Goal: Task Accomplishment & Management: Use online tool/utility

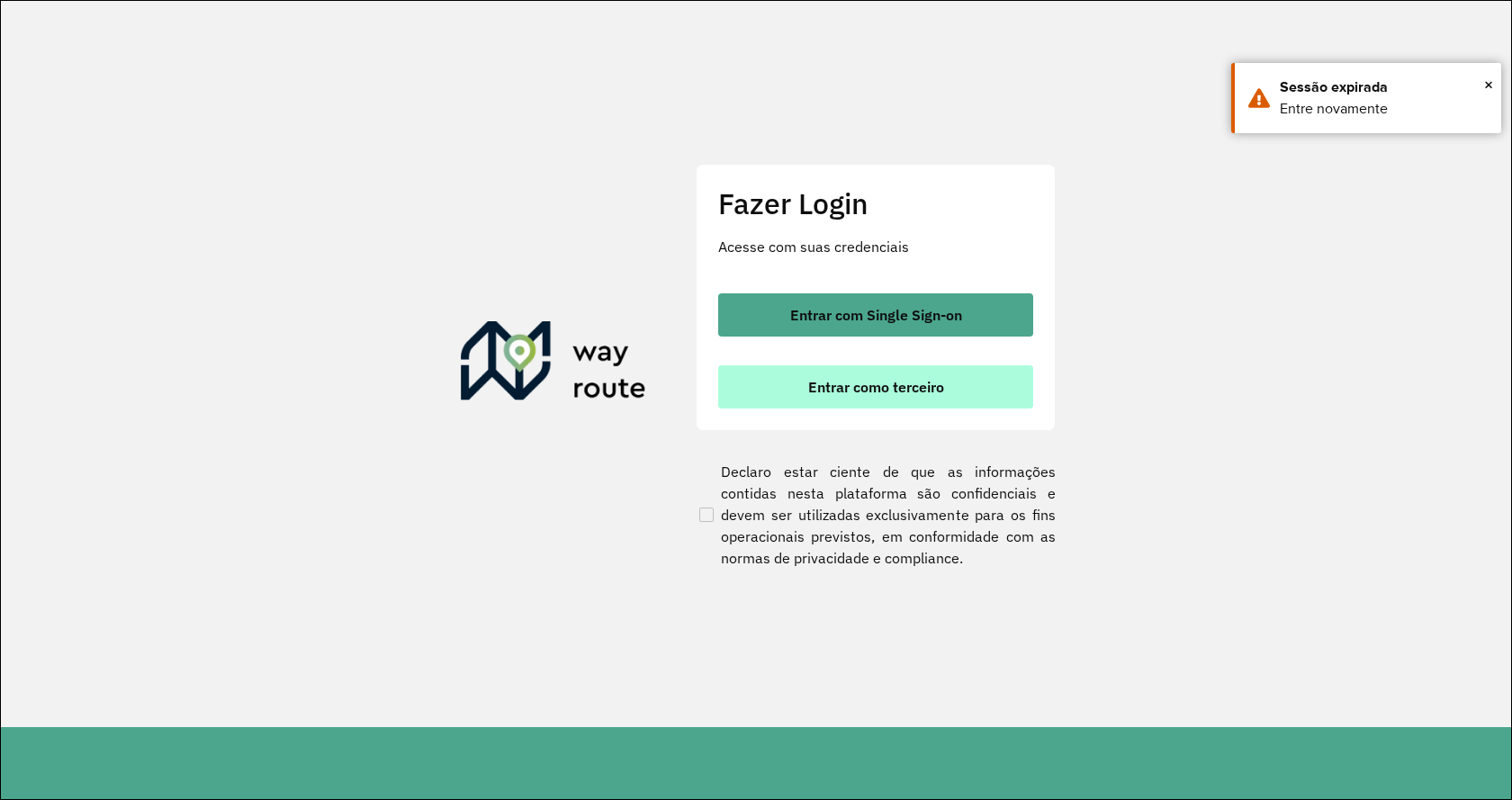
click at [933, 382] on span "Entrar como terceiro" at bounding box center [876, 387] width 136 height 15
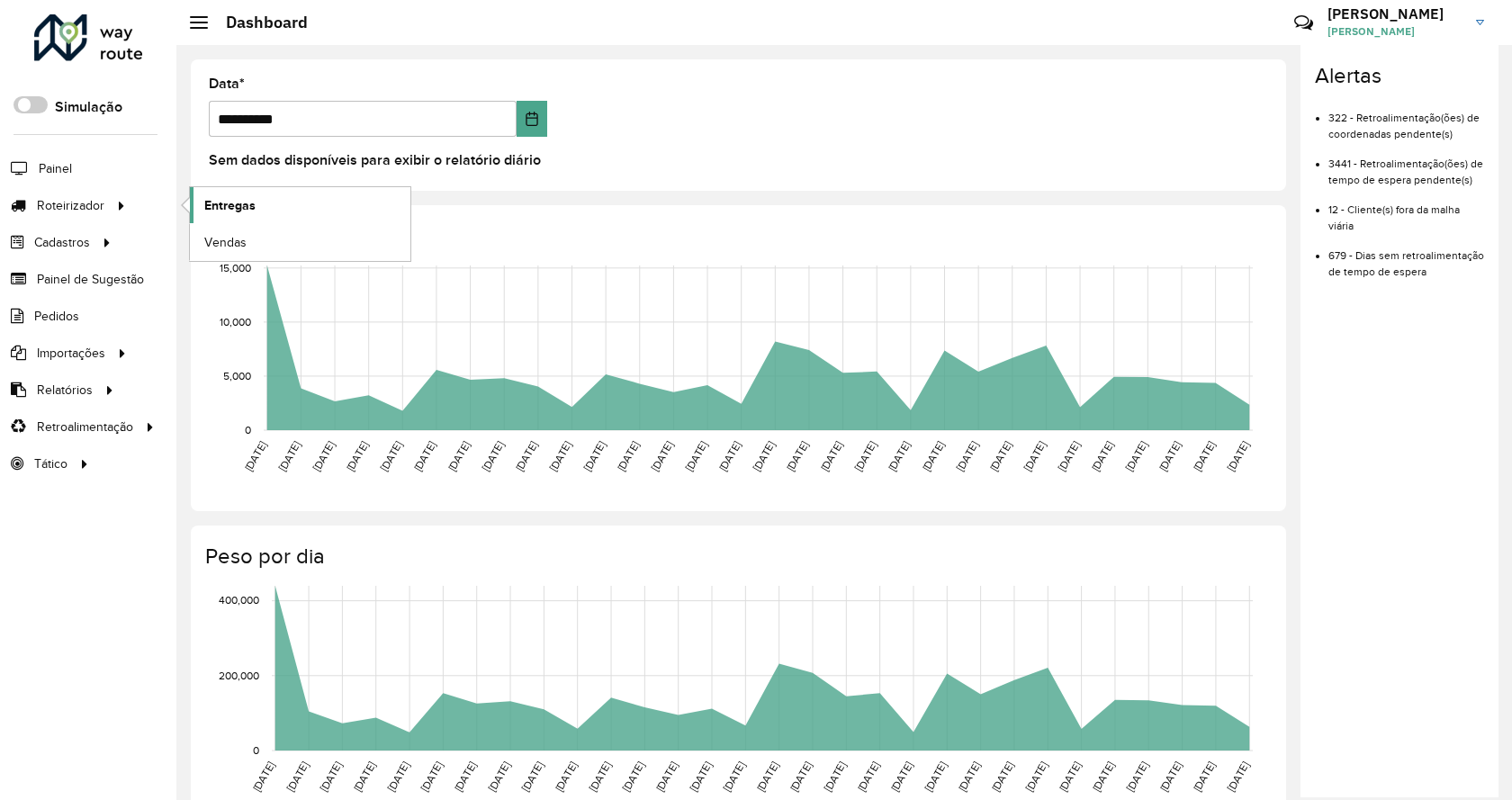
click at [199, 206] on link "Entregas" at bounding box center [299, 205] width 220 height 36
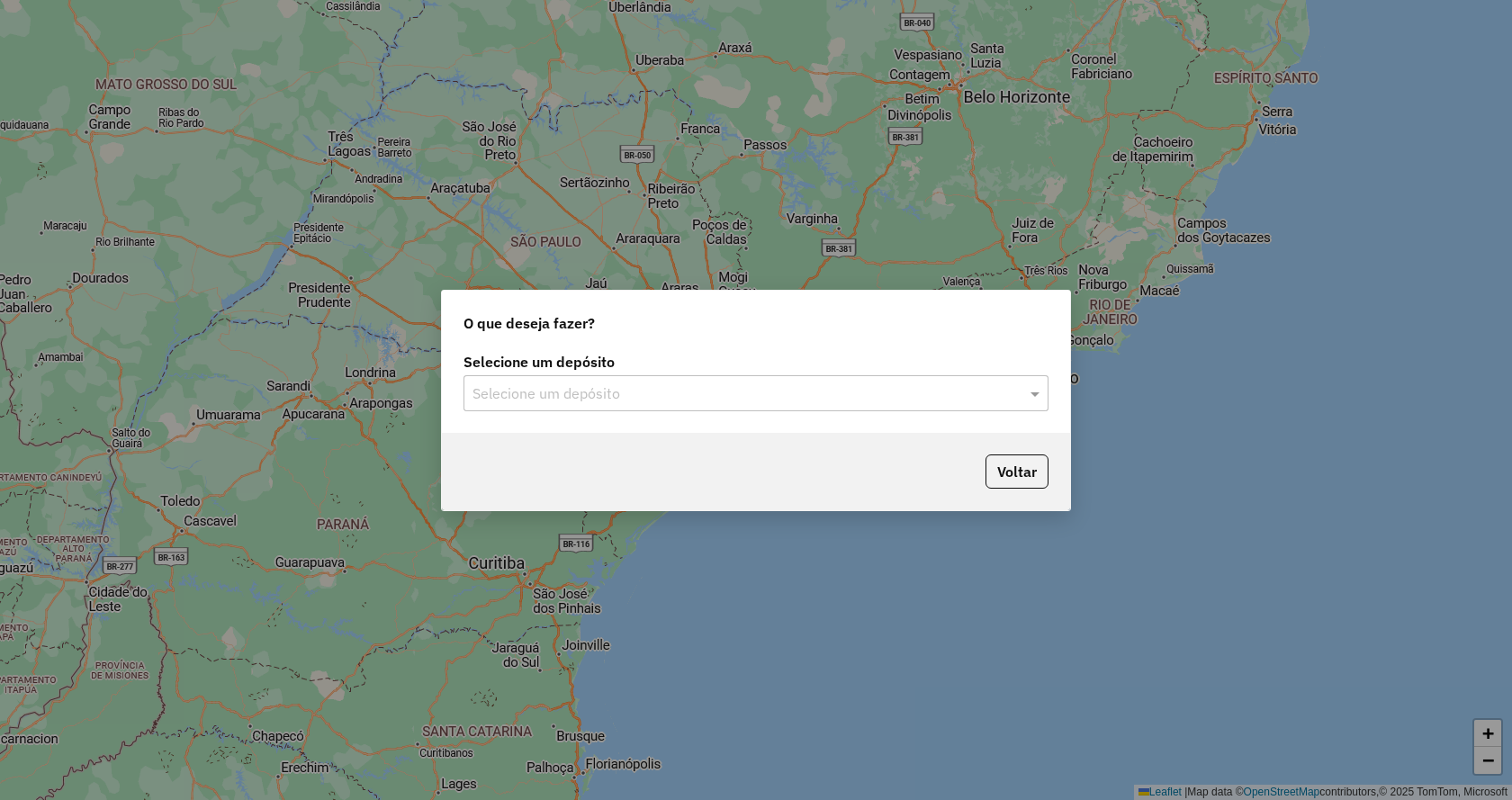
click at [673, 395] on input "text" at bounding box center [738, 395] width 530 height 22
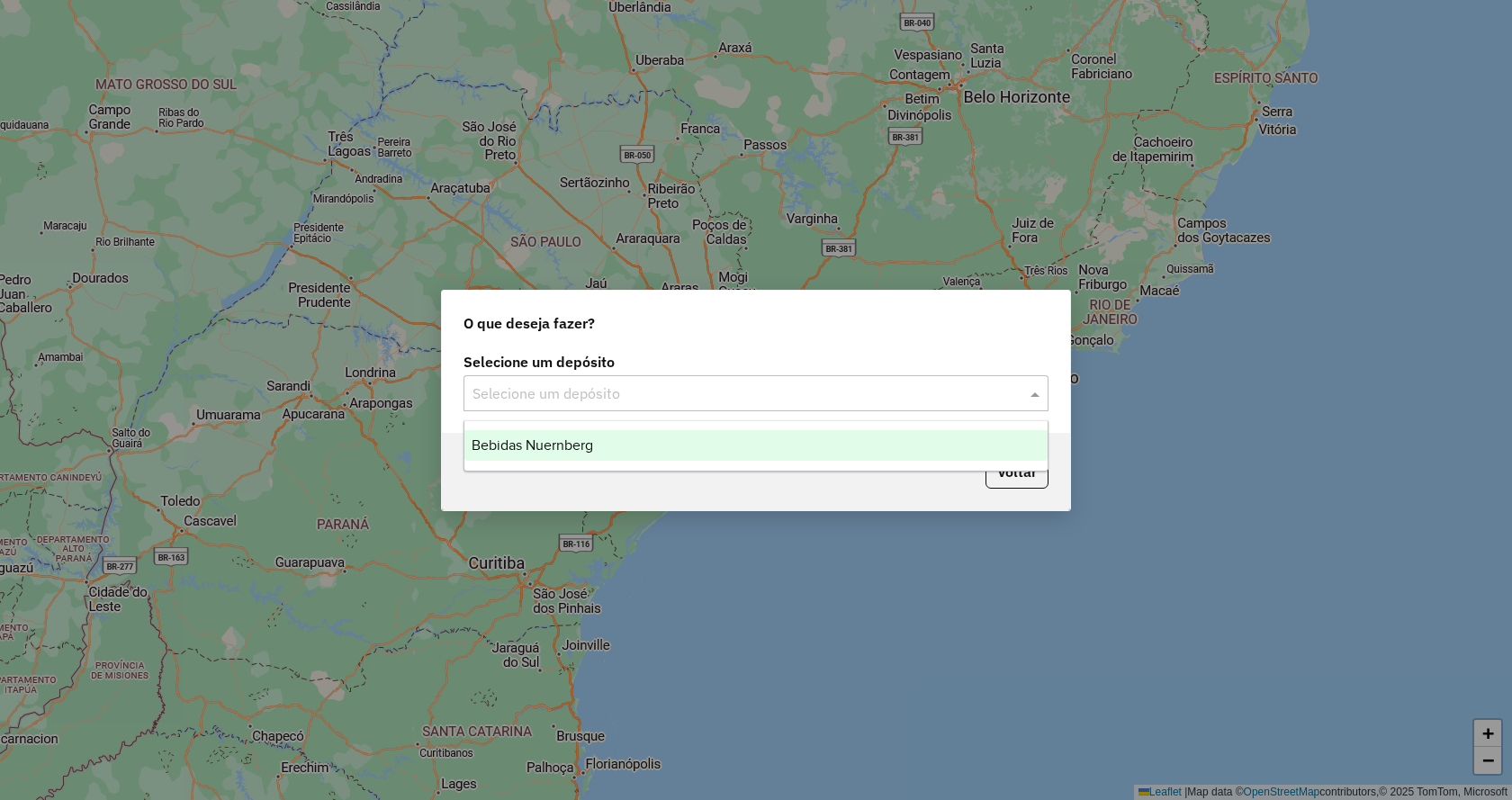
click at [693, 450] on div "Bebidas Nuernberg" at bounding box center [756, 446] width 583 height 30
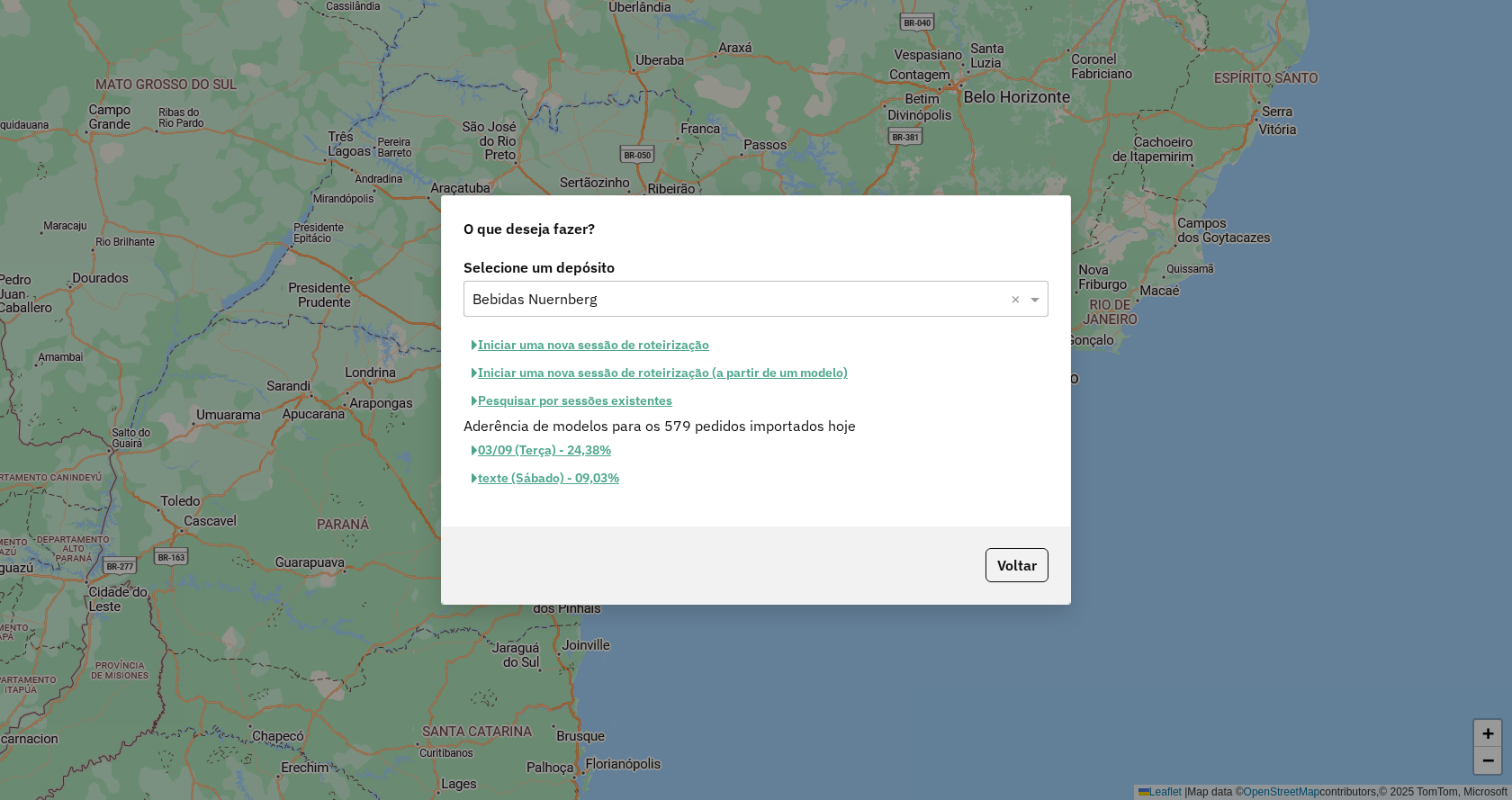
click at [600, 341] on button "Iniciar uma nova sessão de roteirização" at bounding box center [590, 345] width 253 height 28
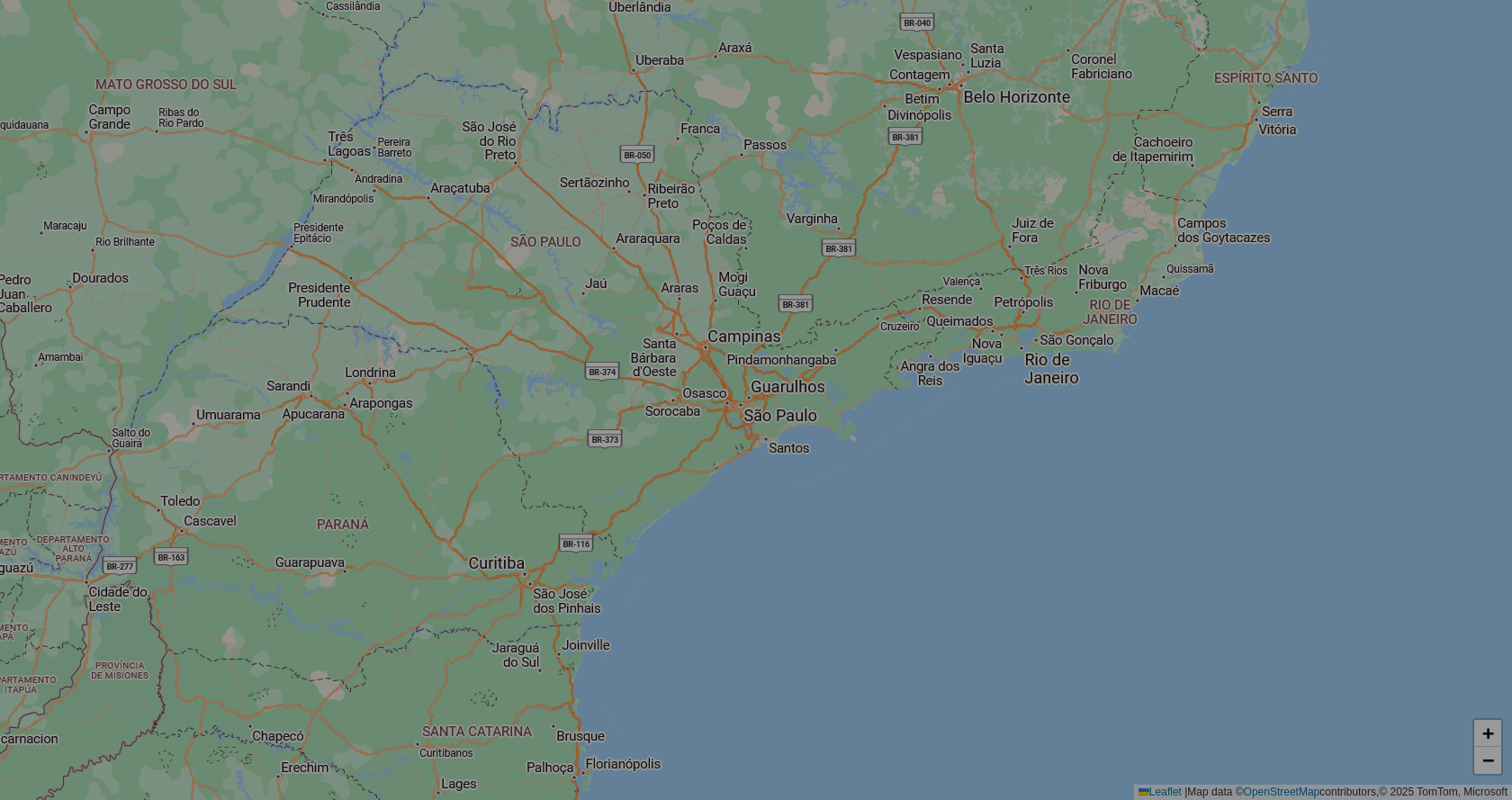
select select "*"
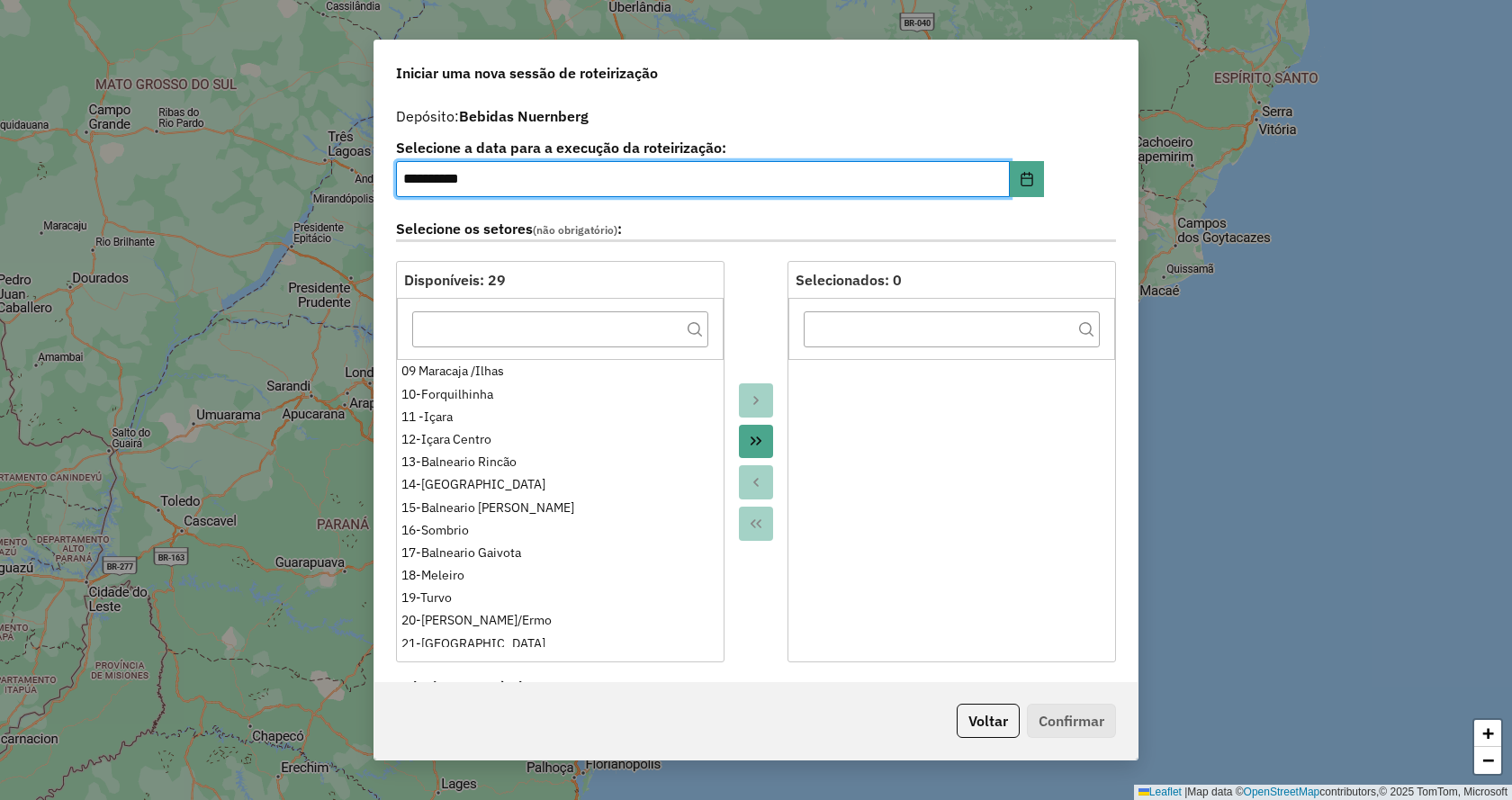
click at [757, 441] on icon "Move All to Target" at bounding box center [756, 442] width 11 height 9
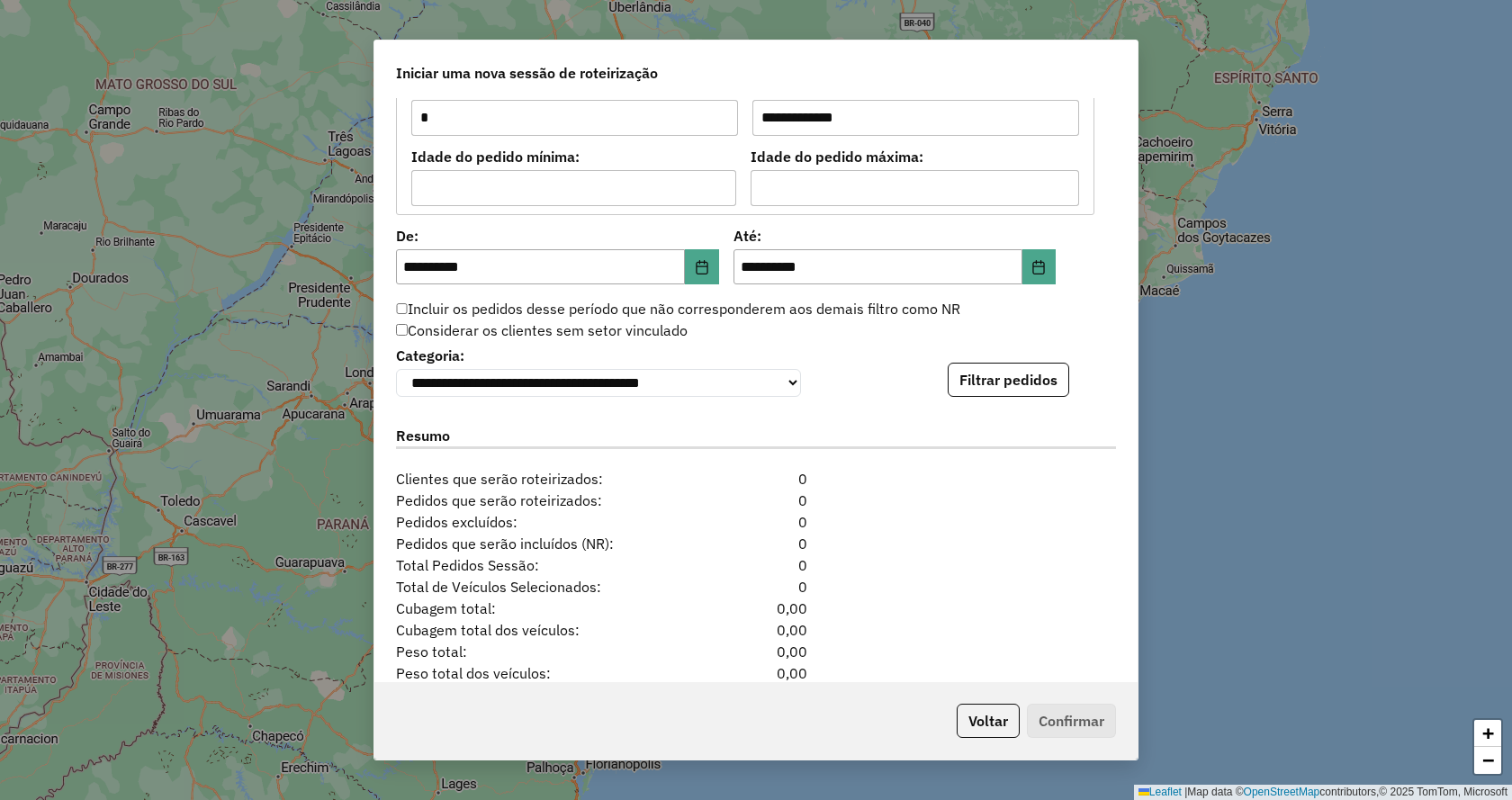
scroll to position [1699, 0]
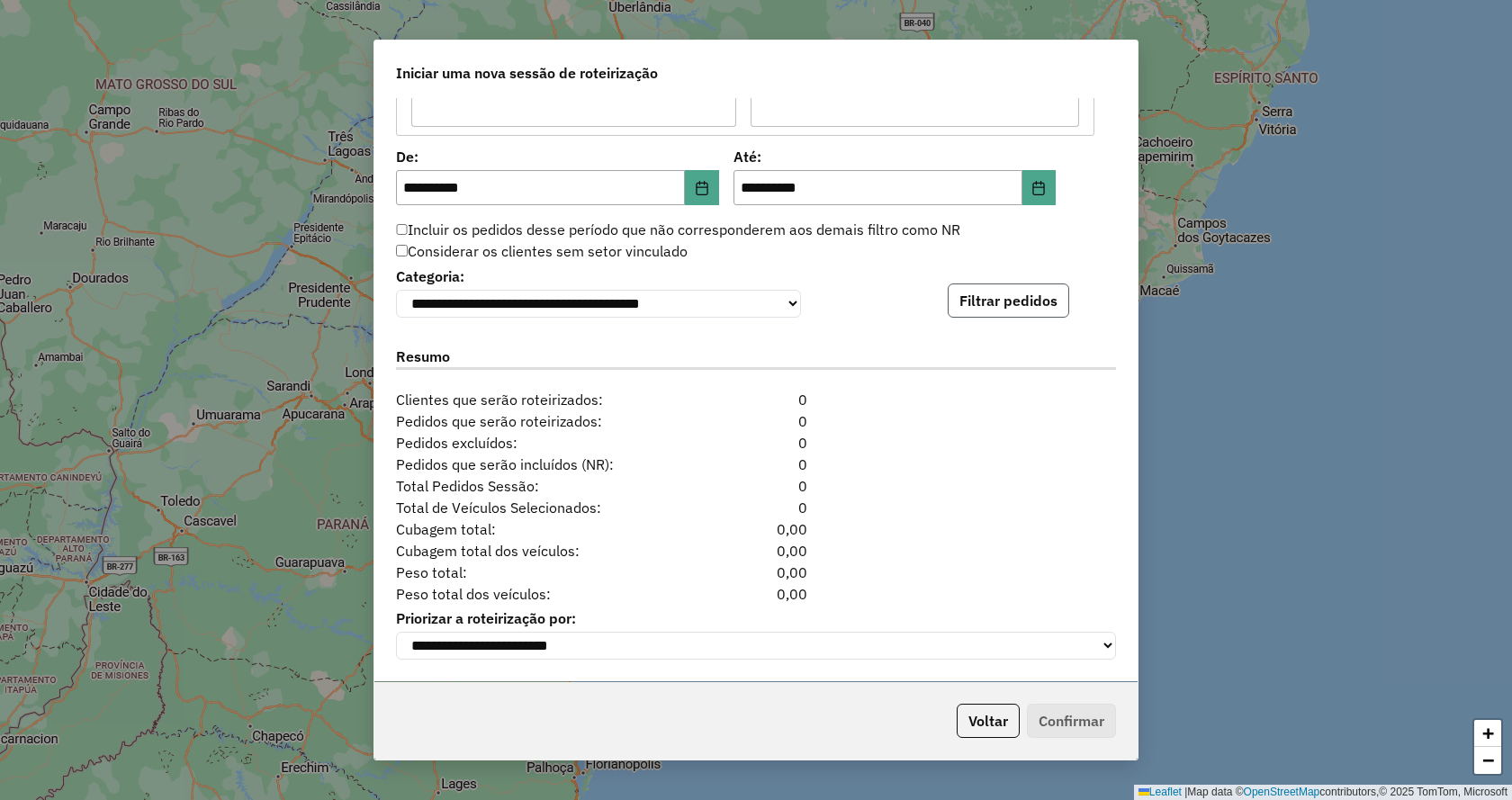
click at [969, 306] on button "Filtrar pedidos" at bounding box center [1008, 301] width 121 height 34
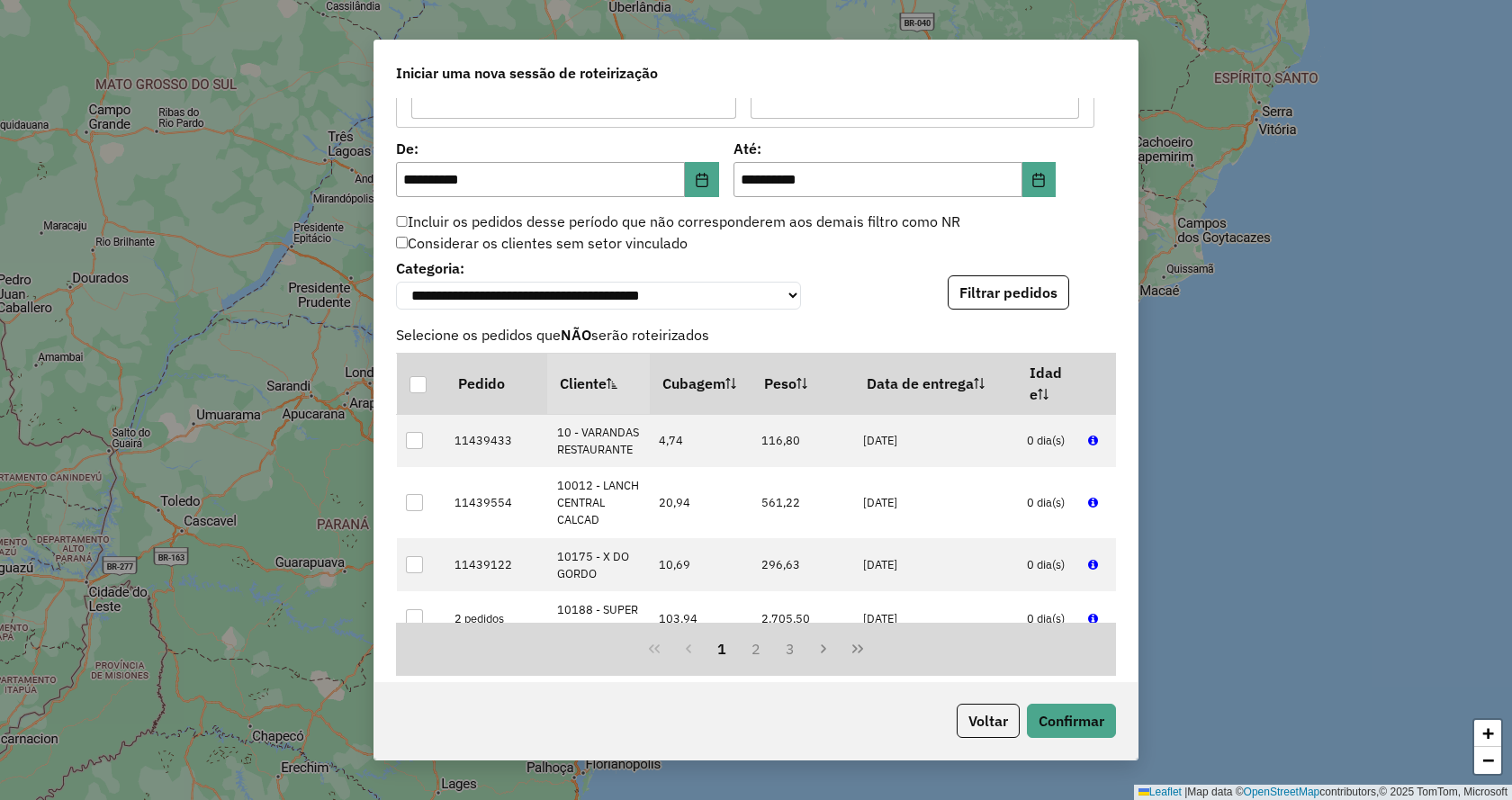
scroll to position [2071, 0]
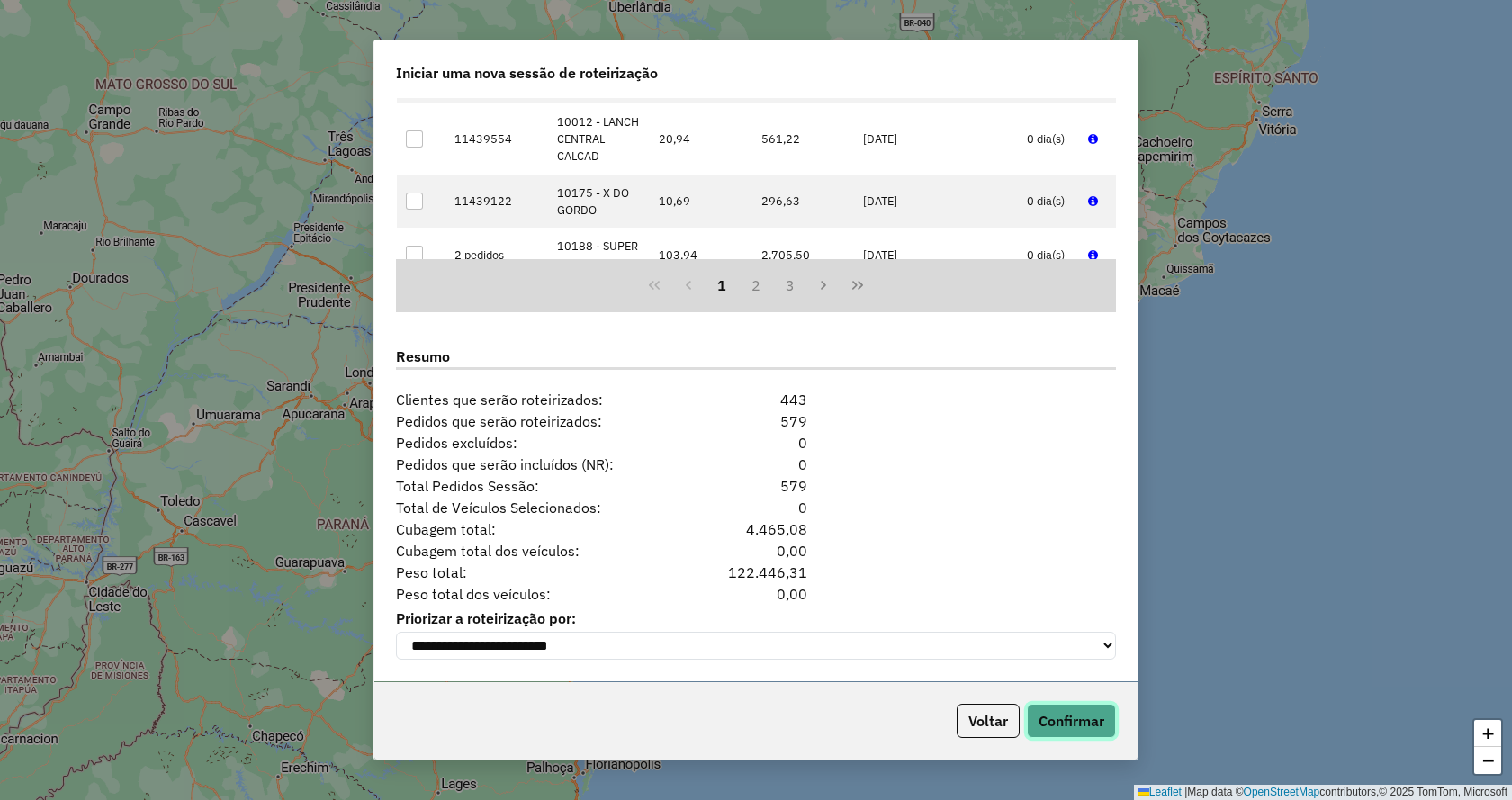
click at [1084, 711] on button "Confirmar" at bounding box center [1071, 721] width 89 height 34
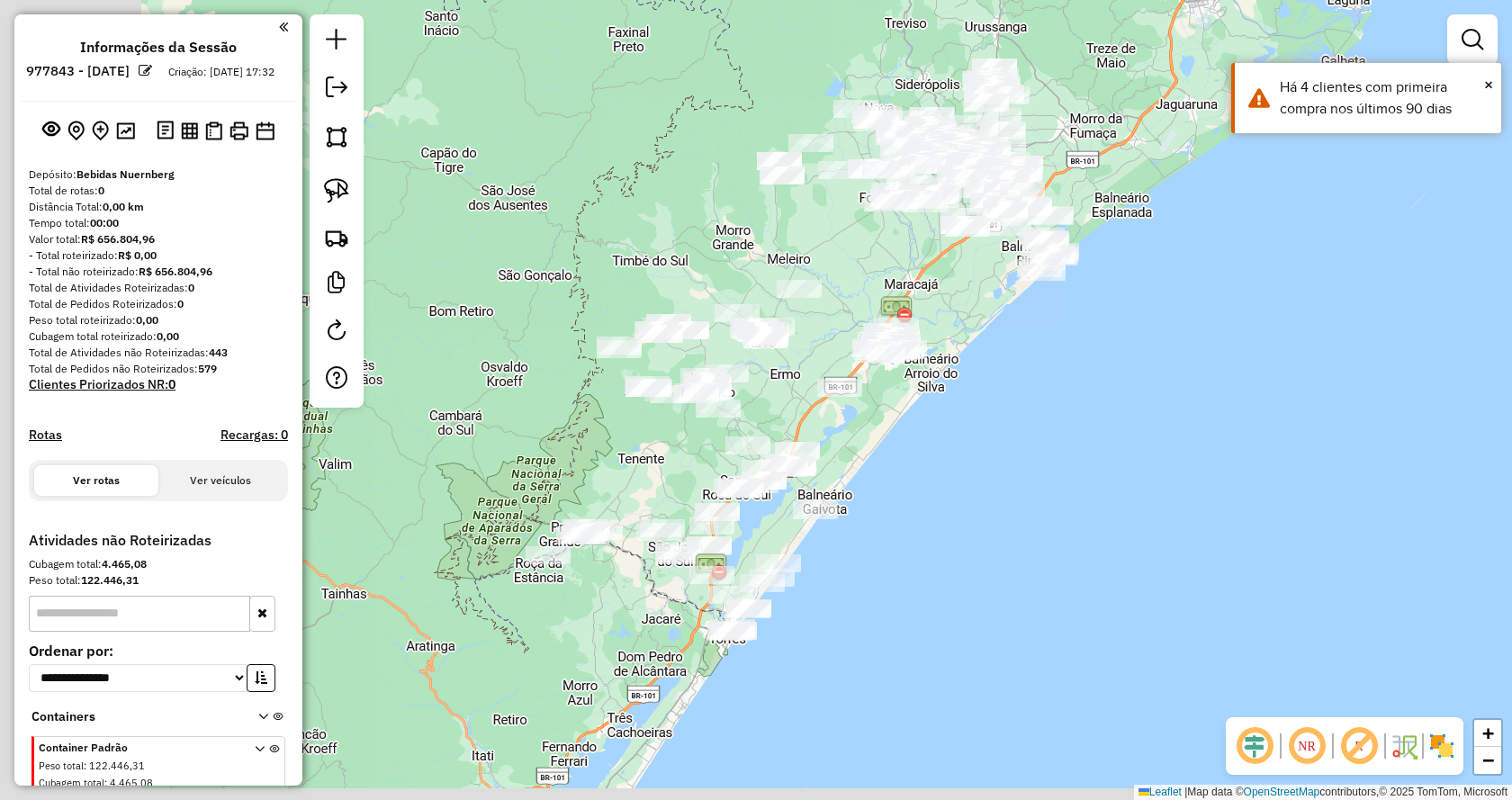
drag, startPoint x: 978, startPoint y: 671, endPoint x: 1185, endPoint y: 440, distance: 310.2
click at [1185, 440] on div "Janela de atendimento Grade de atendimento Capacidade Transportadoras Veículos …" at bounding box center [756, 400] width 1512 height 800
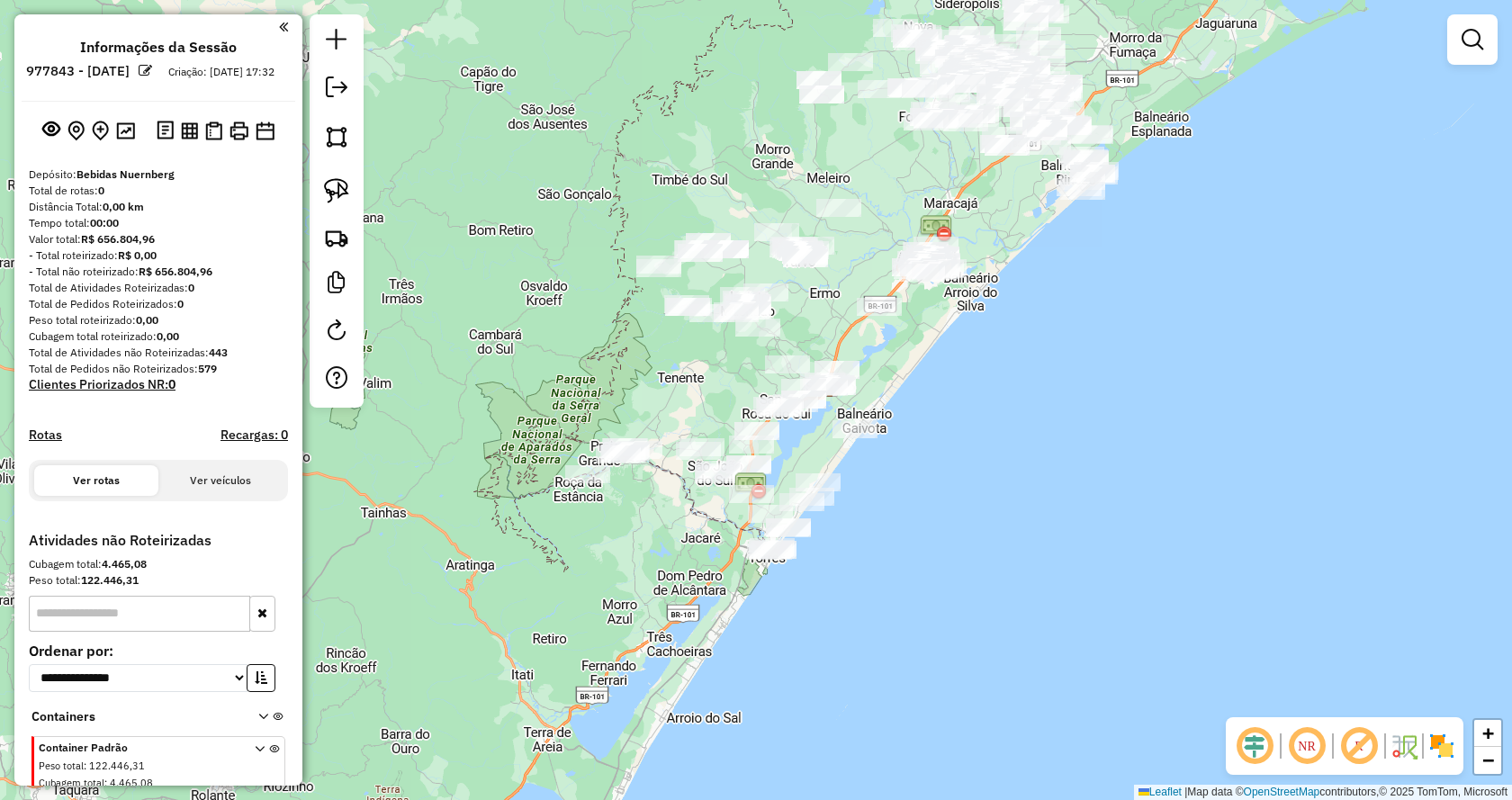
drag, startPoint x: 1070, startPoint y: 482, endPoint x: 1117, endPoint y: 389, distance: 104.2
click at [1117, 389] on div "Janela de atendimento Grade de atendimento Capacidade Transportadoras Veículos …" at bounding box center [756, 400] width 1512 height 800
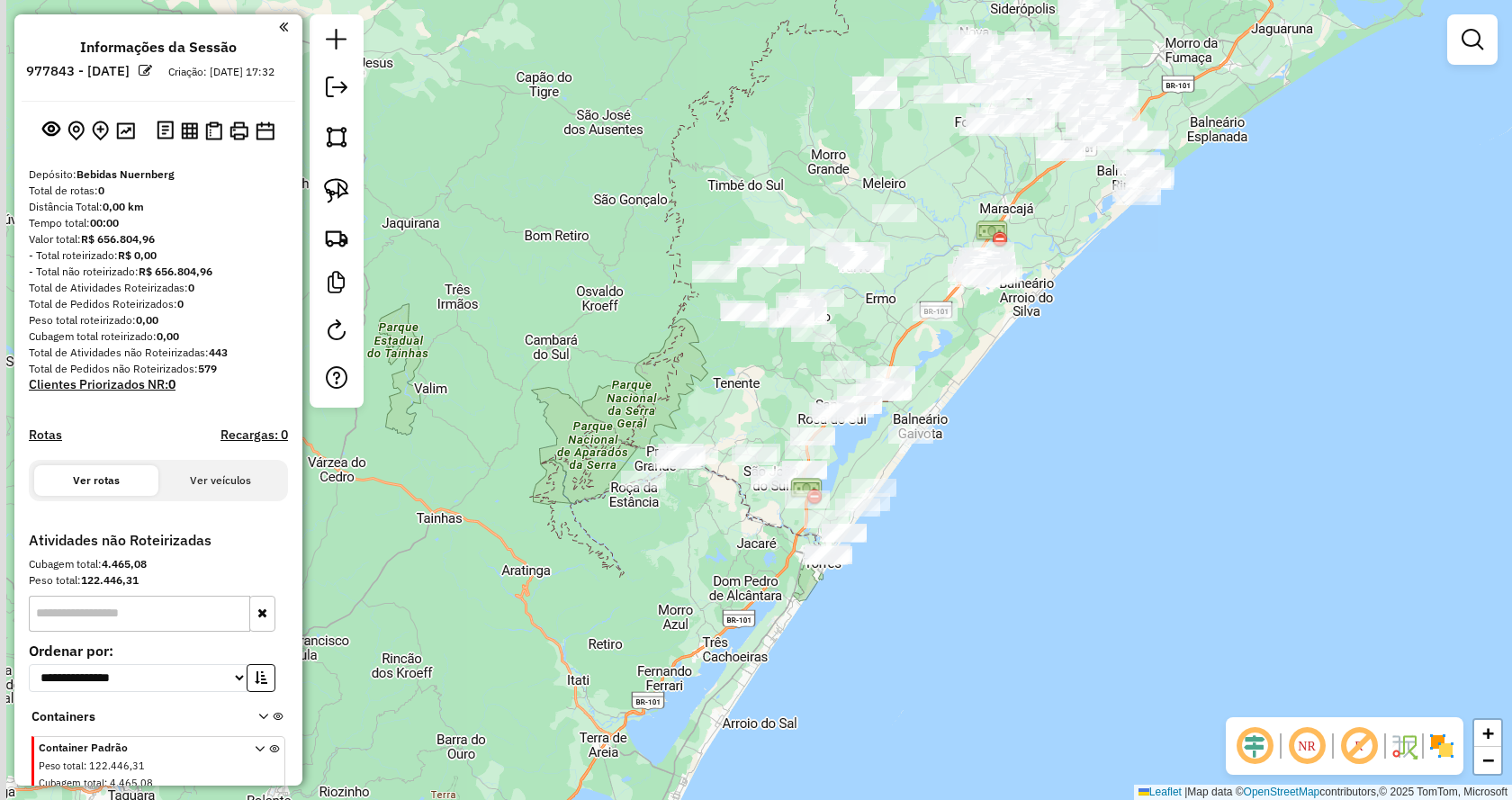
drag, startPoint x: 942, startPoint y: 468, endPoint x: 1010, endPoint y: 497, distance: 73.9
click at [1010, 497] on div "Janela de atendimento Grade de atendimento Capacidade Transportadoras Veículos …" at bounding box center [756, 400] width 1512 height 800
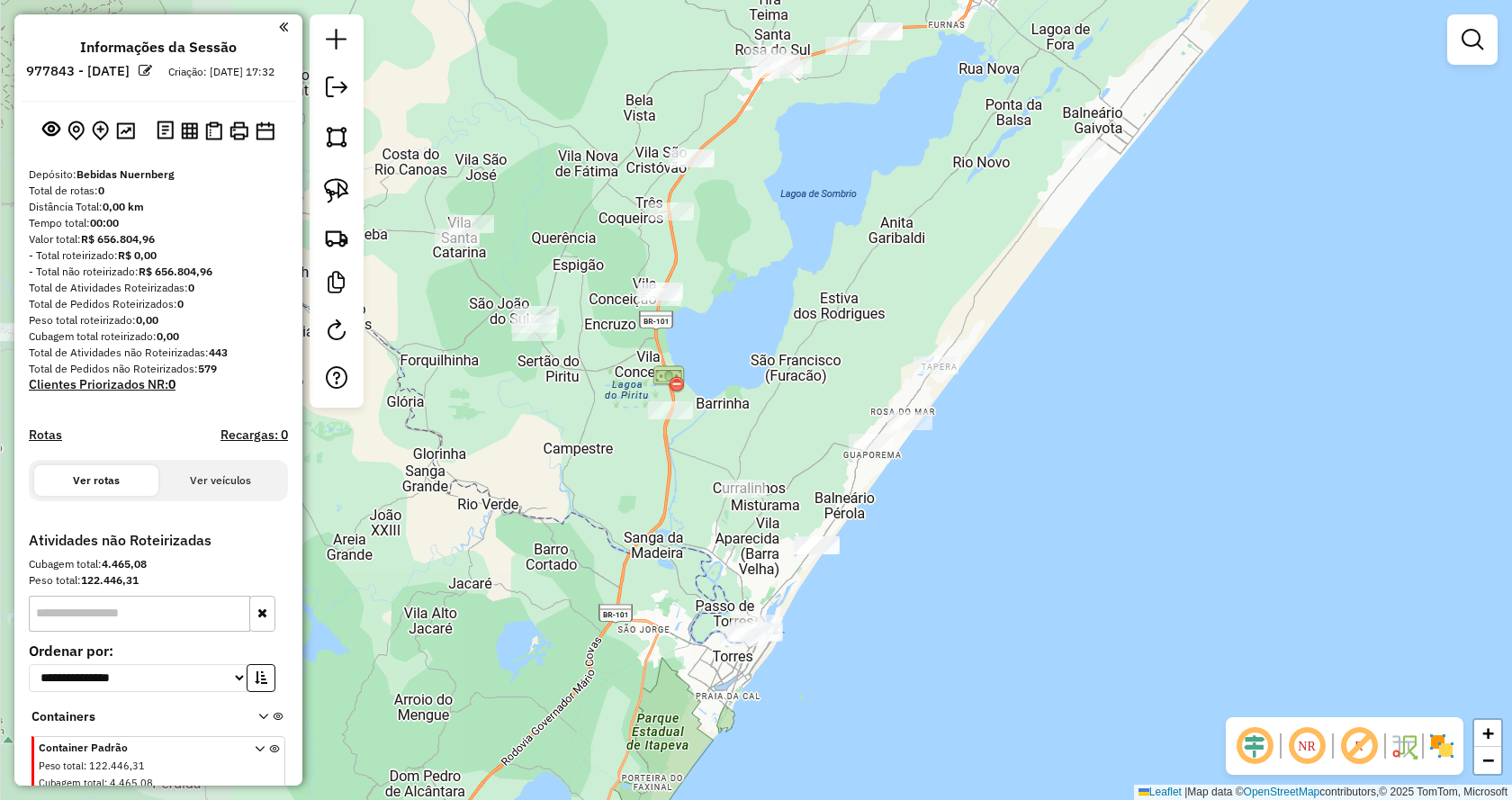
drag, startPoint x: 844, startPoint y: 459, endPoint x: 1034, endPoint y: 292, distance: 253.0
click at [1034, 292] on div "Janela de atendimento Grade de atendimento Capacidade Transportadoras Veículos …" at bounding box center [756, 400] width 1512 height 800
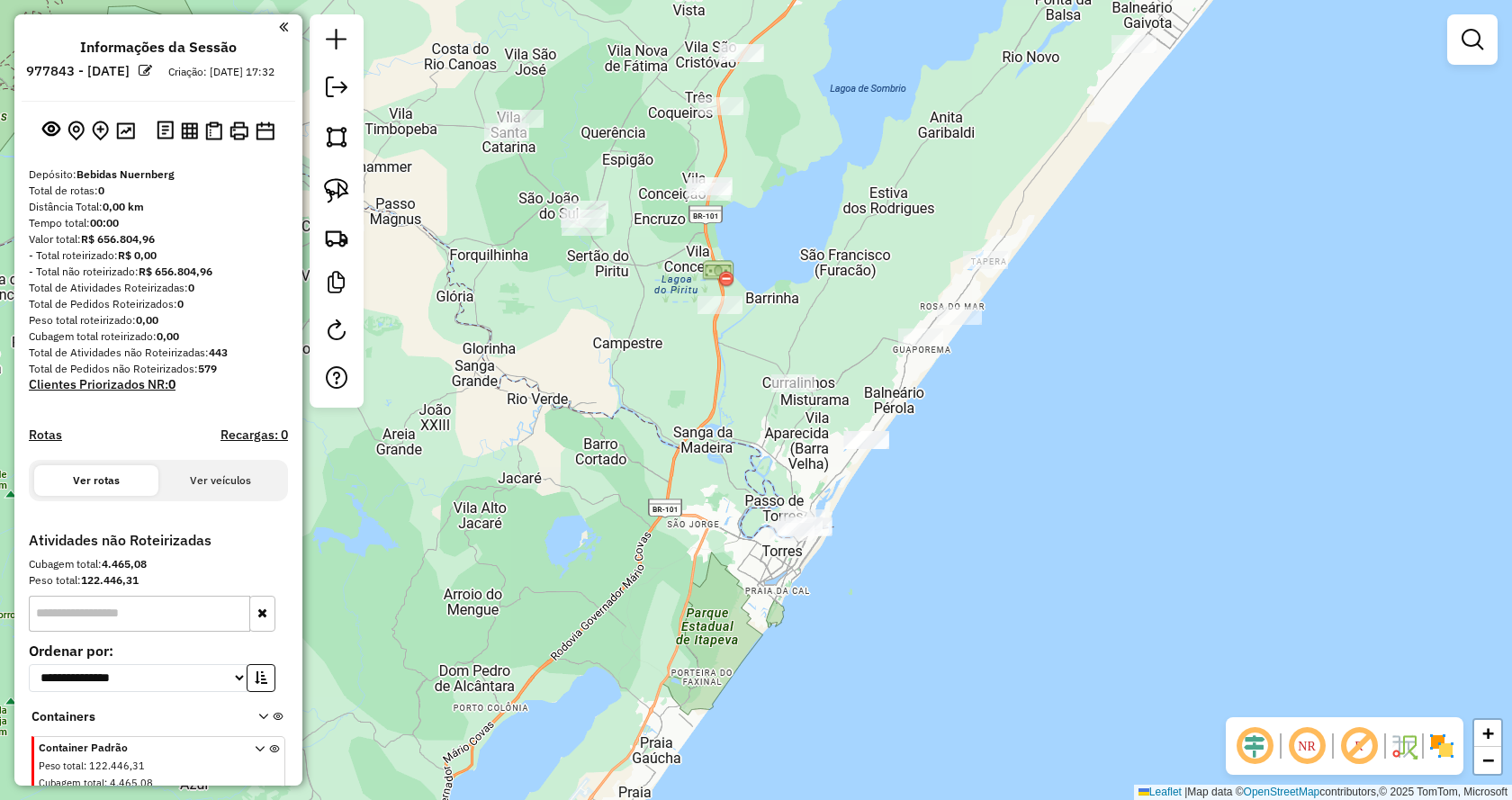
drag, startPoint x: 1039, startPoint y: 565, endPoint x: 1077, endPoint y: 496, distance: 78.8
click at [1077, 496] on div "Janela de atendimento Grade de atendimento Capacidade Transportadoras Veículos …" at bounding box center [756, 400] width 1512 height 800
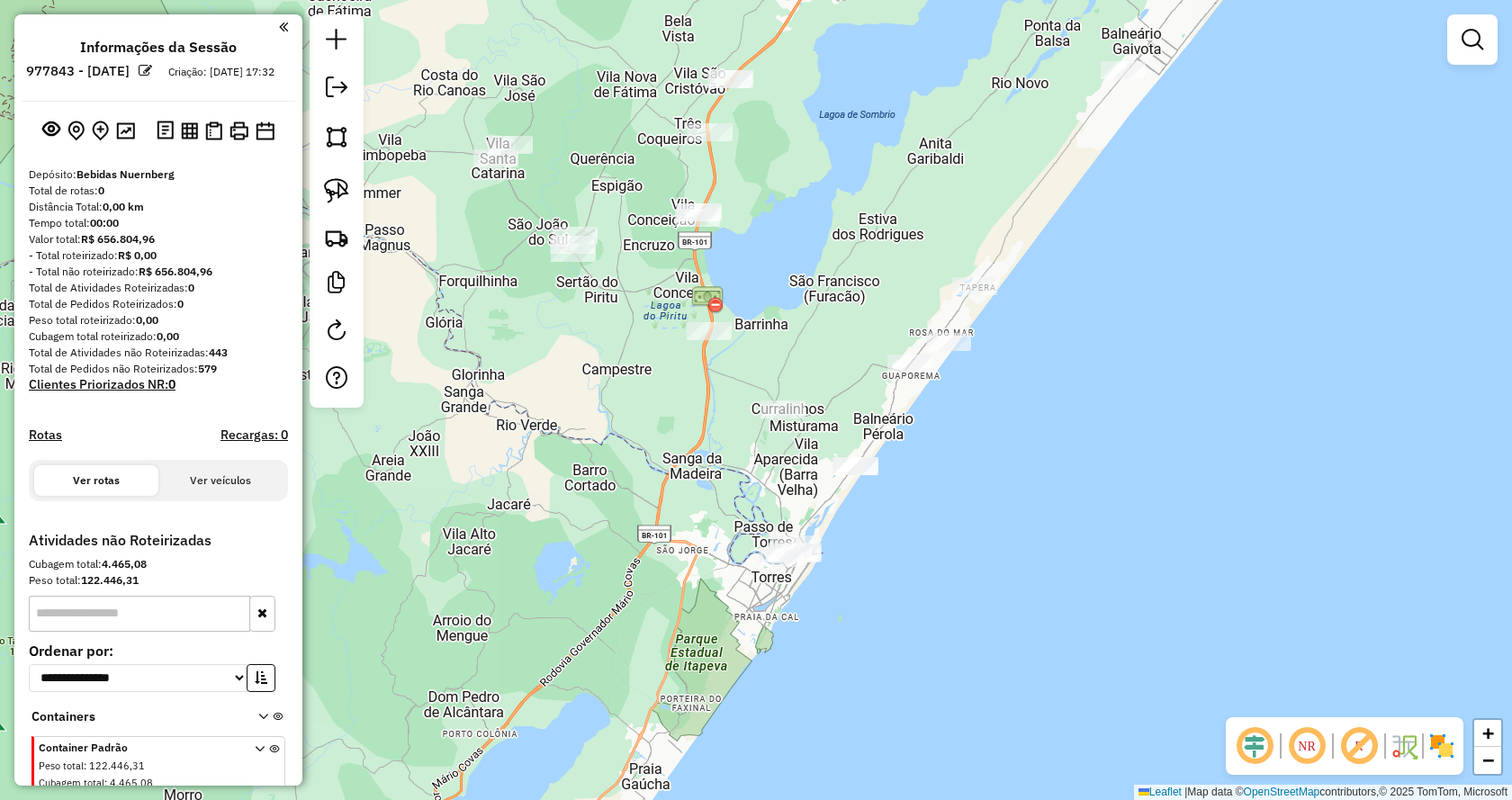
drag, startPoint x: 1124, startPoint y: 394, endPoint x: 895, endPoint y: 351, distance: 233.0
click at [982, 523] on div "Janela de atendimento Grade de atendimento Capacidade Transportadoras Veículos …" at bounding box center [756, 400] width 1512 height 800
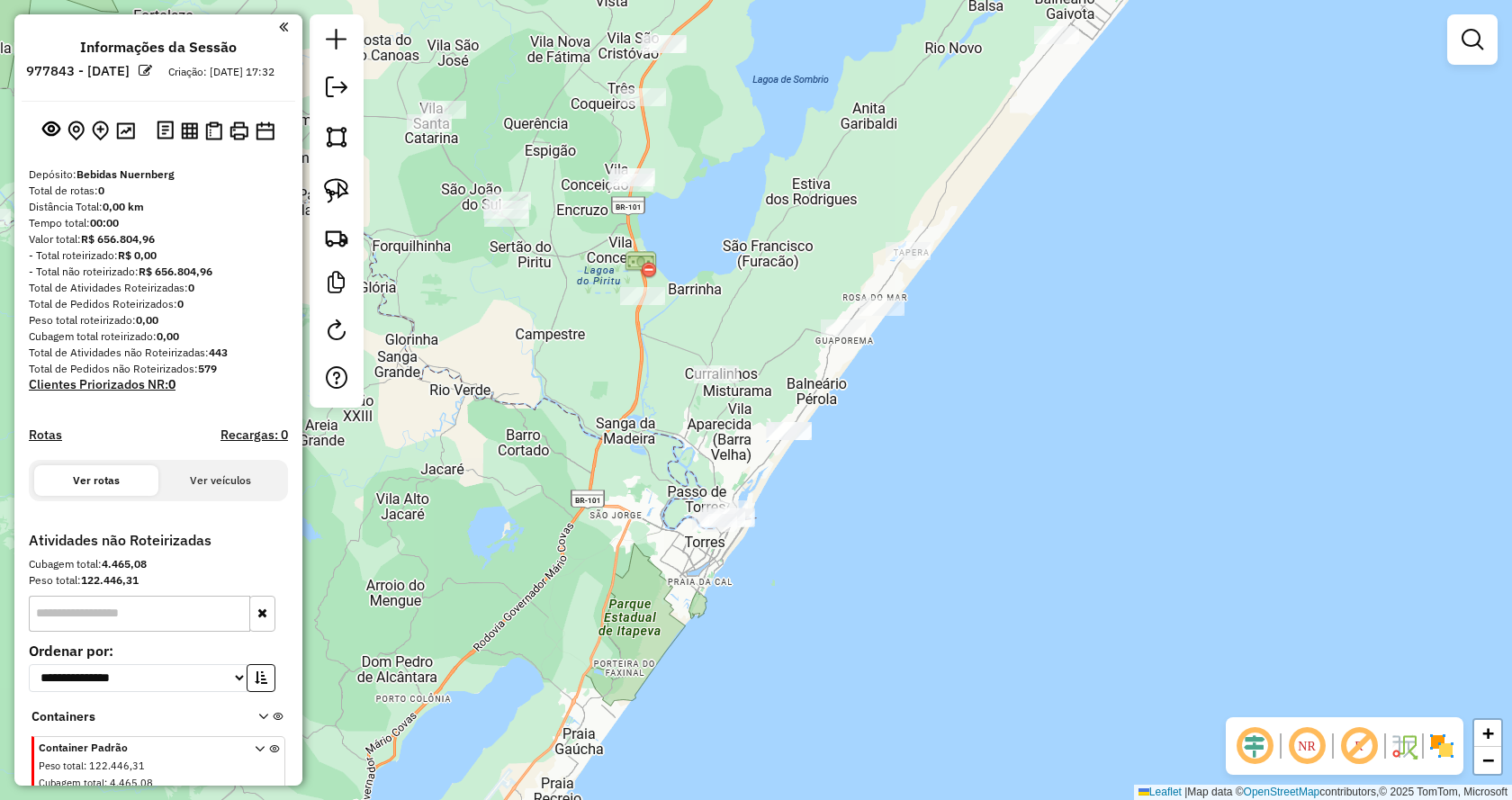
drag, startPoint x: 1048, startPoint y: 295, endPoint x: 1126, endPoint y: 214, distance: 112.4
click at [1126, 214] on div "Janela de atendimento Grade de atendimento Capacidade Transportadoras Veículos …" at bounding box center [756, 400] width 1512 height 800
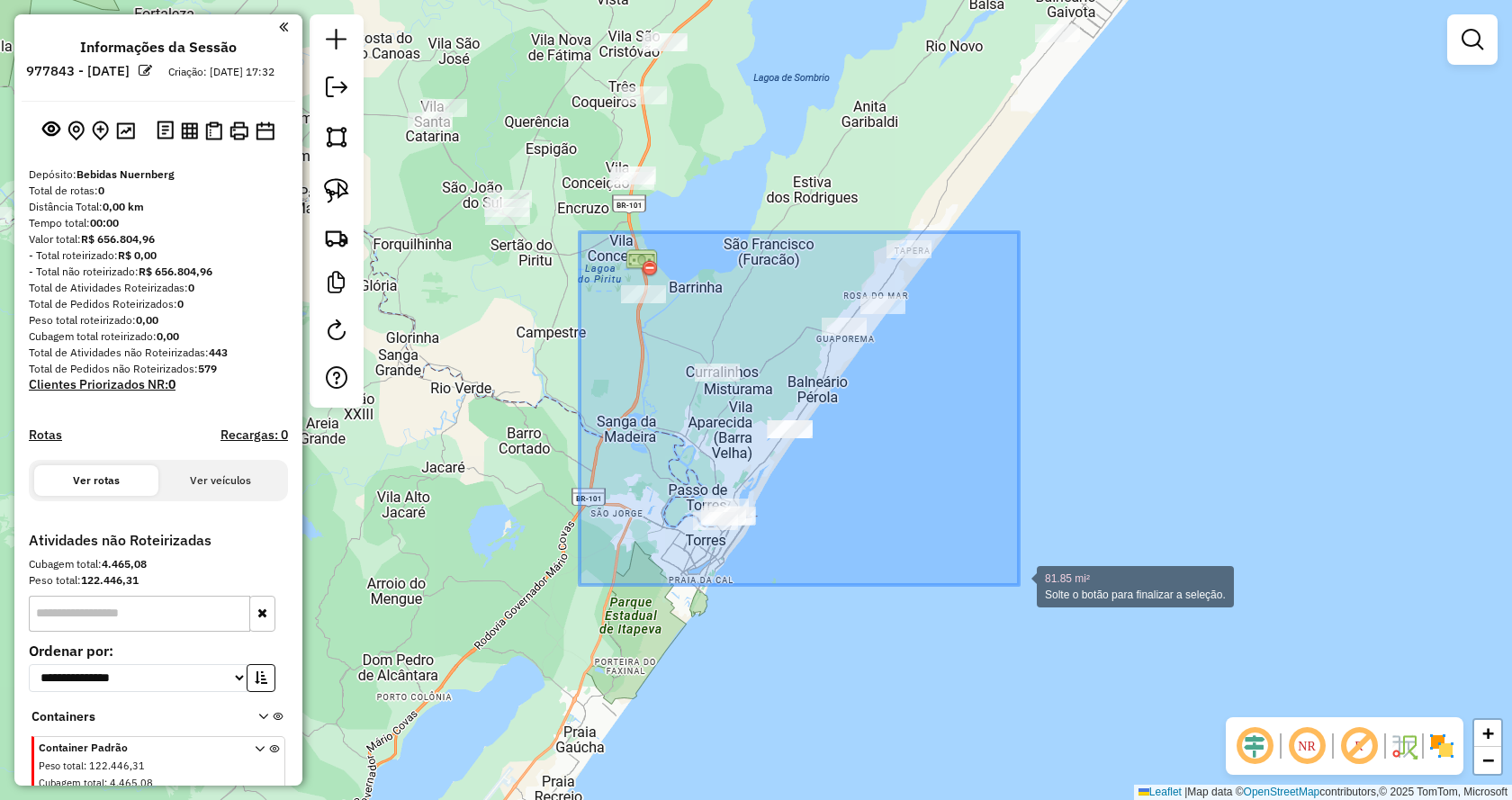
drag, startPoint x: 626, startPoint y: 253, endPoint x: 1019, endPoint y: 586, distance: 515.1
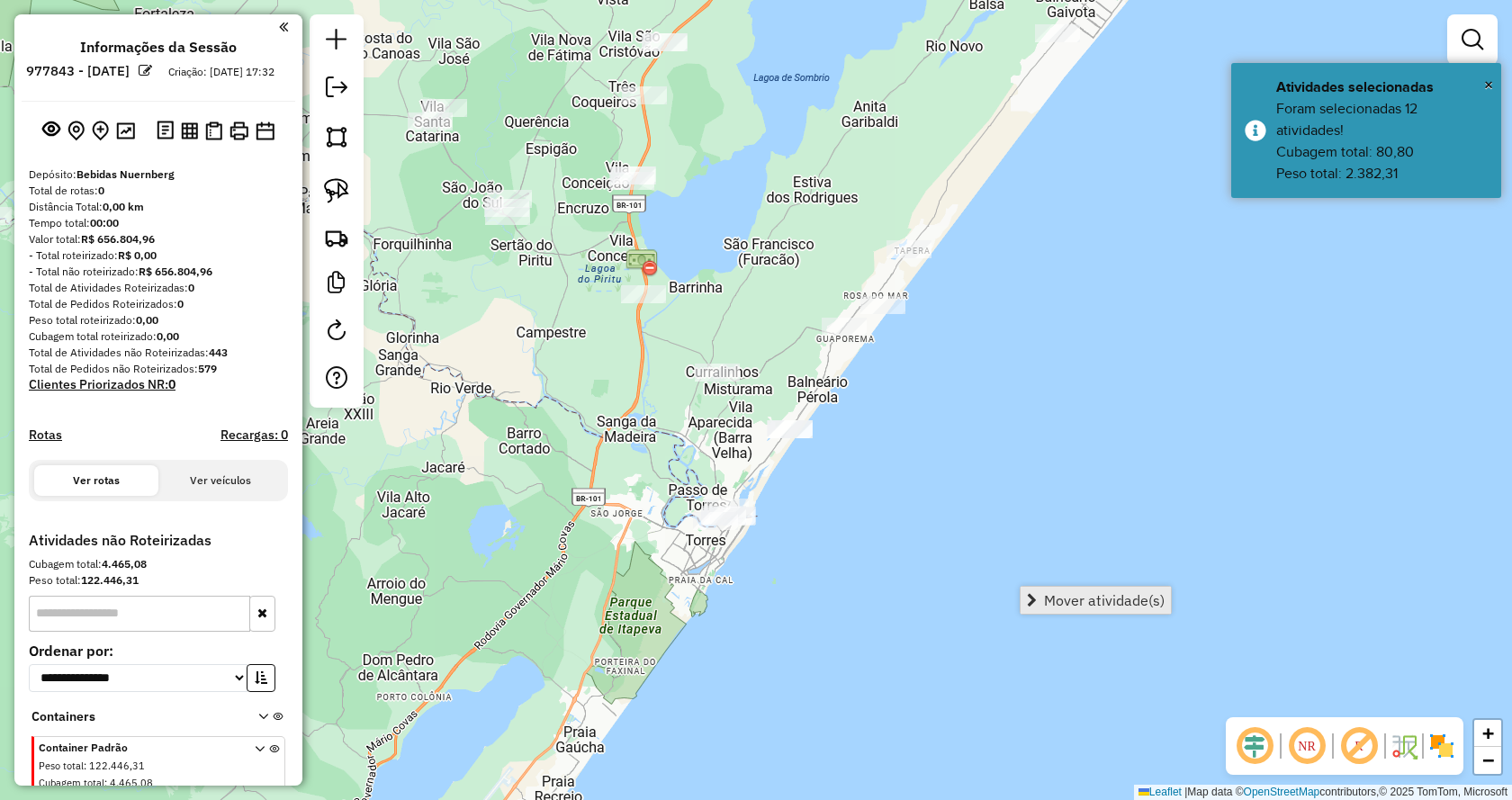
click at [1057, 606] on span "Mover atividade(s)" at bounding box center [1104, 600] width 120 height 15
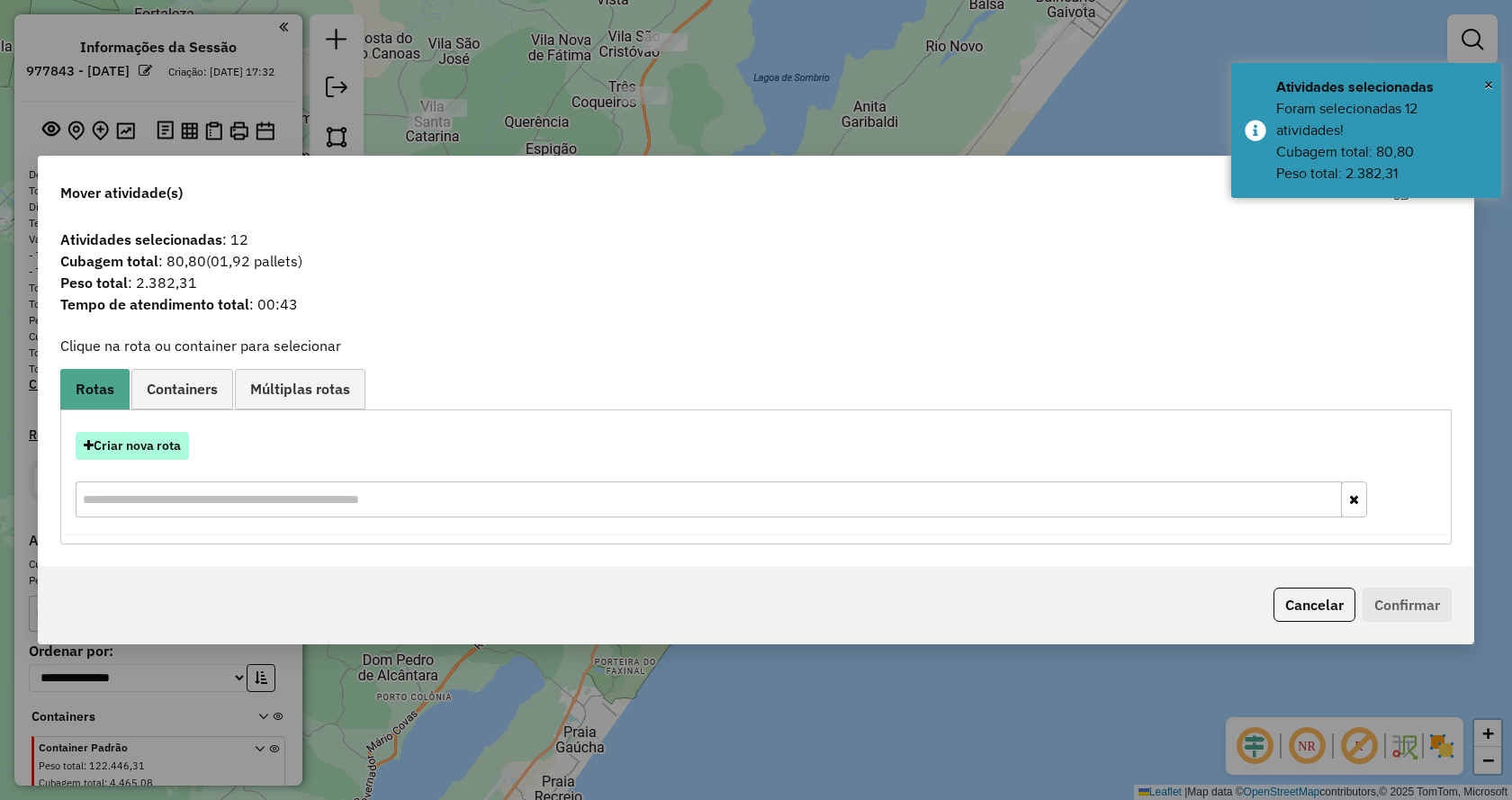
click at [171, 442] on button "Criar nova rota" at bounding box center [132, 446] width 114 height 28
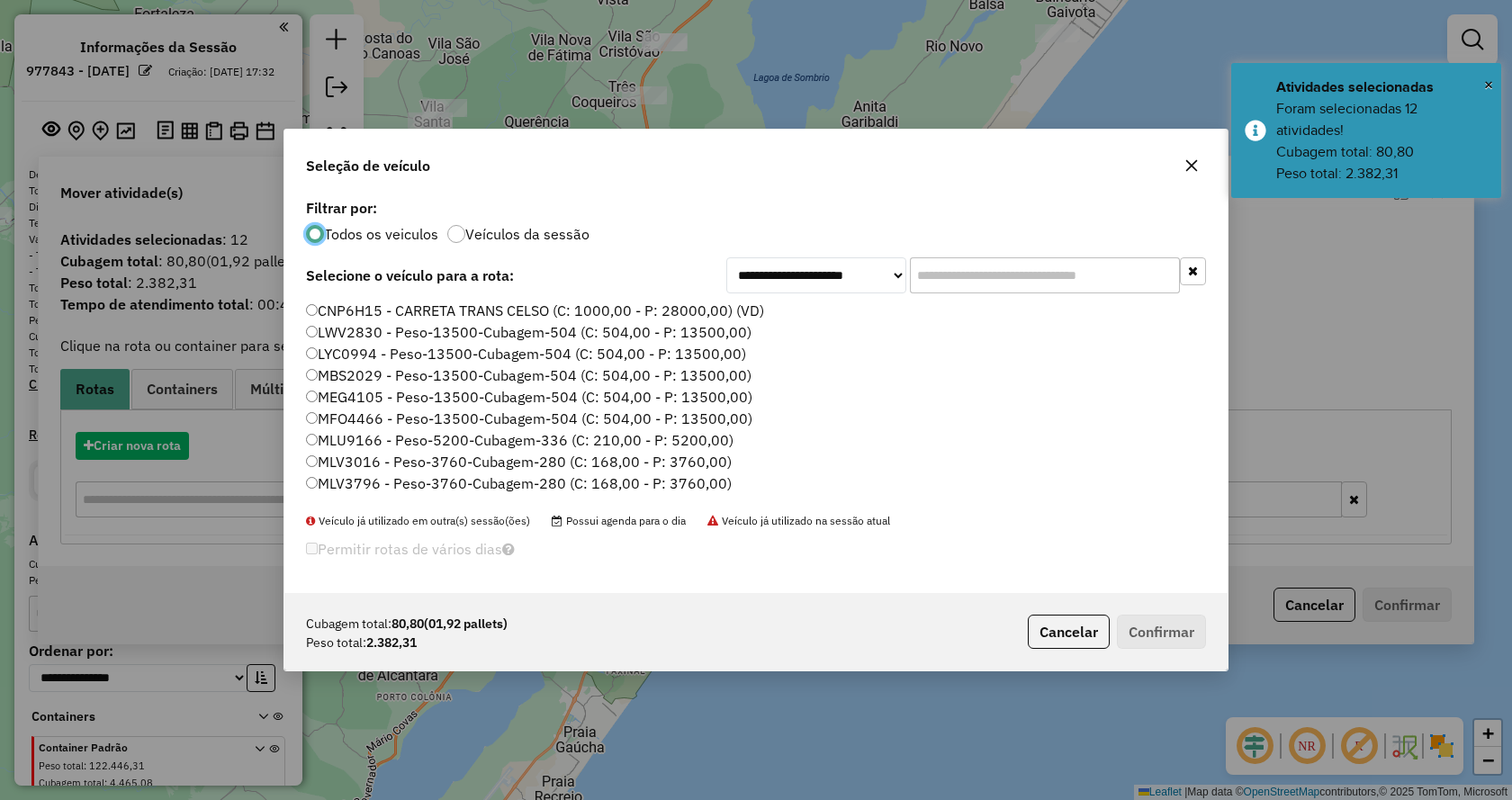
scroll to position [10, 6]
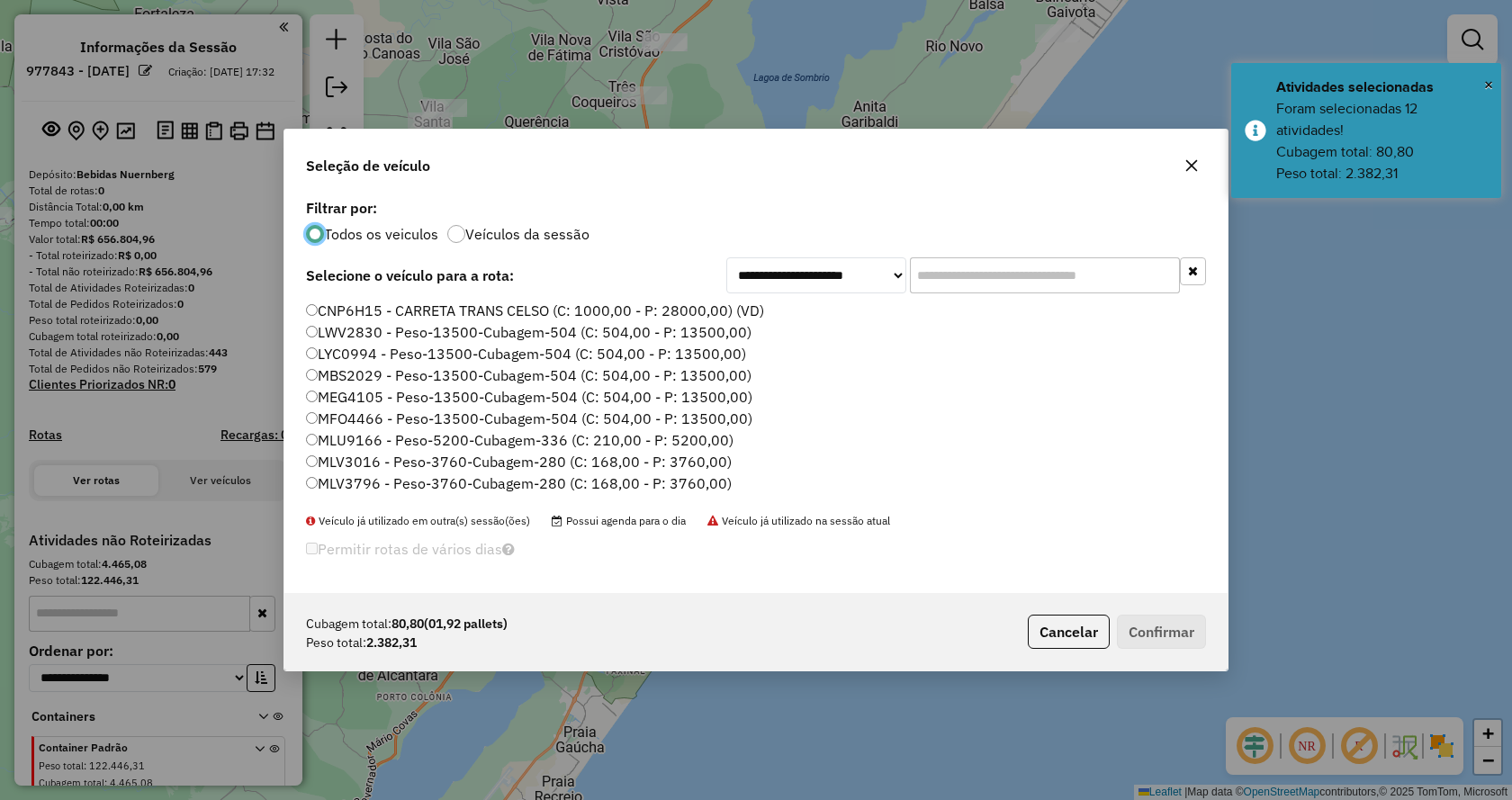
click at [955, 282] on input "text" at bounding box center [1045, 275] width 270 height 36
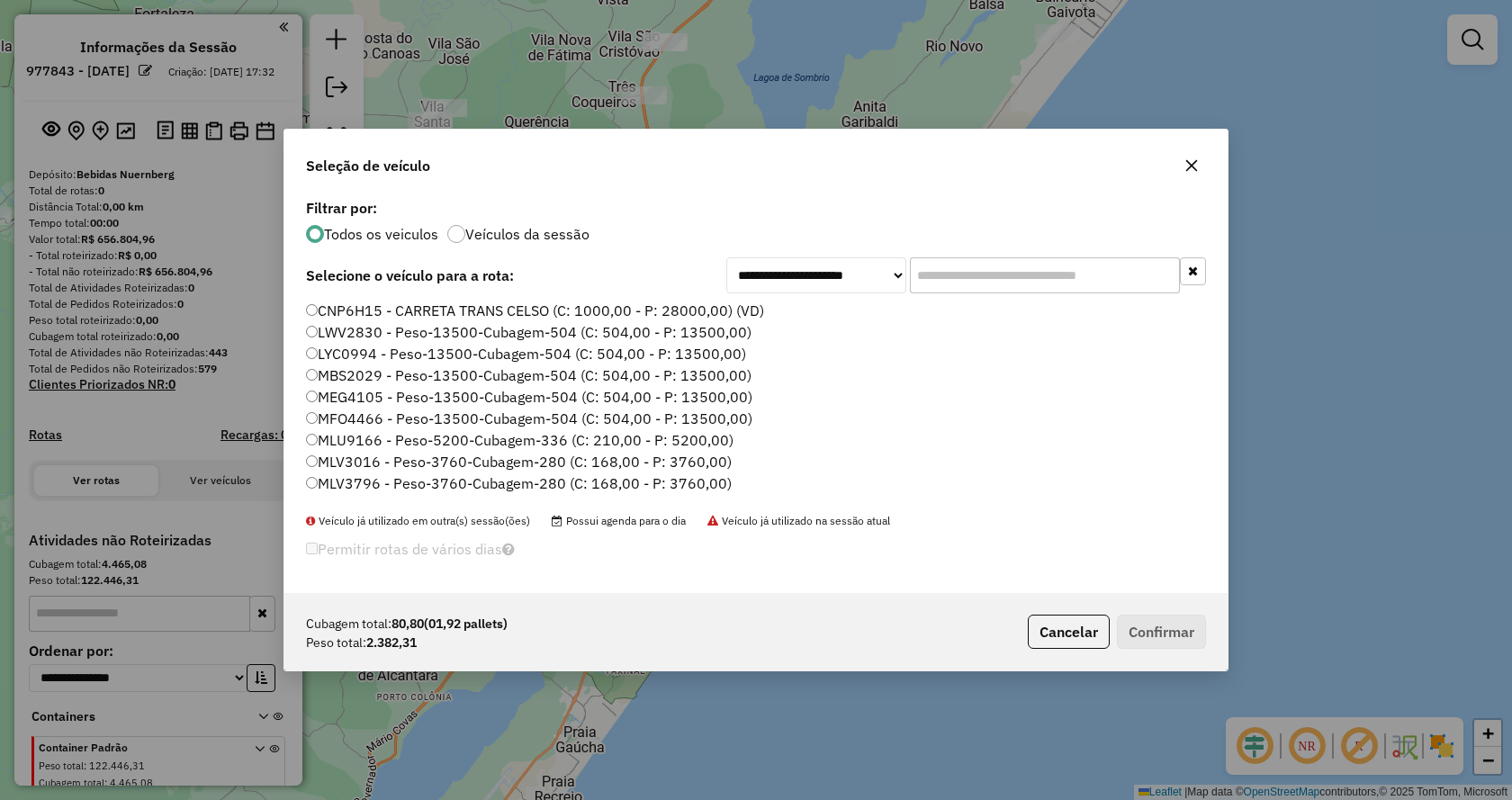
click at [1089, 287] on input "text" at bounding box center [1045, 275] width 270 height 36
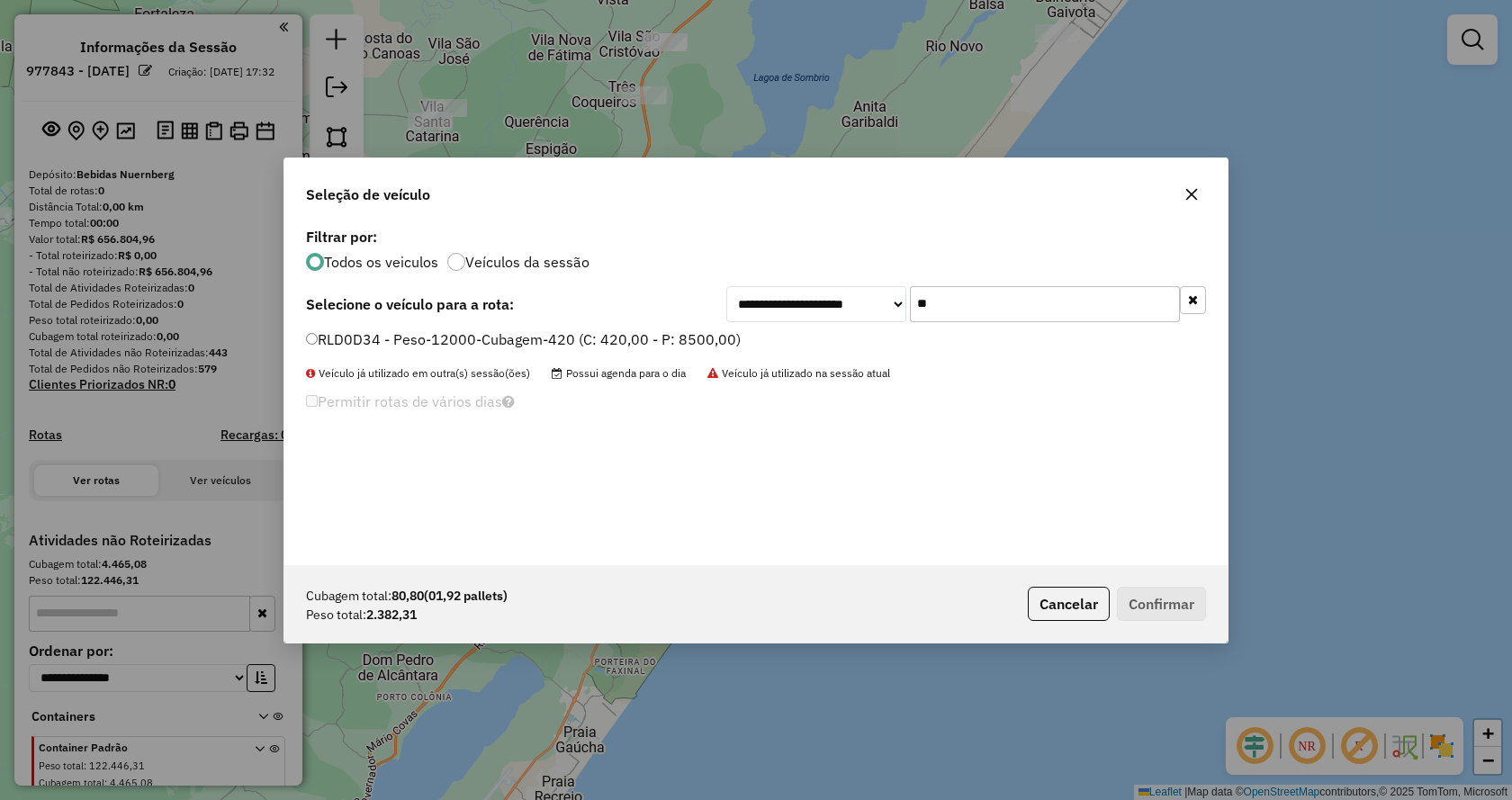
type input "**"
click at [664, 342] on label "RLD0D34 - Peso-12000-Cubagem-420 (C: 420,00 - P: 8500,00)" at bounding box center [524, 340] width 435 height 22
click at [1163, 608] on button "Confirmar" at bounding box center [1161, 603] width 89 height 34
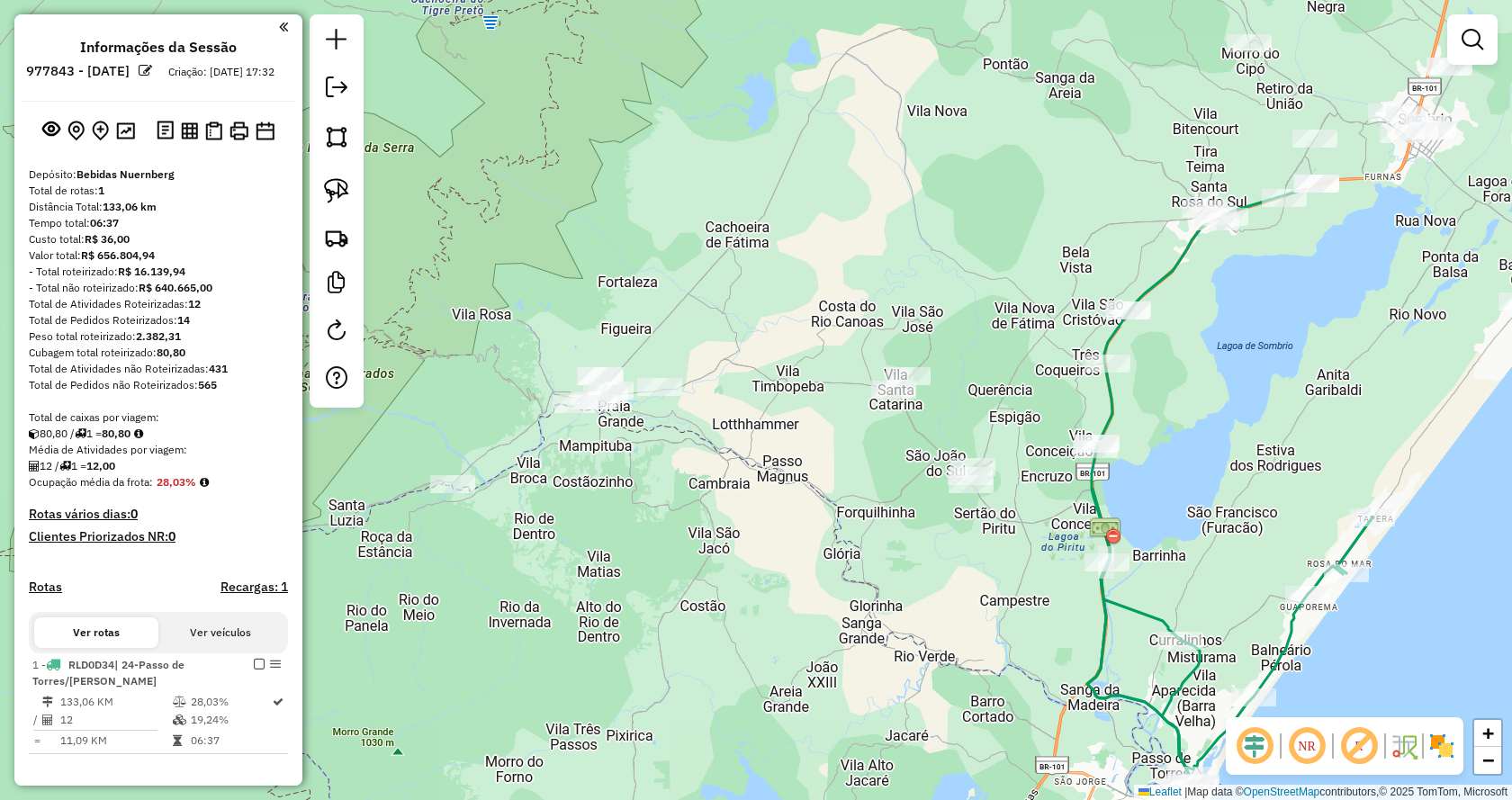
drag, startPoint x: 769, startPoint y: 250, endPoint x: 1224, endPoint y: 510, distance: 524.0
click at [1230, 515] on div "Janela de atendimento Grade de atendimento Capacidade Transportadoras Veículos …" at bounding box center [756, 400] width 1512 height 800
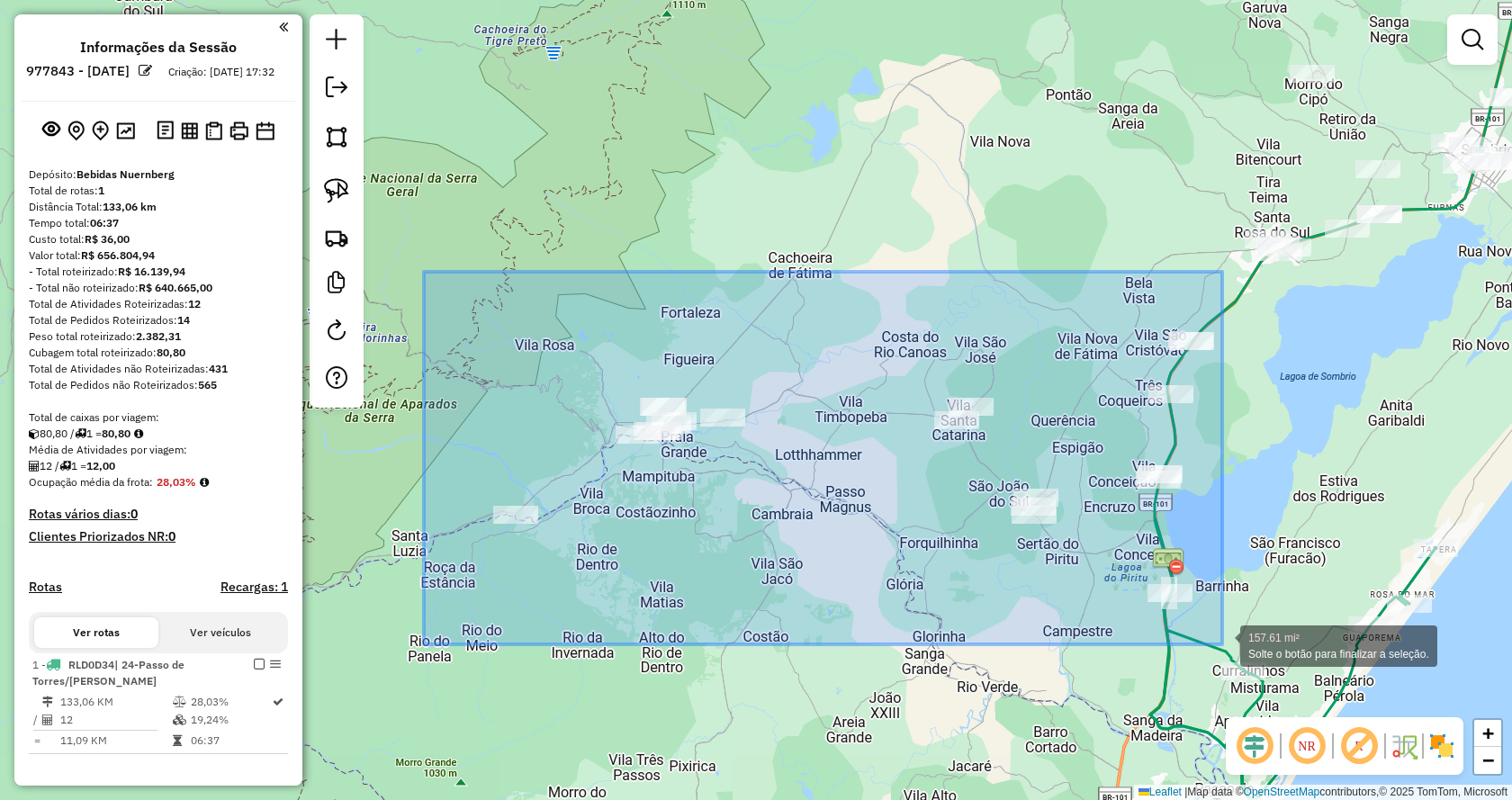
drag, startPoint x: 424, startPoint y: 272, endPoint x: 1222, endPoint y: 644, distance: 880.4
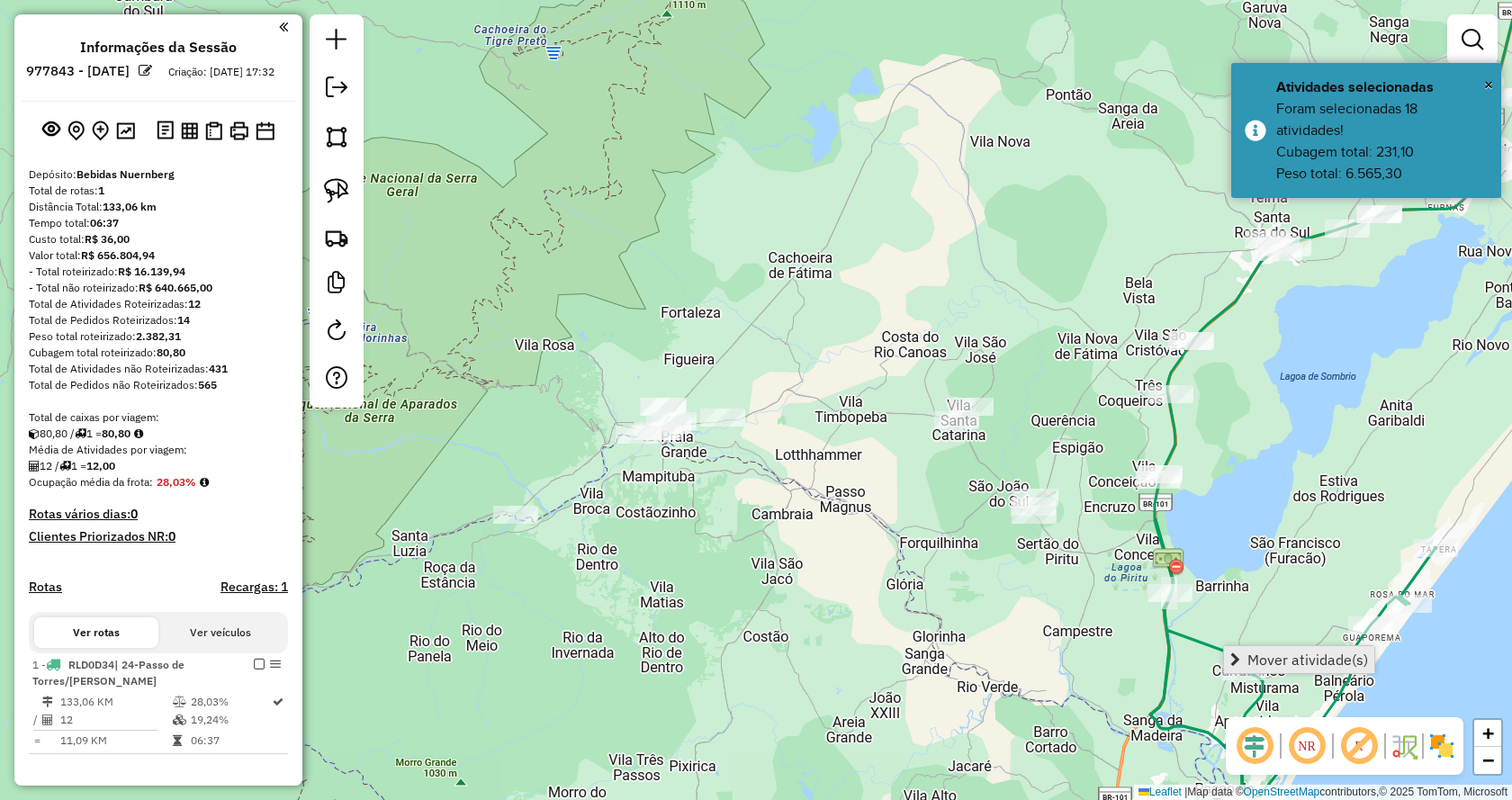
click at [1235, 654] on span "Mover atividade(s)" at bounding box center [1235, 660] width 10 height 15
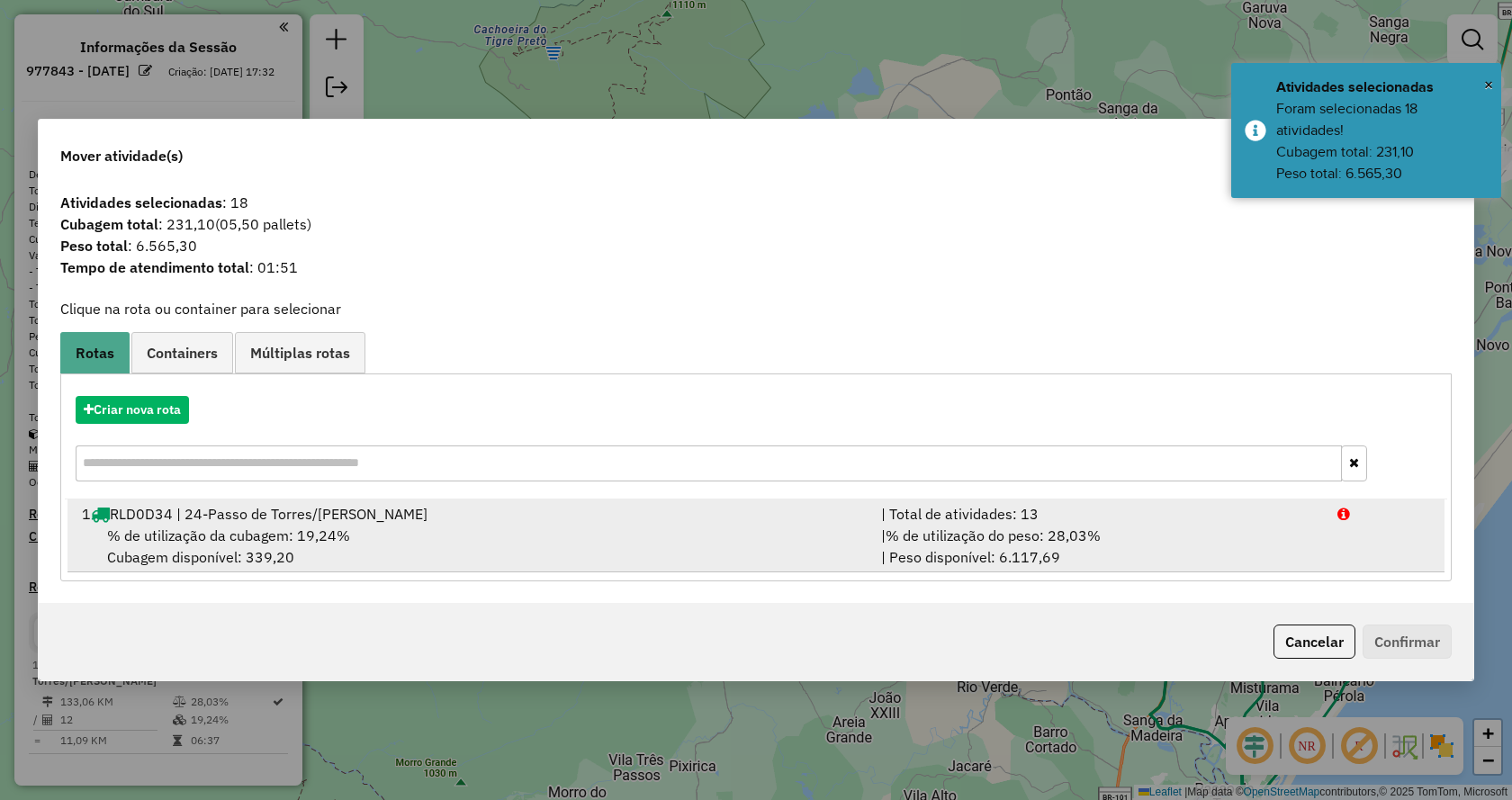
click at [838, 520] on div "1 RLD0D34 | 24-Passo de Torres/Bela Torres" at bounding box center [471, 514] width 799 height 22
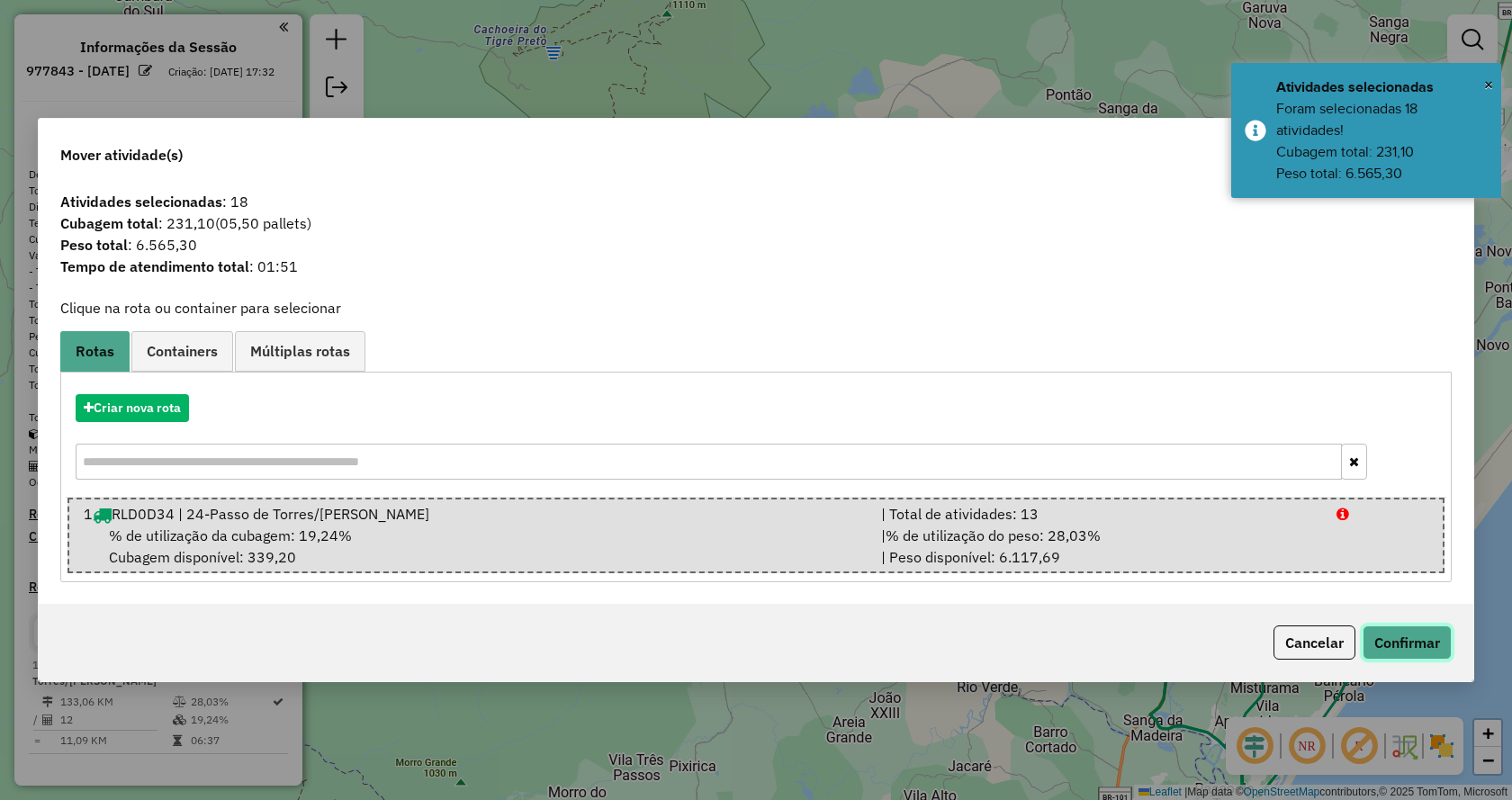
click at [1415, 649] on button "Confirmar" at bounding box center [1406, 642] width 89 height 34
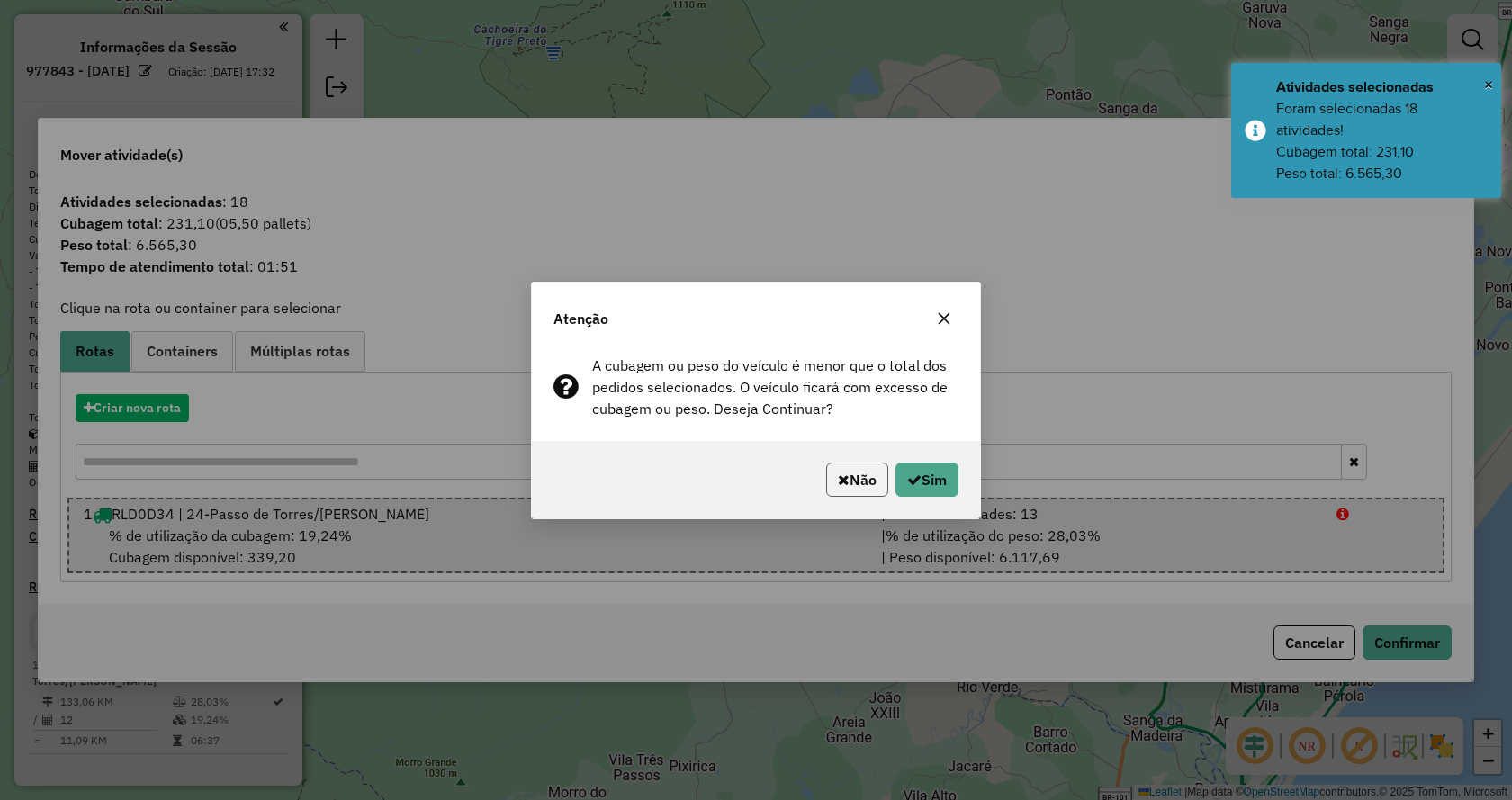
click at [856, 482] on button "Não" at bounding box center [856, 480] width 62 height 34
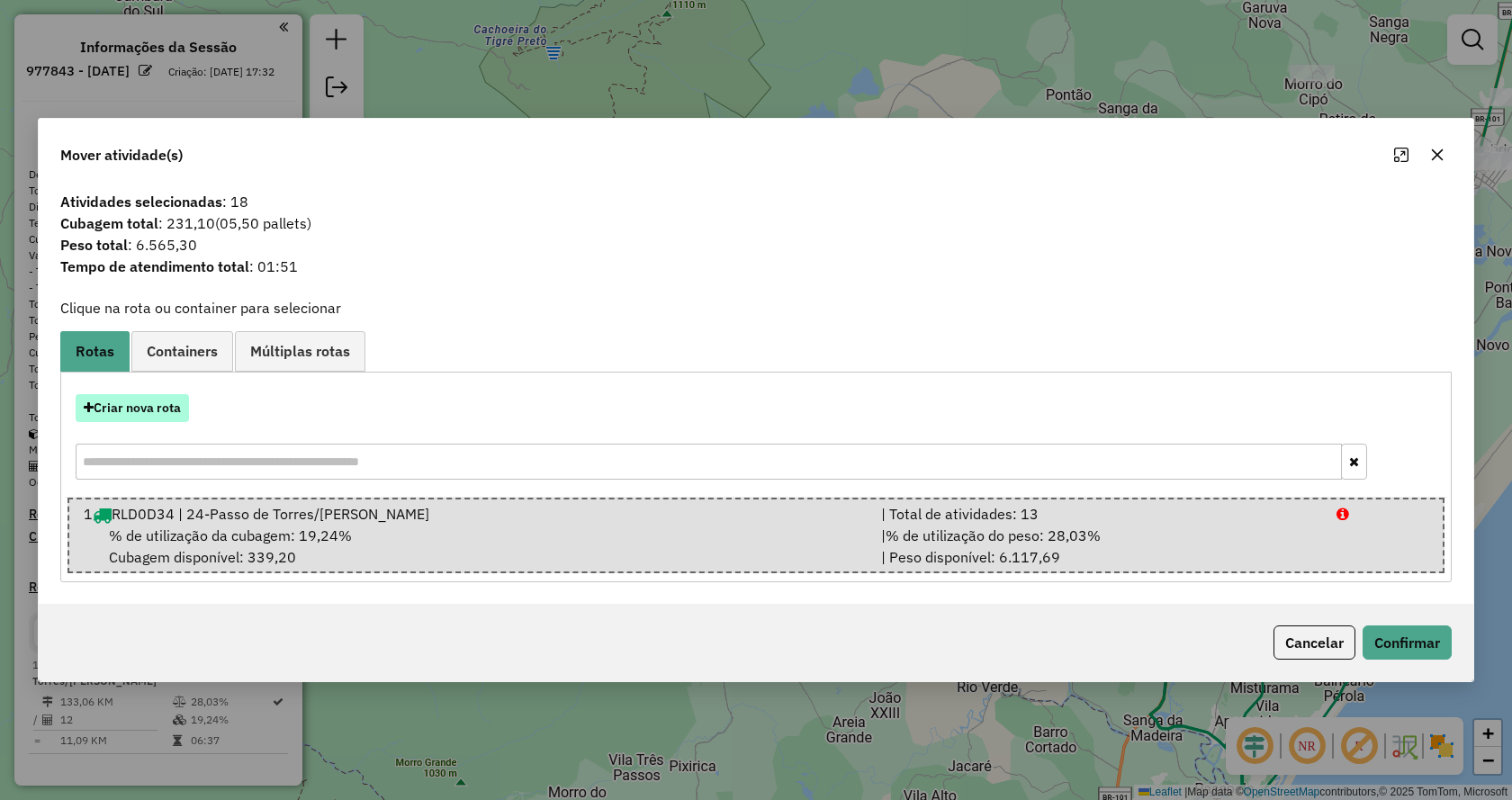
click at [160, 414] on button "Criar nova rota" at bounding box center [132, 408] width 114 height 28
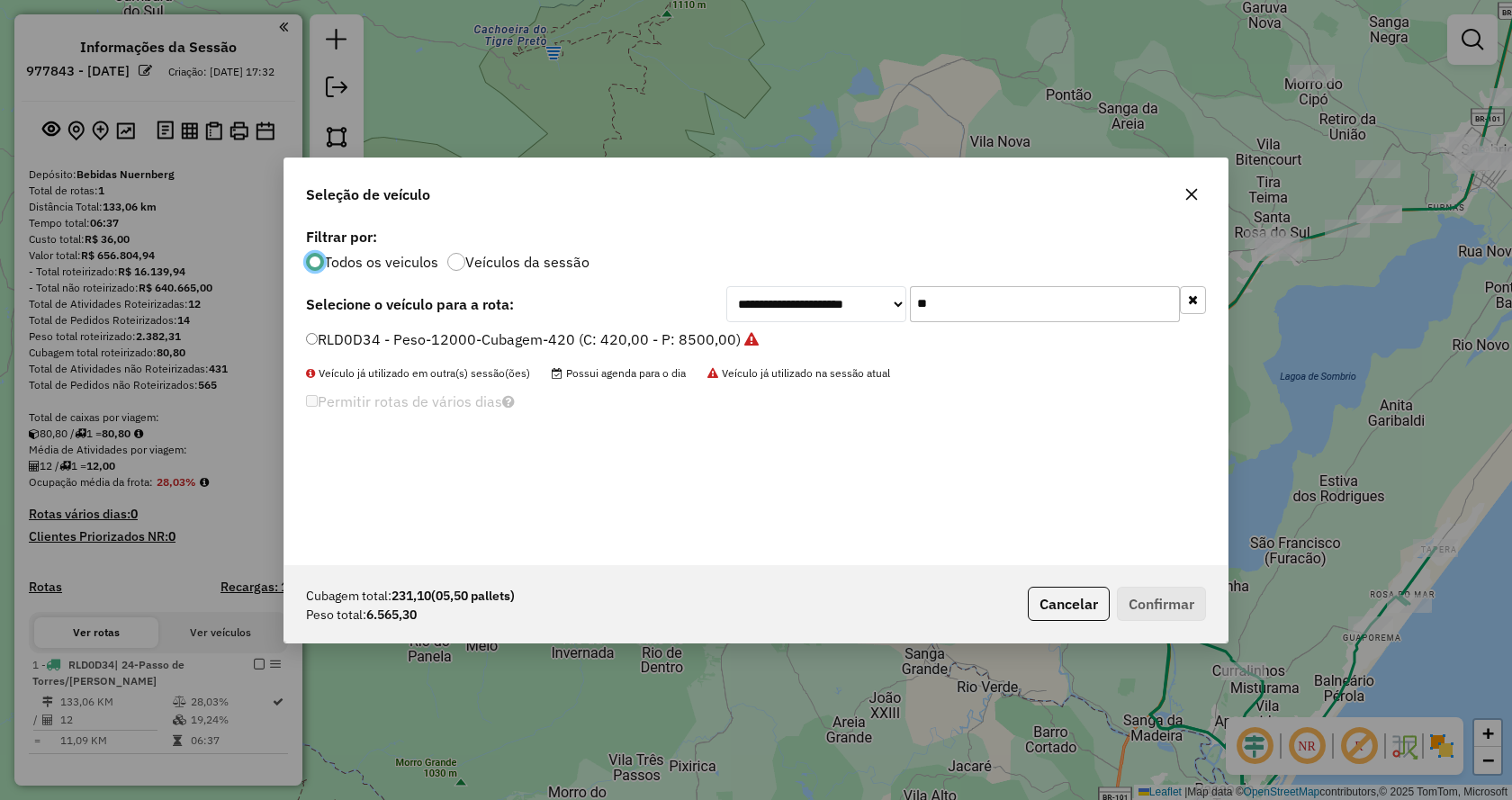
click at [1065, 301] on input "**" at bounding box center [1045, 304] width 270 height 36
click at [1065, 303] on input "**" at bounding box center [1045, 304] width 270 height 36
type input "**"
drag, startPoint x: 543, startPoint y: 342, endPoint x: 715, endPoint y: 430, distance: 193.2
click at [542, 342] on label "RLC1A74 - Peso-12000-Cubagem-420 (C: 420,00 - P: 8500,00)" at bounding box center [523, 340] width 433 height 22
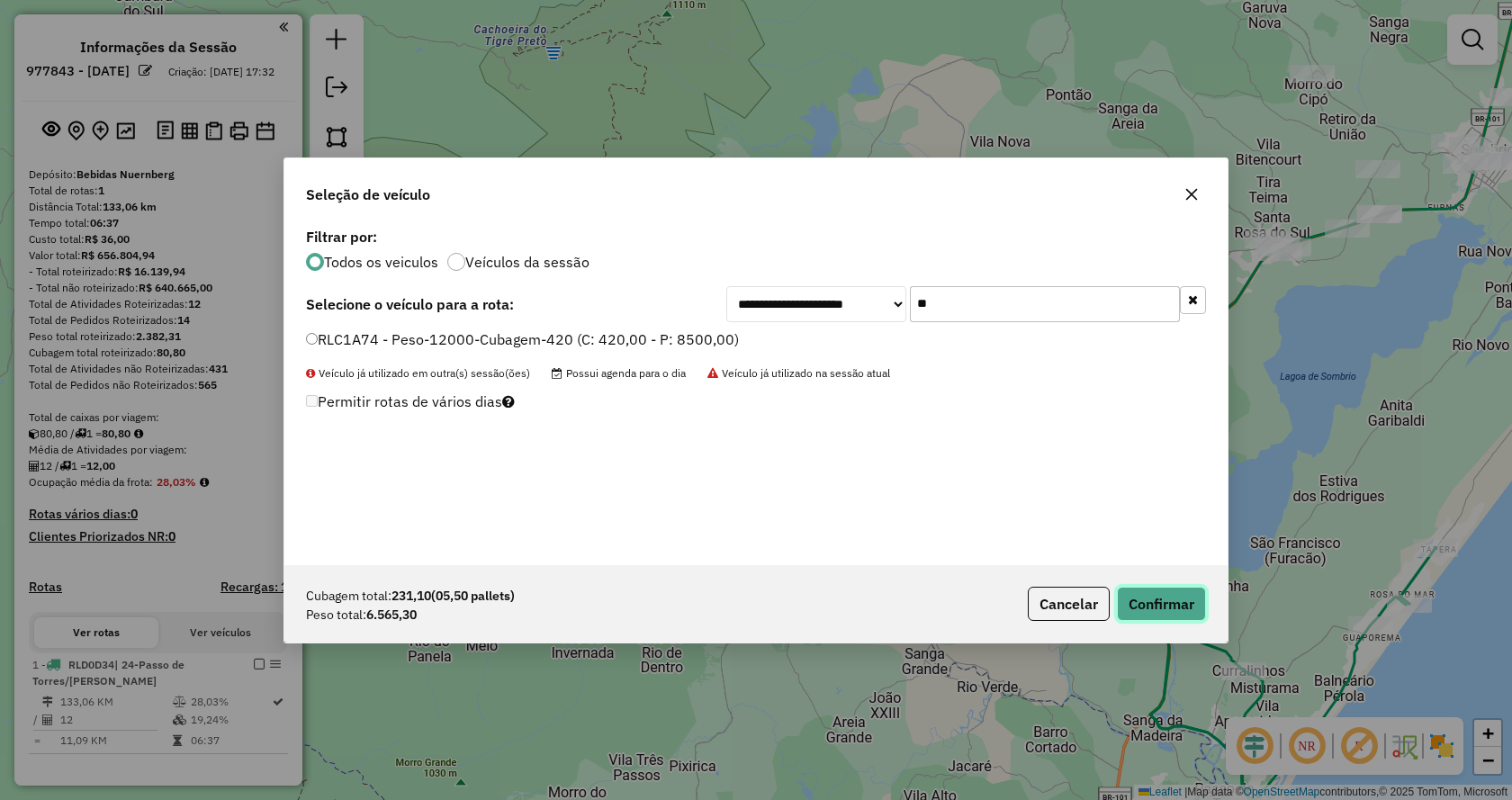
click at [1193, 611] on button "Confirmar" at bounding box center [1161, 603] width 89 height 34
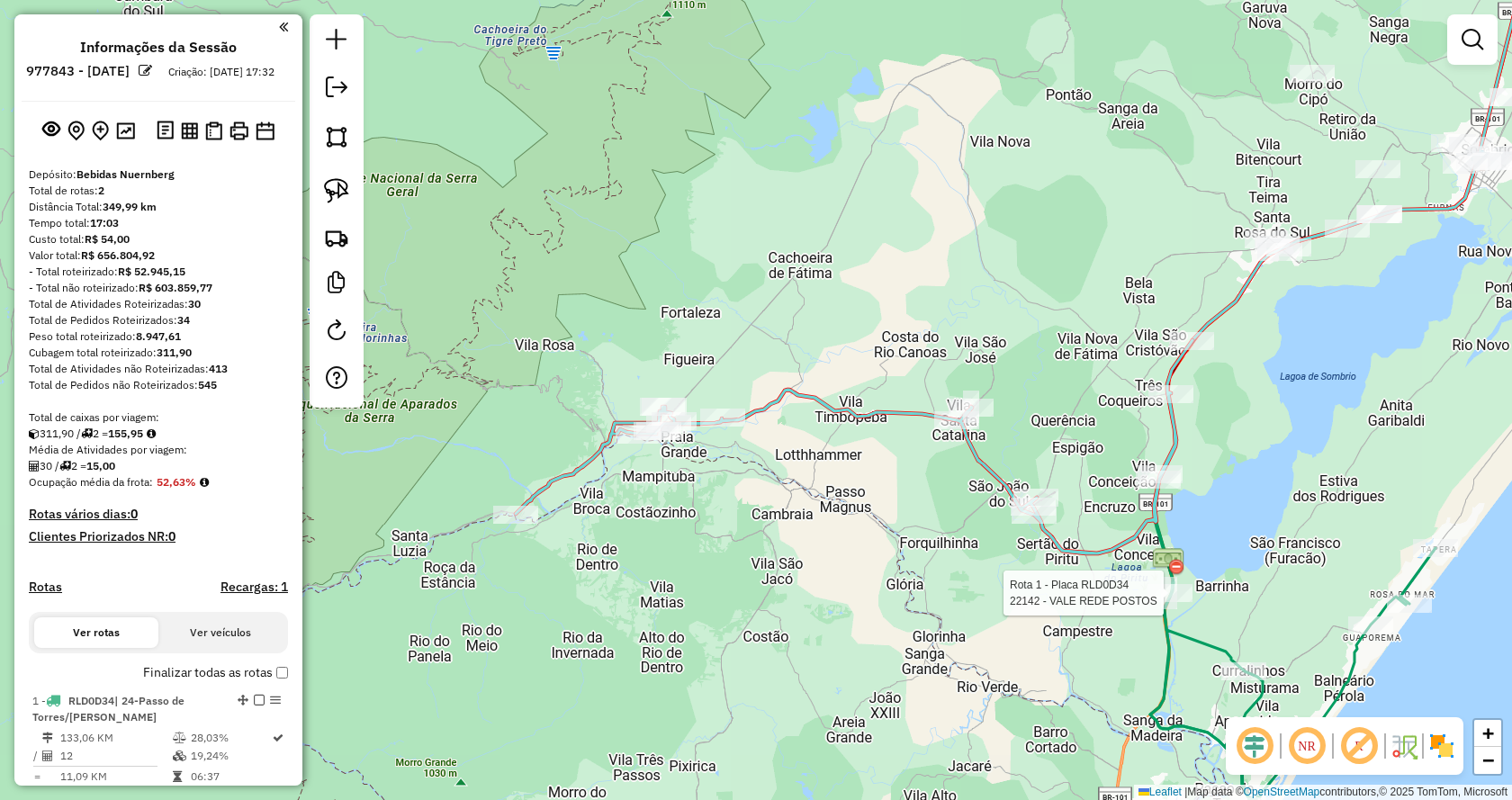
select select "**********"
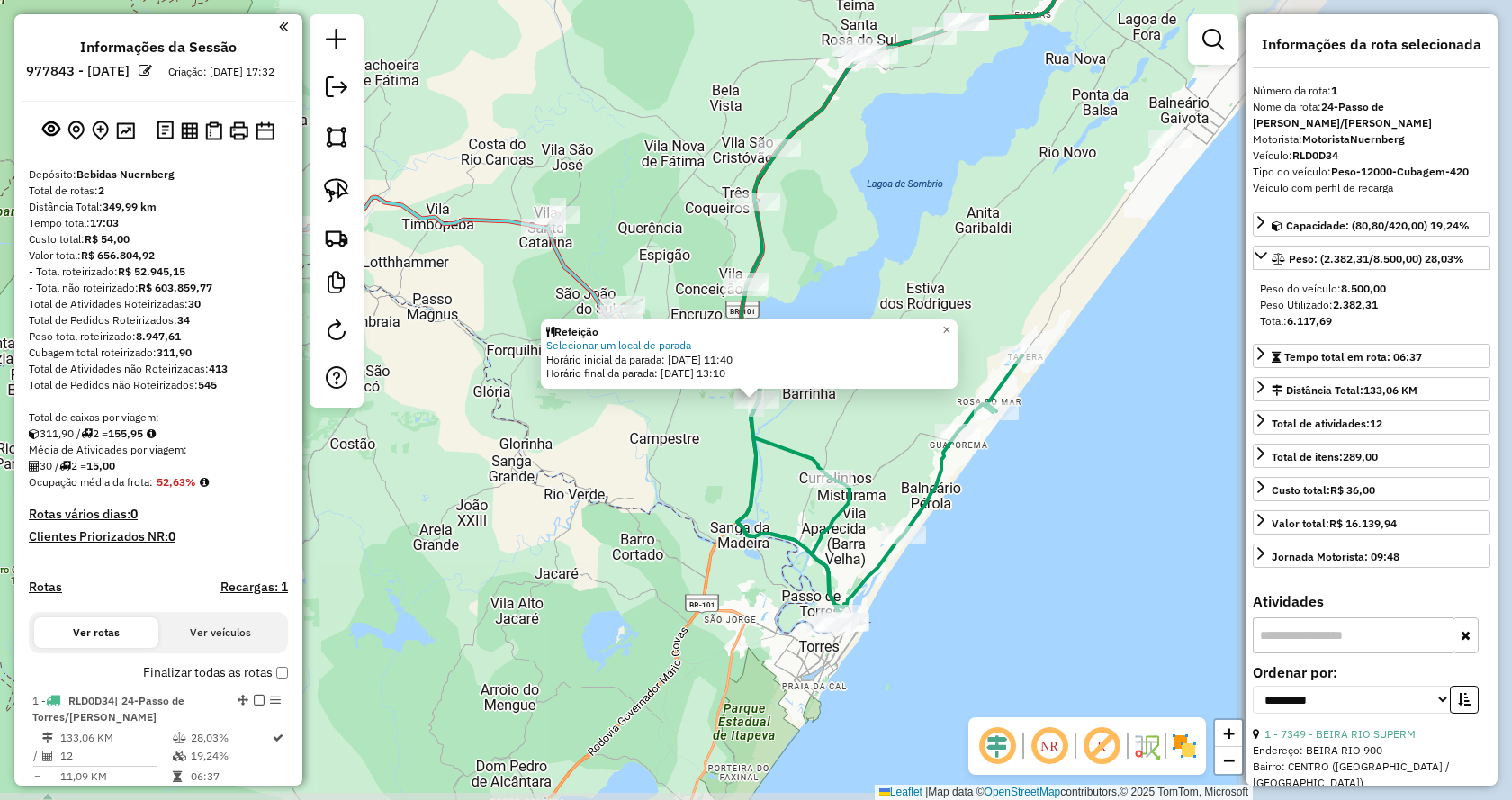
scroll to position [492, 0]
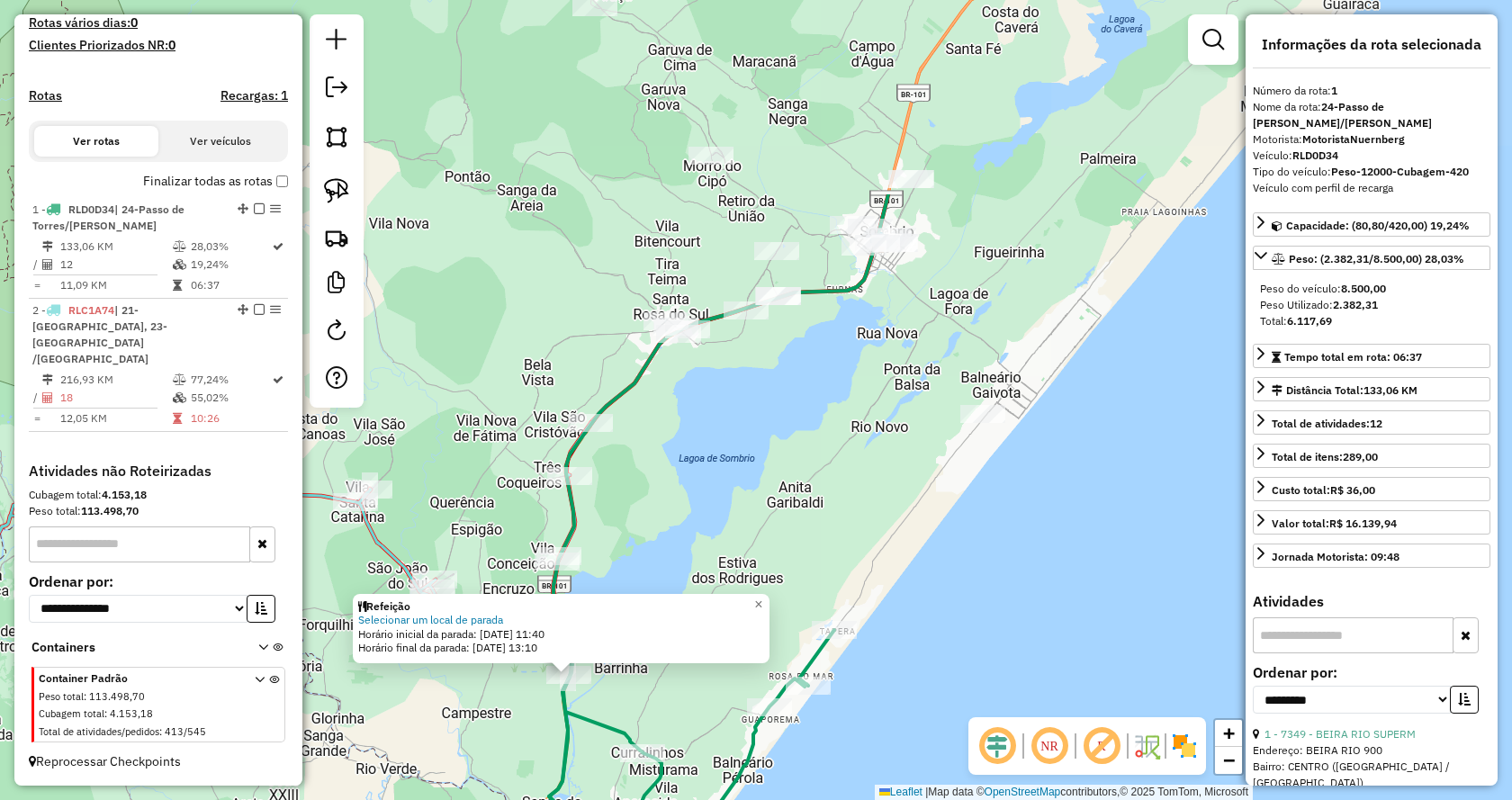
drag, startPoint x: 995, startPoint y: 165, endPoint x: 807, endPoint y: 440, distance: 333.1
click at [807, 440] on div "Refeição Selecionar um local de parada Horário inicial da parada: 12/08/2025 11…" at bounding box center [756, 400] width 1512 height 800
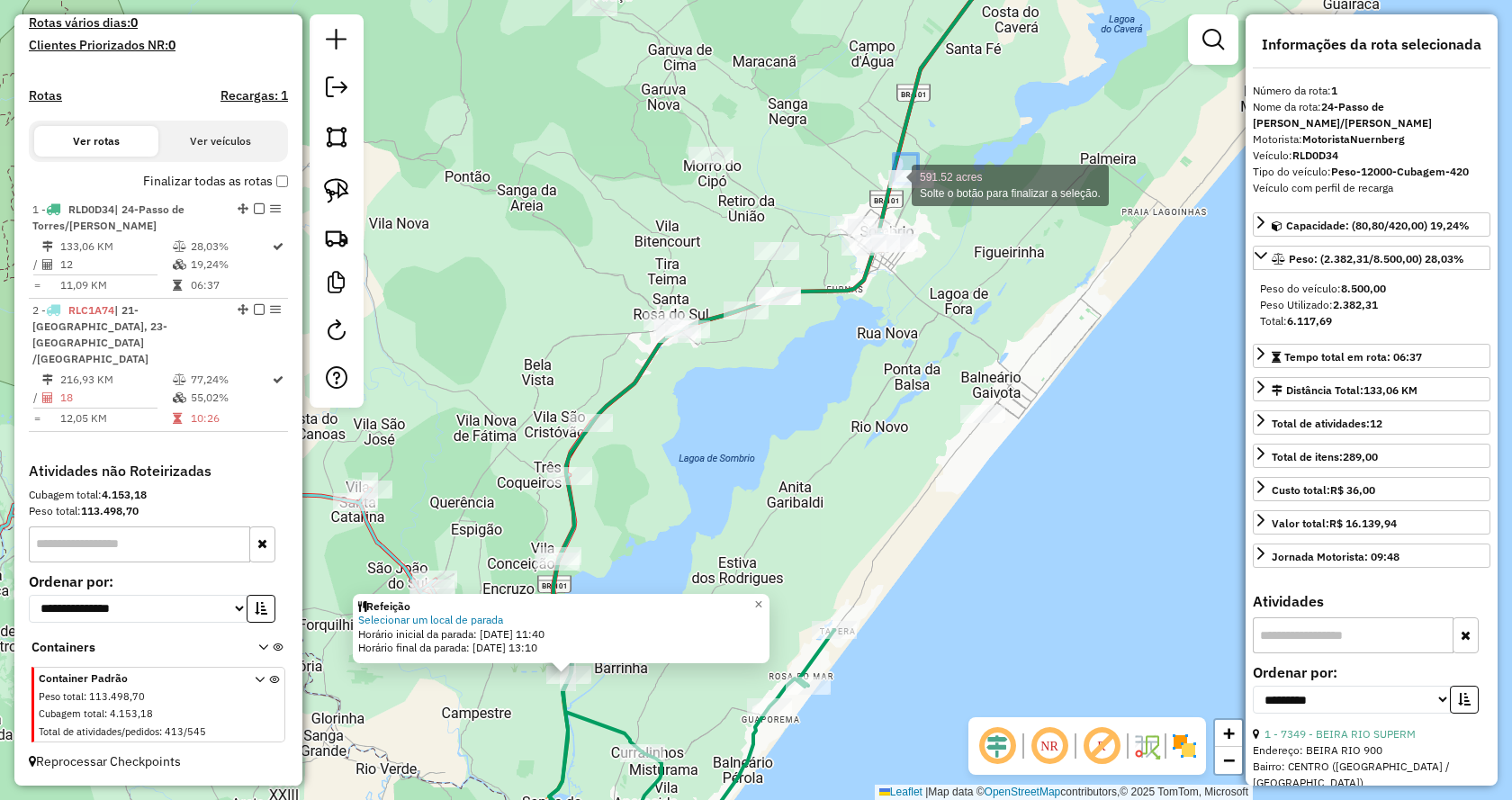
drag, startPoint x: 918, startPoint y: 154, endPoint x: 1021, endPoint y: 38, distance: 155.1
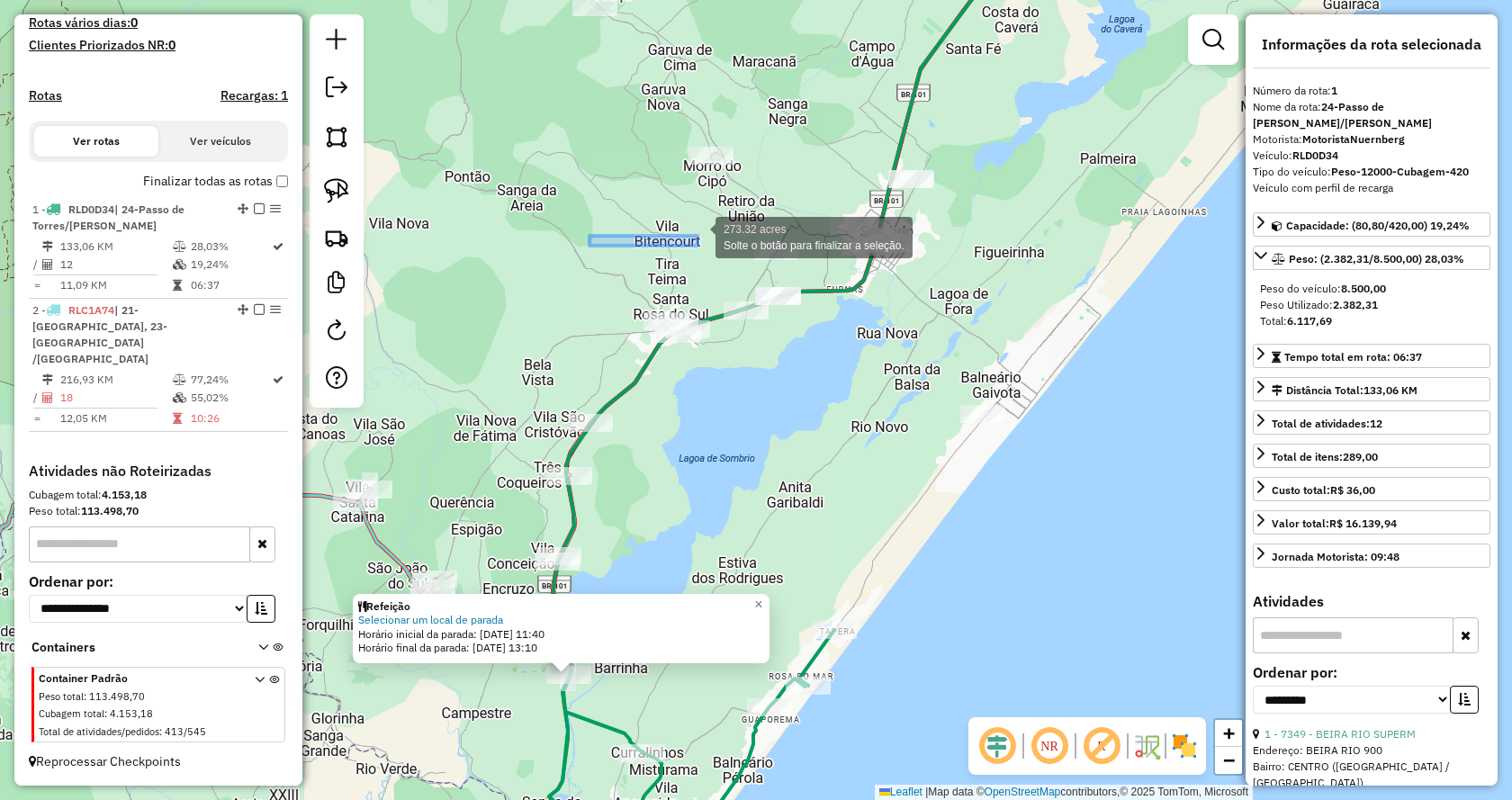
drag, startPoint x: 607, startPoint y: 252, endPoint x: 691, endPoint y: 235, distance: 85.7
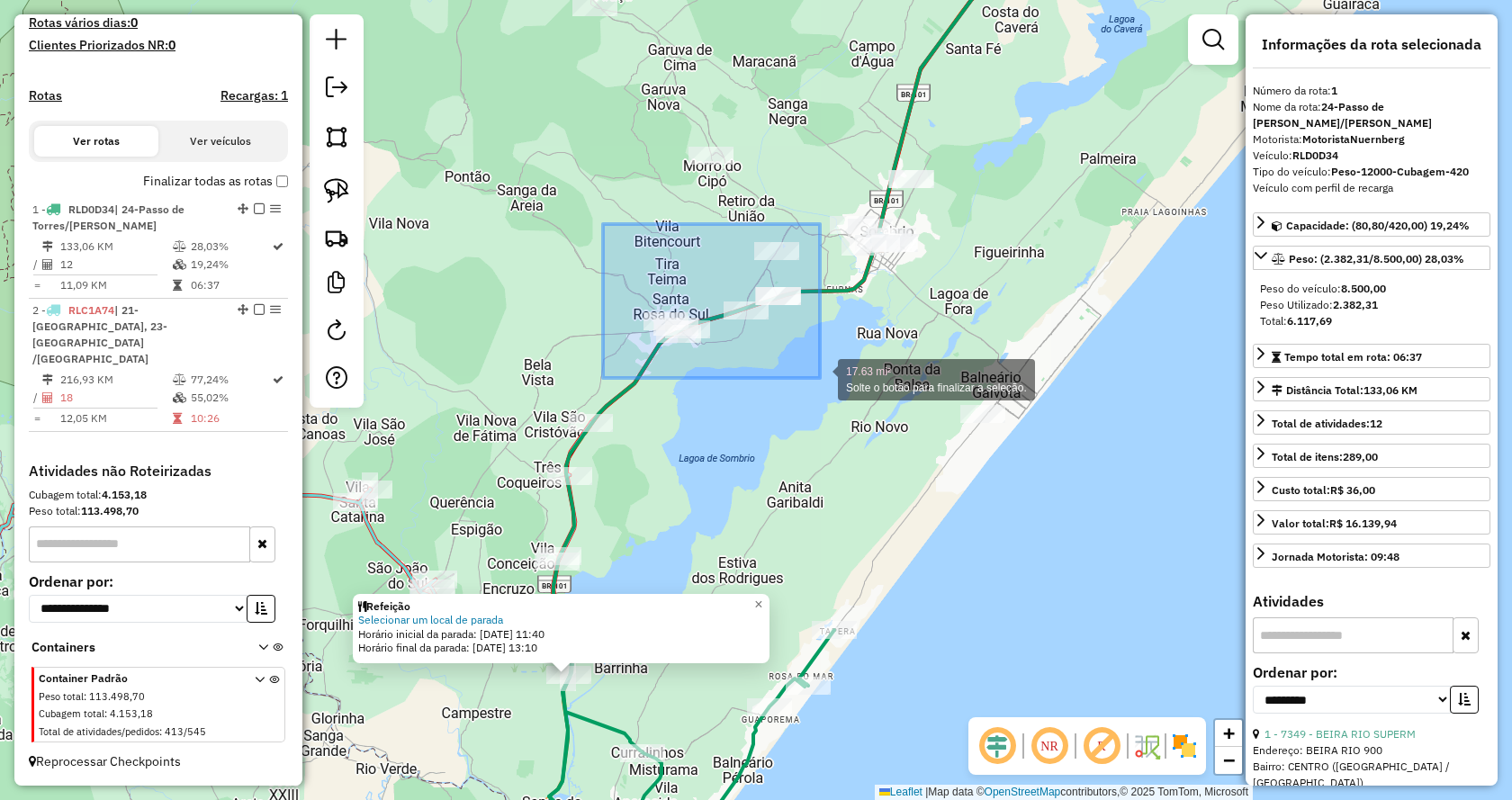
drag, startPoint x: 600, startPoint y: 247, endPoint x: 819, endPoint y: 380, distance: 256.2
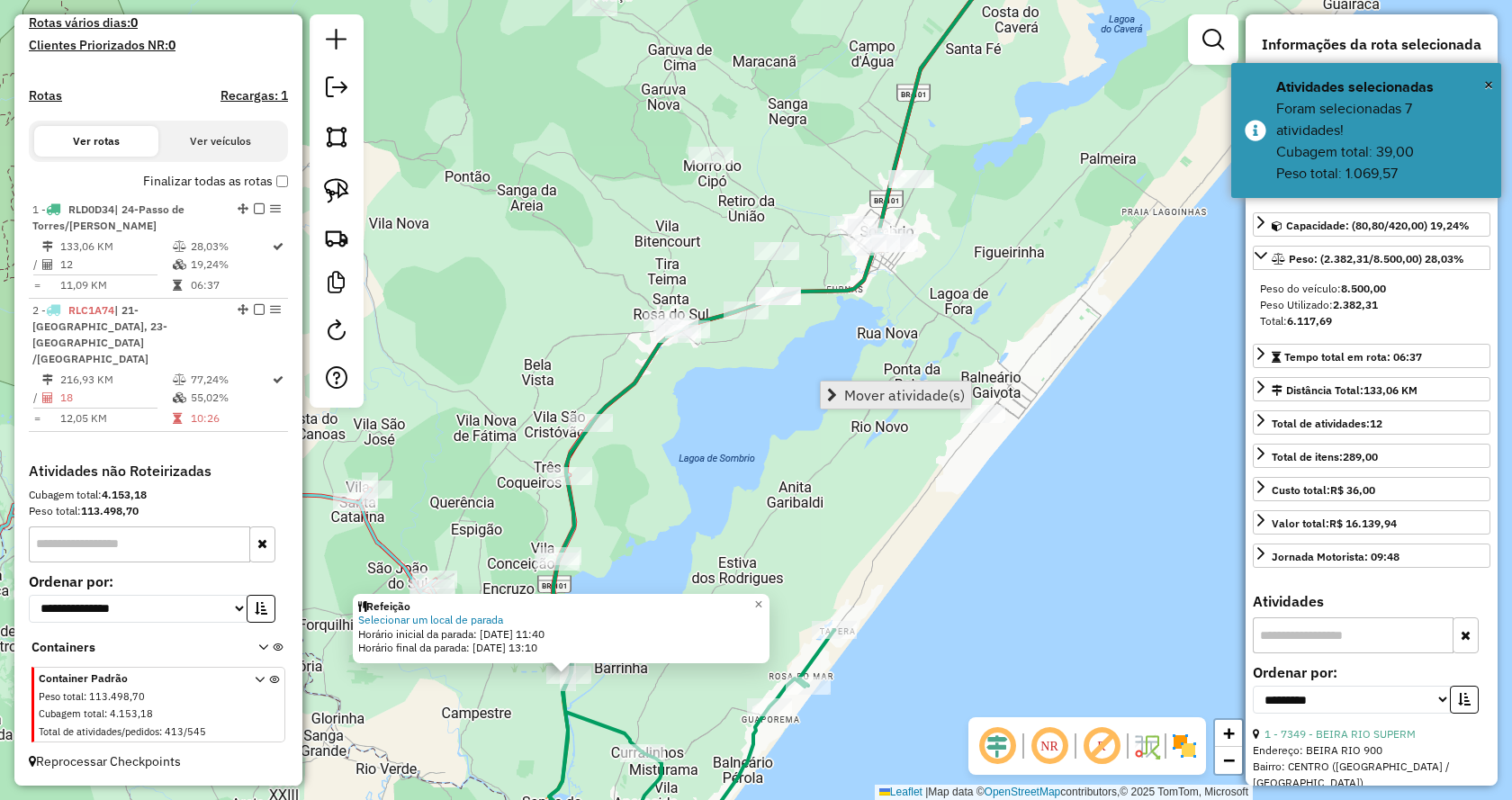
click at [862, 388] on span "Mover atividade(s)" at bounding box center [903, 395] width 120 height 15
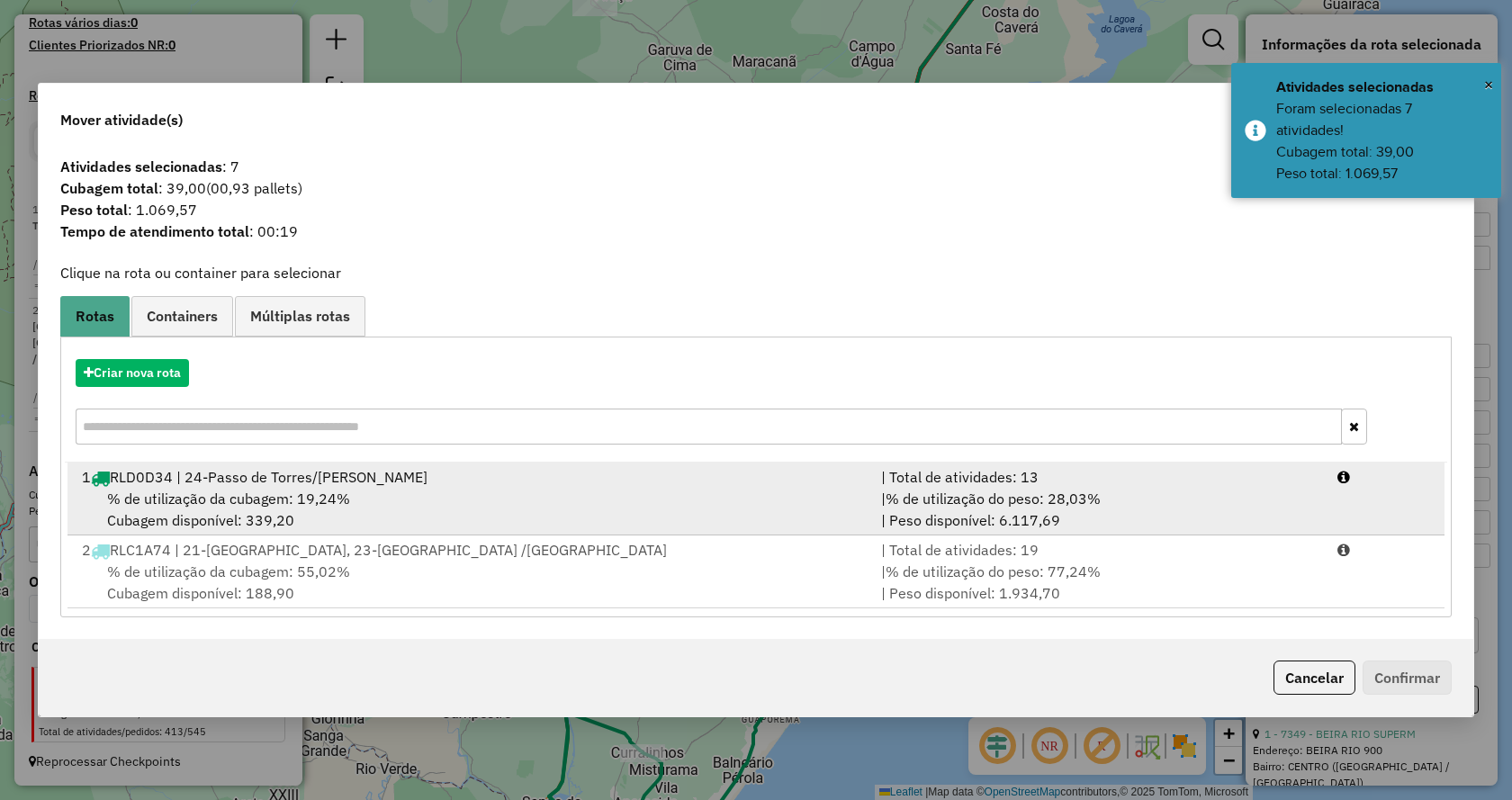
click at [781, 472] on div "1 RLD0D34 | 24-Passo de Torres/Bela Torres" at bounding box center [471, 477] width 799 height 22
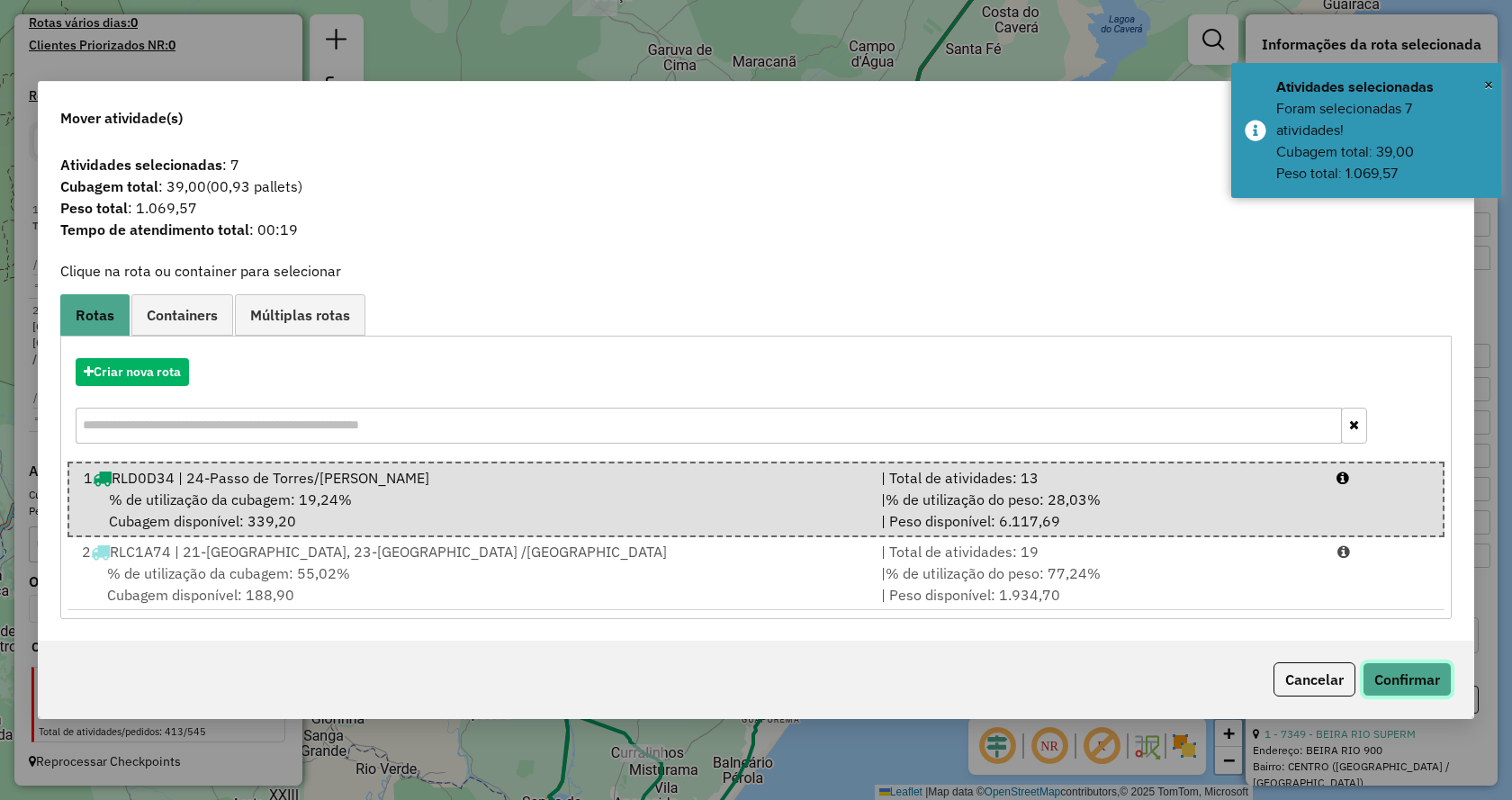
click at [1416, 669] on button "Confirmar" at bounding box center [1406, 680] width 89 height 34
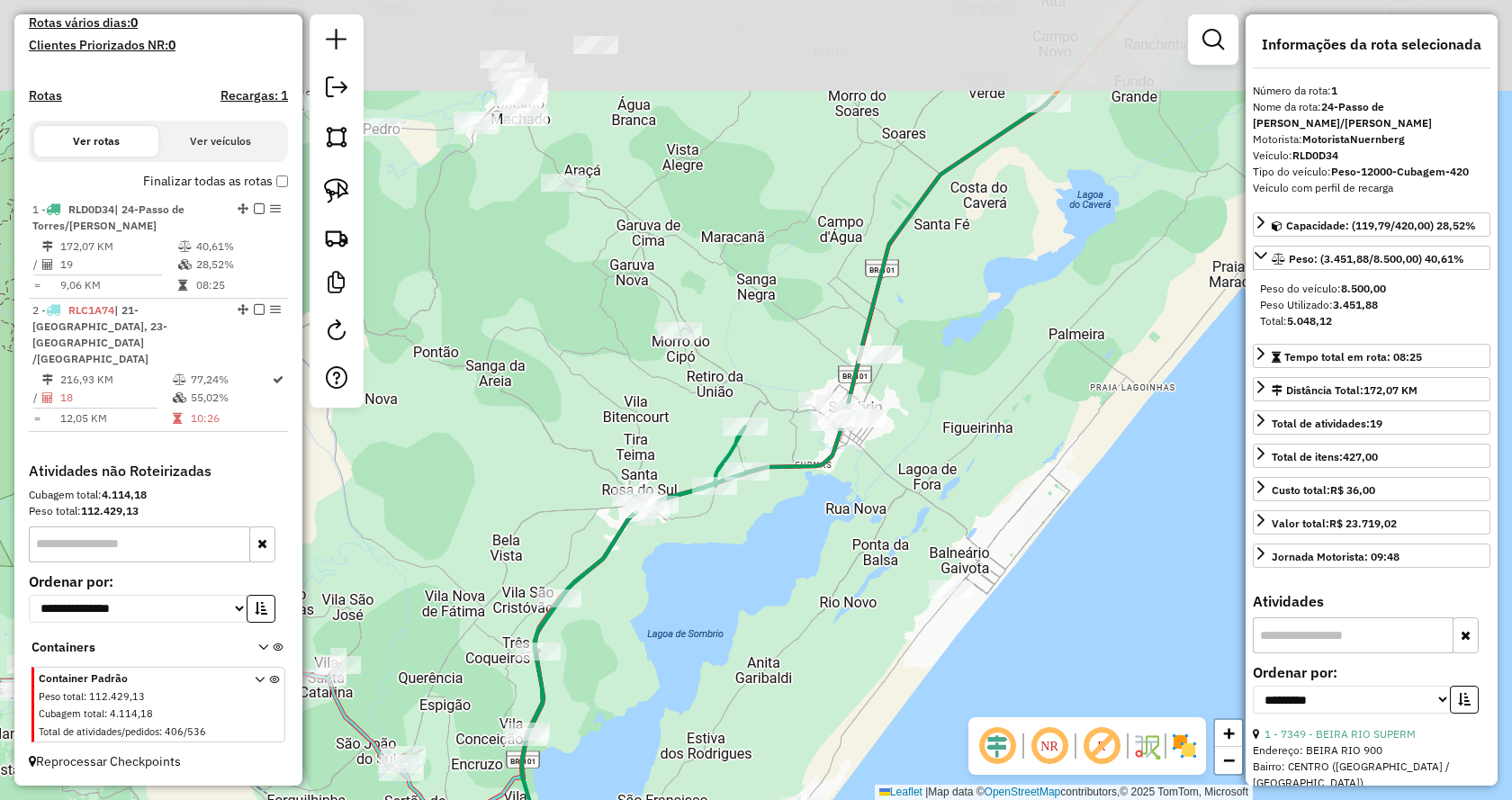
drag, startPoint x: 1060, startPoint y: 232, endPoint x: 1029, endPoint y: 408, distance: 178.7
click at [1029, 408] on div "Janela de atendimento Grade de atendimento Capacidade Transportadoras Veículos …" at bounding box center [756, 400] width 1512 height 800
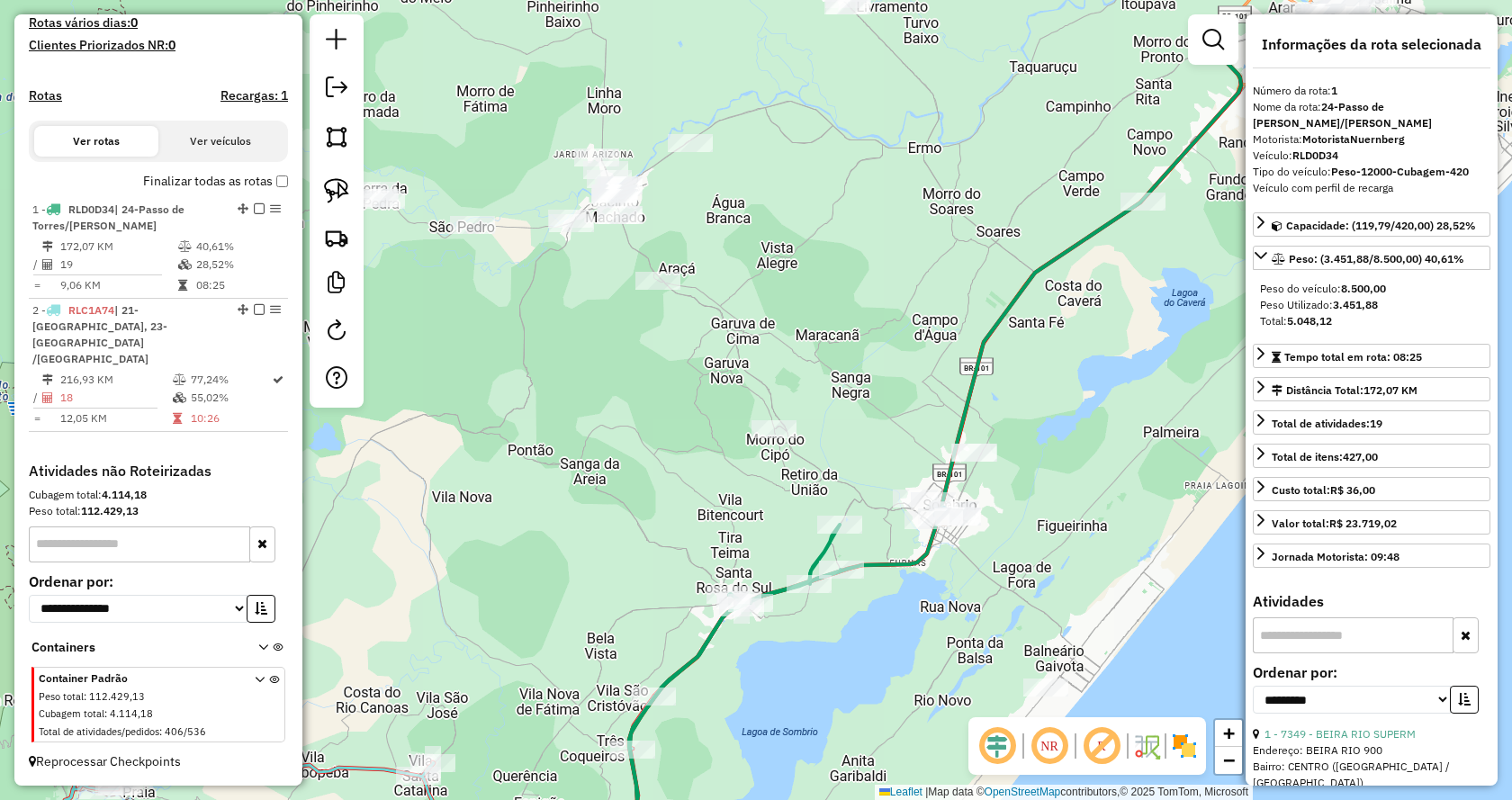
drag, startPoint x: 942, startPoint y: 318, endPoint x: 1032, endPoint y: 438, distance: 150.0
click at [1039, 430] on div "Janela de atendimento Grade de atendimento Capacidade Transportadoras Veículos …" at bounding box center [756, 400] width 1512 height 800
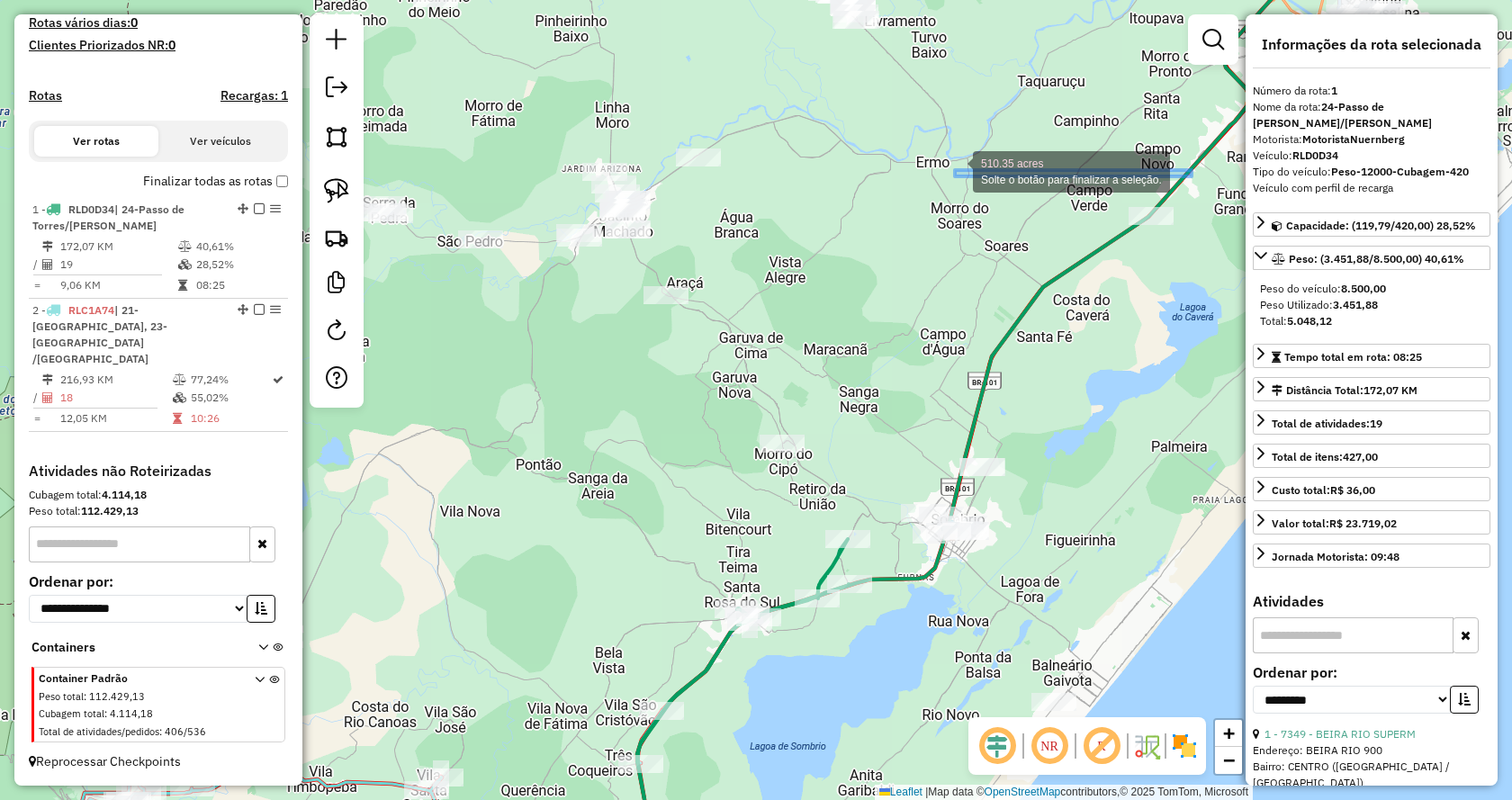
drag, startPoint x: 1191, startPoint y: 176, endPoint x: 955, endPoint y: 170, distance: 236.1
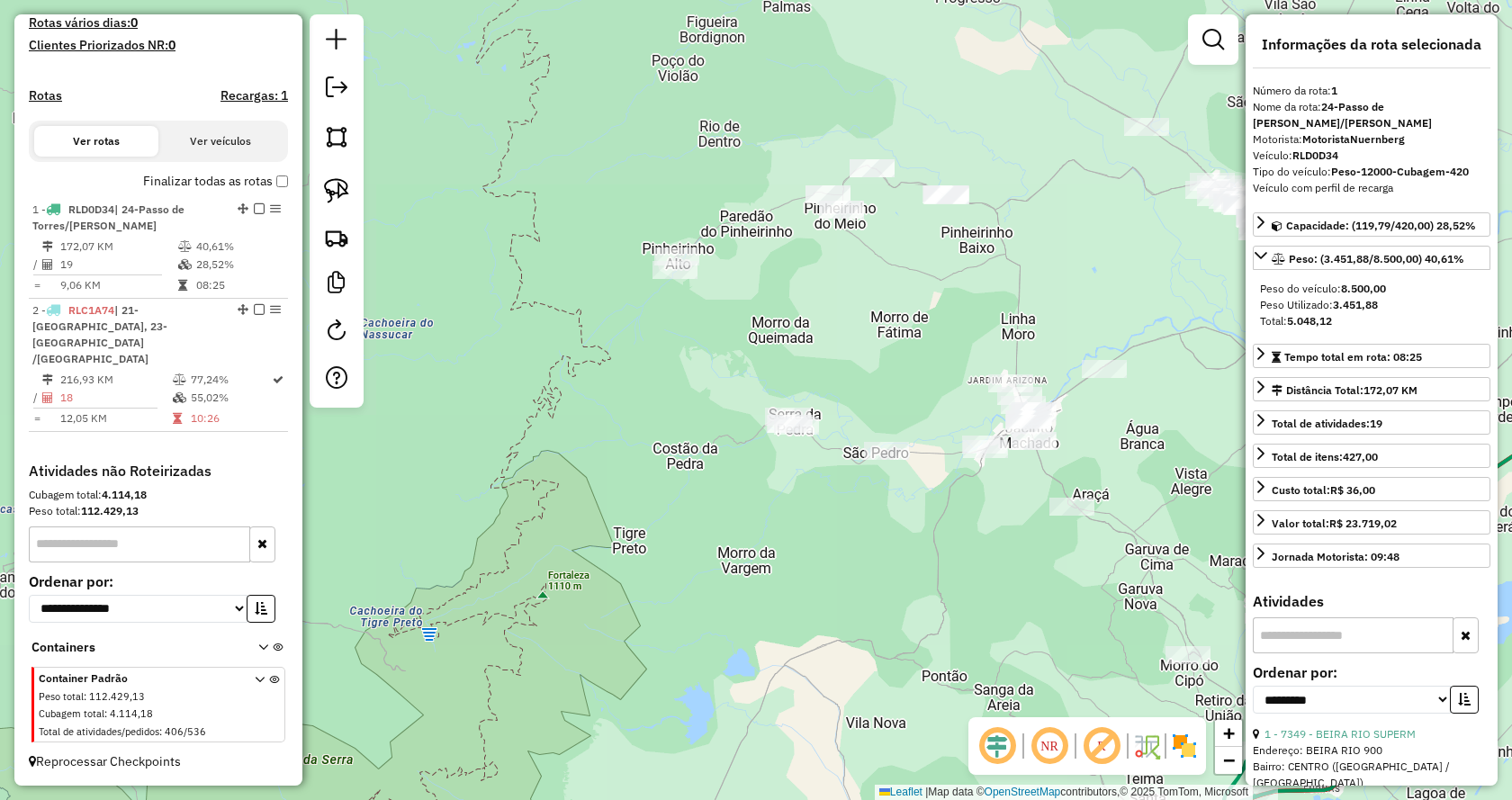
drag, startPoint x: 786, startPoint y: 250, endPoint x: 1191, endPoint y: 461, distance: 456.7
click at [1191, 461] on div "Janela de atendimento Grade de atendimento Capacidade Transportadoras Veículos …" at bounding box center [756, 400] width 1512 height 800
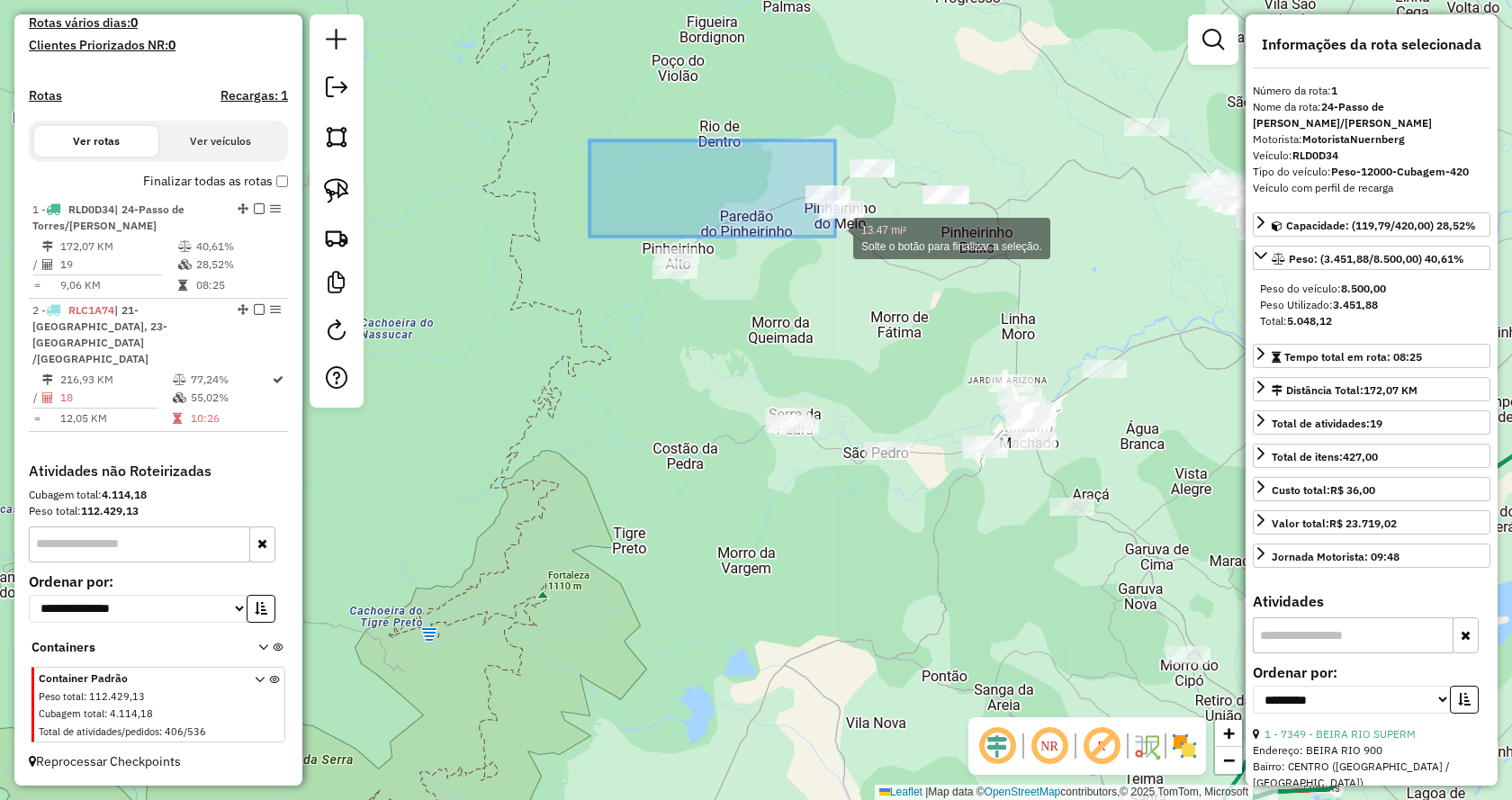
drag, startPoint x: 589, startPoint y: 140, endPoint x: 773, endPoint y: 130, distance: 184.3
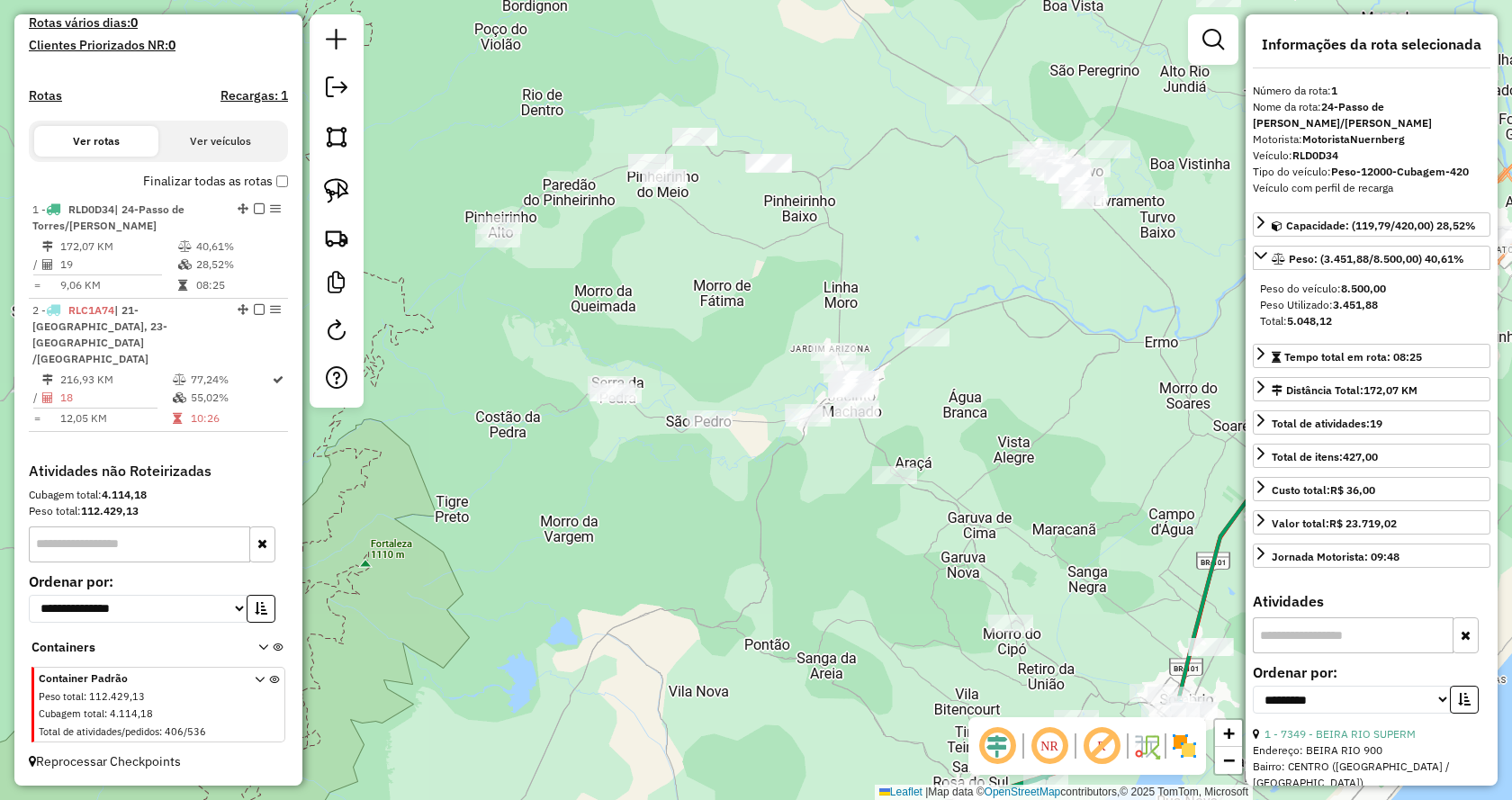
drag, startPoint x: 1033, startPoint y: 284, endPoint x: 835, endPoint y: 192, distance: 218.3
click at [835, 192] on div "Janela de atendimento Grade de atendimento Capacidade Transportadoras Veículos …" at bounding box center [756, 400] width 1512 height 800
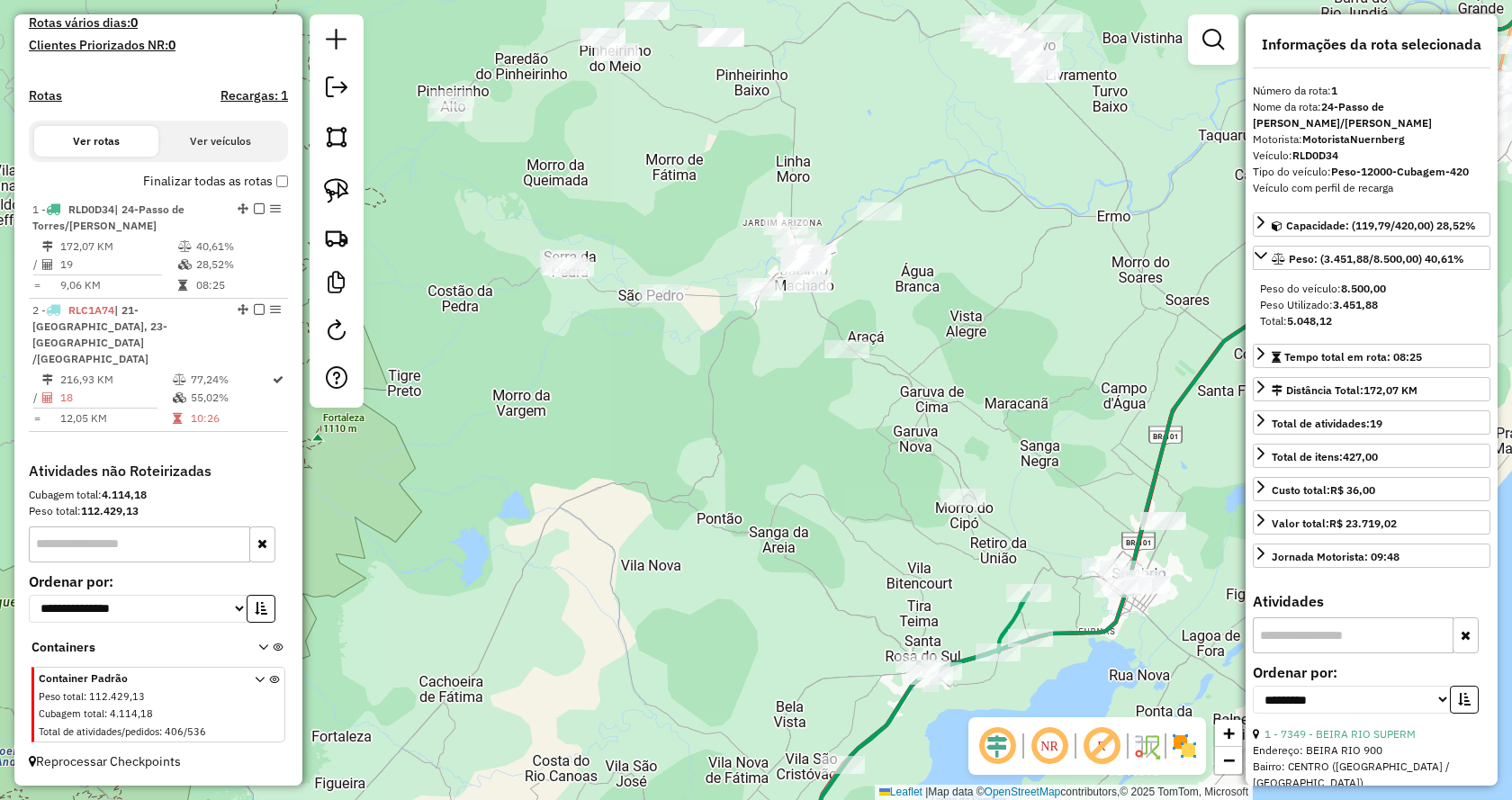
drag, startPoint x: 1020, startPoint y: 448, endPoint x: 991, endPoint y: 386, distance: 68.4
click at [991, 385] on div "Janela de atendimento Grade de atendimento Capacidade Transportadoras Veículos …" at bounding box center [756, 400] width 1512 height 800
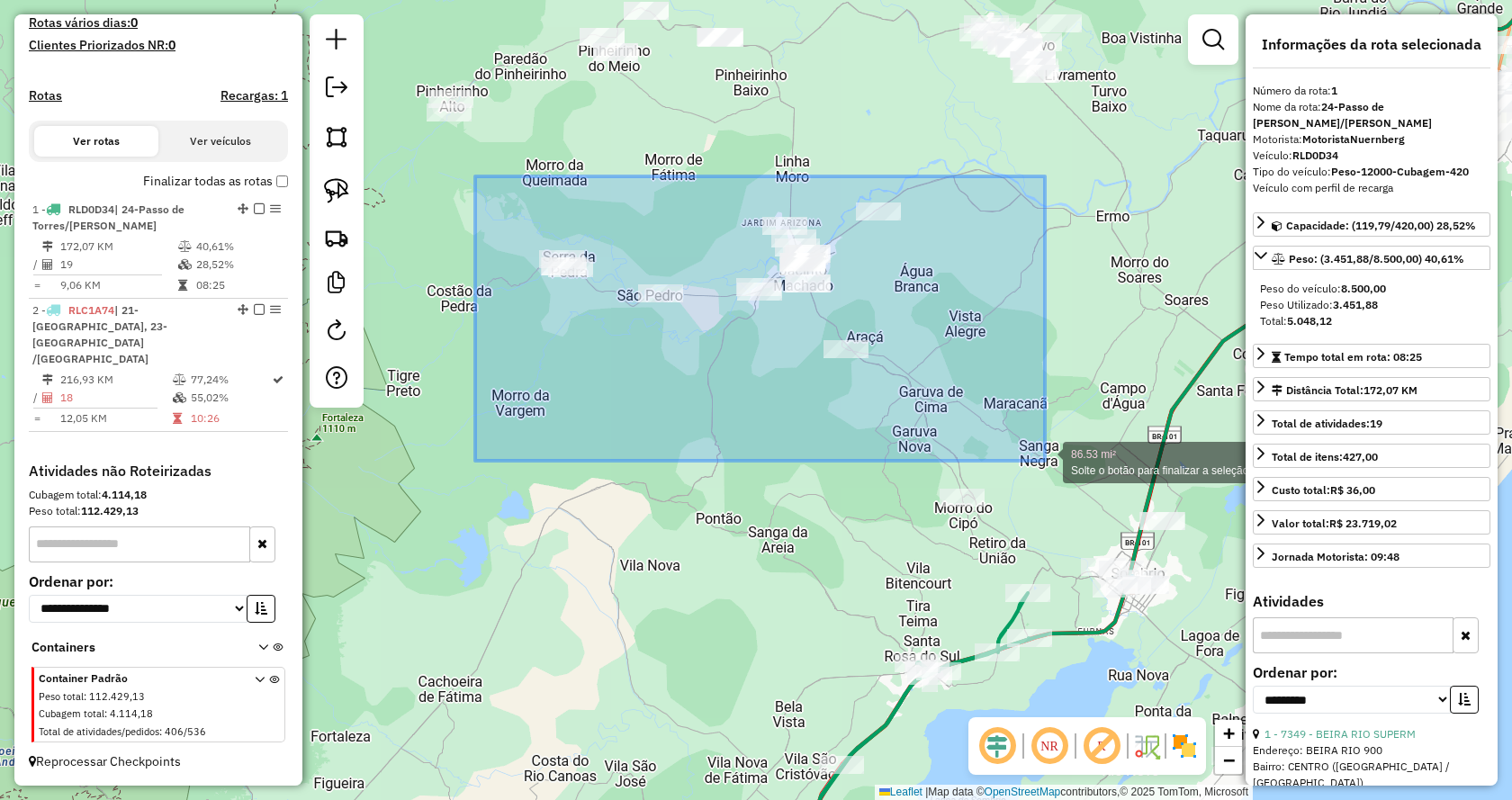
drag, startPoint x: 483, startPoint y: 182, endPoint x: 1045, endPoint y: 461, distance: 627.4
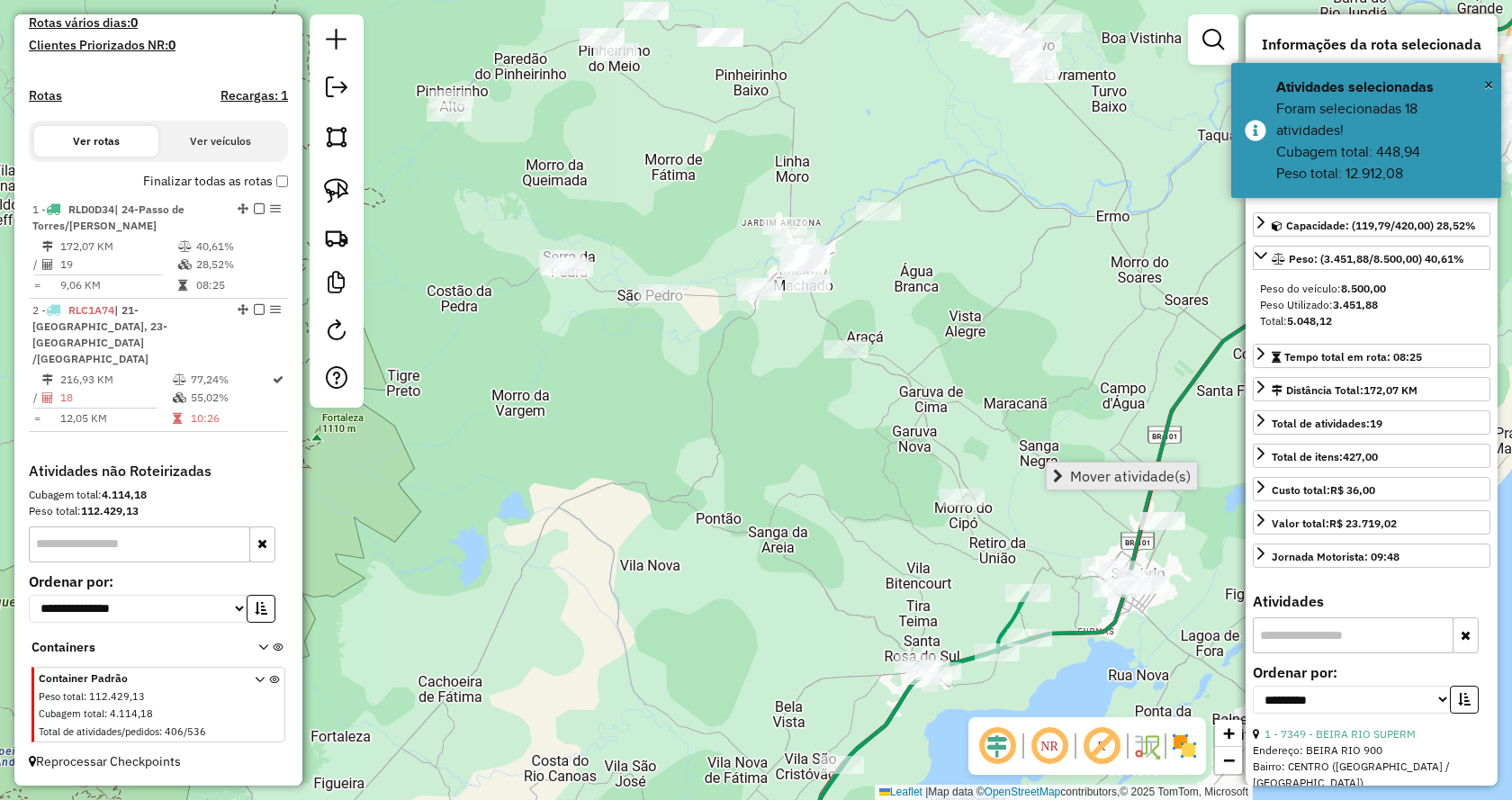
click at [1064, 474] on link "Mover atividade(s)" at bounding box center [1122, 477] width 151 height 27
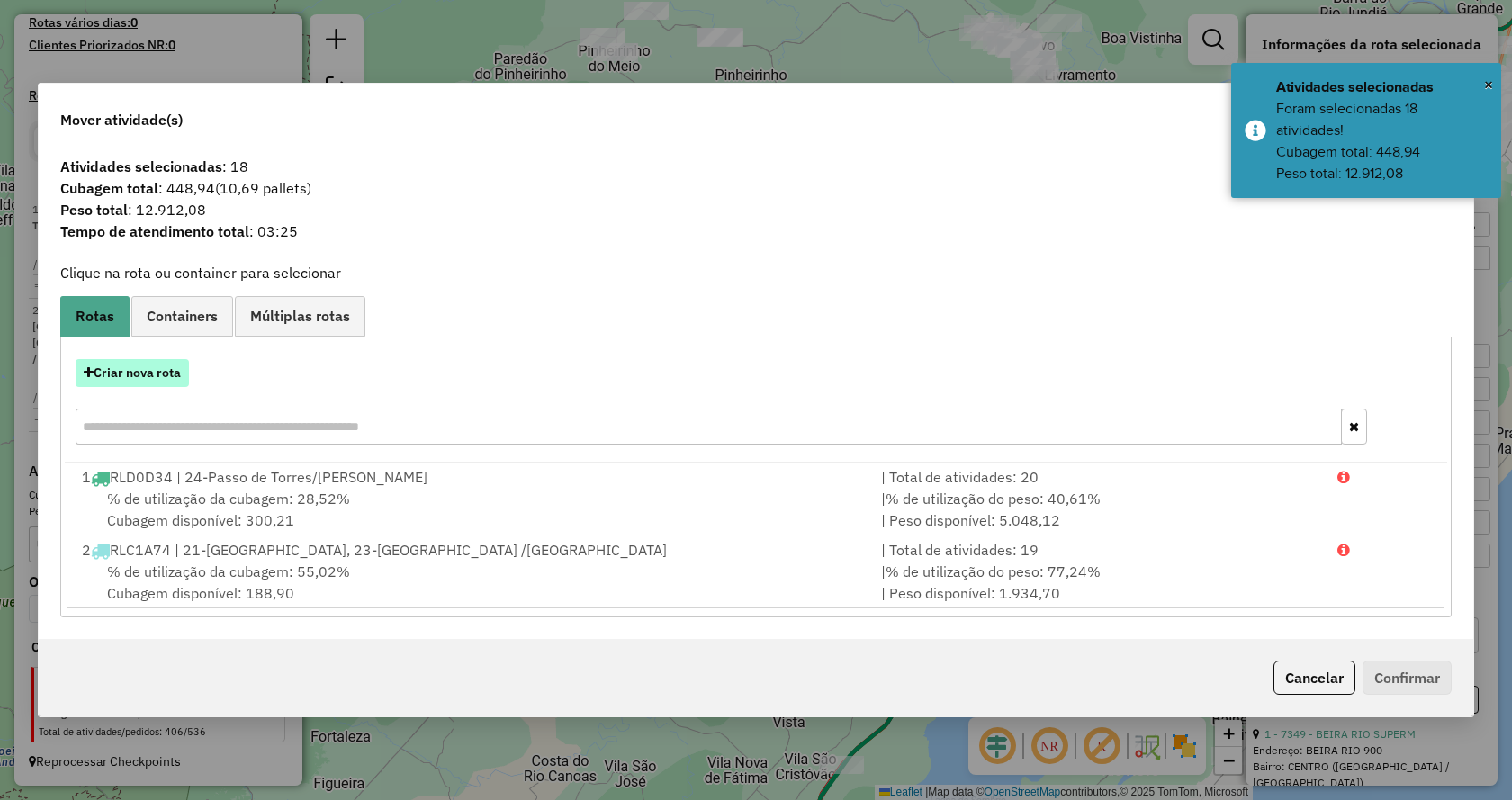
click at [137, 377] on button "Criar nova rota" at bounding box center [132, 373] width 114 height 28
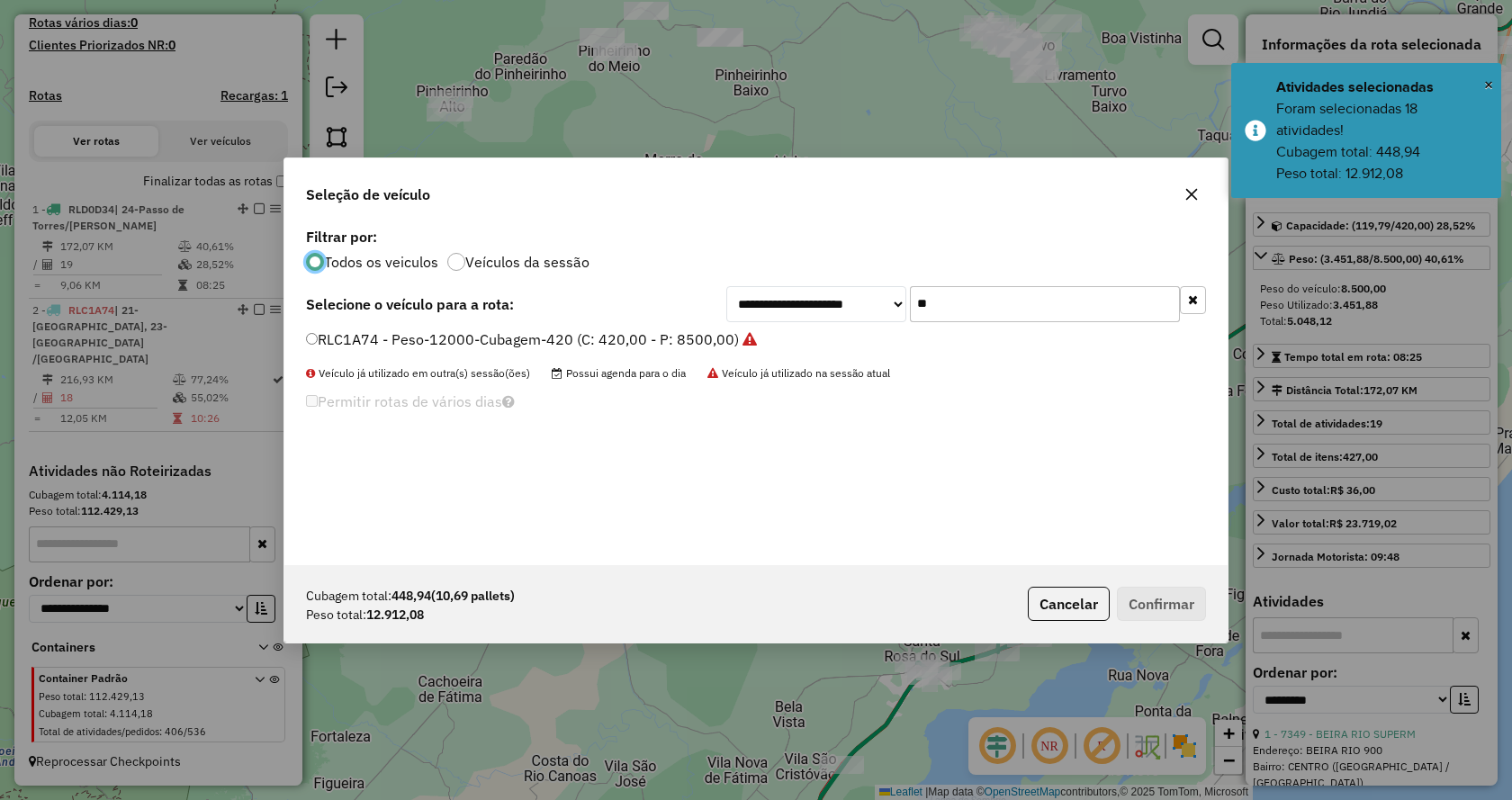
scroll to position [10, 6]
click at [1003, 302] on input "**" at bounding box center [1045, 304] width 270 height 36
type input "*"
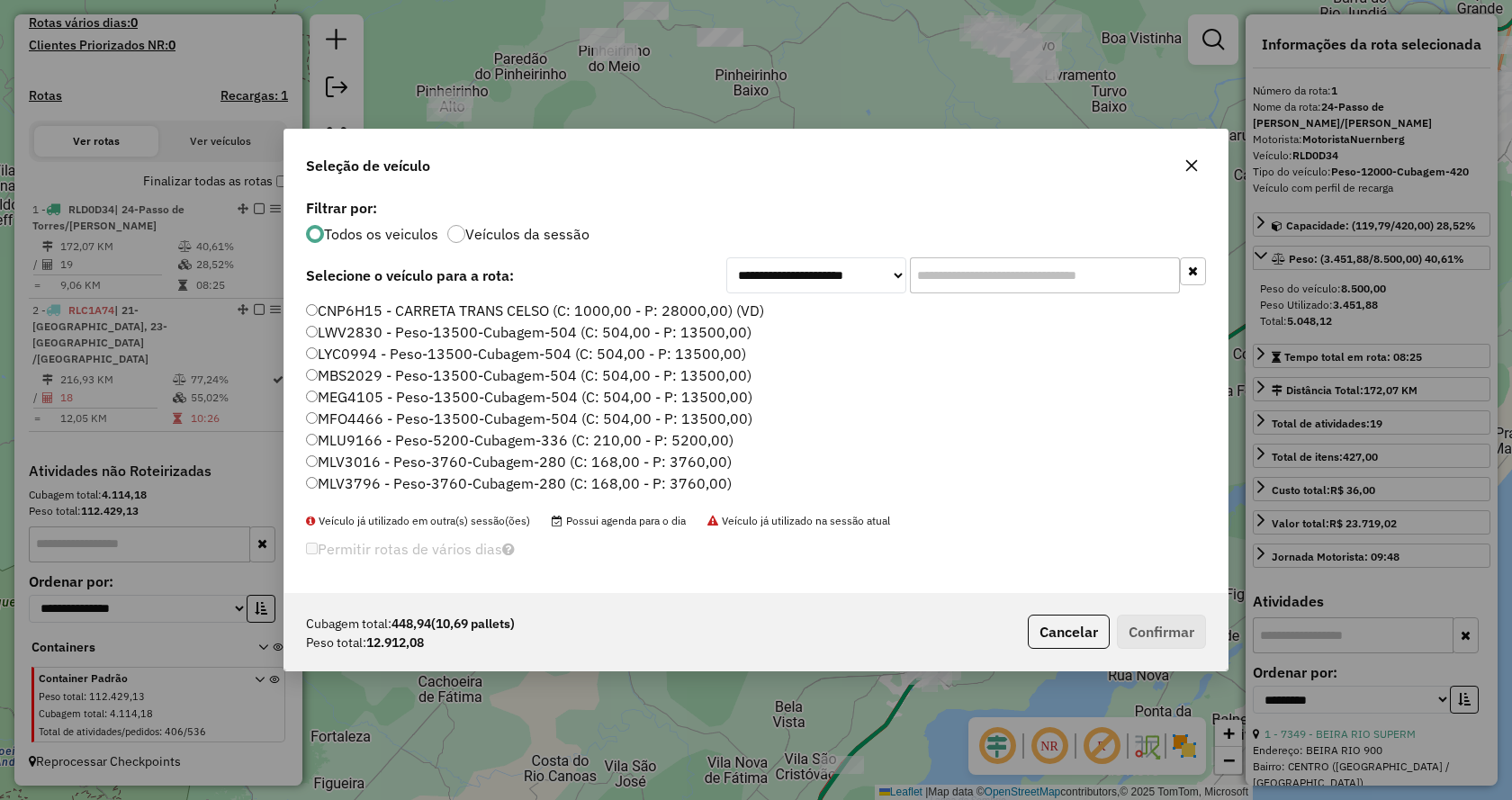
click at [1134, 270] on input "text" at bounding box center [1045, 275] width 270 height 36
click at [1107, 271] on input "text" at bounding box center [1045, 275] width 270 height 36
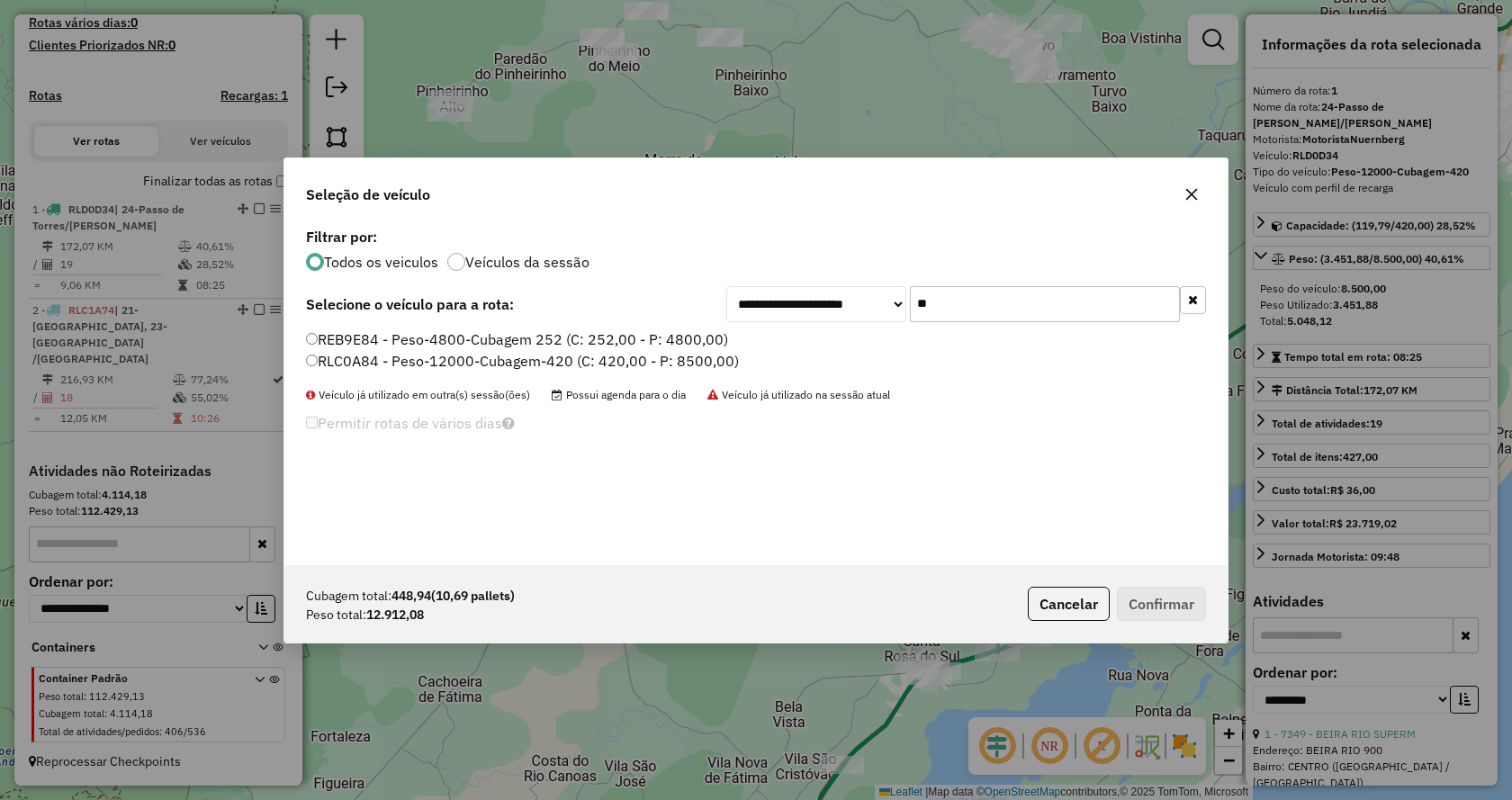
type input "**"
click at [664, 364] on label "RLC0A84 - Peso-12000-Cubagem-420 (C: 420,00 - P: 8500,00)" at bounding box center [523, 361] width 433 height 22
click at [1149, 611] on button "Confirmar" at bounding box center [1161, 603] width 89 height 34
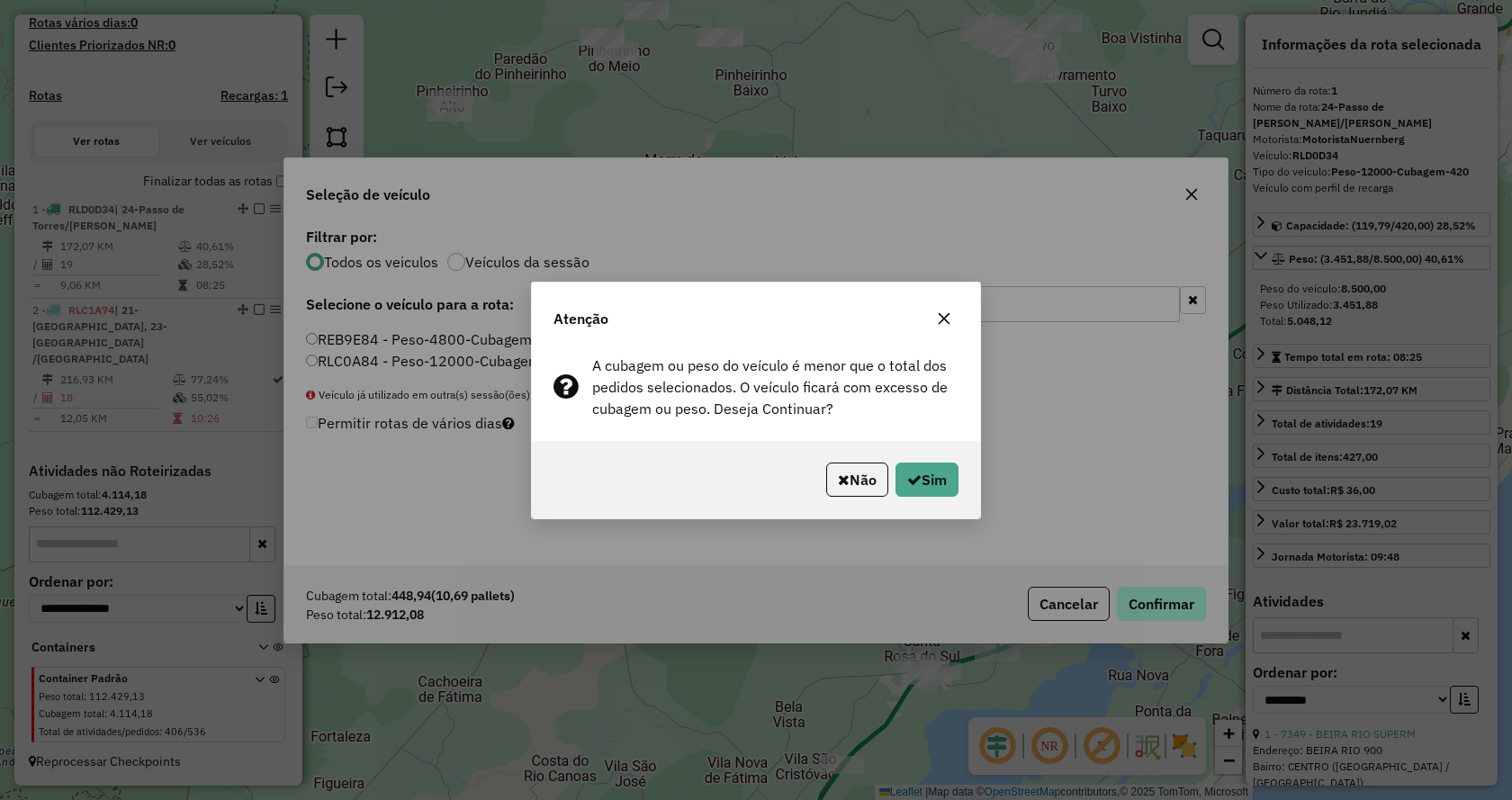
click at [1149, 611] on div "Atenção A cubagem ou peso do veículo é menor que o total dos pedidos selecionad…" at bounding box center [756, 400] width 1512 height 800
click at [929, 492] on button "Sim" at bounding box center [927, 480] width 63 height 34
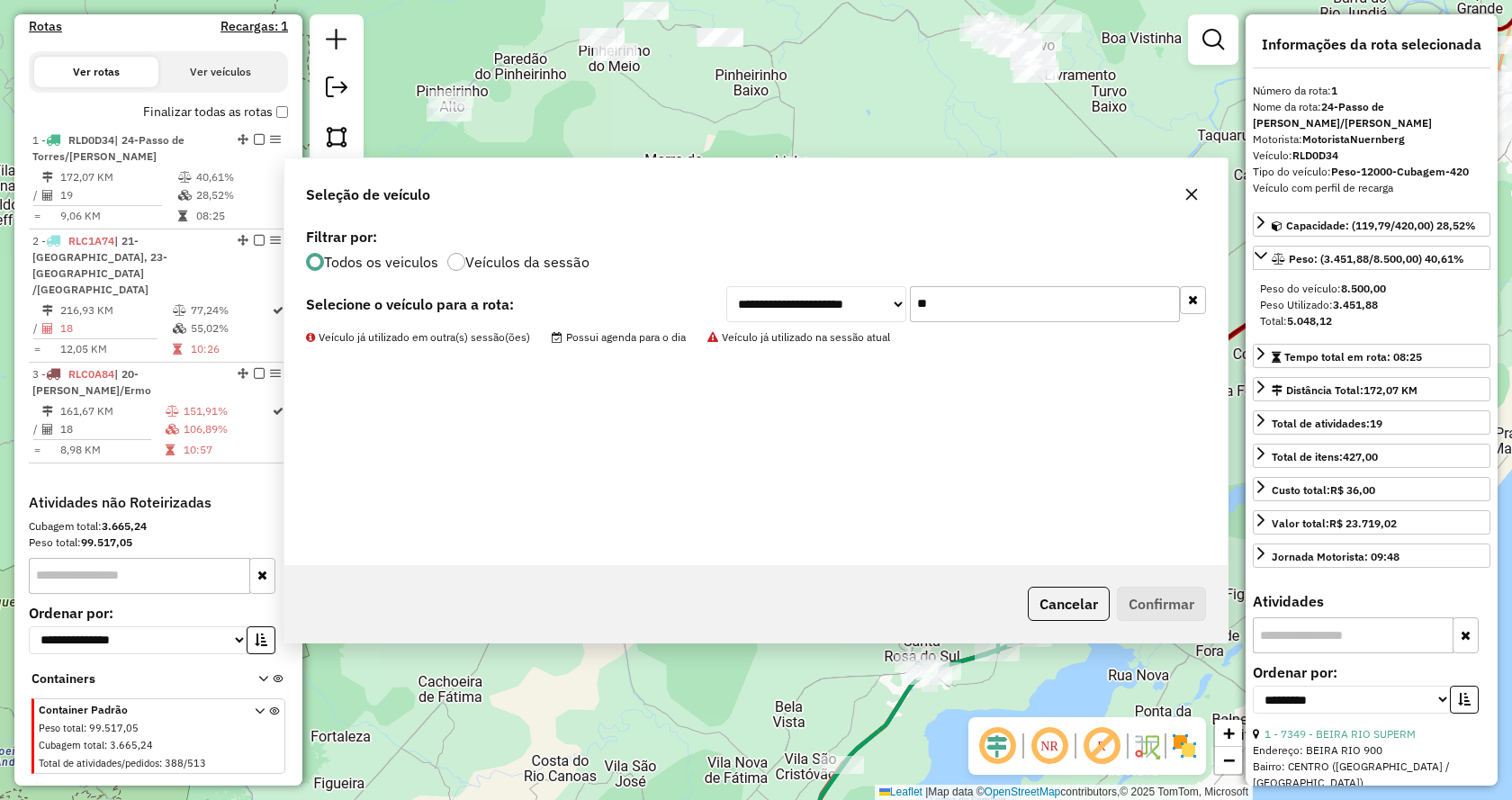
scroll to position [592, 0]
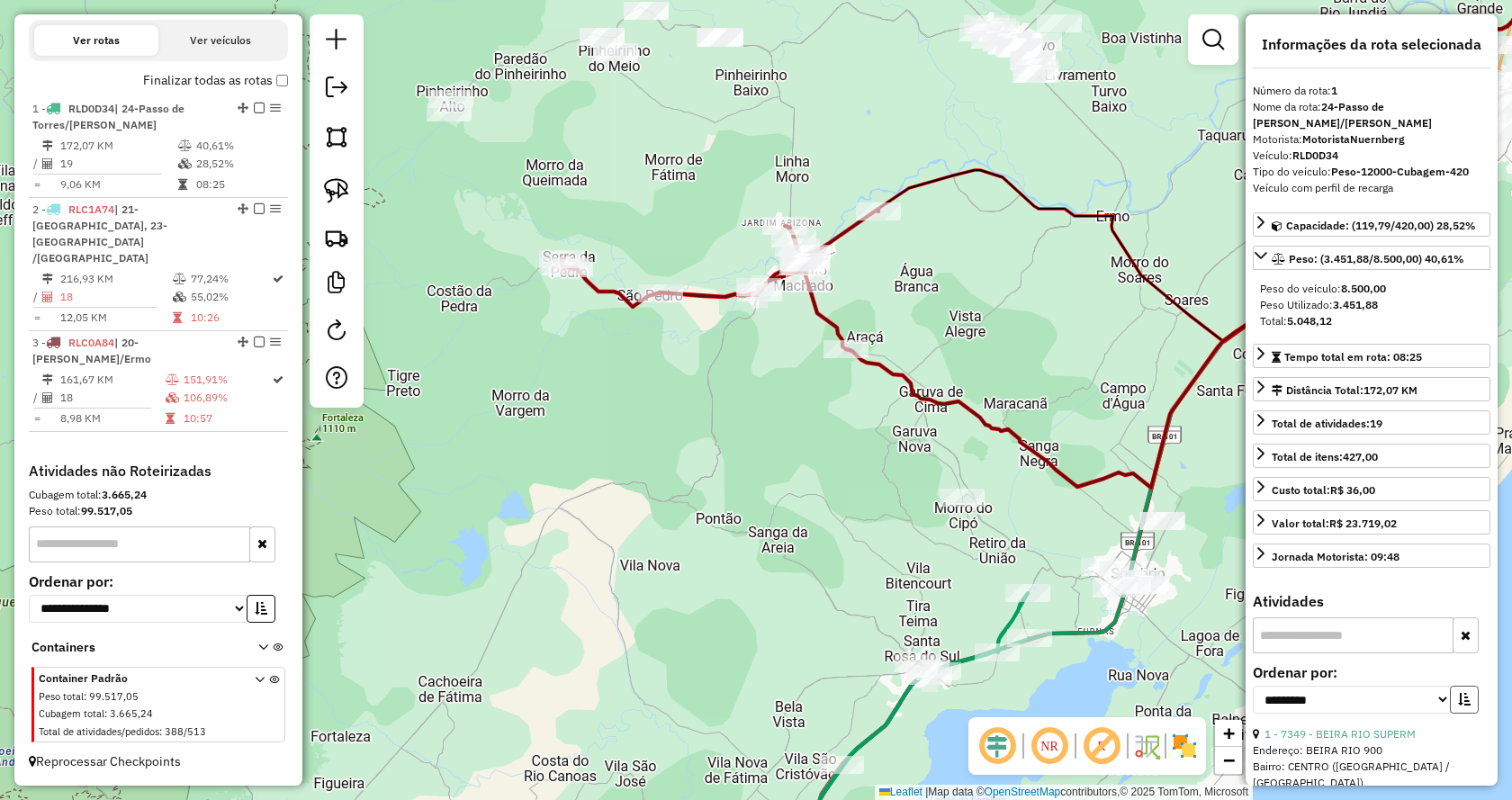
click at [1457, 686] on button "button" at bounding box center [1463, 700] width 28 height 28
click at [1432, 686] on select "**********" at bounding box center [1352, 700] width 198 height 28
select select "*********"
click at [1253, 686] on select "**********" at bounding box center [1352, 700] width 198 height 28
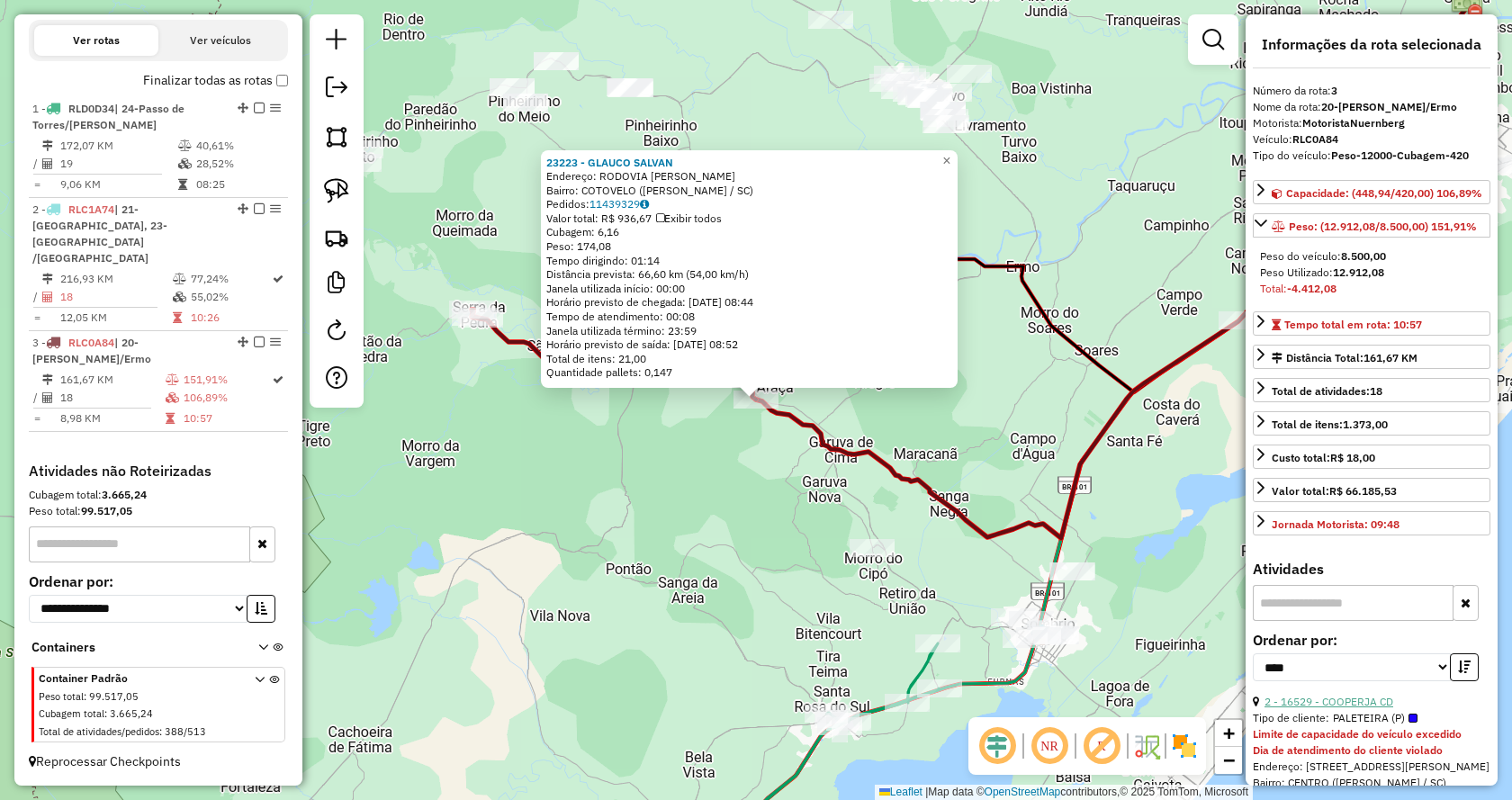
click at [1355, 709] on link "2 - 16529 - COOPERJA CD" at bounding box center [1328, 702] width 128 height 14
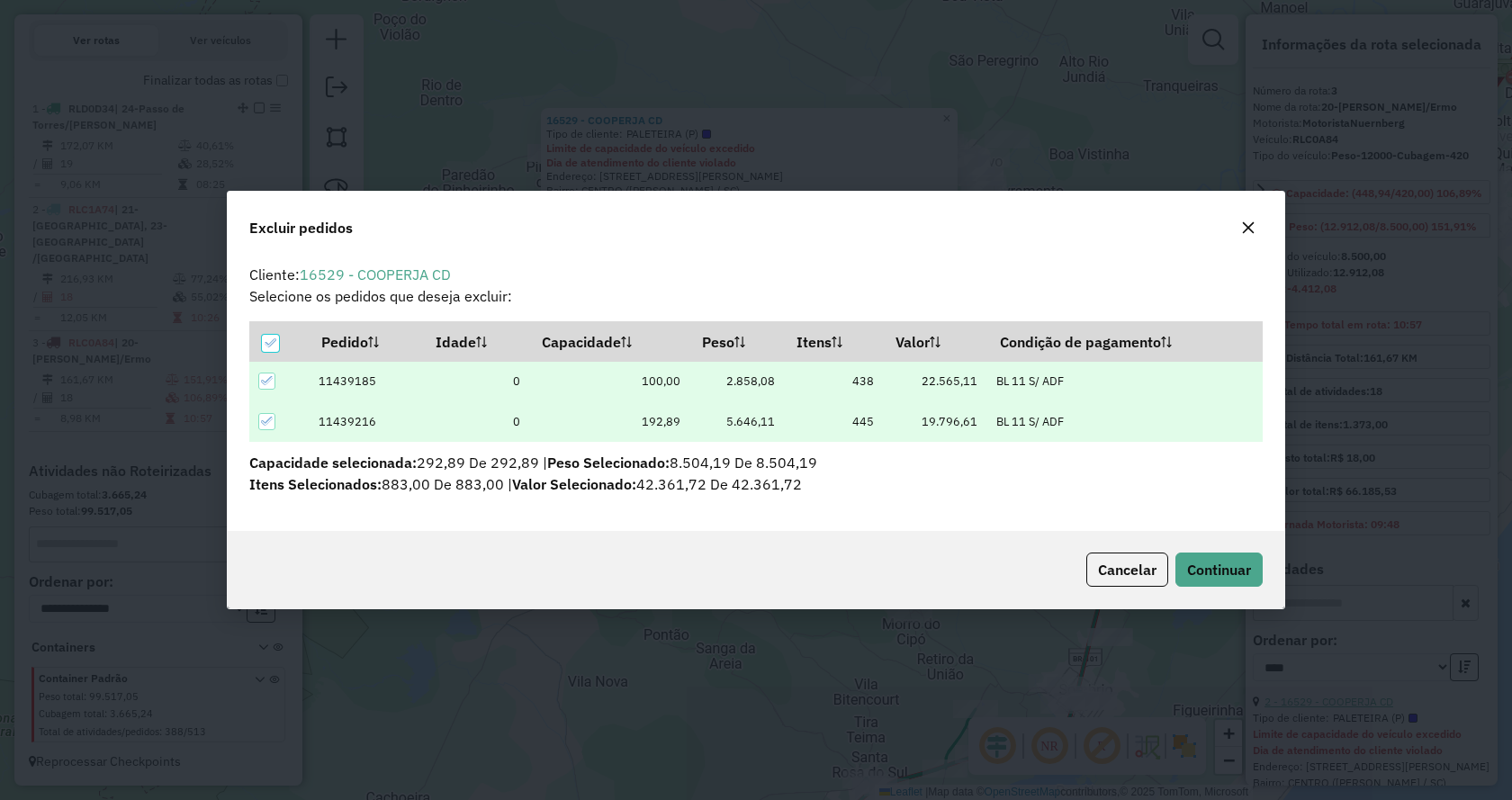
scroll to position [0, 0]
click at [1222, 559] on button "Continuar" at bounding box center [1218, 570] width 87 height 34
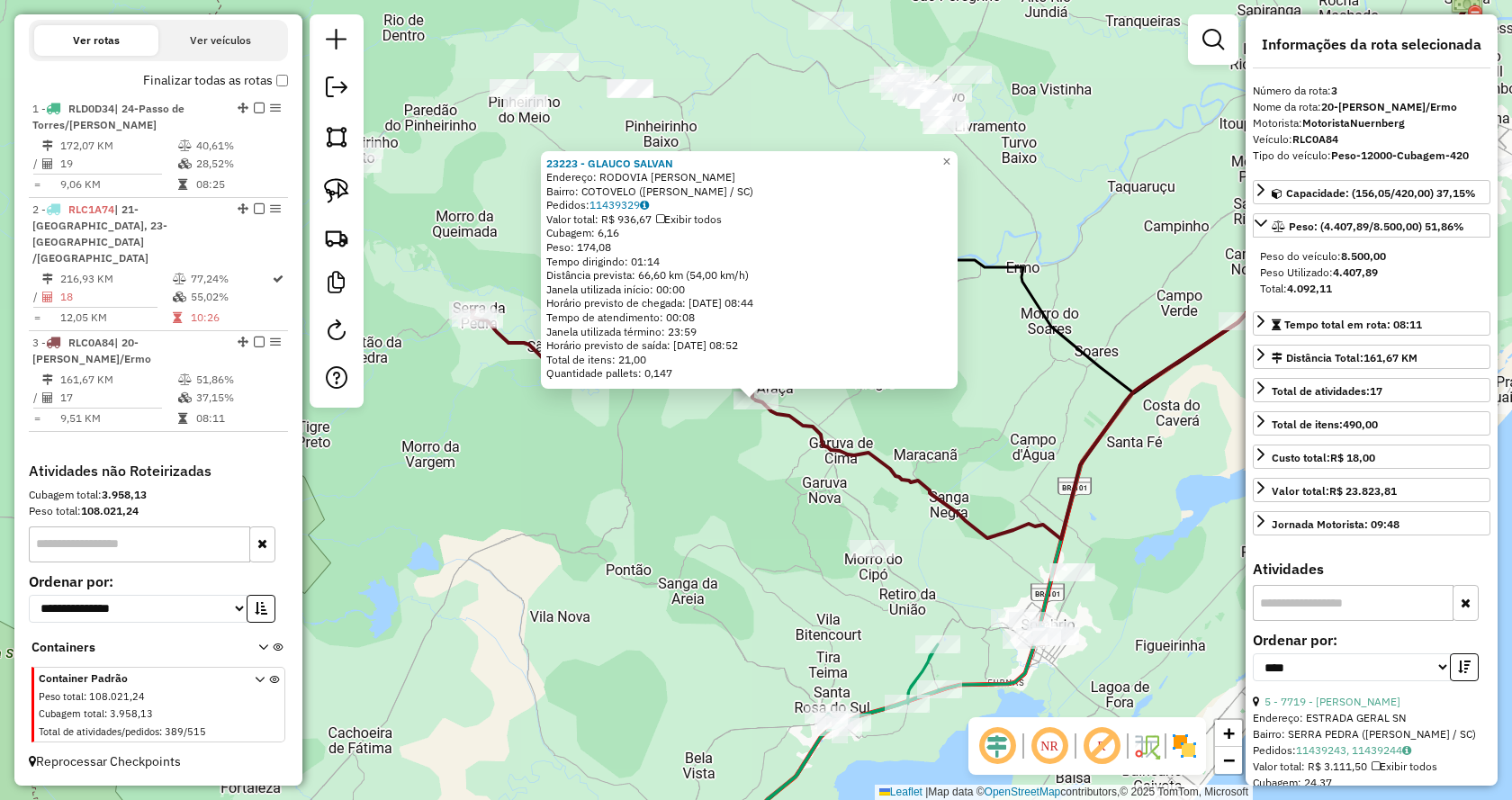
click at [1112, 392] on div "23223 - GLAUCO SALVAN Endereço: RODOVIA PEDRO SIMON SN Bairro: COTOVELO (JACINT…" at bounding box center [756, 400] width 1512 height 800
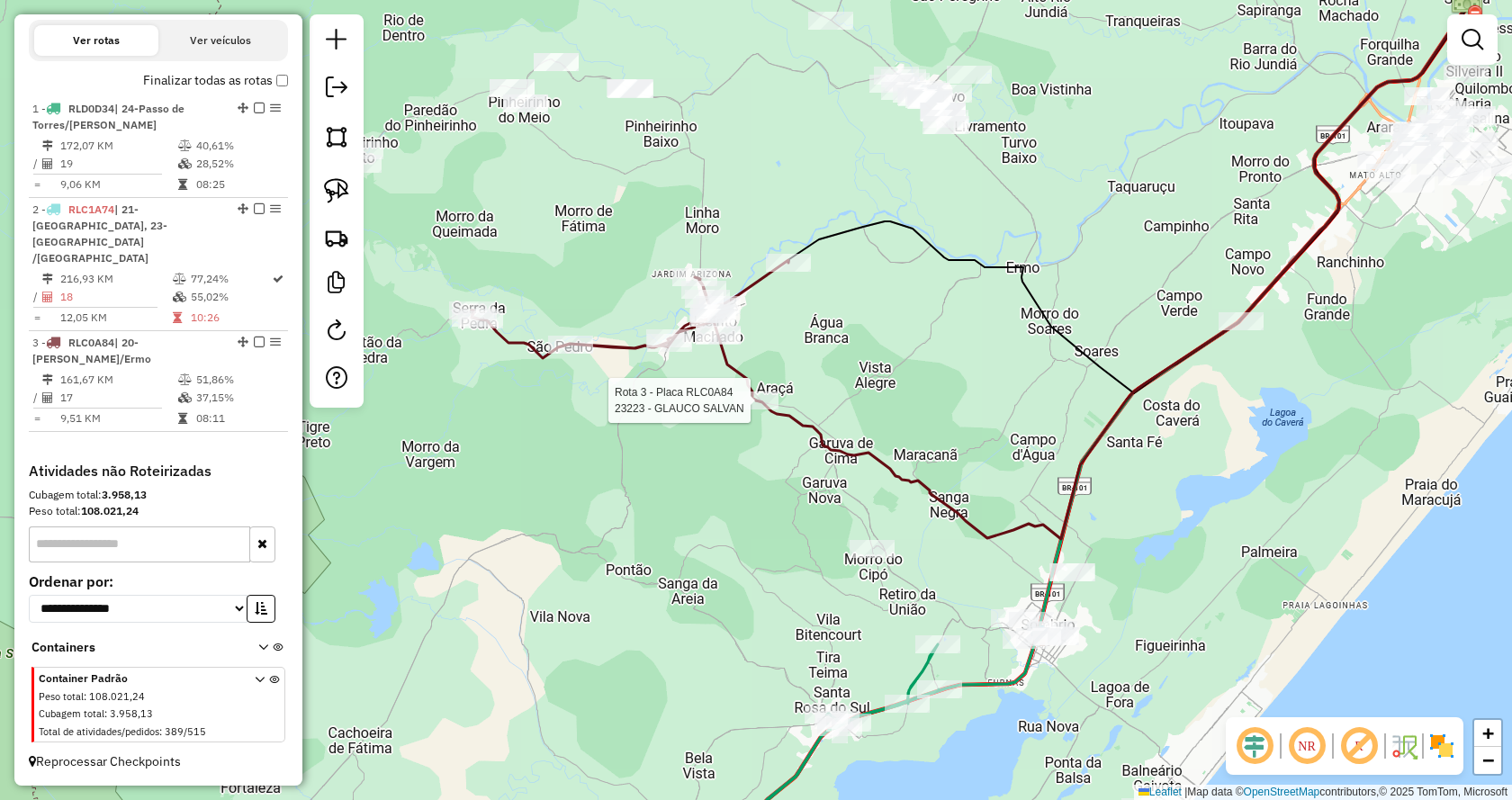
select select "*********"
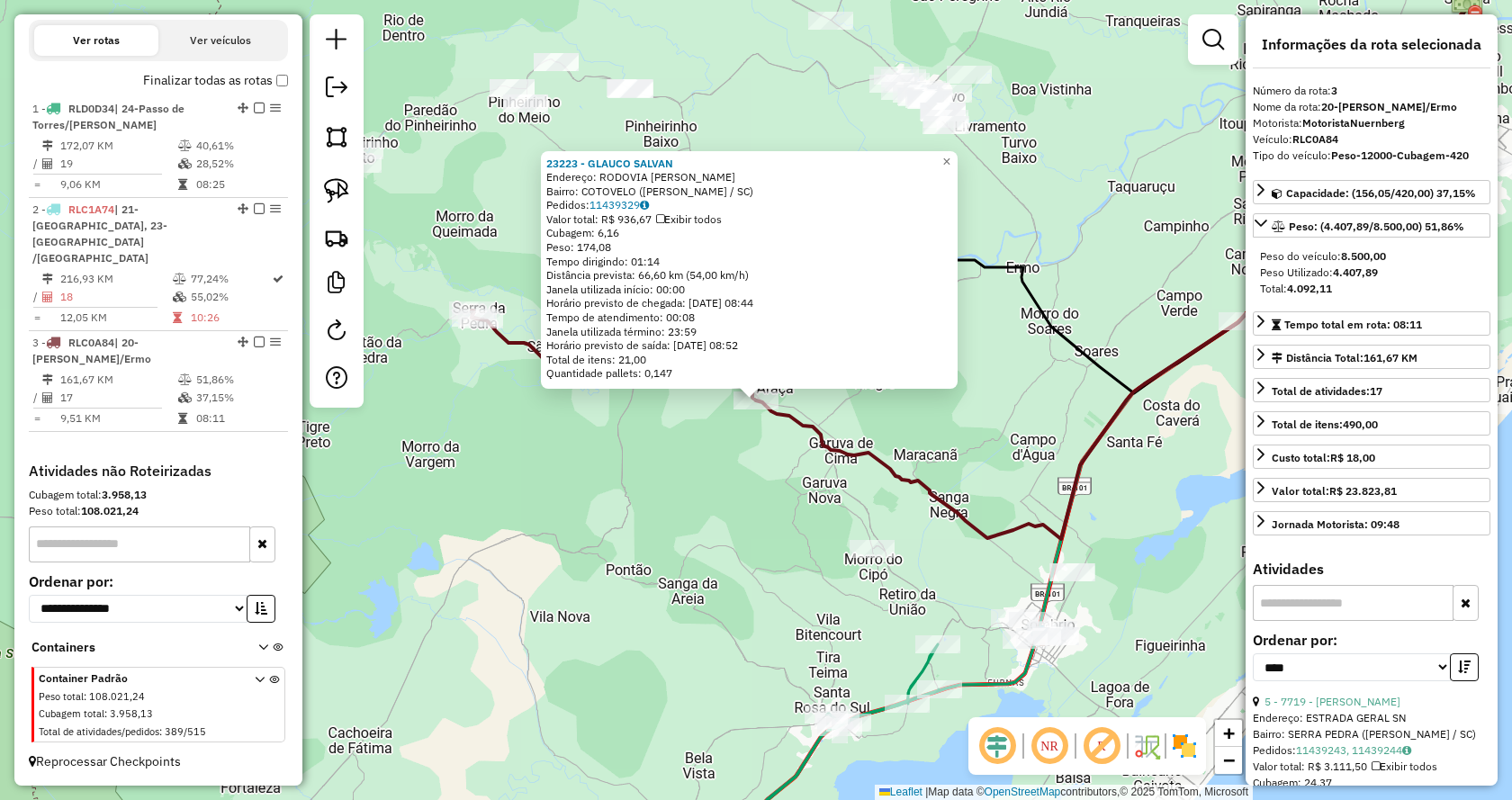
click at [1189, 470] on div "Rota 3 - Placa RLC0A84 23223 - GLAUCO SALVAN 23223 - GLAUCO SALVAN Endereço: RO…" at bounding box center [756, 400] width 1512 height 800
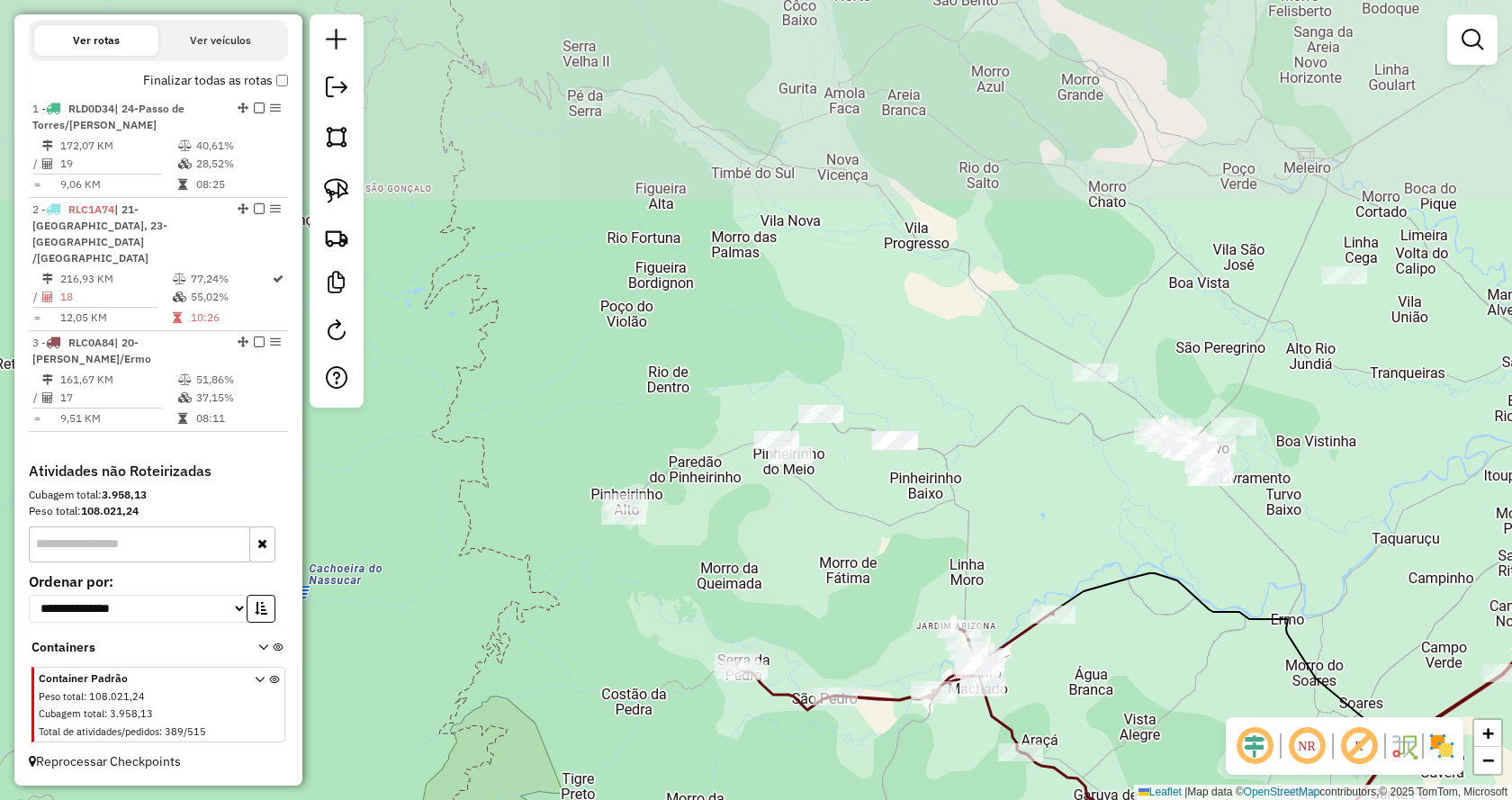
drag, startPoint x: 668, startPoint y: 187, endPoint x: 933, endPoint y: 540, distance: 441.4
click at [933, 540] on div "Janela de atendimento Grade de atendimento Capacidade Transportadoras Veículos …" at bounding box center [756, 400] width 1512 height 800
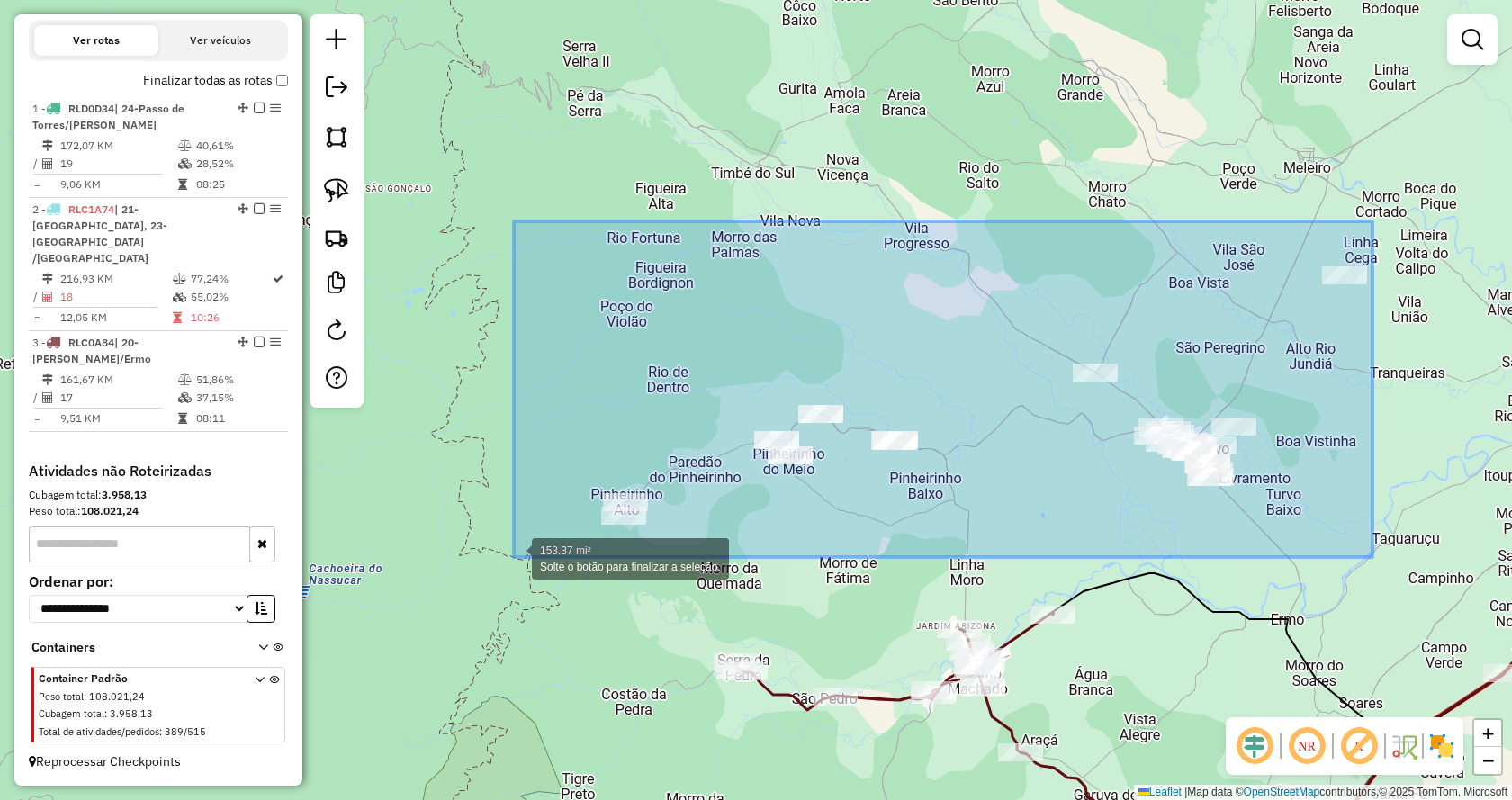
drag, startPoint x: 1369, startPoint y: 242, endPoint x: 514, endPoint y: 557, distance: 911.2
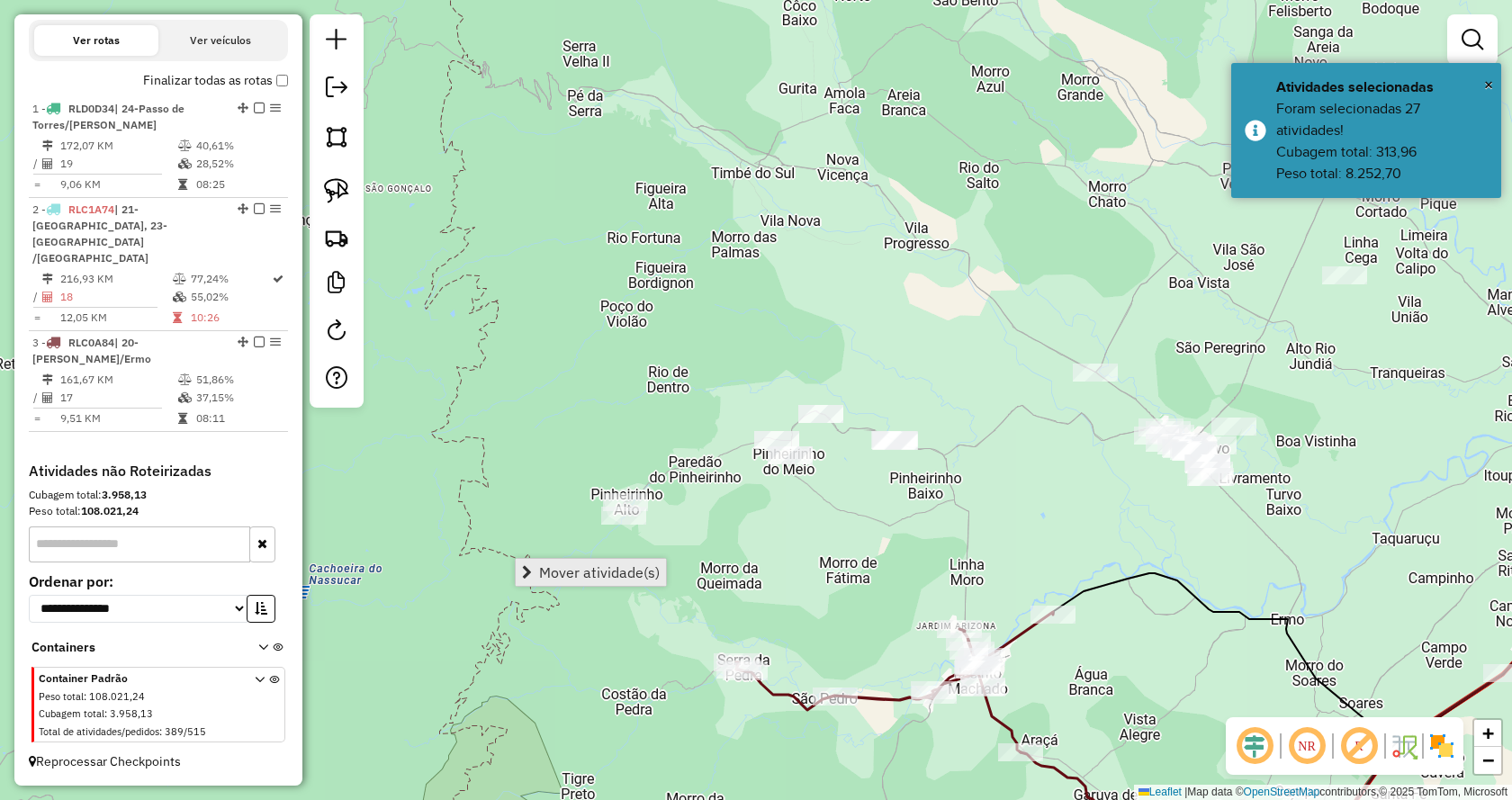
click at [635, 582] on link "Mover atividade(s)" at bounding box center [591, 573] width 151 height 27
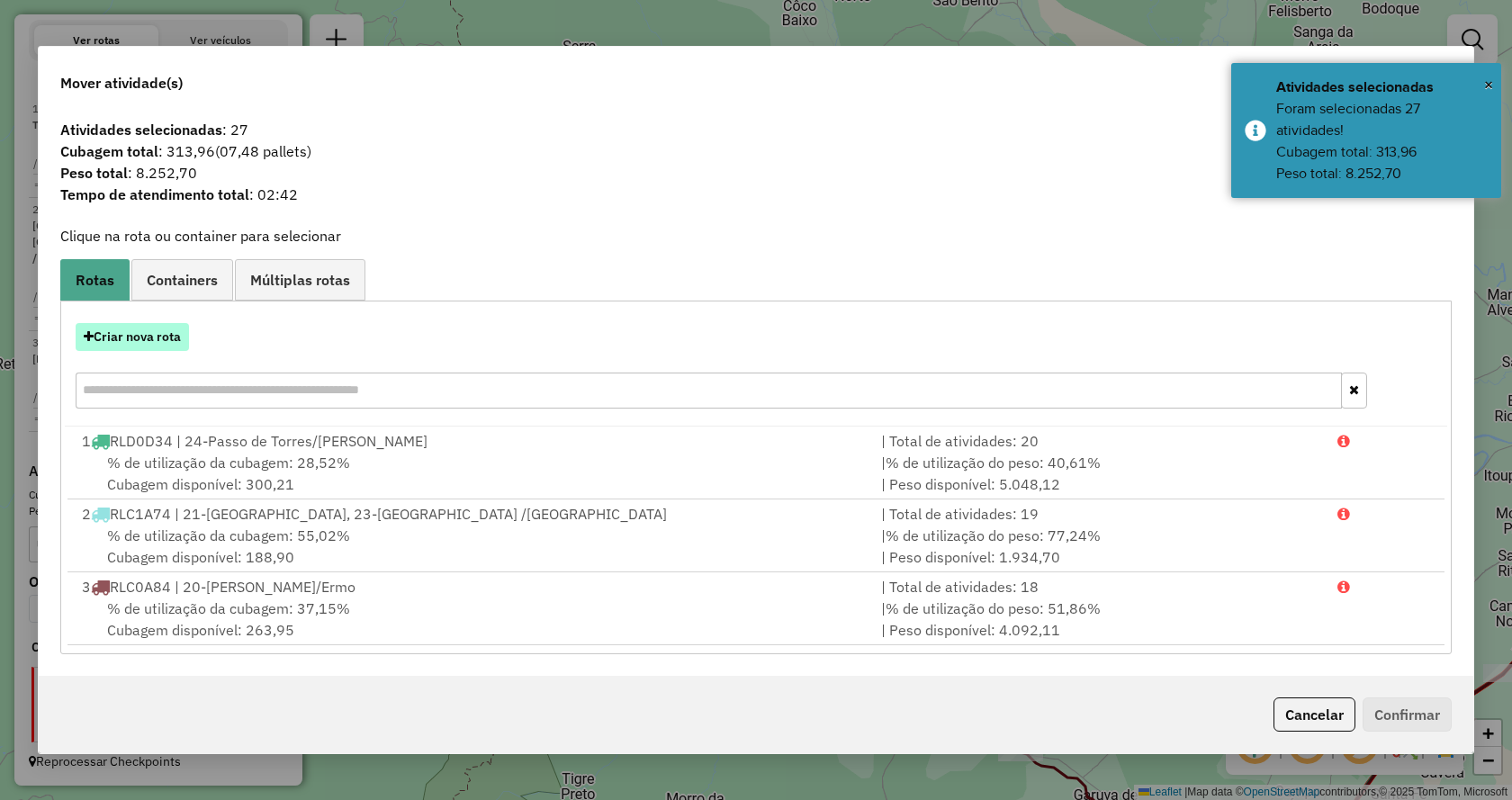
click at [159, 345] on button "Criar nova rota" at bounding box center [132, 337] width 114 height 28
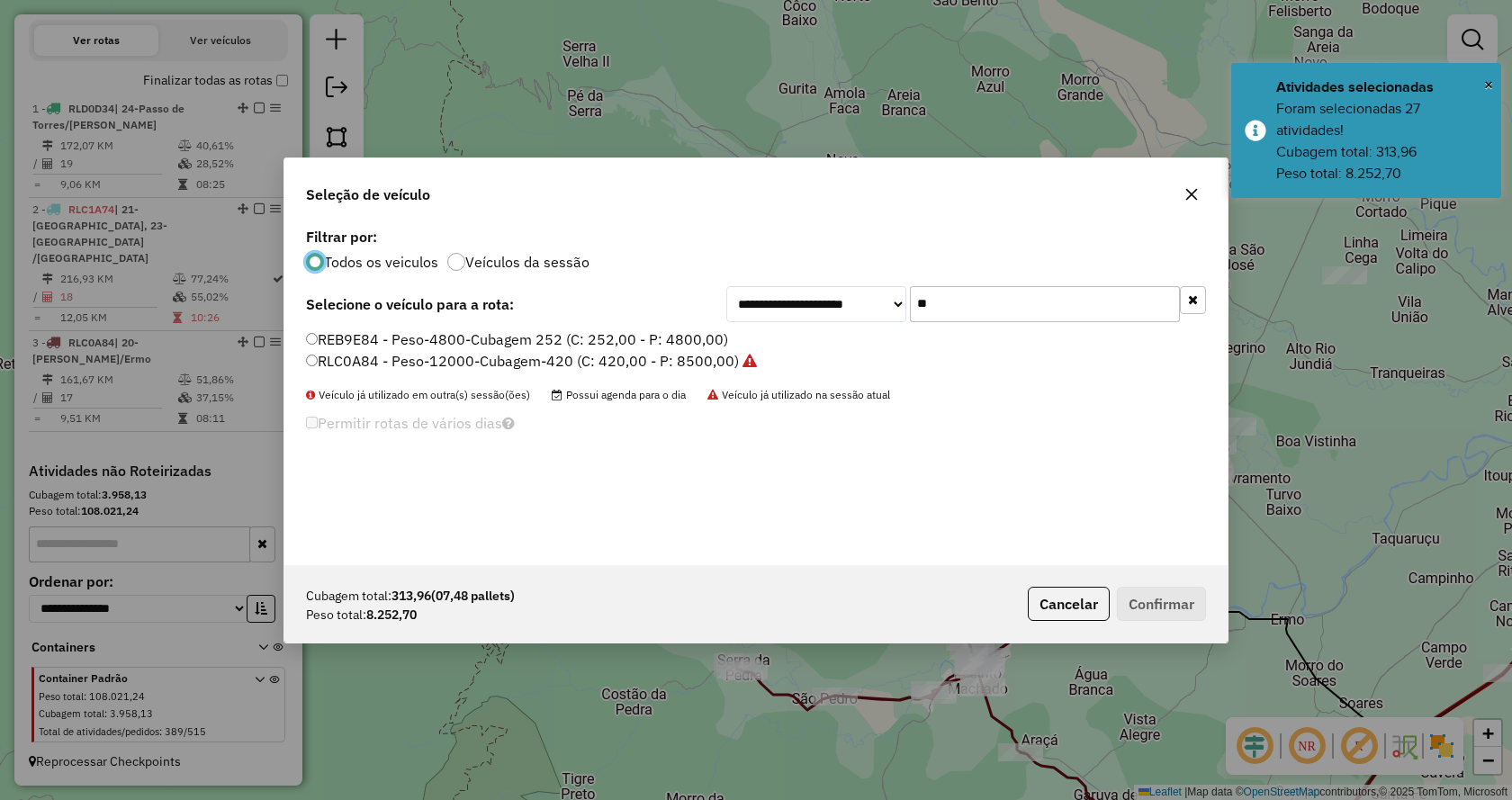
scroll to position [10, 6]
click at [1203, 308] on button "button" at bounding box center [1192, 300] width 26 height 28
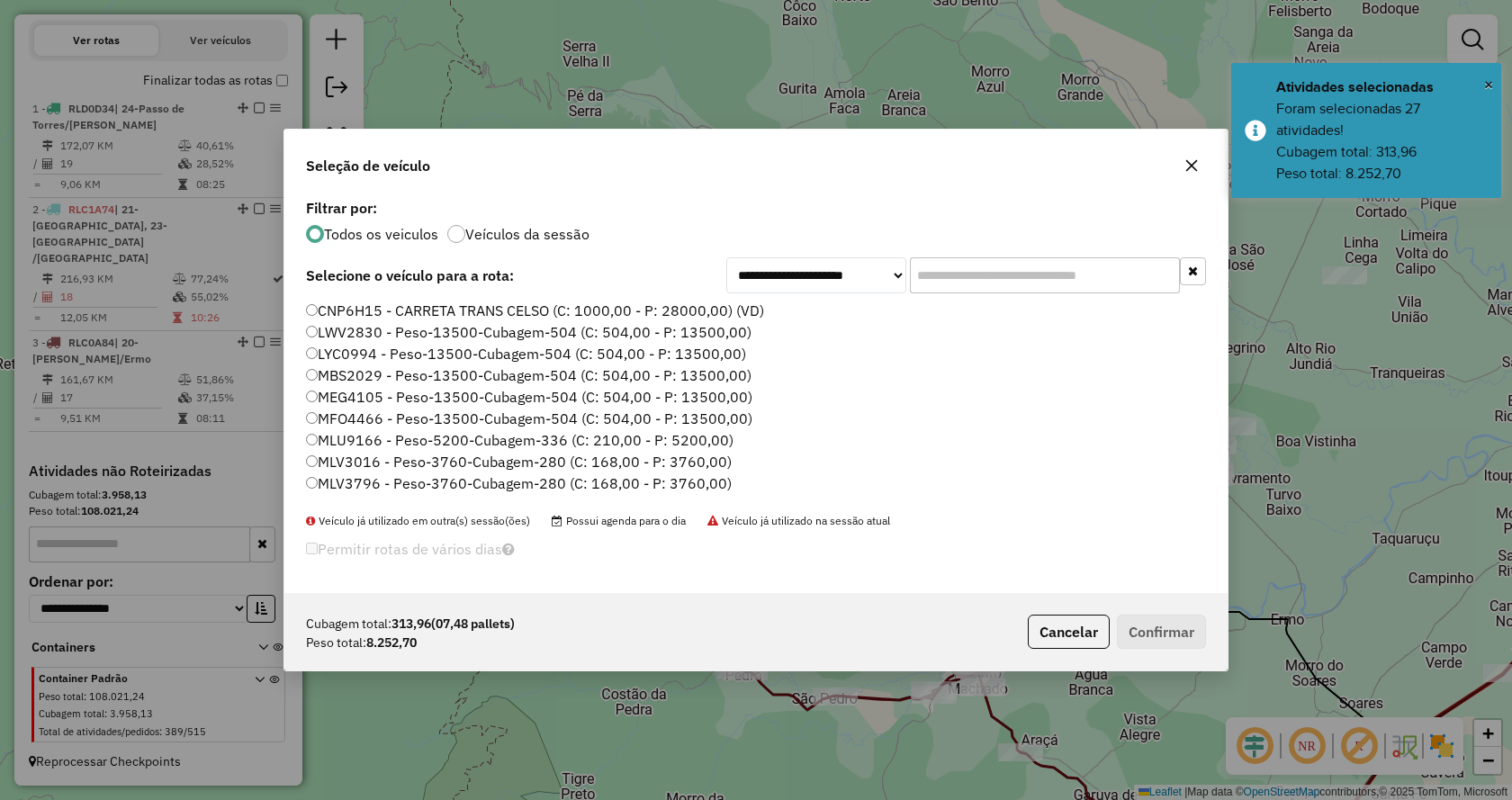
click at [1133, 274] on input "text" at bounding box center [1045, 275] width 270 height 36
click at [1101, 281] on input "text" at bounding box center [1045, 275] width 270 height 36
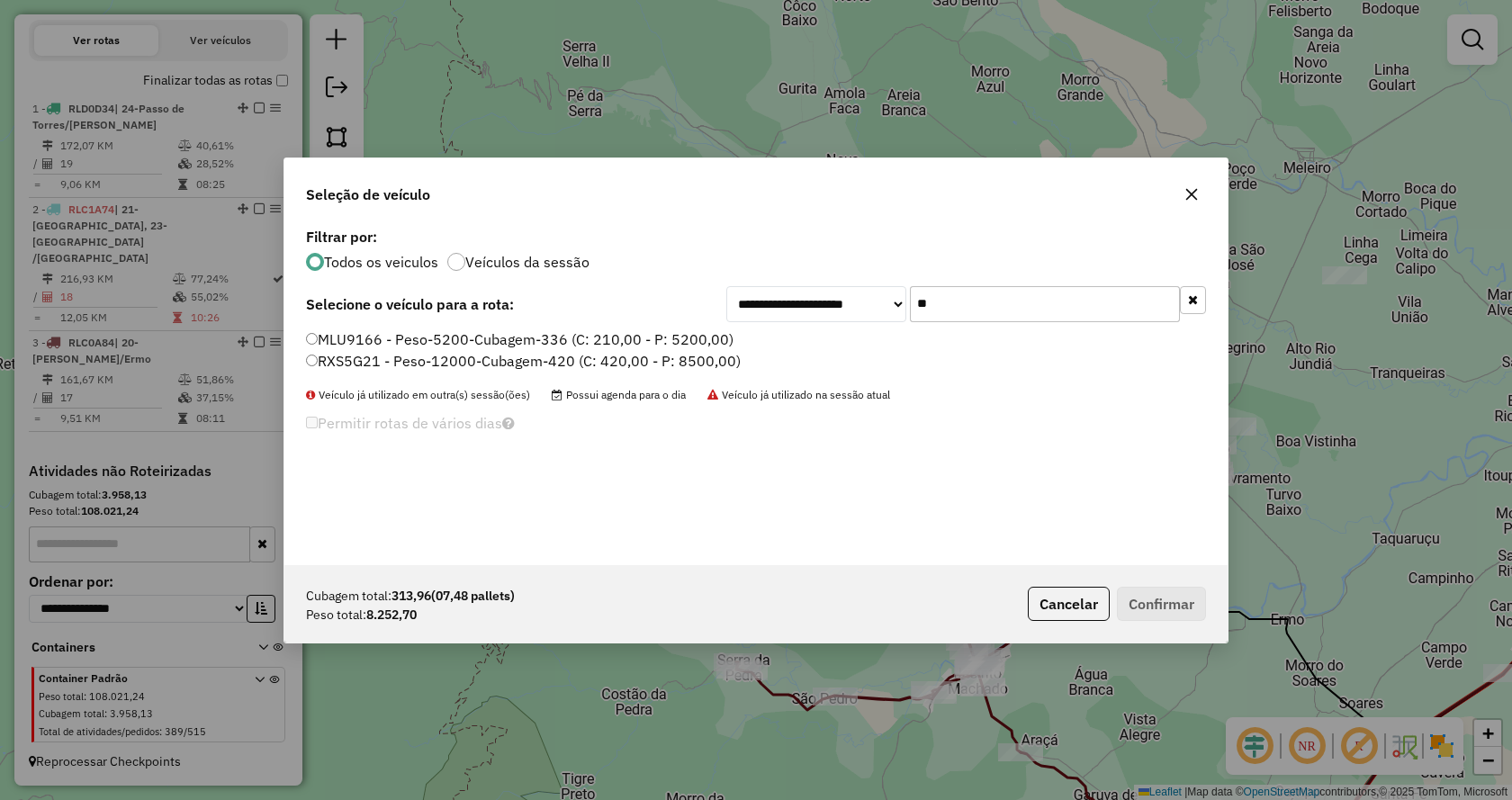
type input "**"
click at [675, 362] on label "RXS5G21 - Peso-12000-Cubagem-420 (C: 420,00 - P: 8500,00)" at bounding box center [524, 361] width 435 height 22
click at [1128, 588] on button "Confirmar" at bounding box center [1161, 603] width 89 height 34
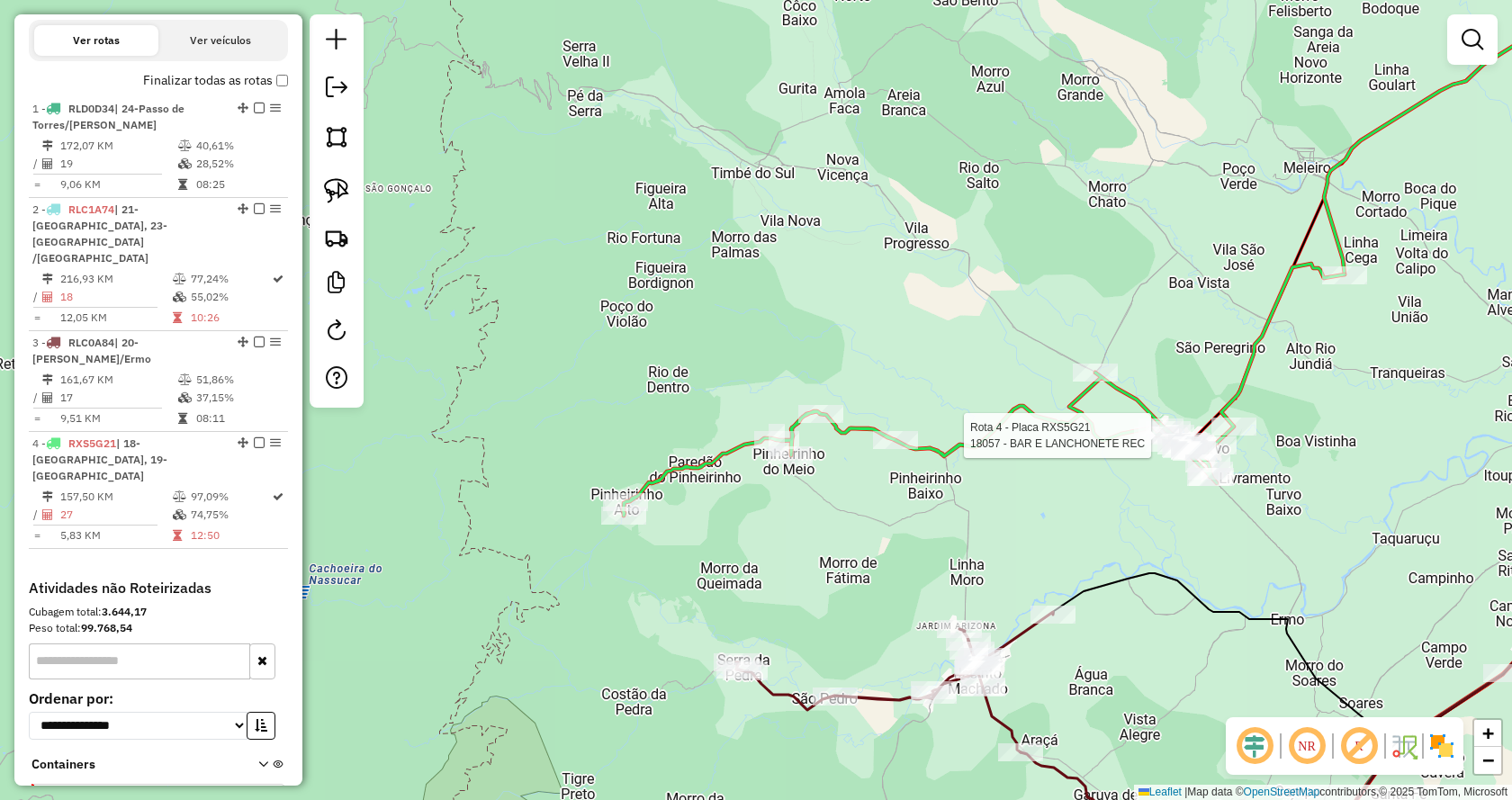
select select "*********"
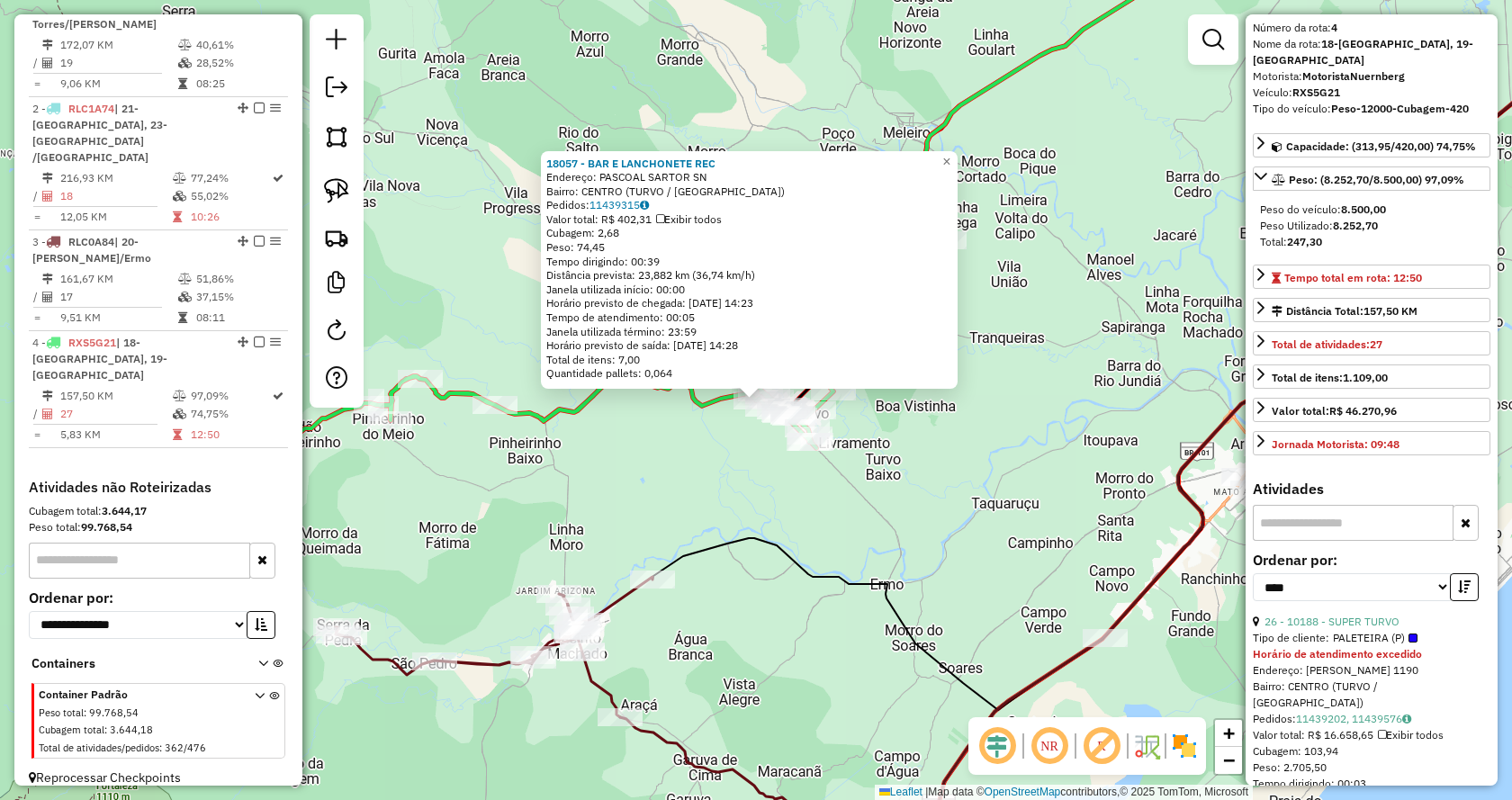
scroll to position [90, 0]
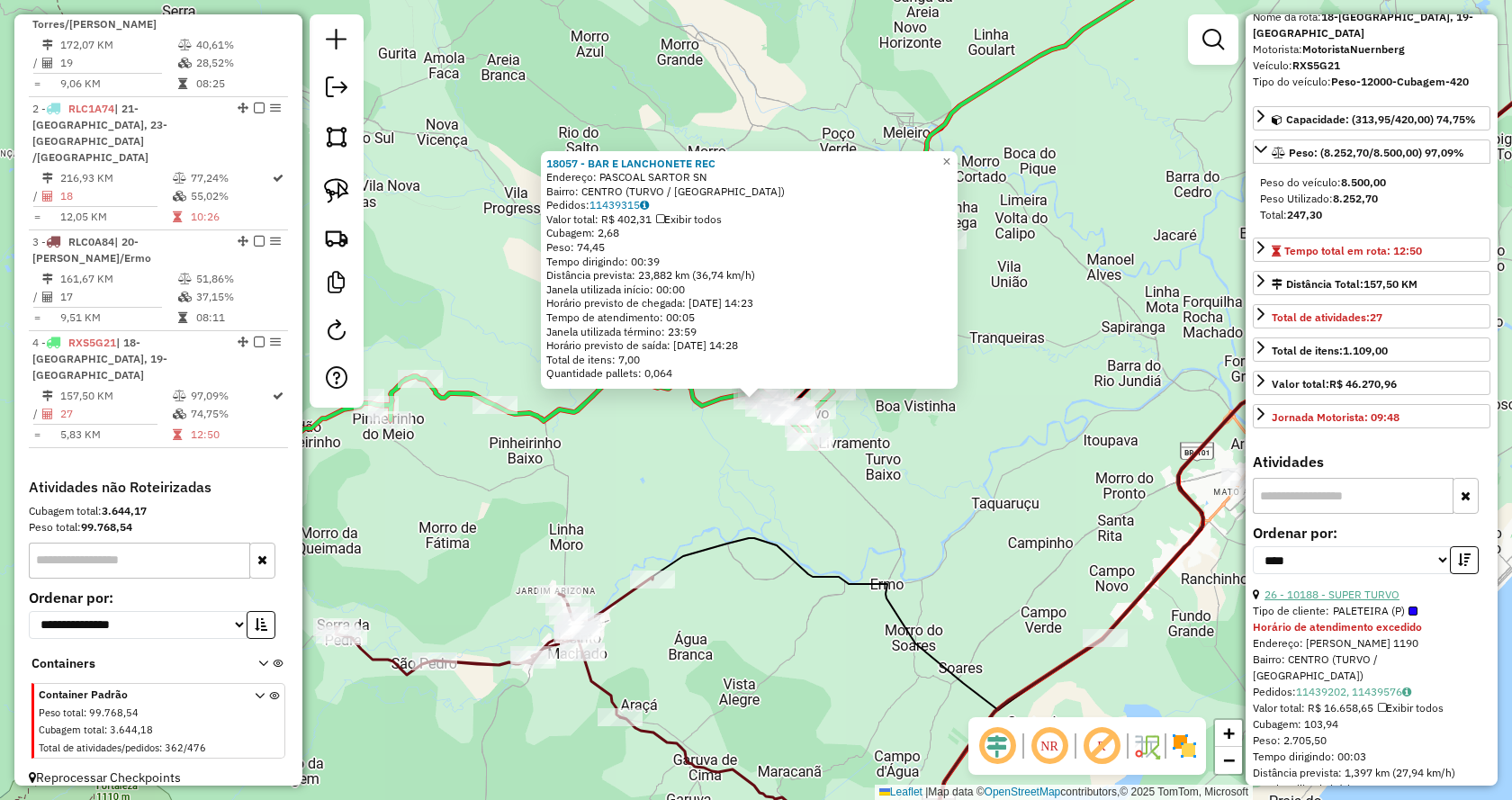
click at [1339, 588] on link "26 - 10188 - SUPER TURVO" at bounding box center [1332, 594] width 135 height 14
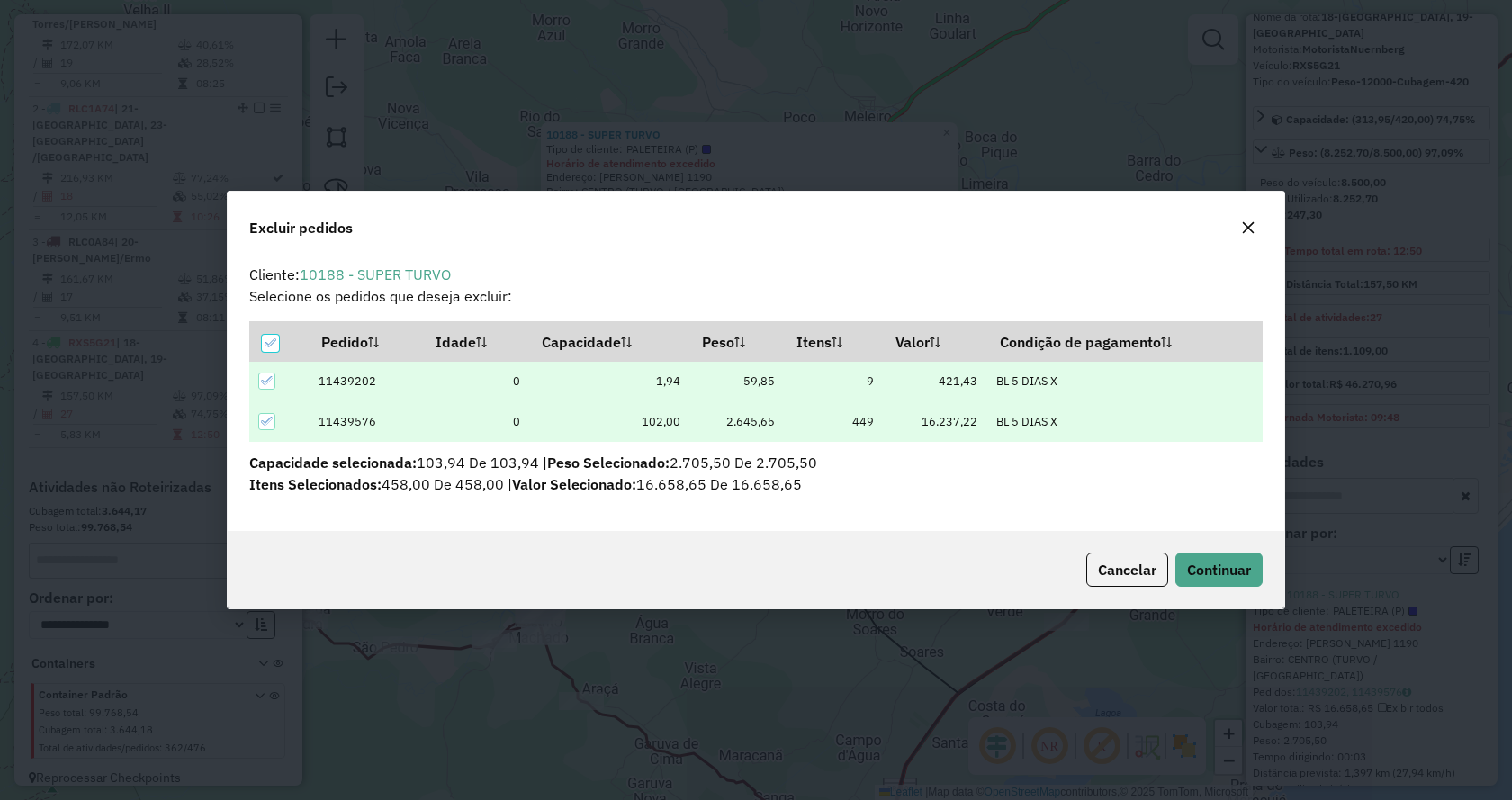
scroll to position [0, 0]
click at [1229, 580] on button "Continuar" at bounding box center [1218, 570] width 87 height 34
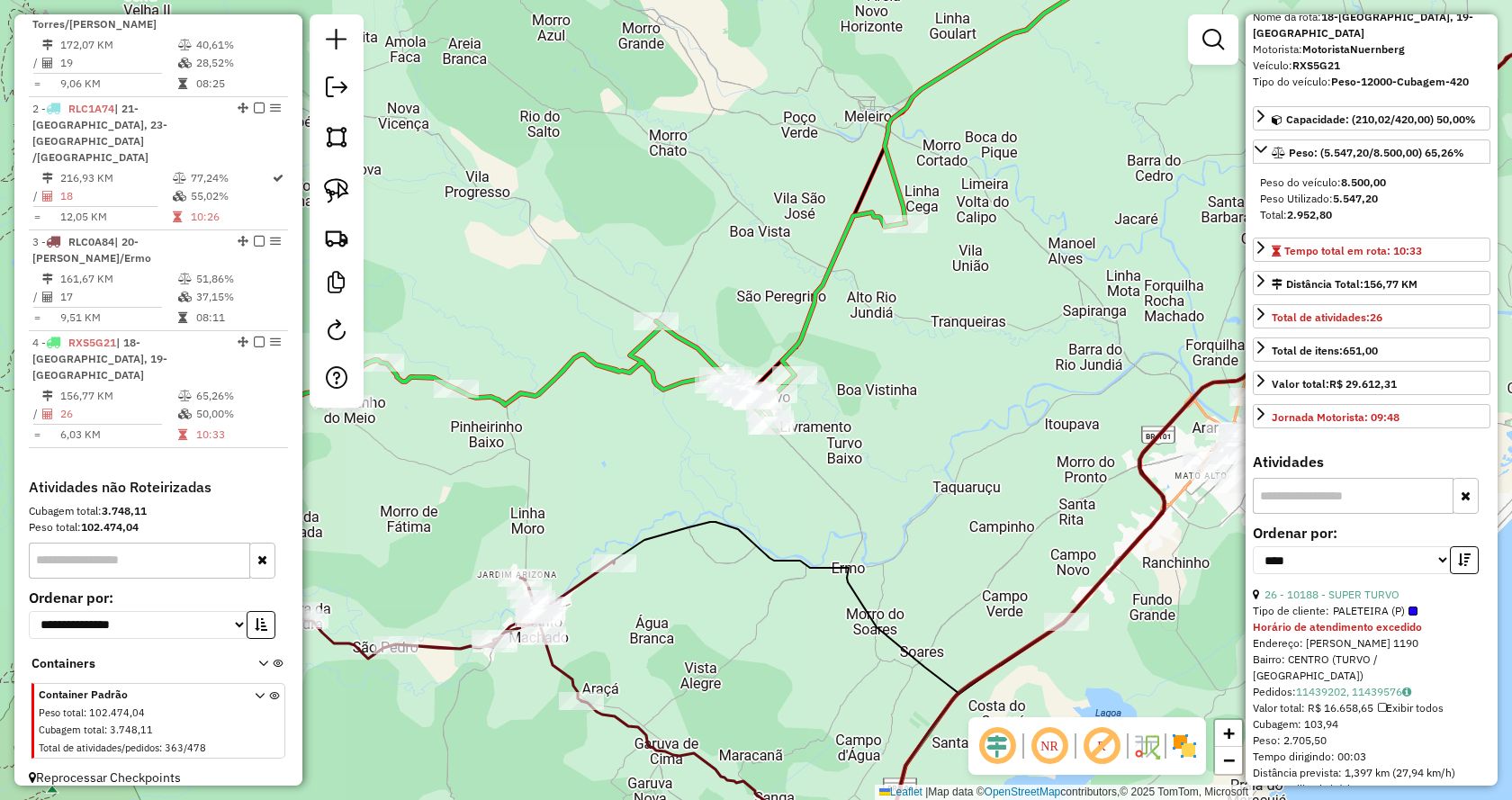
click at [743, 410] on div at bounding box center [756, 401] width 45 height 18
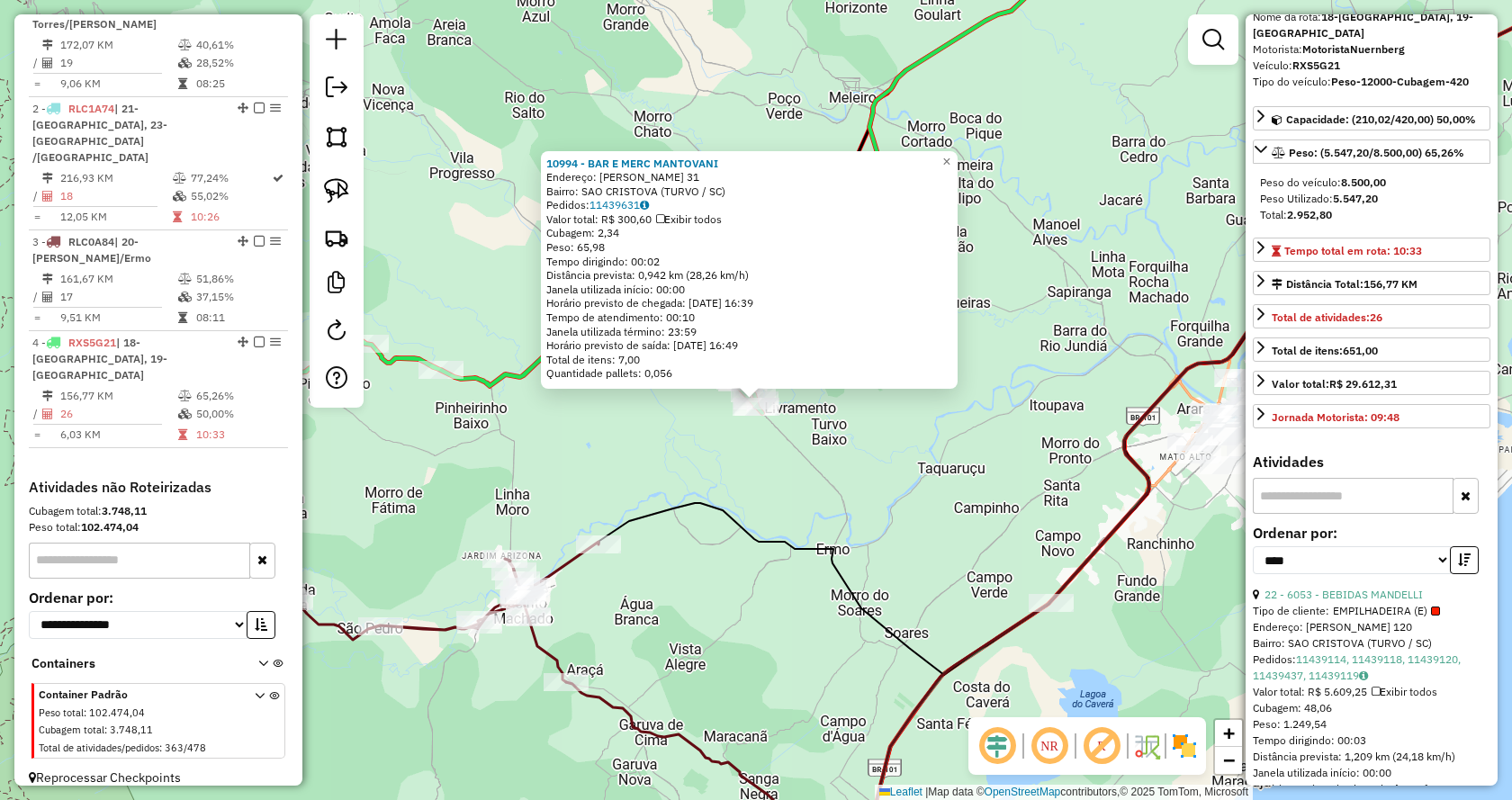
click at [922, 434] on div "10994 - BAR E MERC MANTOVANI Endereço: ROMULO PESCADOR 31 Bairro: SAO CRISTOVA …" at bounding box center [756, 400] width 1512 height 800
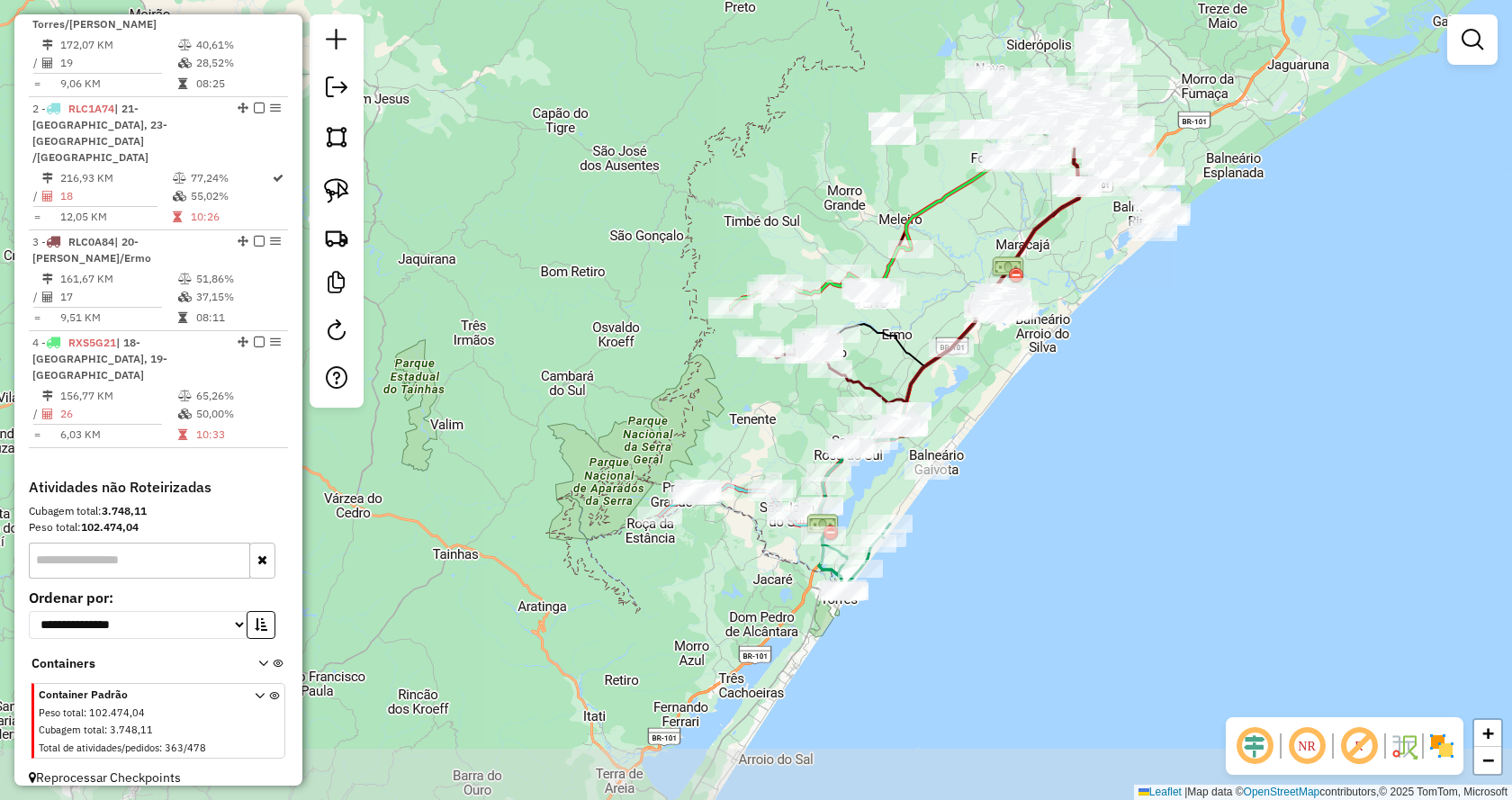
drag, startPoint x: 1066, startPoint y: 547, endPoint x: 1067, endPoint y: 420, distance: 127.0
click at [1067, 420] on div "Janela de atendimento Grade de atendimento Capacidade Transportadoras Veículos …" at bounding box center [756, 400] width 1512 height 800
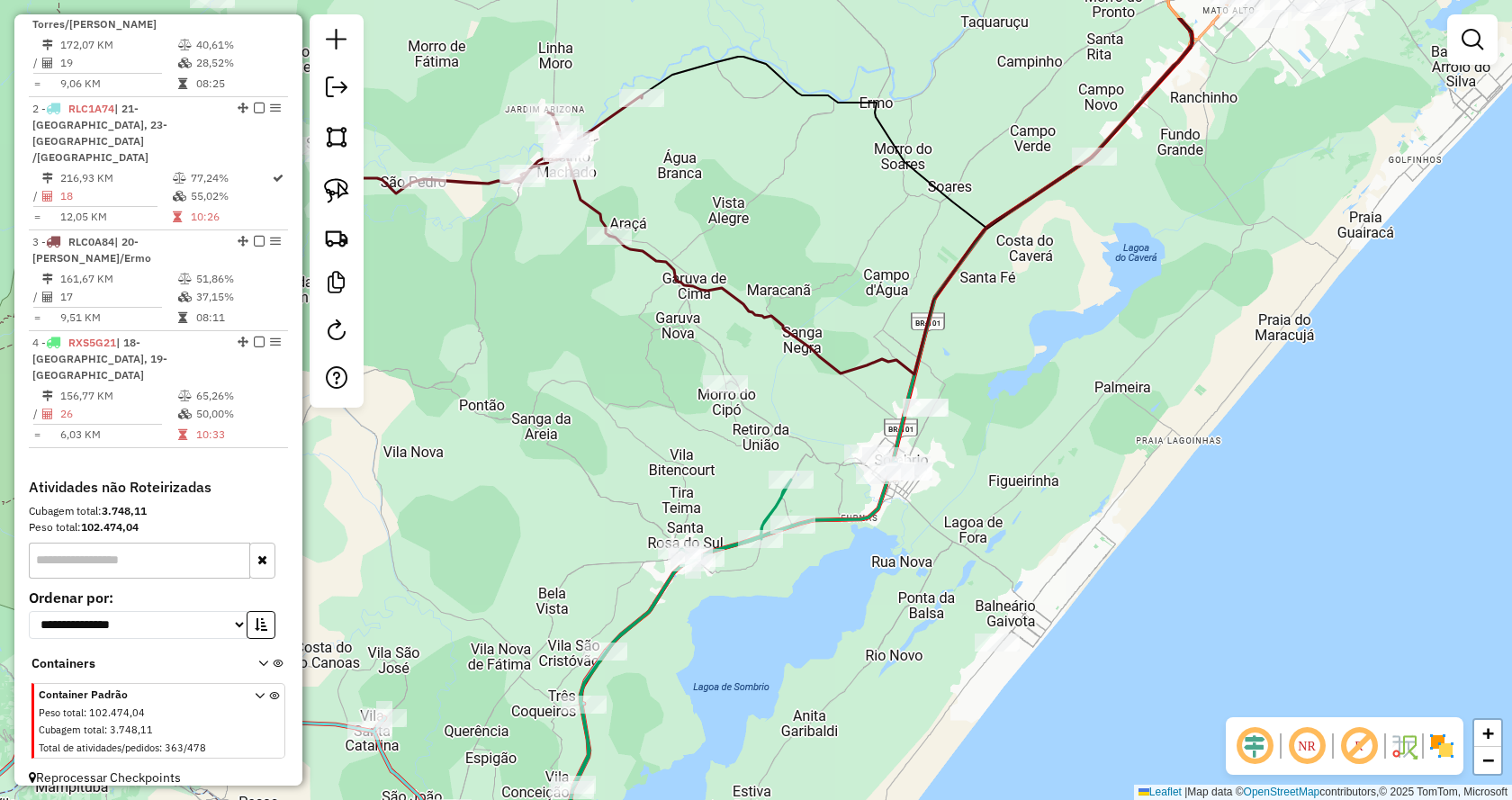
drag, startPoint x: 983, startPoint y: 401, endPoint x: 1093, endPoint y: 503, distance: 150.0
click at [1093, 503] on div "Janela de atendimento Grade de atendimento Capacidade Transportadoras Veículos …" at bounding box center [756, 400] width 1512 height 800
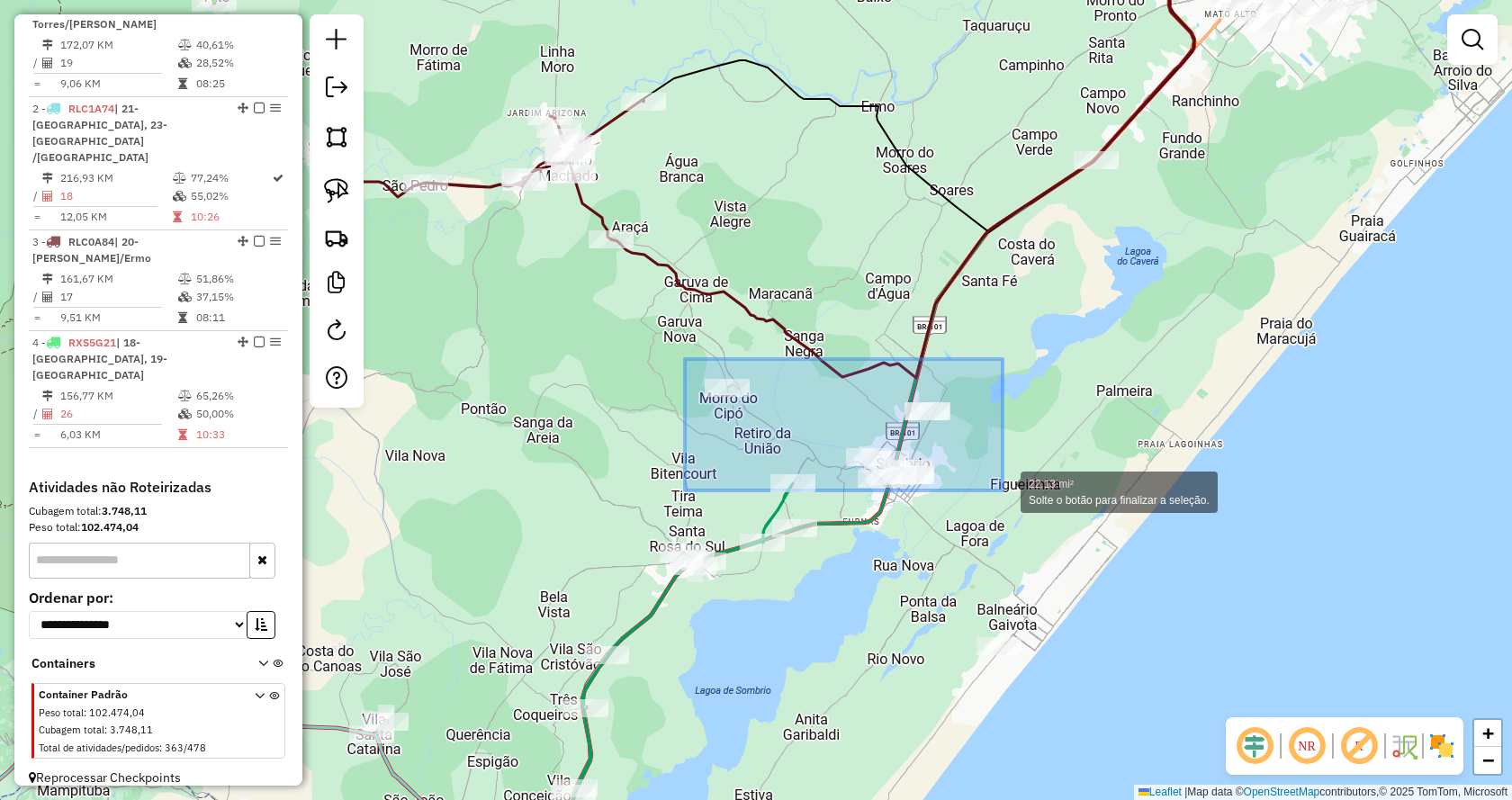
drag, startPoint x: 685, startPoint y: 359, endPoint x: 1002, endPoint y: 491, distance: 343.4
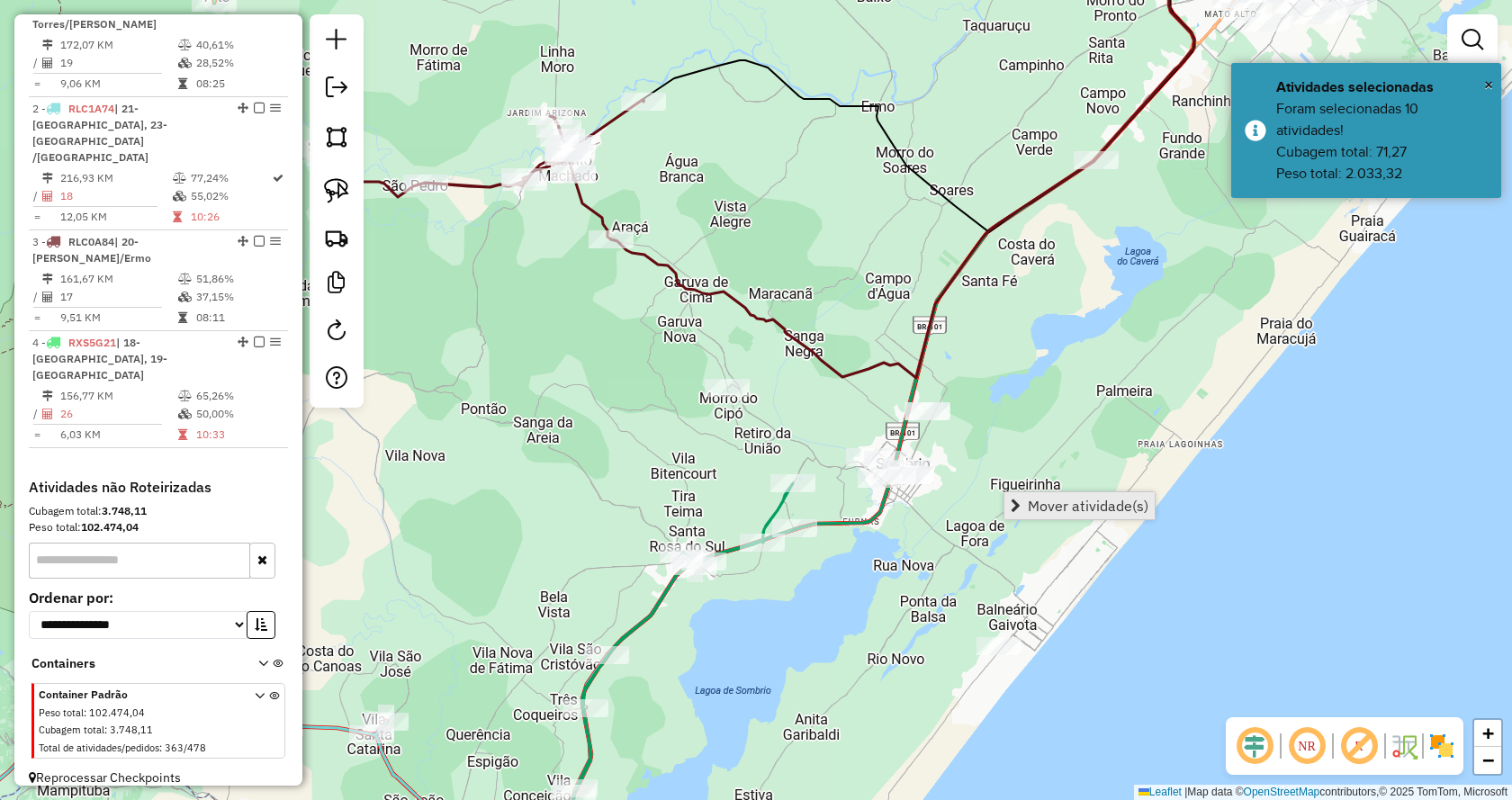
click at [1018, 509] on span "Mover atividade(s)" at bounding box center [1016, 505] width 10 height 15
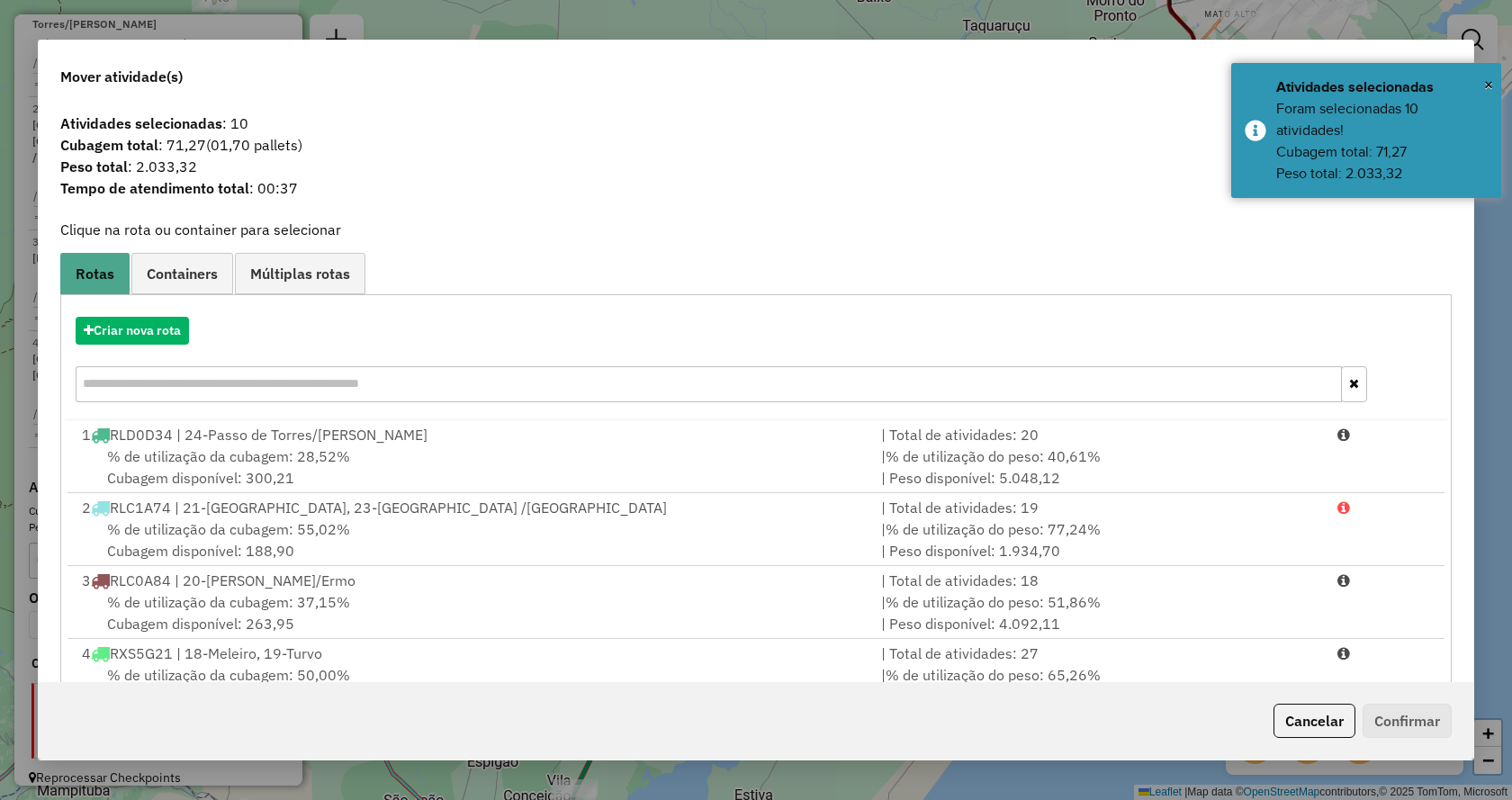
click at [154, 304] on div "Criar nova rota" at bounding box center [756, 362] width 1382 height 118
click at [165, 329] on button "Criar nova rota" at bounding box center [132, 331] width 114 height 28
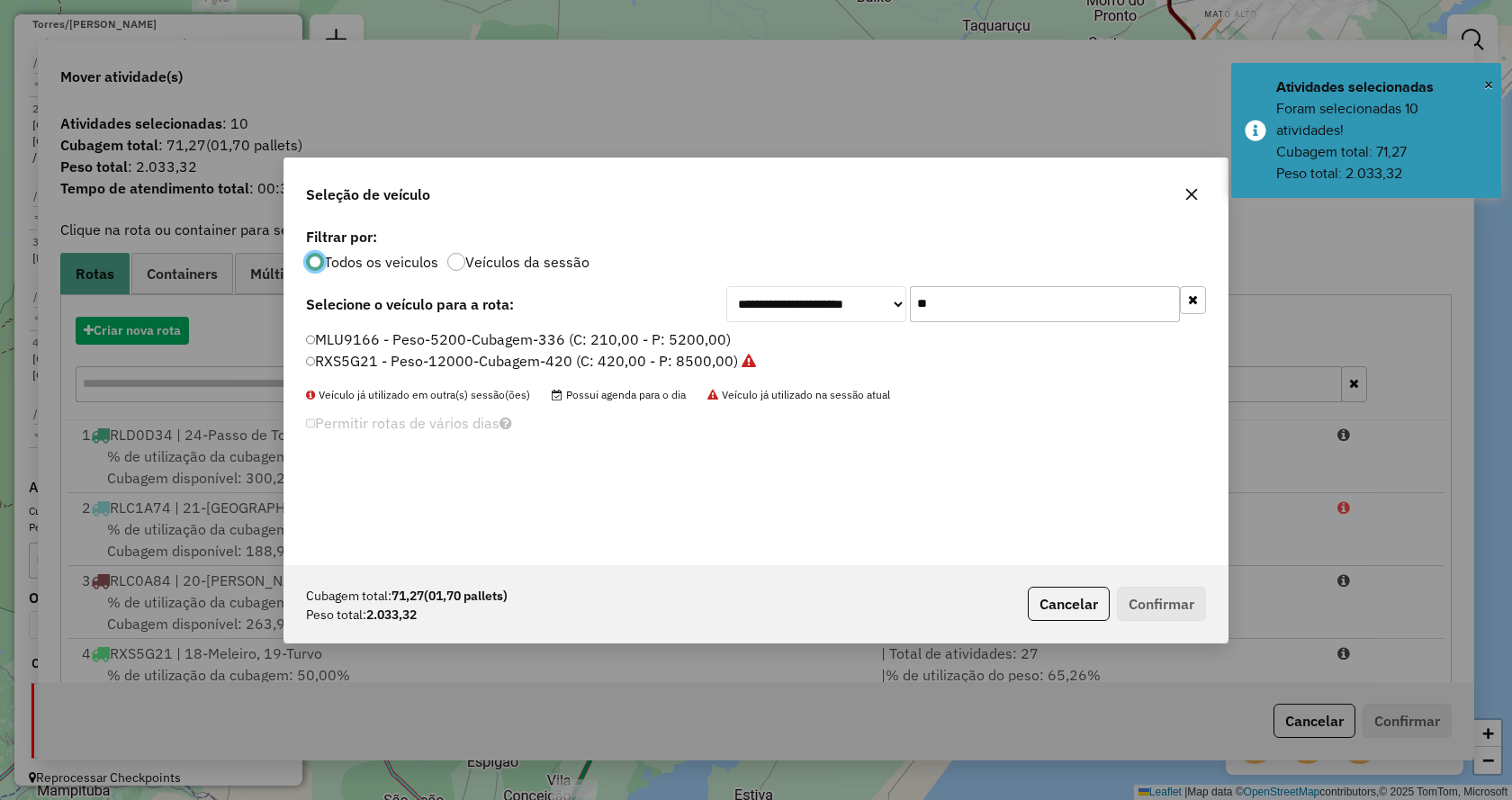
scroll to position [10, 6]
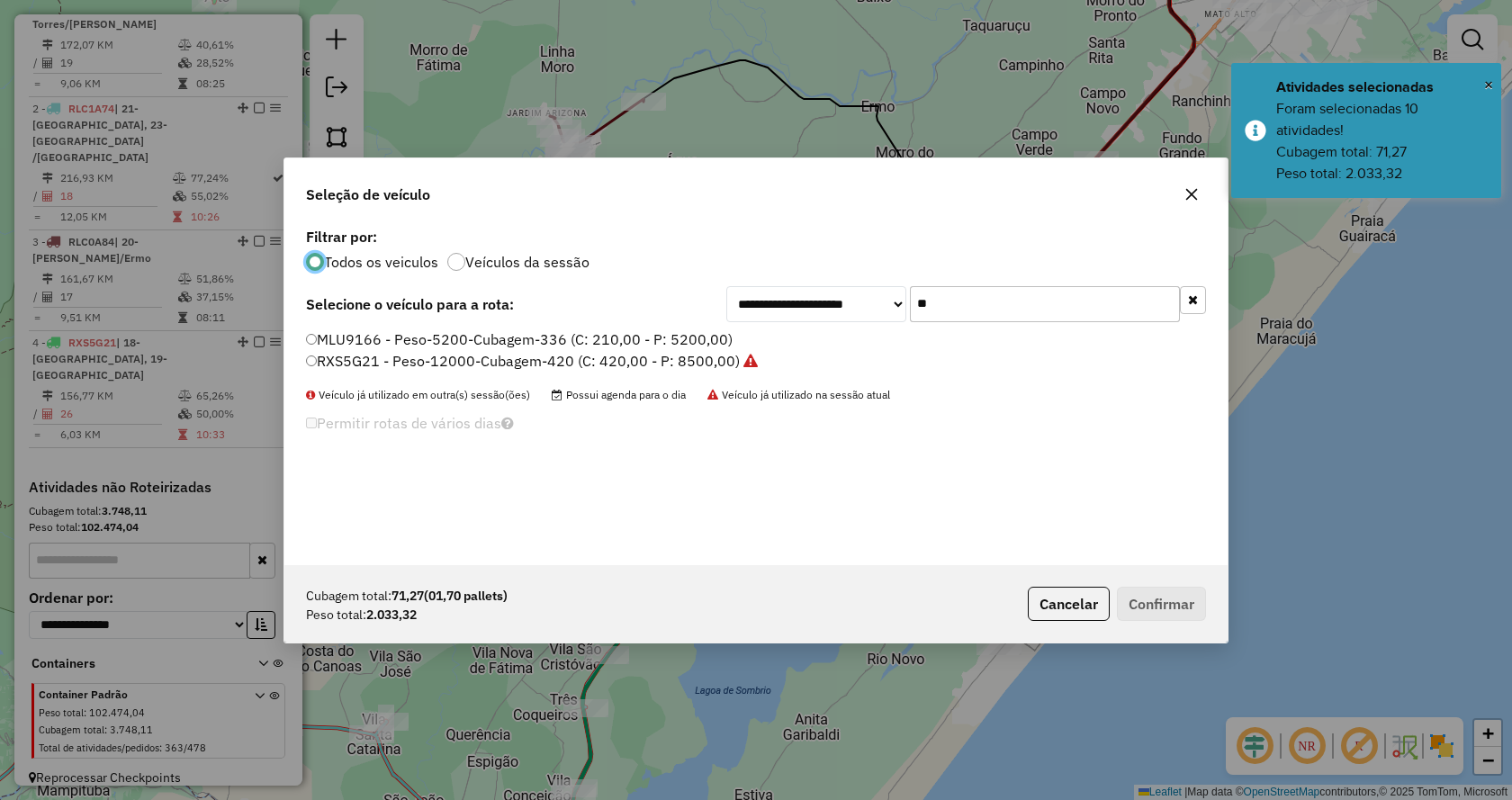
click at [1196, 298] on icon "button" at bounding box center [1193, 300] width 10 height 13
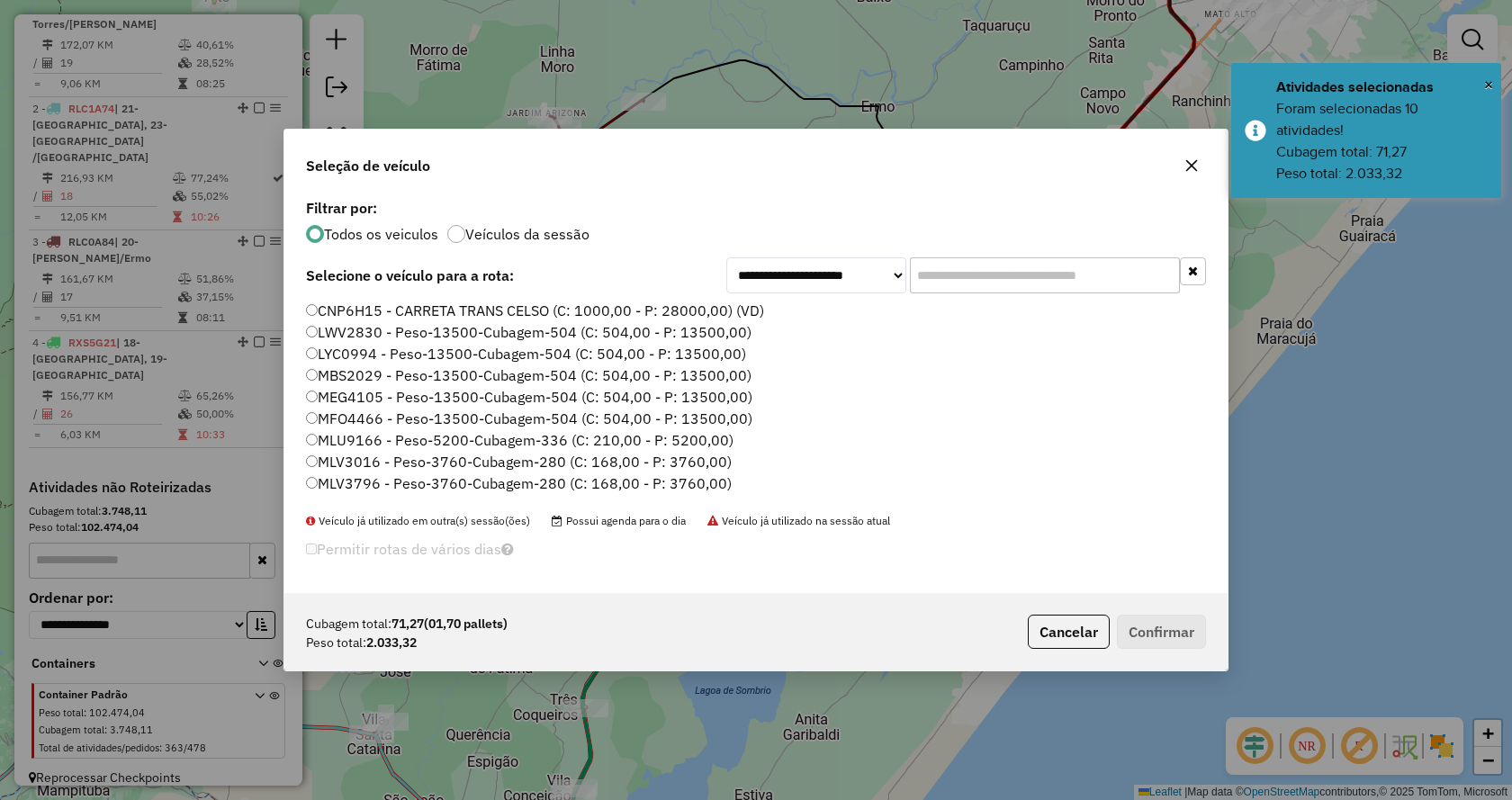
click at [1094, 272] on input "text" at bounding box center [1045, 275] width 270 height 36
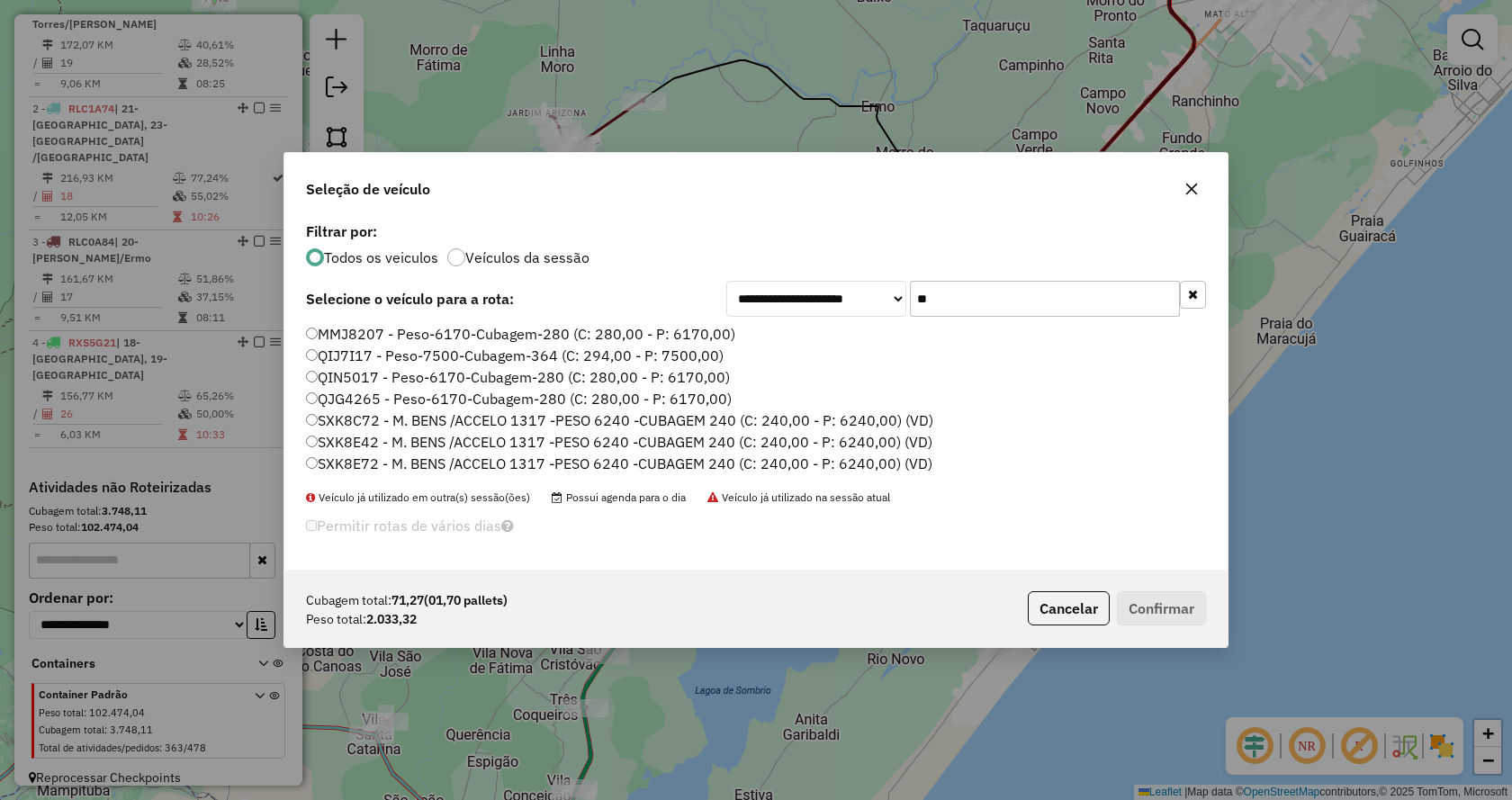
type input "**"
click at [596, 384] on label "QIN5017 - Peso-6170-Cubagem-280 (C: 280,00 - P: 6170,00)" at bounding box center [518, 377] width 424 height 22
click at [1168, 609] on button "Confirmar" at bounding box center [1161, 608] width 89 height 34
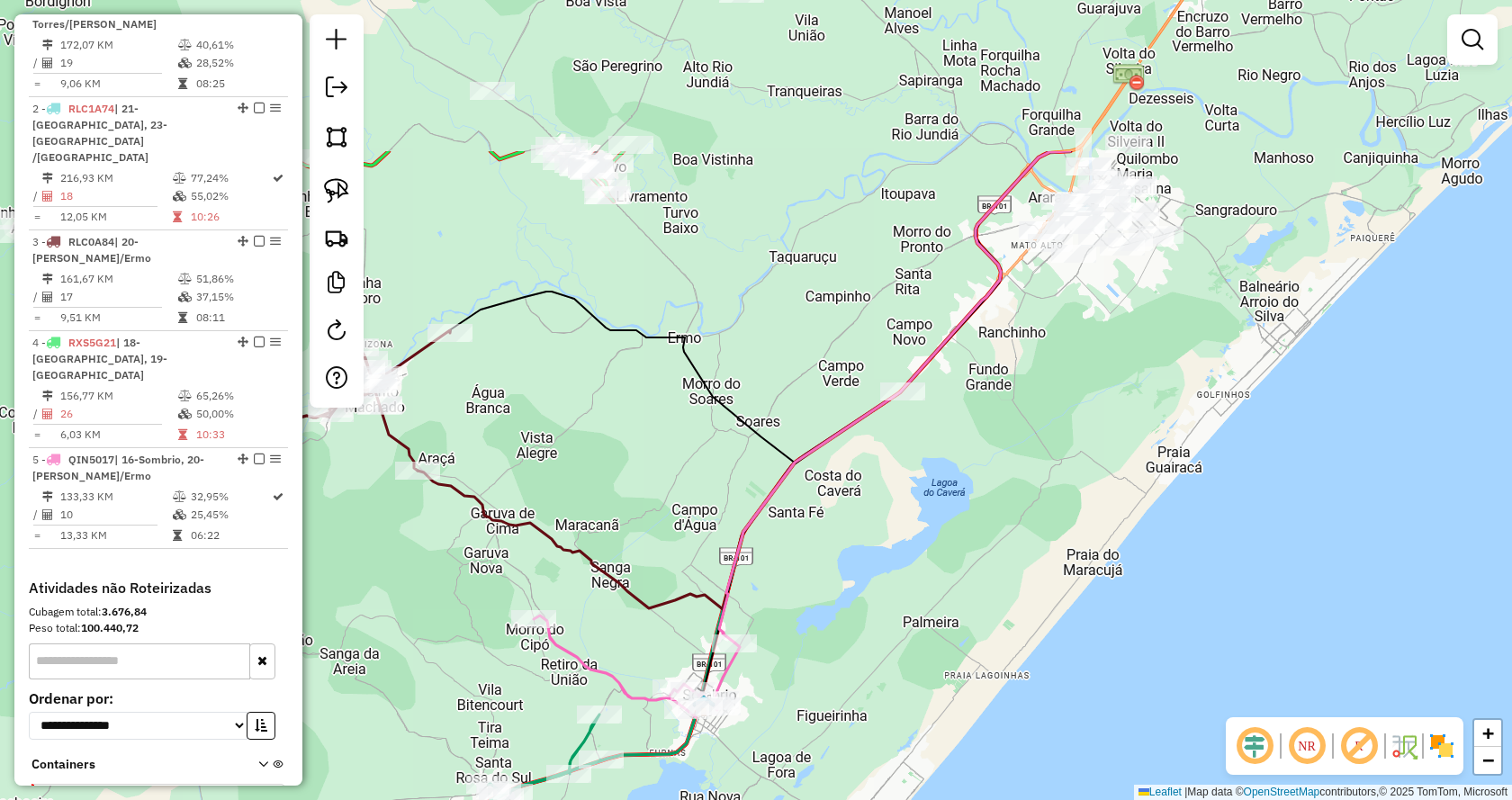
drag, startPoint x: 1029, startPoint y: 285, endPoint x: 835, endPoint y: 516, distance: 301.7
click at [835, 516] on div "Janela de atendimento Grade de atendimento Capacidade Transportadoras Veículos …" at bounding box center [756, 400] width 1512 height 800
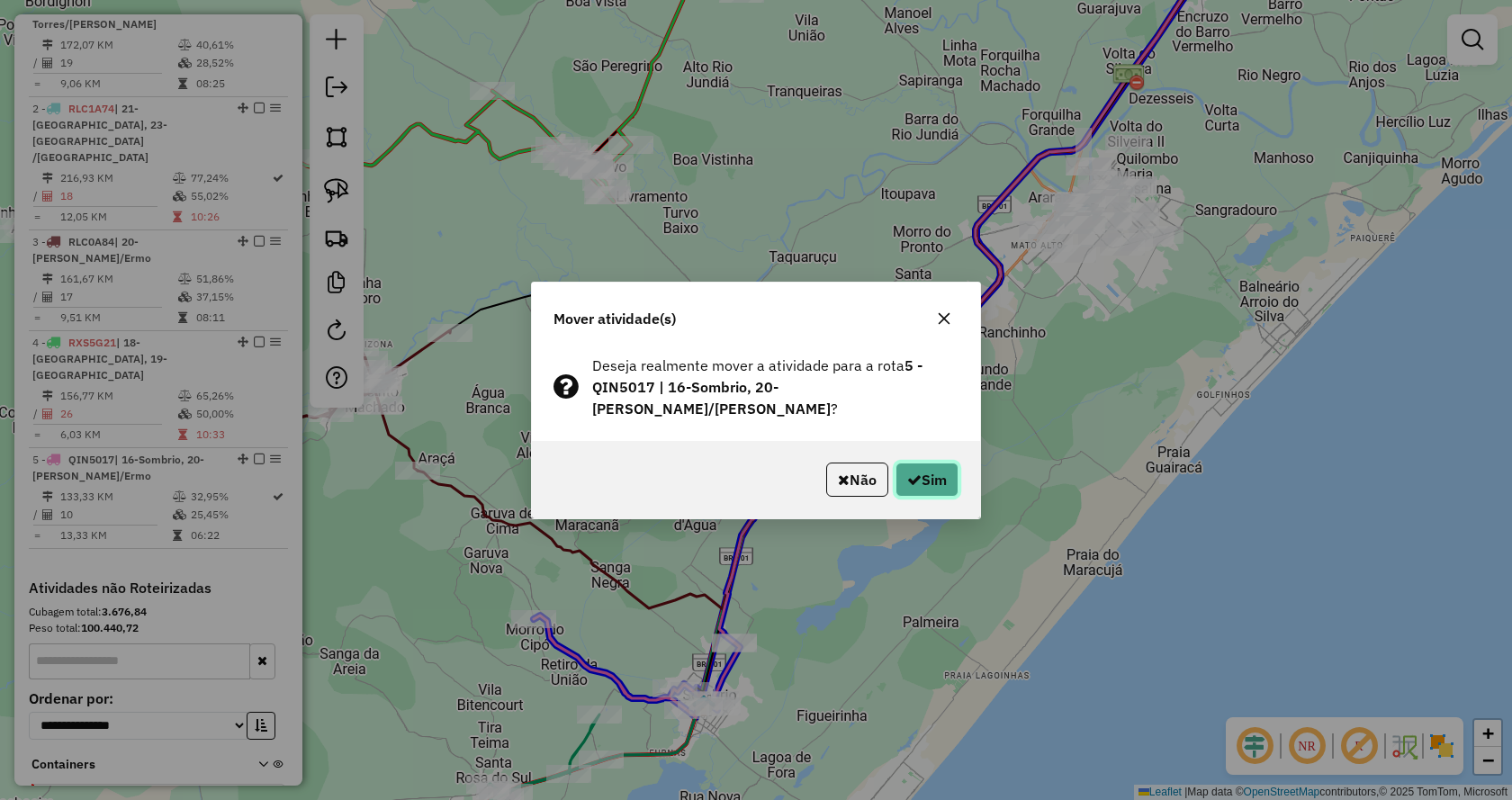
click at [915, 463] on button "Sim" at bounding box center [927, 480] width 63 height 34
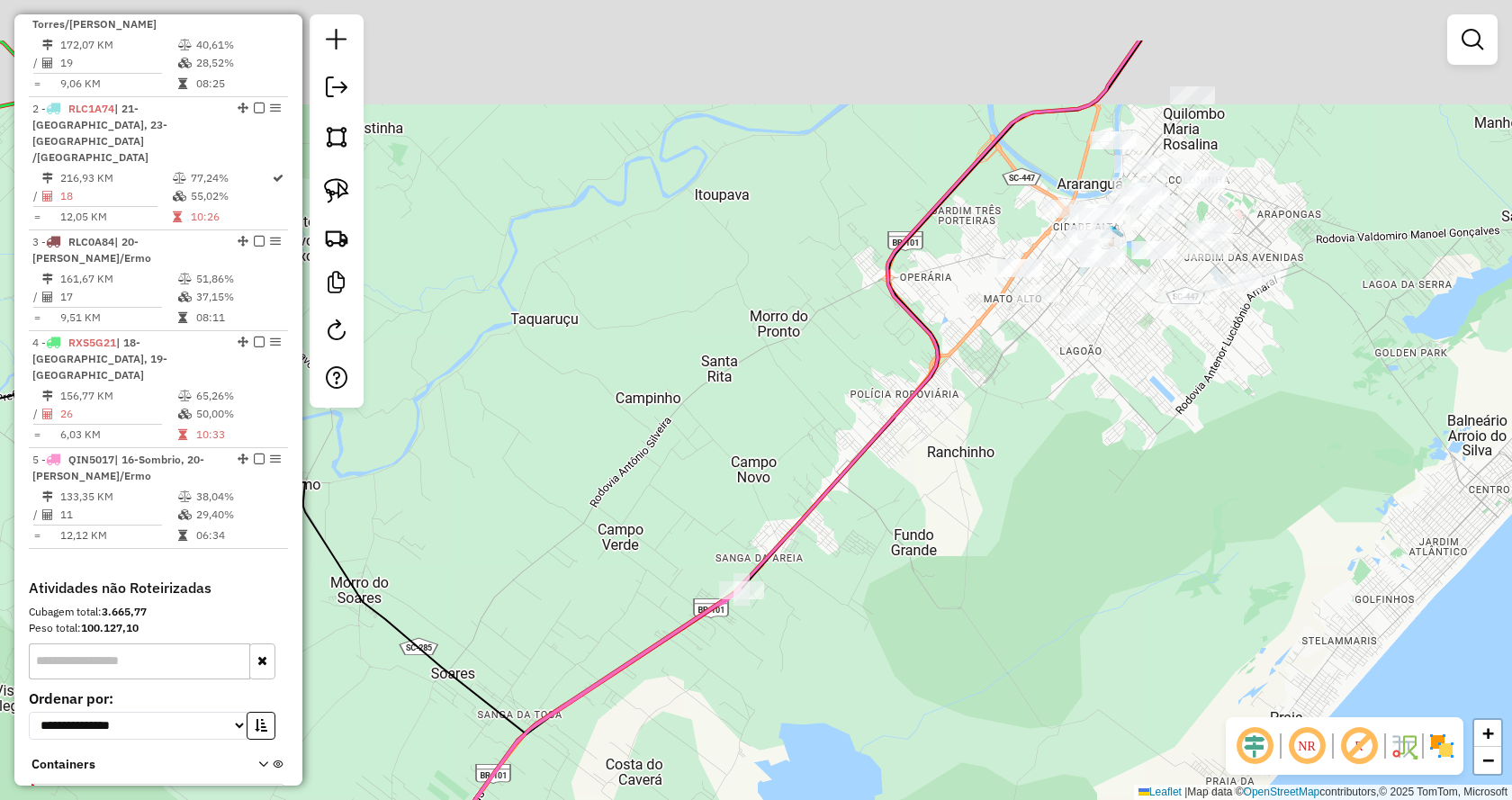
drag, startPoint x: 1024, startPoint y: 285, endPoint x: 1061, endPoint y: 422, distance: 141.9
click at [1061, 422] on div "Janela de atendimento Grade de atendimento Capacidade Transportadoras Veículos …" at bounding box center [756, 400] width 1512 height 800
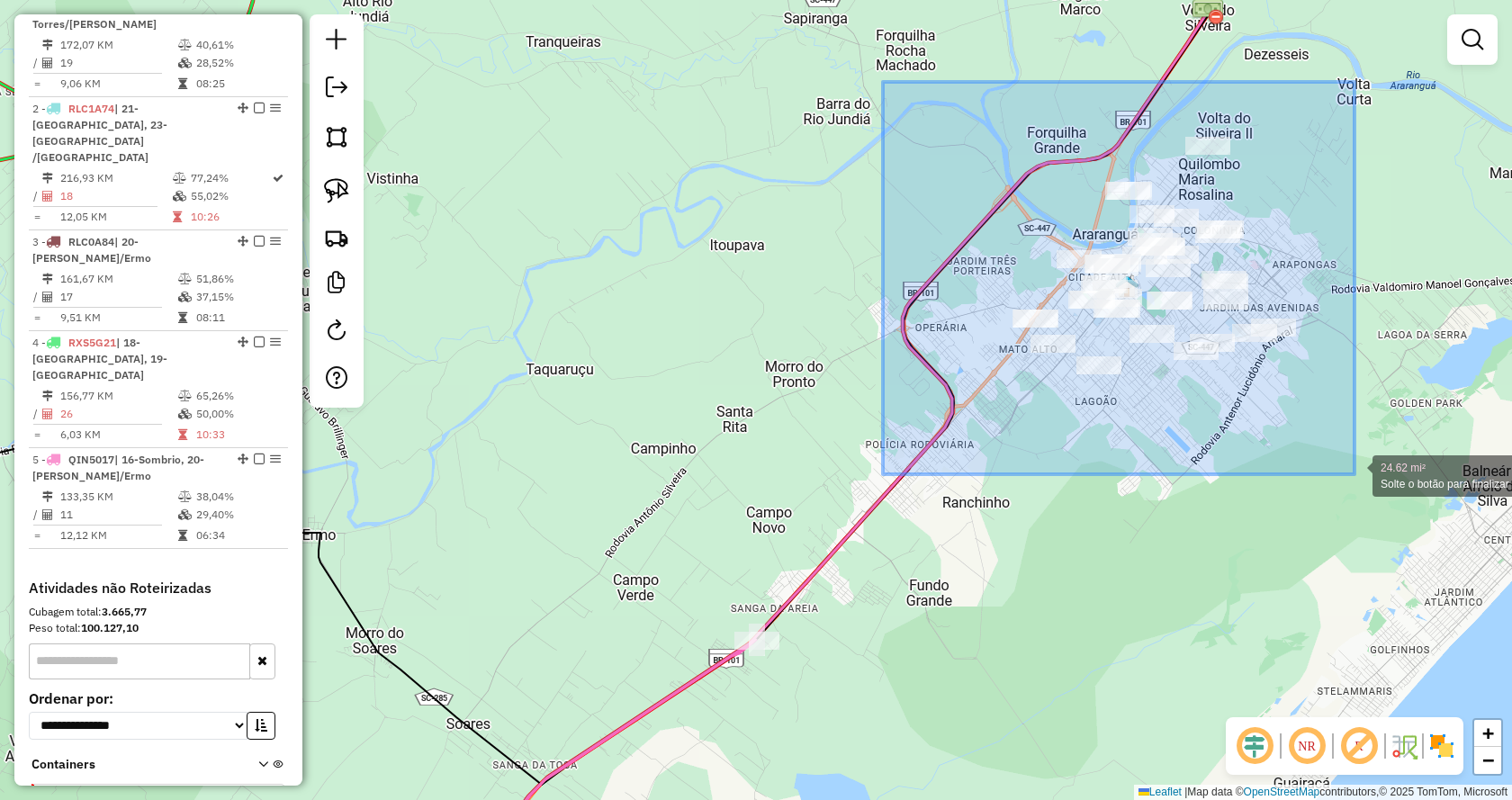
drag, startPoint x: 911, startPoint y: 104, endPoint x: 1354, endPoint y: 475, distance: 577.8
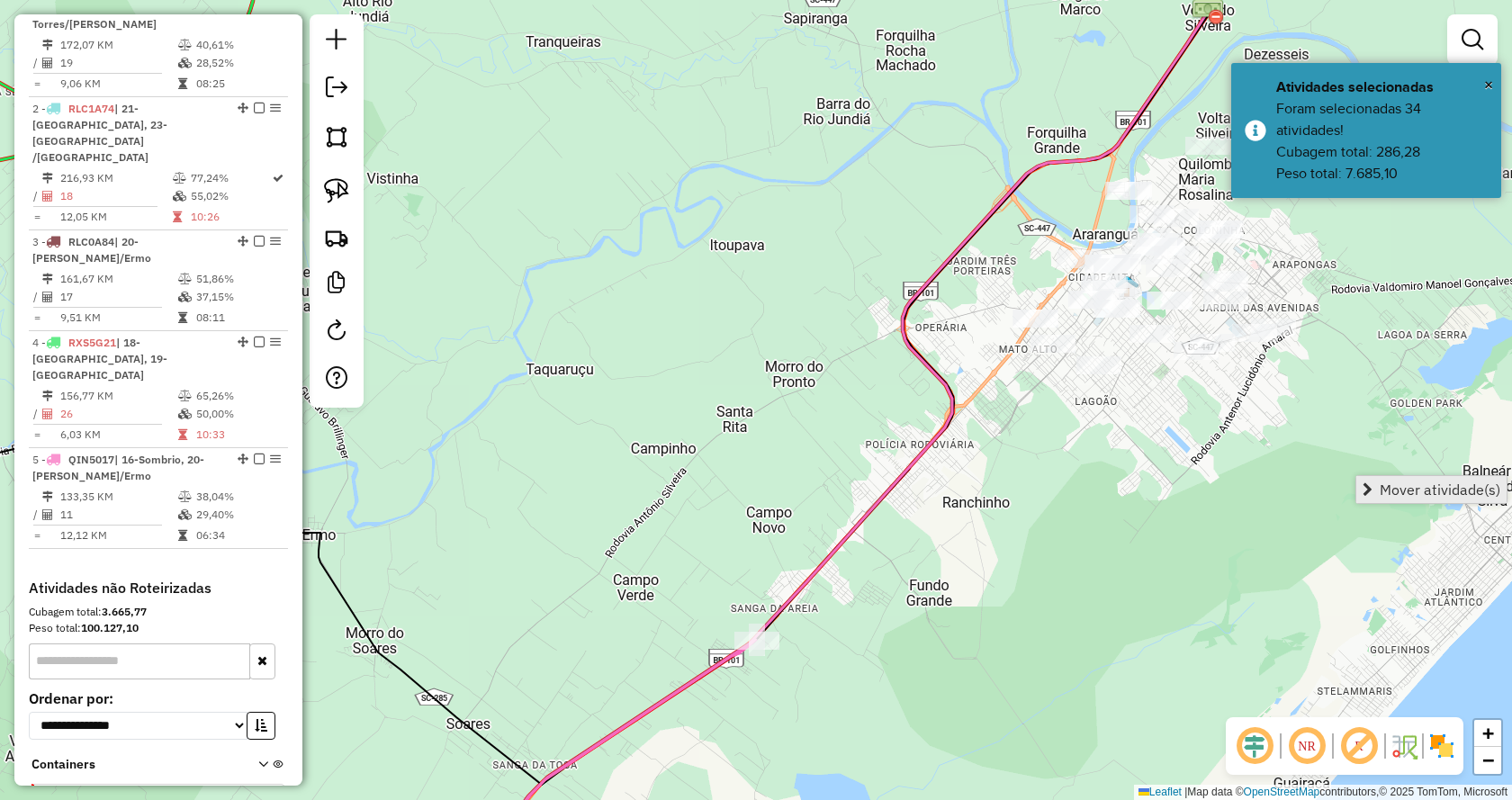
click at [1373, 493] on link "Mover atividade(s)" at bounding box center [1432, 490] width 151 height 27
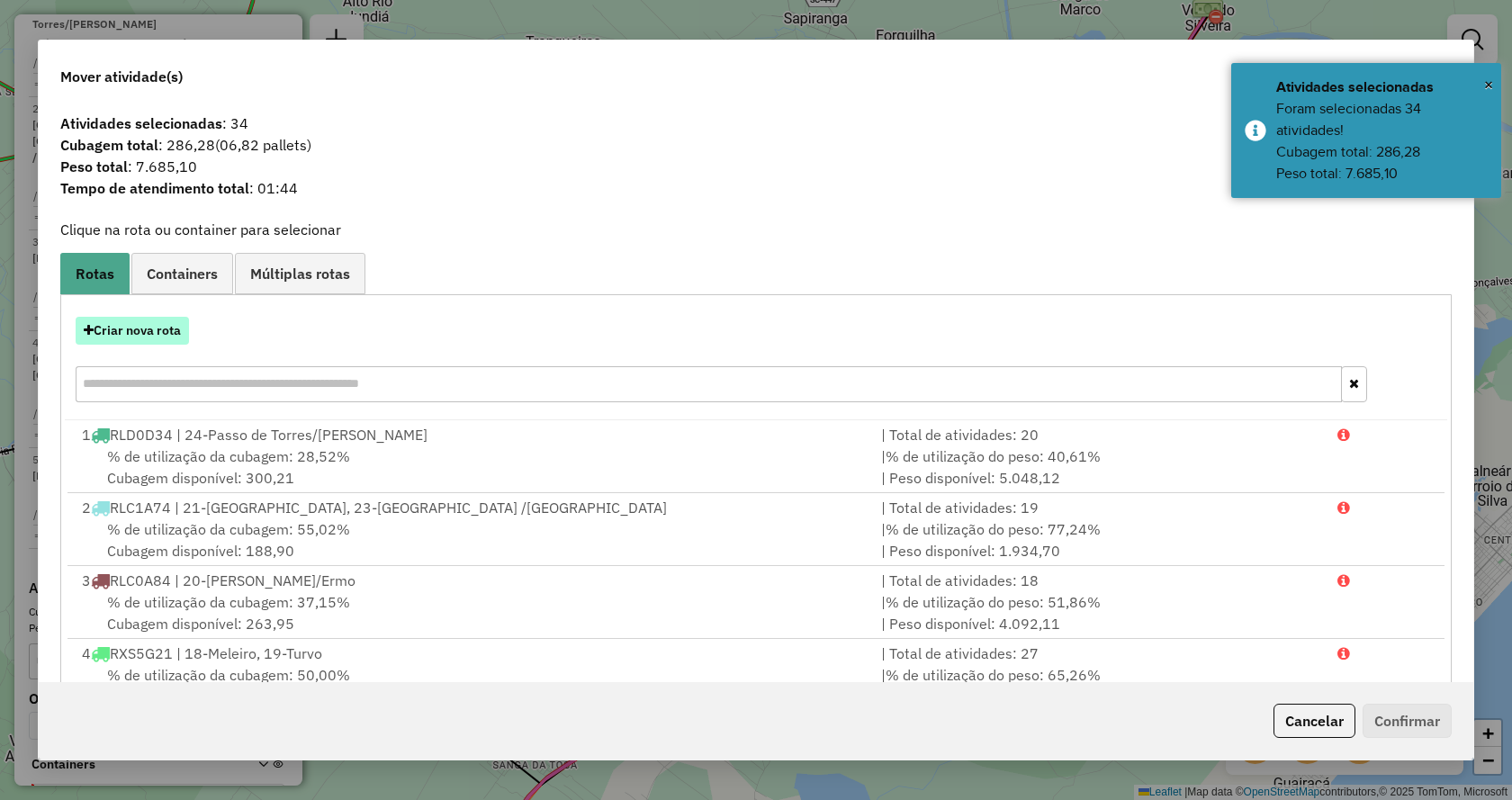
click at [132, 333] on button "Criar nova rota" at bounding box center [132, 331] width 114 height 28
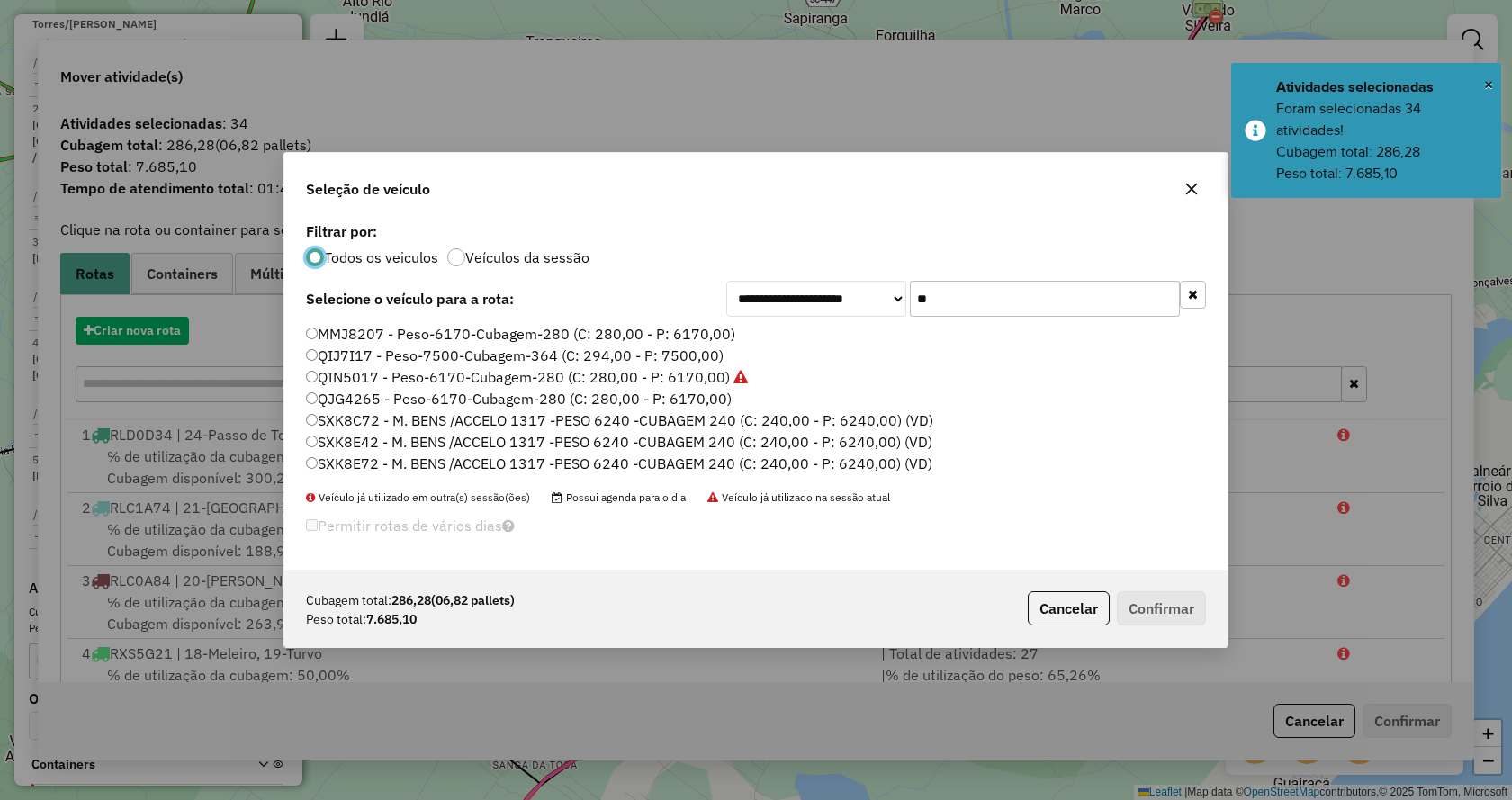
scroll to position [11, 6]
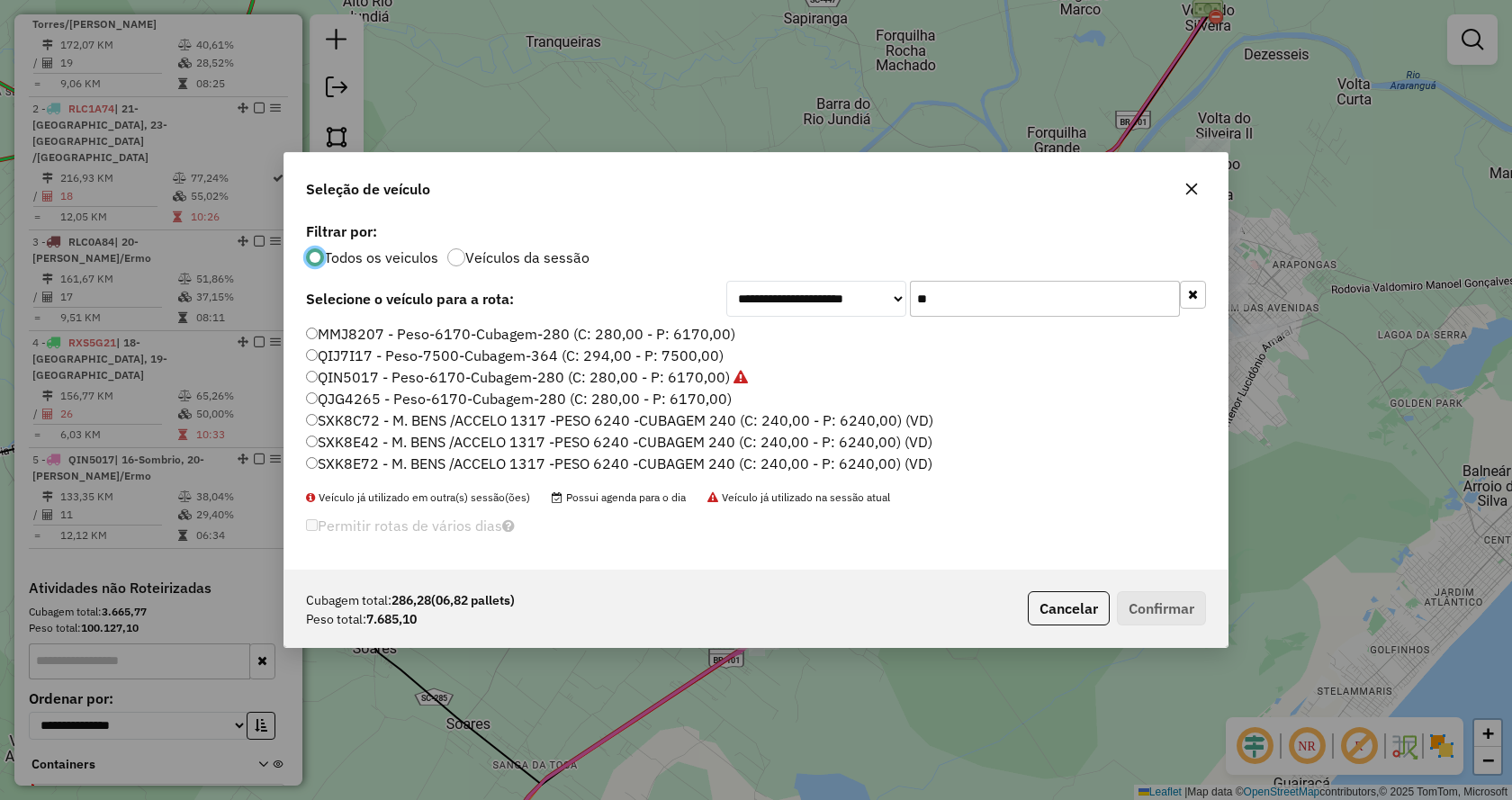
click at [1016, 305] on input "**" at bounding box center [1045, 299] width 270 height 36
type input "*"
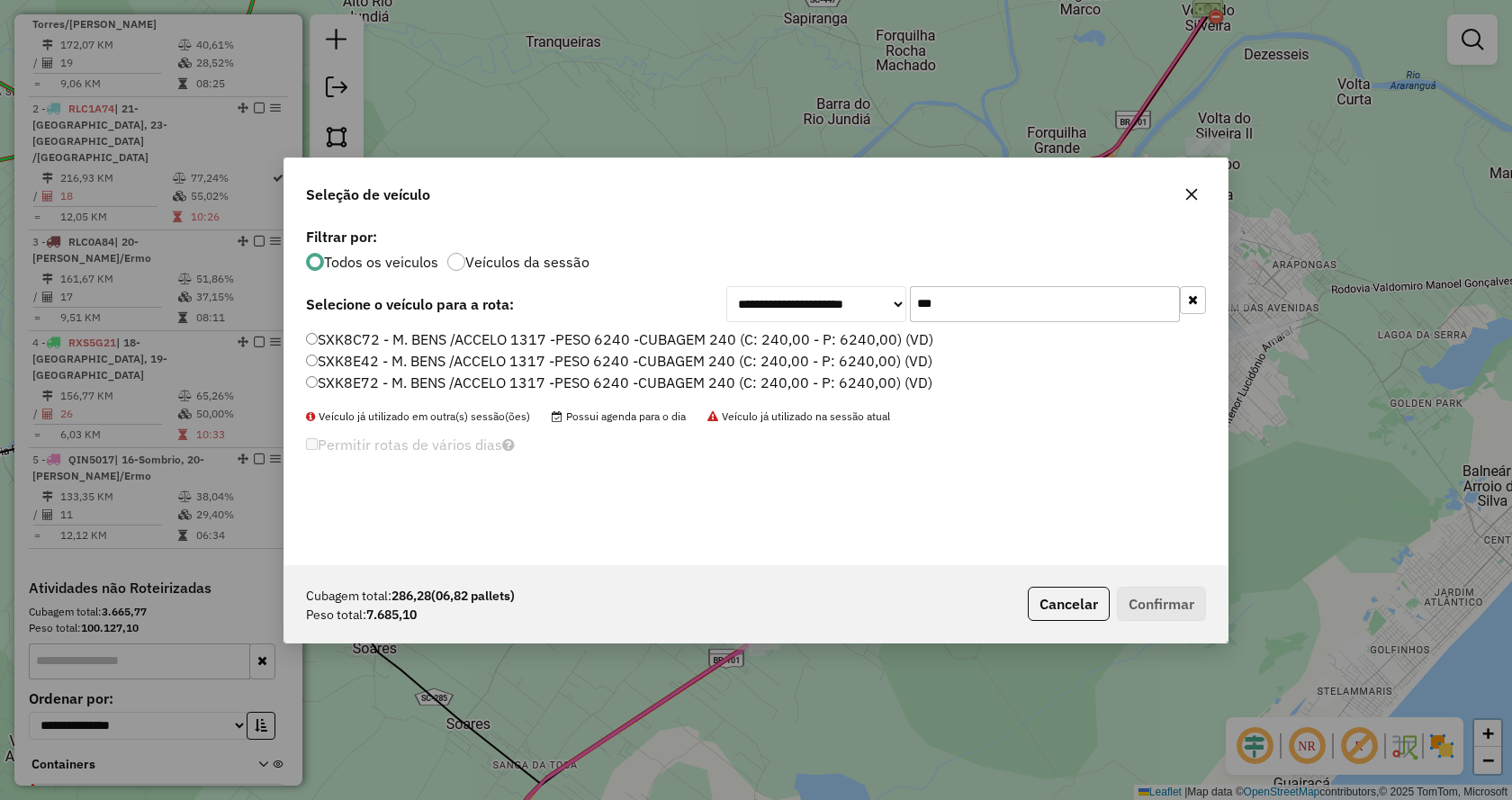
type input "***"
click at [444, 366] on label "SXK8E42 - M. BENS /ACCELO 1317 -PESO 6240 -CUBAGEM 240 (C: 240,00 - P: 6240,00)…" at bounding box center [619, 361] width 626 height 22
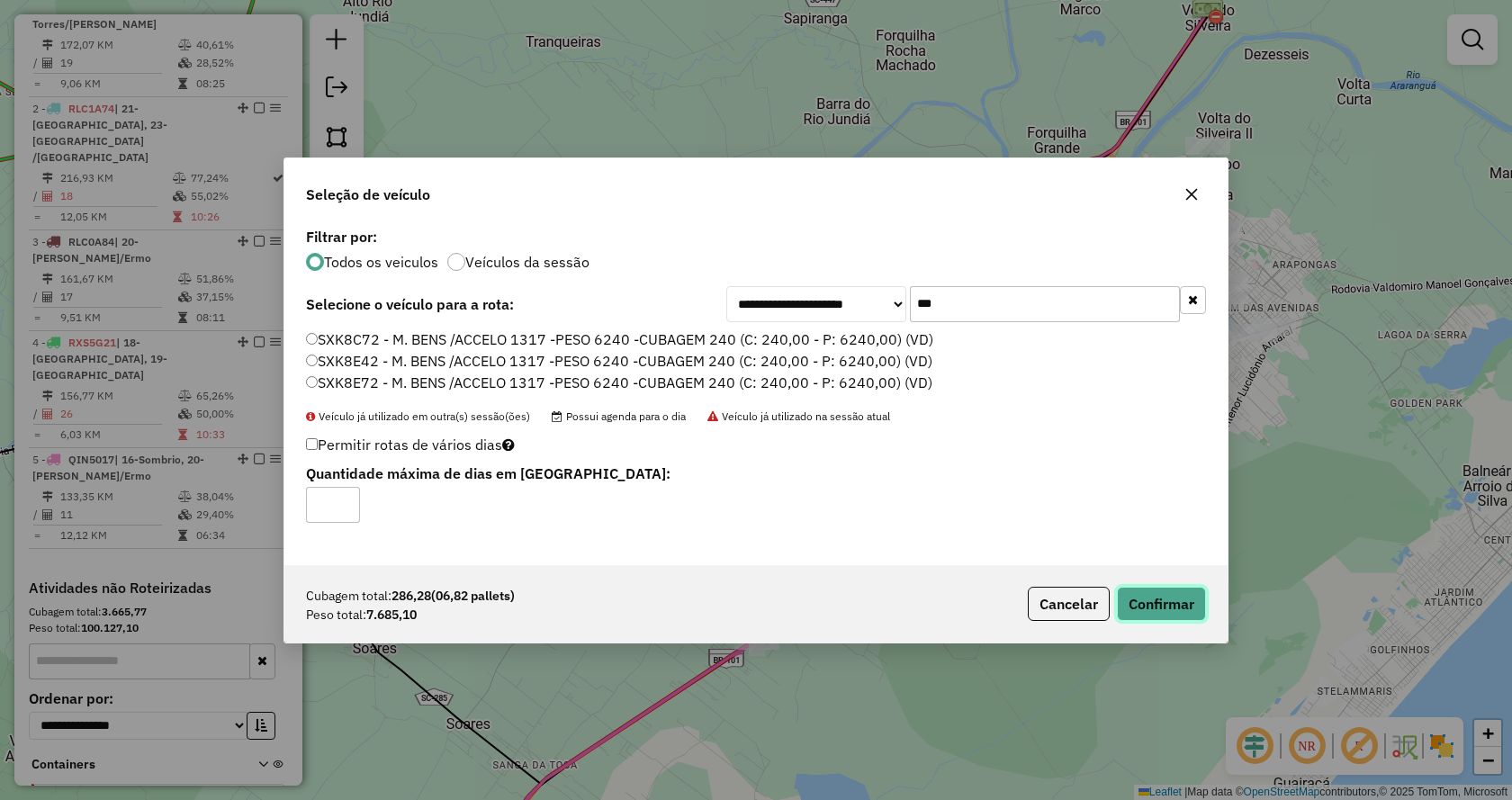
click at [1169, 602] on button "Confirmar" at bounding box center [1161, 603] width 89 height 34
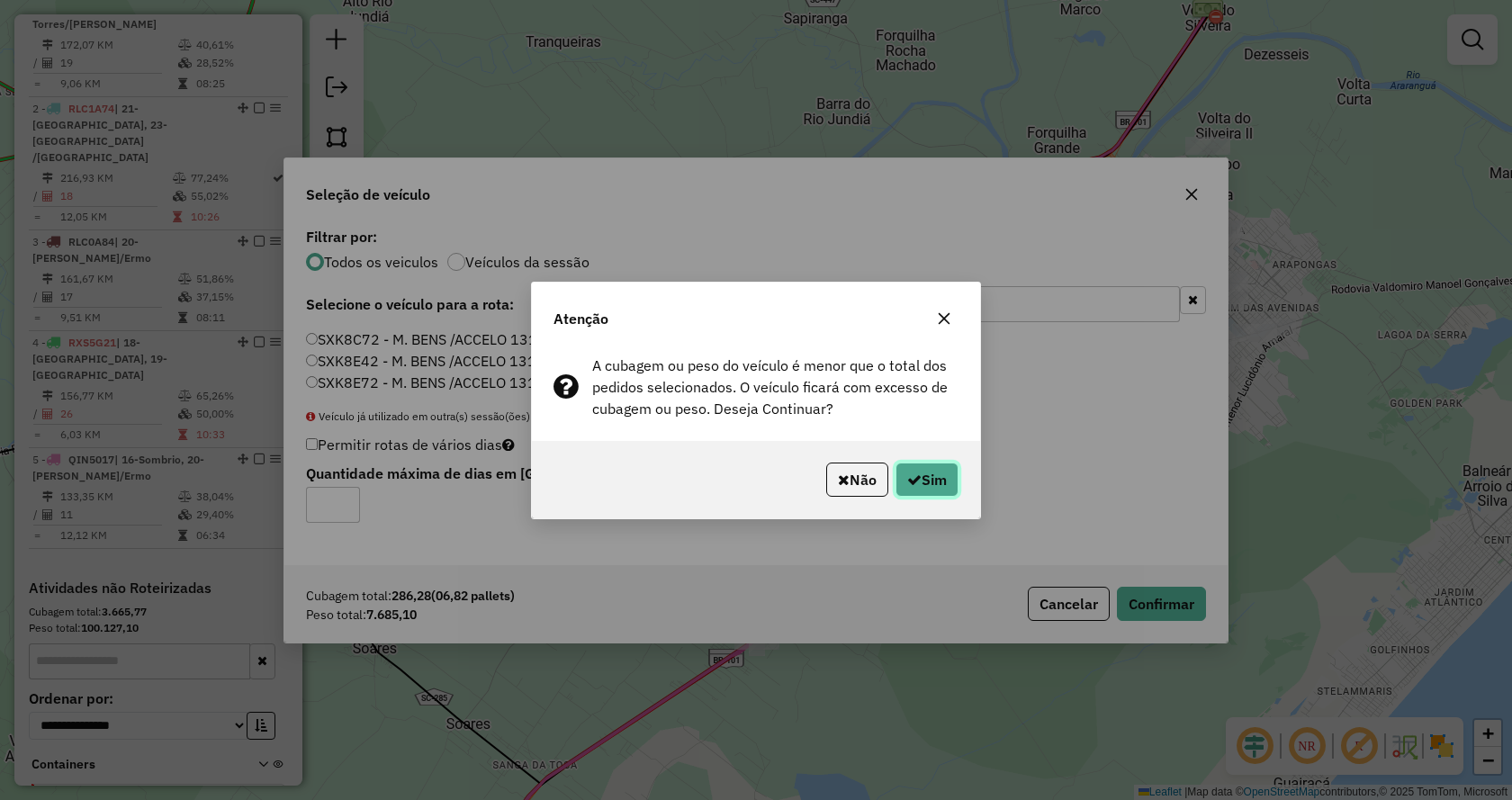
click at [935, 470] on button "Sim" at bounding box center [927, 480] width 63 height 34
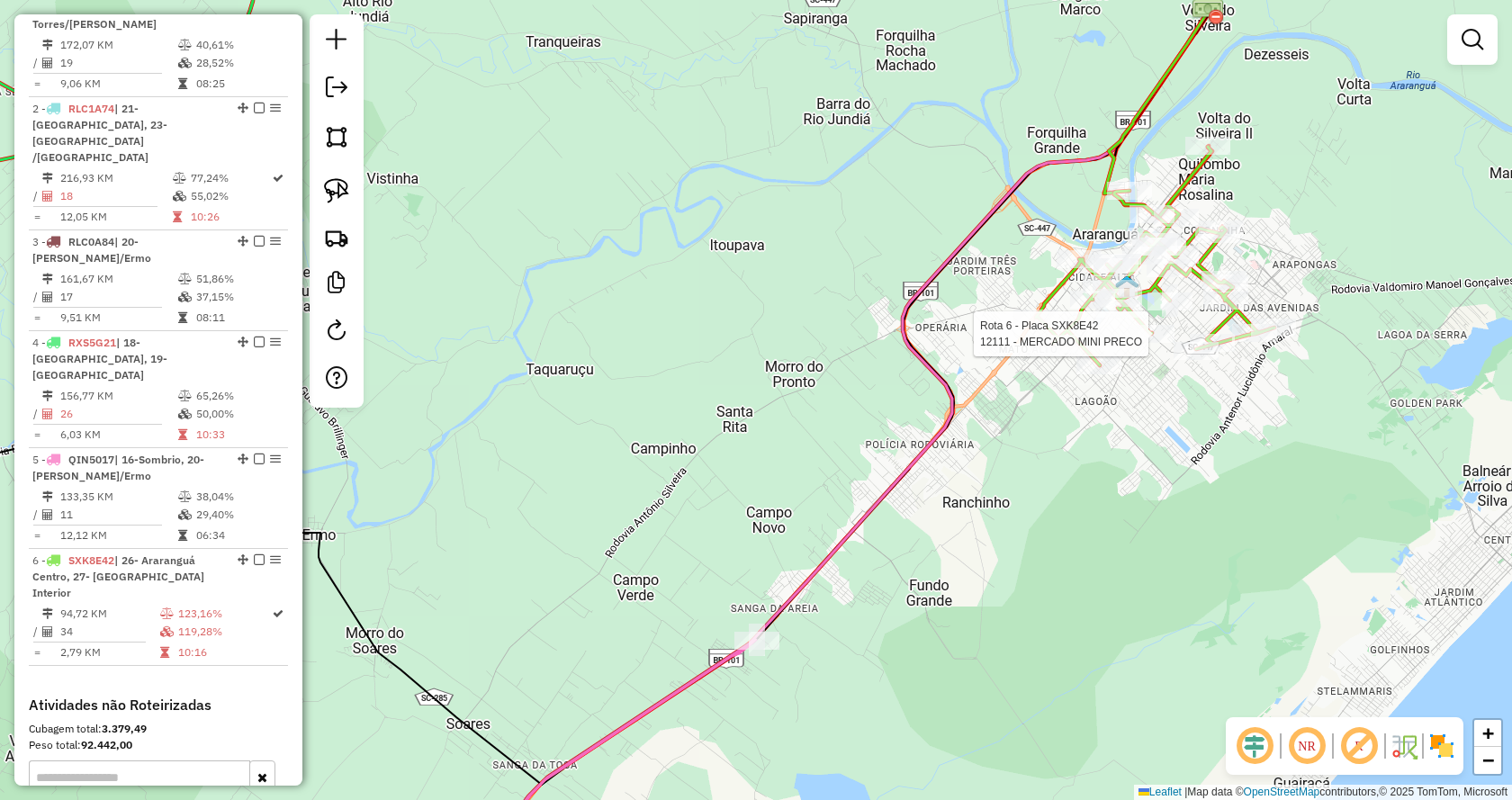
select select "*********"
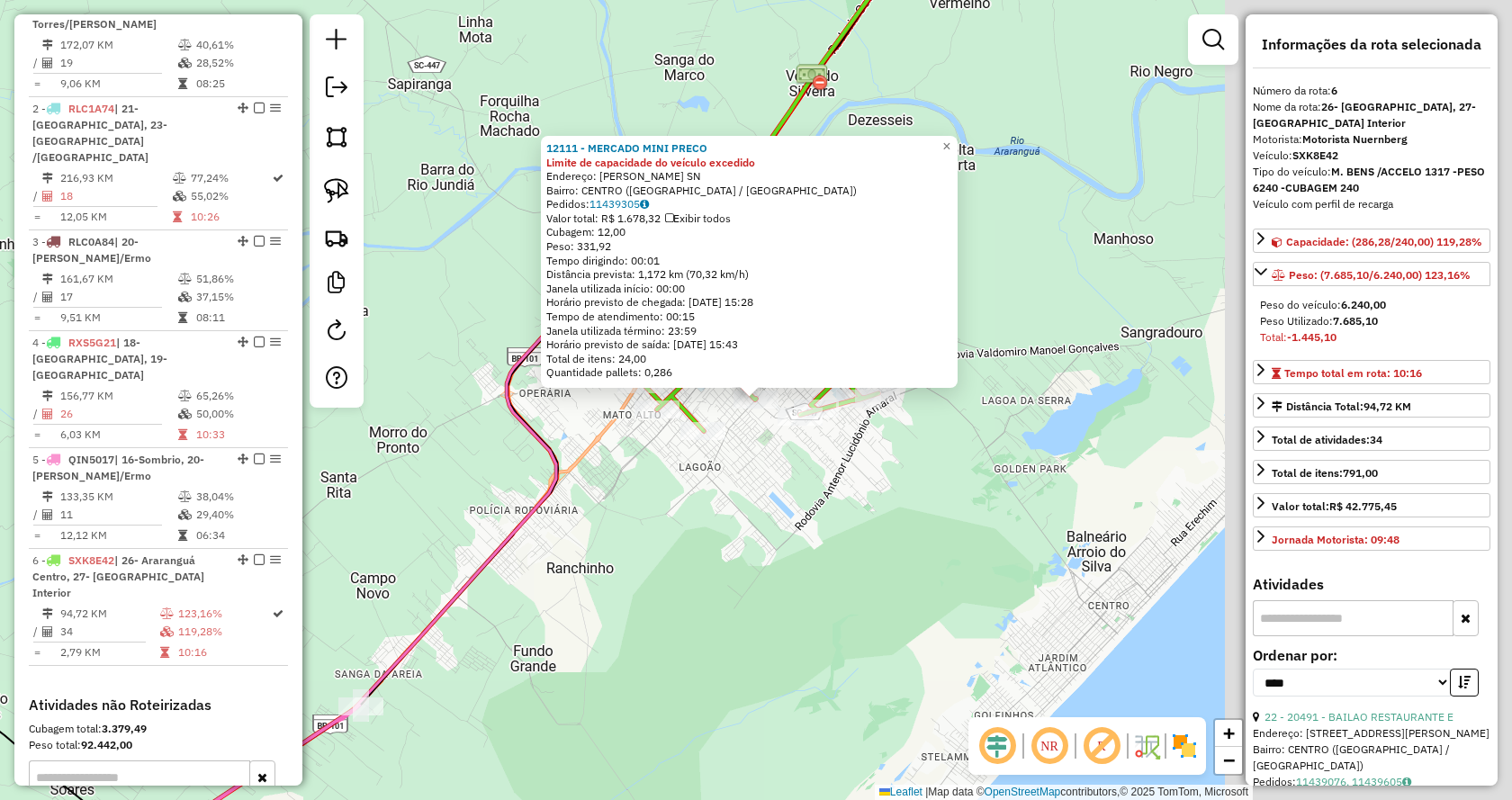
scroll to position [895, 0]
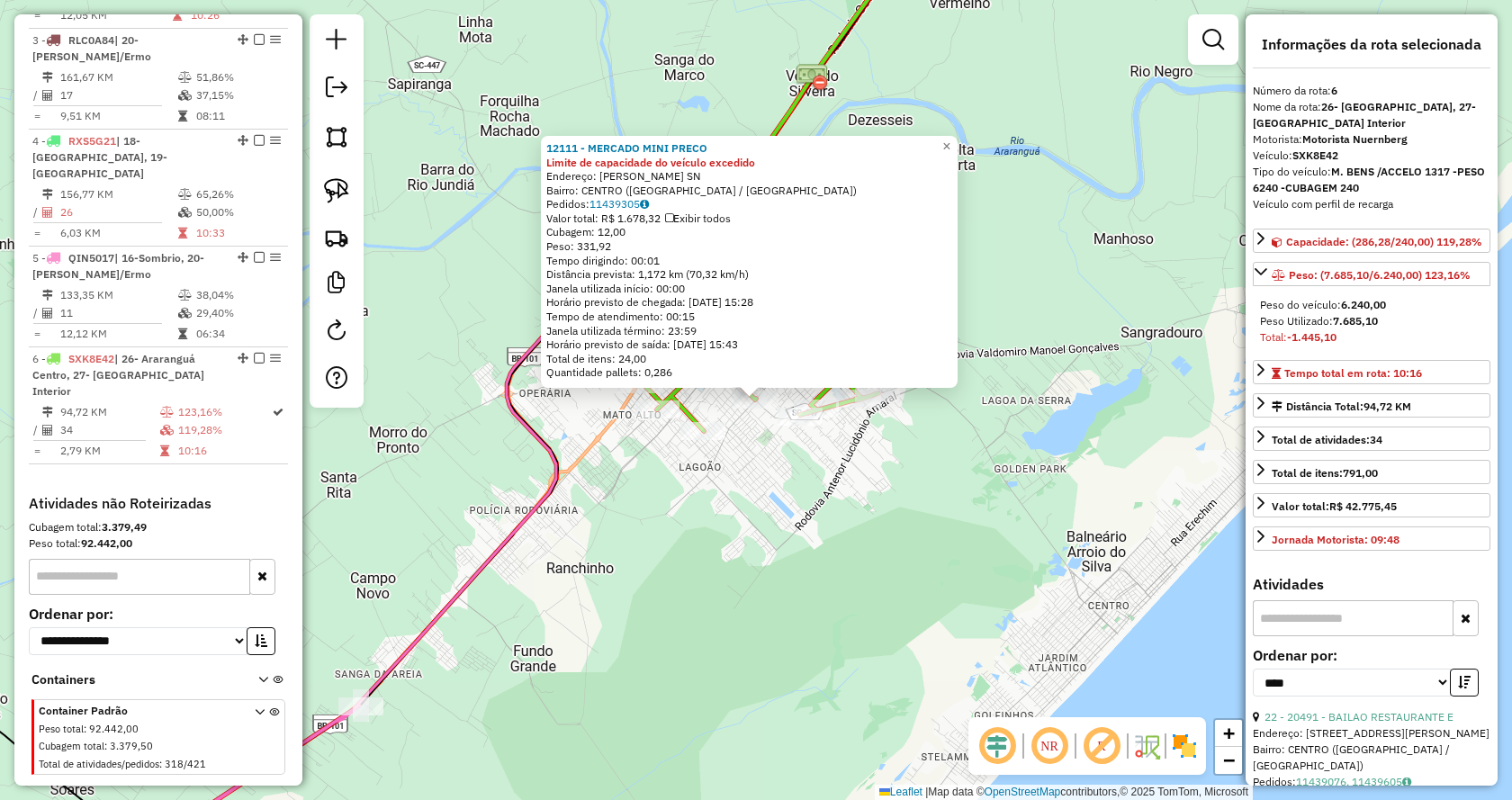
click at [1067, 457] on div "12111 - MERCADO MINI PRECO Limite de capacidade do veículo excedido Endereço: J…" at bounding box center [756, 400] width 1512 height 800
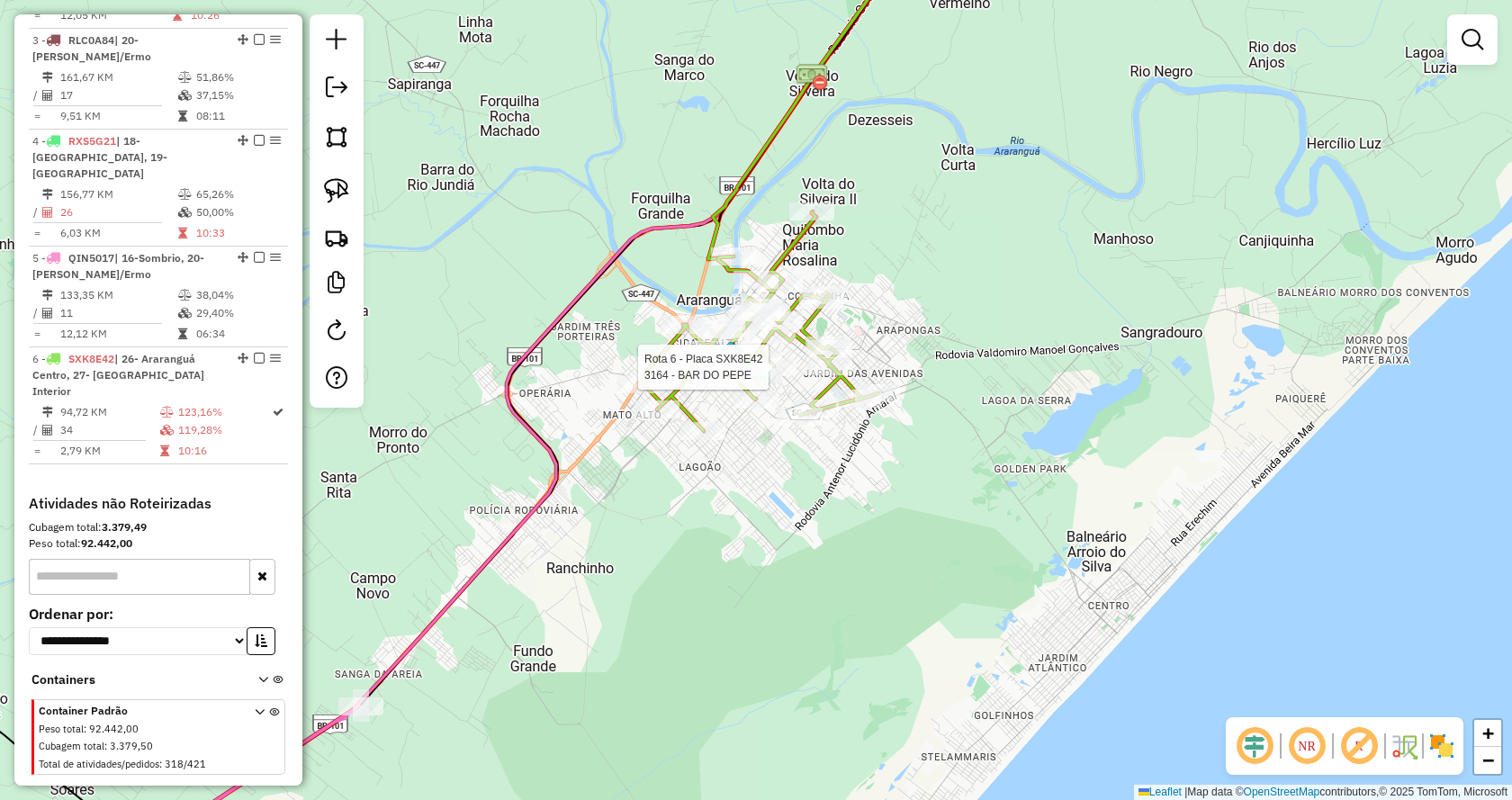
click at [797, 366] on div "Rota 6 - Placa SXK8E42 3164 - BAR DO PEPE Janela de atendimento Grade de atendi…" at bounding box center [756, 400] width 1512 height 800
click at [836, 375] on div at bounding box center [830, 366] width 45 height 18
select select "*********"
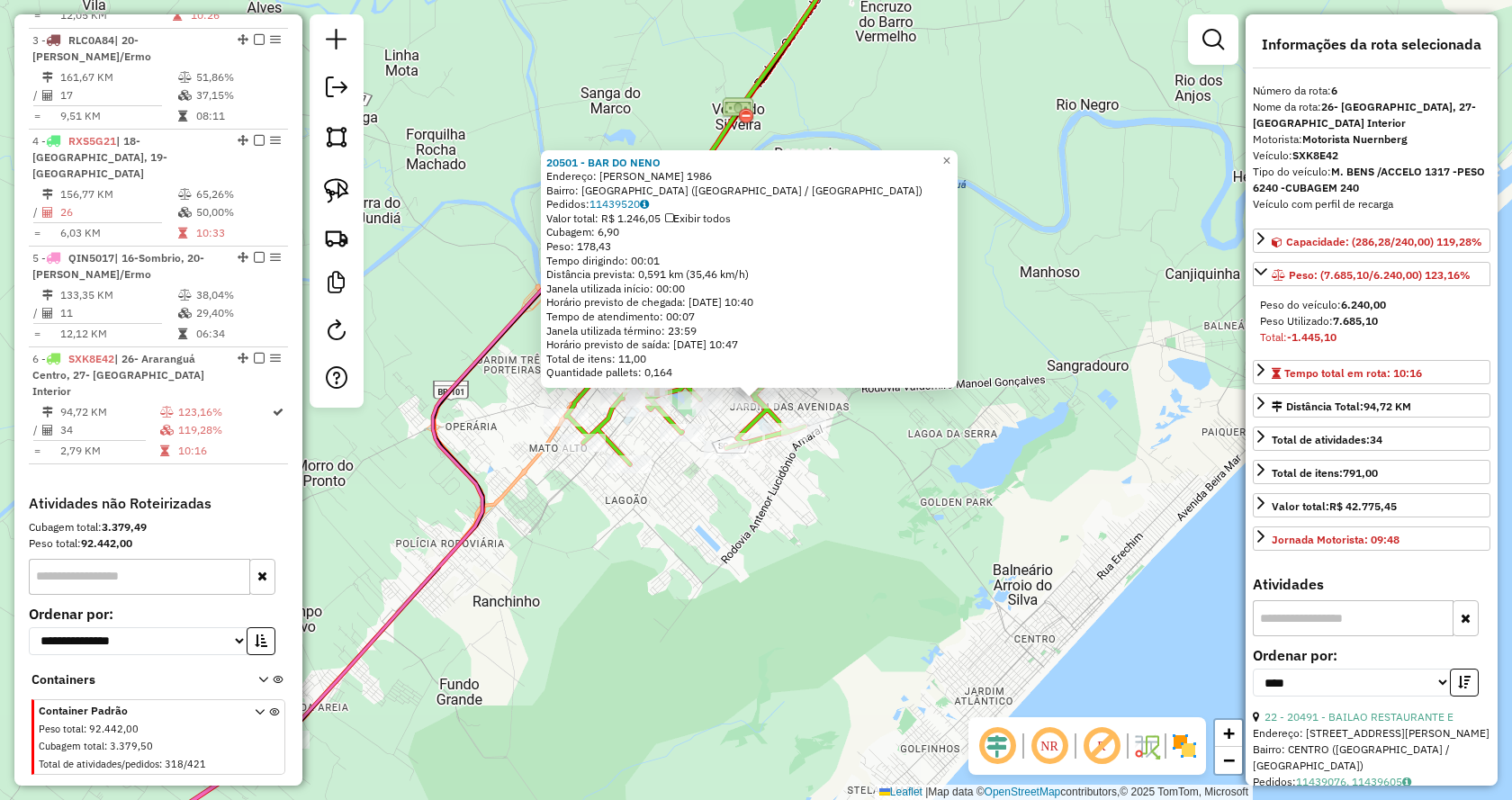
scroll to position [90, 0]
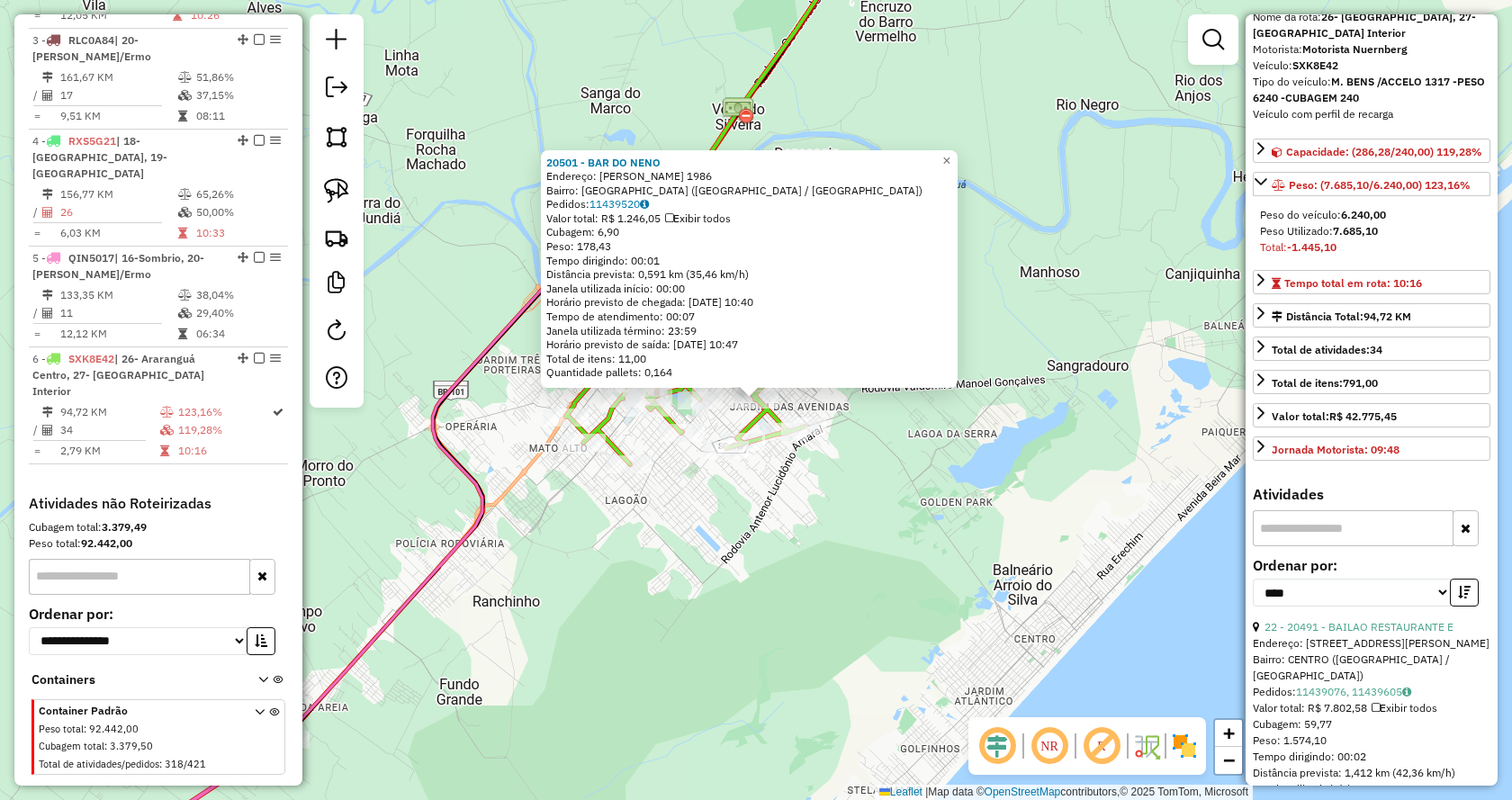
click at [1371, 635] on div "22 - 20491 - BAILAO RESTAURANTE E" at bounding box center [1371, 628] width 238 height 17
click at [1379, 634] on link "22 - 20491 - BAILAO RESTAURANTE E" at bounding box center [1358, 628] width 189 height 14
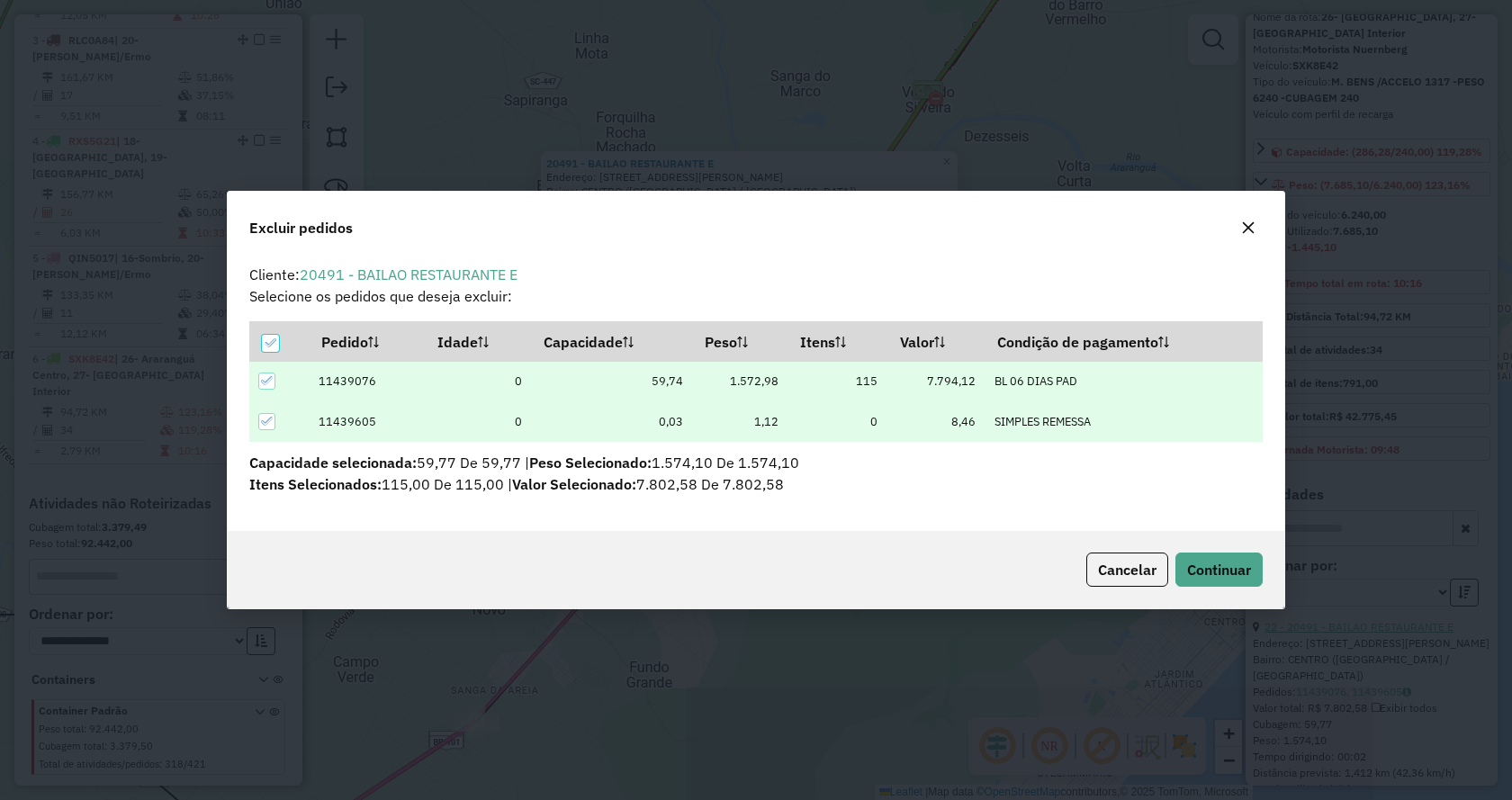
scroll to position [0, 0]
click at [1232, 569] on span "Continuar" at bounding box center [1218, 570] width 64 height 18
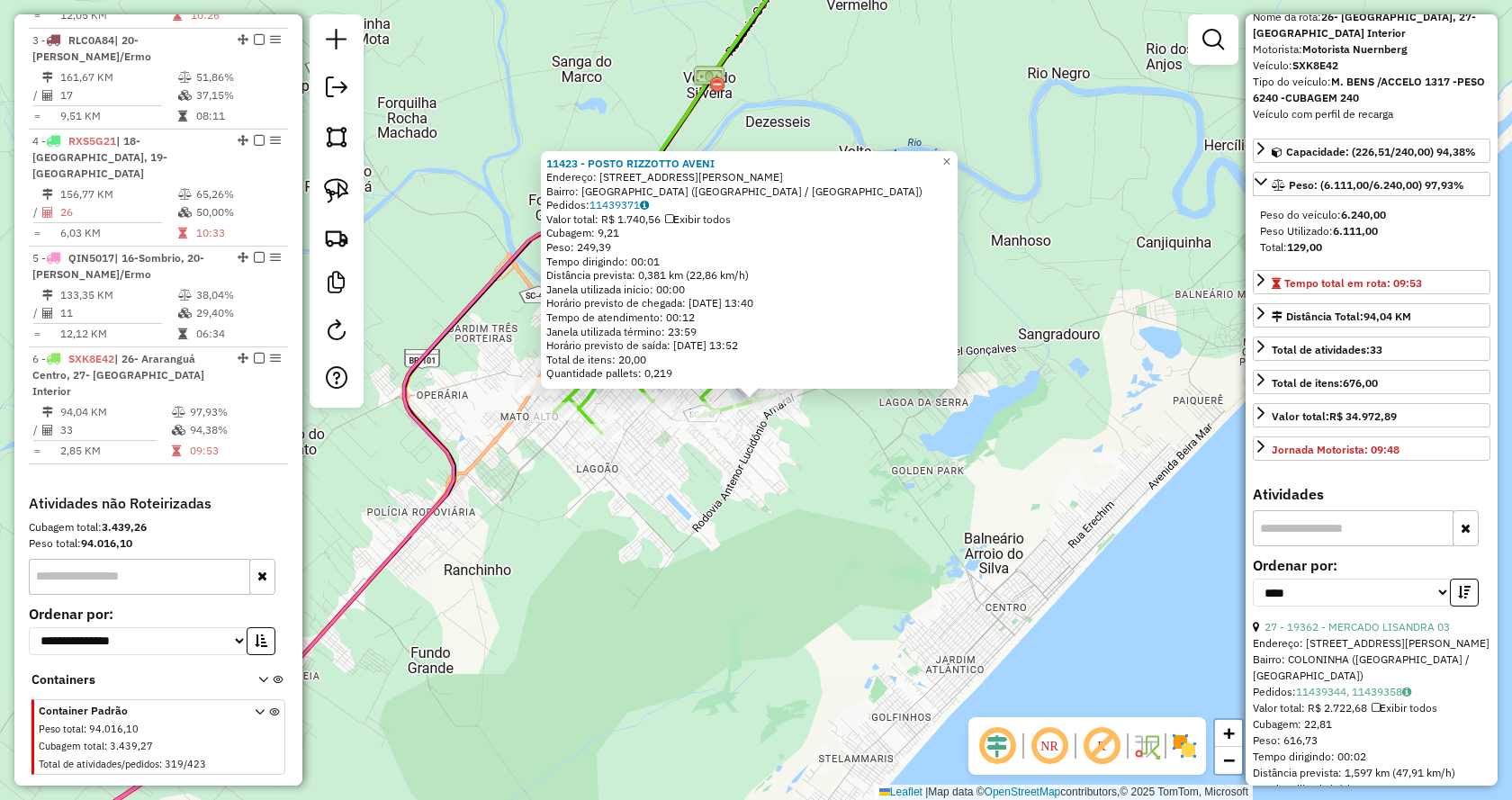
click at [1347, 618] on div "**********" at bounding box center [1371, 589] width 238 height 61
click at [1347, 619] on div "**********" at bounding box center [1371, 589] width 238 height 61
click at [1347, 626] on link "27 - 19362 - MERCADO LISANDRA 03" at bounding box center [1356, 628] width 185 height 14
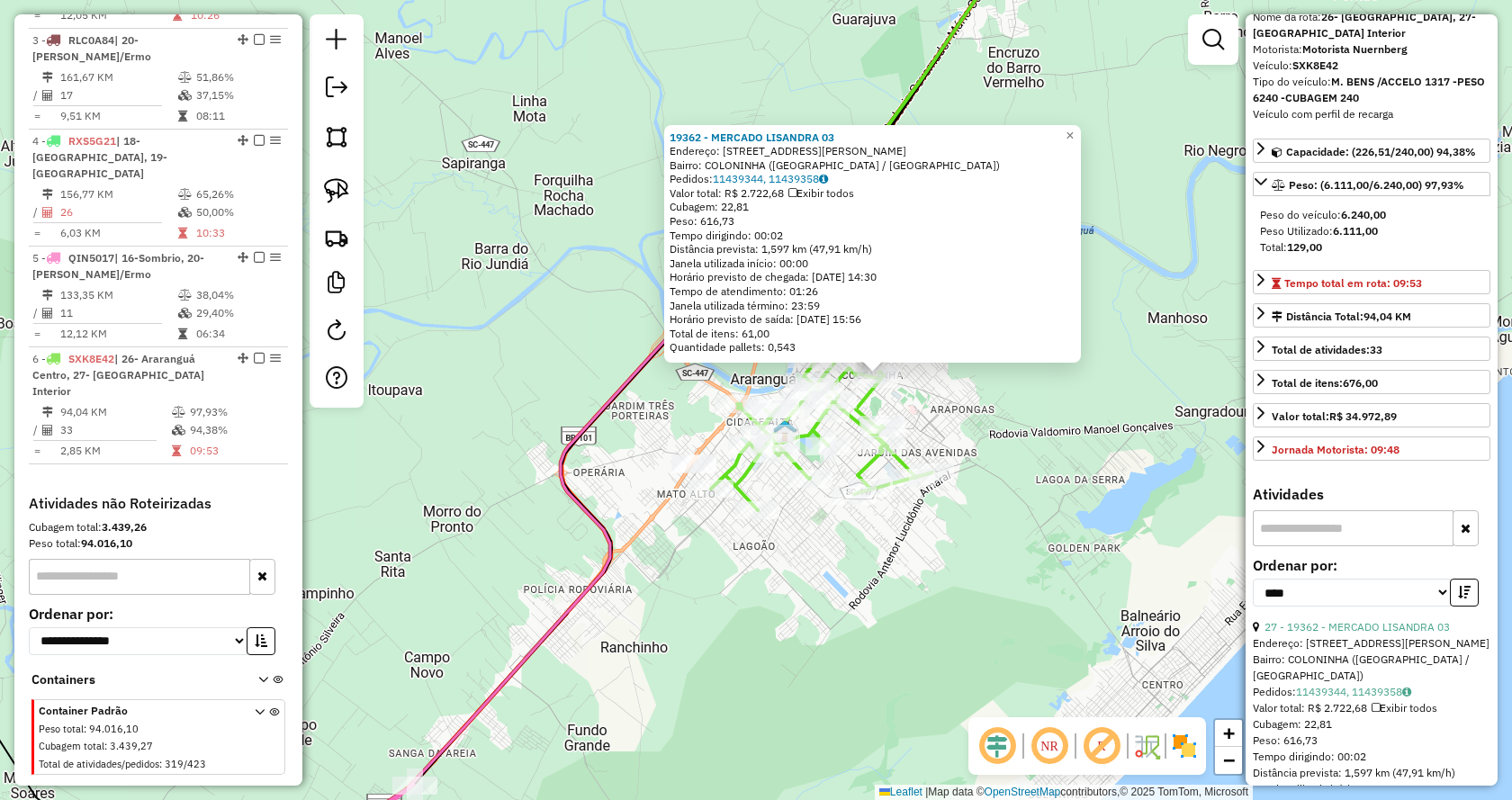
drag, startPoint x: 716, startPoint y: 584, endPoint x: 876, endPoint y: 522, distance: 171.6
click at [876, 522] on div "19362 - MERCADO LISANDRA 03 Endereço: GOVERNADOR CELSO RAMOS 425 Bairro: COLONI…" at bounding box center [756, 400] width 1512 height 800
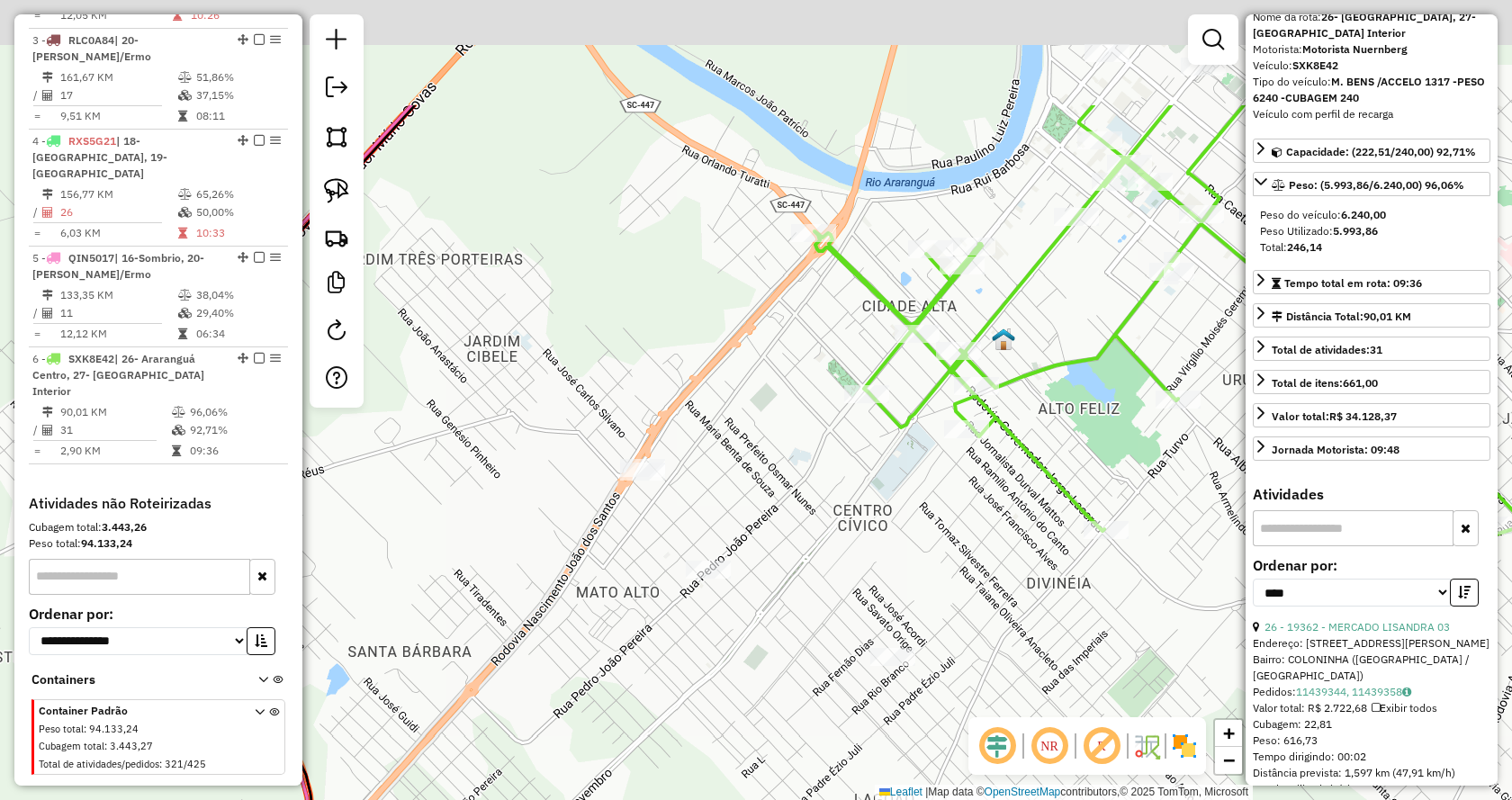
drag, startPoint x: 677, startPoint y: 235, endPoint x: 802, endPoint y: 420, distance: 223.3
click at [802, 420] on div "Janela de atendimento Grade de atendimento Capacidade Transportadoras Veículos …" at bounding box center [756, 400] width 1512 height 800
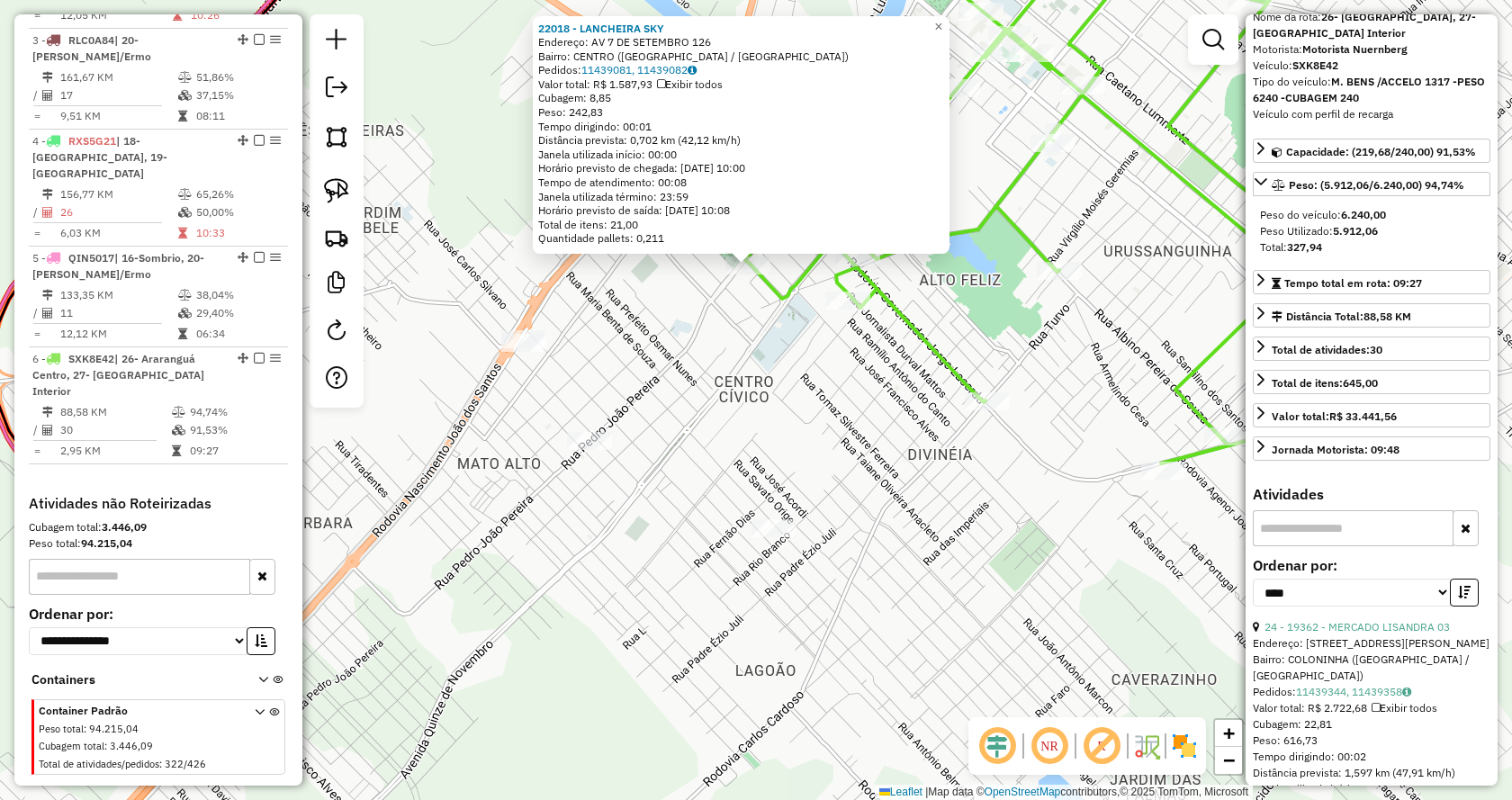
drag, startPoint x: 886, startPoint y: 603, endPoint x: 877, endPoint y: 466, distance: 137.3
click at [877, 466] on div "22018 - LANCHEIRA SKY Endereço: AV 7 DE SETEMBRO 126 Bairro: CENTRO (ARARANGUA …" at bounding box center [756, 400] width 1512 height 800
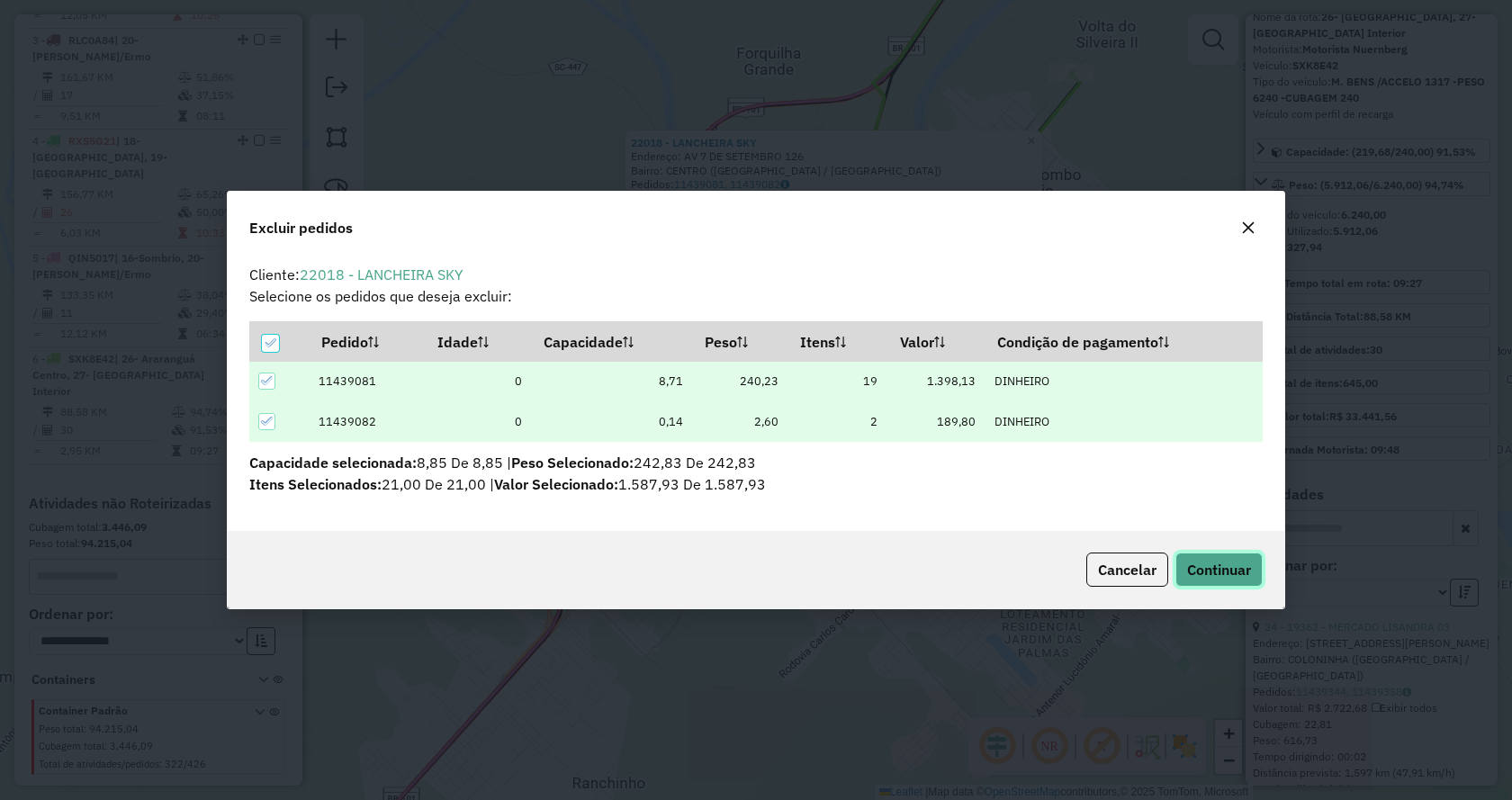
click at [1226, 576] on span "Continuar" at bounding box center [1218, 570] width 64 height 18
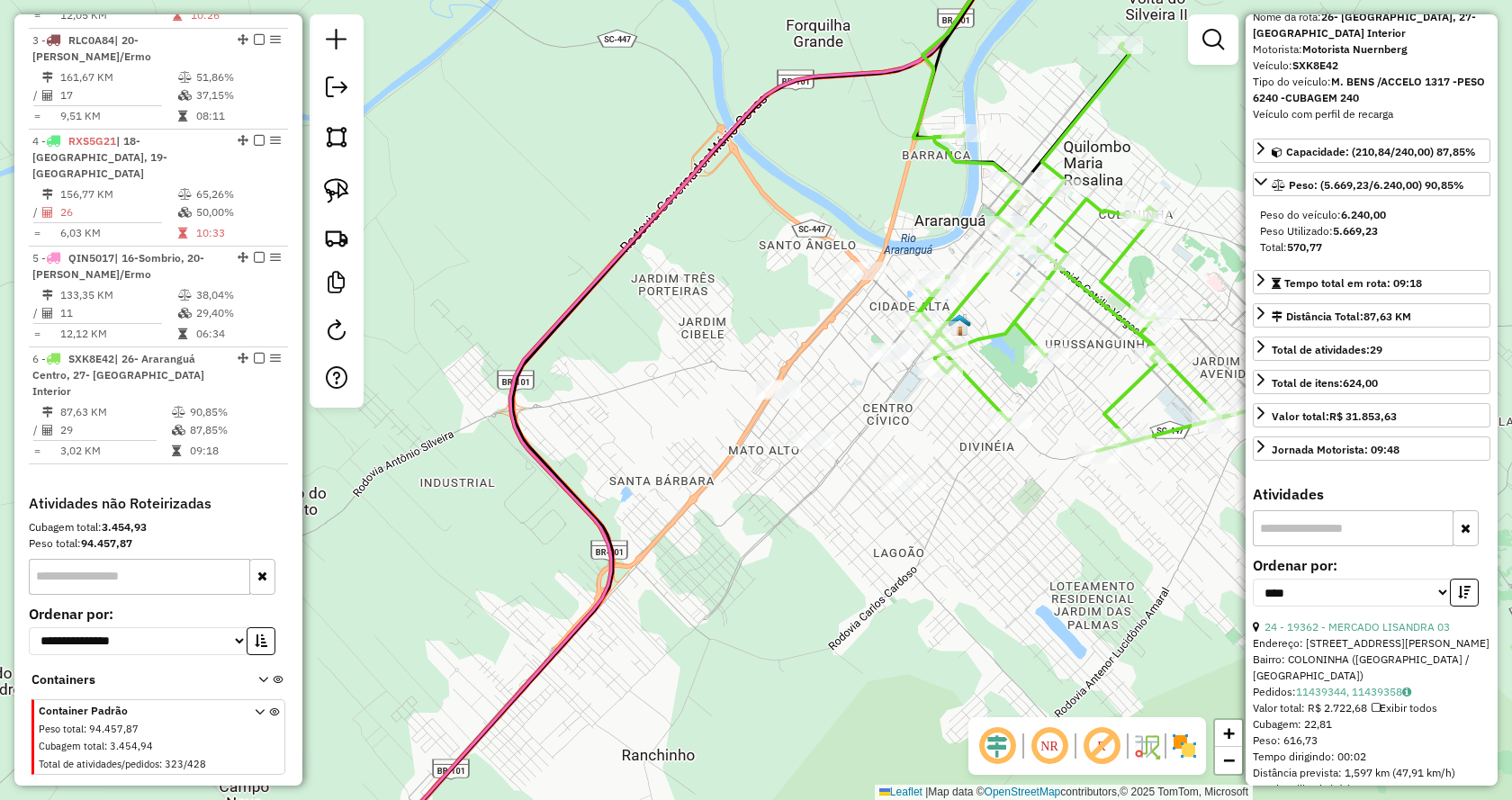
drag, startPoint x: 664, startPoint y: 700, endPoint x: 822, endPoint y: 609, distance: 182.3
click at [822, 609] on div "Janela de atendimento Grade de atendimento Capacidade Transportadoras Veículos …" at bounding box center [756, 400] width 1512 height 800
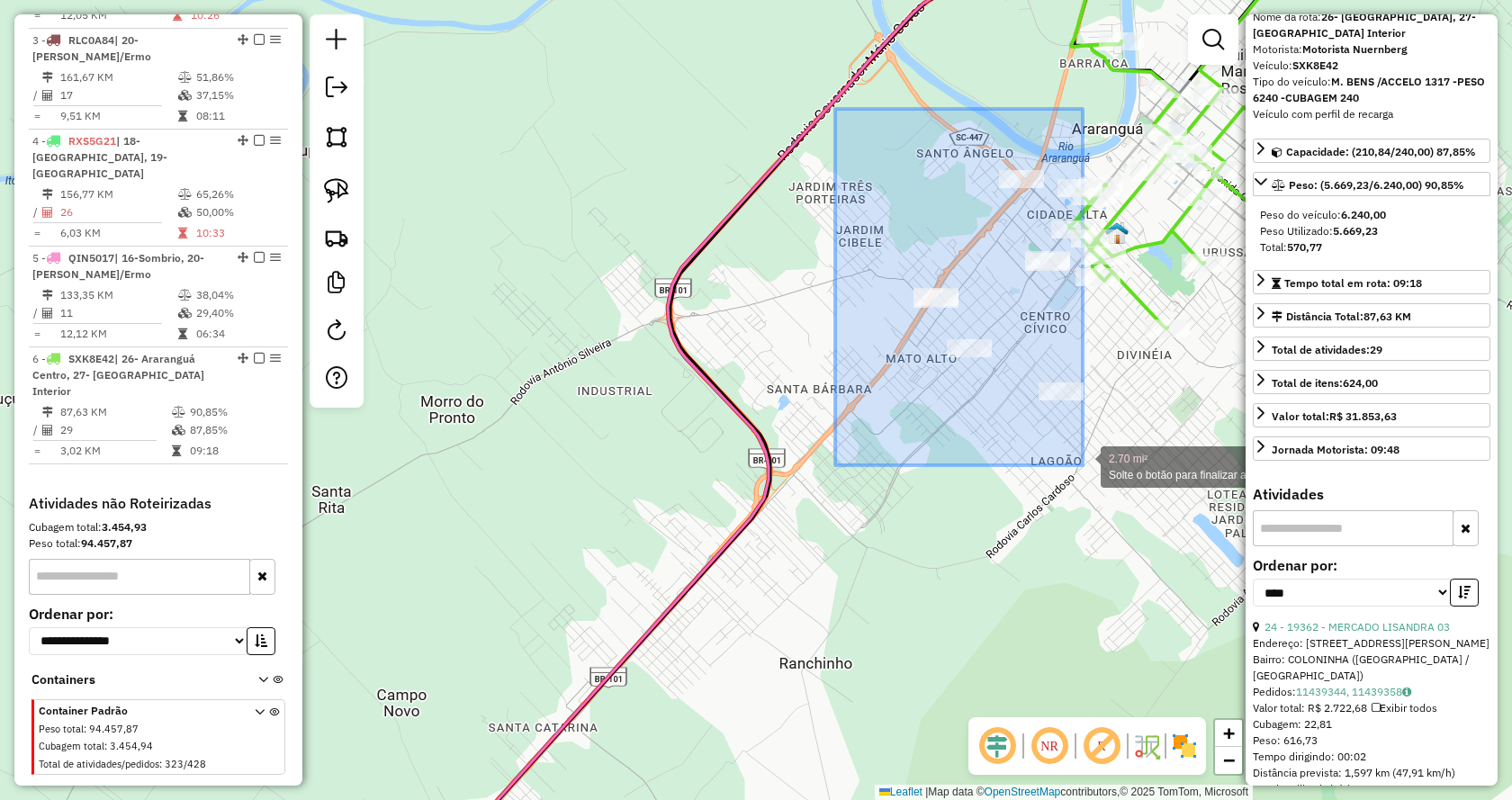
drag, startPoint x: 1029, startPoint y: 368, endPoint x: 1097, endPoint y: 488, distance: 137.9
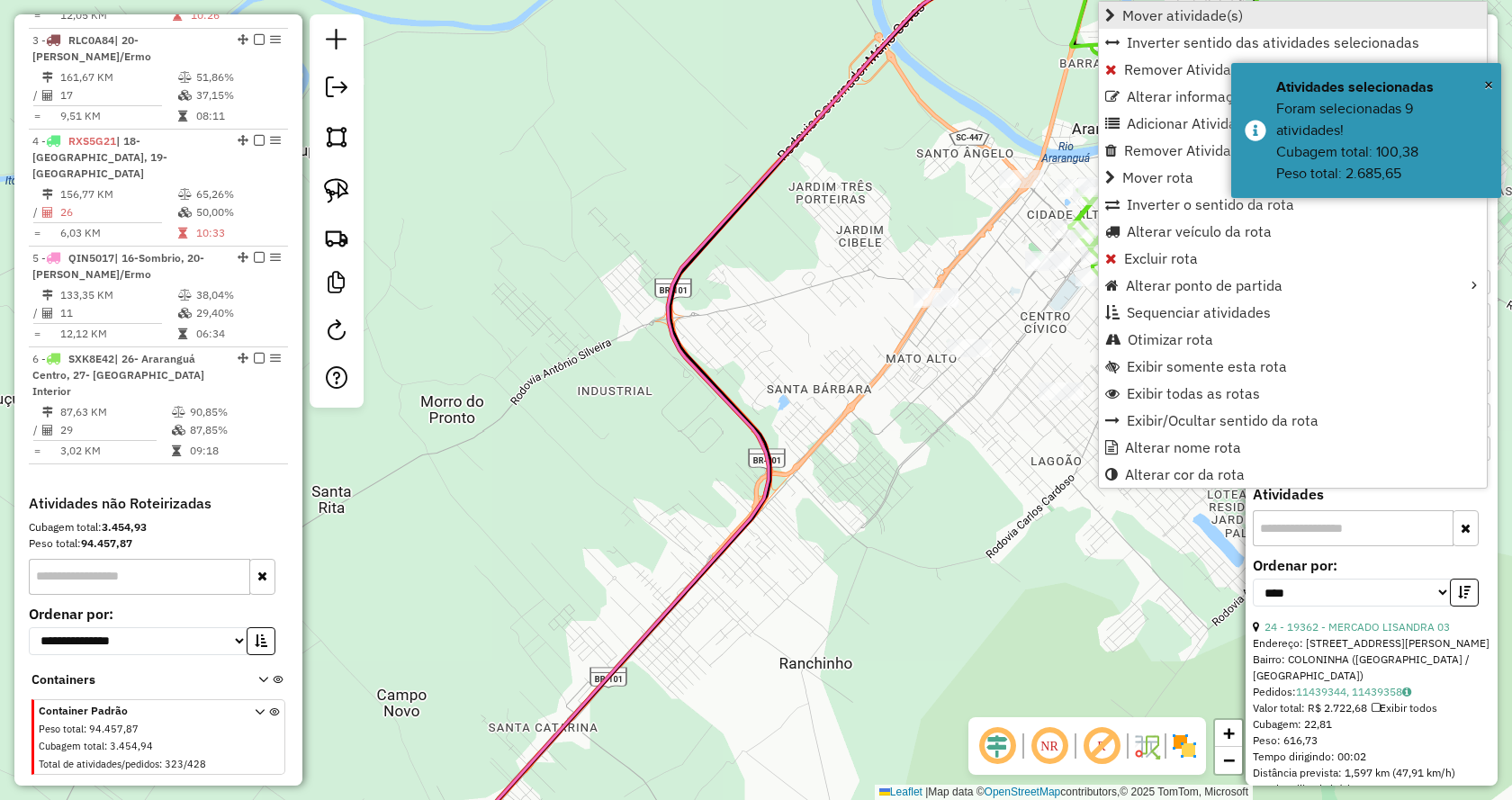
click at [1121, 19] on link "Mover atividade(s)" at bounding box center [1293, 16] width 388 height 27
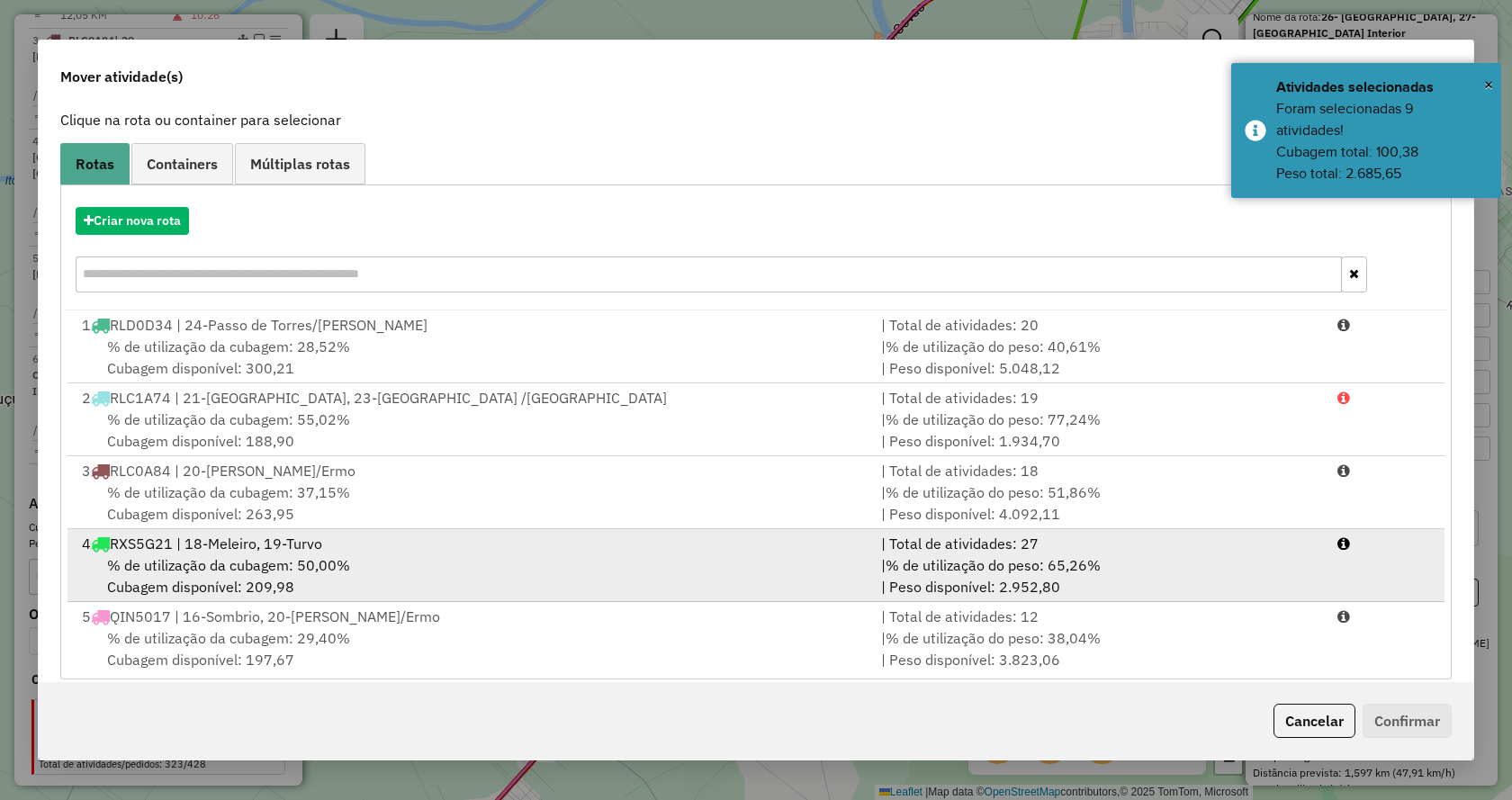
scroll to position [128, 0]
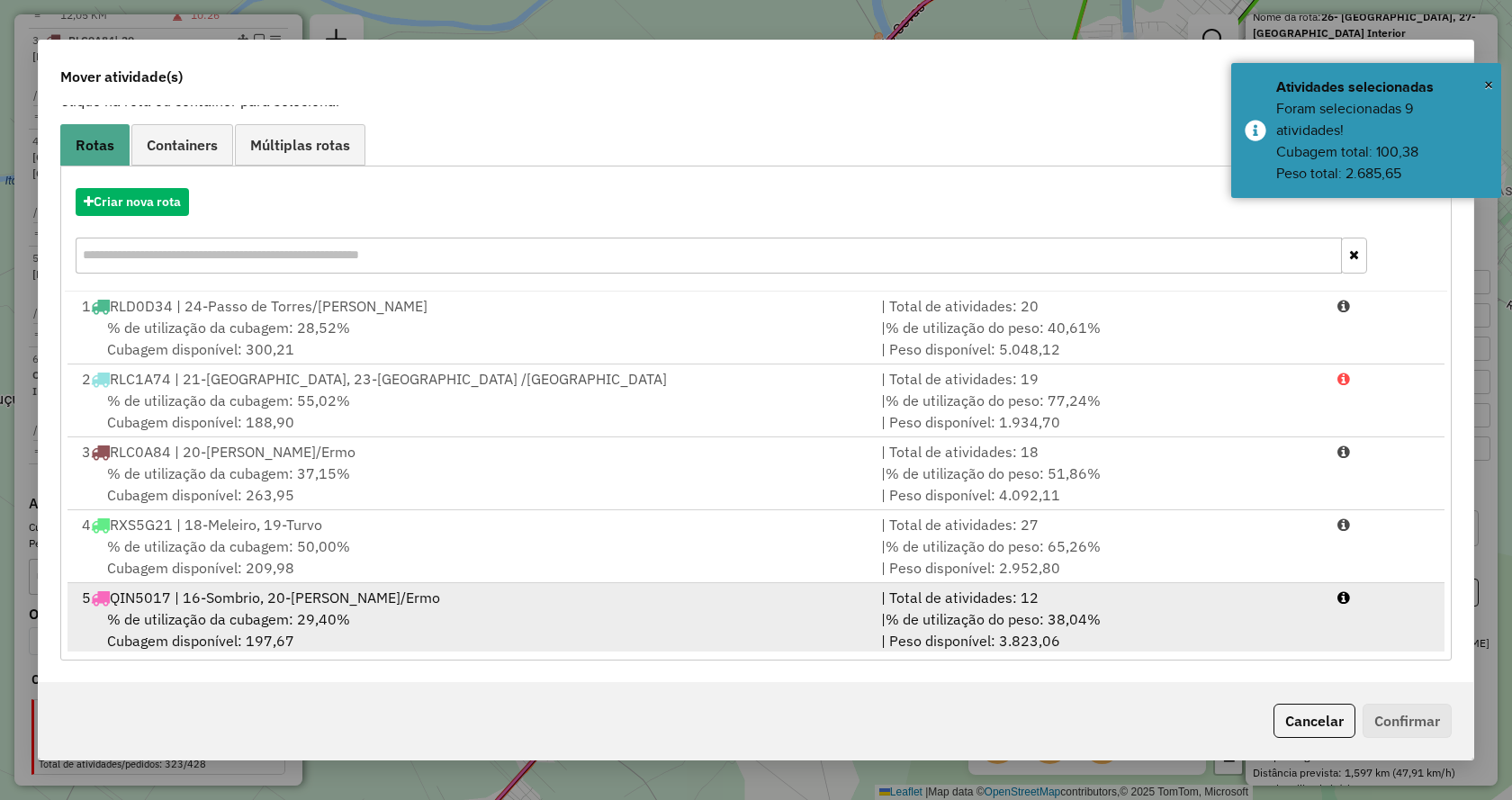
click at [654, 609] on div "% de utilização da cubagem: 29,40% Cubagem disponível: 197,67" at bounding box center [471, 631] width 799 height 43
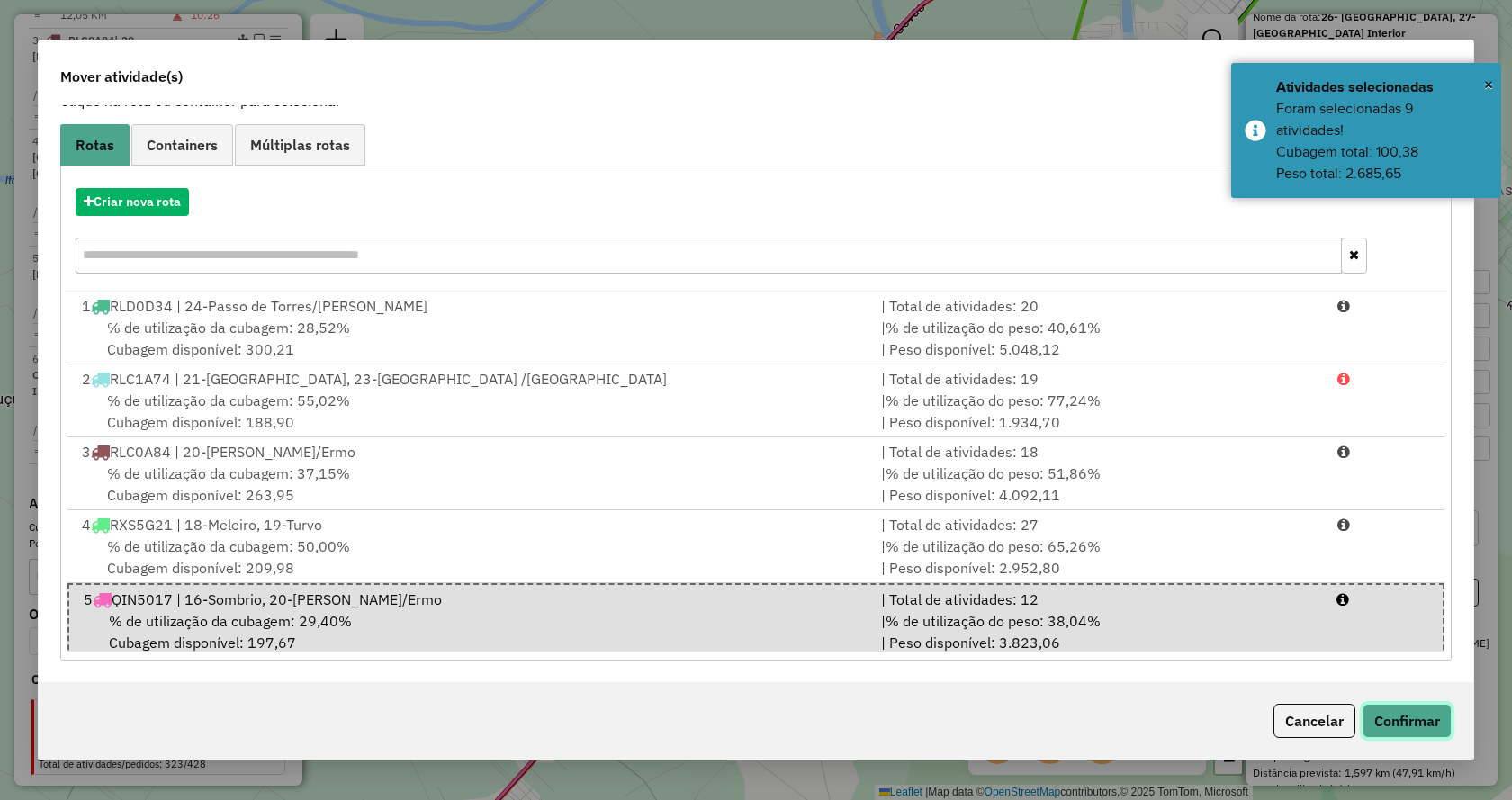
click at [1419, 720] on button "Confirmar" at bounding box center [1406, 721] width 89 height 34
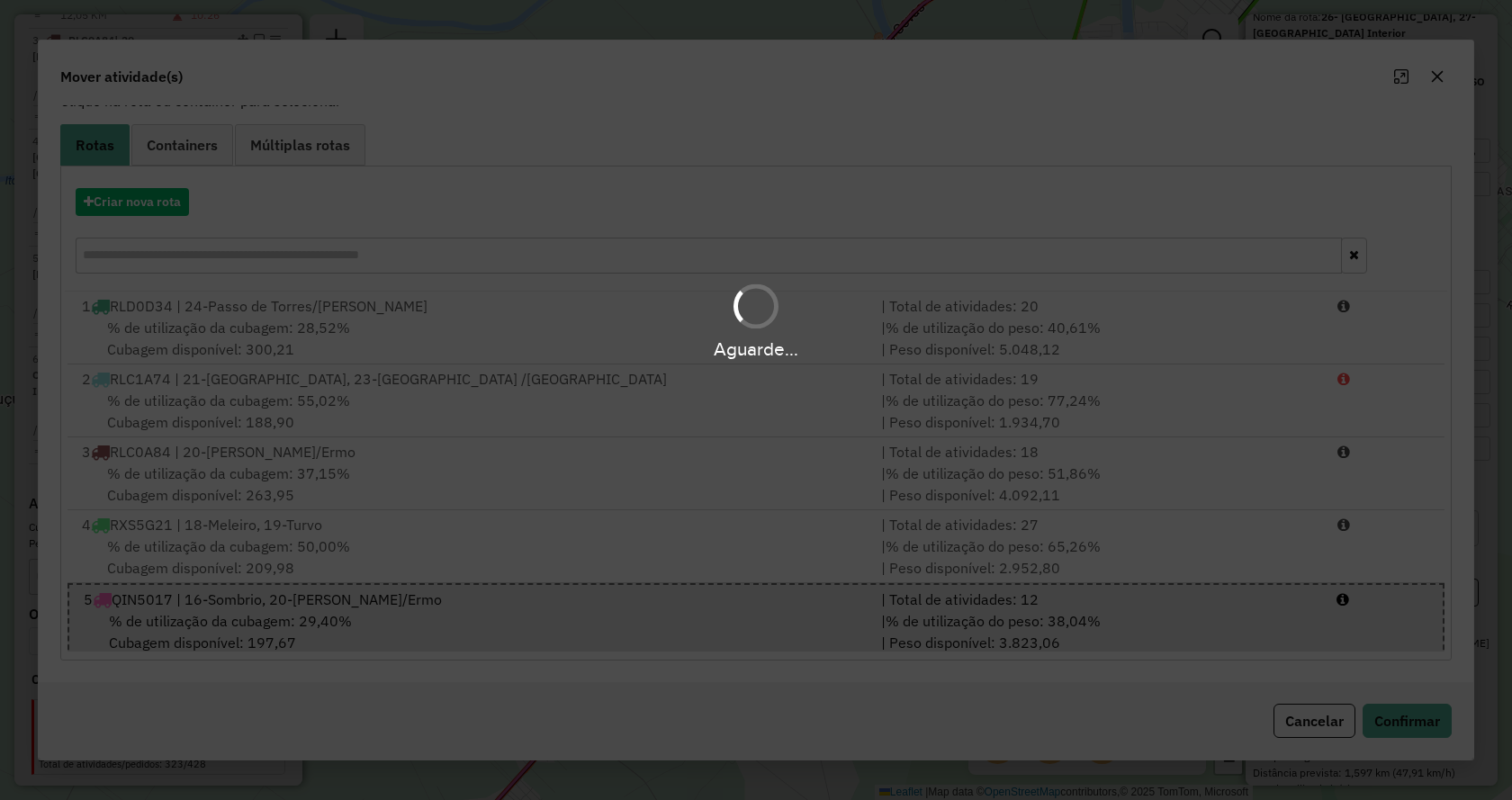
scroll to position [0, 0]
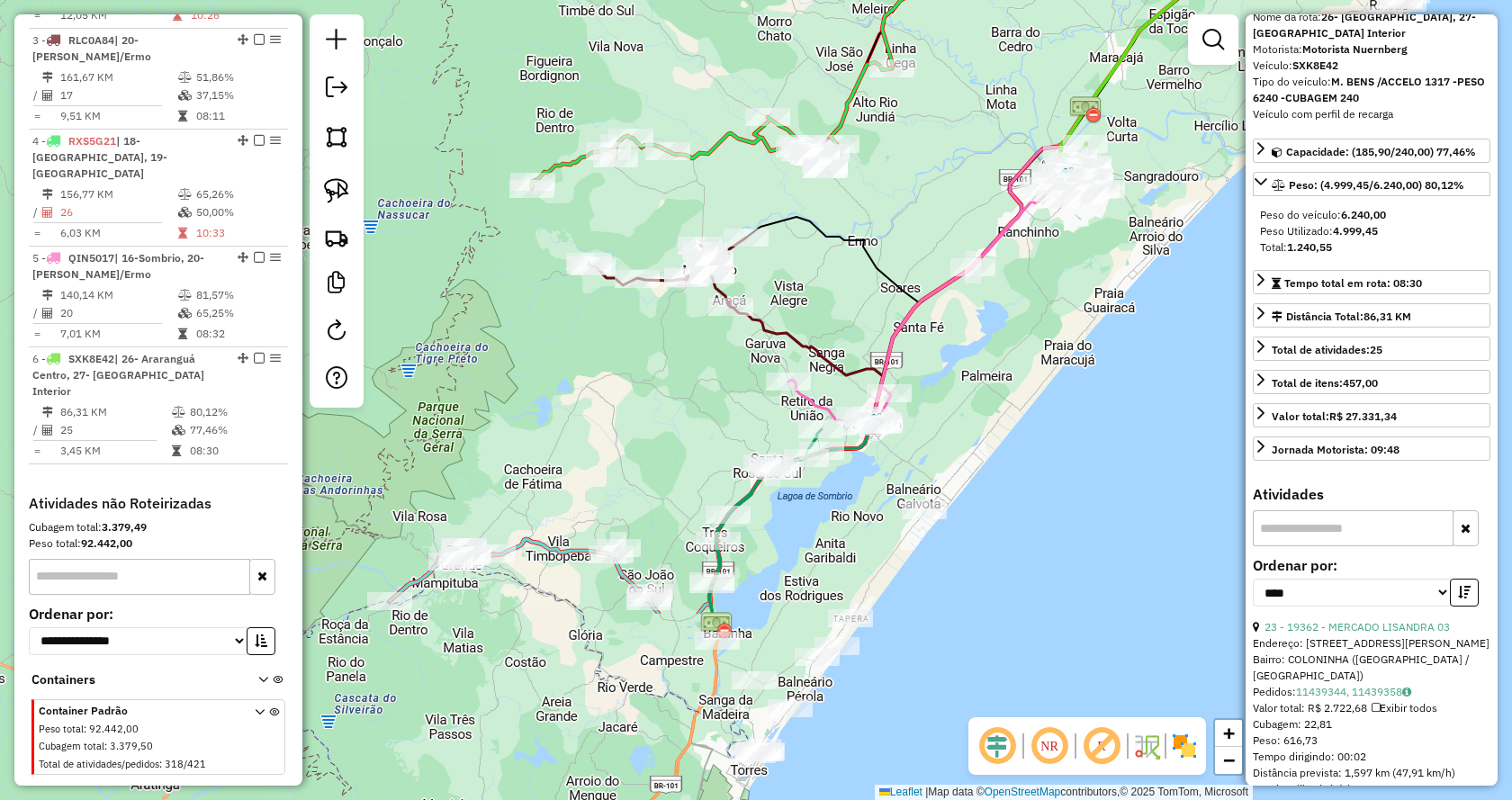
drag, startPoint x: 893, startPoint y: 519, endPoint x: 1017, endPoint y: 287, distance: 263.1
click at [1017, 287] on div "Janela de atendimento Grade de atendimento Capacidade Transportadoras Veículos …" at bounding box center [756, 400] width 1512 height 800
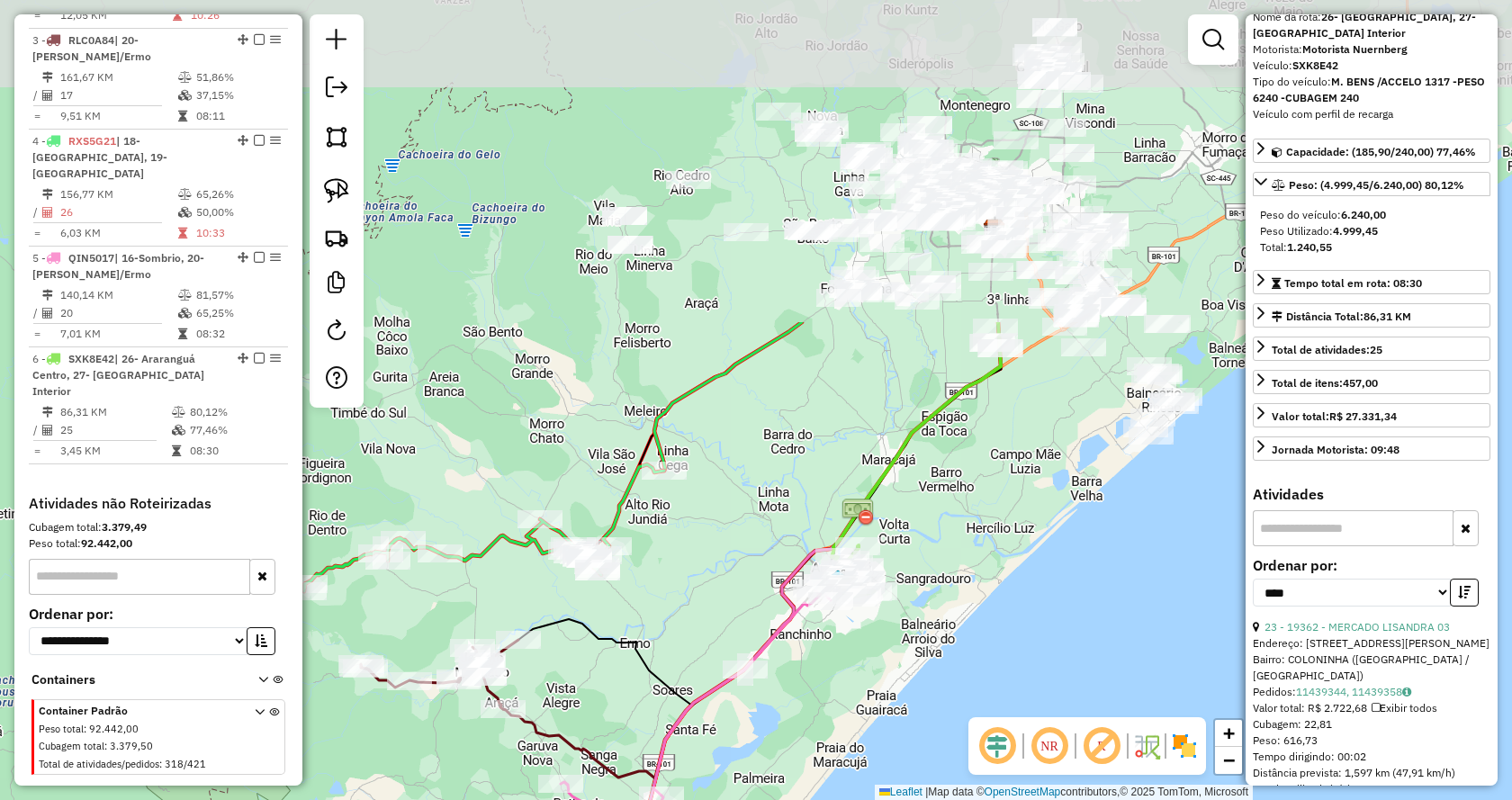
drag, startPoint x: 895, startPoint y: 320, endPoint x: 709, endPoint y: 621, distance: 353.8
click at [709, 621] on div "Janela de atendimento Grade de atendimento Capacidade Transportadoras Veículos …" at bounding box center [756, 400] width 1512 height 800
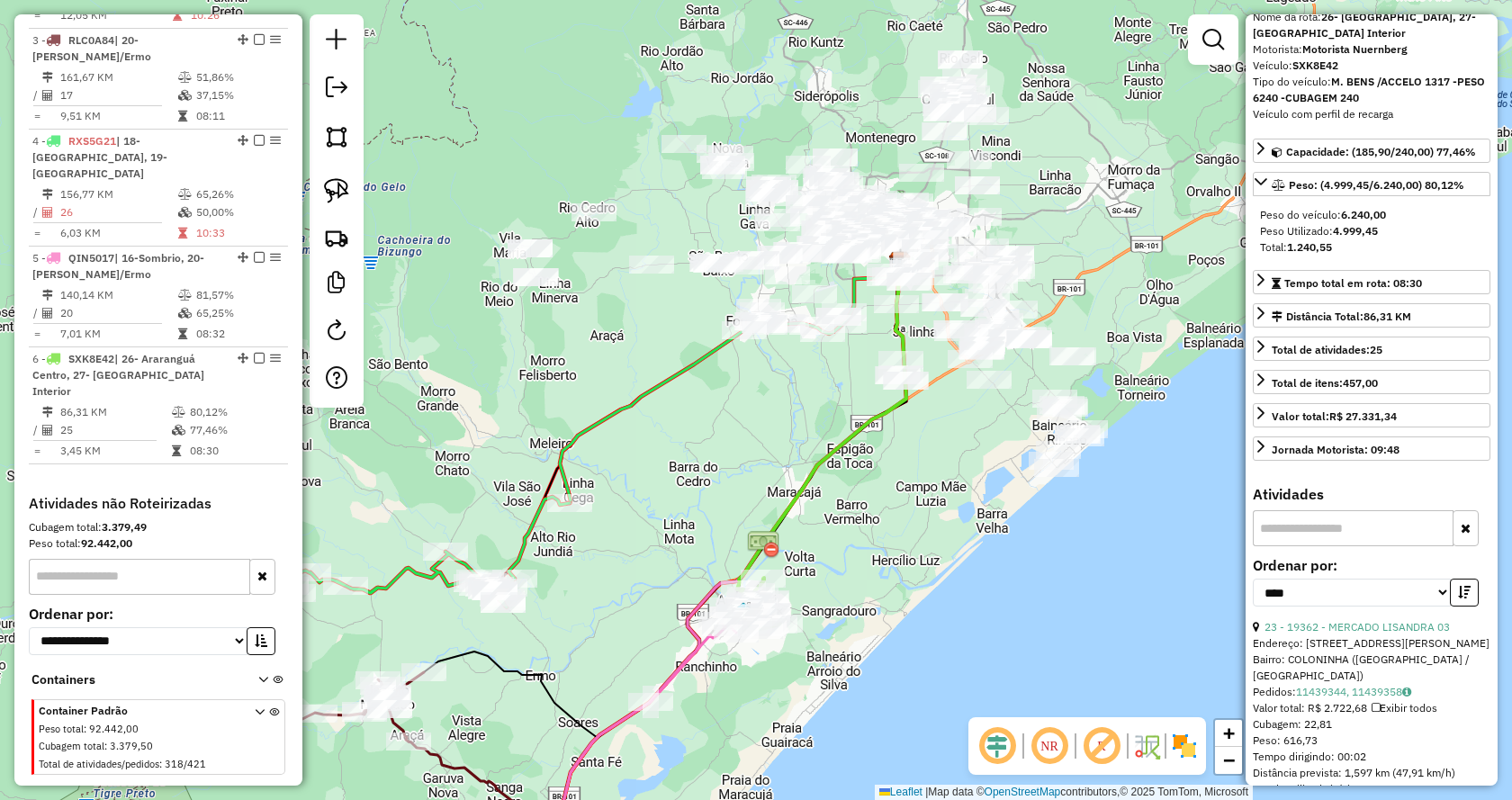
drag, startPoint x: 917, startPoint y: 433, endPoint x: 762, endPoint y: 447, distance: 155.6
click at [762, 447] on icon at bounding box center [821, 426] width 169 height 327
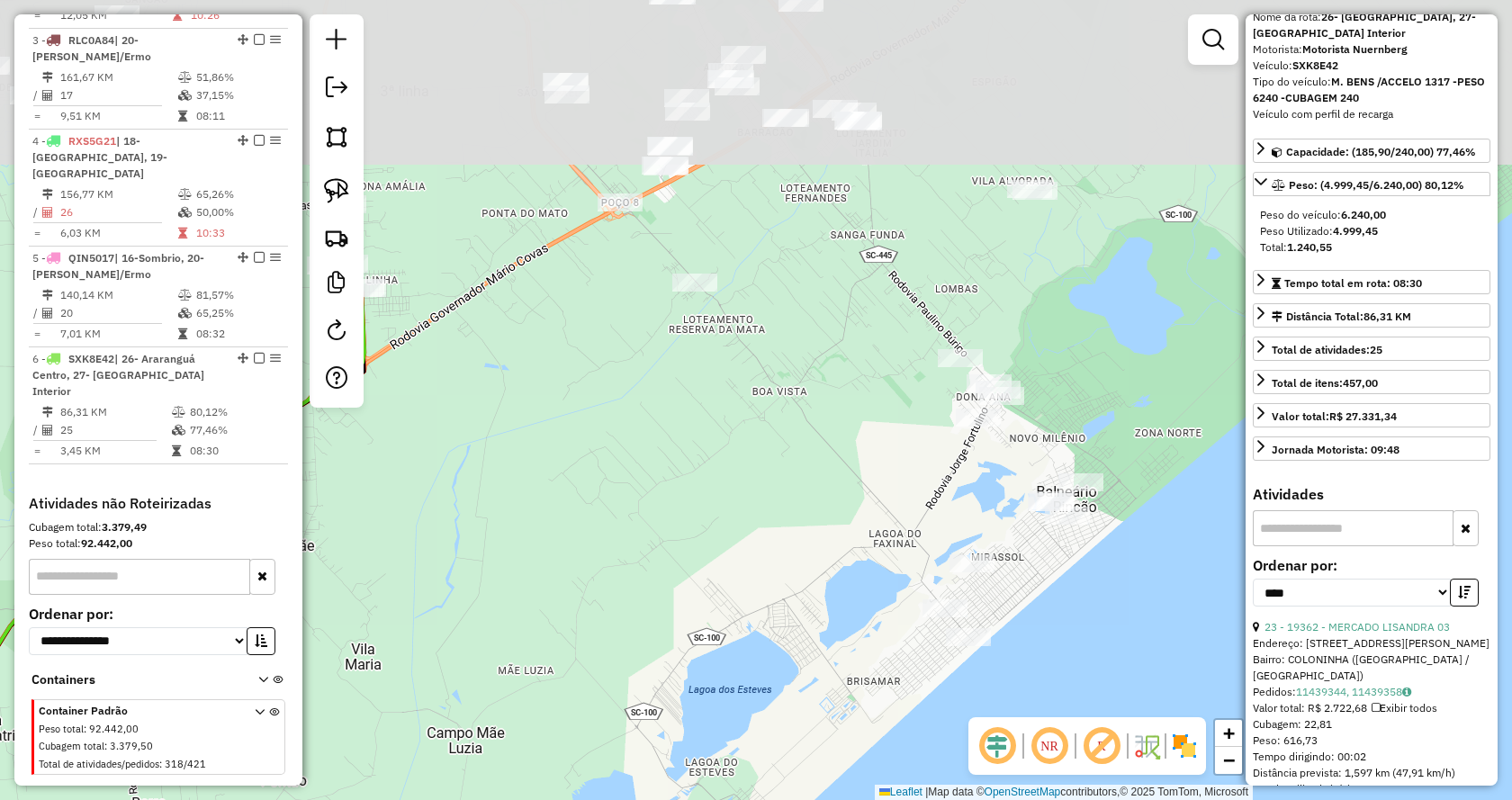
drag, startPoint x: 1067, startPoint y: 274, endPoint x: 1094, endPoint y: 381, distance: 110.4
click at [1094, 381] on div "Janela de atendimento Grade de atendimento Capacidade Transportadoras Veículos …" at bounding box center [756, 400] width 1512 height 800
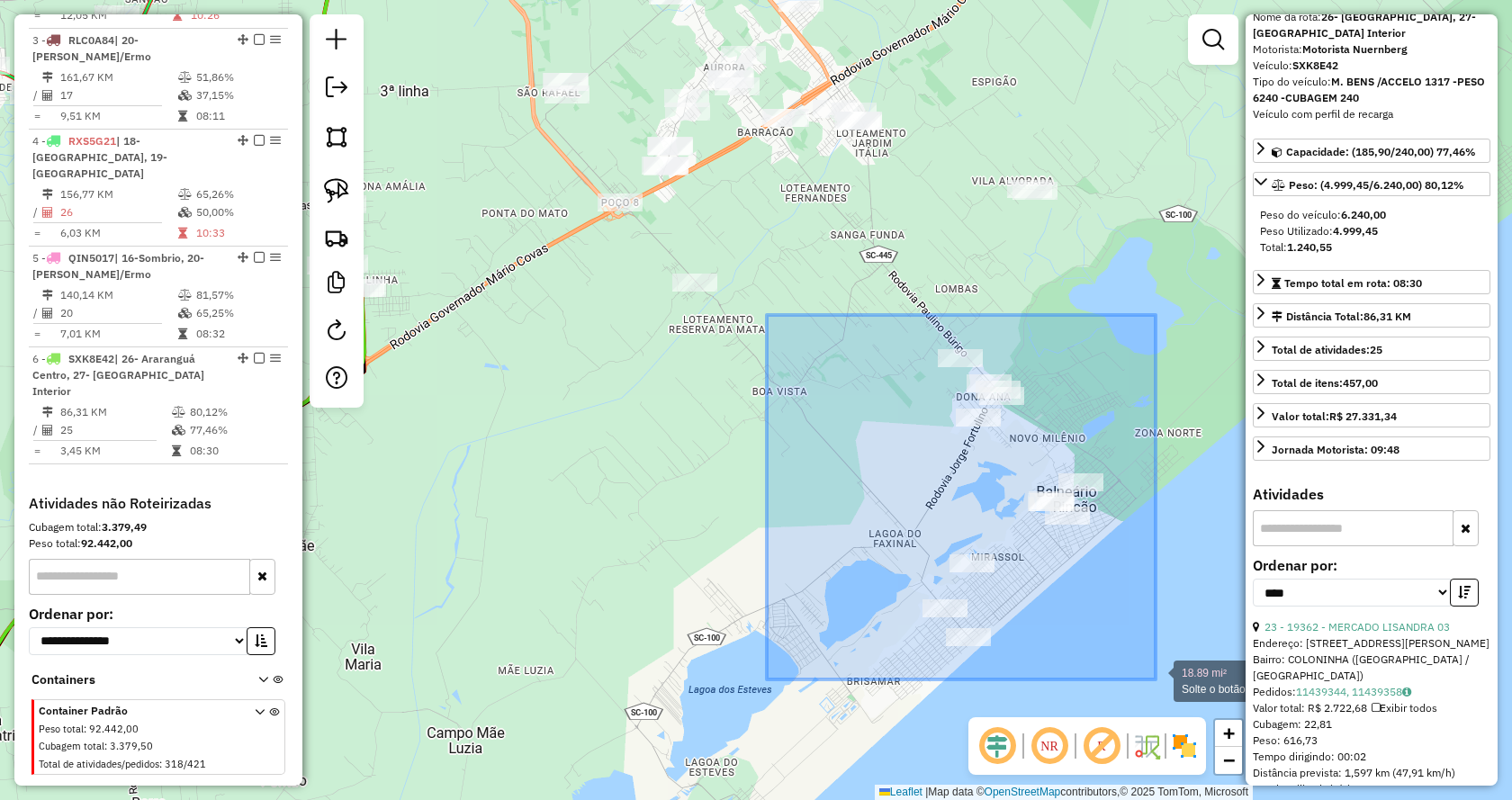
drag, startPoint x: 826, startPoint y: 402, endPoint x: 1156, endPoint y: 682, distance: 432.8
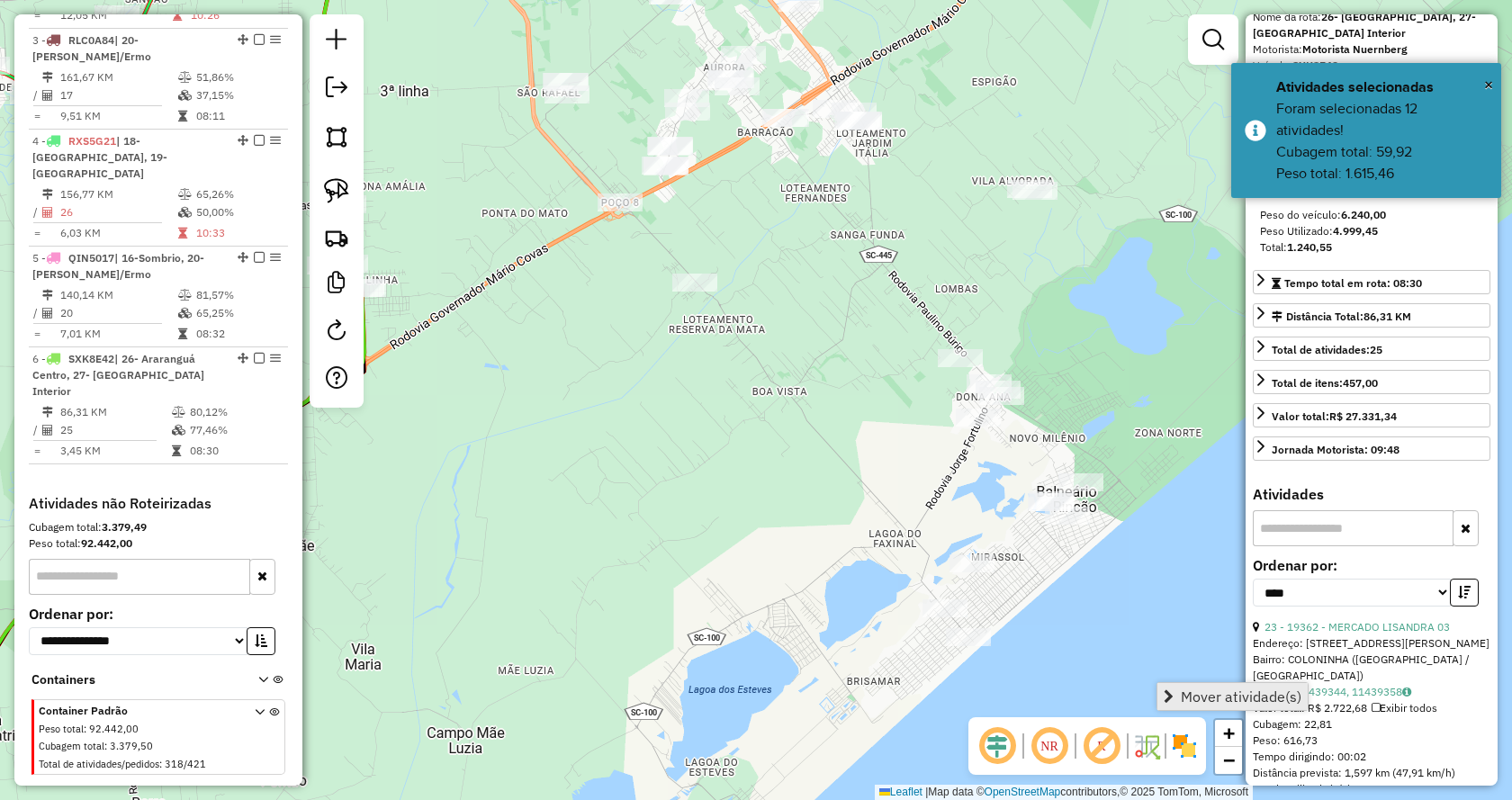
click at [1186, 693] on span "Mover atividade(s)" at bounding box center [1240, 696] width 120 height 15
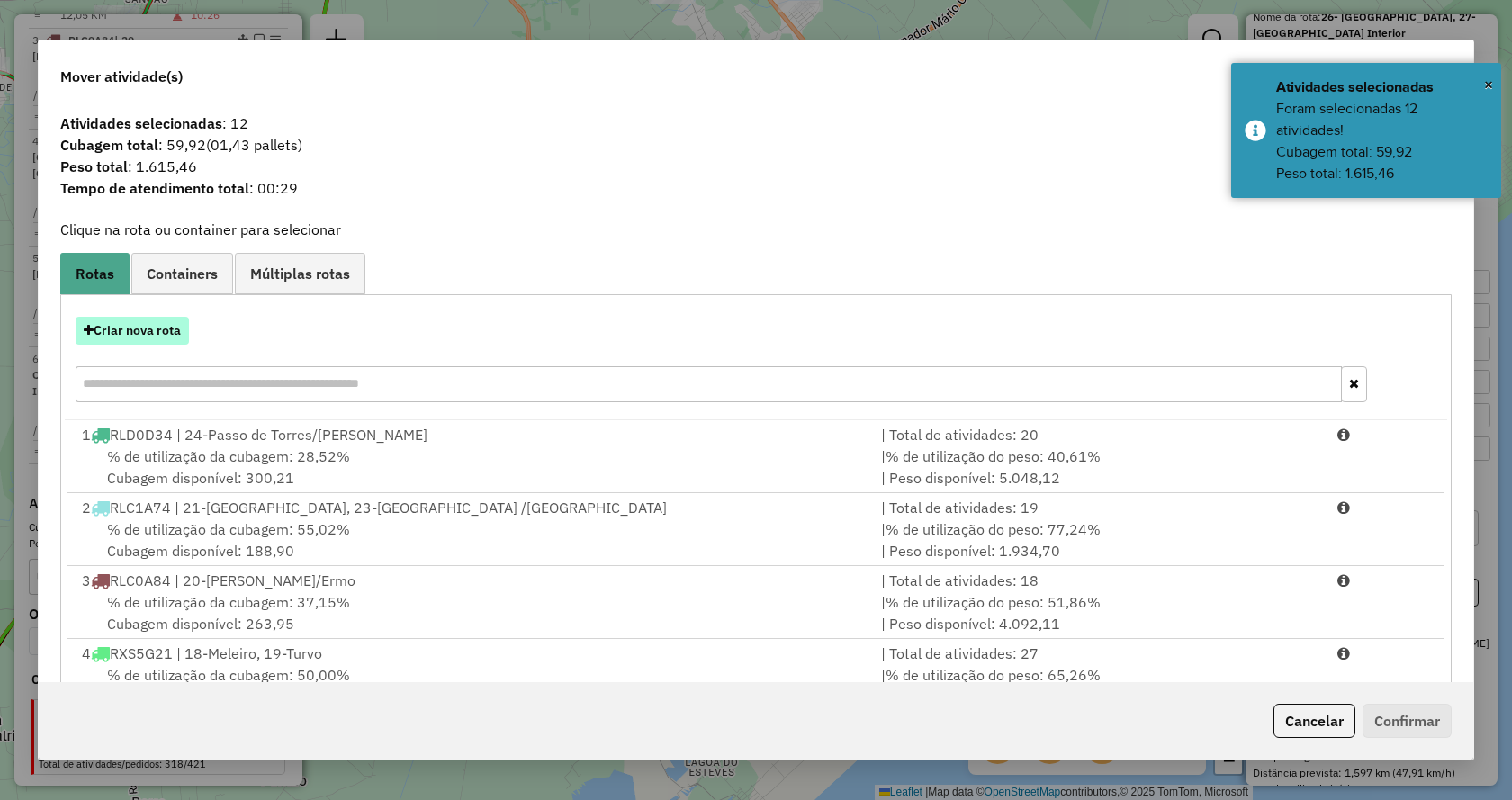
click at [159, 325] on button "Criar nova rota" at bounding box center [132, 331] width 114 height 28
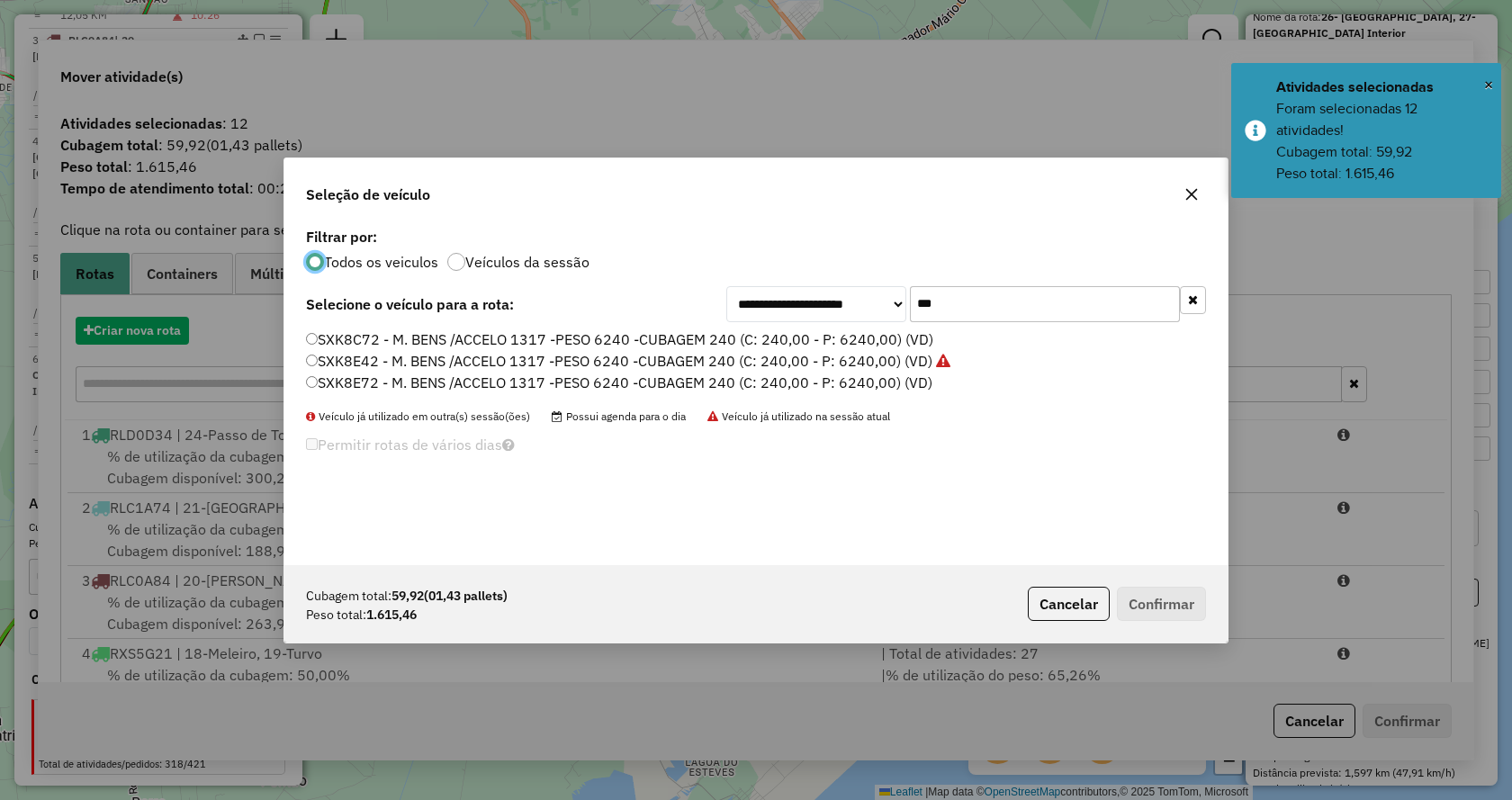
scroll to position [10, 6]
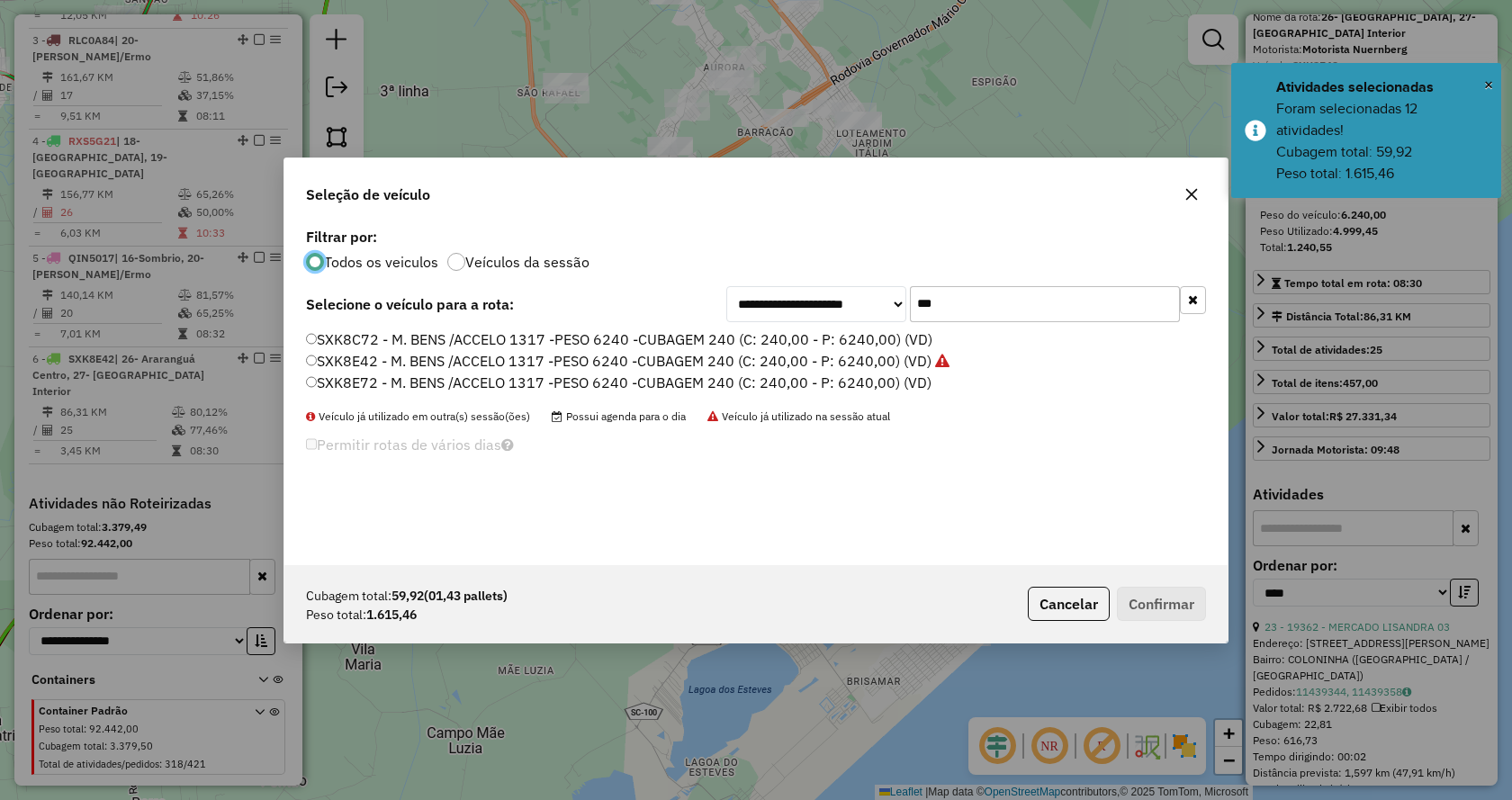
click at [1076, 305] on input "***" at bounding box center [1045, 304] width 270 height 36
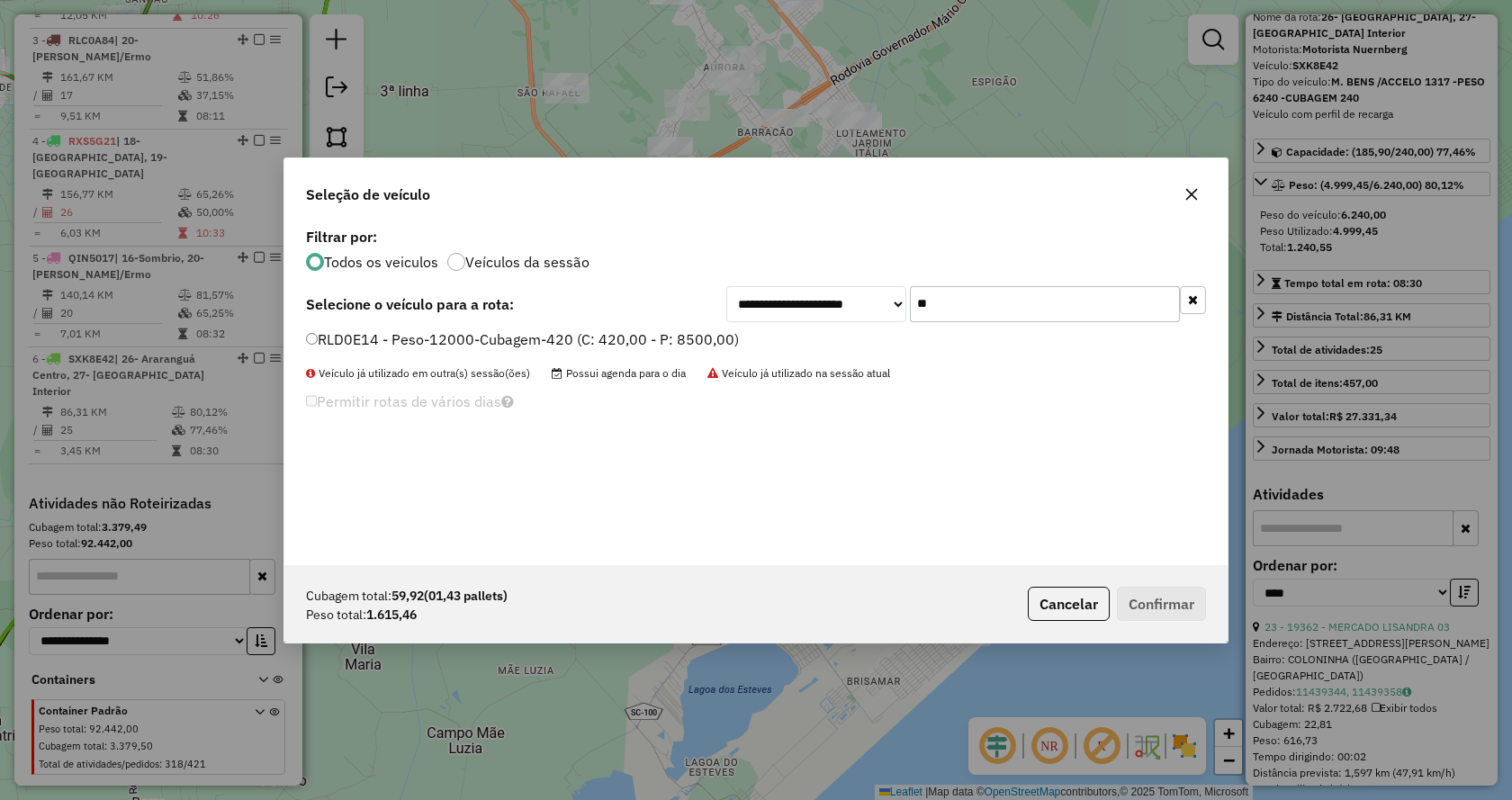
type input "**"
click at [683, 349] on label "RLD0E14 - Peso-12000-Cubagem-420 (C: 420,00 - P: 8500,00)" at bounding box center [523, 340] width 433 height 22
click at [1179, 609] on button "Confirmar" at bounding box center [1161, 603] width 89 height 34
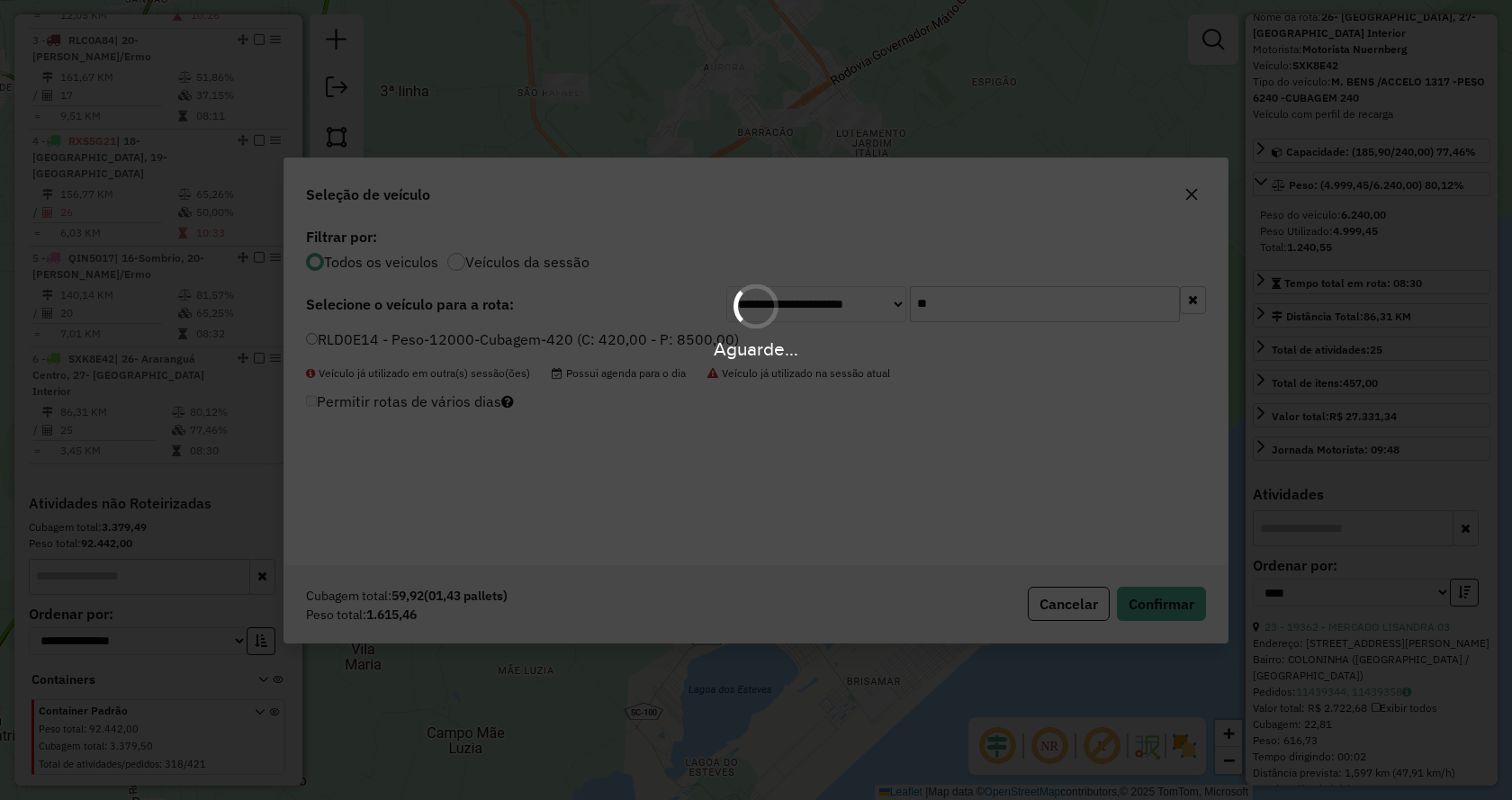
scroll to position [996, 0]
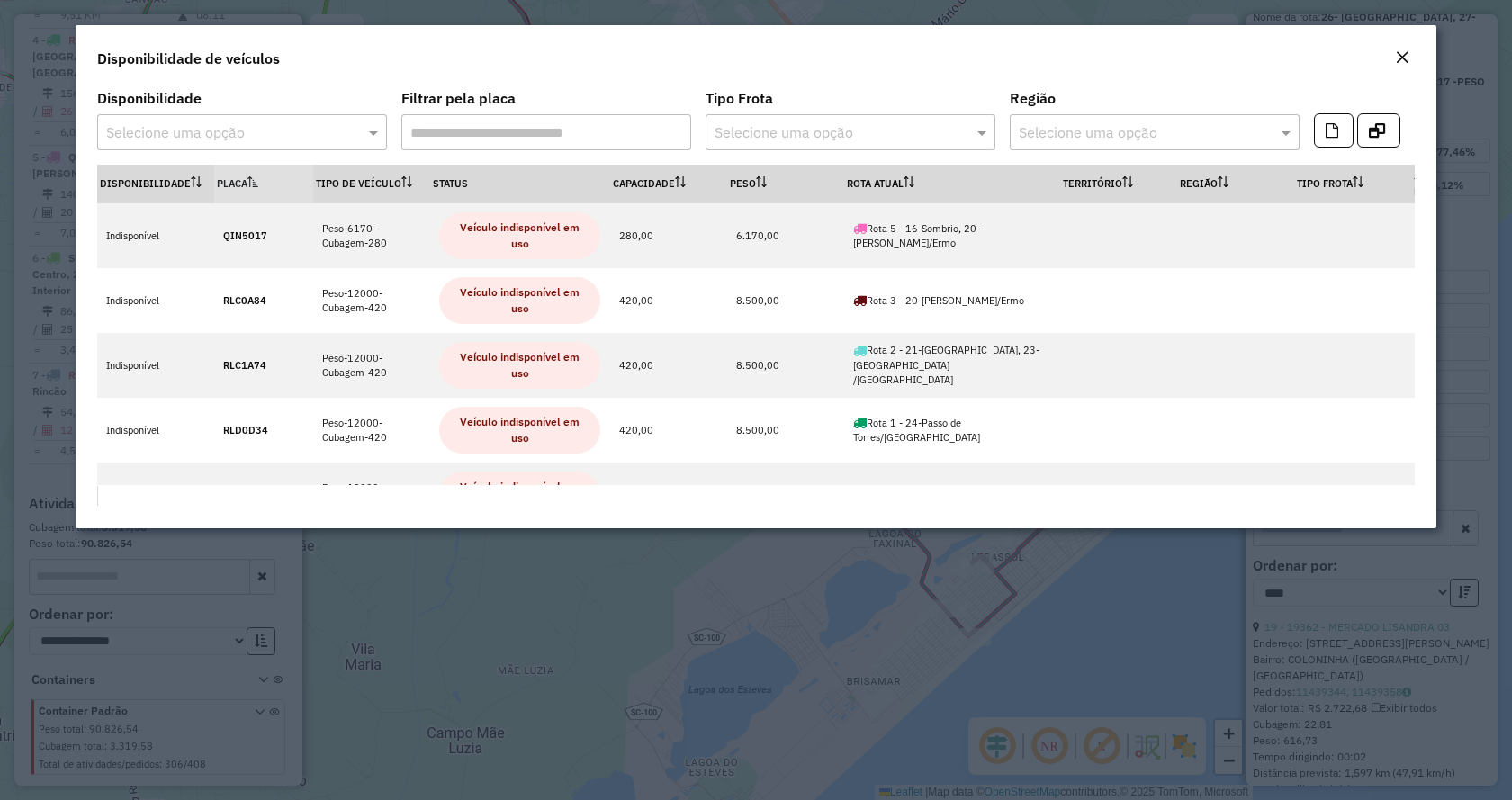
click at [1395, 68] on div "Close" at bounding box center [1401, 59] width 15 height 22
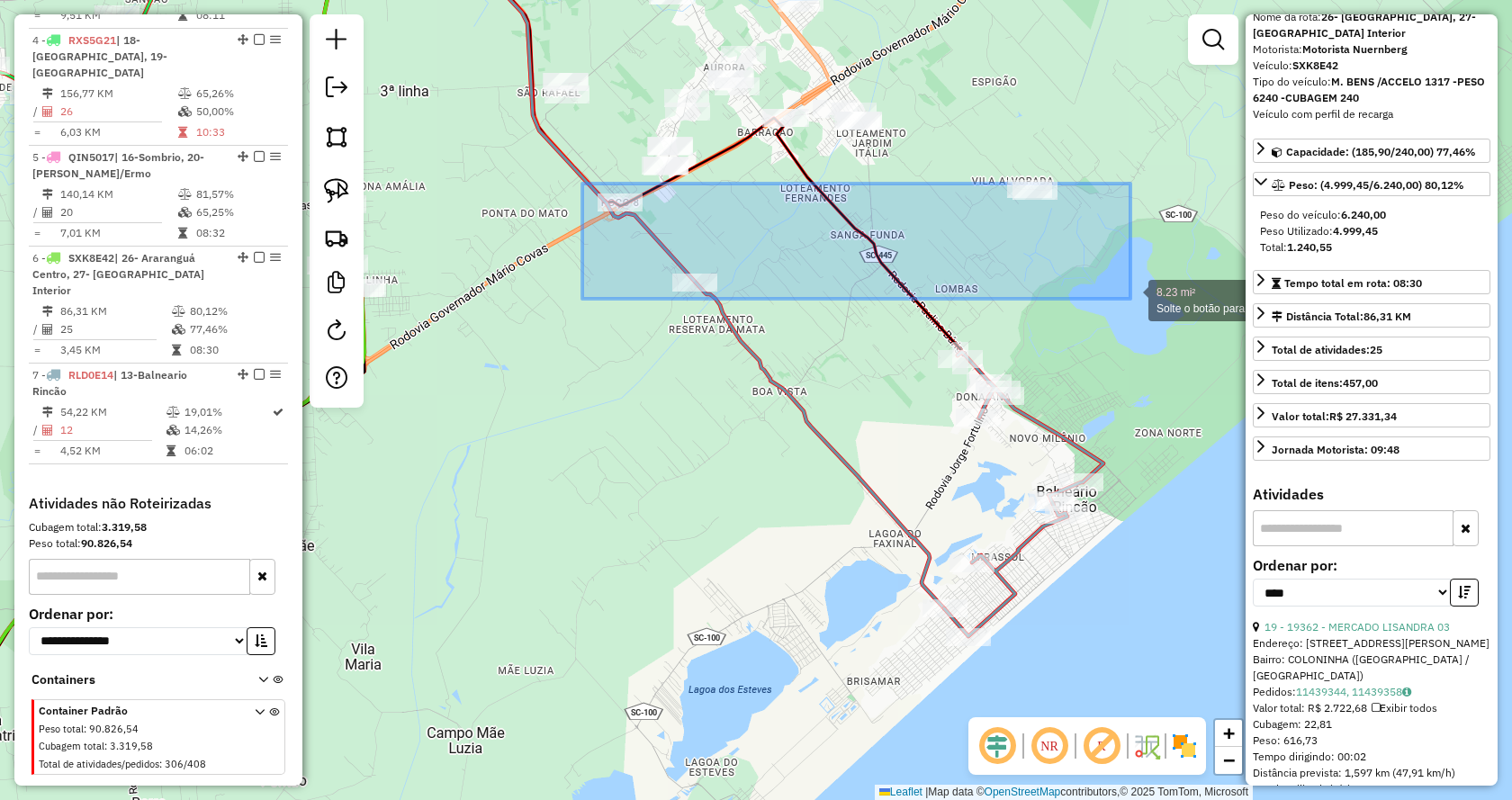
drag, startPoint x: 582, startPoint y: 184, endPoint x: 1130, endPoint y: 299, distance: 559.9
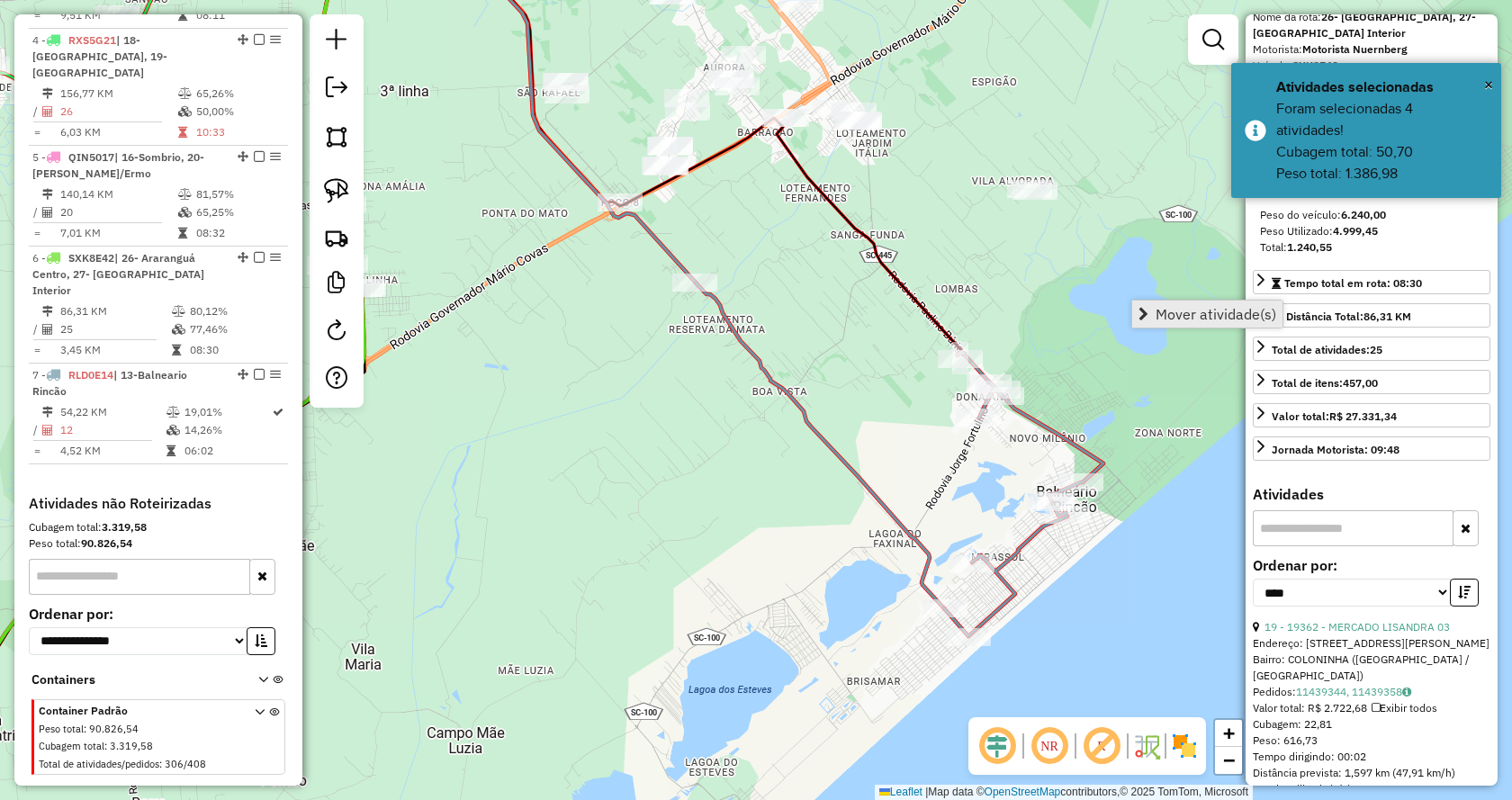
click at [1148, 318] on span "Mover atividade(s)" at bounding box center [1143, 314] width 10 height 15
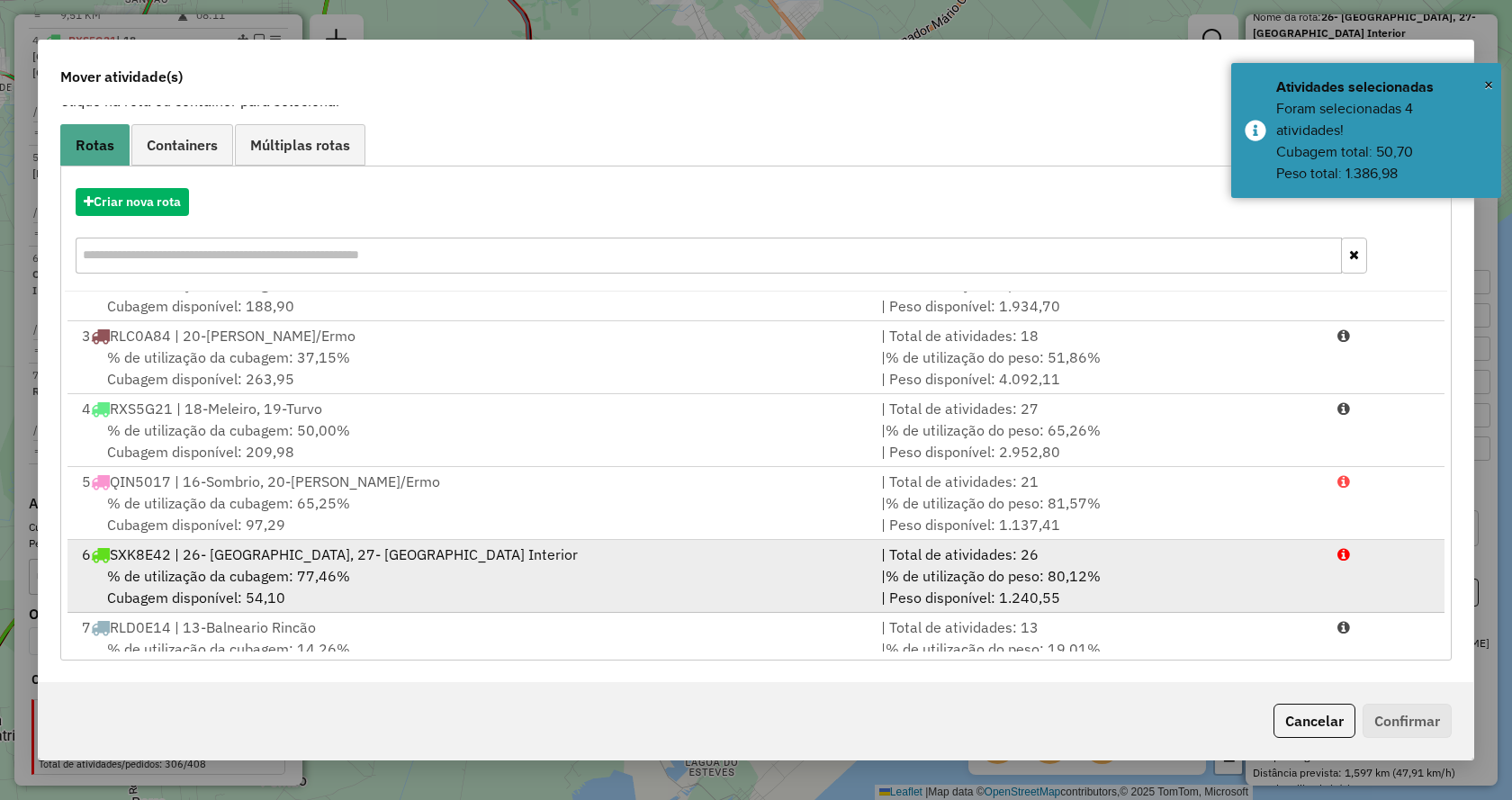
scroll to position [151, 0]
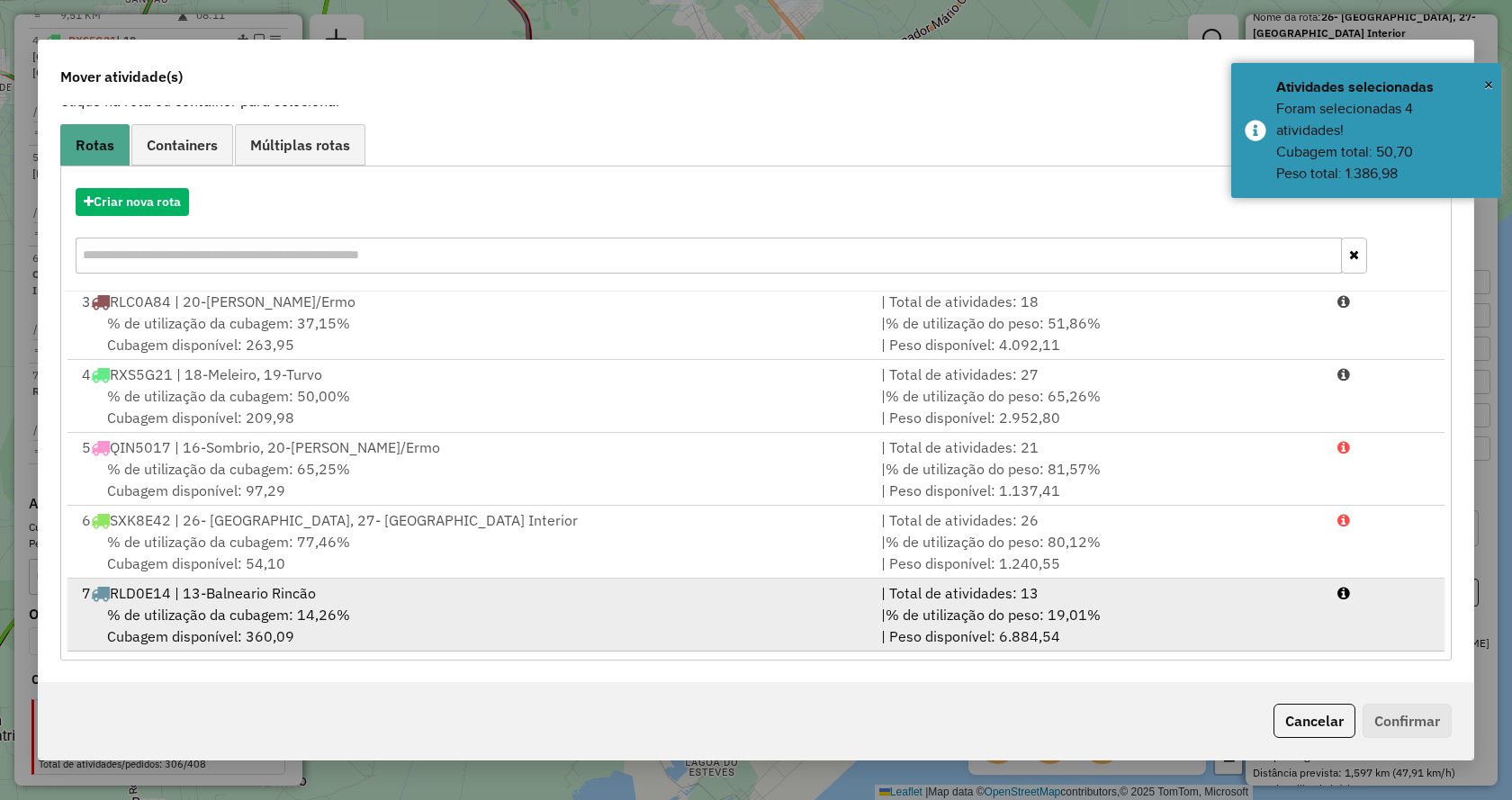
click at [783, 600] on div "7 RLD0E14 | 13-Balneario Rincão" at bounding box center [471, 593] width 799 height 22
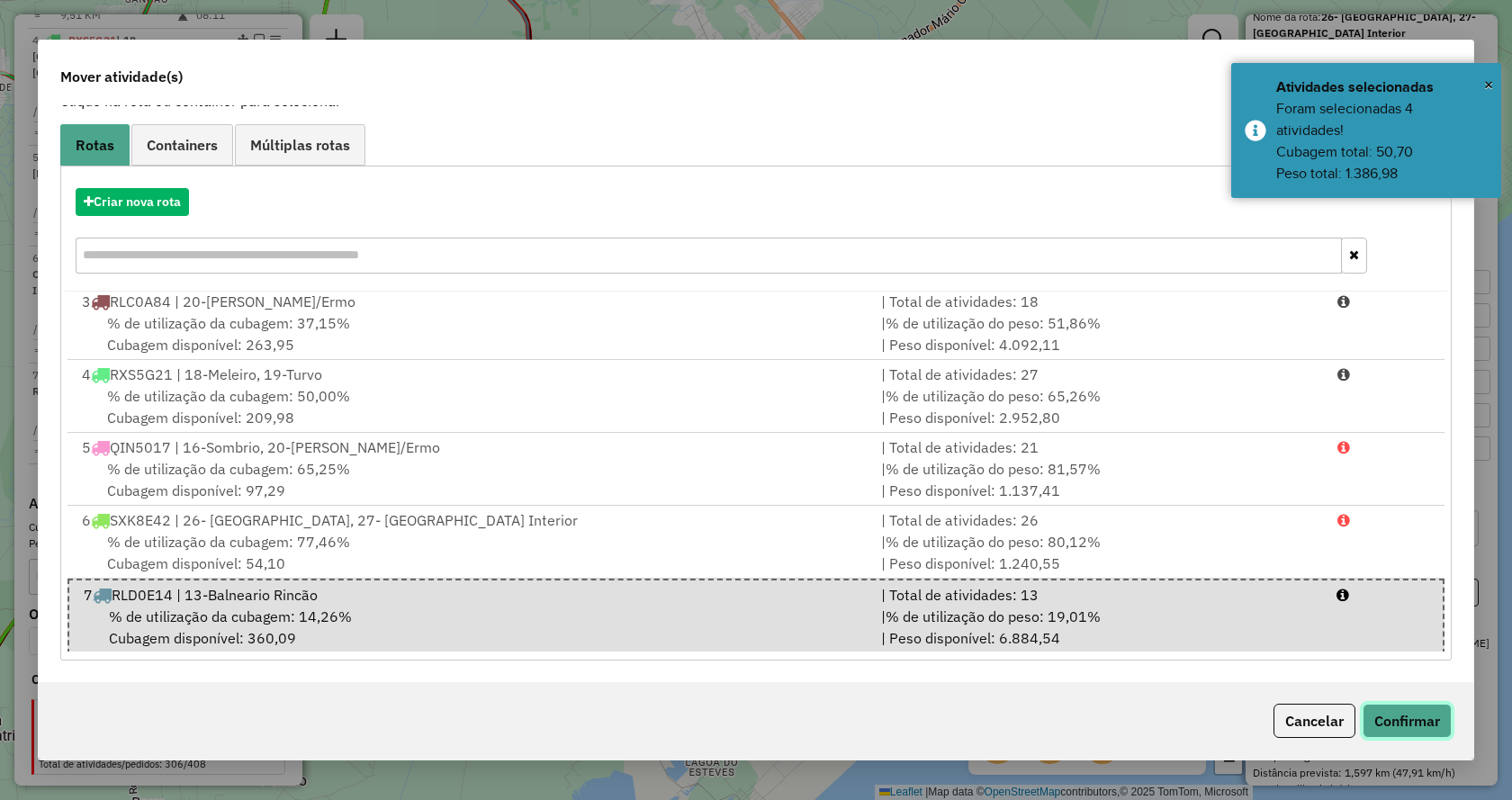
click at [1403, 710] on button "Confirmar" at bounding box center [1406, 721] width 89 height 34
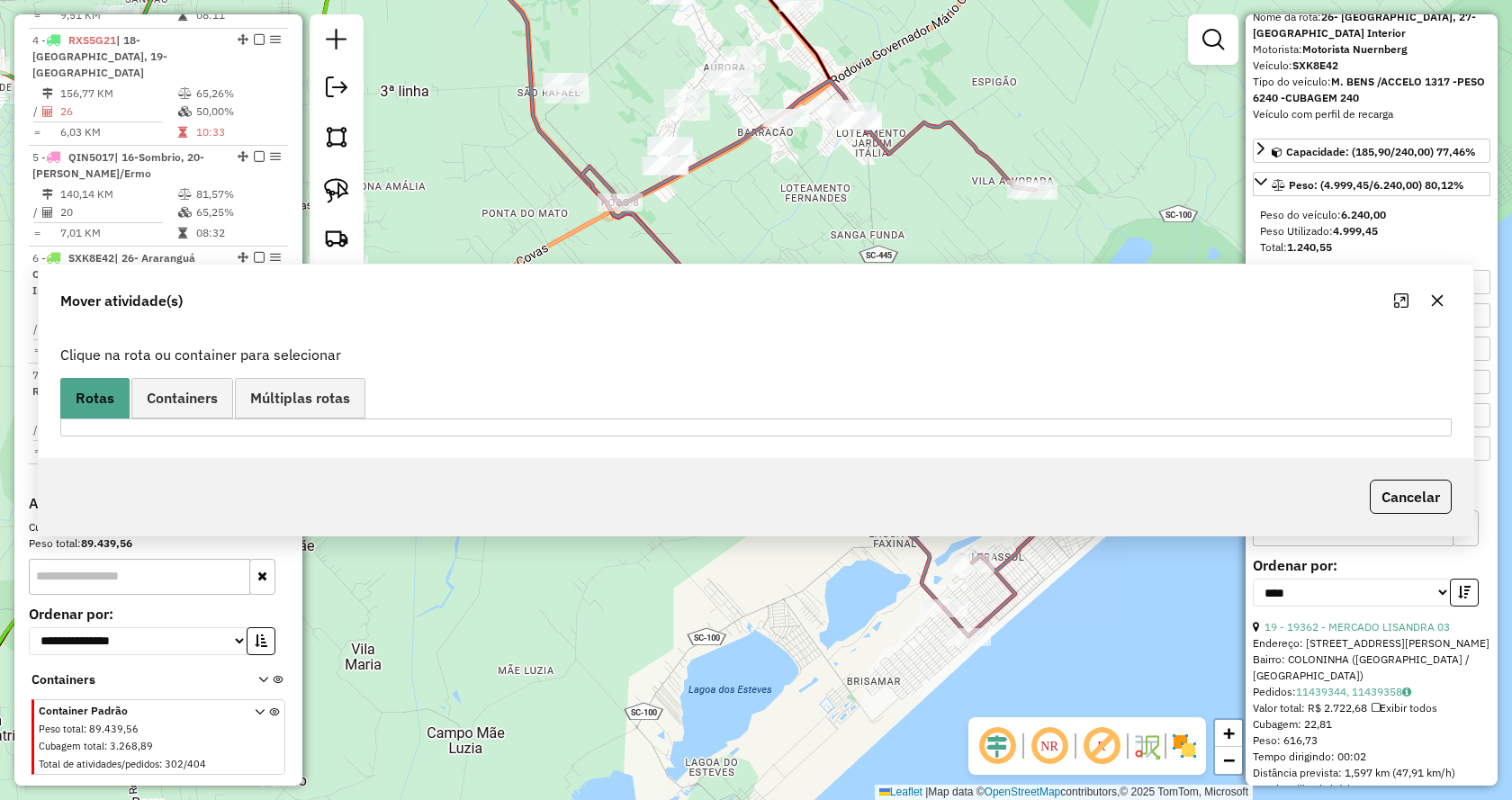
scroll to position [0, 0]
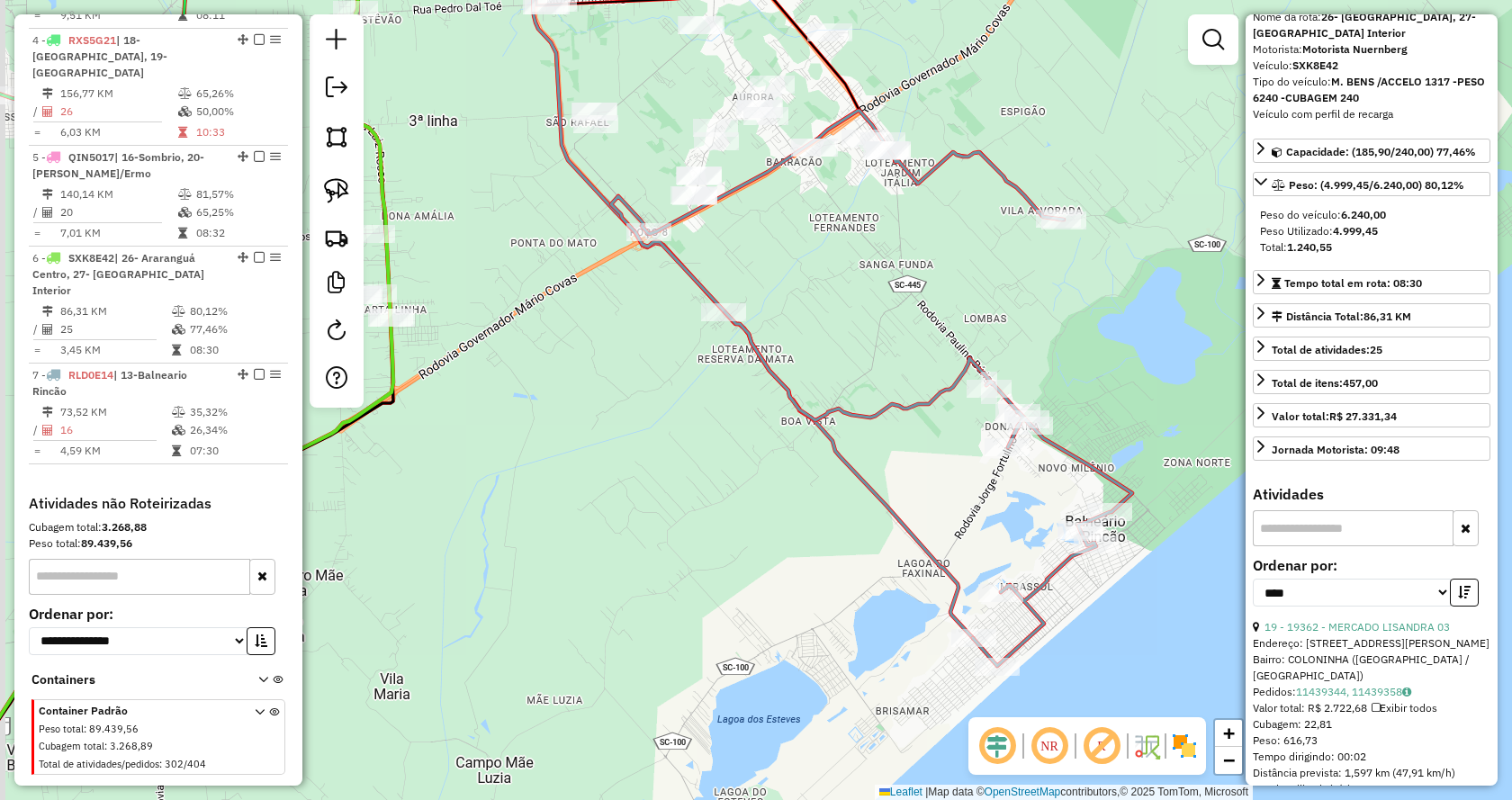
drag, startPoint x: 893, startPoint y: 307, endPoint x: 982, endPoint y: 410, distance: 136.1
click at [982, 410] on div "Janela de atendimento Grade de atendimento Capacidade Transportadoras Veículos …" at bounding box center [756, 400] width 1512 height 800
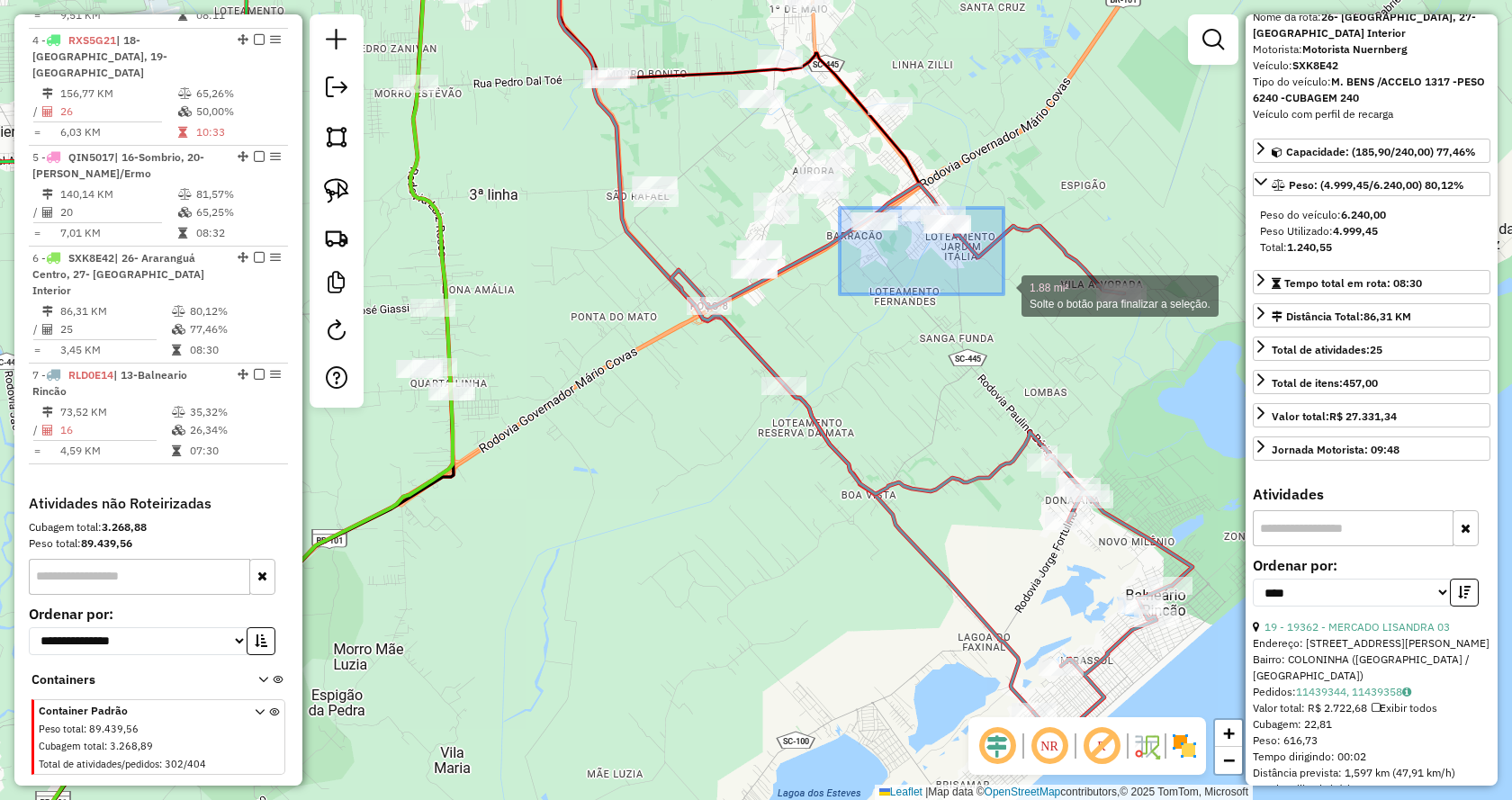
drag, startPoint x: 840, startPoint y: 208, endPoint x: 1004, endPoint y: 295, distance: 185.6
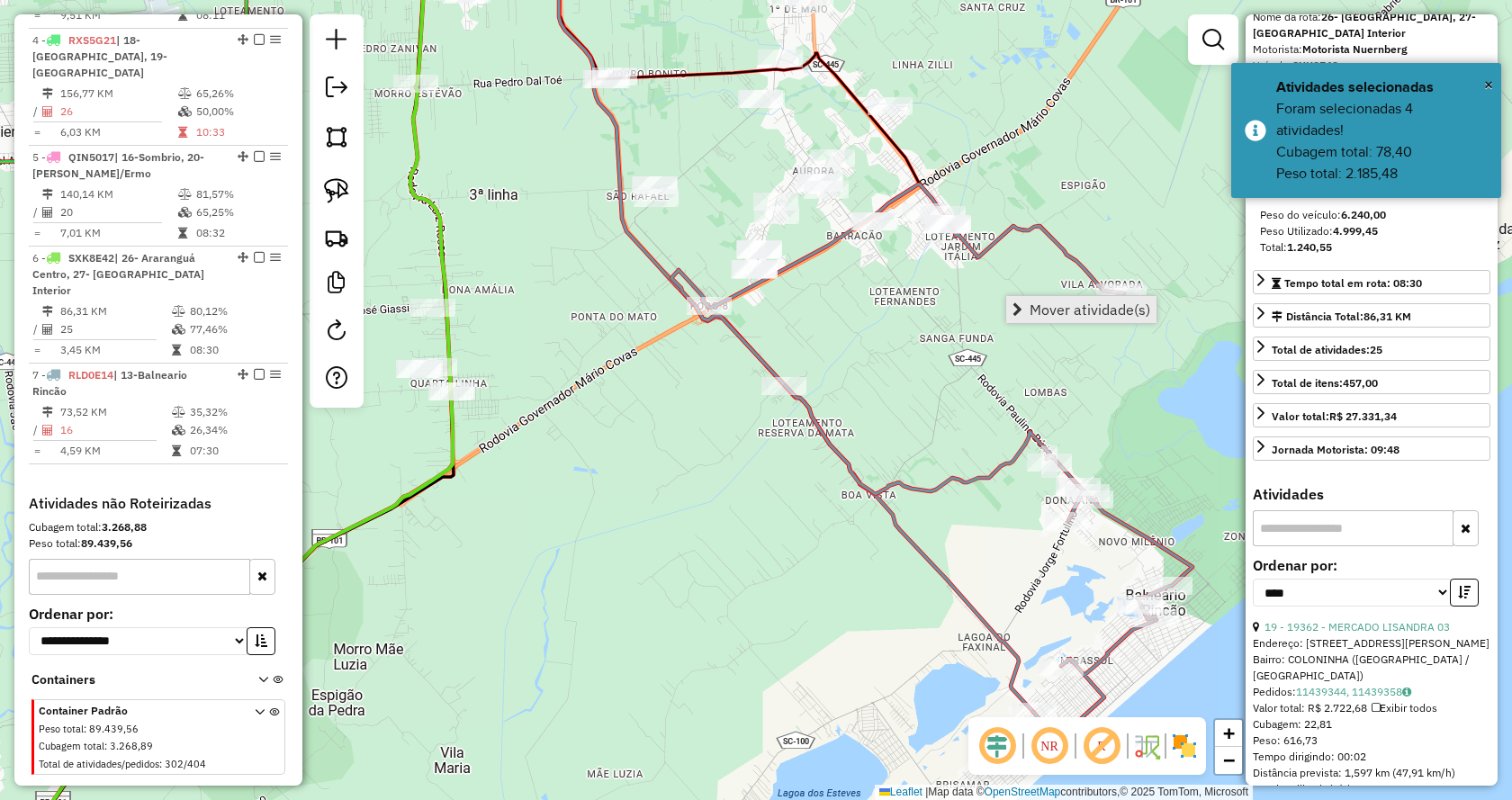
click at [1022, 304] on span "Mover atividade(s)" at bounding box center [1017, 309] width 10 height 15
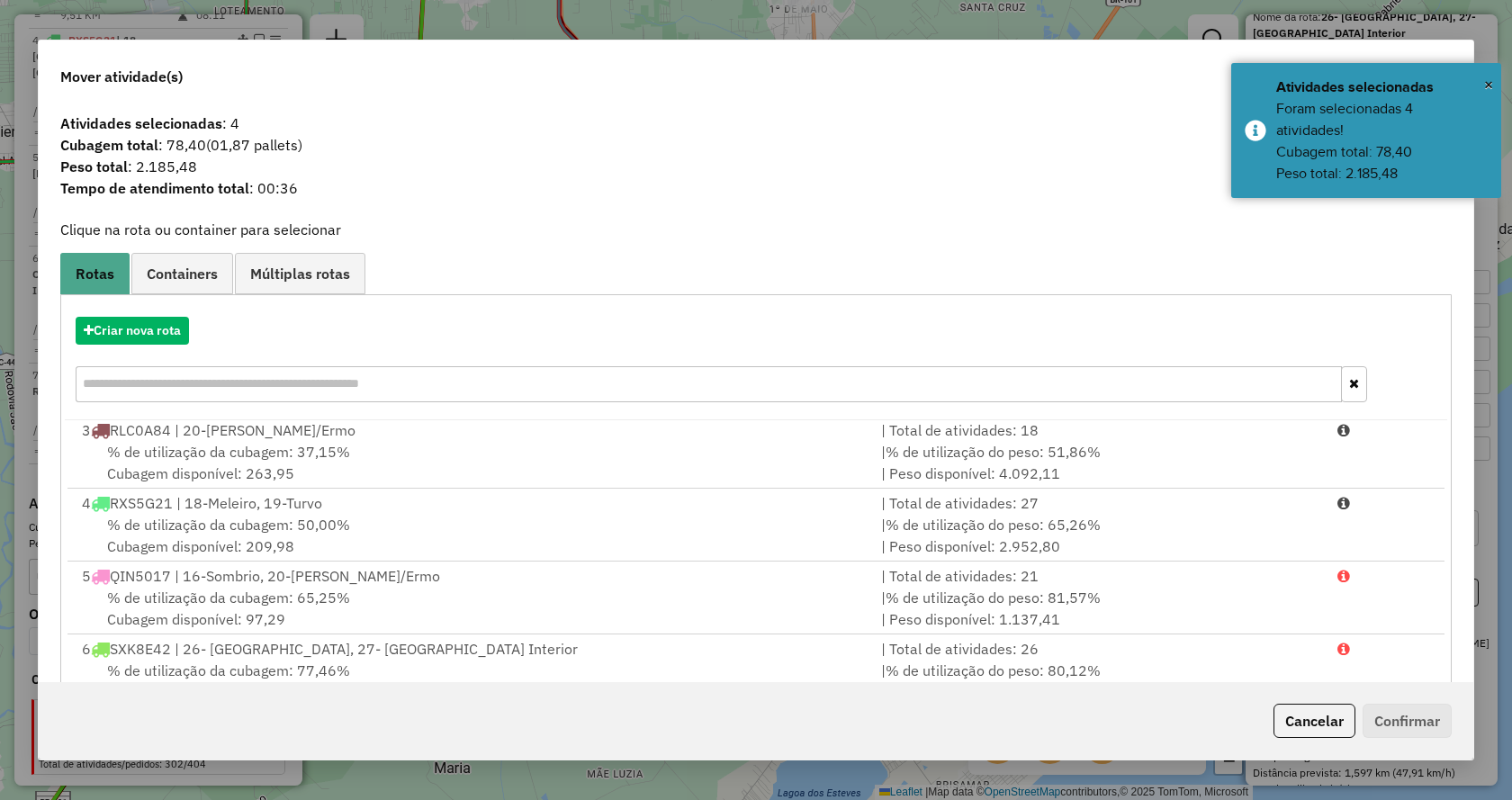
scroll to position [128, 0]
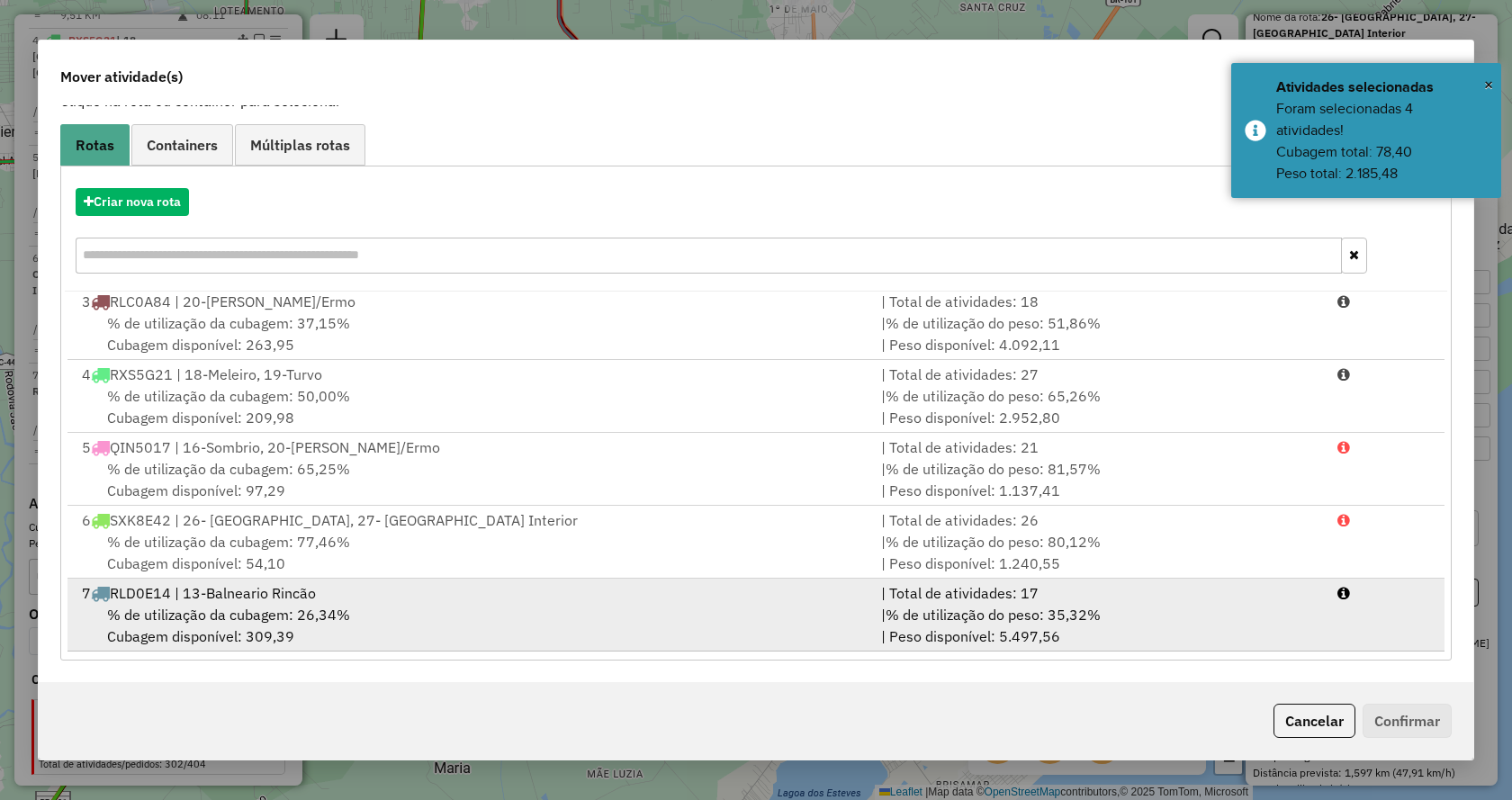
click at [1396, 626] on li "7 RLD0E14 | 13-Balneario Rincão | Total de atividades: 17 % de utilização da cu…" at bounding box center [756, 615] width 1377 height 72
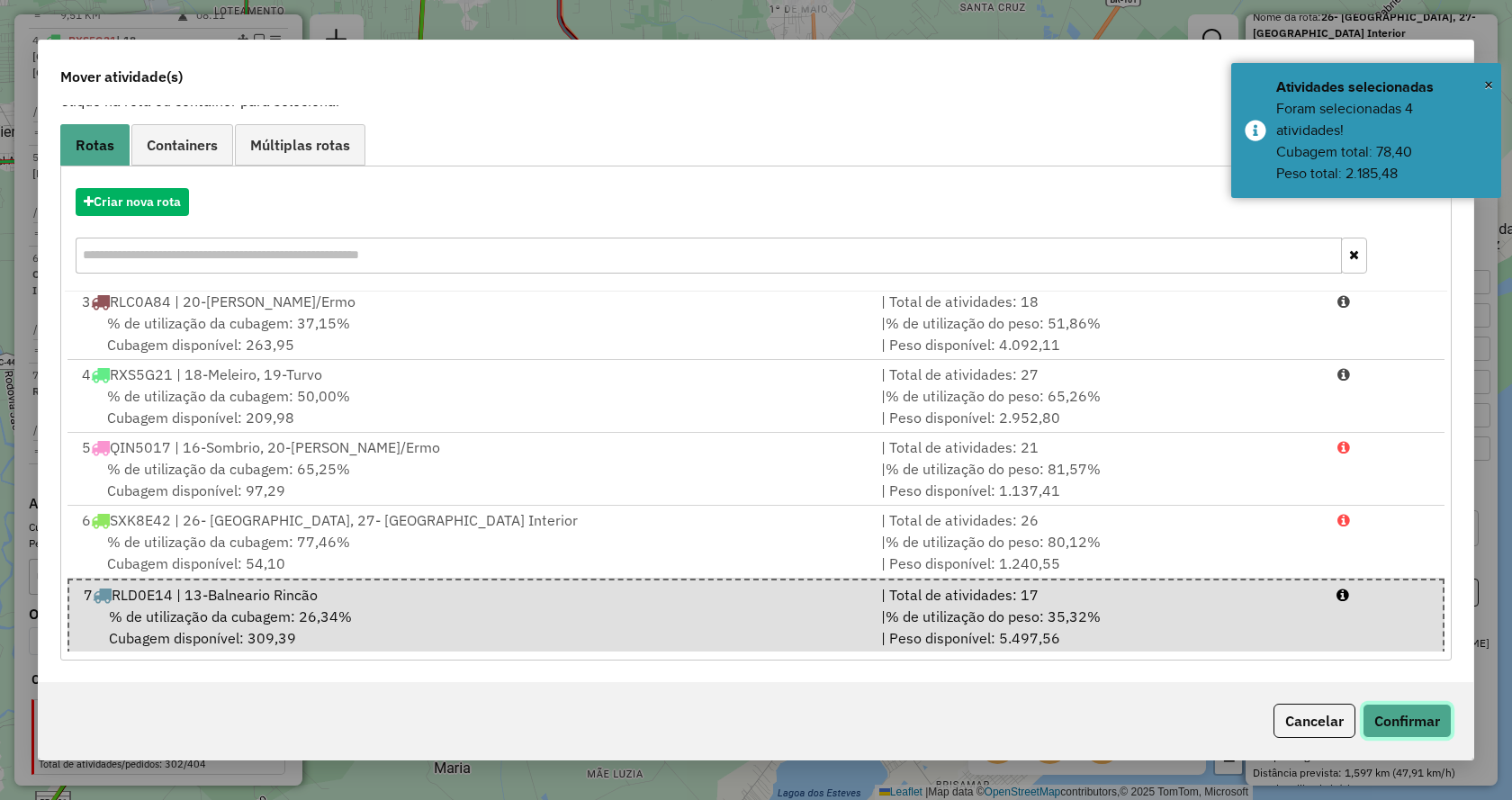
click at [1392, 735] on button "Confirmar" at bounding box center [1406, 721] width 89 height 34
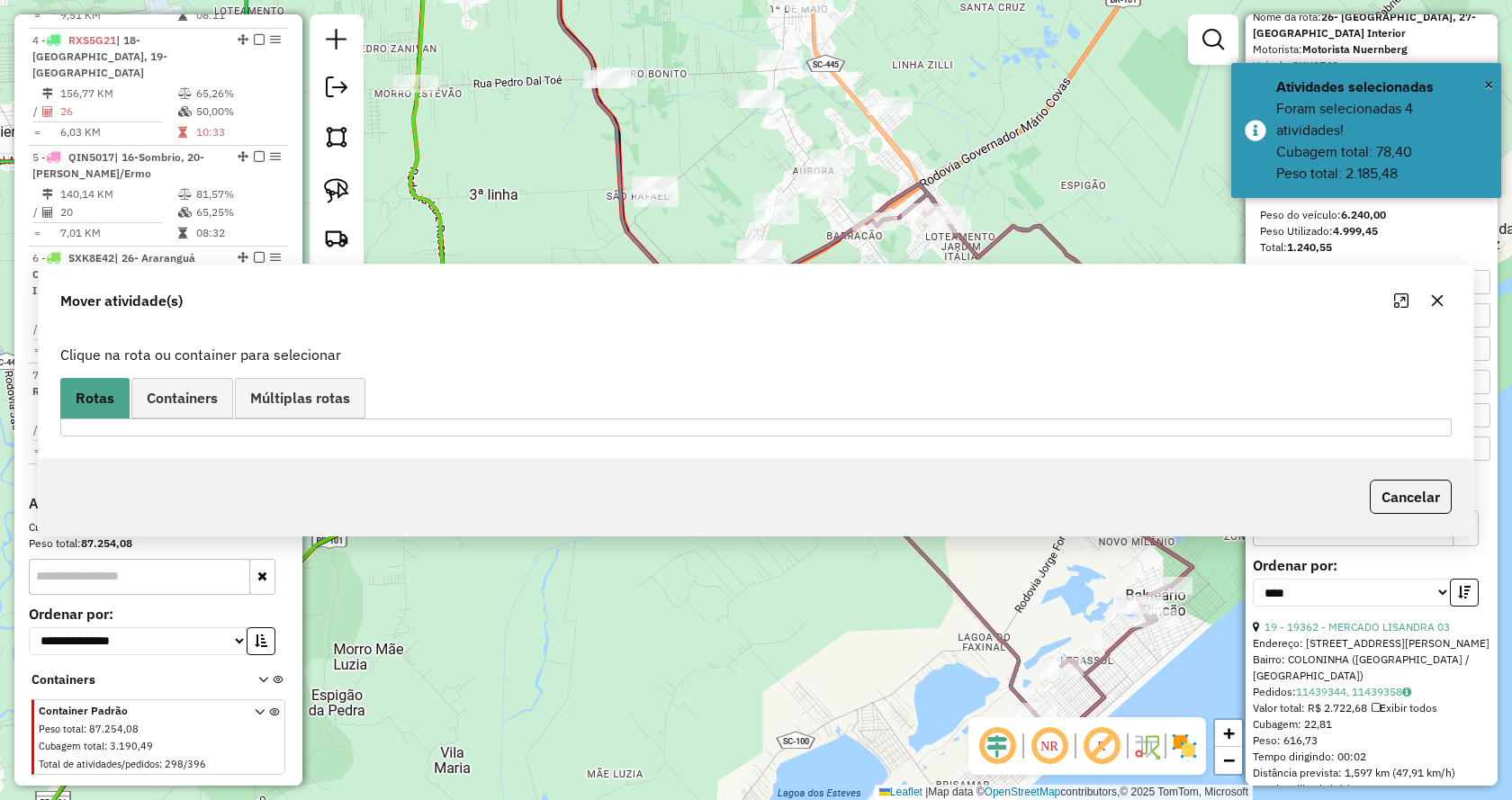
scroll to position [0, 0]
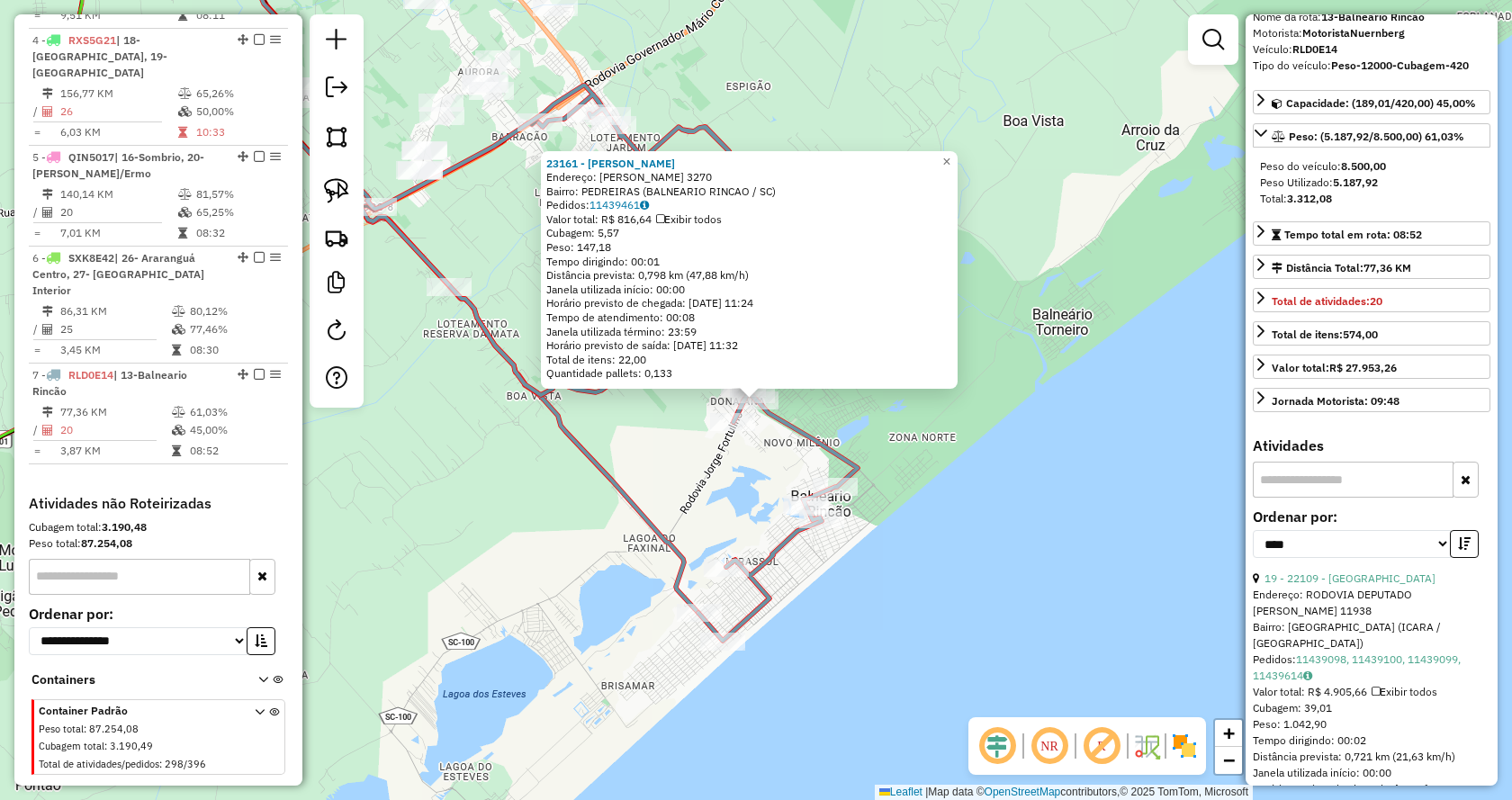
click at [1094, 498] on div "23161 - MANOEL ALEXANDRE SAB Endereço: ROD PAULINO BURIGO 3270 Bairro: PEDREIRA…" at bounding box center [756, 400] width 1512 height 800
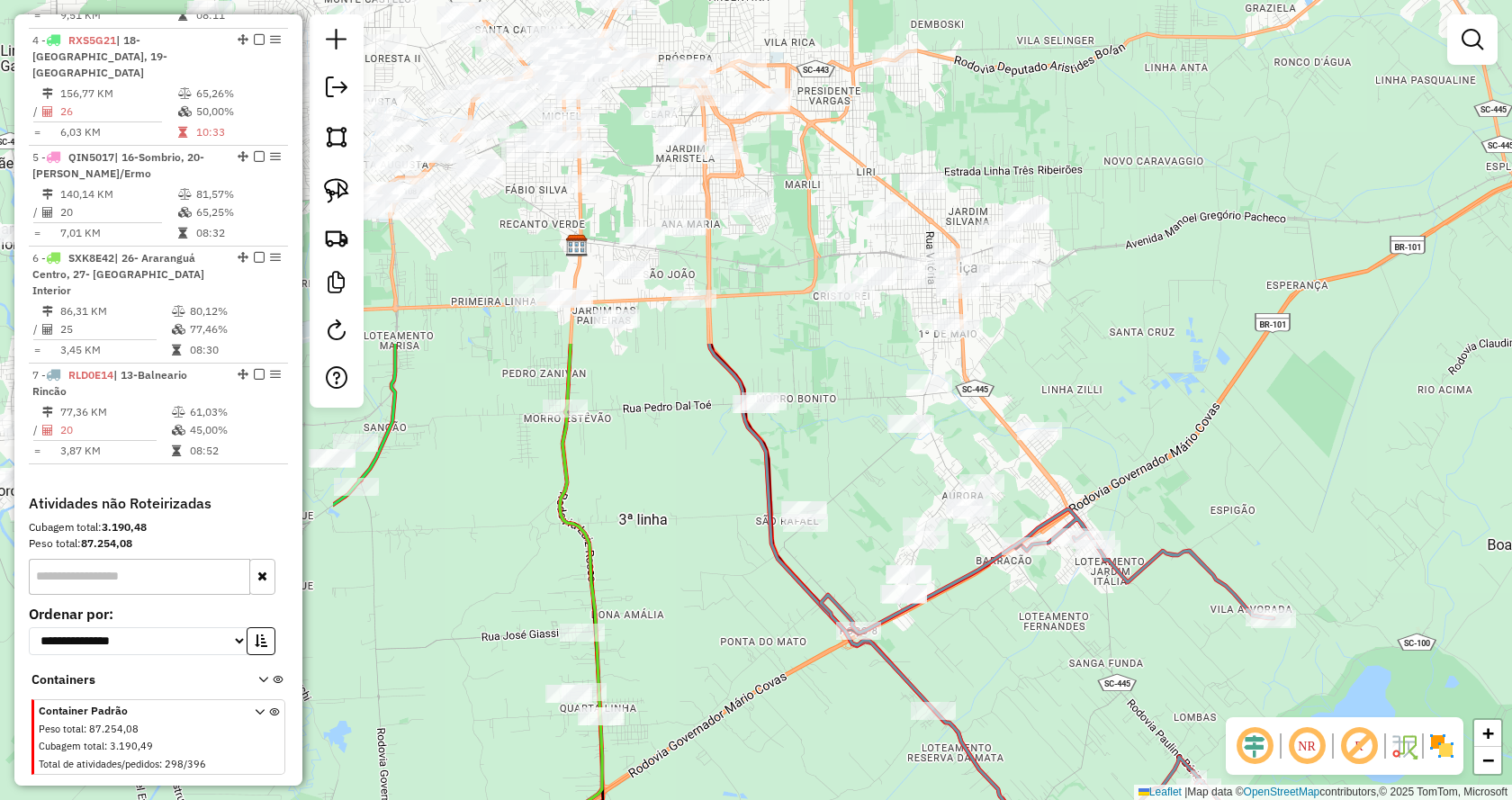
drag, startPoint x: 573, startPoint y: 244, endPoint x: 1056, endPoint y: 668, distance: 642.7
click at [1056, 668] on div "Janela de atendimento Grade de atendimento Capacidade Transportadoras Veículos …" at bounding box center [756, 400] width 1512 height 800
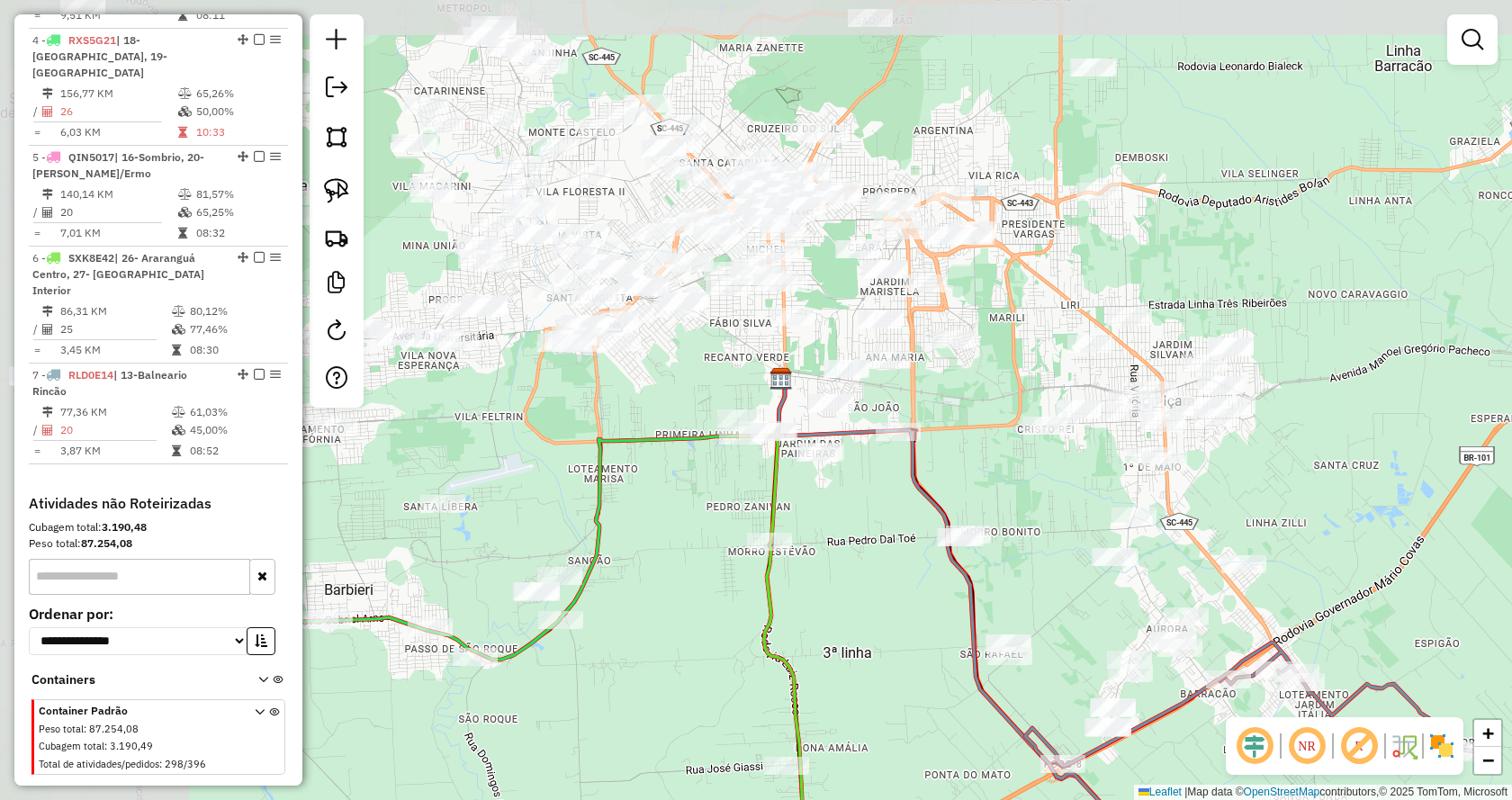
drag, startPoint x: 779, startPoint y: 320, endPoint x: 973, endPoint y: 447, distance: 231.9
click at [973, 447] on div "Janela de atendimento Grade de atendimento Capacidade Transportadoras Veículos …" at bounding box center [756, 400] width 1512 height 800
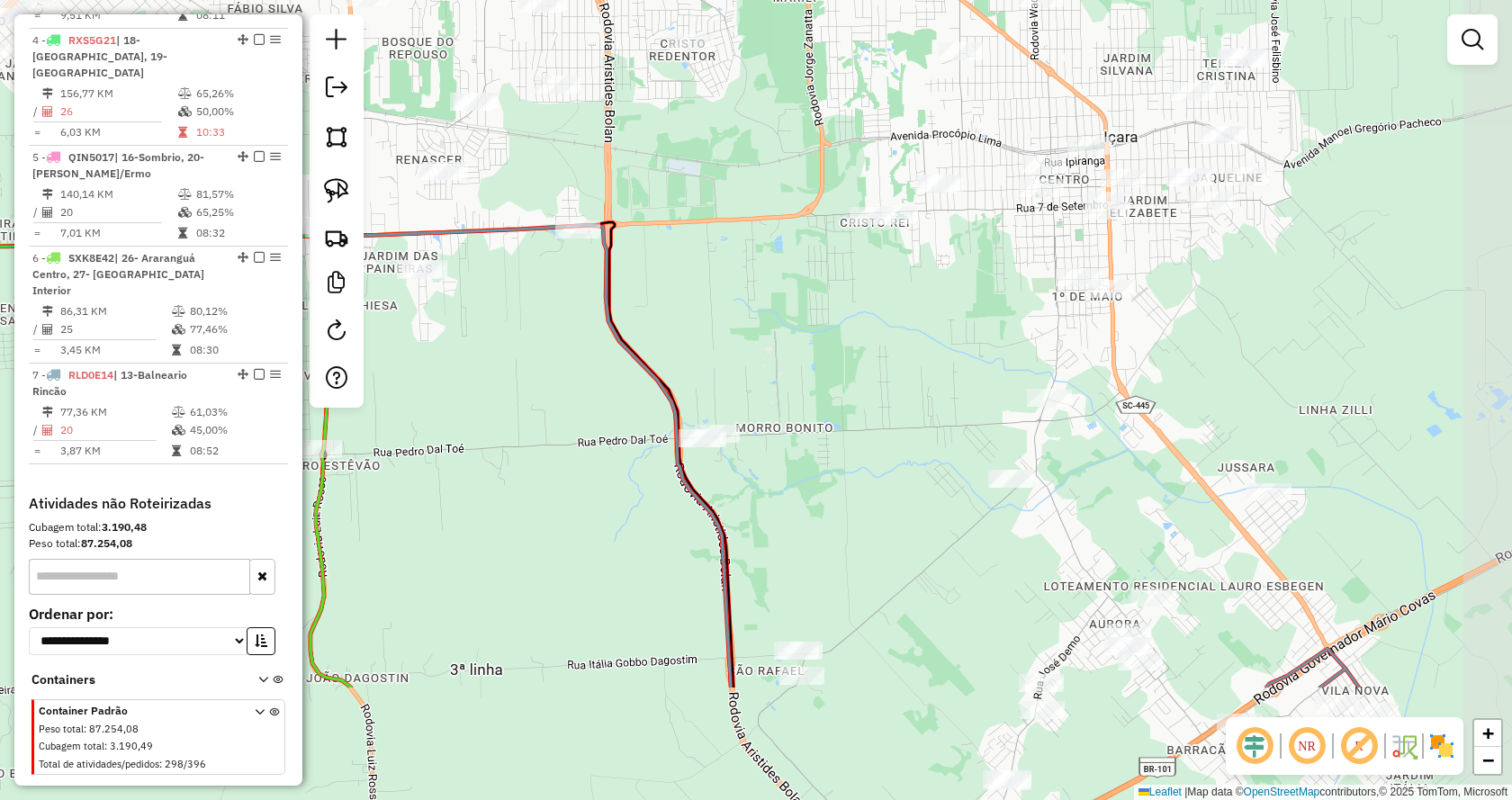
drag, startPoint x: 1116, startPoint y: 459, endPoint x: 907, endPoint y: 311, distance: 256.1
click at [907, 311] on div "Janela de atendimento Grade de atendimento Capacidade Transportadoras Veículos …" at bounding box center [756, 400] width 1512 height 800
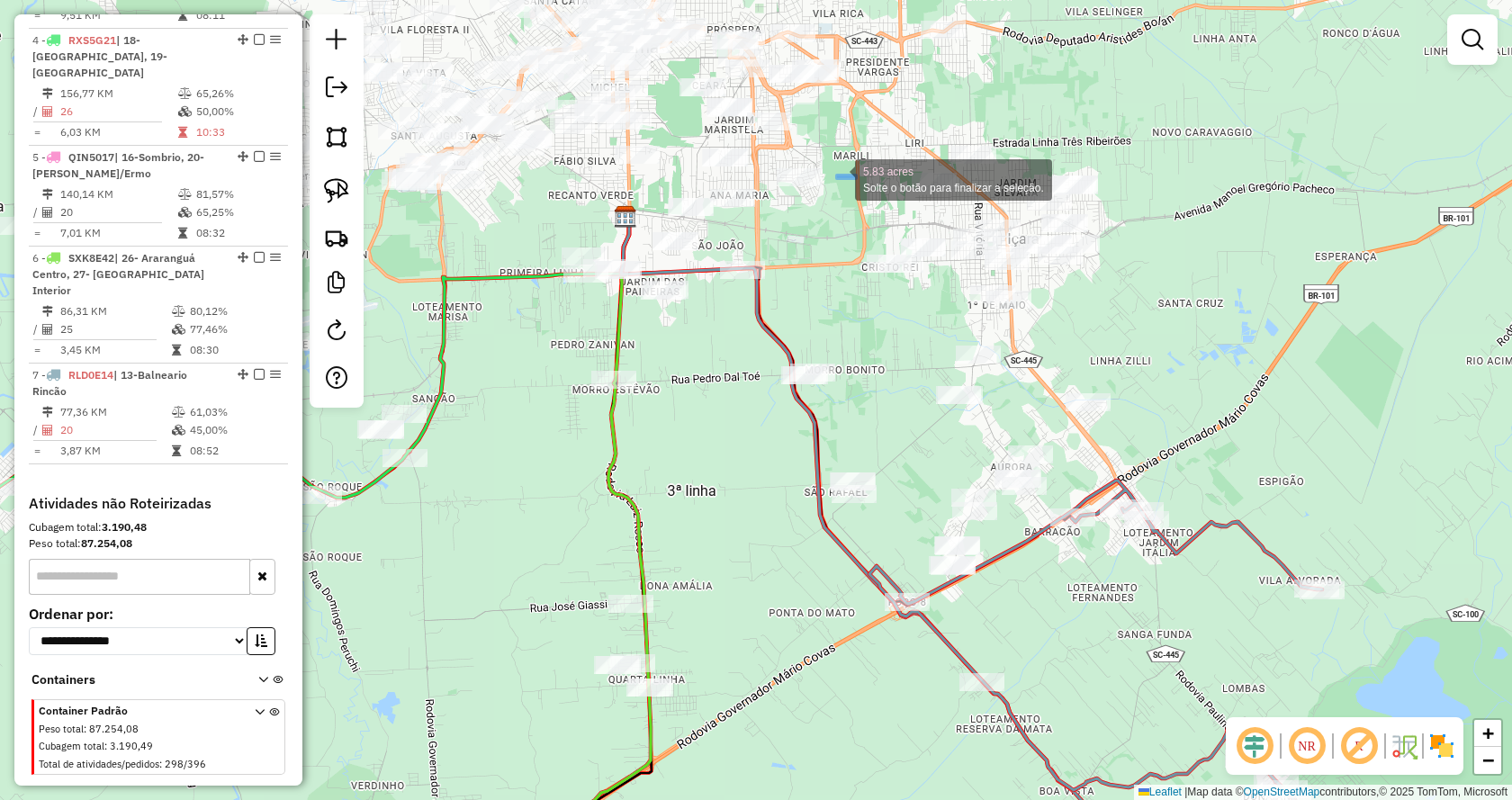
drag, startPoint x: 972, startPoint y: 284, endPoint x: 834, endPoint y: 173, distance: 177.1
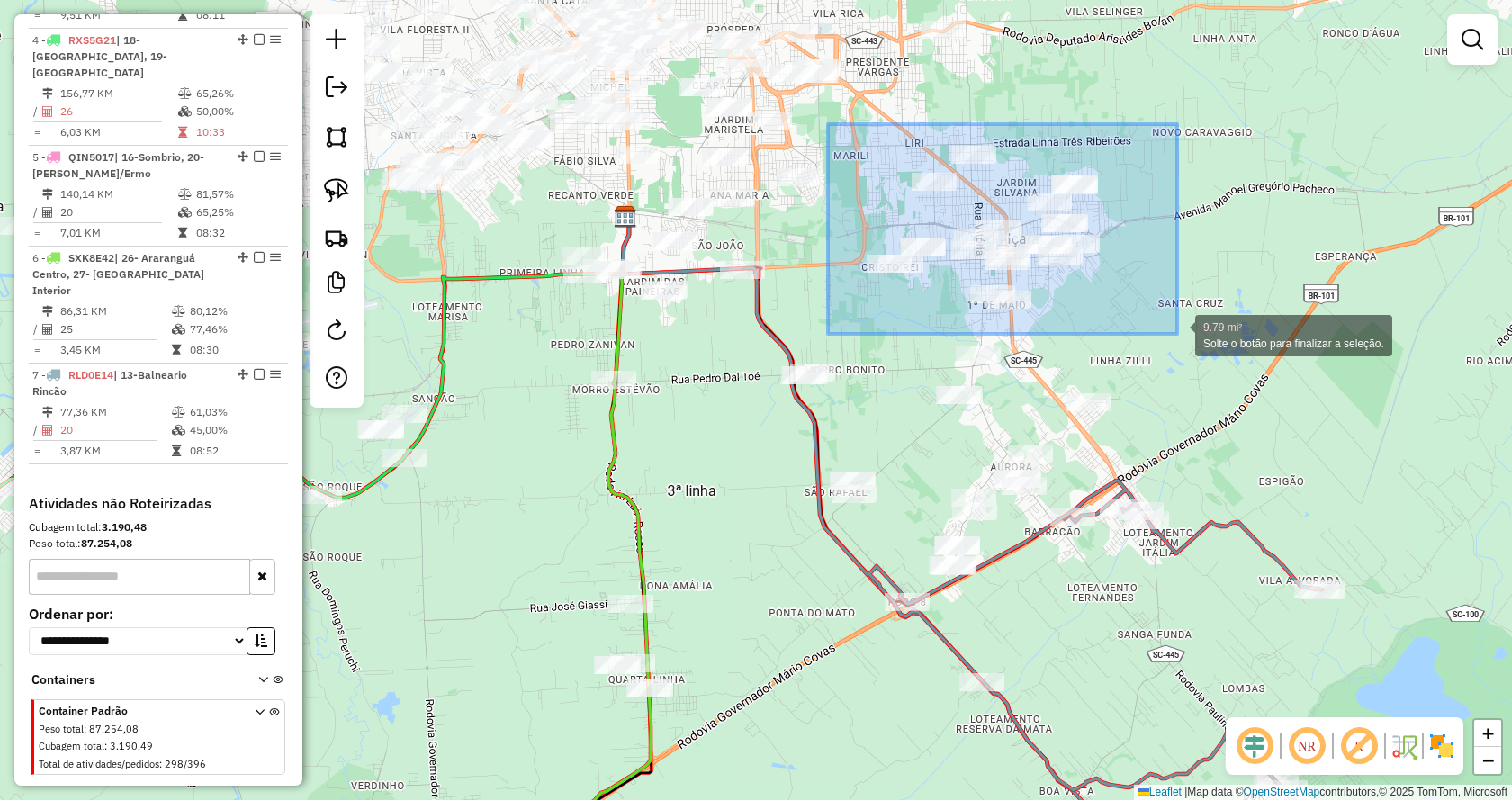
drag, startPoint x: 848, startPoint y: 149, endPoint x: 1177, endPoint y: 334, distance: 377.4
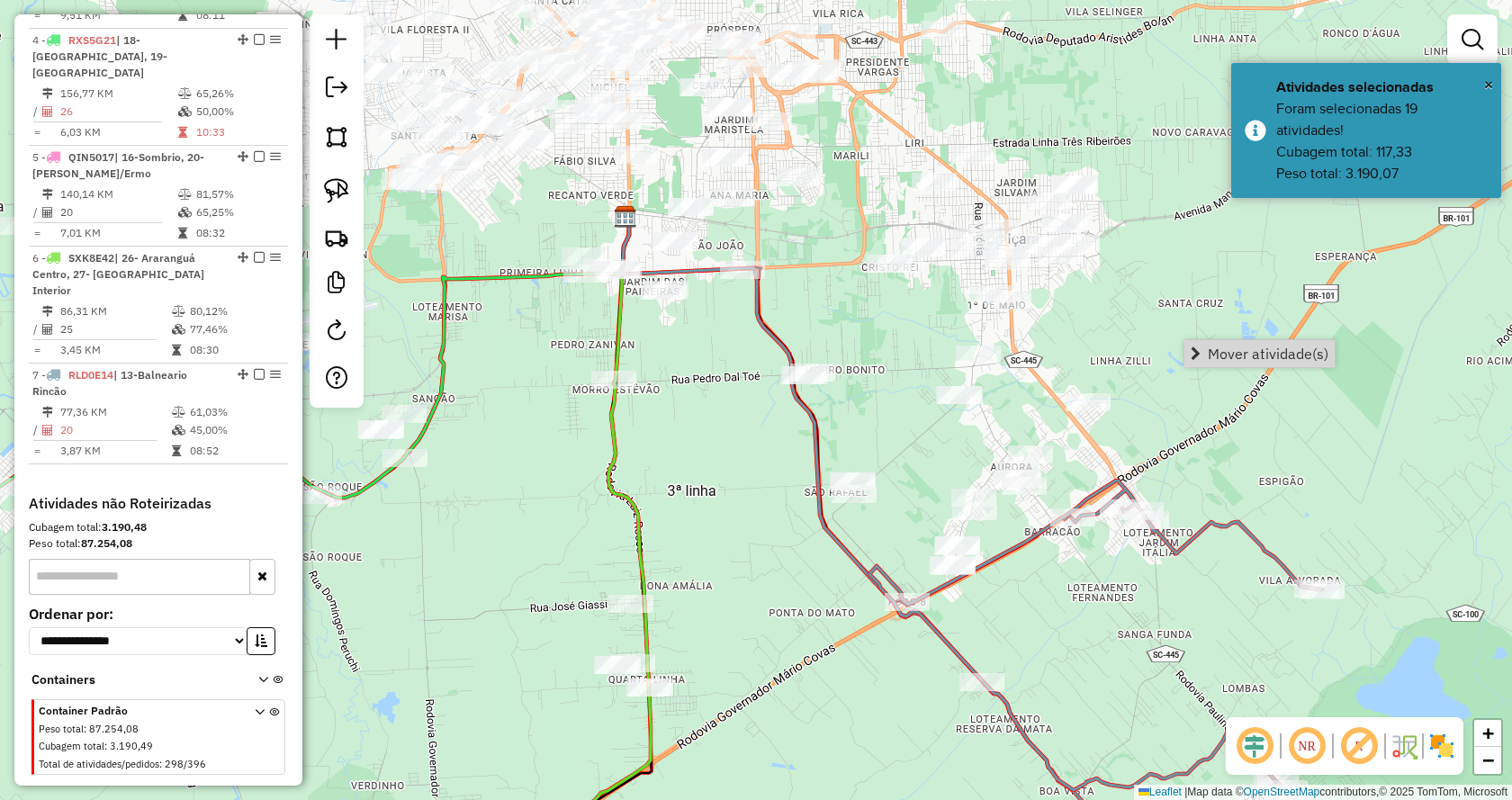
click at [1205, 350] on link "Mover atividade(s)" at bounding box center [1260, 354] width 151 height 27
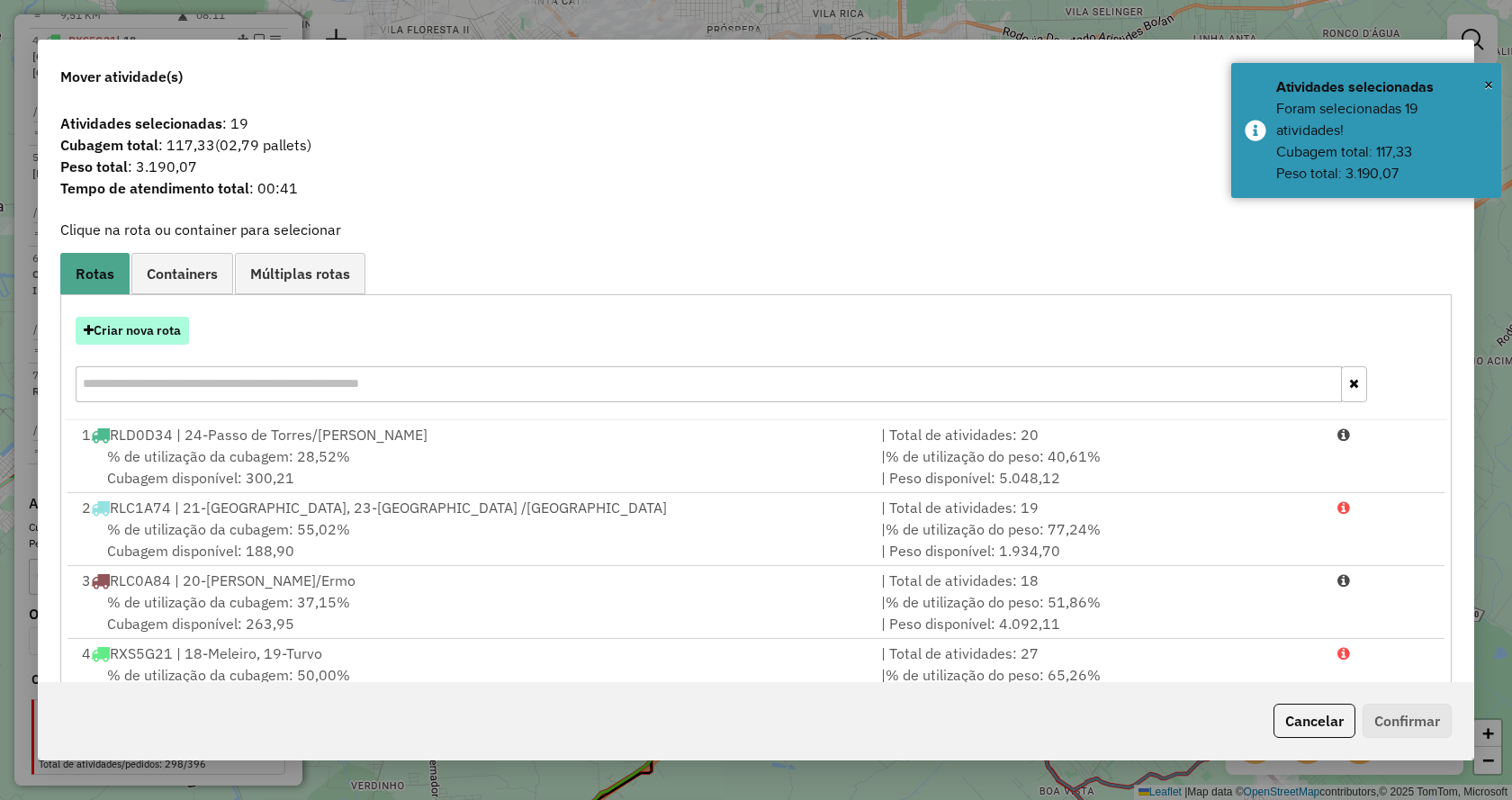
click at [160, 321] on button "Criar nova rota" at bounding box center [132, 331] width 114 height 28
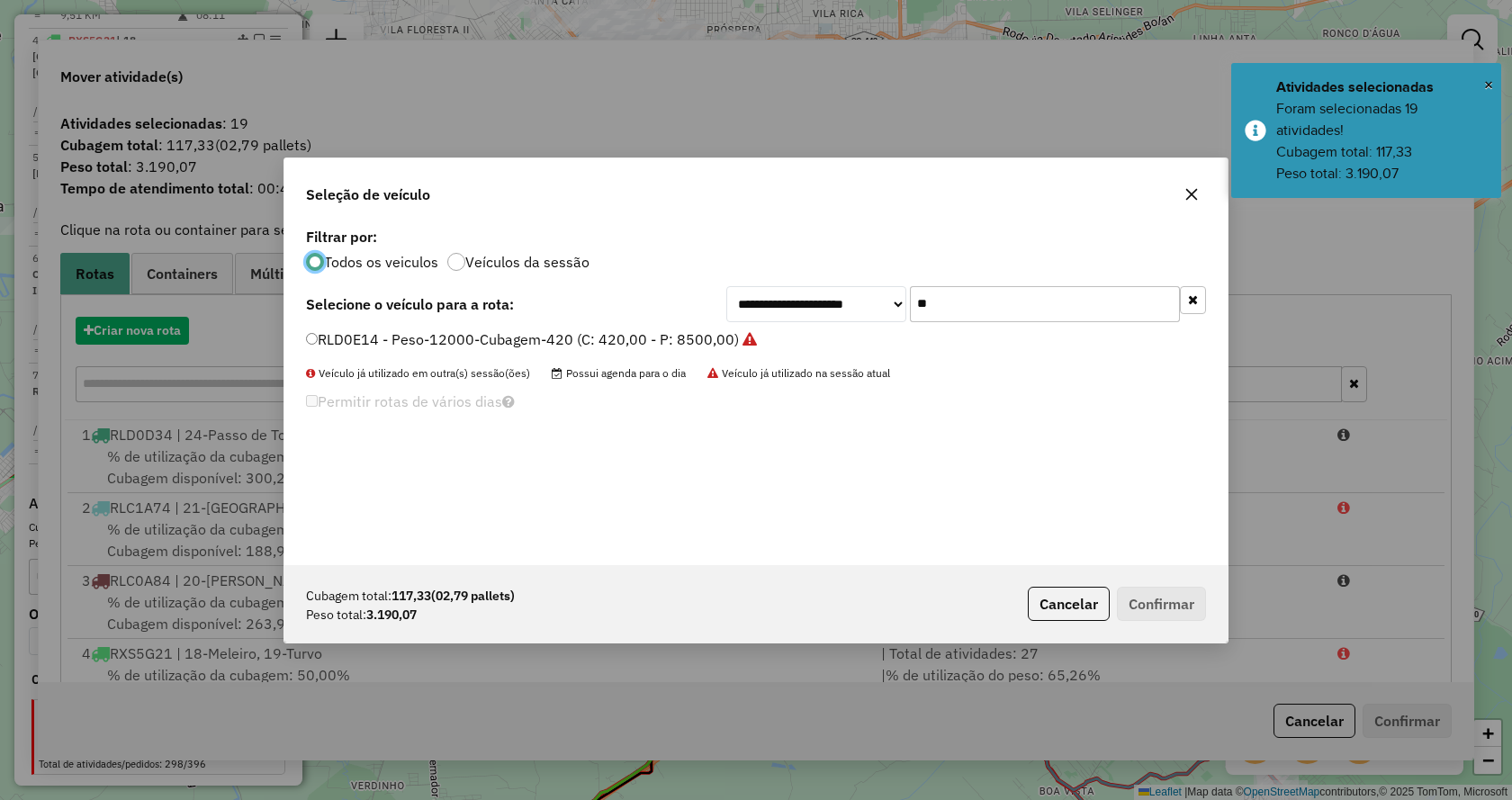
scroll to position [10, 6]
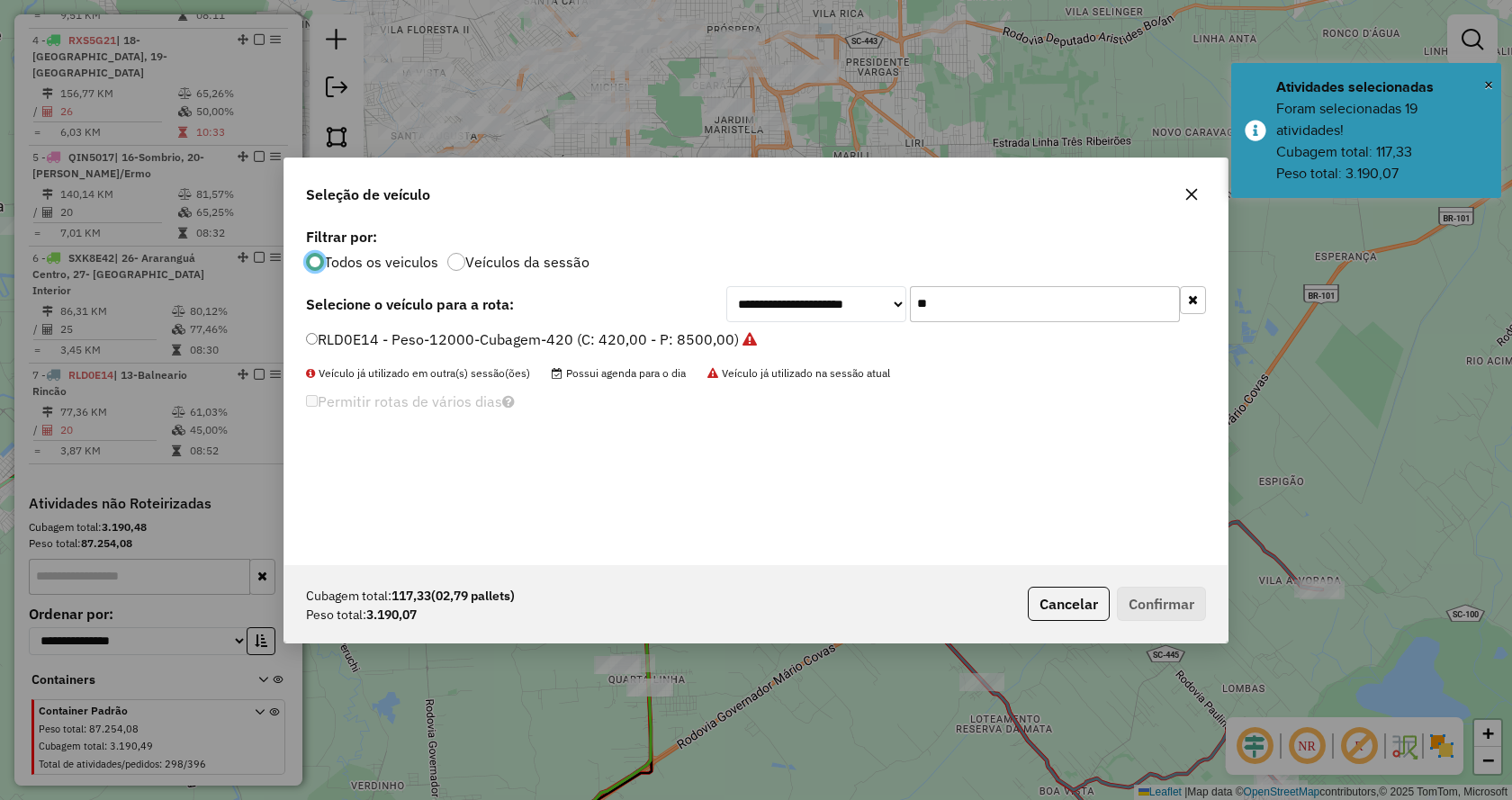
click at [1187, 297] on button "button" at bounding box center [1192, 300] width 26 height 28
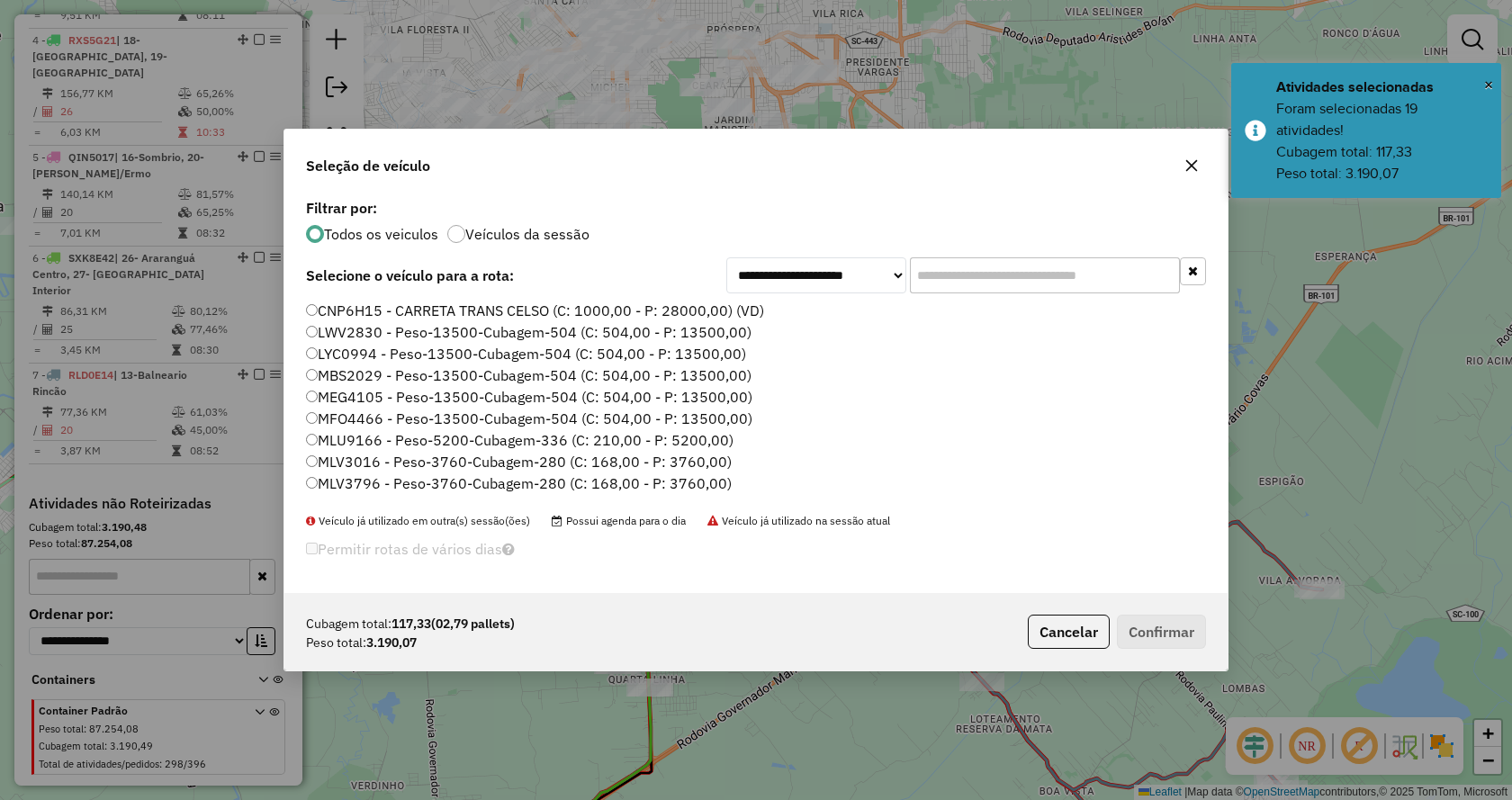
click at [1095, 275] on input "text" at bounding box center [1045, 275] width 270 height 36
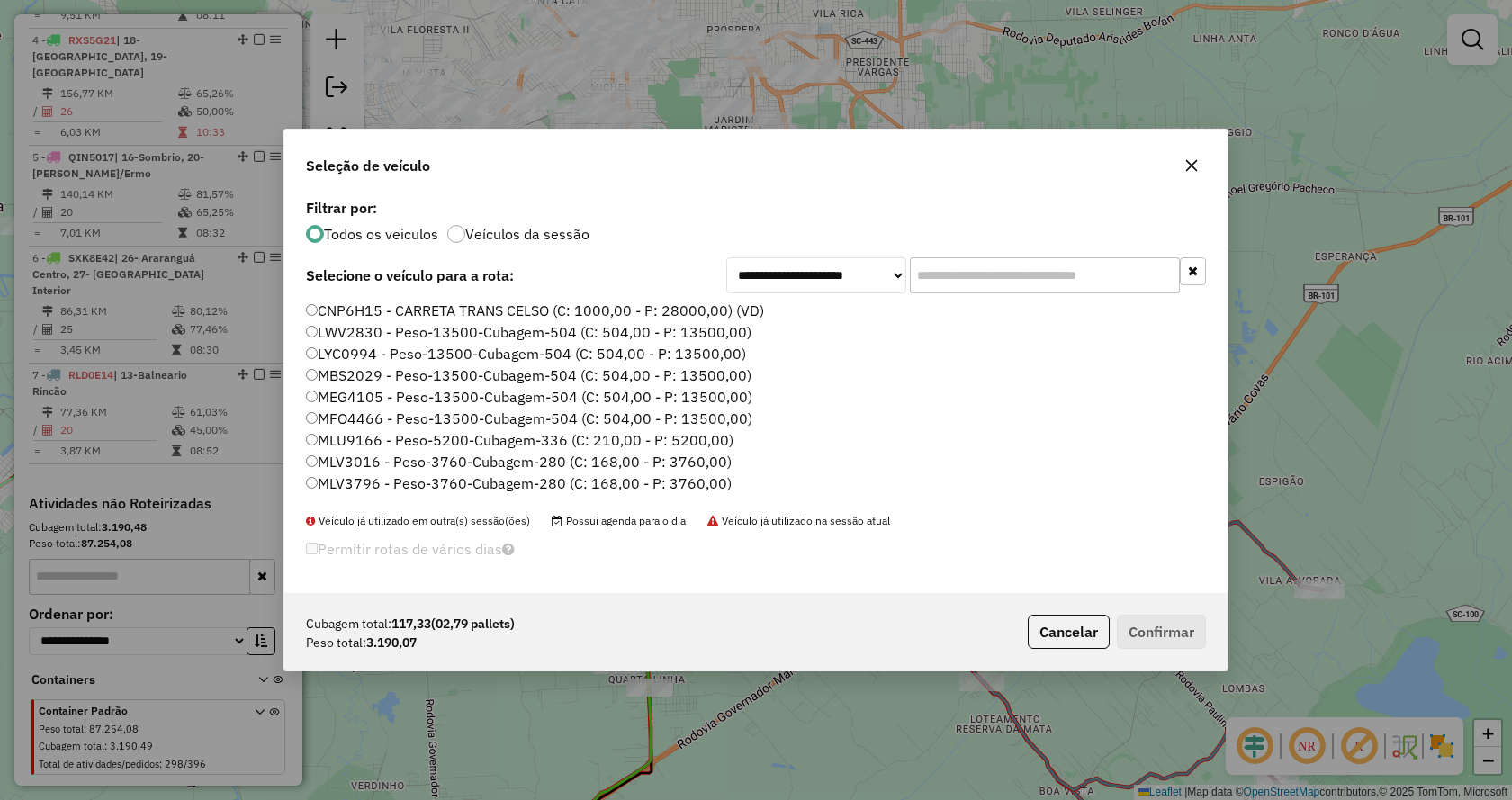
click at [1118, 281] on input "text" at bounding box center [1045, 275] width 270 height 36
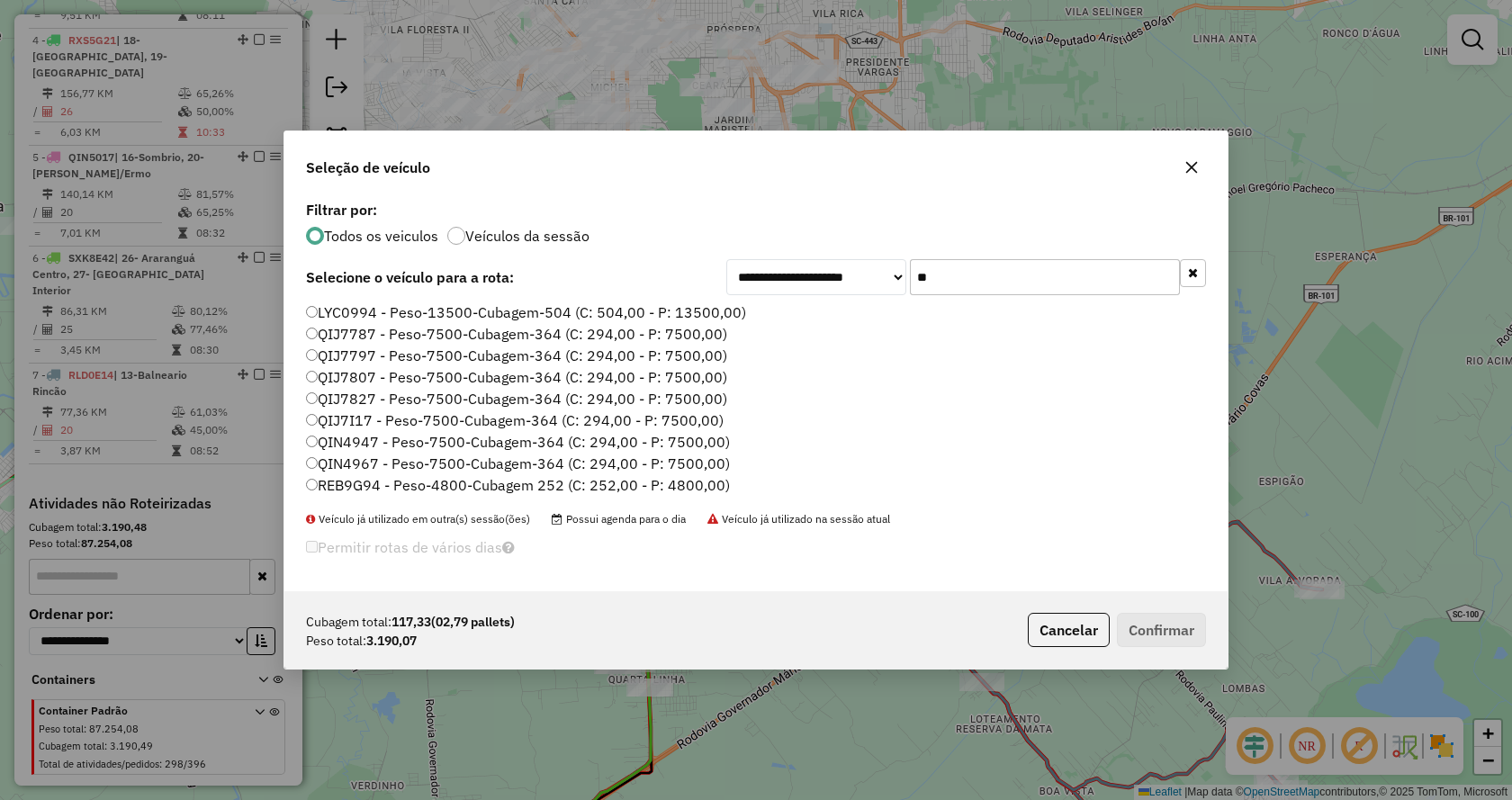
type input "**"
click at [535, 493] on label "REB9G94 - Peso-4800-Cubagem 252 (C: 252,00 - P: 4800,00)" at bounding box center [518, 486] width 424 height 22
click at [1174, 622] on button "Confirmar" at bounding box center [1161, 630] width 89 height 34
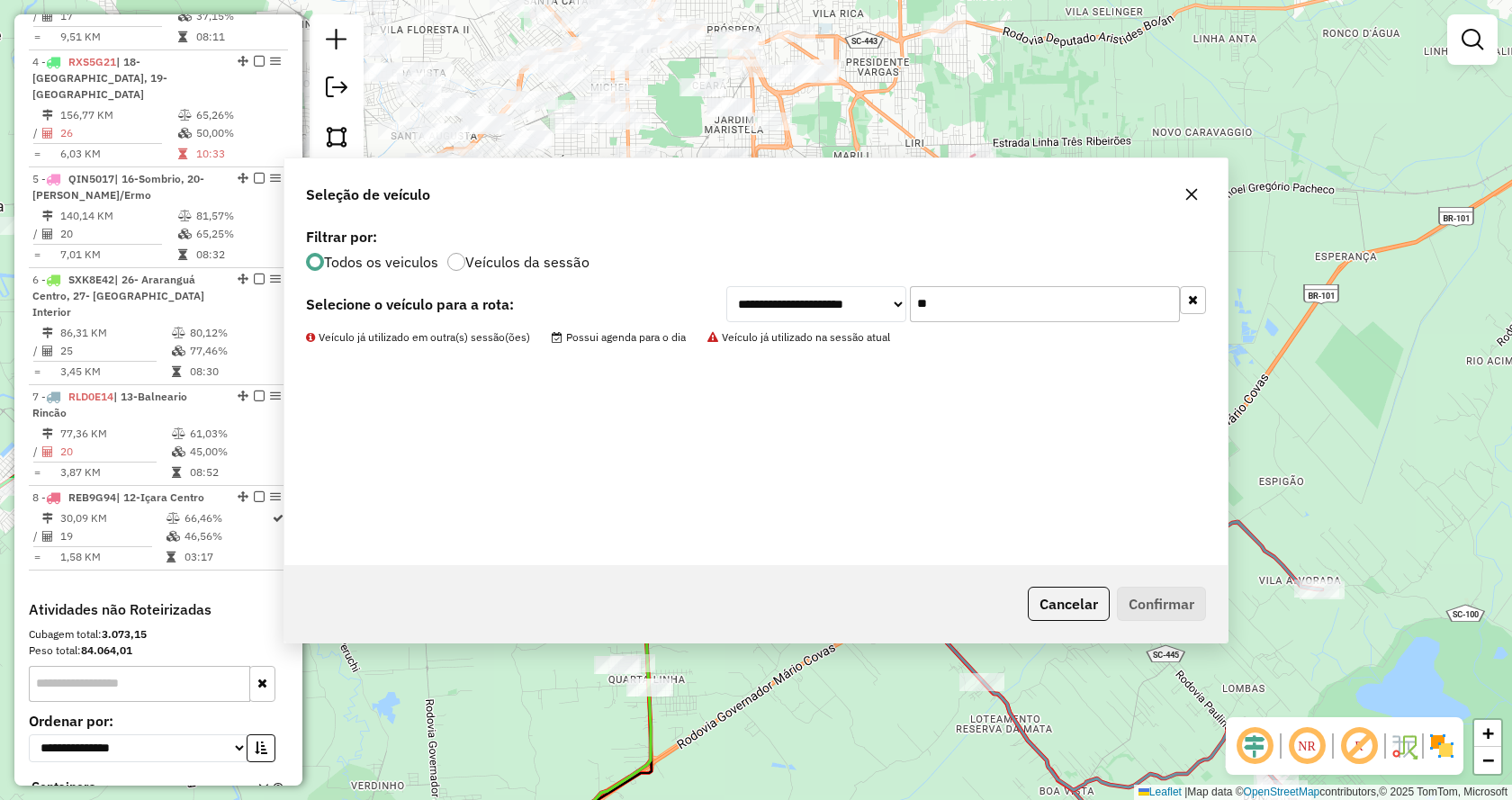
scroll to position [1017, 0]
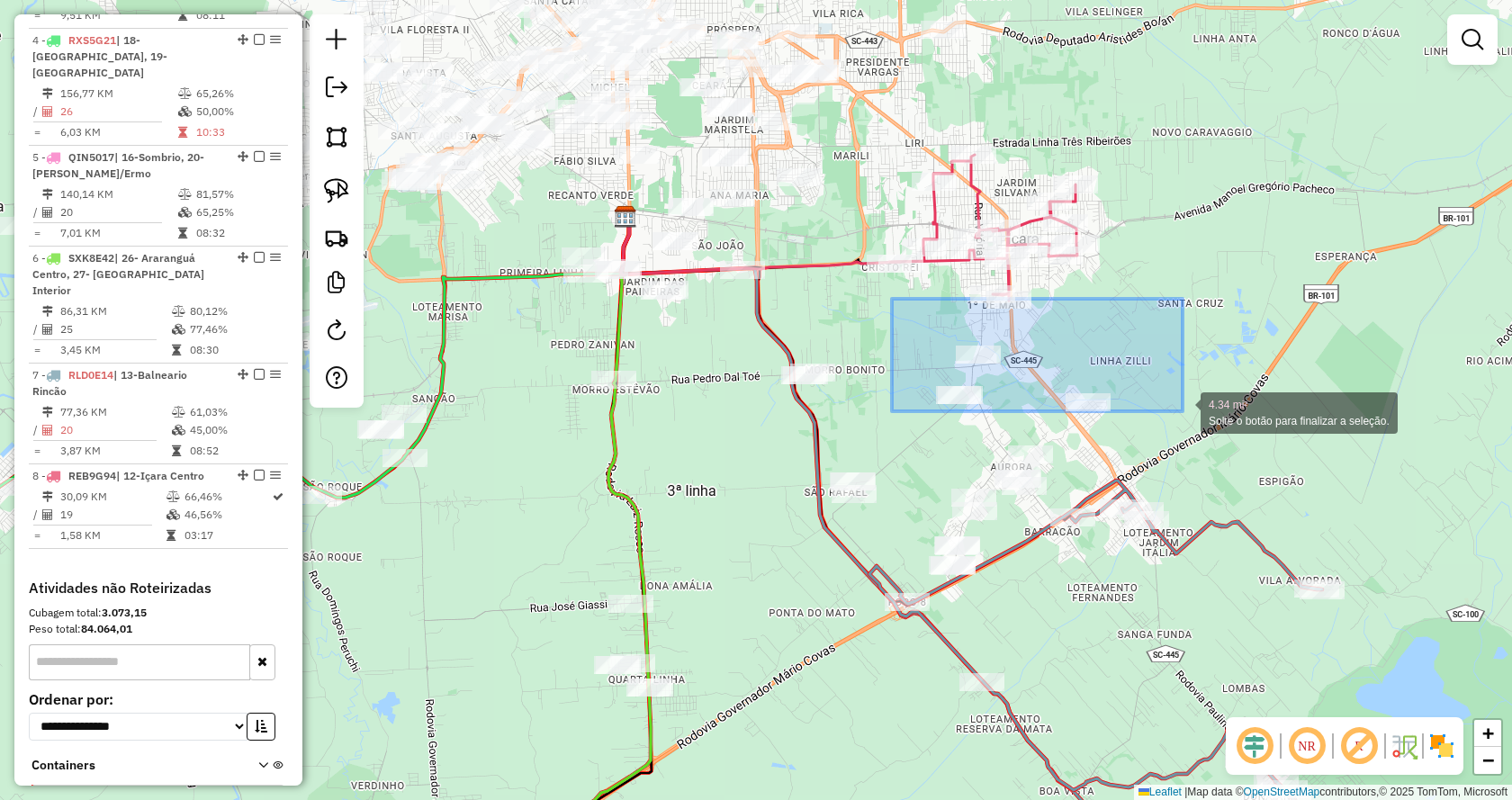
drag, startPoint x: 892, startPoint y: 299, endPoint x: 1179, endPoint y: 415, distance: 309.6
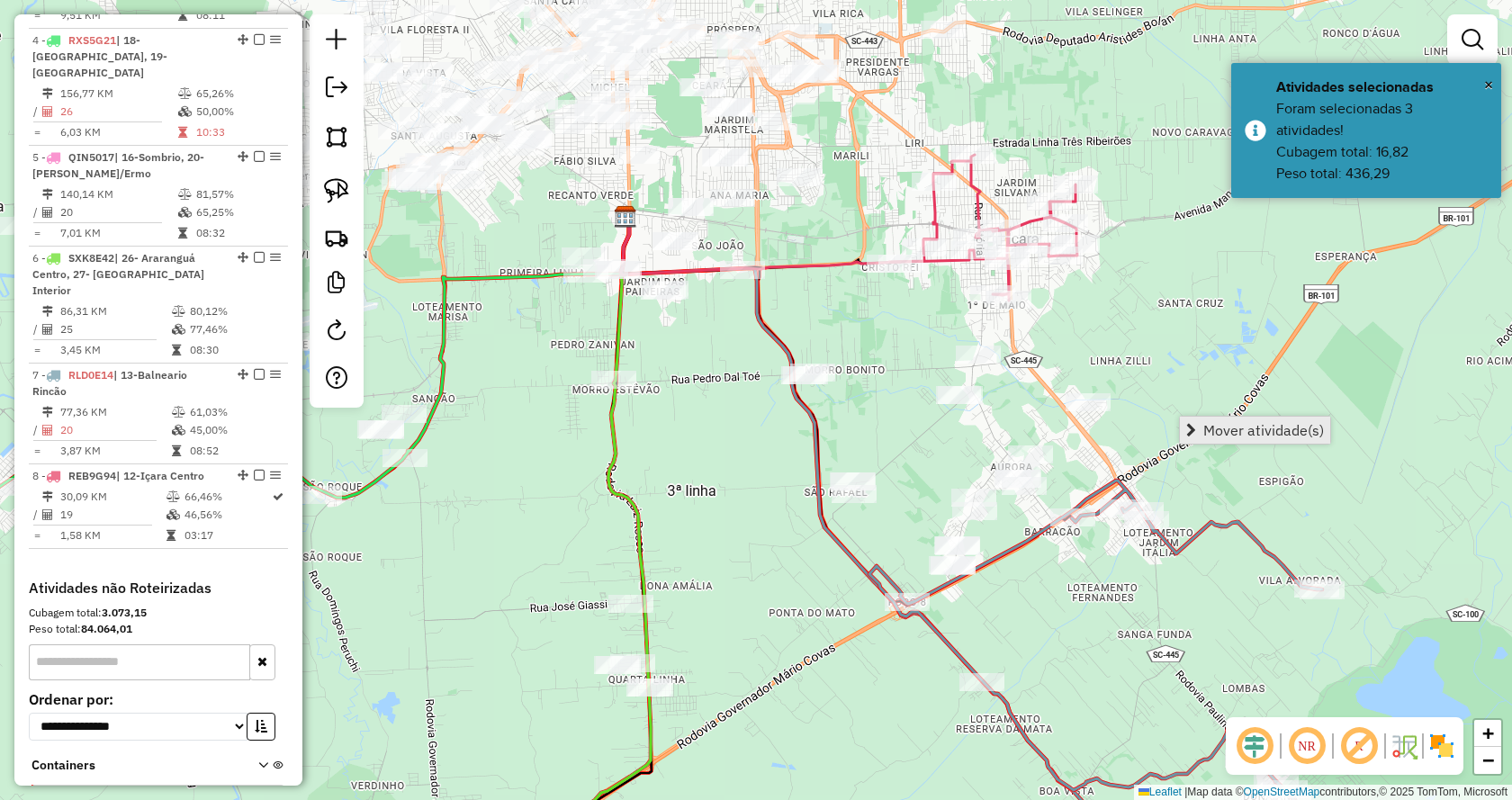
click at [1201, 425] on link "Mover atividade(s)" at bounding box center [1255, 431] width 151 height 27
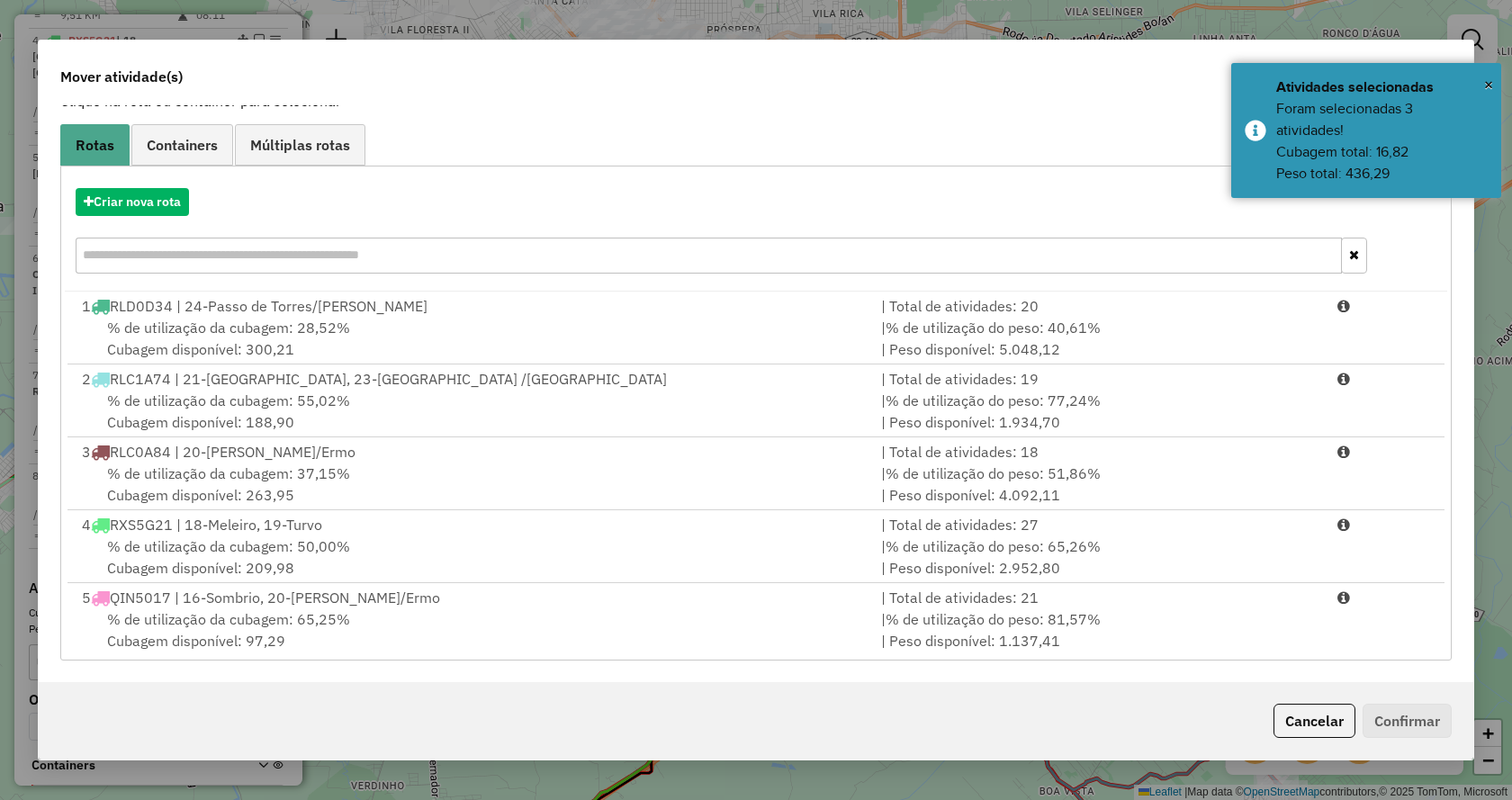
scroll to position [223, 0]
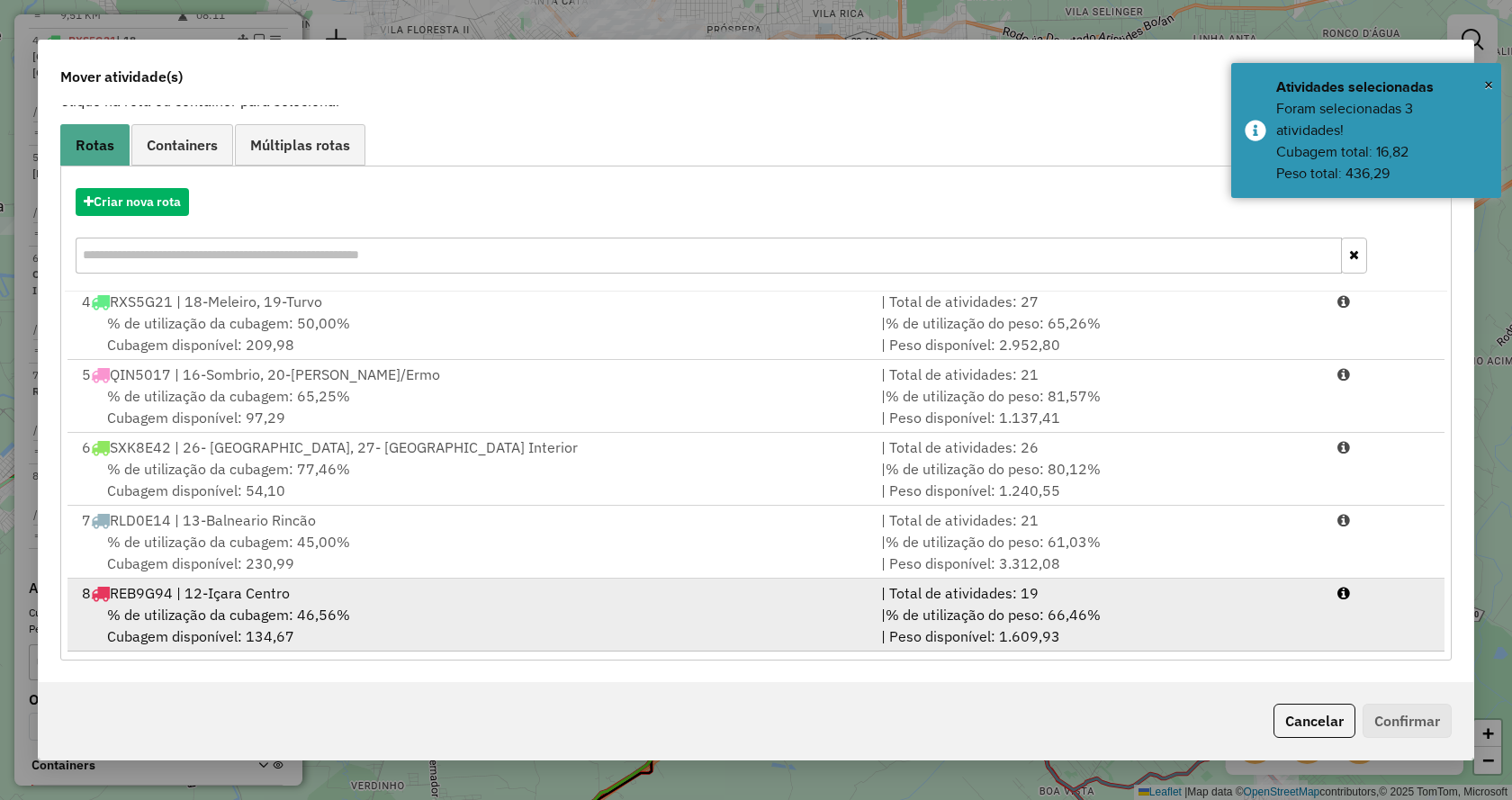
click at [1309, 629] on div "| % de utilização do peso: 66,46% | Peso disponível: 1.609,93" at bounding box center [1098, 626] width 456 height 43
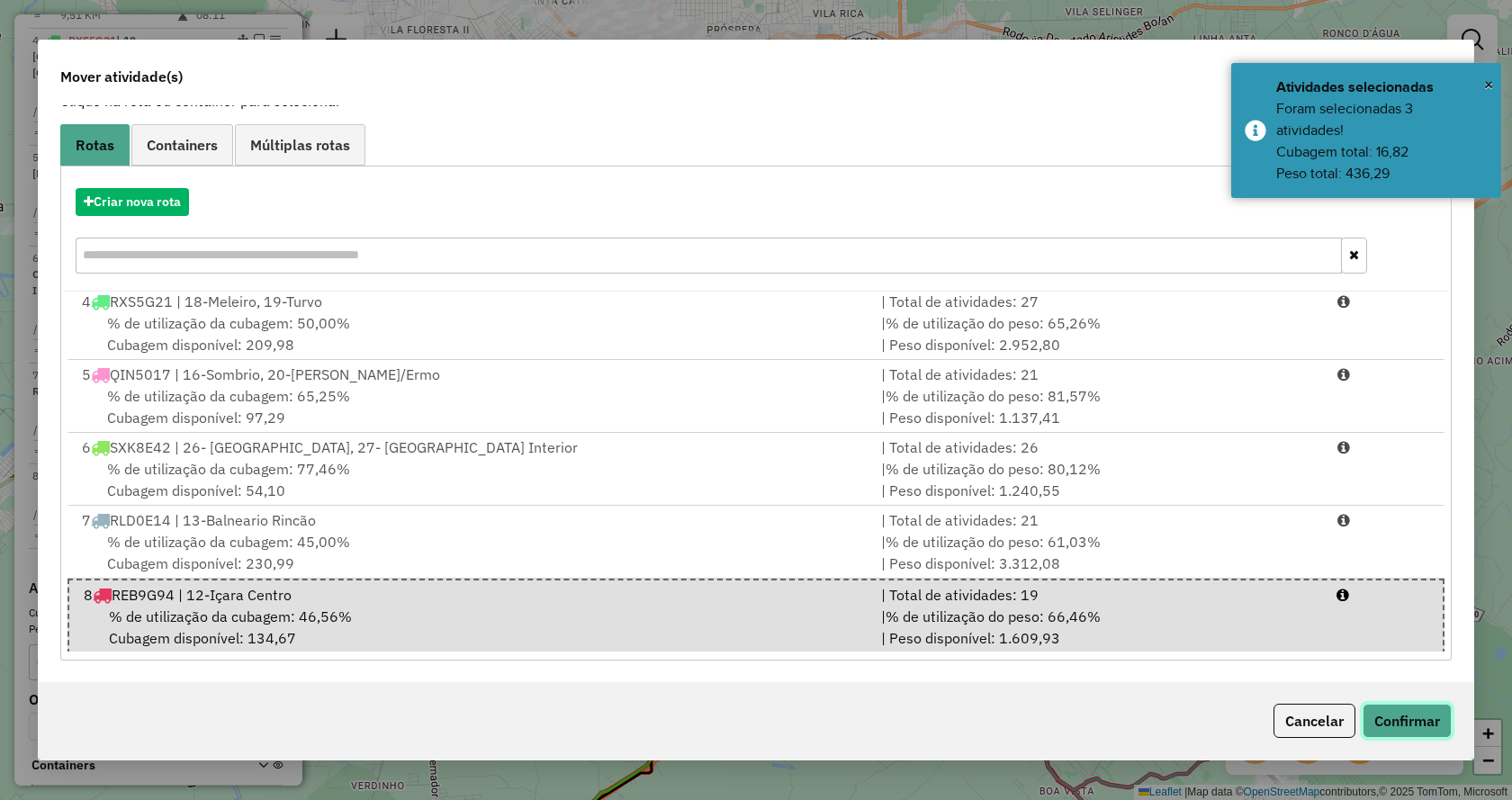
click at [1395, 725] on button "Confirmar" at bounding box center [1406, 721] width 89 height 34
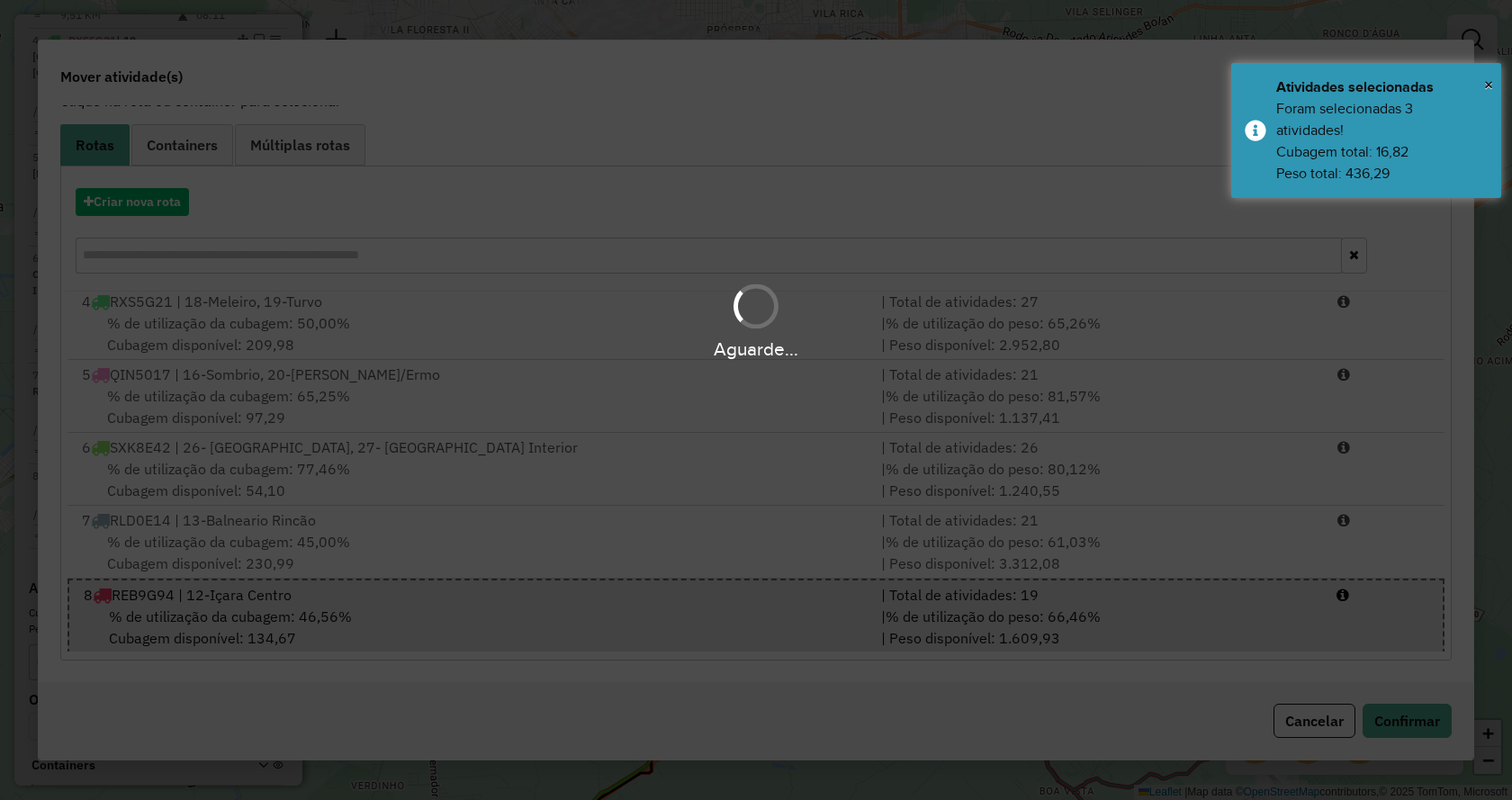
scroll to position [996, 0]
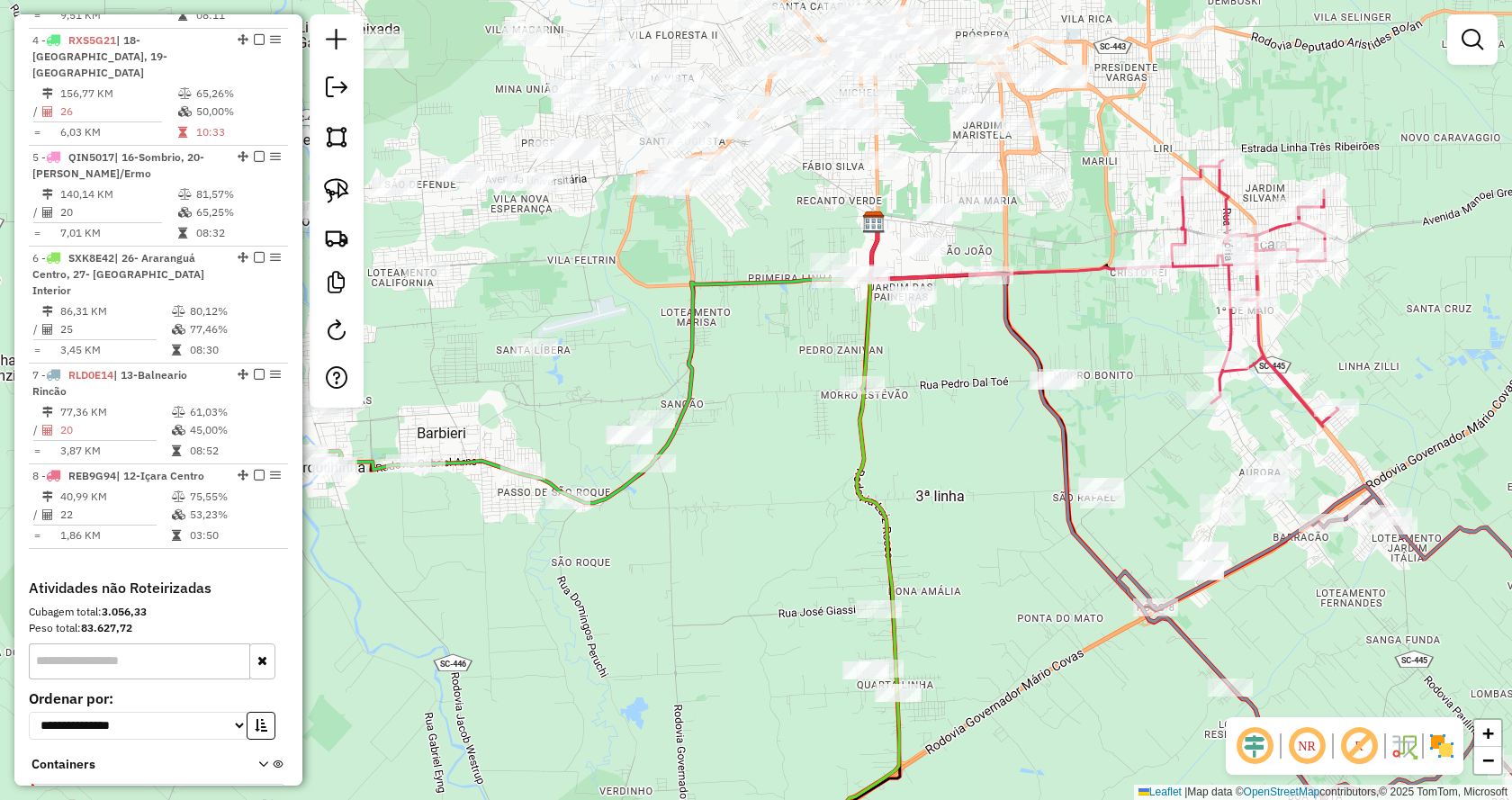
drag, startPoint x: 891, startPoint y: 429, endPoint x: 1139, endPoint y: 434, distance: 248.1
click at [1139, 434] on div "Janela de atendimento Grade de atendimento Capacidade Transportadoras Veículos …" at bounding box center [756, 400] width 1512 height 800
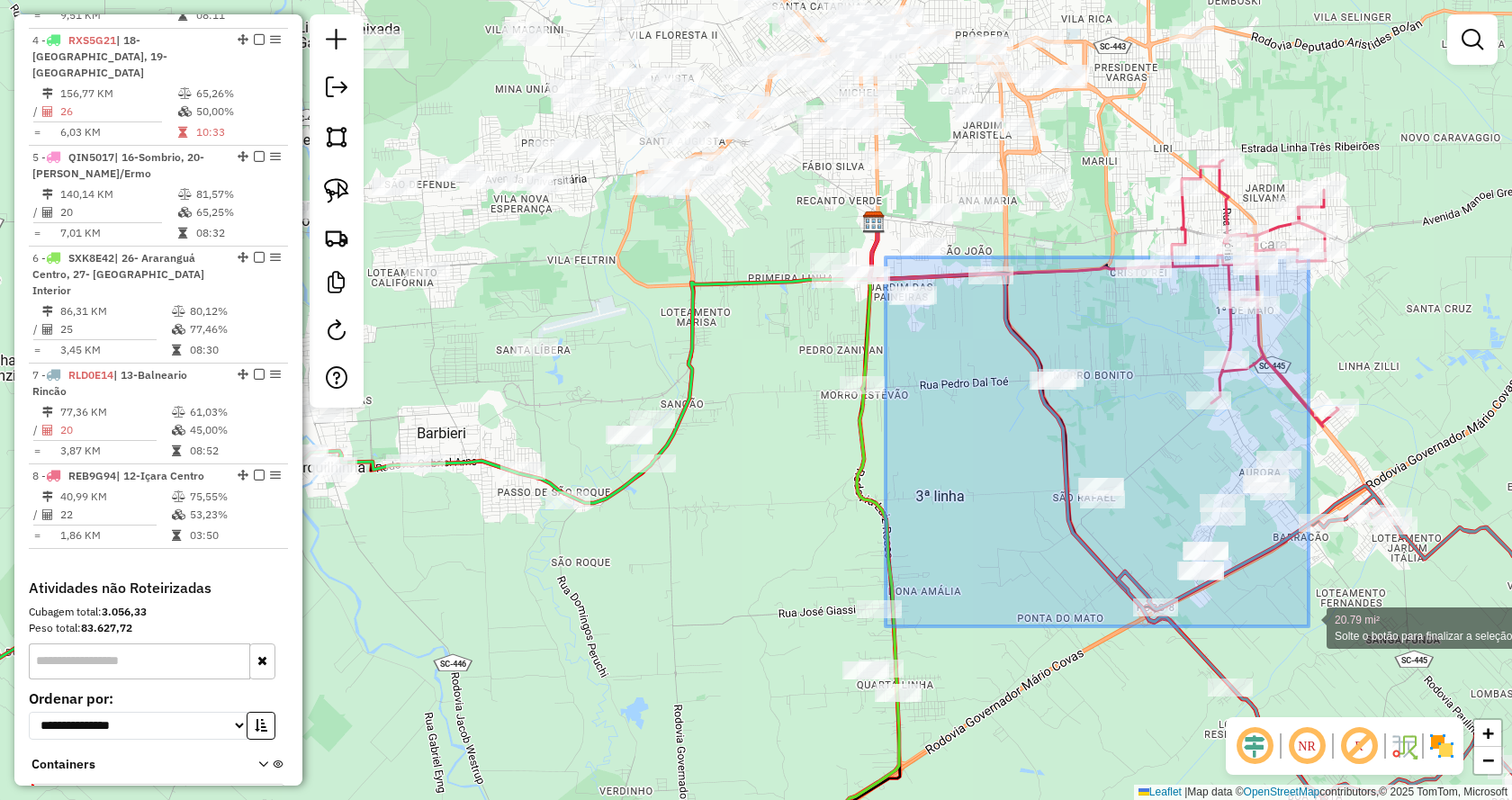
drag, startPoint x: 886, startPoint y: 258, endPoint x: 1308, endPoint y: 627, distance: 560.6
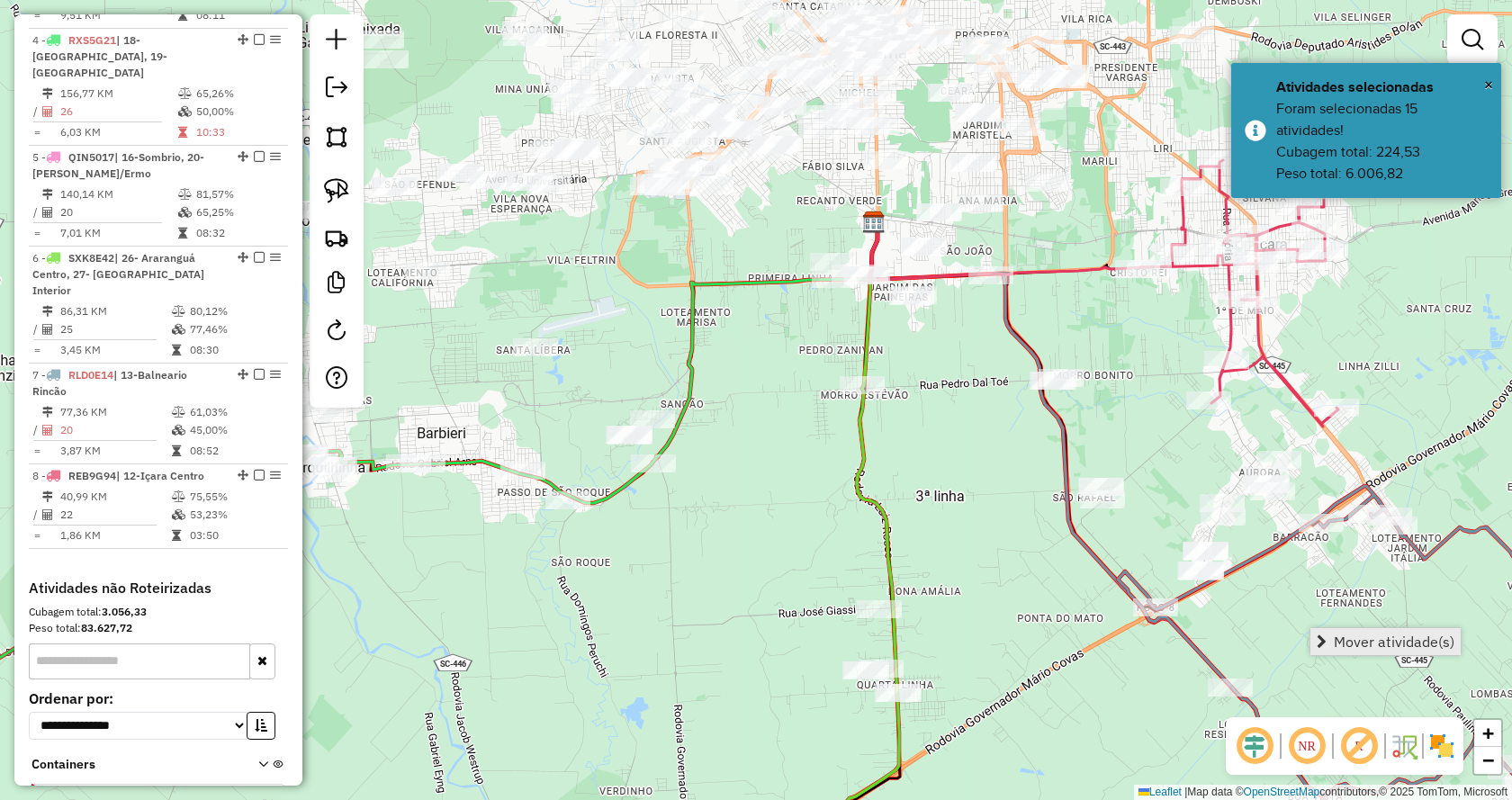
click at [1324, 635] on span "Mover atividade(s)" at bounding box center [1321, 641] width 10 height 15
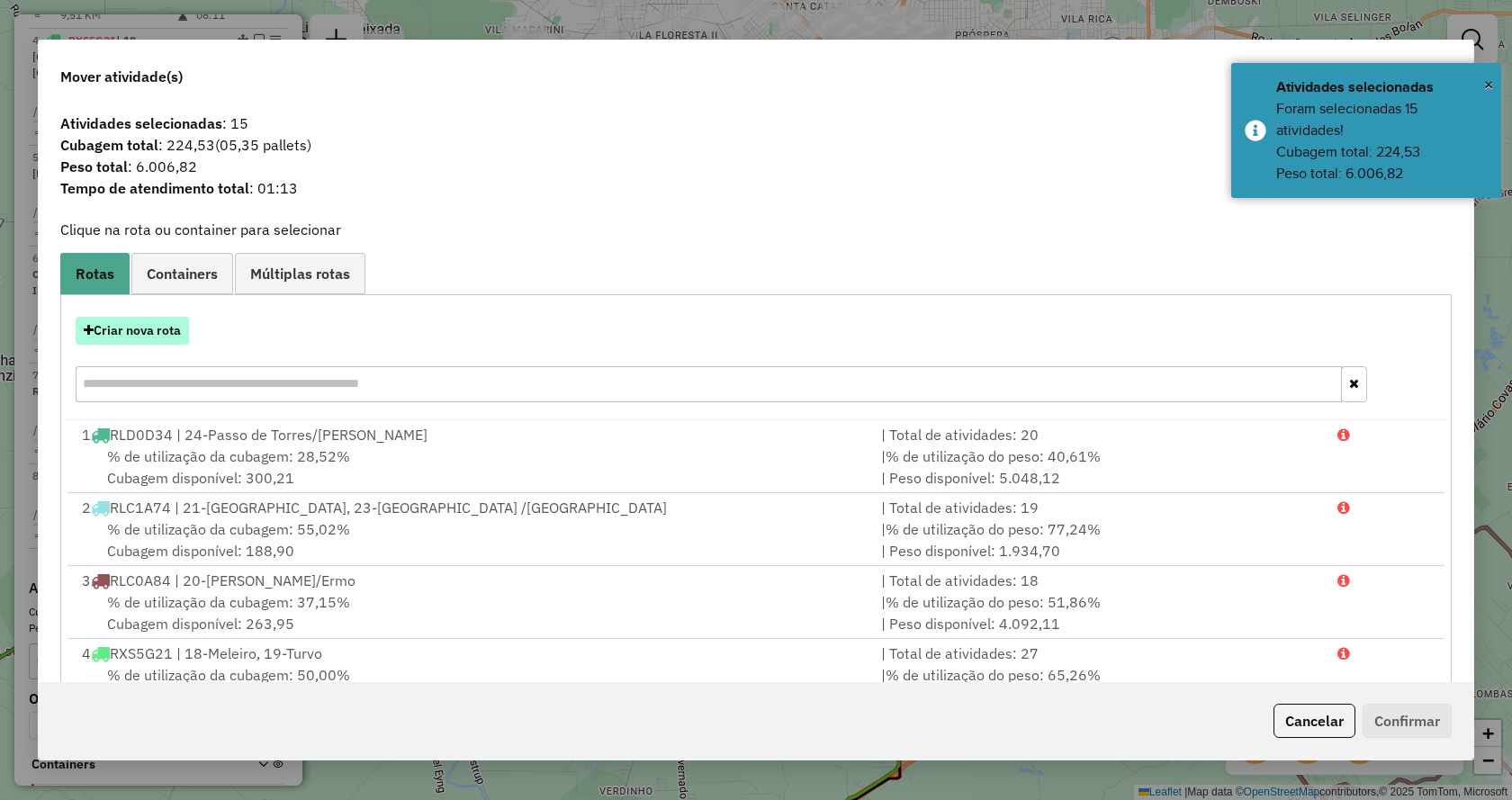
click at [139, 323] on button "Criar nova rota" at bounding box center [132, 331] width 114 height 28
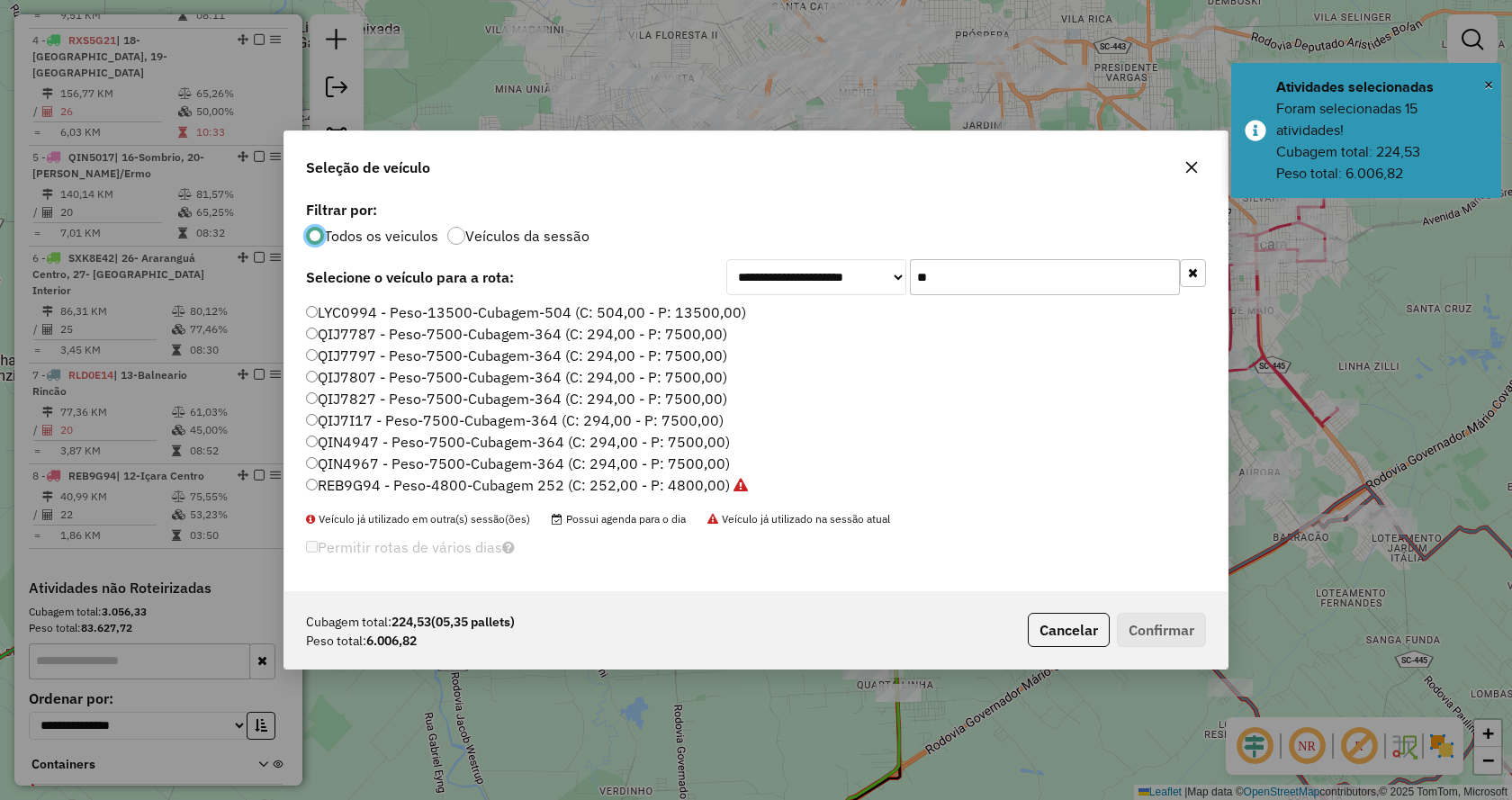
scroll to position [10, 6]
click at [957, 286] on input "**" at bounding box center [1045, 277] width 270 height 36
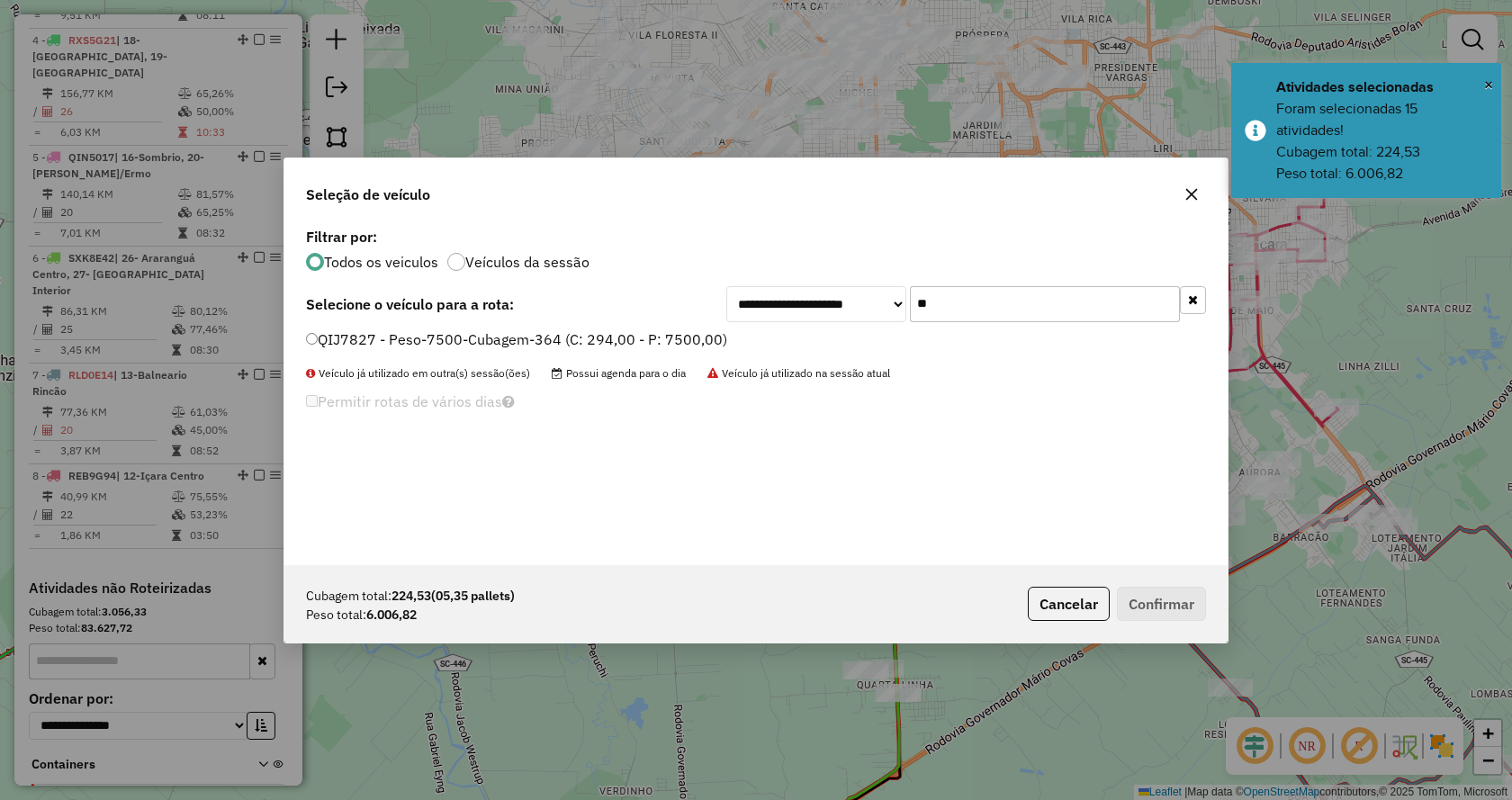
type input "**"
click at [646, 338] on label "QIJ7827 - Peso-7500-Cubagem-364 (C: 294,00 - P: 7500,00)" at bounding box center [517, 340] width 421 height 22
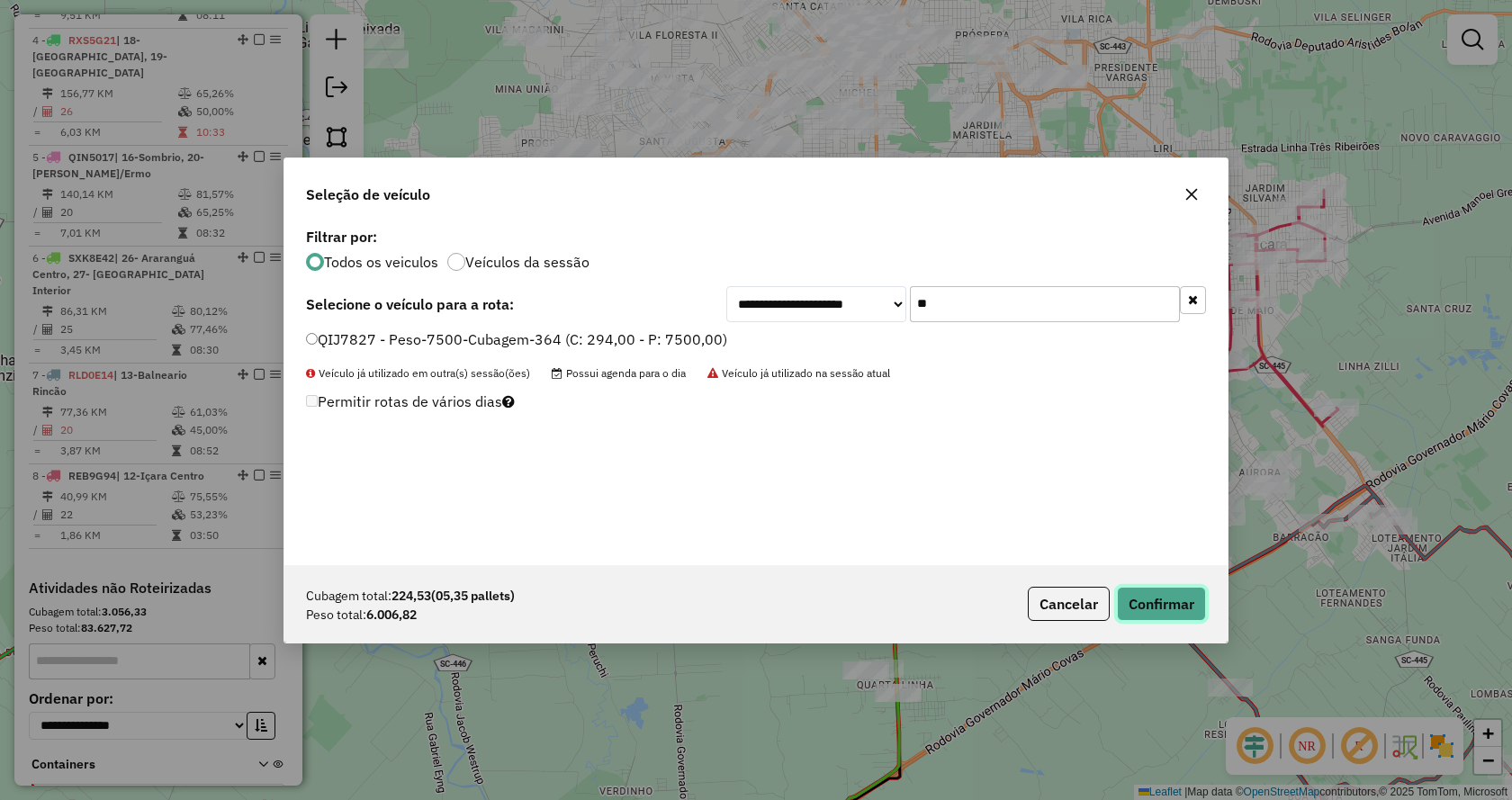
click at [1136, 607] on button "Confirmar" at bounding box center [1161, 603] width 89 height 34
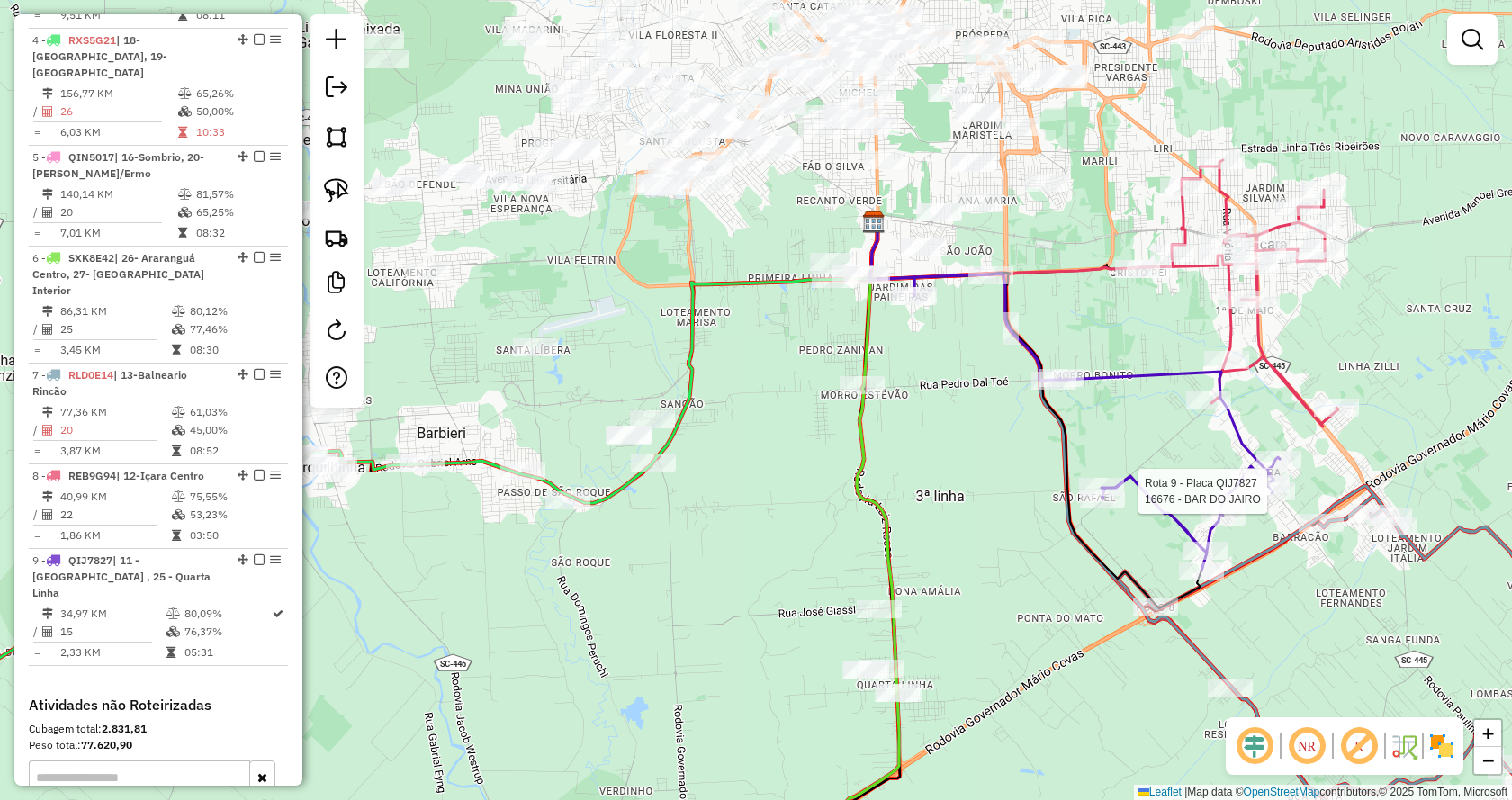
scroll to position [1181, 0]
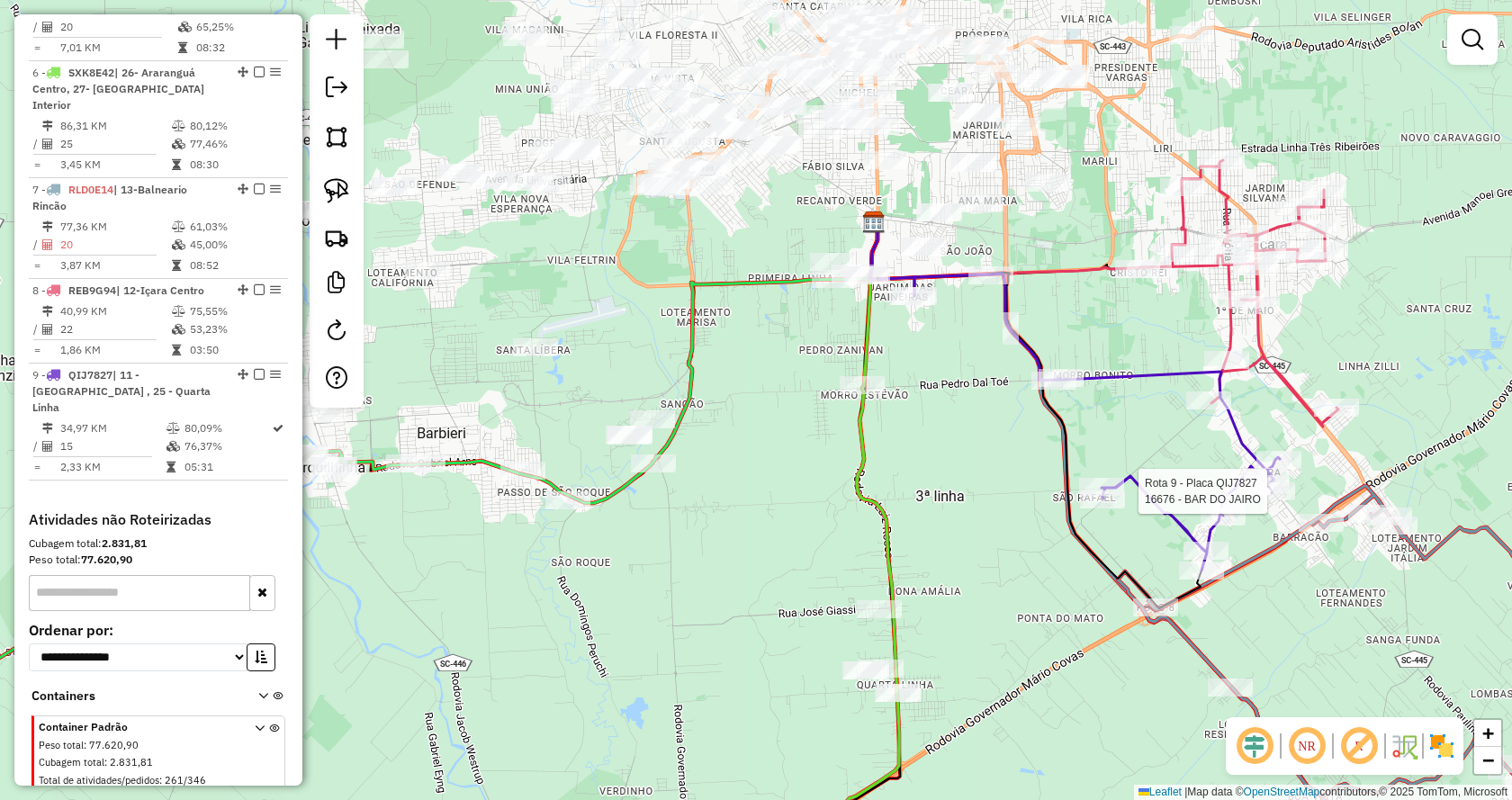
select select "*********"
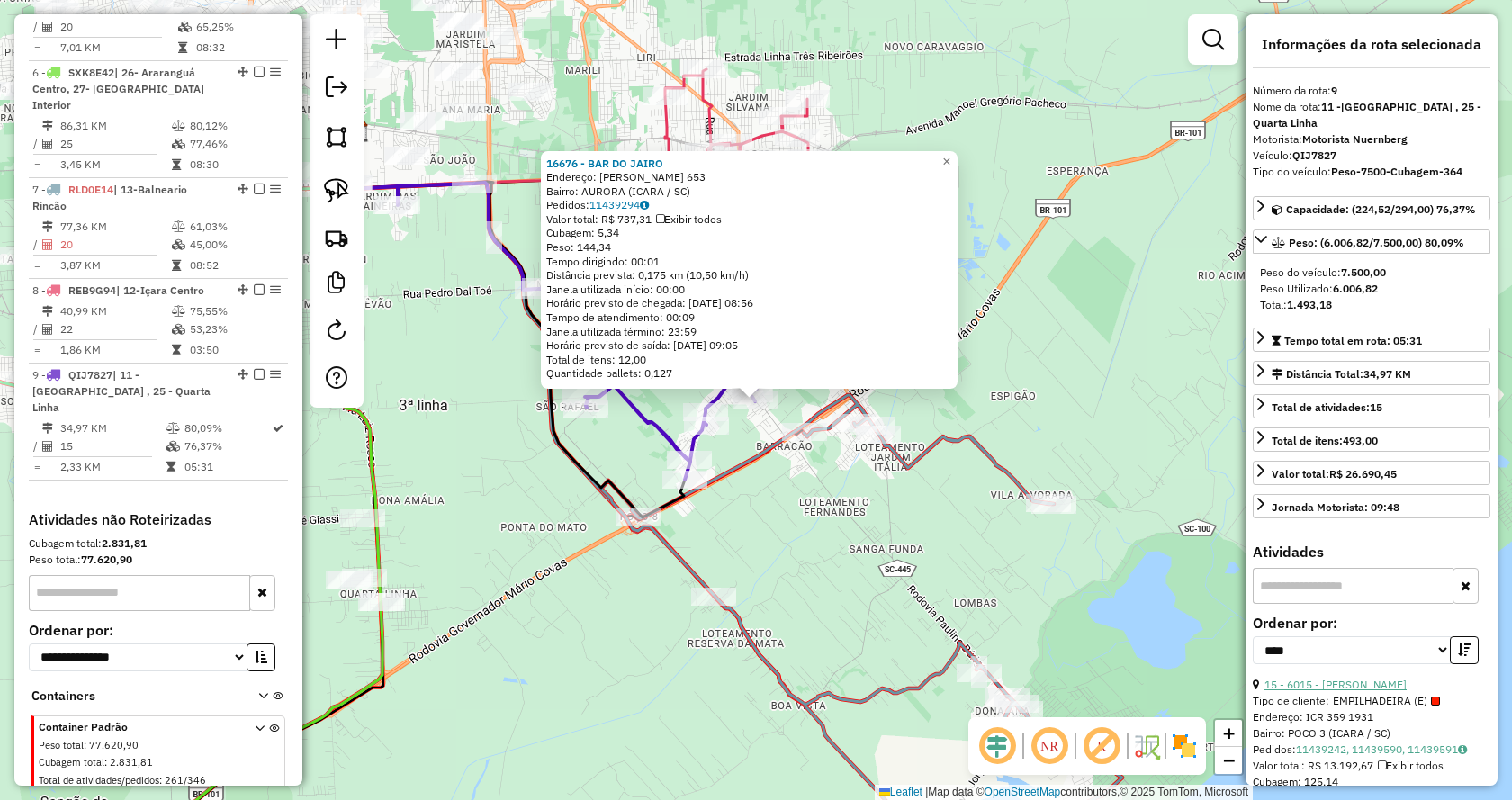
click at [1303, 678] on link "15 - 6015 - [PERSON_NAME]" at bounding box center [1335, 684] width 142 height 14
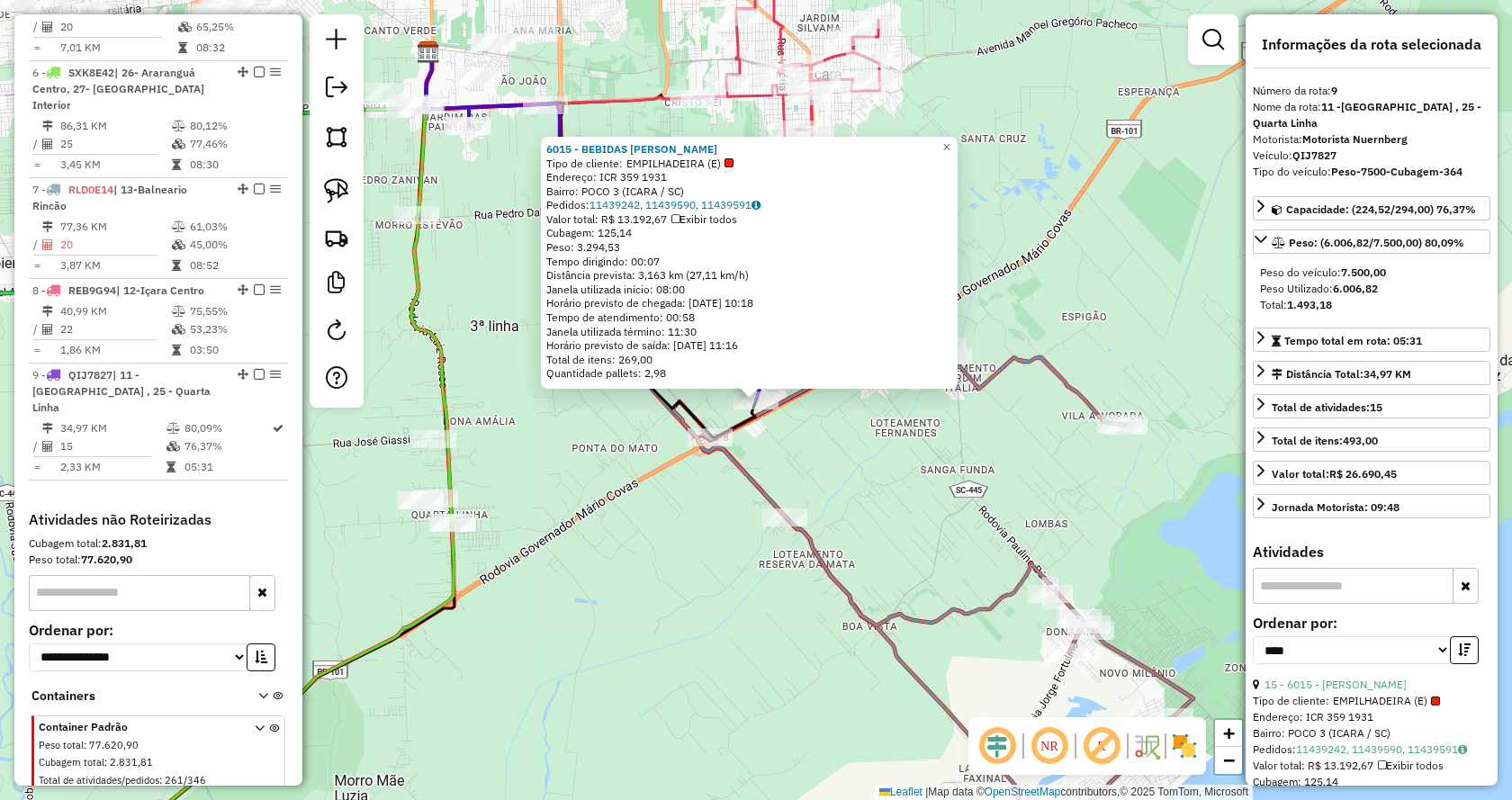
click at [858, 477] on div "6015 - BEBIDAS FERNANDES Tipo de cliente: EMPILHADEIRA (E) Endereço: ICR 359 19…" at bounding box center [756, 400] width 1512 height 800
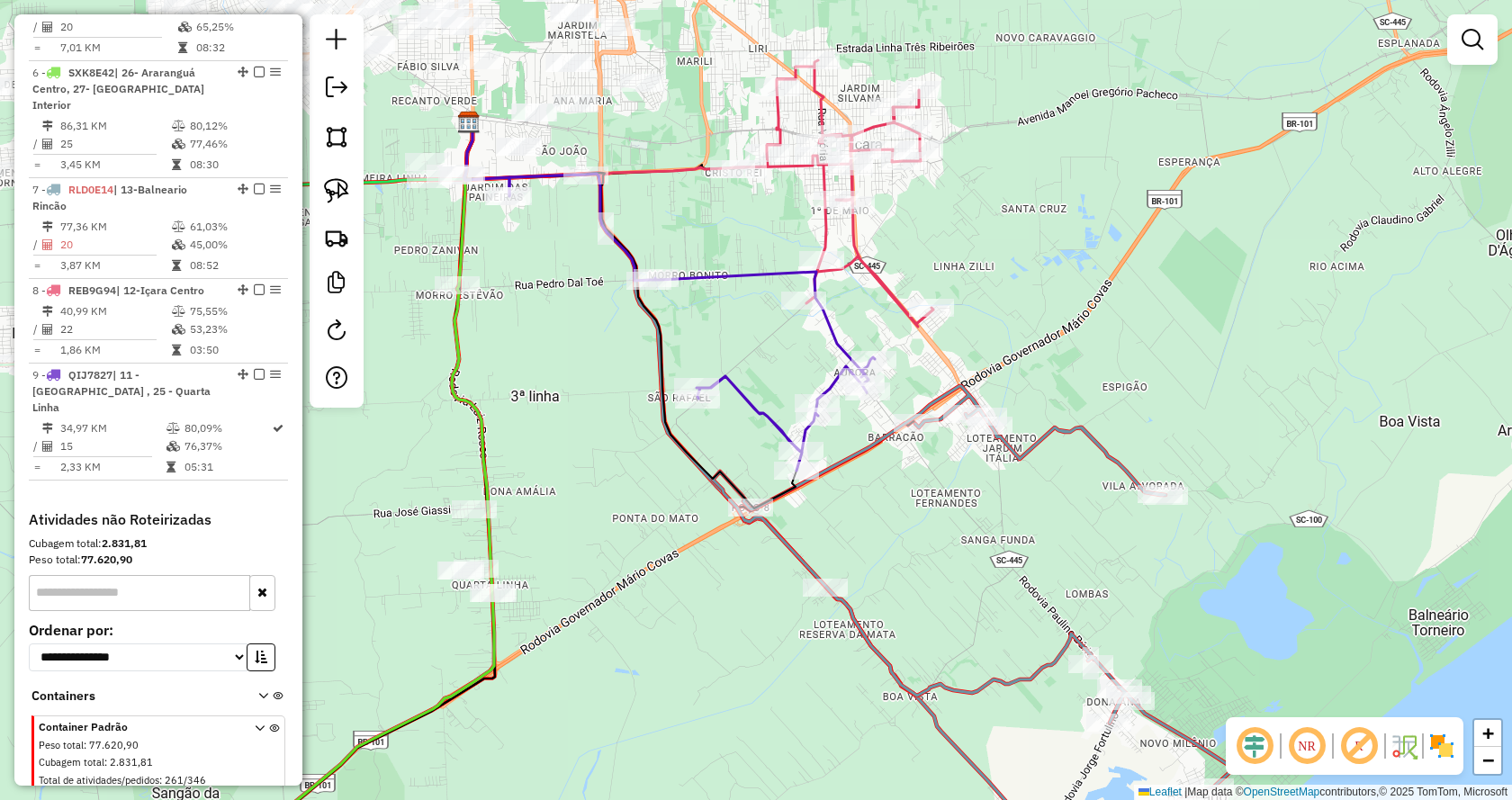
drag, startPoint x: 755, startPoint y: 267, endPoint x: 812, endPoint y: 363, distance: 111.6
click at [812, 363] on div "Janela de atendimento Grade de atendimento Capacidade Transportadoras Veículos …" at bounding box center [756, 400] width 1512 height 800
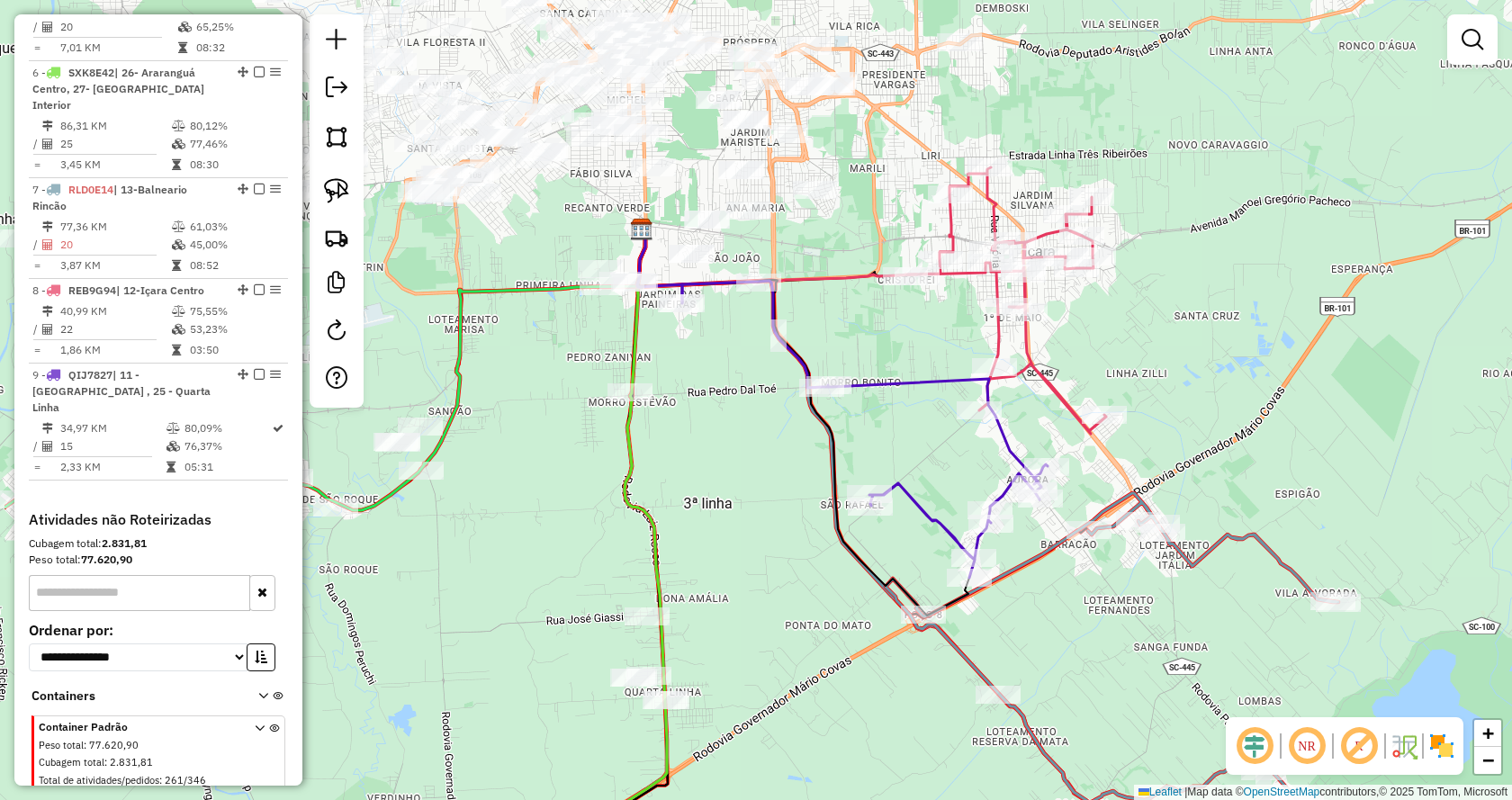
drag, startPoint x: 754, startPoint y: 396, endPoint x: 941, endPoint y: 497, distance: 212.5
click at [941, 497] on div "Janela de atendimento Grade de atendimento Capacidade Transportadoras Veículos …" at bounding box center [756, 400] width 1512 height 800
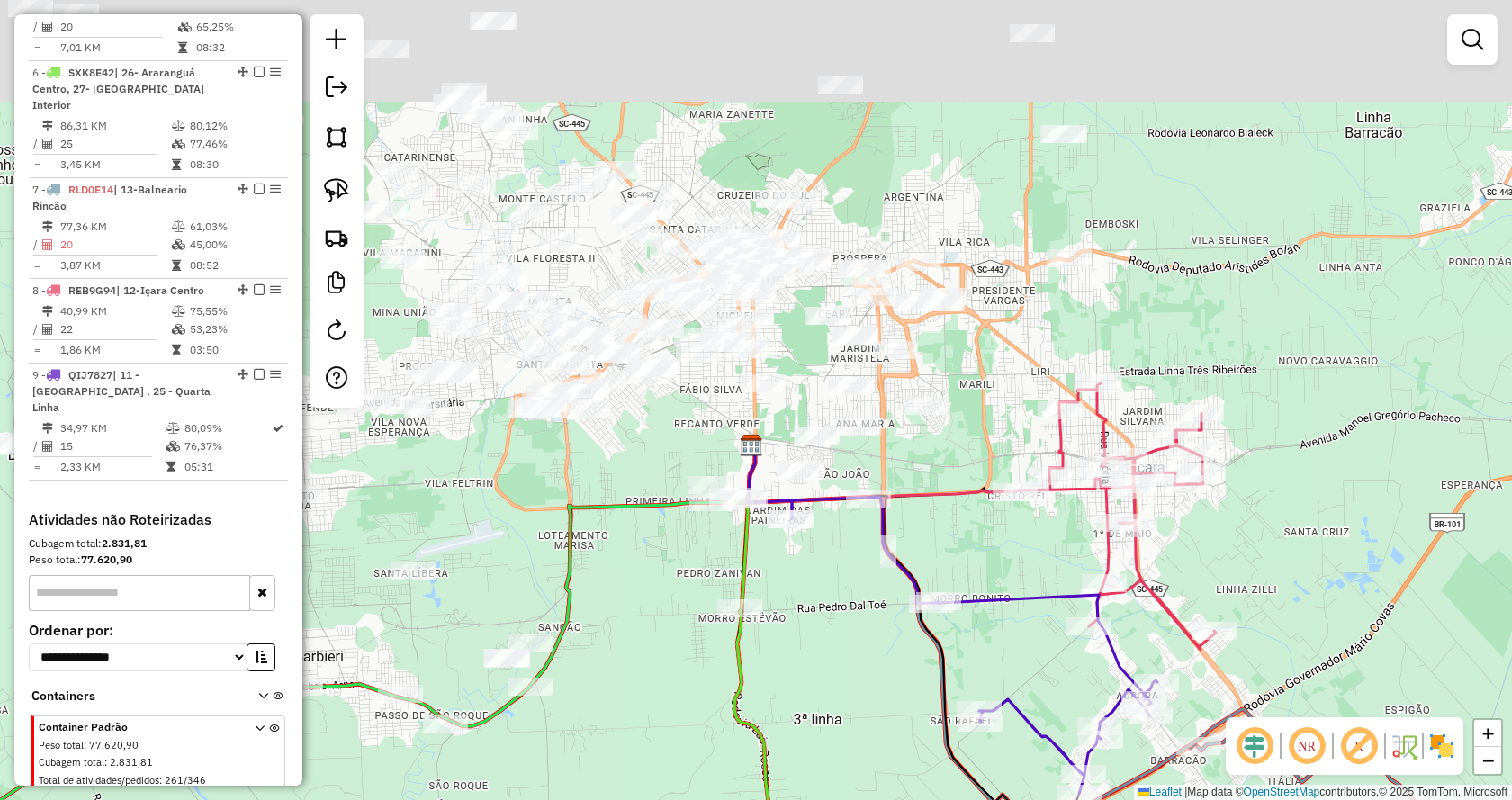
drag, startPoint x: 933, startPoint y: 419, endPoint x: 1016, endPoint y: 643, distance: 238.9
click at [1016, 643] on div "Janela de atendimento Grade de atendimento Capacidade Transportadoras Veículos …" at bounding box center [756, 400] width 1512 height 800
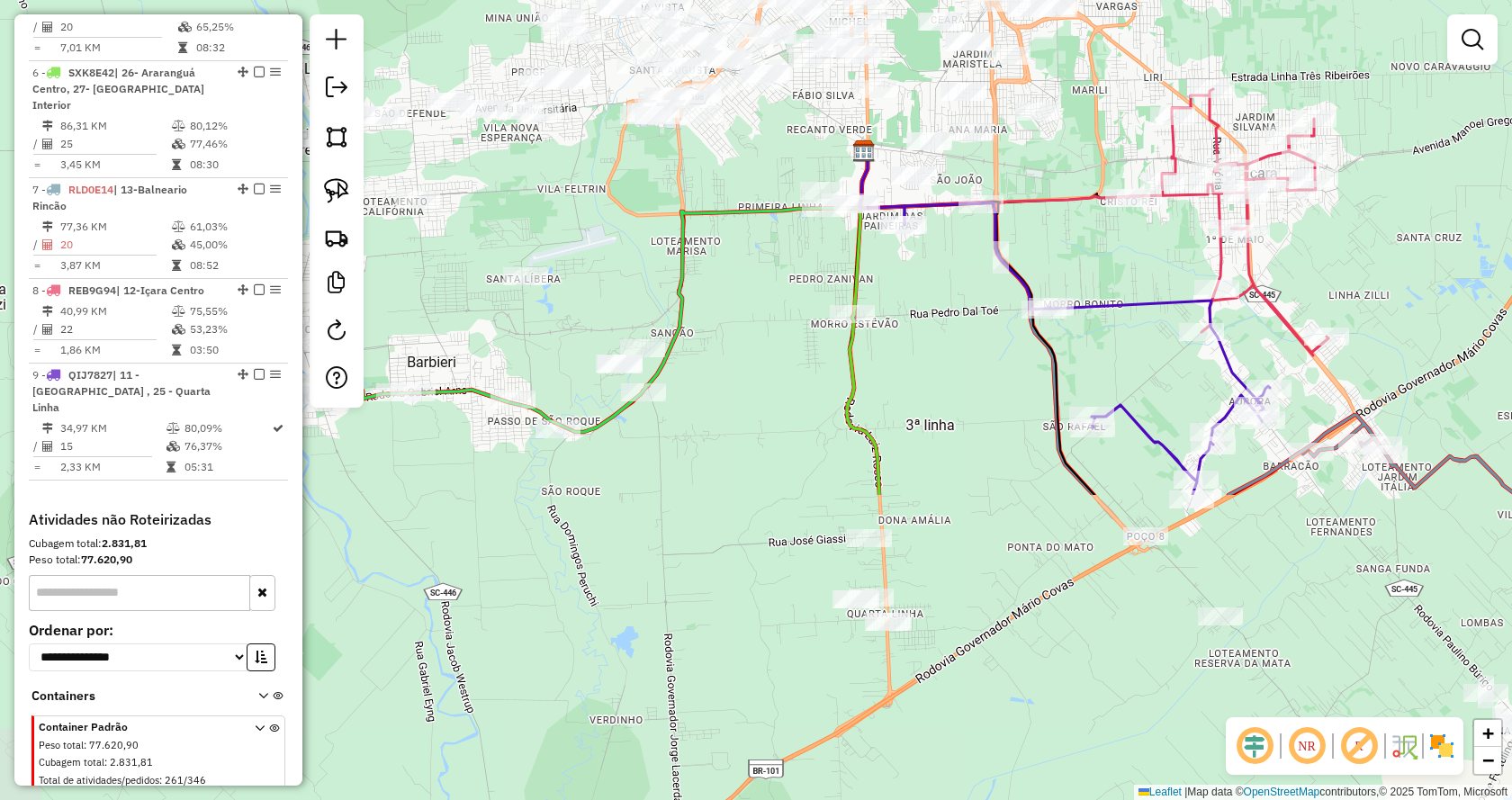
drag, startPoint x: 857, startPoint y: 657, endPoint x: 934, endPoint y: 324, distance: 341.8
click at [934, 324] on div "Janela de atendimento Grade de atendimento Capacidade Transportadoras Veículos …" at bounding box center [756, 400] width 1512 height 800
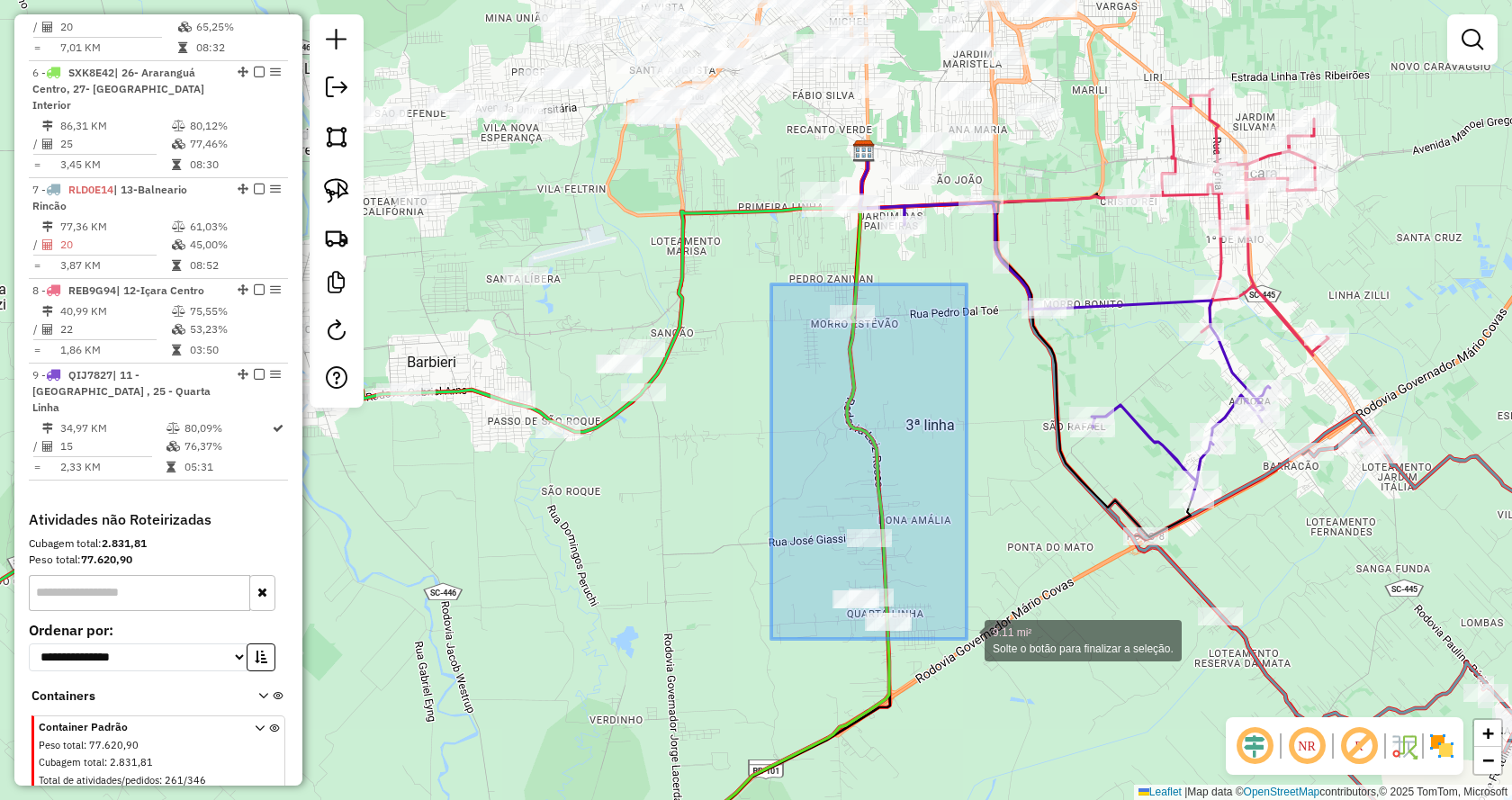
drag, startPoint x: 804, startPoint y: 354, endPoint x: 967, endPoint y: 639, distance: 328.3
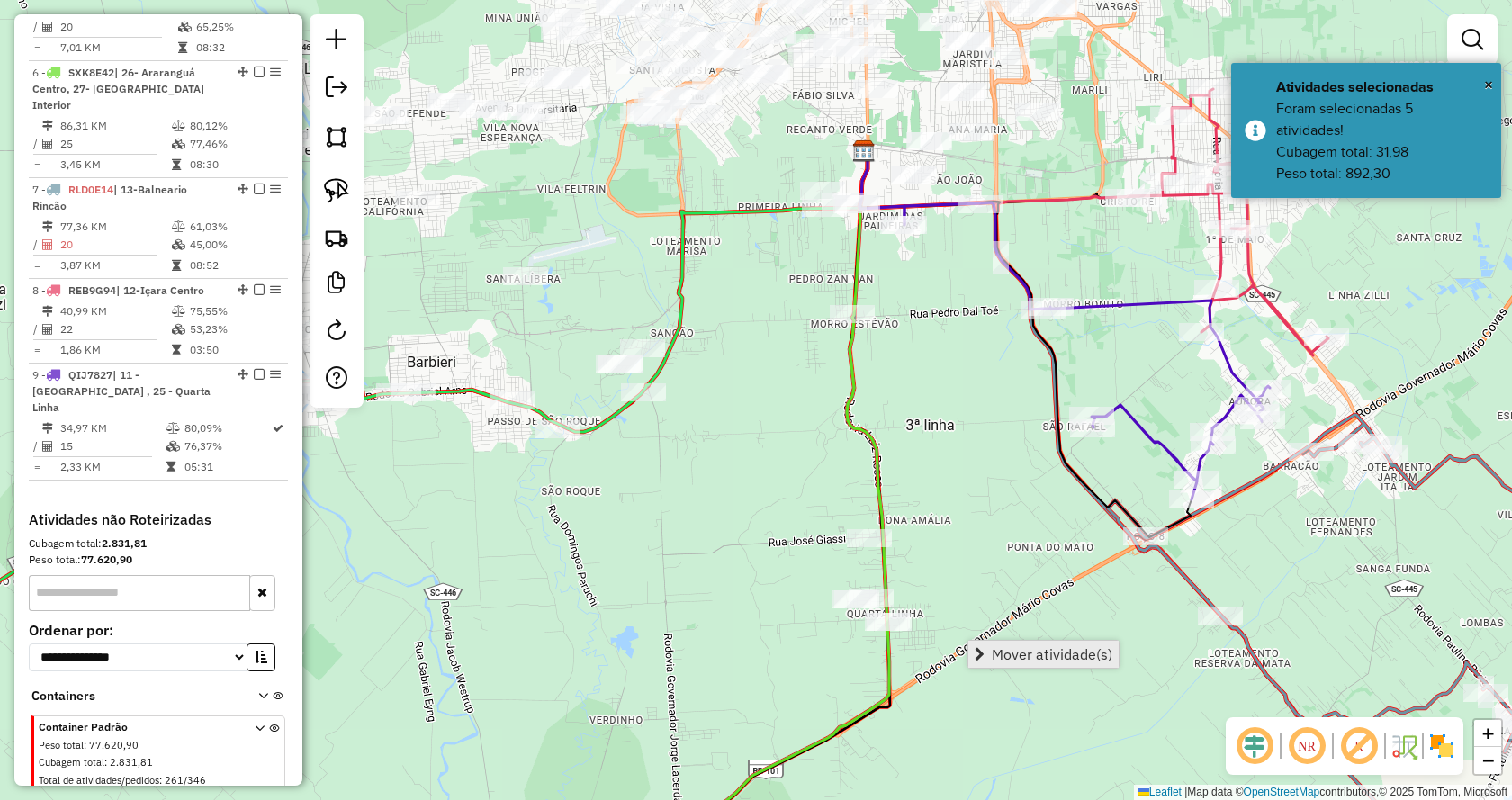
click at [989, 663] on link "Mover atividade(s)" at bounding box center [1043, 655] width 151 height 27
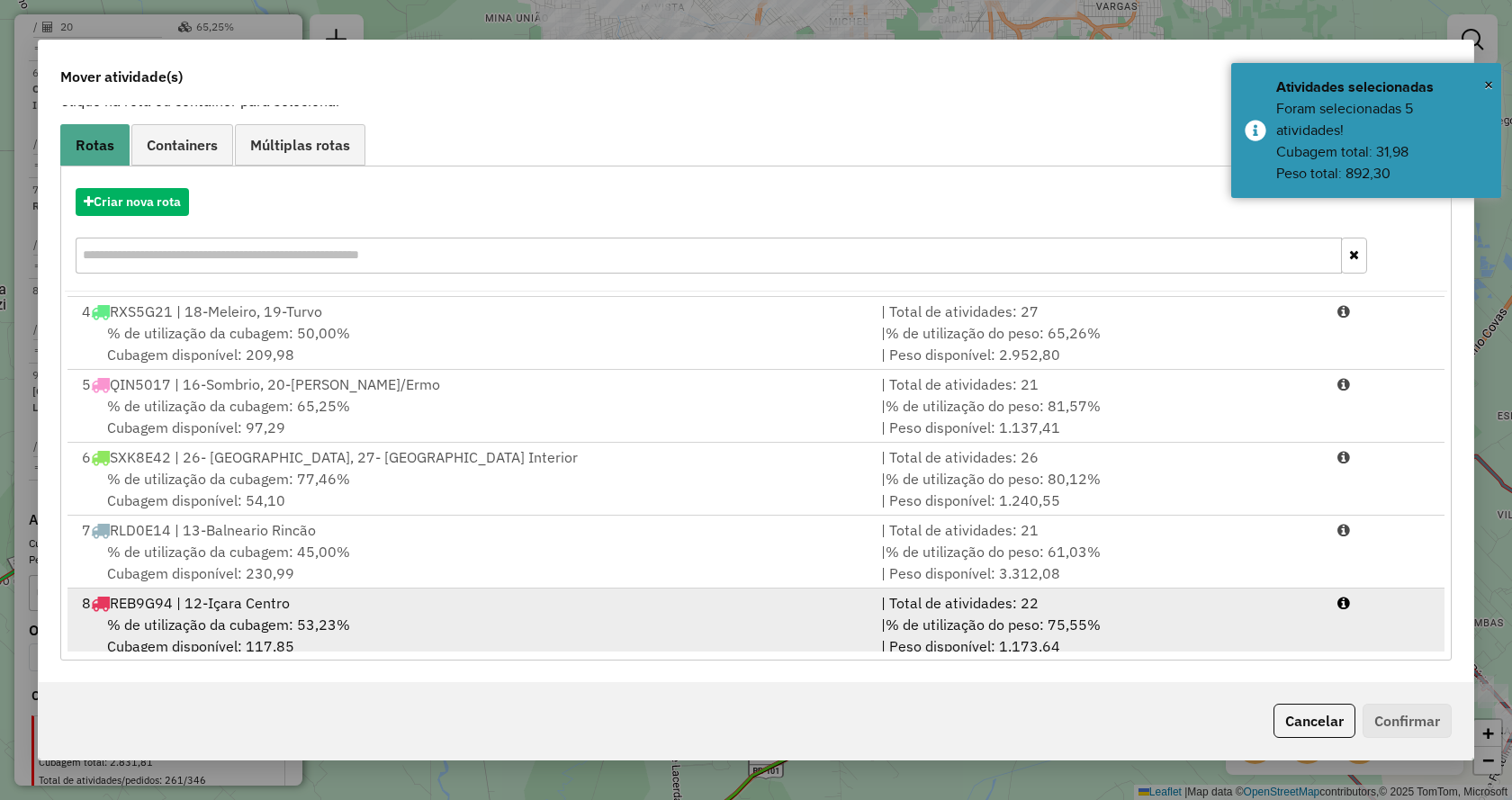
scroll to position [297, 0]
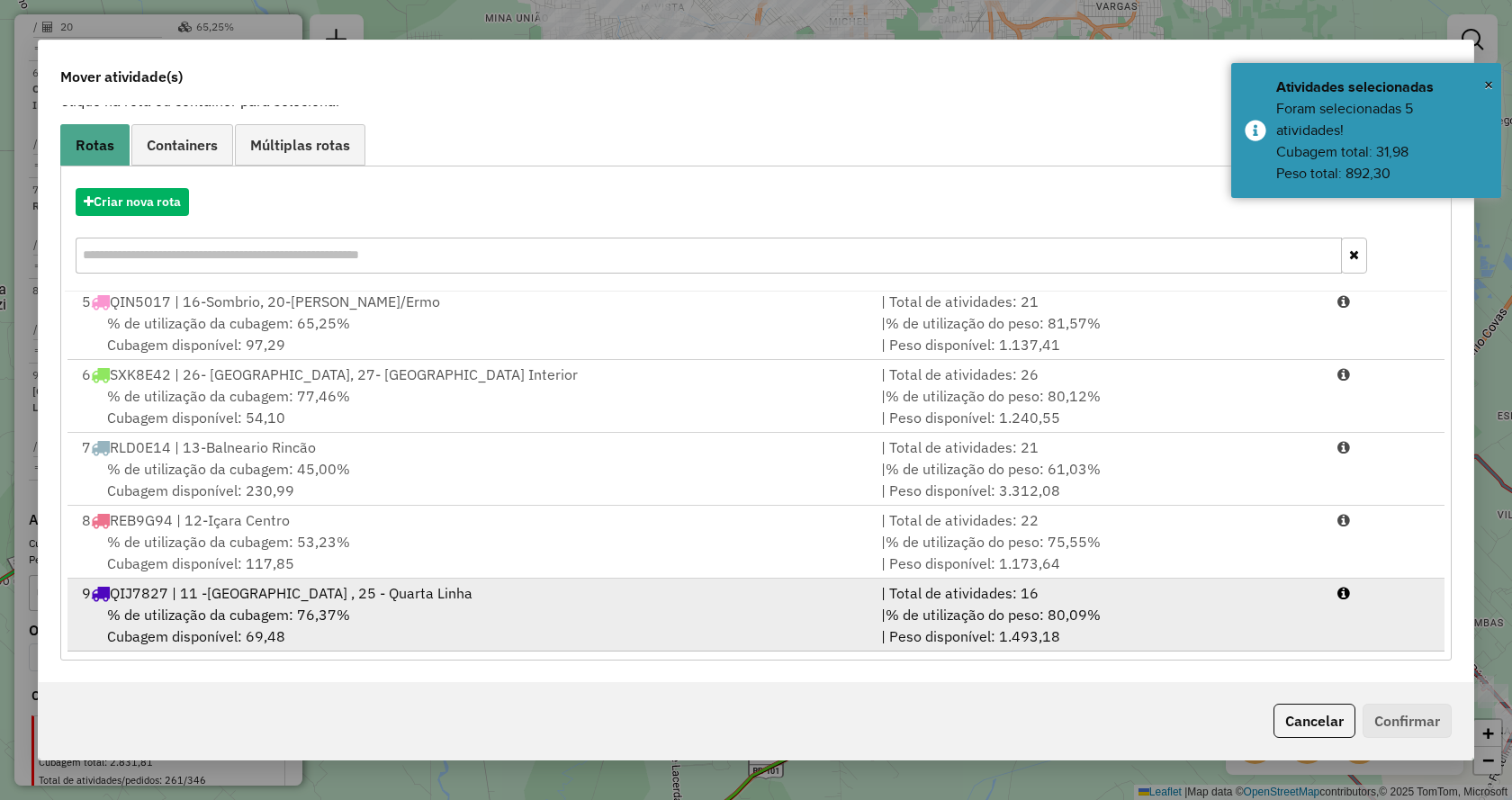
click at [1117, 594] on div "| Total de atividades: 16" at bounding box center [1098, 593] width 456 height 22
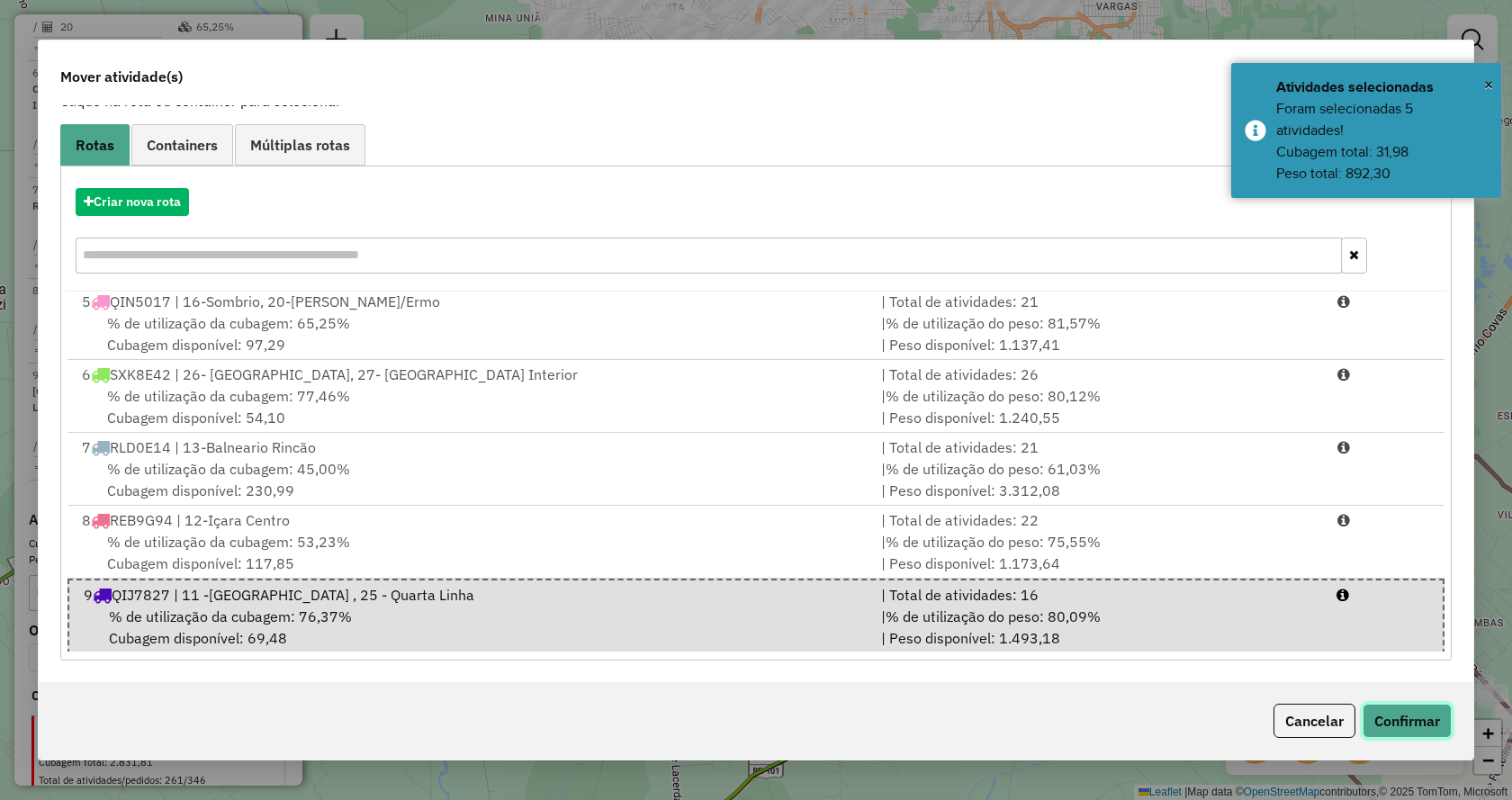
click at [1400, 716] on button "Confirmar" at bounding box center [1406, 721] width 89 height 34
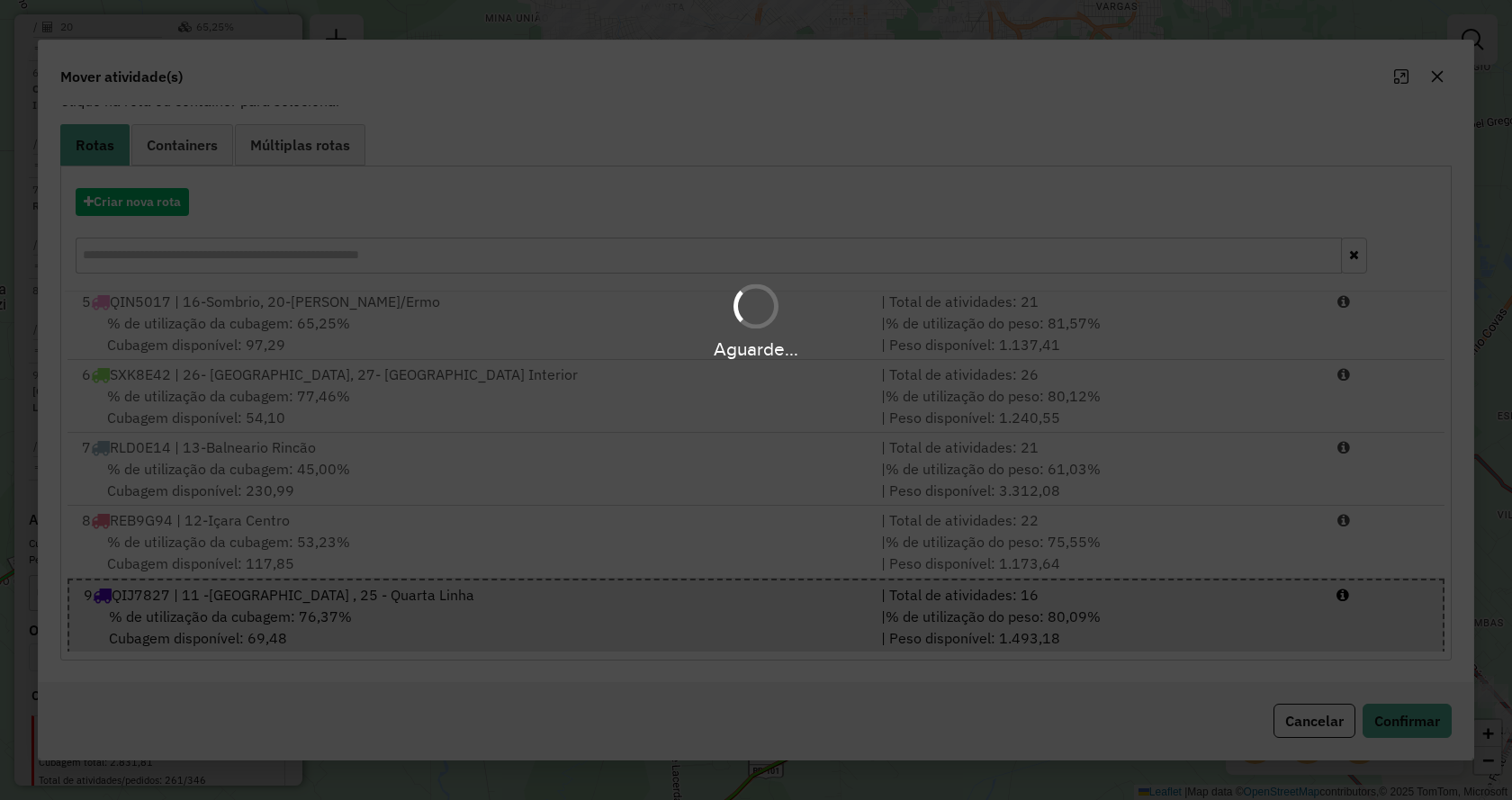
scroll to position [0, 0]
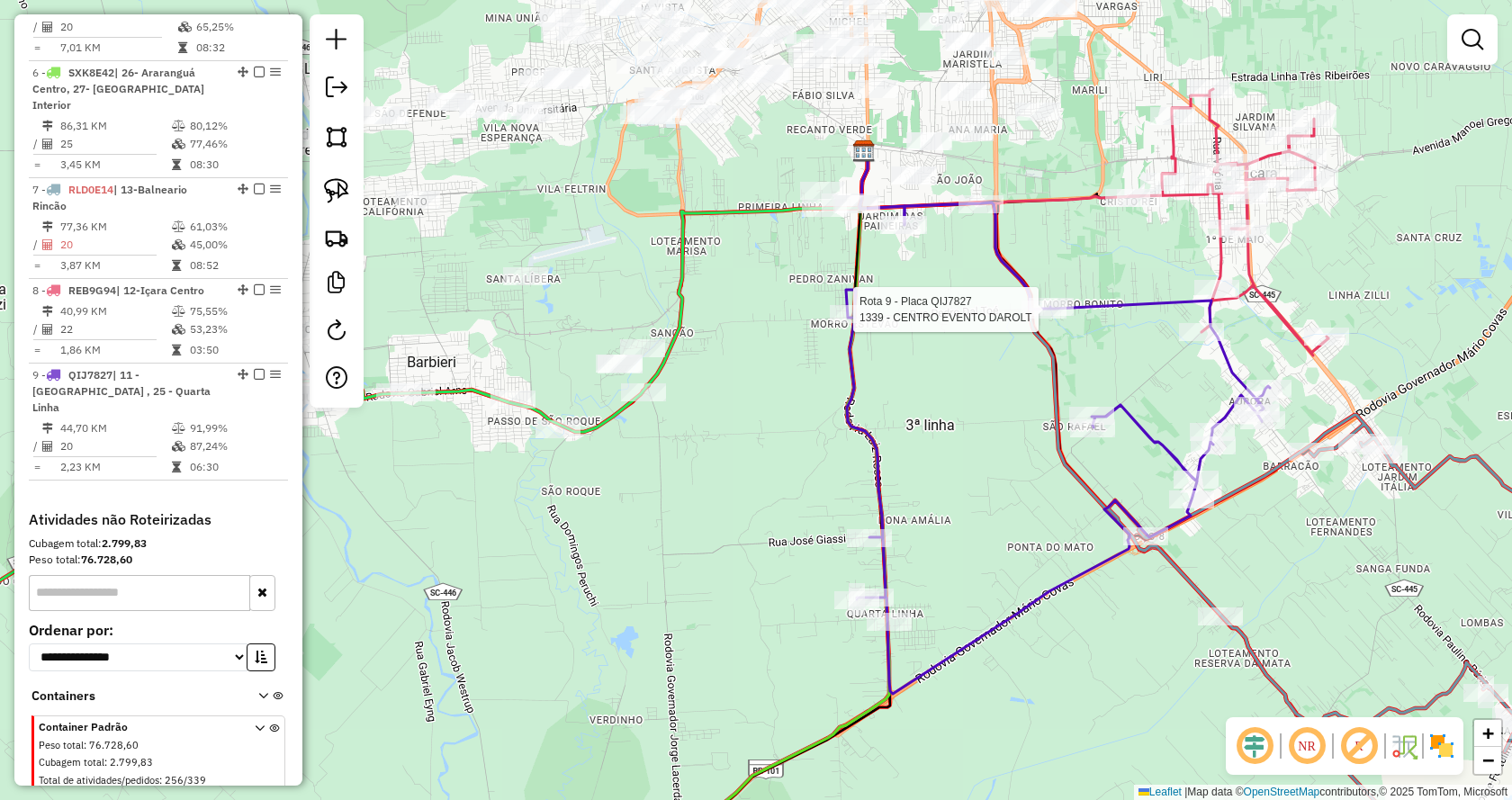
select select "*********"
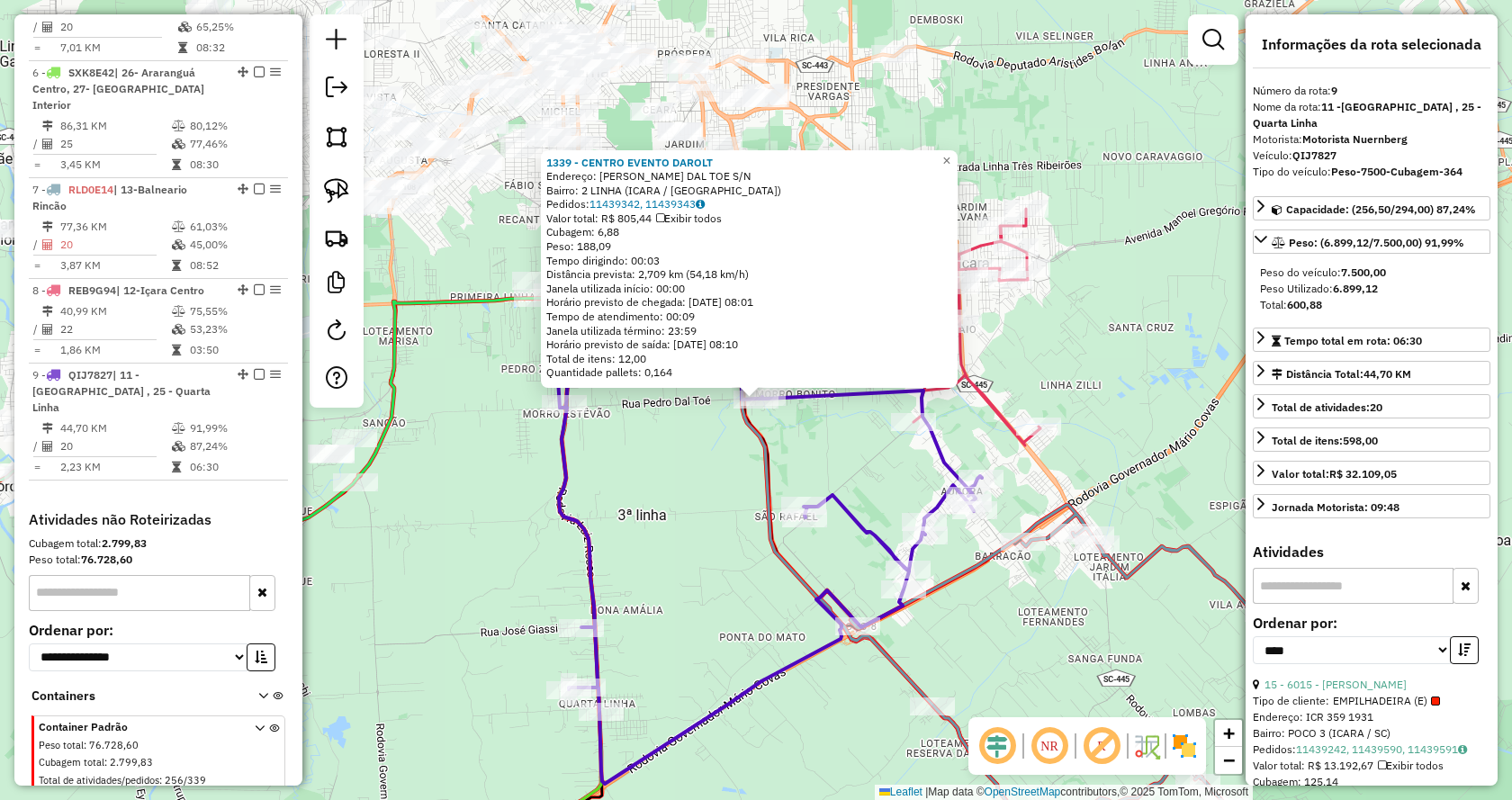
click at [1070, 386] on div "1339 - CENTRO EVENTO DAROLT Endereço: PEDRO DAL TOE S/N Bairro: 2 LINHA (ICARA …" at bounding box center [756, 400] width 1512 height 800
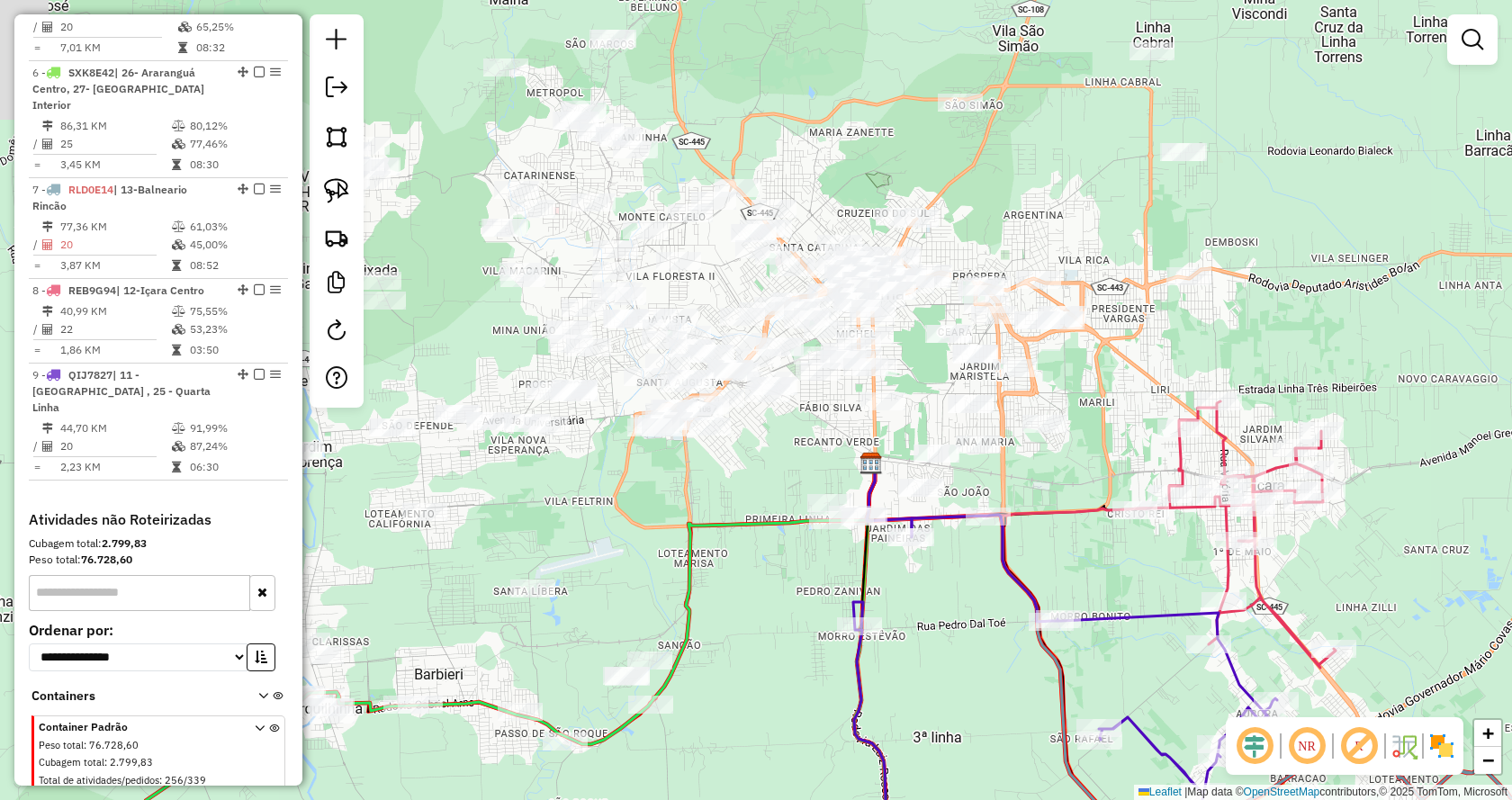
drag, startPoint x: 803, startPoint y: 193, endPoint x: 1129, endPoint y: 422, distance: 398.4
click at [1129, 422] on div "Janela de atendimento Grade de atendimento Capacidade Transportadoras Veículos …" at bounding box center [756, 400] width 1512 height 800
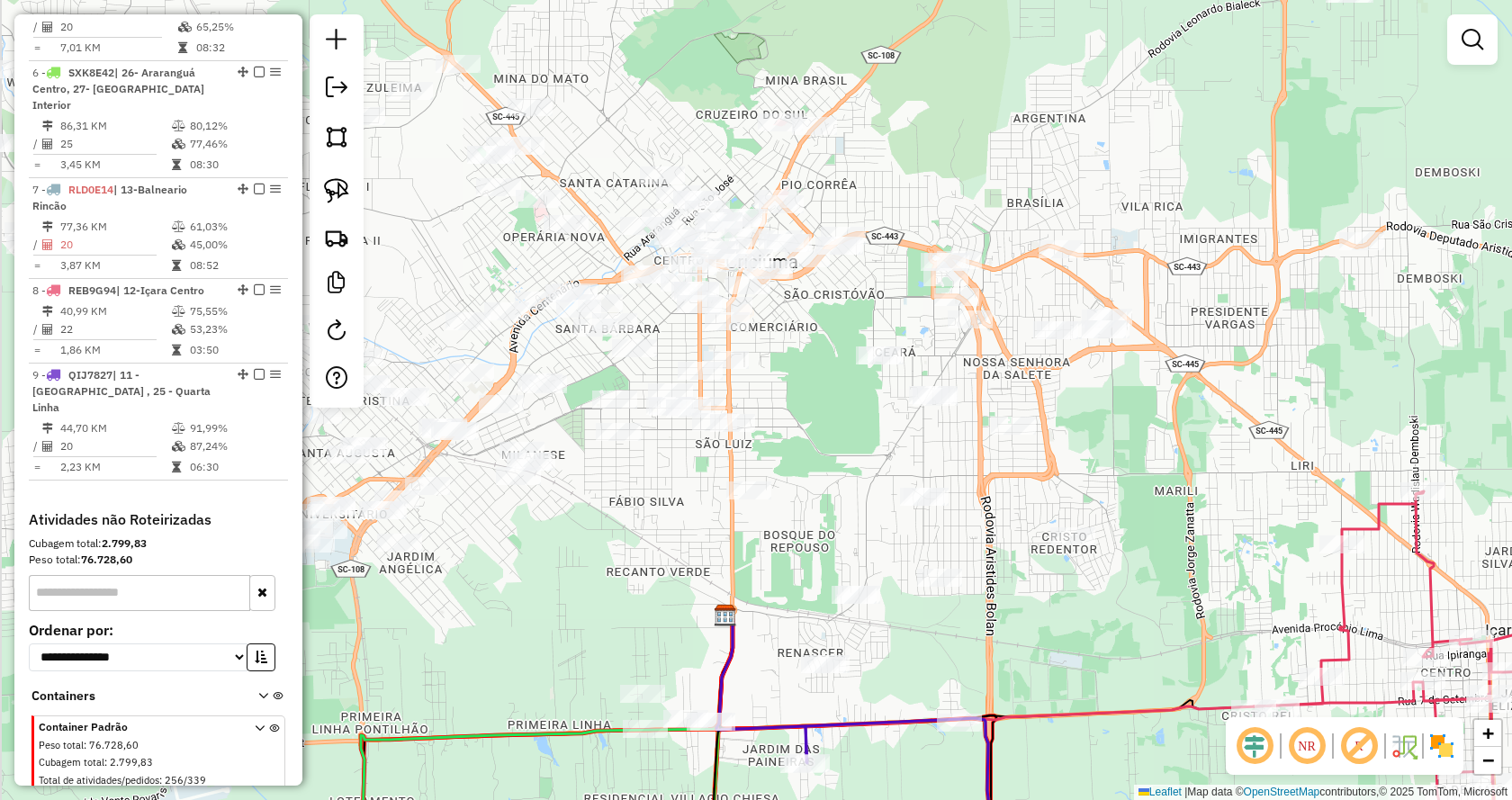
drag, startPoint x: 1117, startPoint y: 324, endPoint x: 1168, endPoint y: 420, distance: 108.7
click at [1168, 420] on div "Janela de atendimento Grade de atendimento Capacidade Transportadoras Veículos …" at bounding box center [756, 400] width 1512 height 800
drag, startPoint x: 787, startPoint y: 688, endPoint x: 781, endPoint y: 660, distance: 28.6
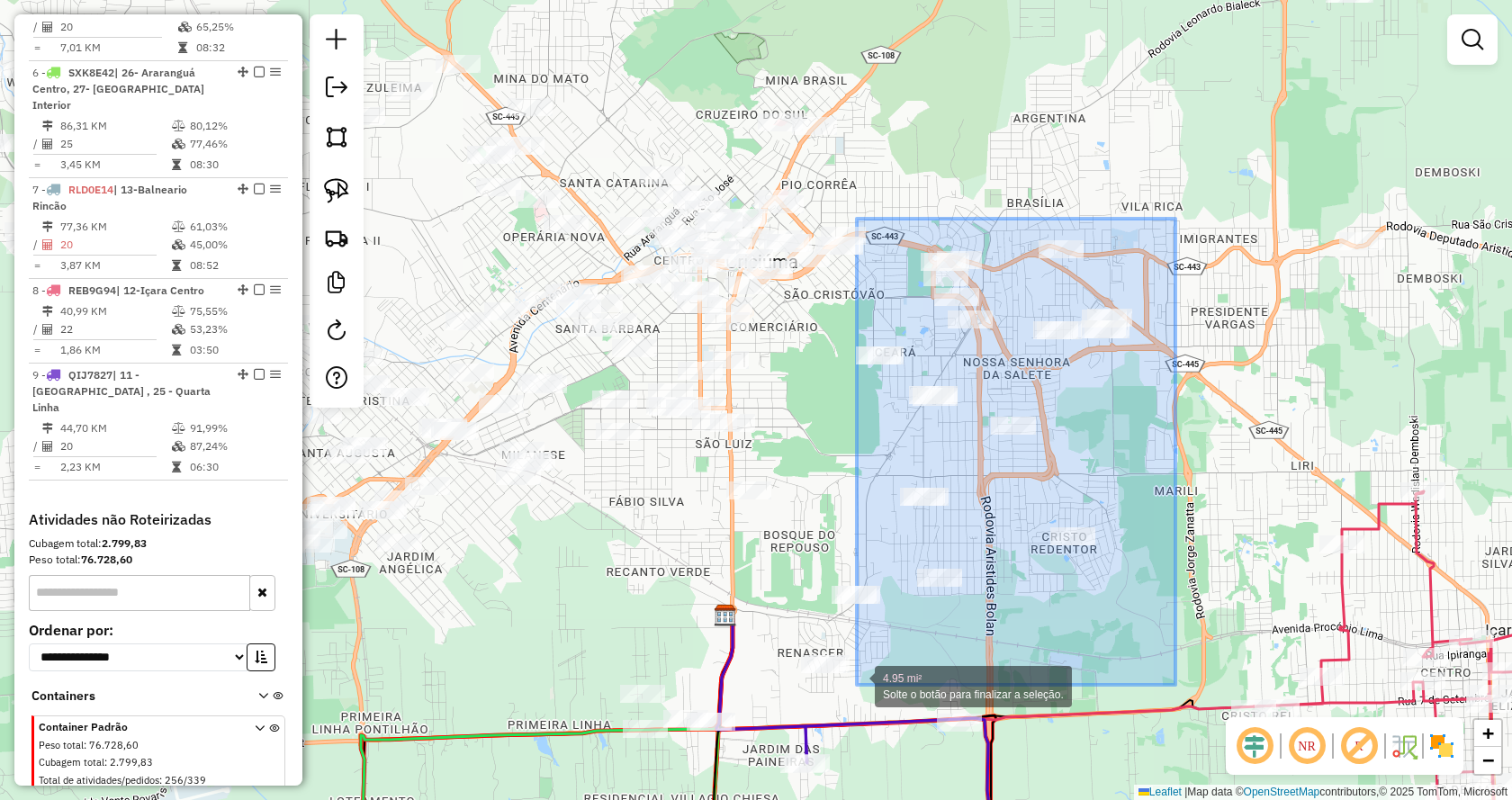
drag, startPoint x: 1175, startPoint y: 218, endPoint x: 856, endPoint y: 685, distance: 565.6
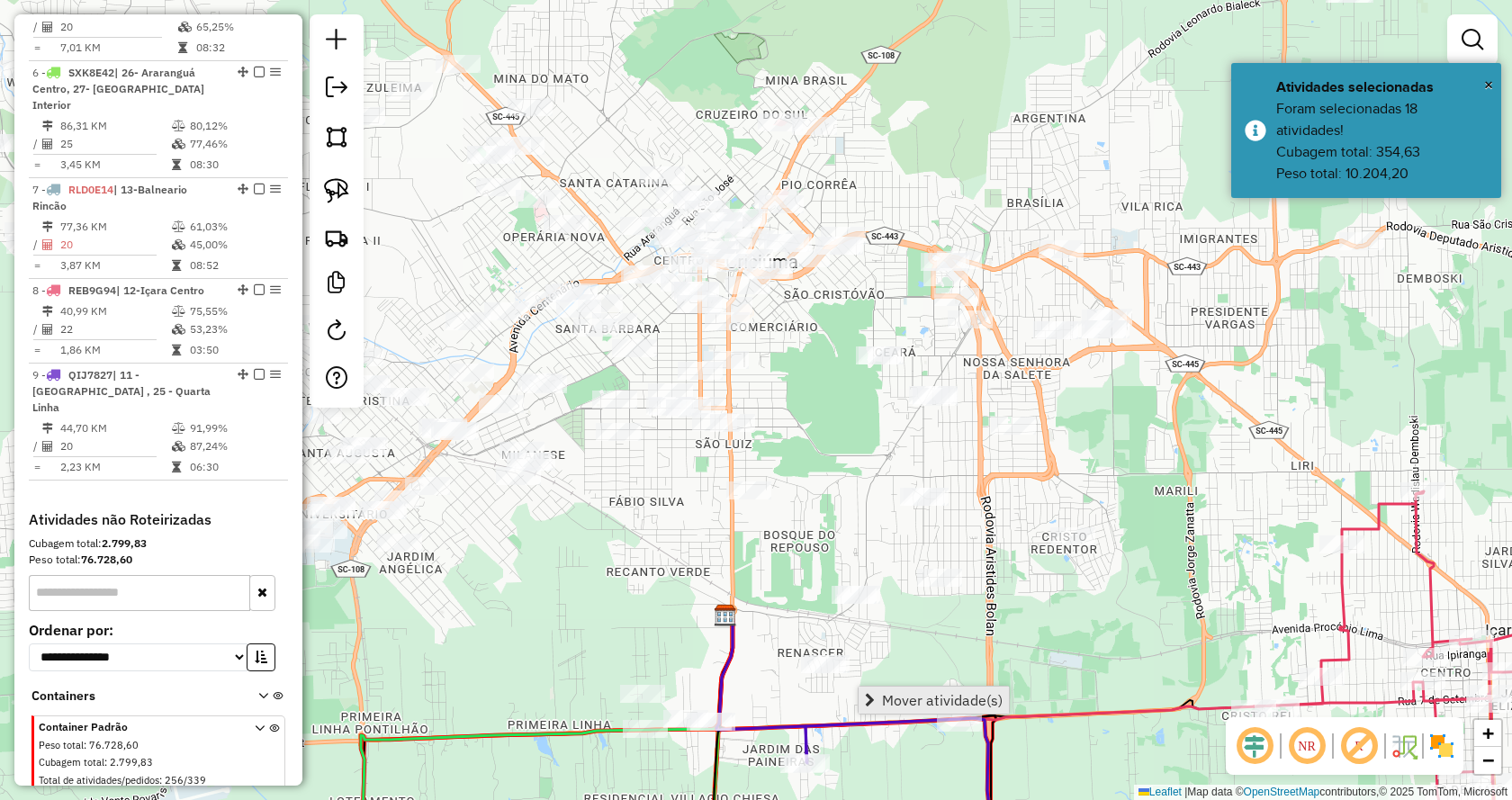
click at [903, 698] on span "Mover atividade(s)" at bounding box center [941, 700] width 120 height 15
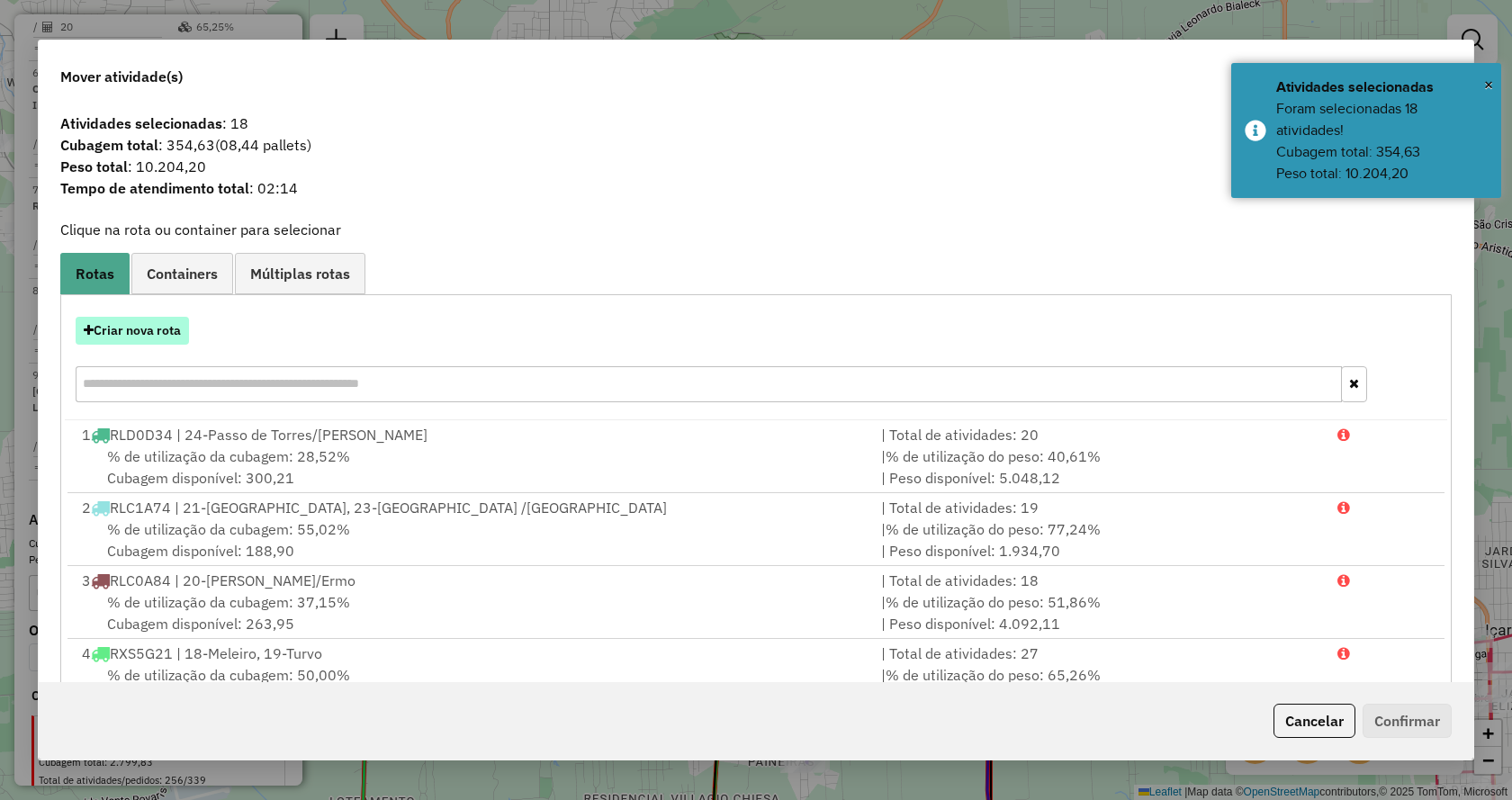
click at [149, 322] on button "Criar nova rota" at bounding box center [132, 331] width 114 height 28
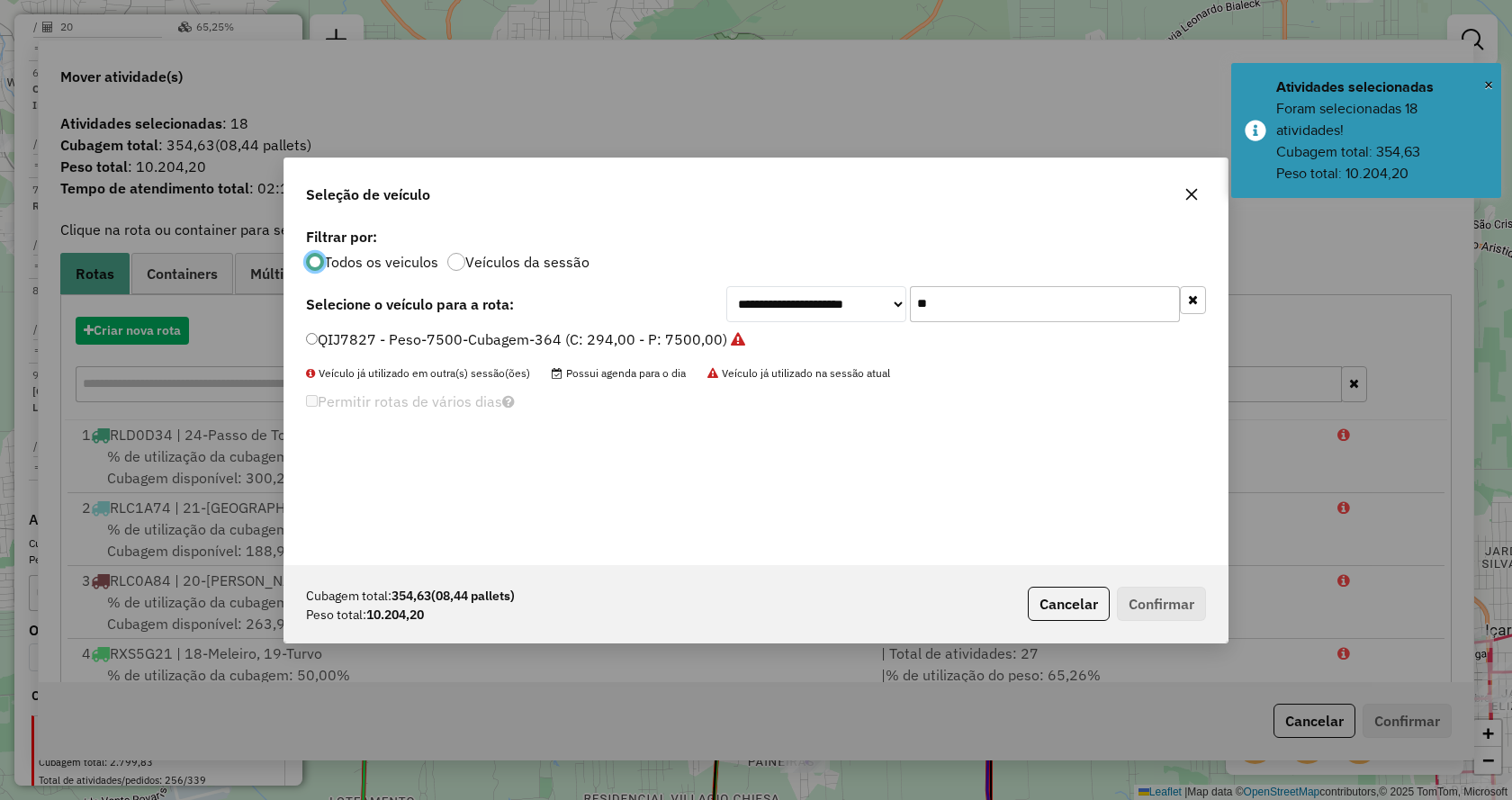
scroll to position [10, 6]
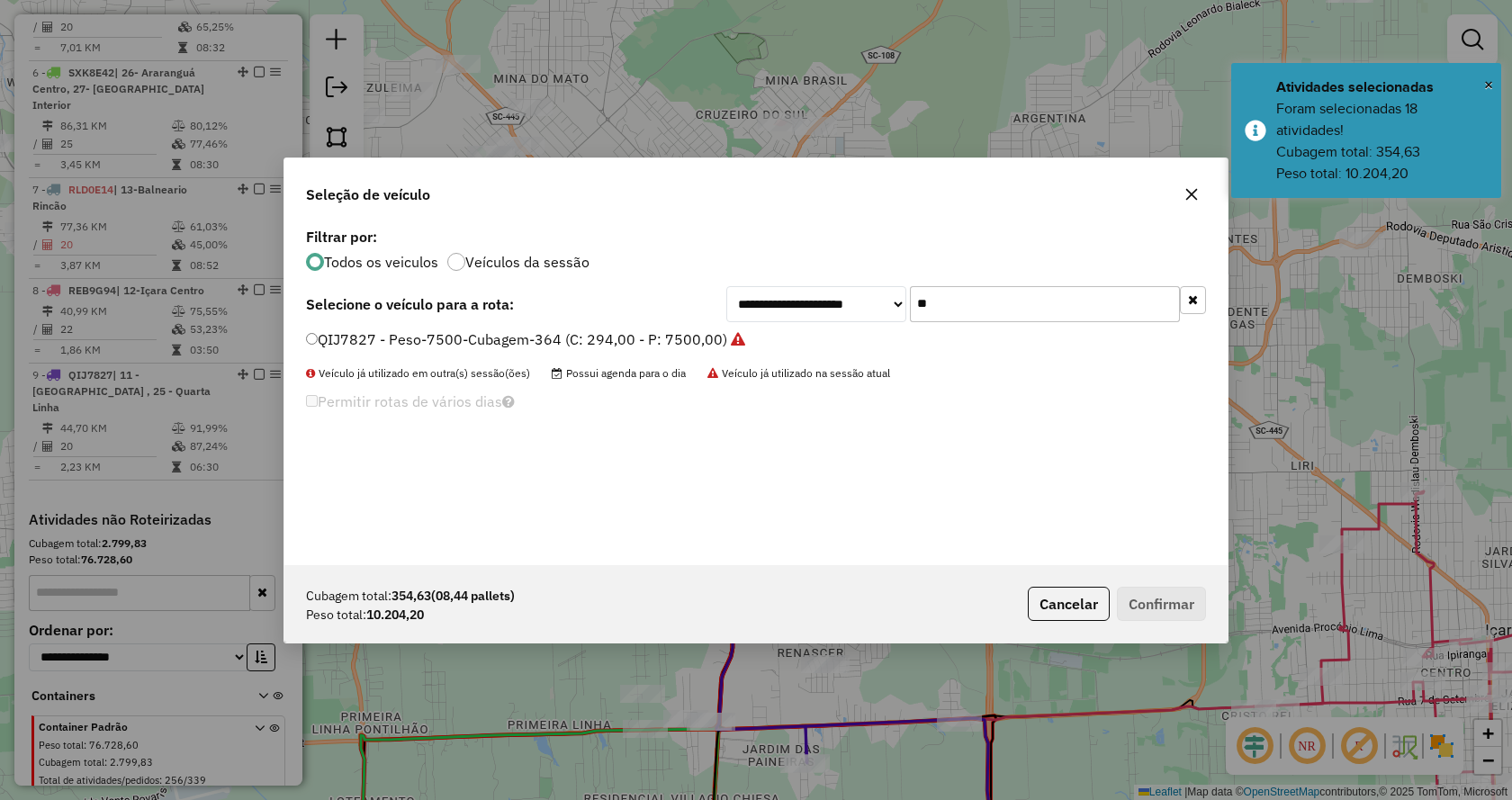
click at [1197, 306] on button "button" at bounding box center [1192, 300] width 26 height 28
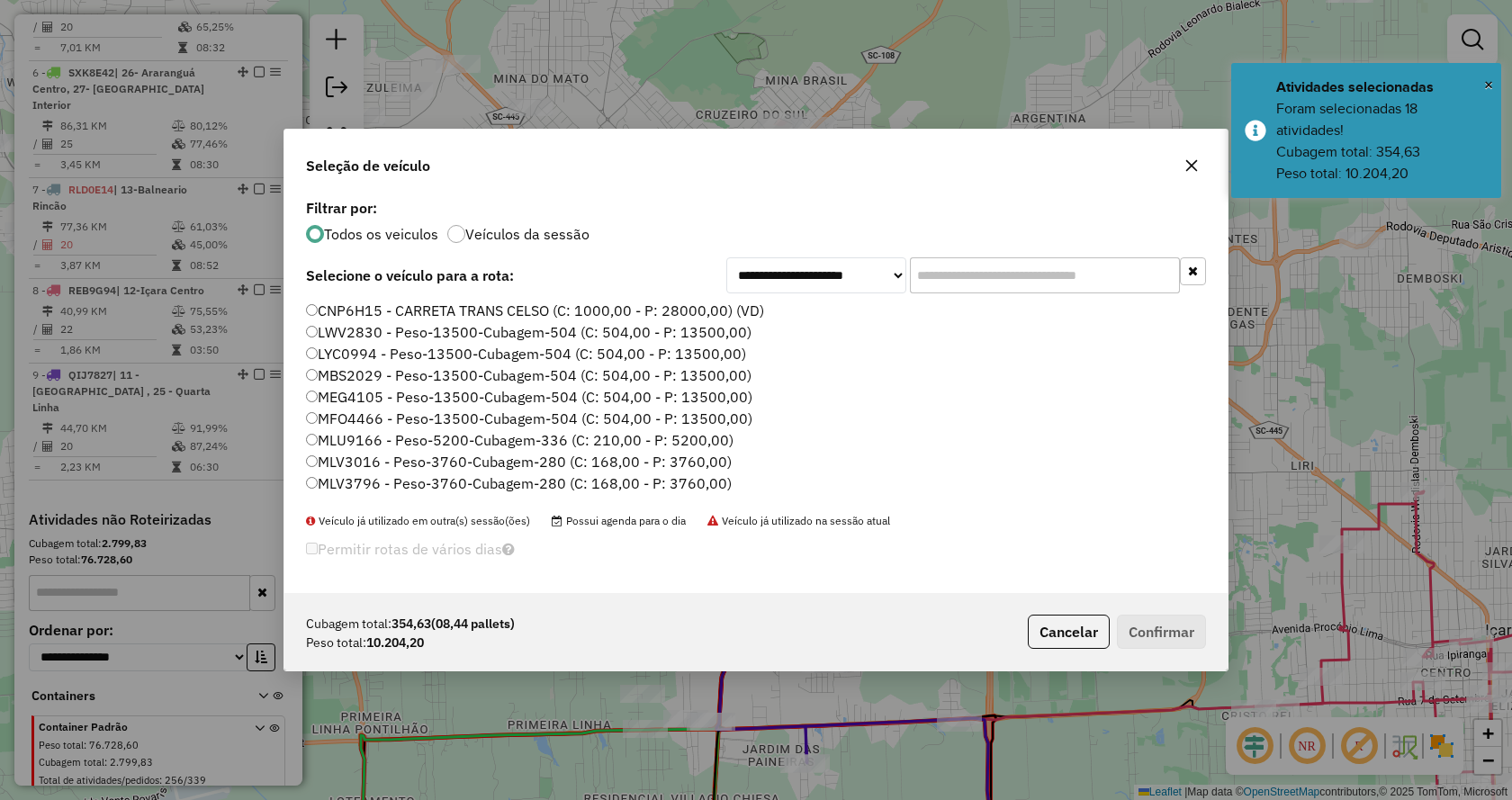
click at [1113, 267] on input "text" at bounding box center [1045, 275] width 270 height 36
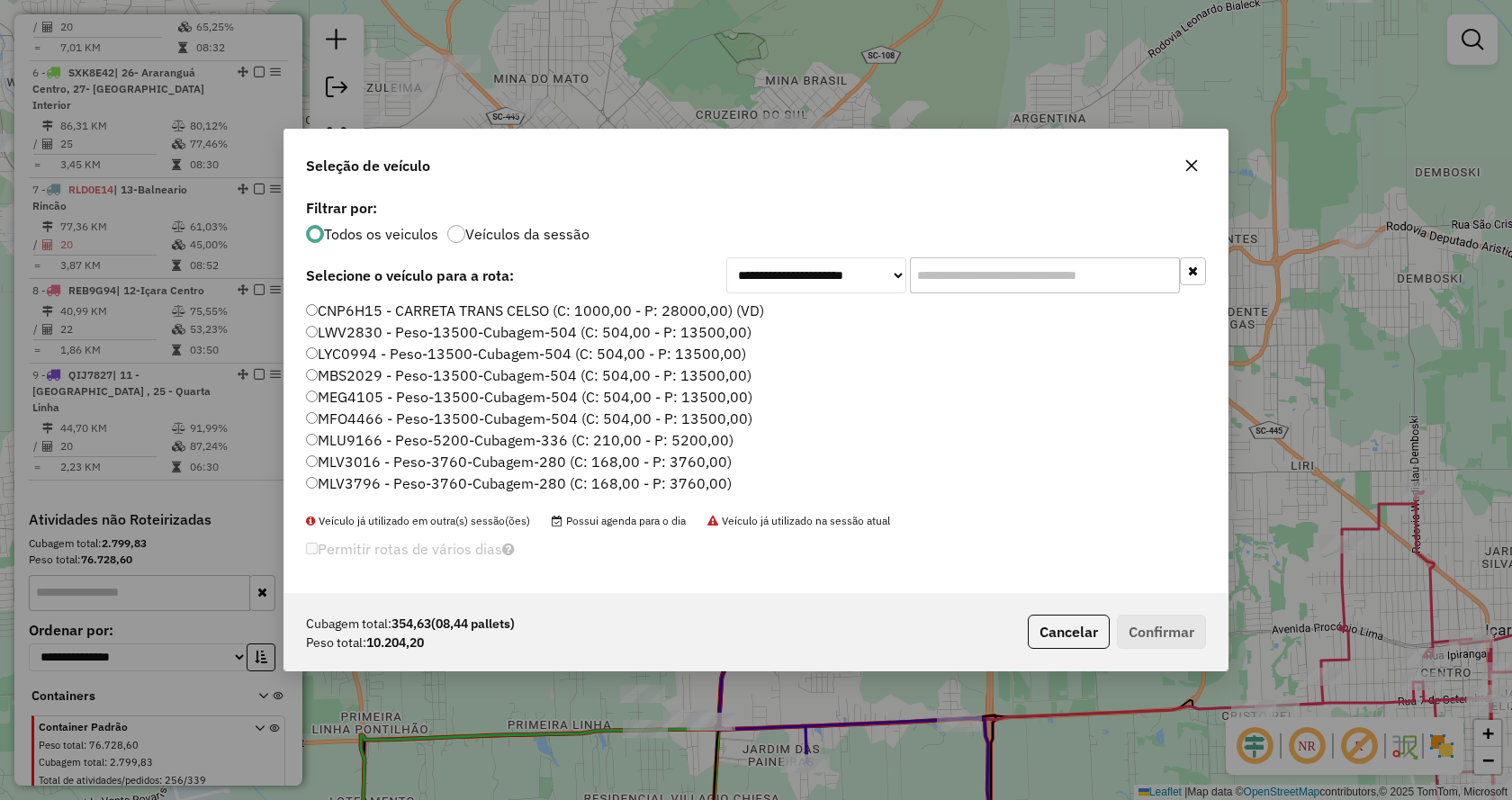
click at [1110, 277] on input "text" at bounding box center [1045, 275] width 270 height 36
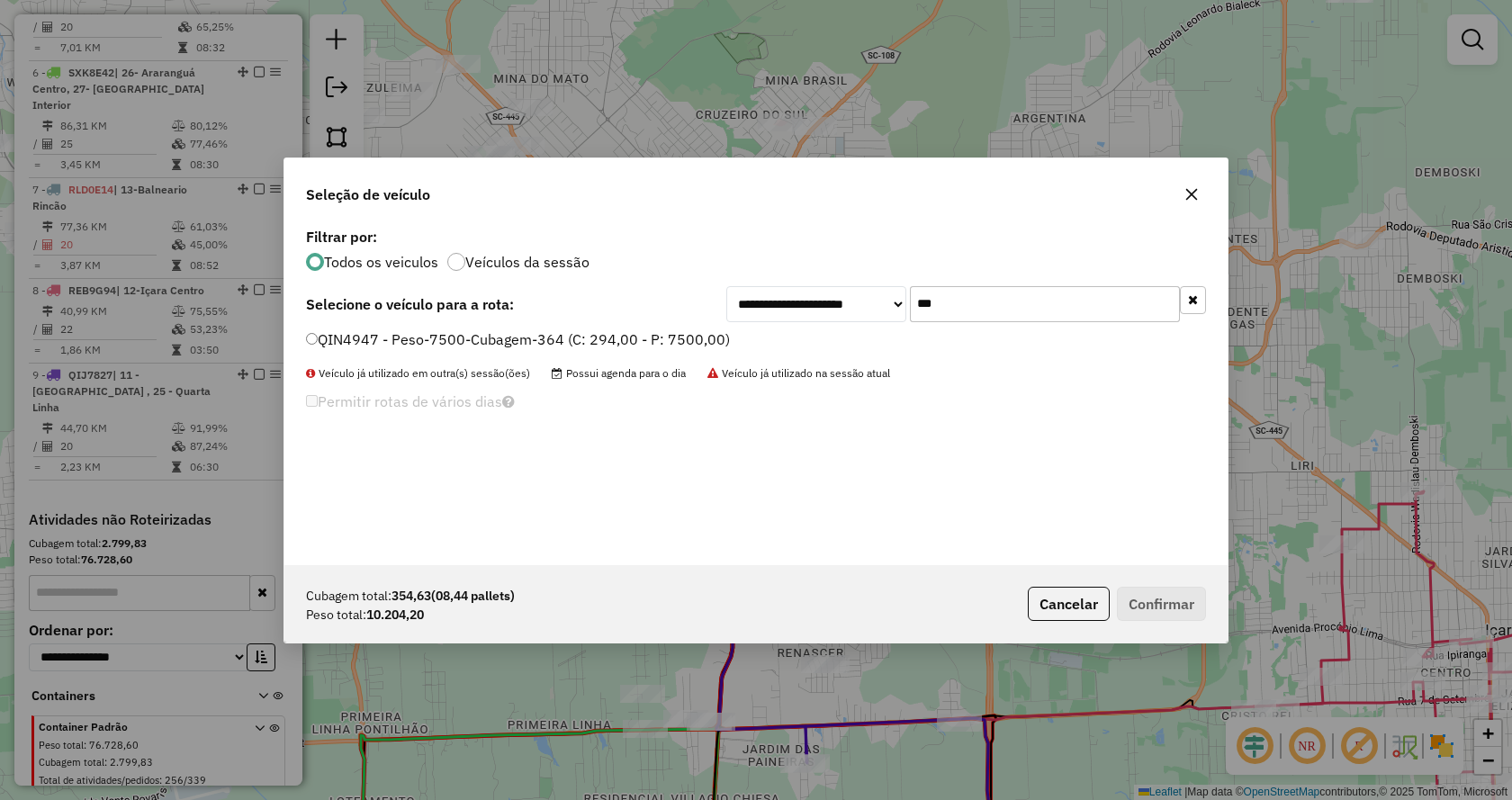
type input "***"
click at [730, 334] on li "QIN4947 - Peso-7500-Cubagem-364 (C: 294,00 - P: 7500,00)" at bounding box center [756, 341] width 899 height 22
click at [699, 341] on label "QIN4947 - Peso-7500-Cubagem-364 (C: 294,00 - P: 7500,00)" at bounding box center [518, 340] width 424 height 22
click at [1163, 606] on button "Confirmar" at bounding box center [1161, 603] width 89 height 34
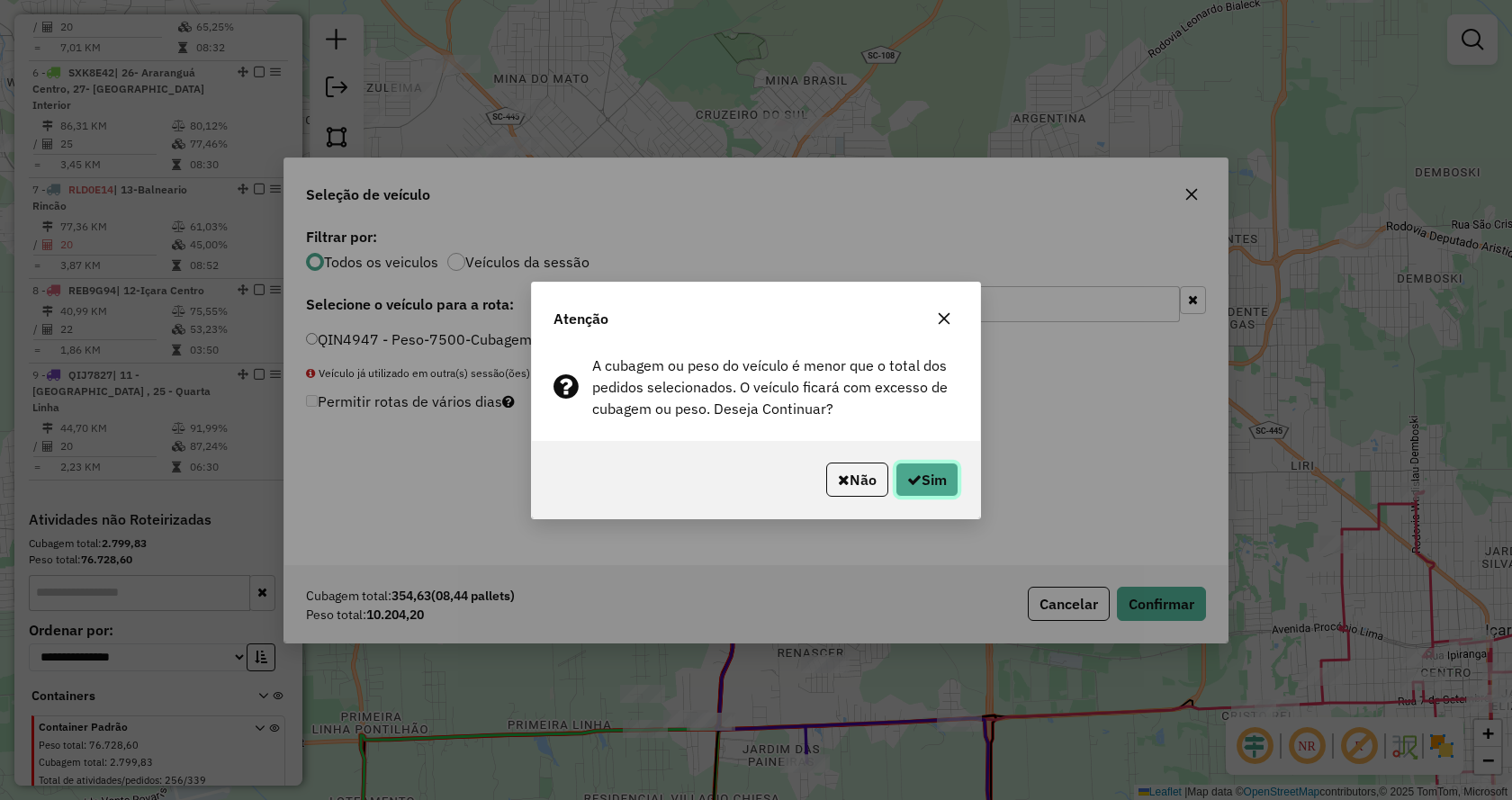
click at [929, 475] on button "Sim" at bounding box center [927, 480] width 63 height 34
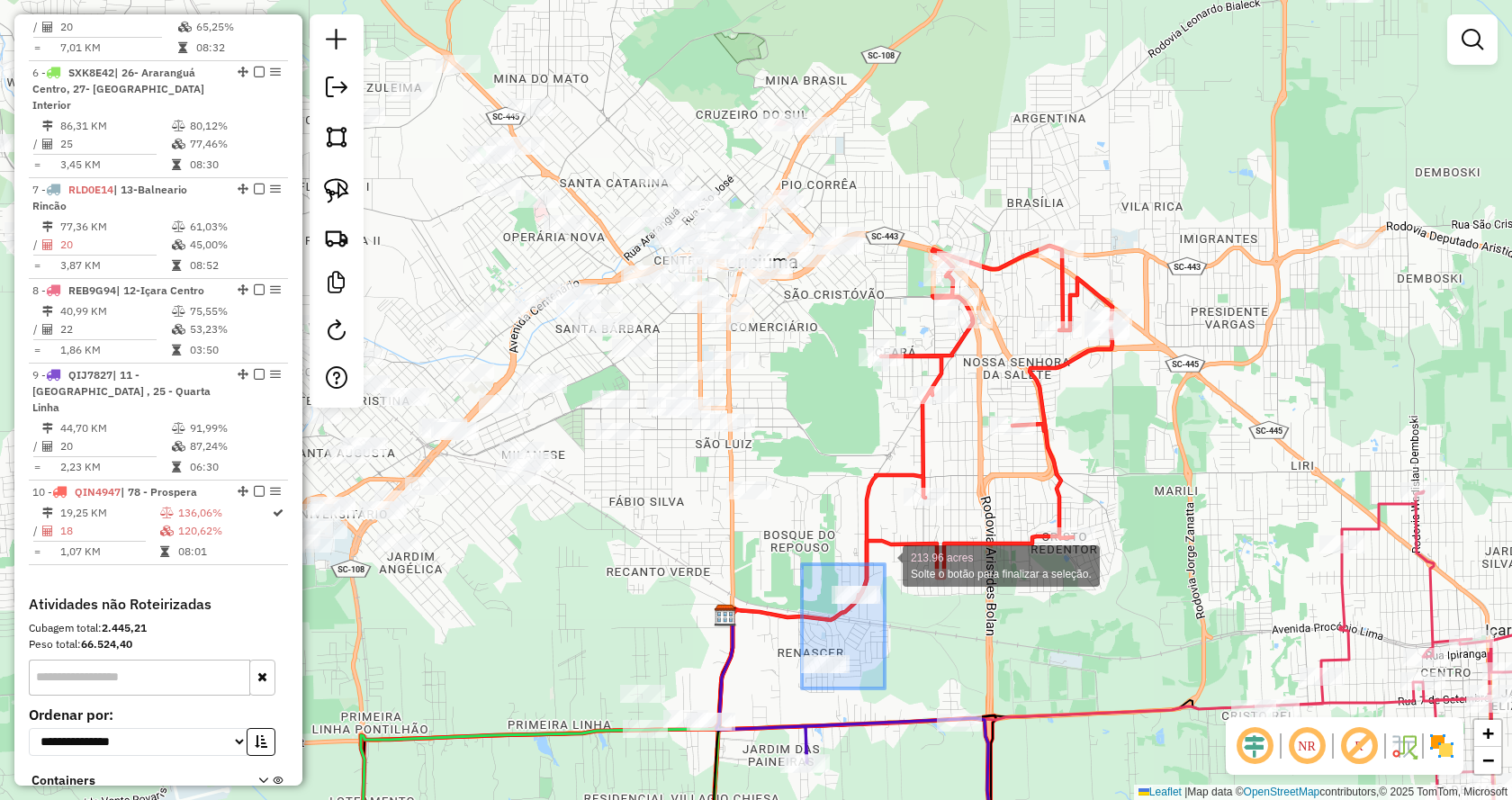
drag, startPoint x: 802, startPoint y: 688, endPoint x: 885, endPoint y: 565, distance: 148.4
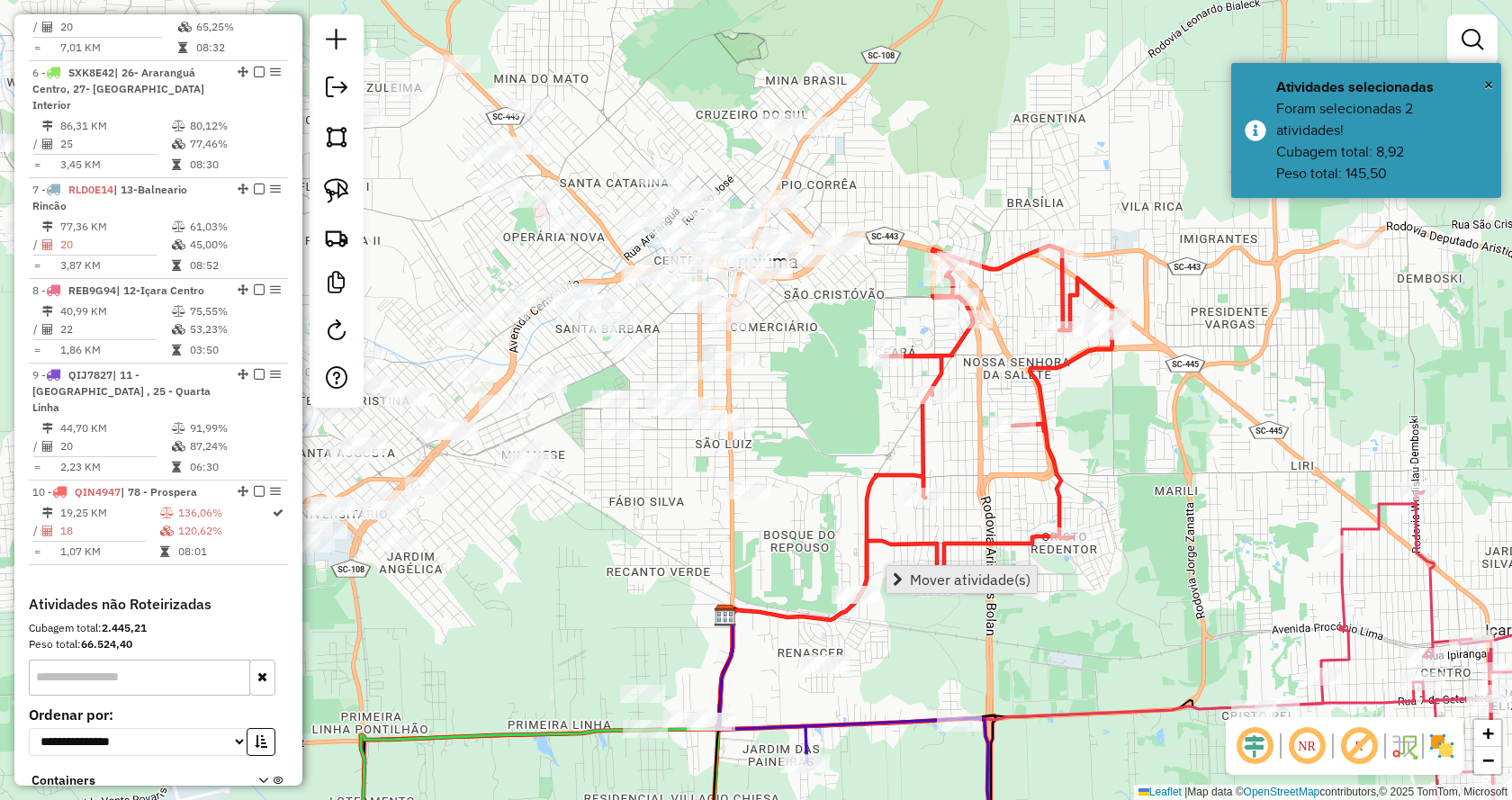
click at [906, 587] on link "Mover atividade(s)" at bounding box center [962, 580] width 151 height 27
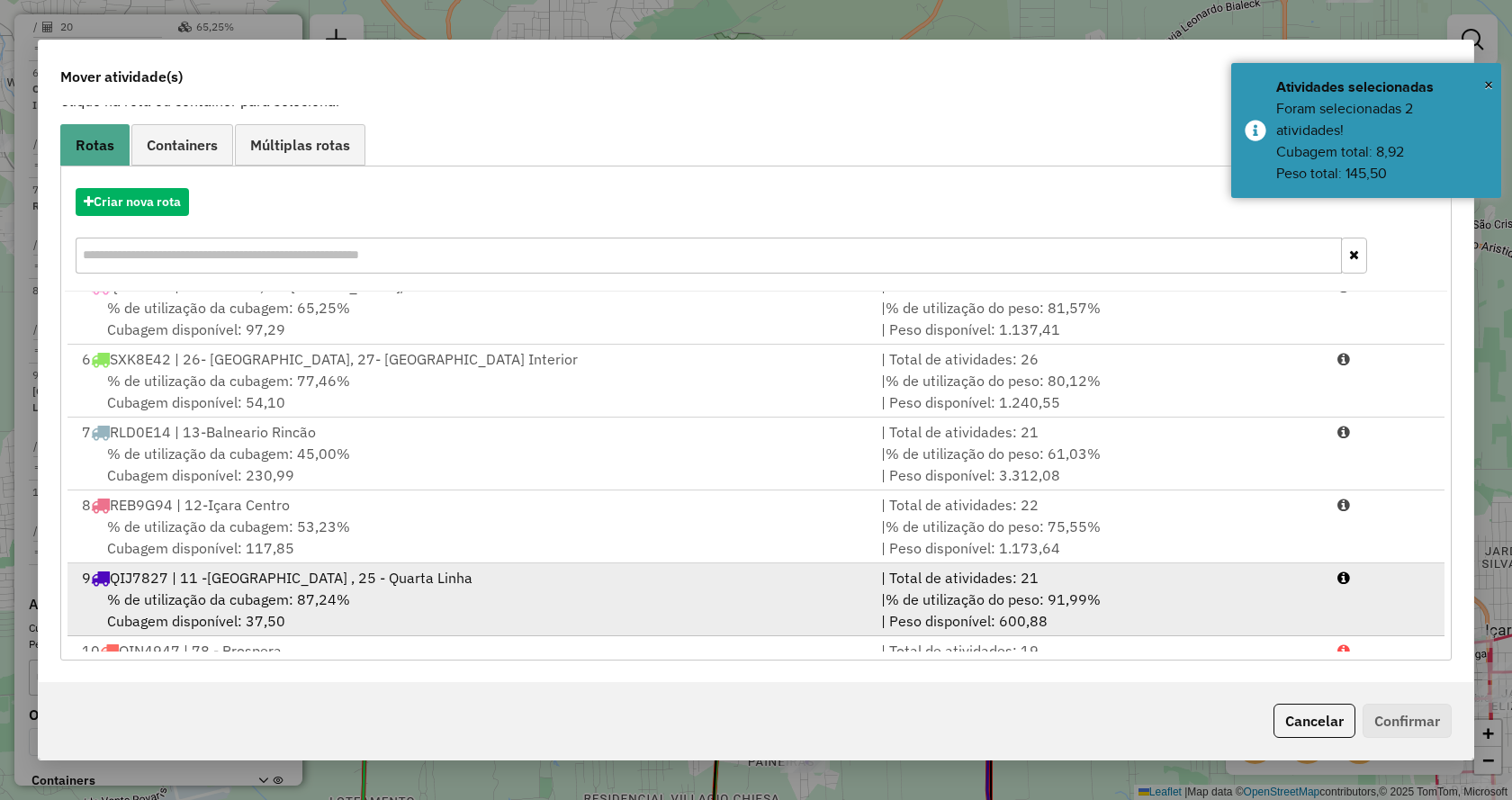
scroll to position [369, 0]
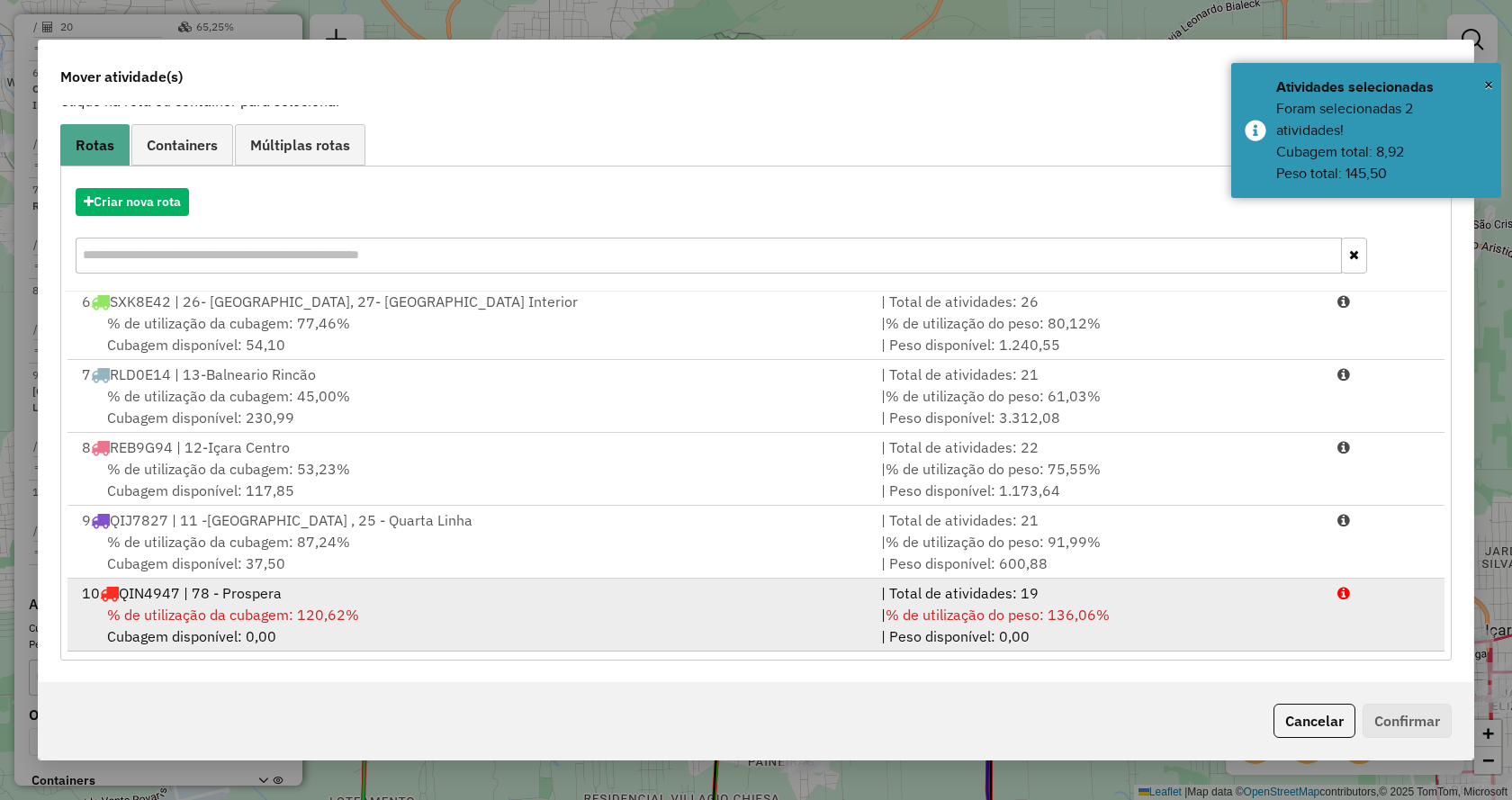
click at [1360, 646] on li "10 QIN4947 | 78 - Prospera | Total de atividades: 19 % de utilização da cubagem…" at bounding box center [756, 615] width 1377 height 72
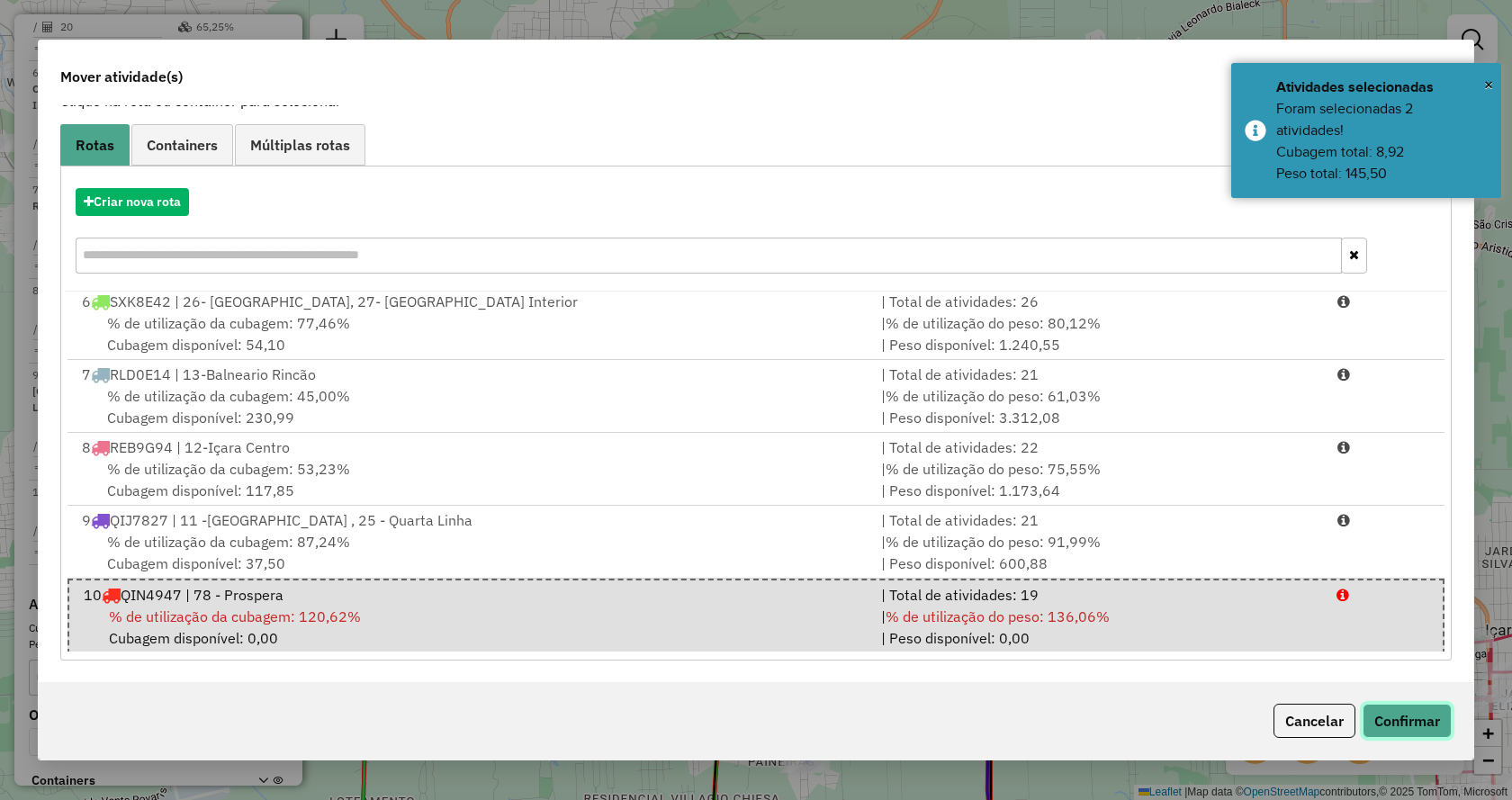
click at [1412, 704] on button "Confirmar" at bounding box center [1406, 721] width 89 height 34
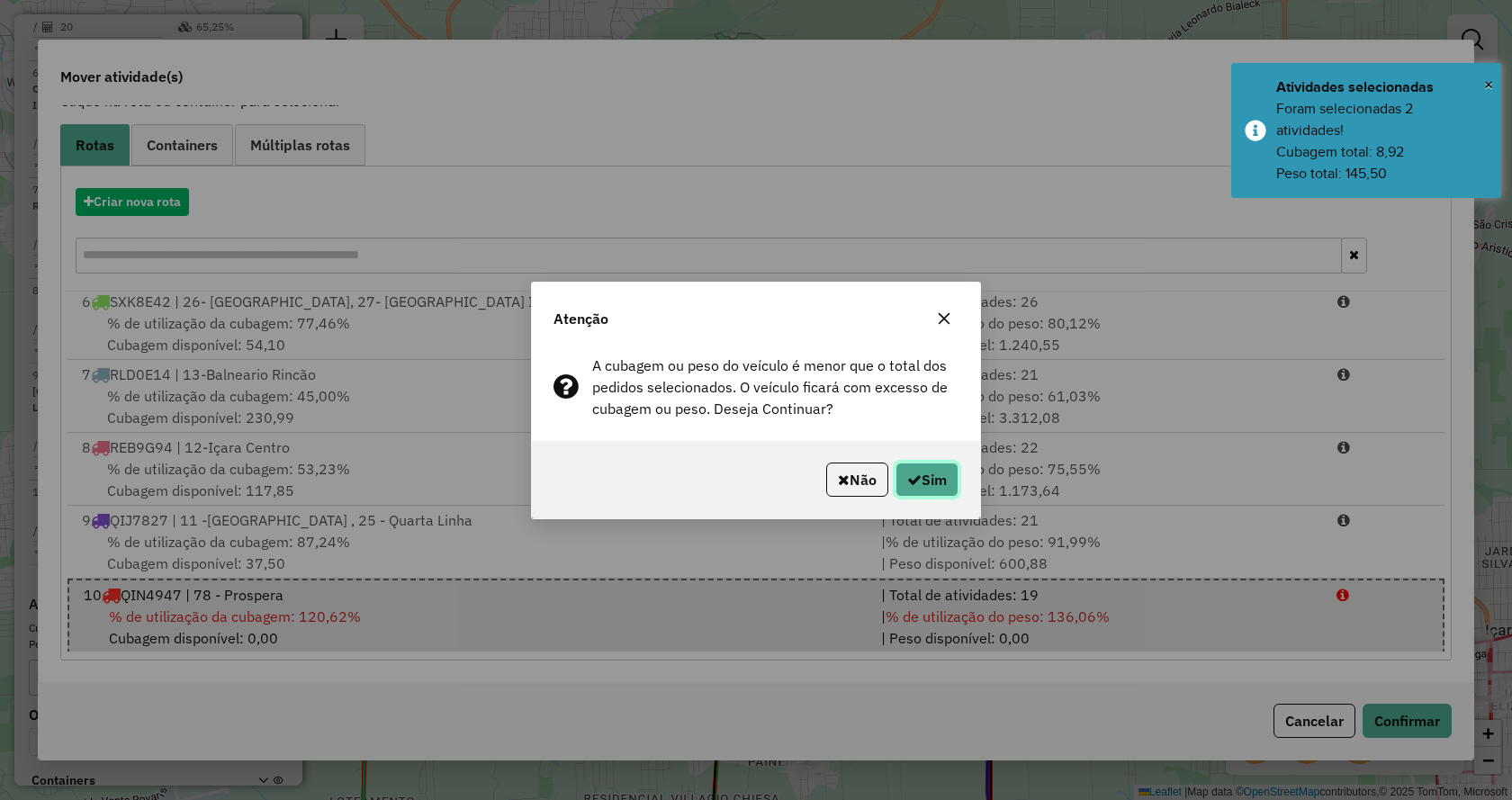
click at [939, 477] on button "Sim" at bounding box center [927, 480] width 63 height 34
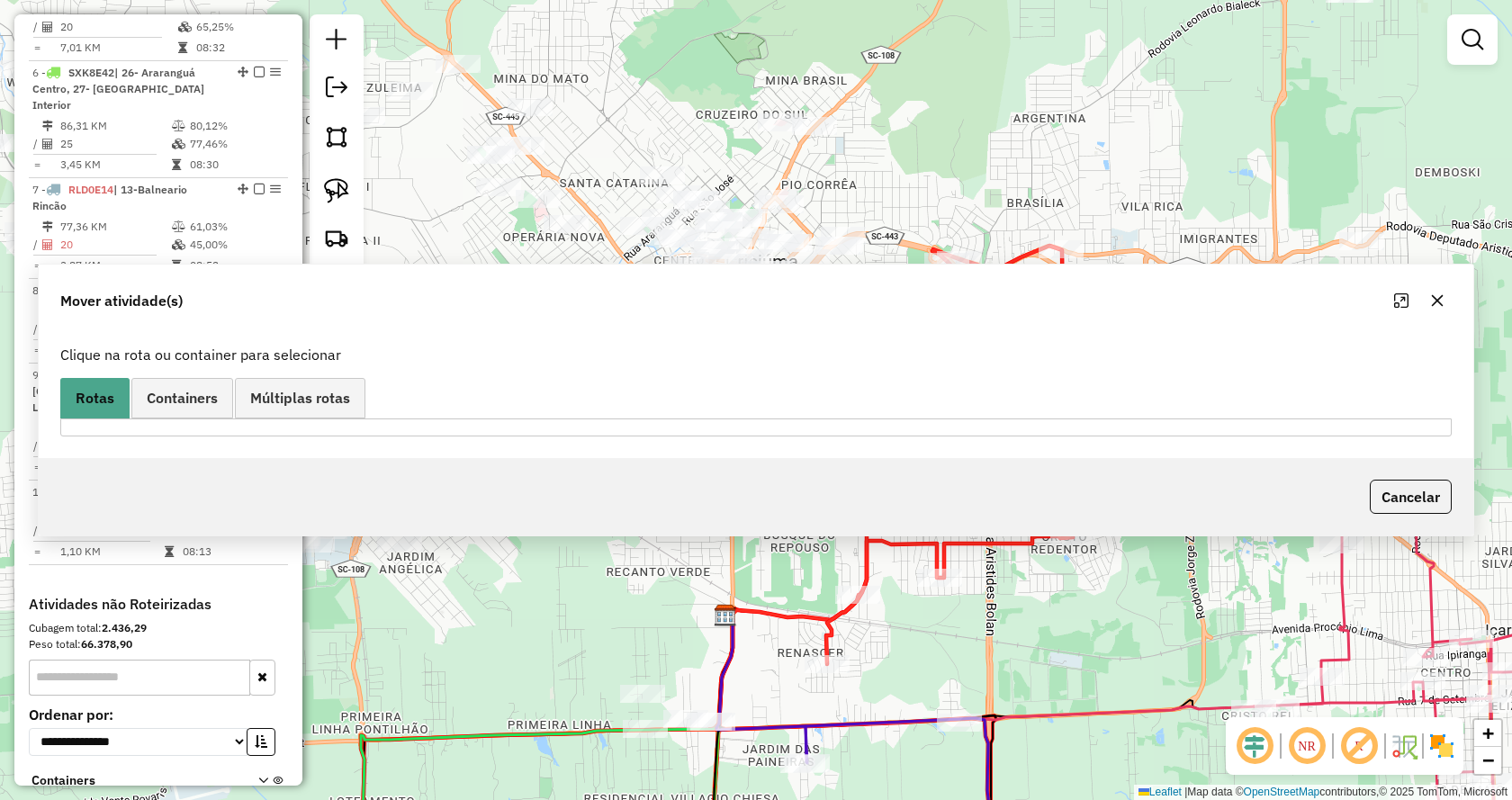
scroll to position [0, 0]
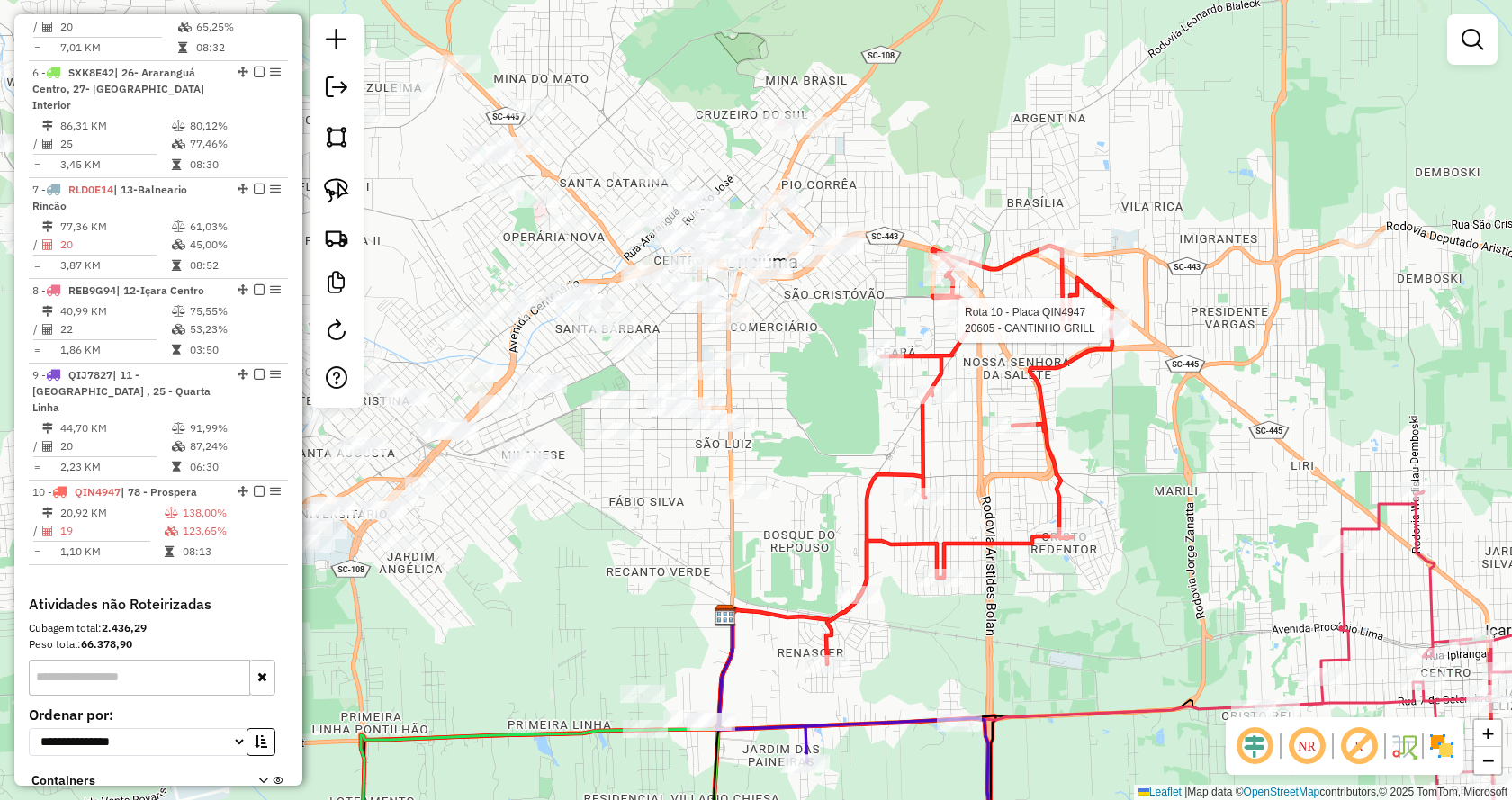
select select "*********"
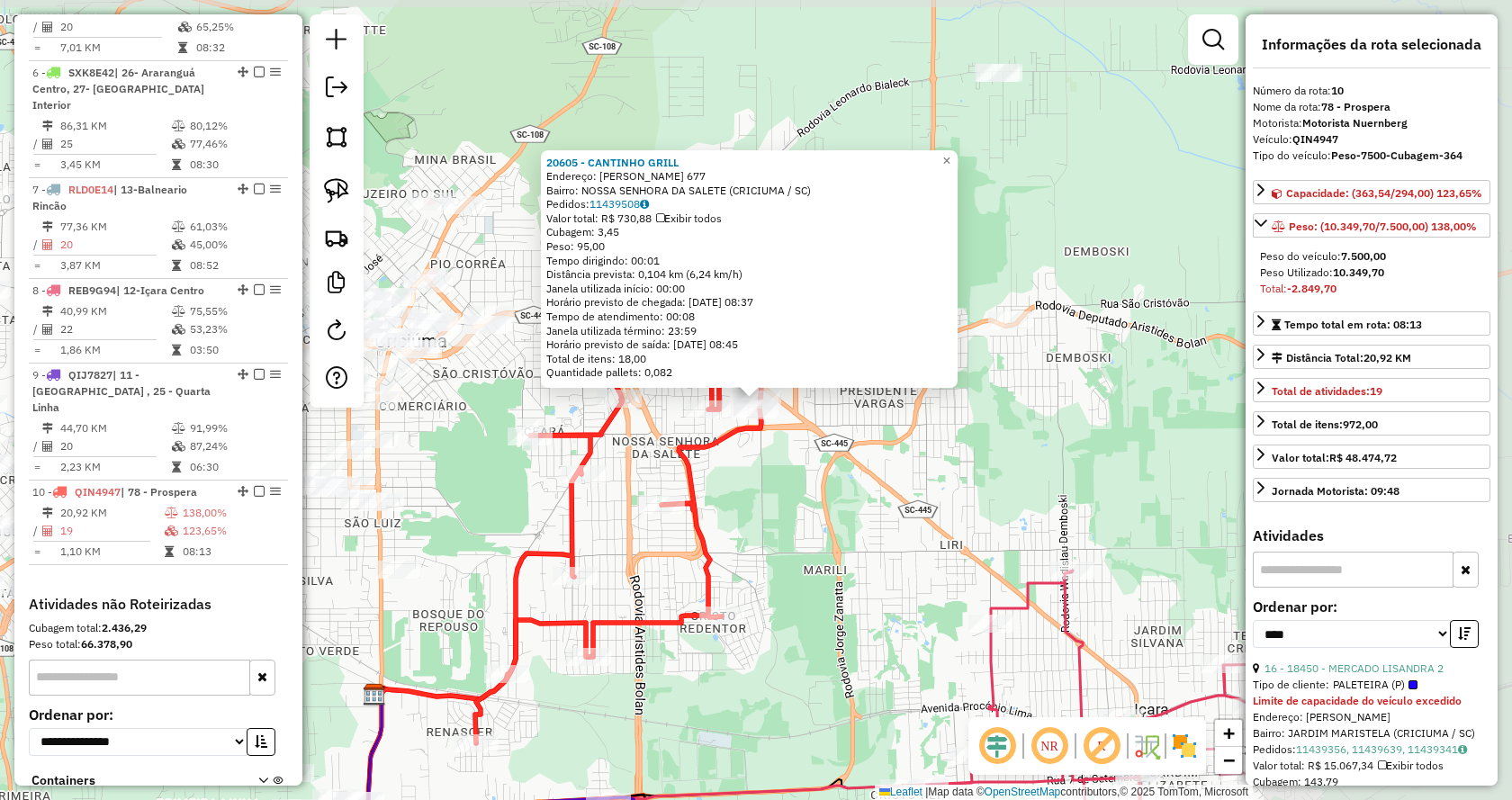
scroll to position [1266, 0]
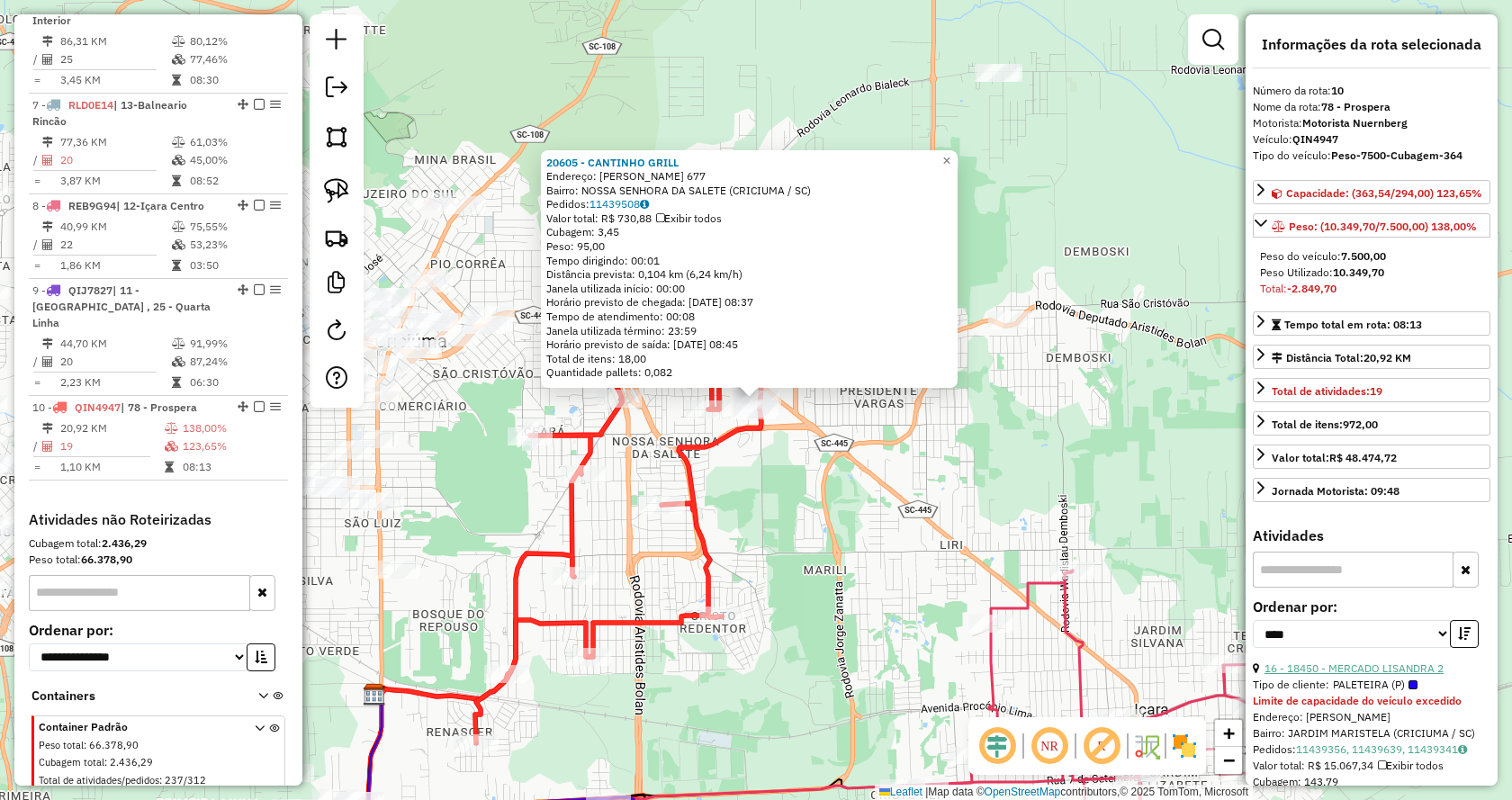
click at [1311, 676] on link "16 - 18450 - MERCADO LISANDRA 2" at bounding box center [1353, 669] width 179 height 14
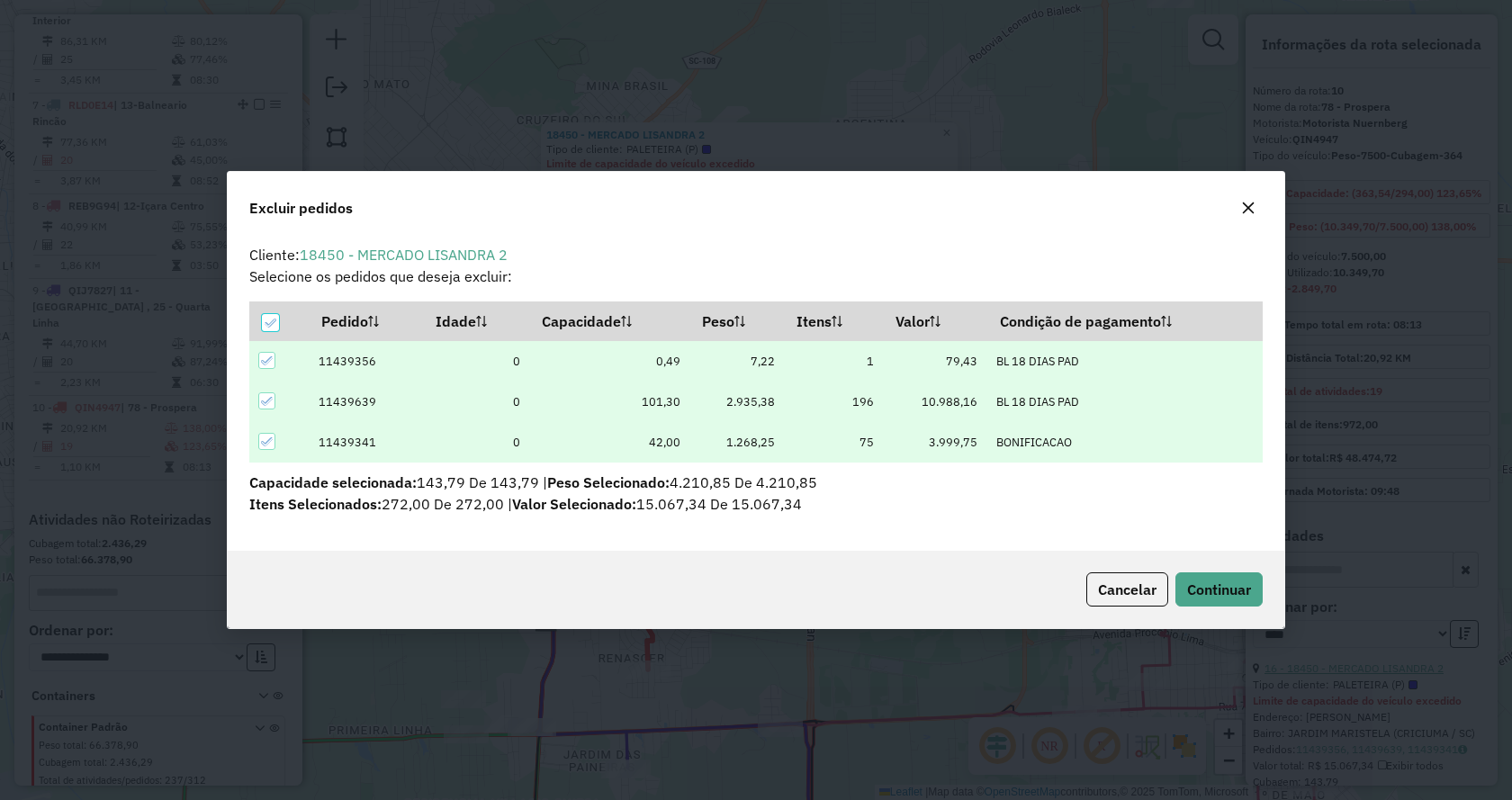
scroll to position [0, 0]
click at [1224, 588] on span "Continuar" at bounding box center [1218, 589] width 64 height 18
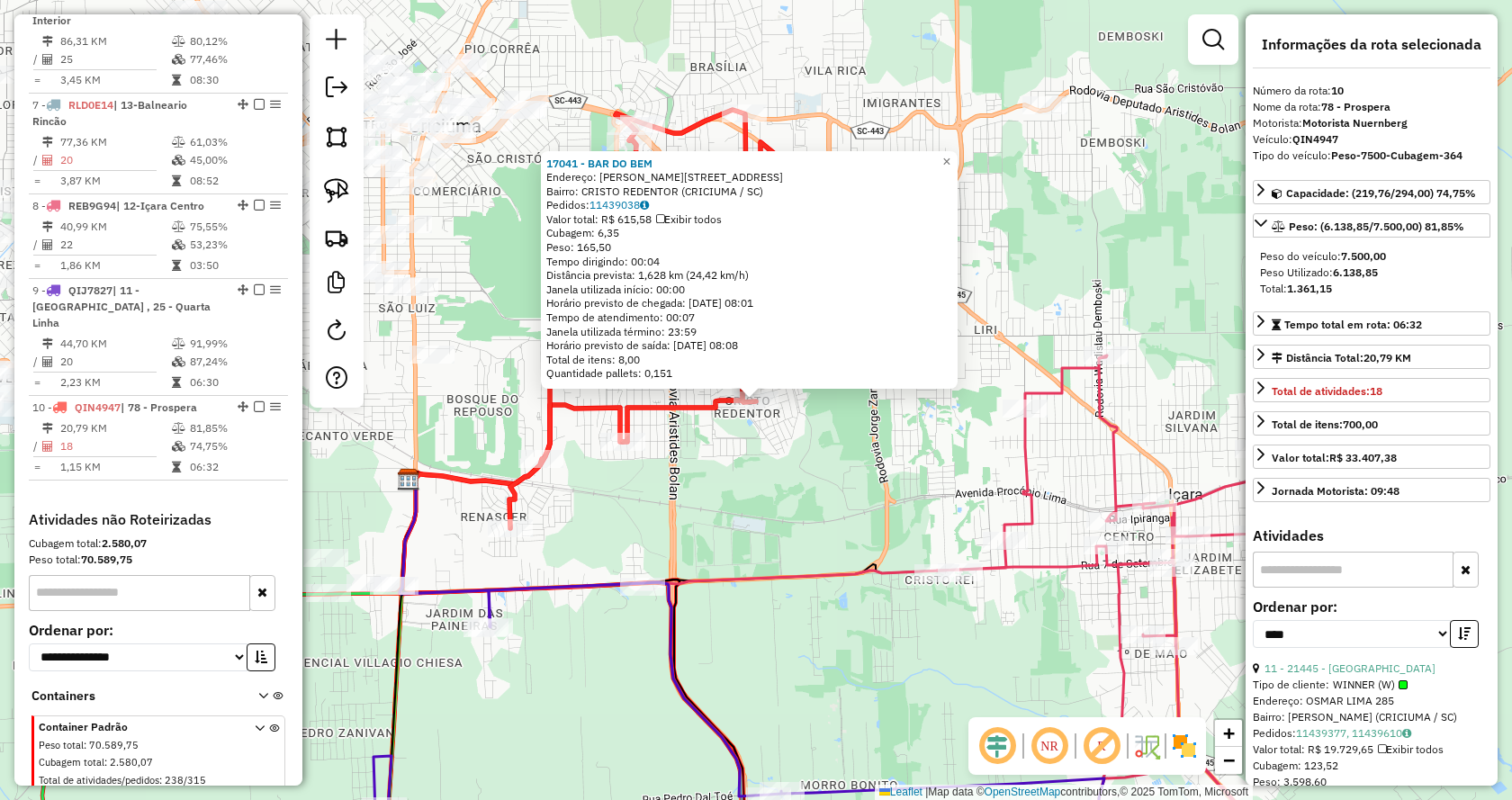
click at [1283, 661] on div "11 - 21445 - SANTO ALCOOL" at bounding box center [1371, 669] width 238 height 17
click at [1288, 665] on link "11 - 21445 - SANTO ALCOOL" at bounding box center [1350, 669] width 171 height 14
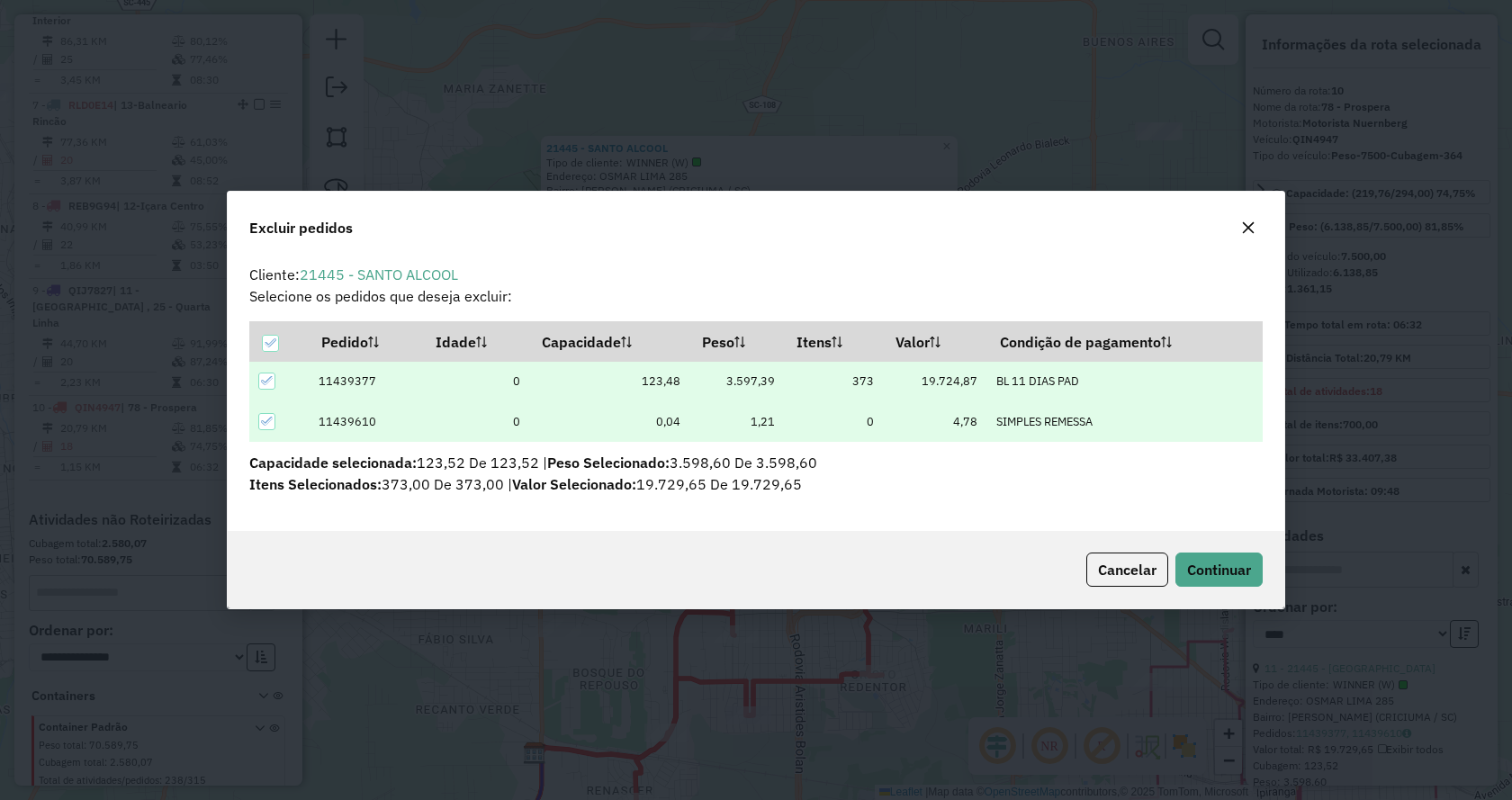
click at [1245, 588] on div "Cancelar Continuar" at bounding box center [756, 569] width 1056 height 77
click at [1241, 550] on div "Cancelar Continuar" at bounding box center [756, 569] width 1056 height 77
click at [1241, 570] on span "Continuar" at bounding box center [1218, 570] width 64 height 18
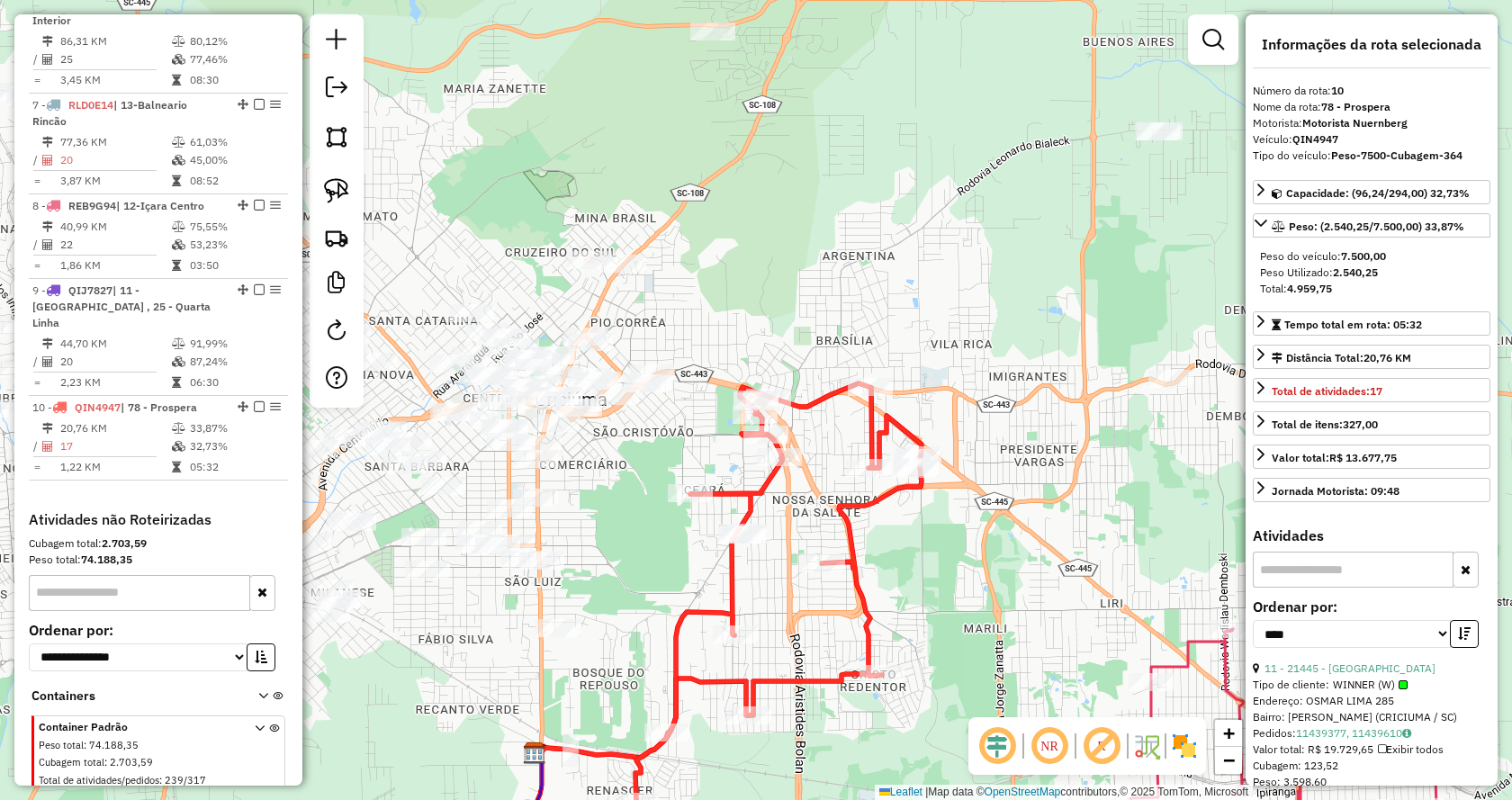
click at [1124, 445] on div "Janela de atendimento Grade de atendimento Capacidade Transportadoras Veículos …" at bounding box center [756, 400] width 1512 height 800
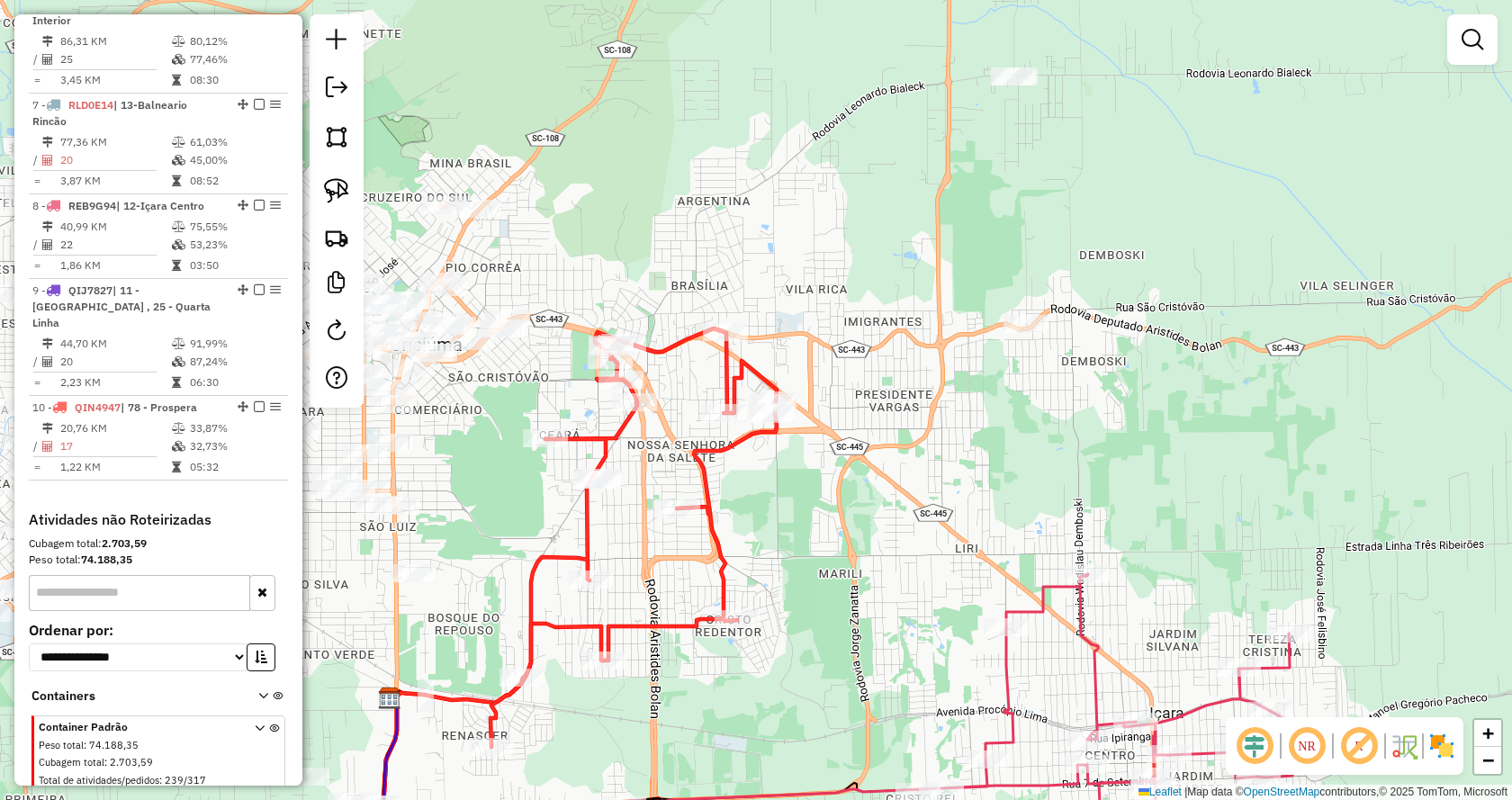
drag, startPoint x: 1218, startPoint y: 570, endPoint x: 1021, endPoint y: 510, distance: 205.9
click at [1021, 510] on div "Janela de atendimento Grade de atendimento Capacidade Transportadoras Veículos …" at bounding box center [756, 400] width 1512 height 800
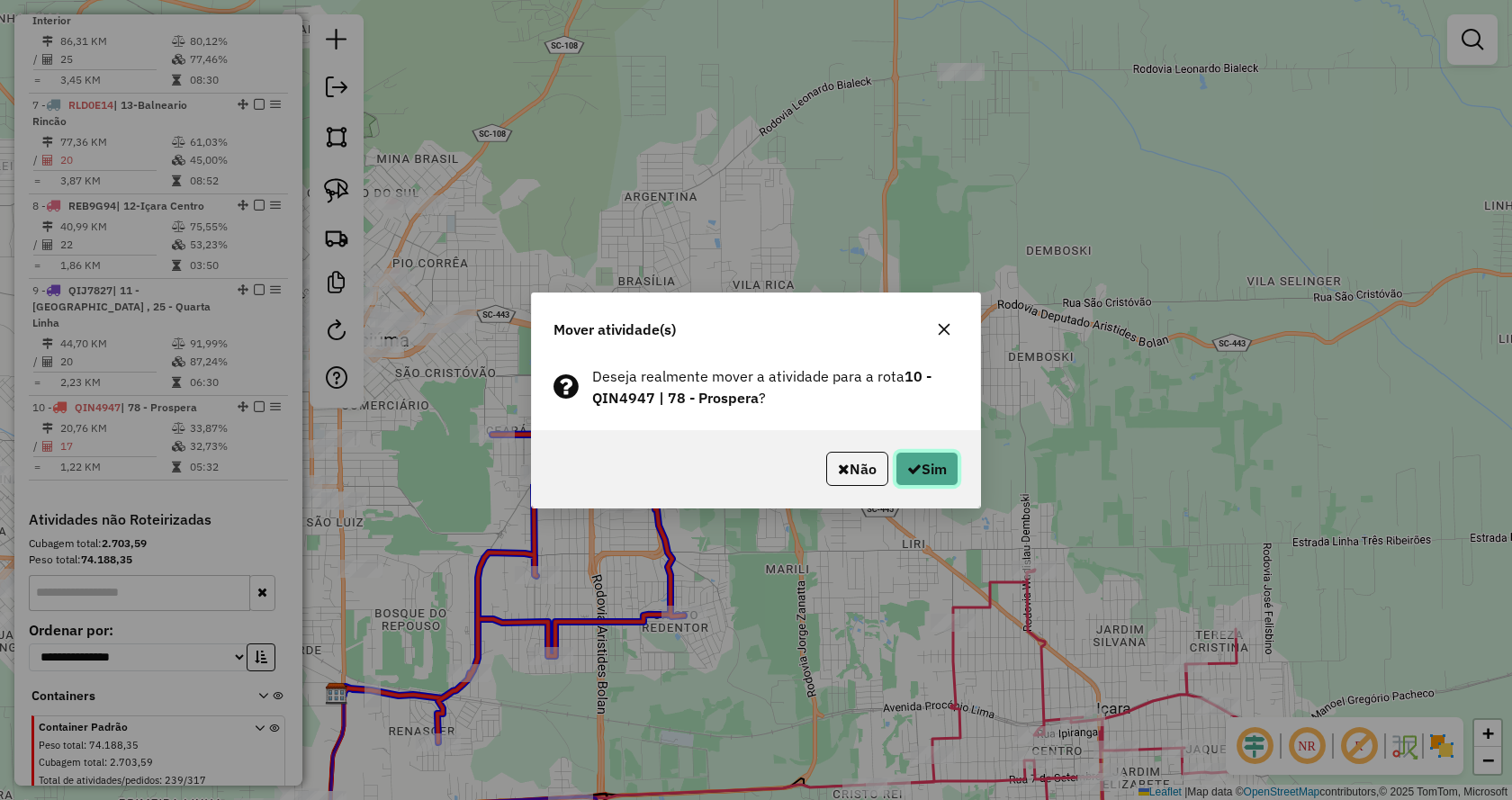
click at [934, 456] on button "Sim" at bounding box center [927, 469] width 63 height 34
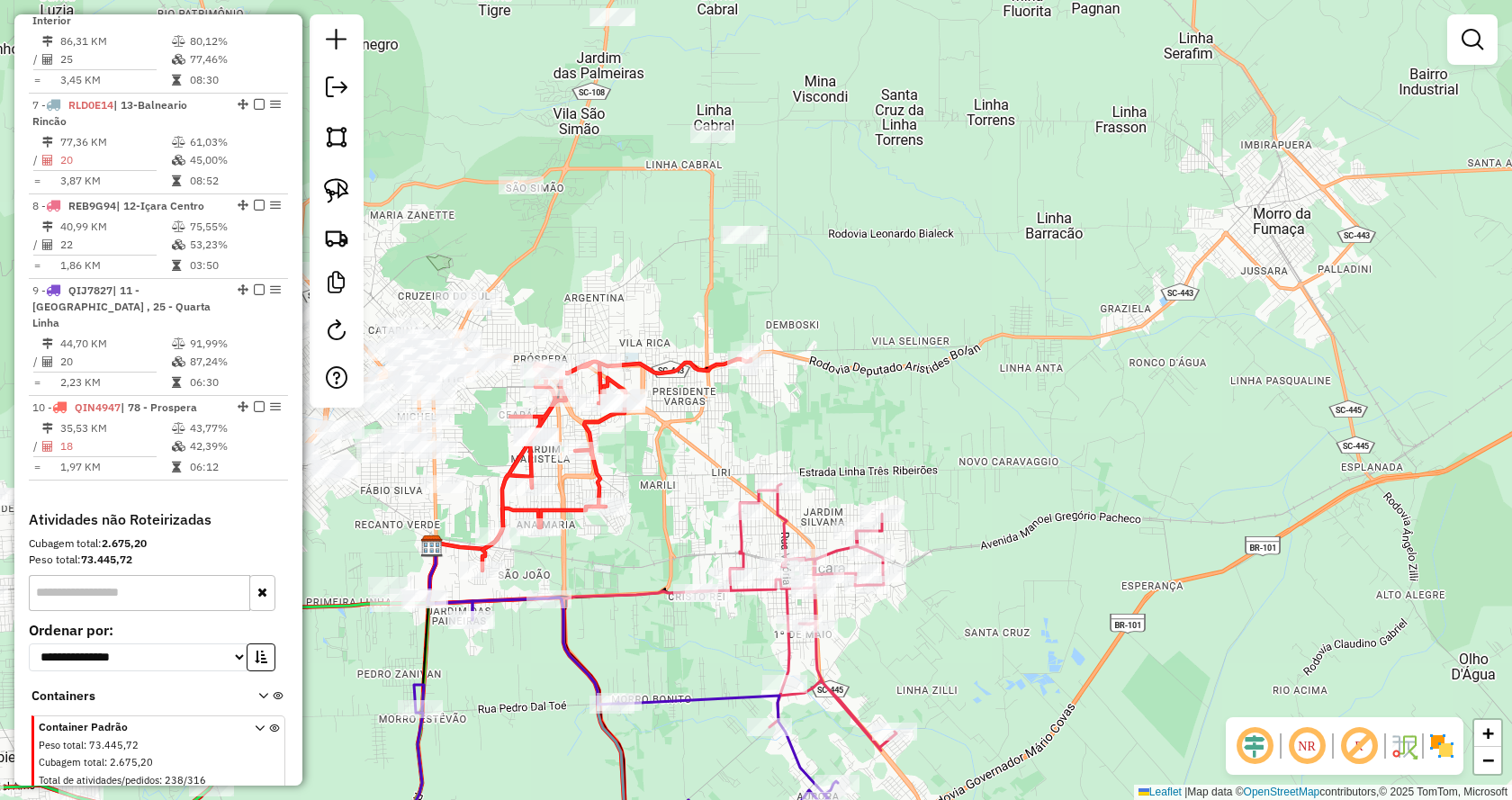
drag, startPoint x: 1156, startPoint y: 385, endPoint x: 1131, endPoint y: 397, distance: 27.7
click at [1131, 397] on div "Janela de atendimento Grade de atendimento Capacidade Transportadoras Veículos …" at bounding box center [756, 400] width 1512 height 800
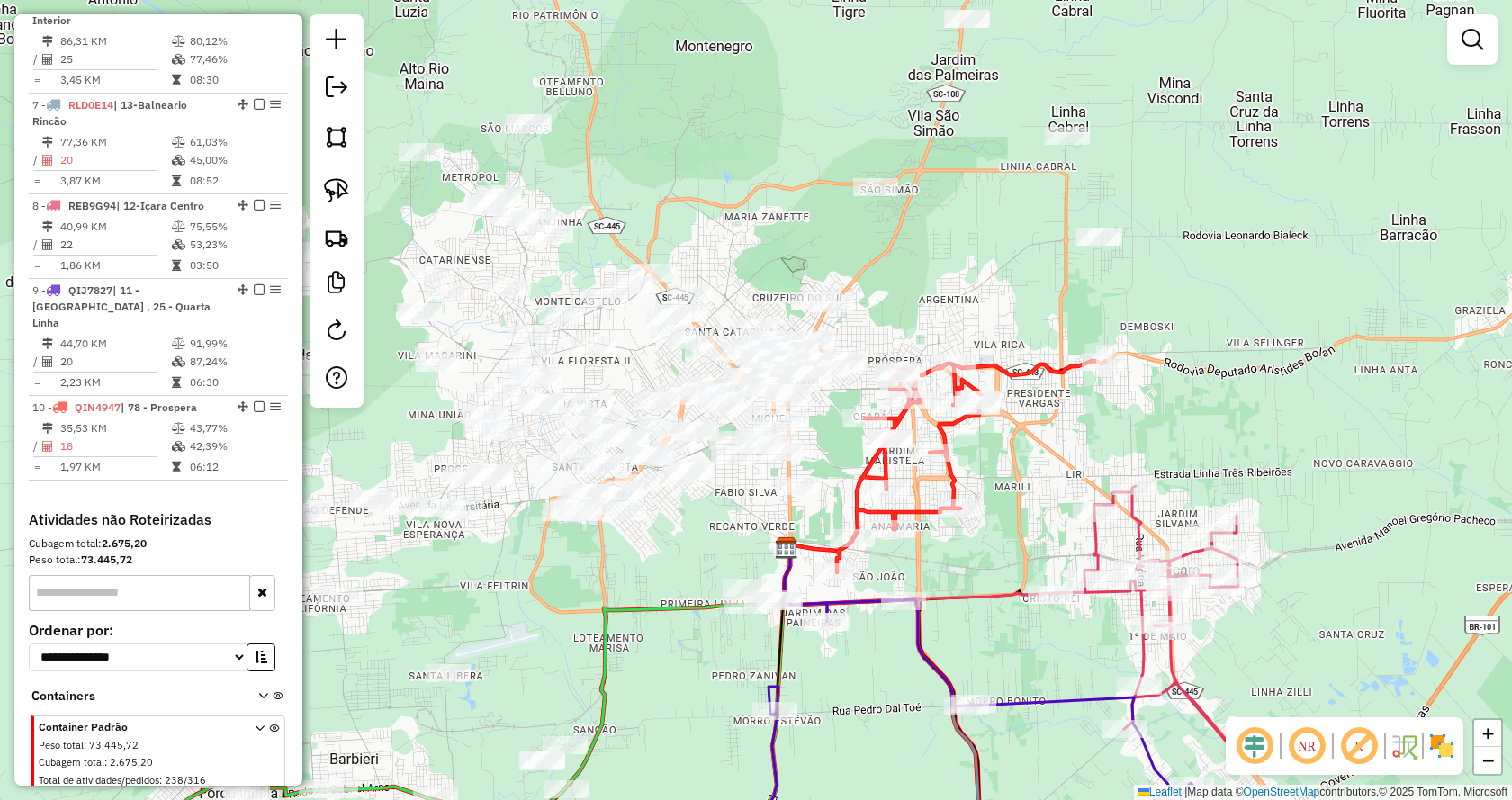
drag, startPoint x: 1031, startPoint y: 409, endPoint x: 1079, endPoint y: 409, distance: 48.0
click at [1079, 409] on div "Janela de atendimento Grade de atendimento Capacidade Transportadoras Veículos …" at bounding box center [756, 400] width 1512 height 800
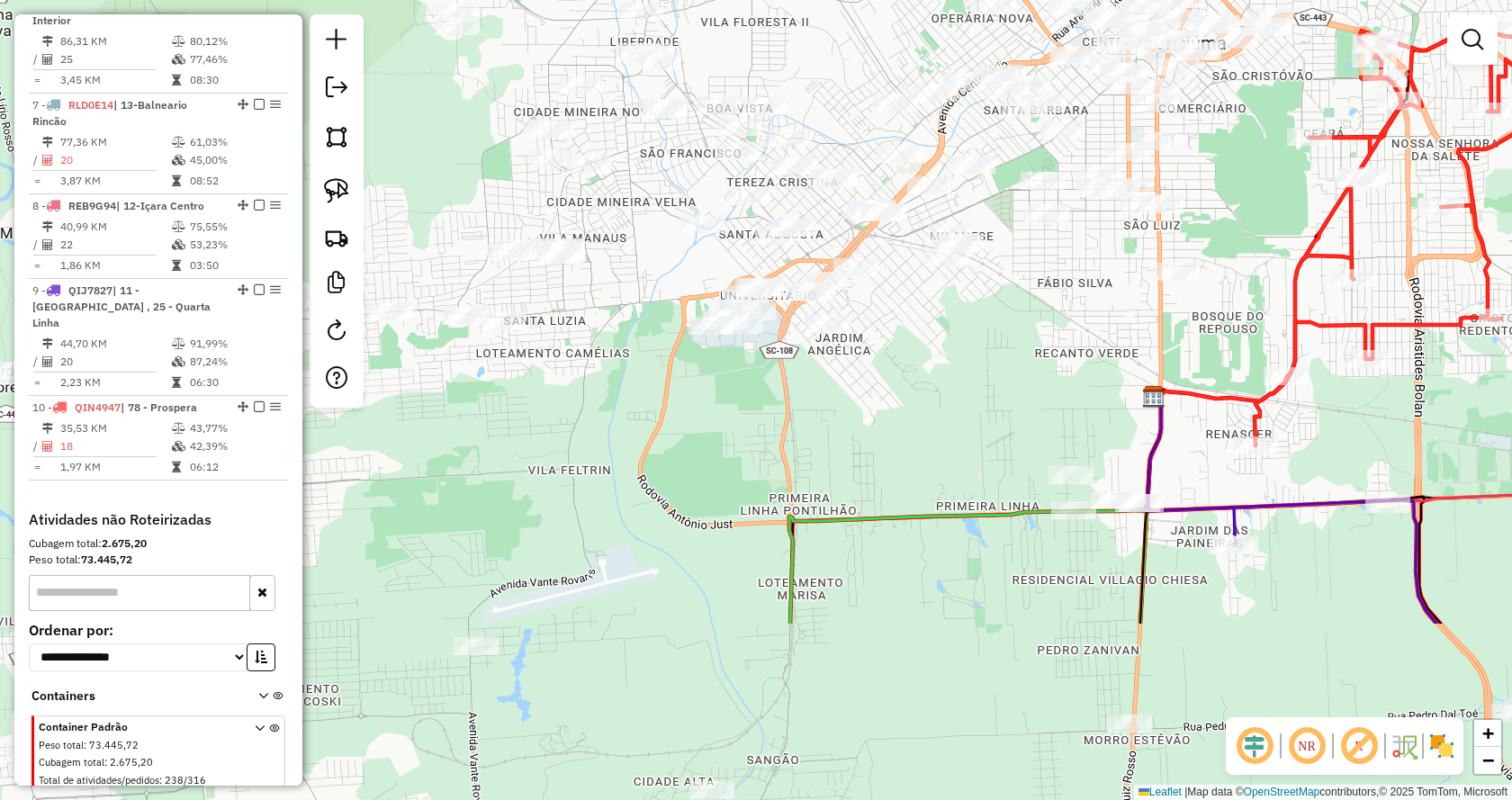
drag, startPoint x: 777, startPoint y: 457, endPoint x: 1268, endPoint y: 201, distance: 553.7
click at [1268, 201] on div "Janela de atendimento Grade de atendimento Capacidade Transportadoras Veículos …" at bounding box center [756, 400] width 1512 height 800
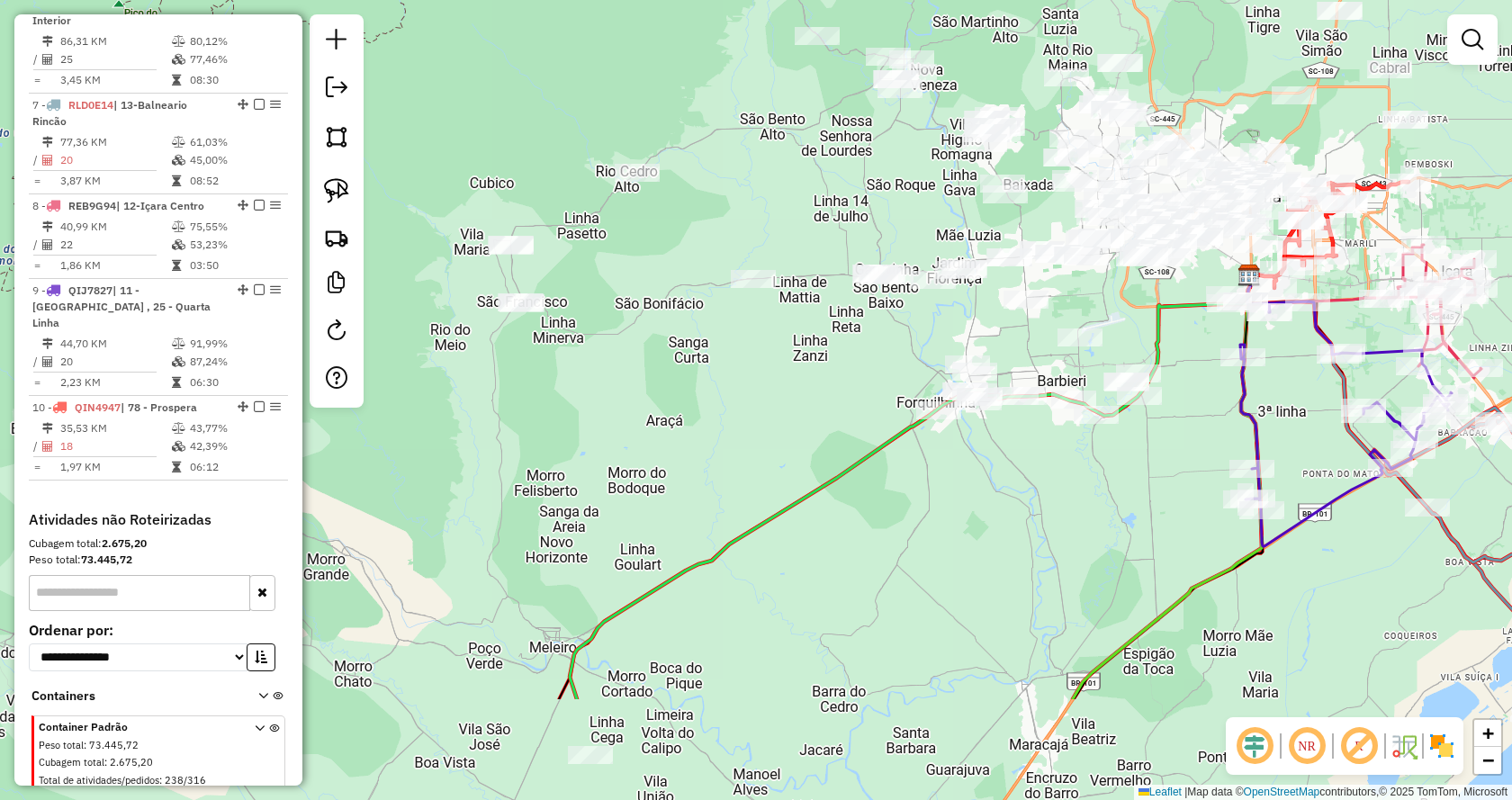
drag, startPoint x: 842, startPoint y: 657, endPoint x: 1073, endPoint y: 477, distance: 292.8
click at [1073, 477] on div "Janela de atendimento Grade de atendimento Capacidade Transportadoras Veículos …" at bounding box center [756, 400] width 1512 height 800
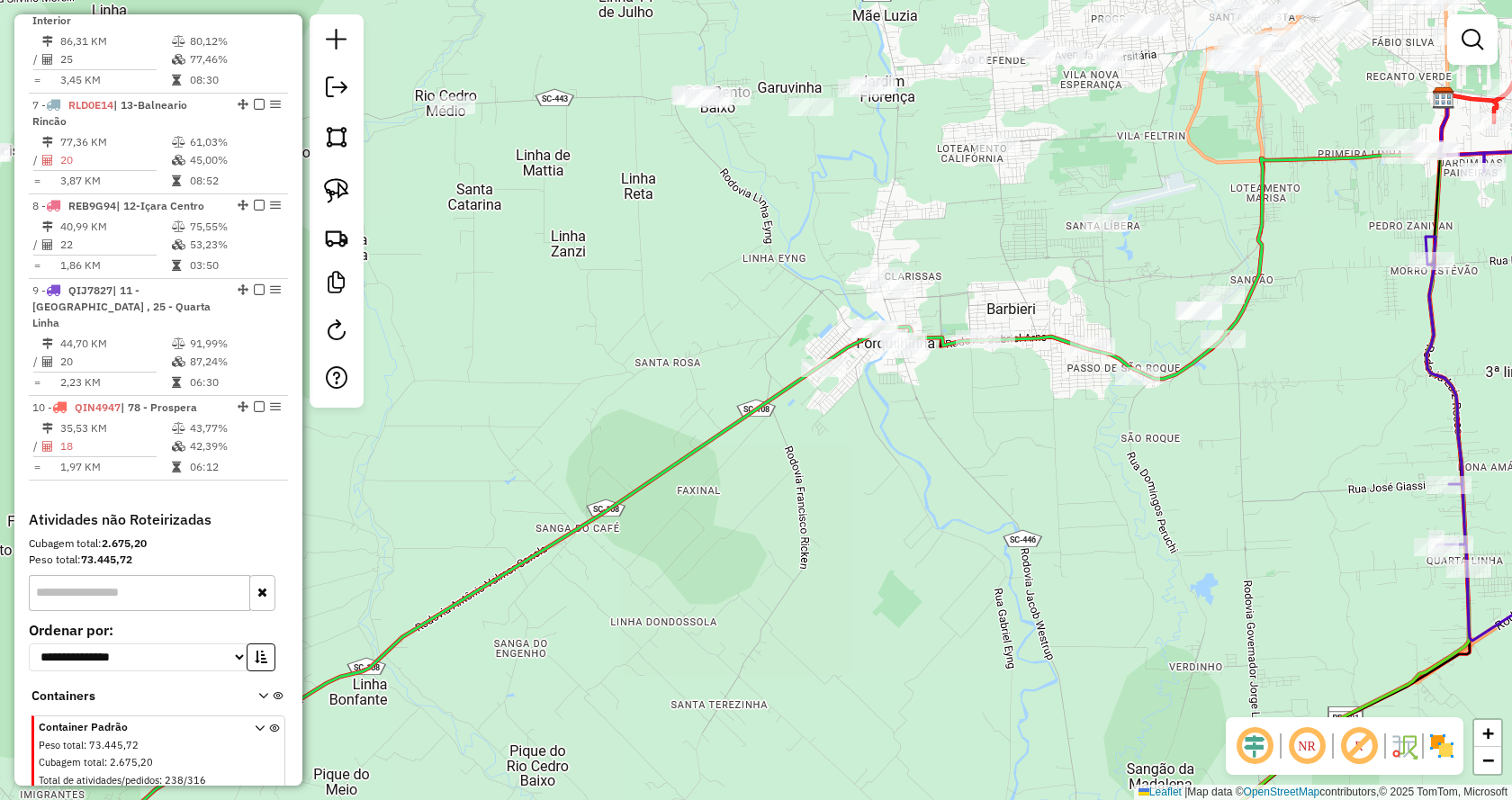
drag, startPoint x: 1268, startPoint y: 230, endPoint x: 1268, endPoint y: 245, distance: 15.0
click at [1268, 245] on icon at bounding box center [767, 494] width 1358 height 797
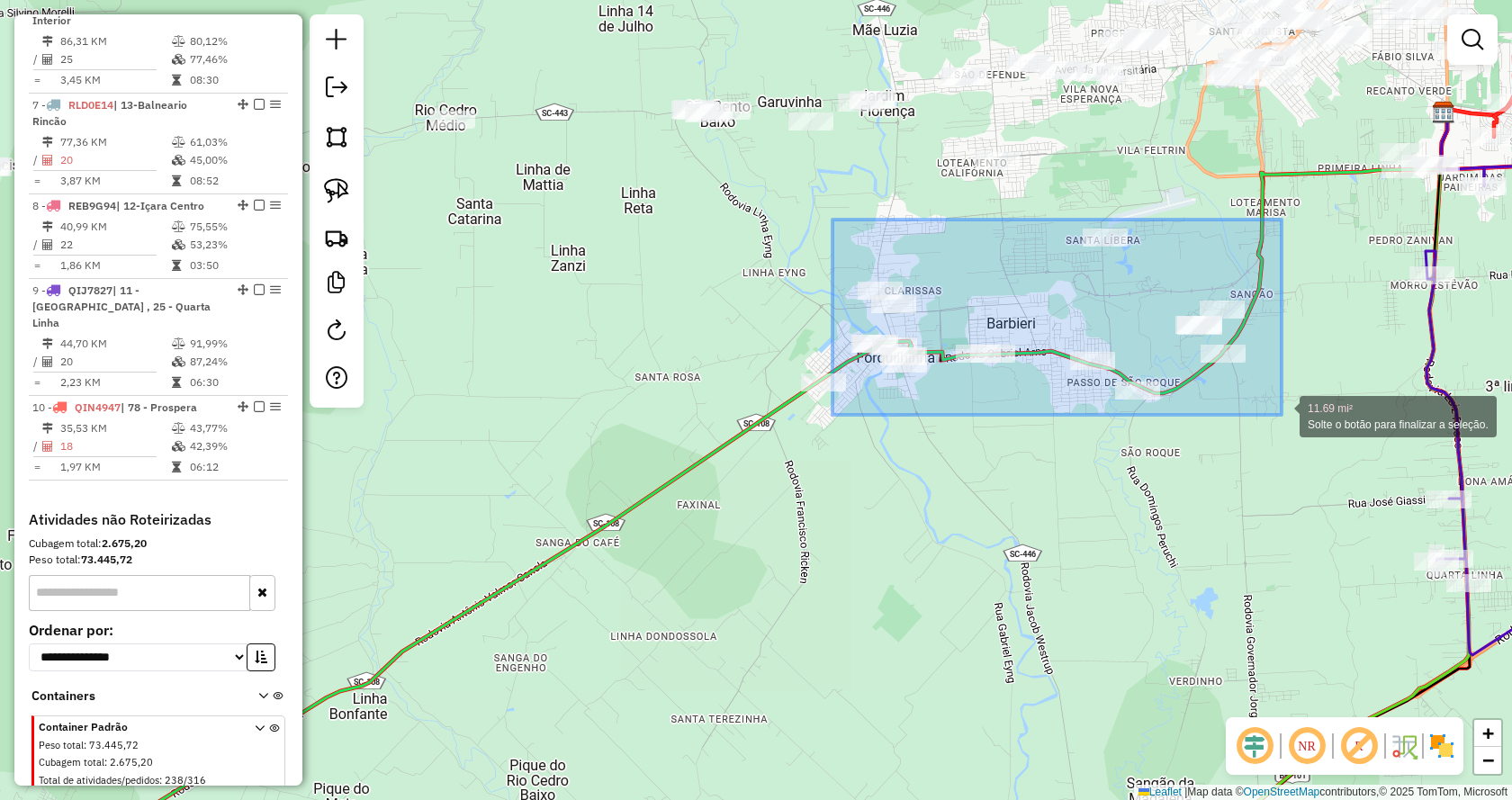
drag, startPoint x: 844, startPoint y: 221, endPoint x: 1281, endPoint y: 415, distance: 478.1
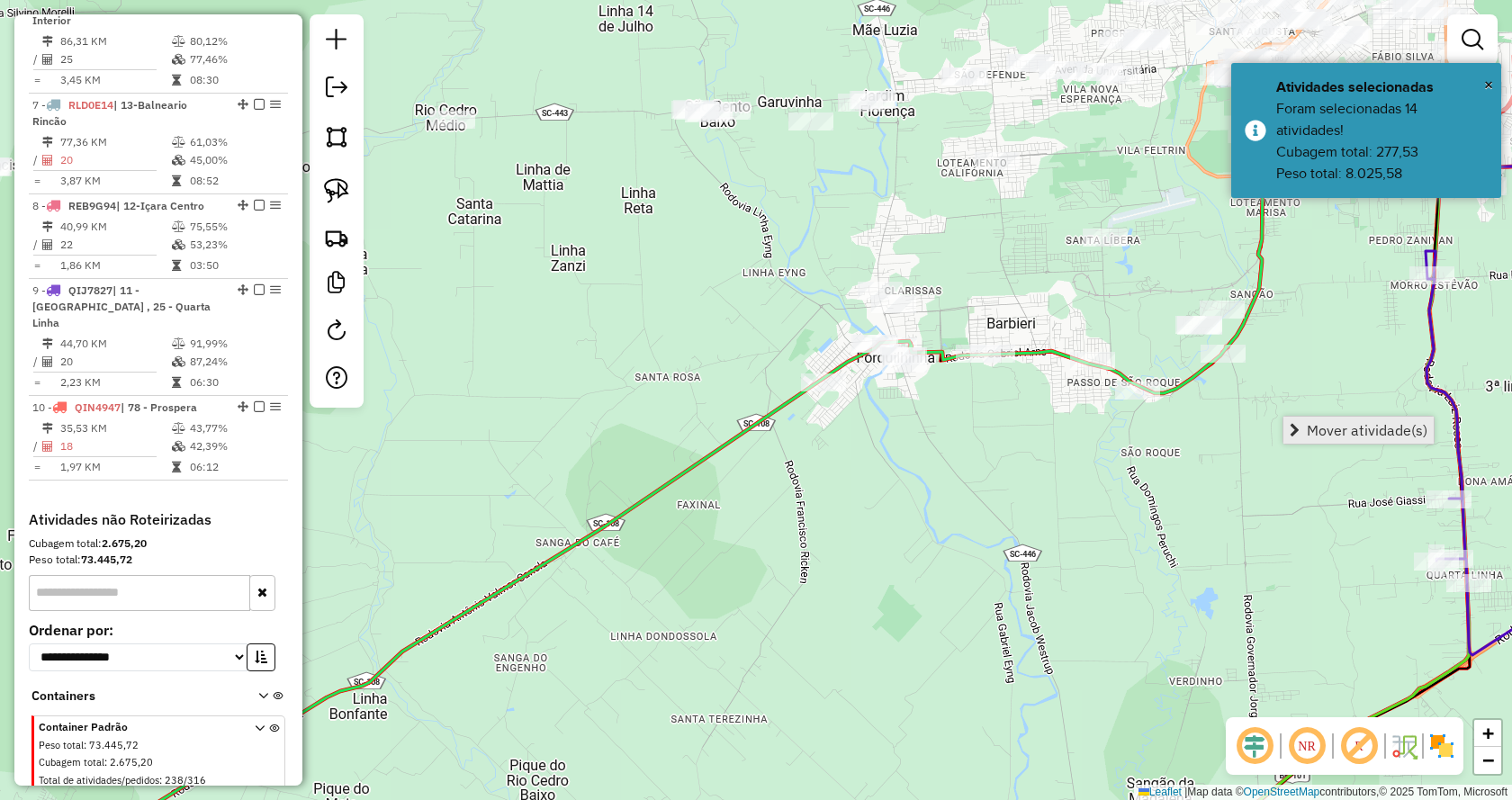
click at [1291, 437] on span "Mover atividade(s)" at bounding box center [1295, 430] width 10 height 15
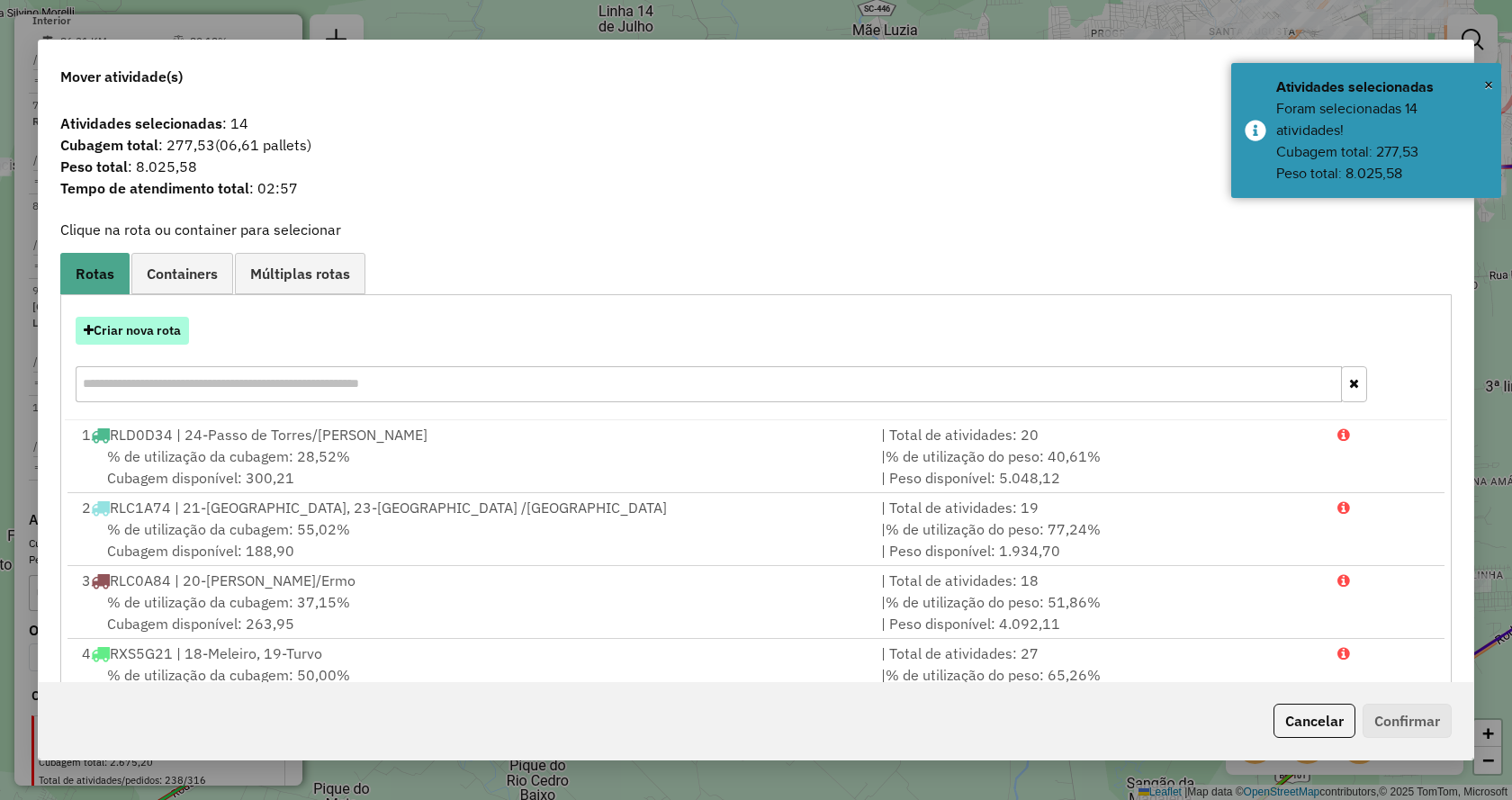
click at [179, 332] on button "Criar nova rota" at bounding box center [132, 331] width 114 height 28
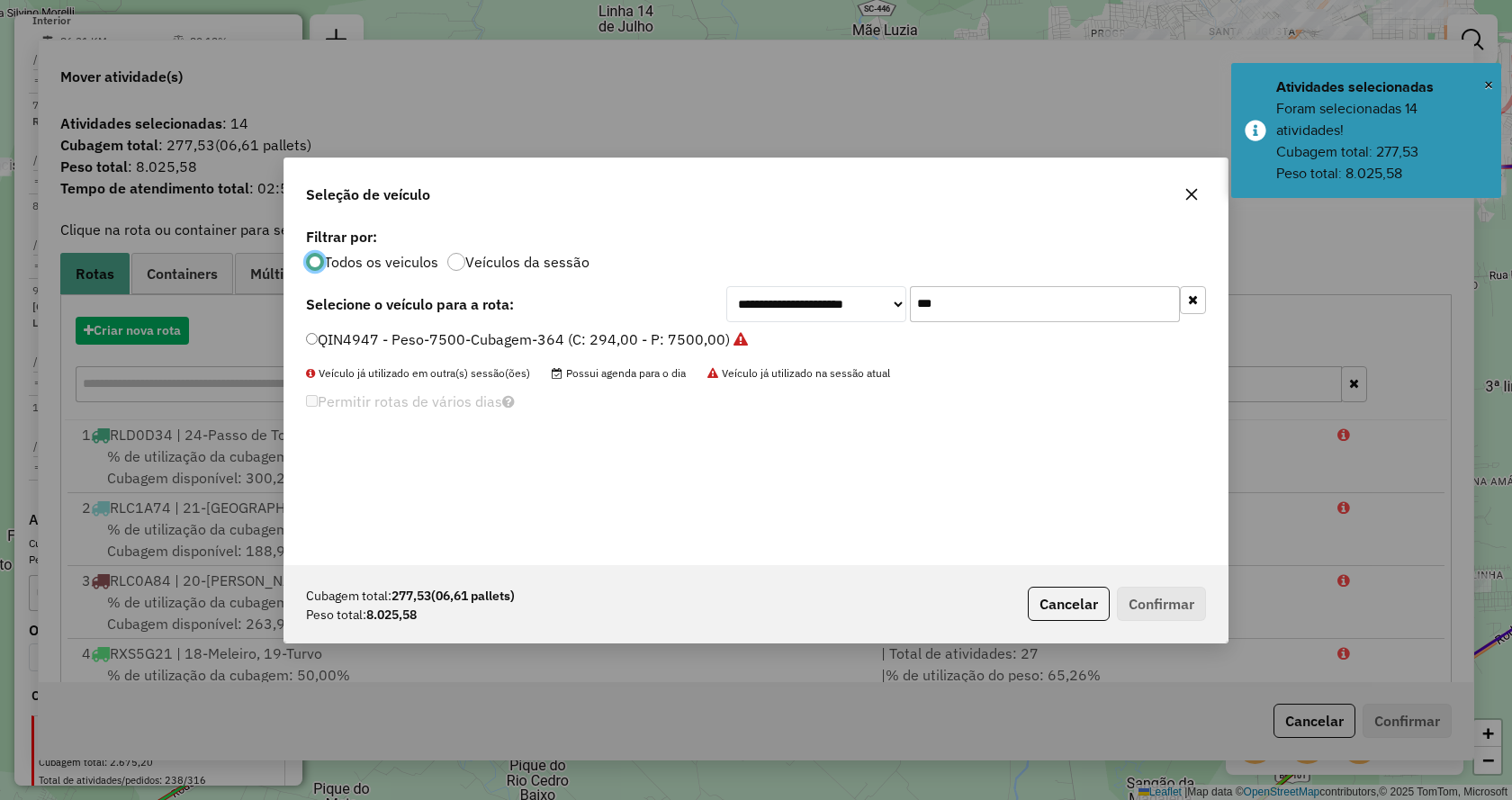
scroll to position [10, 6]
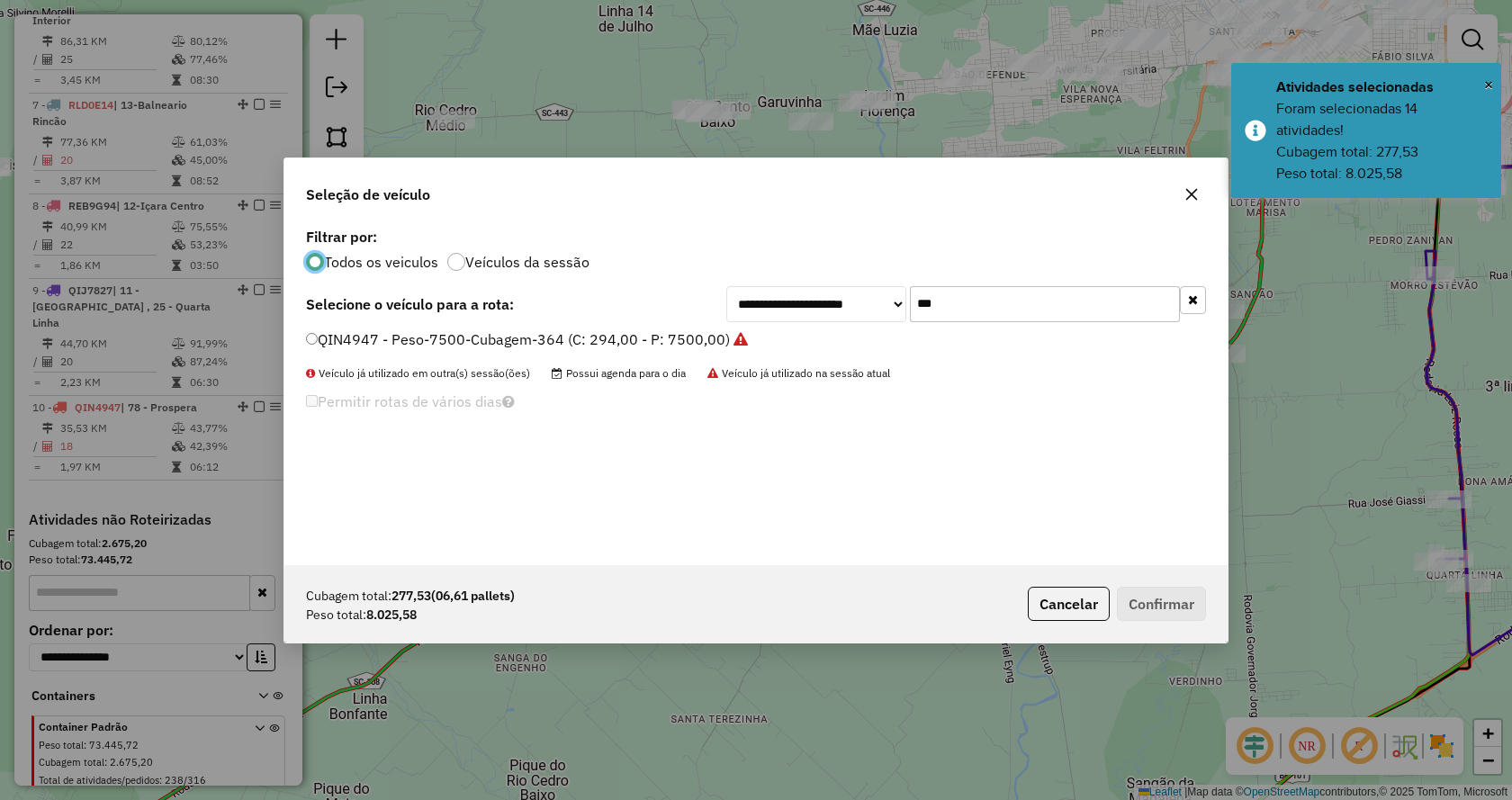
click at [1198, 316] on span at bounding box center [1192, 304] width 26 height 36
click at [1192, 303] on icon "button" at bounding box center [1193, 300] width 10 height 13
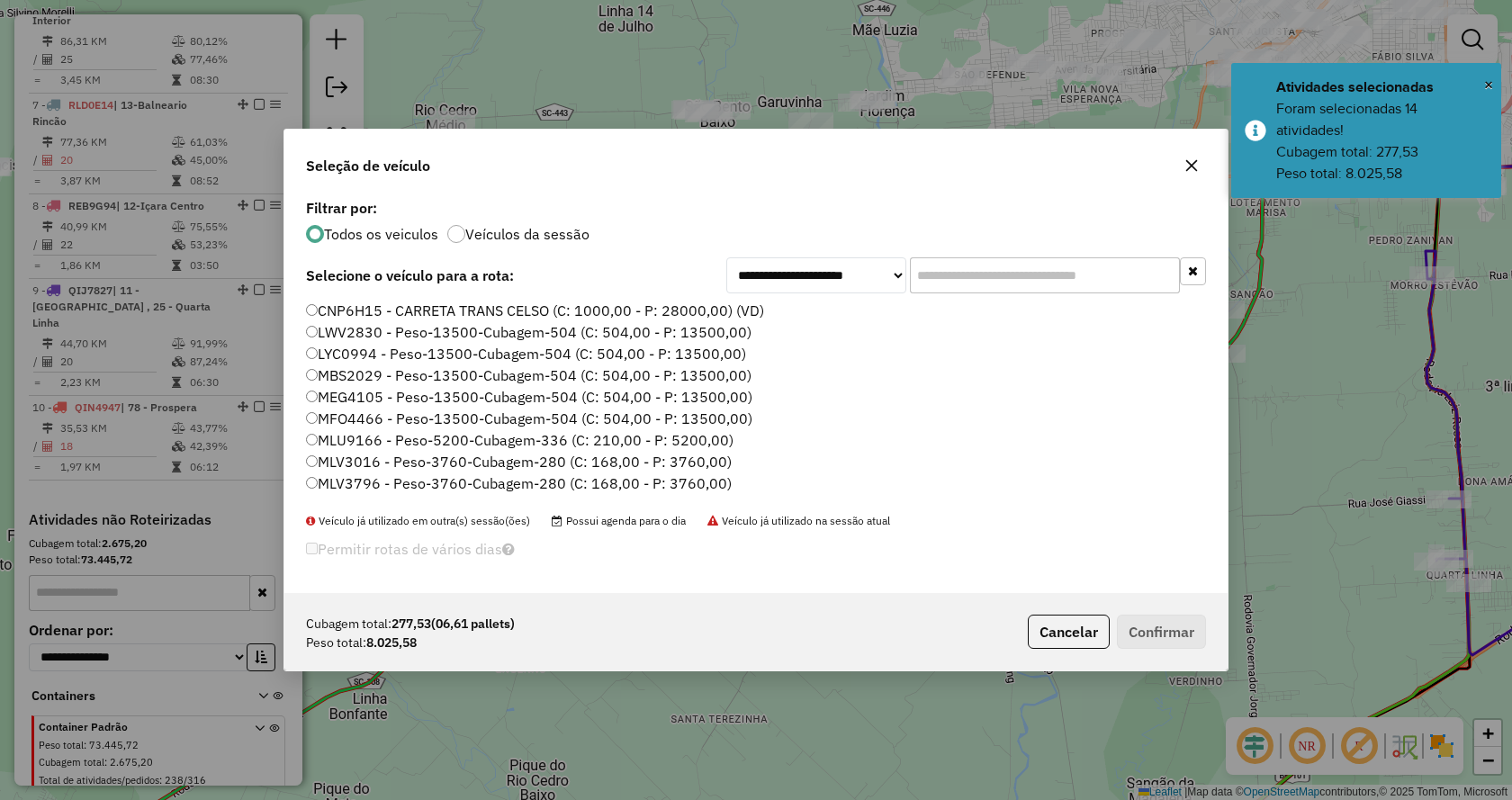
click at [1119, 276] on input "text" at bounding box center [1045, 275] width 270 height 36
click at [1118, 277] on input "text" at bounding box center [1045, 275] width 270 height 36
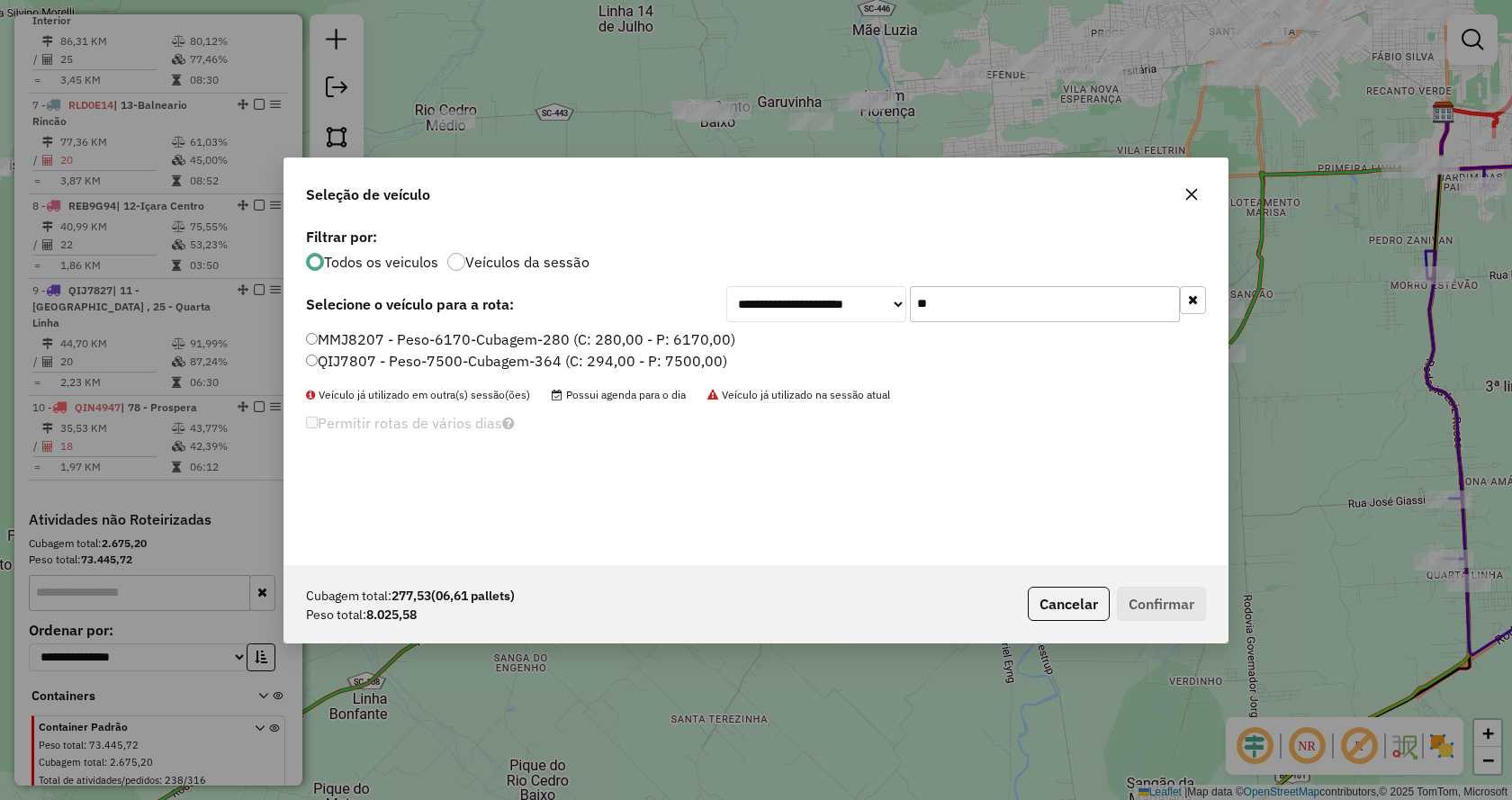
type input "**"
click at [637, 351] on label "QIJ7807 - Peso-7500-Cubagem-364 (C: 294,00 - P: 7500,00)" at bounding box center [517, 361] width 421 height 22
click at [1136, 608] on button "Confirmar" at bounding box center [1161, 603] width 89 height 34
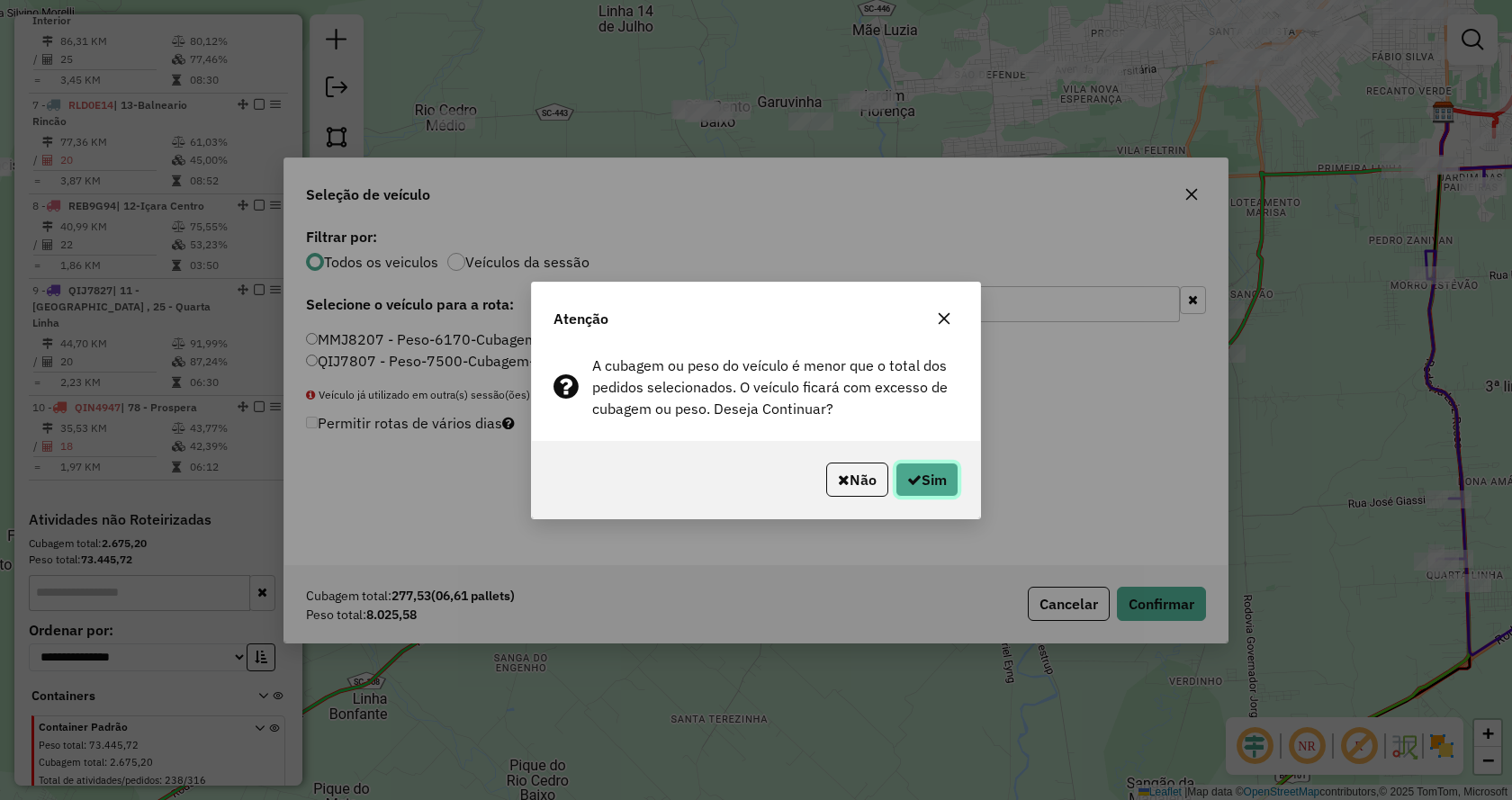
click at [903, 465] on button "Sim" at bounding box center [927, 480] width 63 height 34
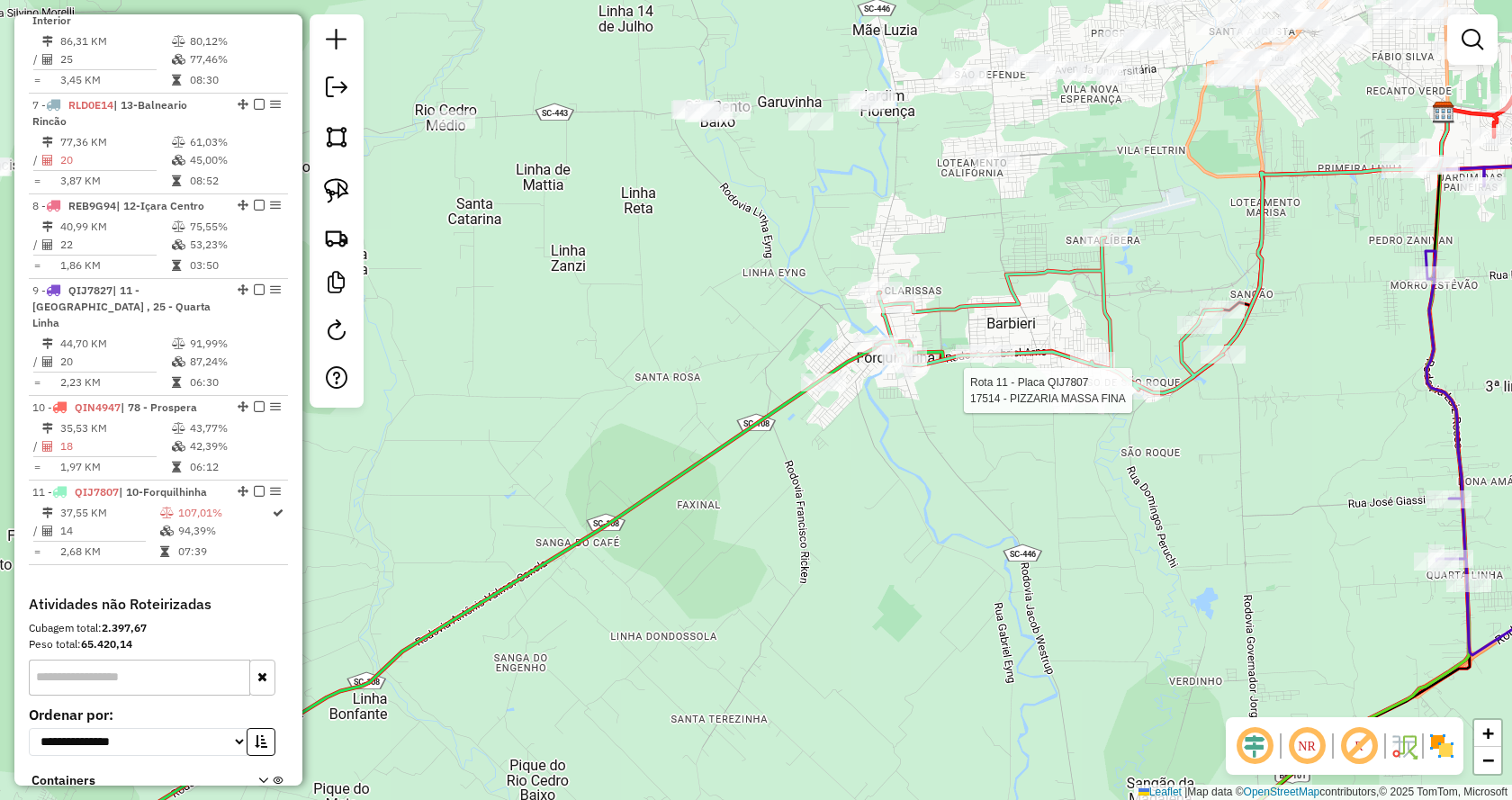
select select "*********"
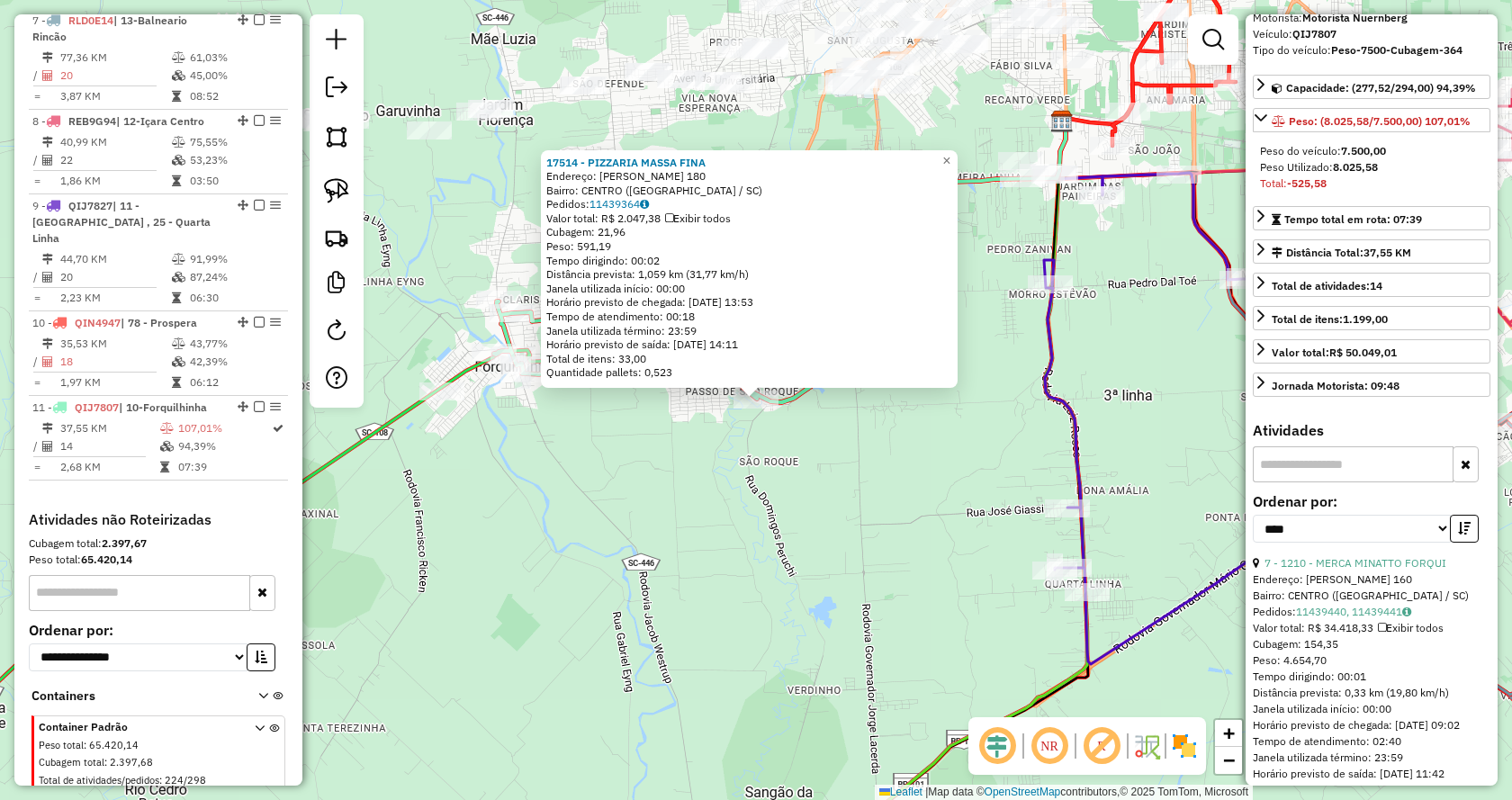
scroll to position [180, 0]
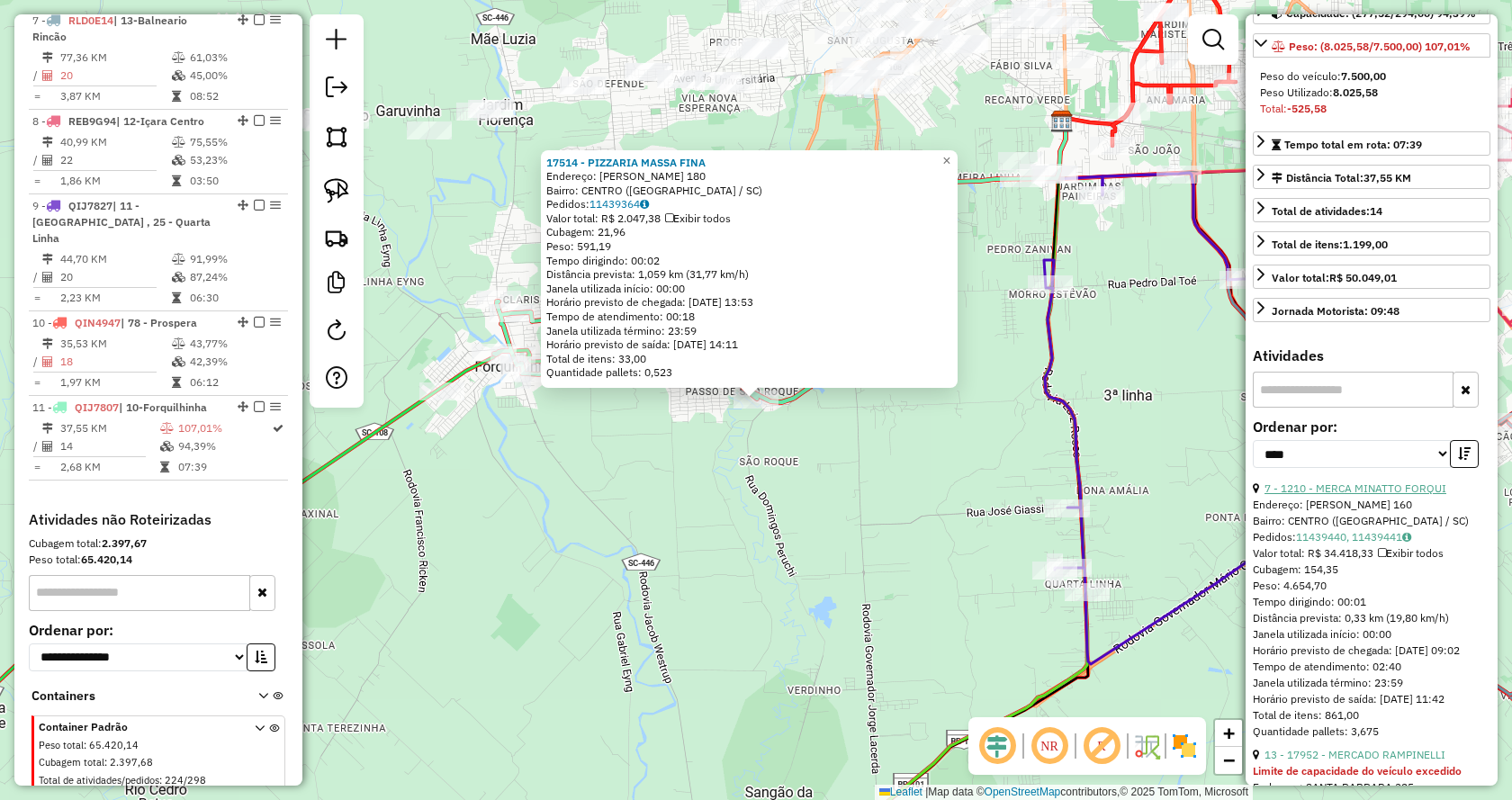
click at [1346, 493] on link "7 - 1210 - MERCA MINATTO FORQUI" at bounding box center [1355, 489] width 182 height 14
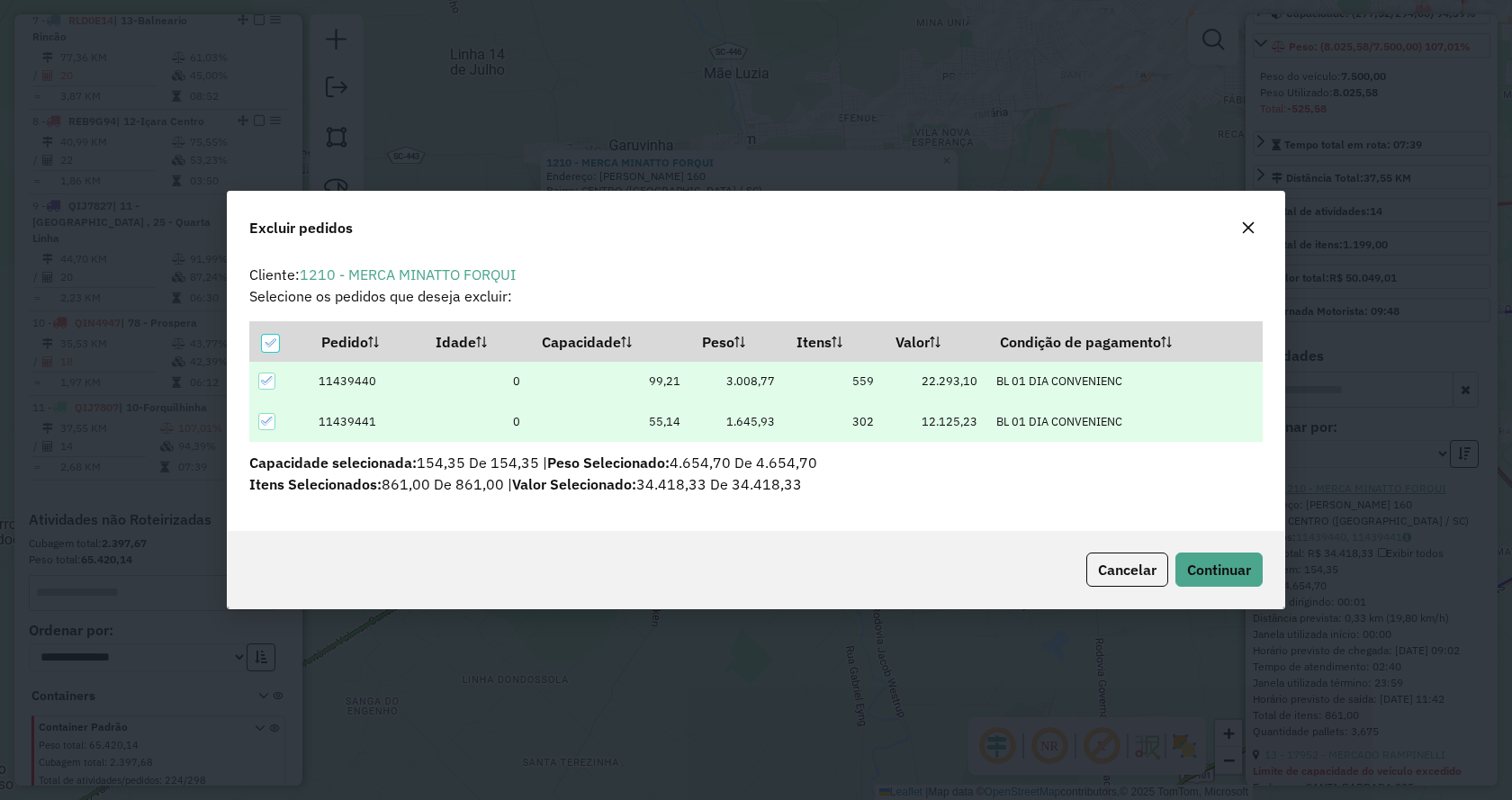
scroll to position [10, 6]
click at [1239, 565] on span "Continuar" at bounding box center [1218, 570] width 64 height 18
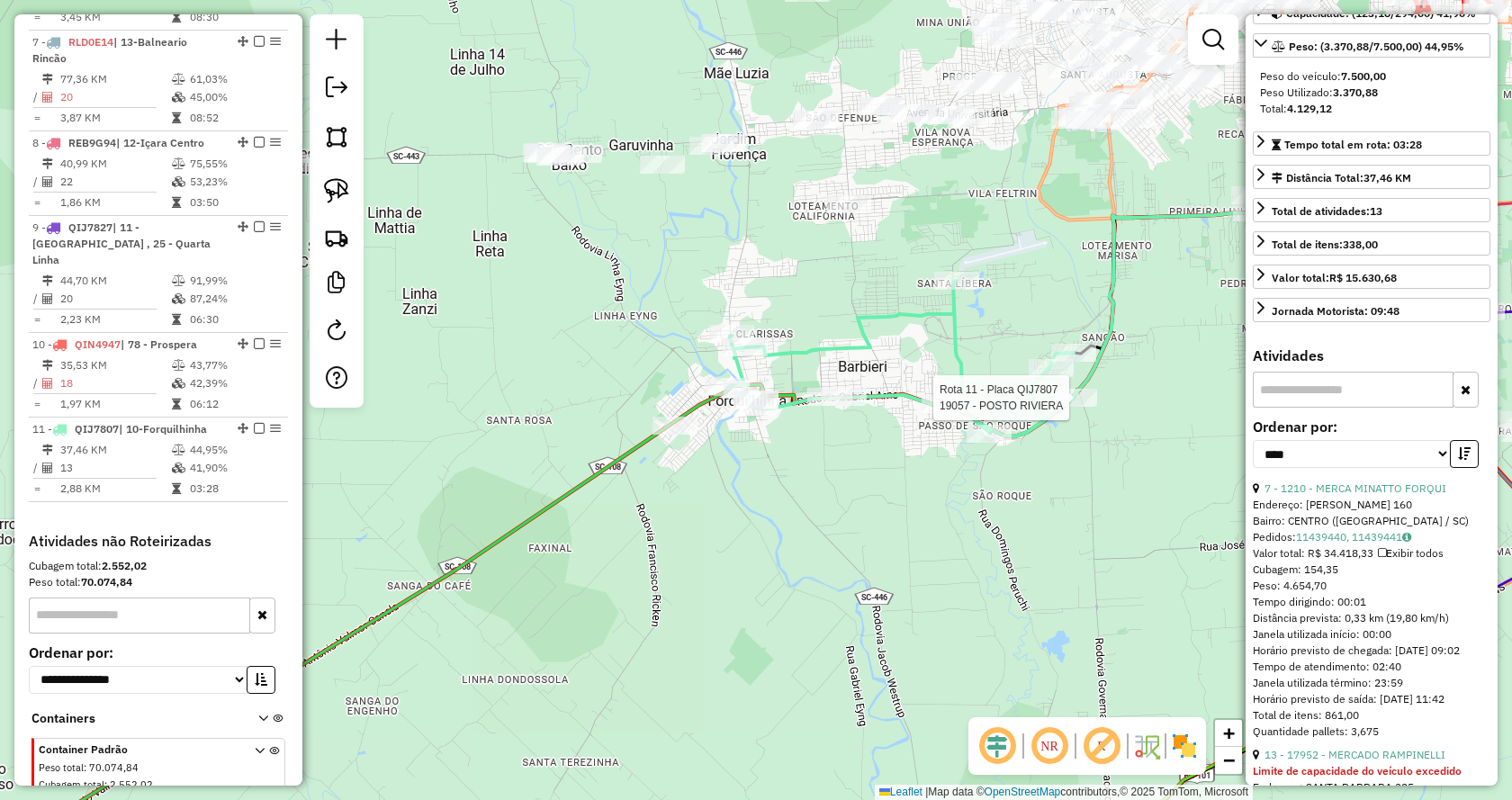
scroll to position [1373, 0]
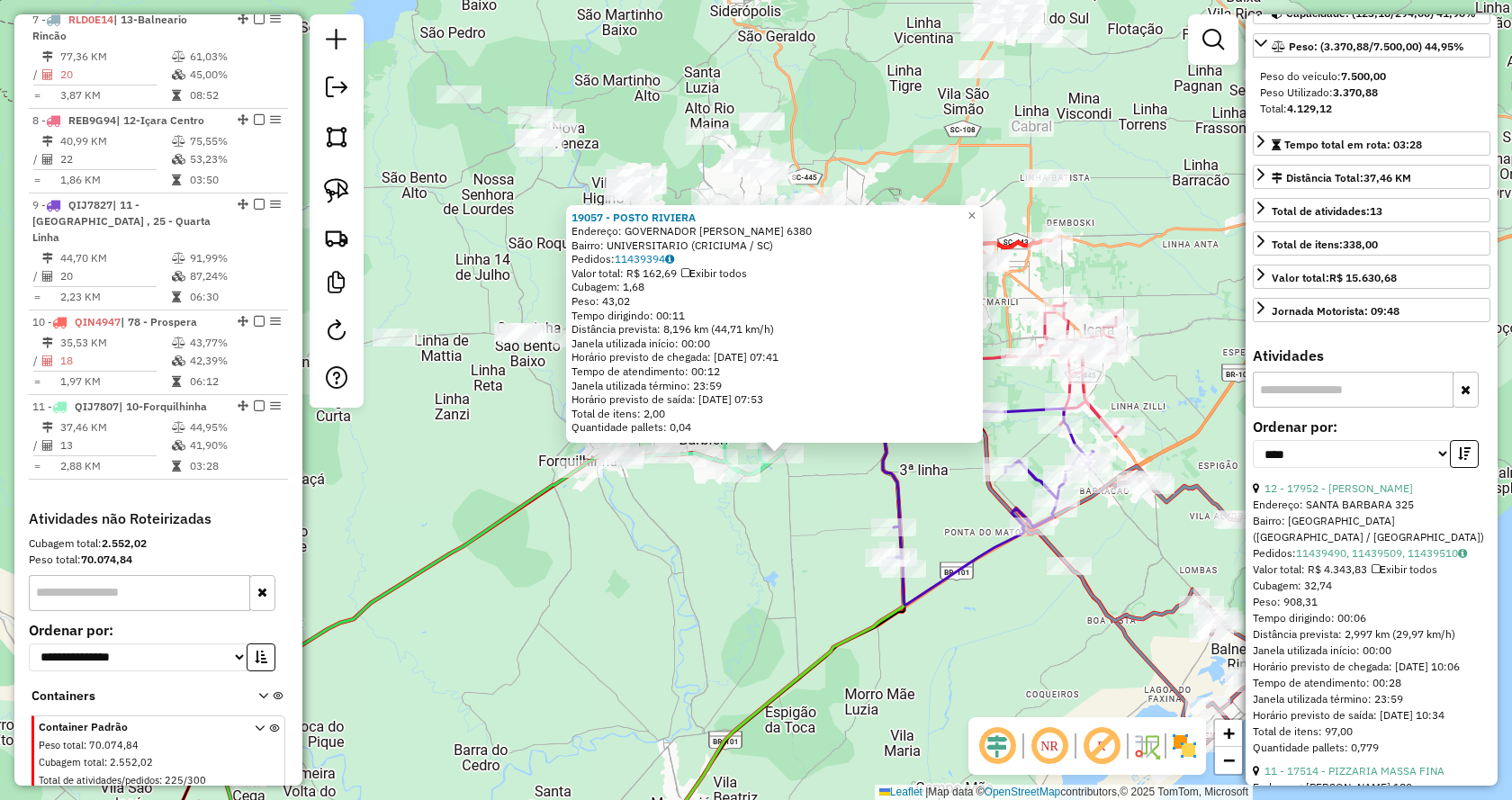
click at [733, 540] on div "19057 - POSTO RIVIERA Endereço: GOVERNADOR JORGE LACERDA 6380 Bairro: UNIVERSIT…" at bounding box center [756, 400] width 1512 height 800
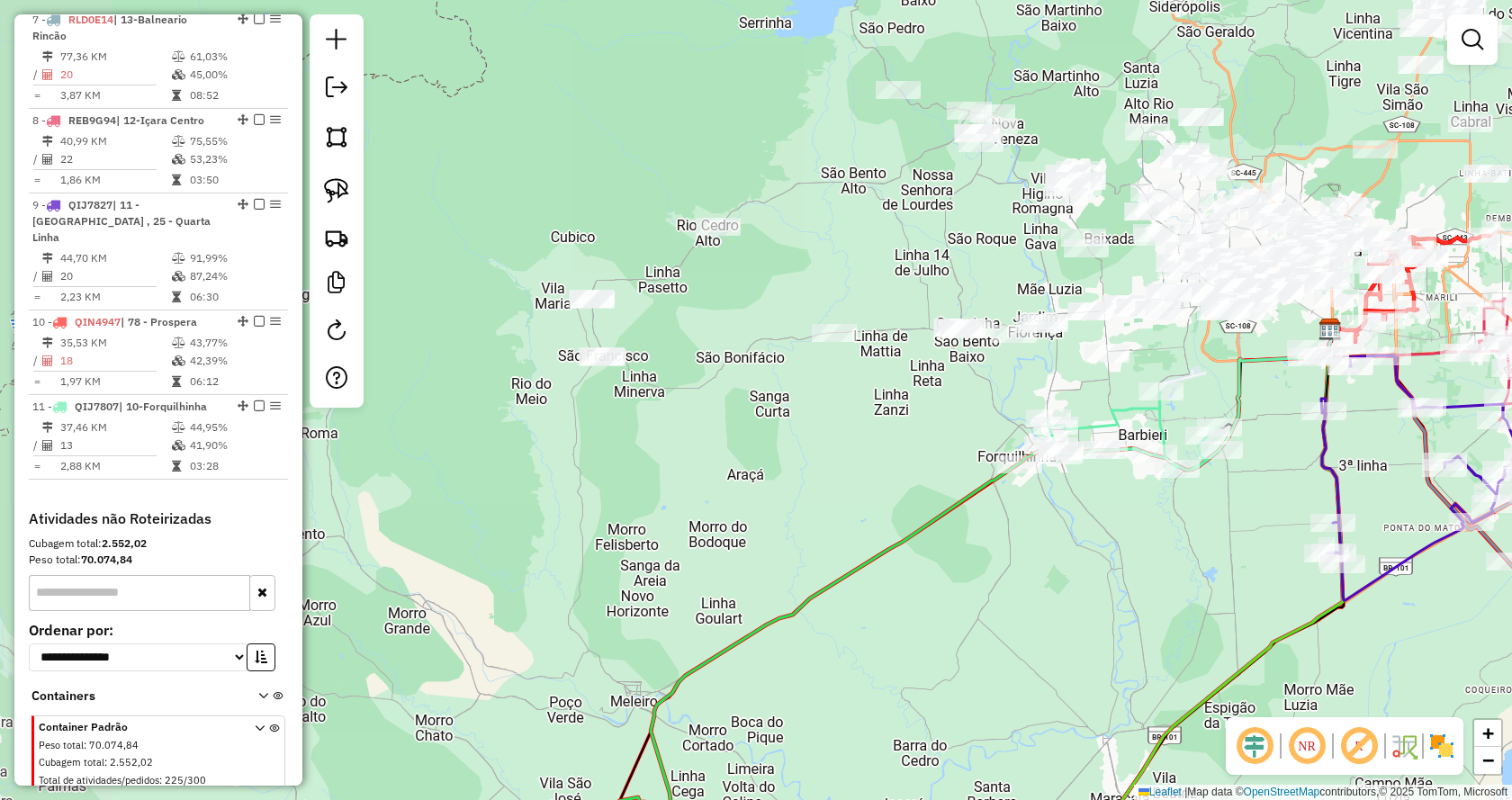
drag, startPoint x: 477, startPoint y: 466, endPoint x: 917, endPoint y: 462, distance: 440.0
click at [917, 462] on div "Janela de atendimento Grade de atendimento Capacidade Transportadoras Veículos …" at bounding box center [756, 400] width 1512 height 800
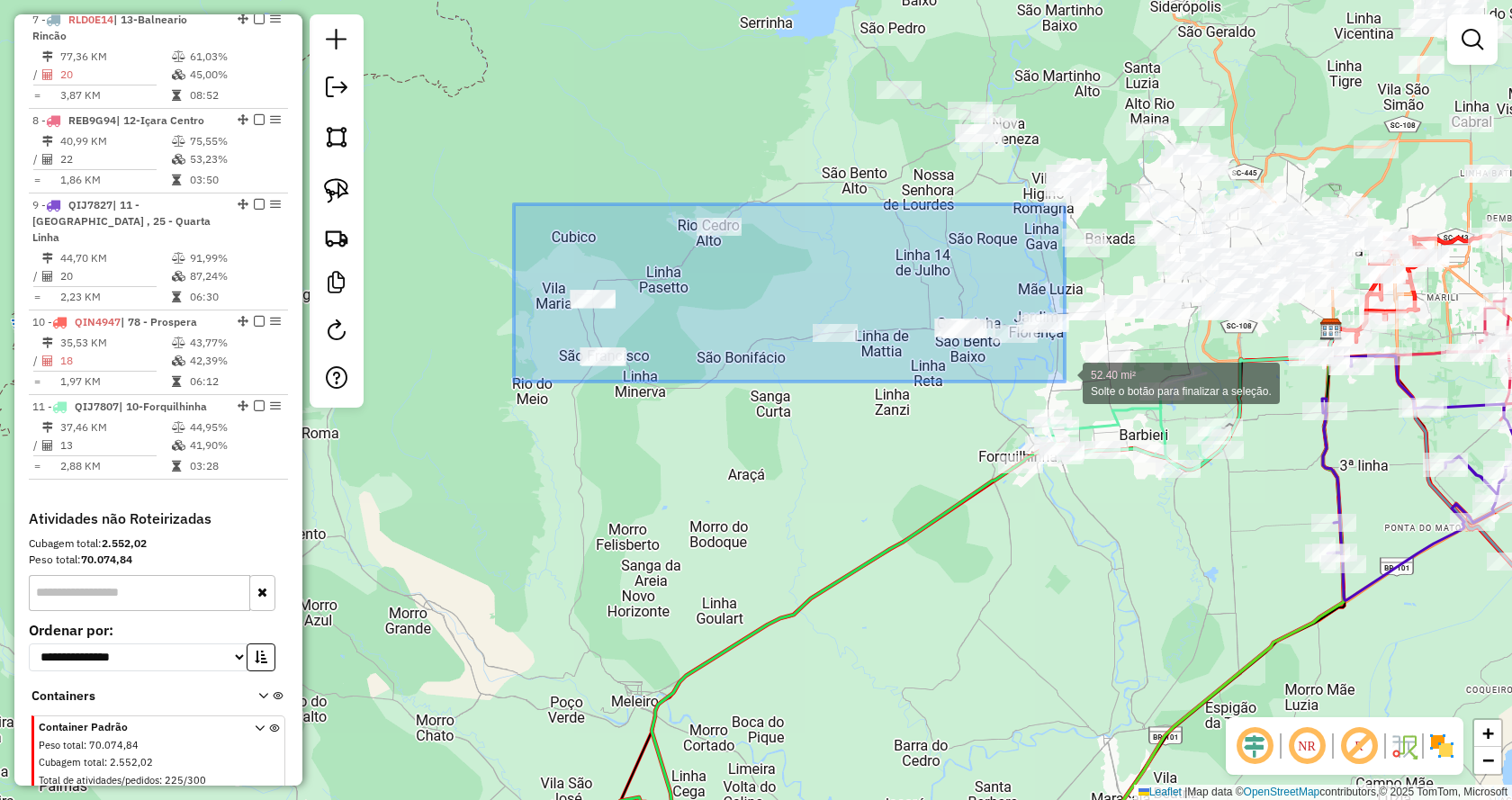
drag, startPoint x: 592, startPoint y: 253, endPoint x: 1065, endPoint y: 382, distance: 490.3
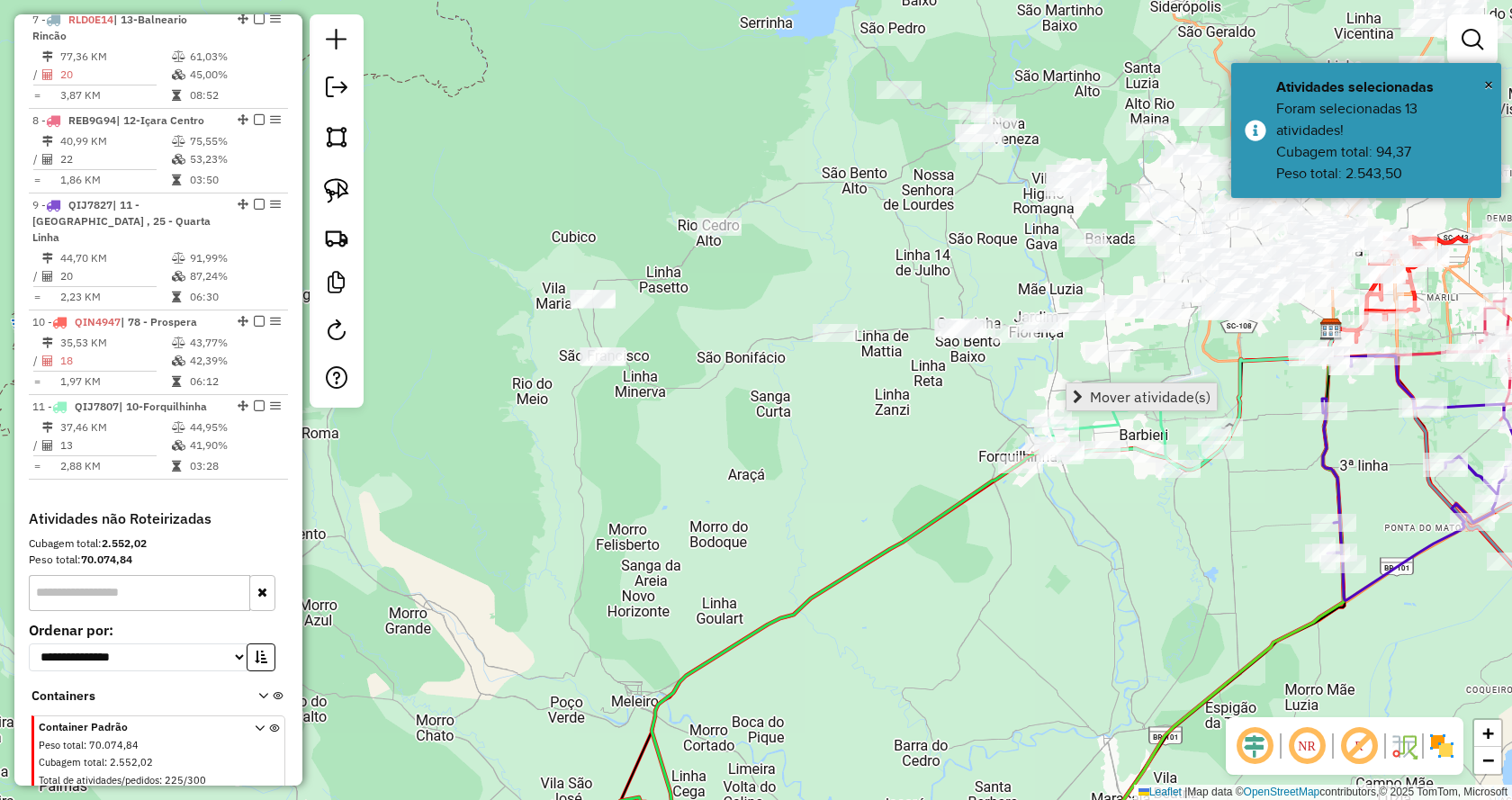
click at [1097, 397] on span "Mover atividade(s)" at bounding box center [1149, 397] width 120 height 15
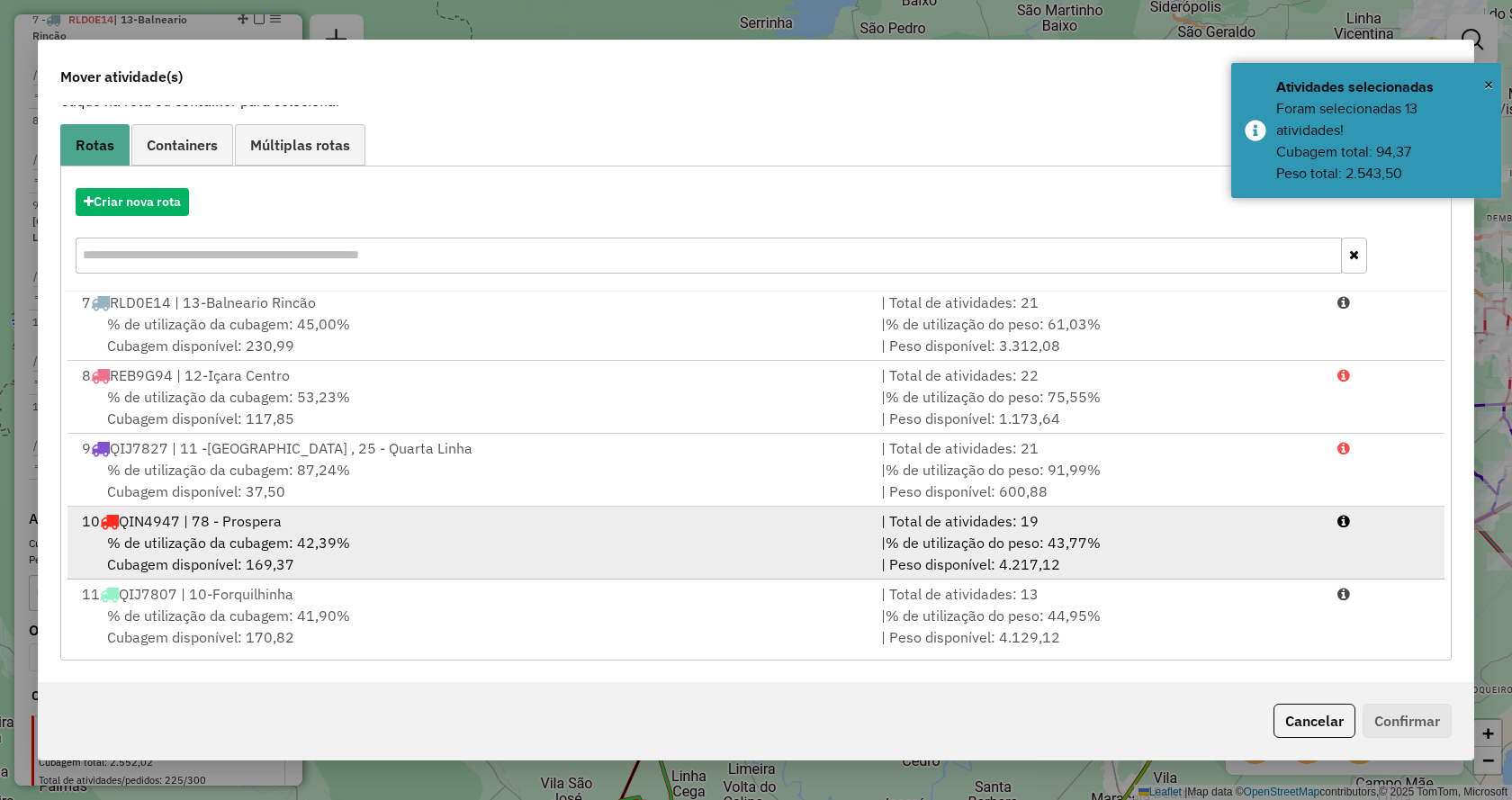
scroll to position [442, 0]
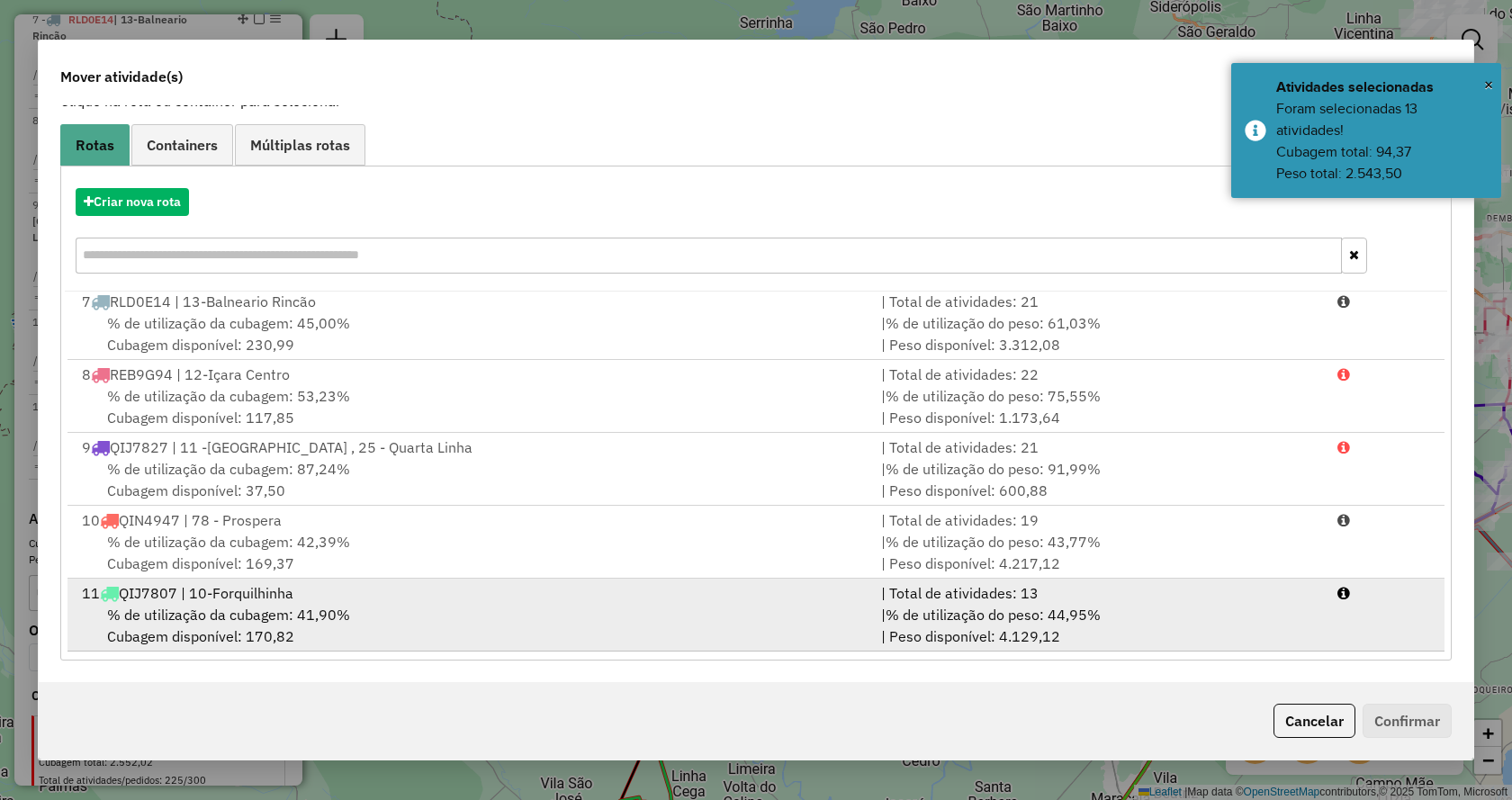
click at [1343, 636] on li "11 QIJ7807 | 10-Forquilhinha | Total de atividades: 13 % de utilização da cubag…" at bounding box center [756, 615] width 1377 height 72
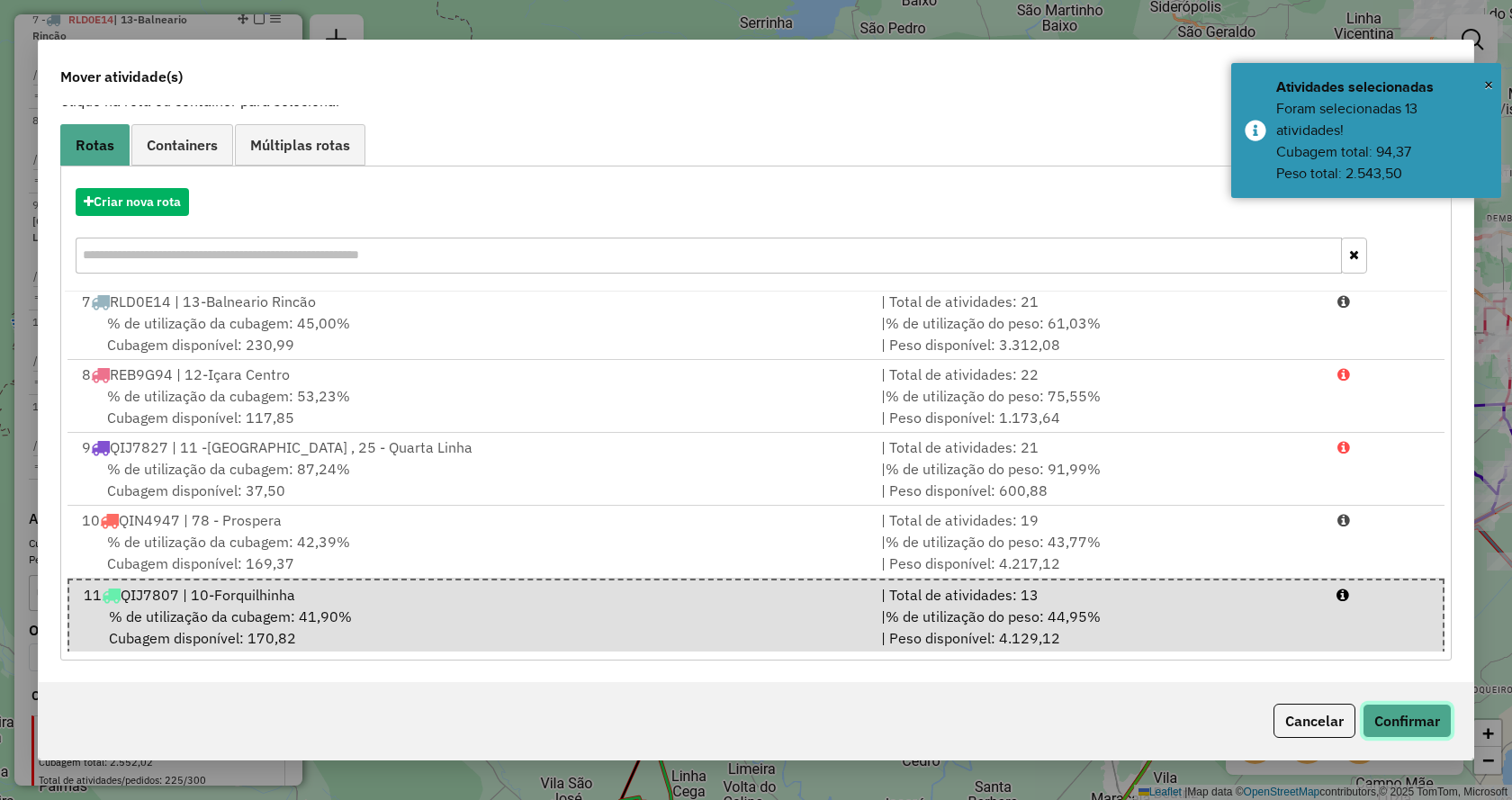
click at [1397, 712] on button "Confirmar" at bounding box center [1406, 721] width 89 height 34
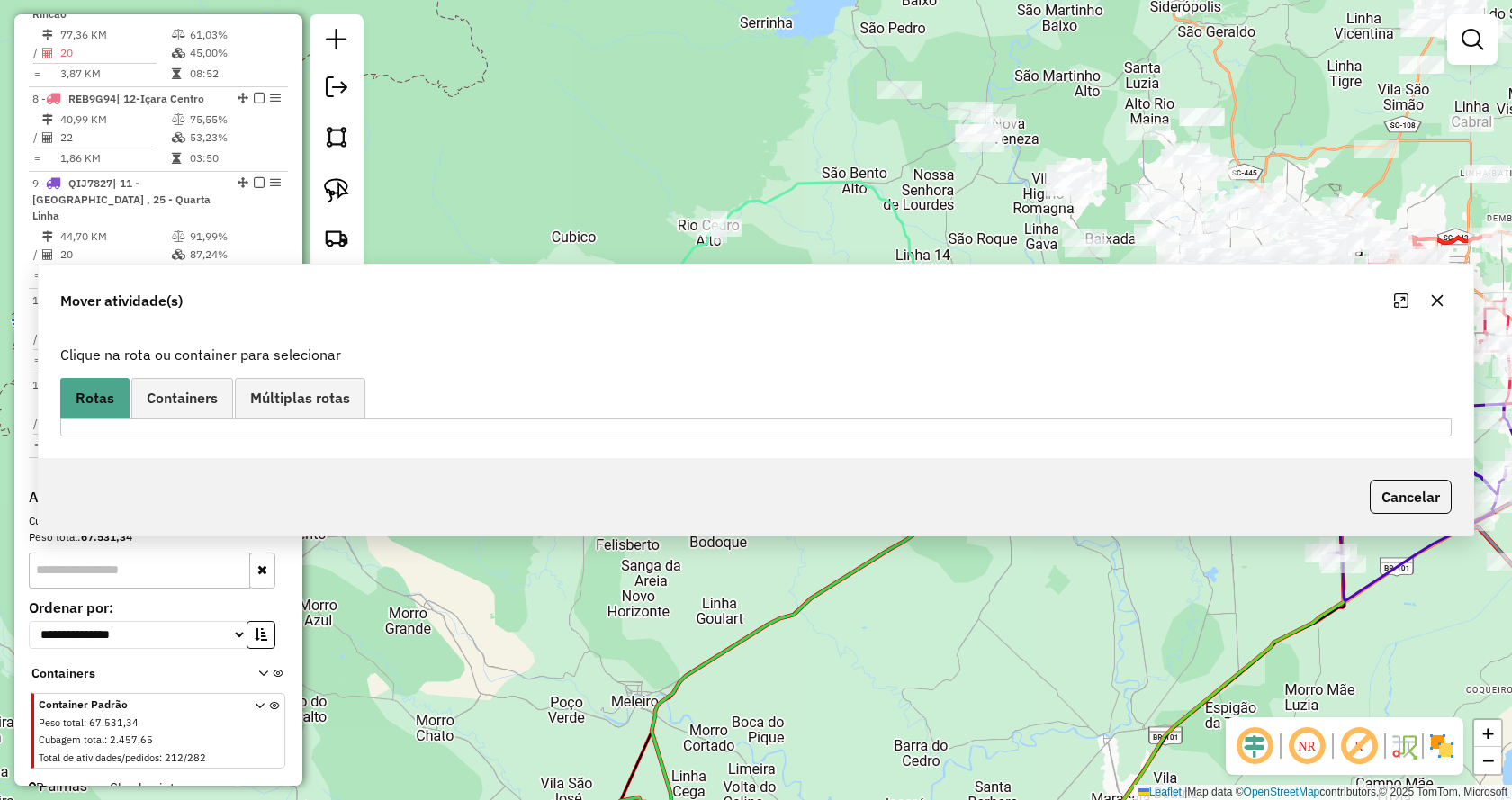
scroll to position [0, 0]
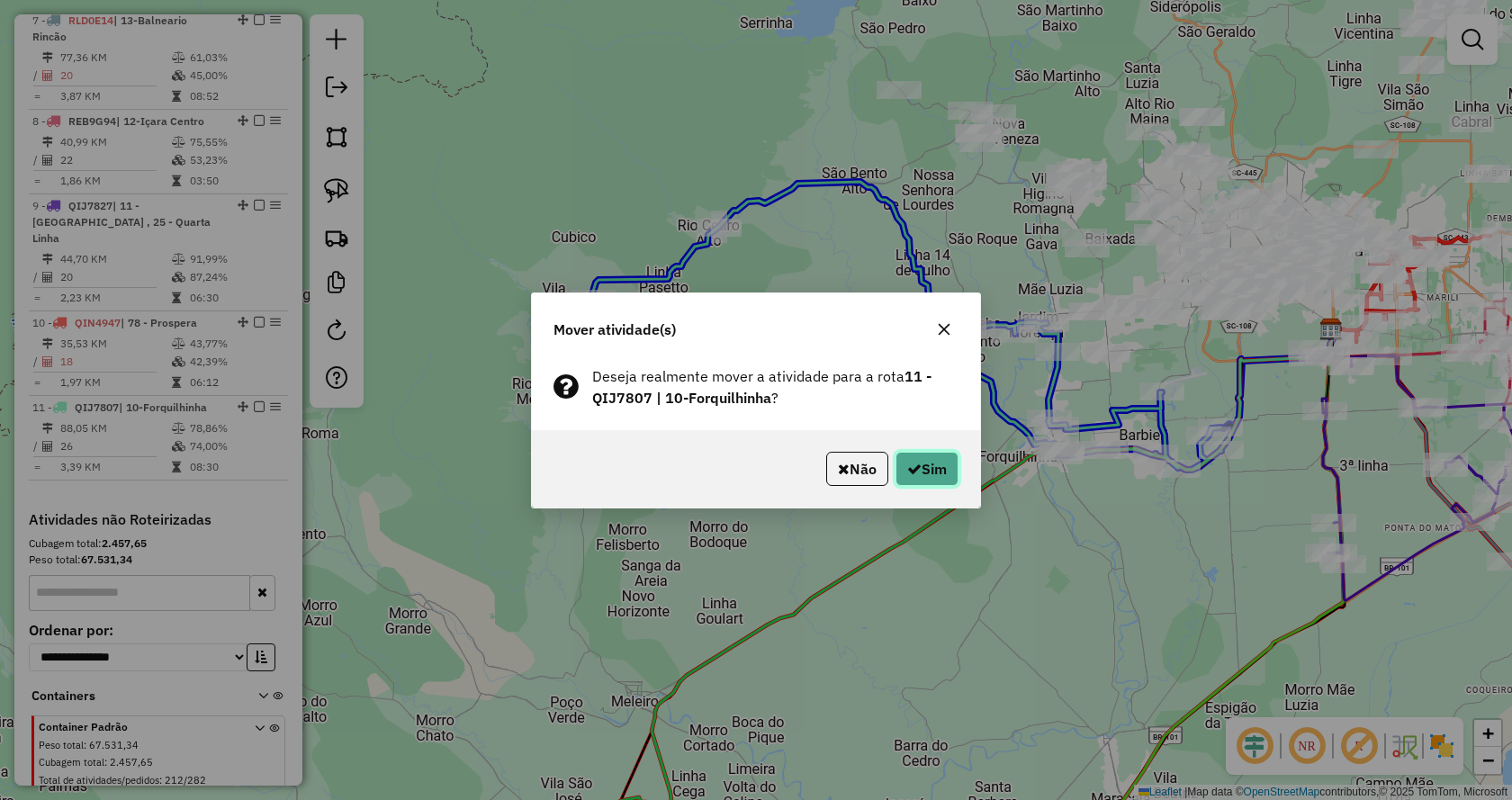
click at [922, 465] on button "Sim" at bounding box center [927, 469] width 63 height 34
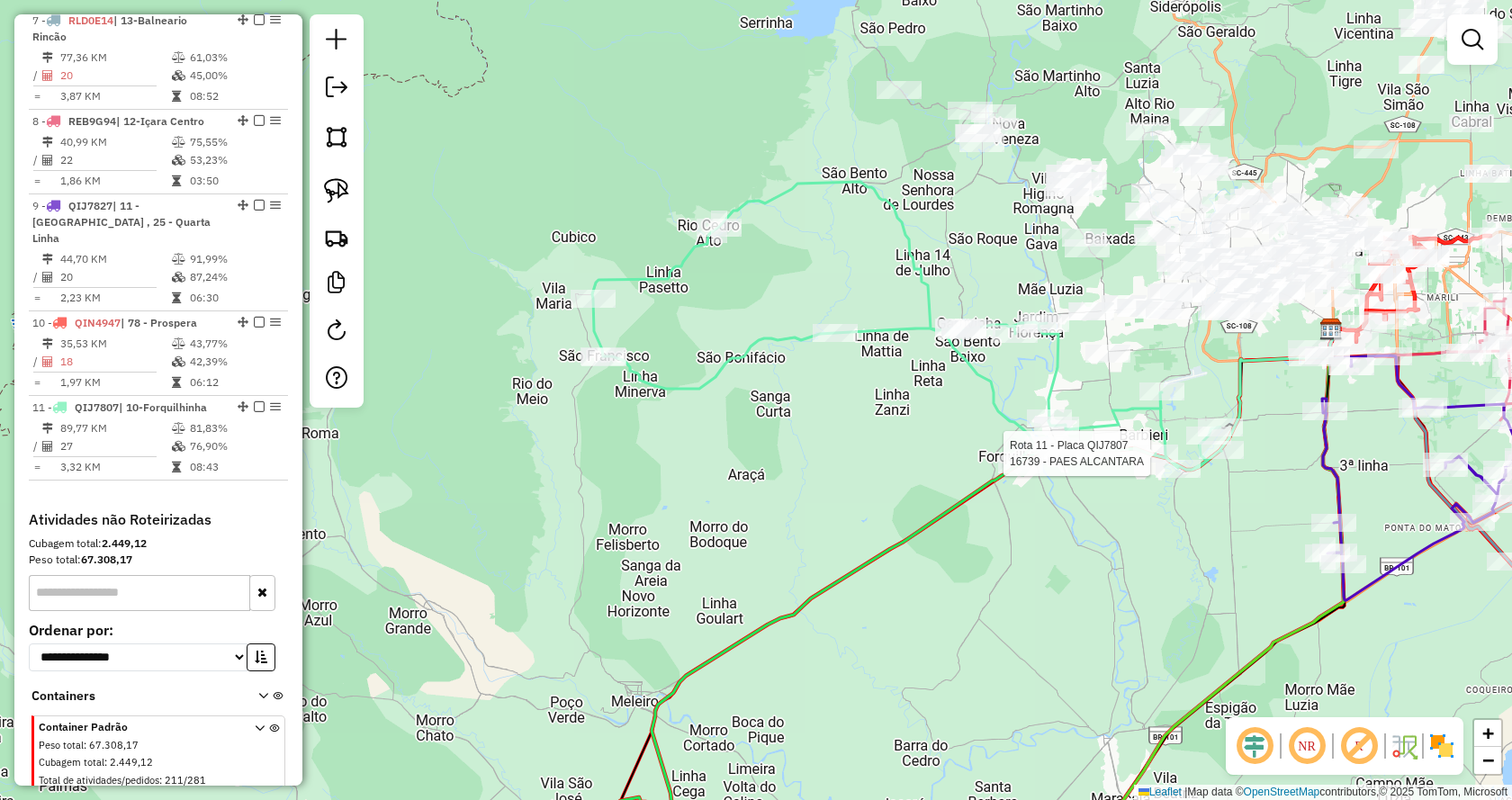
select select "*********"
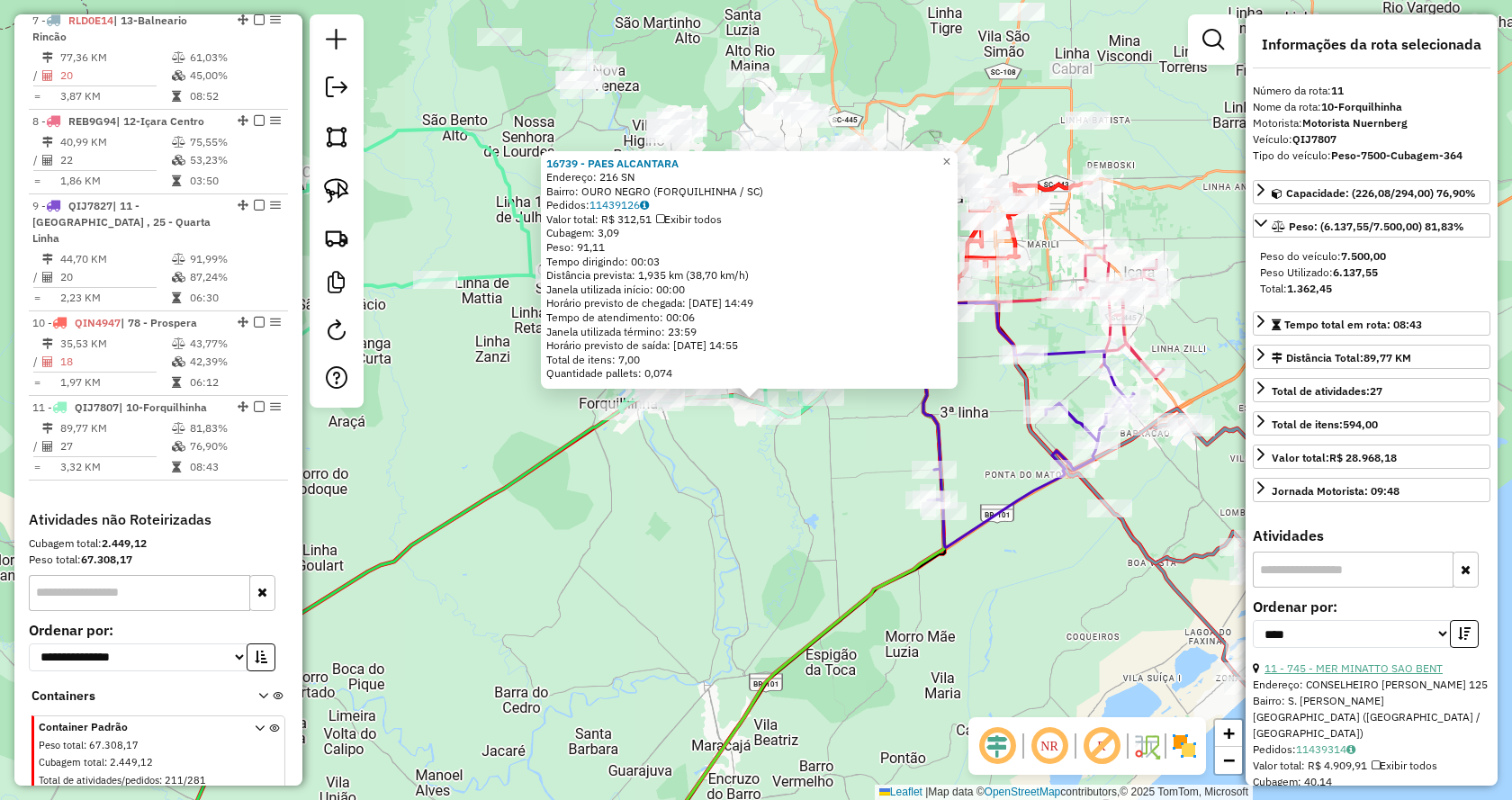
click at [1314, 673] on link "11 - 745 - MER MINATTO SAO BENT" at bounding box center [1353, 669] width 178 height 14
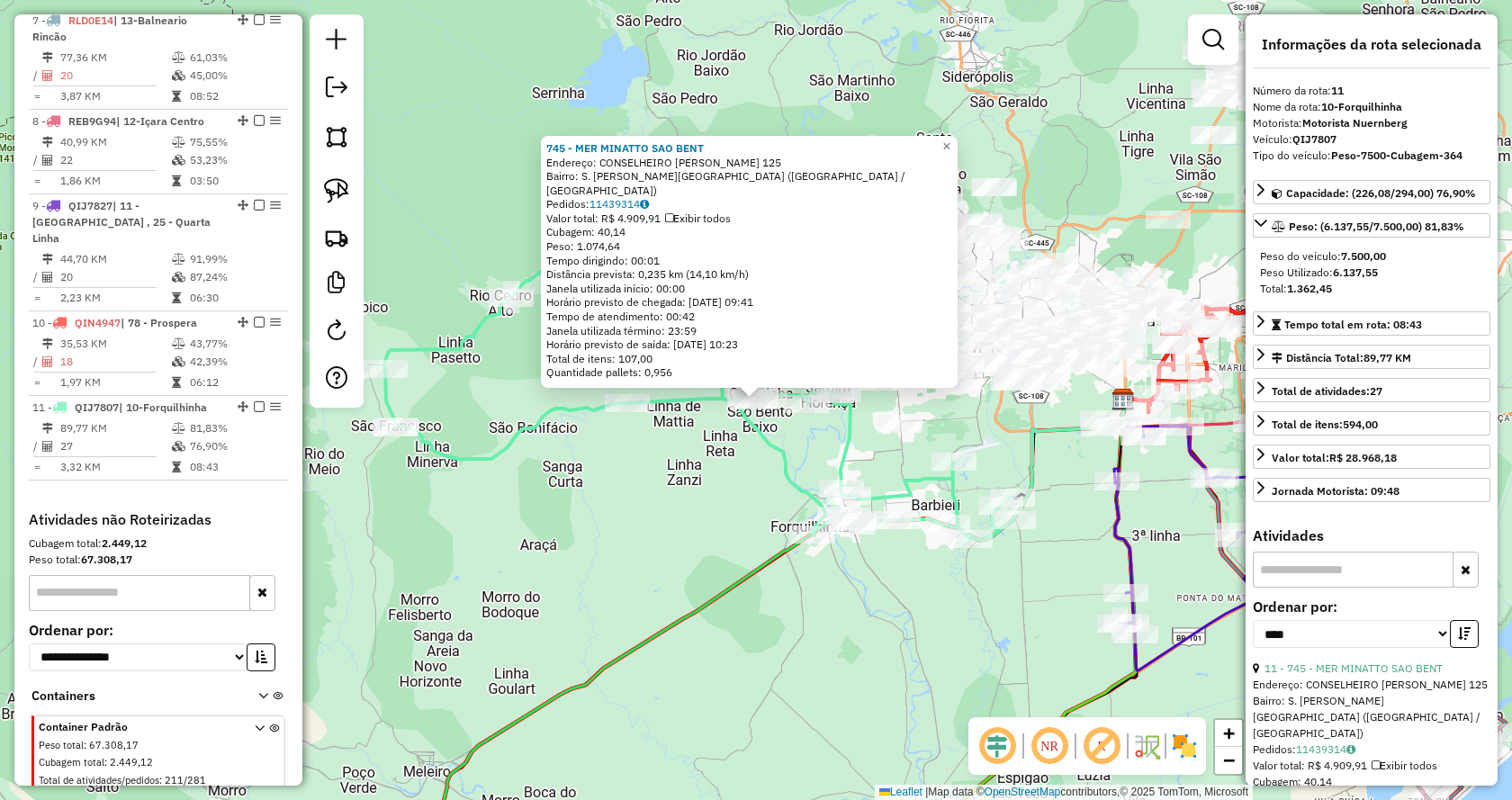
click at [1070, 480] on div "745 - MER MINATTO SAO BENT Endereço: CONSELHEIRO PEDRO BORTOLOTTO 125 Bairro: S…" at bounding box center [756, 400] width 1512 height 800
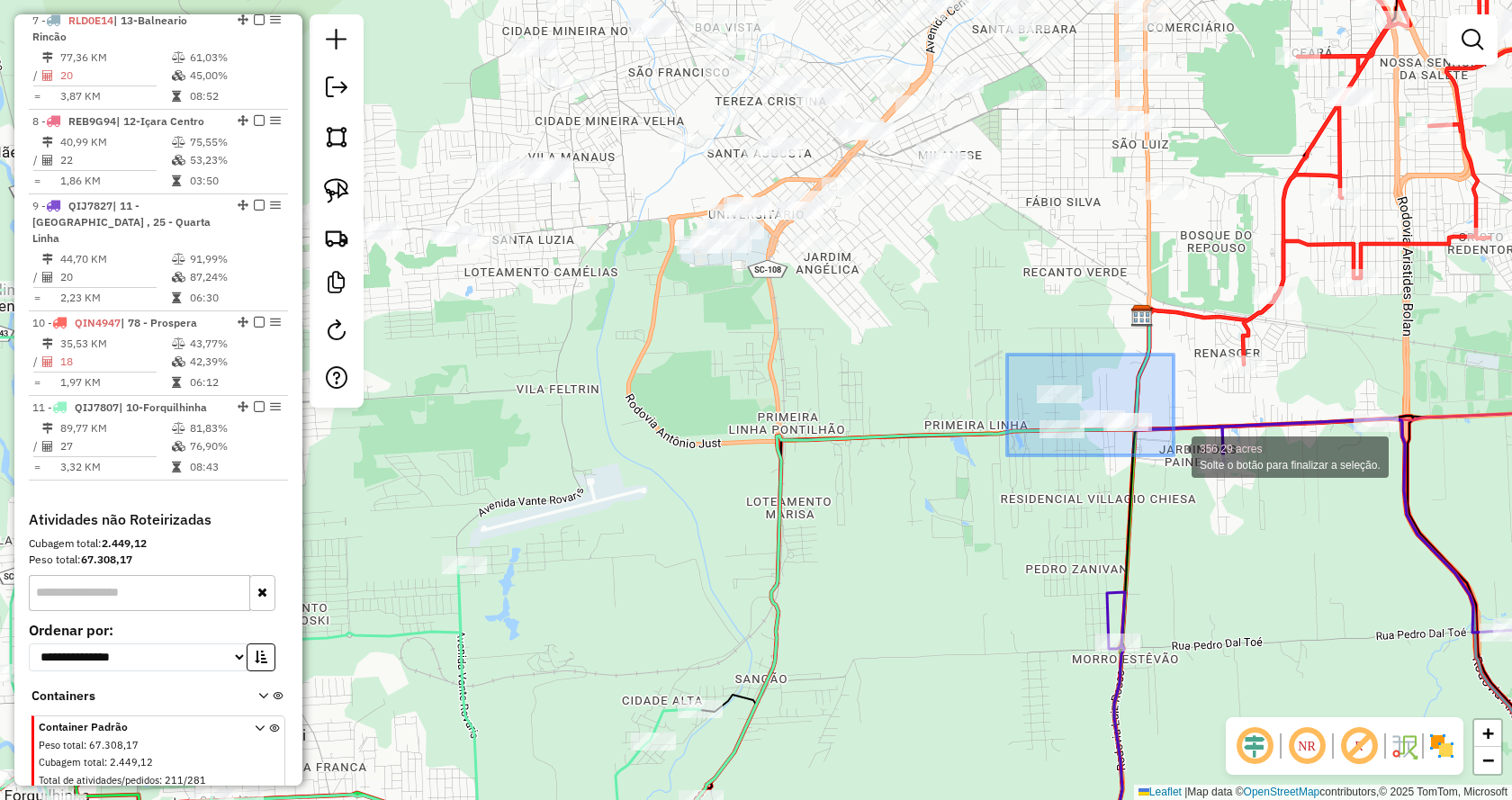
drag, startPoint x: 1007, startPoint y: 354, endPoint x: 1173, endPoint y: 455, distance: 194.3
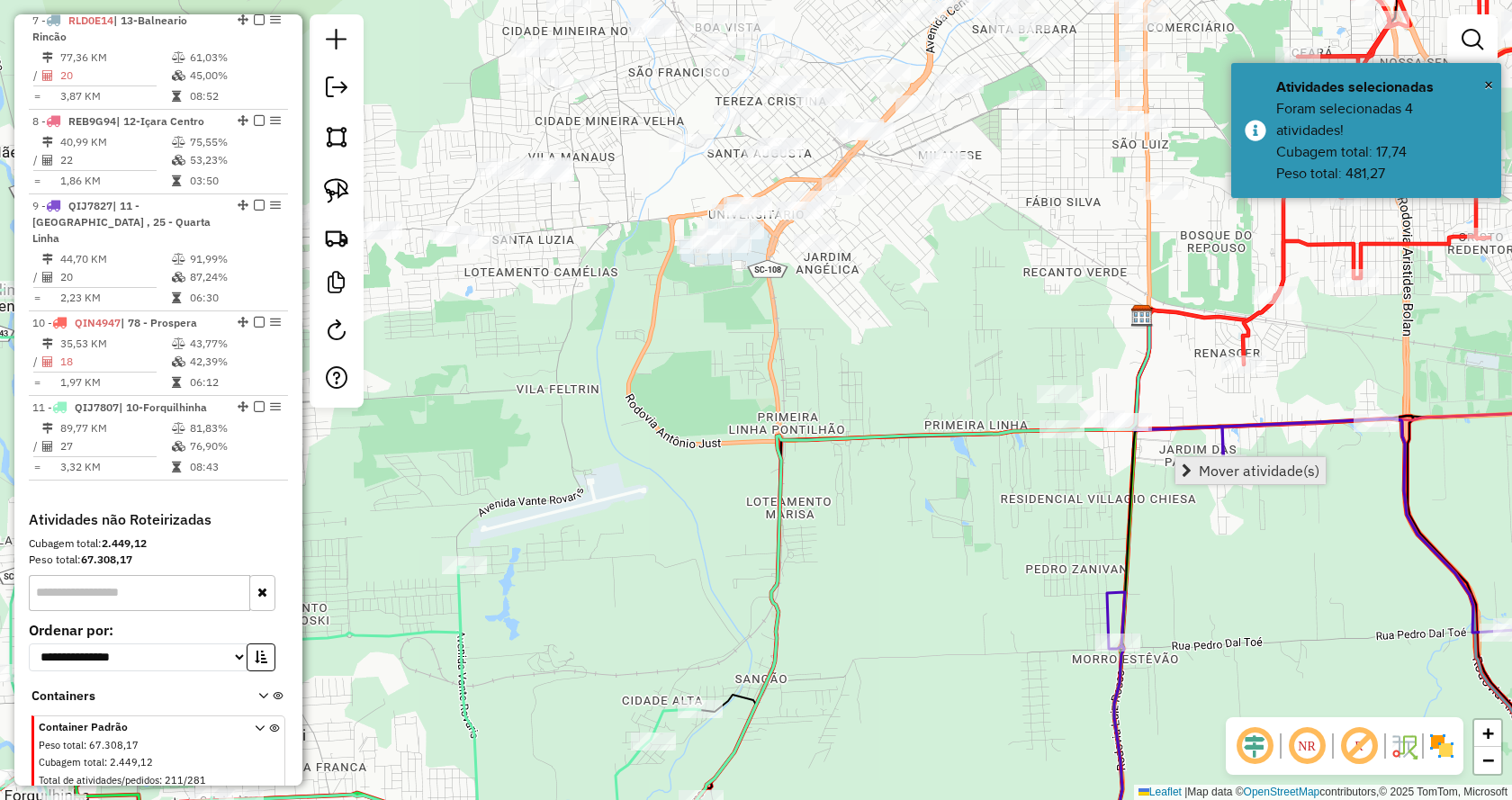
click at [1185, 467] on span "Mover atividade(s)" at bounding box center [1186, 471] width 10 height 15
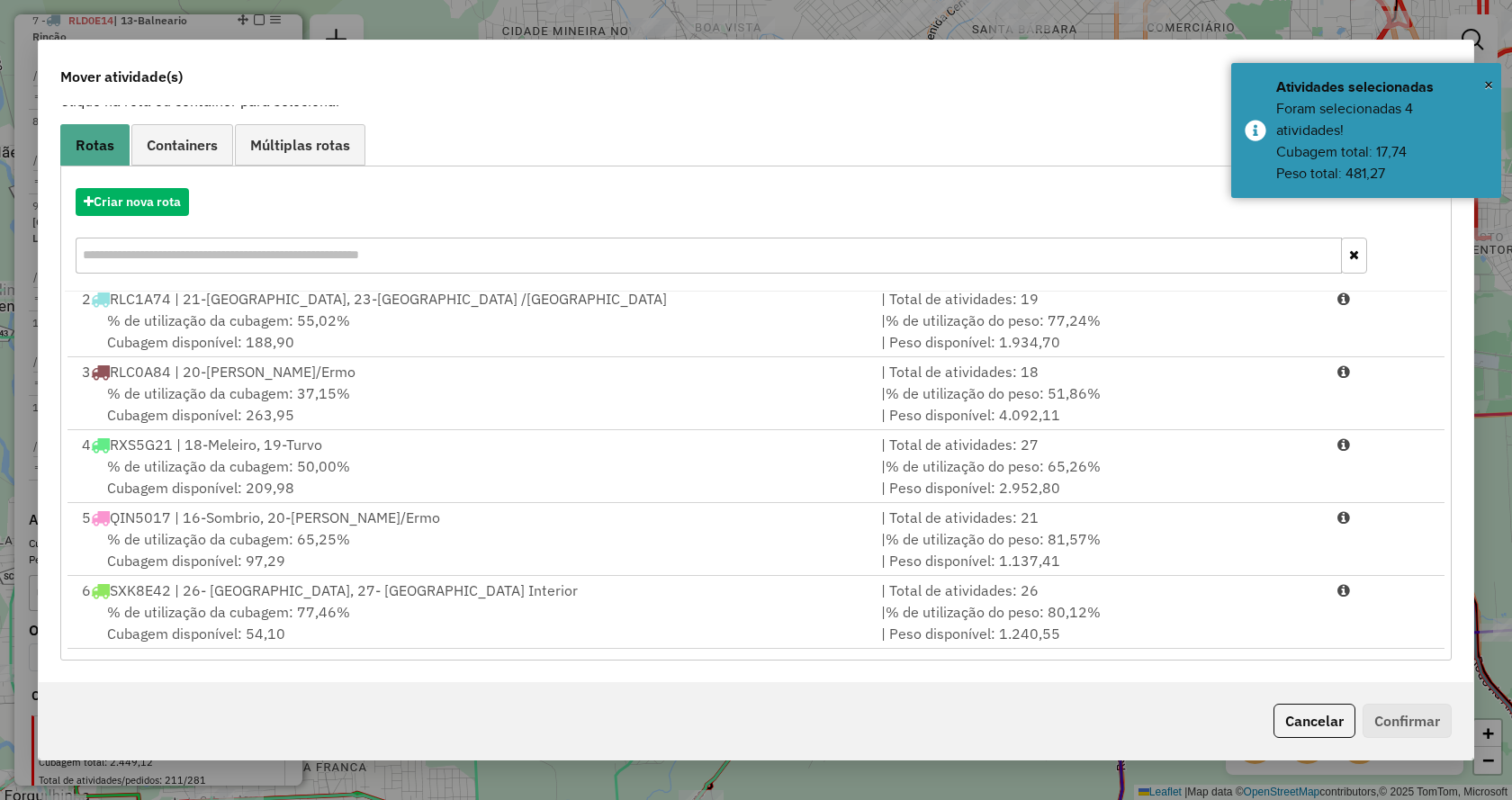
scroll to position [442, 0]
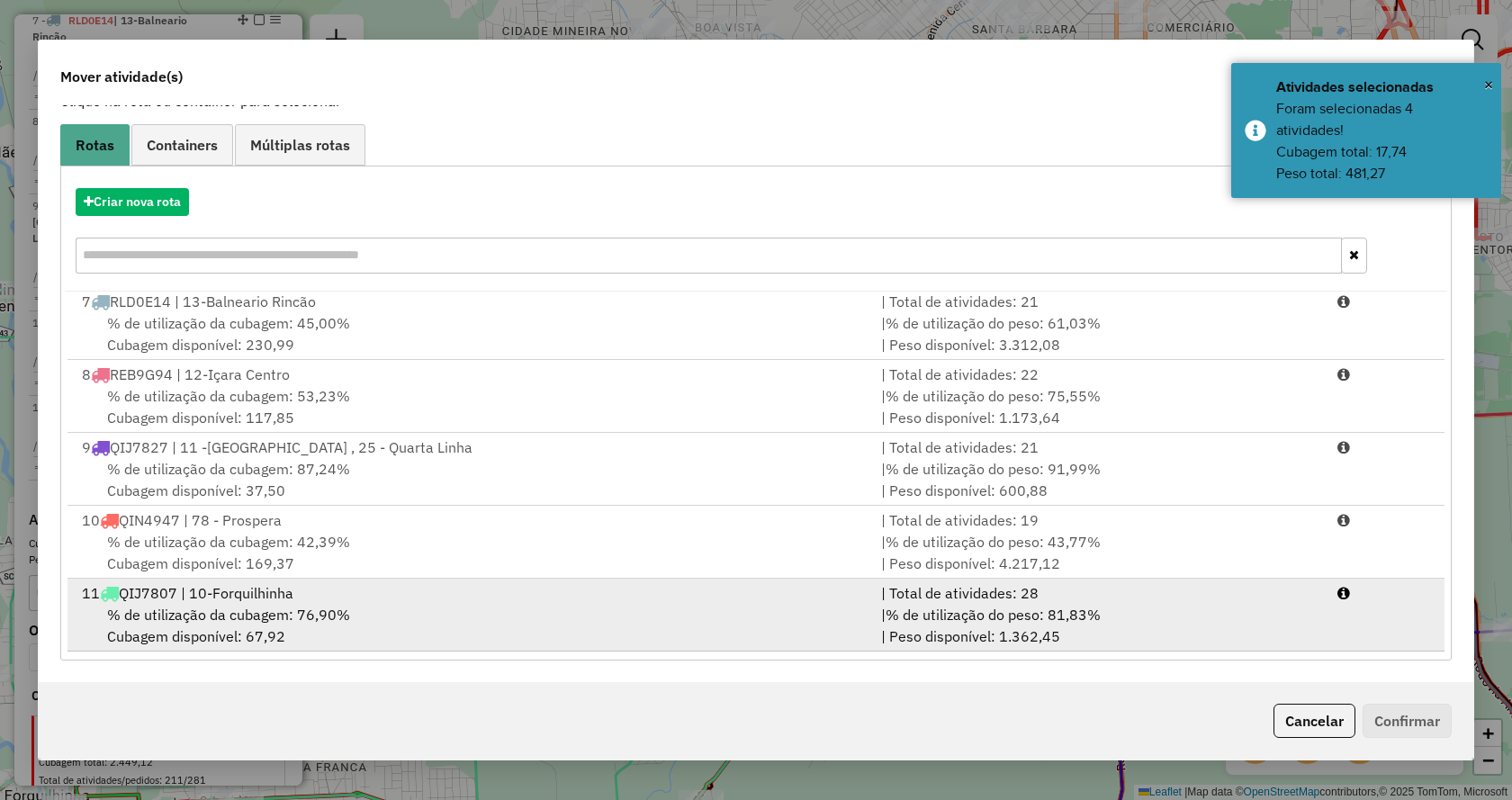
click at [1246, 636] on div "| % de utilização do peso: 81,83% | Peso disponível: 1.362,45" at bounding box center [1098, 626] width 456 height 43
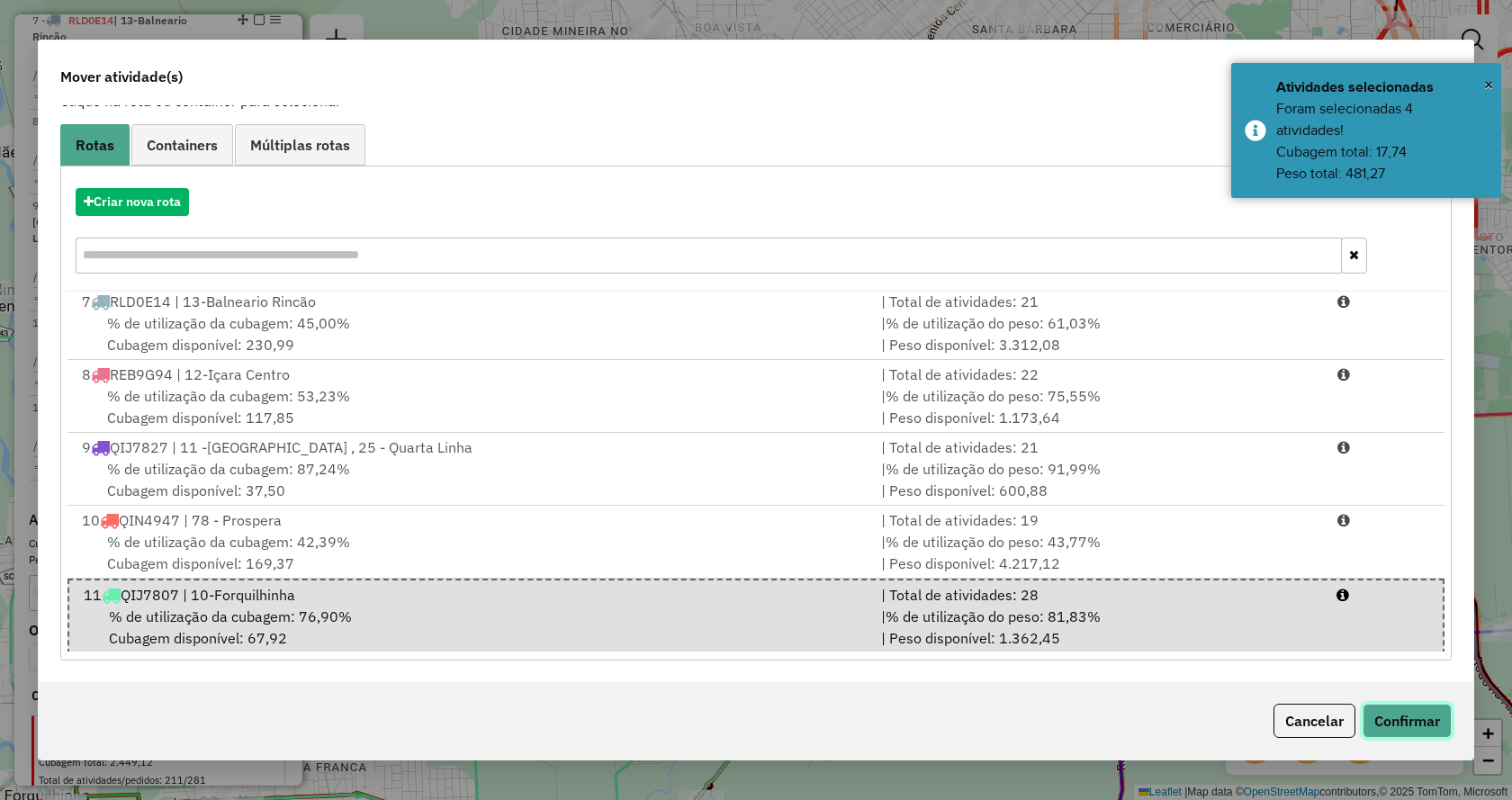
click at [1381, 721] on button "Confirmar" at bounding box center [1406, 721] width 89 height 34
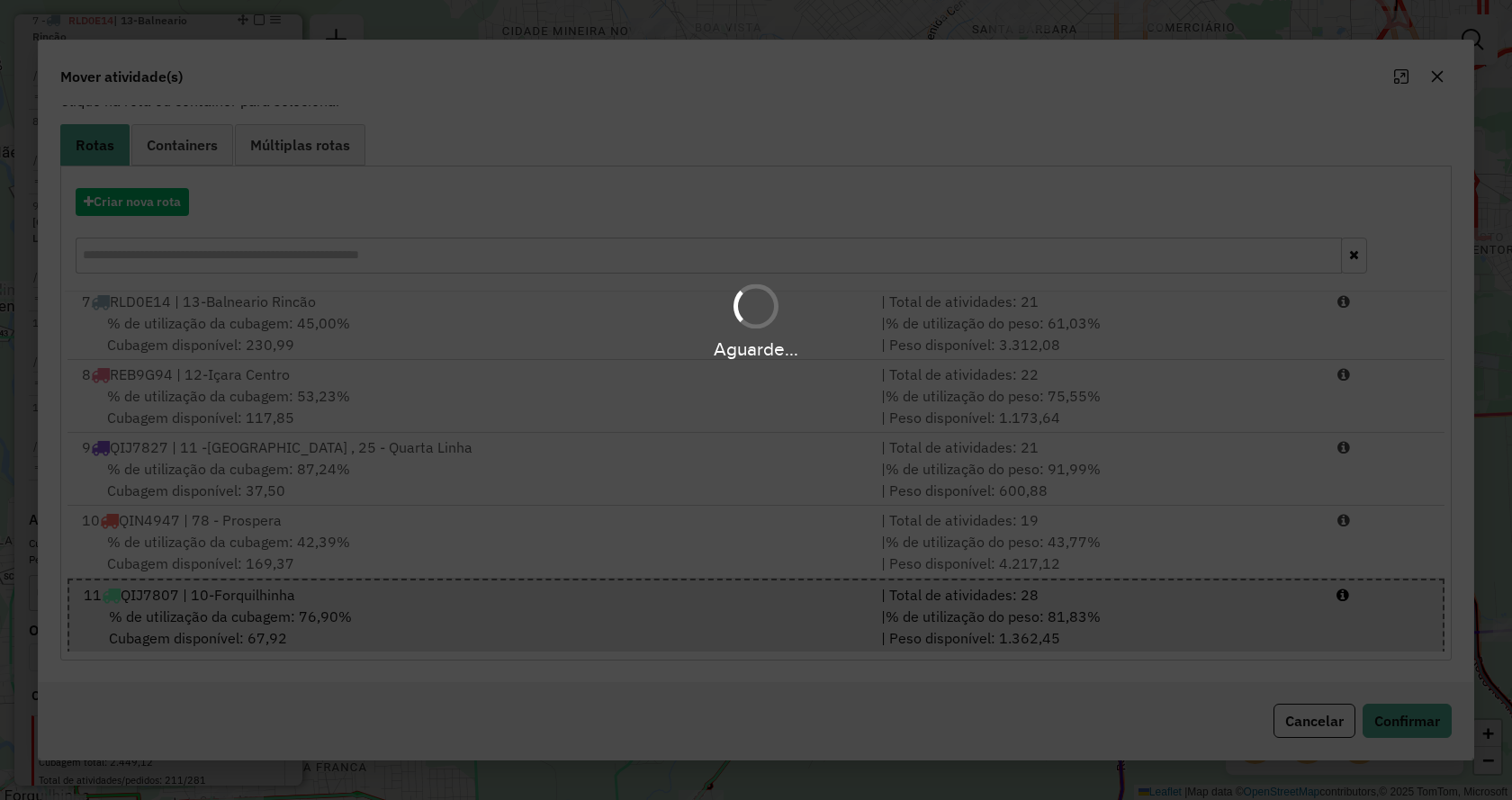
scroll to position [0, 0]
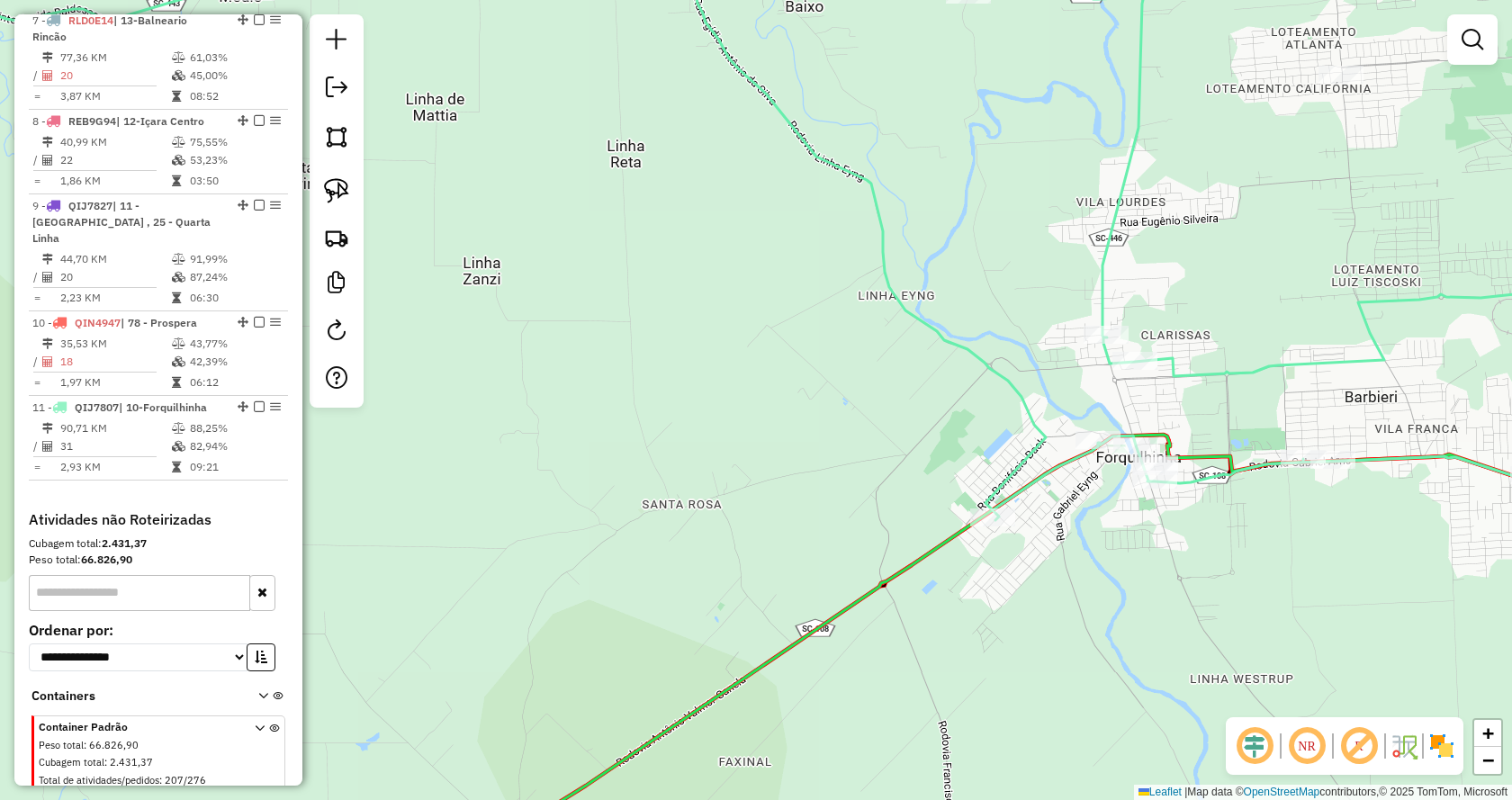
select select "*********"
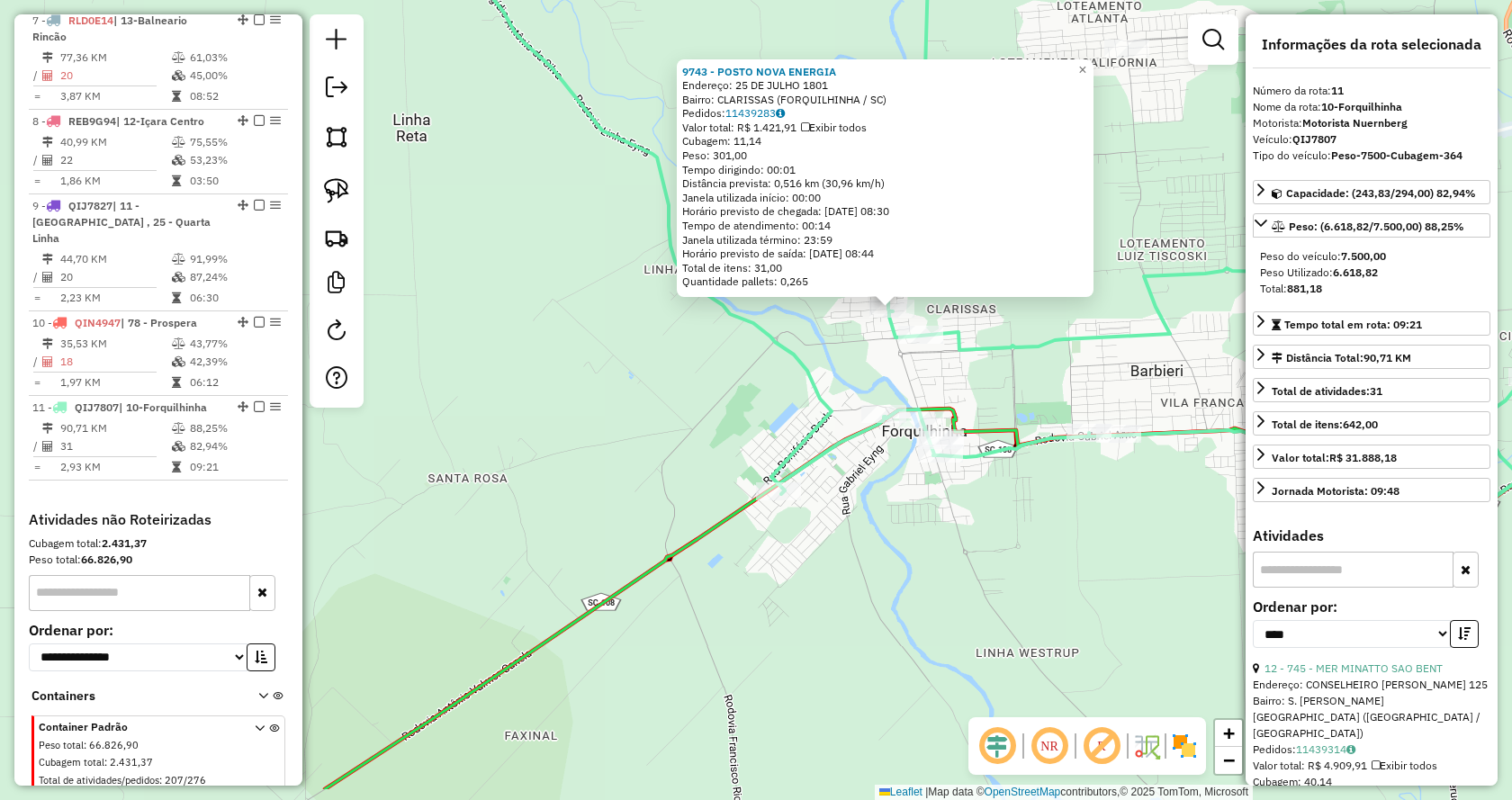
drag, startPoint x: 755, startPoint y: 482, endPoint x: 903, endPoint y: 387, distance: 175.9
click at [899, 388] on div "9743 - POSTO NOVA ENERGIA Endereço: 25 DE JULHO 1801 Bairro: CLARISSAS (FORQUIL…" at bounding box center [756, 400] width 1512 height 800
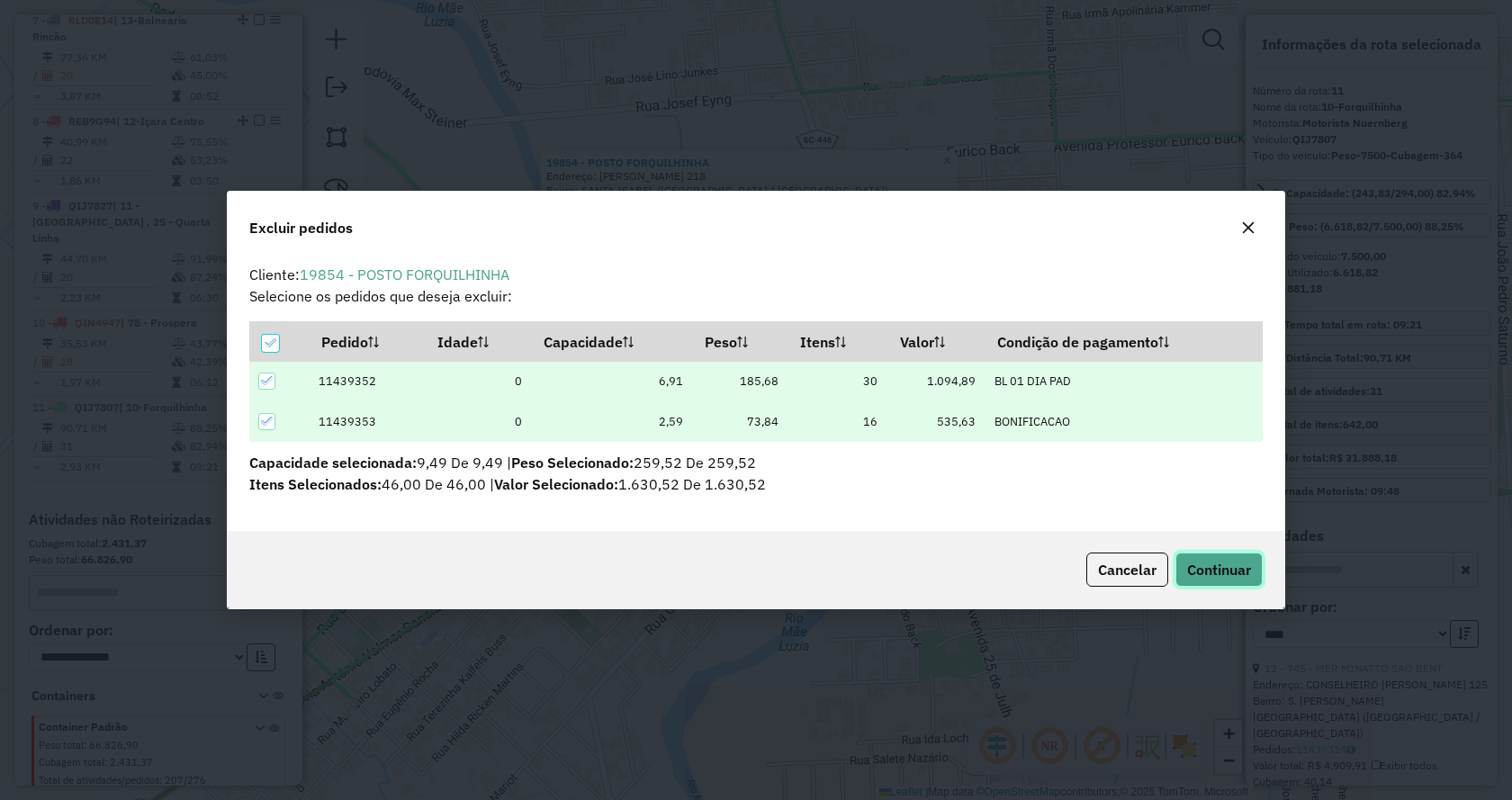
click at [1213, 576] on span "Continuar" at bounding box center [1218, 570] width 64 height 18
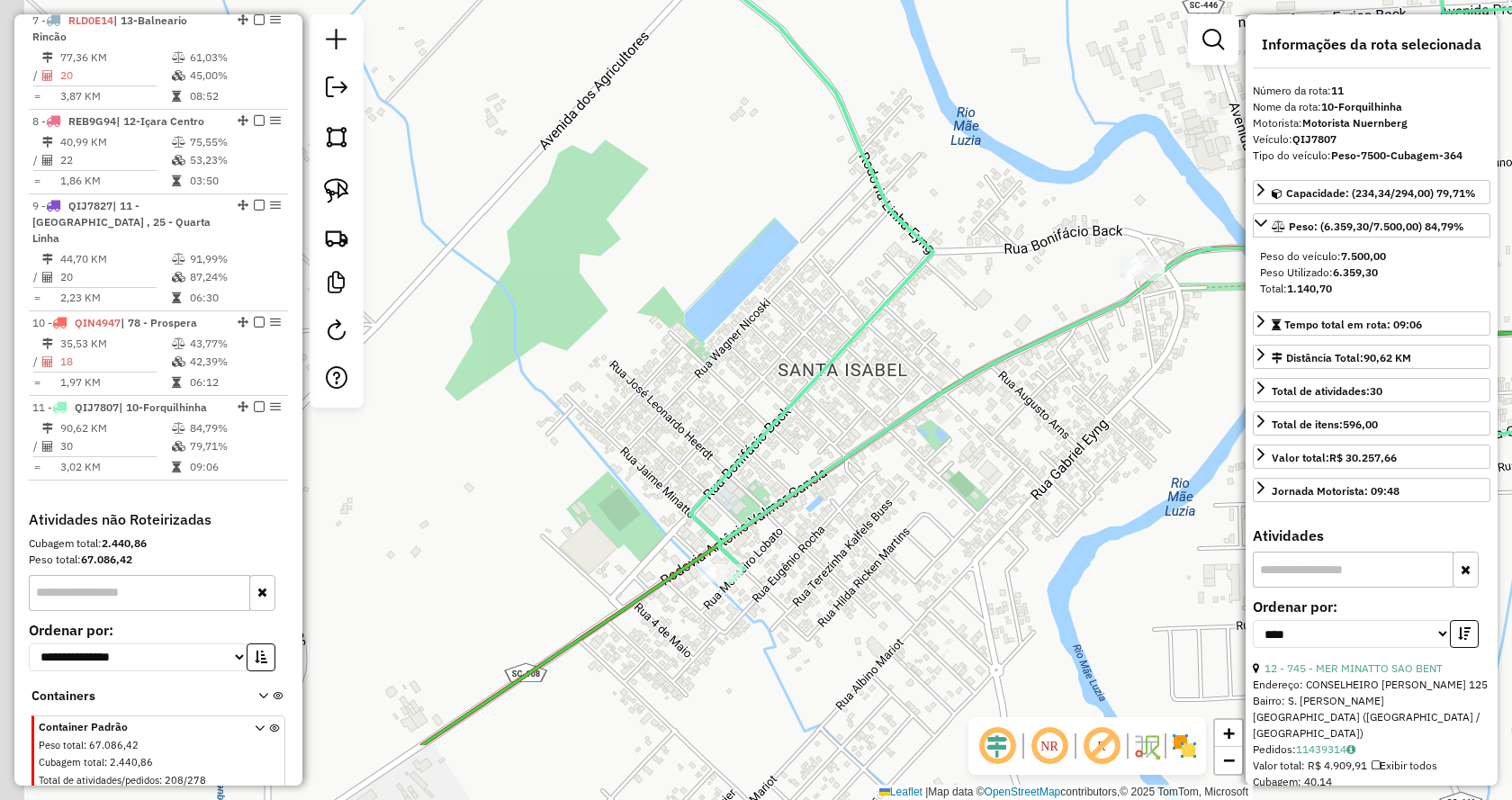
drag, startPoint x: 632, startPoint y: 542, endPoint x: 1046, endPoint y: 382, distance: 443.8
click at [1045, 383] on div "Janela de atendimento Grade de atendimento Capacidade Transportadoras Veículos …" at bounding box center [756, 400] width 1512 height 800
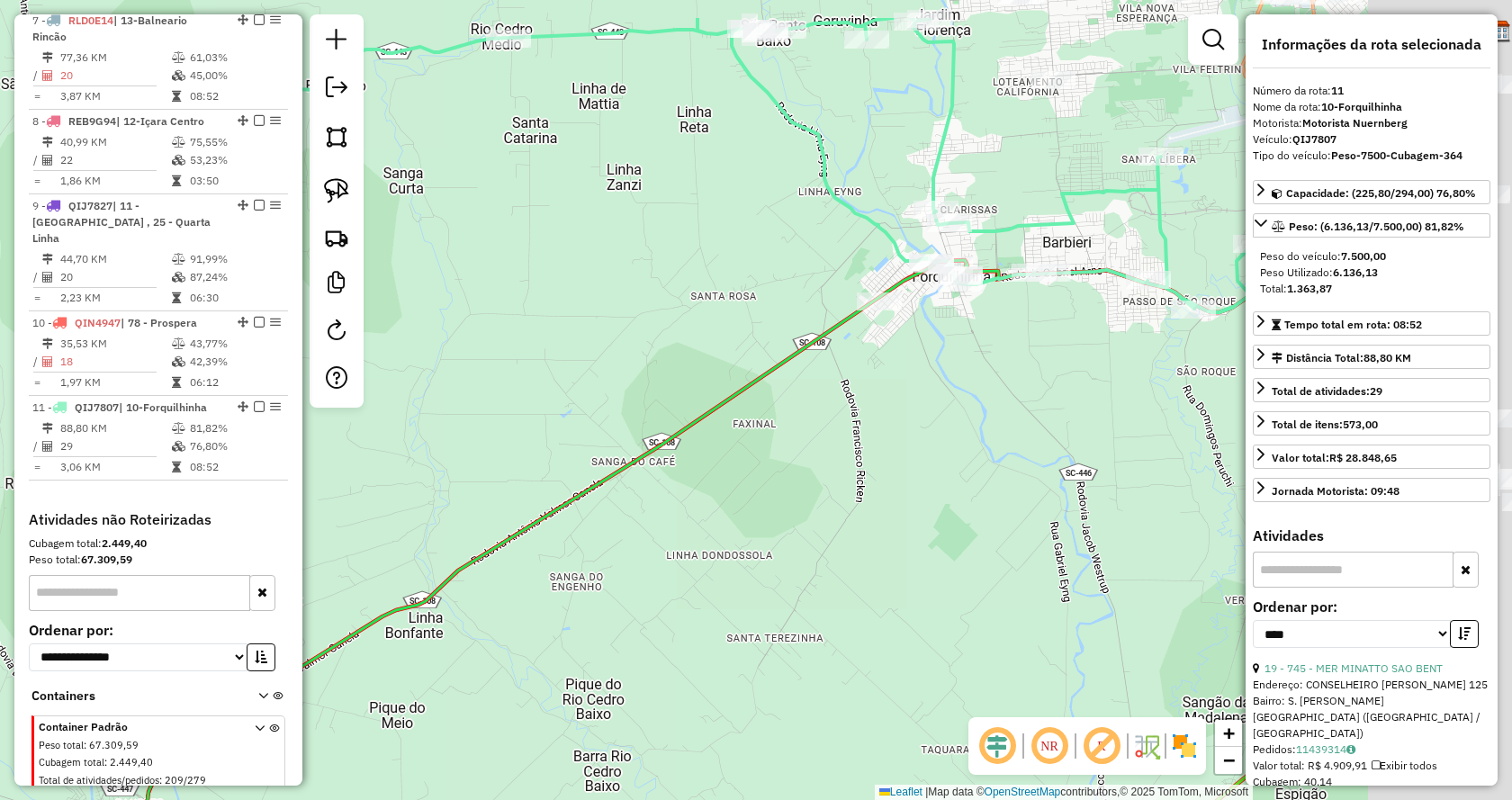
drag, startPoint x: 1101, startPoint y: 252, endPoint x: 846, endPoint y: 400, distance: 294.8
click at [846, 400] on div "Janela de atendimento Grade de atendimento Capacidade Transportadoras Veículos …" at bounding box center [756, 400] width 1512 height 800
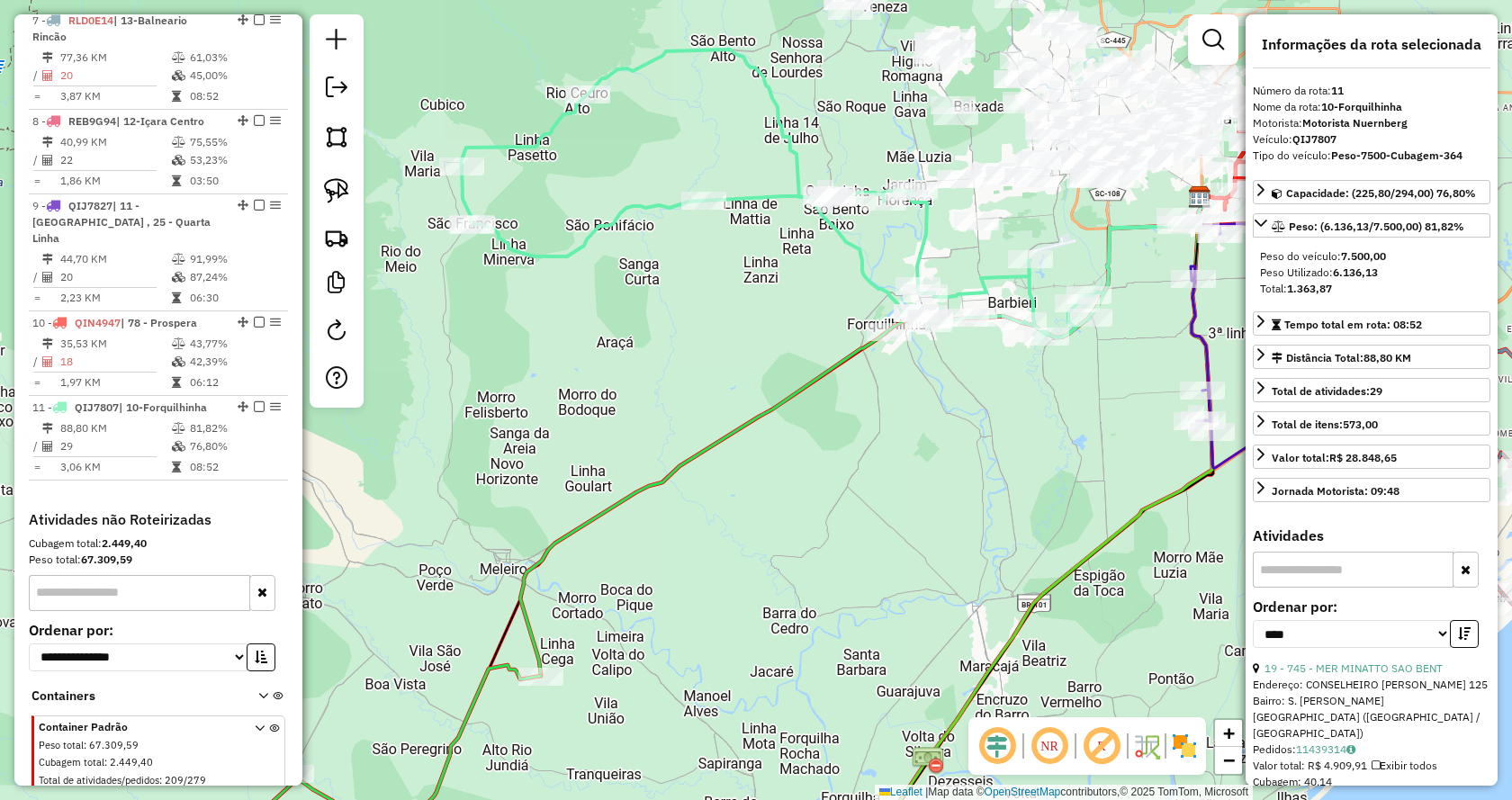
drag, startPoint x: 1013, startPoint y: 306, endPoint x: 974, endPoint y: 360, distance: 66.6
click at [975, 360] on div "Janela de atendimento Grade de atendimento Capacidade Transportadoras Veículos …" at bounding box center [756, 400] width 1512 height 800
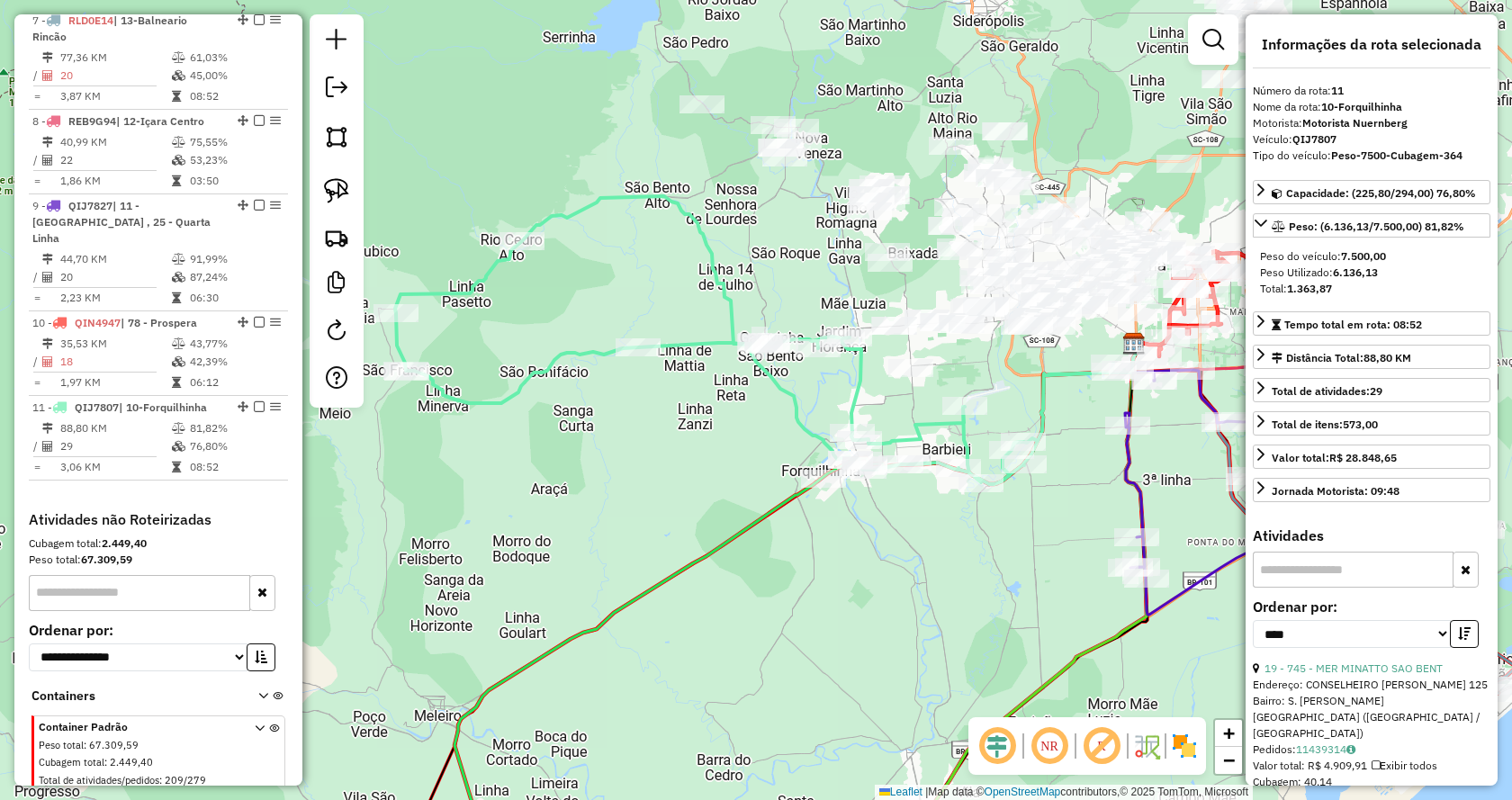
drag, startPoint x: 792, startPoint y: 263, endPoint x: 863, endPoint y: 400, distance: 154.3
click at [863, 400] on div "Janela de atendimento Grade de atendimento Capacidade Transportadoras Veículos …" at bounding box center [756, 400] width 1512 height 800
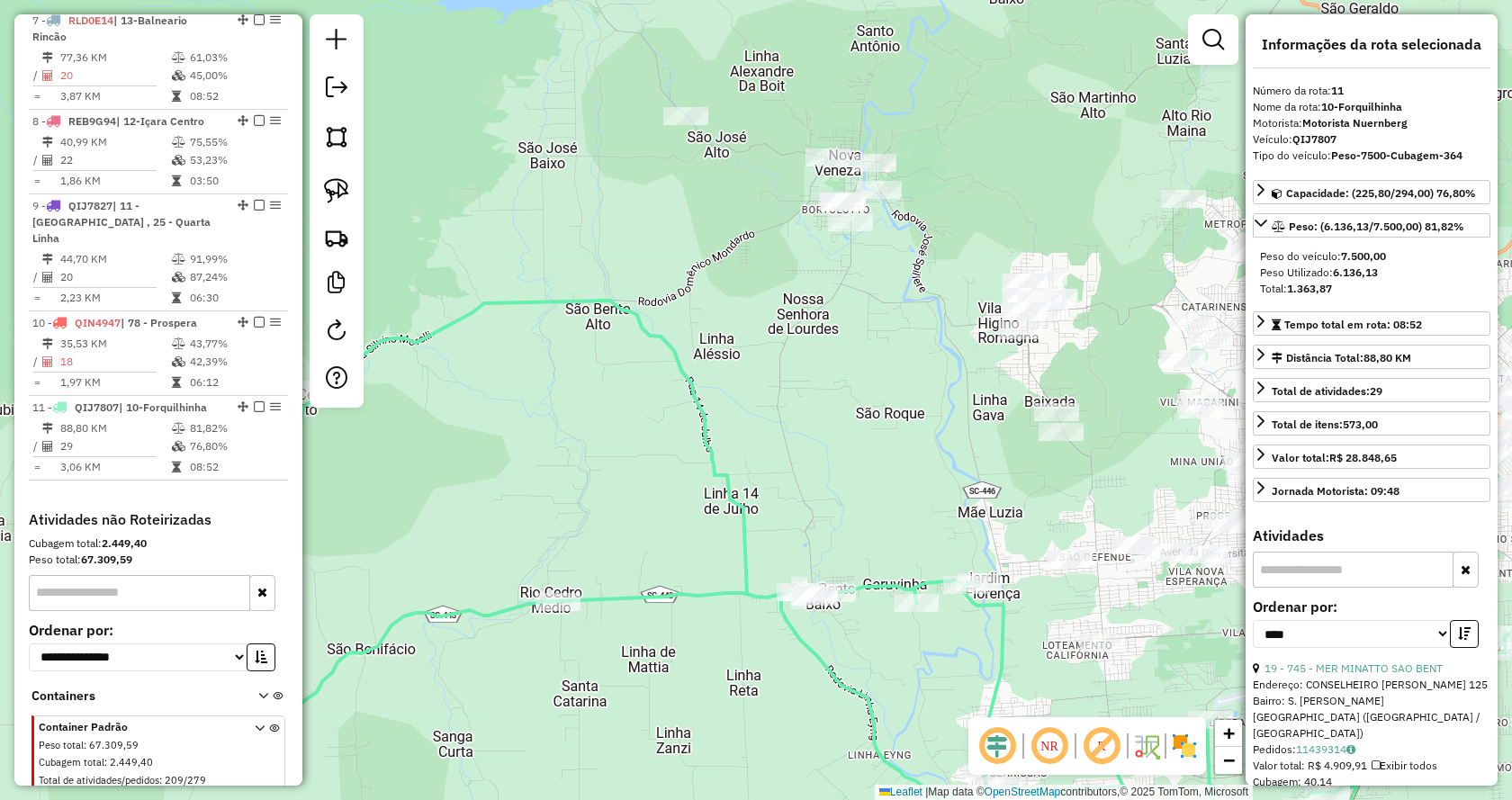
drag, startPoint x: 858, startPoint y: 340, endPoint x: 901, endPoint y: 434, distance: 103.4
click at [901, 434] on div "Janela de atendimento Grade de atendimento Capacidade Transportadoras Veículos …" at bounding box center [756, 400] width 1512 height 800
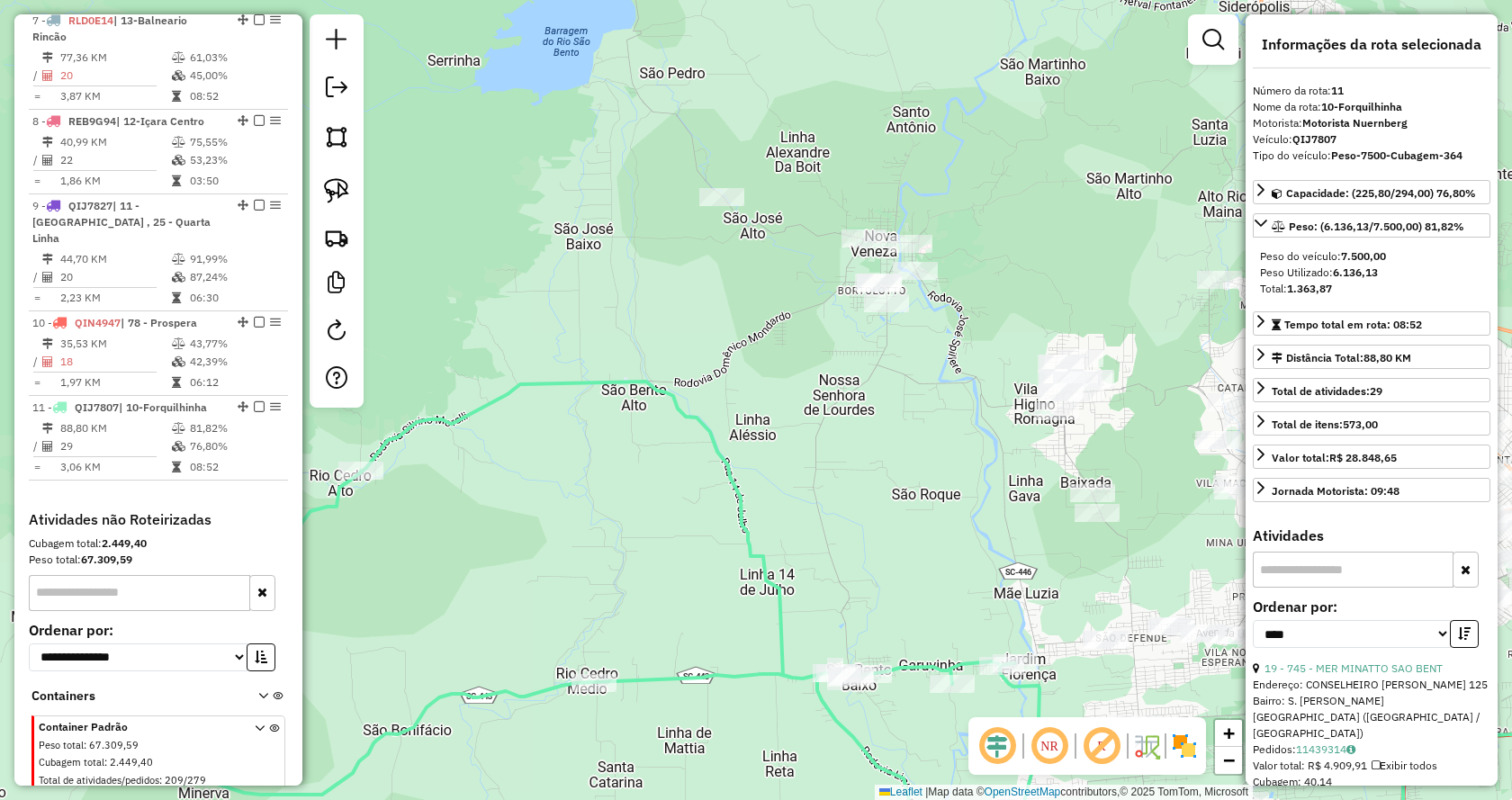
drag, startPoint x: 888, startPoint y: 423, endPoint x: 848, endPoint y: 423, distance: 40.0
click at [848, 423] on div "Janela de atendimento Grade de atendimento Capacidade Transportadoras Veículos …" at bounding box center [756, 400] width 1512 height 800
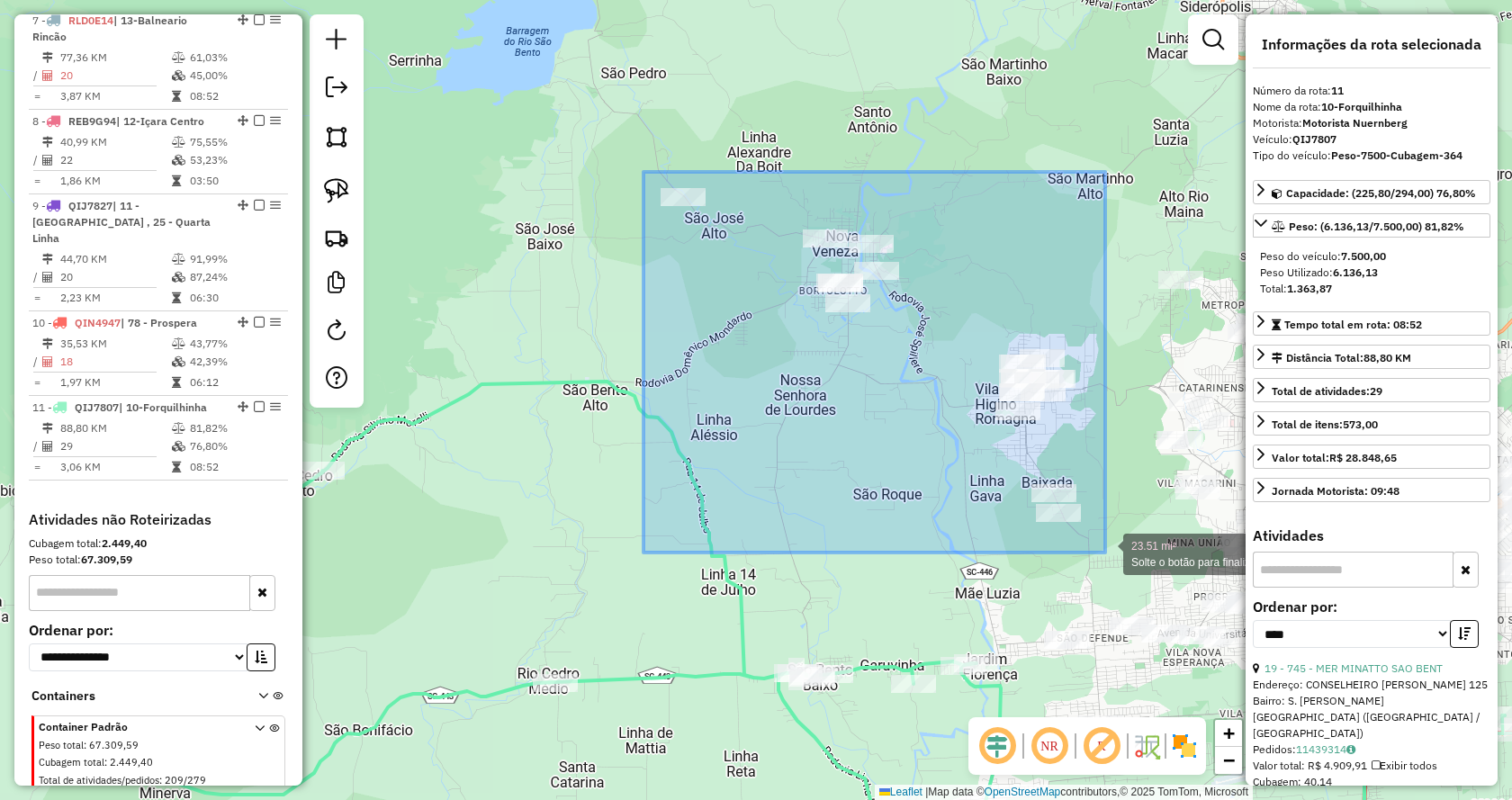
drag, startPoint x: 883, startPoint y: 402, endPoint x: 1105, endPoint y: 553, distance: 268.5
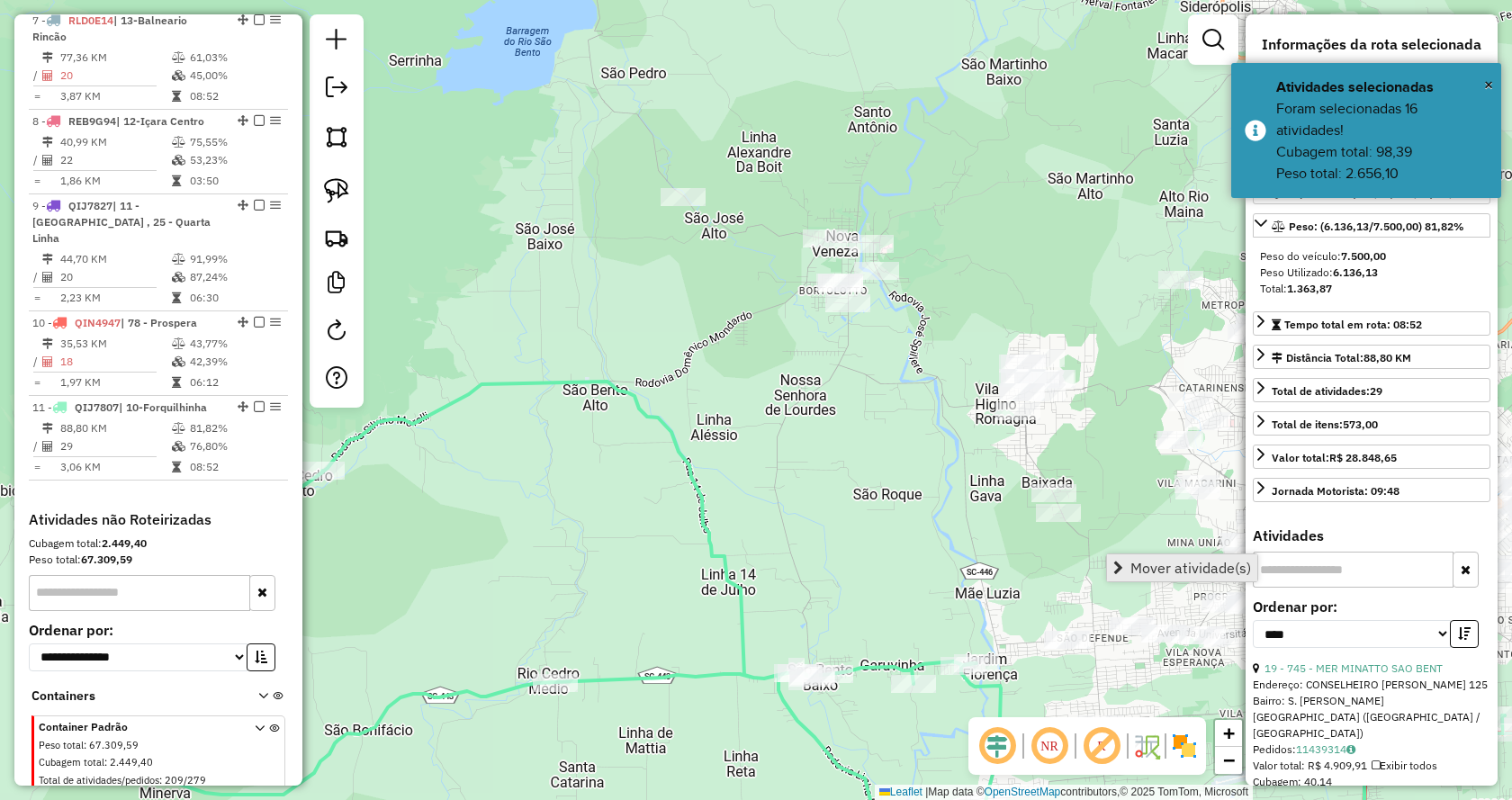
click at [1112, 559] on link "Mover atividade(s)" at bounding box center [1182, 568] width 151 height 27
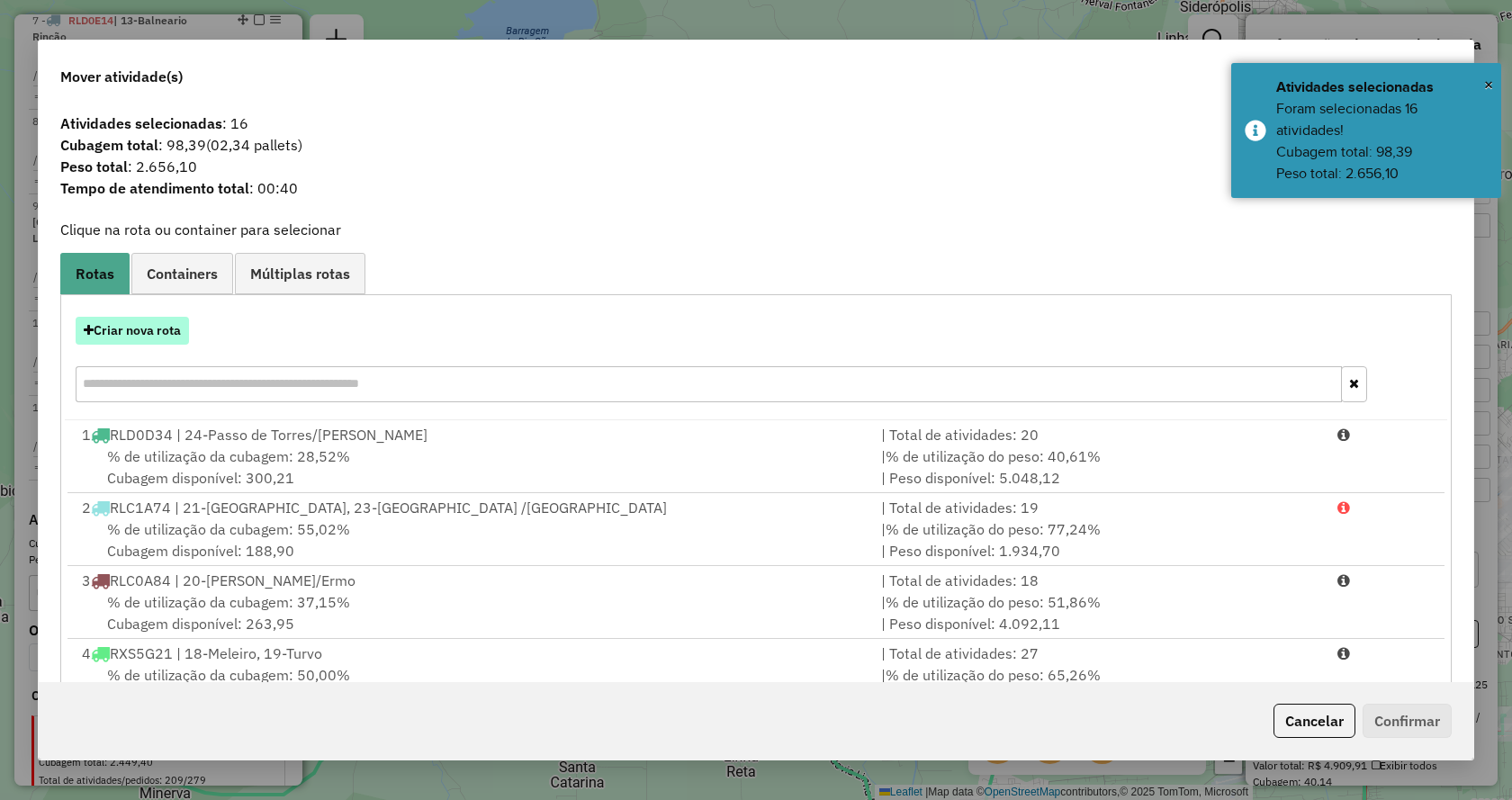
click at [137, 341] on button "Criar nova rota" at bounding box center [132, 331] width 114 height 28
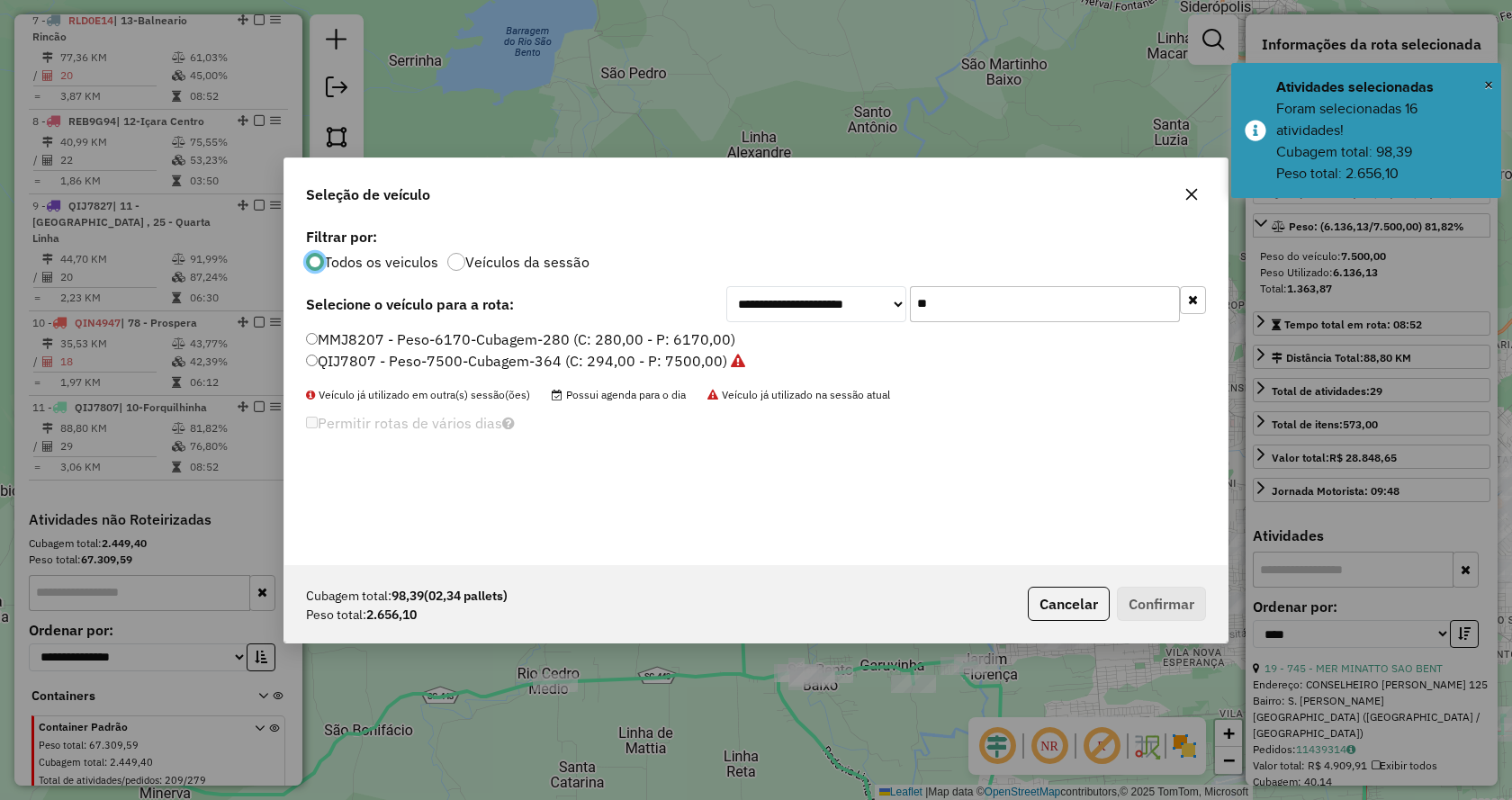
scroll to position [10, 6]
click at [1187, 299] on button "button" at bounding box center [1192, 300] width 26 height 28
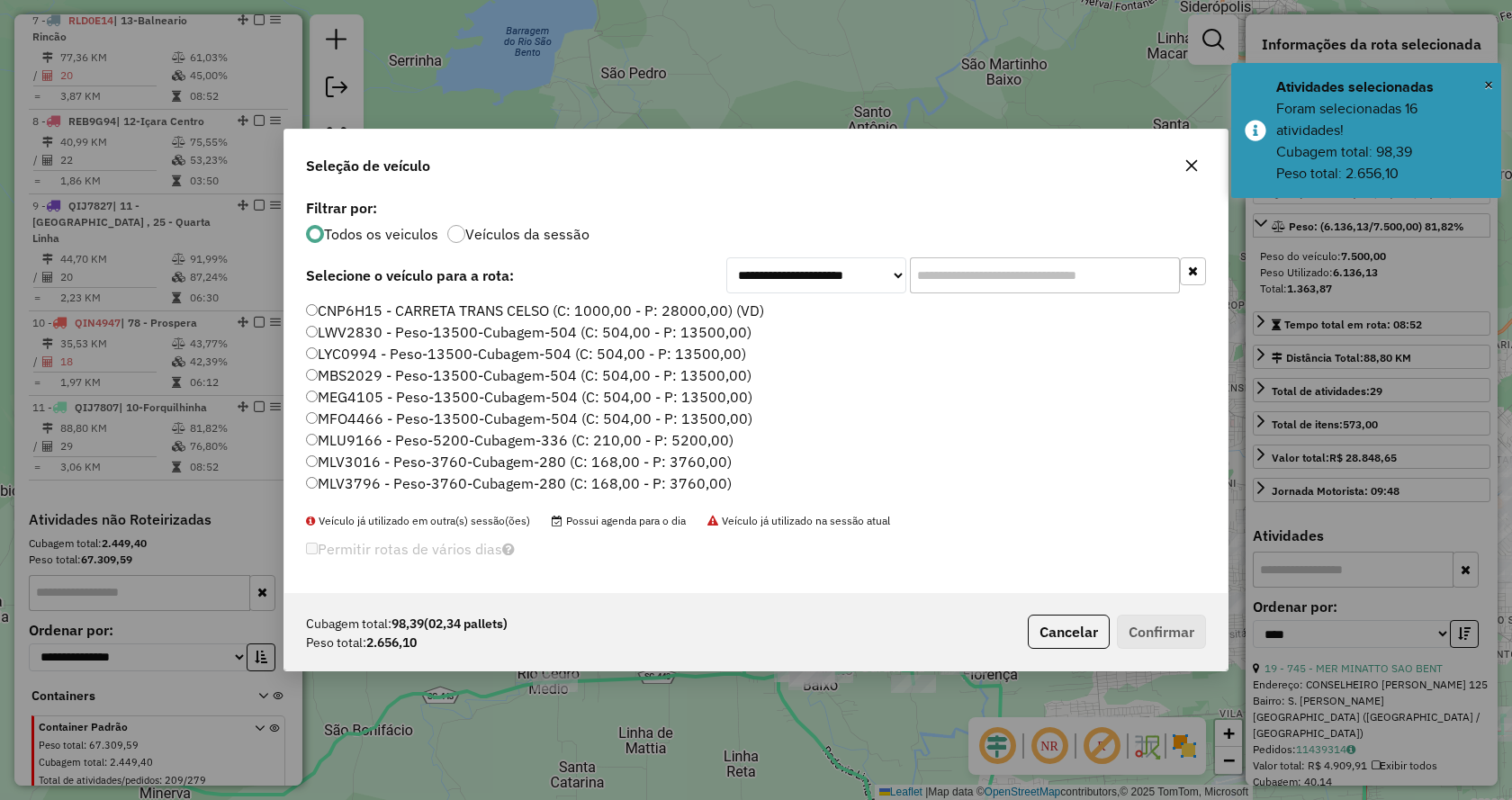
click at [1126, 271] on input "text" at bounding box center [1045, 275] width 270 height 36
click at [1114, 275] on input "text" at bounding box center [1045, 275] width 270 height 36
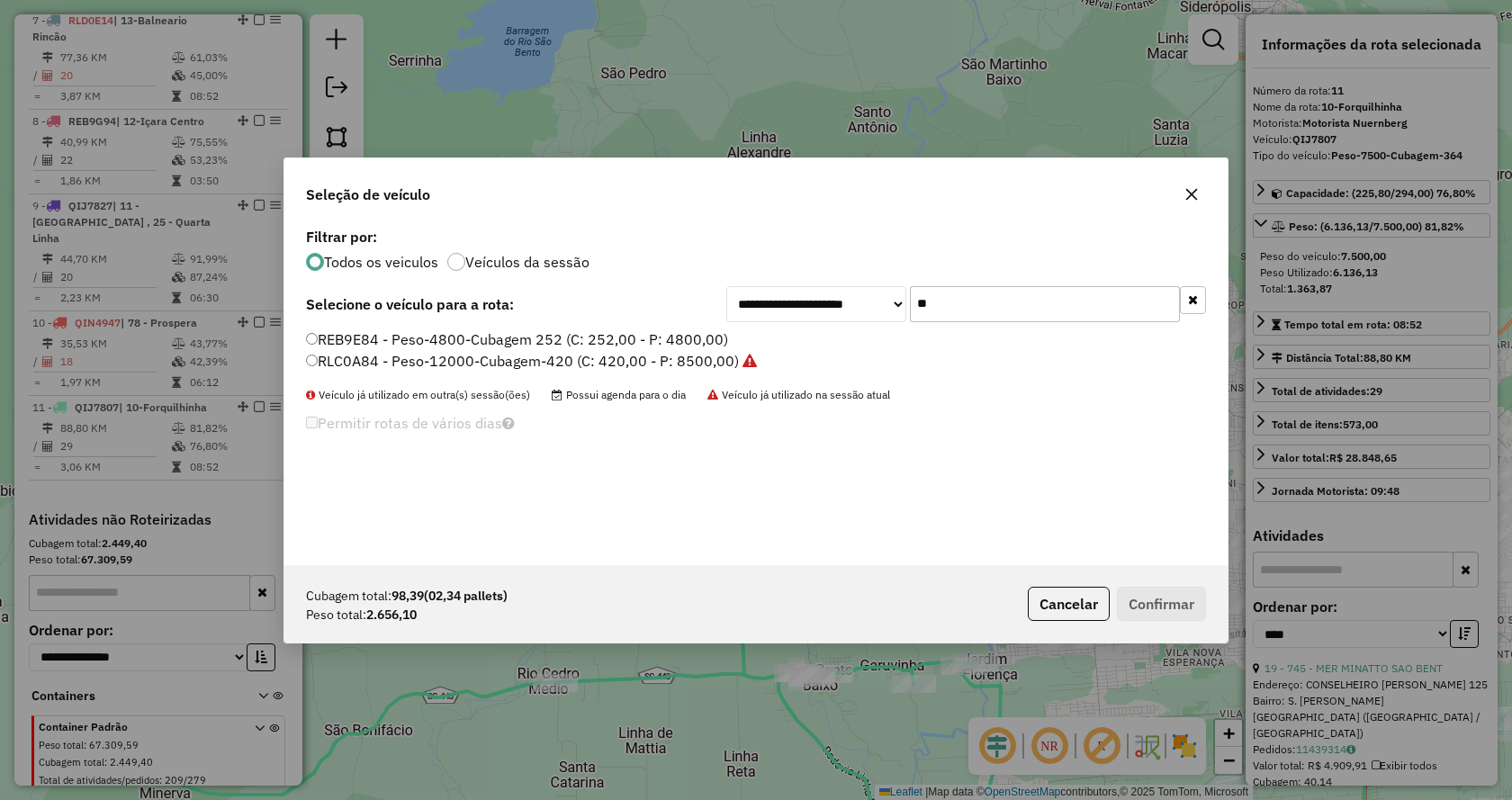
type input "**"
click at [625, 361] on label "RLC0A84 - Peso-12000-Cubagem-420 (C: 420,00 - P: 8500,00)" at bounding box center [531, 361] width 451 height 22
click at [720, 336] on label "REB9E84 - Peso-4800-Cubagem 252 (C: 252,00 - P: 4800,00)" at bounding box center [517, 340] width 422 height 22
click at [1154, 598] on button "Confirmar" at bounding box center [1161, 603] width 89 height 34
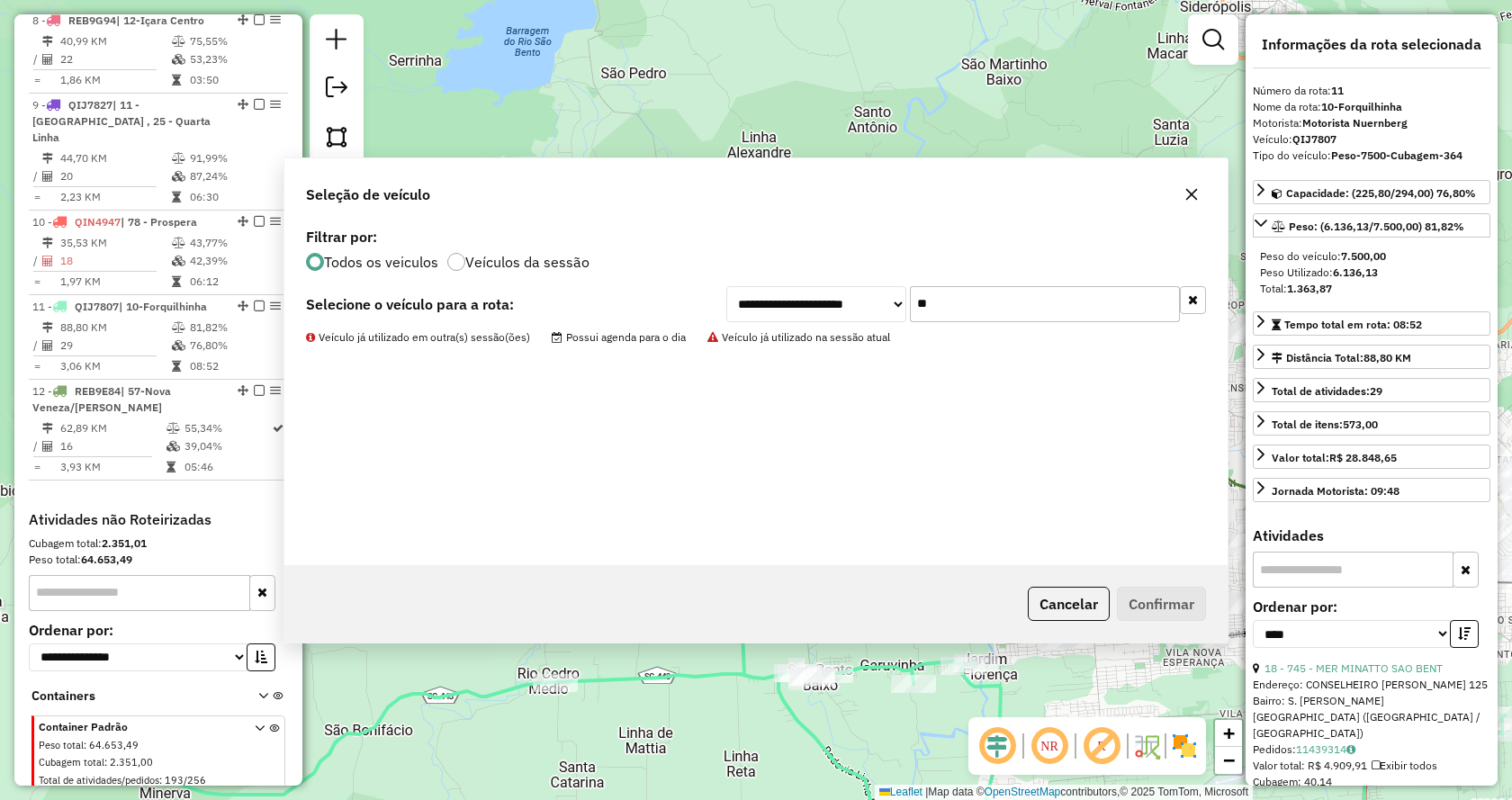
scroll to position [1451, 0]
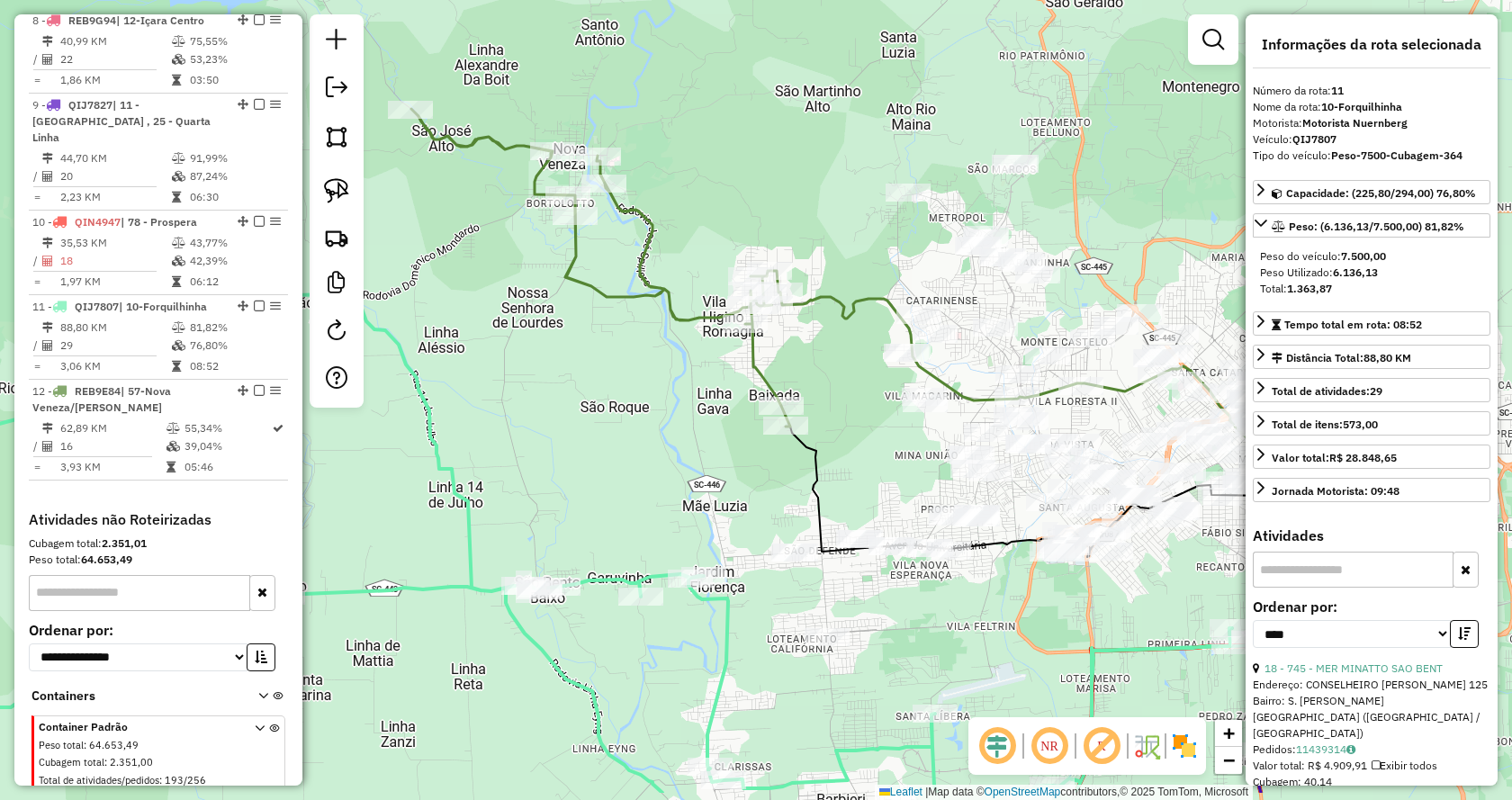
drag, startPoint x: 1163, startPoint y: 546, endPoint x: 879, endPoint y: 455, distance: 298.2
click at [879, 455] on div "Janela de atendimento Grade de atendimento Capacidade Transportadoras Veículos …" at bounding box center [756, 400] width 1512 height 800
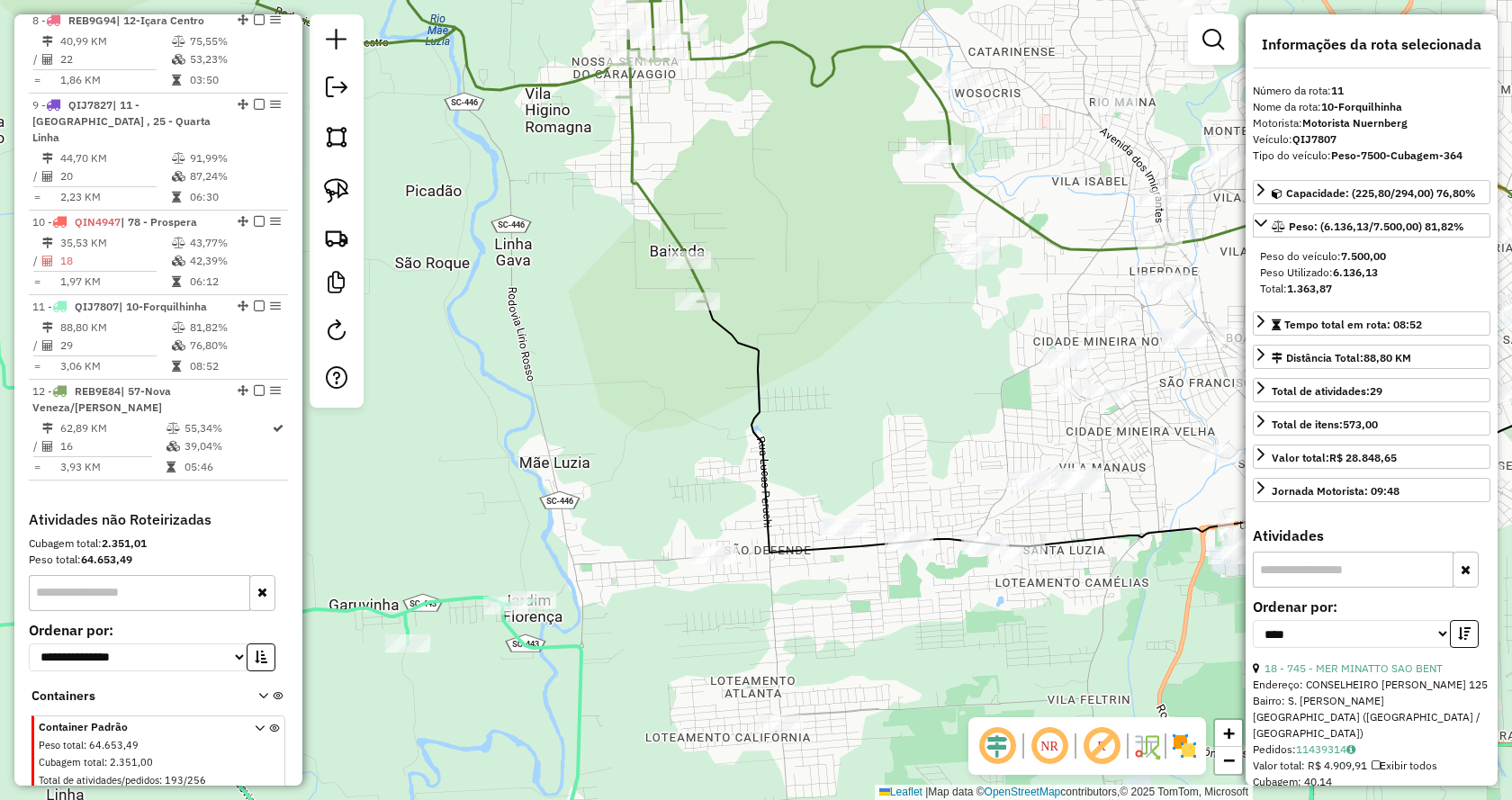
drag, startPoint x: 772, startPoint y: 460, endPoint x: 739, endPoint y: 262, distance: 200.7
click at [739, 302] on icon at bounding box center [1185, 433] width 976 height 262
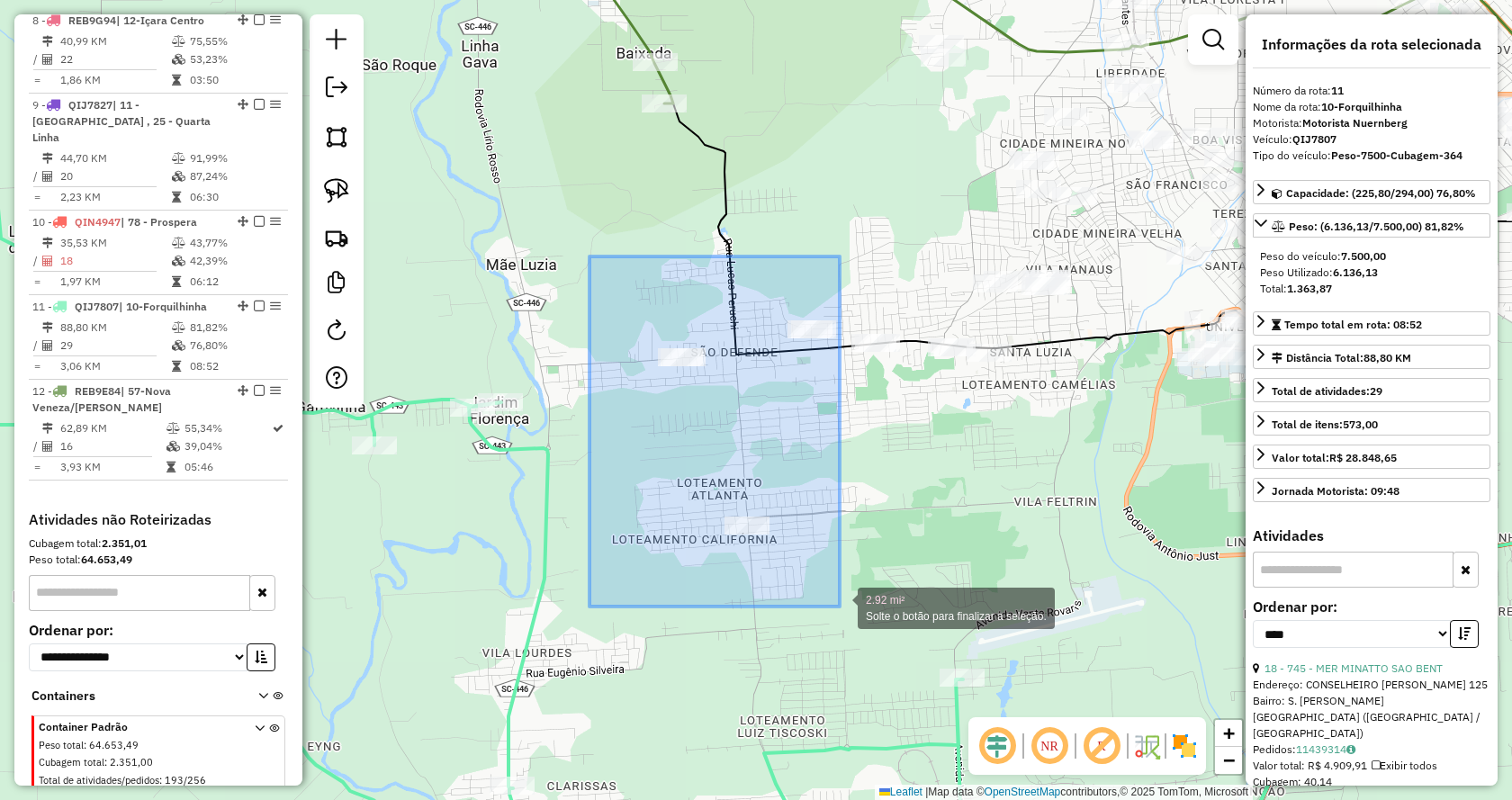
drag, startPoint x: 589, startPoint y: 257, endPoint x: 840, endPoint y: 607, distance: 430.7
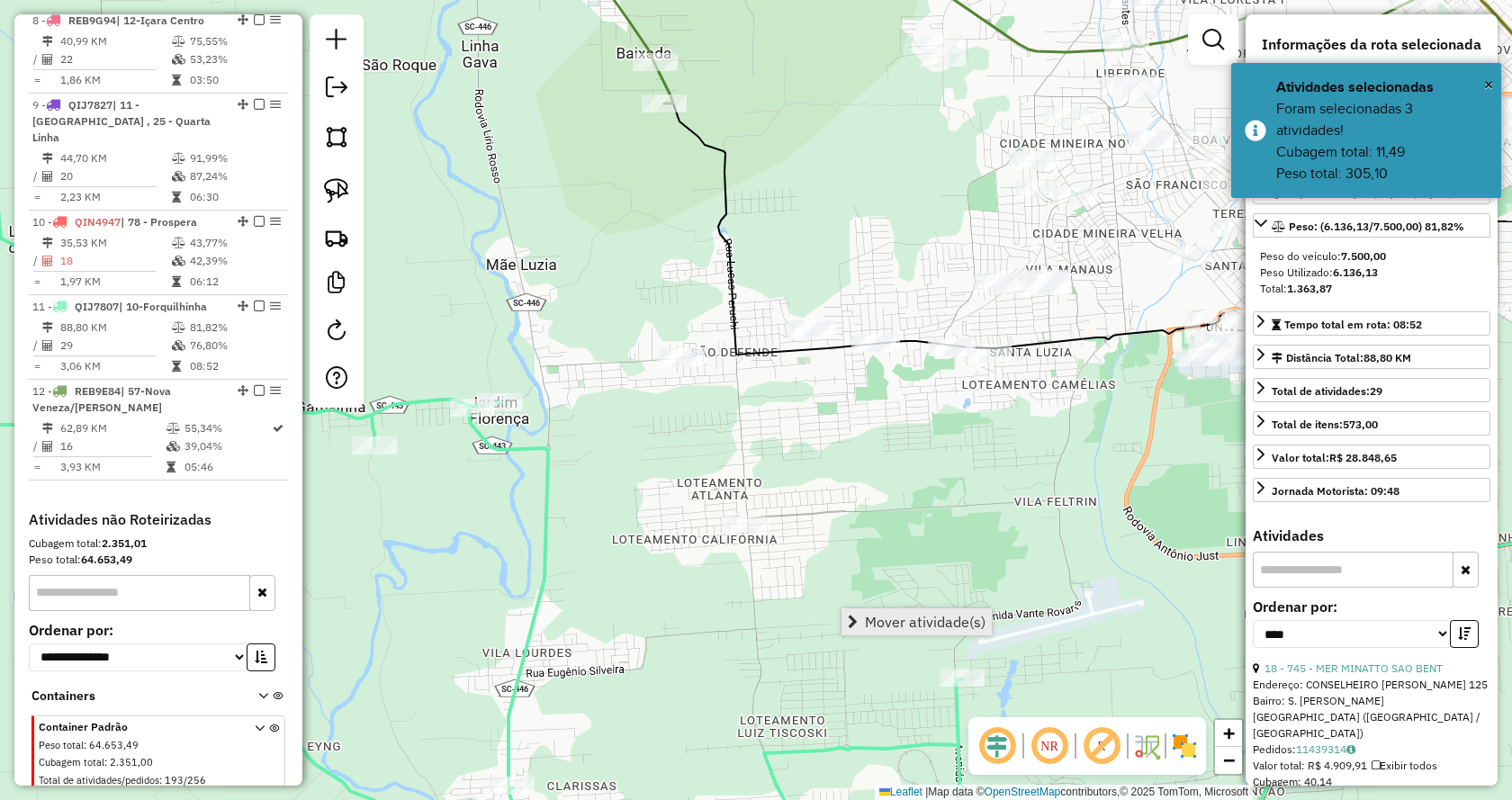
click at [859, 618] on link "Mover atividade(s)" at bounding box center [917, 623] width 151 height 27
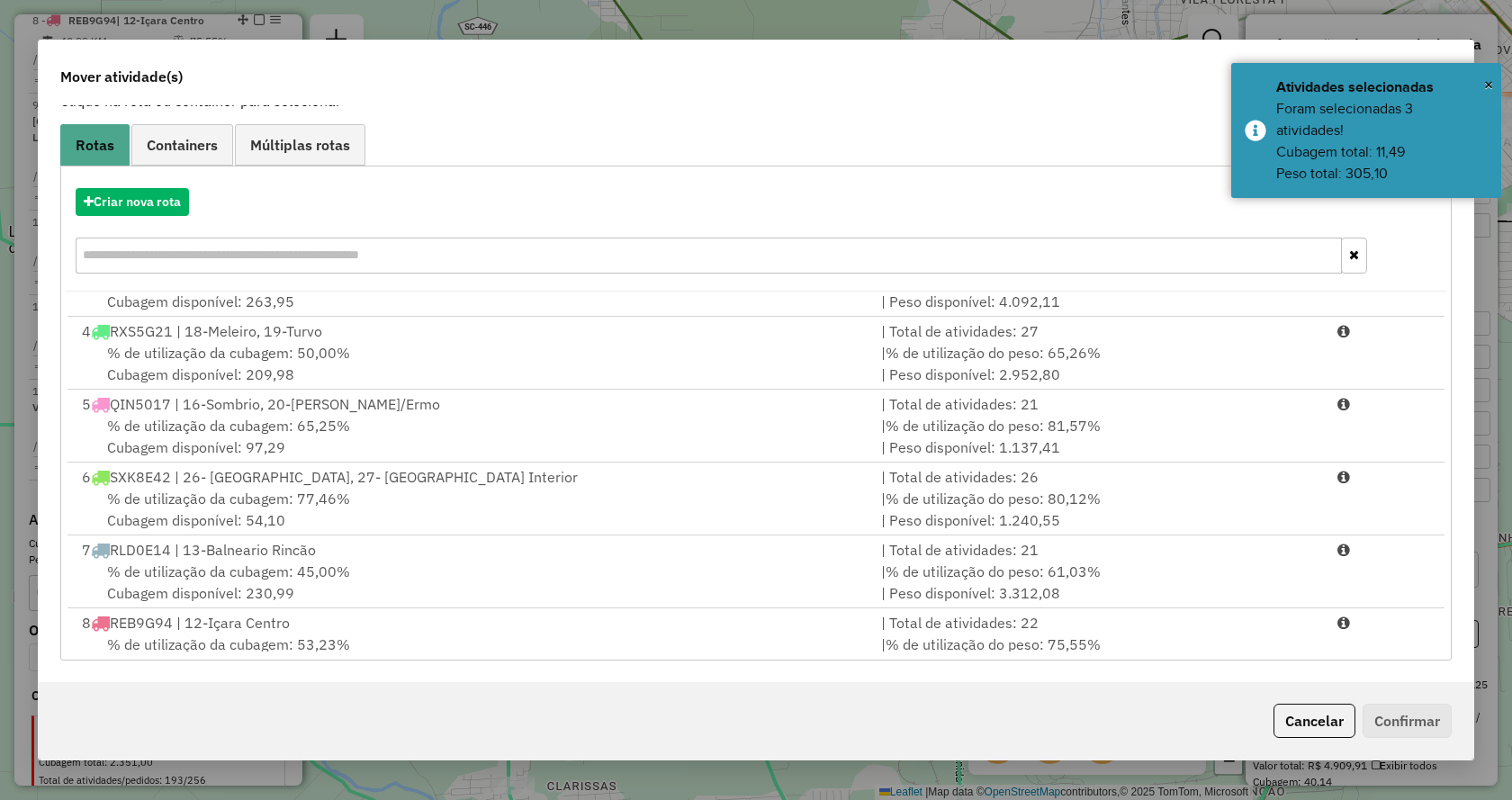
scroll to position [515, 0]
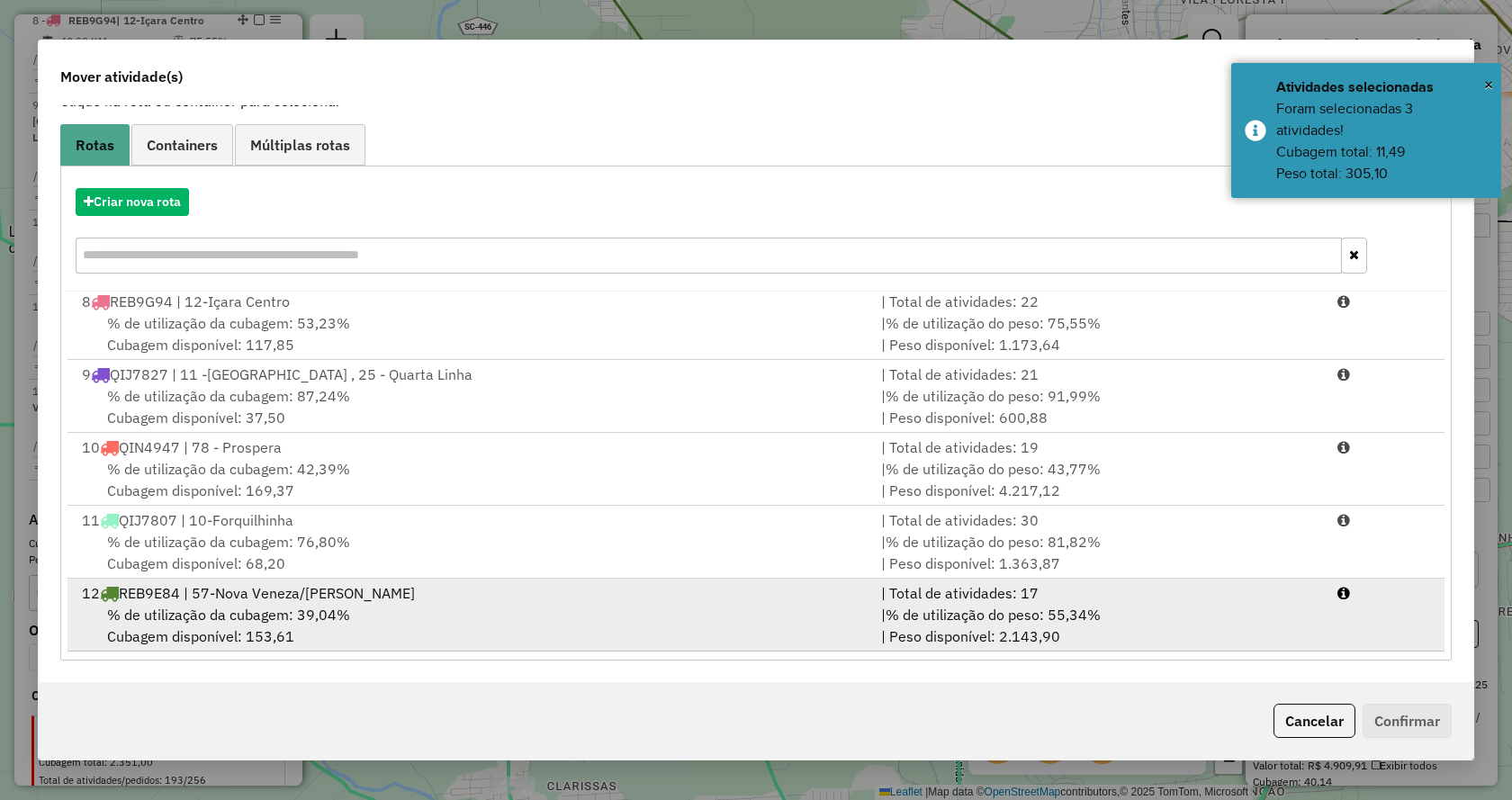
click at [1332, 648] on li "12 REB9E84 | 57-Nova Veneza/Caravaggio | Total de atividades: 17 % de utilizaçã…" at bounding box center [756, 615] width 1377 height 72
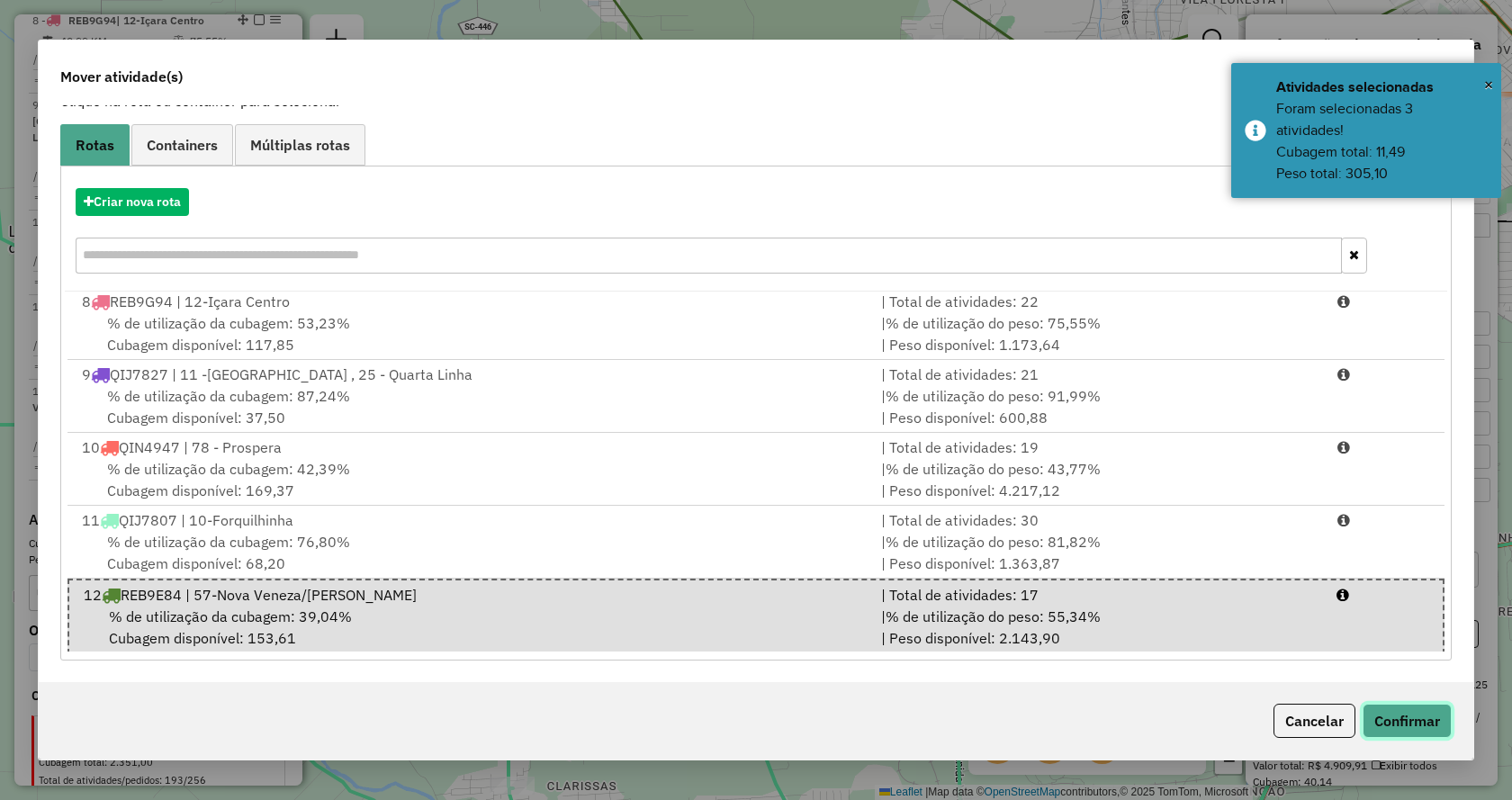
click at [1391, 718] on button "Confirmar" at bounding box center [1406, 721] width 89 height 34
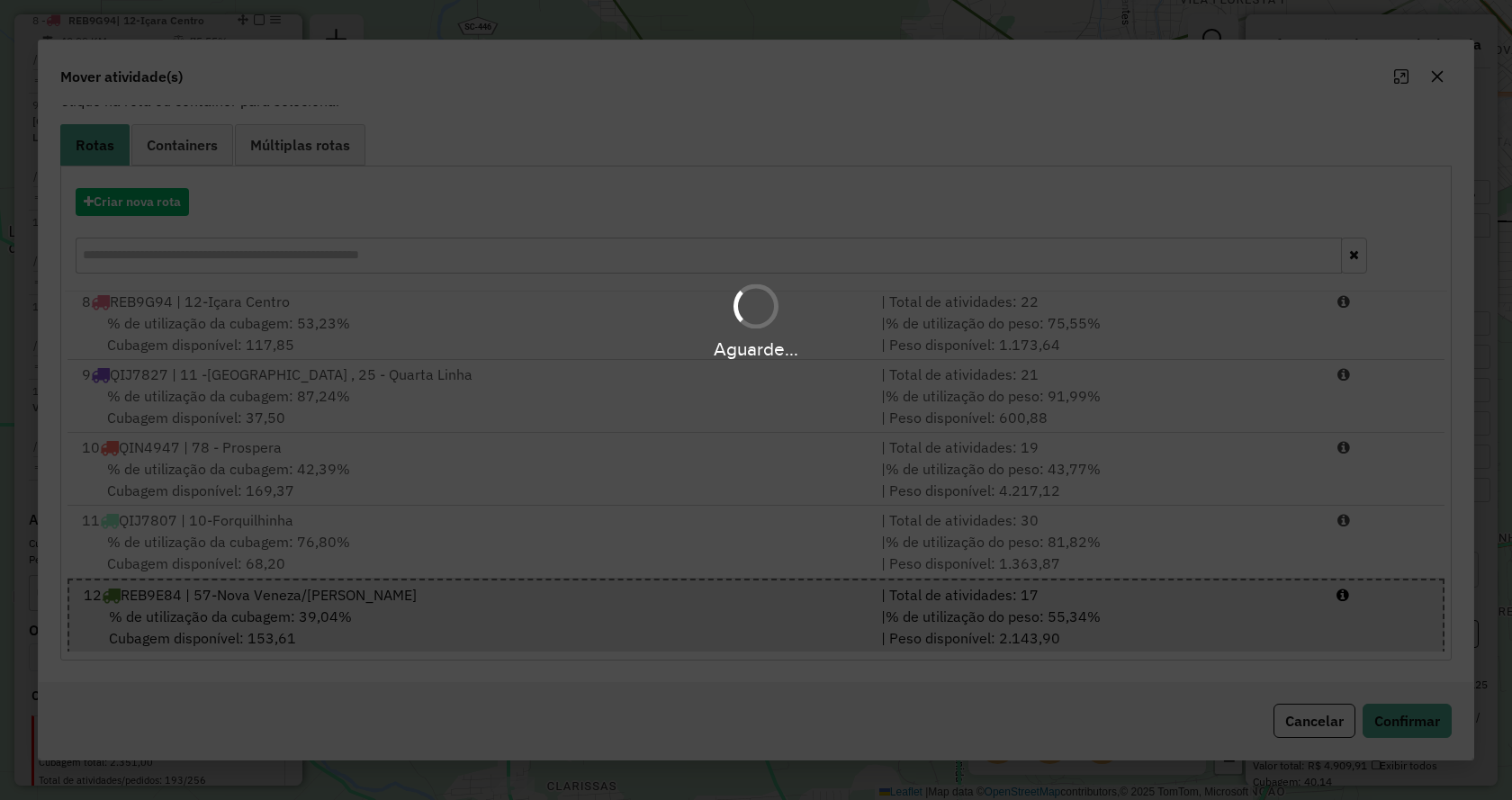
scroll to position [0, 0]
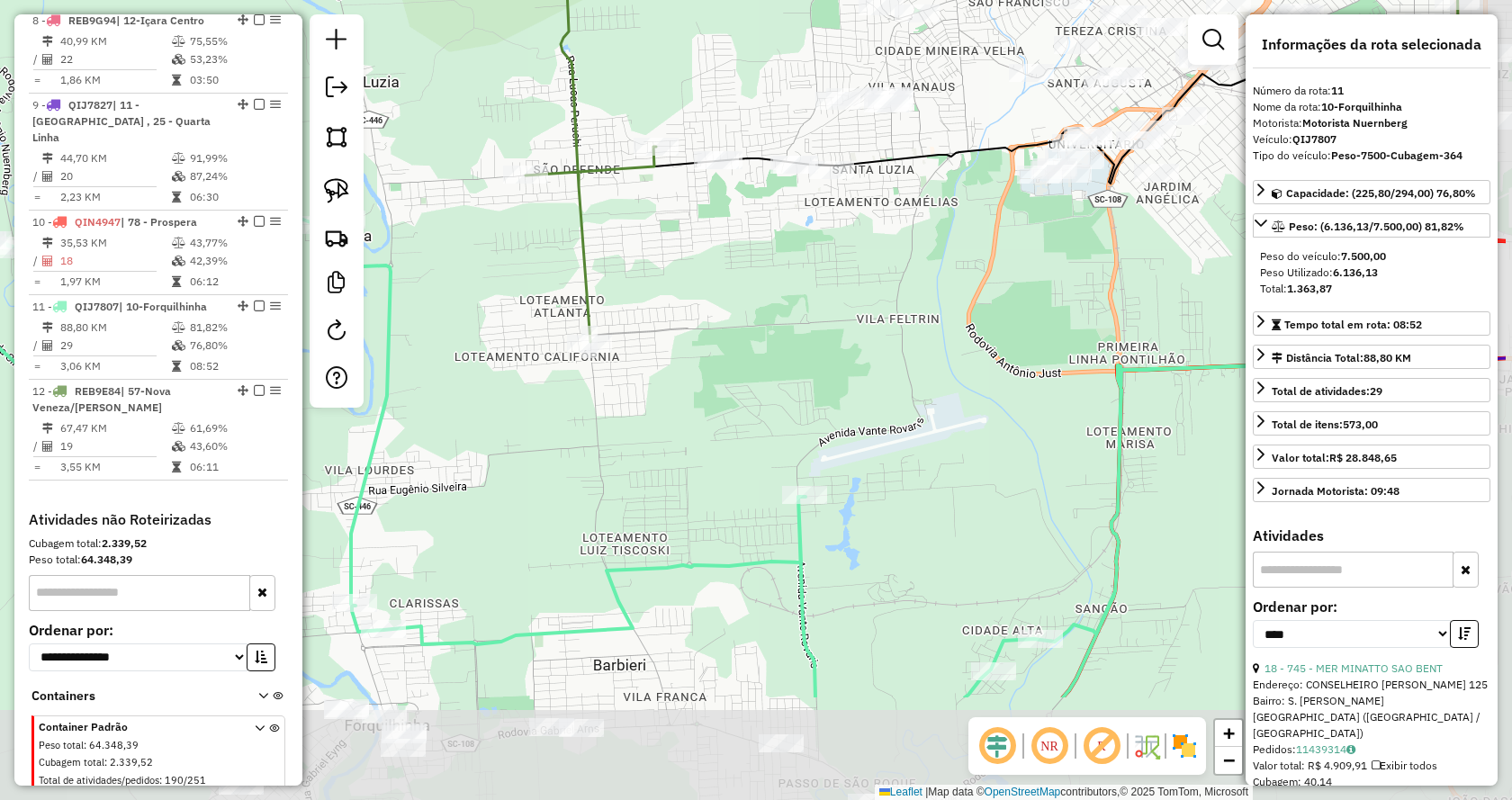
drag, startPoint x: 982, startPoint y: 516, endPoint x: 818, endPoint y: 321, distance: 254.8
click at [818, 321] on div "Janela de atendimento Grade de atendimento Capacidade Transportadoras Veículos …" at bounding box center [756, 400] width 1512 height 800
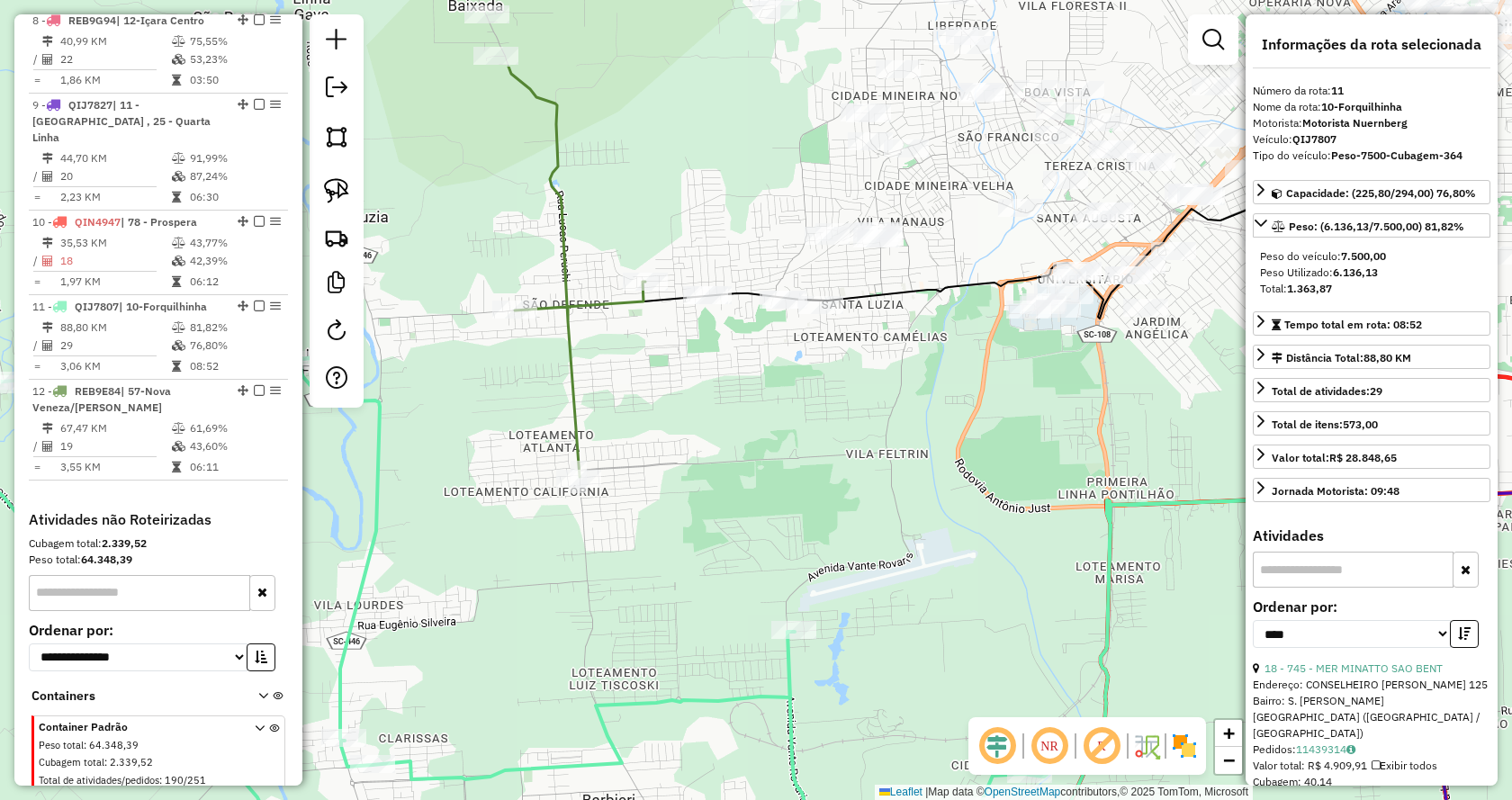
drag, startPoint x: 965, startPoint y: 347, endPoint x: 933, endPoint y: 541, distance: 196.6
click at [933, 541] on div "Janela de atendimento Grade de atendimento Capacidade Transportadoras Veículos …" at bounding box center [756, 400] width 1512 height 800
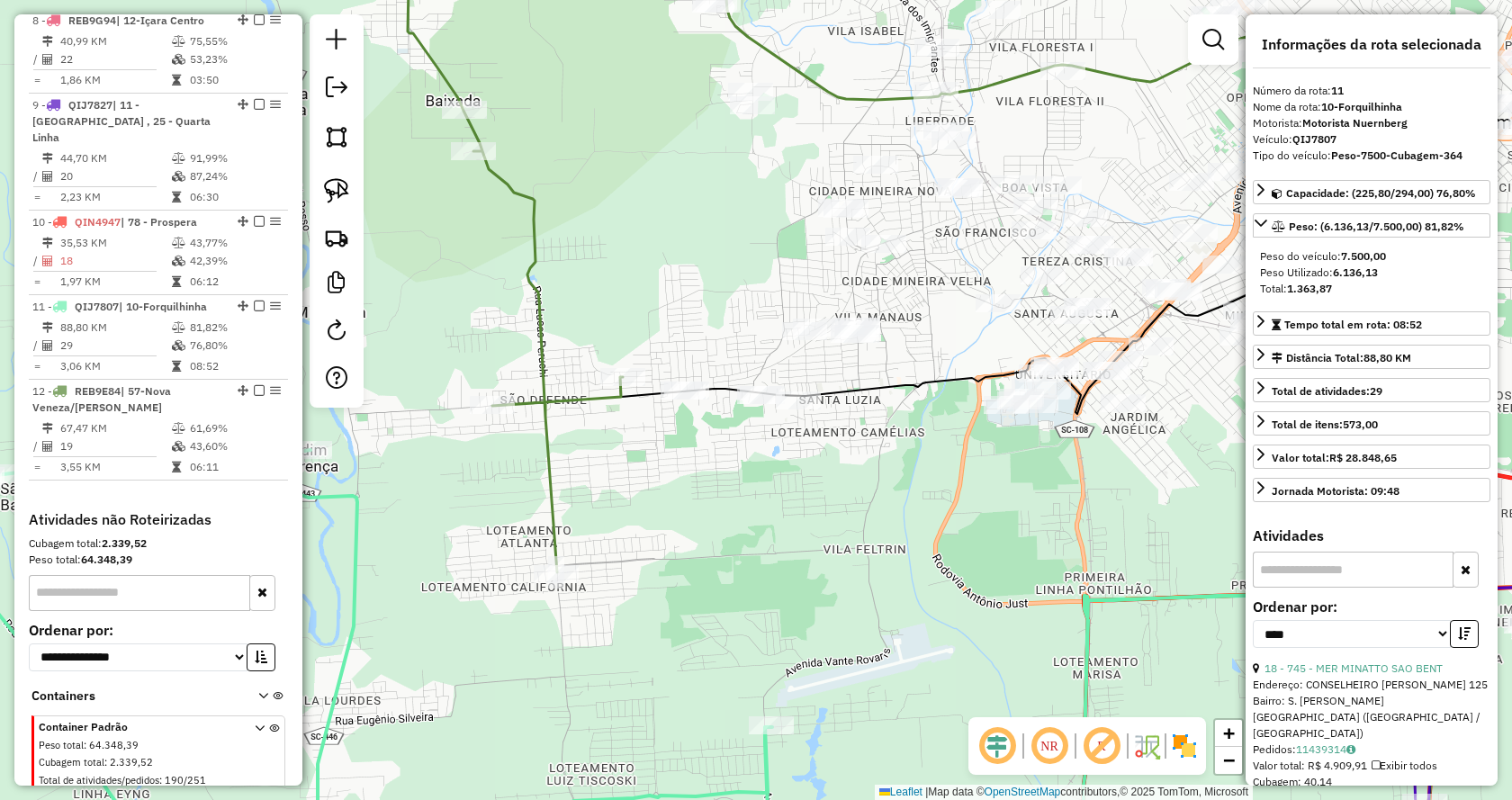
drag, startPoint x: 809, startPoint y: 465, endPoint x: 847, endPoint y: 606, distance: 146.0
click at [847, 606] on div "Janela de atendimento Grade de atendimento Capacidade Transportadoras Veículos …" at bounding box center [756, 400] width 1512 height 800
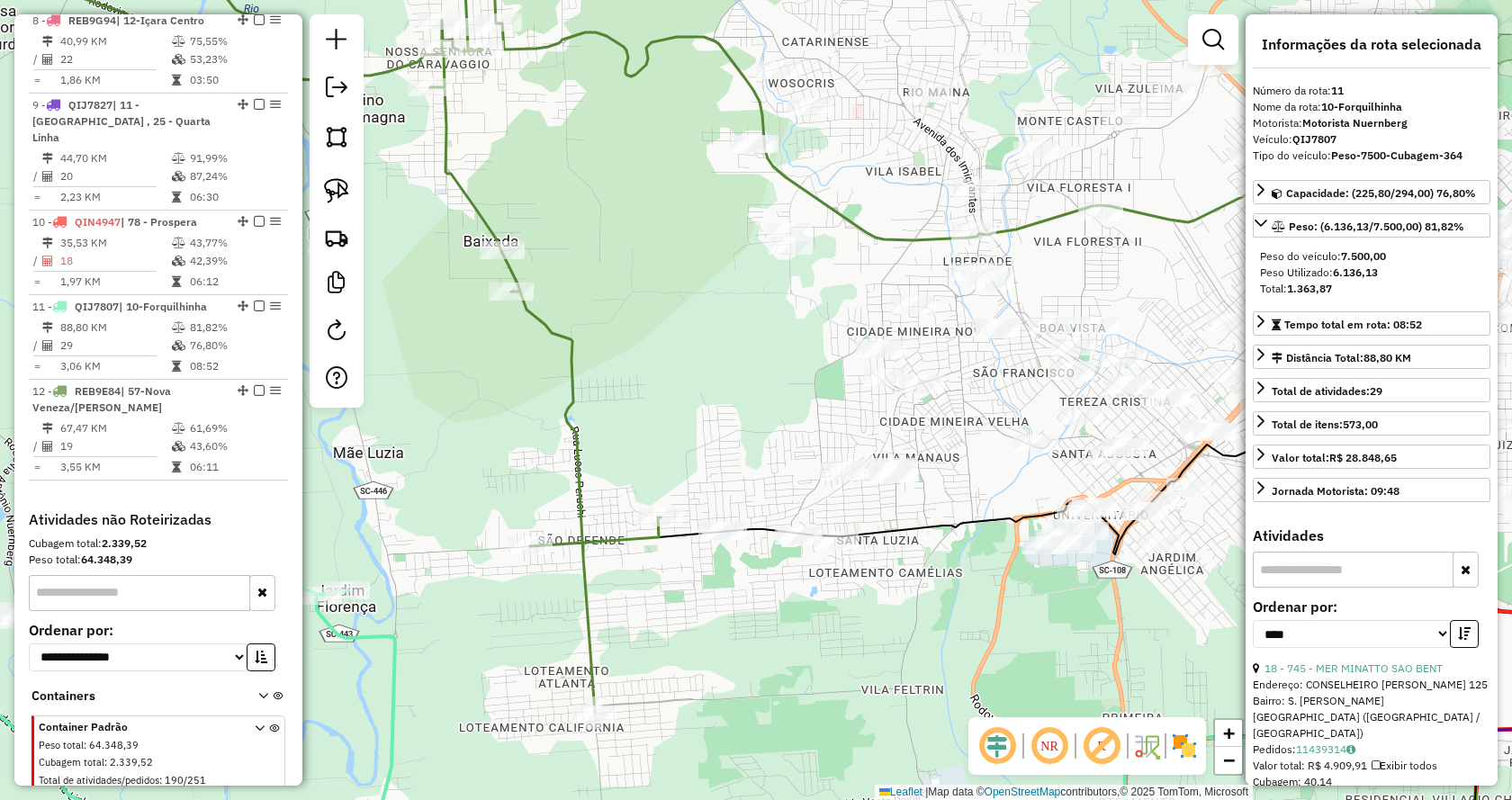
drag, startPoint x: 666, startPoint y: 304, endPoint x: 706, endPoint y: 395, distance: 99.4
click at [706, 395] on div "Janela de atendimento Grade de atendimento Capacidade Transportadoras Veículos …" at bounding box center [756, 400] width 1512 height 800
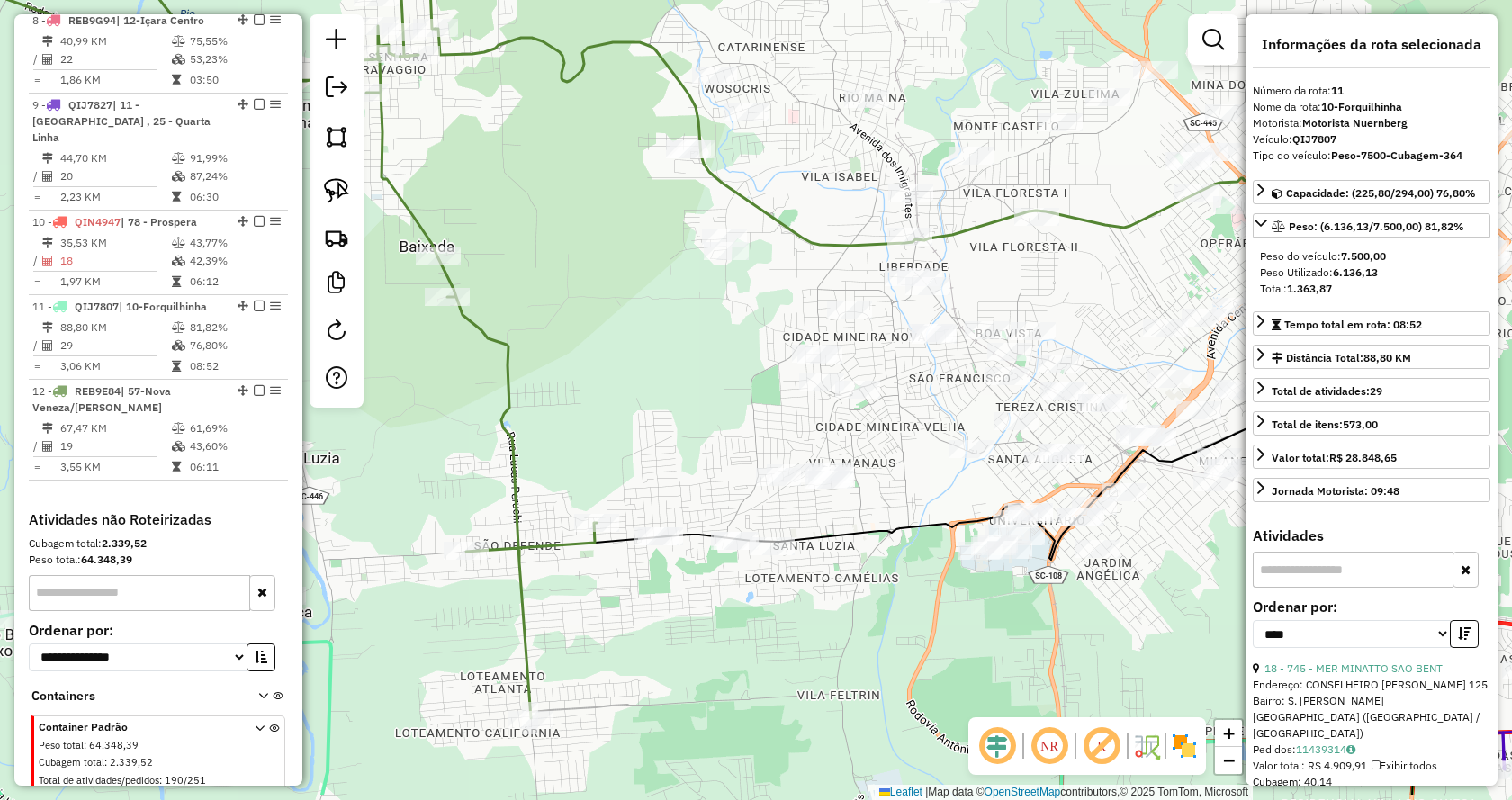
drag, startPoint x: 994, startPoint y: 516, endPoint x: 893, endPoint y: 431, distance: 132.0
click at [893, 431] on div "Janela de atendimento Grade de atendimento Capacidade Transportadoras Veículos …" at bounding box center [756, 400] width 1512 height 800
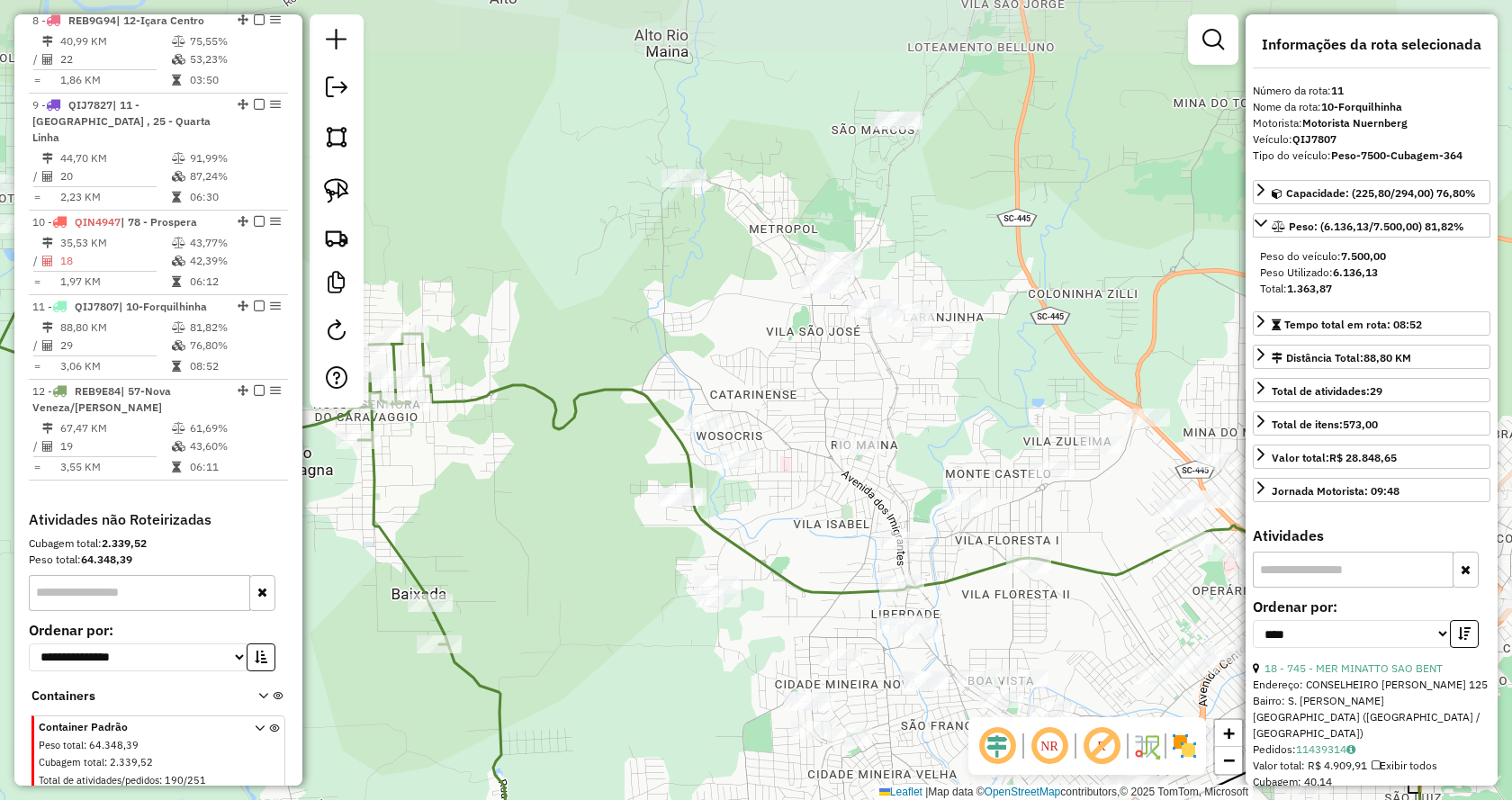
drag, startPoint x: 949, startPoint y: 88, endPoint x: 947, endPoint y: 460, distance: 372.0
click at [947, 460] on div "Janela de atendimento Grade de atendimento Capacidade Transportadoras Veículos …" at bounding box center [756, 400] width 1512 height 800
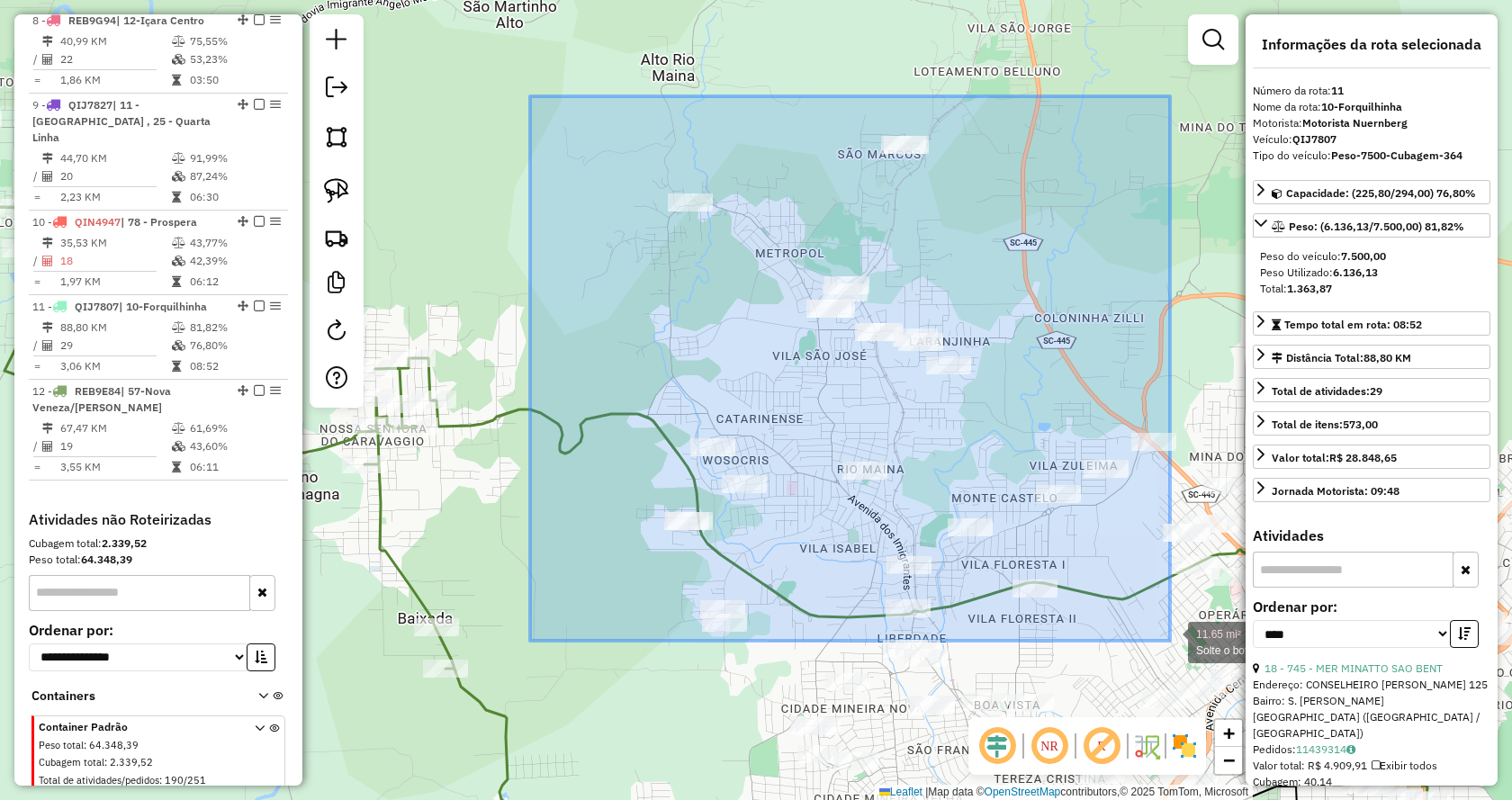
drag, startPoint x: 530, startPoint y: 96, endPoint x: 1169, endPoint y: 641, distance: 839.8
click at [1169, 641] on div "11.65 mi² Solte o botão para finalizar a seleção. Janela de atendimento Grade d…" at bounding box center [756, 400] width 1512 height 800
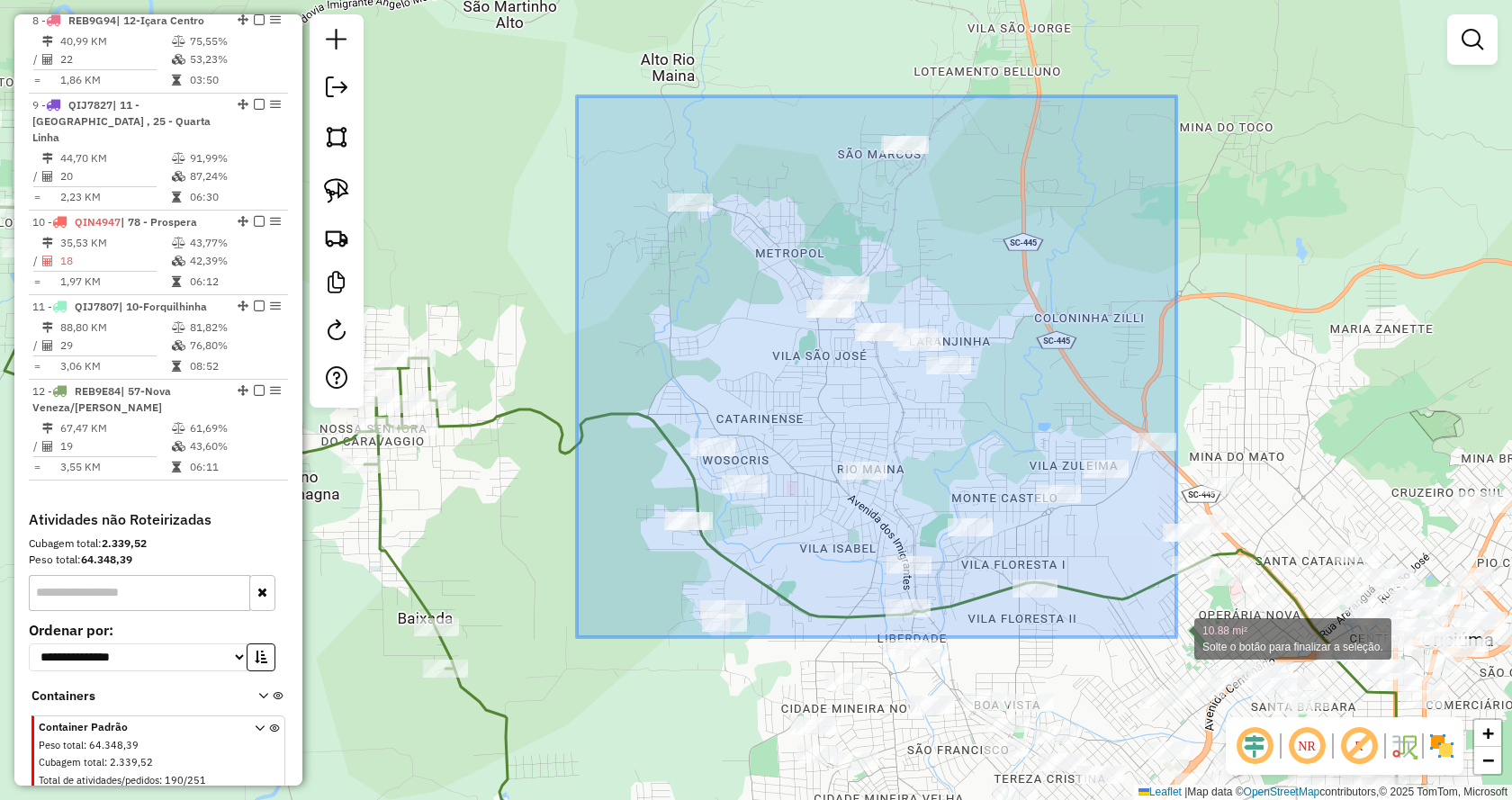
drag, startPoint x: 576, startPoint y: 96, endPoint x: 1176, endPoint y: 637, distance: 807.9
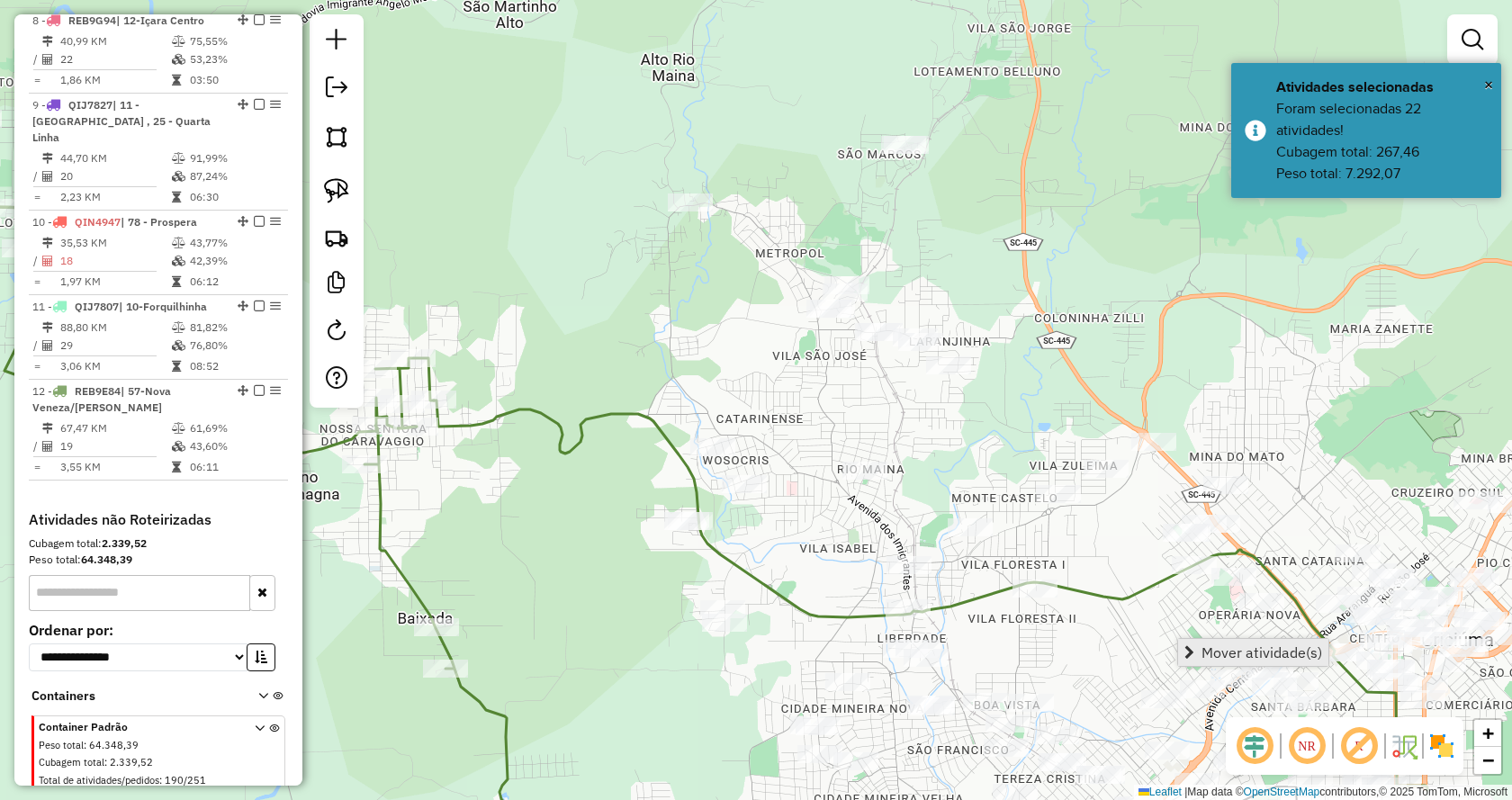
click at [1180, 645] on link "Mover atividade(s)" at bounding box center [1254, 653] width 151 height 27
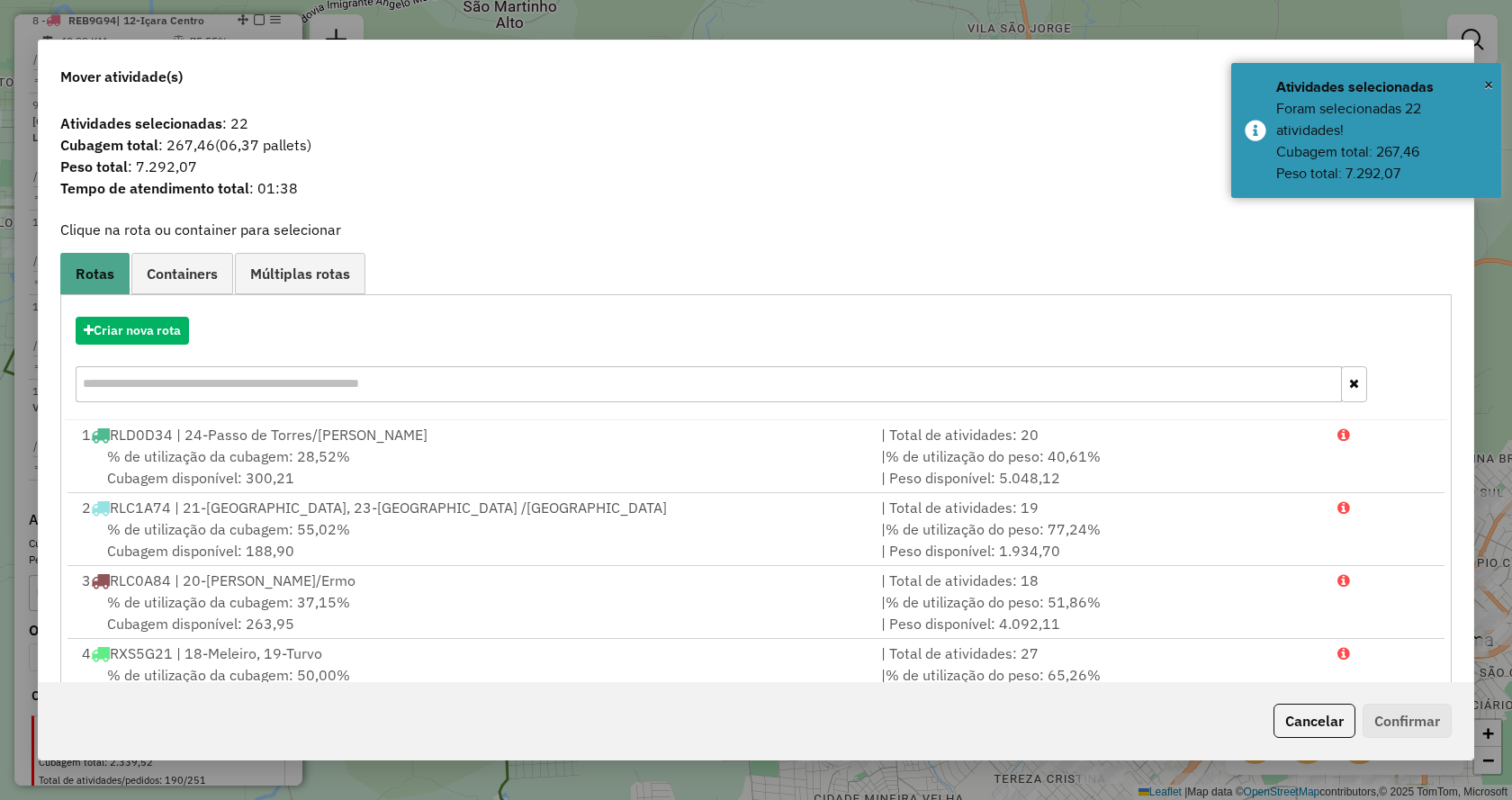
drag, startPoint x: 160, startPoint y: 309, endPoint x: 193, endPoint y: 356, distance: 57.4
click at [161, 309] on div "Criar nova rota" at bounding box center [756, 362] width 1382 height 118
click at [142, 327] on button "Criar nova rota" at bounding box center [132, 331] width 114 height 28
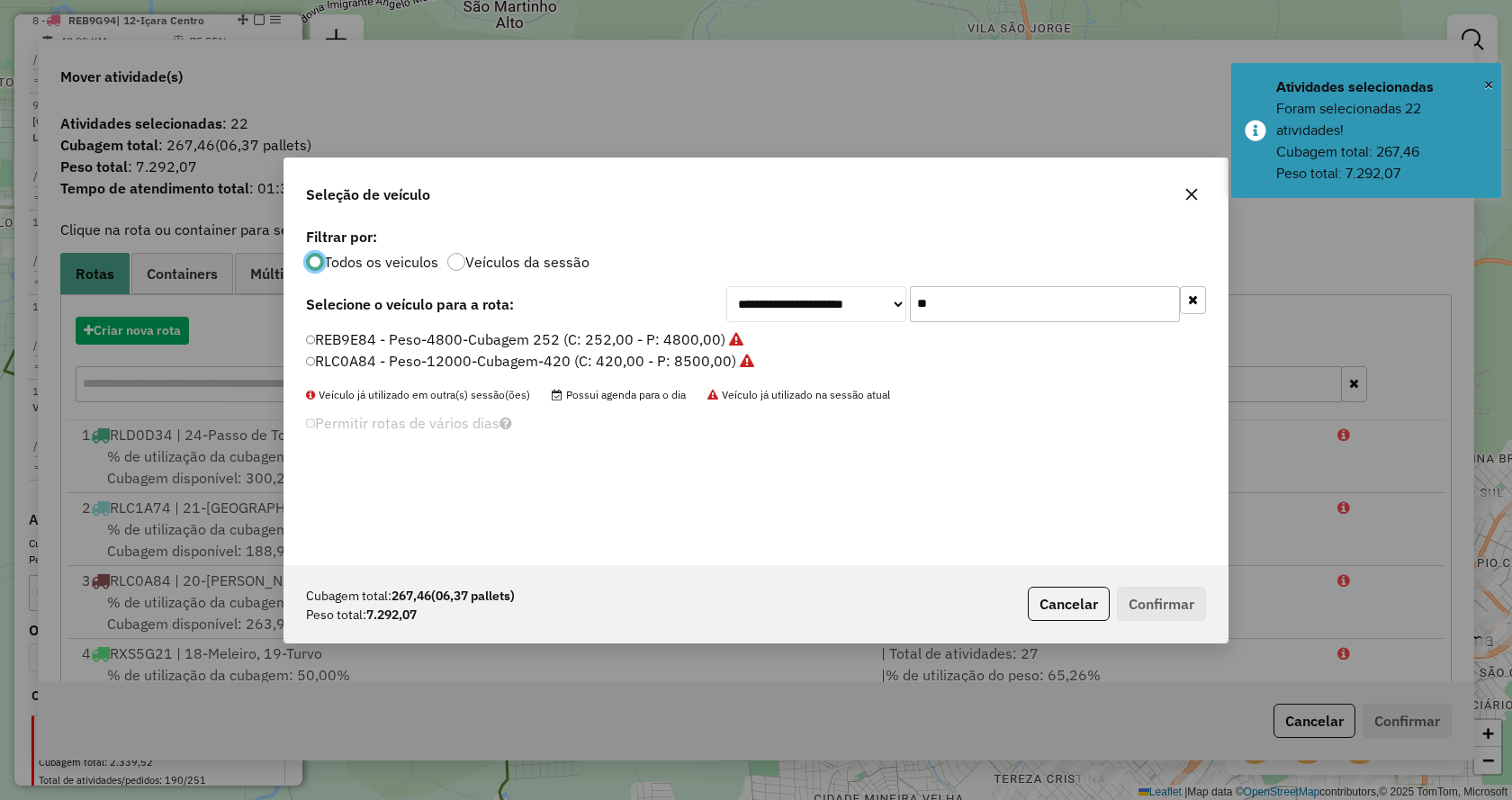
scroll to position [10, 6]
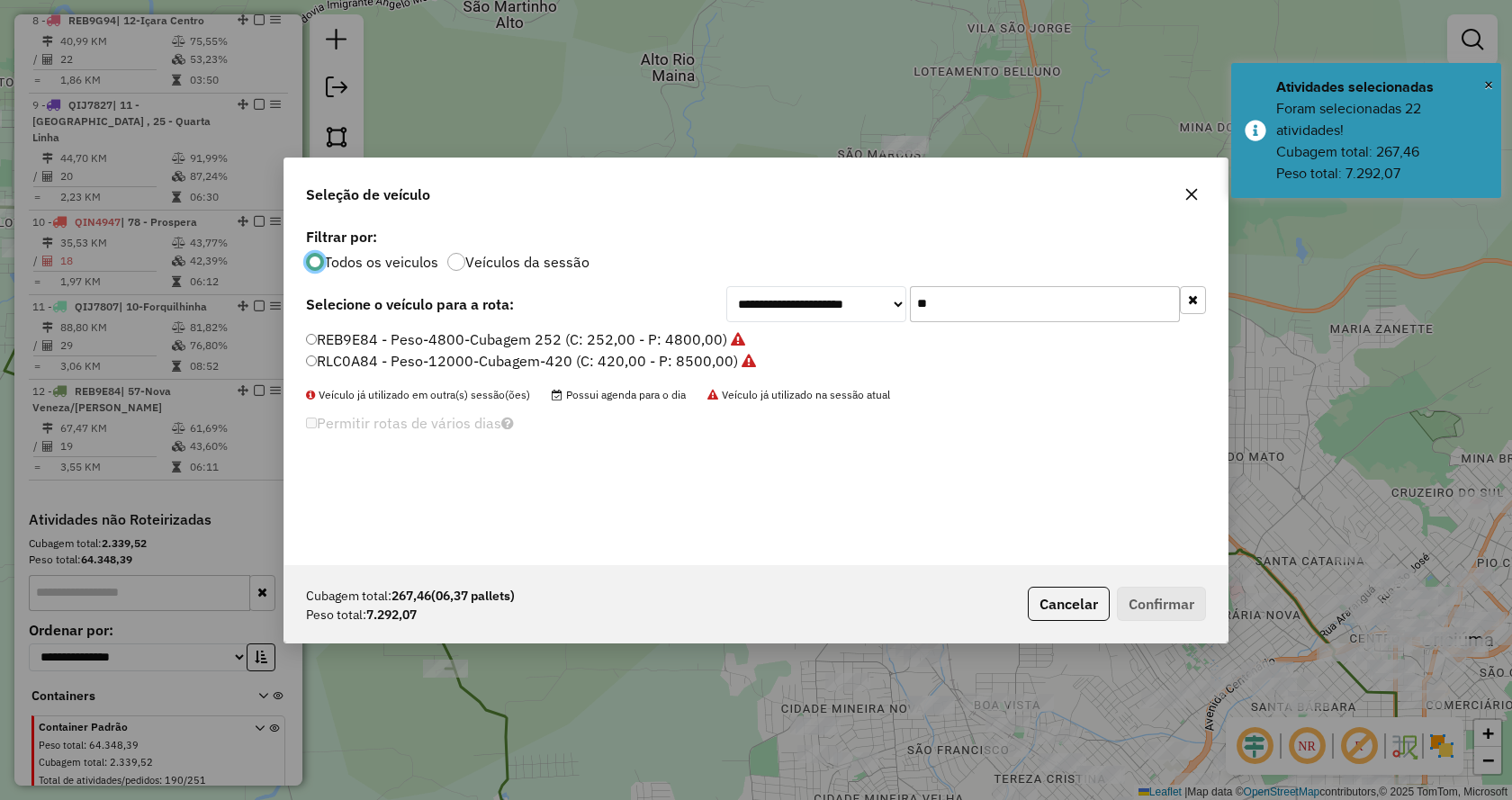
click at [1193, 305] on icon "button" at bounding box center [1193, 300] width 10 height 13
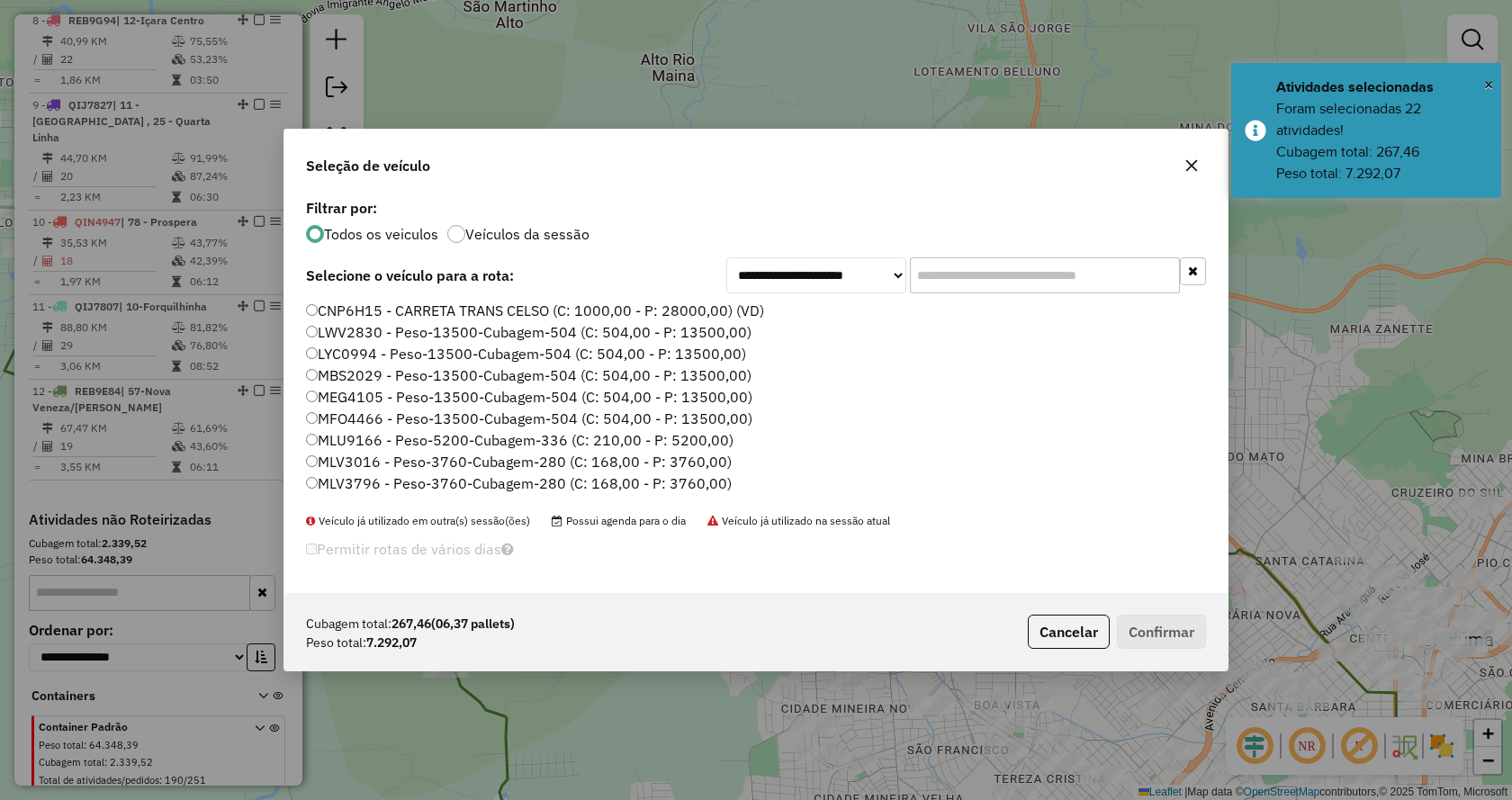
click at [1115, 288] on input "text" at bounding box center [1045, 275] width 270 height 36
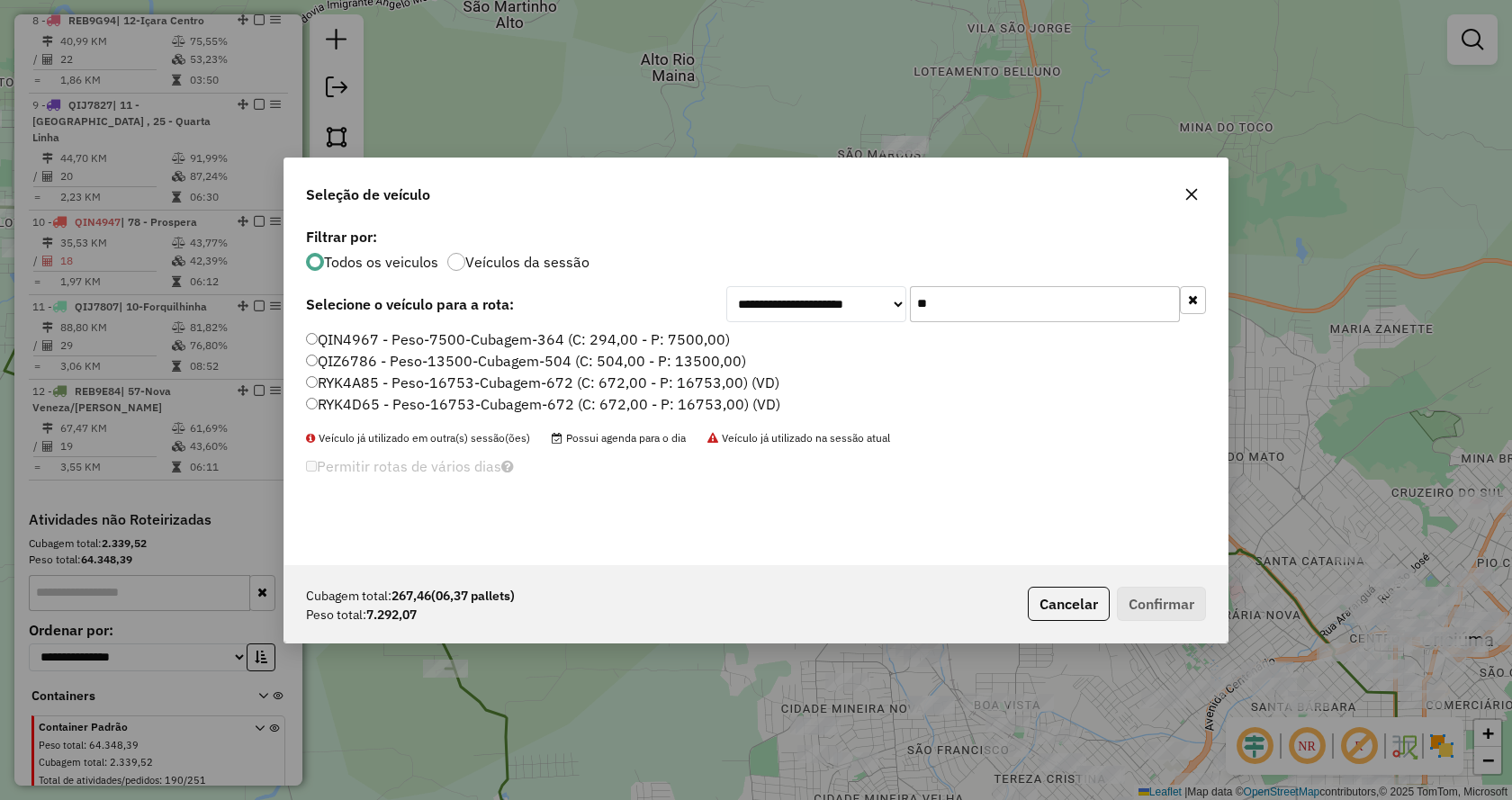
type input "**"
click at [660, 338] on label "QIN4967 - Peso-7500-Cubagem-364 (C: 294,00 - P: 7500,00)" at bounding box center [518, 340] width 424 height 22
click at [1155, 610] on button "Confirmar" at bounding box center [1161, 603] width 89 height 34
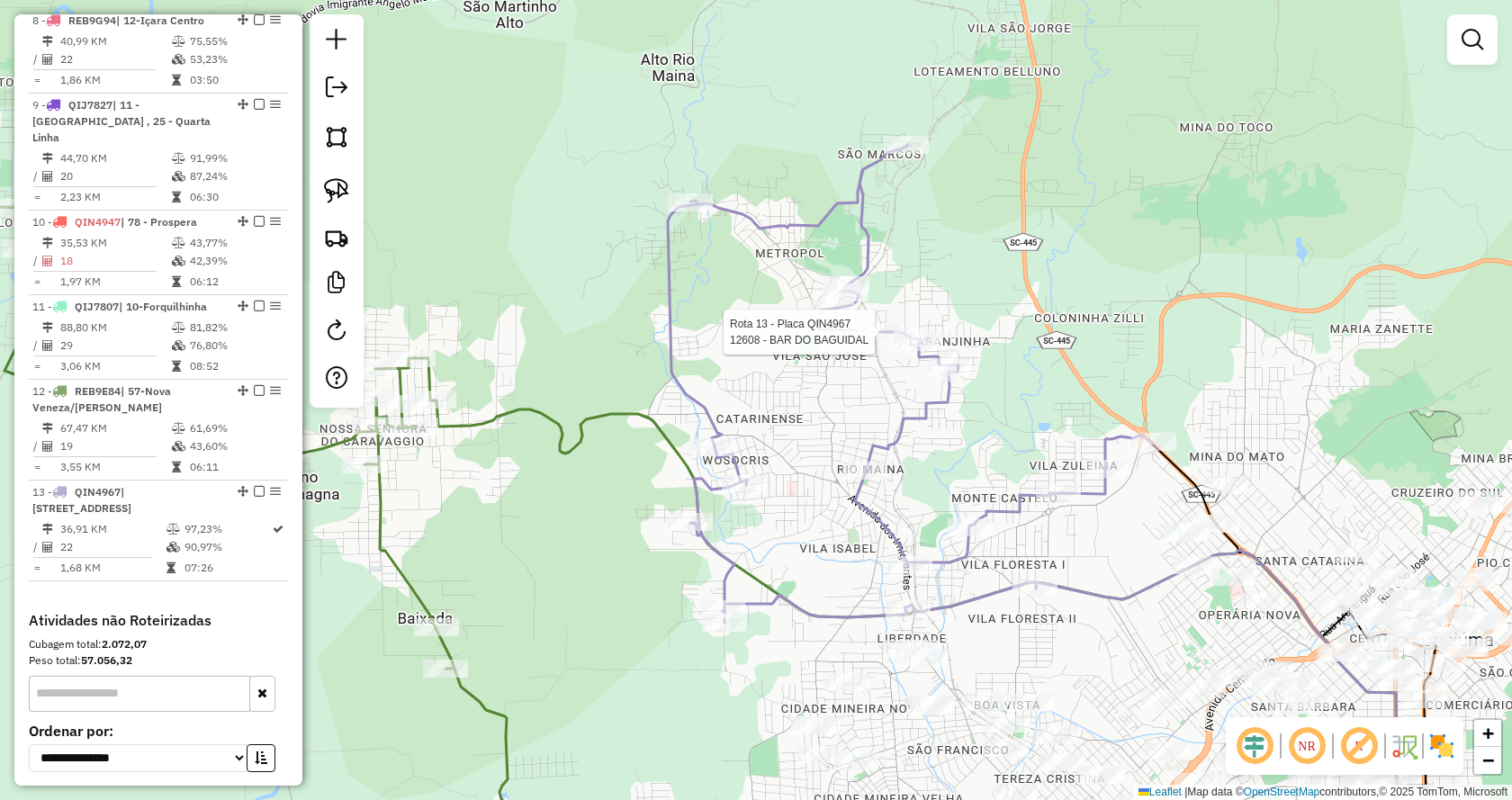
select select "*********"
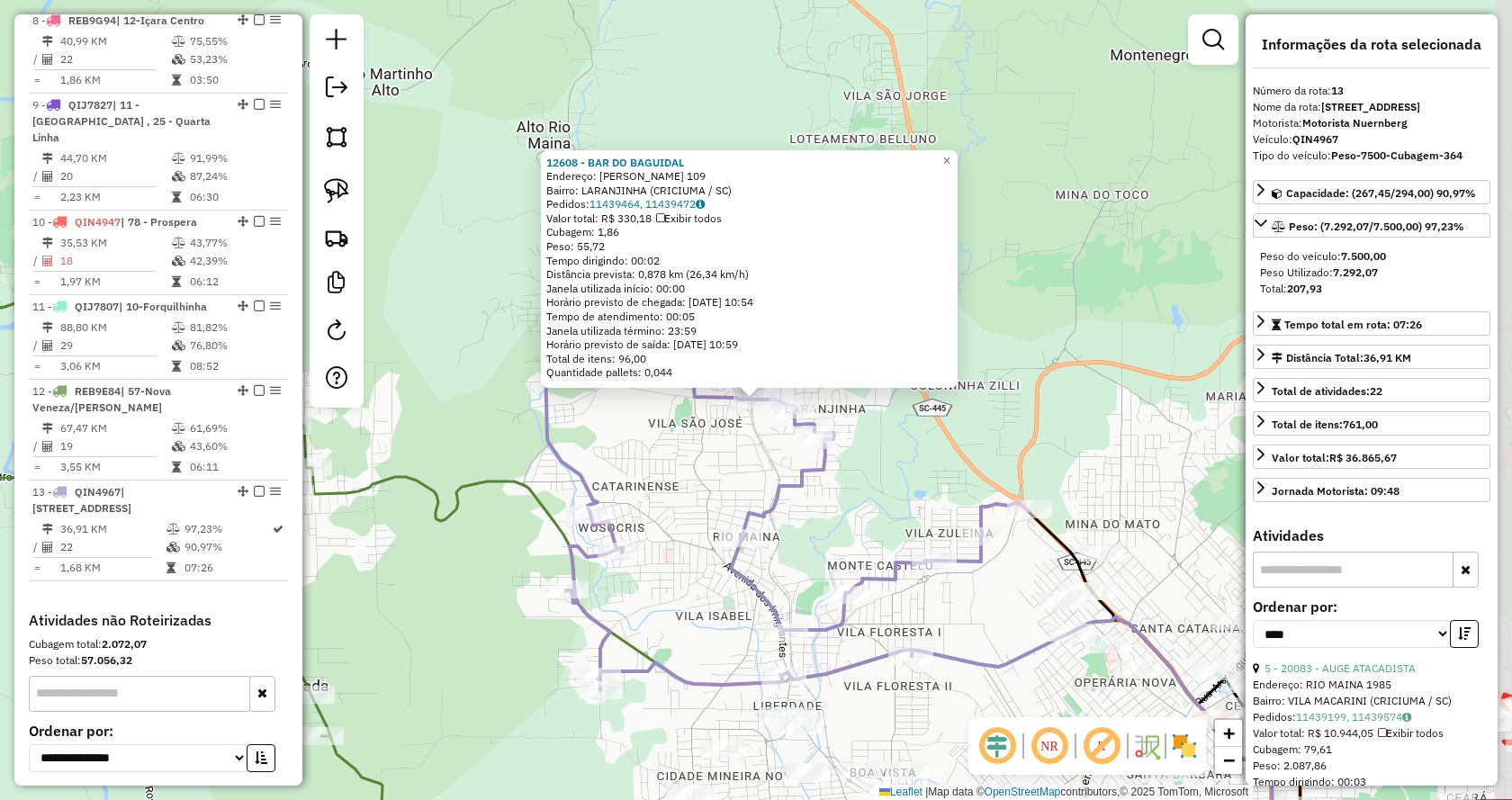
scroll to position [1552, 0]
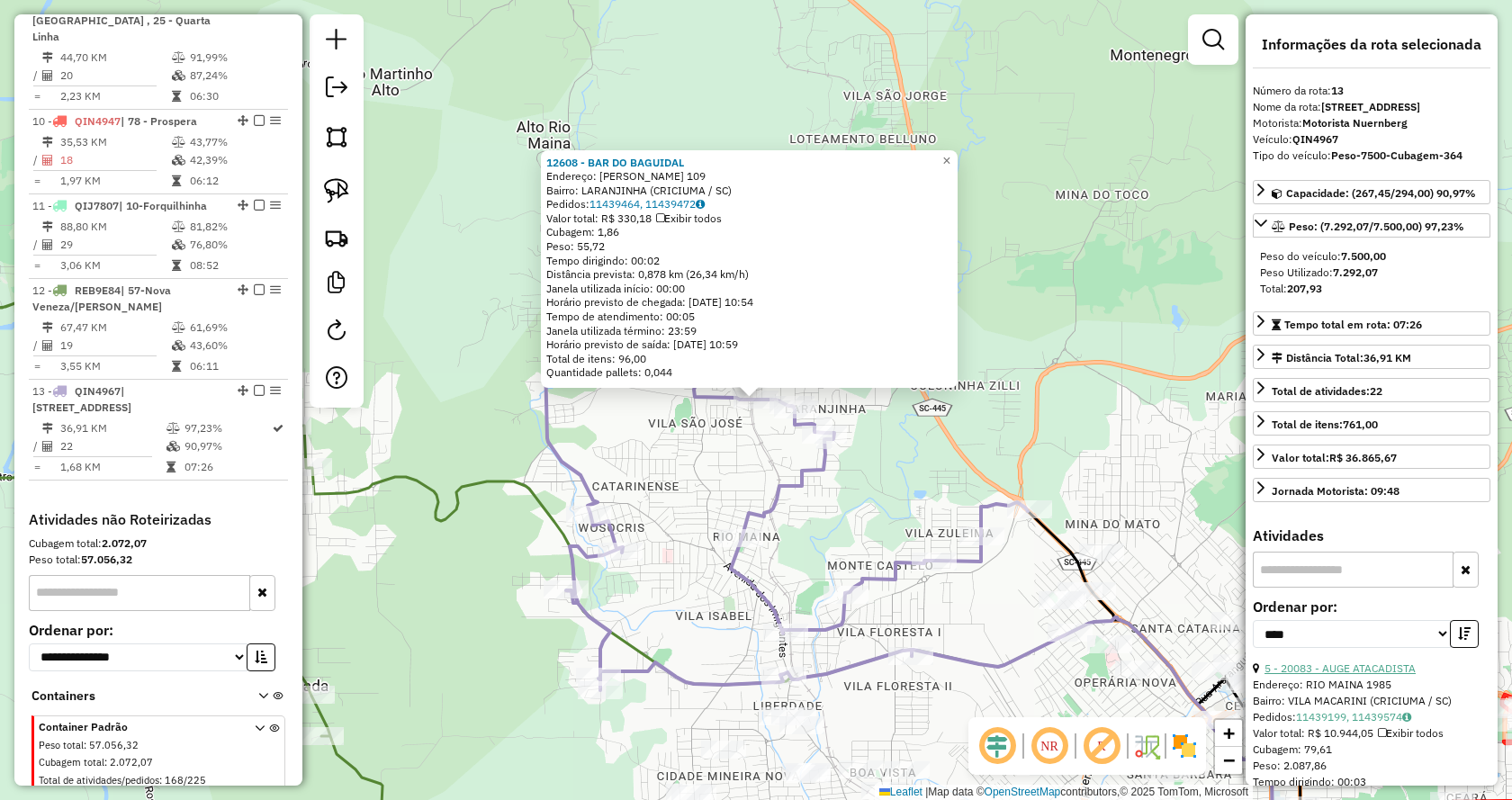
click at [1313, 666] on link "5 - 20083 - AUGE ATACADISTA" at bounding box center [1340, 669] width 151 height 14
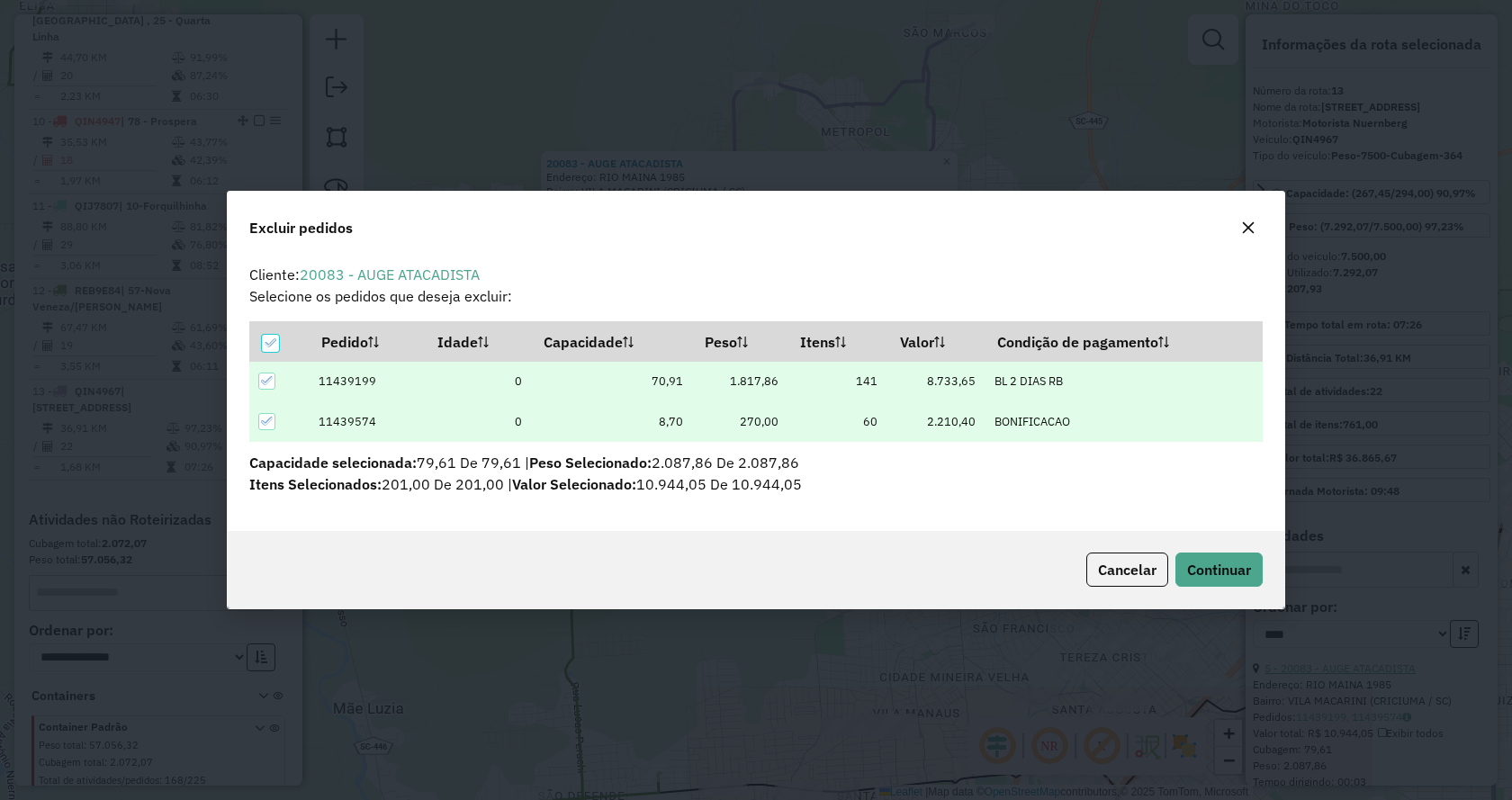
scroll to position [0, 0]
click at [1181, 558] on button "Continuar" at bounding box center [1218, 570] width 87 height 34
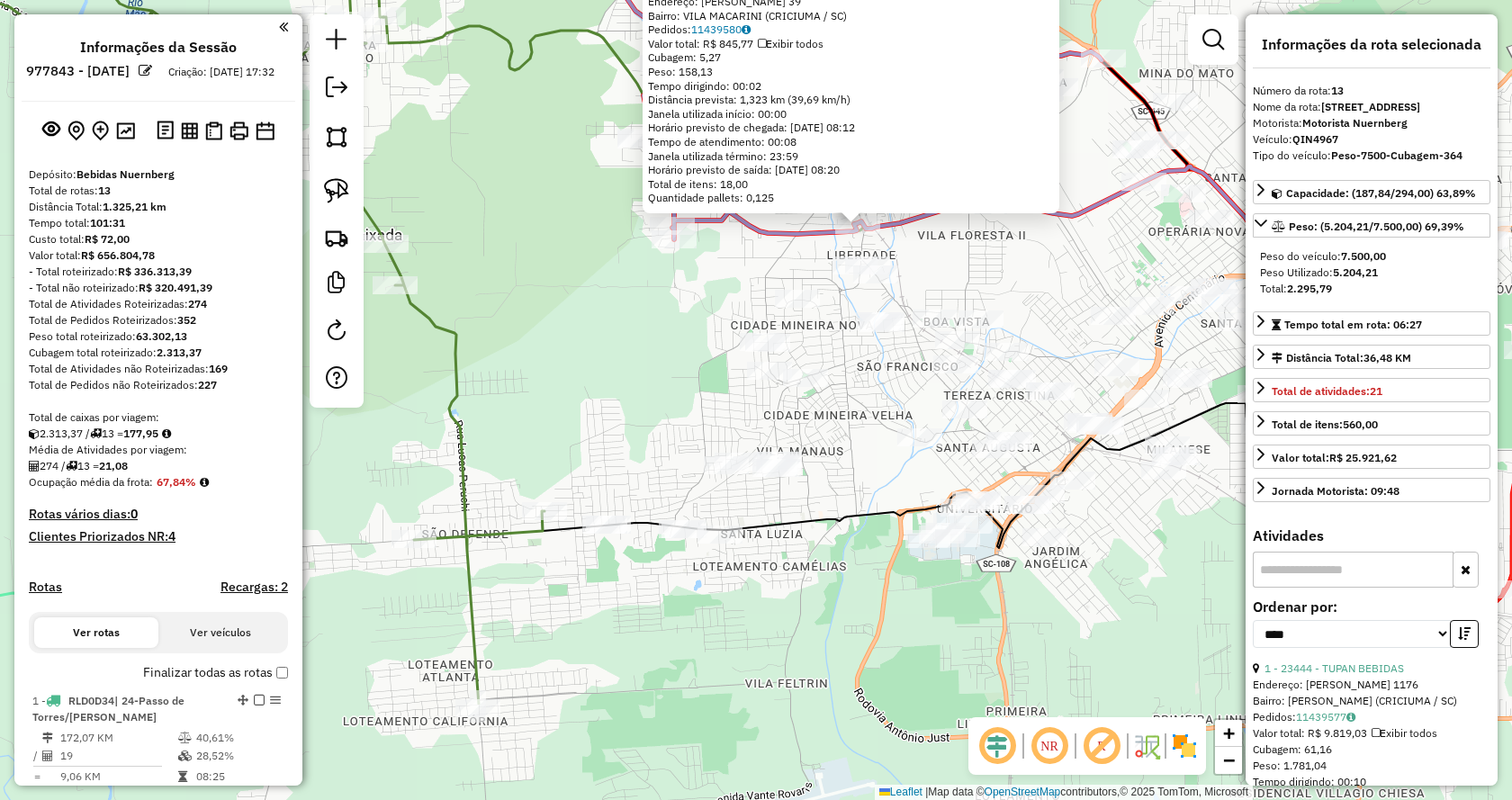
select select "*********"
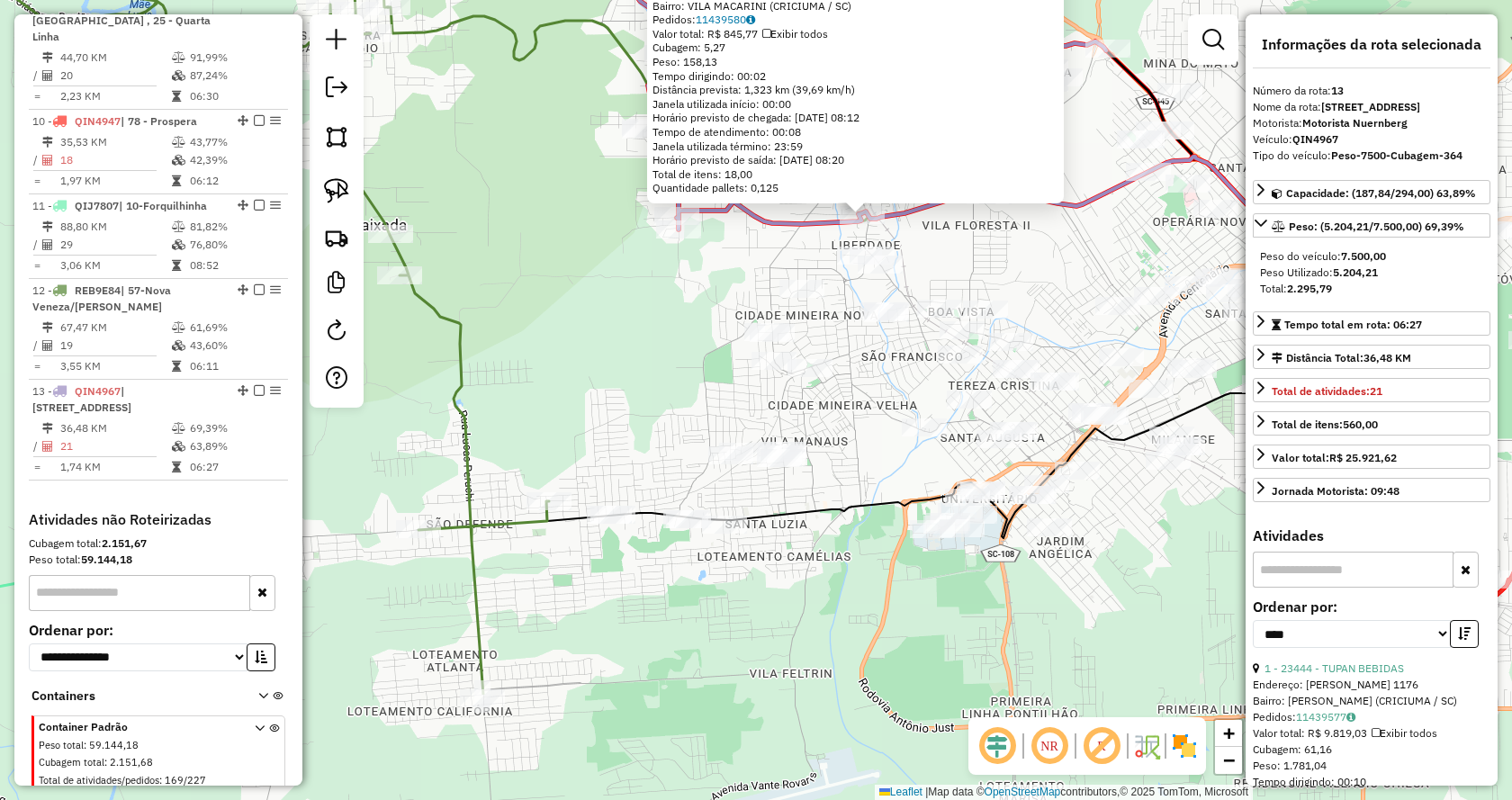
click at [1045, 300] on div "22092 - FERNANDES COVENIENCI Endereço: ANIBAL UGGIONI 39 Bairro: VILA MACARINI …" at bounding box center [756, 400] width 1512 height 800
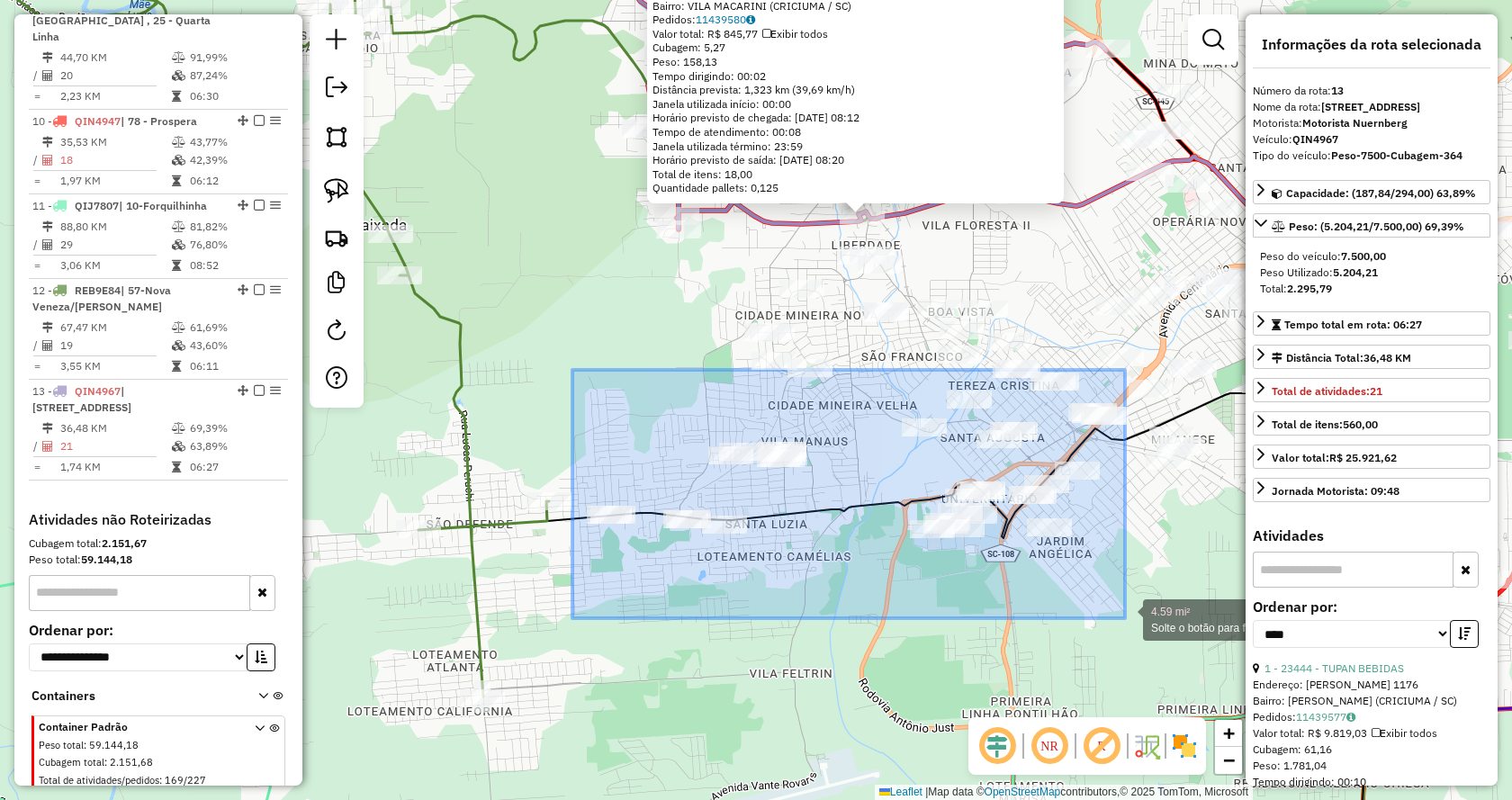
drag, startPoint x: 573, startPoint y: 370, endPoint x: 1124, endPoint y: 619, distance: 604.7
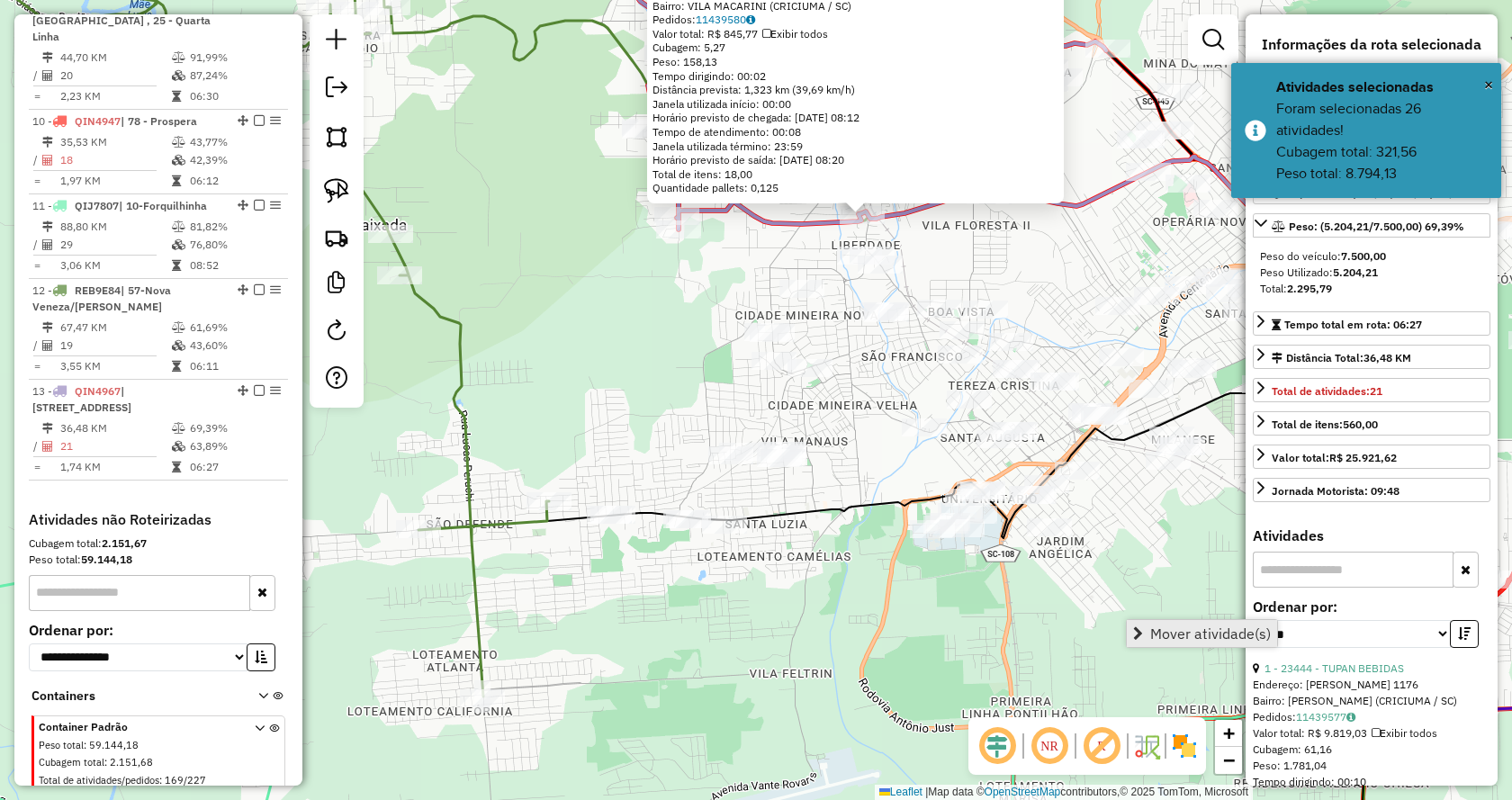
click at [1141, 629] on span "Mover atividade(s)" at bounding box center [1138, 634] width 10 height 15
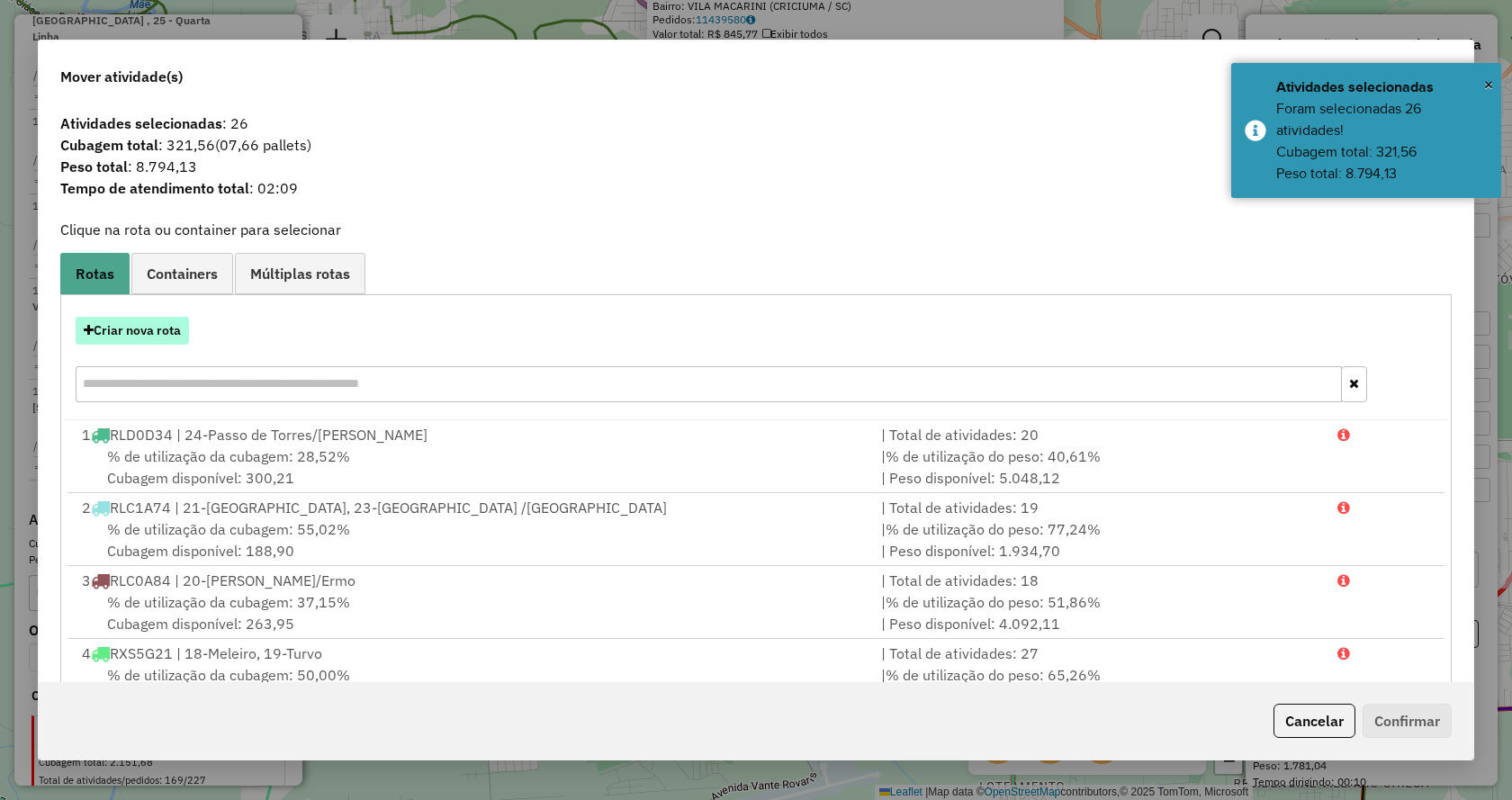
click at [156, 328] on button "Criar nova rota" at bounding box center [132, 331] width 114 height 28
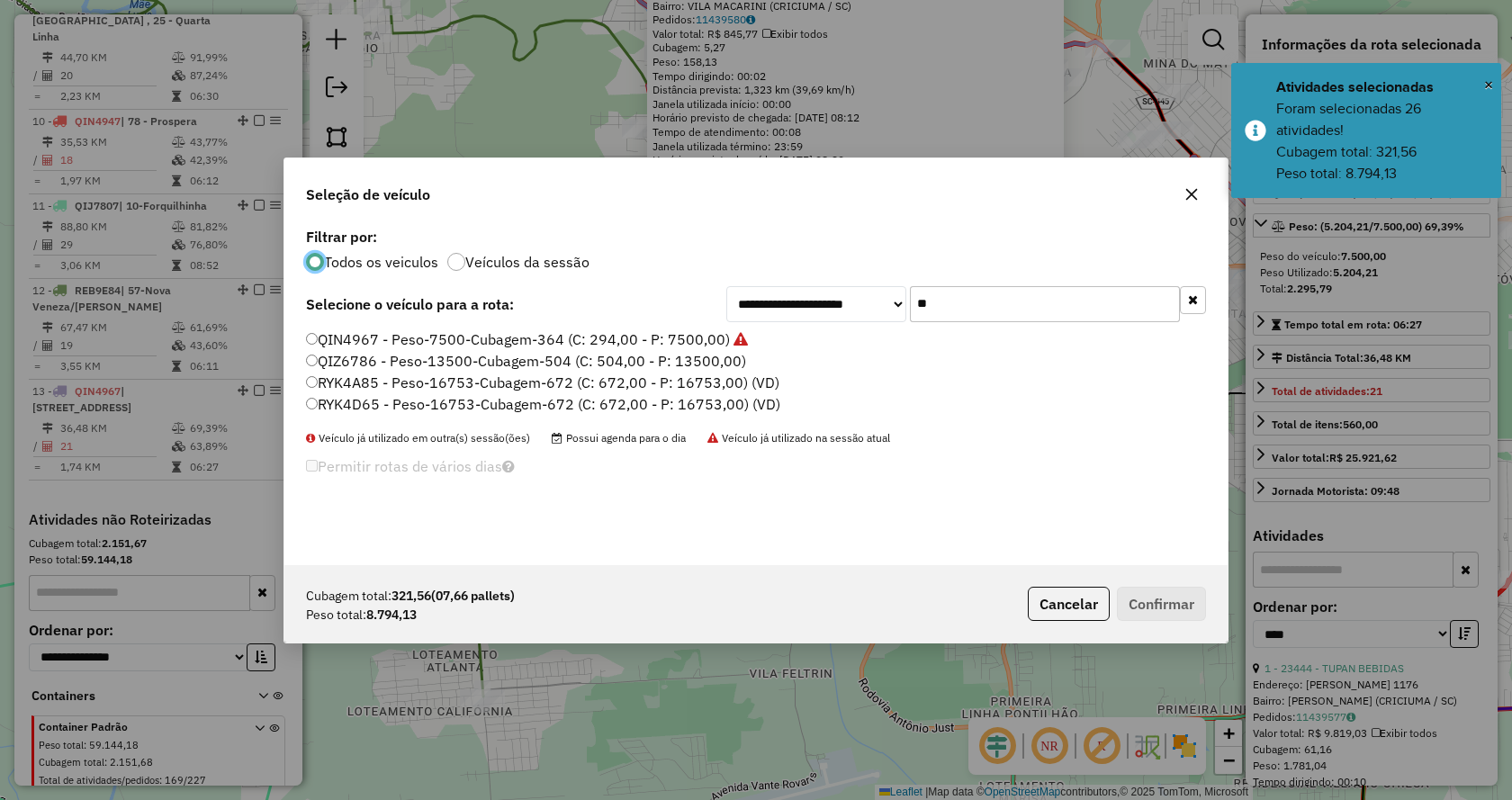
scroll to position [10, 6]
click at [1206, 296] on div "**********" at bounding box center [756, 394] width 943 height 342
drag, startPoint x: 1201, startPoint y: 294, endPoint x: 1184, endPoint y: 294, distance: 17.0
click at [1197, 294] on button "button" at bounding box center [1192, 300] width 26 height 28
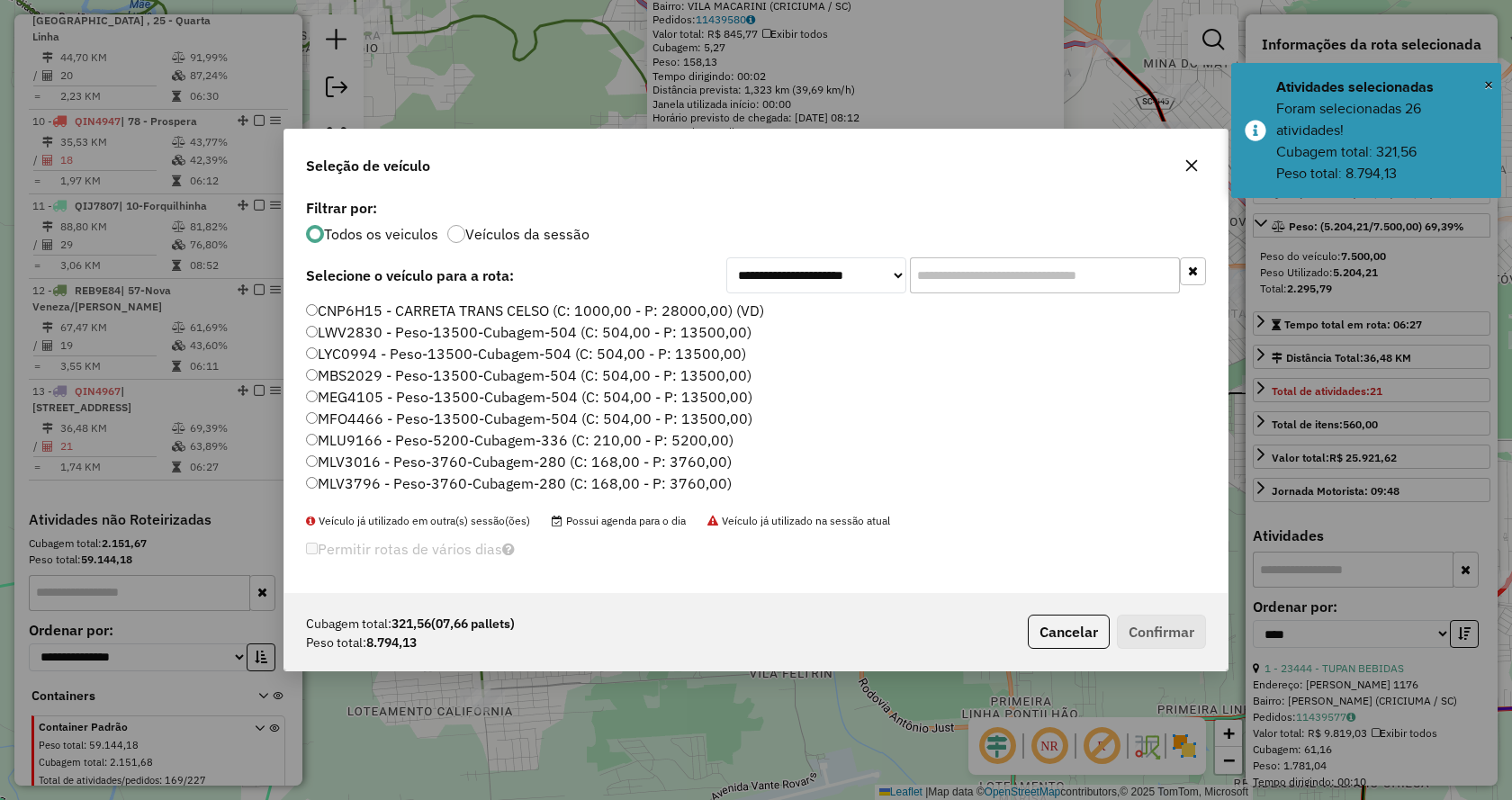
click at [1136, 288] on input "text" at bounding box center [1045, 275] width 270 height 36
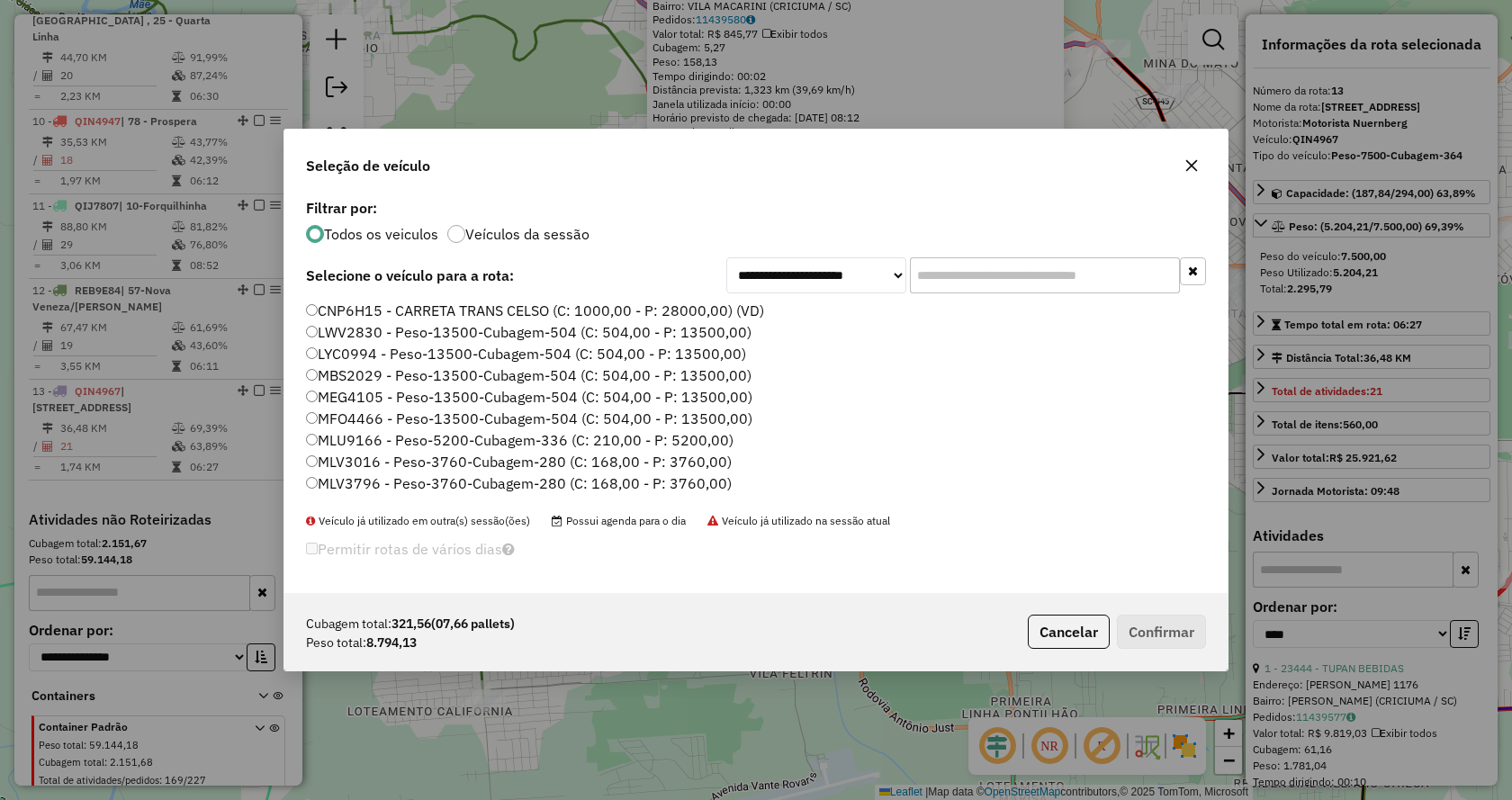
click at [1102, 281] on input "text" at bounding box center [1045, 275] width 270 height 36
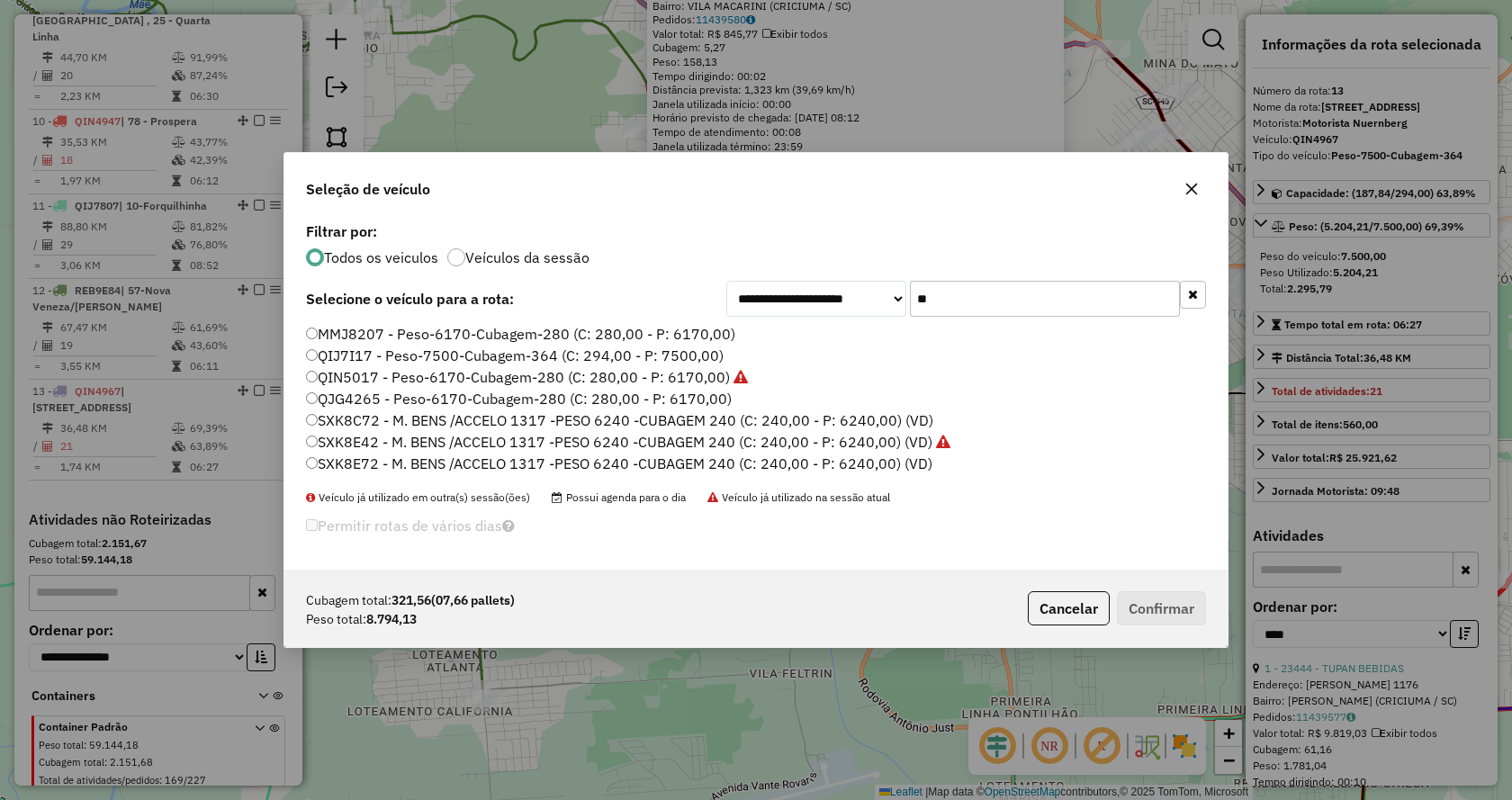
type input "**"
click at [598, 357] on label "QIJ7I17 - Peso-7500-Cubagem-364 (C: 294,00 - P: 7500,00)" at bounding box center [515, 355] width 418 height 22
click at [1151, 597] on button "Confirmar" at bounding box center [1161, 608] width 89 height 34
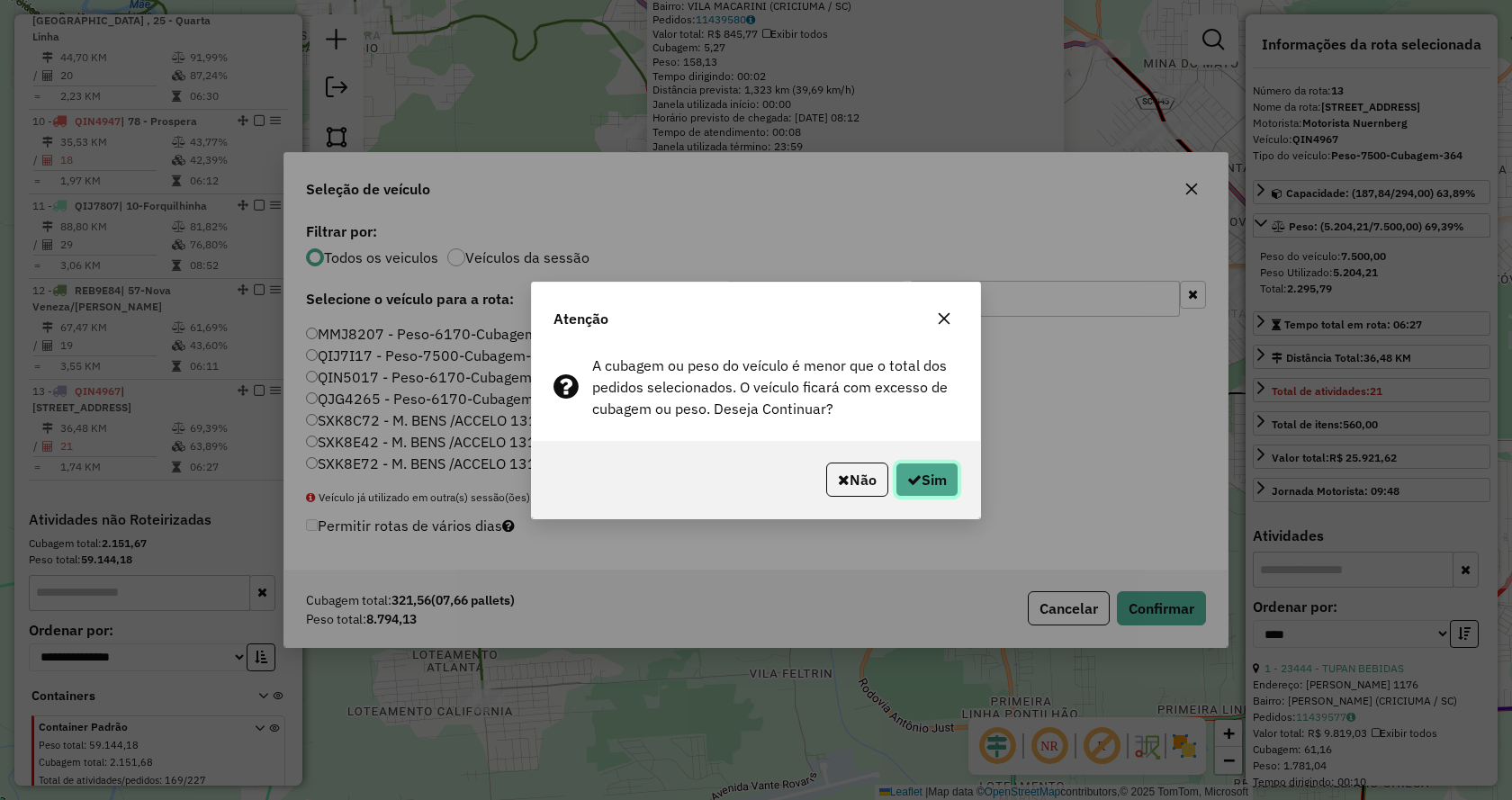
click at [939, 487] on button "Sim" at bounding box center [927, 480] width 63 height 34
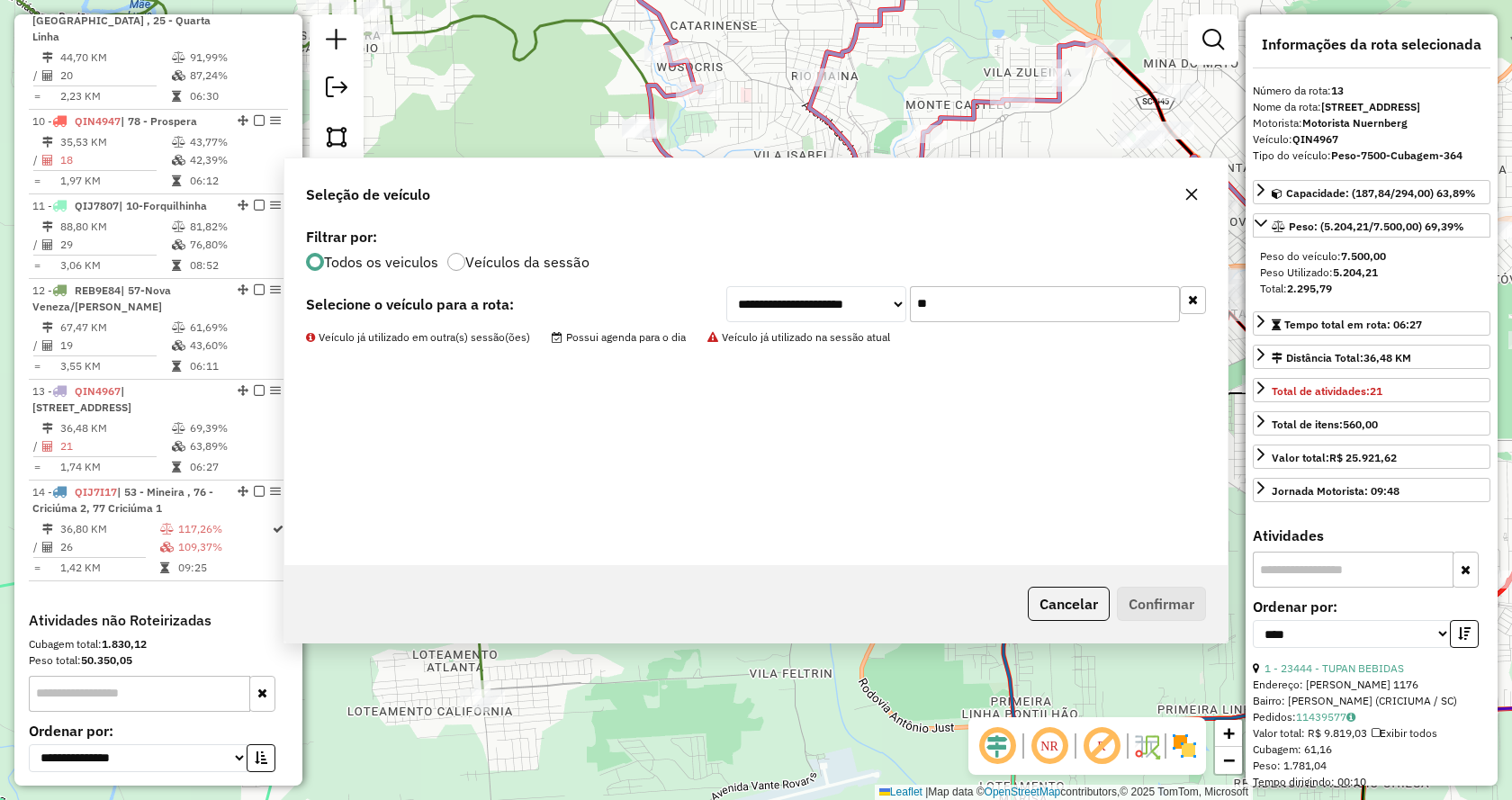
scroll to position [1653, 0]
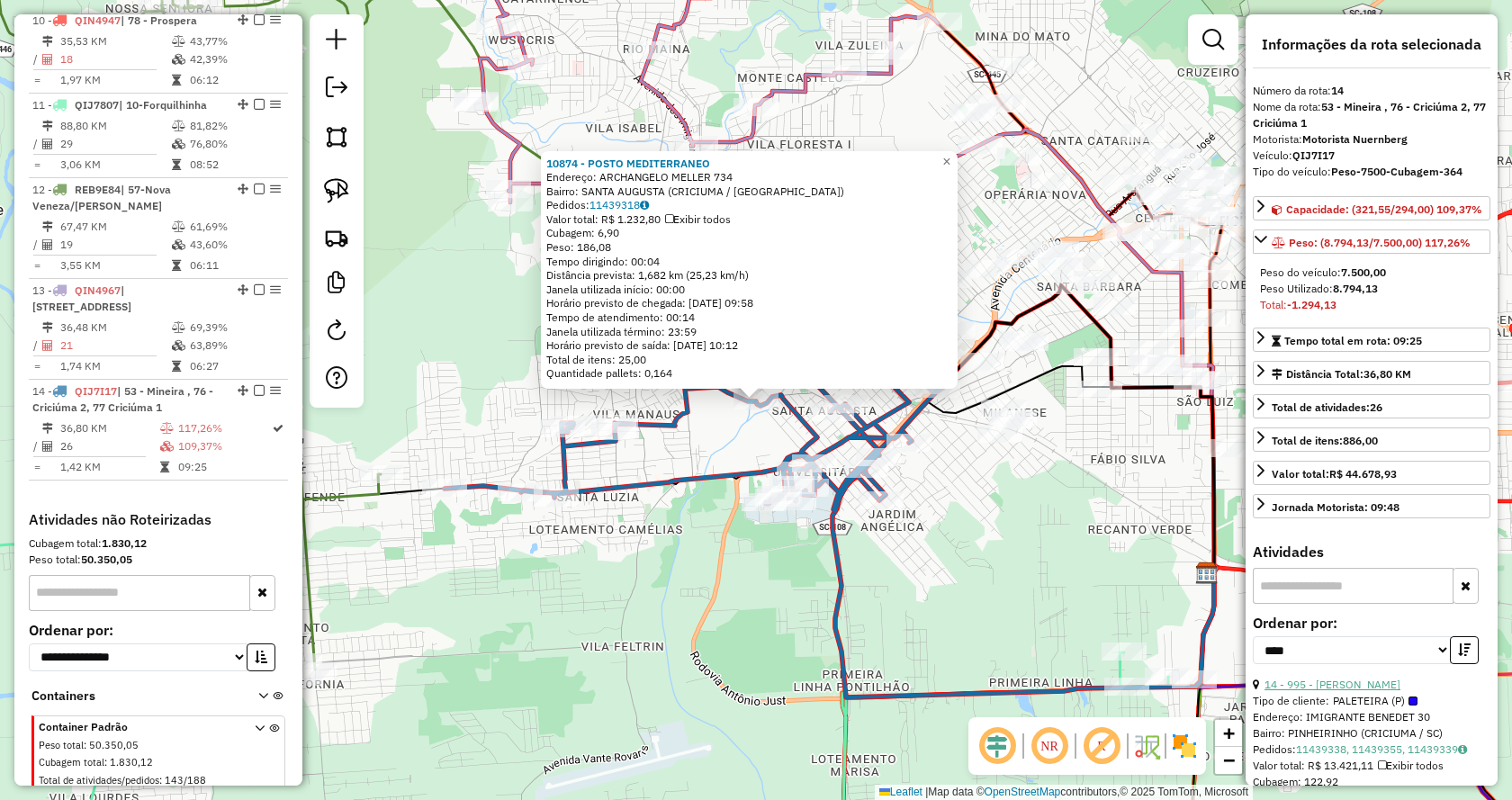
click at [1375, 691] on link "14 - 995 - MERCADO LISANDRA" at bounding box center [1332, 684] width 136 height 14
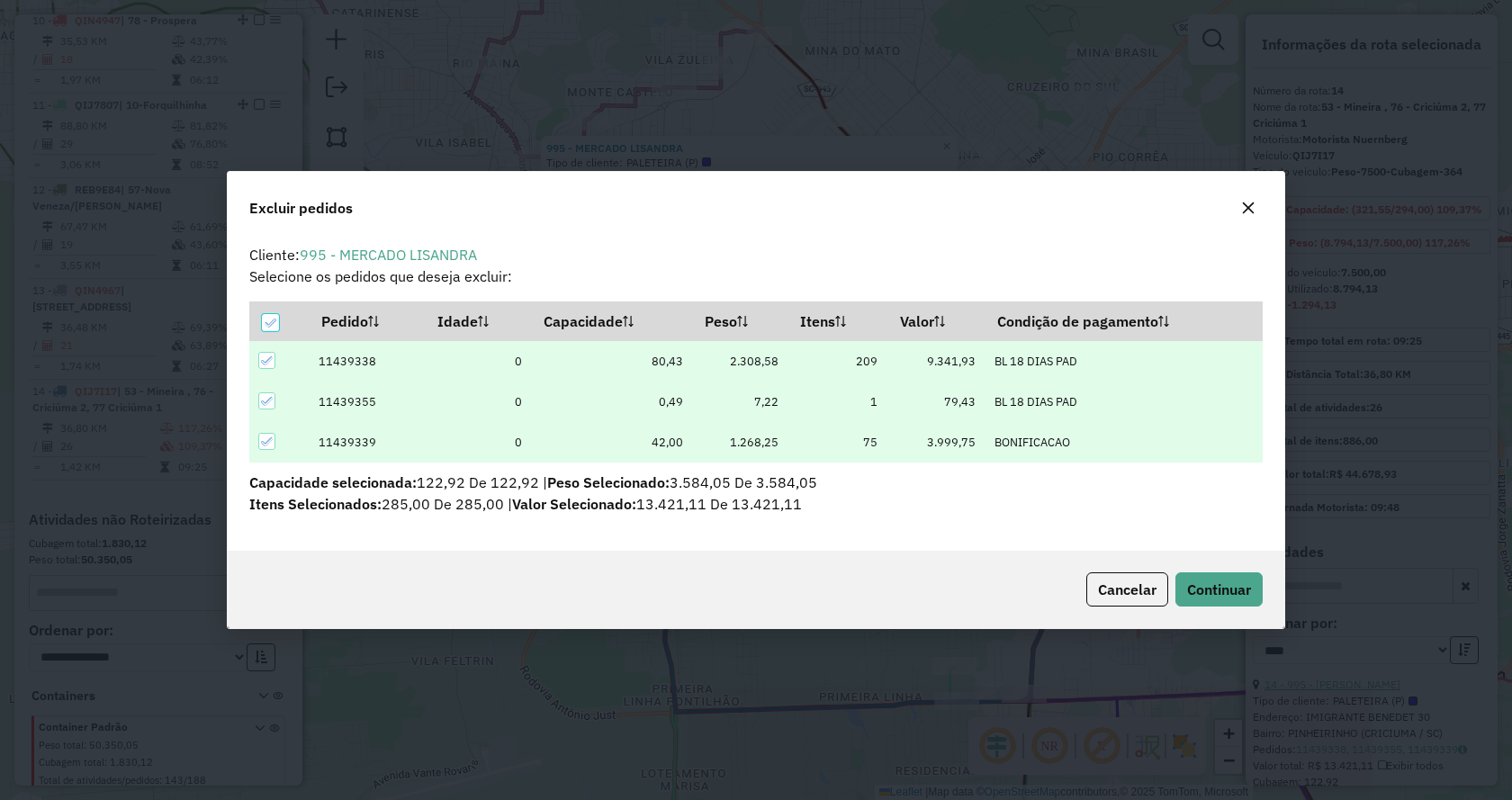
scroll to position [0, 0]
click at [1208, 588] on span "Continuar" at bounding box center [1218, 589] width 64 height 18
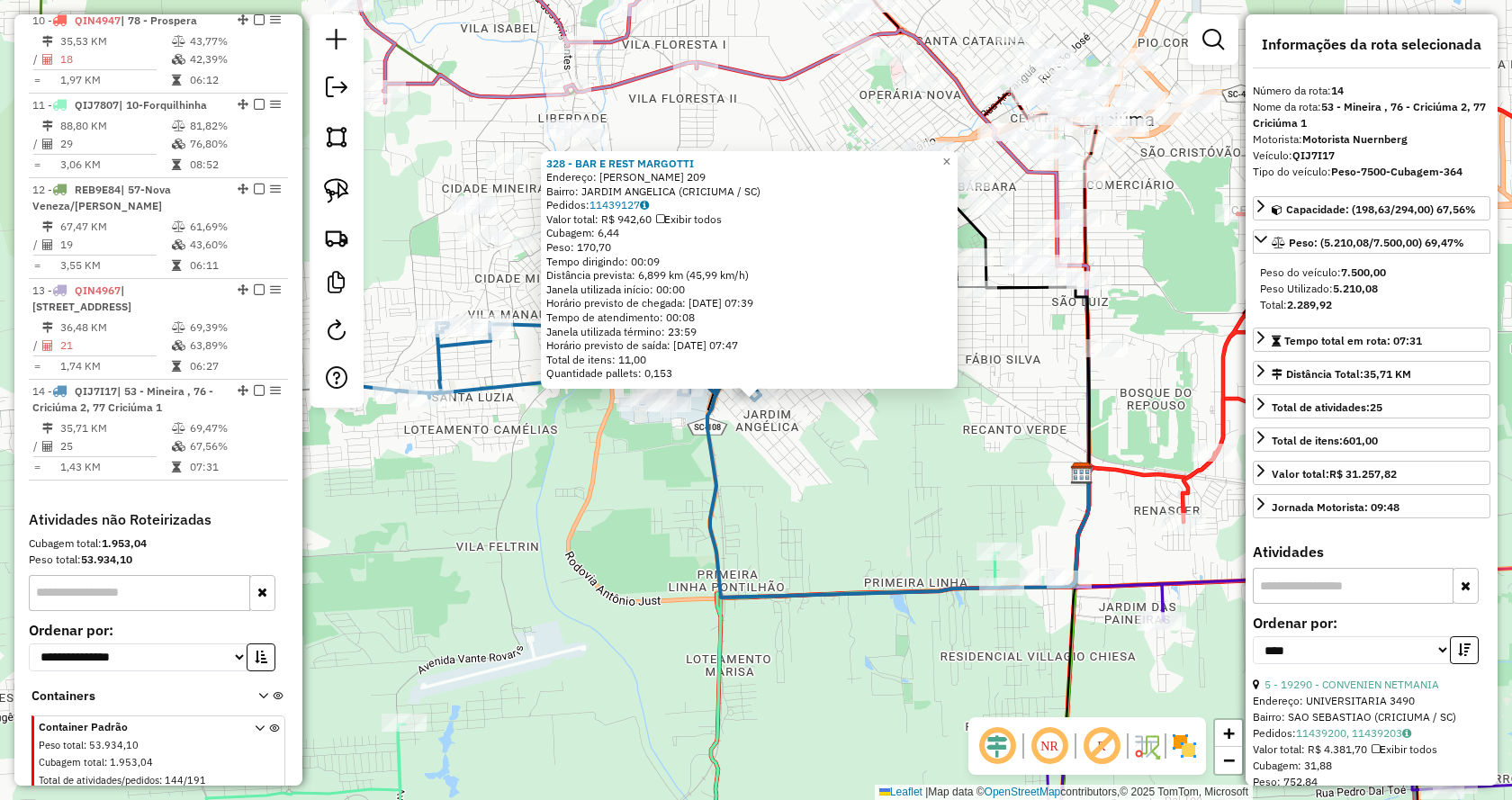
click at [799, 504] on div "328 - BAR E REST MARGOTTI Endereço: WALTER DA SILVA MEDEIROS 209 Bairro: JARDIM…" at bounding box center [756, 400] width 1512 height 800
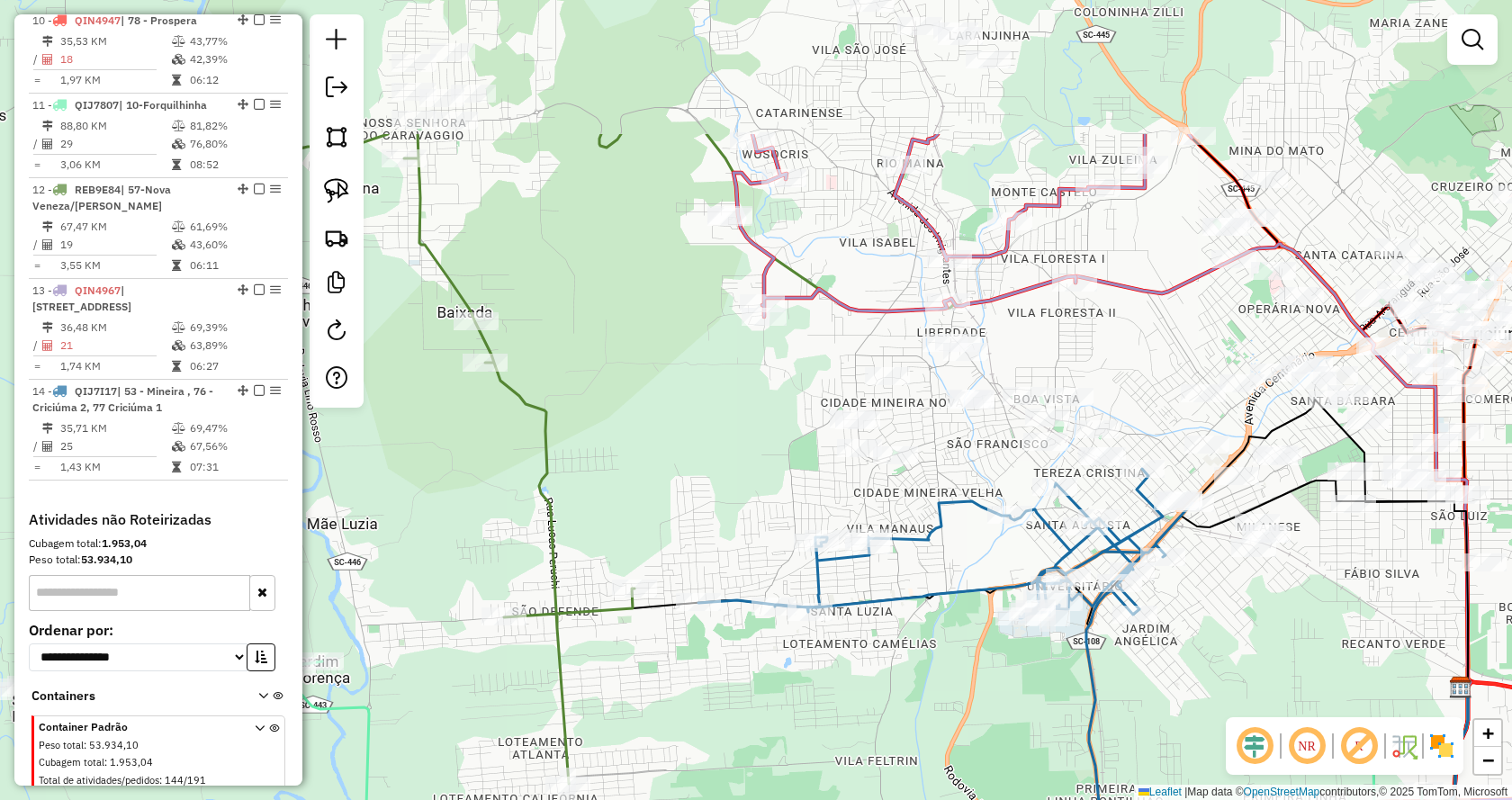
drag, startPoint x: 597, startPoint y: 272, endPoint x: 951, endPoint y: 489, distance: 415.2
click at [976, 487] on div "Janela de atendimento Grade de atendimento Capacidade Transportadoras Veículos …" at bounding box center [756, 400] width 1512 height 800
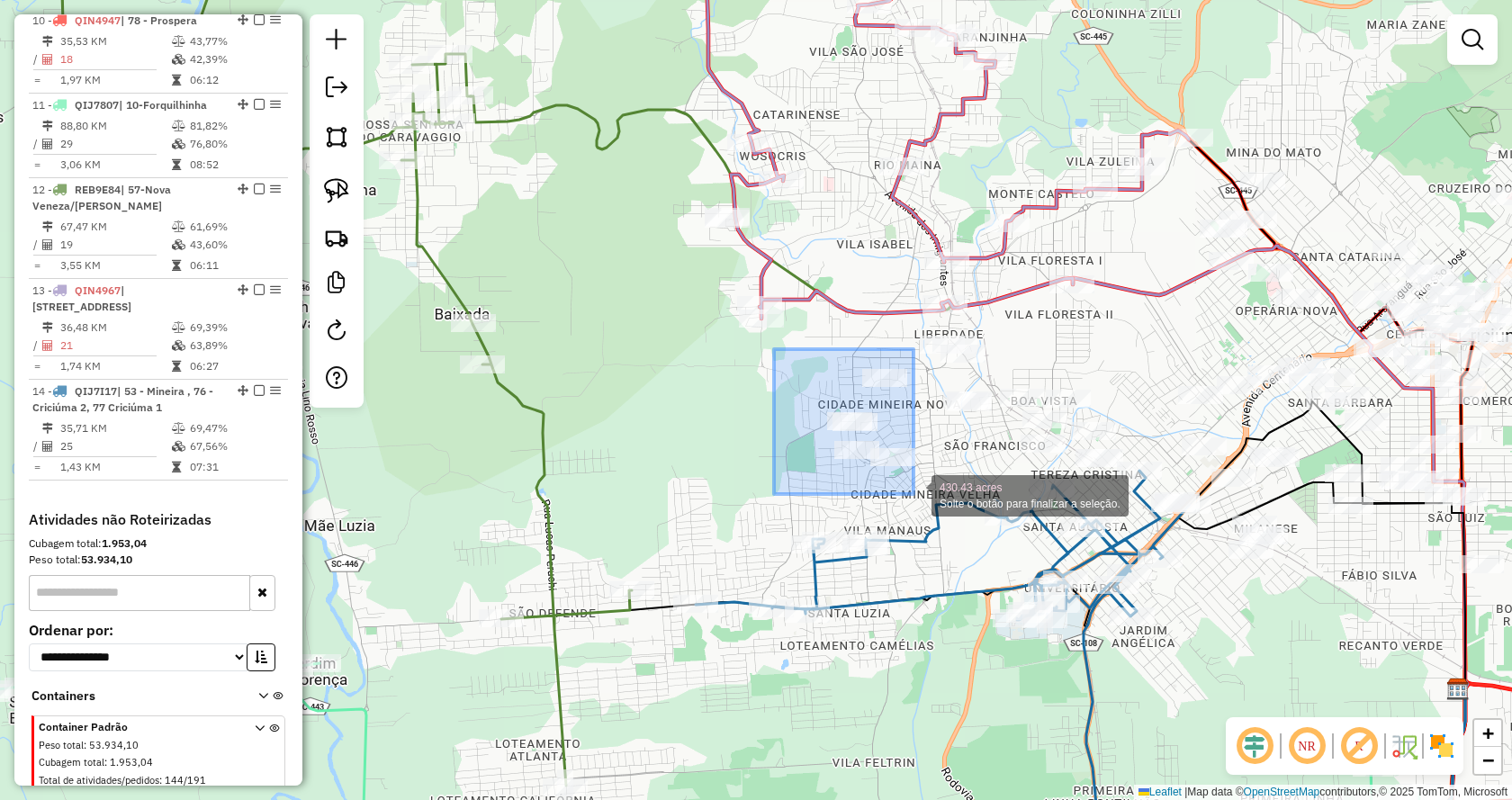
drag, startPoint x: 774, startPoint y: 350, endPoint x: 913, endPoint y: 494, distance: 200.1
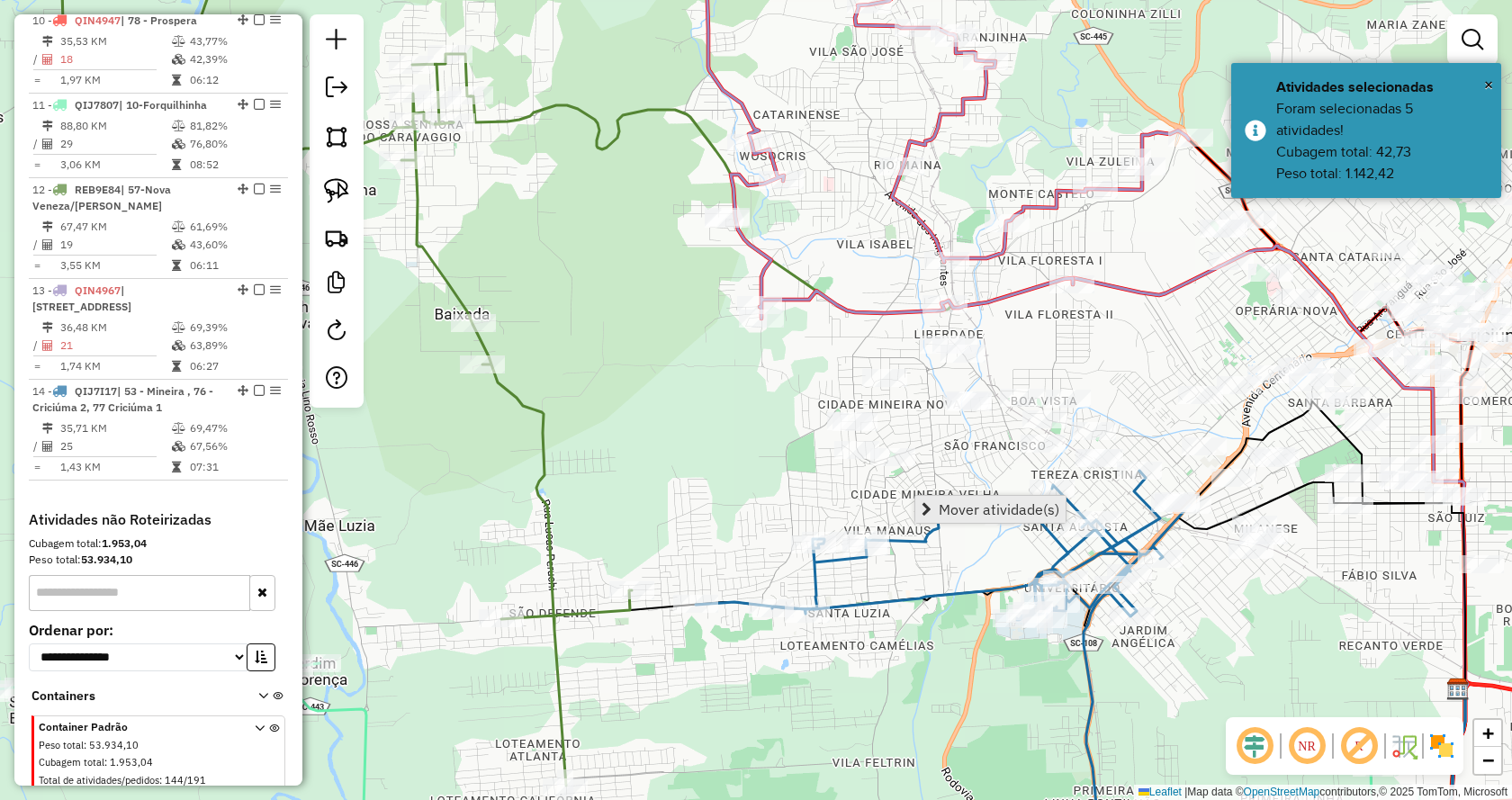
click at [954, 519] on link "Mover atividade(s)" at bounding box center [990, 510] width 151 height 27
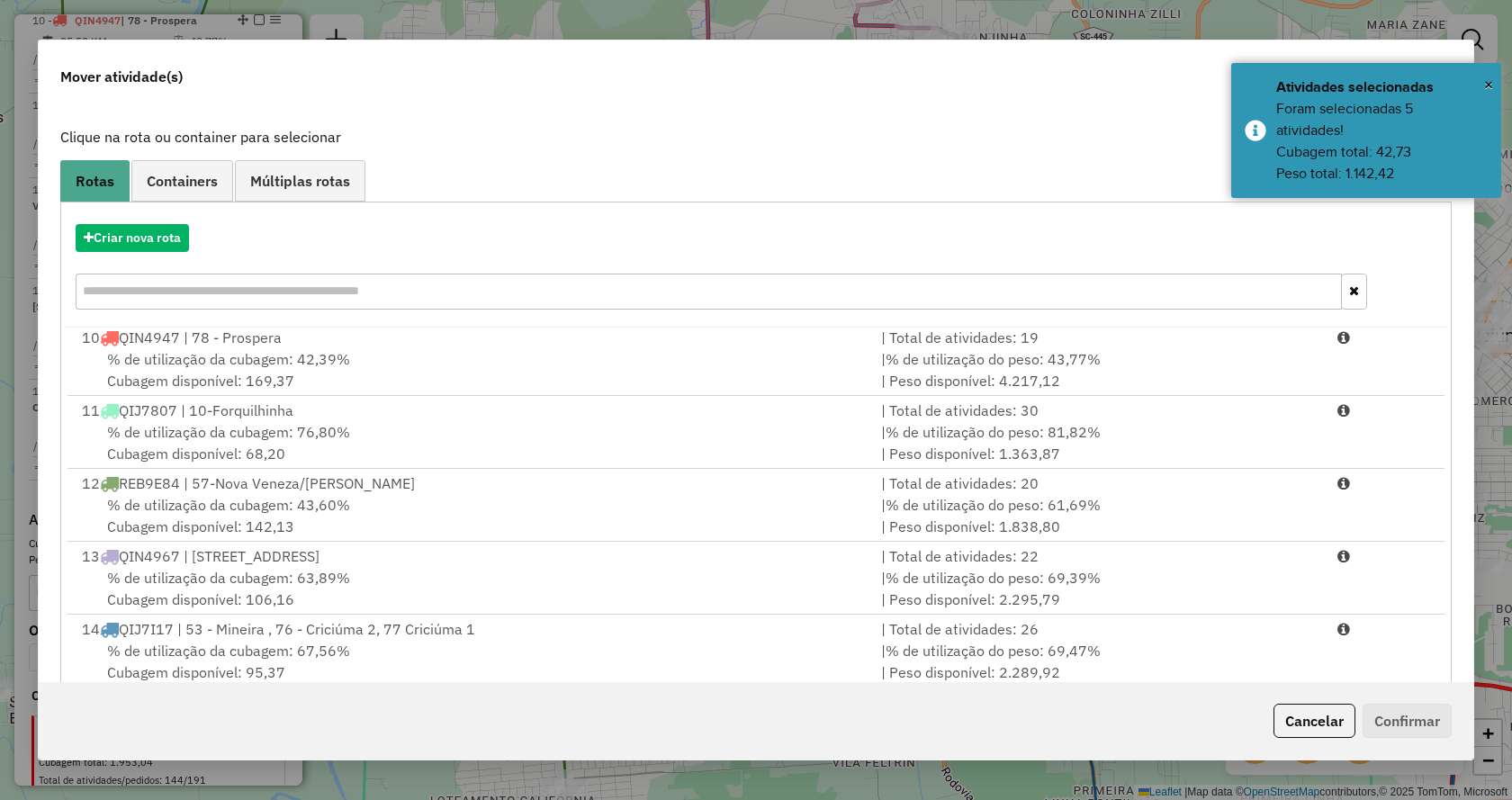
scroll to position [128, 0]
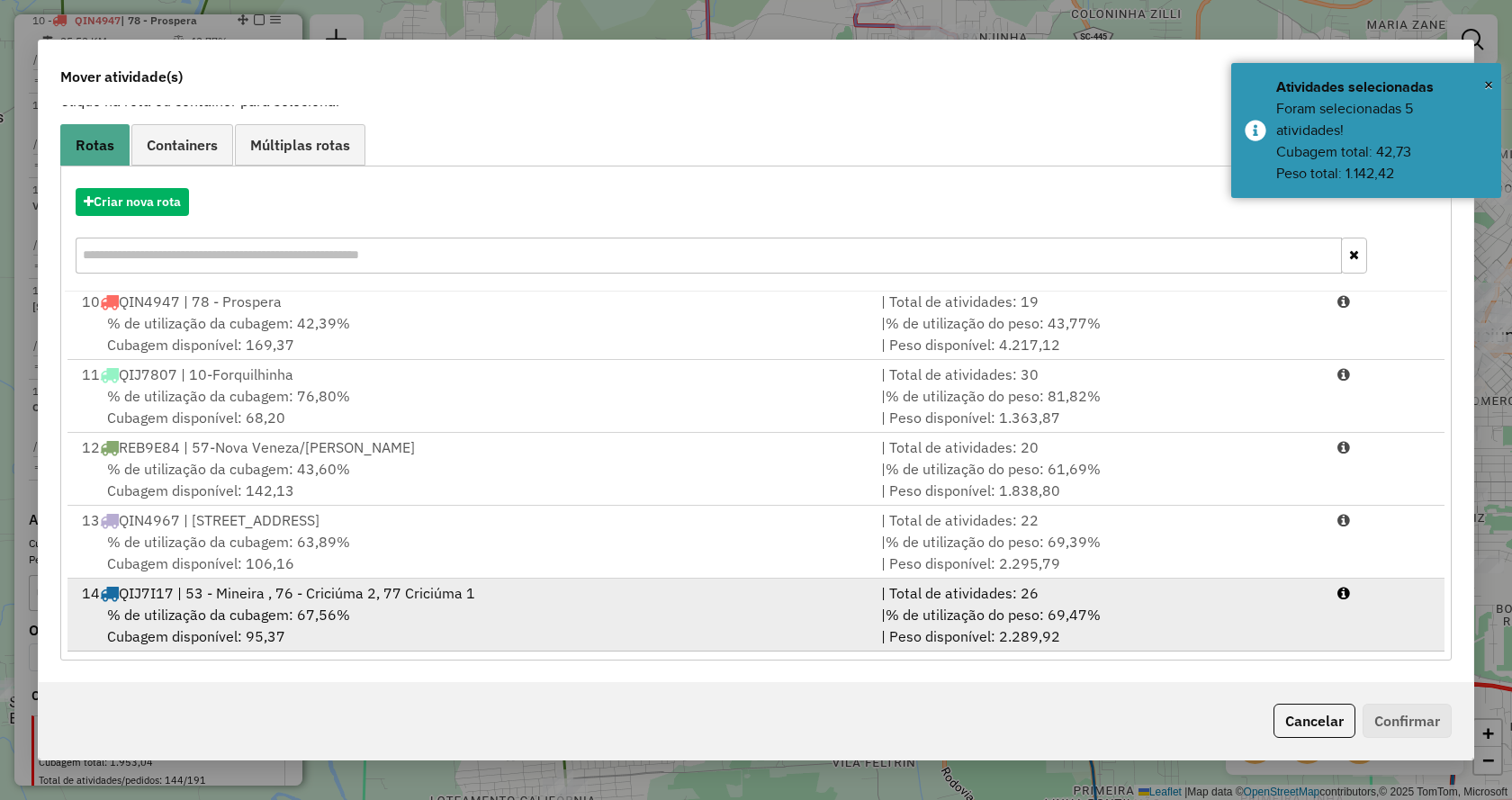
click at [1280, 624] on div "| % de utilização do peso: 69,47% | Peso disponível: 2.289,92" at bounding box center [1098, 626] width 456 height 43
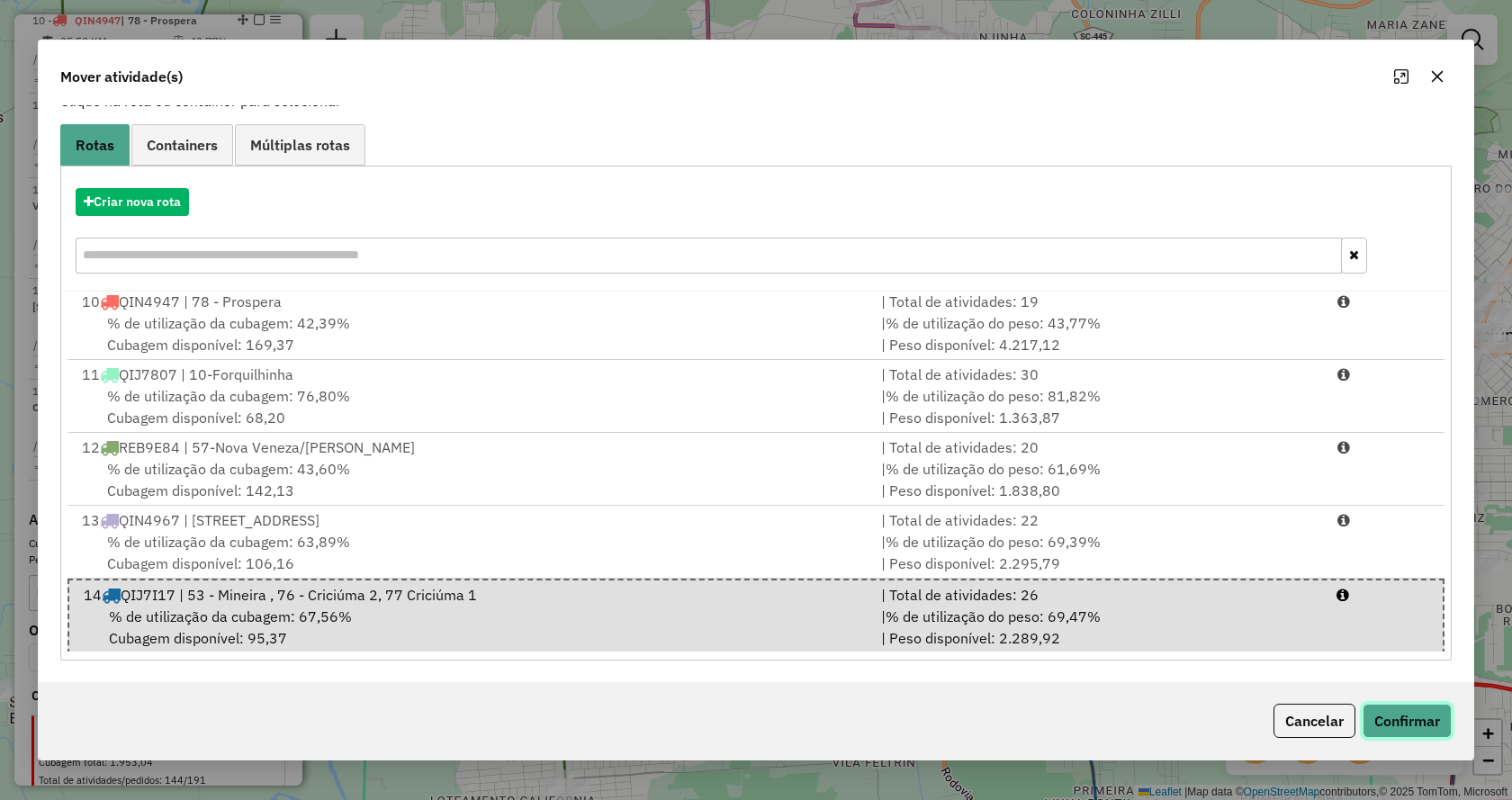
click at [1366, 711] on button "Confirmar" at bounding box center [1406, 721] width 89 height 34
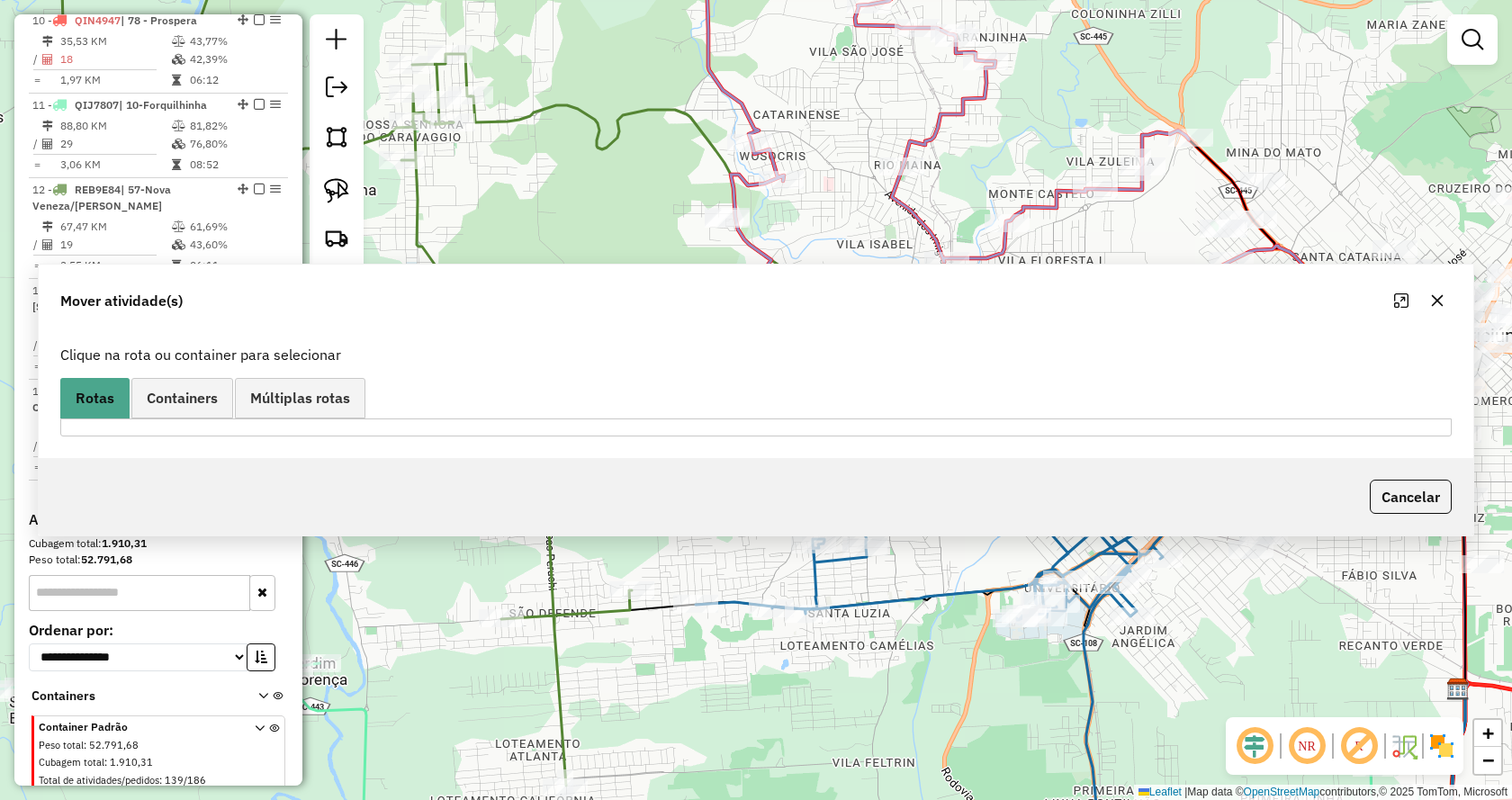
scroll to position [0, 0]
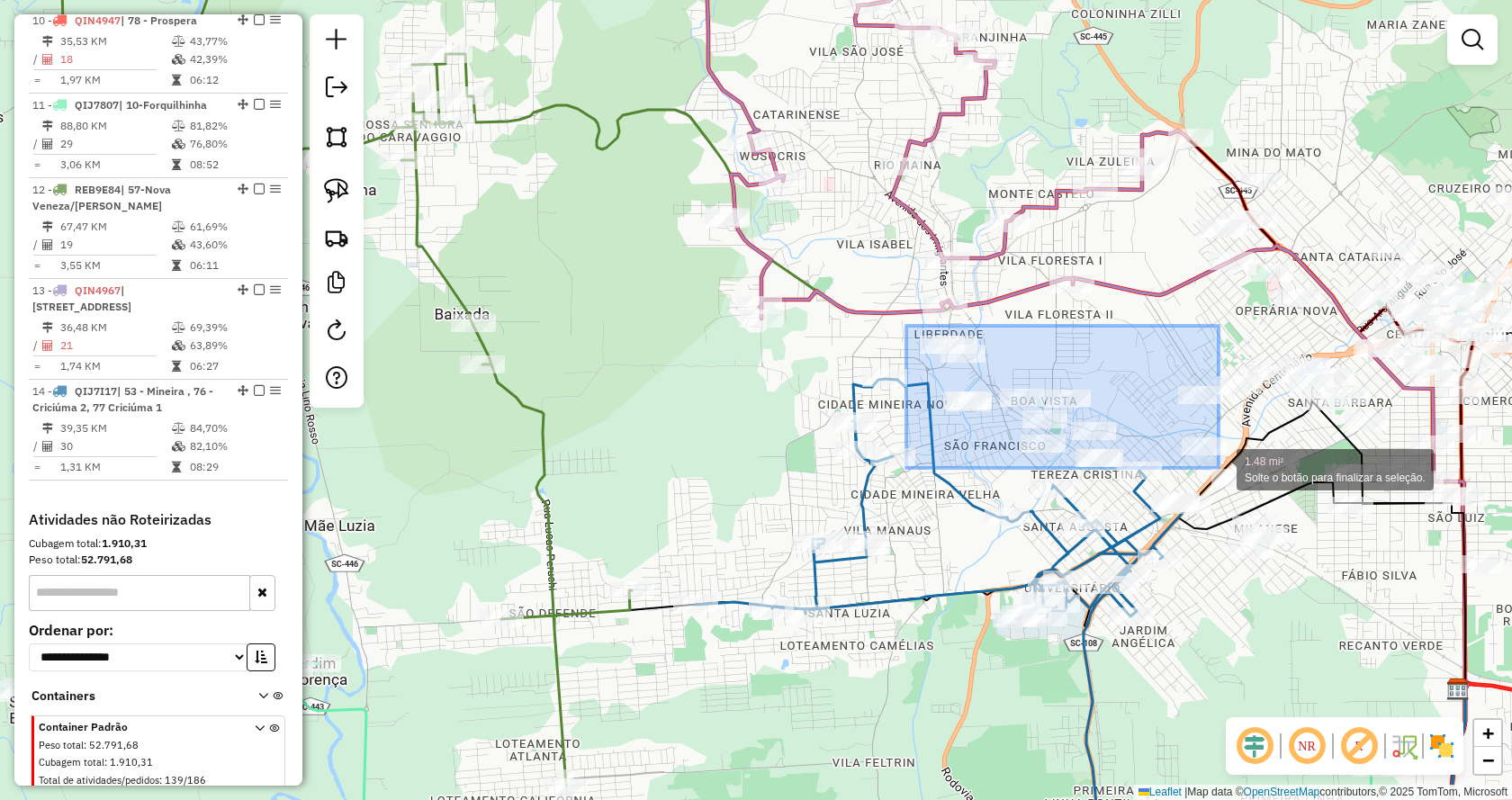
drag, startPoint x: 906, startPoint y: 326, endPoint x: 1218, endPoint y: 468, distance: 342.8
click at [1218, 468] on div "1.48 mi² Solte o botão para finalizar a seleção. Janela de atendimento Grade de…" at bounding box center [756, 400] width 1512 height 800
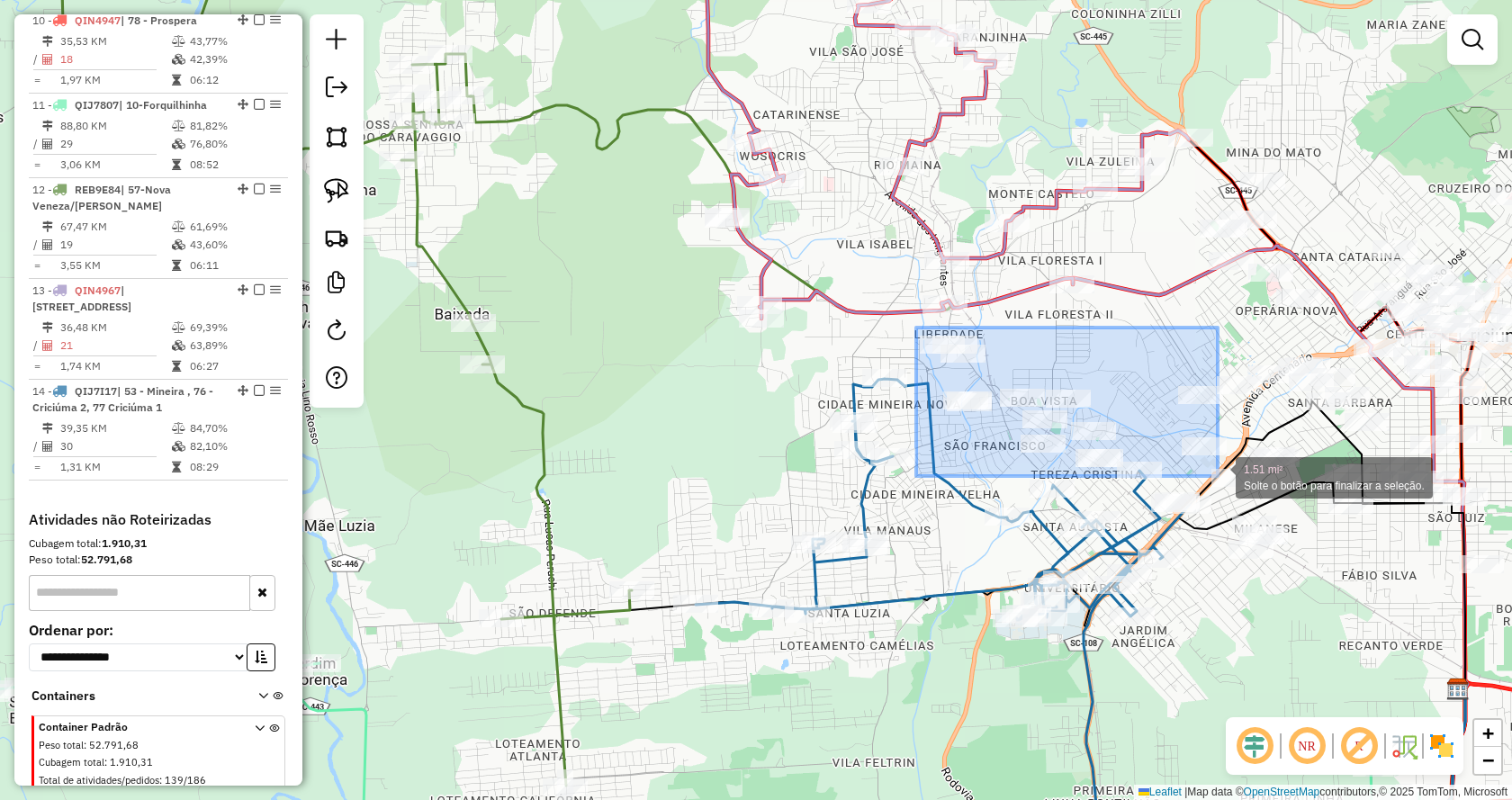
click at [1217, 476] on div "1.51 mi² Solte o botão para finalizar a seleção. Janela de atendimento Grade de…" at bounding box center [756, 400] width 1512 height 800
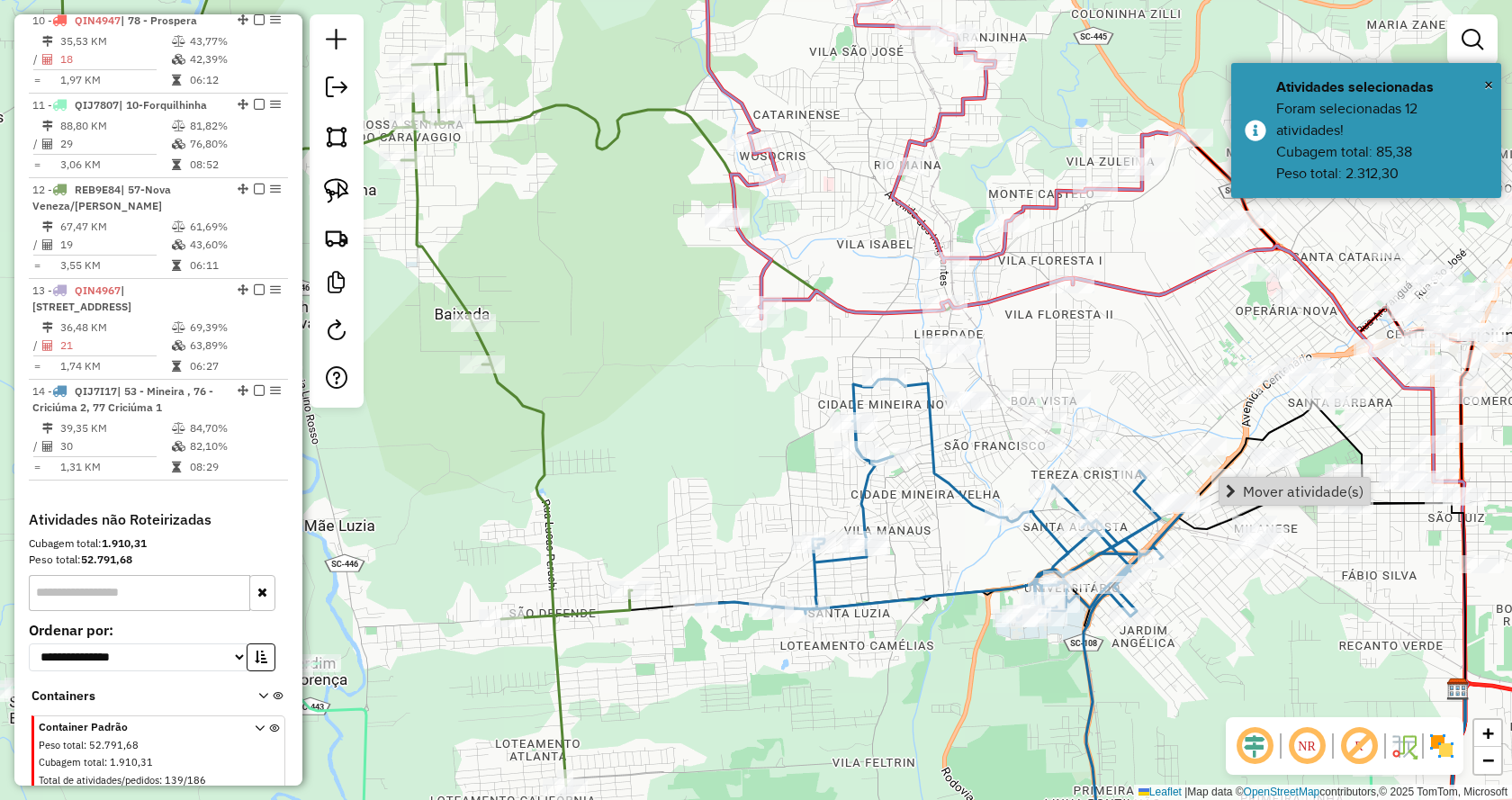
drag, startPoint x: 1223, startPoint y: 484, endPoint x: 1227, endPoint y: 464, distance: 20.4
click at [1228, 483] on link "Mover atividade(s)" at bounding box center [1295, 492] width 151 height 27
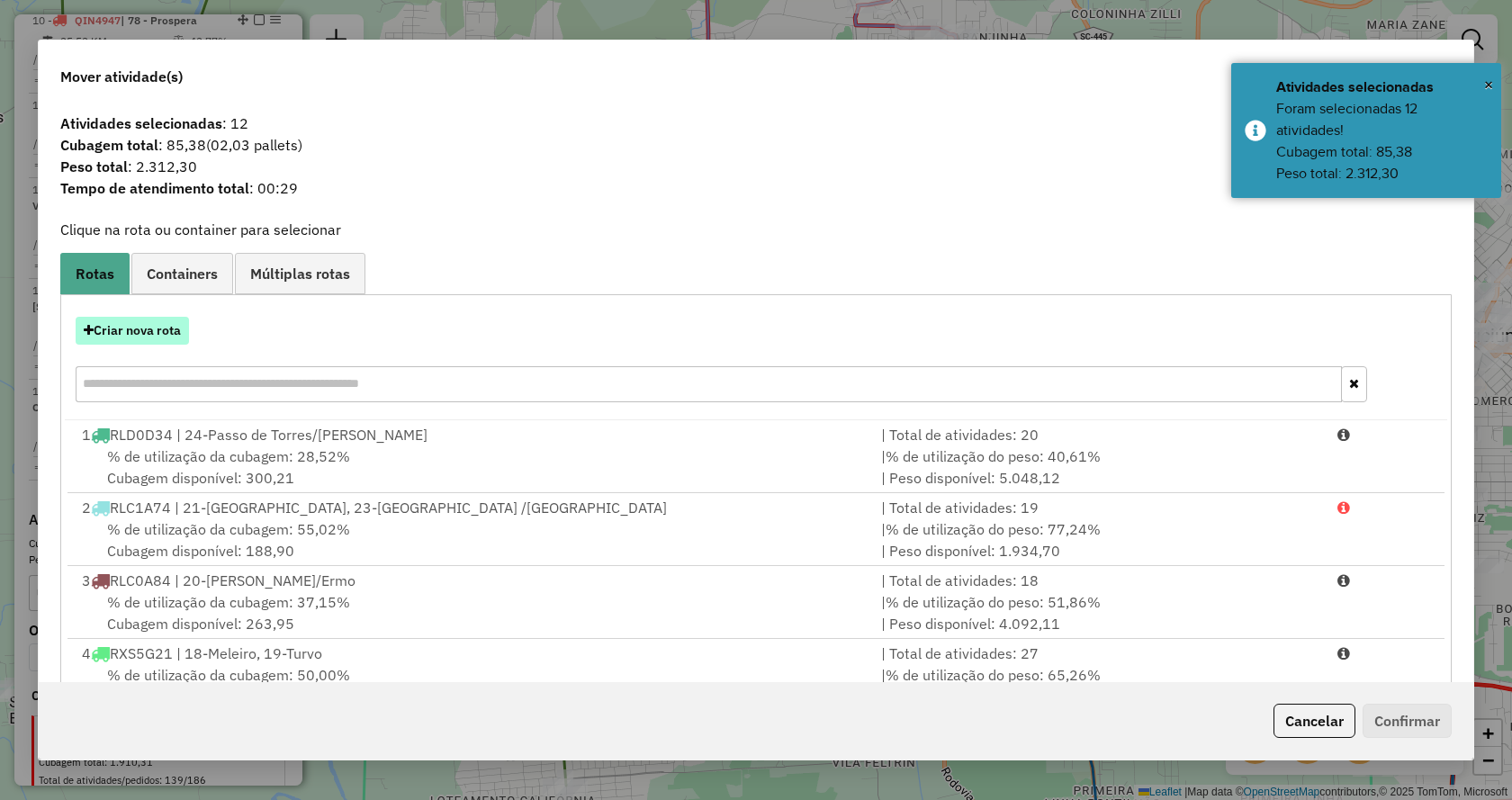
click at [157, 333] on button "Criar nova rota" at bounding box center [132, 331] width 114 height 28
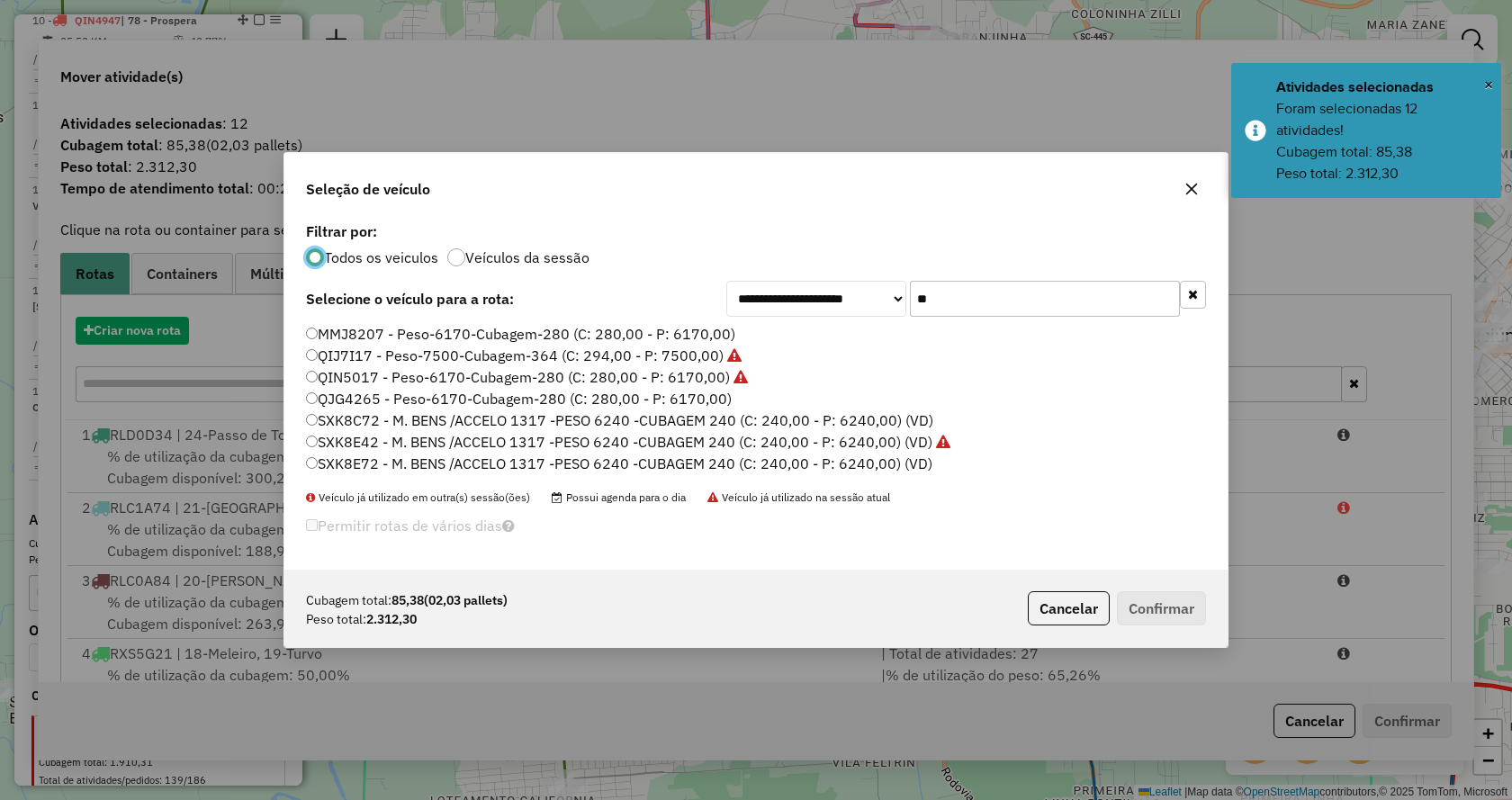
scroll to position [11, 6]
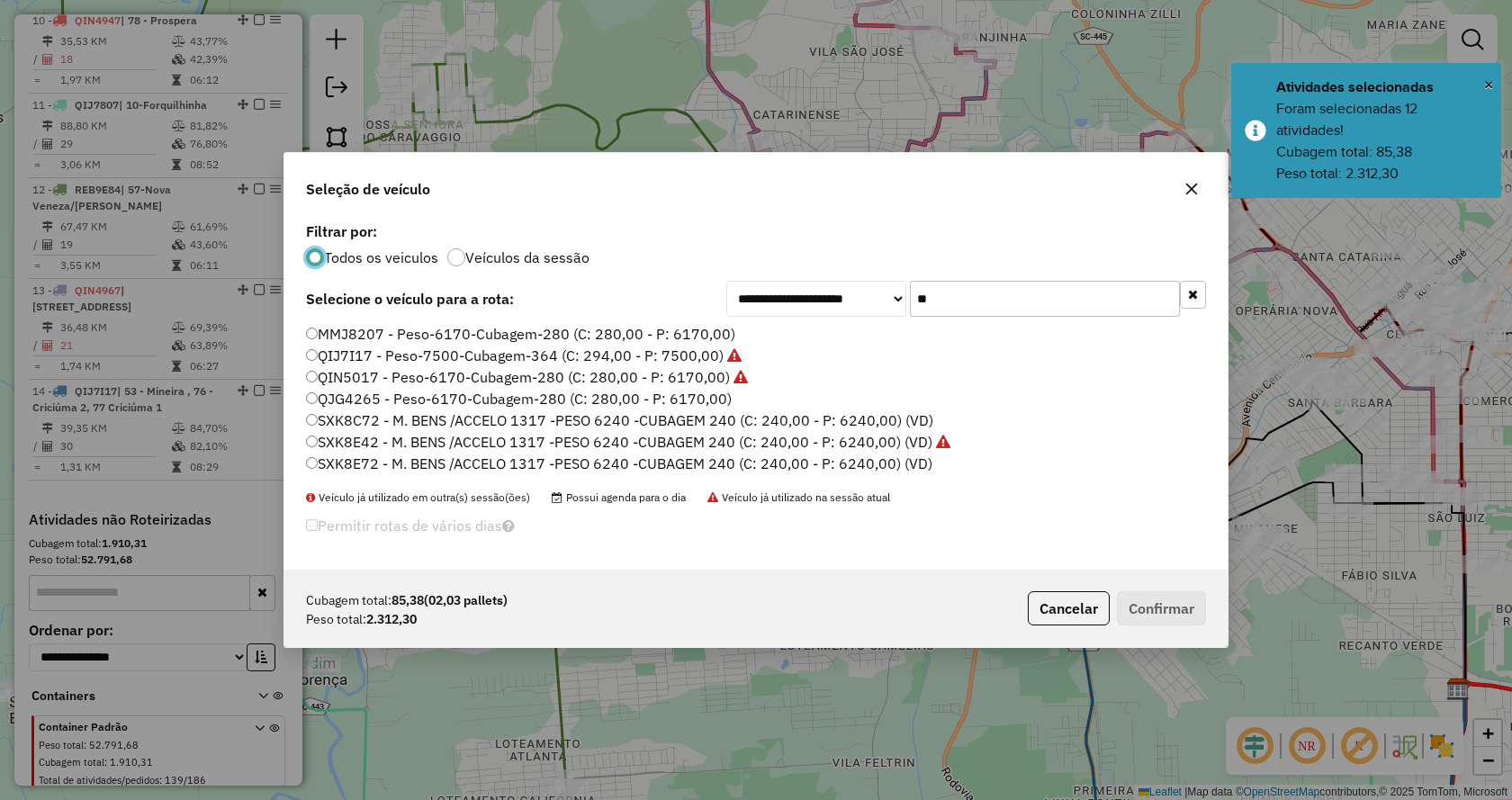
click at [980, 297] on input "**" at bounding box center [1045, 299] width 270 height 36
click at [974, 297] on input "**" at bounding box center [1045, 299] width 270 height 36
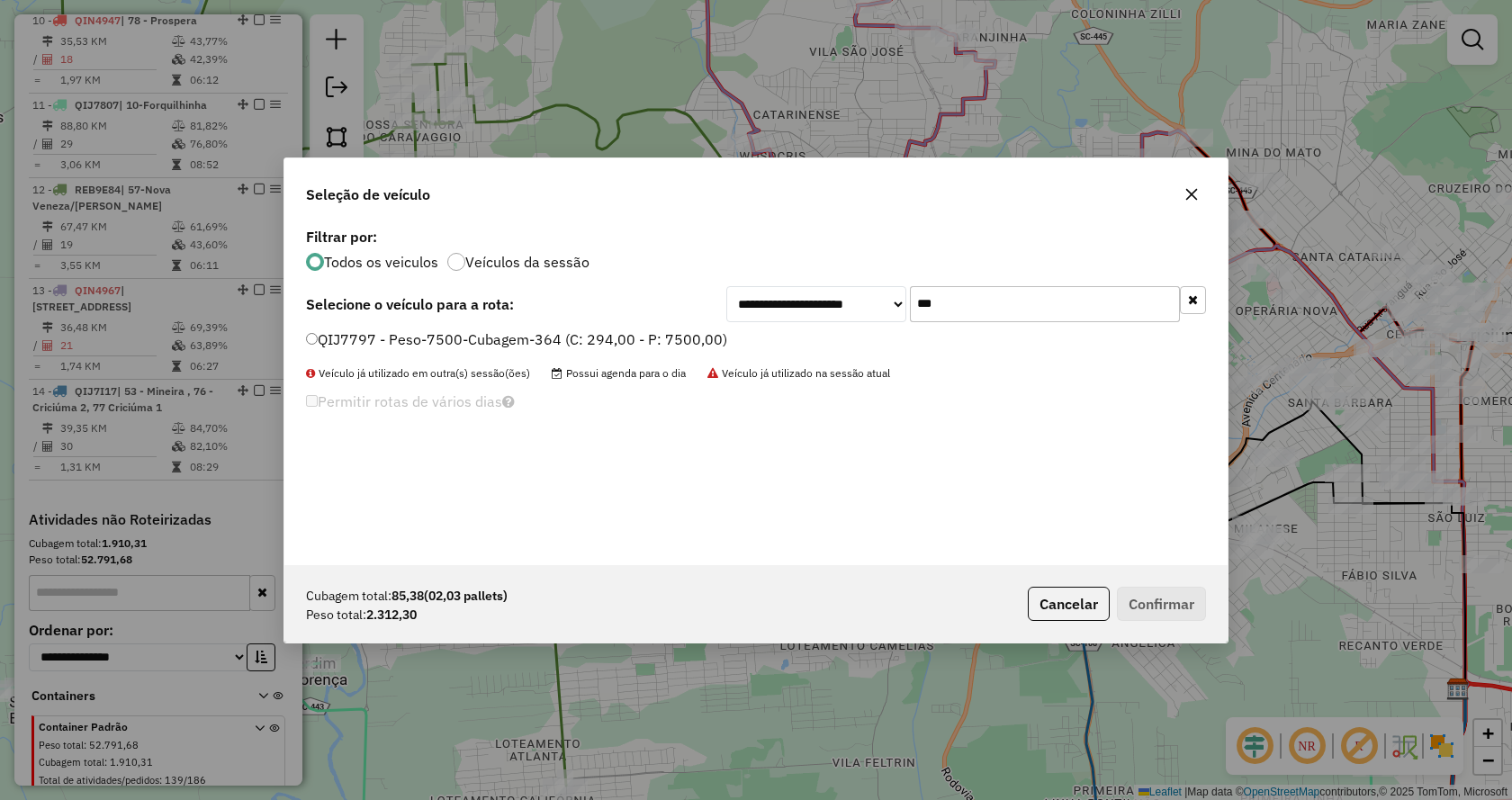
type input "***"
click at [374, 327] on div "**********" at bounding box center [756, 394] width 943 height 342
click at [396, 341] on label "QIJ7797 - Peso-7500-Cubagem-364 (C: 294,00 - P: 7500,00)" at bounding box center [517, 340] width 421 height 22
click at [1138, 598] on button "Confirmar" at bounding box center [1161, 603] width 89 height 34
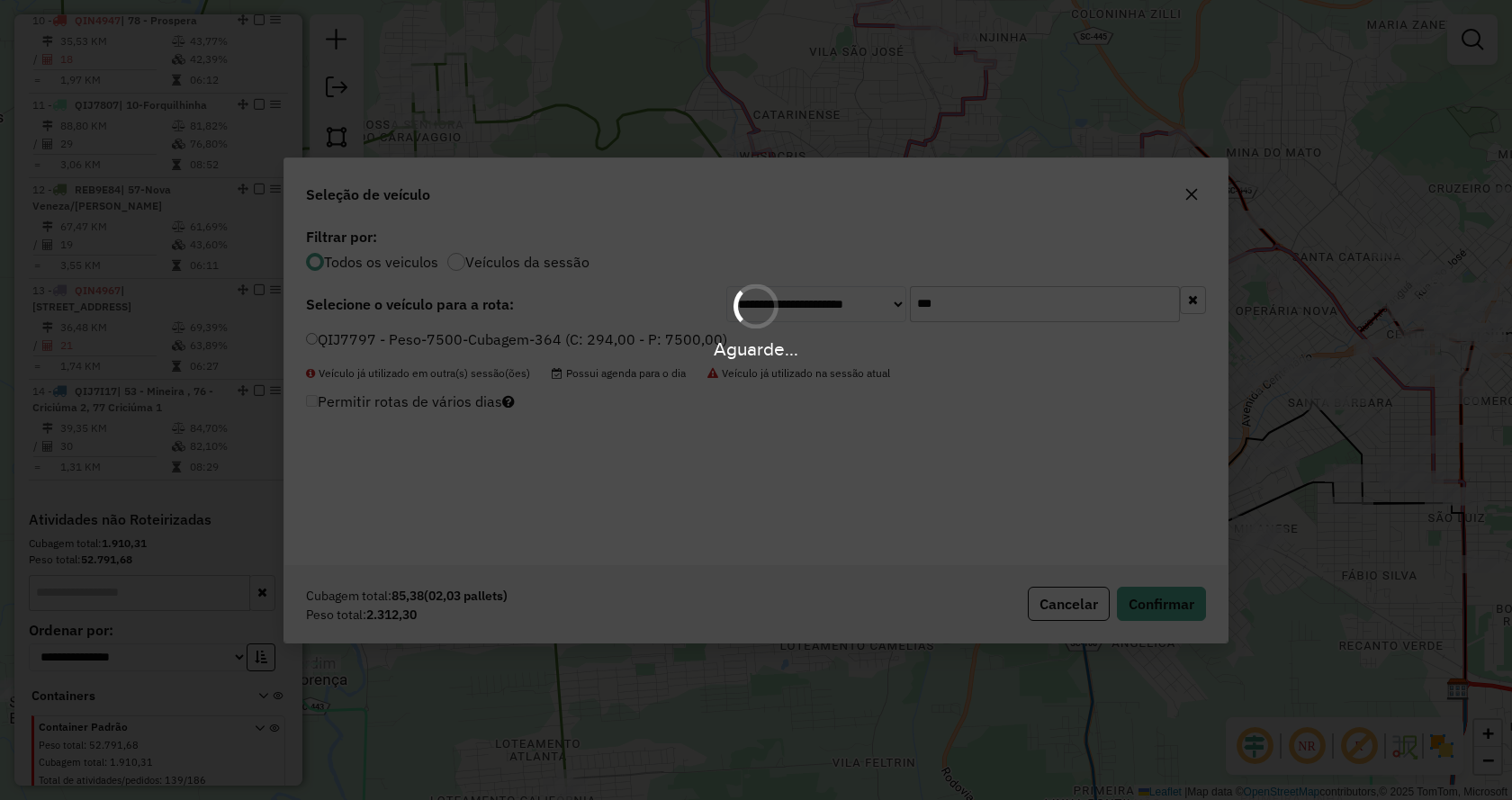
scroll to position [1674, 0]
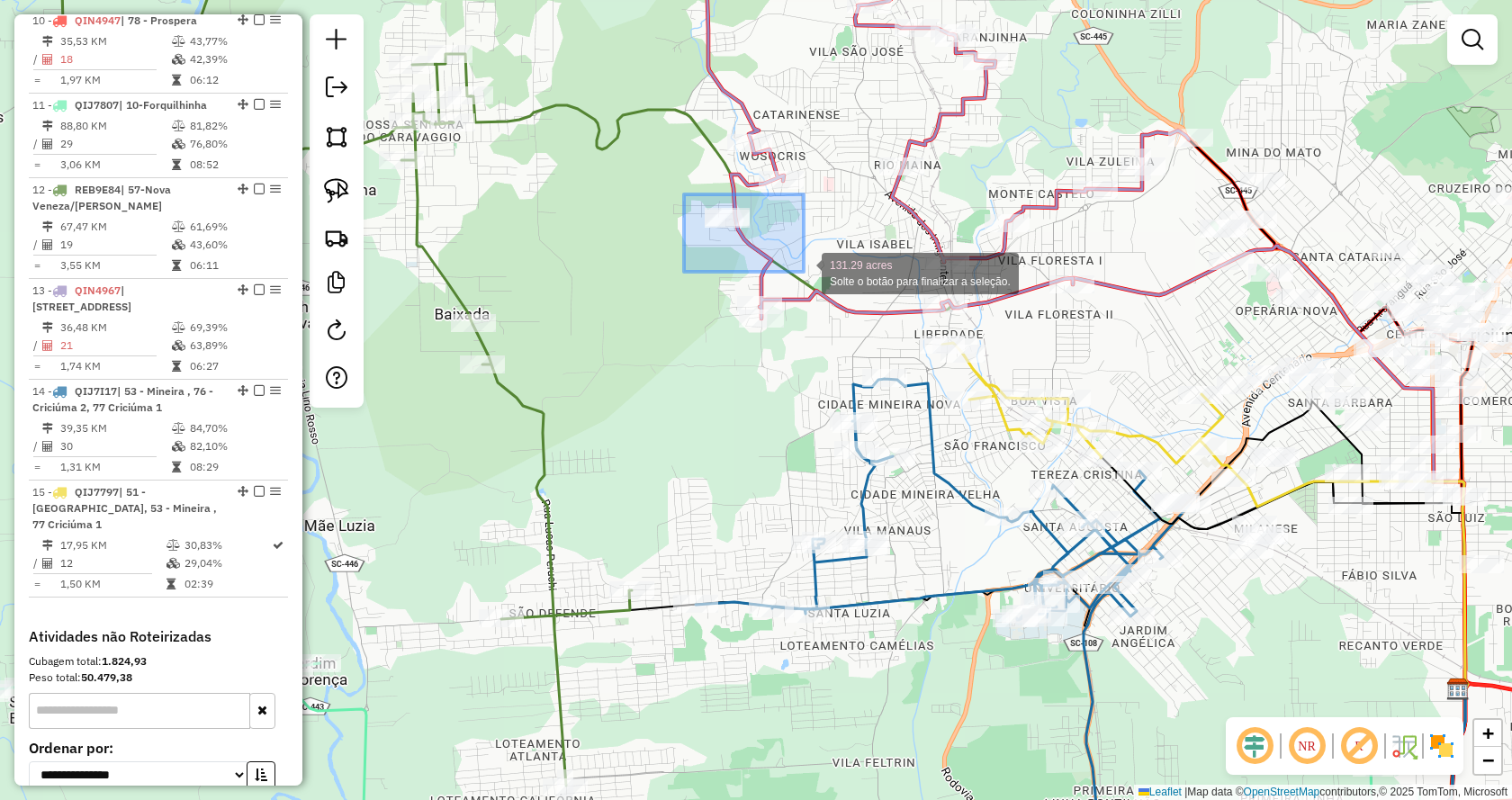
drag, startPoint x: 781, startPoint y: 258, endPoint x: 836, endPoint y: 296, distance: 66.9
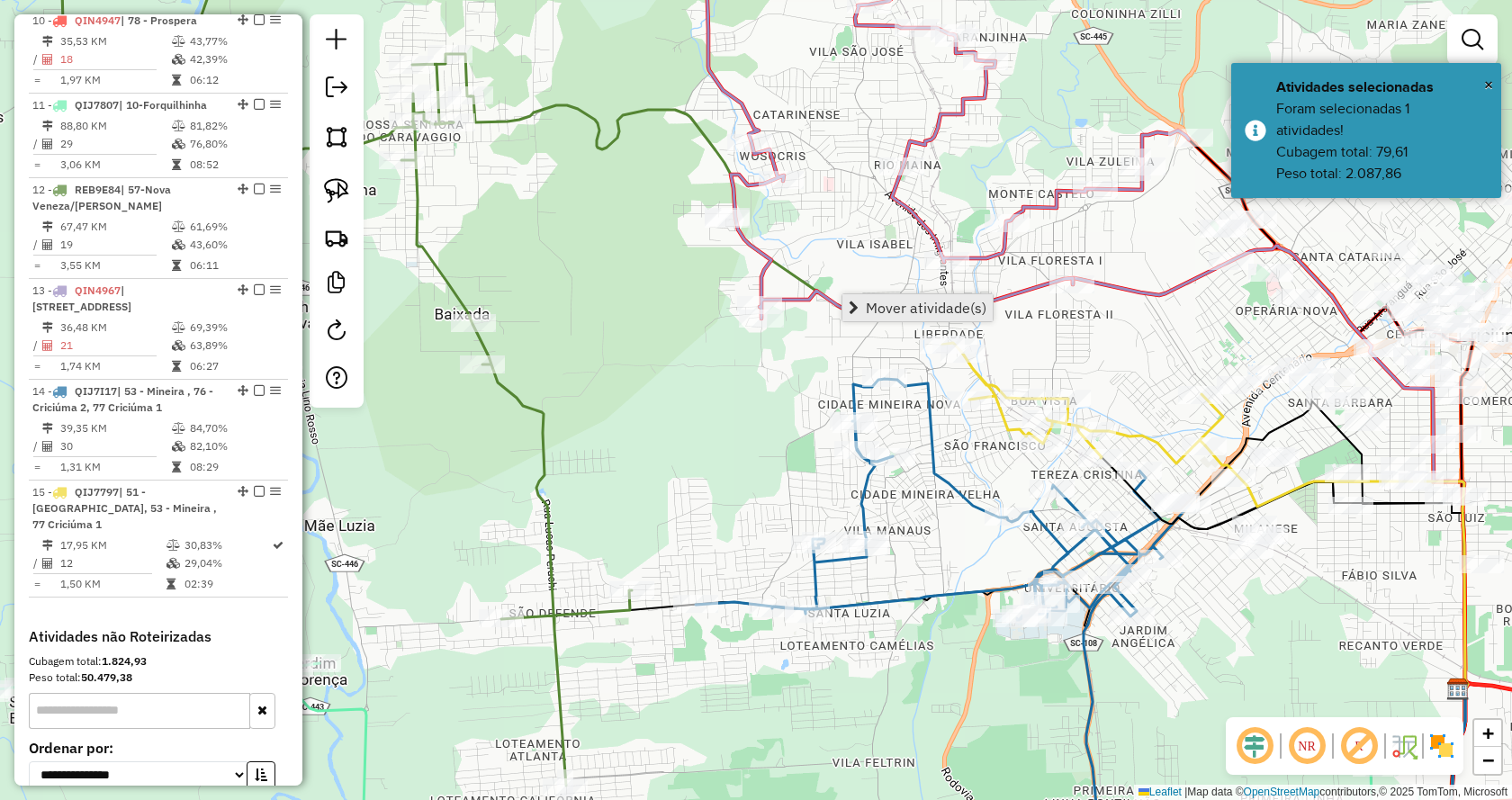
click at [866, 306] on span "Mover atividade(s)" at bounding box center [926, 307] width 120 height 15
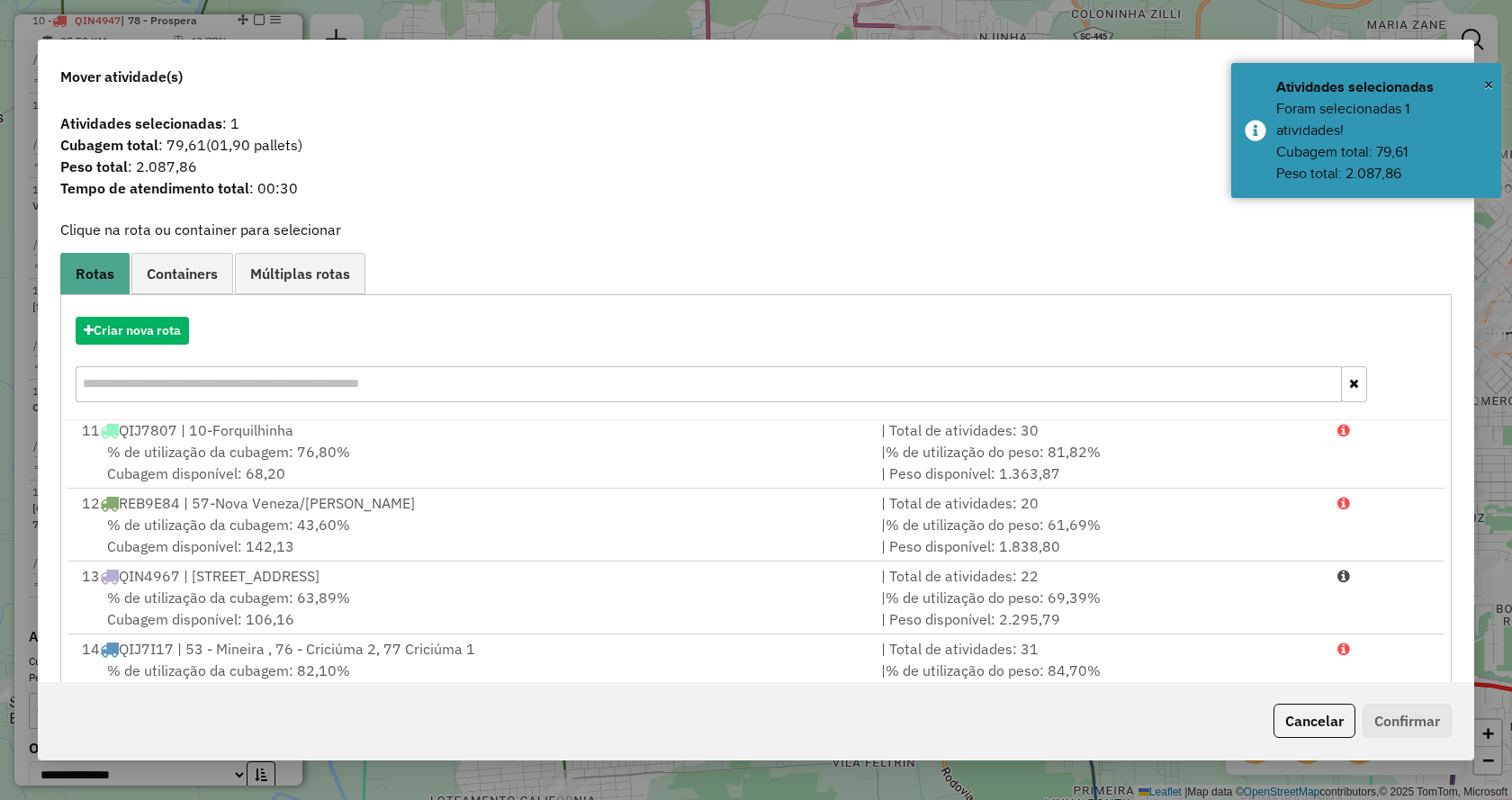
scroll to position [128, 0]
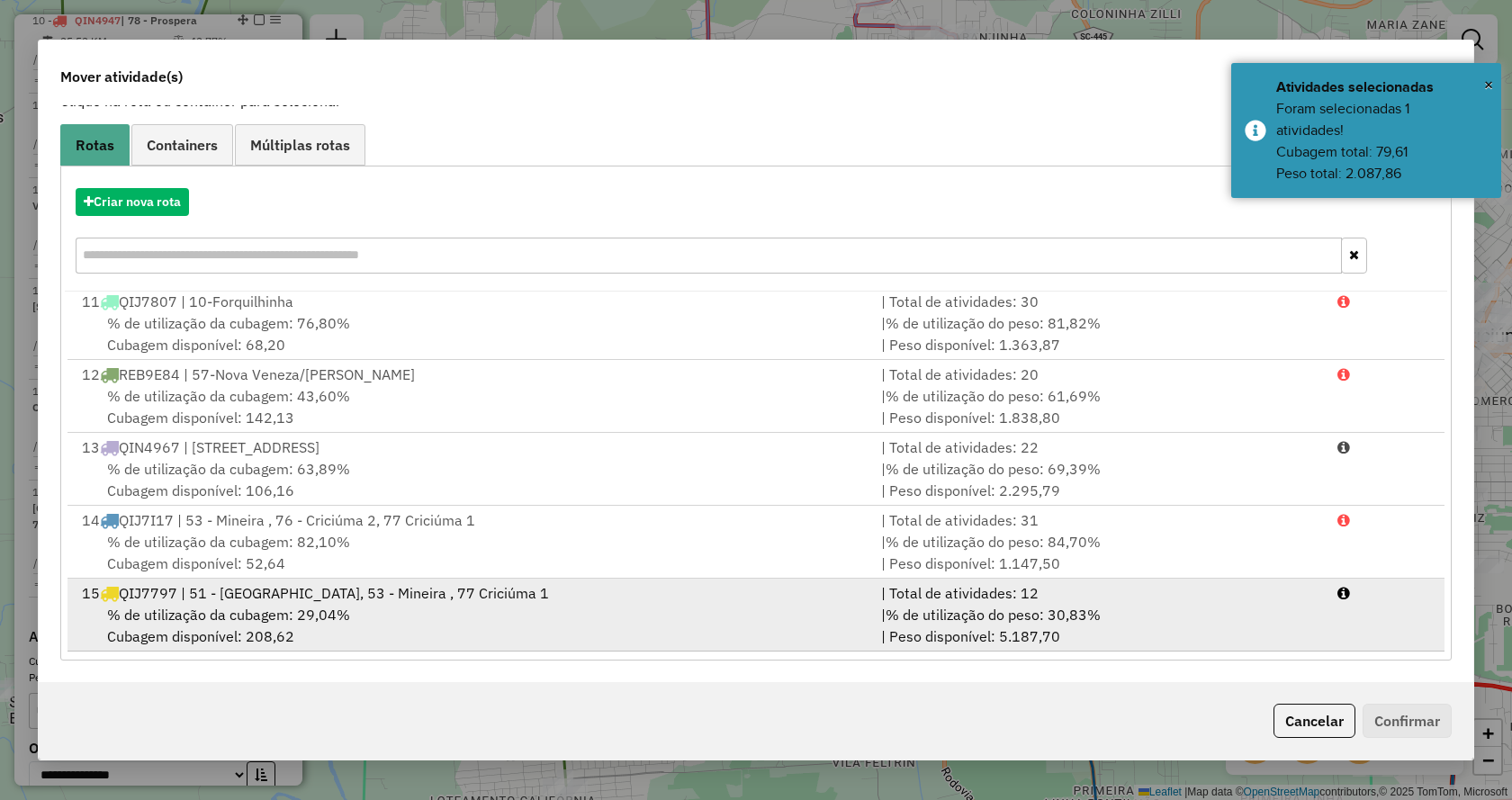
click at [1222, 640] on div "| % de utilização do peso: 30,83% | Peso disponível: 5.187,70" at bounding box center [1098, 626] width 456 height 43
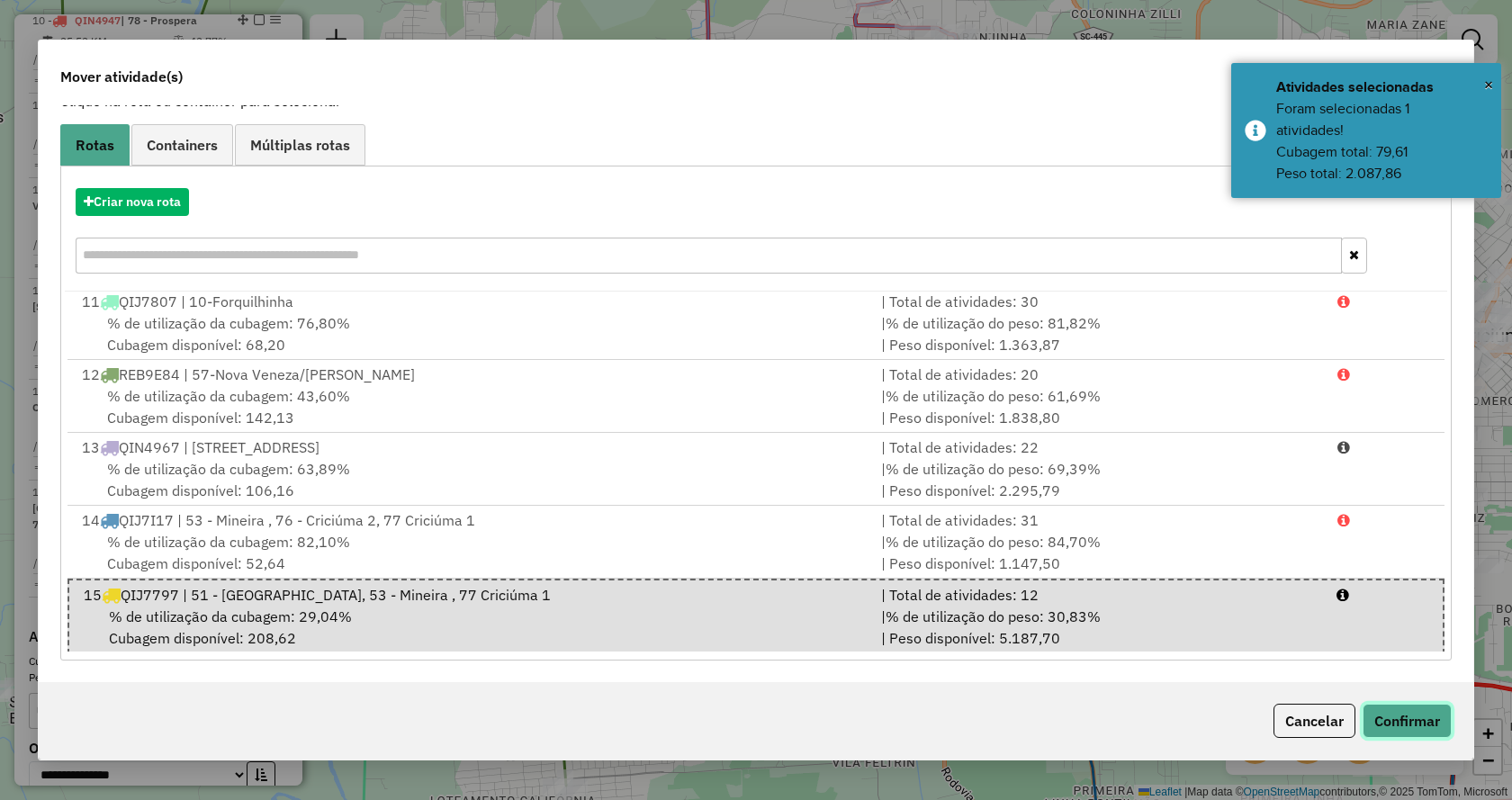
click at [1418, 734] on button "Confirmar" at bounding box center [1406, 721] width 89 height 34
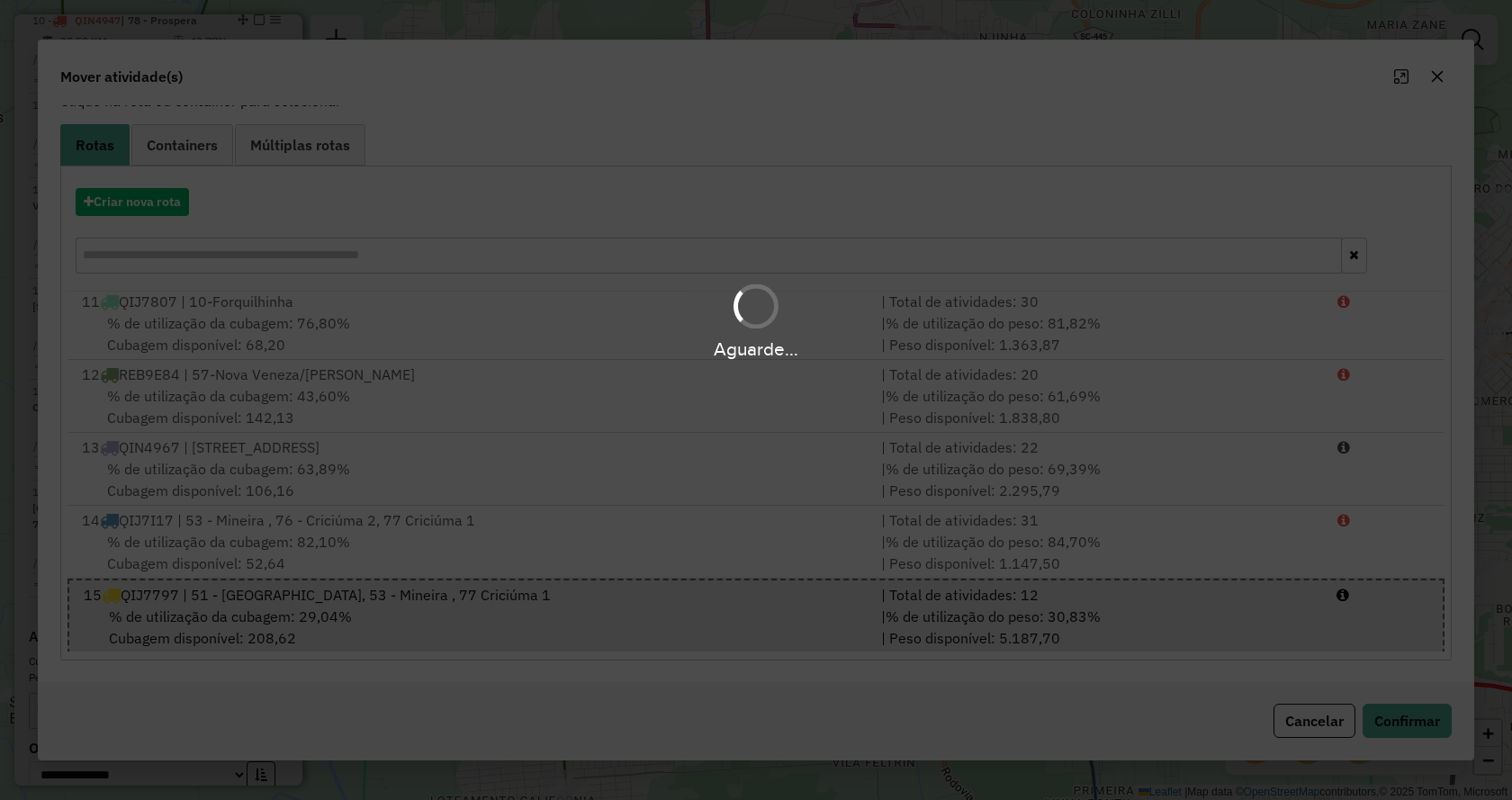
scroll to position [0, 0]
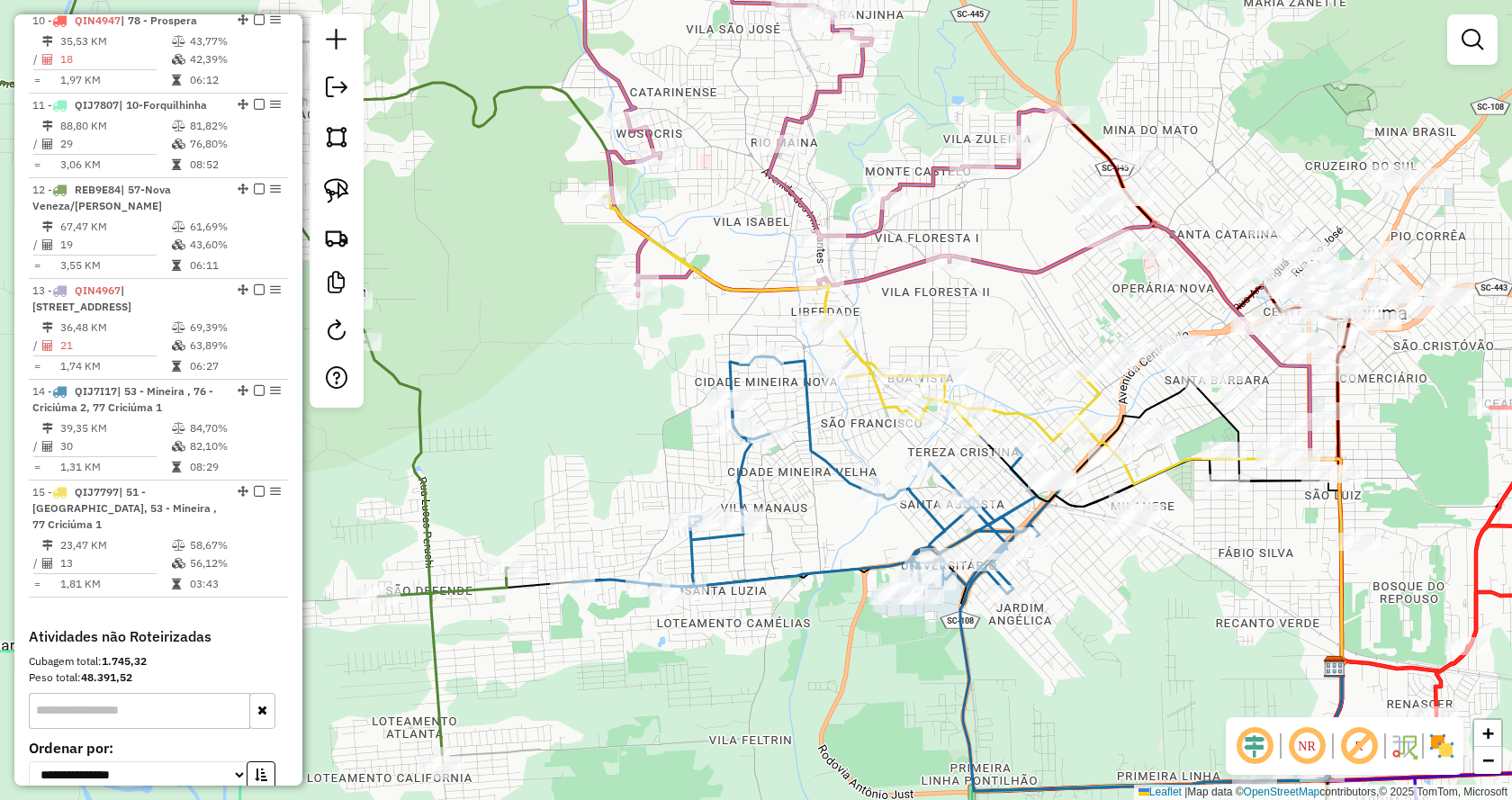
drag, startPoint x: 1111, startPoint y: 363, endPoint x: 946, endPoint y: 328, distance: 168.7
click at [946, 328] on div "Janela de atendimento Grade de atendimento Capacidade Transportadoras Veículos …" at bounding box center [756, 400] width 1512 height 800
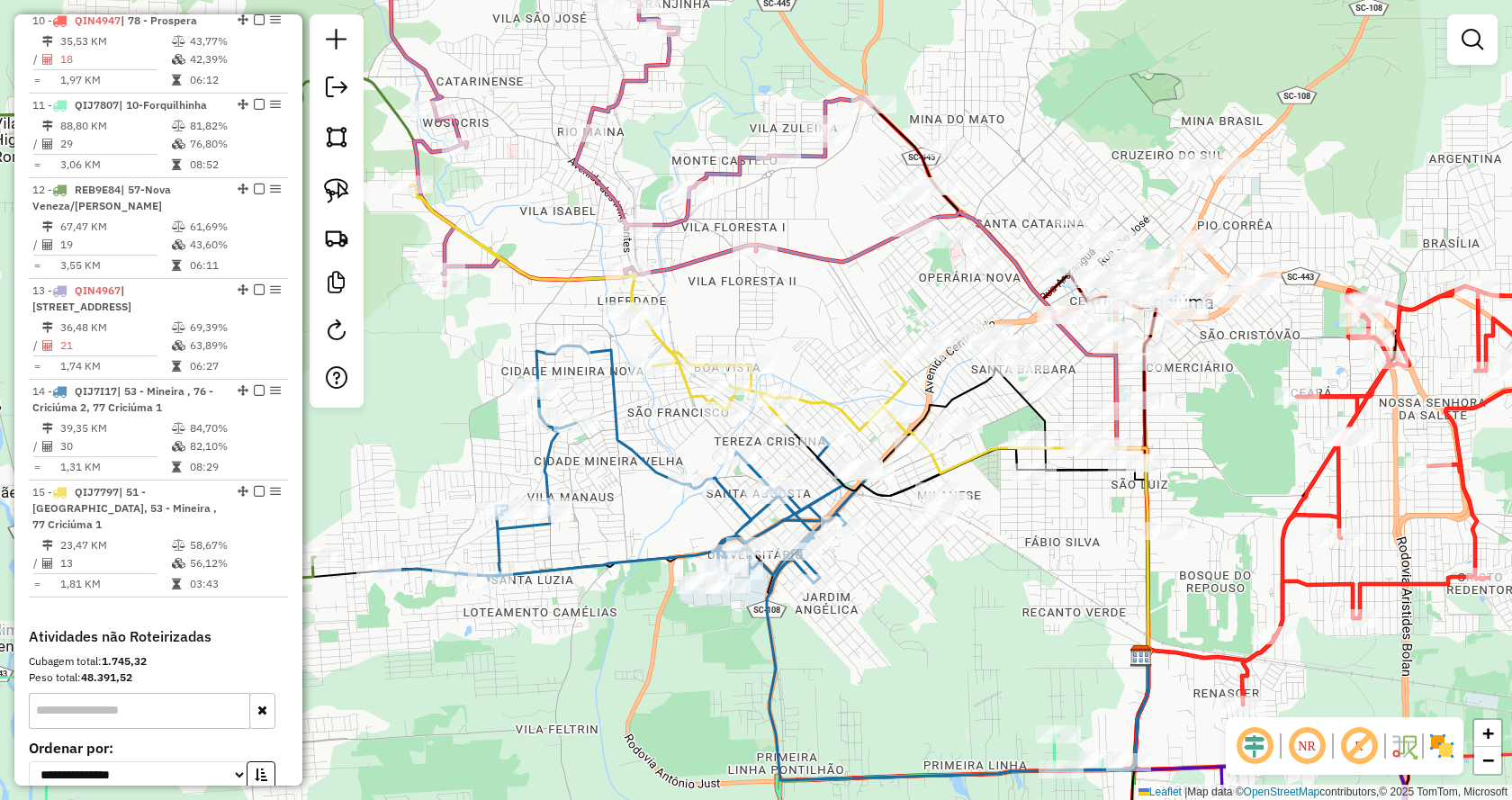
drag, startPoint x: 1064, startPoint y: 609, endPoint x: 1003, endPoint y: 610, distance: 61.0
click at [1003, 610] on div "Janela de atendimento Grade de atendimento Capacidade Transportadoras Veículos …" at bounding box center [756, 400] width 1512 height 800
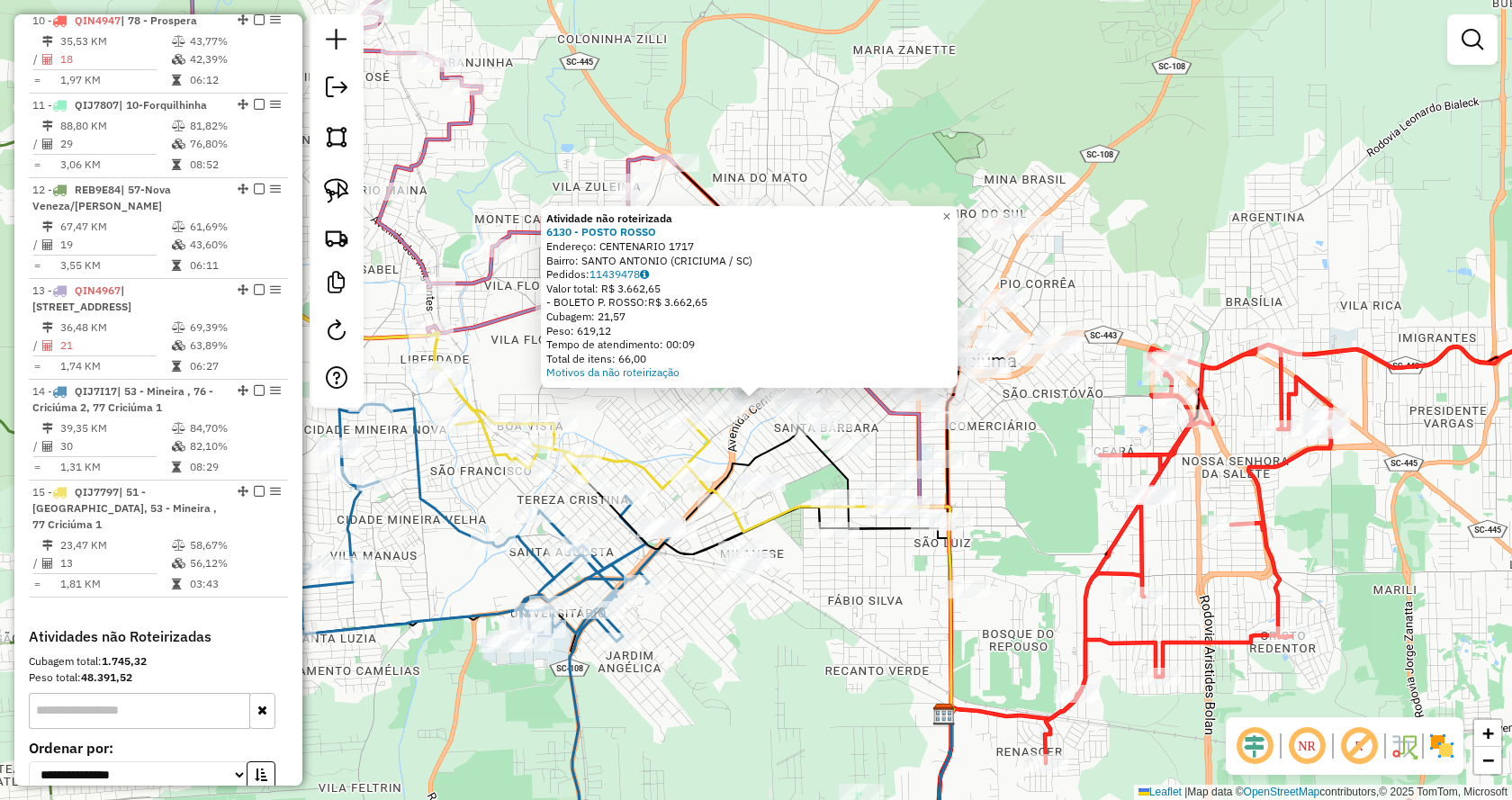
click at [1047, 515] on div "Atividade não roteirizada 6130 - POSTO ROSSO Endereço: CENTENARIO 1717 Bairro: …" at bounding box center [756, 400] width 1512 height 800
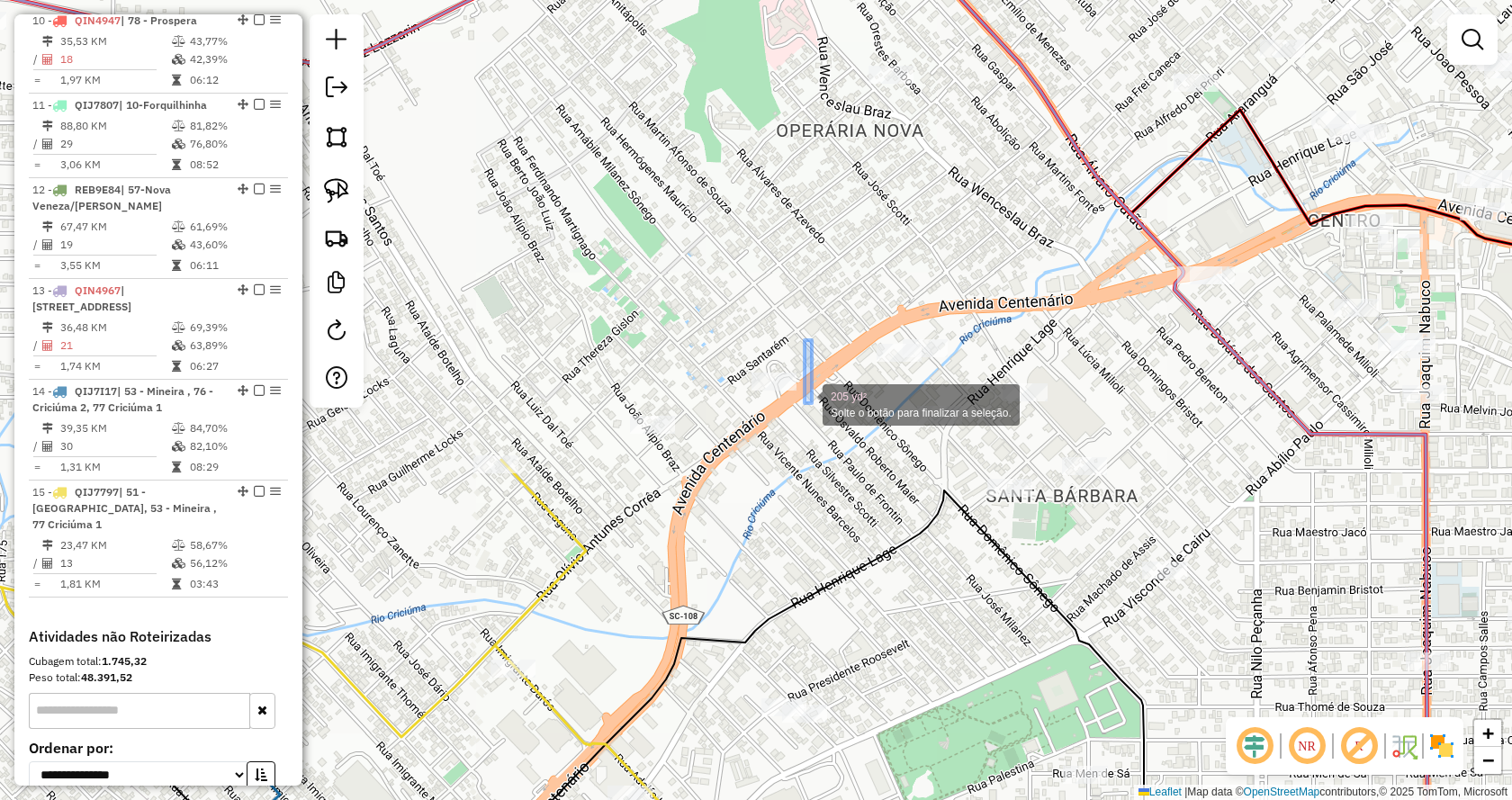
drag, startPoint x: 804, startPoint y: 403, endPoint x: 556, endPoint y: 464, distance: 255.4
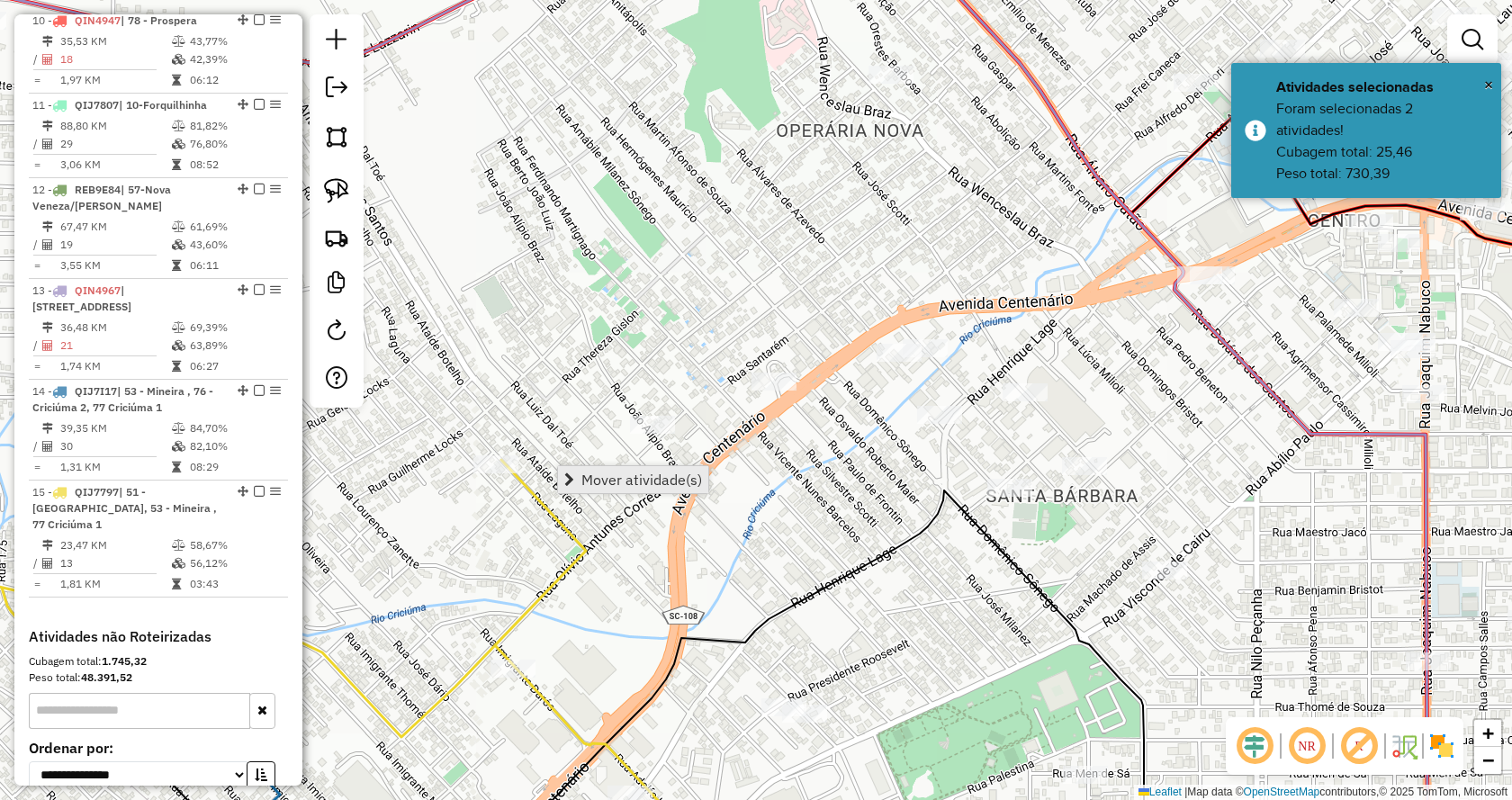
click at [685, 487] on span "Mover atividade(s)" at bounding box center [641, 480] width 120 height 15
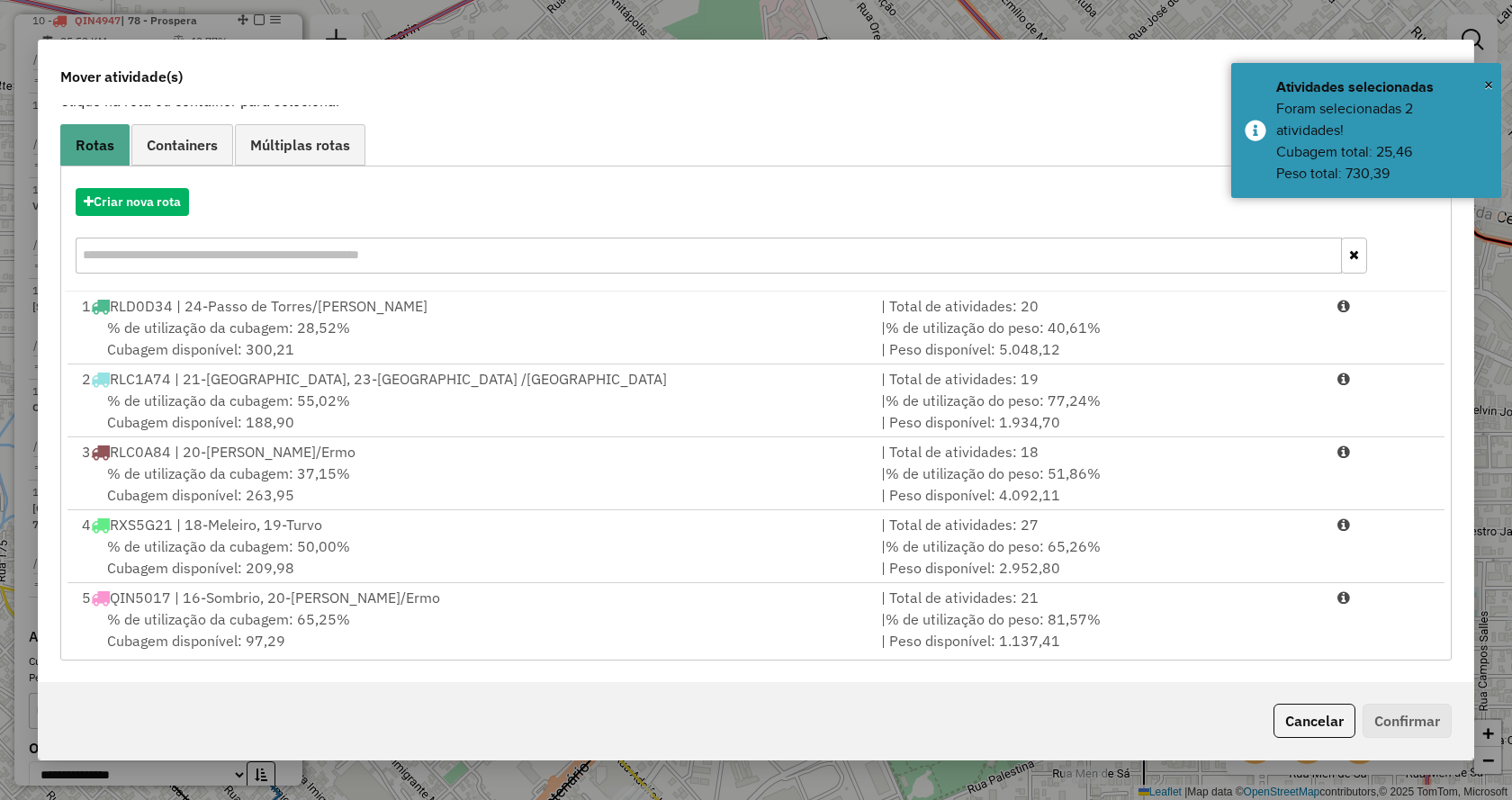
scroll to position [733, 0]
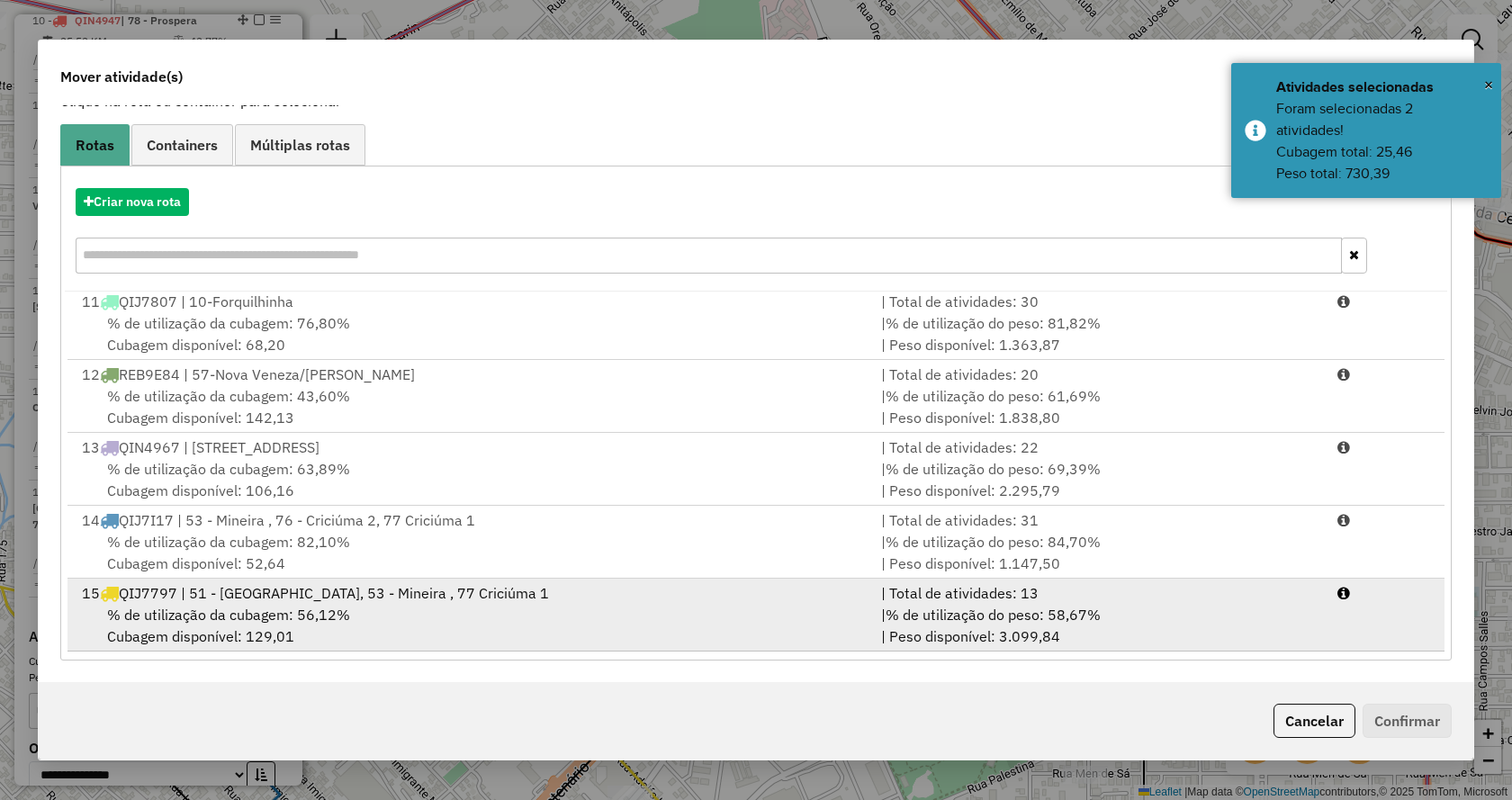
click at [1119, 625] on div "| % de utilização do peso: 58,67% | Peso disponível: 3.099,84" at bounding box center [1098, 626] width 456 height 43
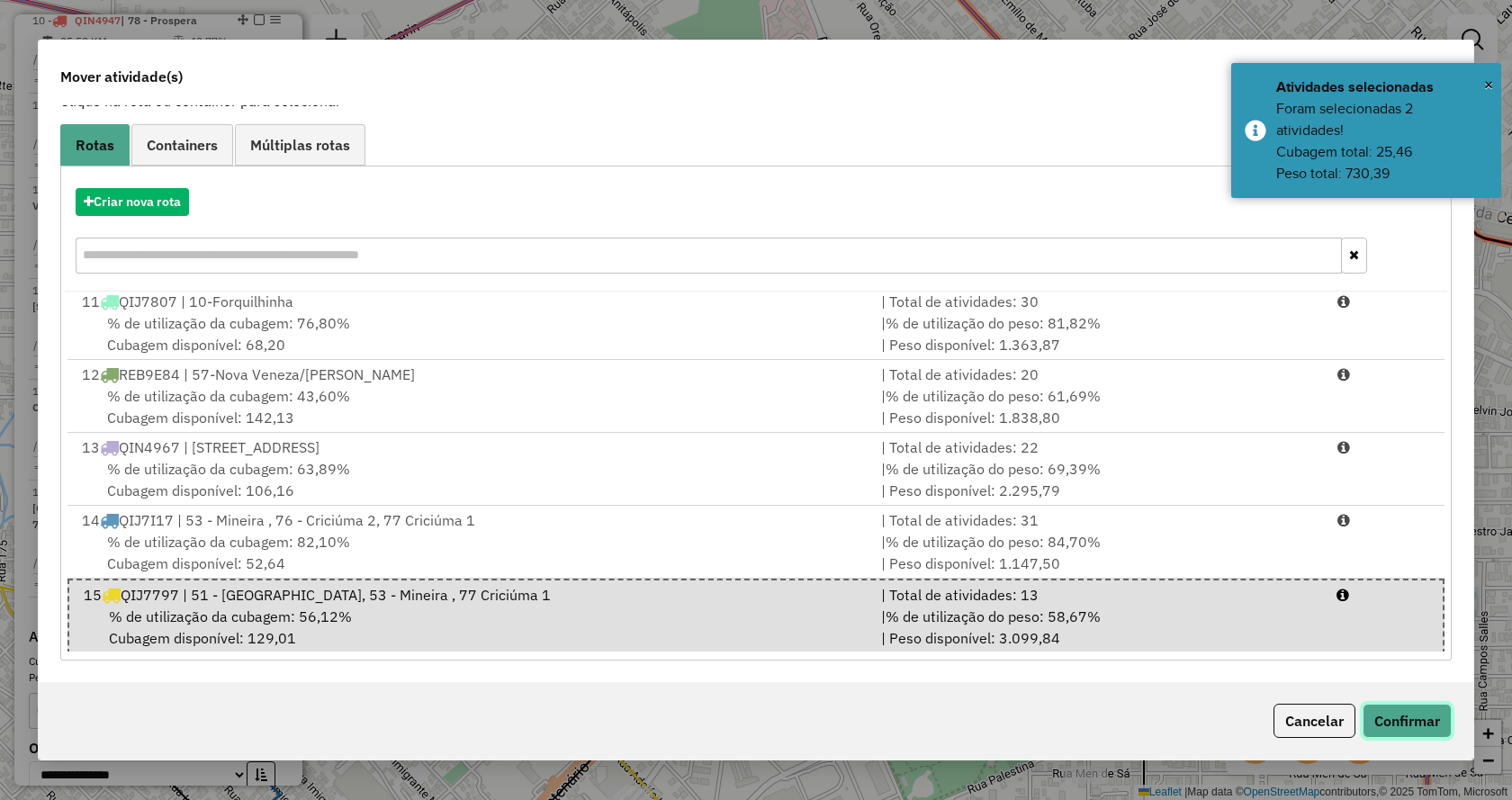
click at [1381, 712] on button "Confirmar" at bounding box center [1406, 721] width 89 height 34
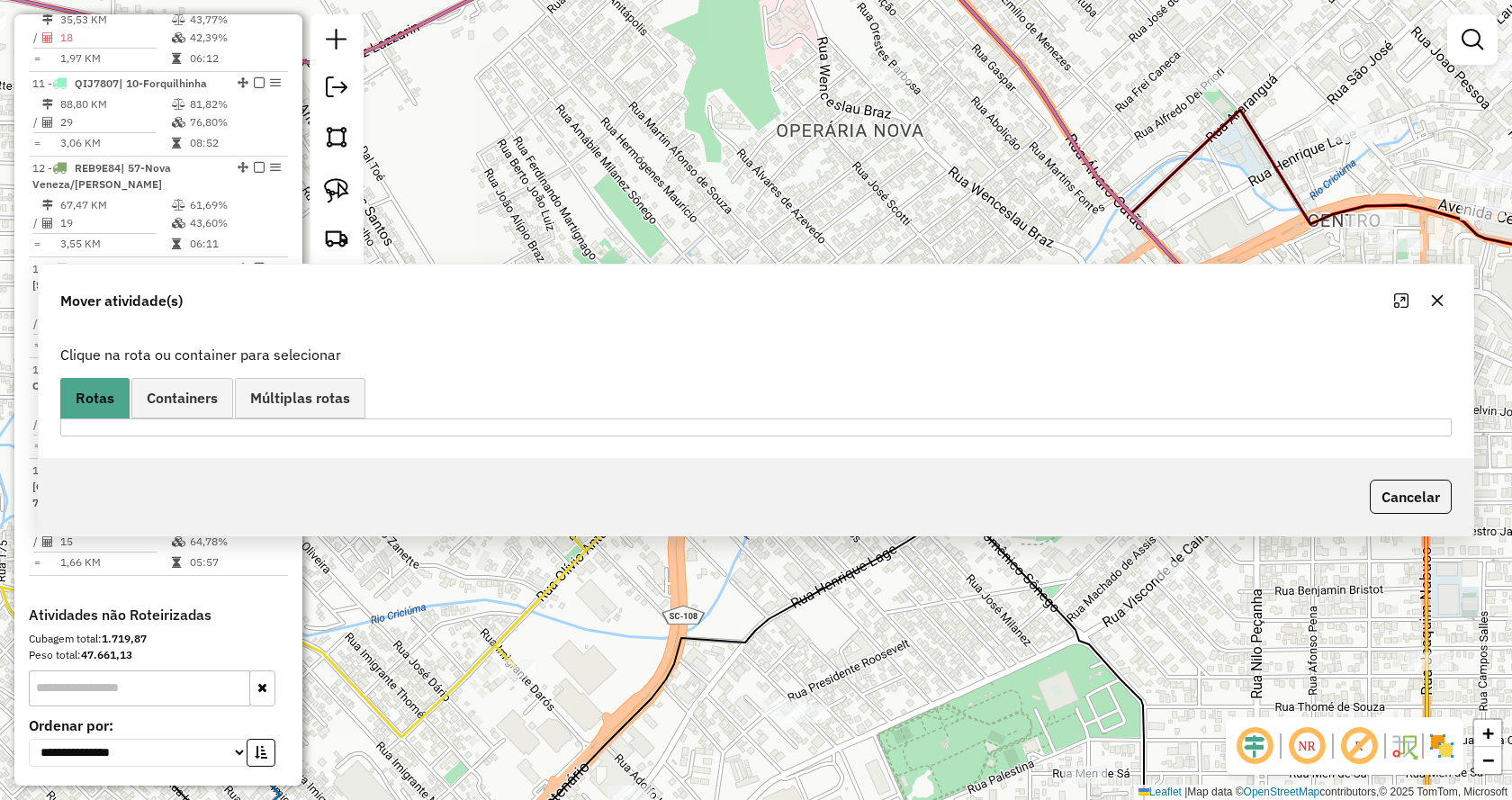
scroll to position [1653, 0]
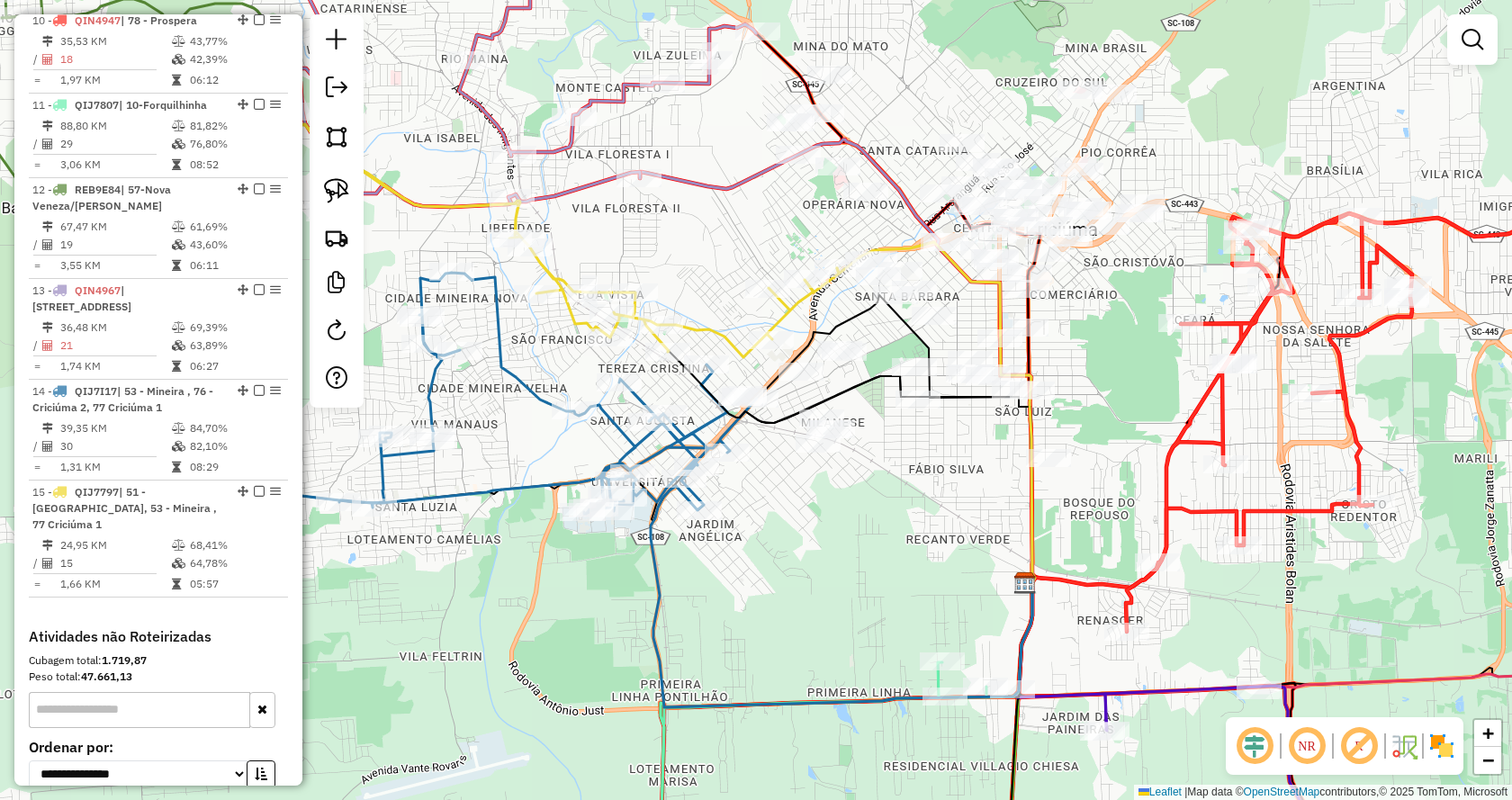
drag, startPoint x: 1103, startPoint y: 302, endPoint x: 1133, endPoint y: 423, distance: 124.7
click at [1133, 423] on div "Janela de atendimento Grade de atendimento Capacidade Transportadoras Veículos …" at bounding box center [756, 400] width 1512 height 800
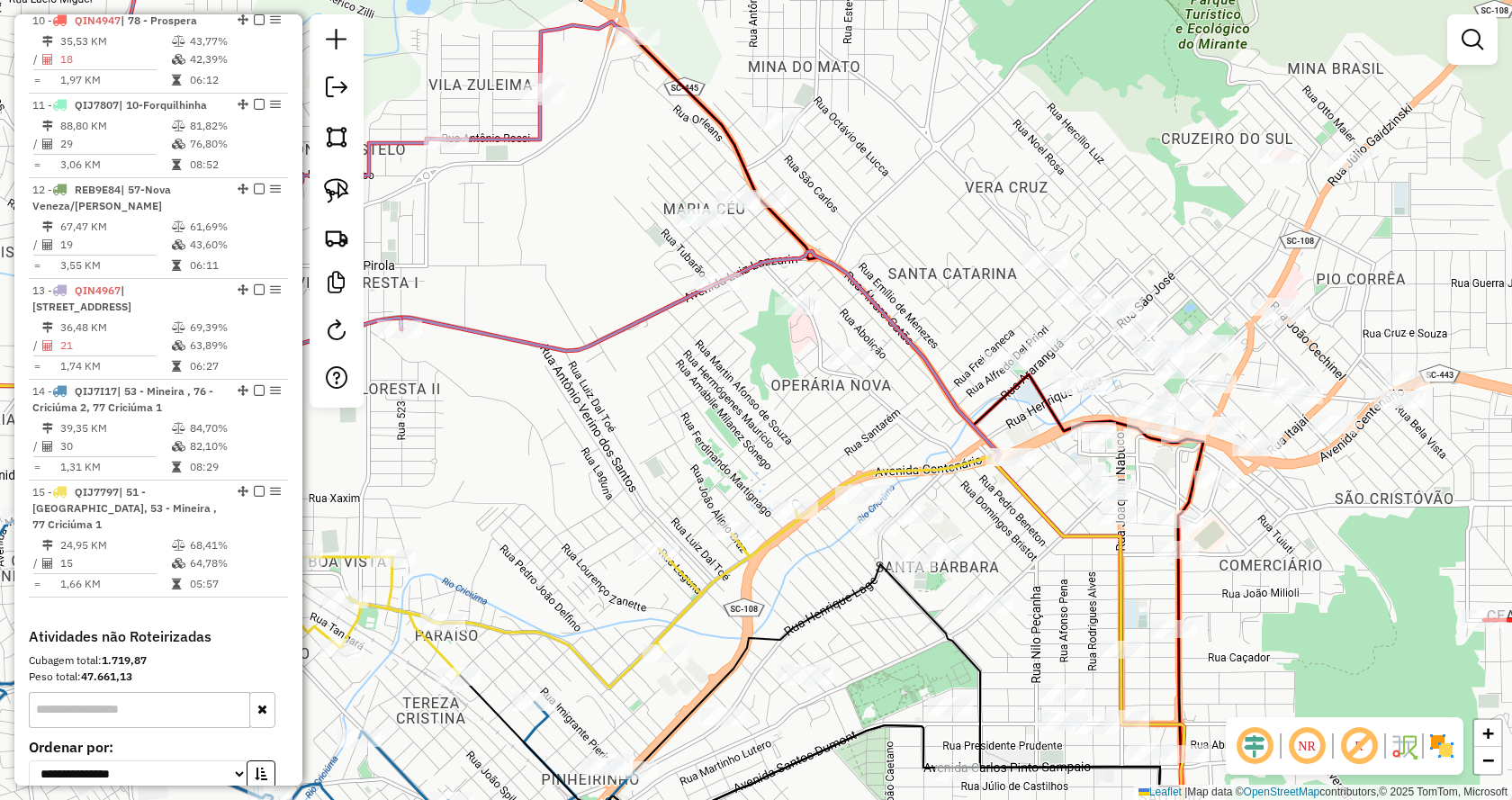
drag, startPoint x: 975, startPoint y: 196, endPoint x: 903, endPoint y: 333, distance: 154.8
click at [903, 333] on div "Janela de atendimento Grade de atendimento Capacidade Transportadoras Veículos …" at bounding box center [756, 400] width 1512 height 800
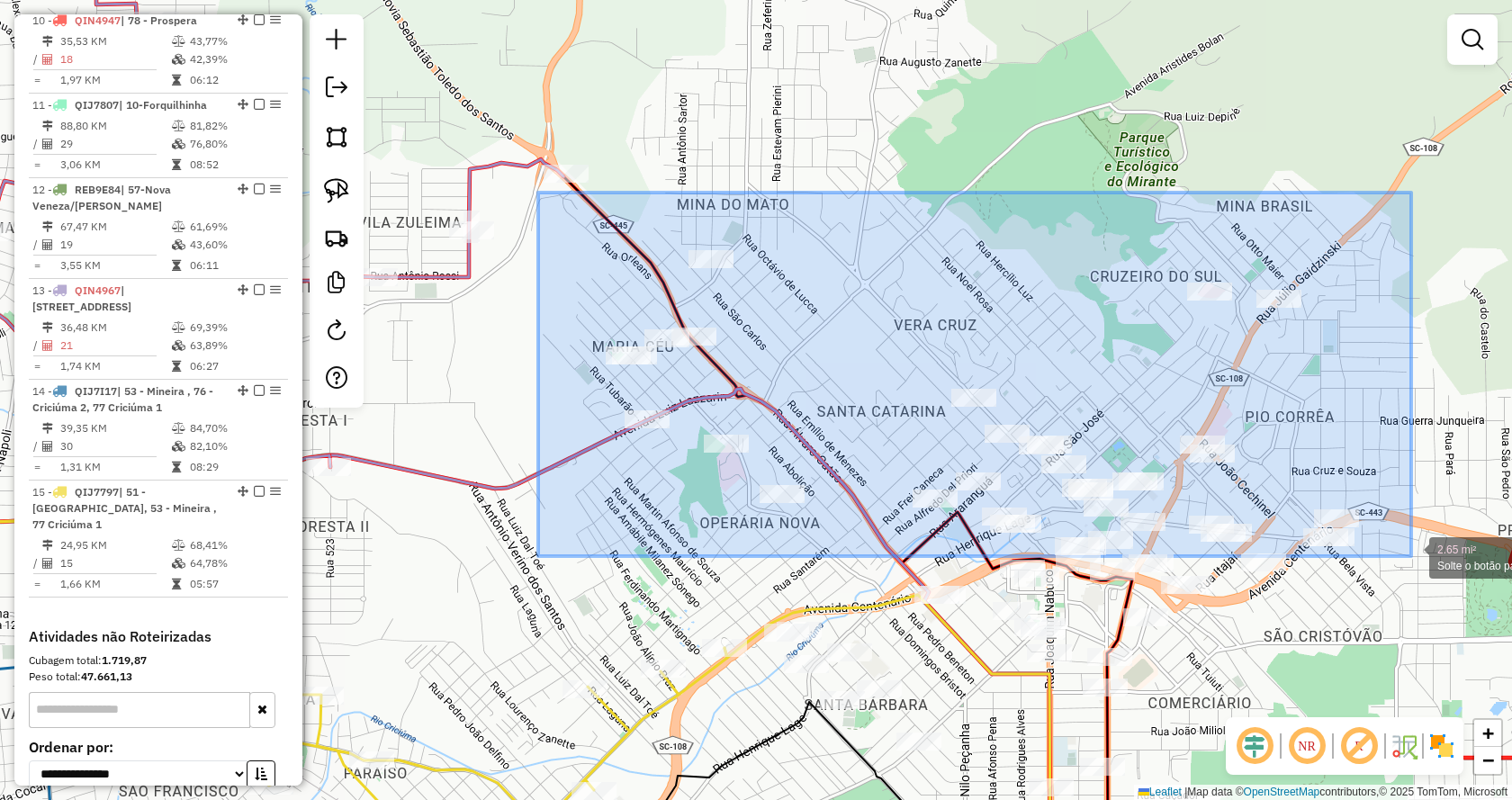
drag, startPoint x: 567, startPoint y: 216, endPoint x: 1416, endPoint y: 554, distance: 913.8
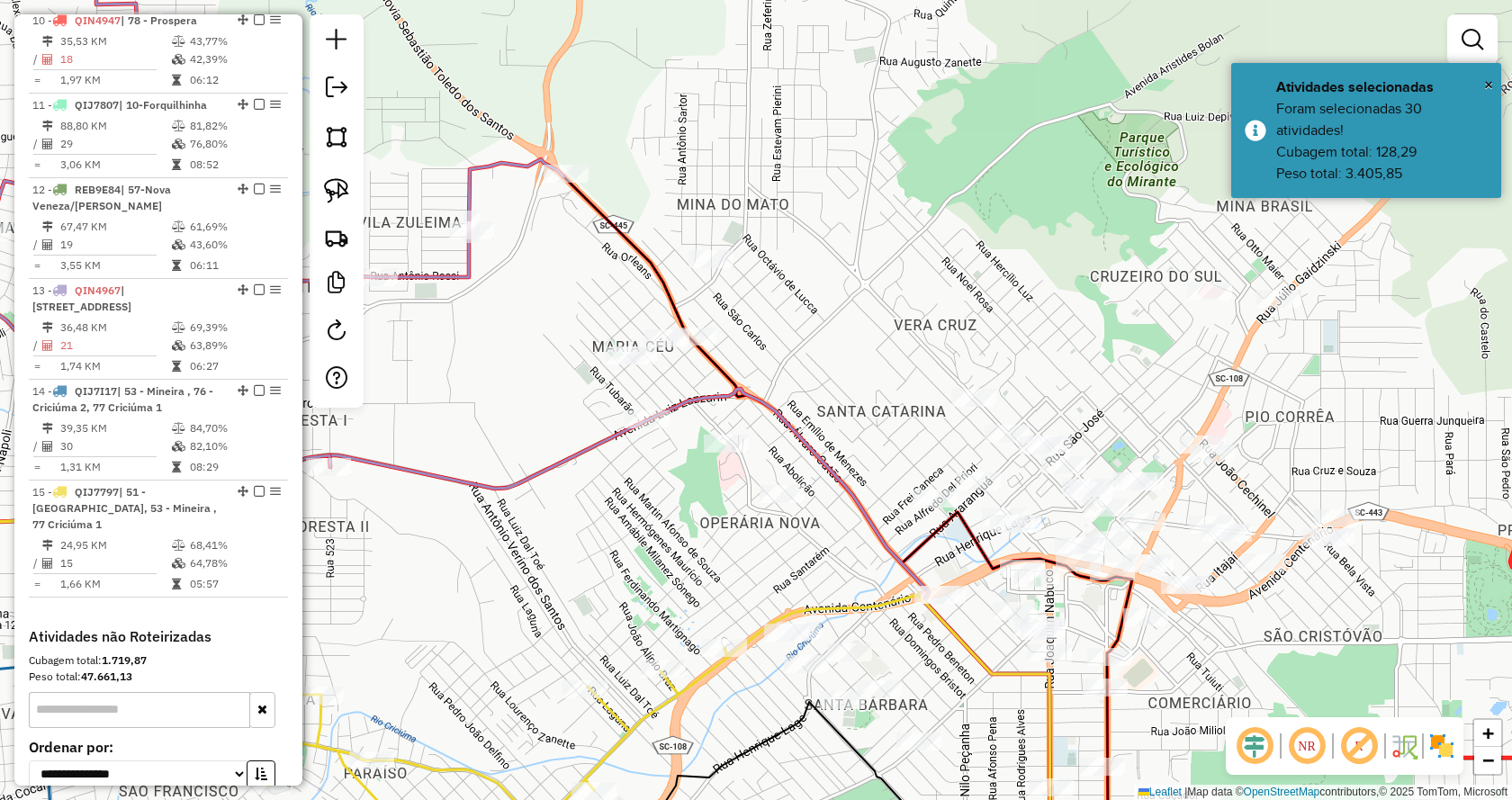
click at [1416, 554] on div "Janela de atendimento Grade de atendimento Capacidade Transportadoras Veículos …" at bounding box center [756, 400] width 1512 height 800
click at [950, 296] on div "Janela de atendimento Grade de atendimento Capacidade Transportadoras Veículos …" at bounding box center [756, 400] width 1512 height 800
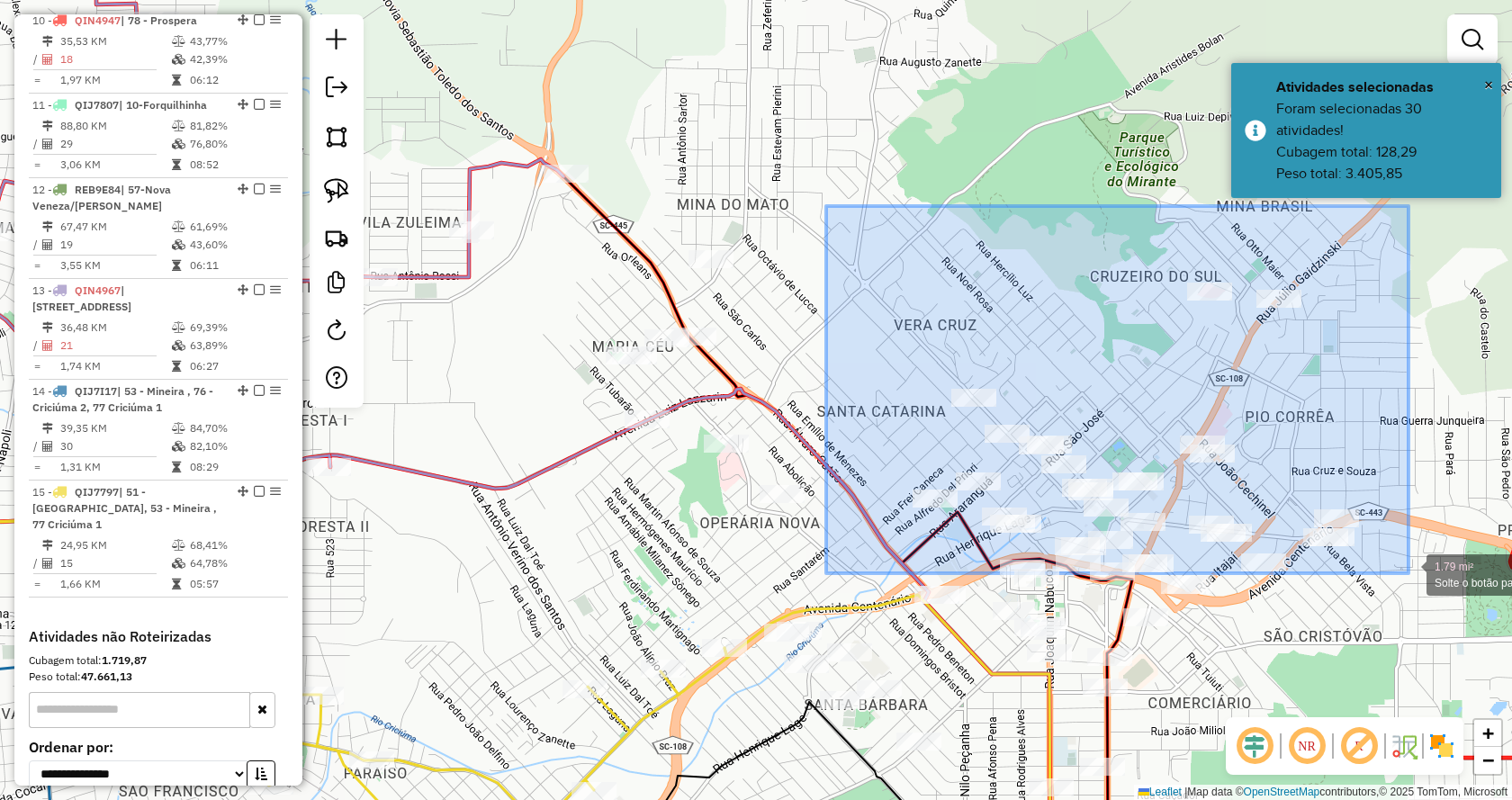
drag, startPoint x: 833, startPoint y: 212, endPoint x: 1408, endPoint y: 574, distance: 679.5
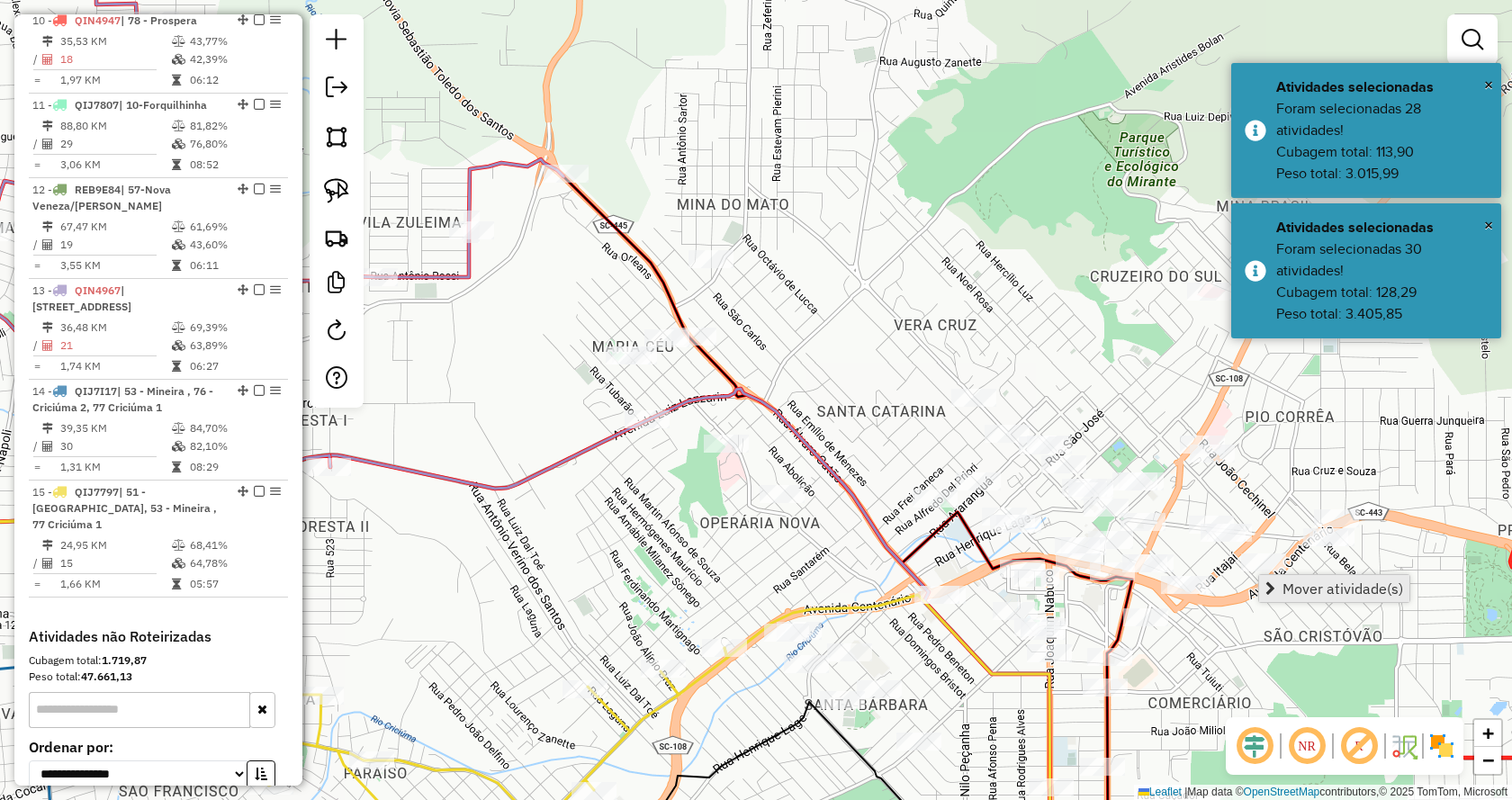
click at [1398, 594] on span "Mover atividade(s)" at bounding box center [1342, 588] width 120 height 15
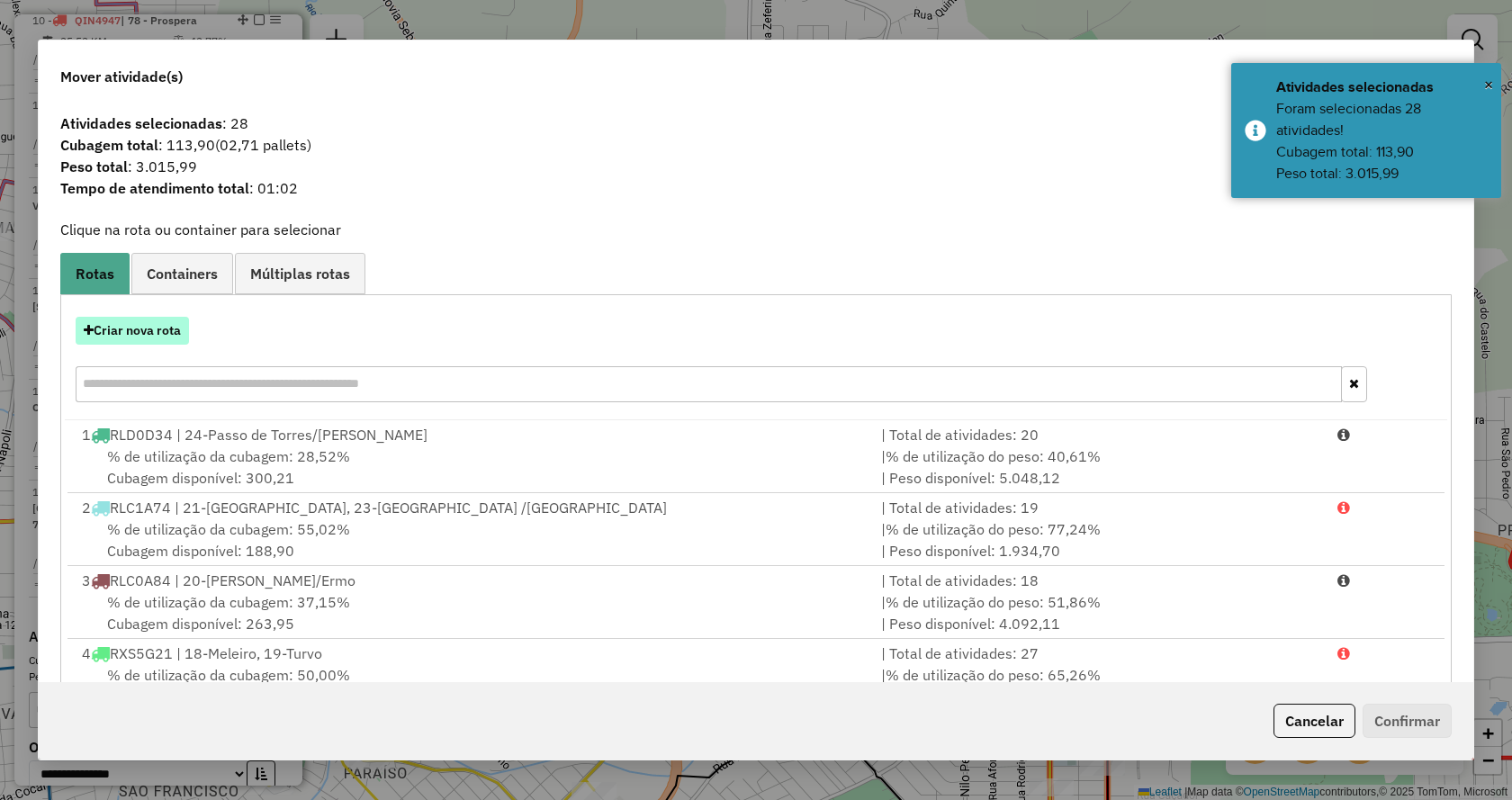
click at [170, 339] on button "Criar nova rota" at bounding box center [132, 331] width 114 height 28
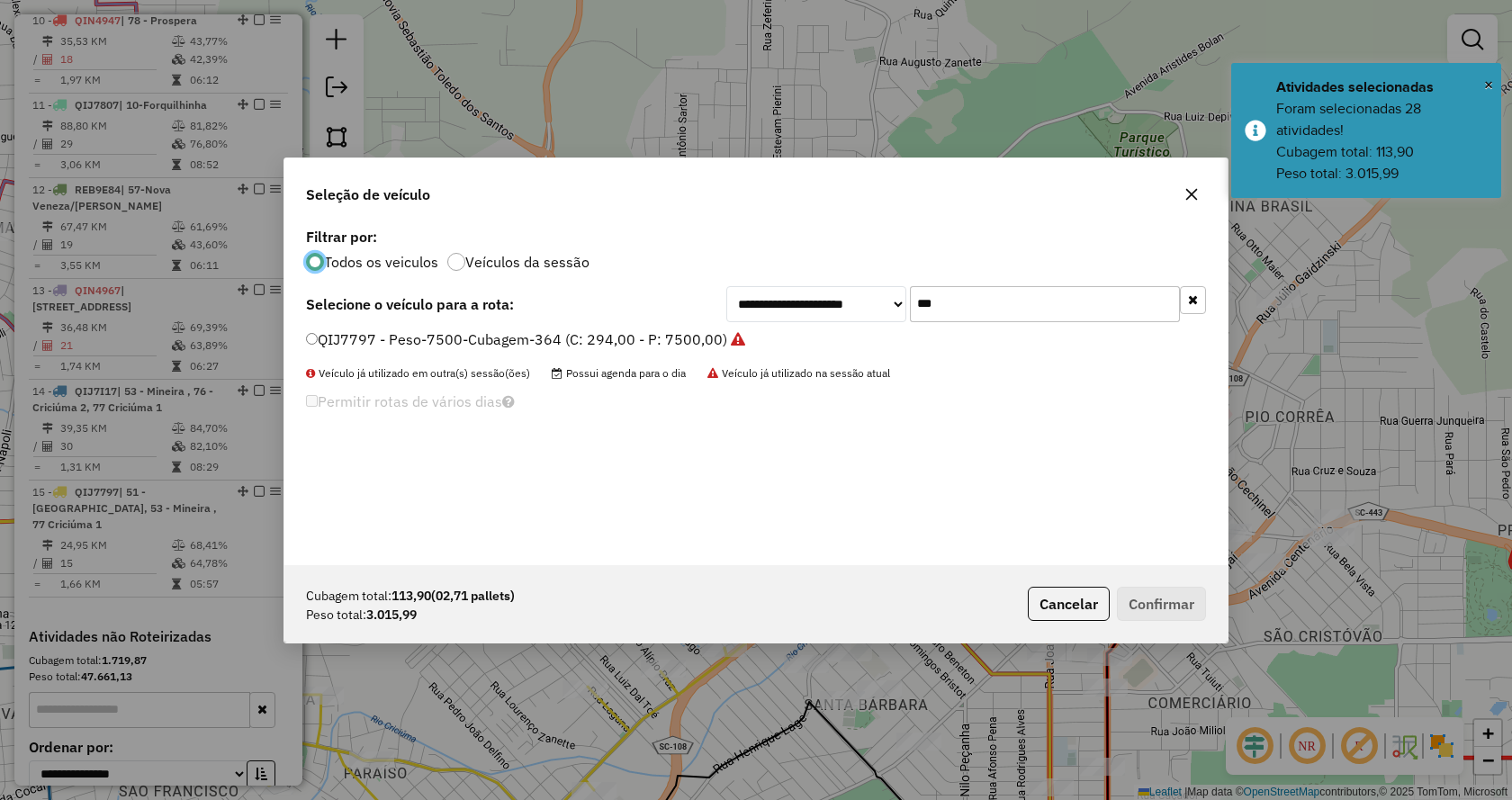
scroll to position [10, 6]
click at [1058, 307] on input "***" at bounding box center [1045, 304] width 270 height 36
click at [1055, 307] on input "***" at bounding box center [1045, 304] width 270 height 36
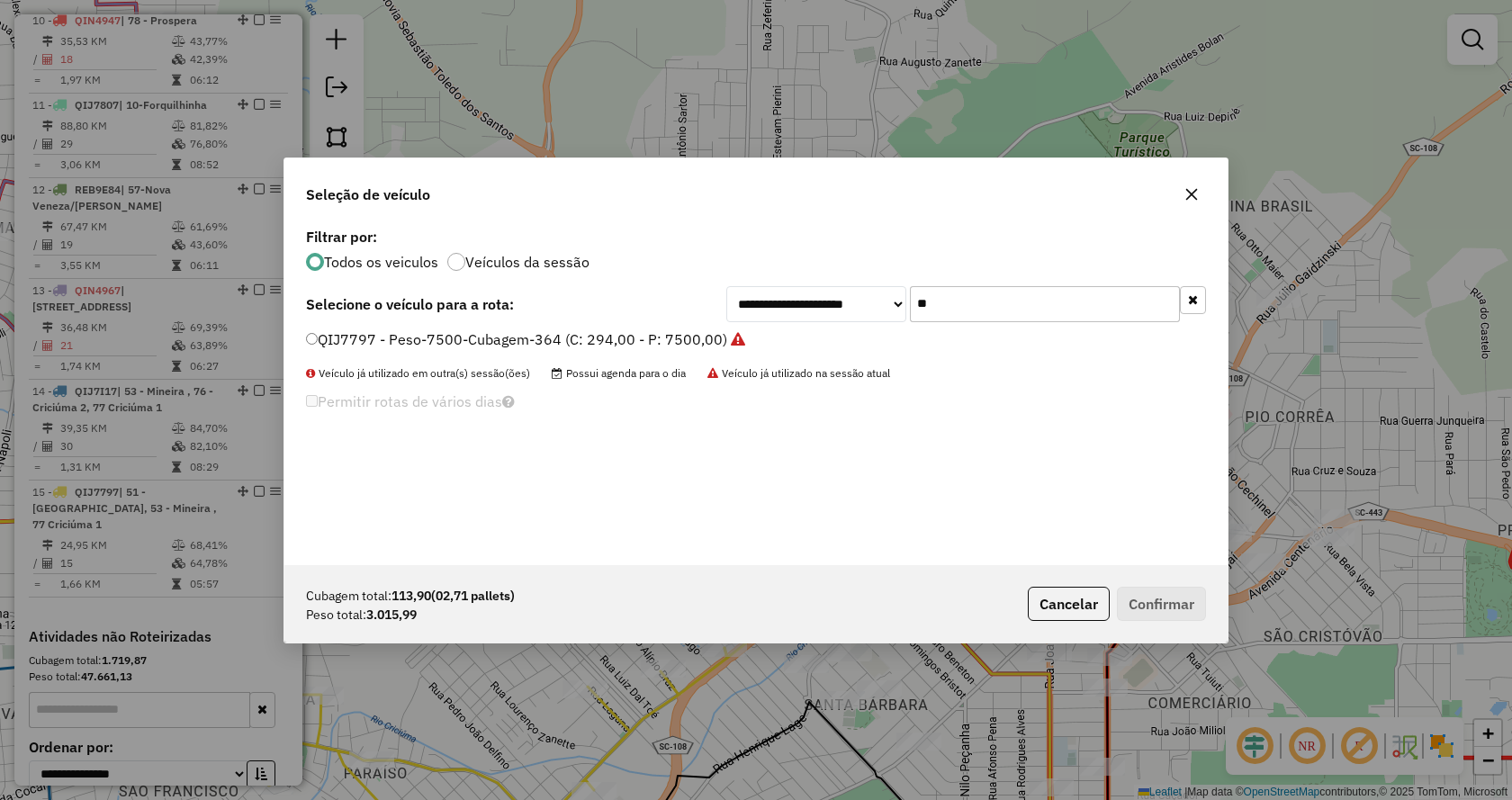
type input "*"
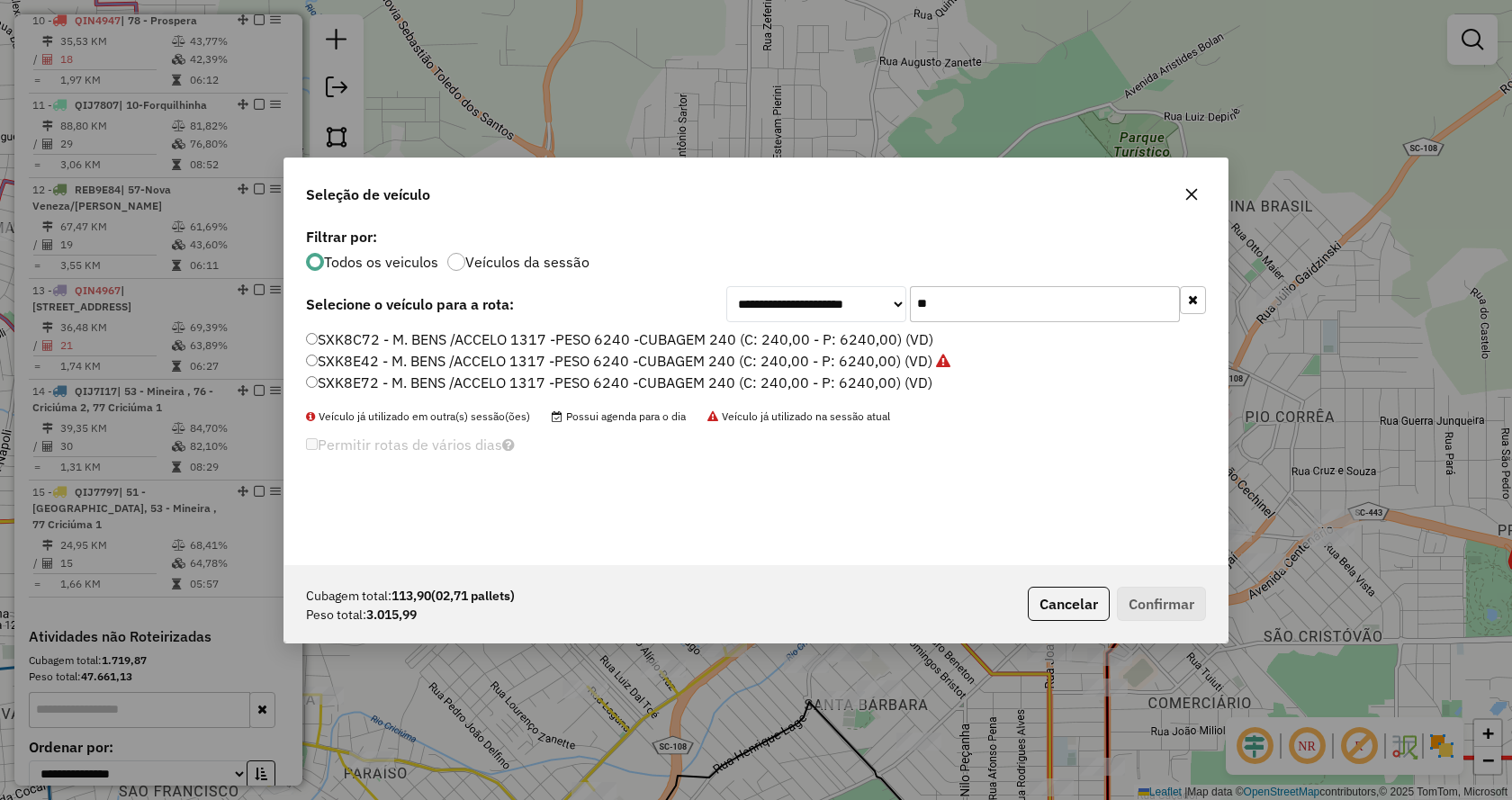
type input "**"
click at [641, 349] on label "SXK8C72 - M. BENS /ACCELO 1317 -PESO 6240 -CUBAGEM 240 (C: 240,00 - P: 6240,00)…" at bounding box center [619, 340] width 627 height 22
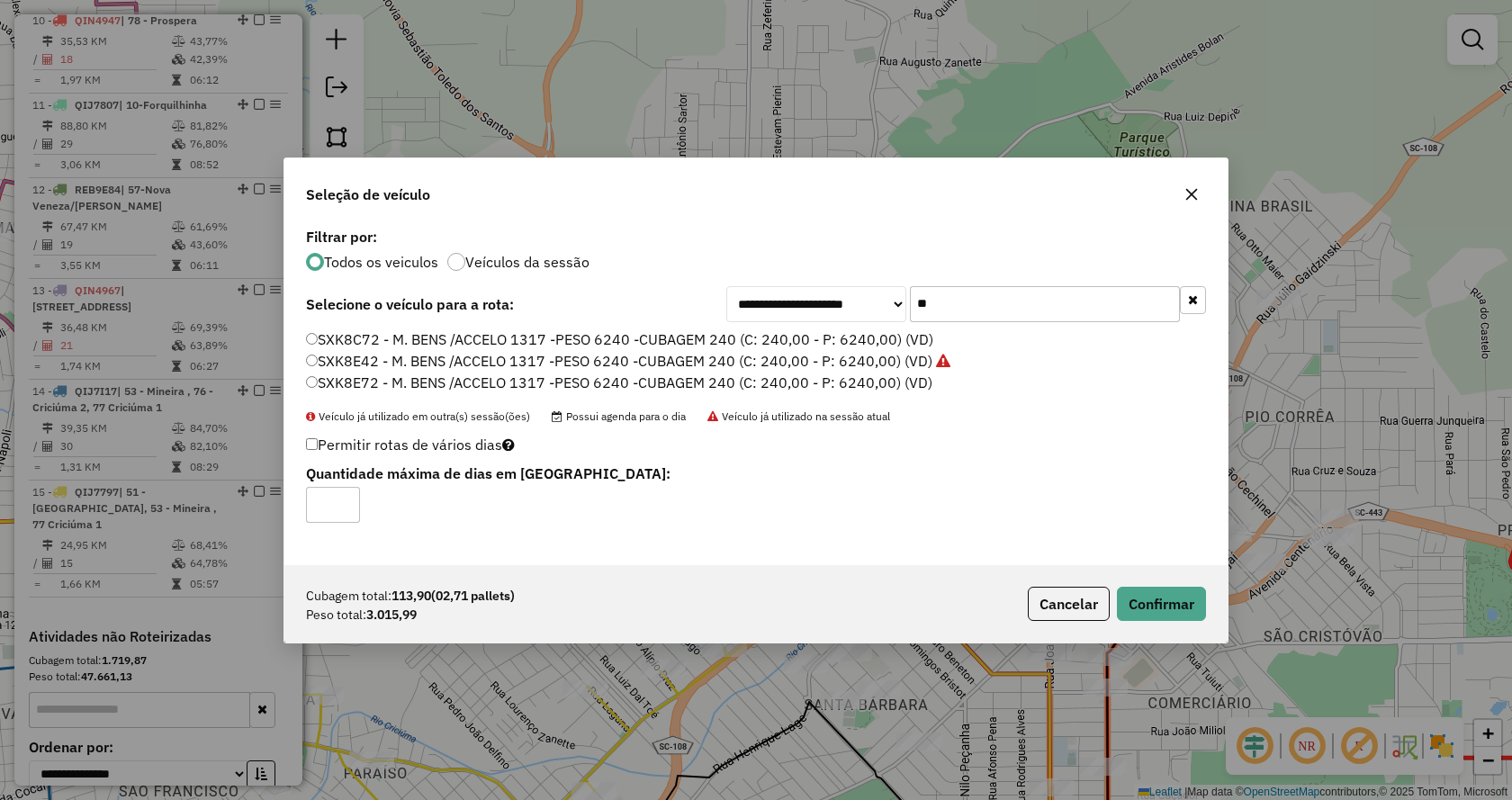
click at [902, 384] on label "SXK8E72 - M. BENS /ACCELO 1317 -PESO 6240 -CUBAGEM 240 (C: 240,00 - P: 6240,00)…" at bounding box center [619, 383] width 626 height 22
click at [1162, 589] on button "Confirmar" at bounding box center [1161, 603] width 89 height 34
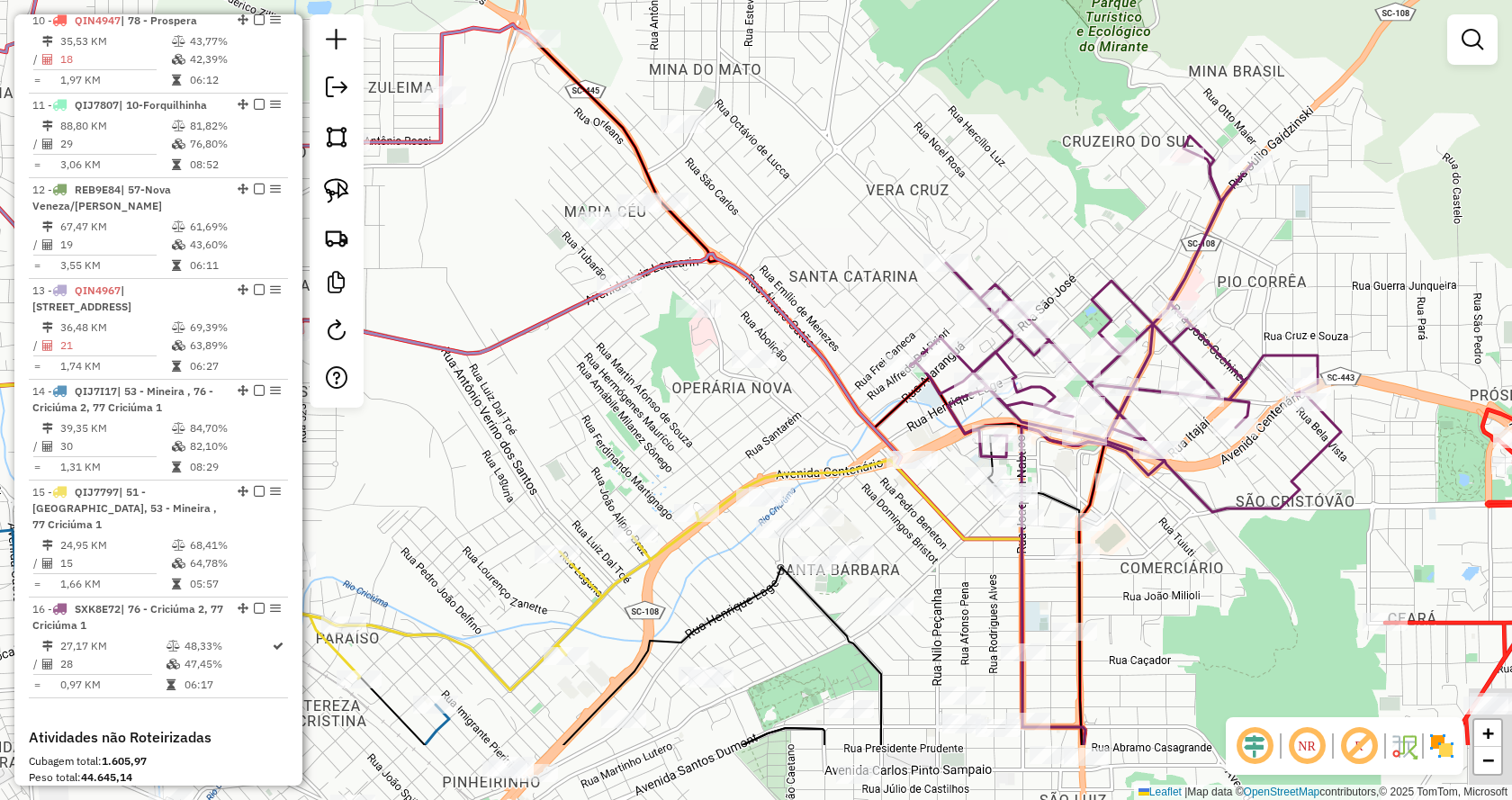
drag, startPoint x: 1058, startPoint y: 203, endPoint x: 1045, endPoint y: 142, distance: 62.4
click at [1045, 142] on div "Janela de atendimento Grade de atendimento Capacidade Transportadoras Veículos …" at bounding box center [756, 400] width 1512 height 800
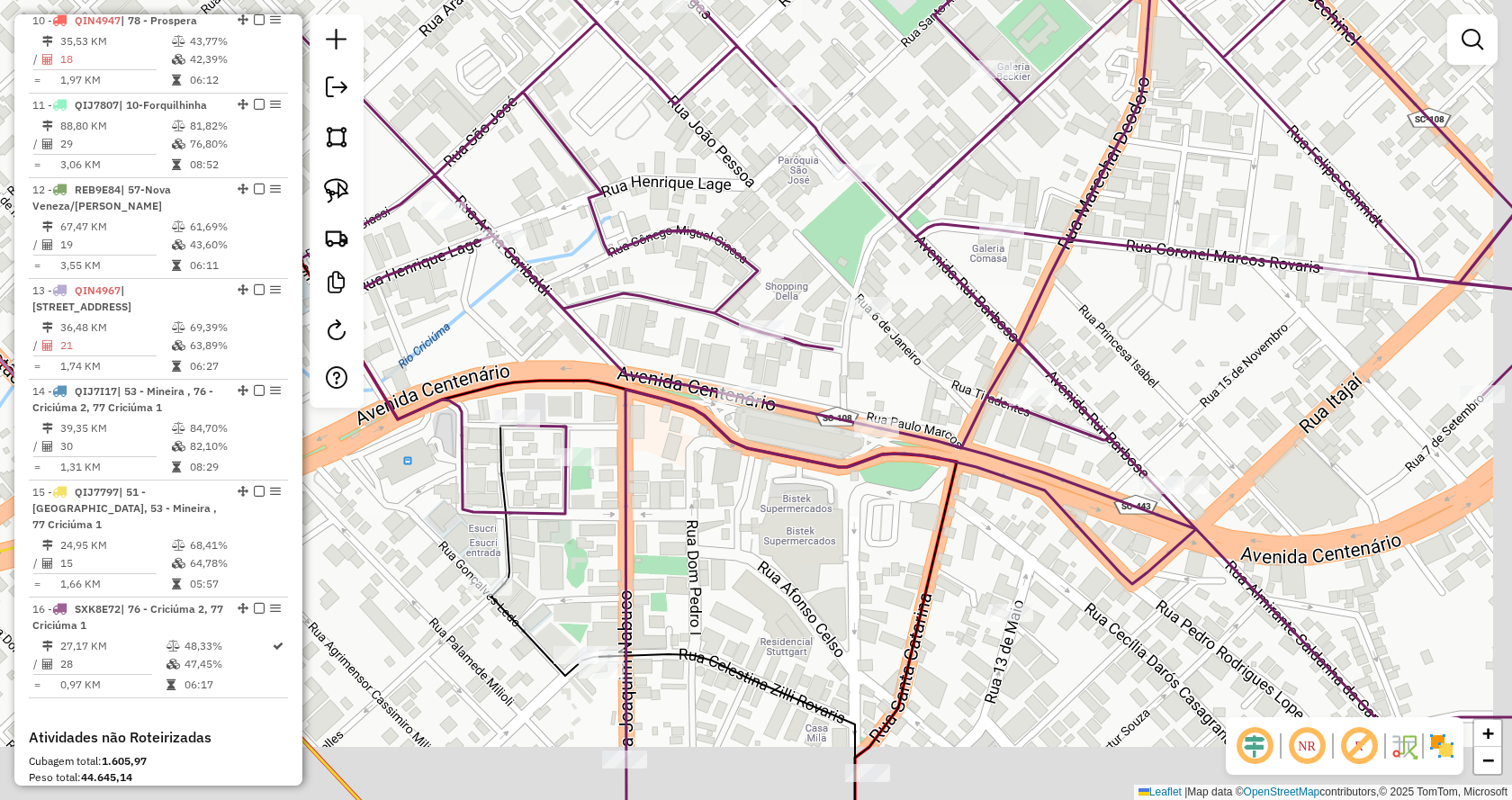
drag, startPoint x: 1174, startPoint y: 659, endPoint x: 1110, endPoint y: 592, distance: 92.7
click at [1110, 592] on div "Janela de atendimento Grade de atendimento Capacidade Transportadoras Veículos …" at bounding box center [756, 400] width 1512 height 800
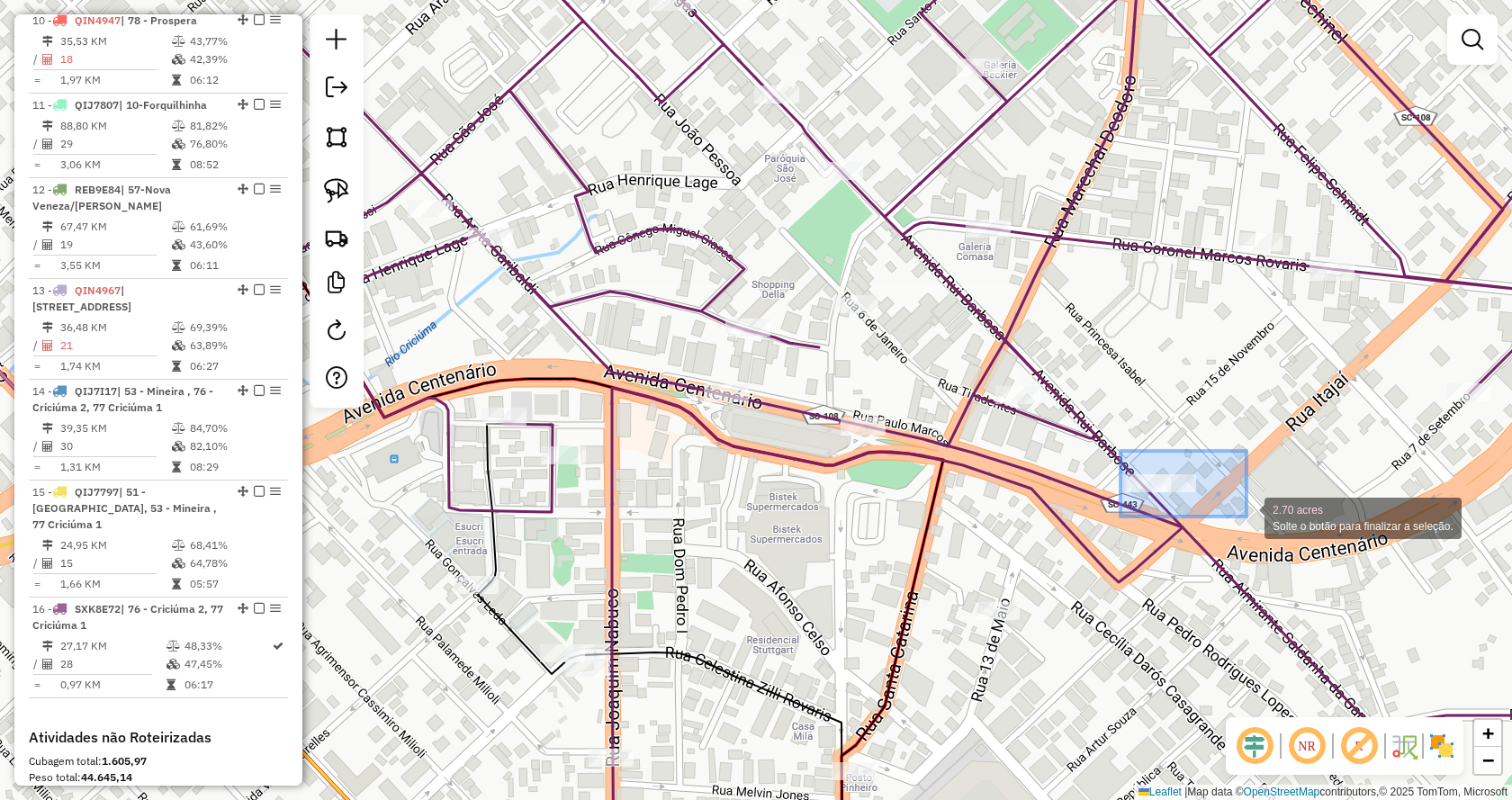
drag, startPoint x: 1143, startPoint y: 452, endPoint x: 1246, endPoint y: 517, distance: 121.8
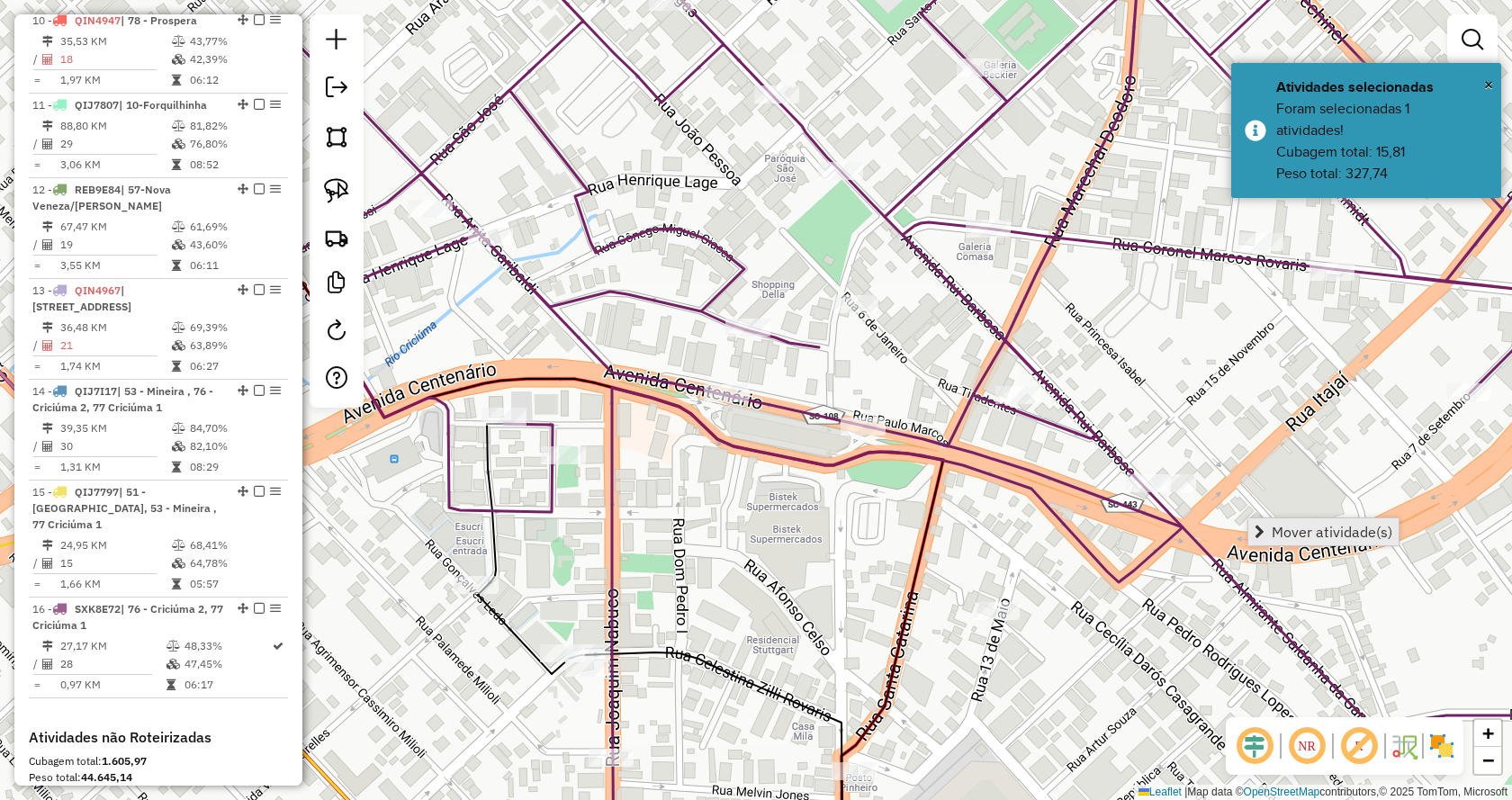
click at [1257, 525] on link "Mover atividade(s)" at bounding box center [1323, 533] width 151 height 27
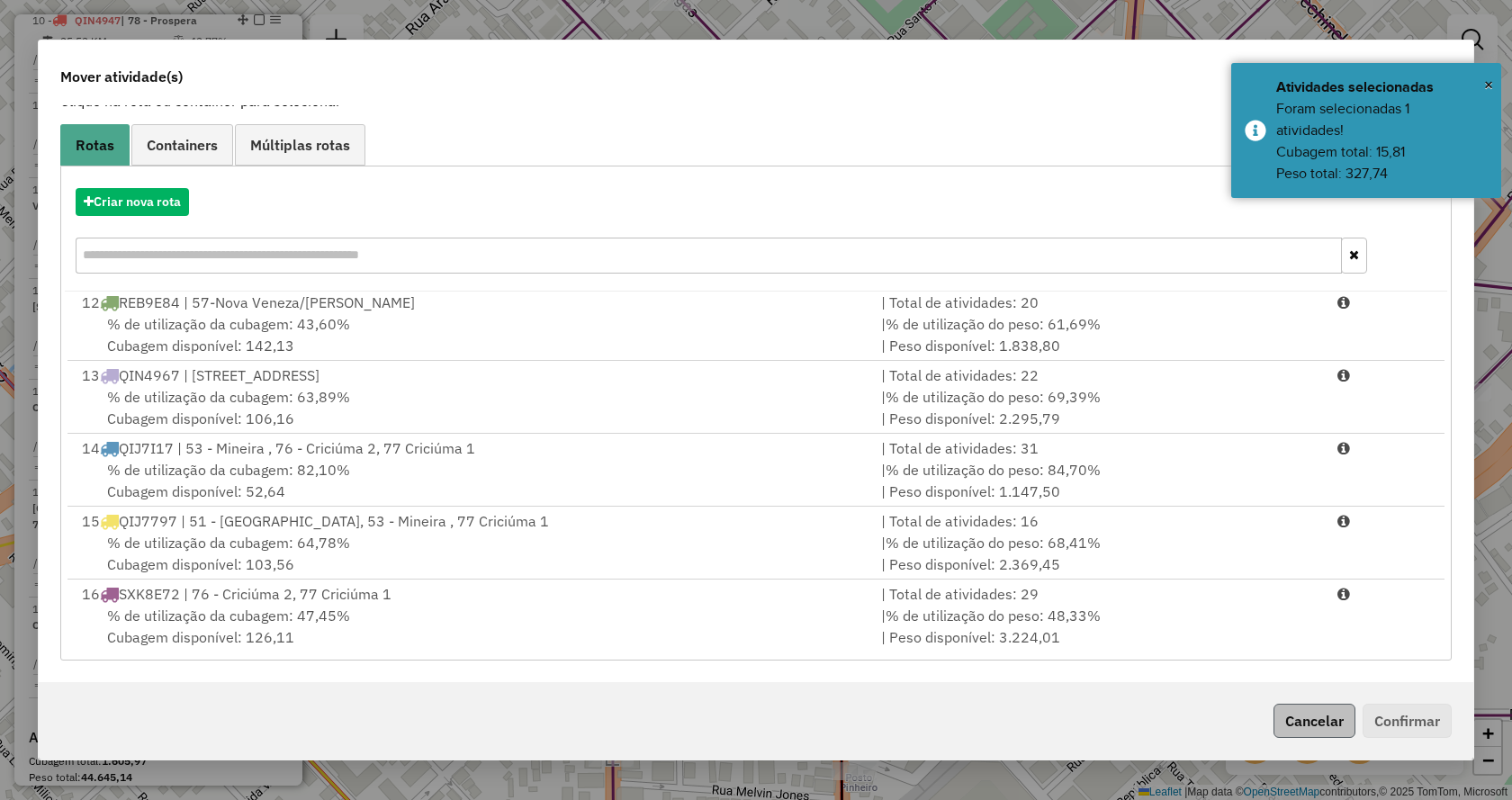
scroll to position [807, 0]
click at [1350, 656] on div "Criar nova rota 1 RLD0D34 | 24-Passo de Torres/Bela Torres | Total de atividade…" at bounding box center [756, 413] width 1391 height 495
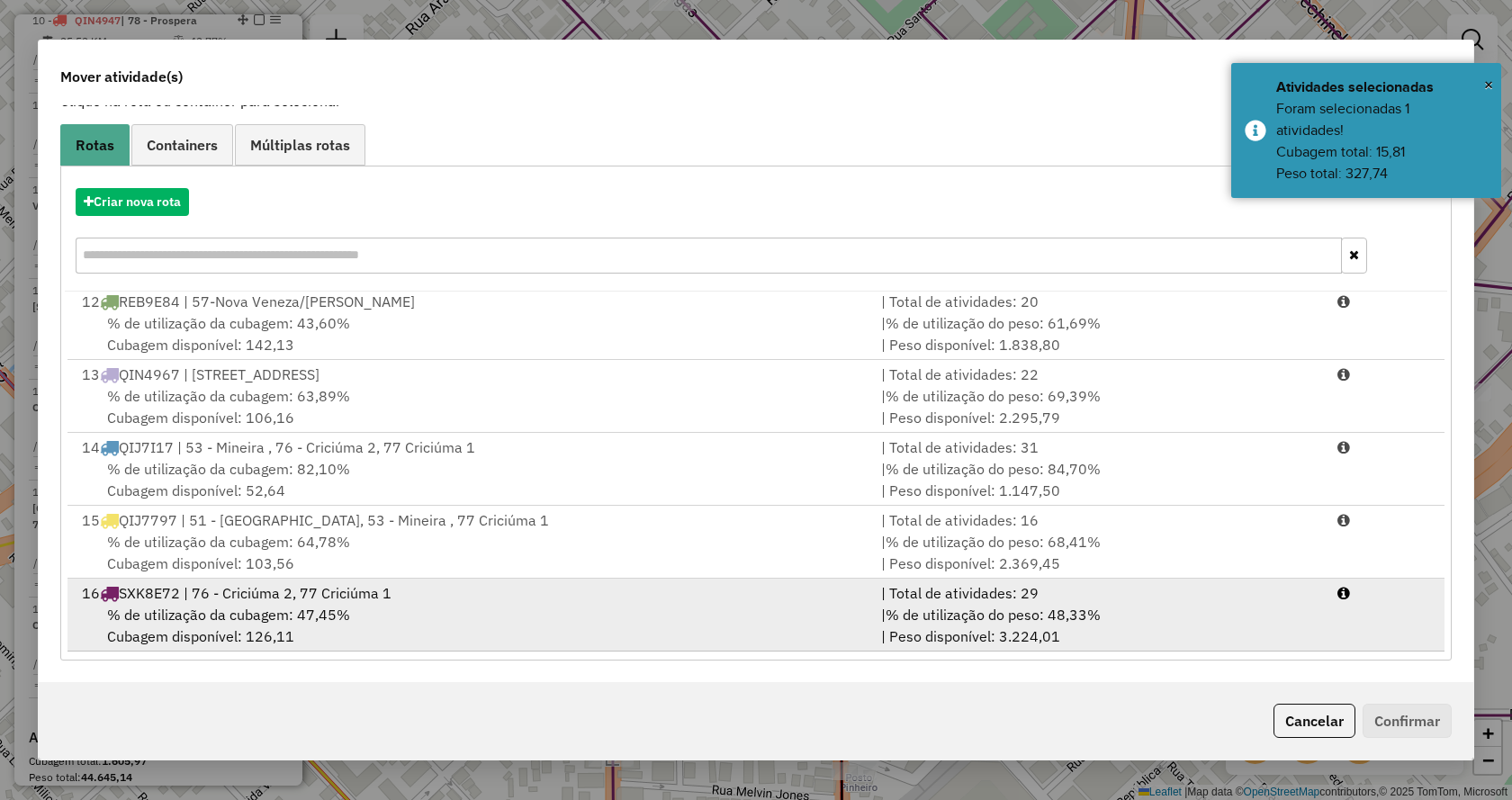
click at [1356, 635] on li "16 SXK8E72 | 76 - Criciúma 2, 77 Criciúma 1 | Total de atividades: 29 % de util…" at bounding box center [756, 615] width 1377 height 72
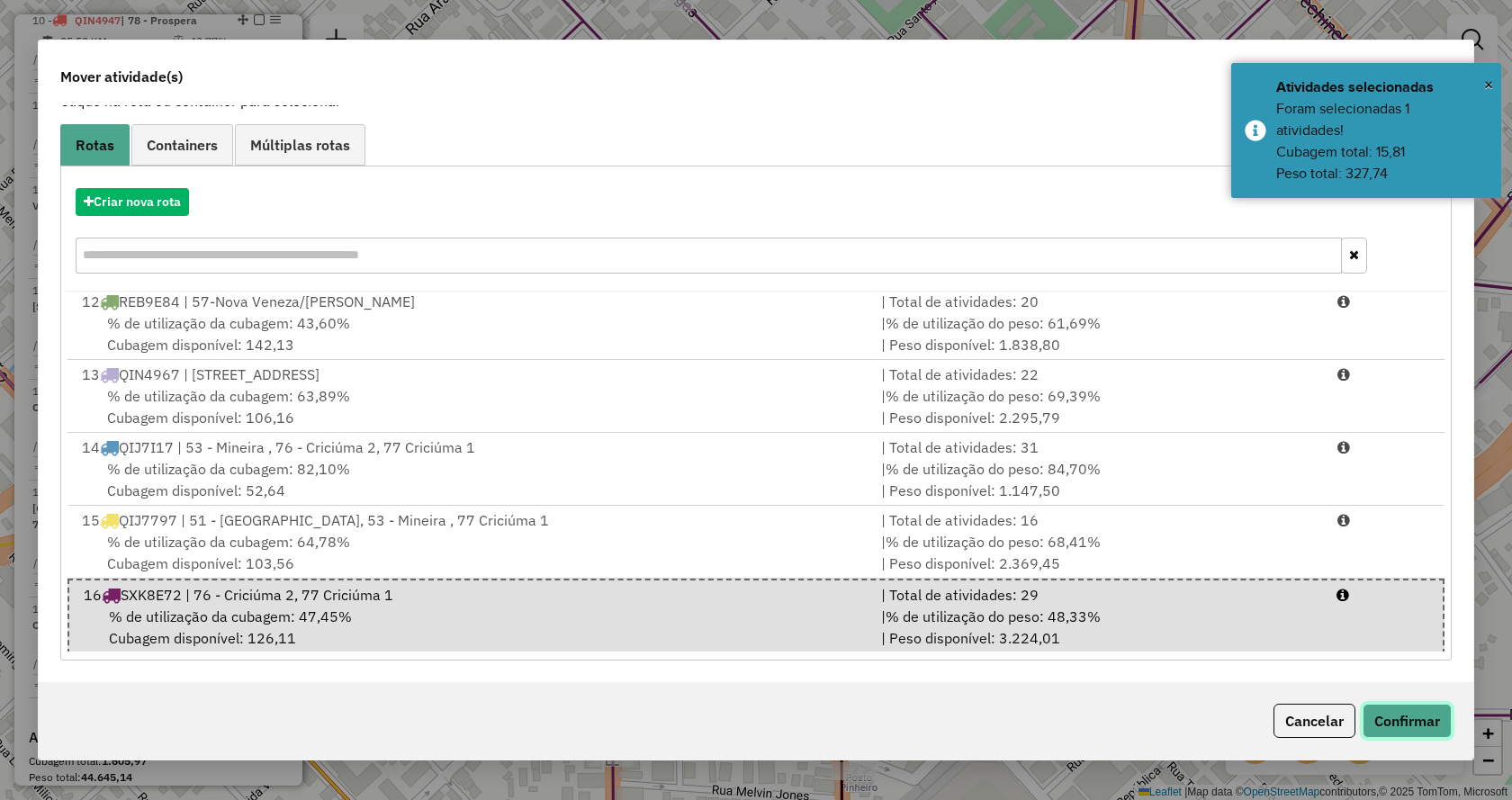
click at [1391, 718] on button "Confirmar" at bounding box center [1406, 721] width 89 height 34
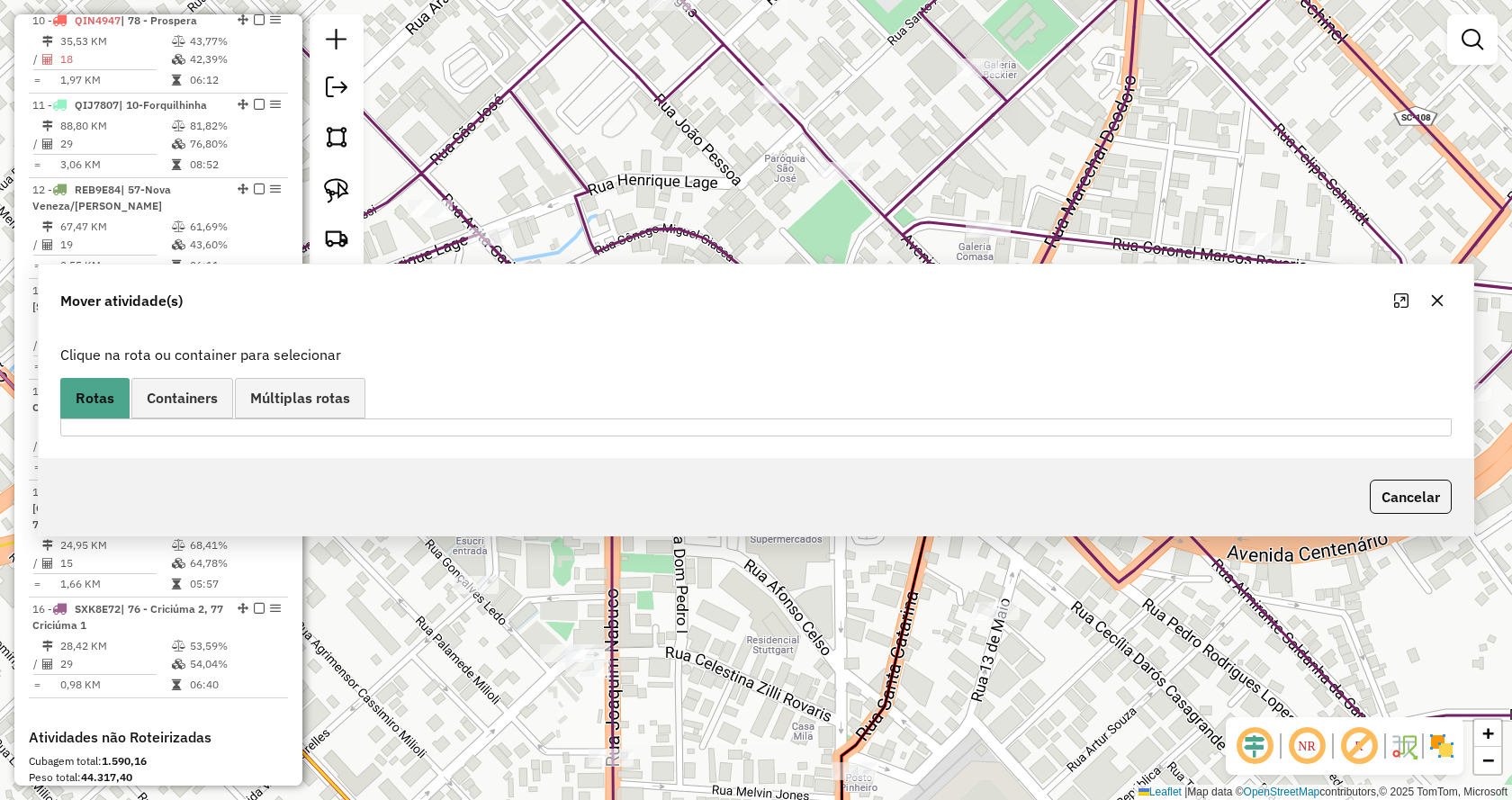
scroll to position [0, 0]
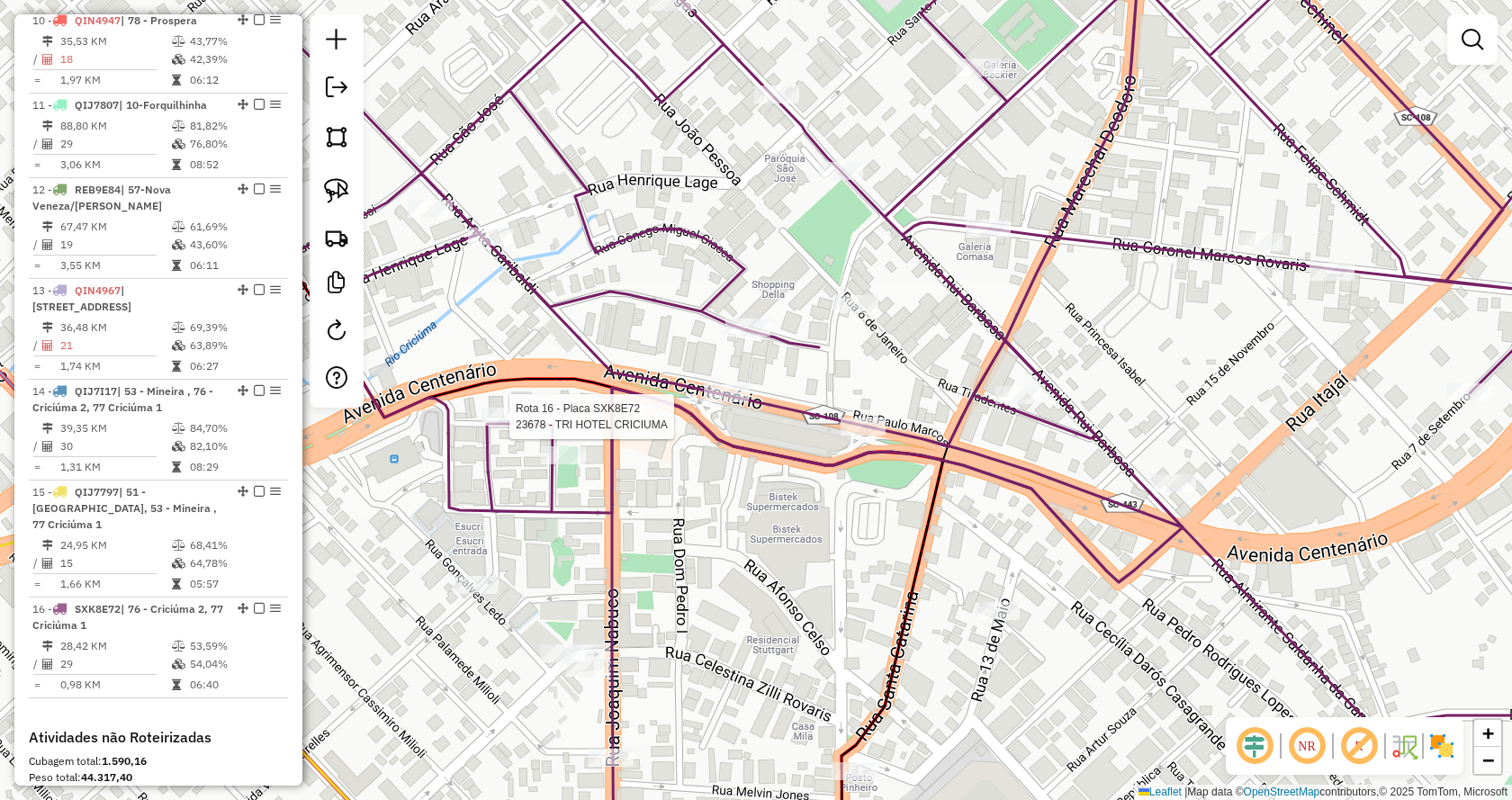
select select "*********"
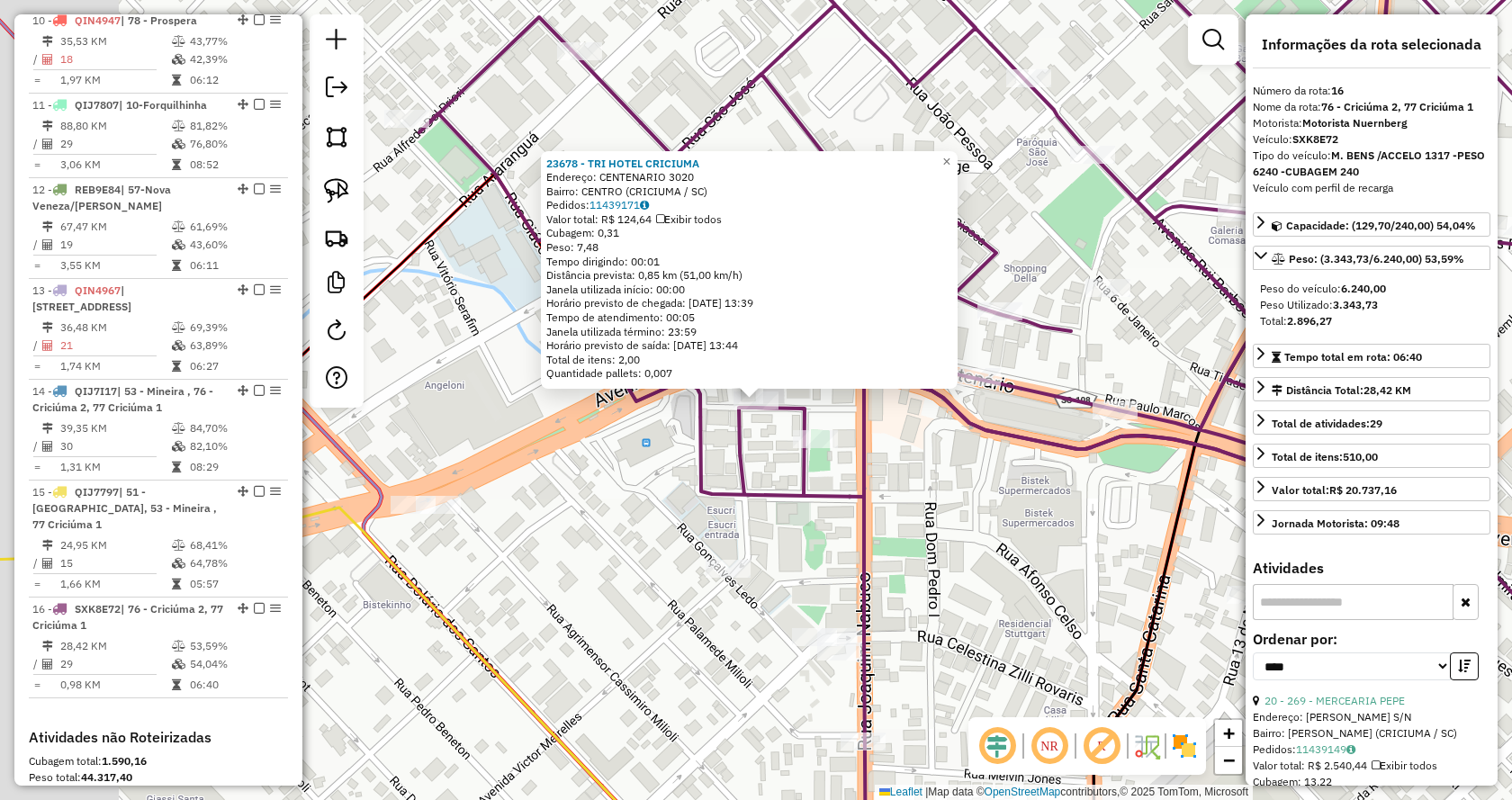
scroll to position [1855, 0]
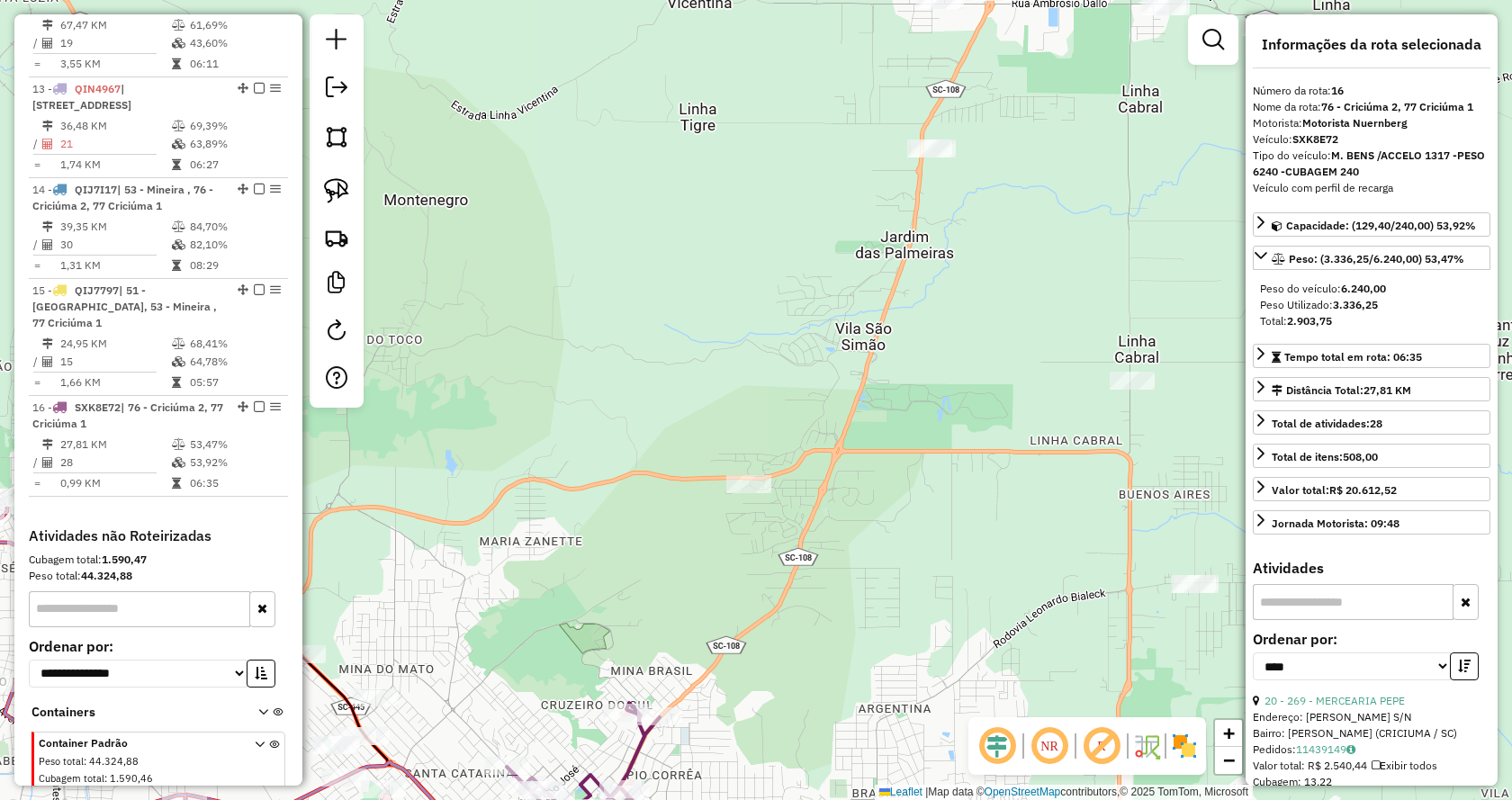
drag, startPoint x: 1068, startPoint y: 126, endPoint x: 727, endPoint y: 713, distance: 678.9
click at [727, 713] on div "Janela de atendimento Grade de atendimento Capacidade Transportadoras Veículos …" at bounding box center [756, 400] width 1512 height 800
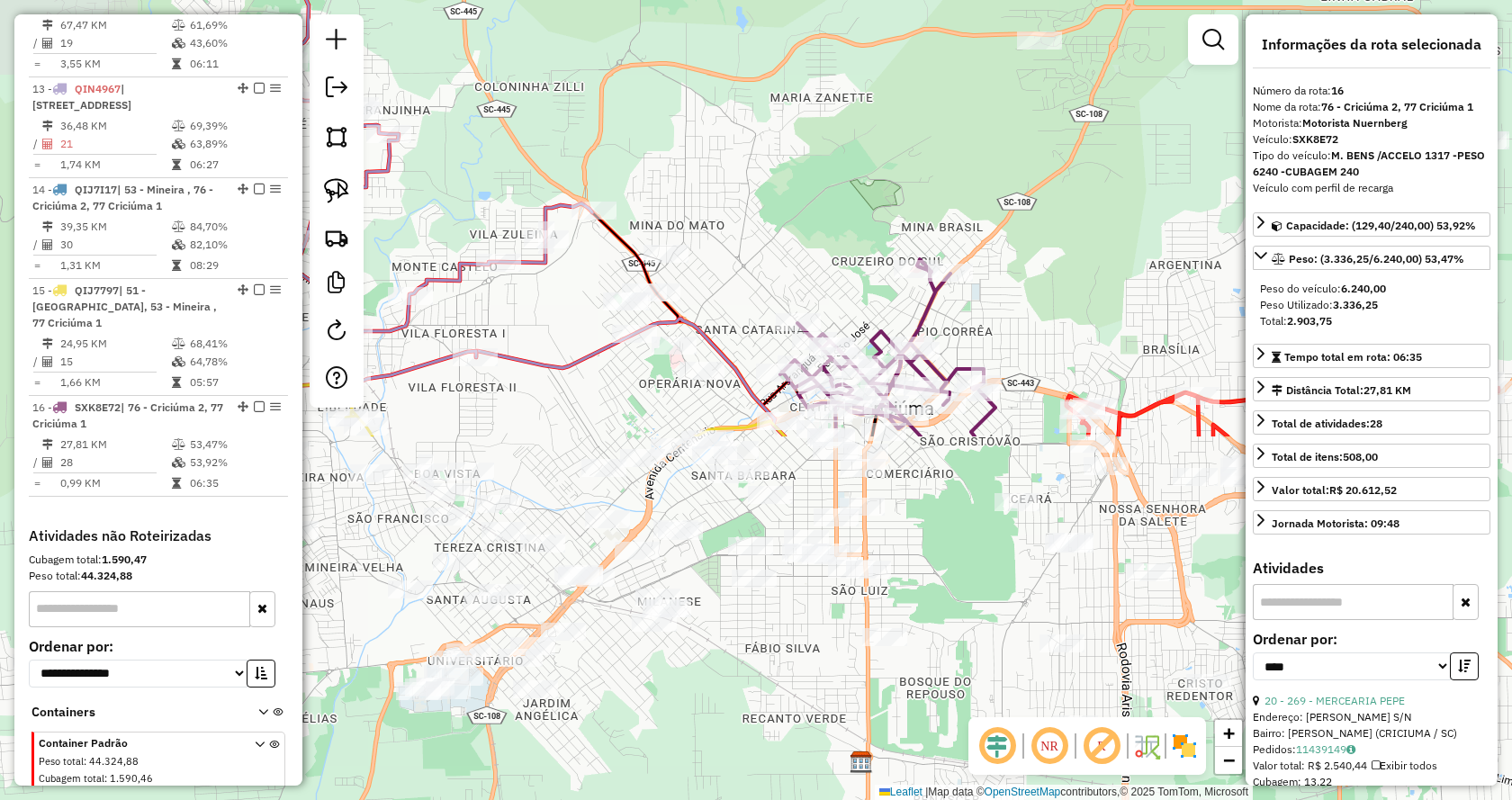
drag, startPoint x: 816, startPoint y: 670, endPoint x: 1085, endPoint y: 239, distance: 508.1
click at [1085, 239] on div "Janela de atendimento Grade de atendimento Capacidade Transportadoras Veículos …" at bounding box center [756, 400] width 1512 height 800
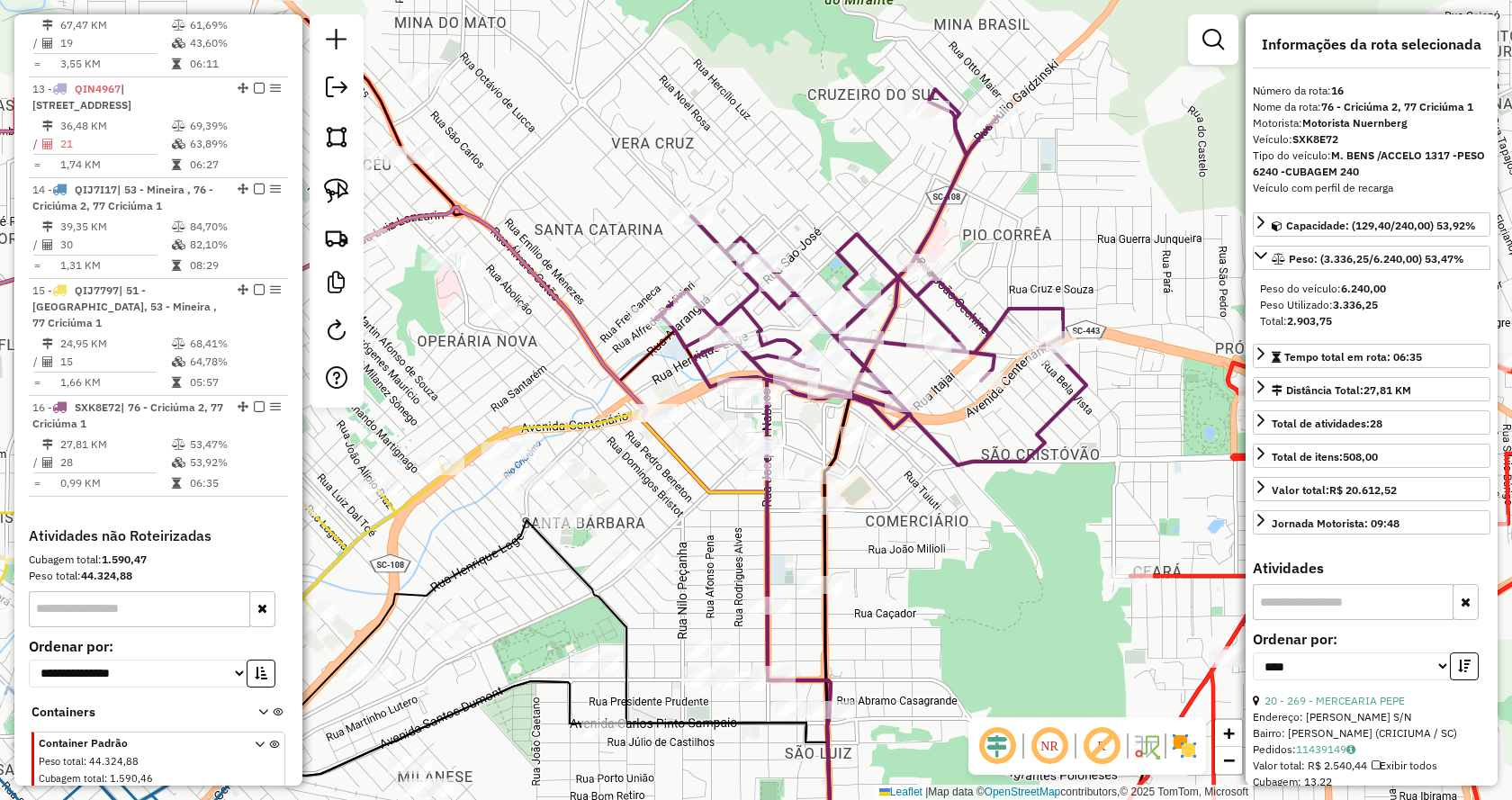
drag, startPoint x: 931, startPoint y: 421, endPoint x: 877, endPoint y: 721, distance: 304.8
click at [878, 716] on div "Janela de atendimento Grade de atendimento Capacidade Transportadoras Veículos …" at bounding box center [756, 400] width 1512 height 800
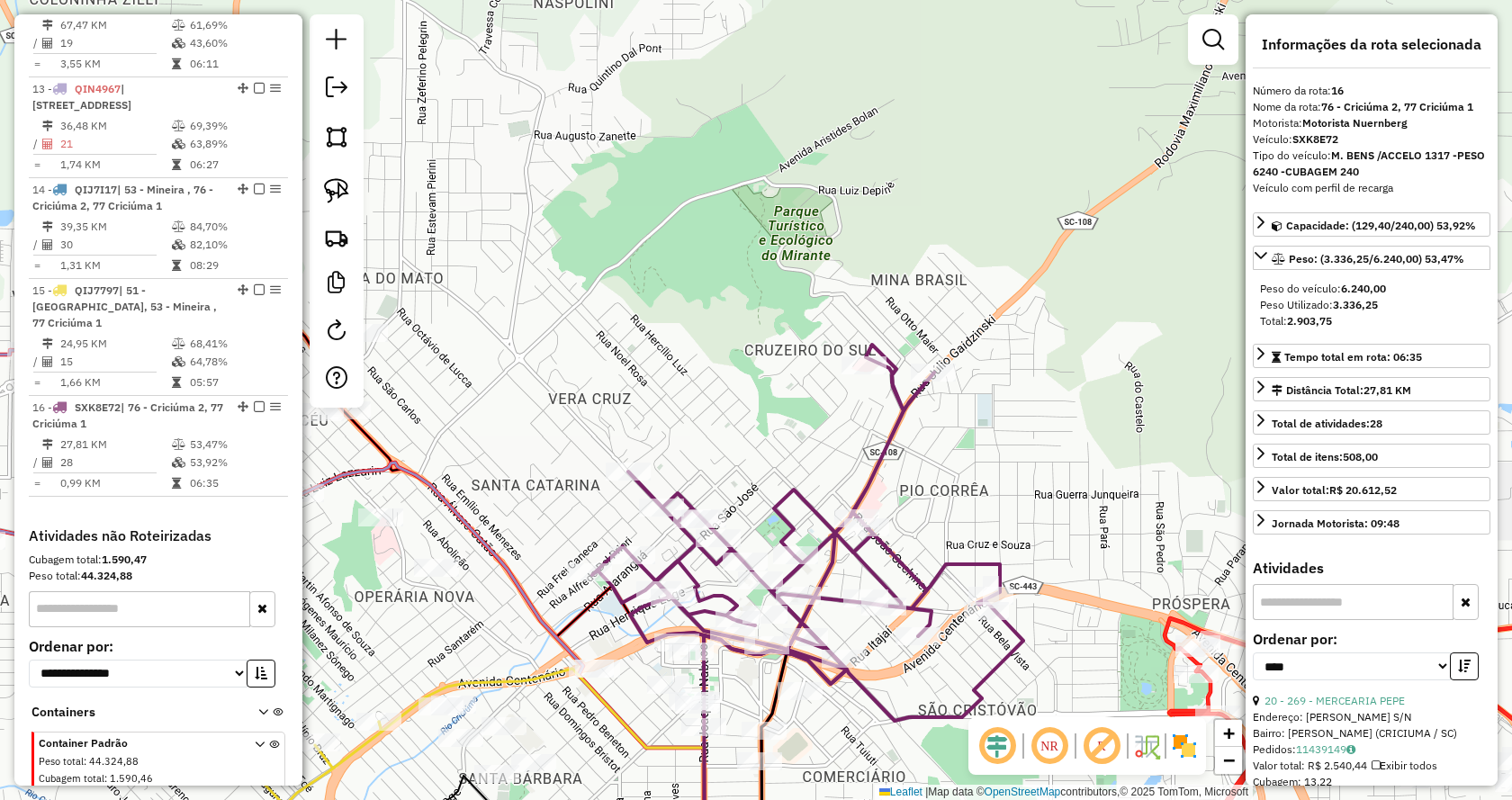
drag, startPoint x: 1023, startPoint y: 272, endPoint x: 998, endPoint y: 449, distance: 178.8
click at [998, 449] on div "Janela de atendimento Grade de atendimento Capacidade Transportadoras Veículos …" at bounding box center [756, 400] width 1512 height 800
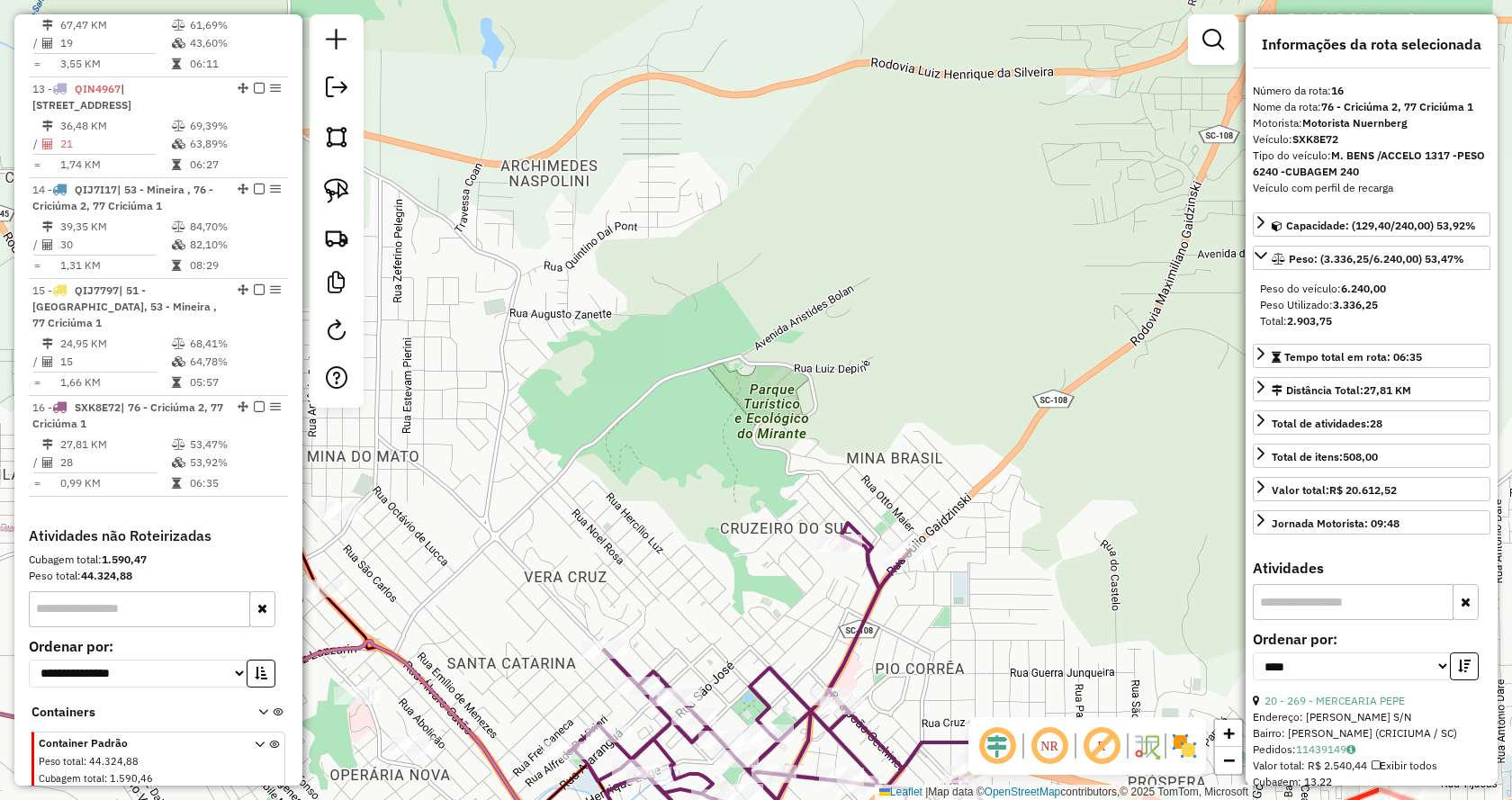
drag, startPoint x: 1096, startPoint y: 73, endPoint x: 1089, endPoint y: 118, distance: 45.5
click at [1089, 118] on div "Janela de atendimento Grade de atendimento Capacidade Transportadoras Veículos …" at bounding box center [756, 400] width 1512 height 800
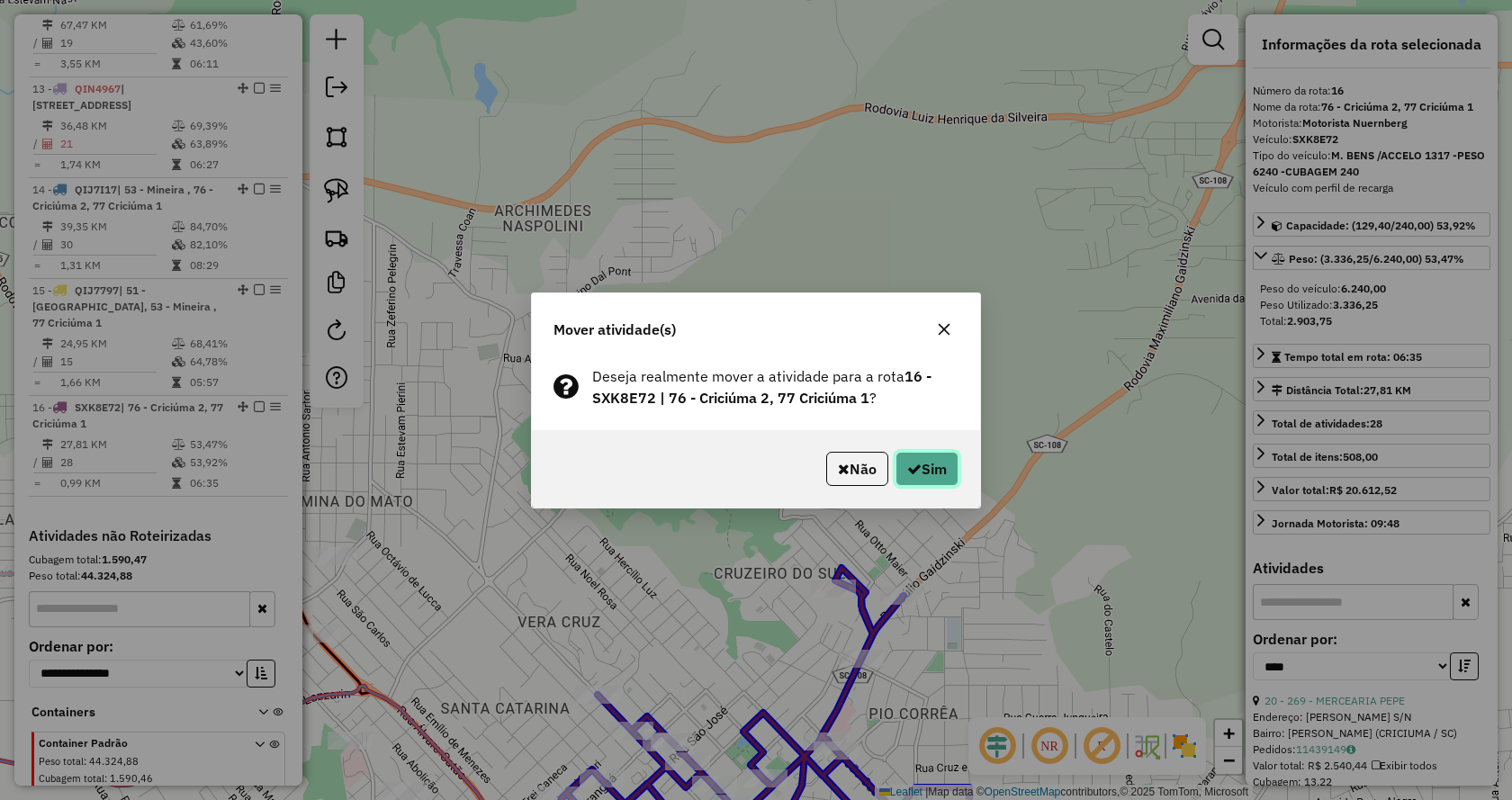
click at [934, 475] on button "Sim" at bounding box center [927, 469] width 63 height 34
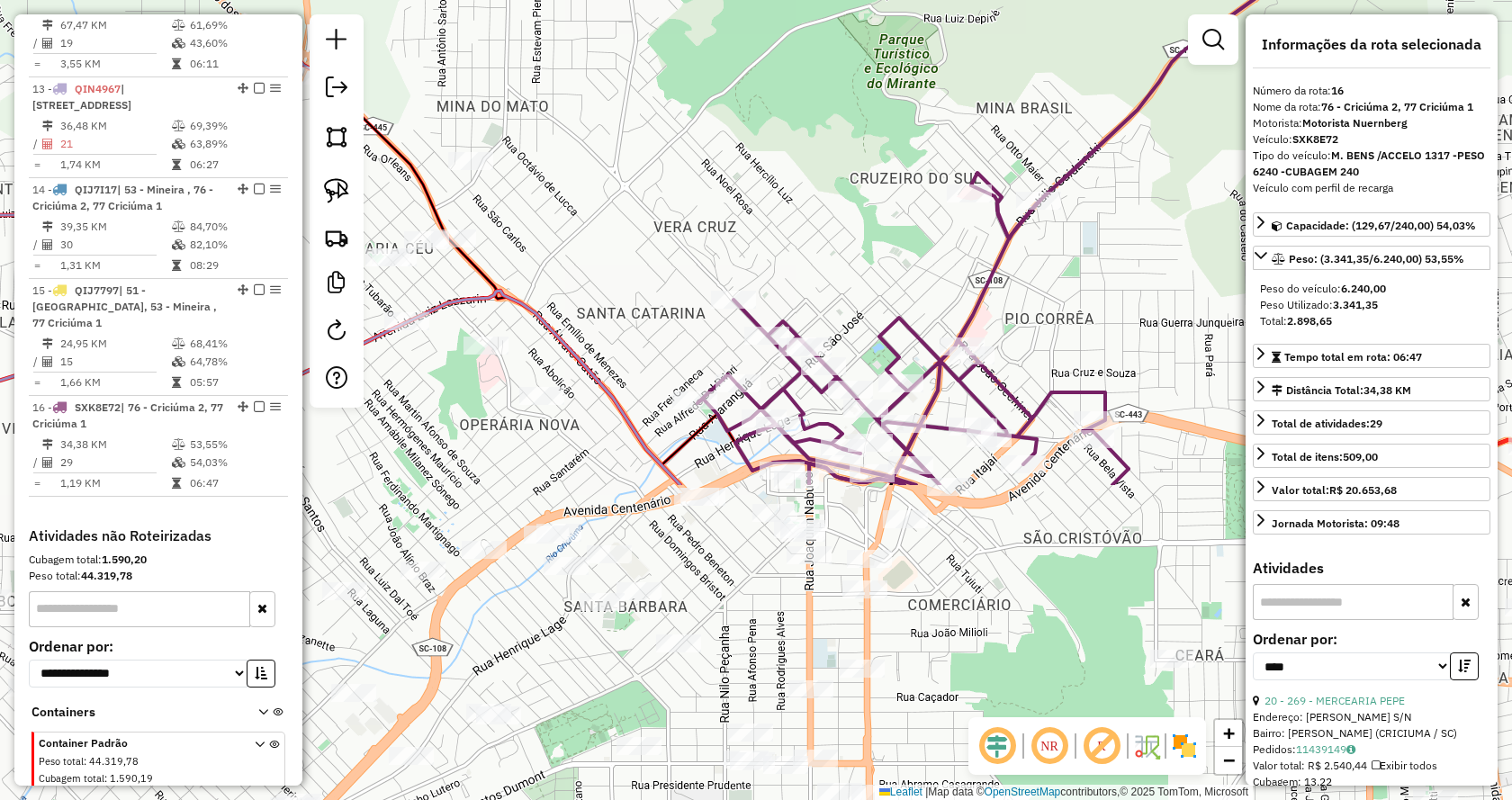
drag, startPoint x: 951, startPoint y: 547, endPoint x: 1038, endPoint y: 235, distance: 323.9
click at [1038, 235] on div "Janela de atendimento Grade de atendimento Capacidade Transportadoras Veículos …" at bounding box center [756, 400] width 1512 height 800
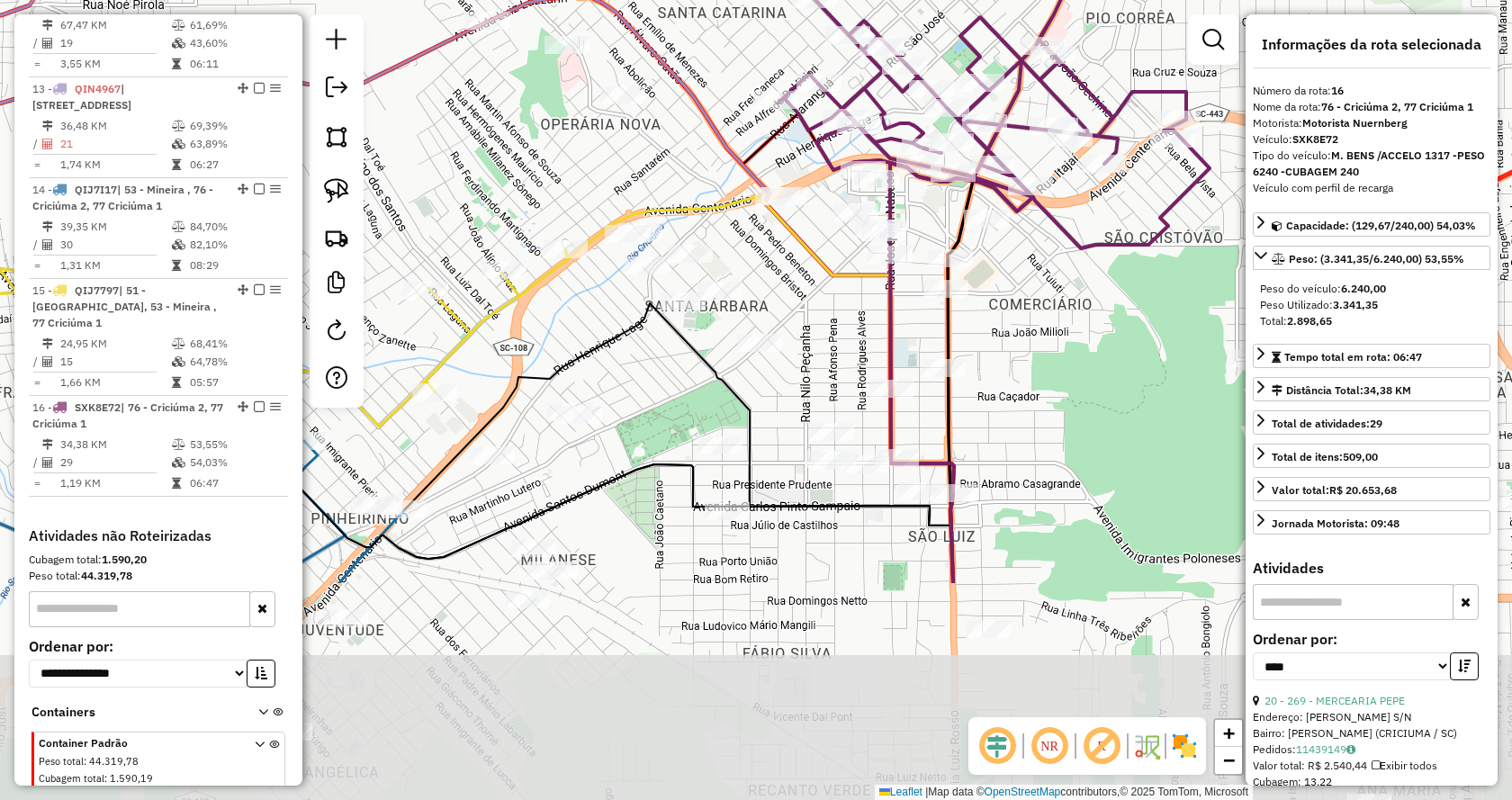
drag, startPoint x: 1010, startPoint y: 640, endPoint x: 1087, endPoint y: 350, distance: 300.0
click at [1087, 350] on div "Janela de atendimento Grade de atendimento Capacidade Transportadoras Veículos …" at bounding box center [756, 400] width 1512 height 800
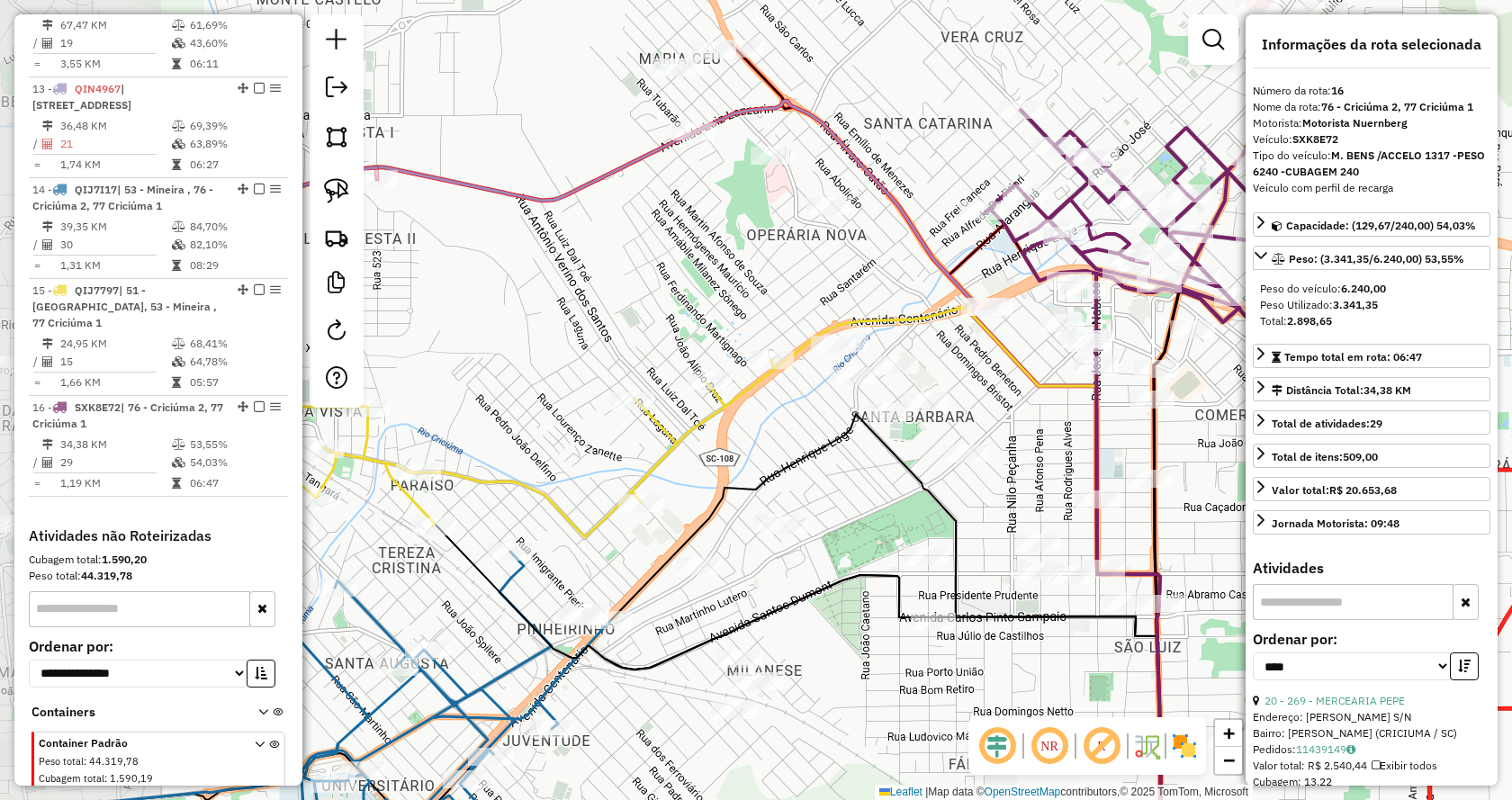
drag, startPoint x: 628, startPoint y: 151, endPoint x: 832, endPoint y: 273, distance: 237.7
click at [832, 273] on div "Janela de atendimento Grade de atendimento Capacidade Transportadoras Veículos …" at bounding box center [756, 400] width 1512 height 800
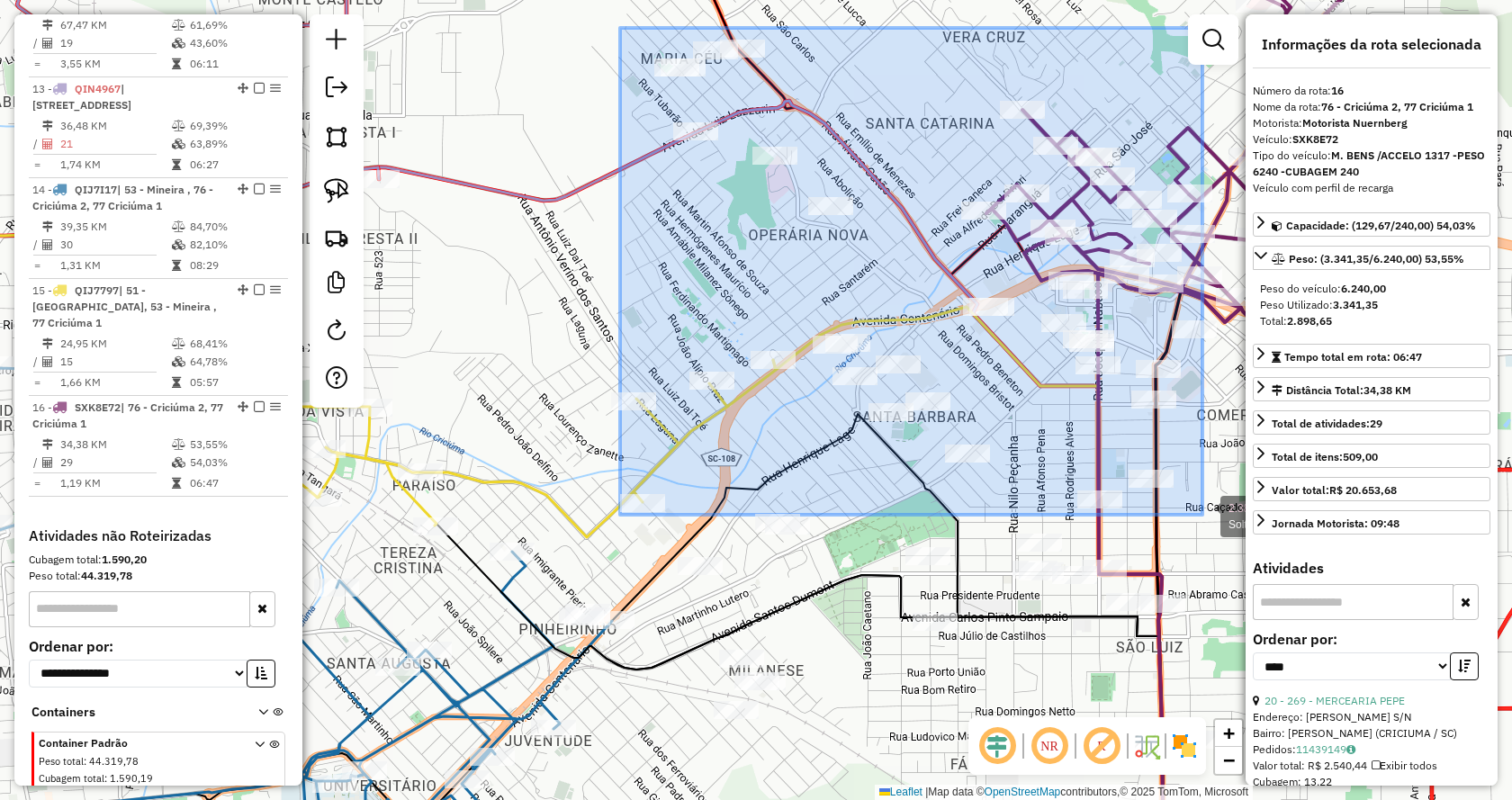
drag, startPoint x: 620, startPoint y: 28, endPoint x: 1202, endPoint y: 515, distance: 758.9
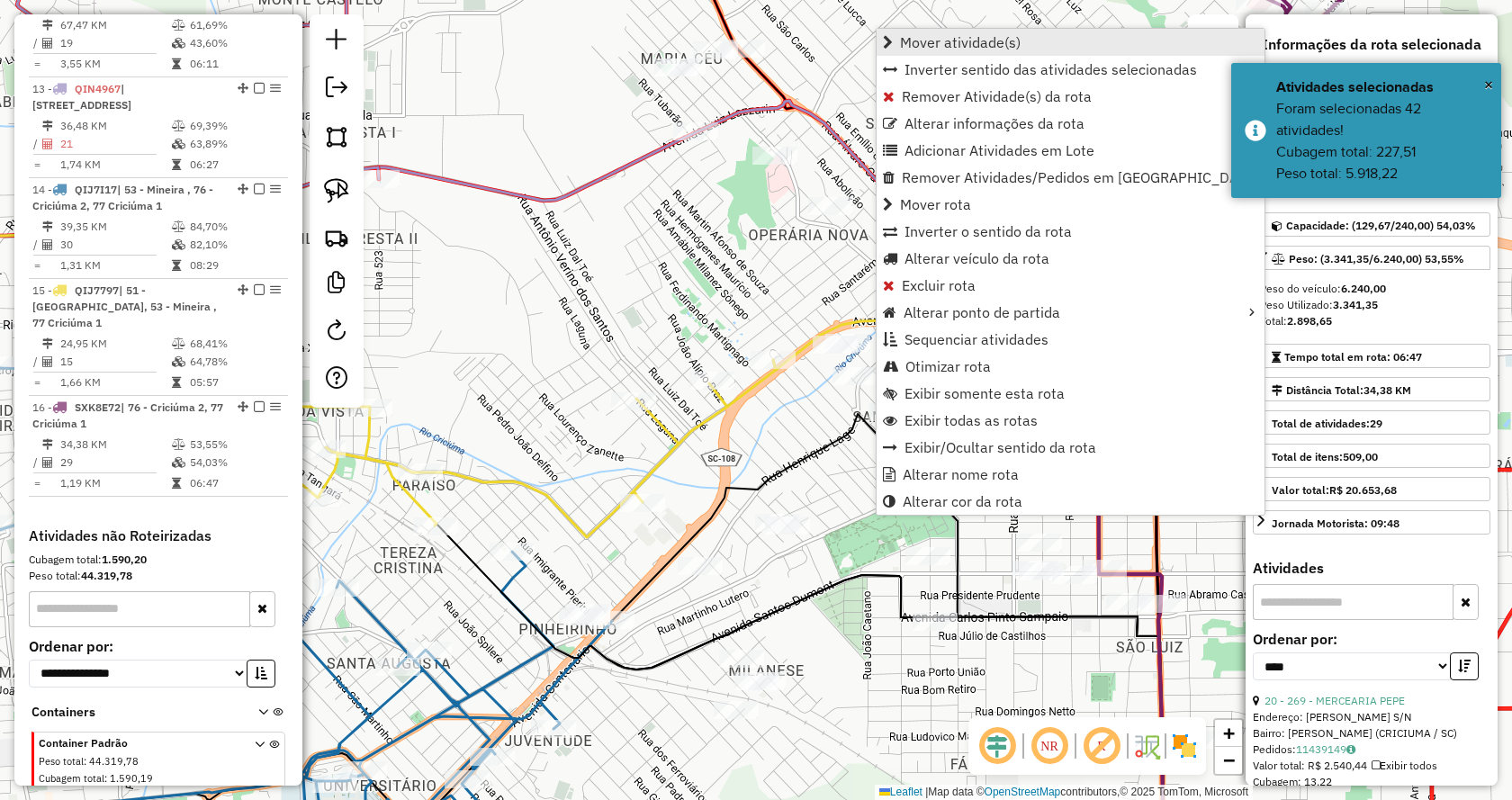
click at [893, 42] on link "Mover atividade(s)" at bounding box center [1071, 42] width 388 height 27
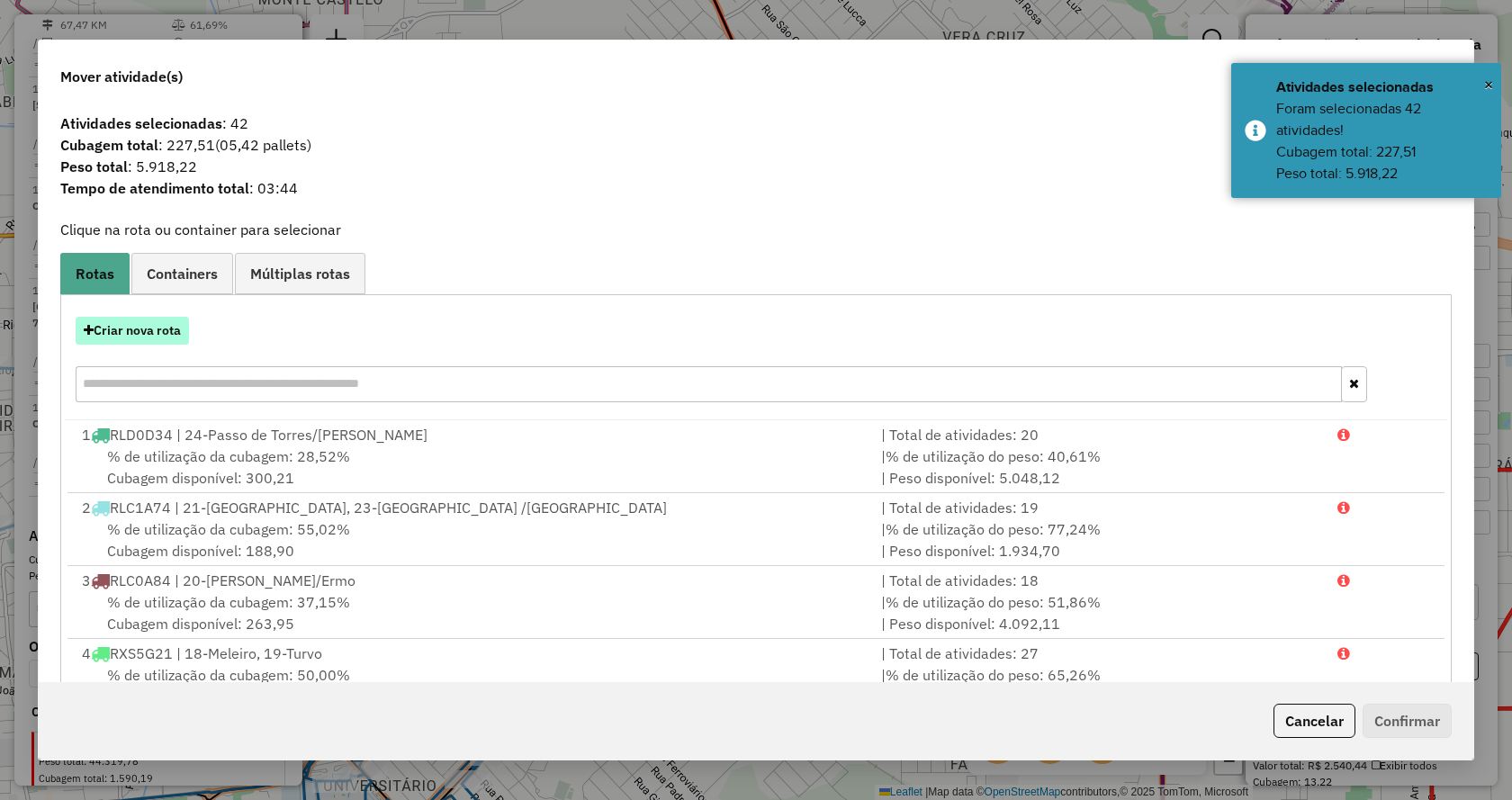
click at [160, 331] on button "Criar nova rota" at bounding box center [132, 331] width 114 height 28
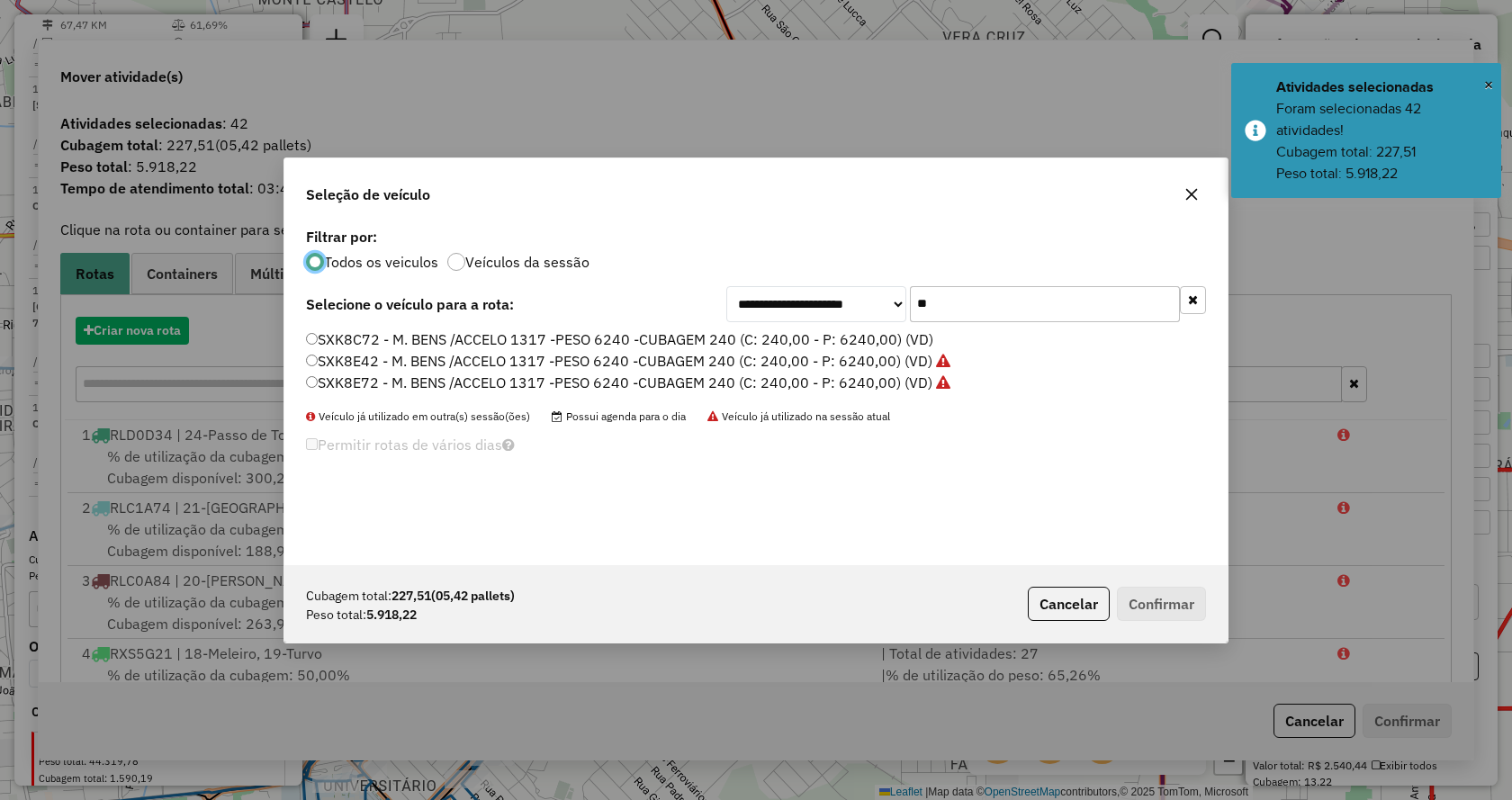
scroll to position [10, 6]
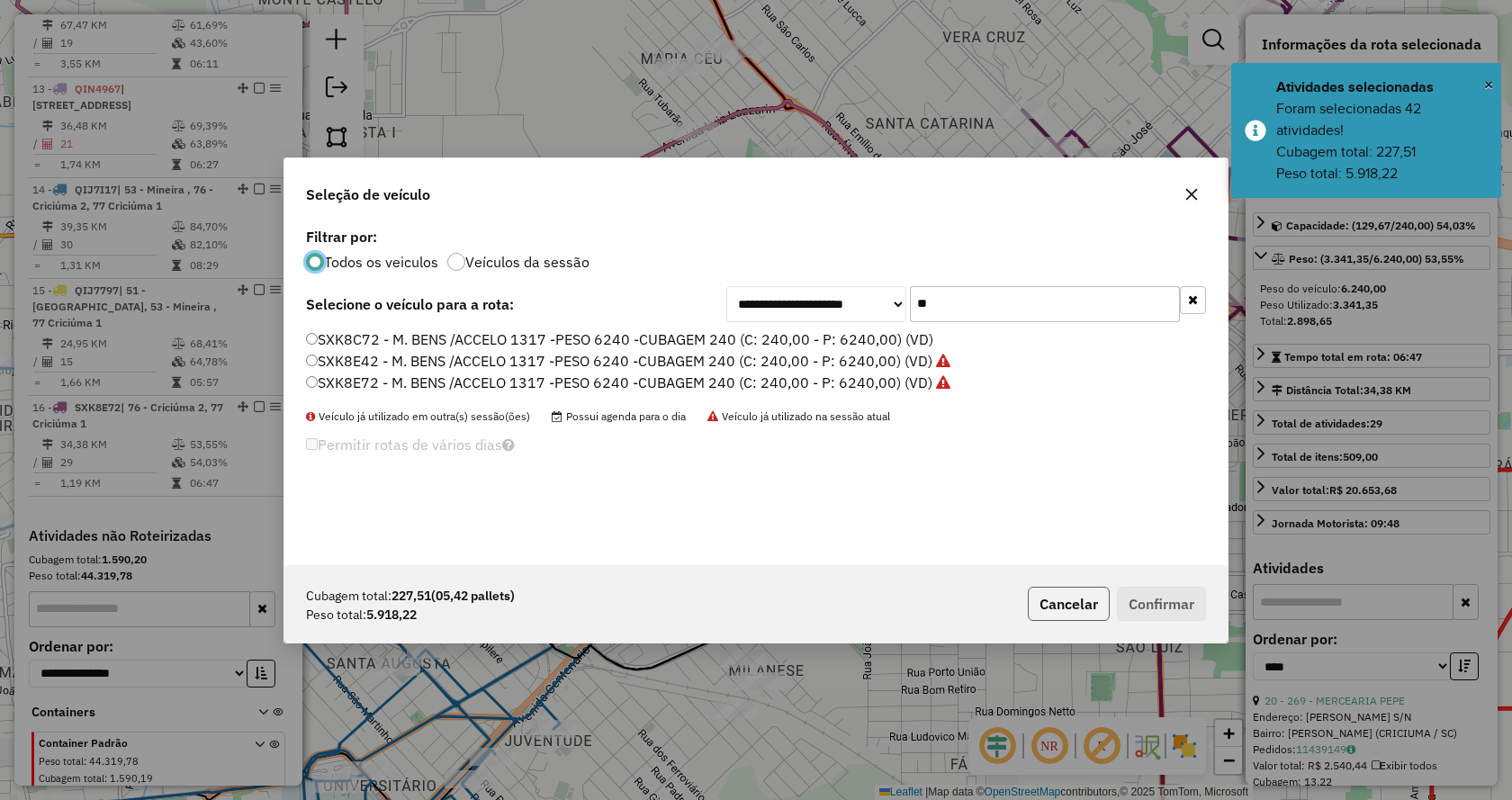
click at [1073, 615] on button "Cancelar" at bounding box center [1069, 603] width 82 height 34
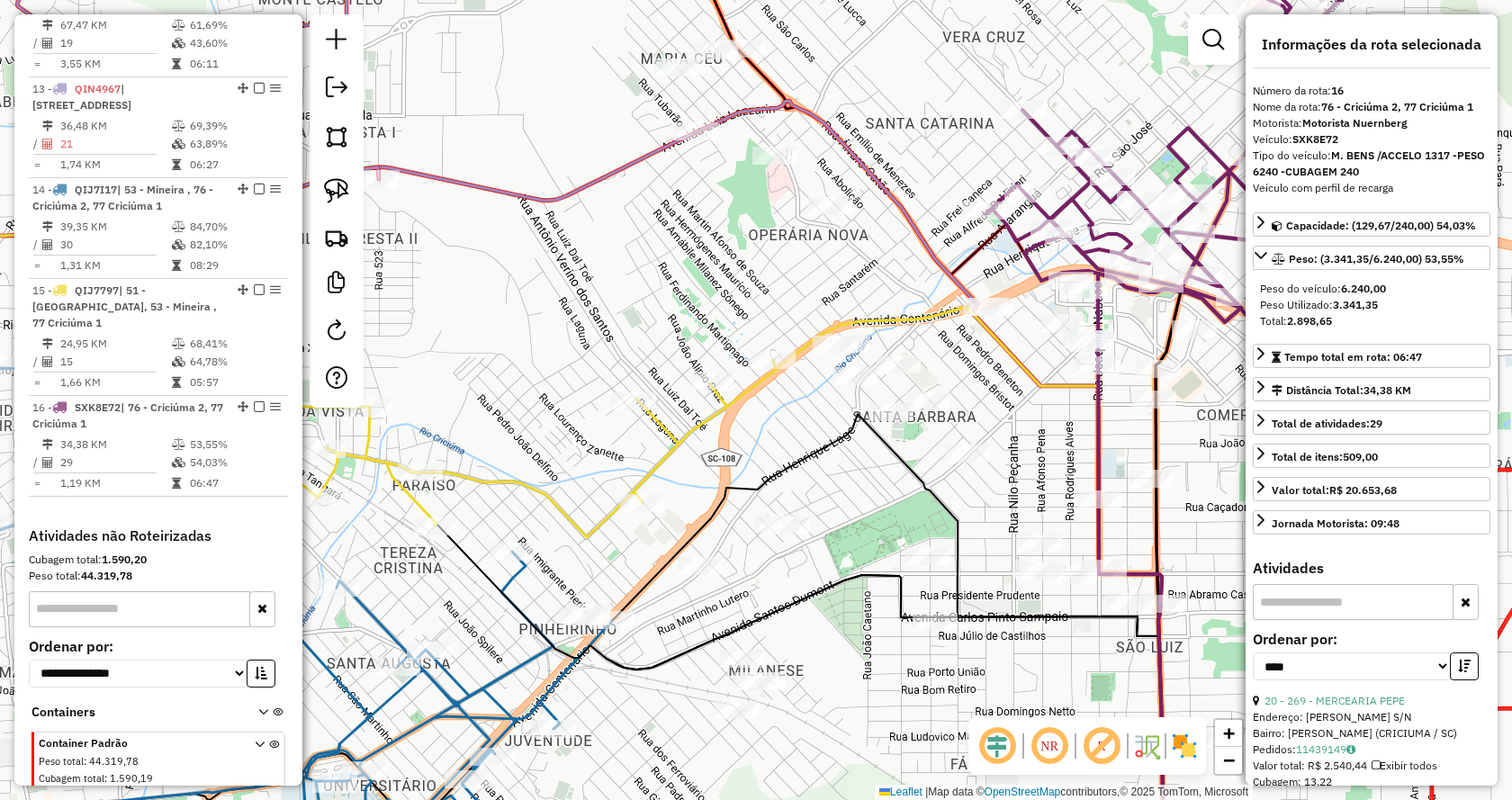
click at [994, 427] on div "Janela de atendimento Grade de atendimento Capacidade Transportadoras Veículos …" at bounding box center [756, 400] width 1512 height 800
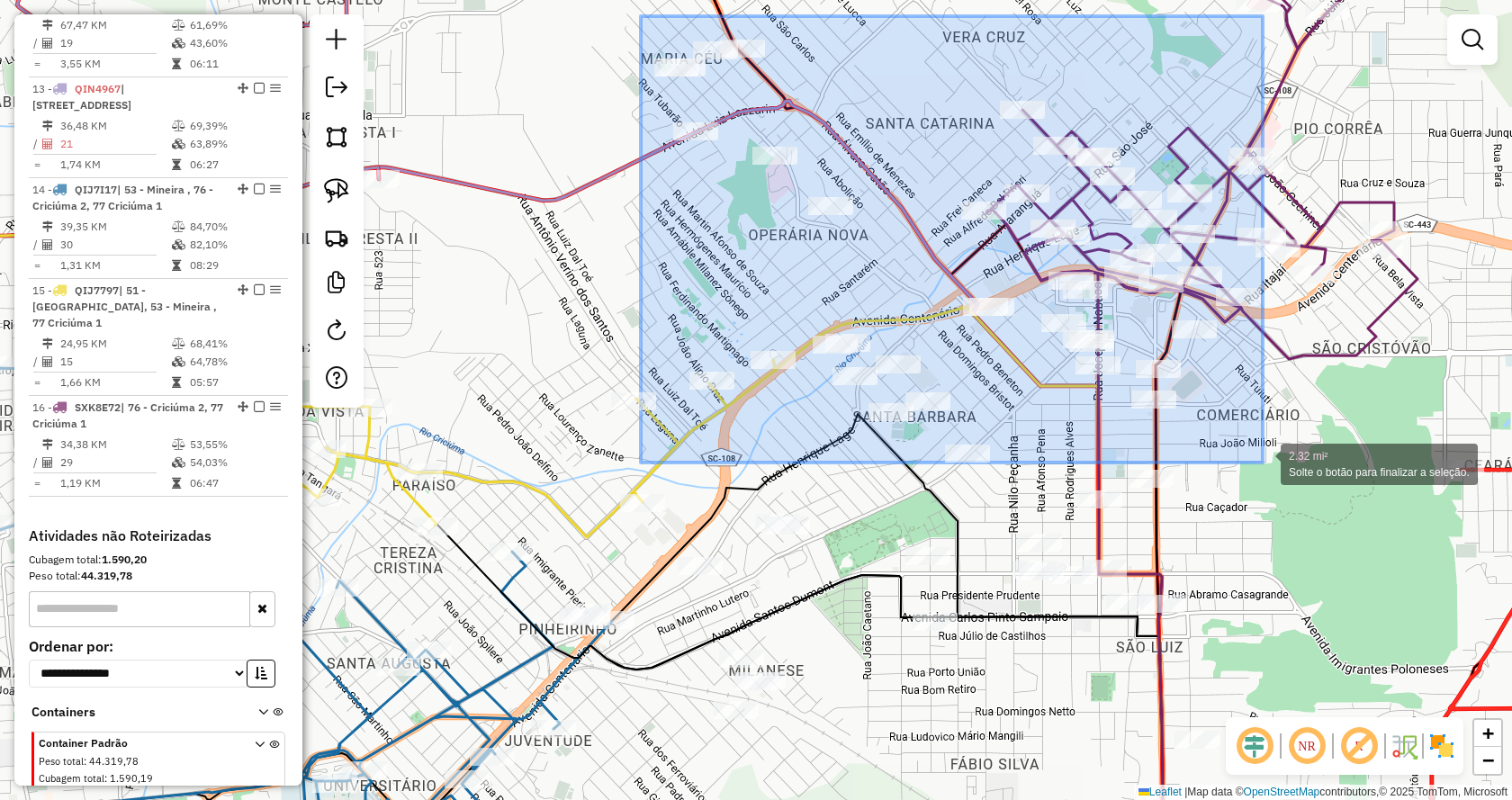
drag, startPoint x: 641, startPoint y: 17, endPoint x: 1260, endPoint y: 464, distance: 763.5
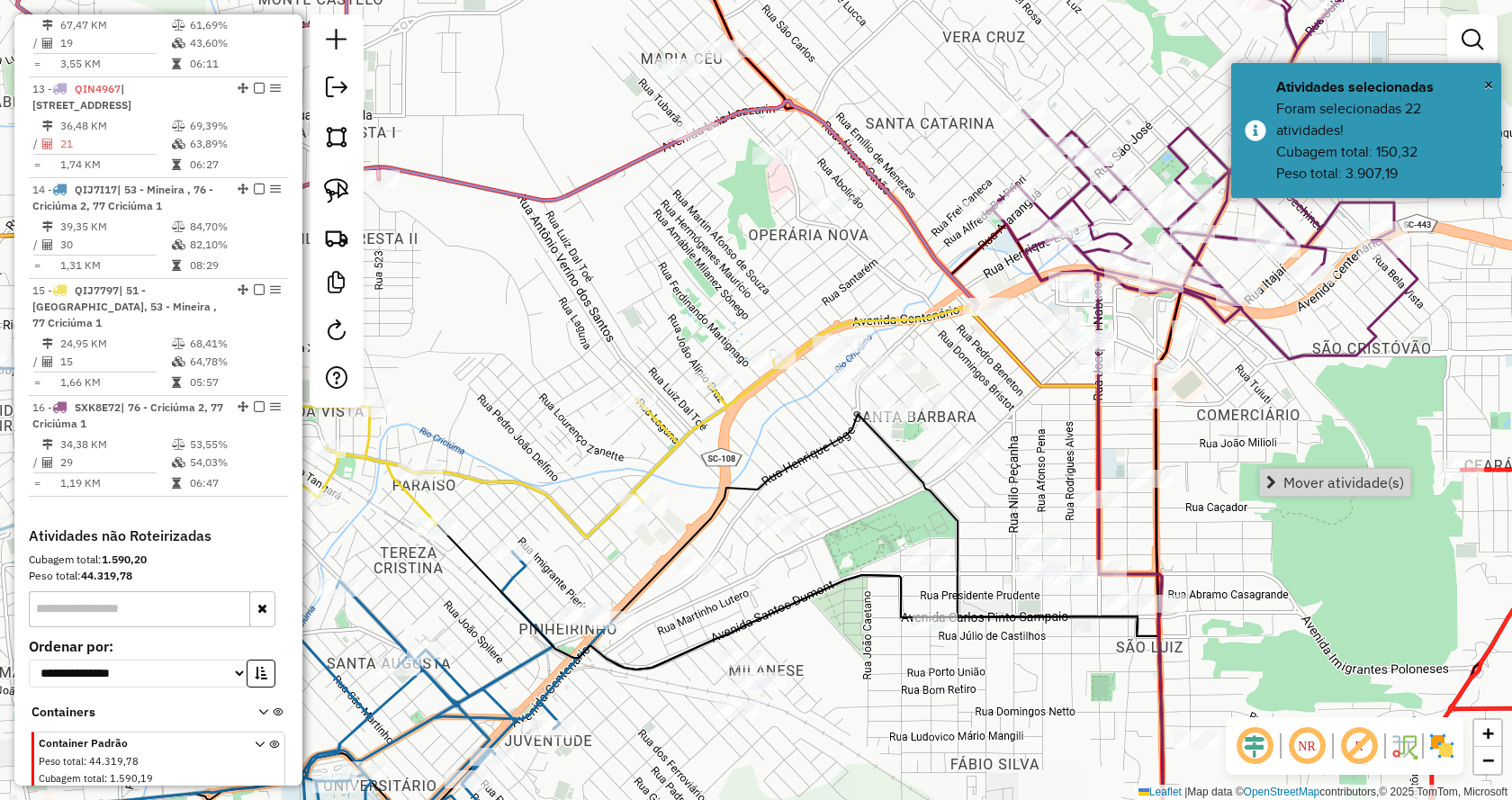
click at [1272, 476] on link "Mover atividade(s)" at bounding box center [1335, 483] width 151 height 27
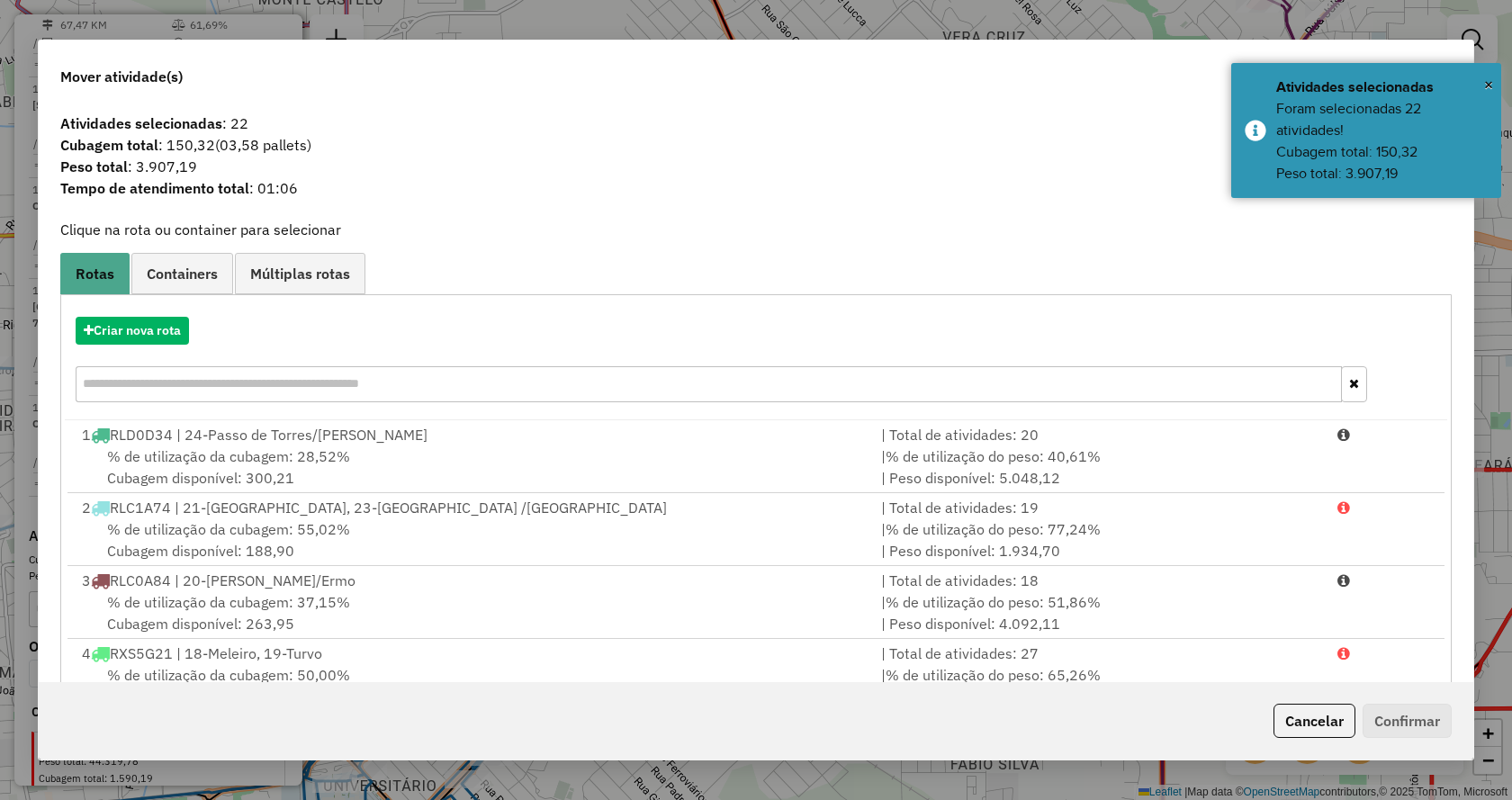
click at [155, 358] on div "Criar nova rota" at bounding box center [756, 362] width 1382 height 118
click at [146, 345] on div "Criar nova rota" at bounding box center [756, 362] width 1382 height 118
click at [148, 345] on div "Criar nova rota" at bounding box center [756, 362] width 1382 height 118
click at [99, 328] on button "Criar nova rota" at bounding box center [132, 331] width 114 height 28
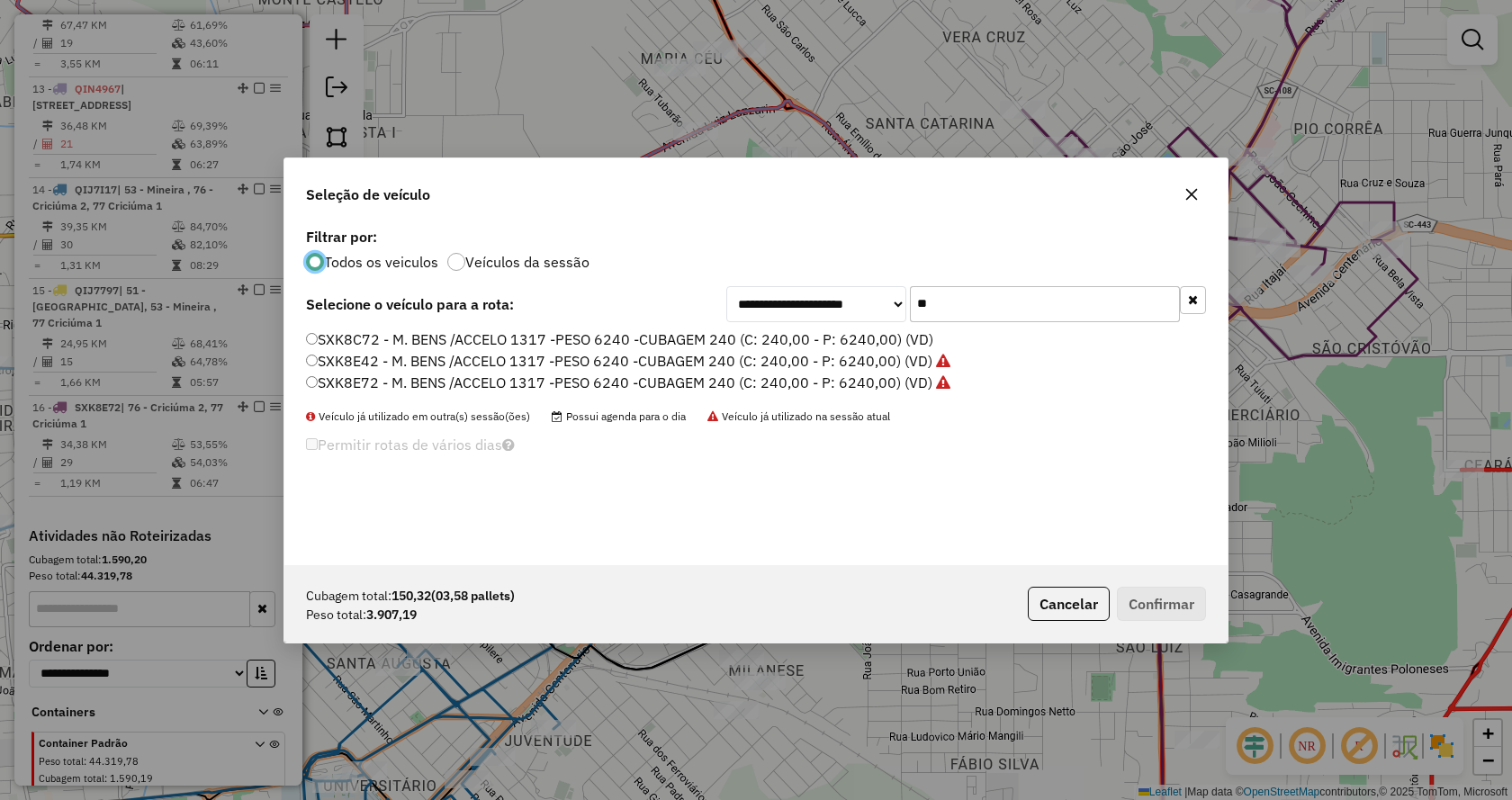
click at [1202, 302] on button "button" at bounding box center [1192, 300] width 26 height 28
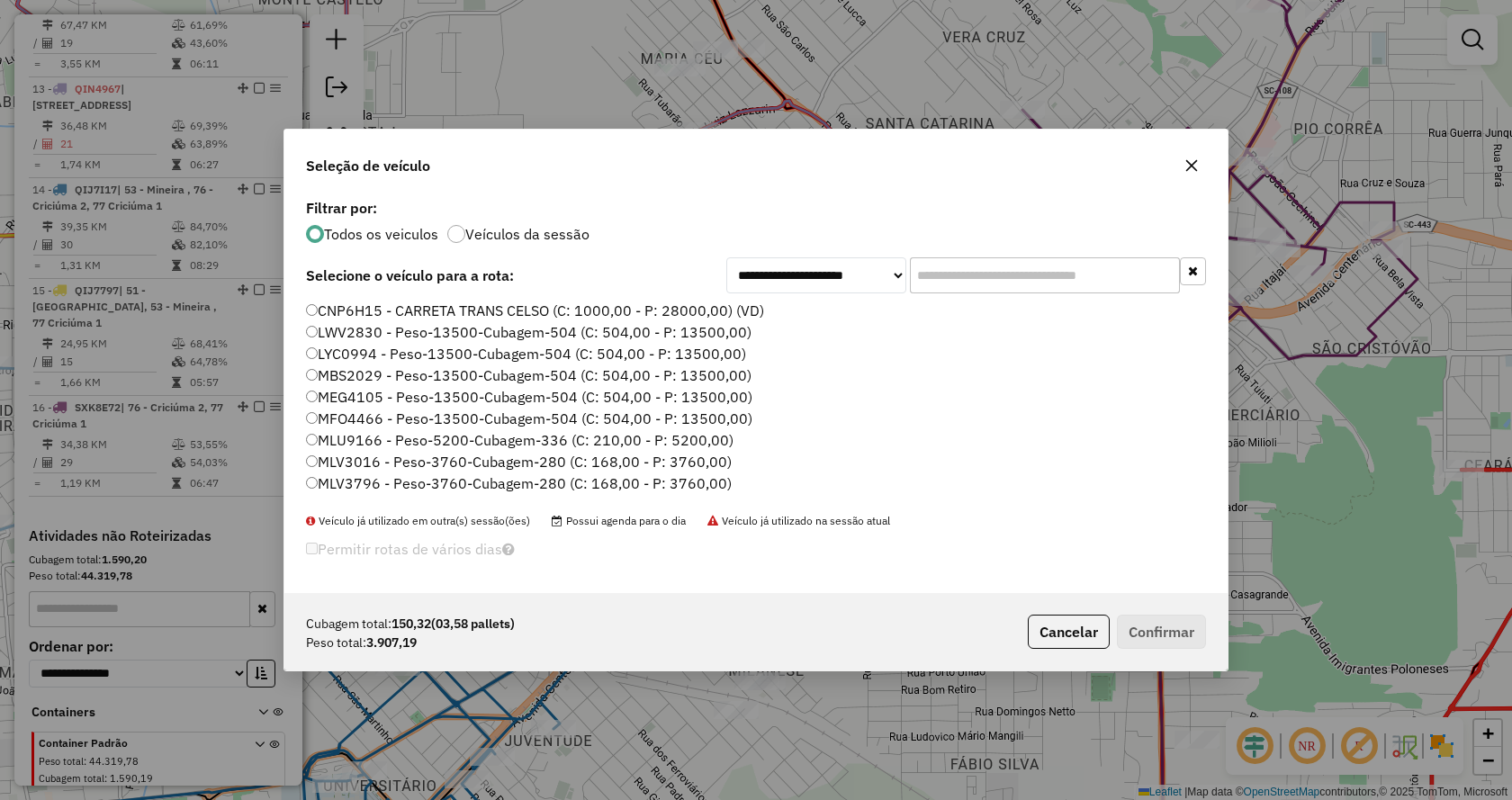
click at [1031, 283] on input "text" at bounding box center [1045, 275] width 270 height 36
type input "**"
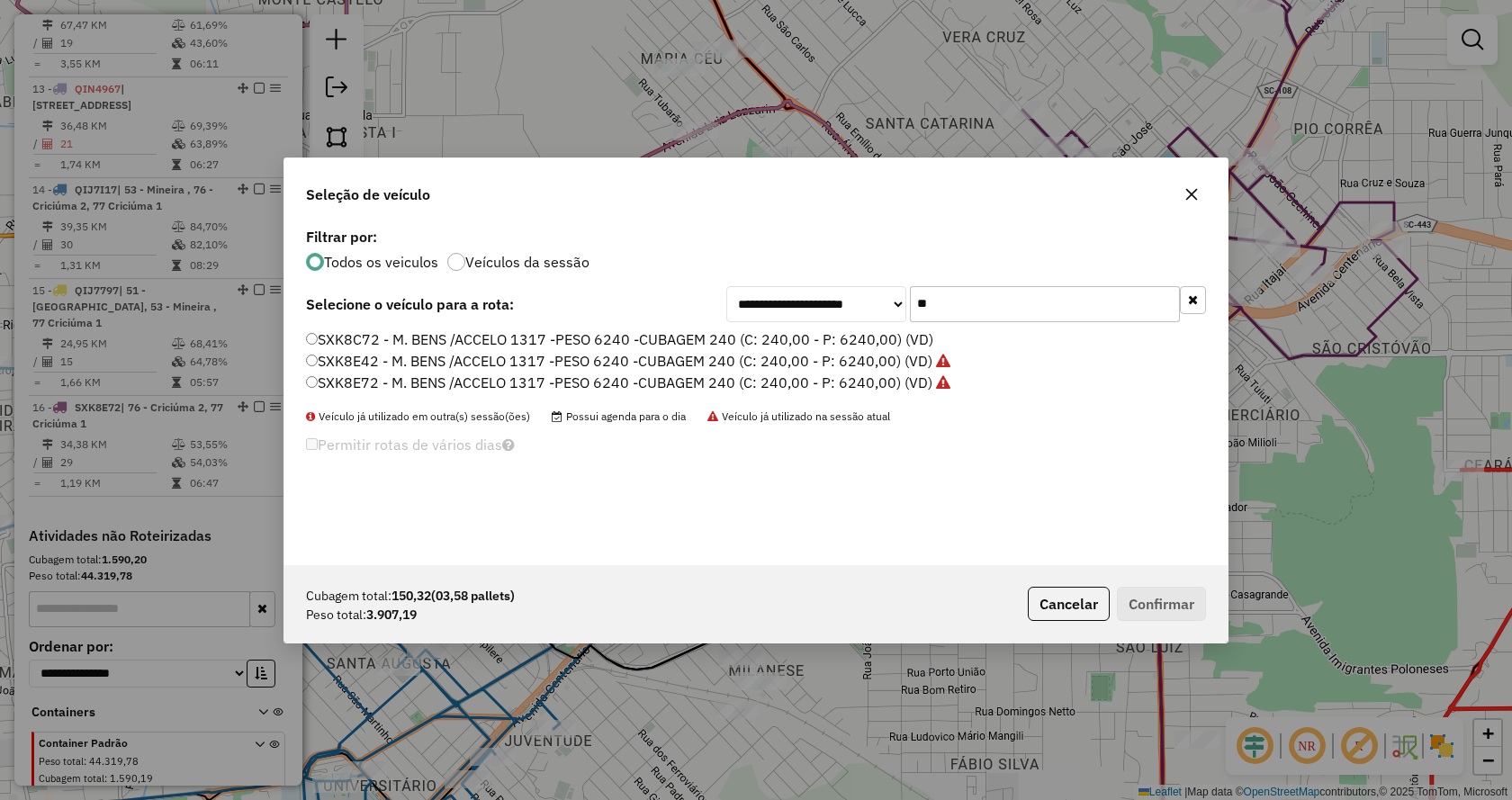
click at [722, 343] on label "SXK8C72 - M. BENS /ACCELO 1317 -PESO 6240 -CUBAGEM 240 (C: 240,00 - P: 6240,00)…" at bounding box center [619, 340] width 627 height 22
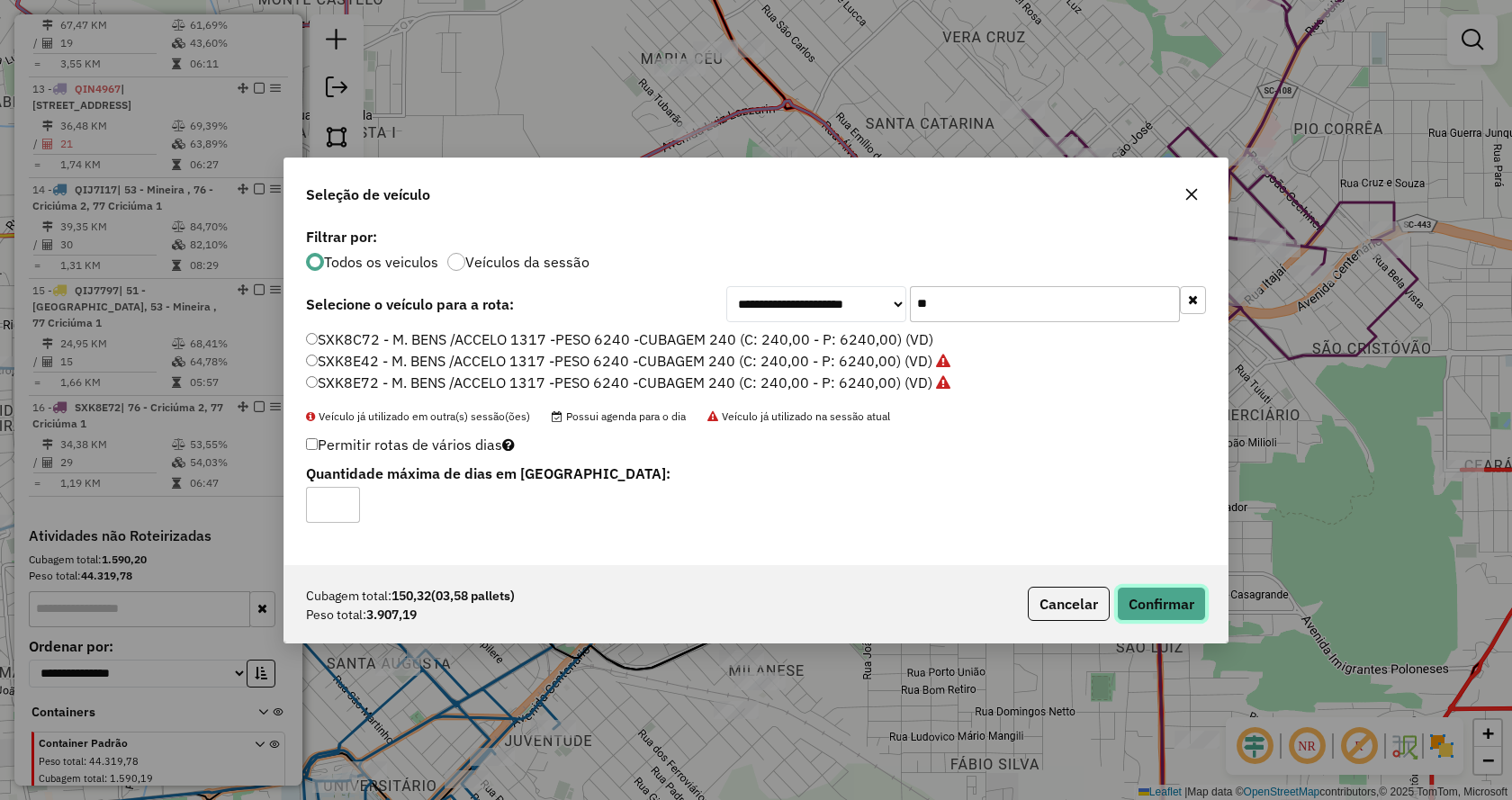
click at [1147, 606] on button "Confirmar" at bounding box center [1161, 603] width 89 height 34
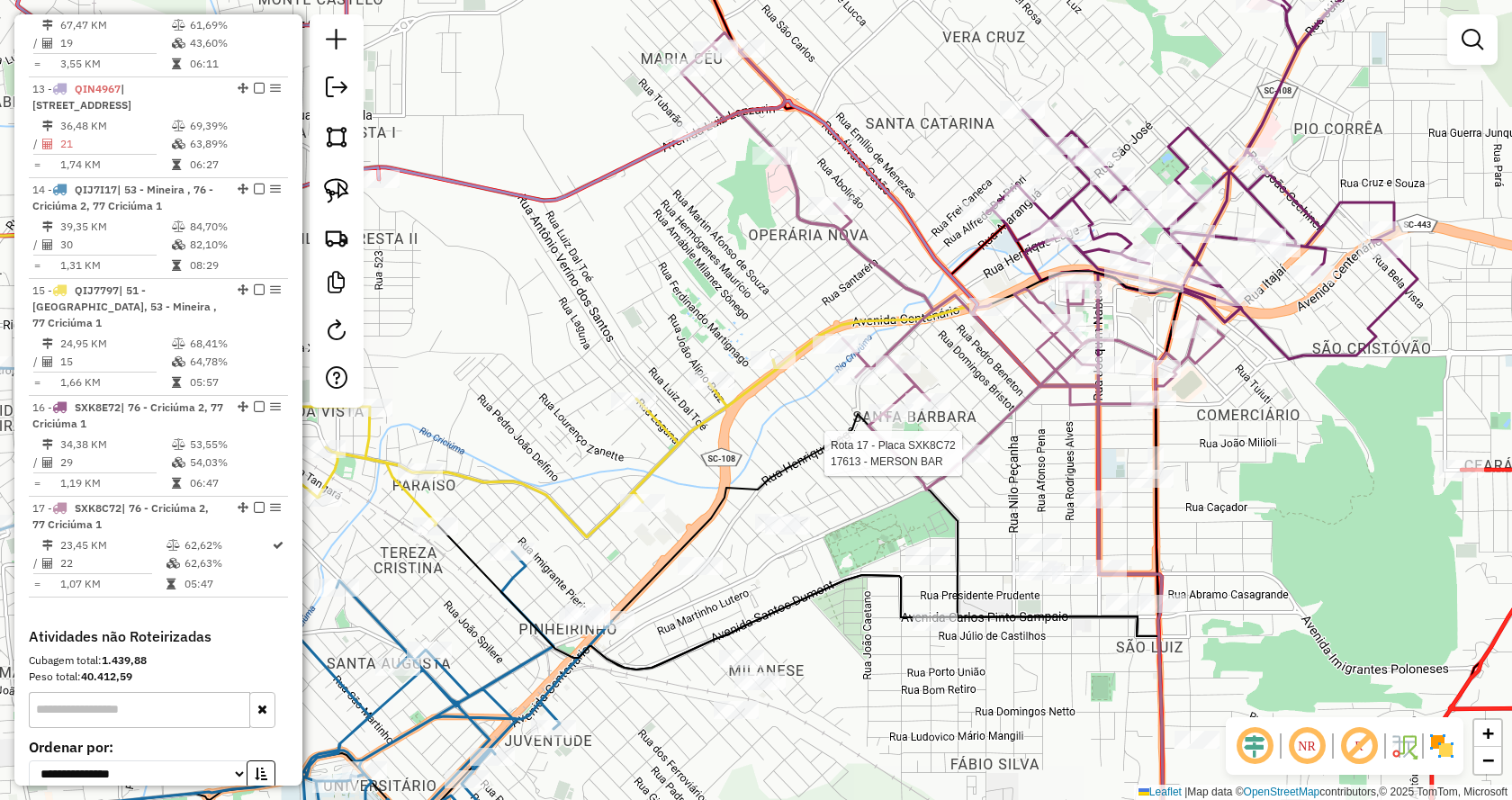
scroll to position [1955, 0]
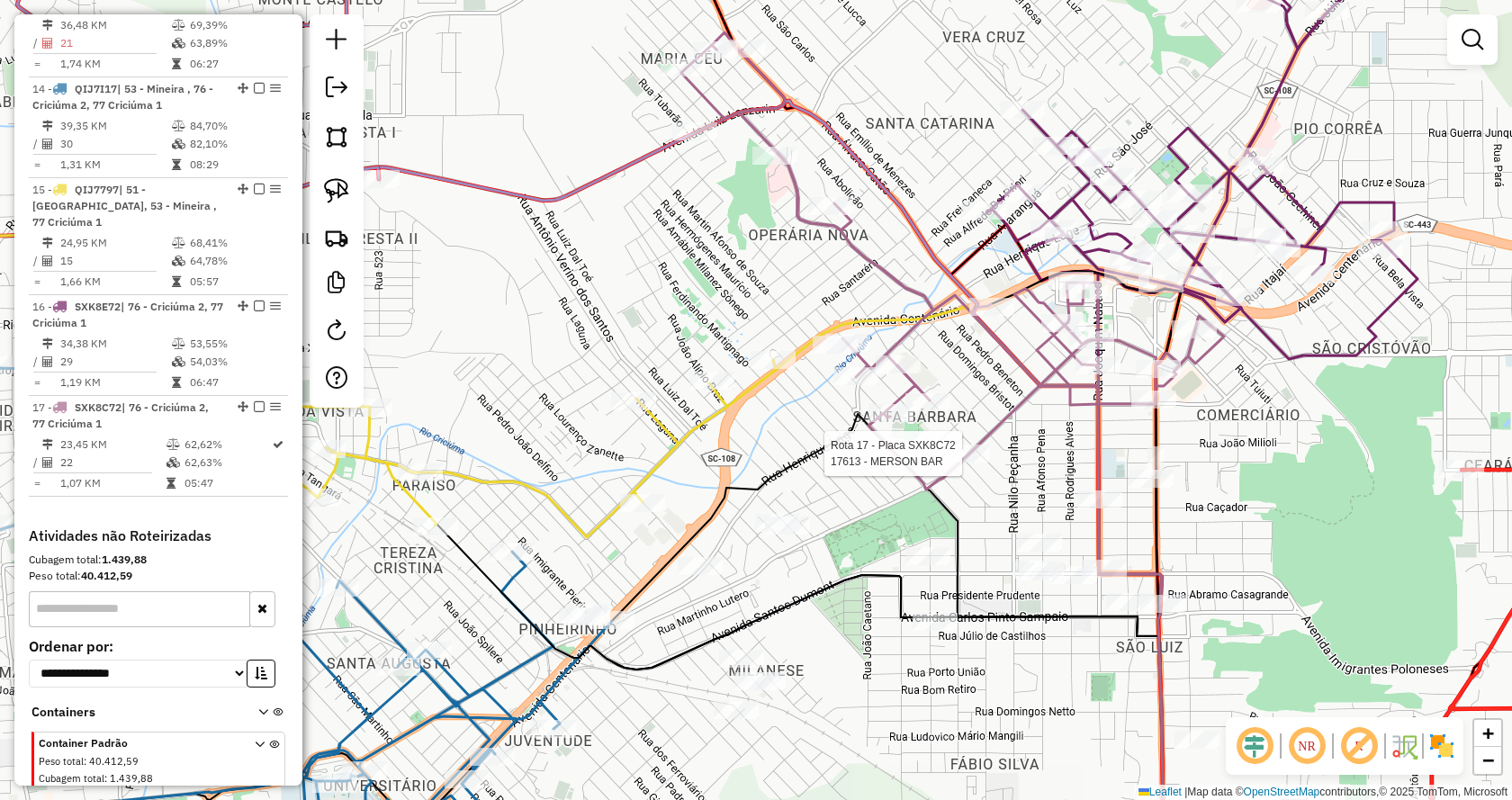
select select "*********"
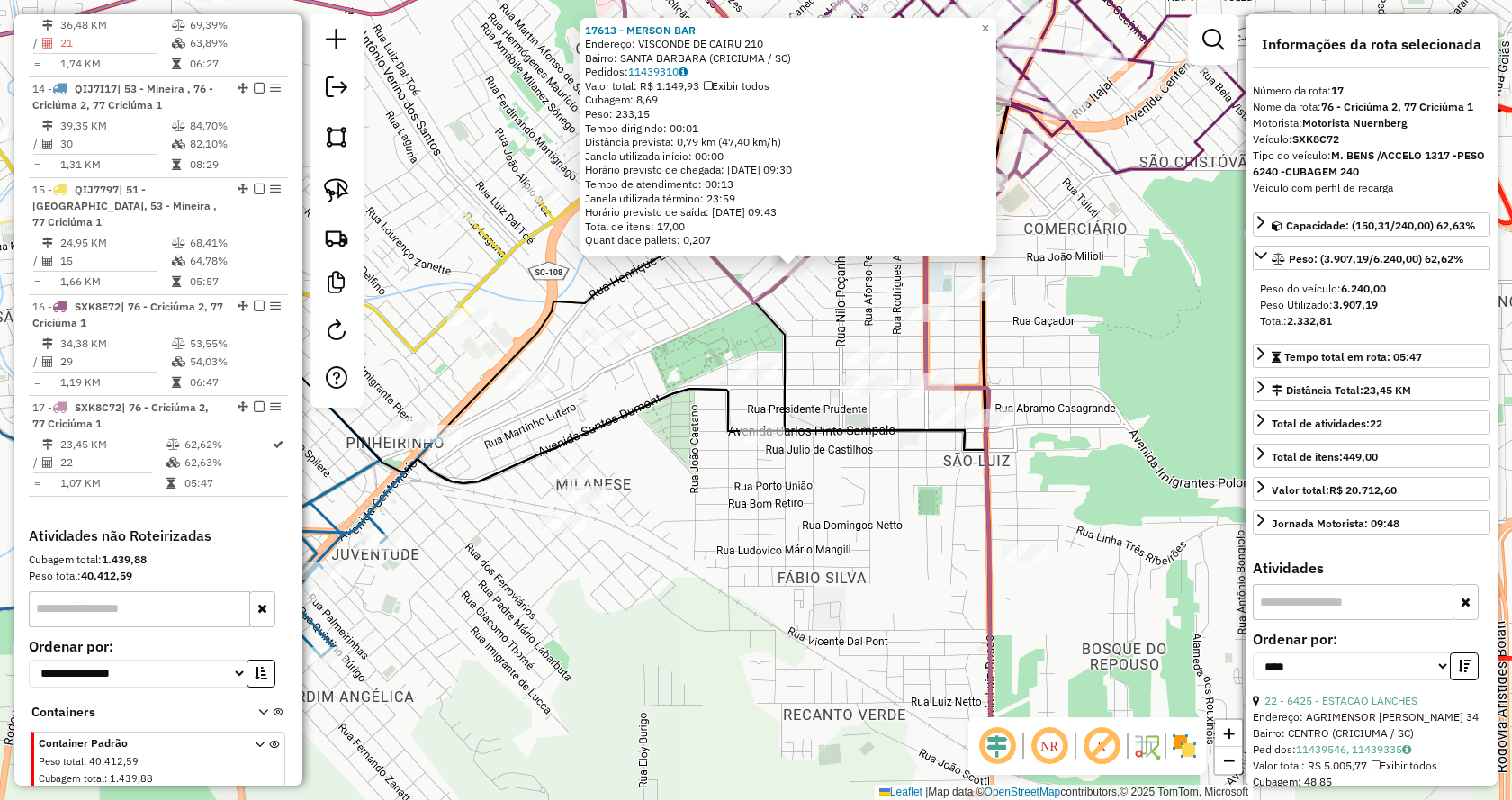
drag, startPoint x: 1082, startPoint y: 461, endPoint x: 1117, endPoint y: 318, distance: 147.2
click at [1117, 318] on div "17613 - MERSON BAR Endereço: VISCONDE DE CAIRU 210 Bairro: SANTA BARBARA (CRICI…" at bounding box center [756, 400] width 1512 height 800
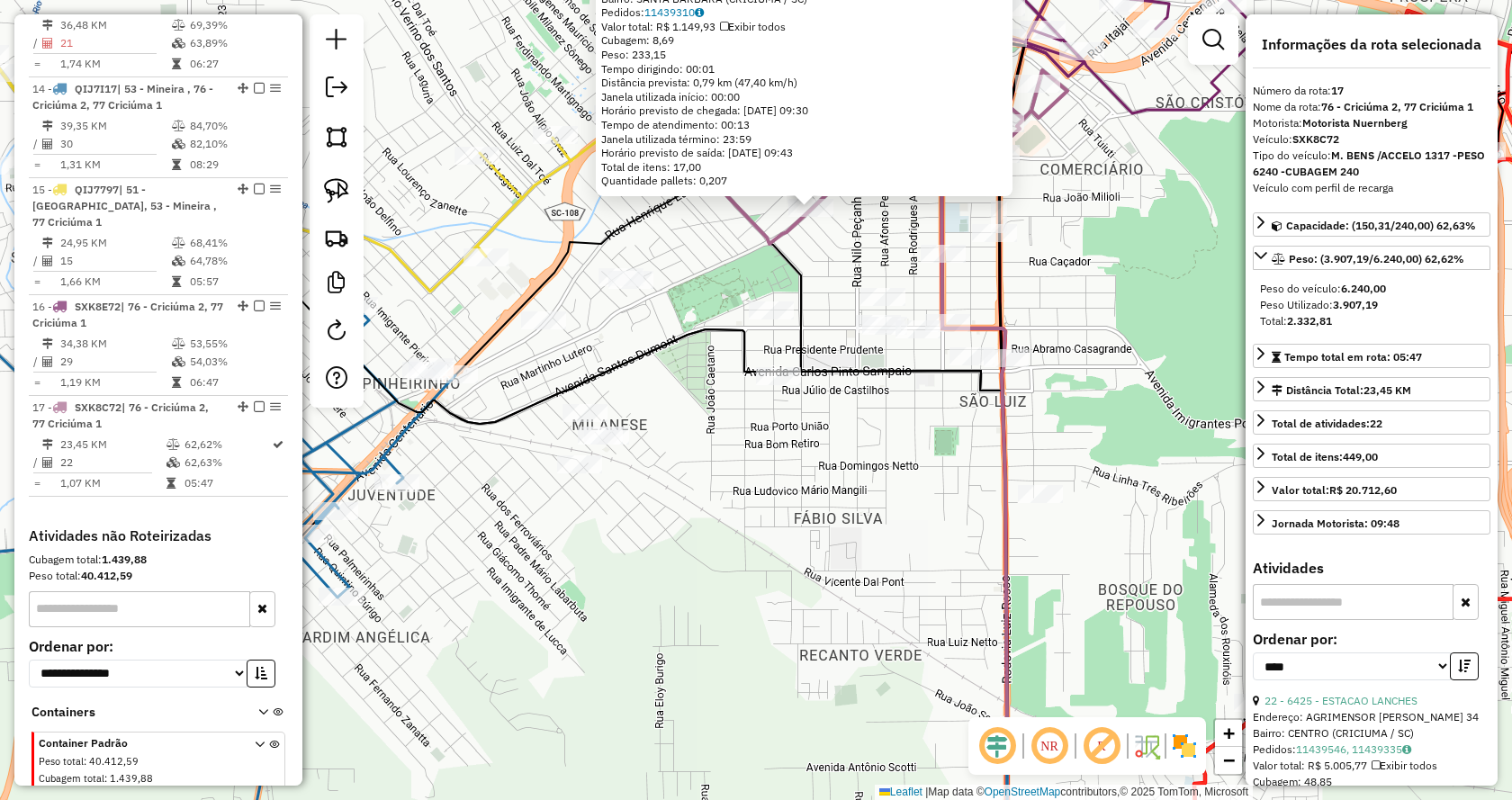
click at [833, 582] on div "17613 - MERSON BAR Endereço: VISCONDE DE CAIRU 210 Bairro: SANTA BARBARA (CRICI…" at bounding box center [756, 400] width 1512 height 800
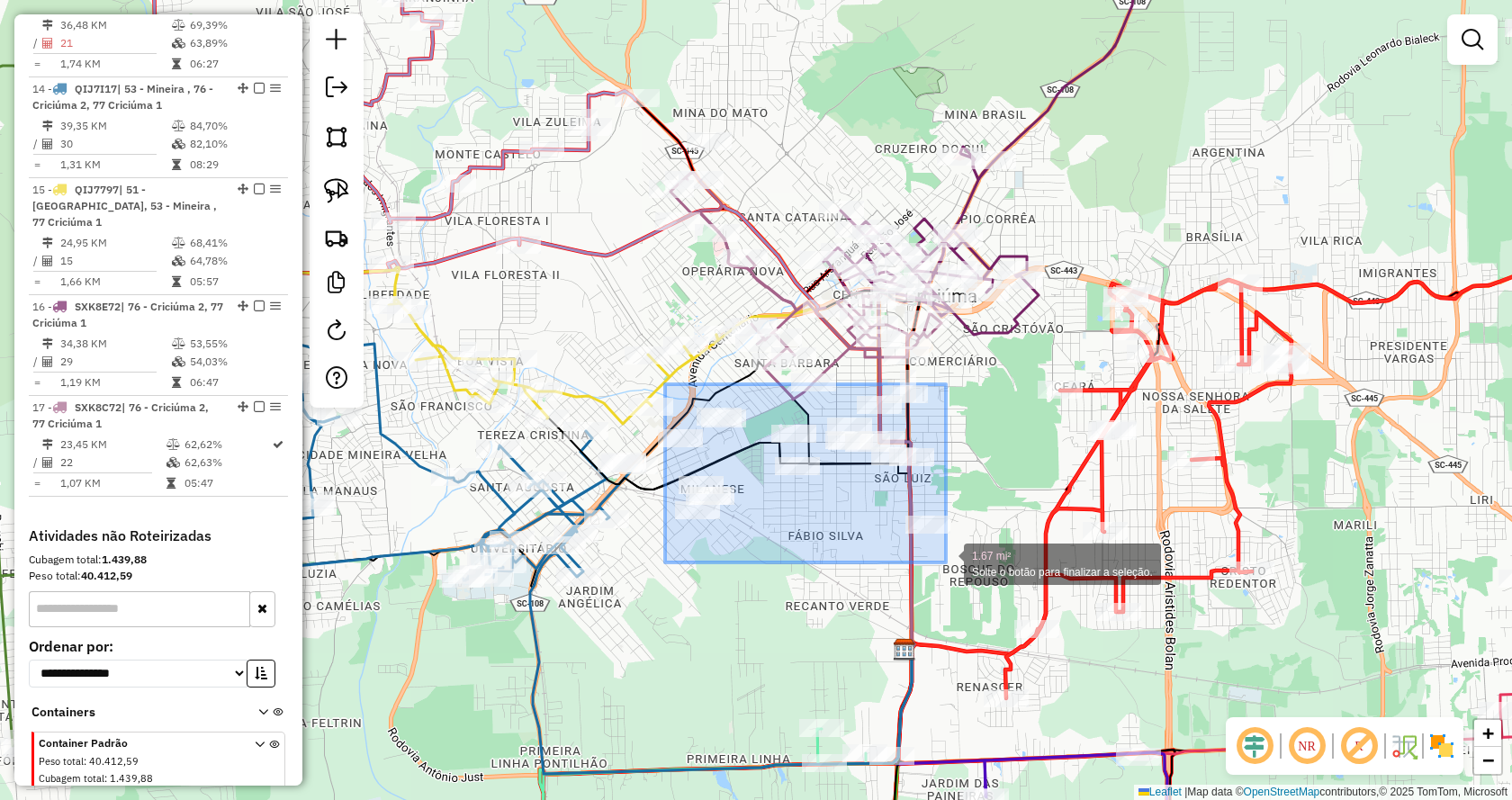
drag, startPoint x: 664, startPoint y: 385, endPoint x: 945, endPoint y: 563, distance: 332.6
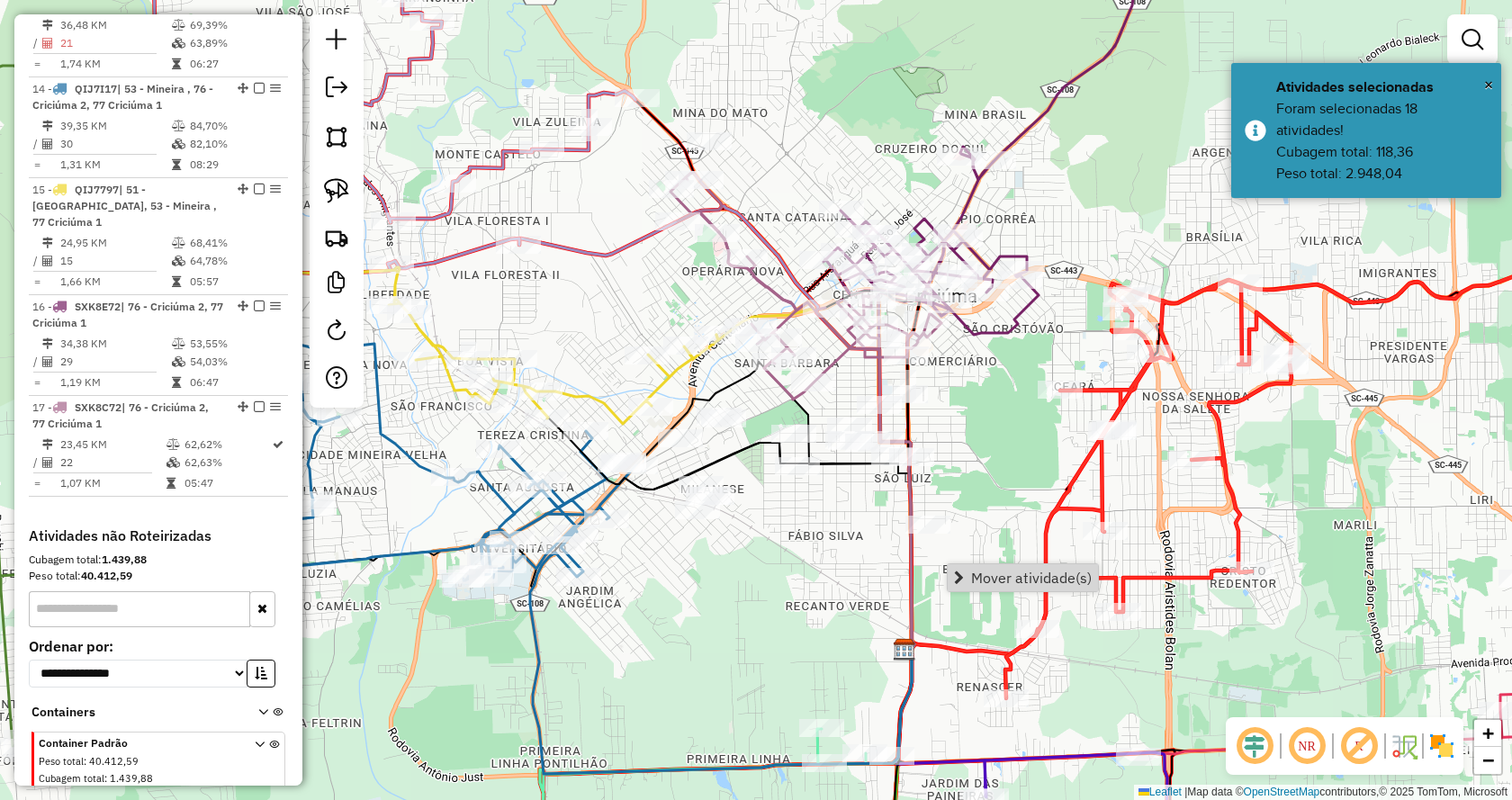
click at [967, 571] on link "Mover atividade(s)" at bounding box center [1023, 579] width 151 height 27
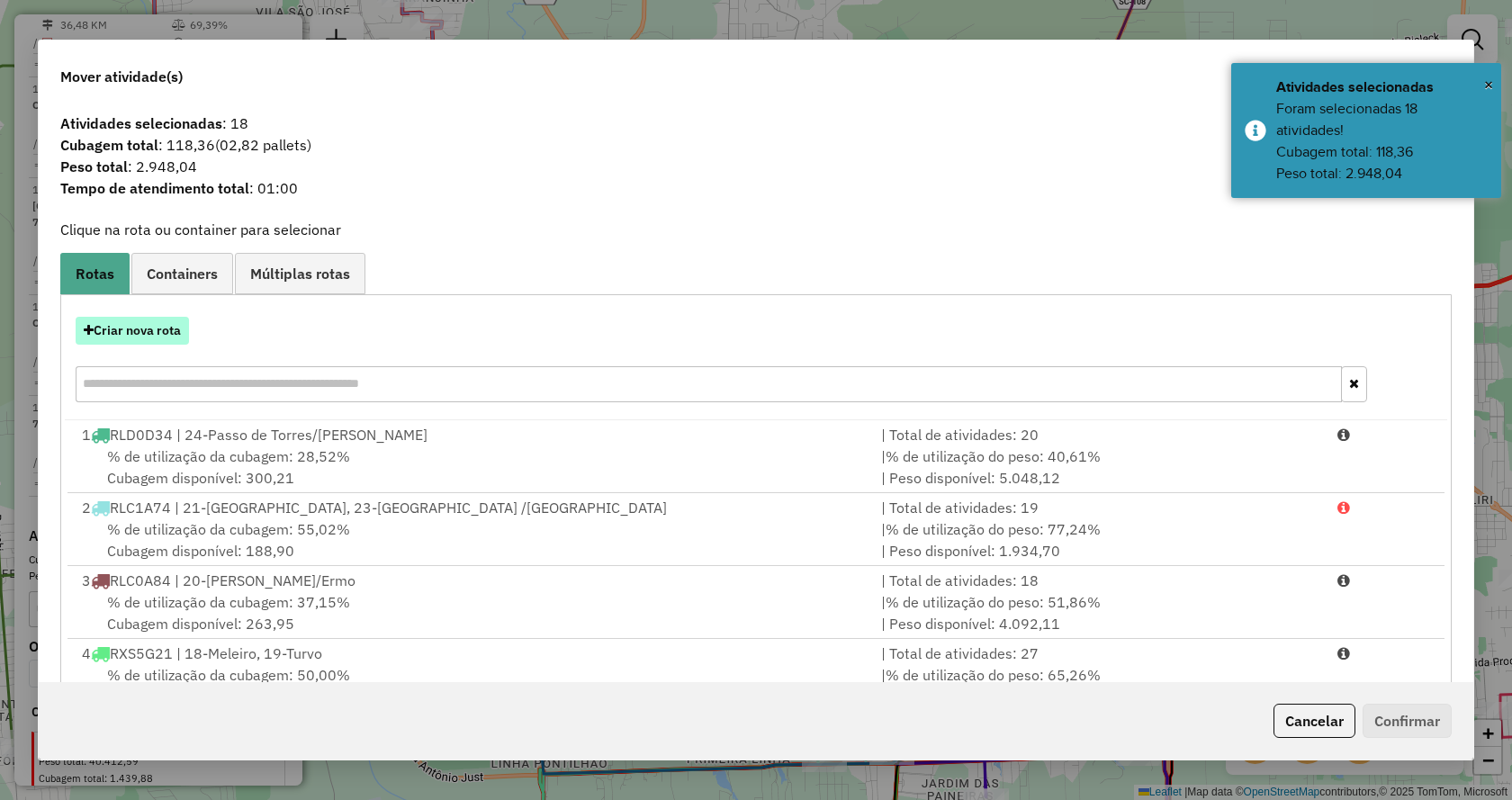
click at [148, 329] on button "Criar nova rota" at bounding box center [132, 331] width 114 height 28
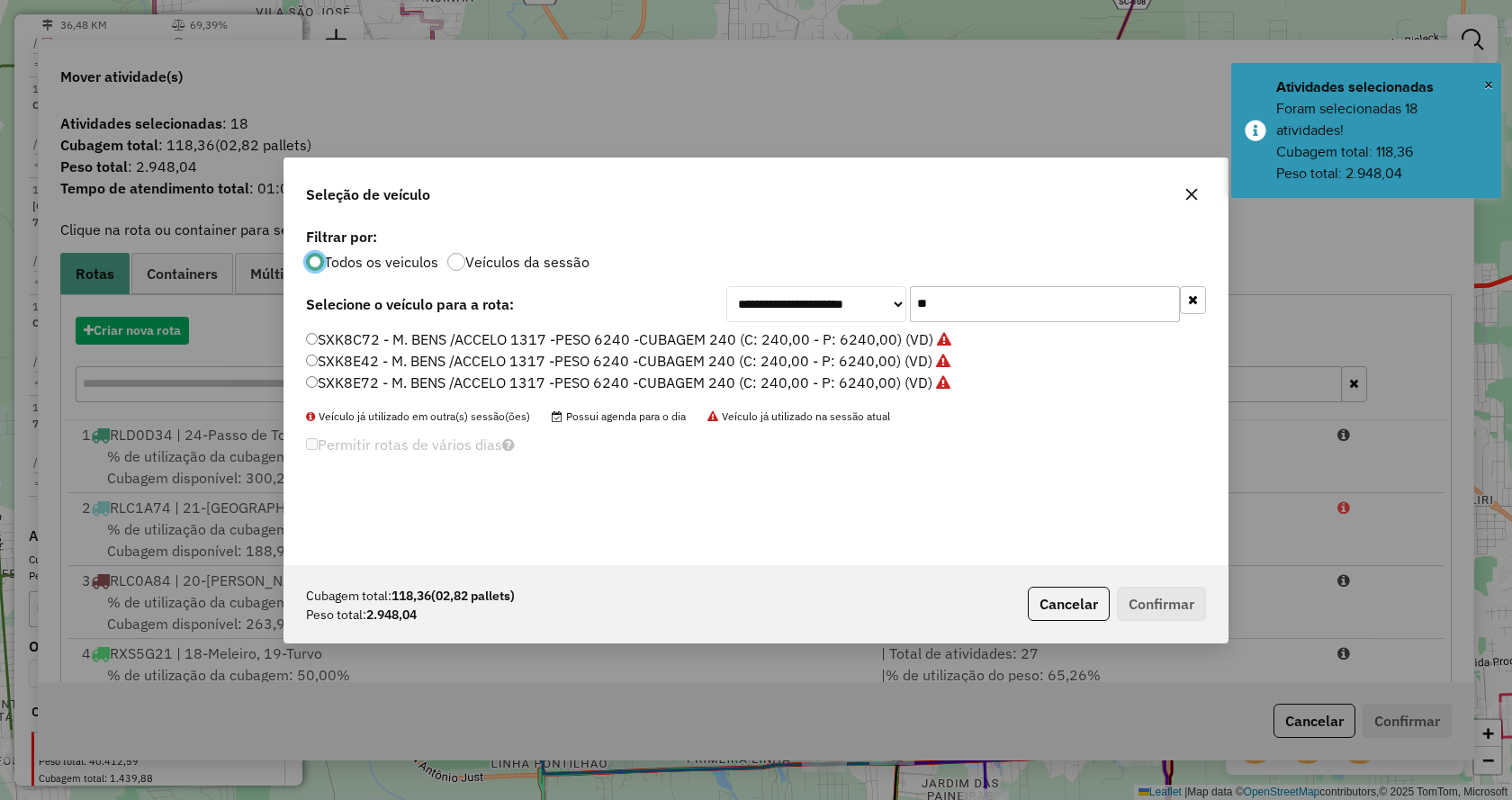
scroll to position [10, 6]
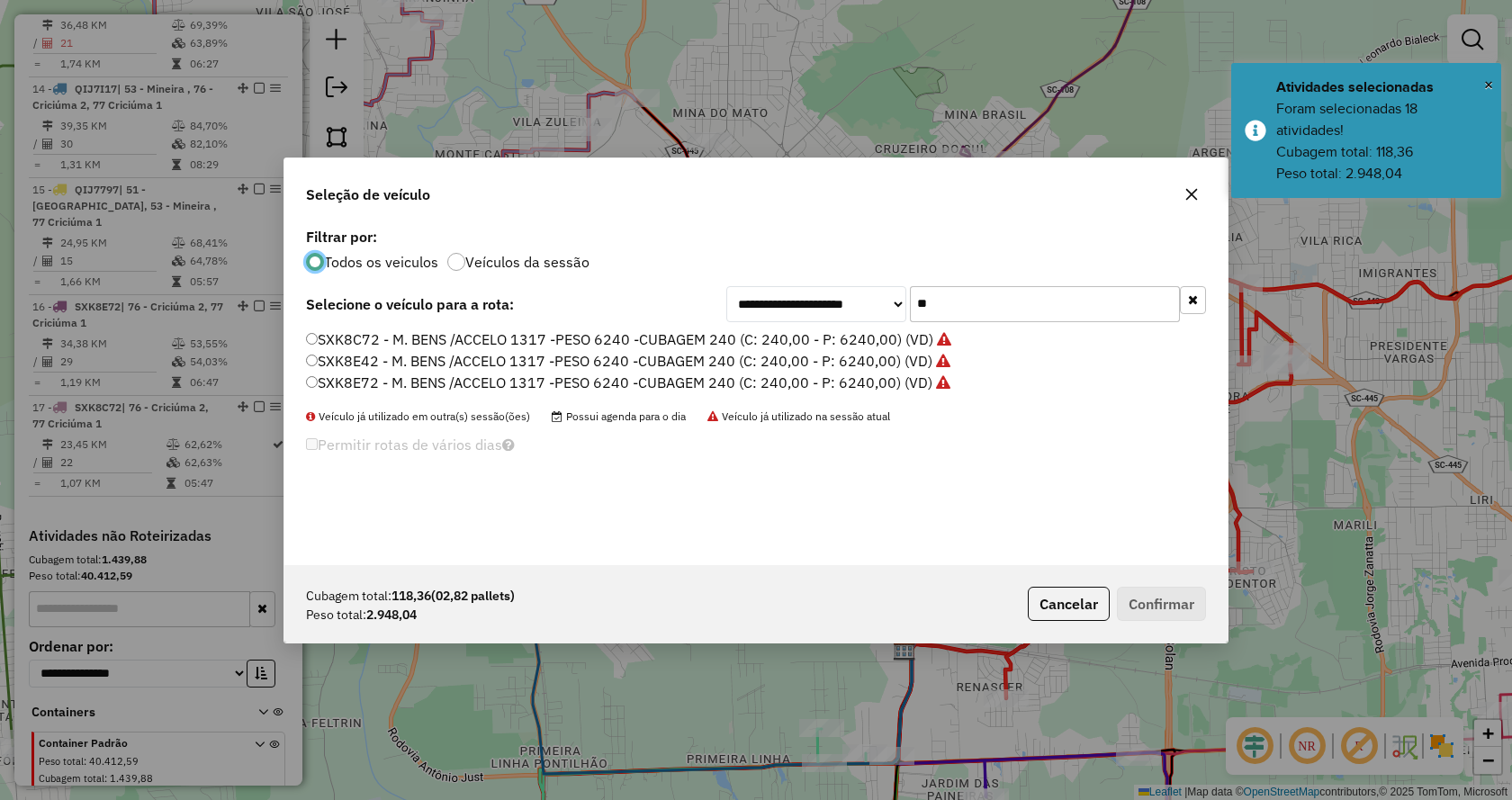
click at [1193, 302] on icon "button" at bounding box center [1193, 300] width 10 height 13
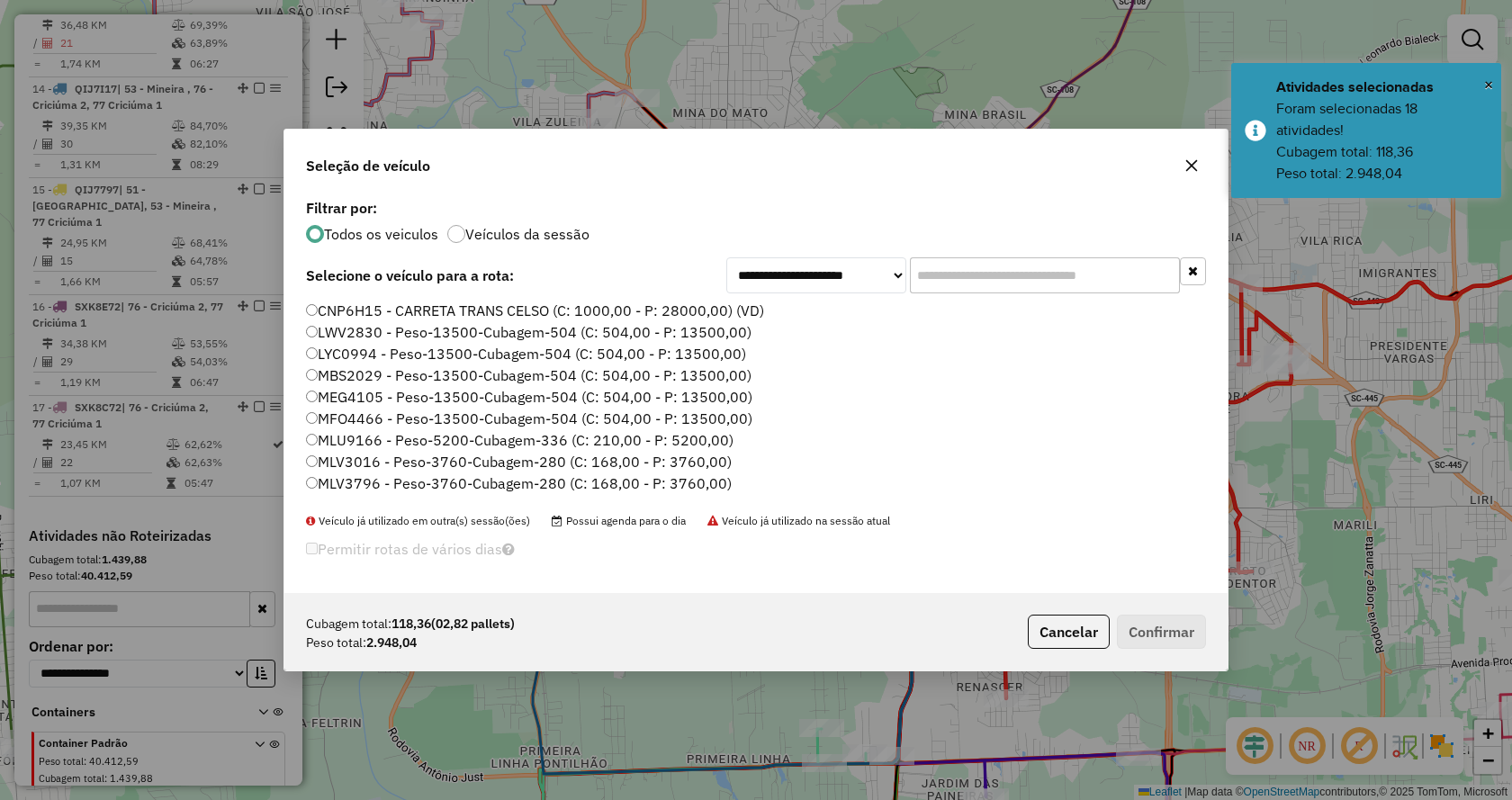
click at [1136, 266] on input "text" at bounding box center [1045, 275] width 270 height 36
click at [1075, 277] on input "text" at bounding box center [1045, 275] width 270 height 36
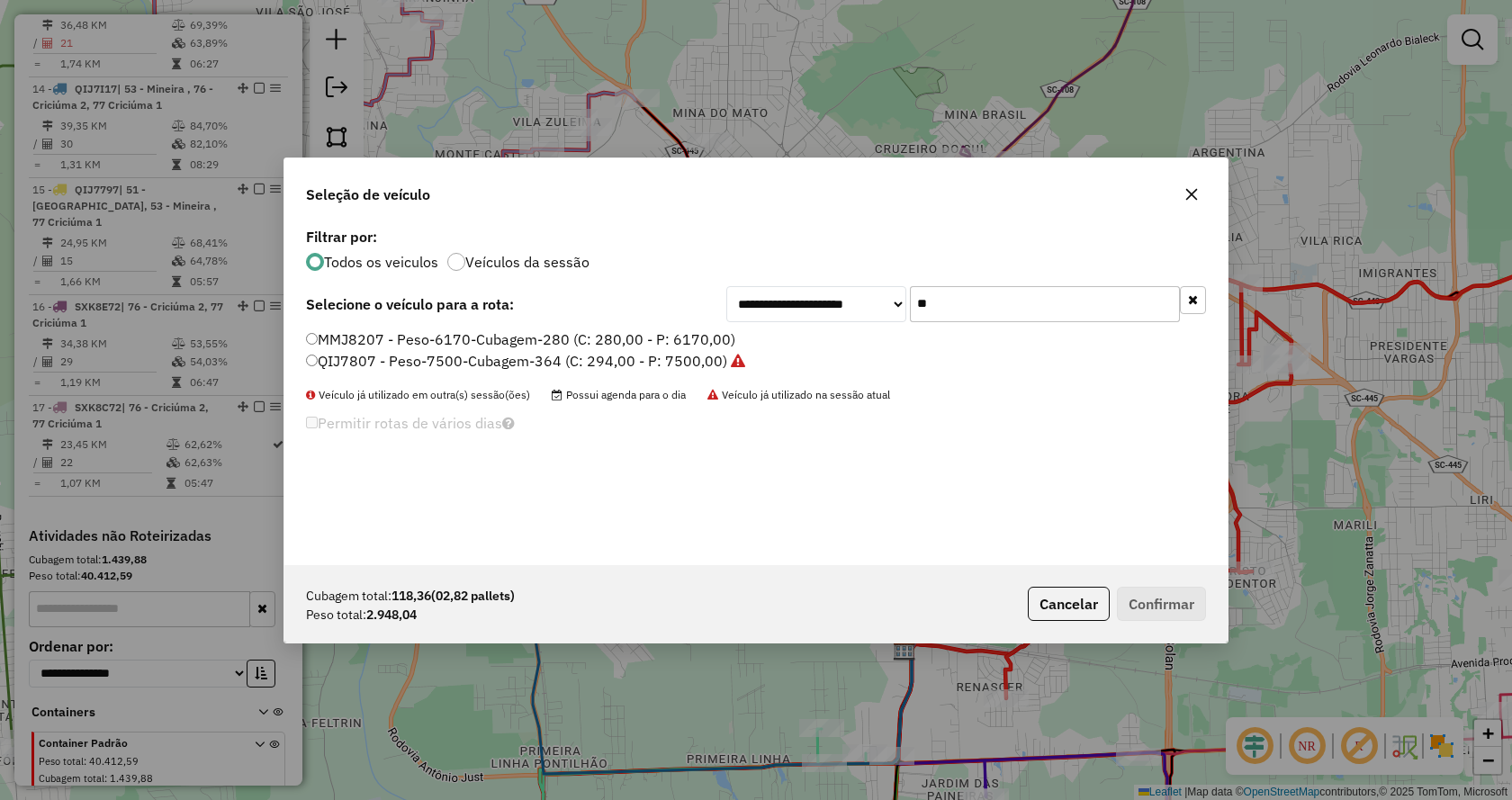
type input "**"
click at [692, 333] on label "MMJ8207 - Peso-6170-Cubagem-280 (C: 280,00 - P: 6170,00)" at bounding box center [521, 340] width 430 height 22
click at [1167, 598] on button "Confirmar" at bounding box center [1161, 603] width 89 height 34
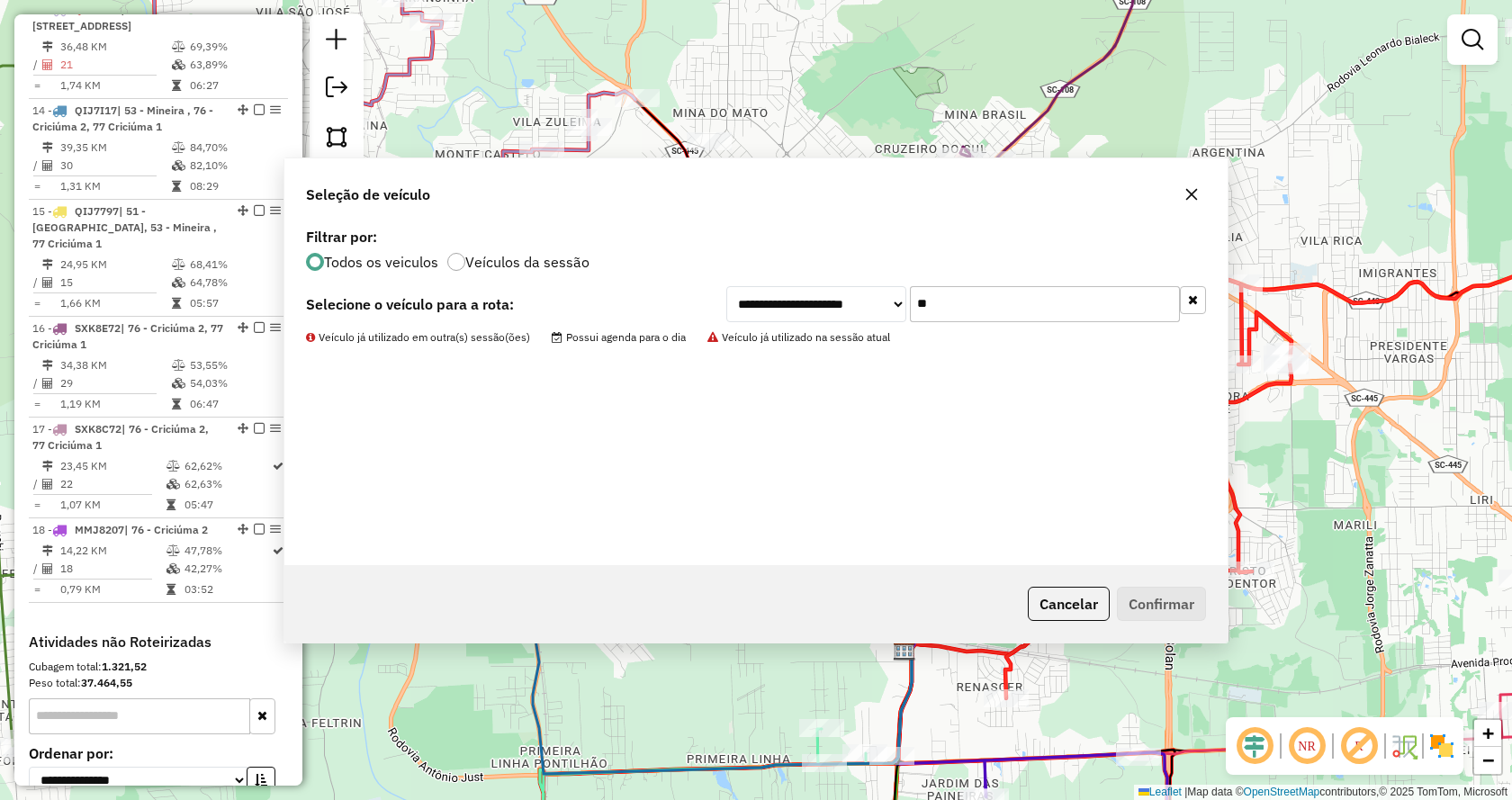
scroll to position [1977, 0]
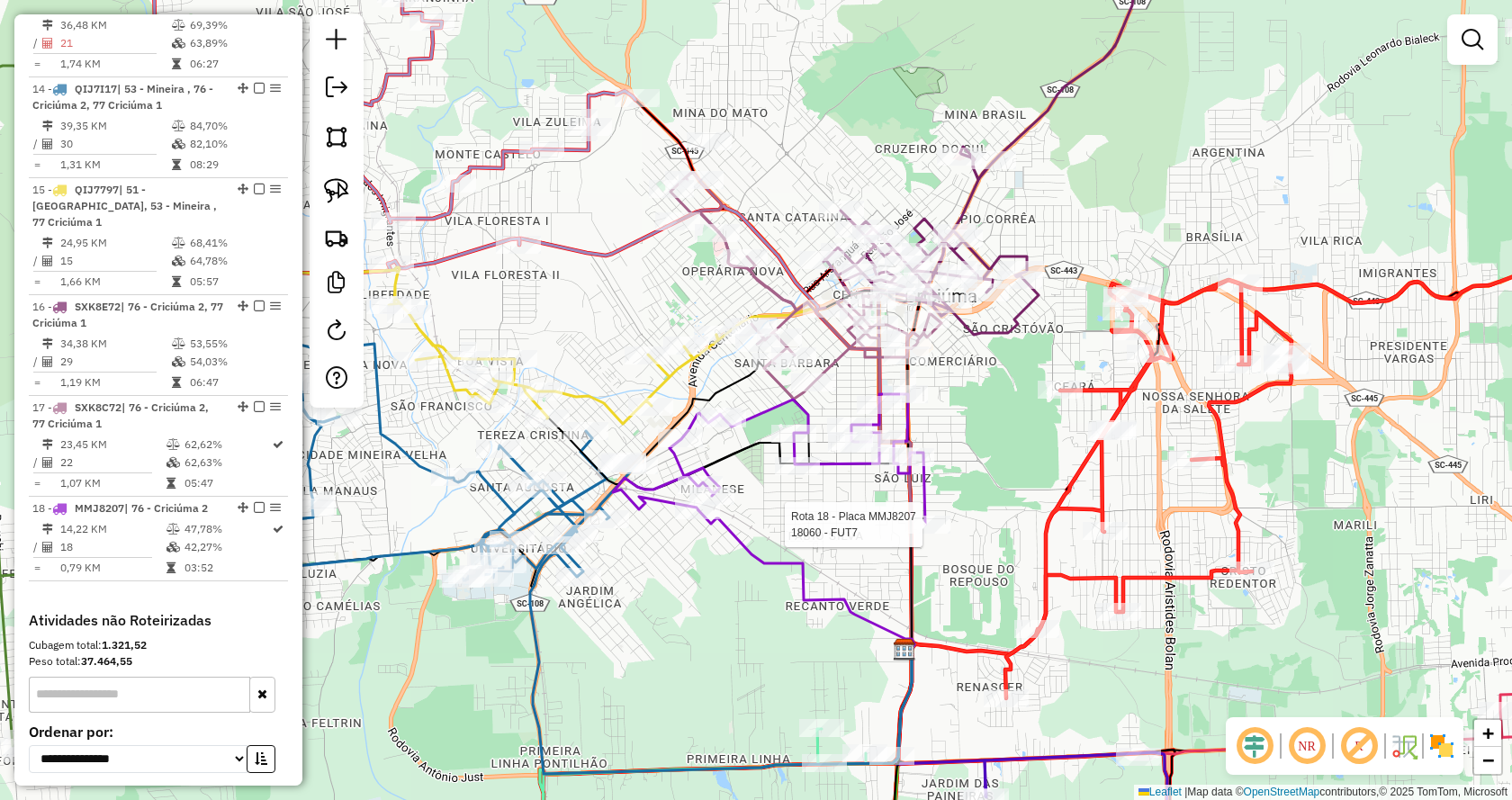
select select "*********"
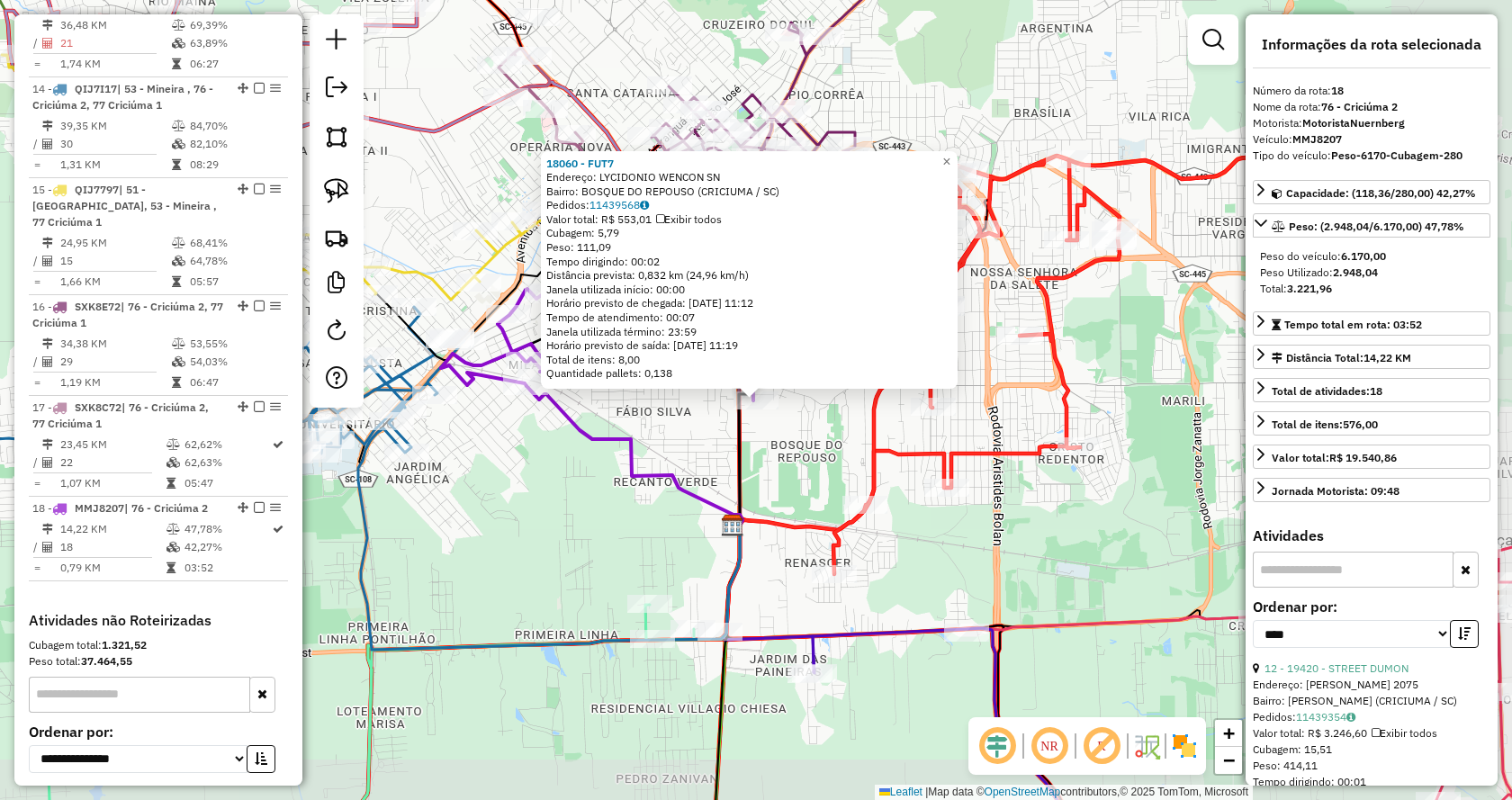
scroll to position [2063, 0]
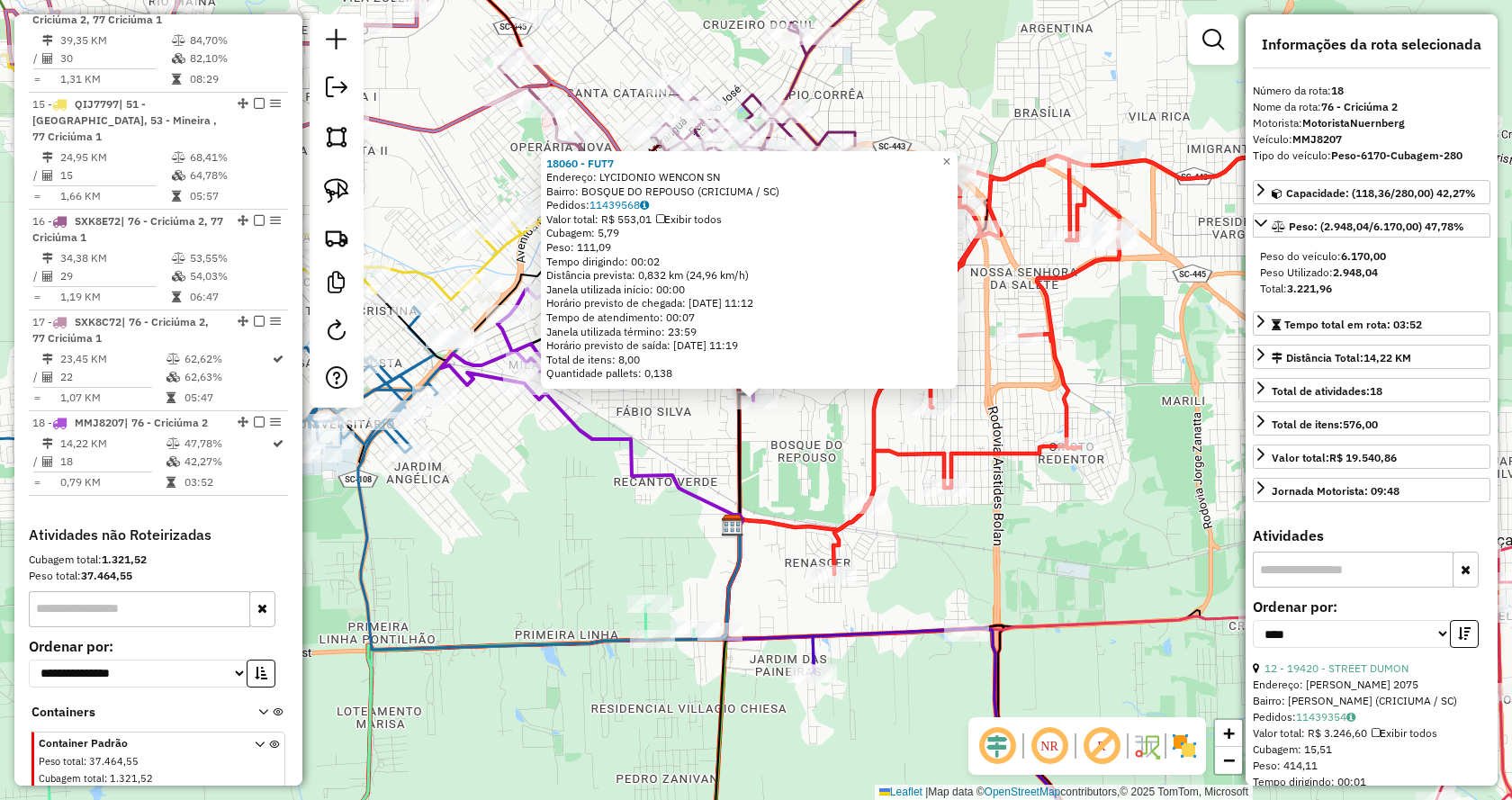
click at [1025, 415] on div "18060 - FUT7 Endereço: LYCIDONIO WENCON SN Bairro: BOSQUE DO REPOUSO (CRICIUMA …" at bounding box center [756, 400] width 1512 height 800
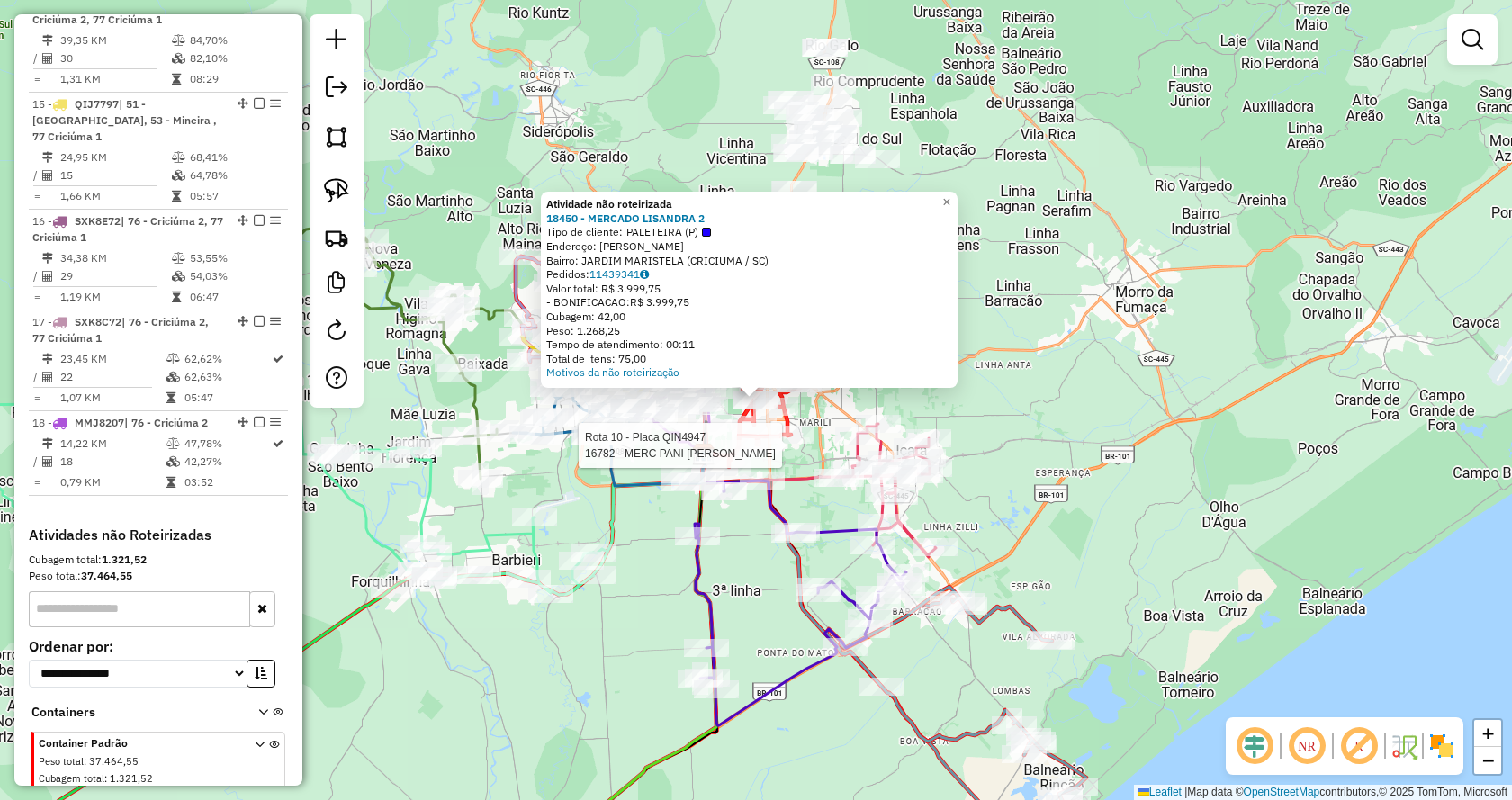
select select "*********"
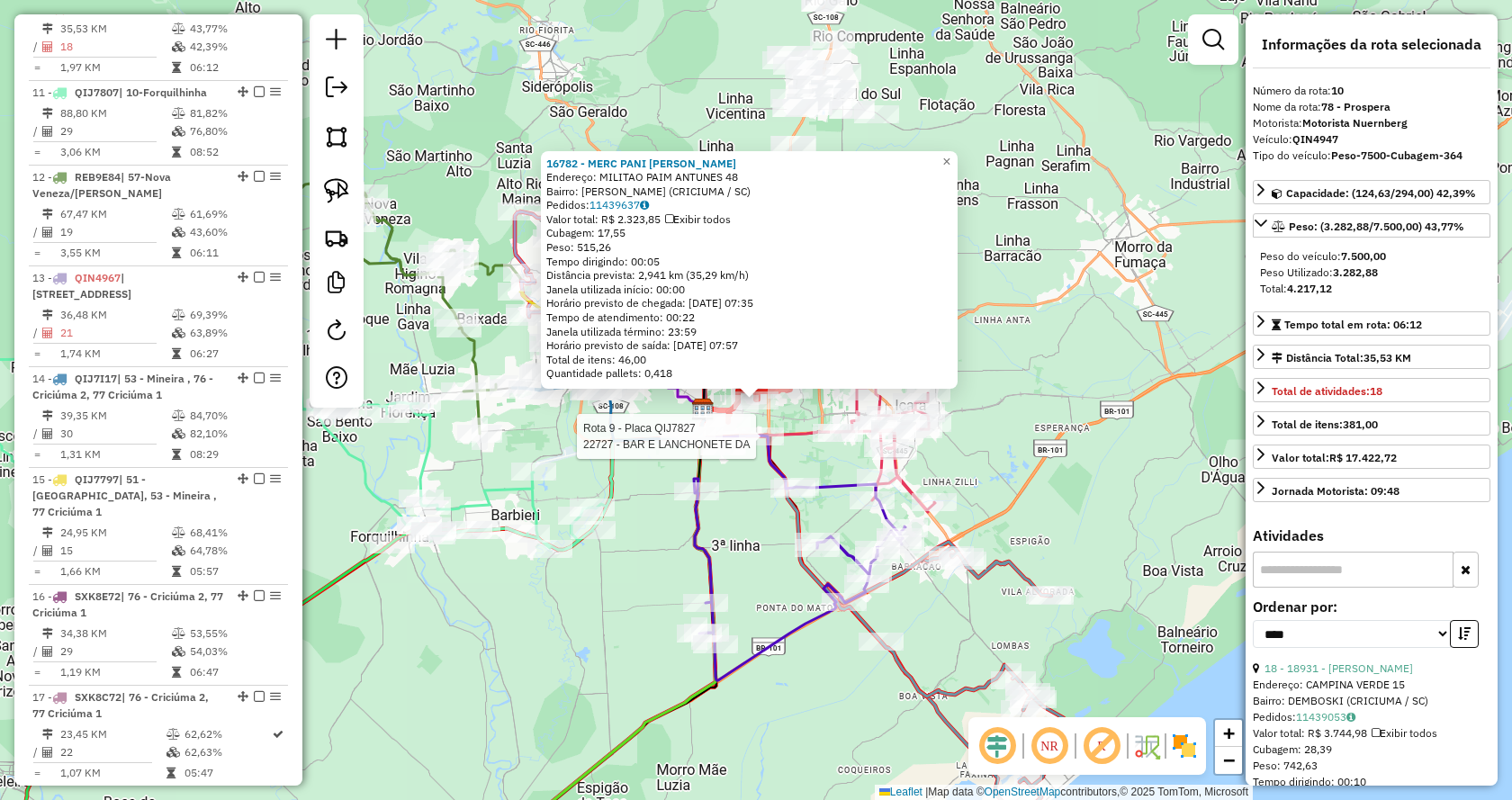
scroll to position [1621, 0]
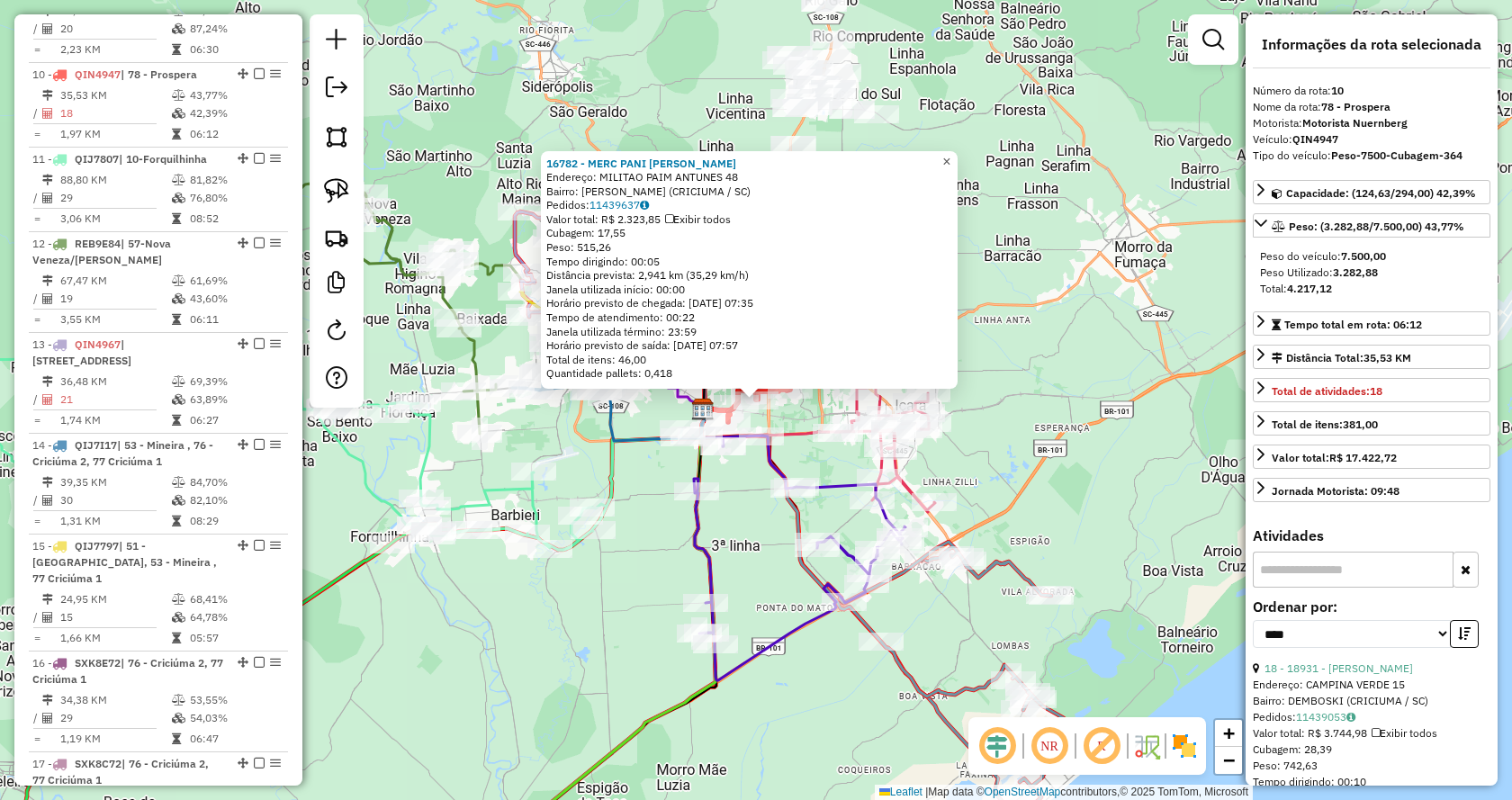
click at [951, 151] on link "×" at bounding box center [946, 162] width 22 height 22
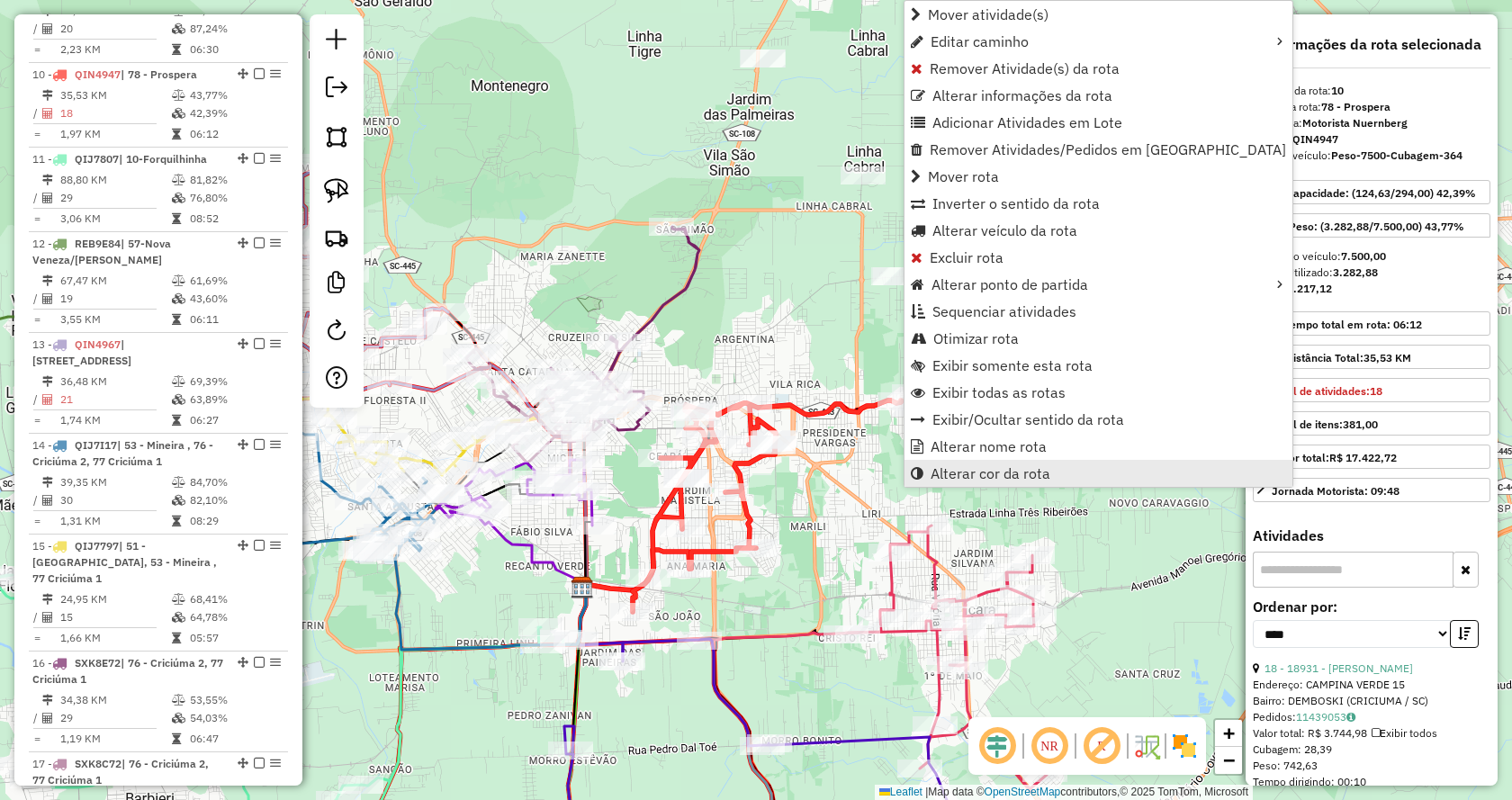
click at [955, 470] on span "Alterar cor da rota" at bounding box center [990, 473] width 119 height 15
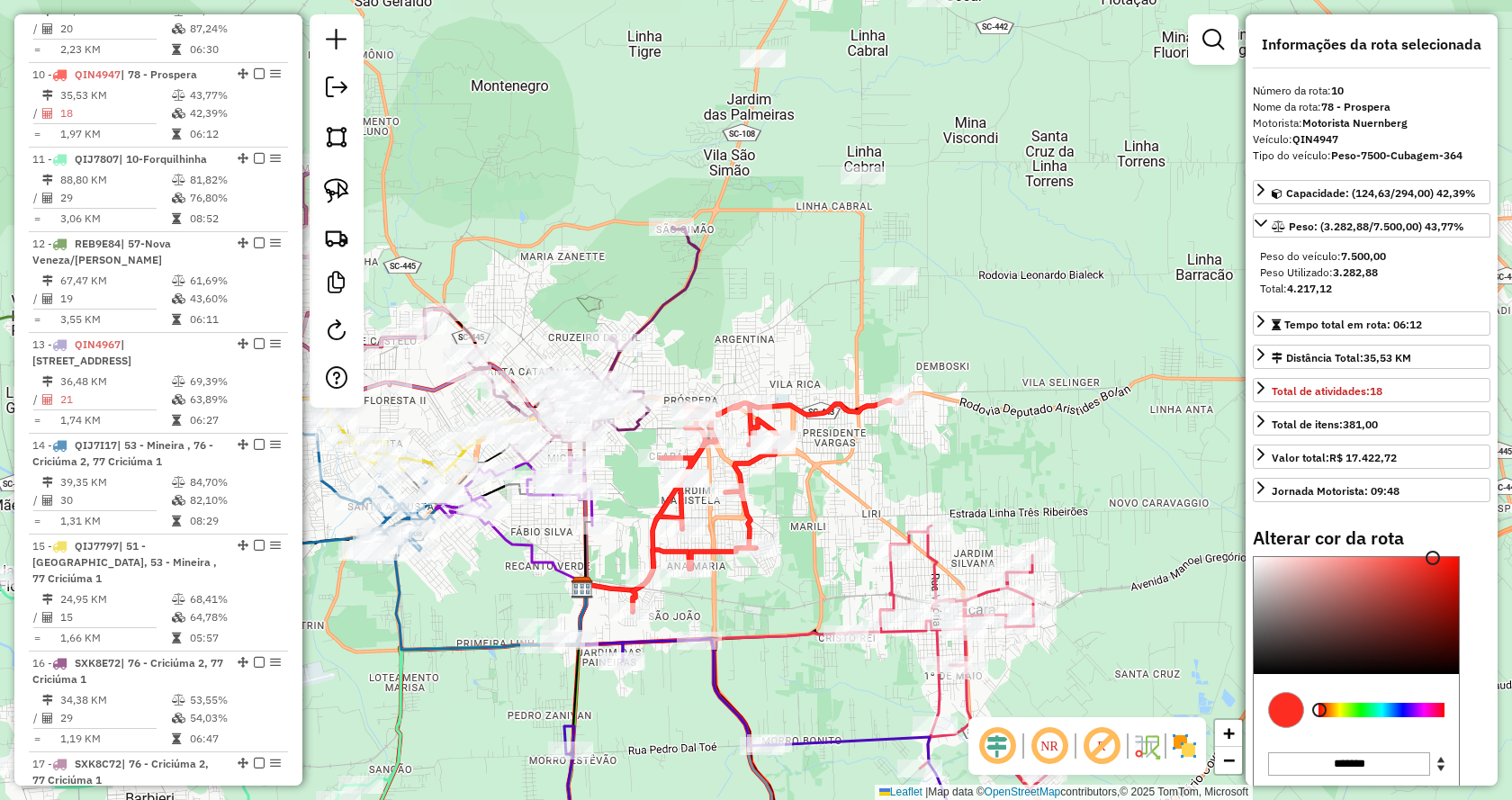
type input "*******"
click at [1302, 585] on div at bounding box center [1356, 616] width 206 height 118
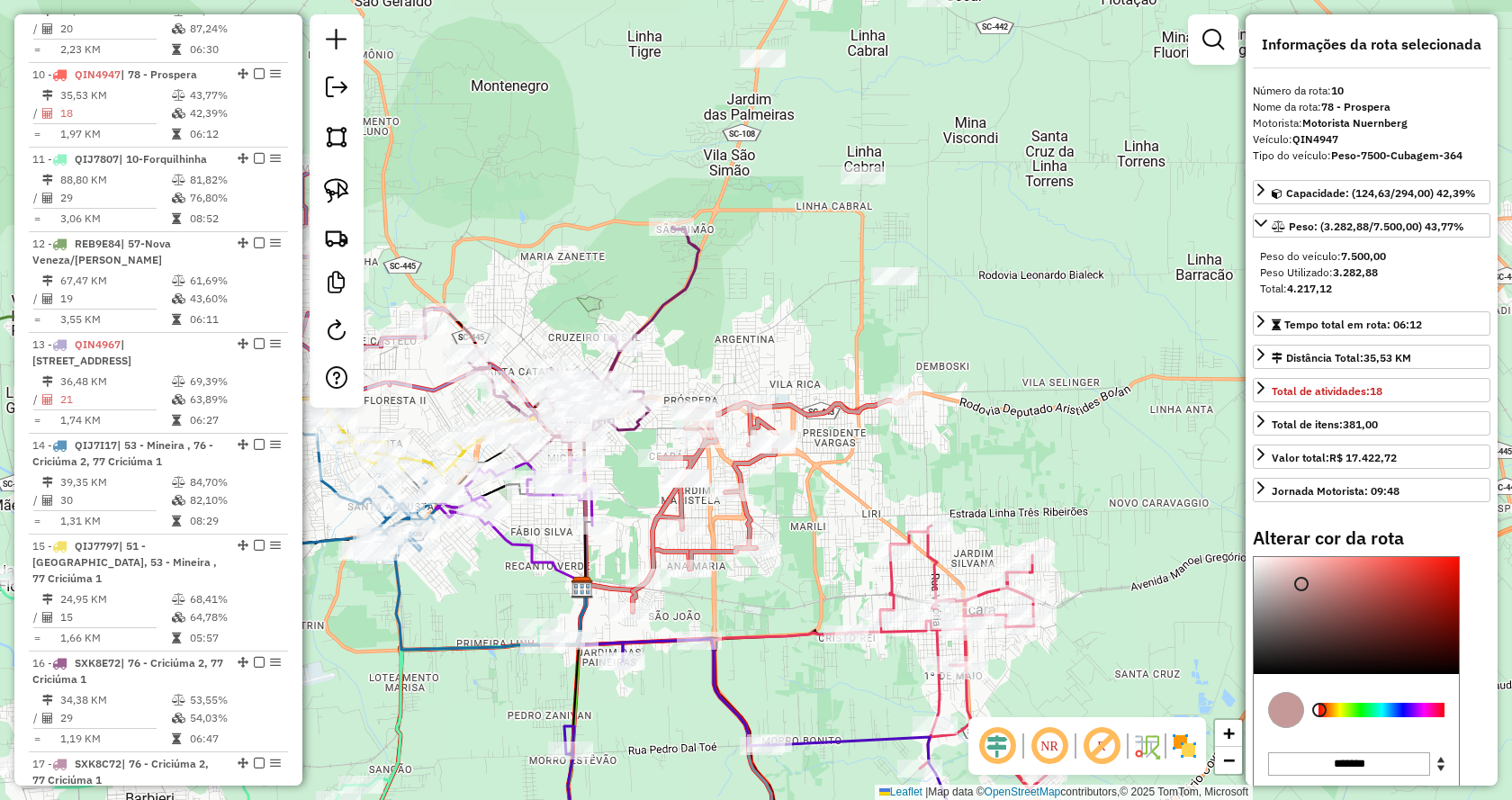
click at [939, 458] on div "Janela de atendimento Grade de atendimento Capacidade Transportadoras Veículos …" at bounding box center [756, 400] width 1512 height 800
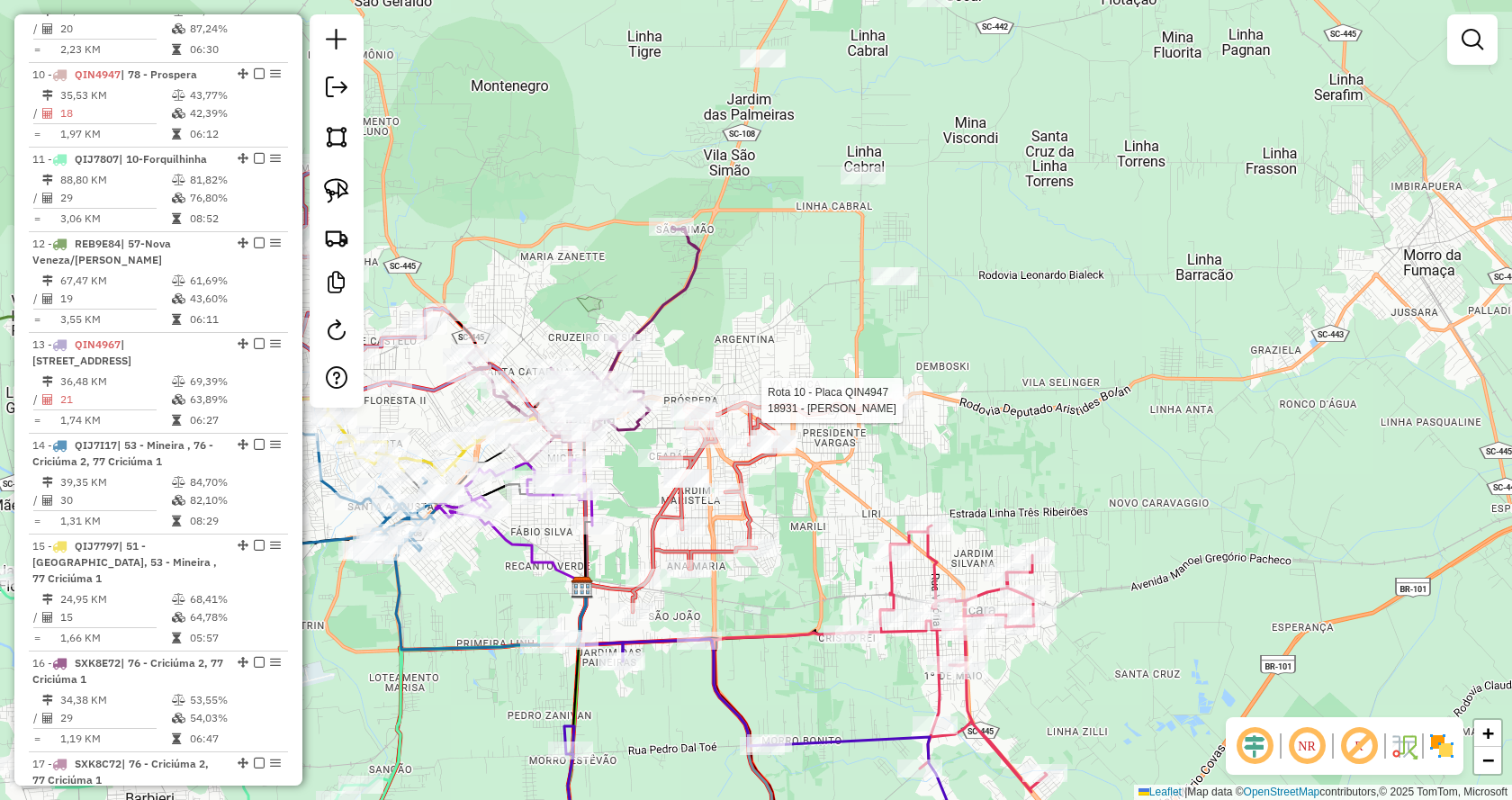
select select "*********"
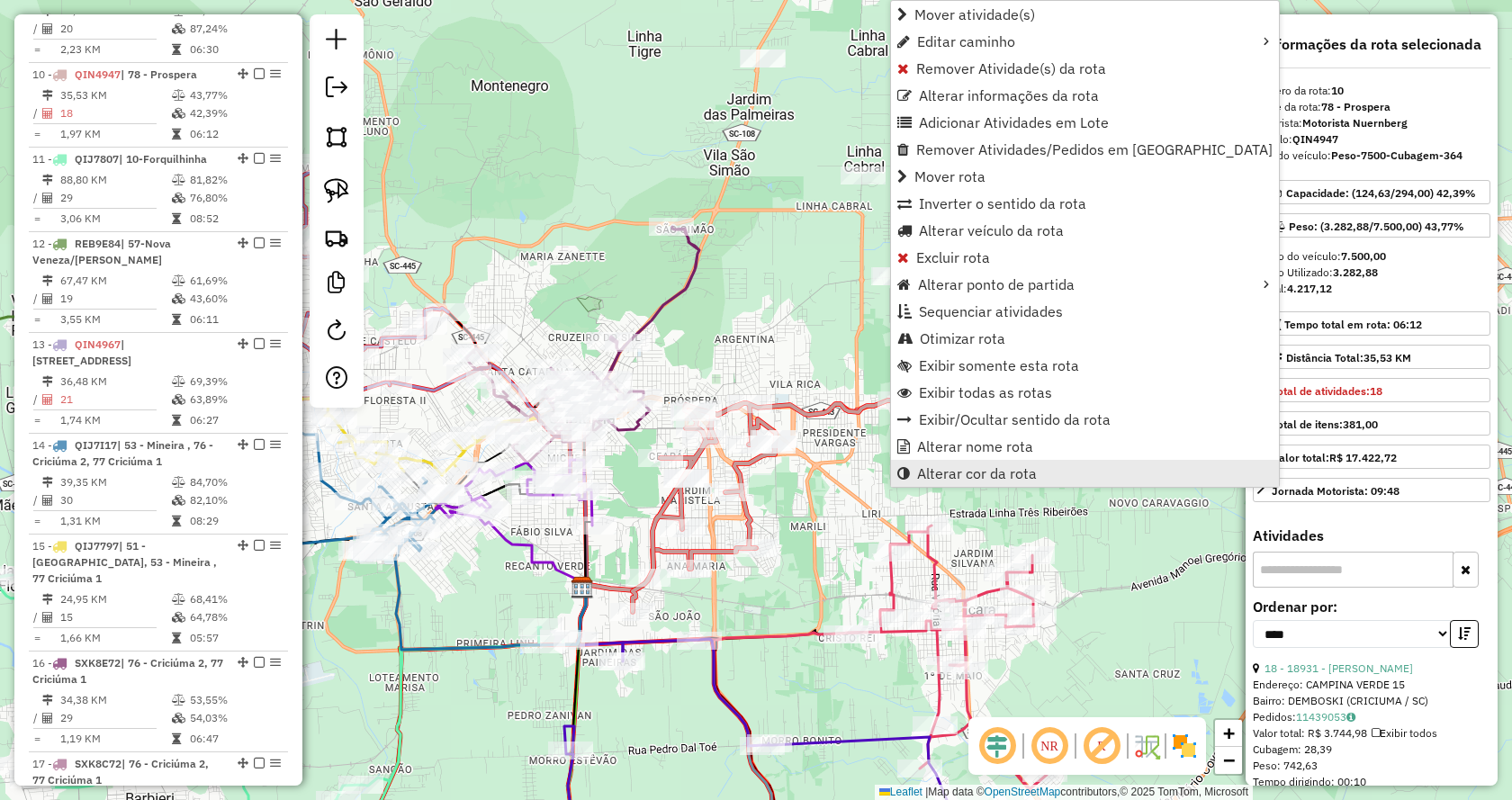
click at [914, 470] on link "Alterar cor da rota" at bounding box center [1084, 474] width 388 height 27
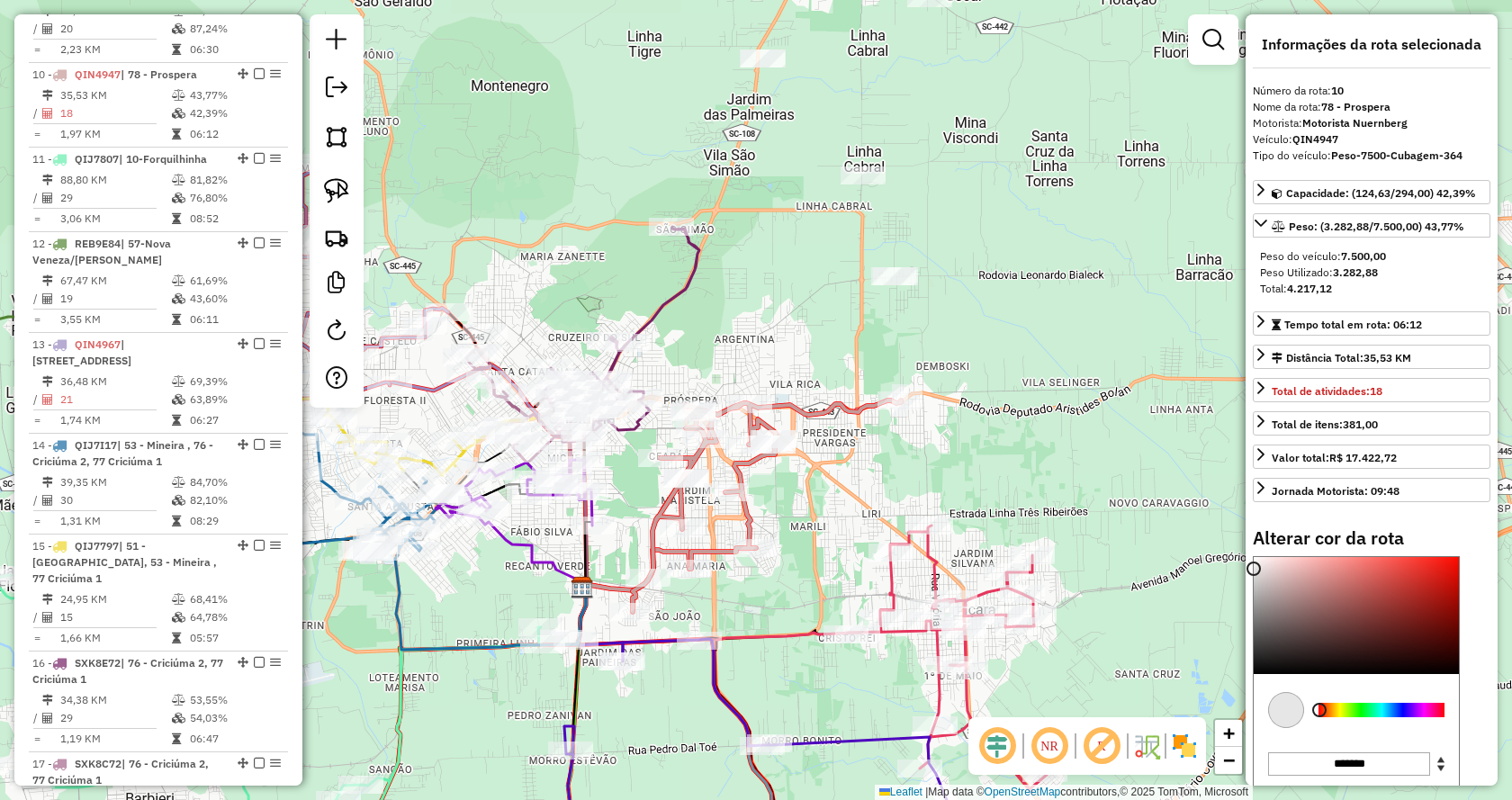
type input "*******"
drag, startPoint x: 1289, startPoint y: 588, endPoint x: 1229, endPoint y: 534, distance: 80.7
click at [1229, 534] on hb-router-mapa "Informações da Sessão 977843 - 12/08/2025 Criação: 11/08/2025 17:32 Depósito: B…" at bounding box center [756, 400] width 1512 height 800
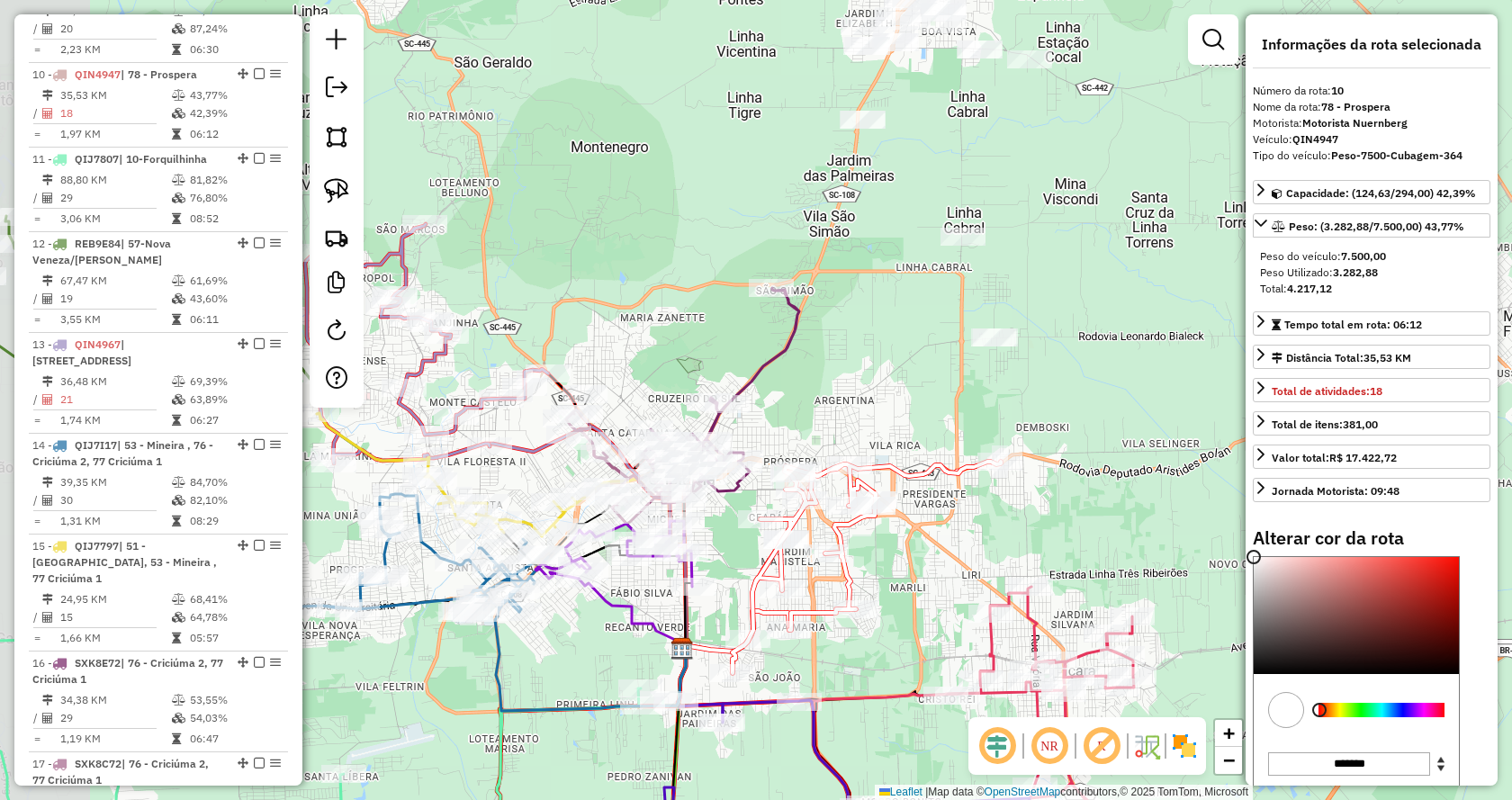
drag, startPoint x: 777, startPoint y: 333, endPoint x: 876, endPoint y: 394, distance: 116.3
click at [876, 394] on div "Janela de atendimento Grade de atendimento Capacidade Transportadoras Veículos …" at bounding box center [756, 400] width 1512 height 800
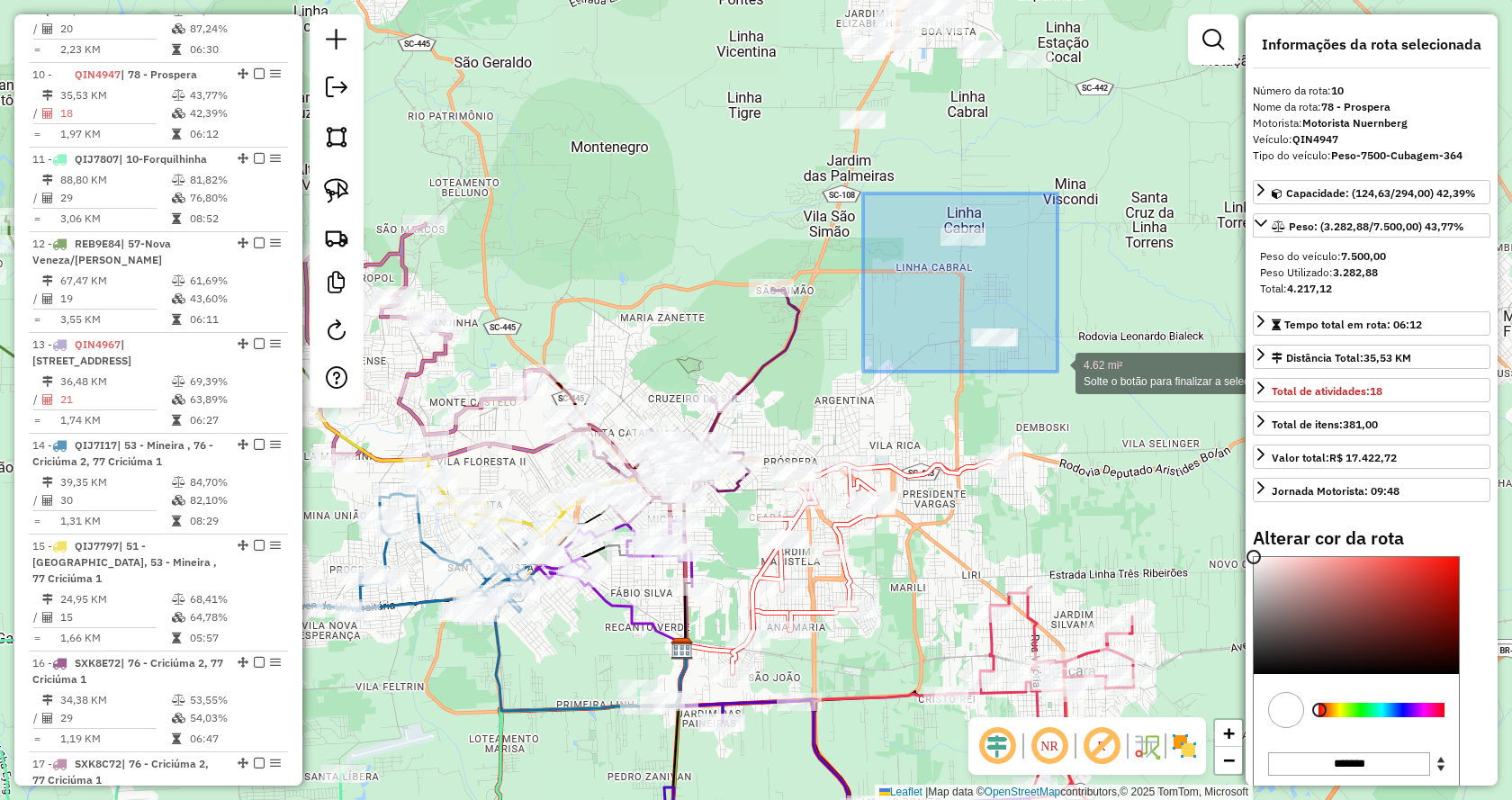
drag, startPoint x: 877, startPoint y: 201, endPoint x: 1057, endPoint y: 372, distance: 248.3
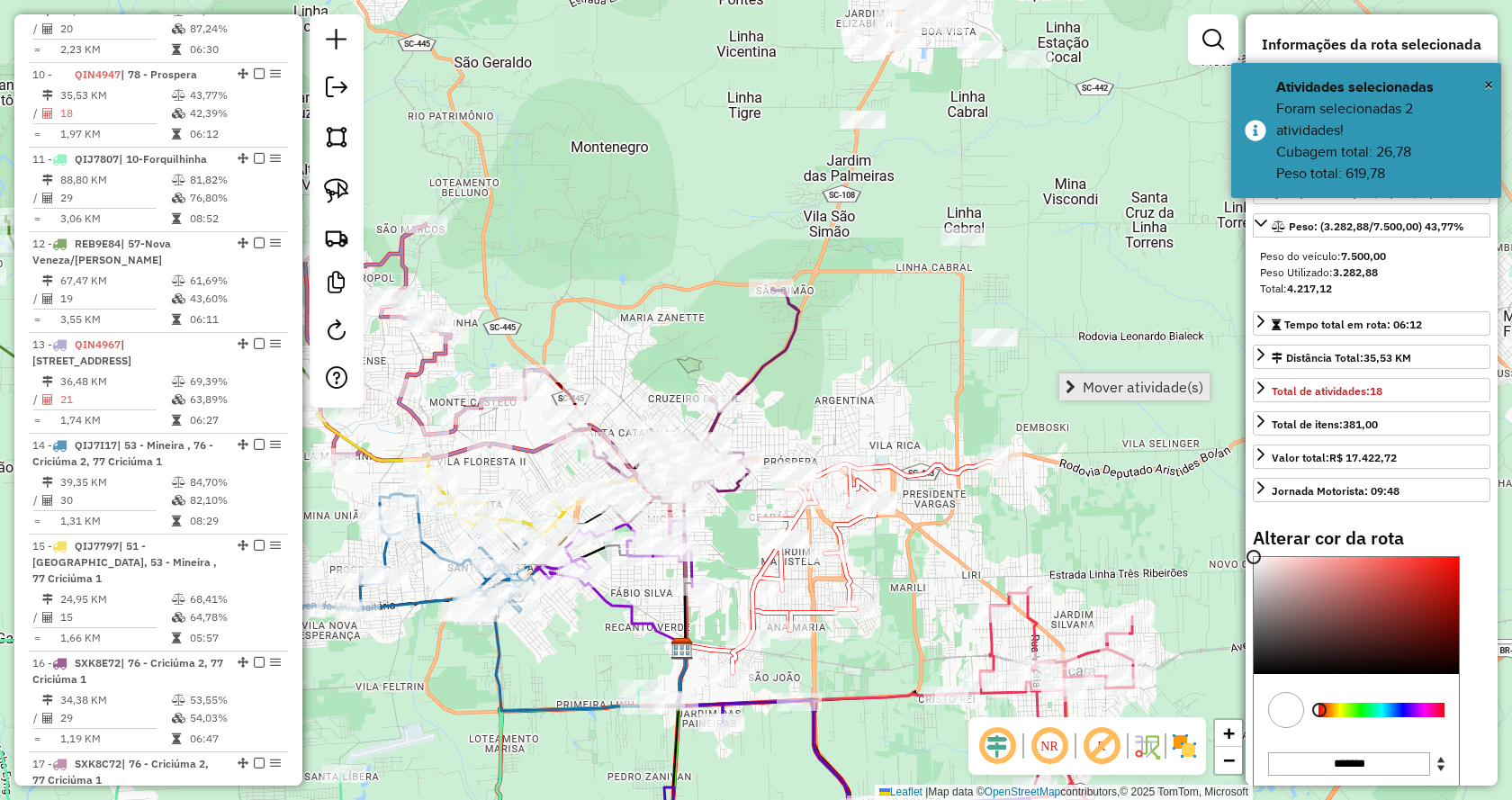
click at [1069, 389] on span "Mover atividade(s)" at bounding box center [1071, 387] width 10 height 15
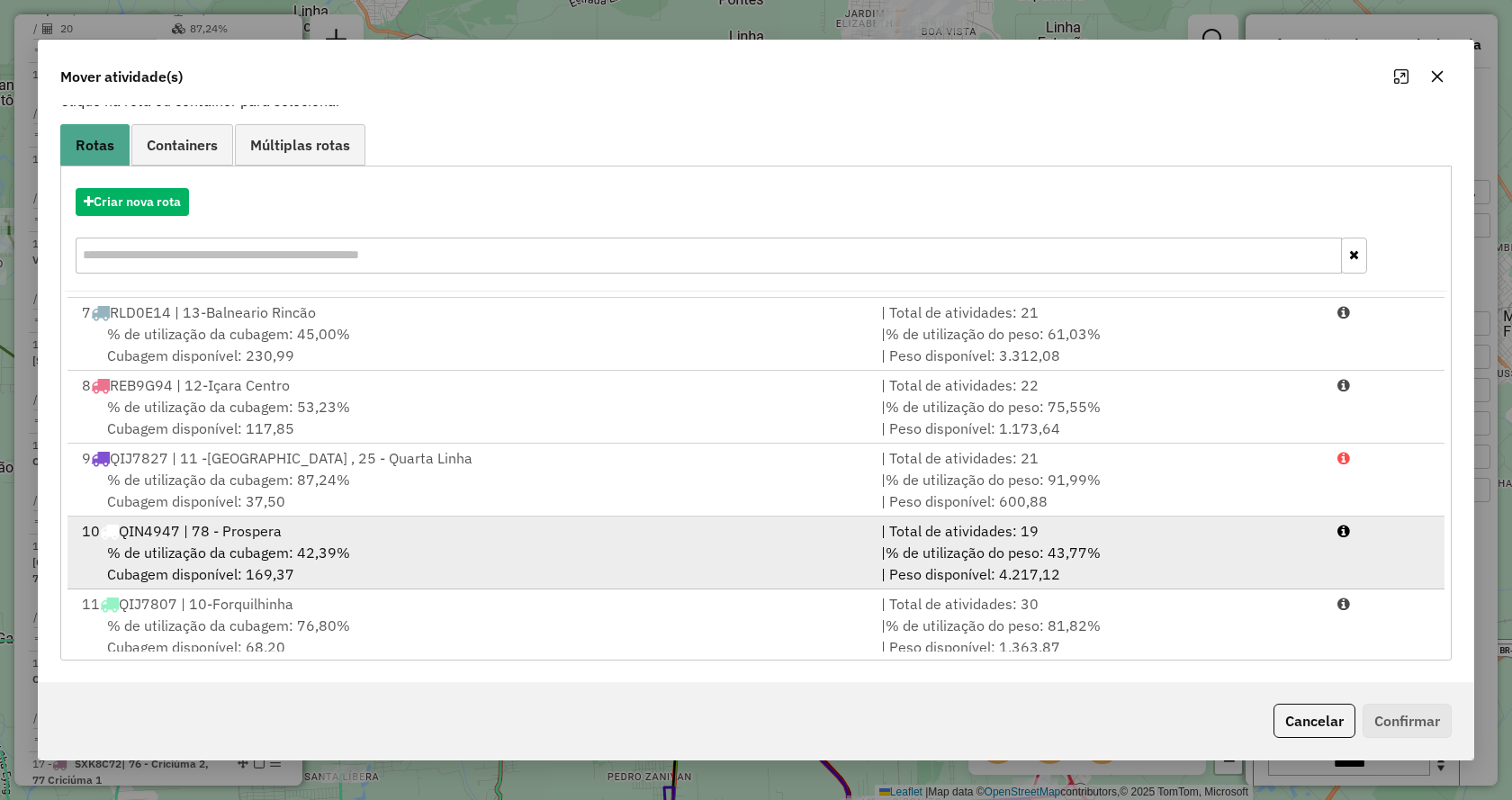
scroll to position [502, 0]
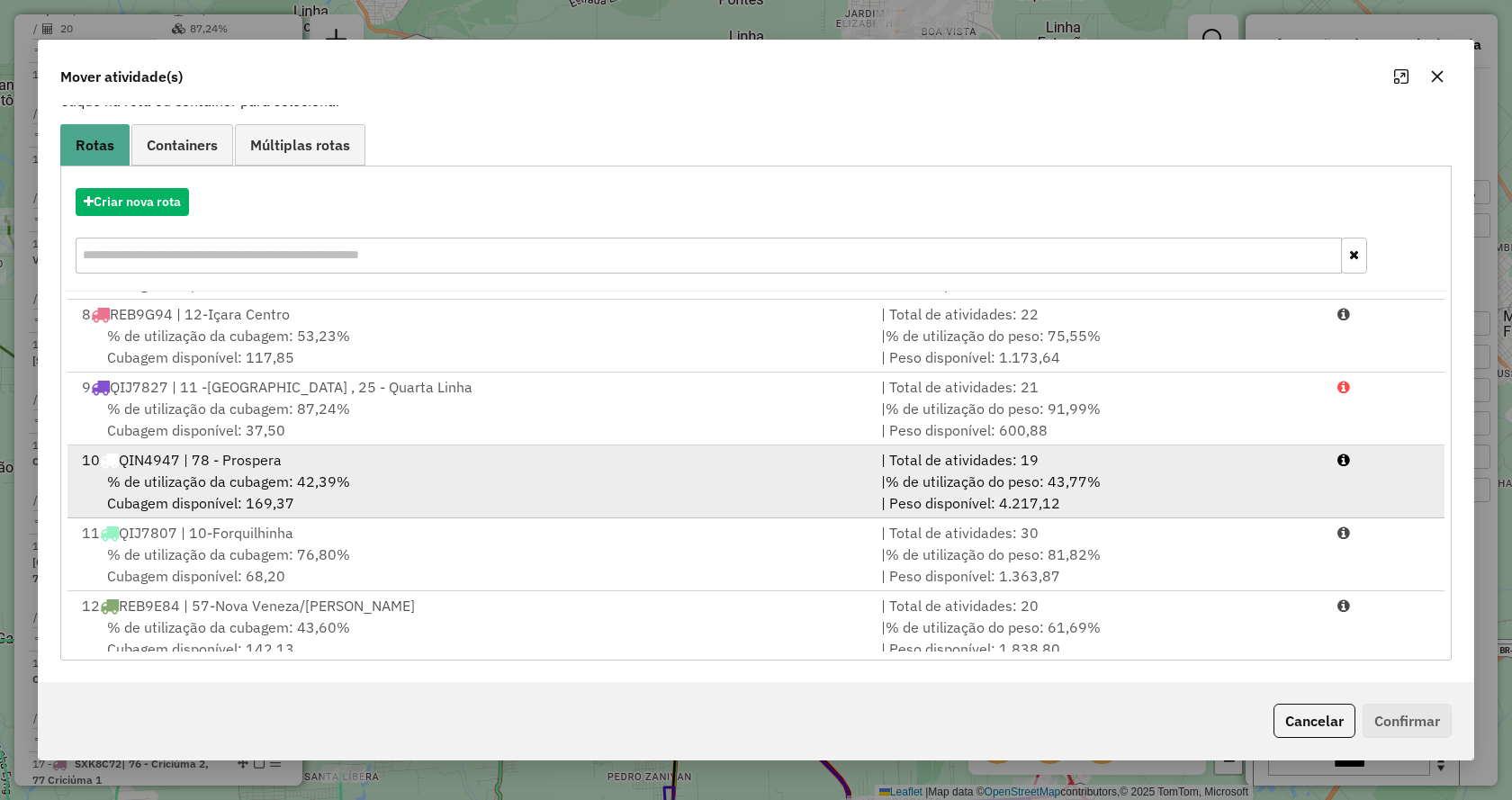
click at [276, 459] on div "10 QIN4947 | 78 - Prospera" at bounding box center [471, 460] width 799 height 22
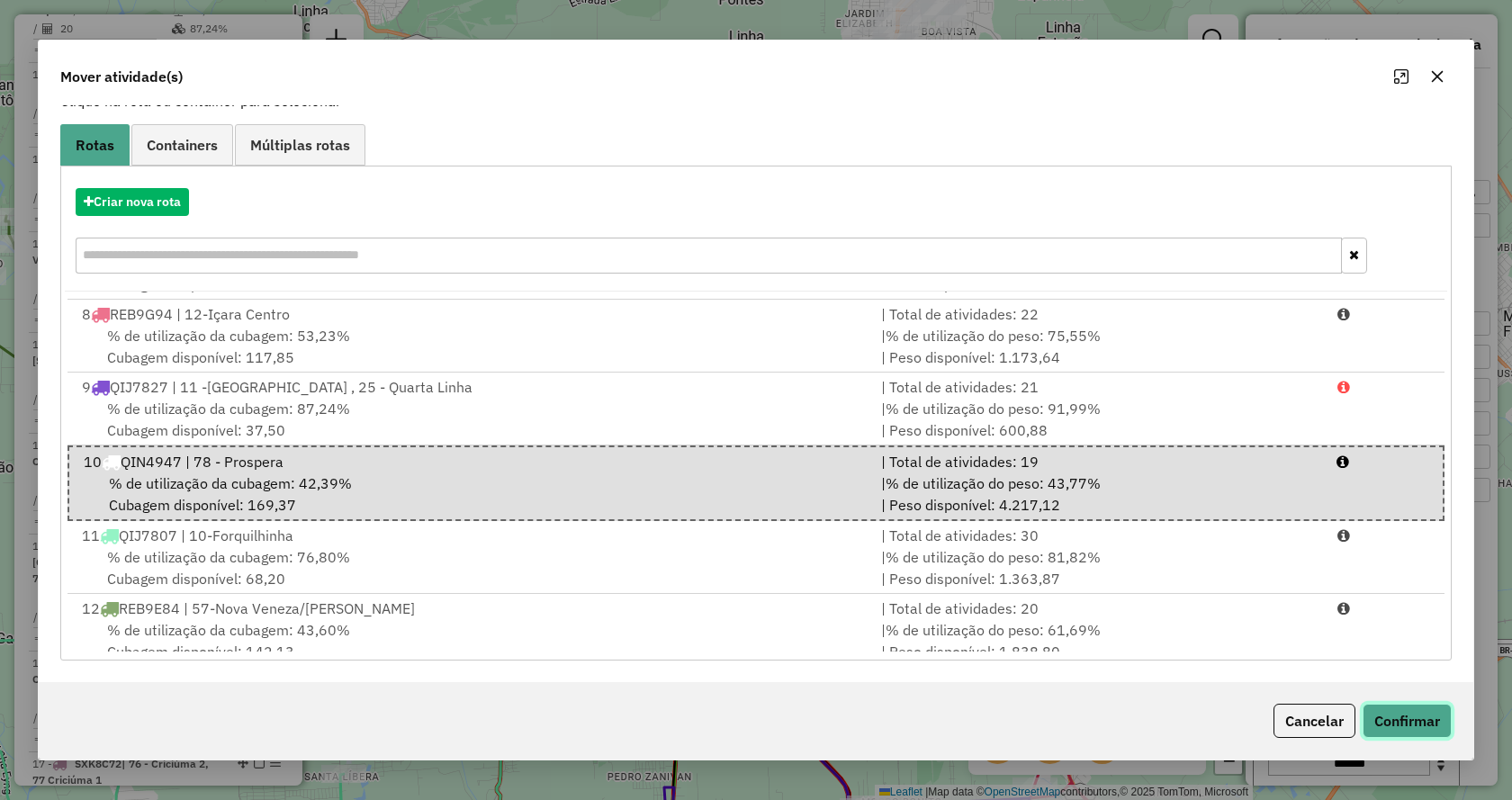
click at [1388, 726] on button "Confirmar" at bounding box center [1406, 721] width 89 height 34
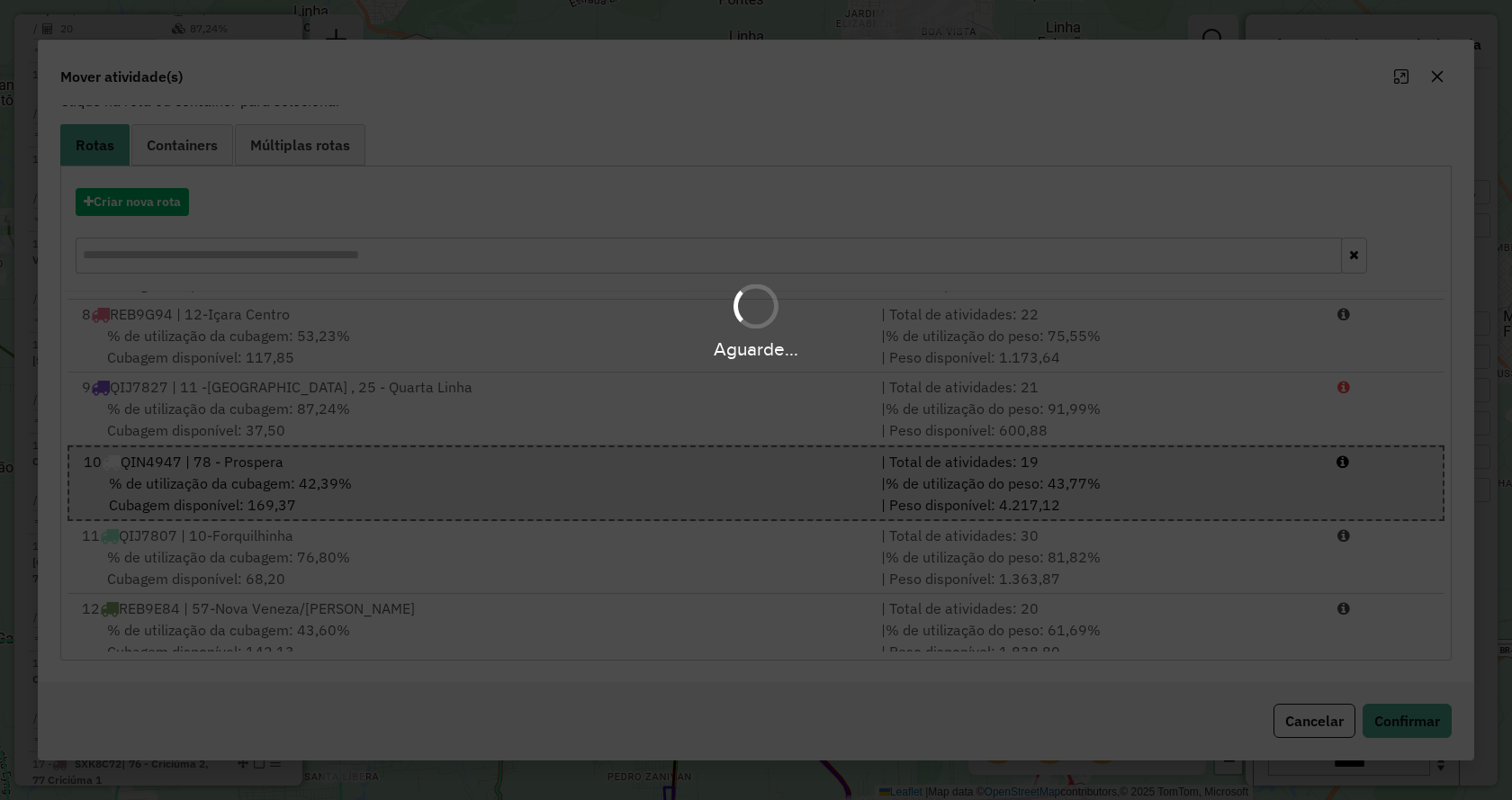
select select "*********"
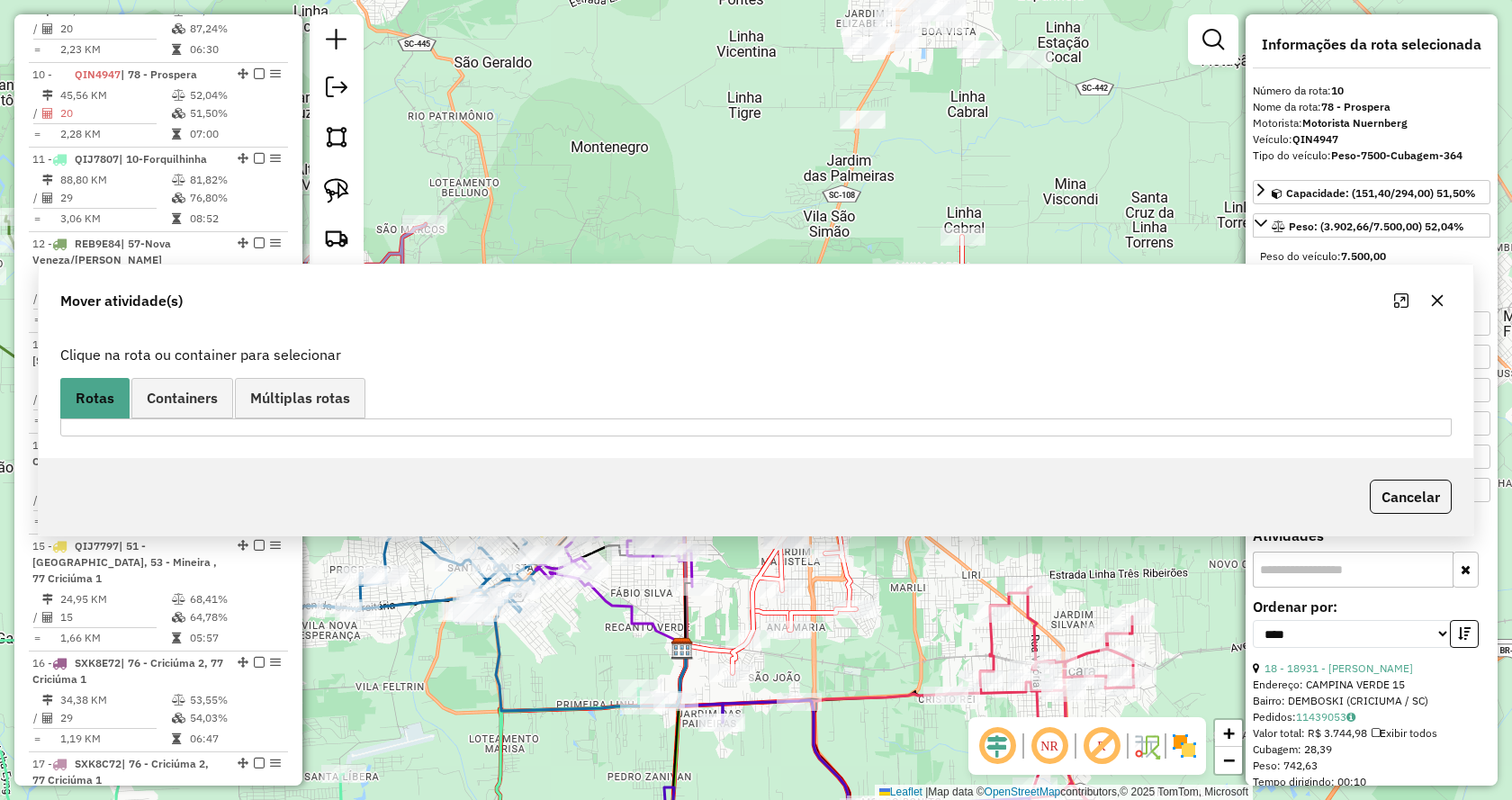
scroll to position [0, 0]
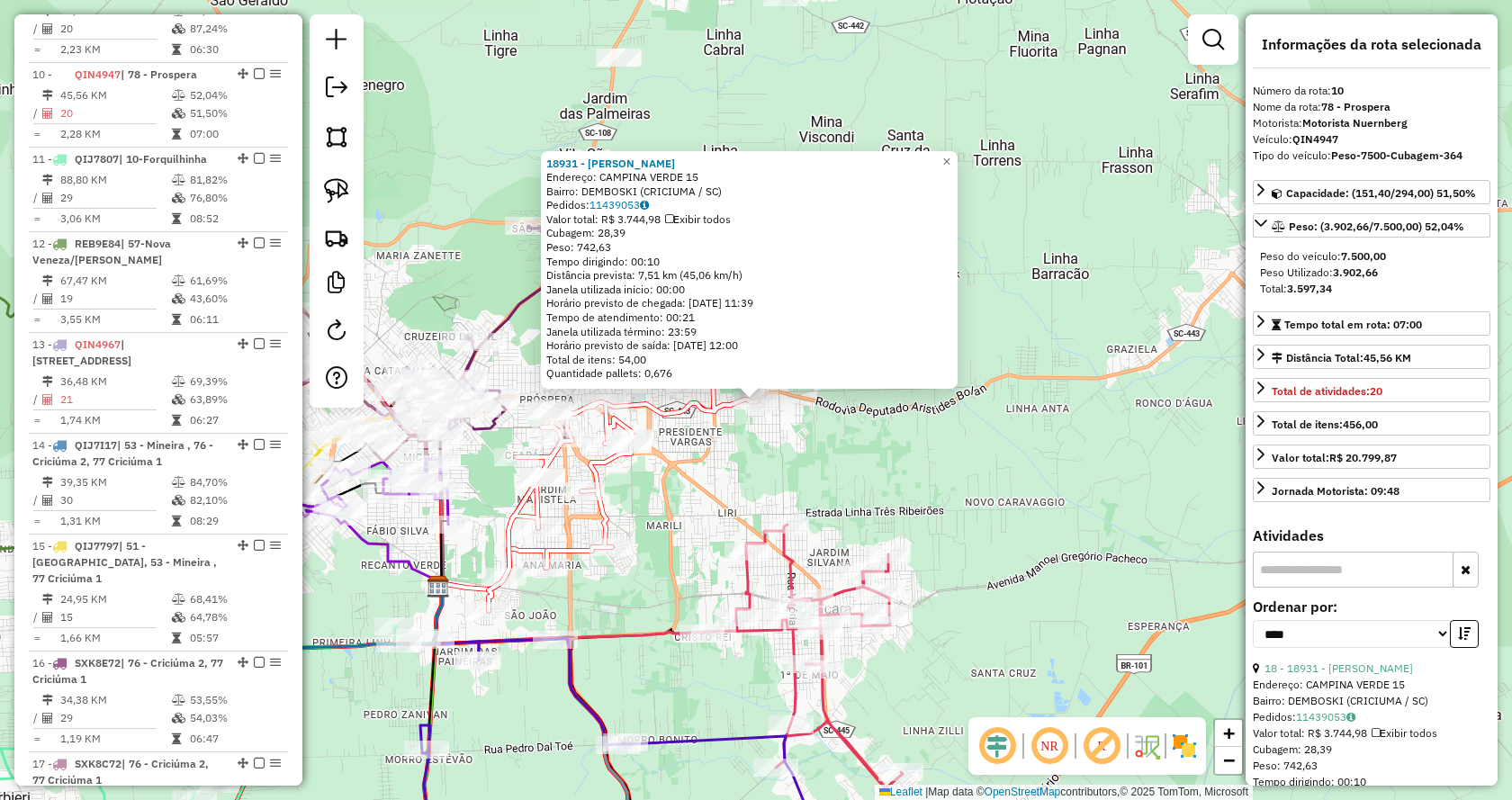
click at [956, 487] on div "18931 - FREI GALVAO Endereço: CAMPINA VERDE 15 Bairro: DEMBOSKI (CRICIUMA / SC)…" at bounding box center [756, 400] width 1512 height 800
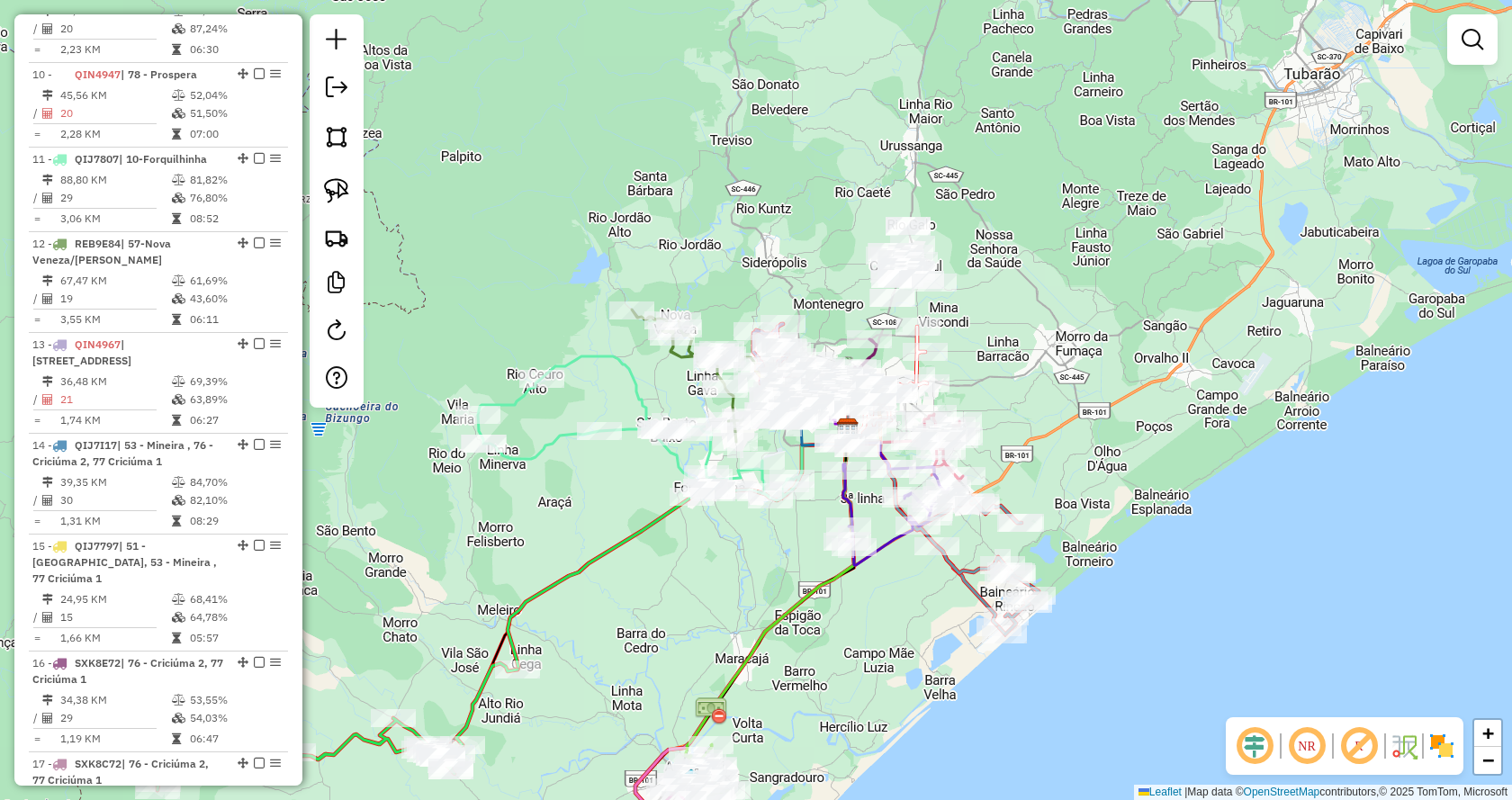
drag, startPoint x: 1011, startPoint y: 313, endPoint x: 1098, endPoint y: 499, distance: 205.3
click at [1098, 499] on div "Janela de atendimento Grade de atendimento Capacidade Transportadoras Veículos …" at bounding box center [756, 400] width 1512 height 800
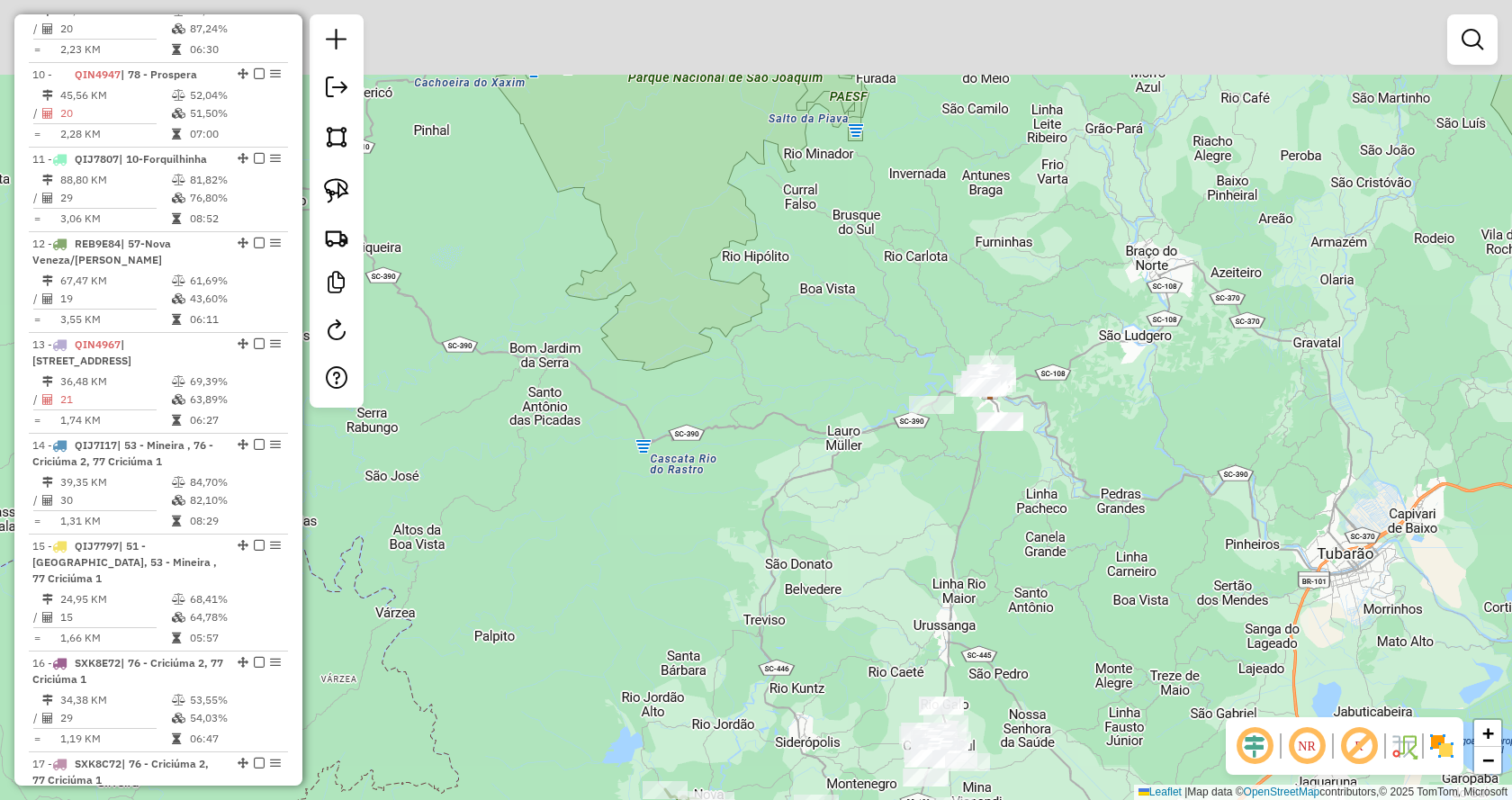
drag, startPoint x: 1118, startPoint y: 181, endPoint x: 1064, endPoint y: 475, distance: 298.9
click at [1064, 475] on div "Janela de atendimento Grade de atendimento Capacidade Transportadoras Veículos …" at bounding box center [756, 400] width 1512 height 800
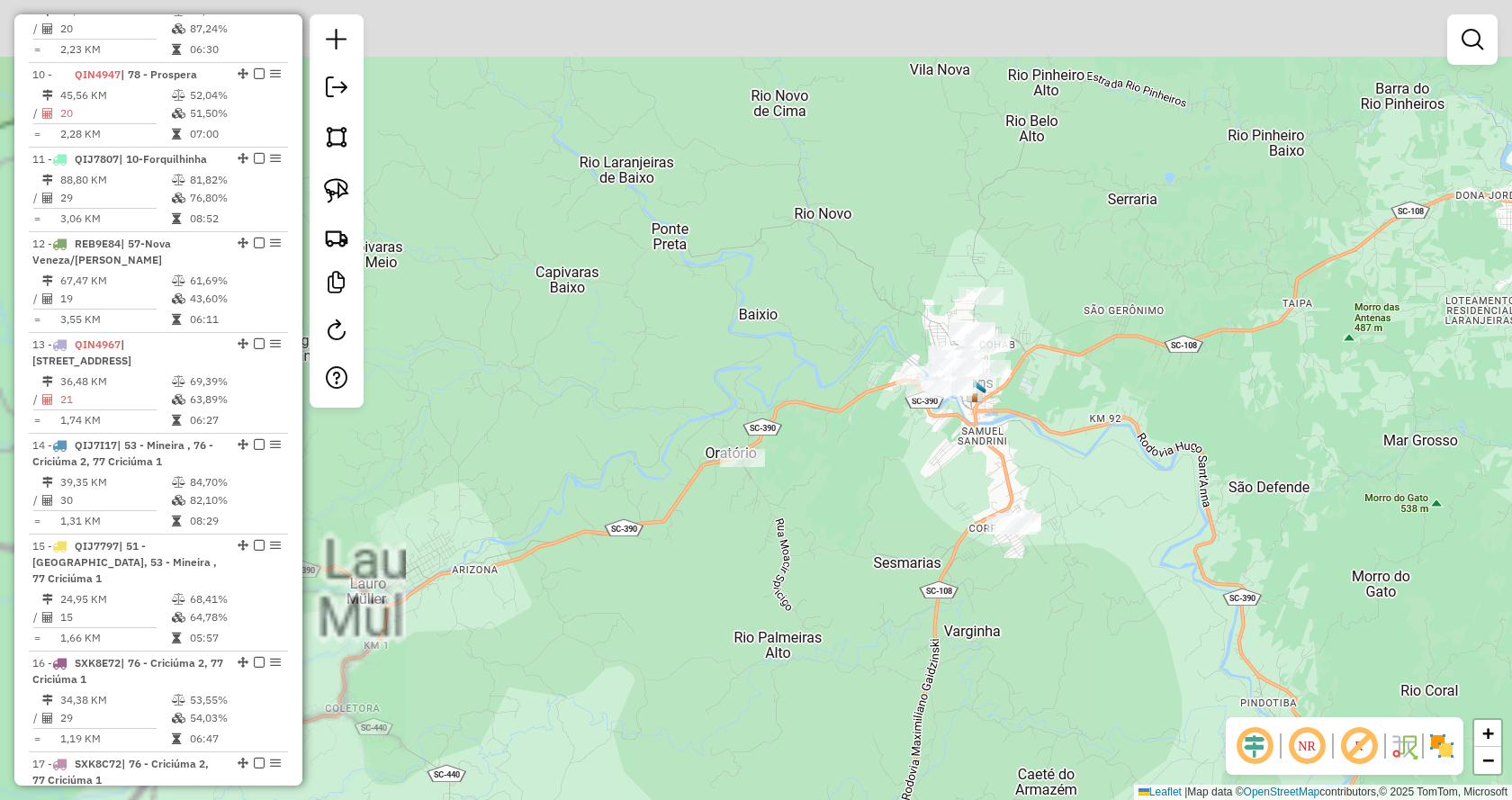
drag, startPoint x: 1008, startPoint y: 345, endPoint x: 1203, endPoint y: 558, distance: 288.8
click at [1203, 558] on div "Janela de atendimento Grade de atendimento Capacidade Transportadoras Veículos …" at bounding box center [756, 400] width 1512 height 800
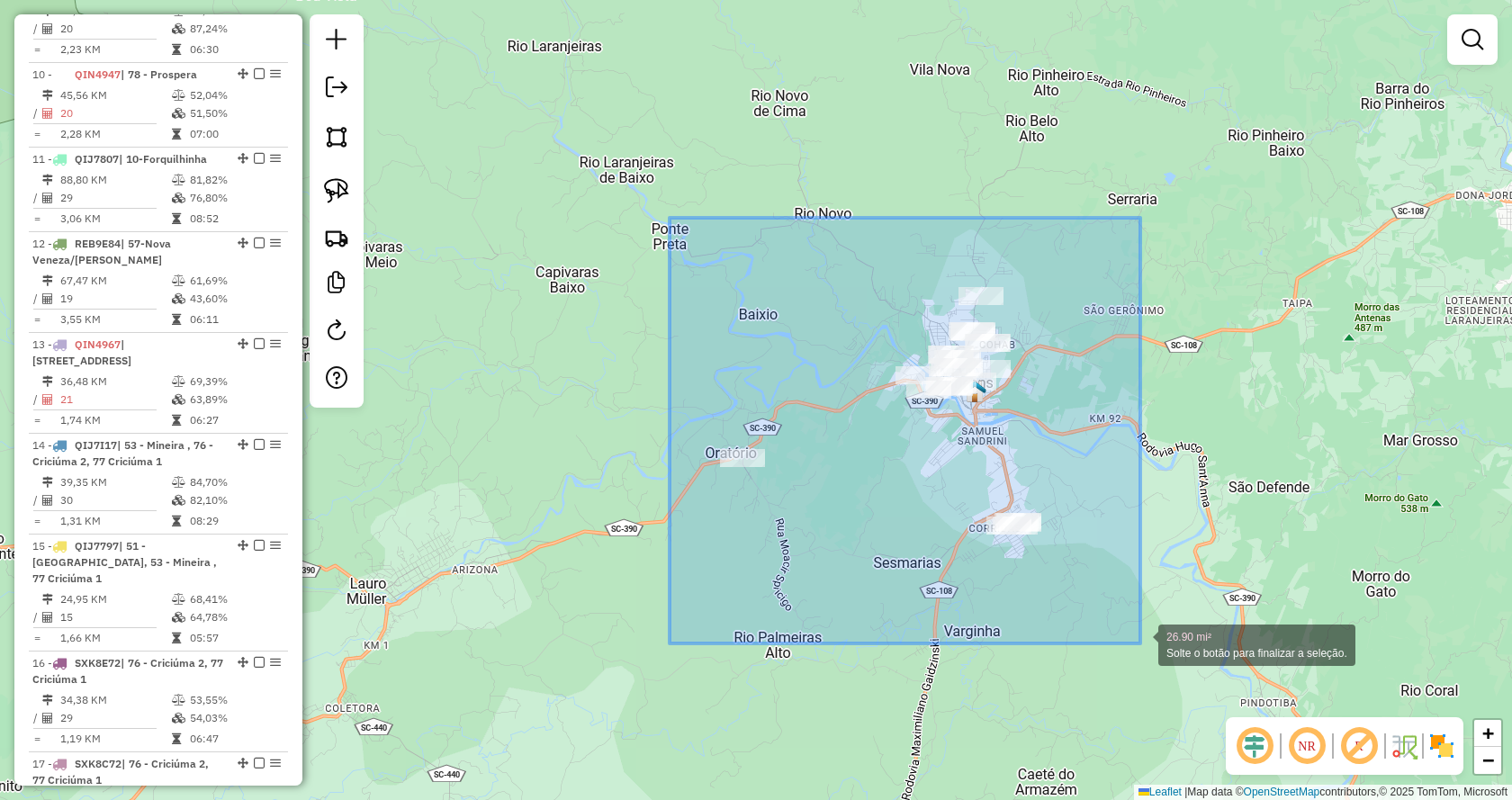
drag, startPoint x: 669, startPoint y: 218, endPoint x: 1140, endPoint y: 643, distance: 634.4
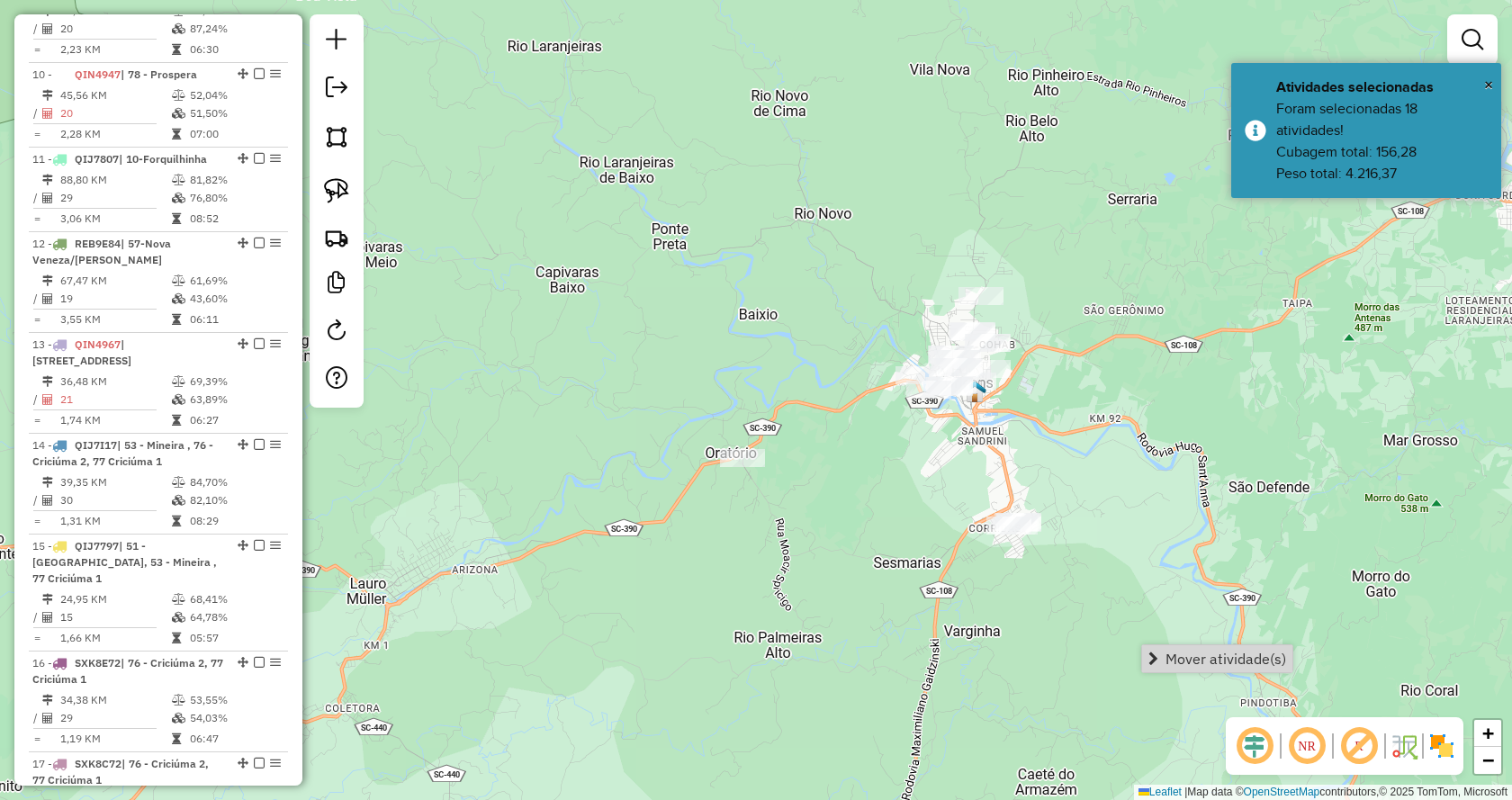
click at [1145, 664] on link "Mover atividade(s)" at bounding box center [1217, 659] width 151 height 27
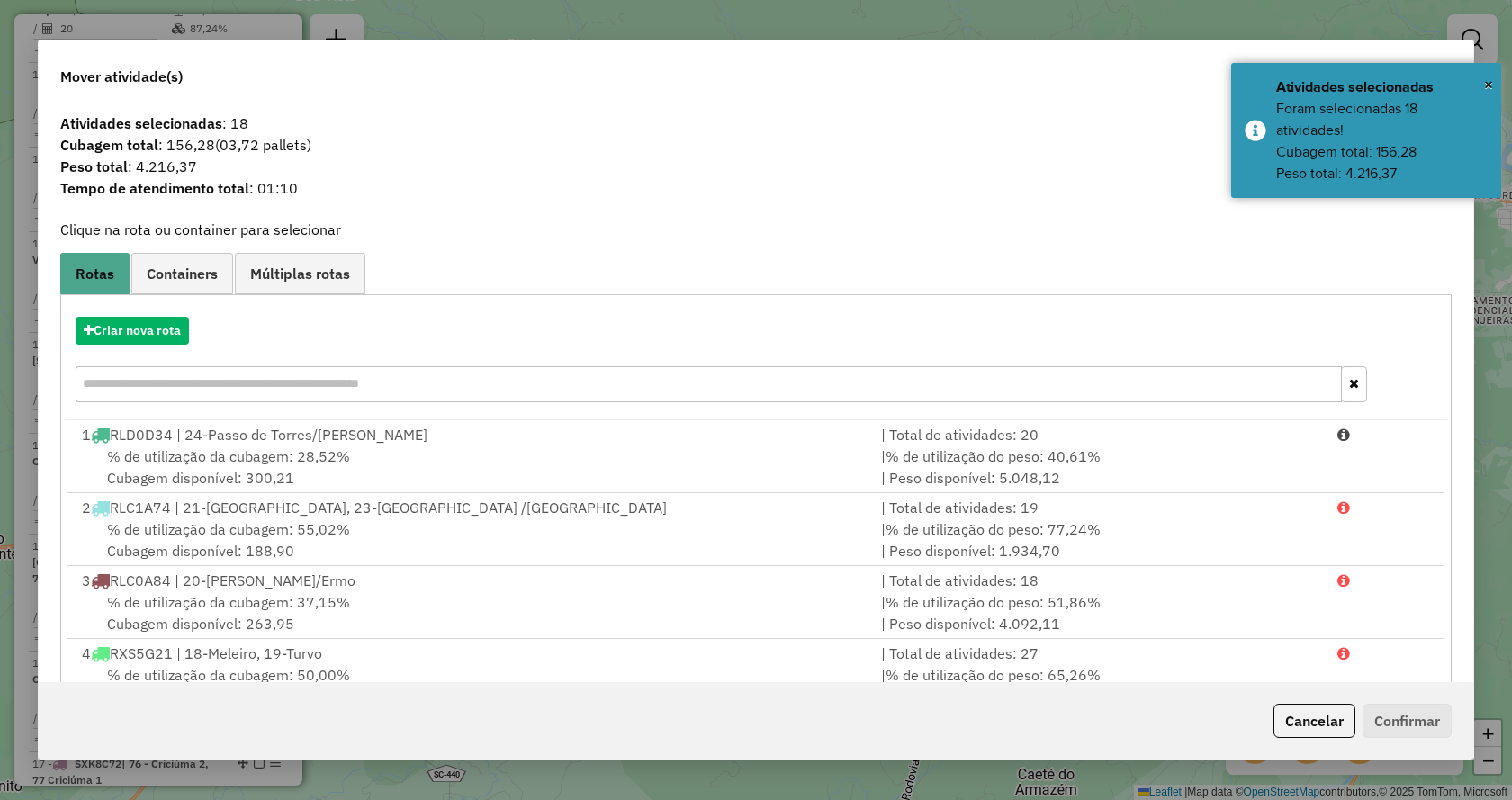
click at [187, 379] on input "text" at bounding box center [709, 384] width 1266 height 36
click at [137, 342] on button "Criar nova rota" at bounding box center [132, 331] width 114 height 28
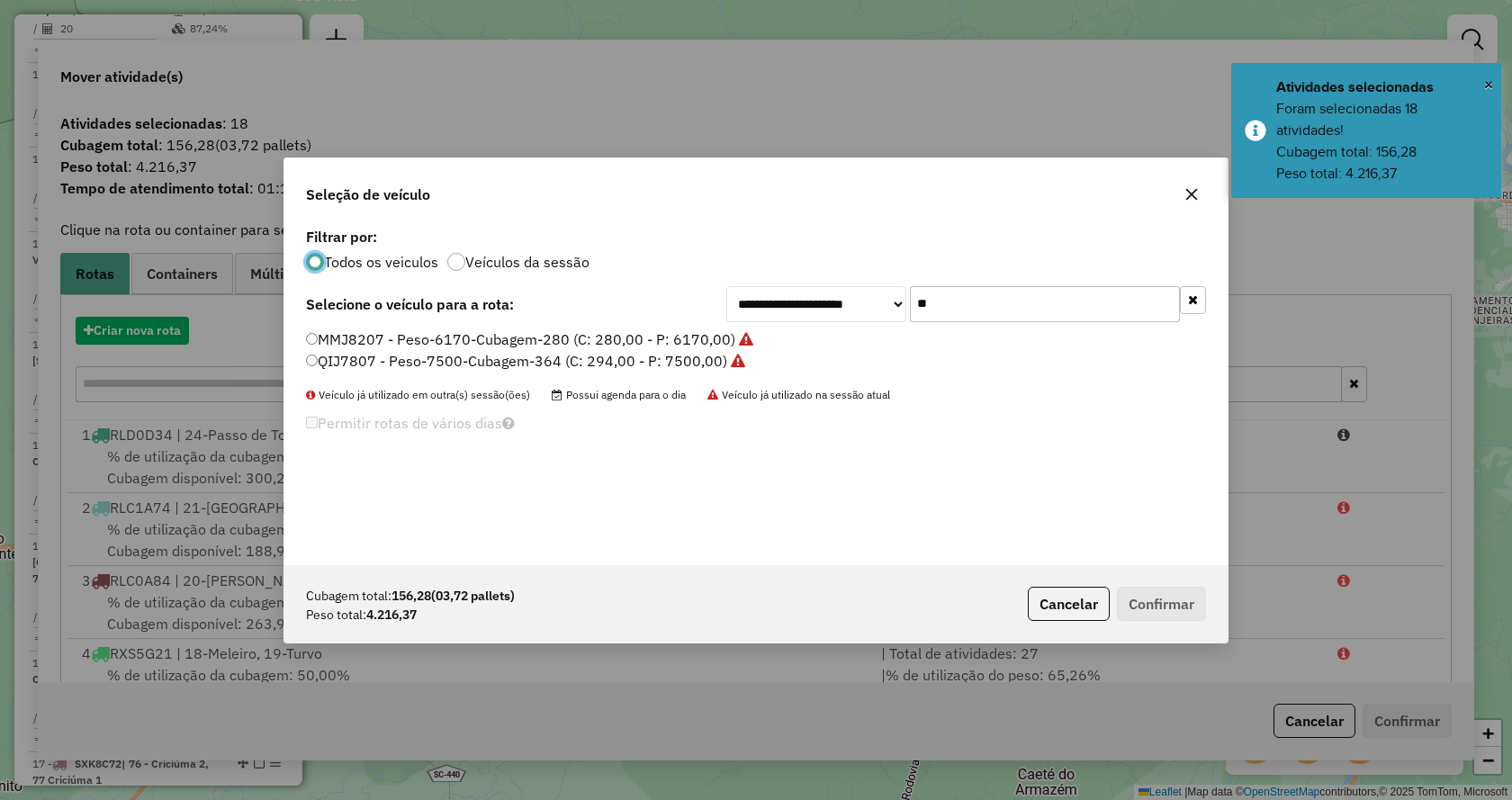
scroll to position [10, 6]
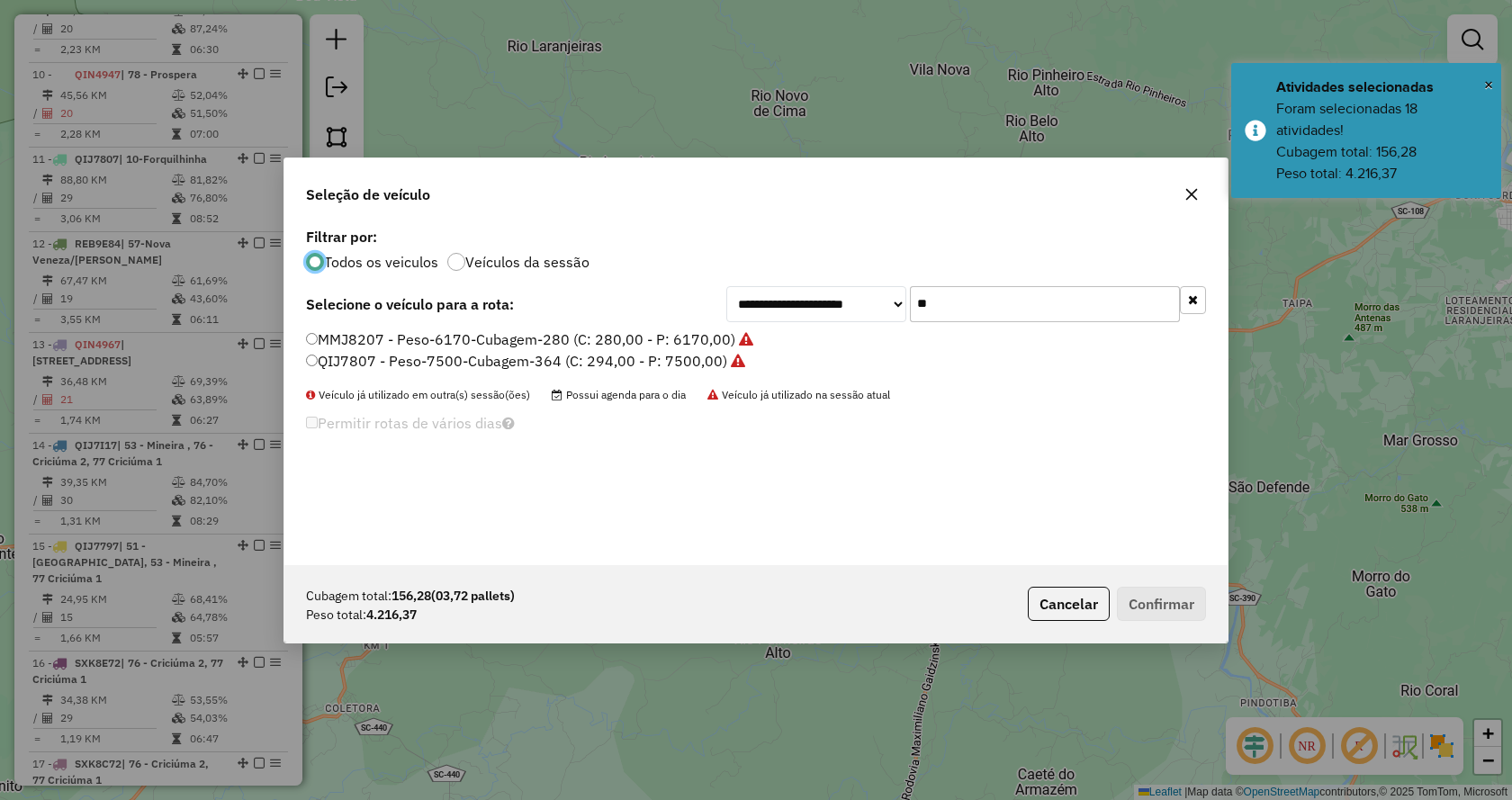
click at [962, 303] on input "**" at bounding box center [1045, 304] width 270 height 36
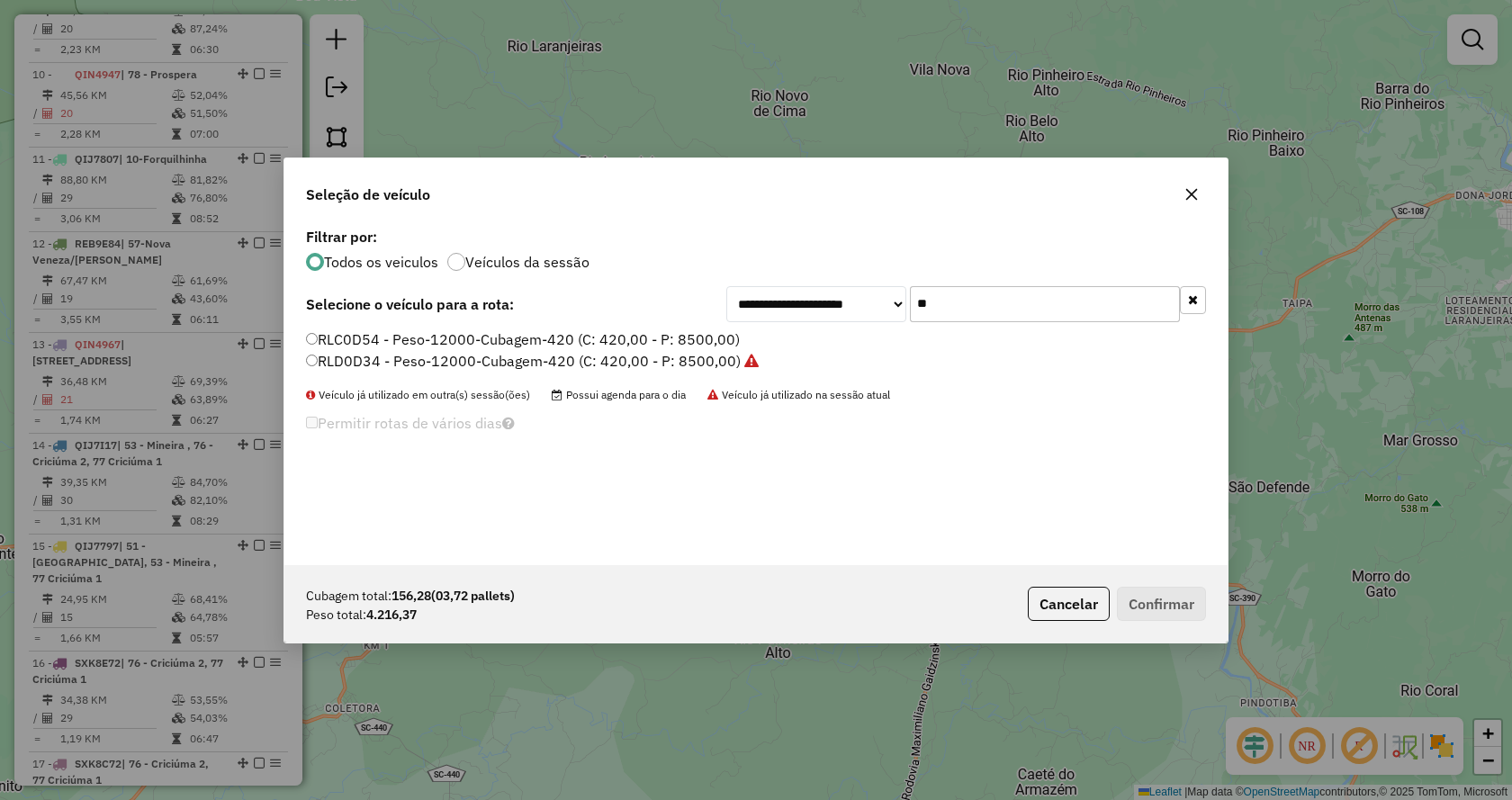
type input "**"
click at [548, 335] on label "RLC0D54 - Peso-12000-Cubagem-420 (C: 420,00 - P: 8500,00)" at bounding box center [523, 340] width 434 height 22
click at [1184, 603] on button "Confirmar" at bounding box center [1161, 603] width 89 height 34
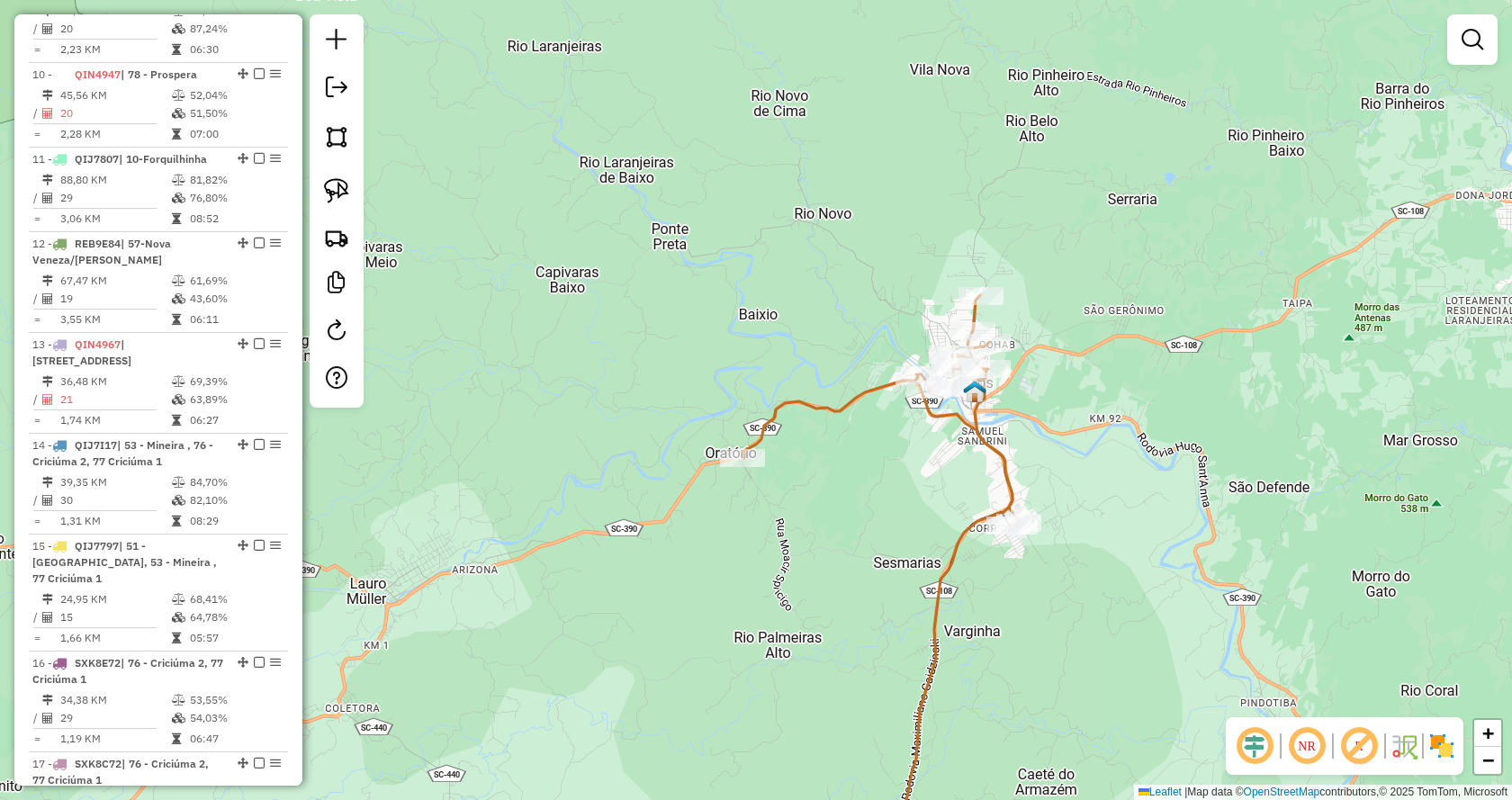
drag, startPoint x: 1089, startPoint y: 544, endPoint x: 1106, endPoint y: 212, distance: 332.4
click at [1106, 212] on div "Janela de atendimento Grade de atendimento Capacidade Transportadoras Veículos …" at bounding box center [756, 400] width 1512 height 800
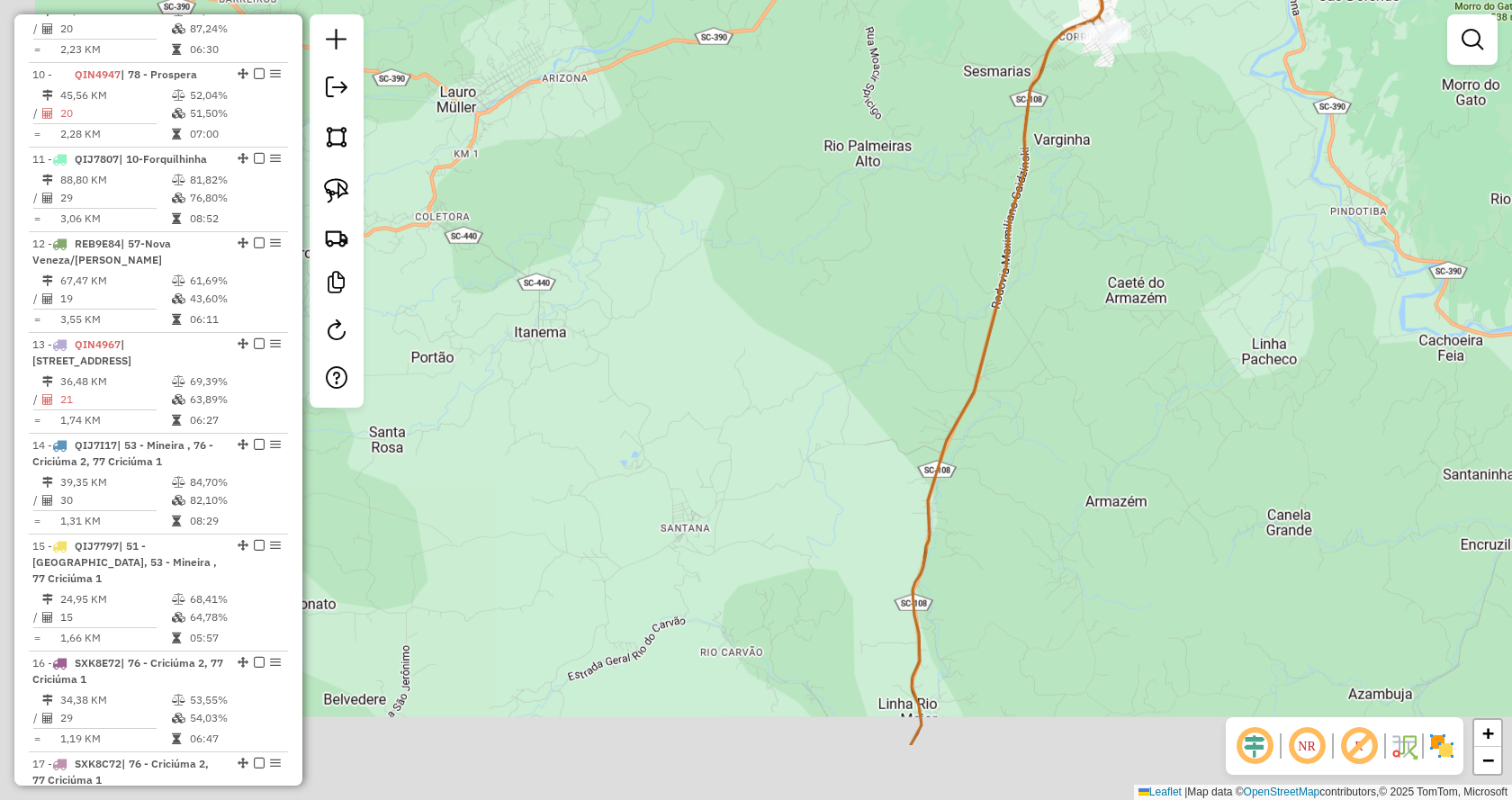
drag, startPoint x: 1045, startPoint y: 521, endPoint x: 1107, endPoint y: 330, distance: 200.8
click at [1106, 339] on div "Janela de atendimento Grade de atendimento Capacidade Transportadoras Veículos …" at bounding box center [756, 400] width 1512 height 800
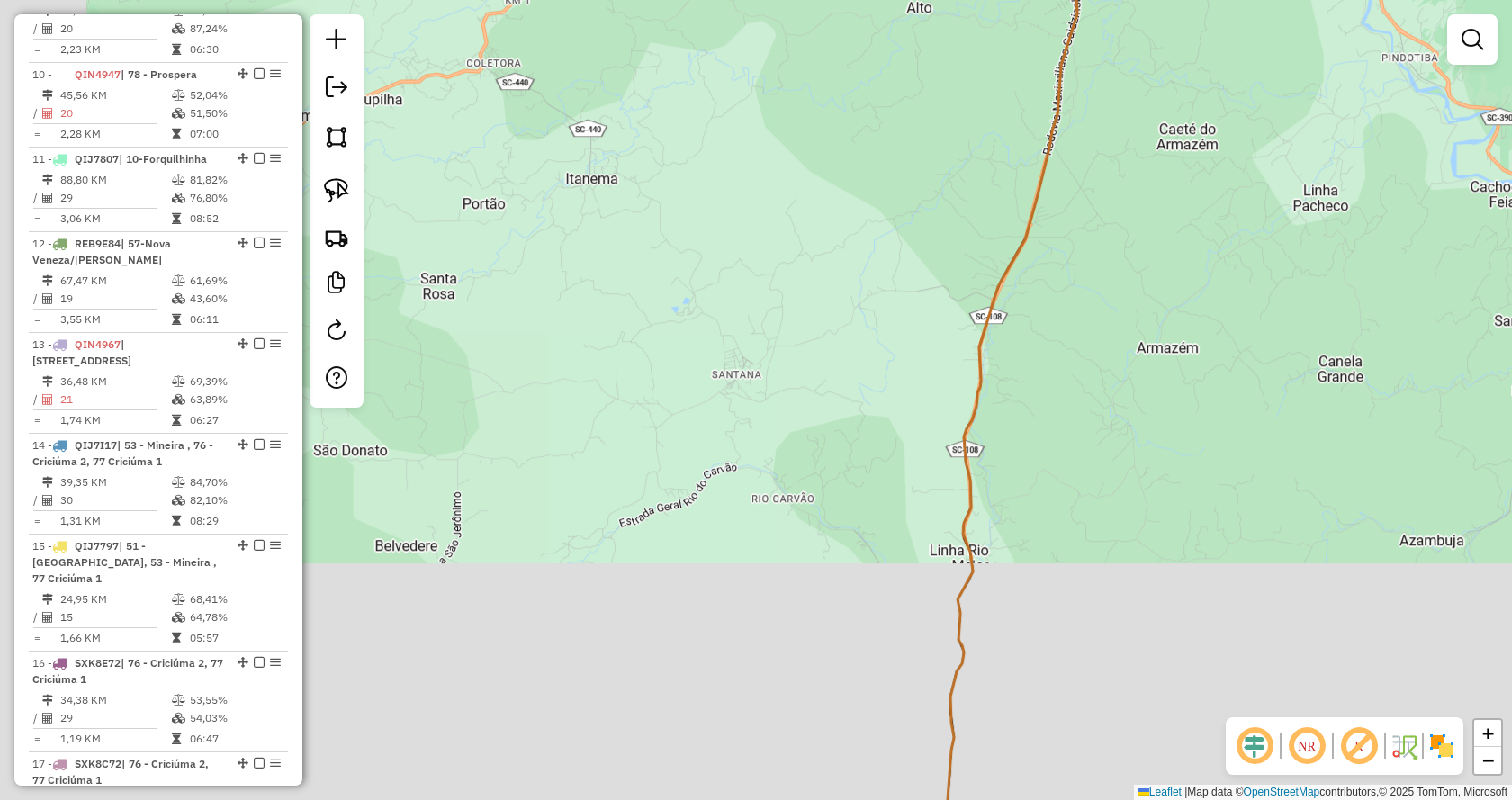
drag, startPoint x: 1086, startPoint y: 542, endPoint x: 1114, endPoint y: 332, distance: 211.9
click at [1114, 353] on div "Janela de atendimento Grade de atendimento Capacidade Transportadoras Veículos …" at bounding box center [756, 400] width 1512 height 800
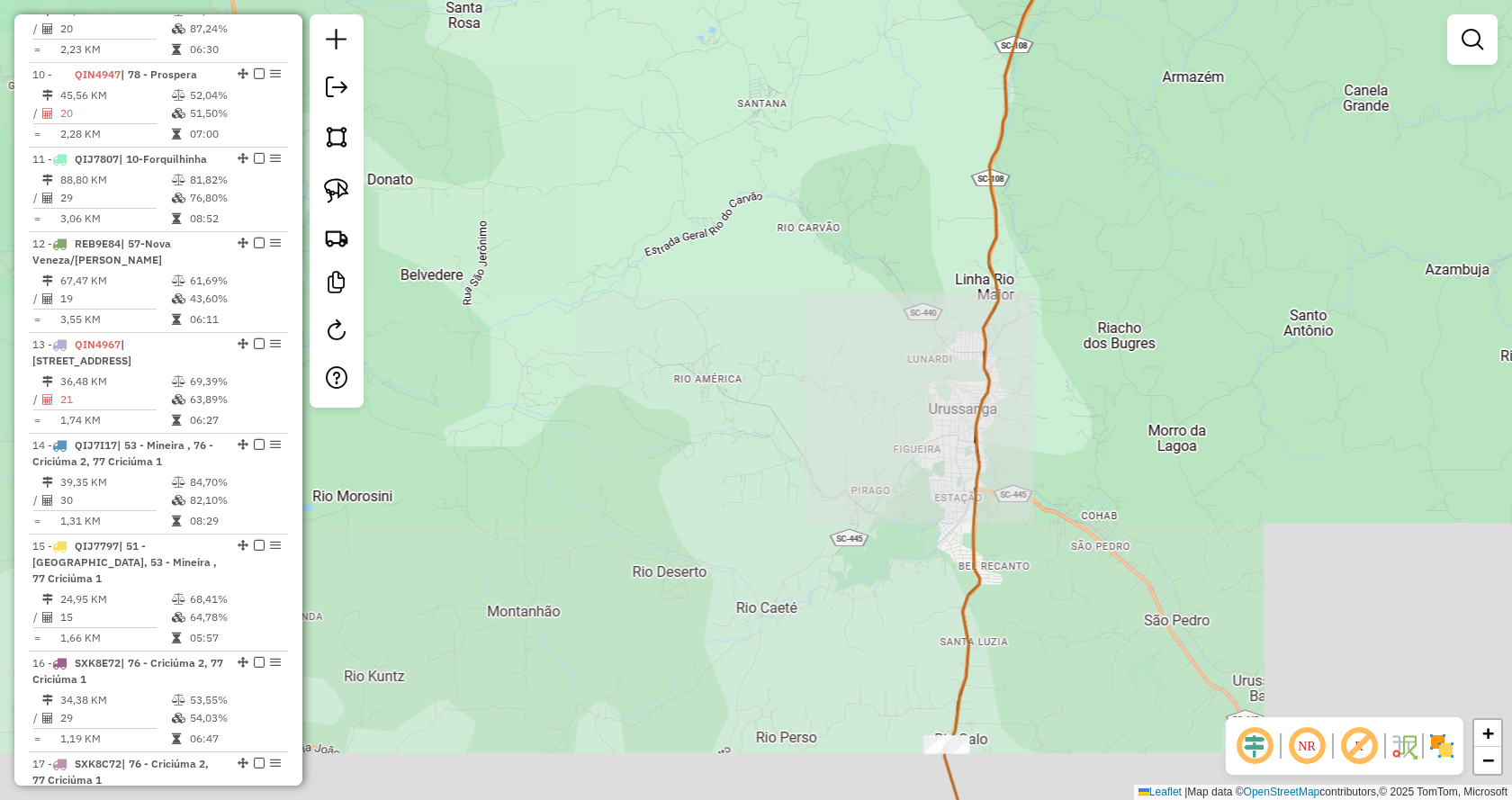
drag, startPoint x: 1097, startPoint y: 483, endPoint x: 1121, endPoint y: 342, distance: 143.0
click at [1127, 331] on div "Janela de atendimento Grade de atendimento Capacidade Transportadoras Veículos …" at bounding box center [756, 400] width 1512 height 800
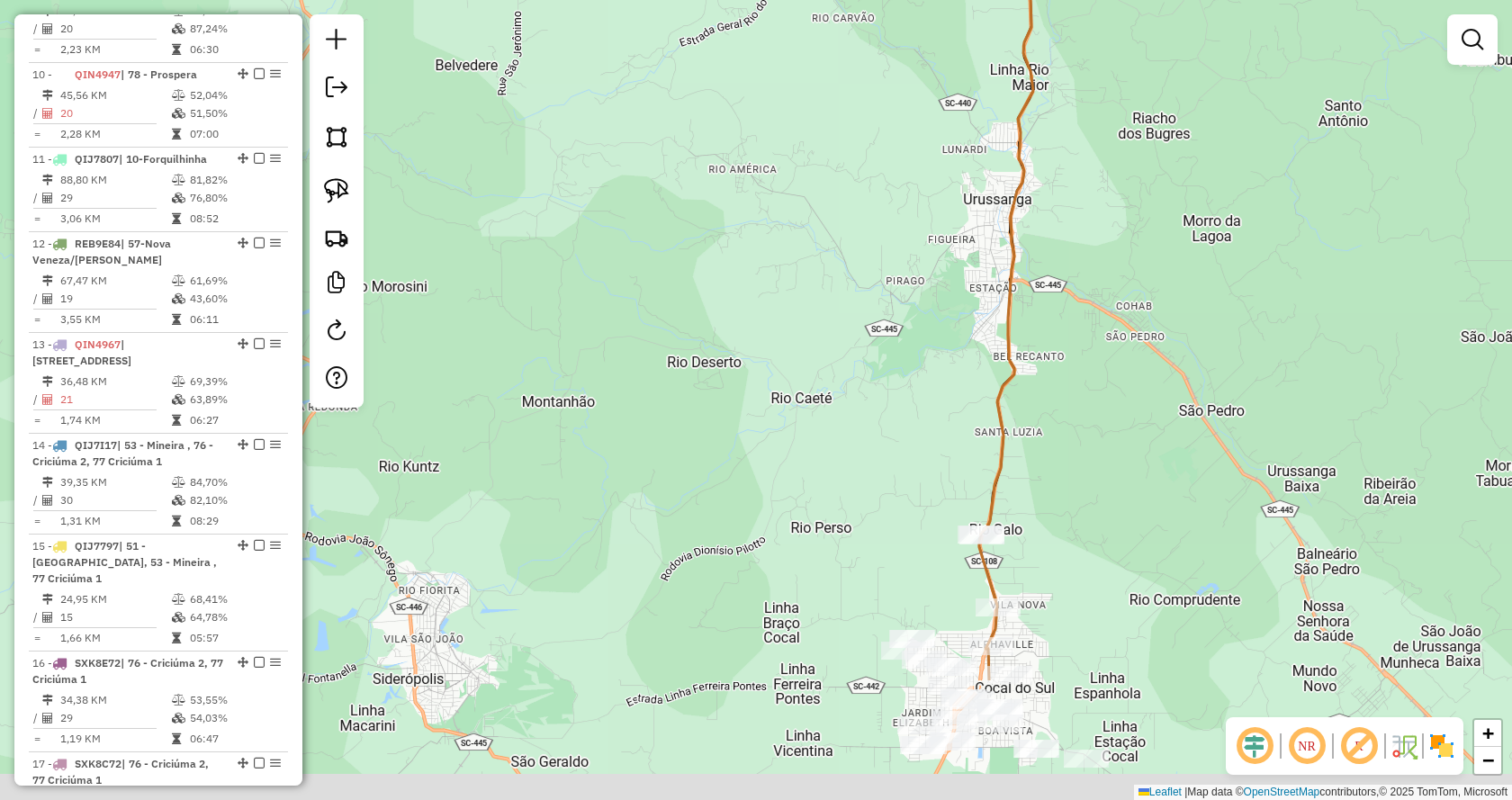
drag, startPoint x: 1113, startPoint y: 431, endPoint x: 1126, endPoint y: 318, distance: 113.7
click at [1126, 326] on div "Janela de atendimento Grade de atendimento Capacidade Transportadoras Veículos …" at bounding box center [756, 400] width 1512 height 800
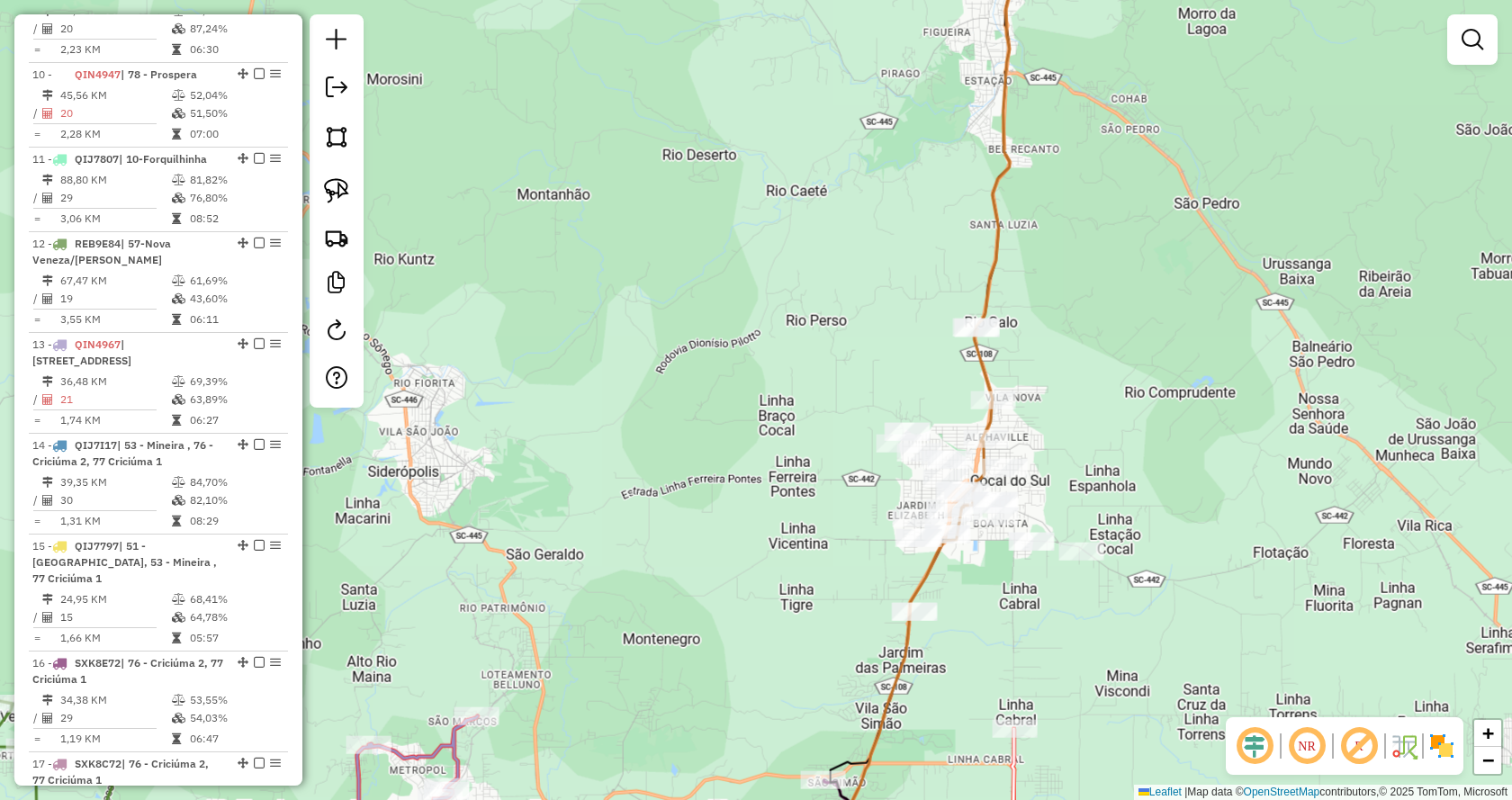
drag, startPoint x: 1139, startPoint y: 391, endPoint x: 1077, endPoint y: 484, distance: 111.8
click at [1077, 484] on div "Janela de atendimento Grade de atendimento Capacidade Transportadoras Veículos …" at bounding box center [756, 400] width 1512 height 800
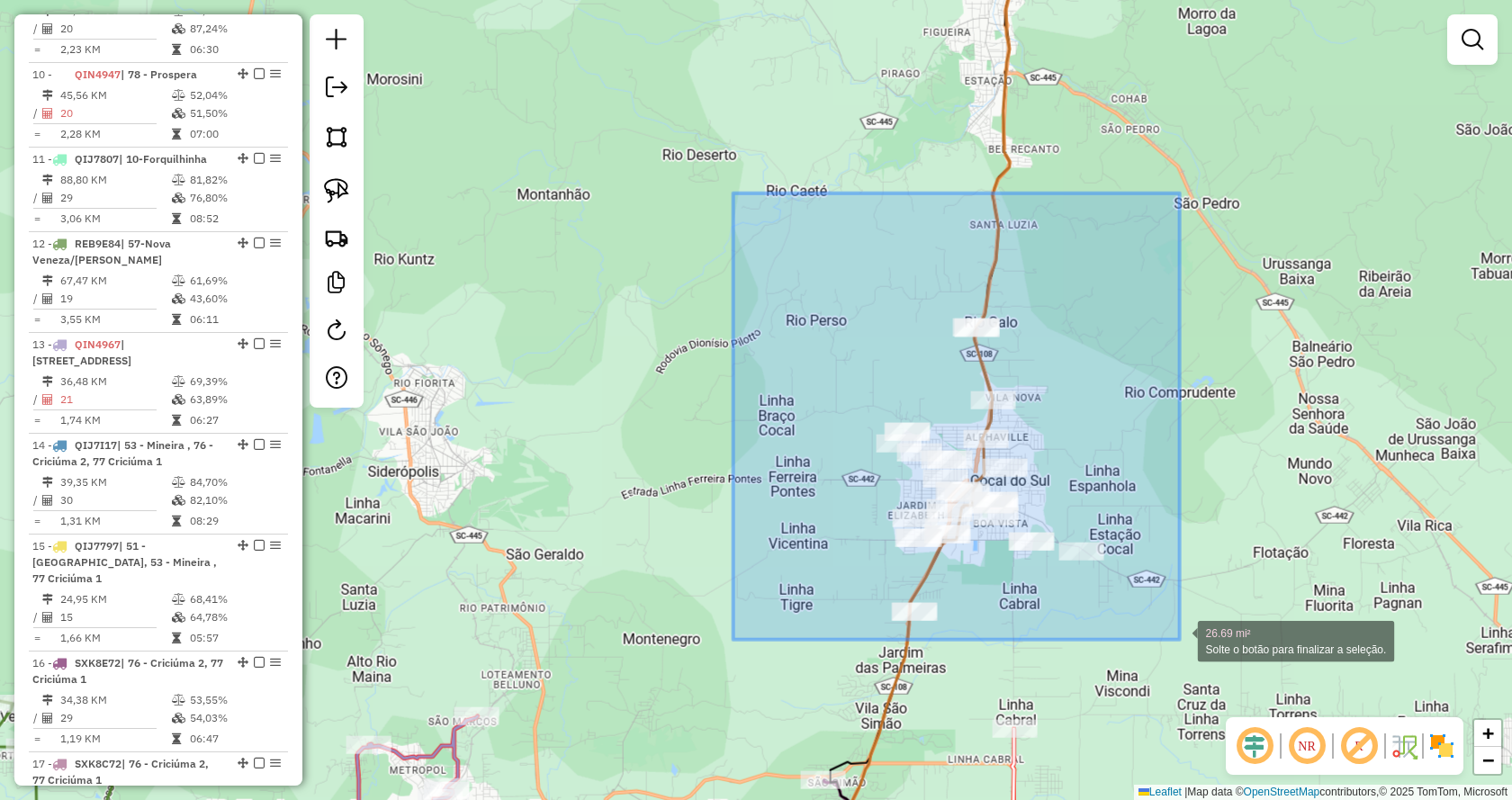
drag, startPoint x: 733, startPoint y: 194, endPoint x: 1179, endPoint y: 640, distance: 630.7
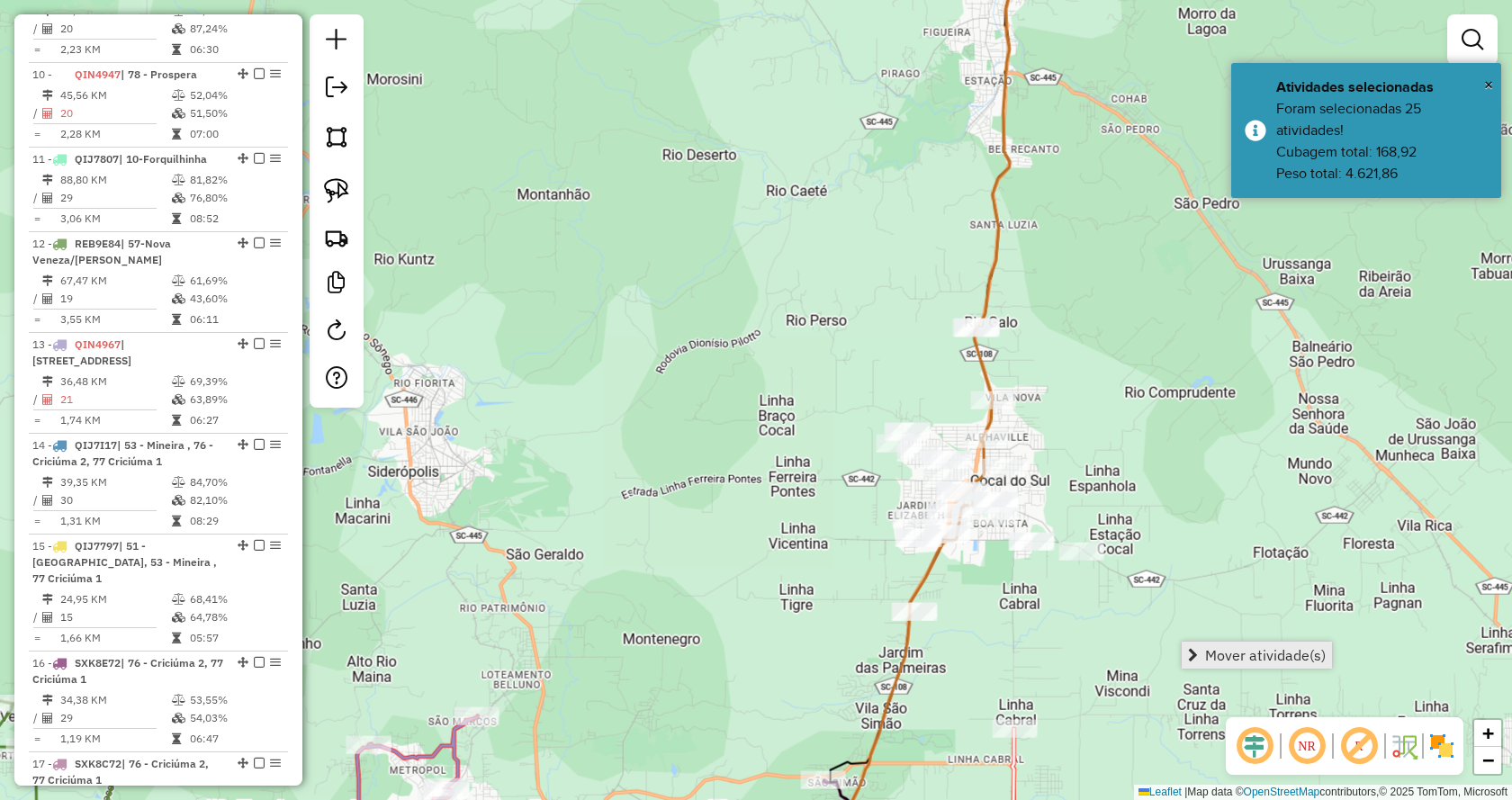
click at [1223, 650] on span "Mover atividade(s)" at bounding box center [1264, 655] width 120 height 15
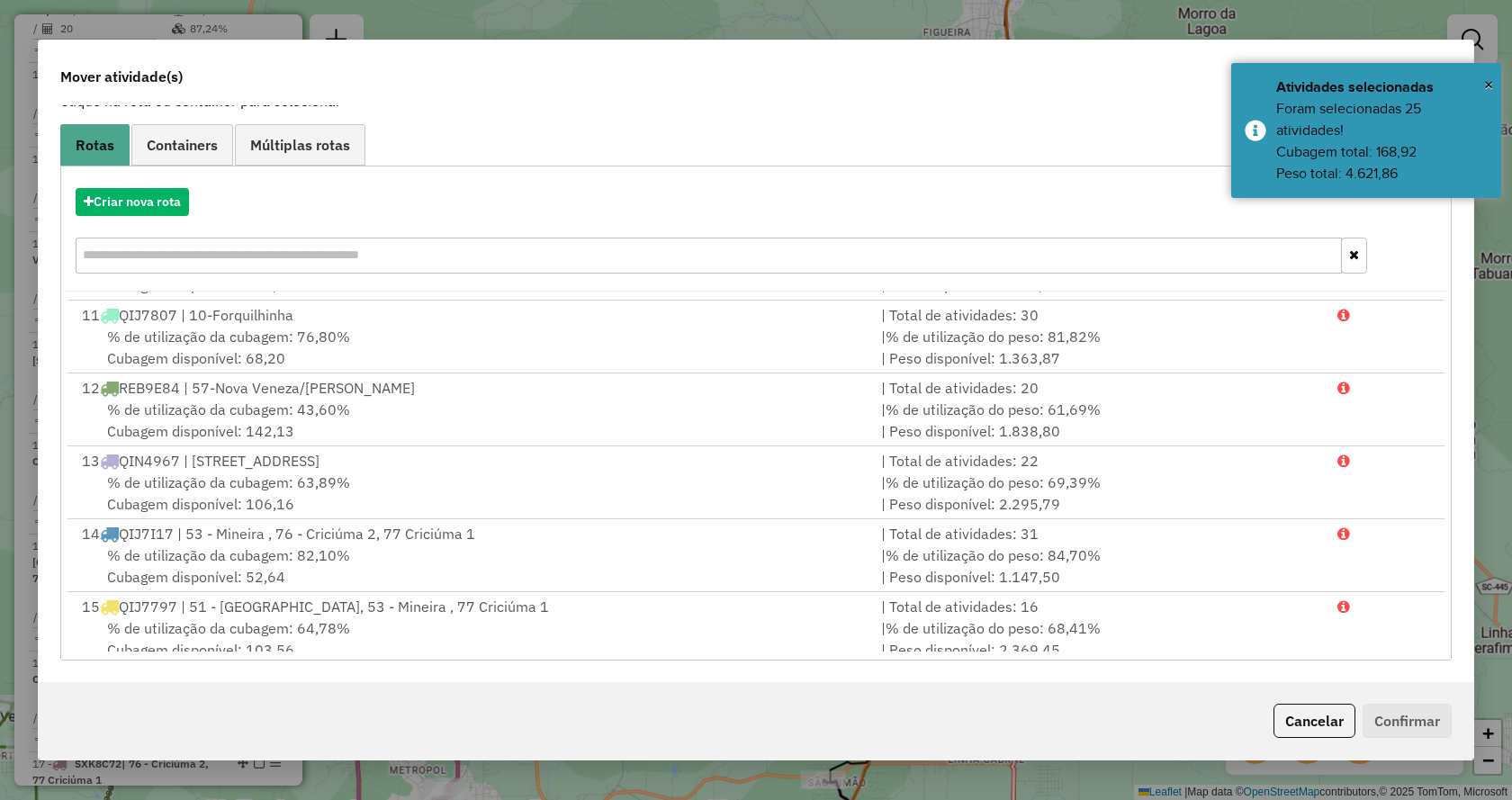
scroll to position [1025, 0]
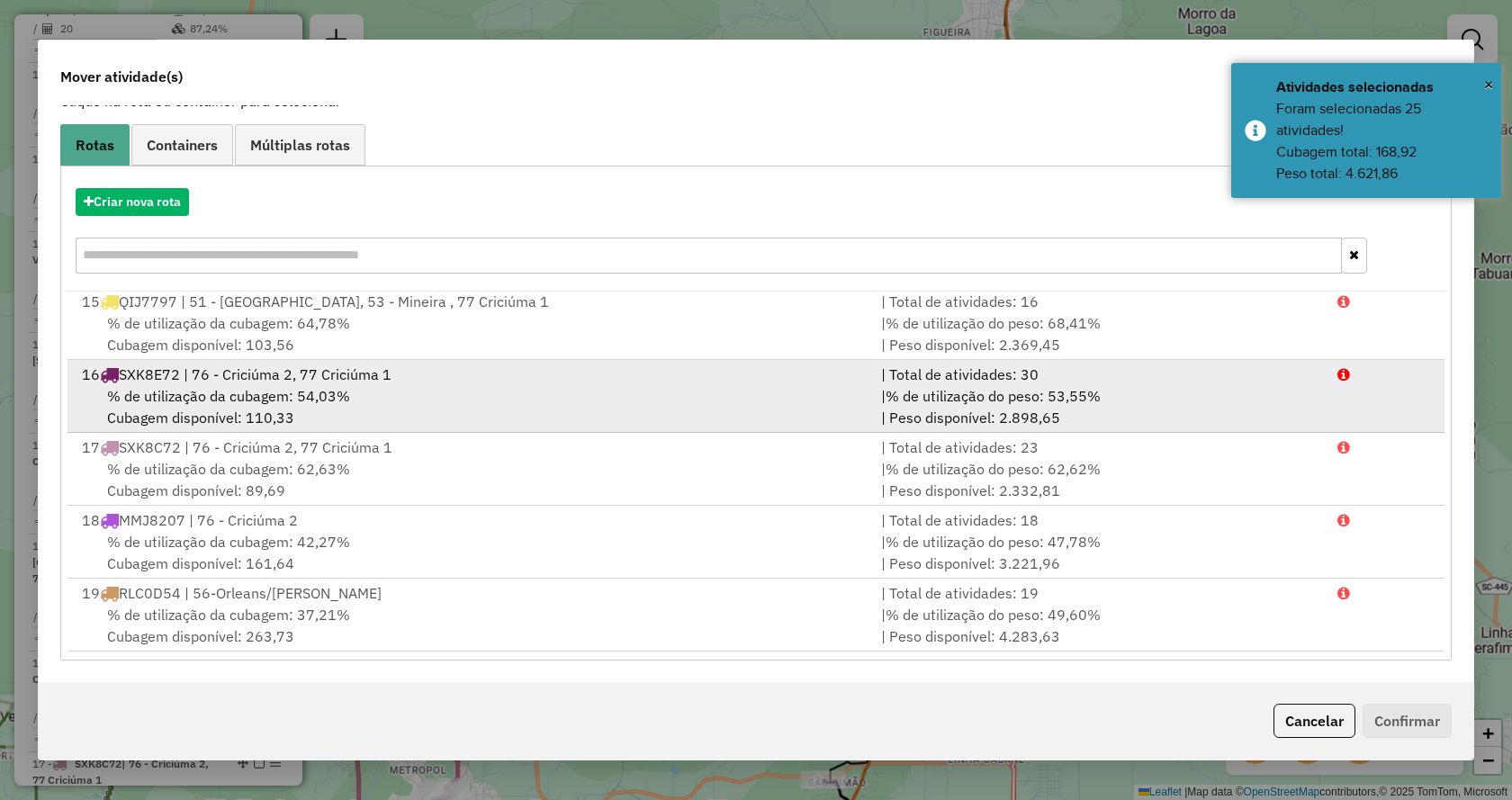
click at [1322, 616] on li "19 RLC0D54 | 56-Orleans/Lauro Muller | Total de atividades: 19 % de utilização …" at bounding box center [756, 615] width 1377 height 72
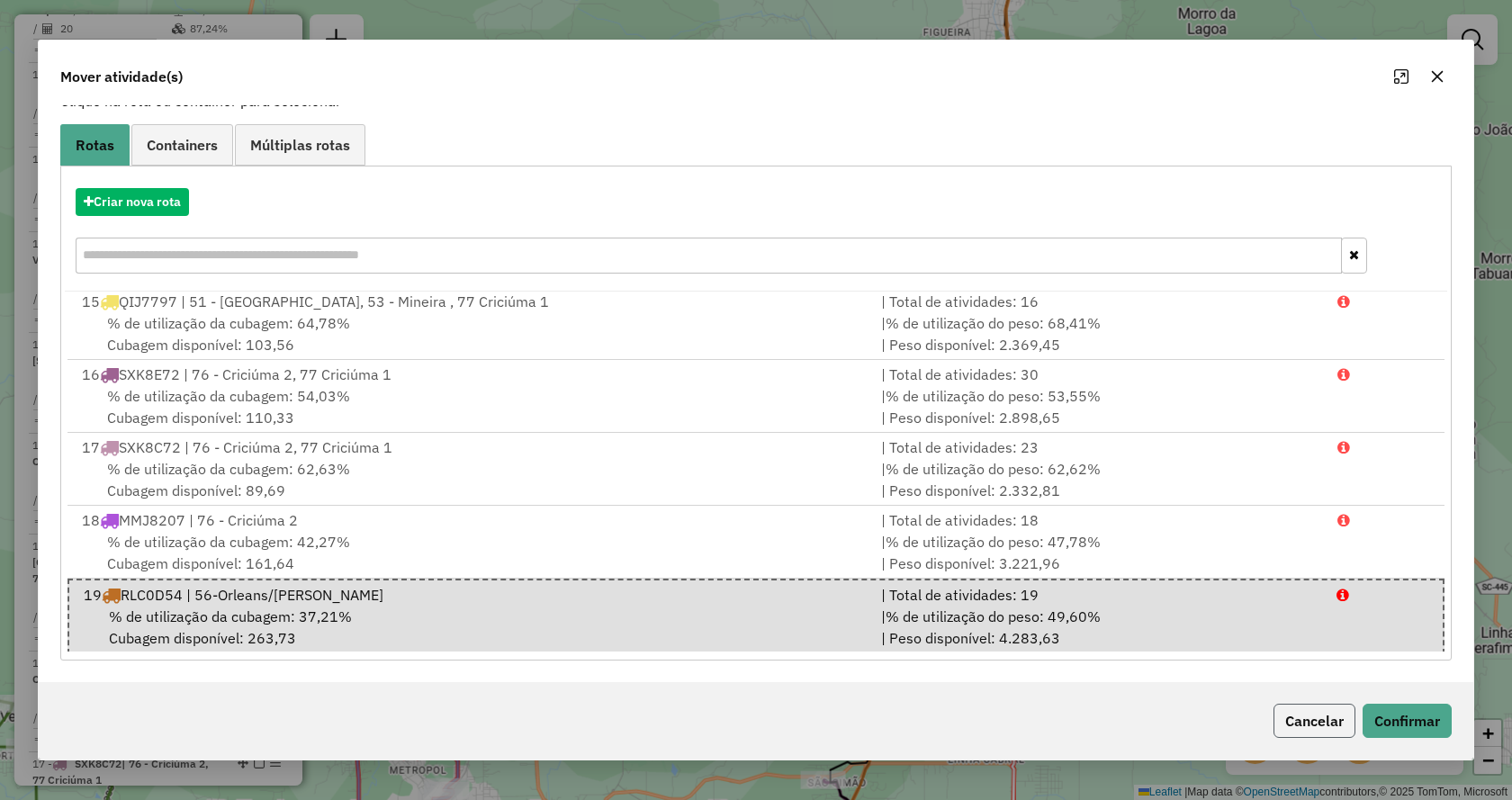
click at [1335, 728] on button "Cancelar" at bounding box center [1314, 721] width 82 height 34
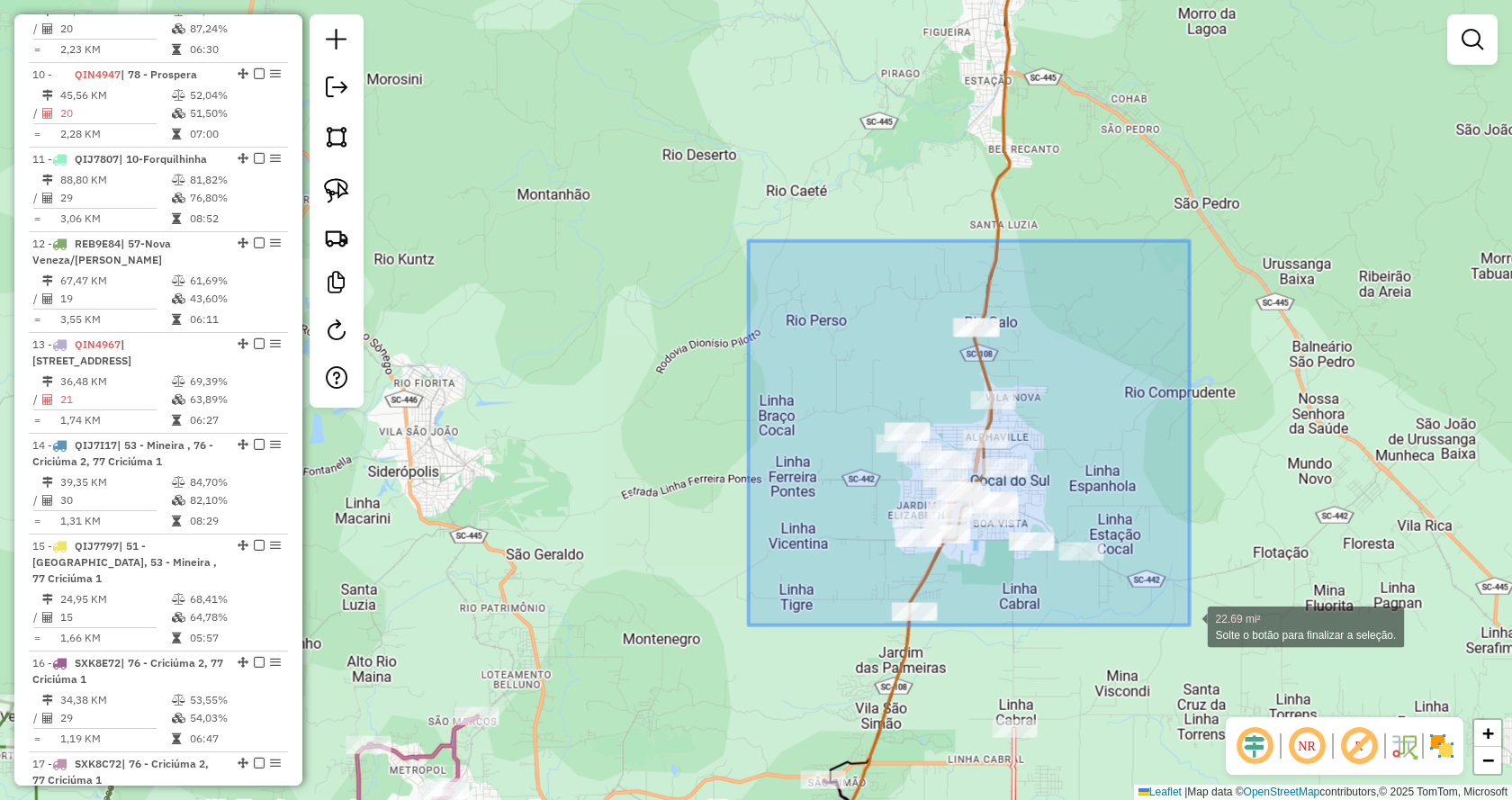
drag, startPoint x: 815, startPoint y: 349, endPoint x: 1190, endPoint y: 626, distance: 466.2
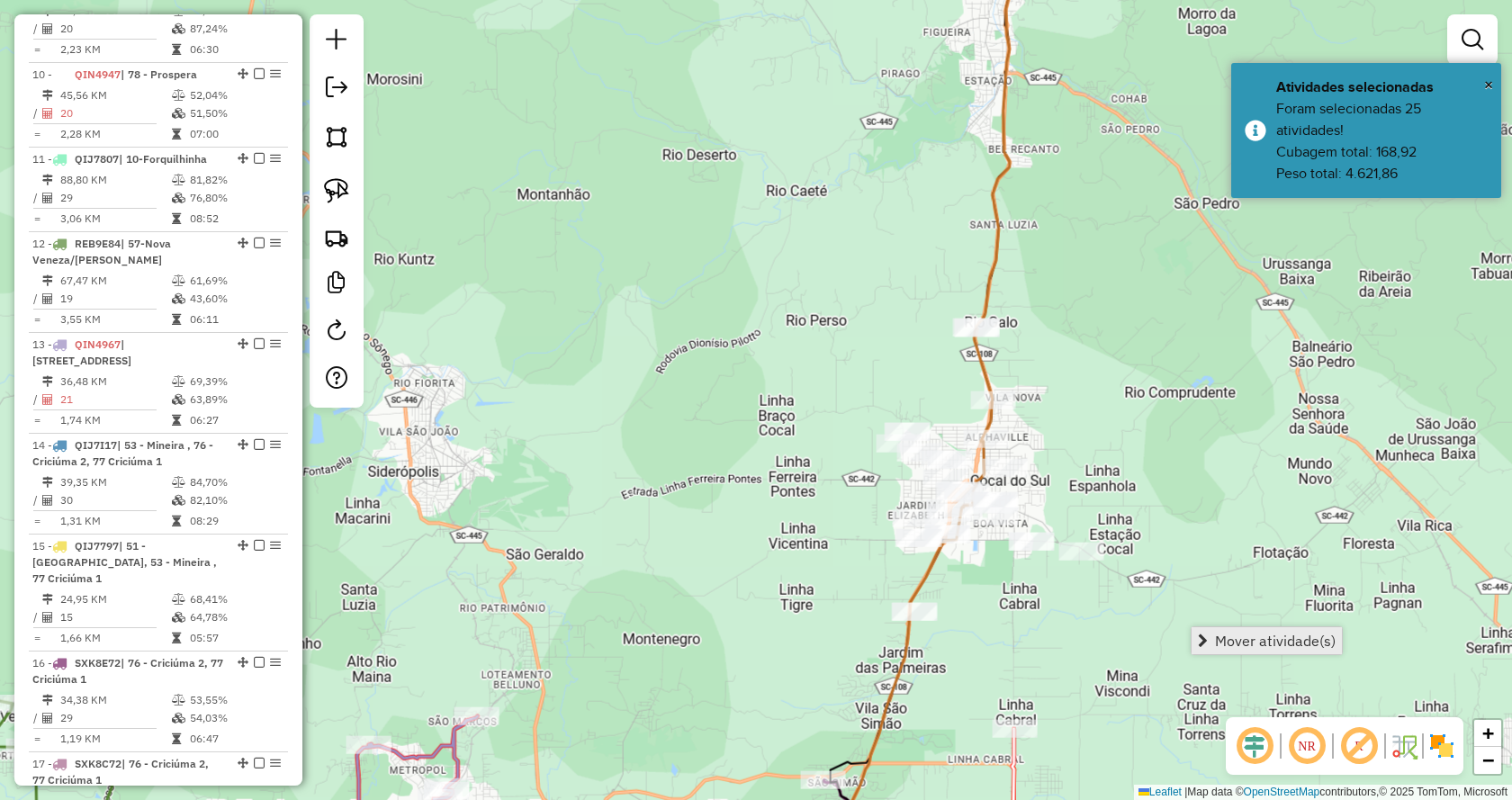
click at [1214, 643] on link "Mover atividade(s)" at bounding box center [1266, 641] width 151 height 27
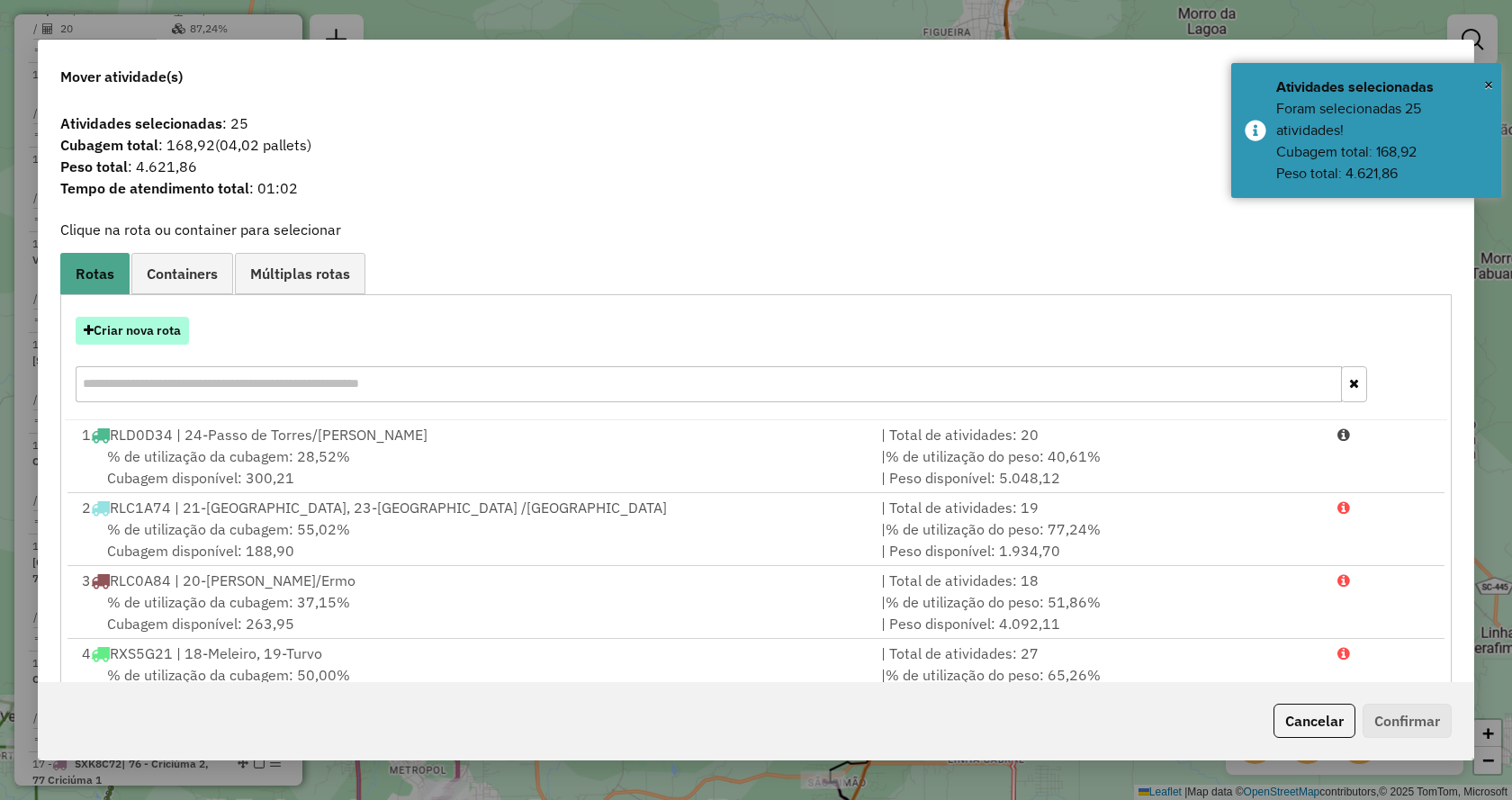
click at [185, 338] on button "Criar nova rota" at bounding box center [132, 331] width 114 height 28
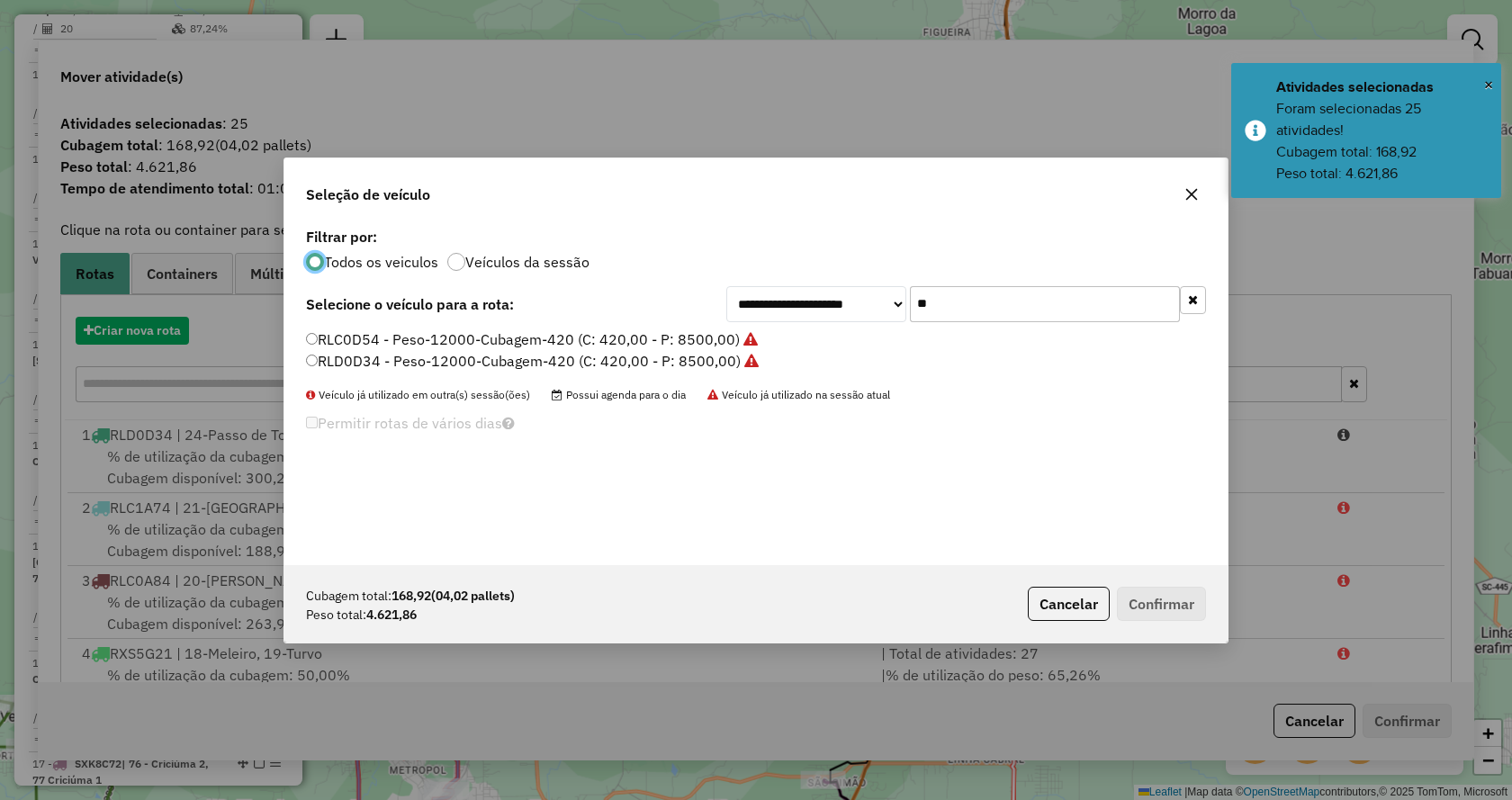
scroll to position [10, 6]
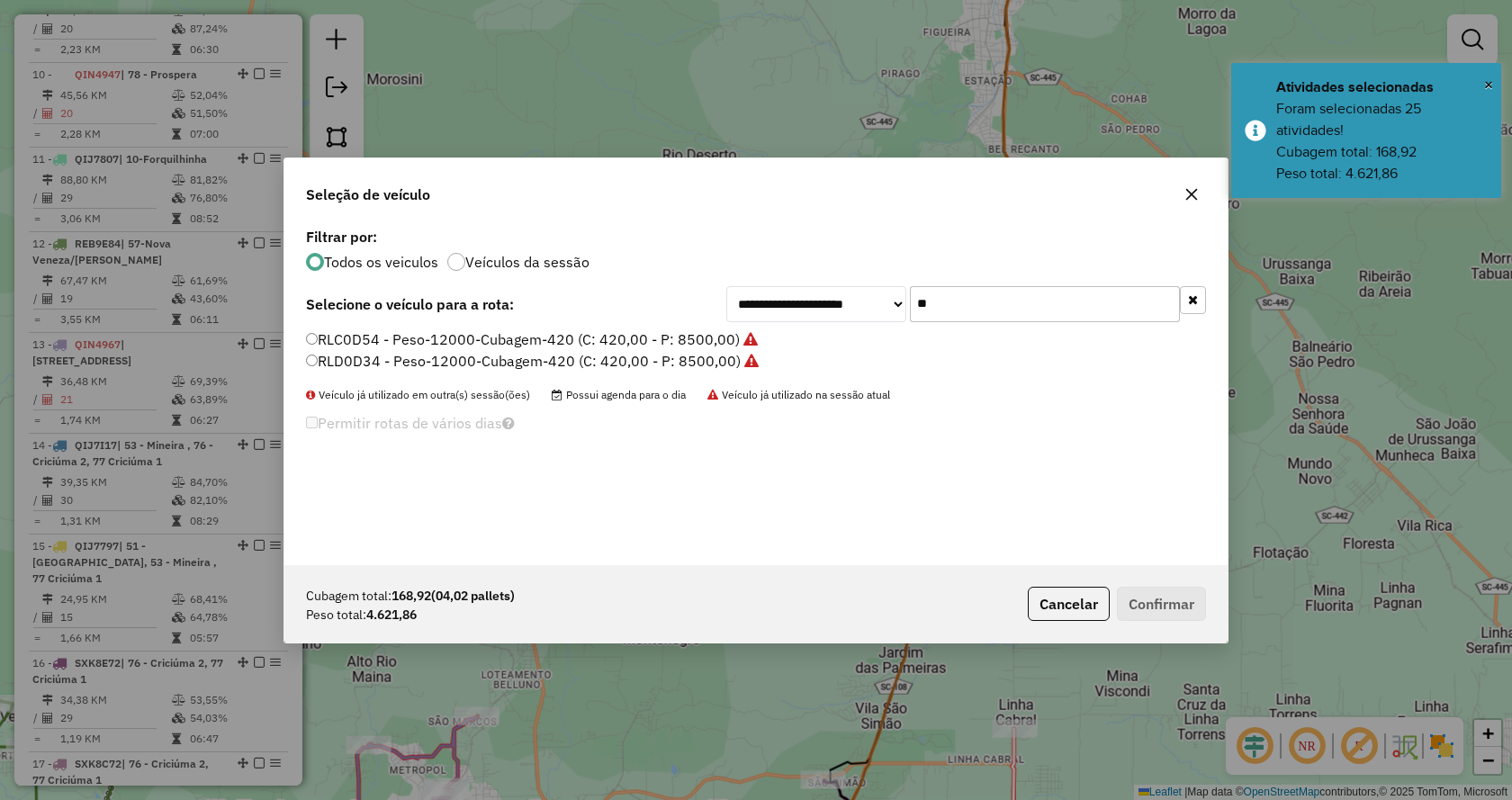
click at [1196, 306] on button "button" at bounding box center [1192, 300] width 26 height 28
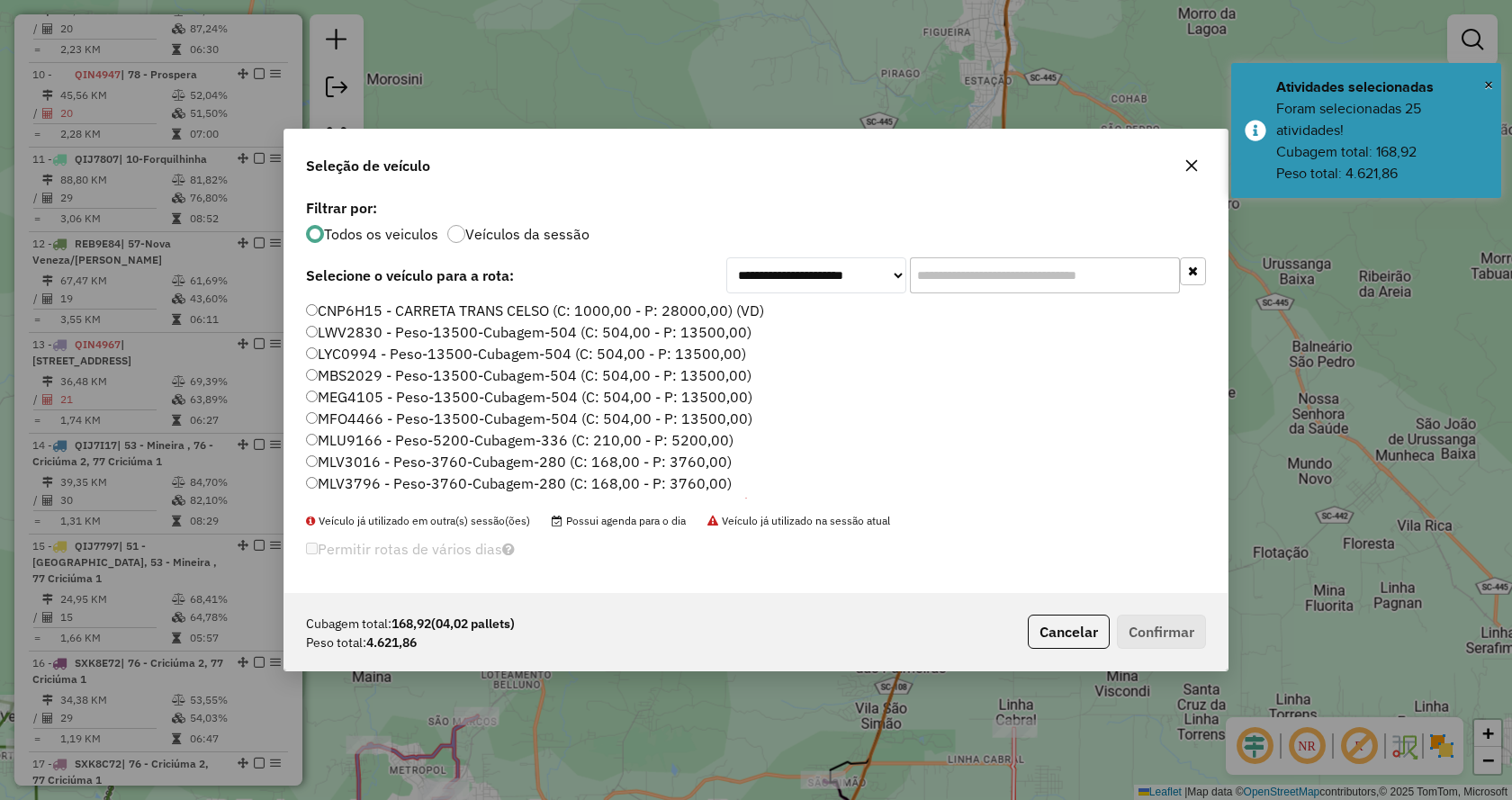
click at [1093, 279] on input "text" at bounding box center [1045, 275] width 270 height 36
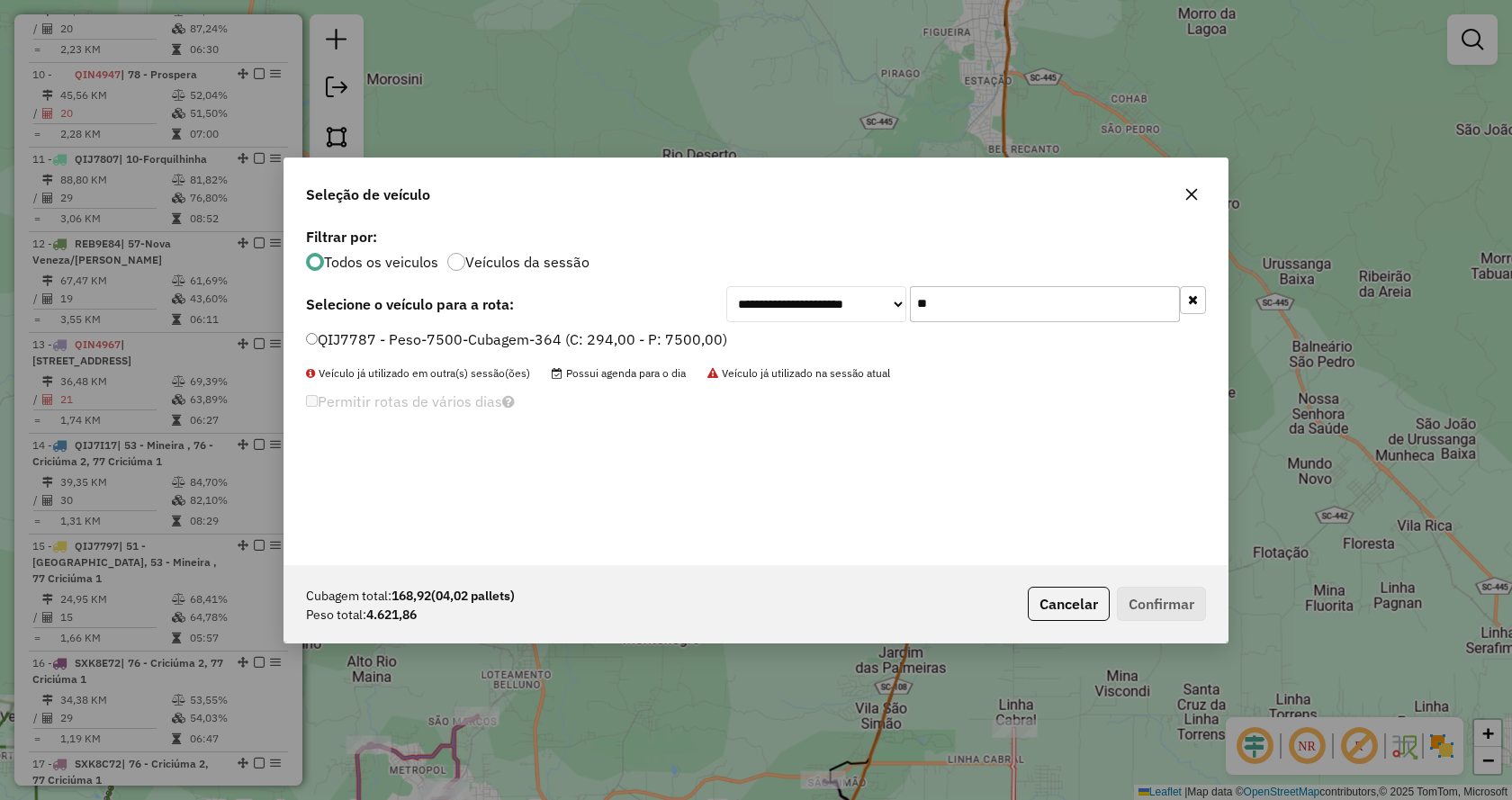
type input "**"
click at [627, 339] on label "QIJ7787 - Peso-7500-Cubagem-364 (C: 294,00 - P: 7500,00)" at bounding box center [517, 340] width 421 height 22
click at [1151, 597] on button "Confirmar" at bounding box center [1161, 603] width 89 height 34
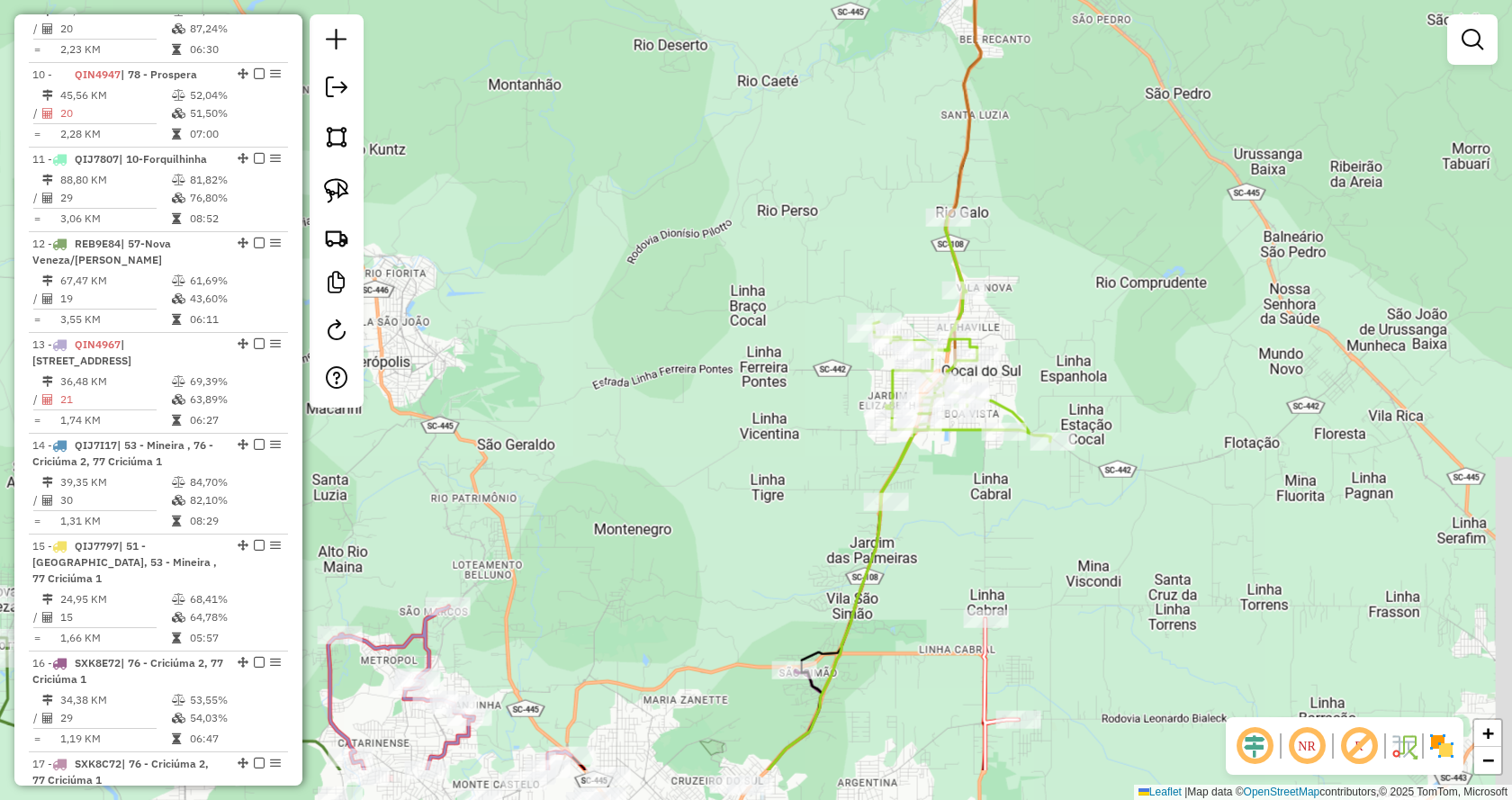
drag, startPoint x: 1191, startPoint y: 417, endPoint x: 1186, endPoint y: 397, distance: 20.6
click at [1186, 397] on div "Janela de atendimento Grade de atendimento Capacidade Transportadoras Veículos …" at bounding box center [756, 400] width 1512 height 800
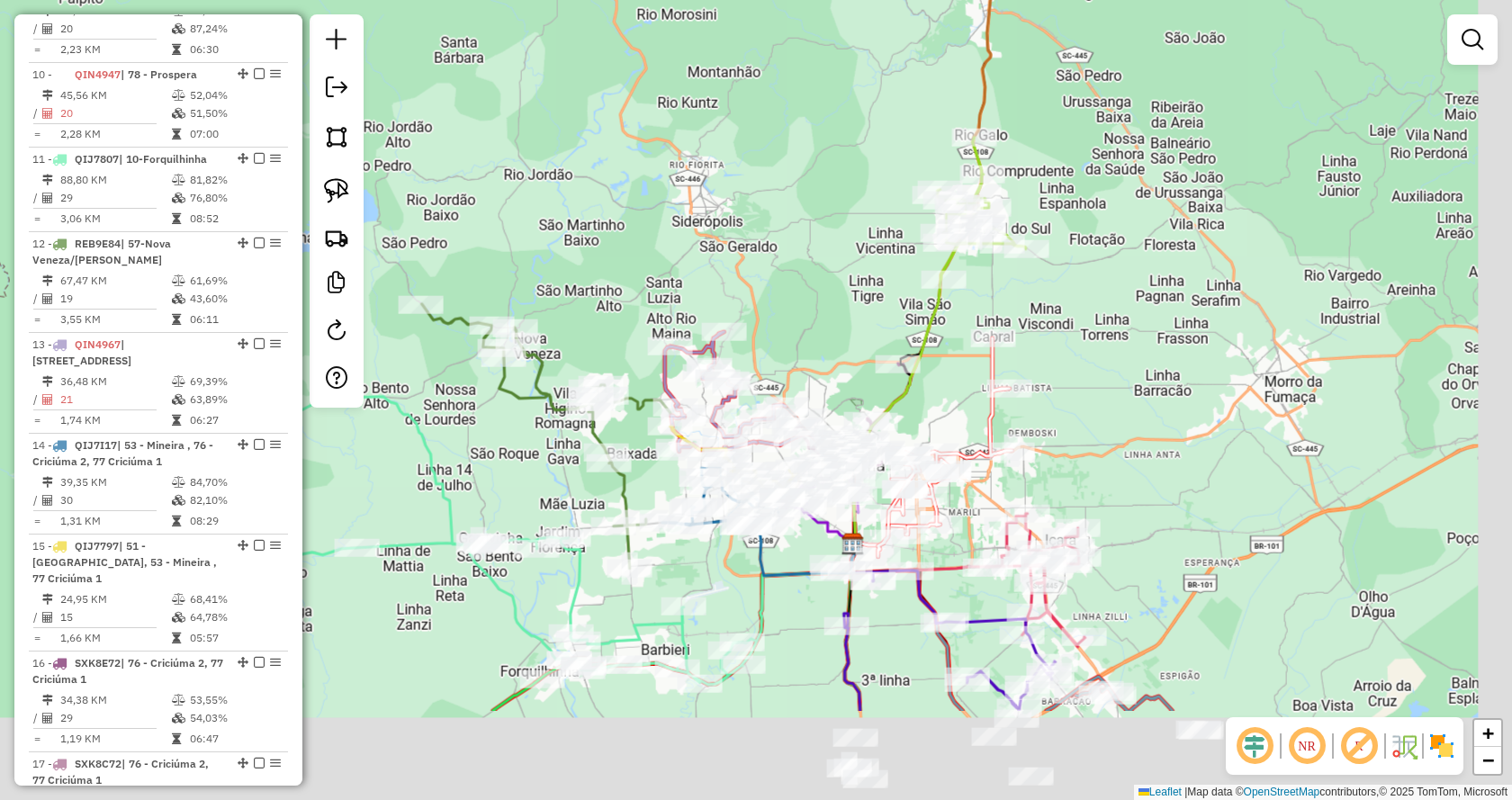
drag, startPoint x: 1214, startPoint y: 490, endPoint x: 1109, endPoint y: 255, distance: 257.4
click at [1109, 255] on div "Janela de atendimento Grade de atendimento Capacidade Transportadoras Veículos …" at bounding box center [756, 400] width 1512 height 800
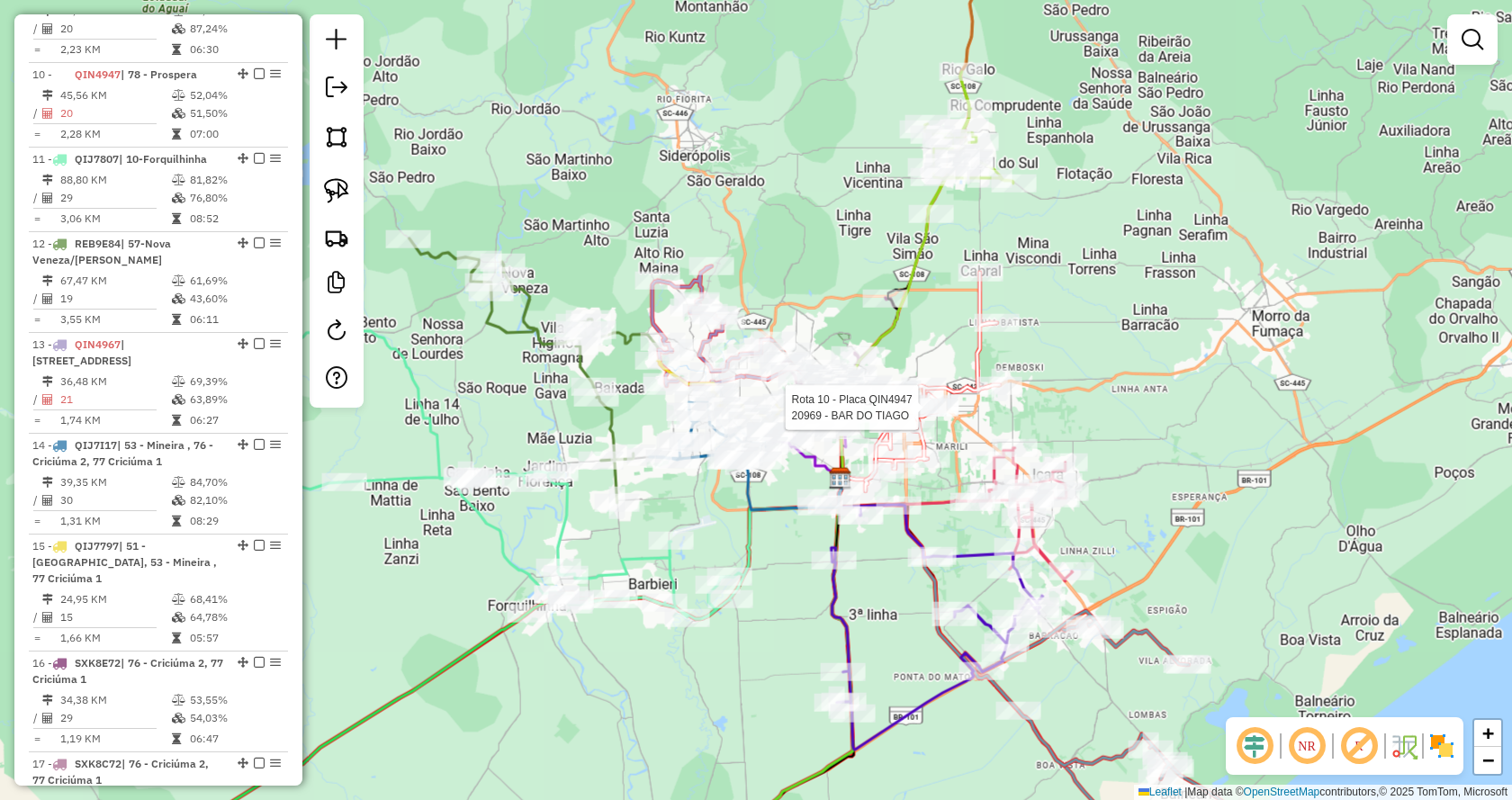
select select "*********"
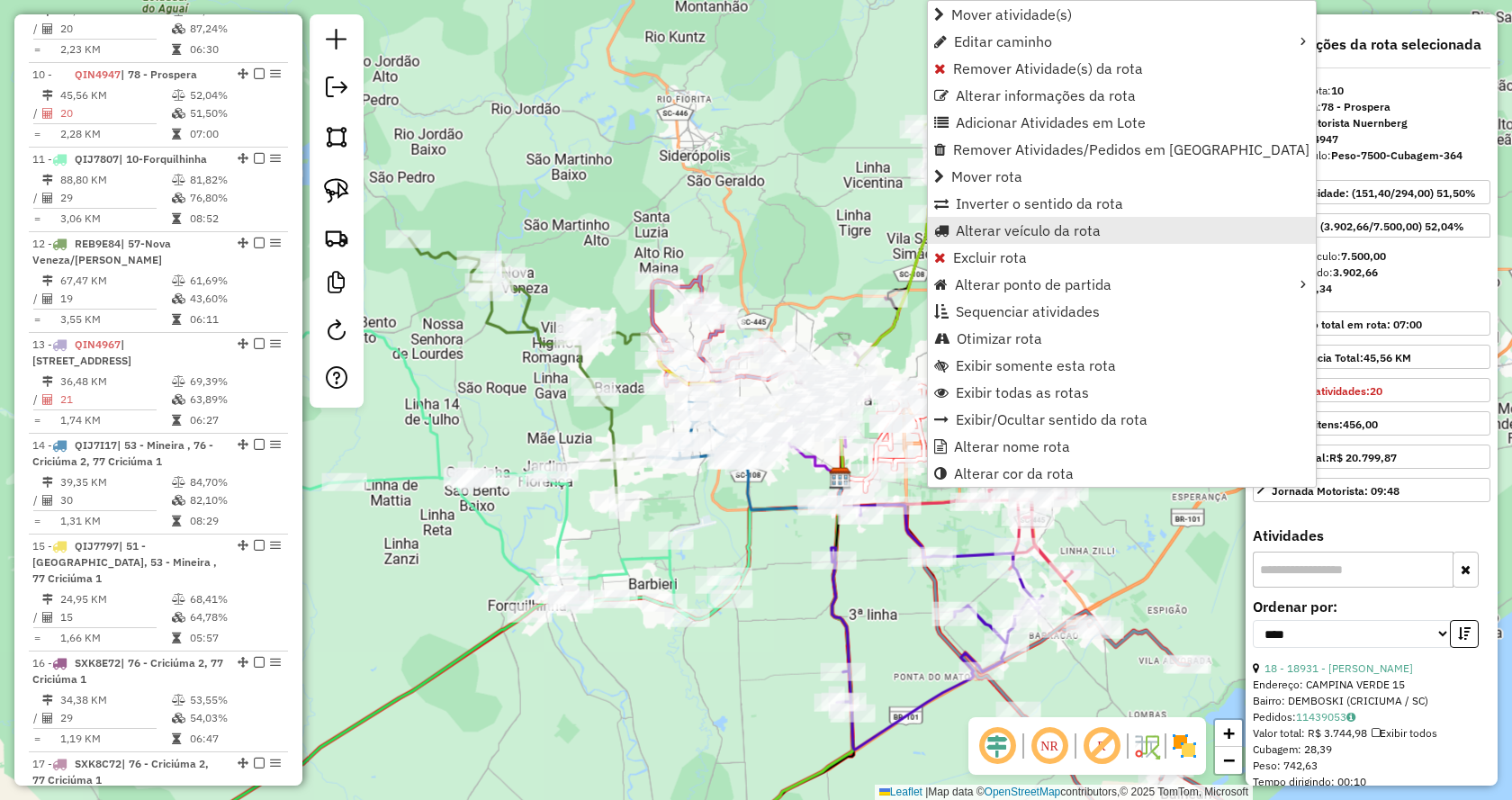
click at [958, 228] on span "Alterar veículo da rota" at bounding box center [1028, 230] width 145 height 15
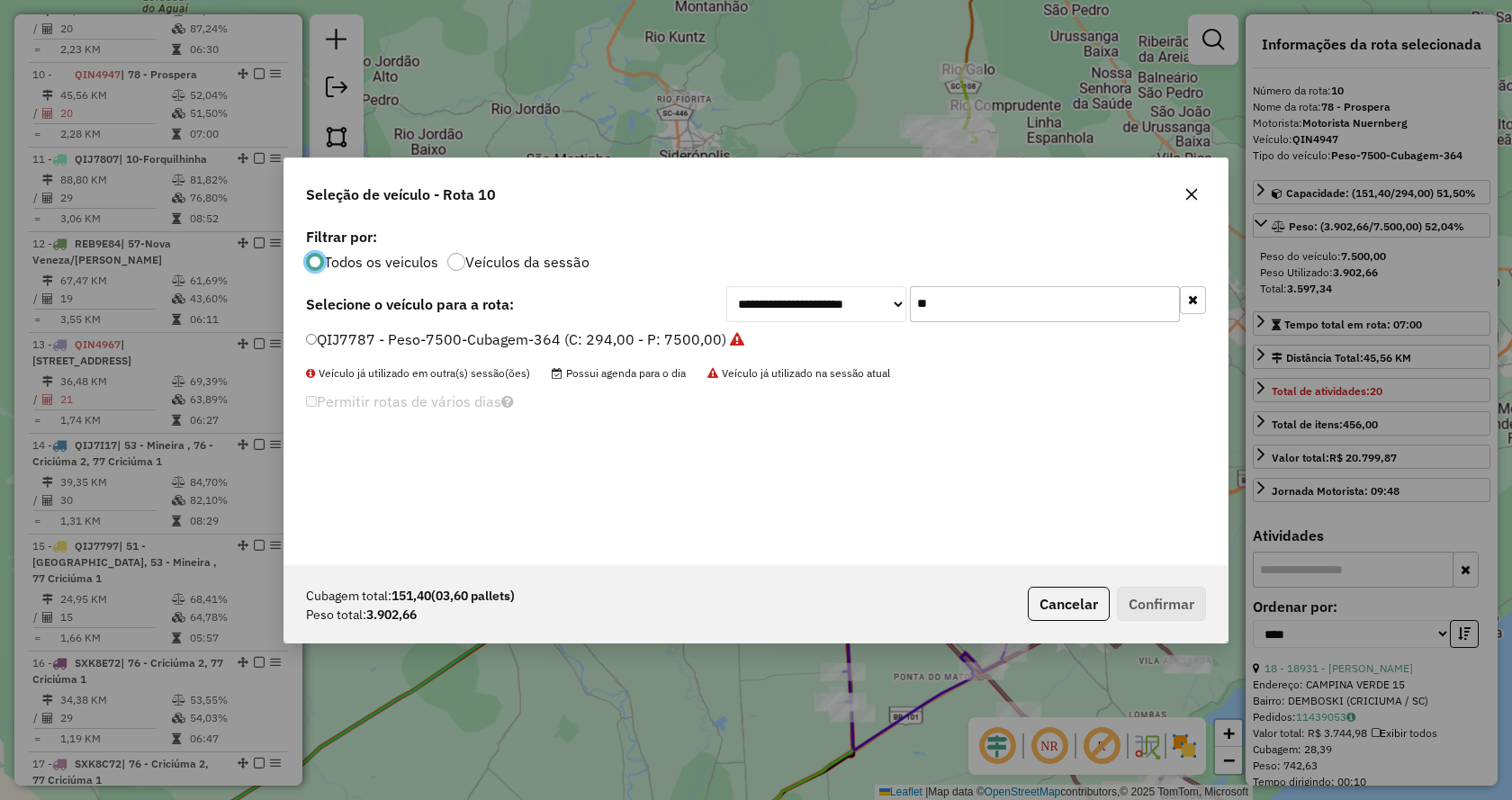
click at [1057, 289] on input "**" at bounding box center [1045, 304] width 270 height 36
click at [1064, 296] on input "**" at bounding box center [1045, 304] width 270 height 36
type input "*"
type input "****"
click at [664, 341] on label "QJG4265 - Peso-6170-Cubagem-280 (C: 280,00 - P: 6170,00)" at bounding box center [519, 340] width 426 height 22
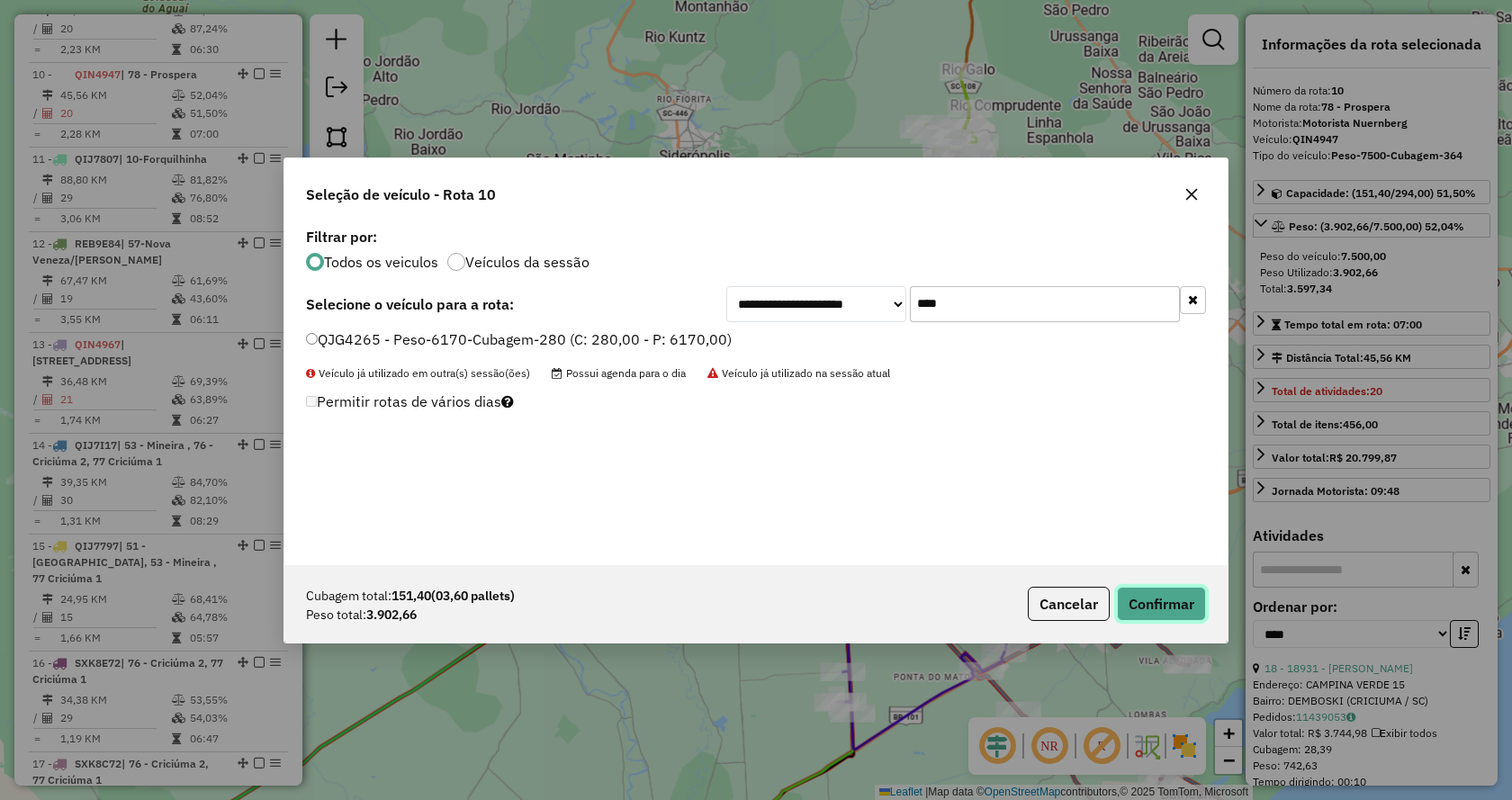
click at [1159, 608] on button "Confirmar" at bounding box center [1161, 603] width 89 height 34
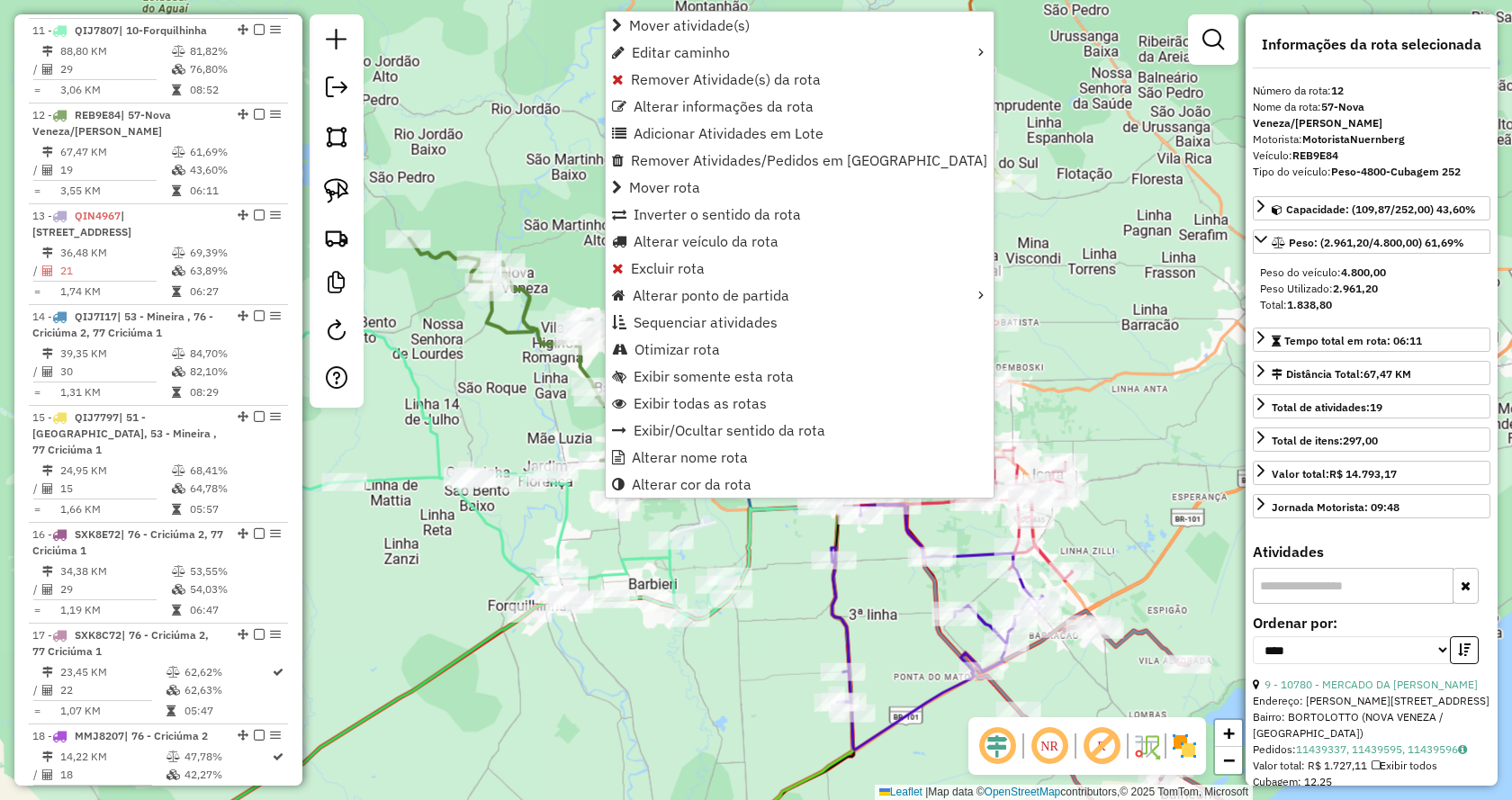
scroll to position [1790, 0]
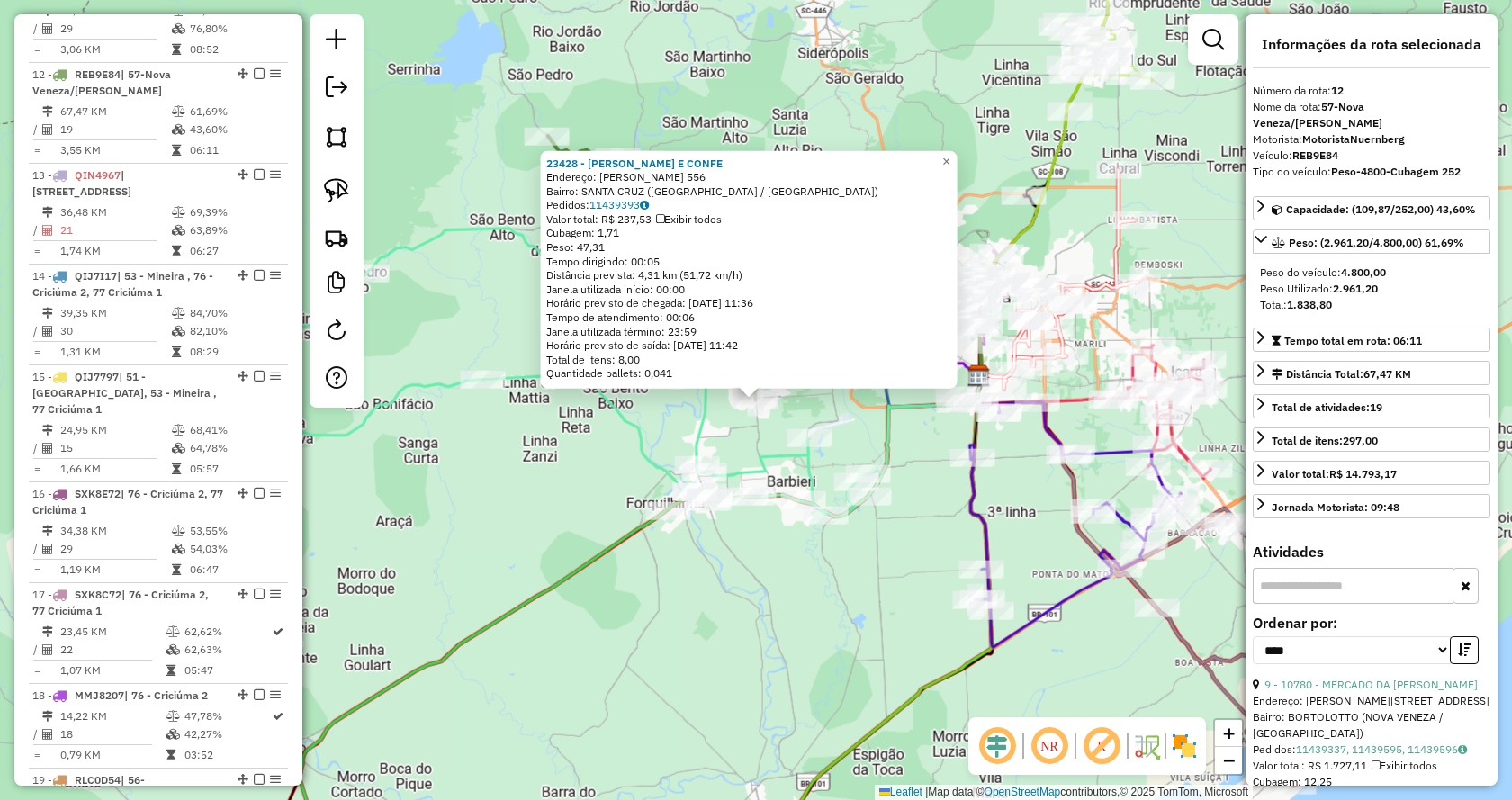
click at [756, 620] on div "23428 - MARY PADARIA E CONFE Endereço: ROD JOSEPHINA LODETTI VASSOLER 556 Bairr…" at bounding box center [756, 400] width 1512 height 800
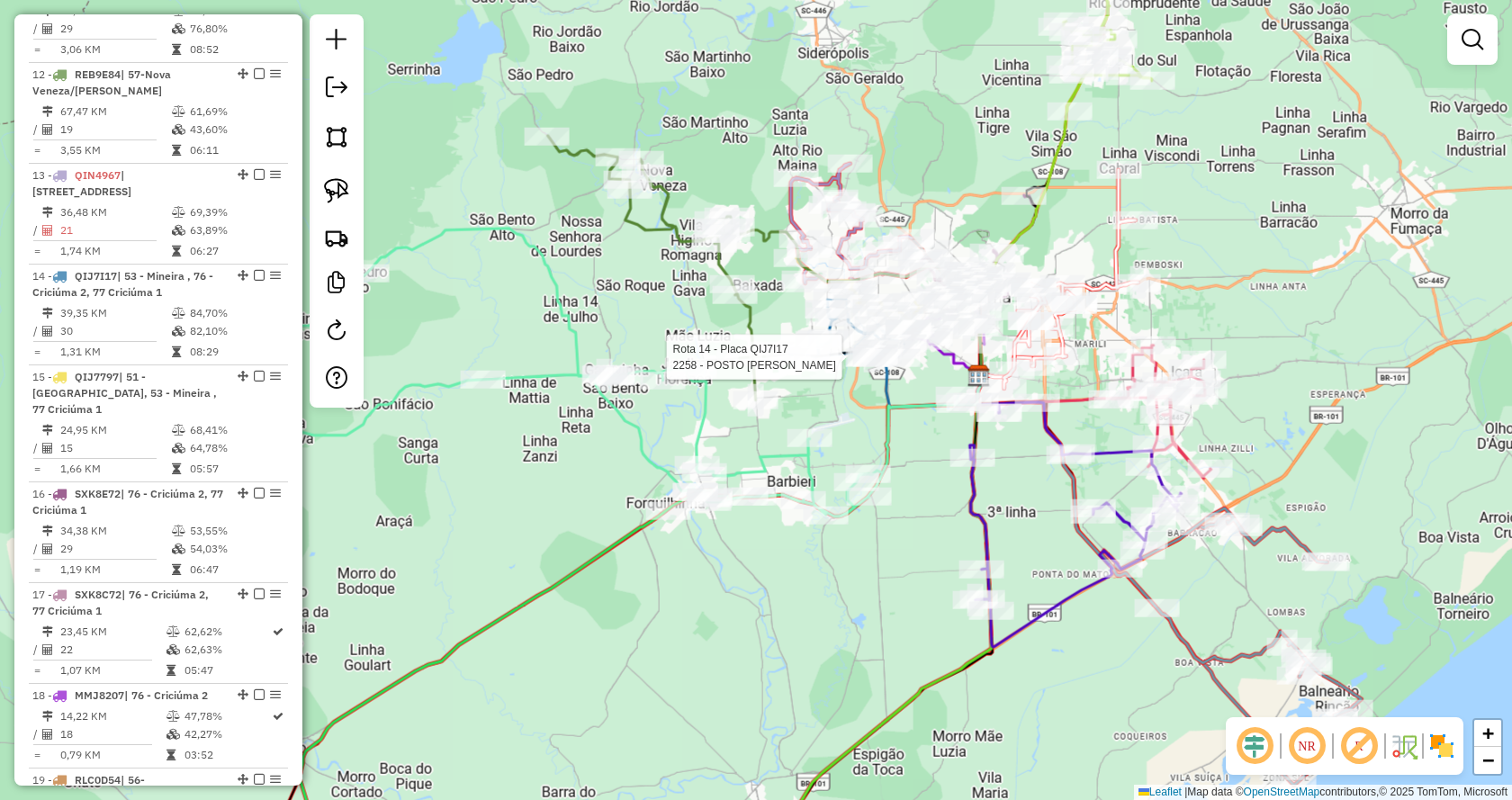
select select "*********"
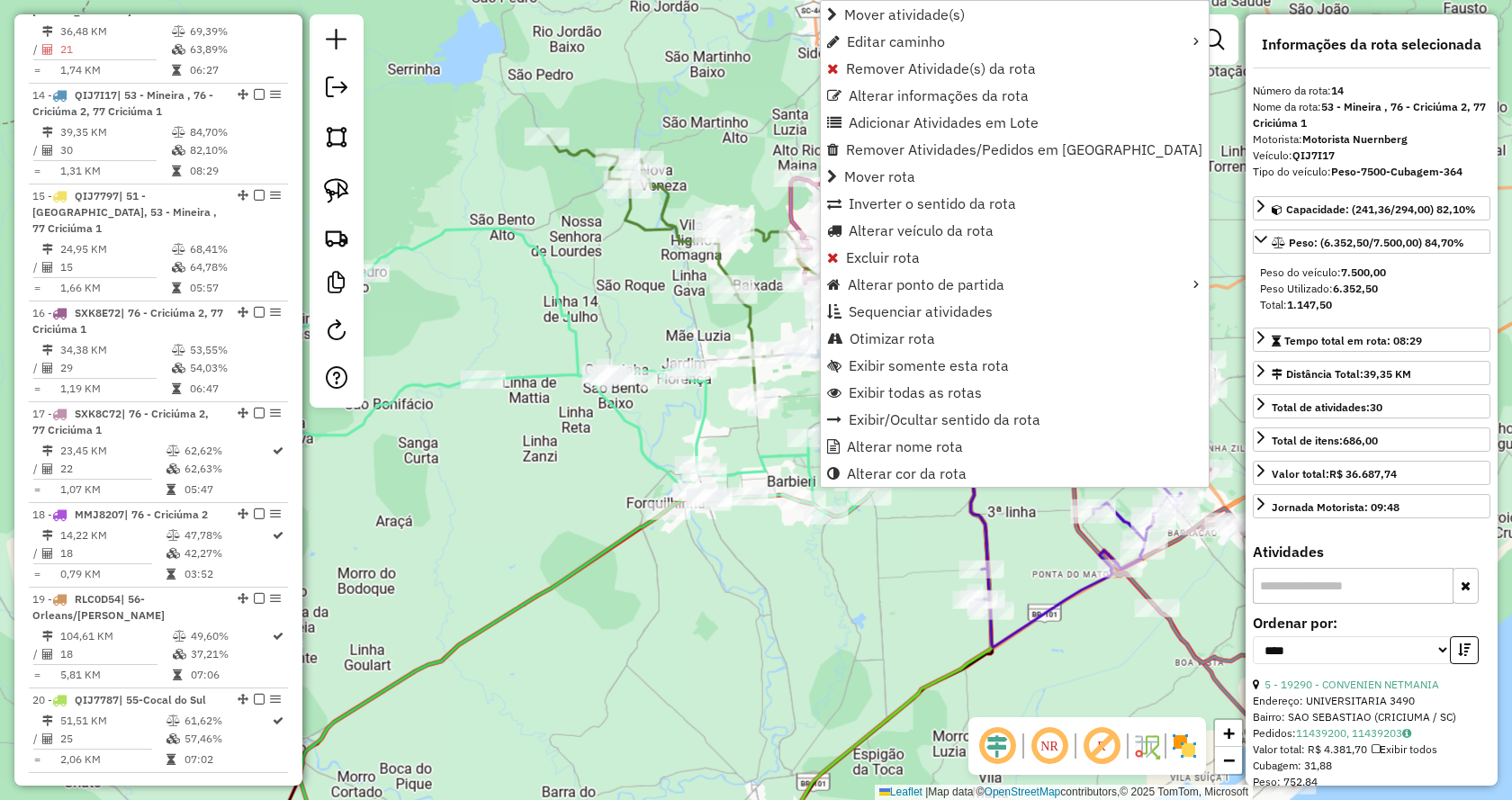
scroll to position [1992, 0]
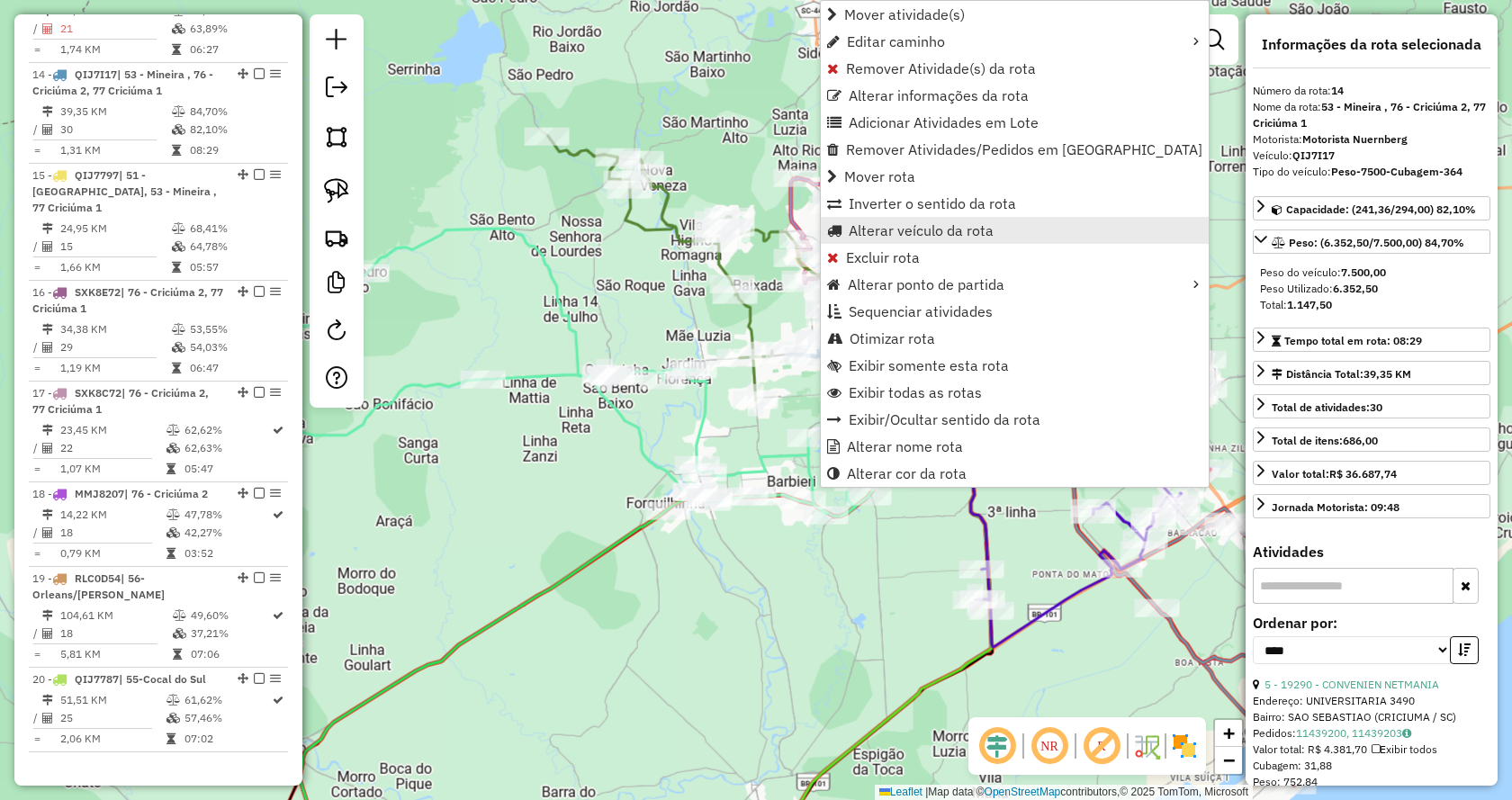
click at [869, 228] on span "Alterar veículo da rota" at bounding box center [921, 230] width 145 height 15
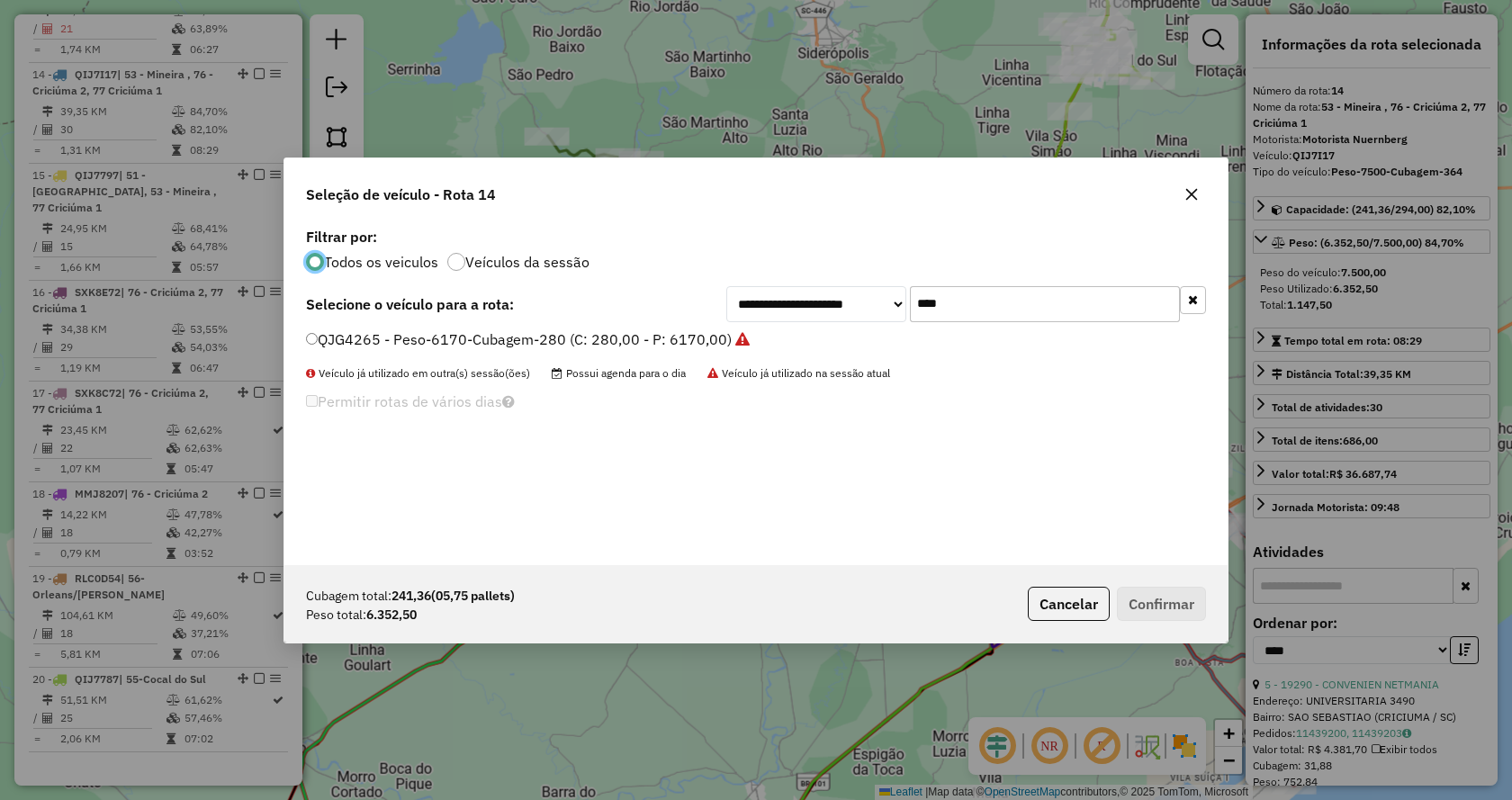
scroll to position [10, 6]
click at [1027, 308] on input "****" at bounding box center [1045, 304] width 270 height 36
type input "***"
click at [644, 341] on label "QIN4947 - Peso-7500-Cubagem-364 (C: 294,00 - P: 7500,00)" at bounding box center [518, 340] width 424 height 22
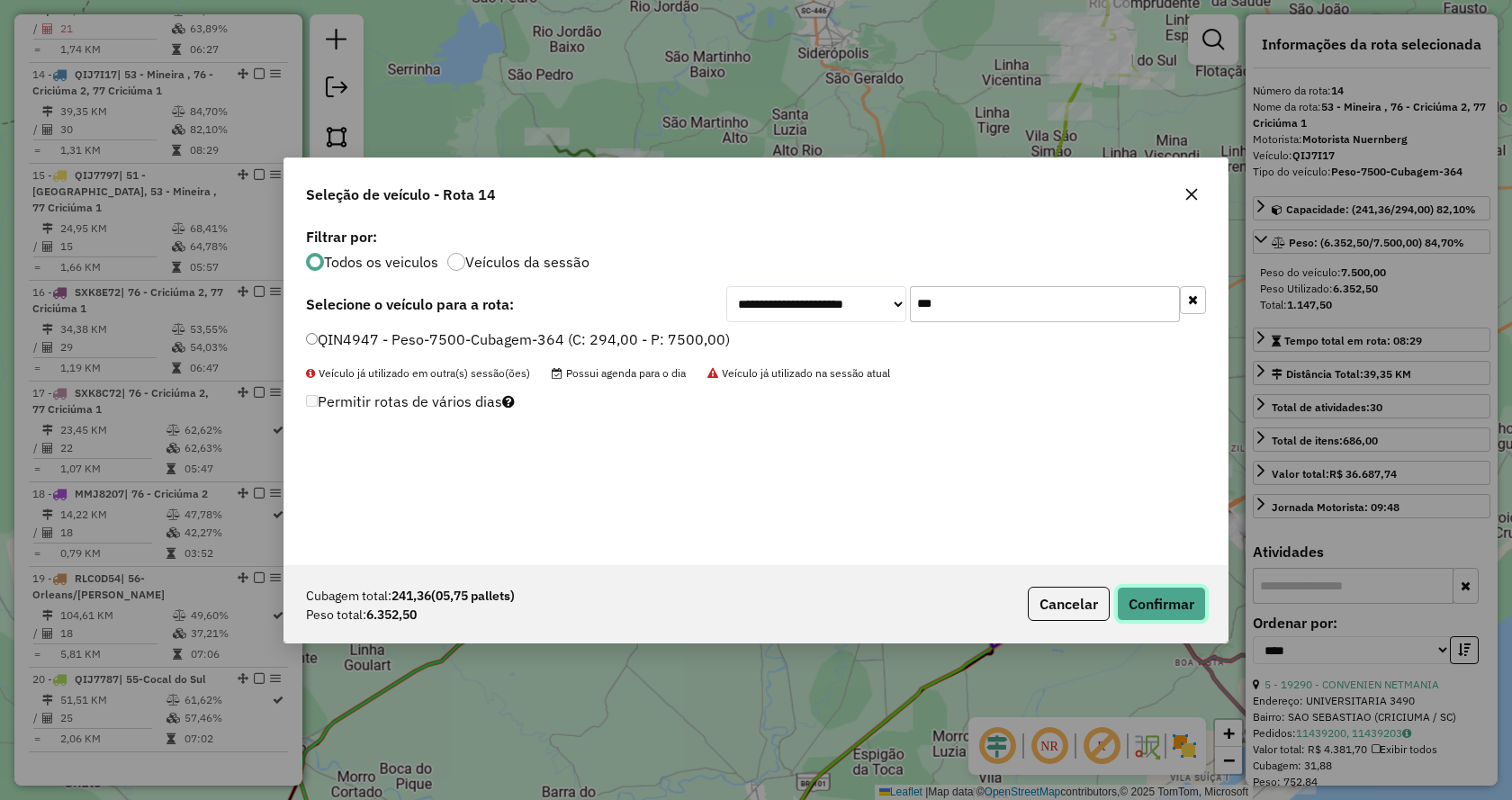
click at [1184, 600] on button "Confirmar" at bounding box center [1161, 603] width 89 height 34
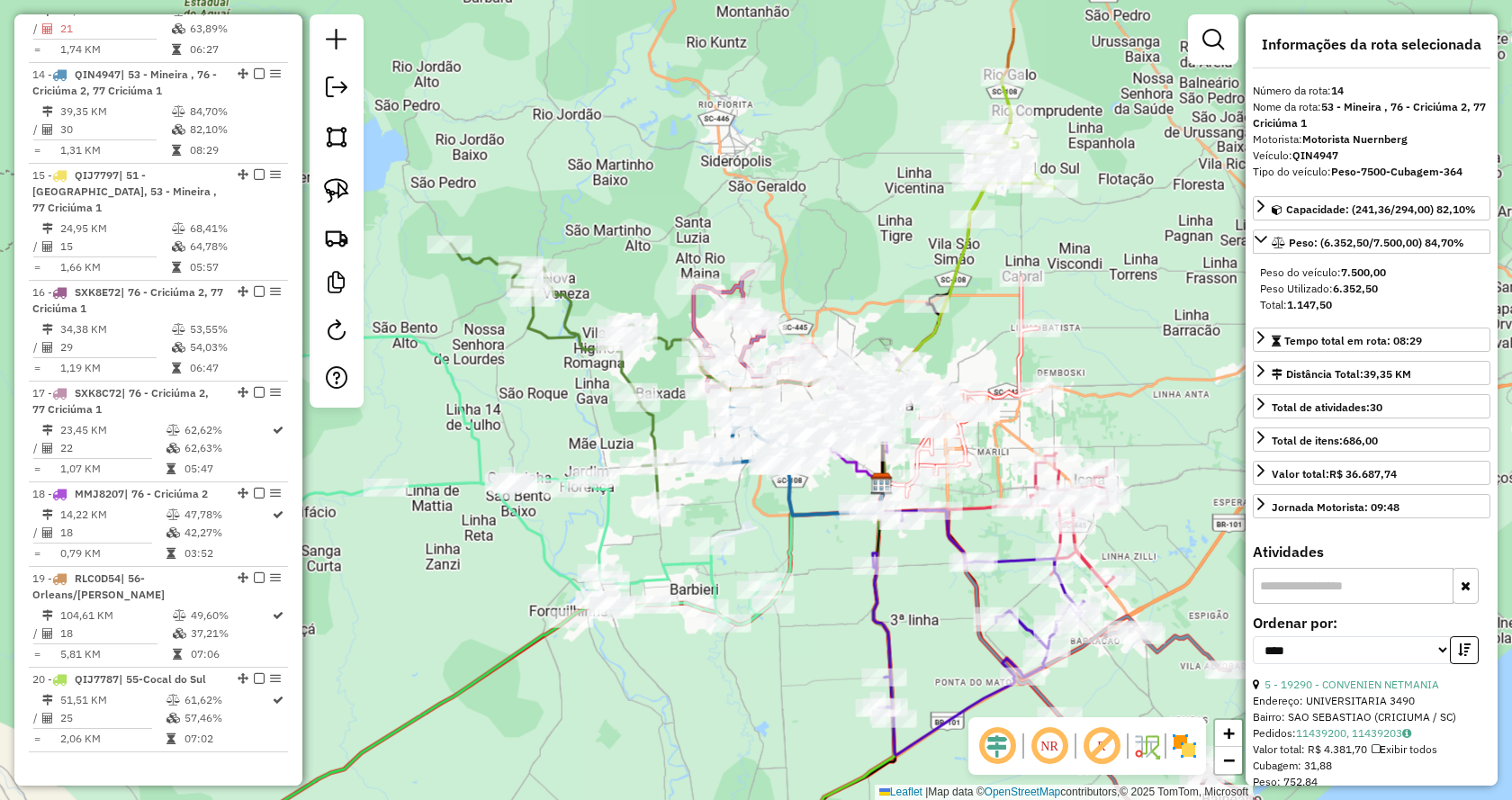
drag, startPoint x: 1219, startPoint y: 249, endPoint x: 1085, endPoint y: 367, distance: 178.5
click at [1085, 366] on div "Janela de atendimento Grade de atendimento Capacidade Transportadoras Veículos …" at bounding box center [756, 400] width 1512 height 800
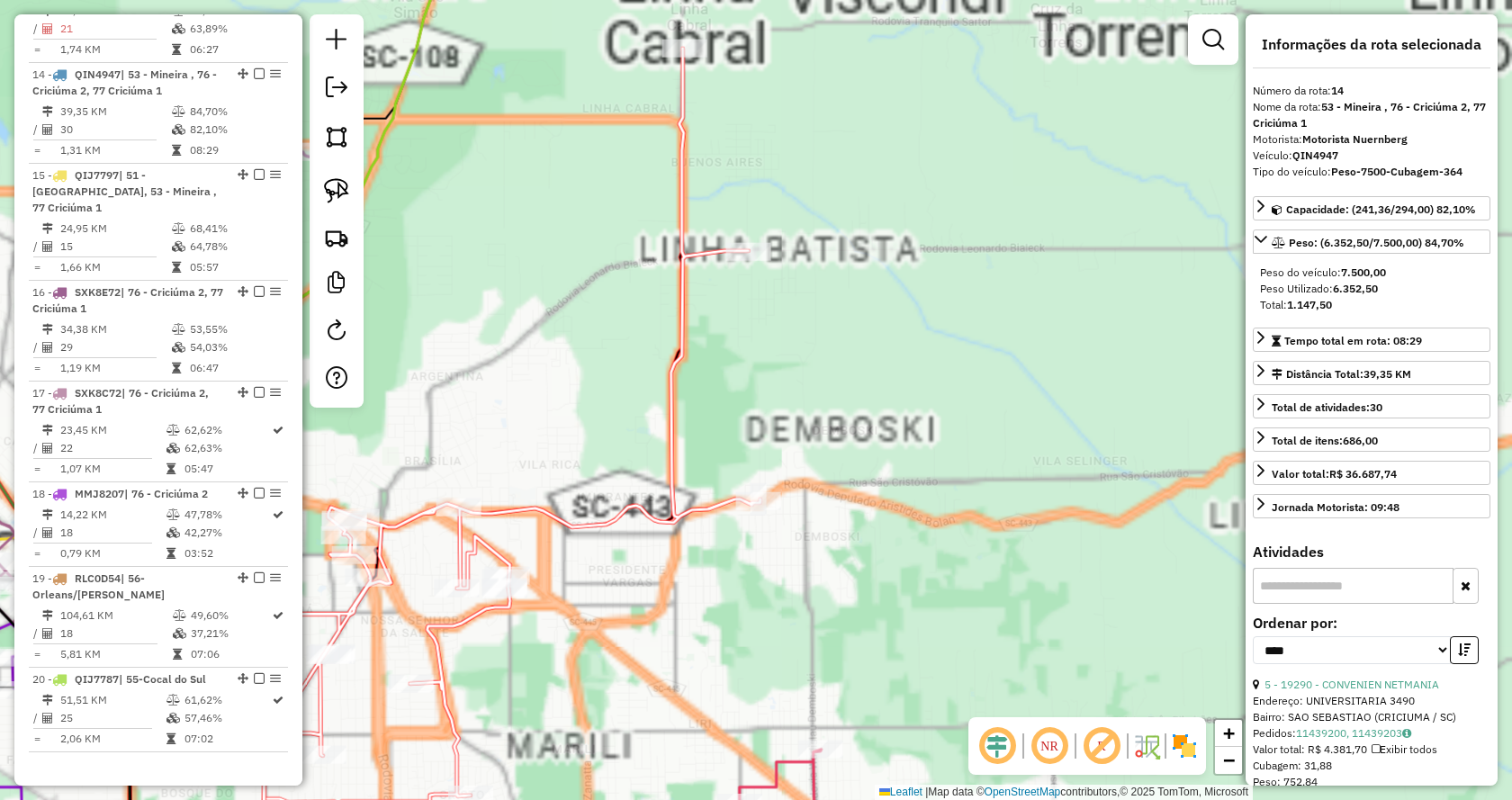
click at [1082, 369] on div "Janela de atendimento Grade de atendimento Capacidade Transportadoras Veículos …" at bounding box center [756, 400] width 1512 height 800
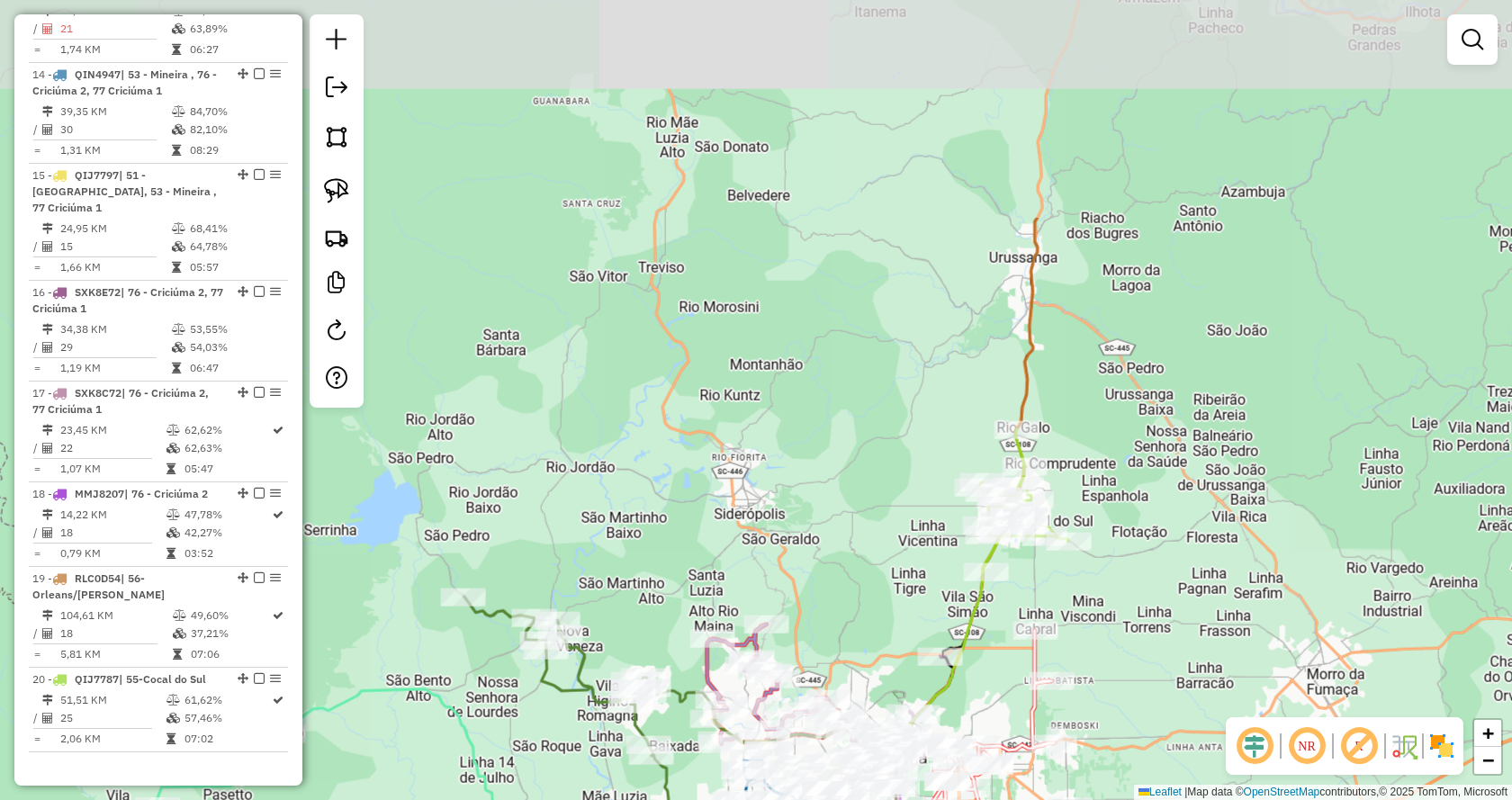
drag, startPoint x: 1093, startPoint y: 342, endPoint x: 1232, endPoint y: 535, distance: 237.8
click at [1232, 535] on div "Janela de atendimento Grade de atendimento Capacidade Transportadoras Veículos …" at bounding box center [756, 400] width 1512 height 800
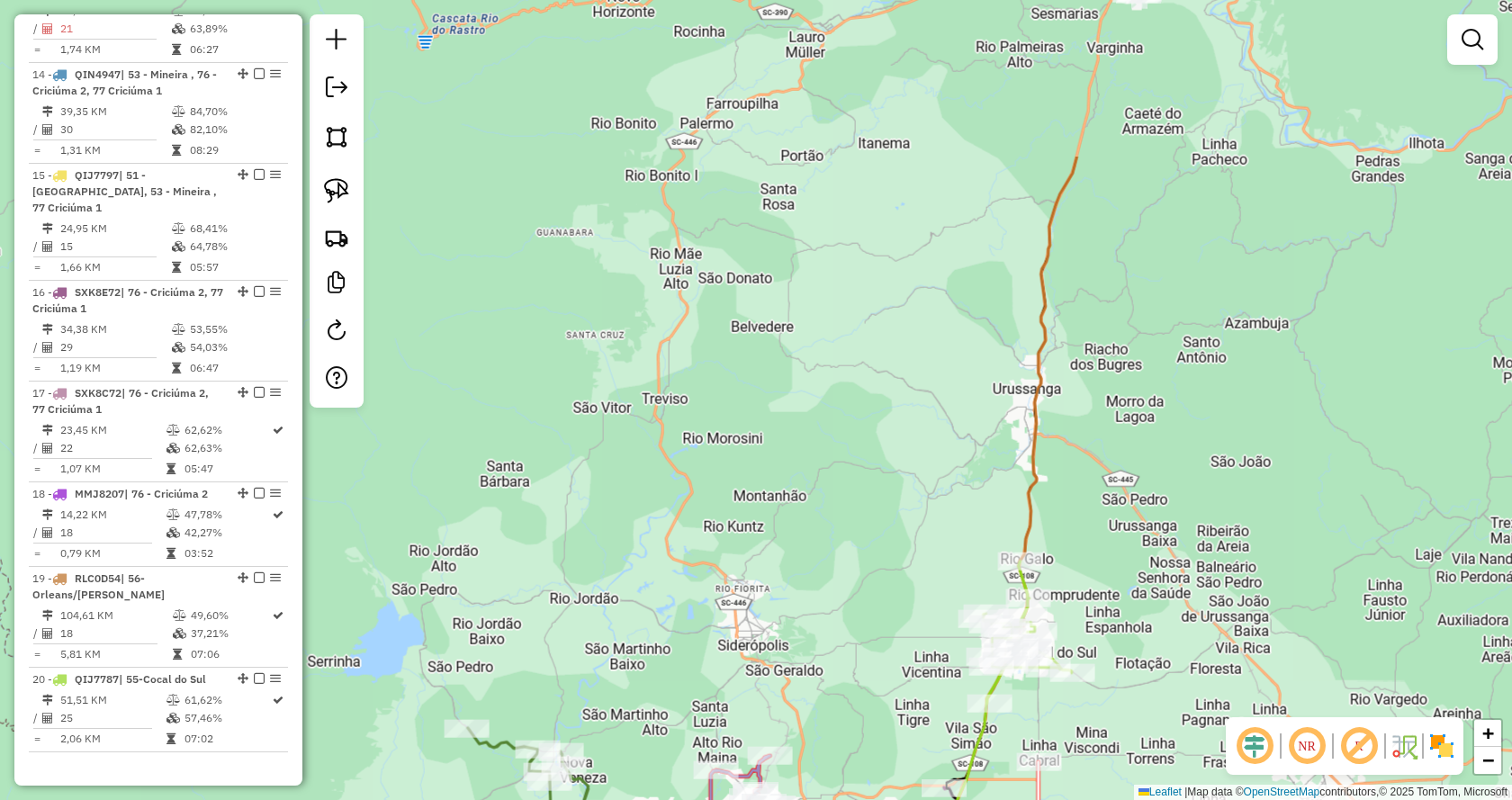
drag, startPoint x: 1237, startPoint y: 162, endPoint x: 1174, endPoint y: 407, distance: 253.0
click at [1168, 455] on div "Janela de atendimento Grade de atendimento Capacidade Transportadoras Veículos …" at bounding box center [756, 400] width 1512 height 800
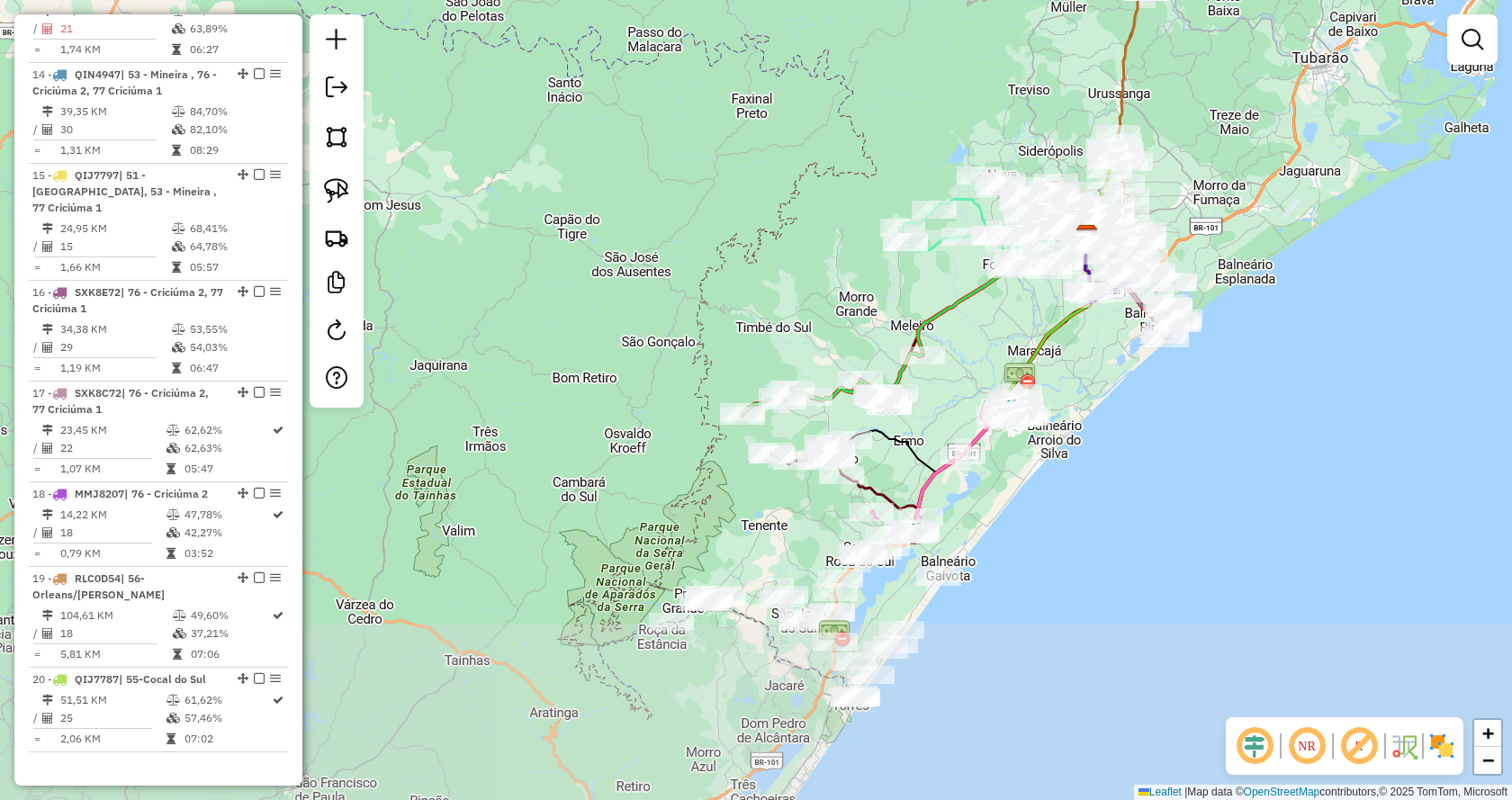
drag, startPoint x: 1286, startPoint y: 519, endPoint x: 1285, endPoint y: 158, distance: 361.0
click at [1285, 158] on div "Janela de atendimento Grade de atendimento Capacidade Transportadoras Veículos …" at bounding box center [756, 400] width 1512 height 800
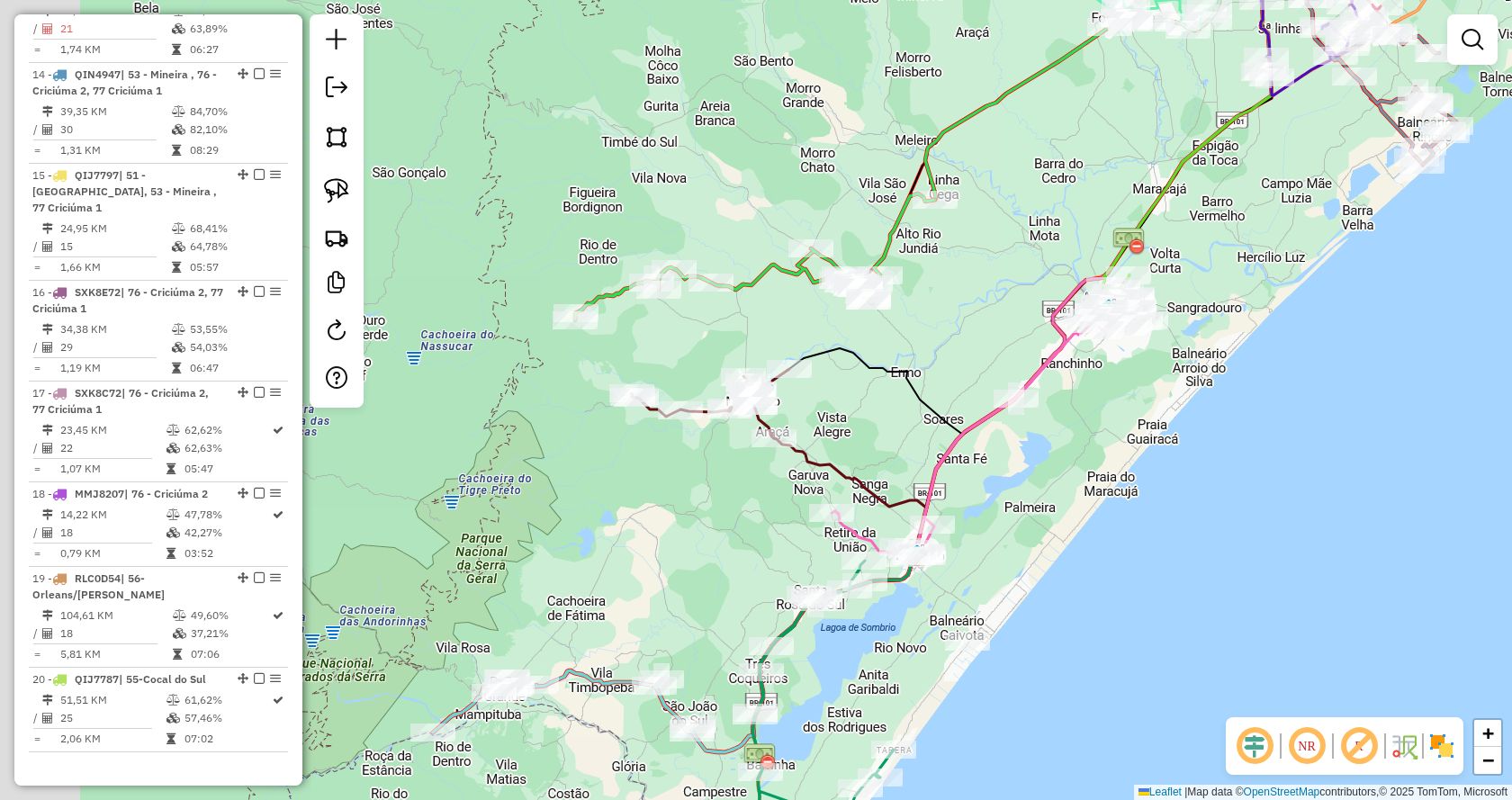
drag, startPoint x: 852, startPoint y: 449, endPoint x: 1014, endPoint y: 456, distance: 162.2
click at [1010, 458] on div "Janela de atendimento Grade de atendimento Capacidade Transportadoras Veículos …" at bounding box center [756, 400] width 1512 height 800
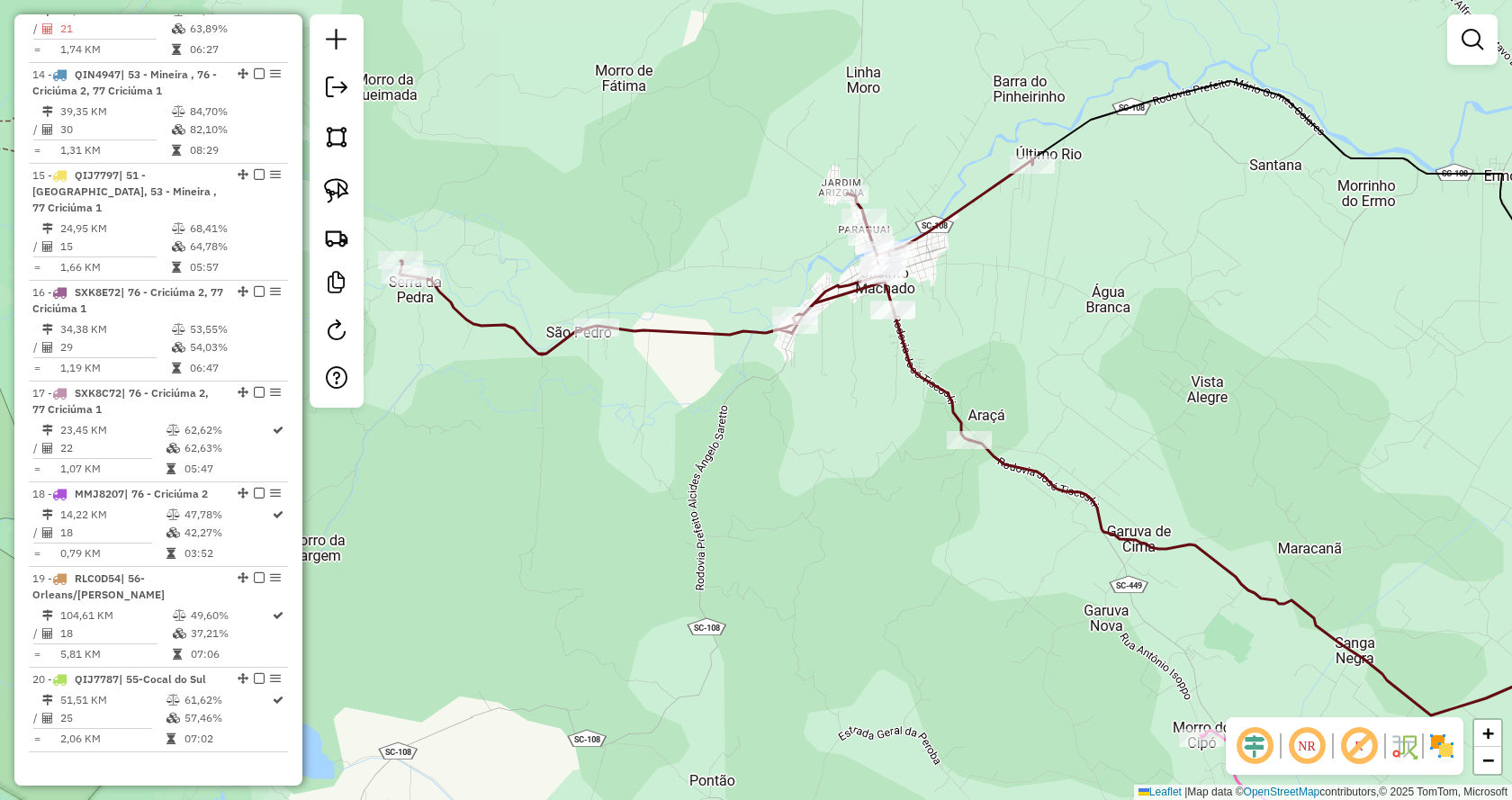
drag, startPoint x: 904, startPoint y: 372, endPoint x: 884, endPoint y: 436, distance: 67.1
click at [883, 447] on div "Janela de atendimento Grade de atendimento Capacidade Transportadoras Veículos …" at bounding box center [756, 400] width 1512 height 800
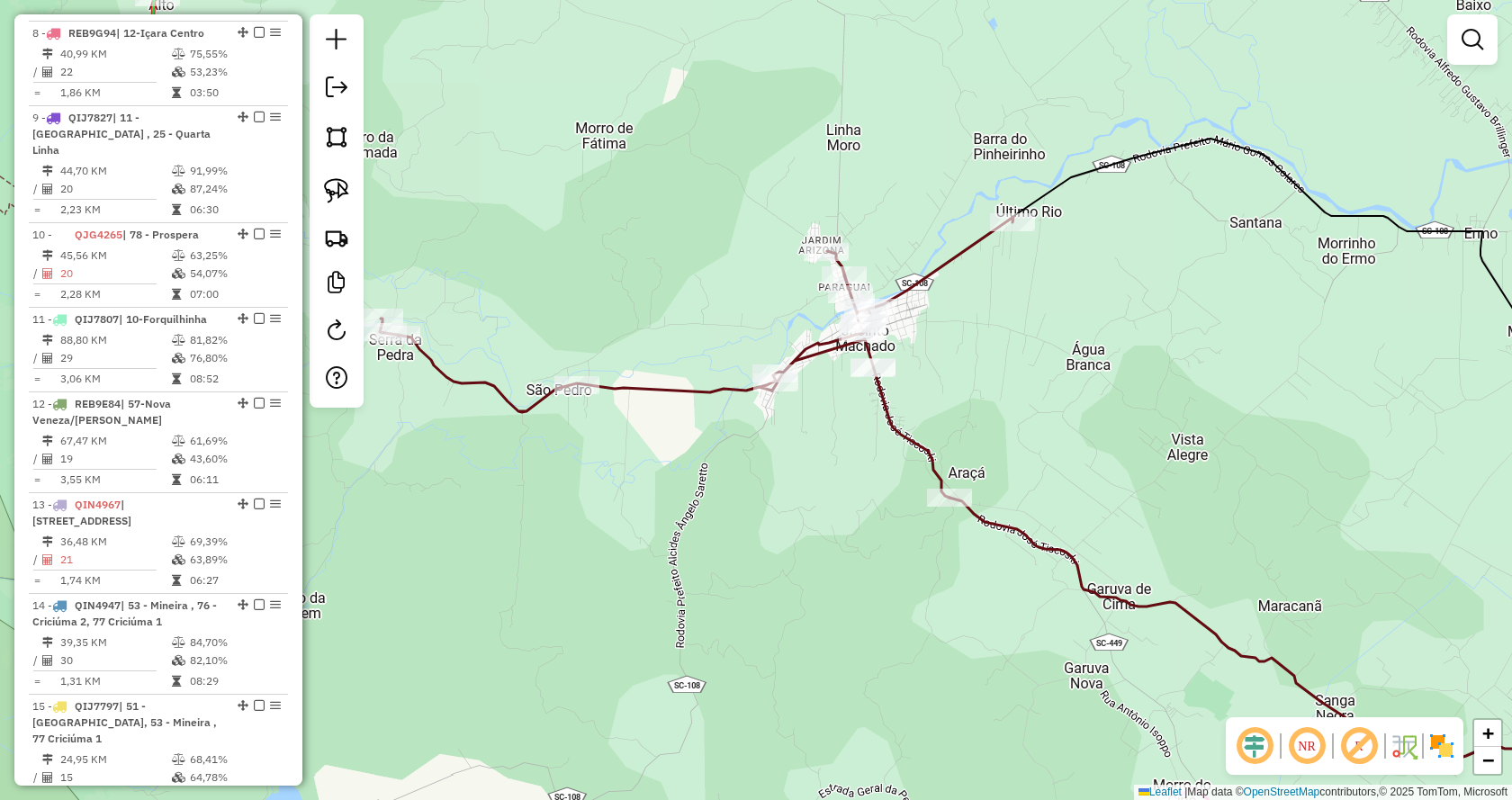
select select "*********"
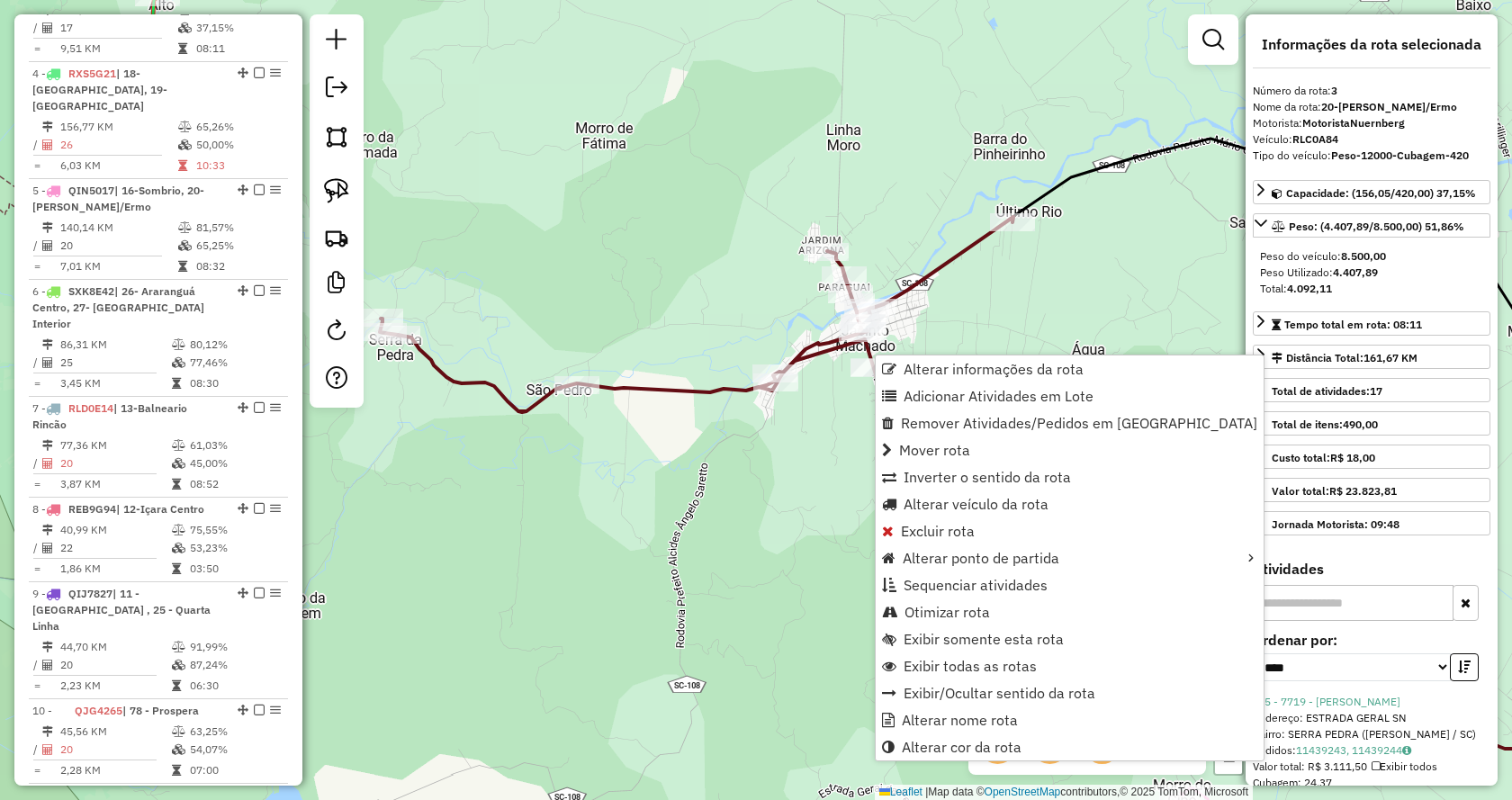
scroll to position [931, 0]
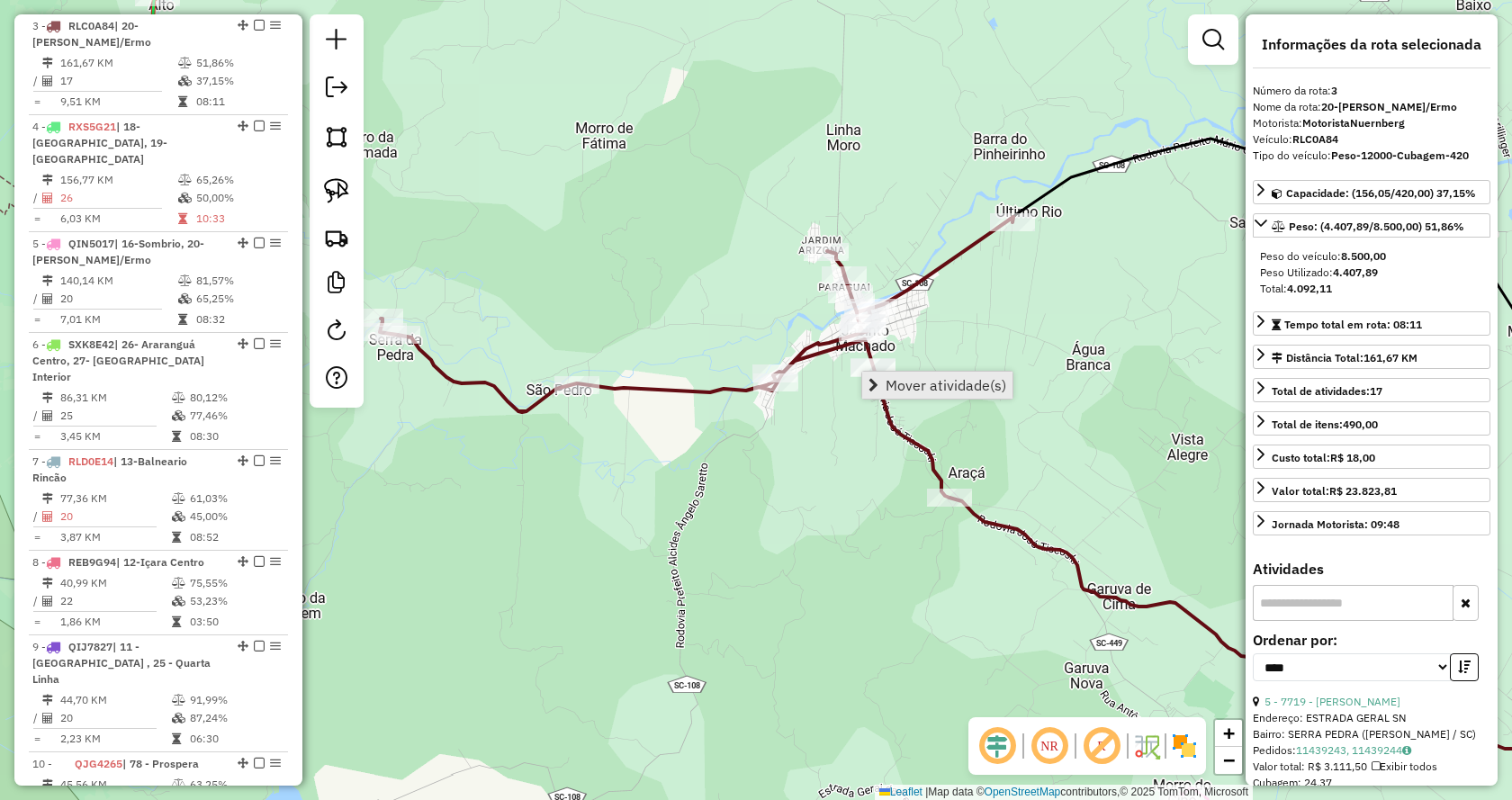
click at [892, 380] on span "Mover atividade(s)" at bounding box center [945, 385] width 120 height 15
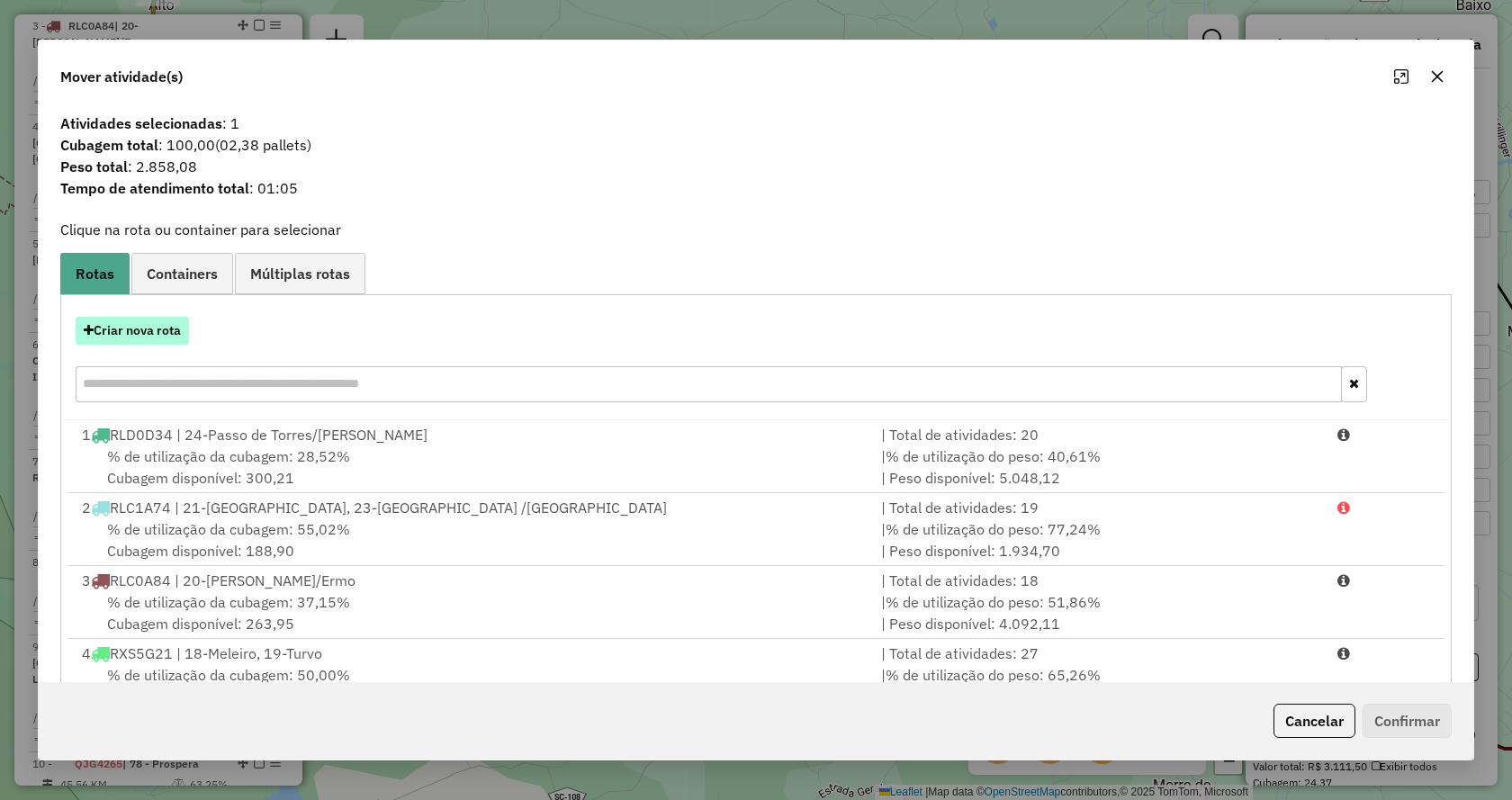
click at [139, 320] on button "Criar nova rota" at bounding box center [132, 331] width 114 height 28
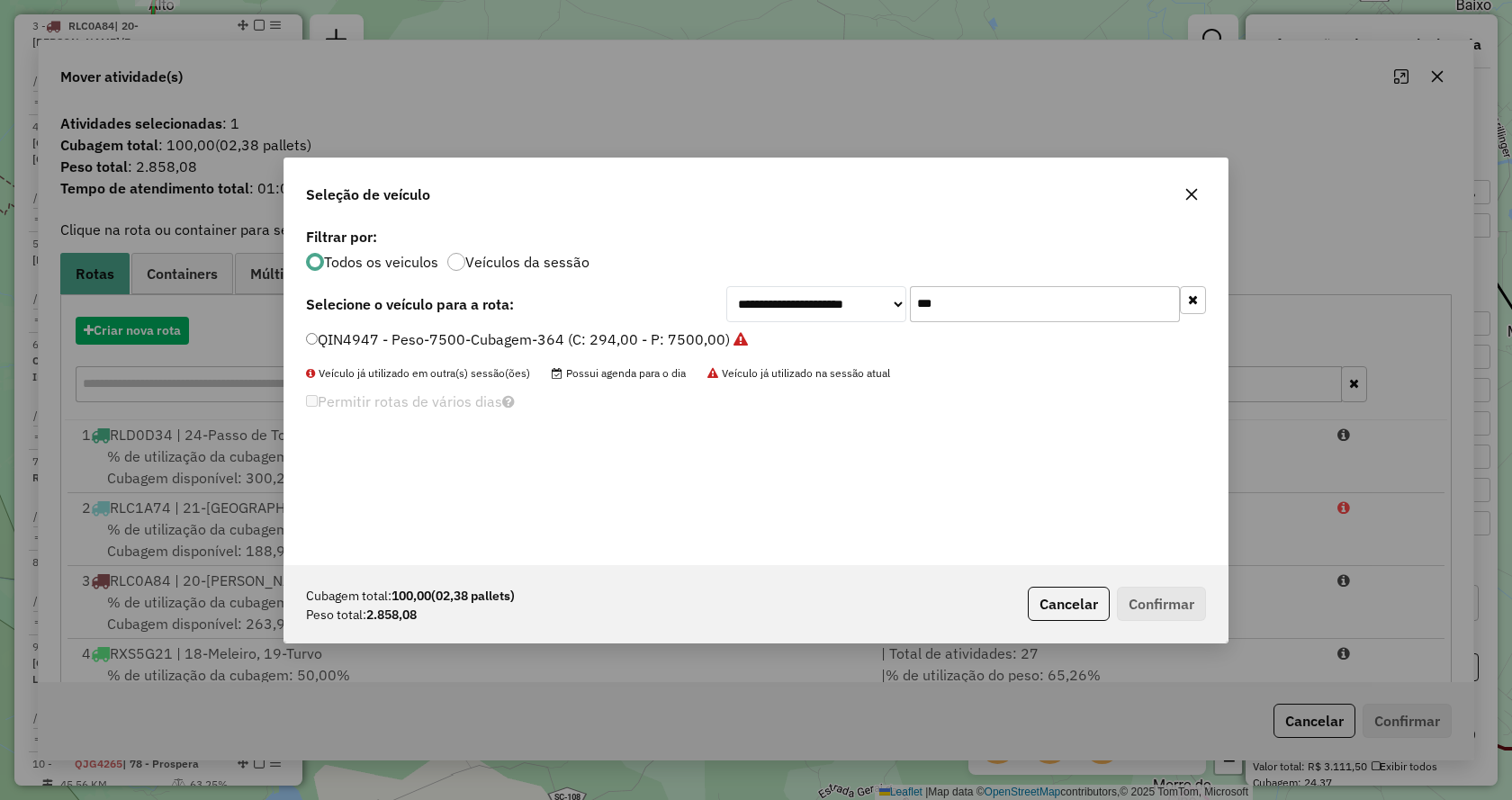
scroll to position [10, 6]
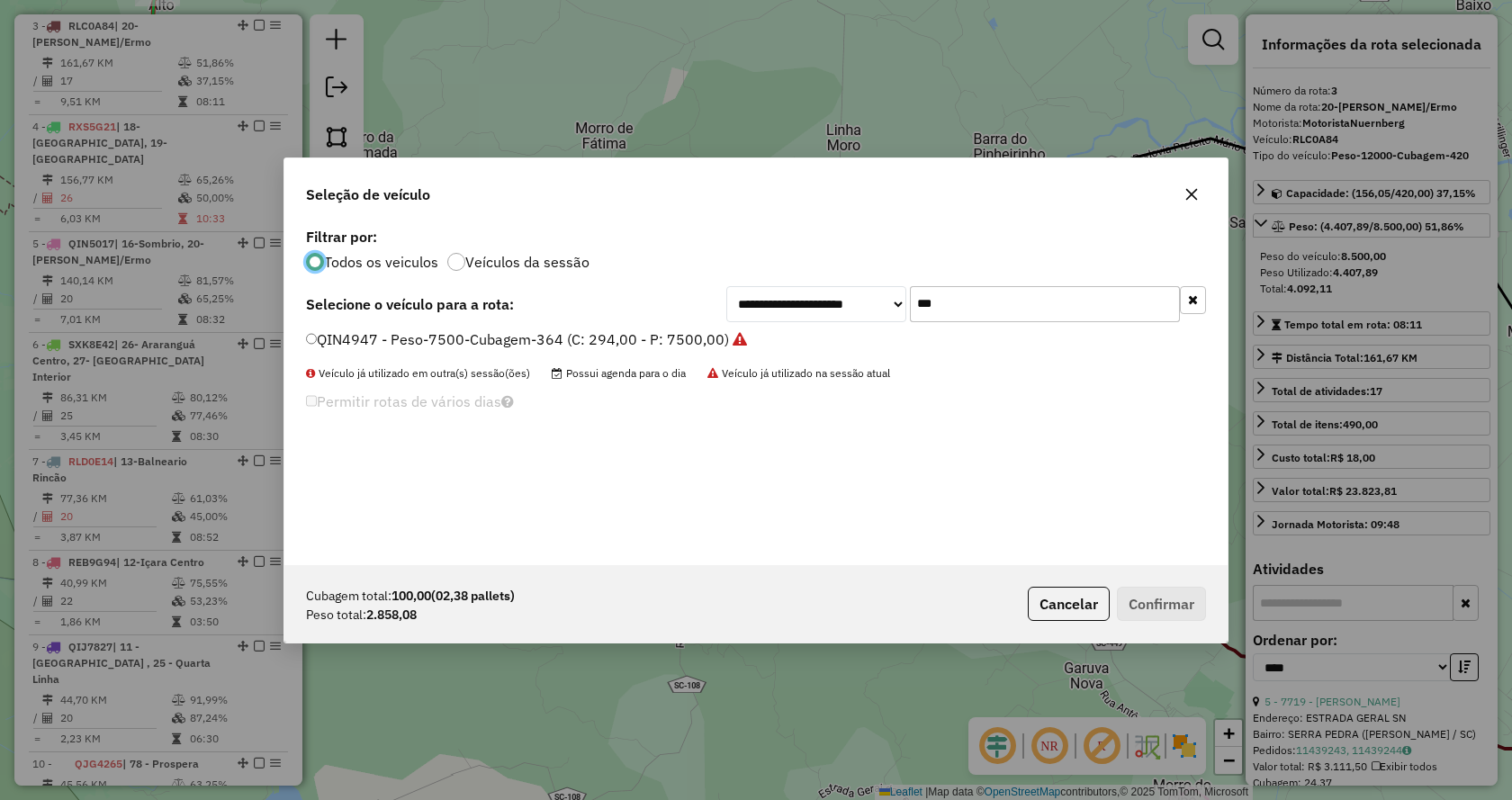
click at [1190, 298] on icon "button" at bounding box center [1193, 300] width 10 height 13
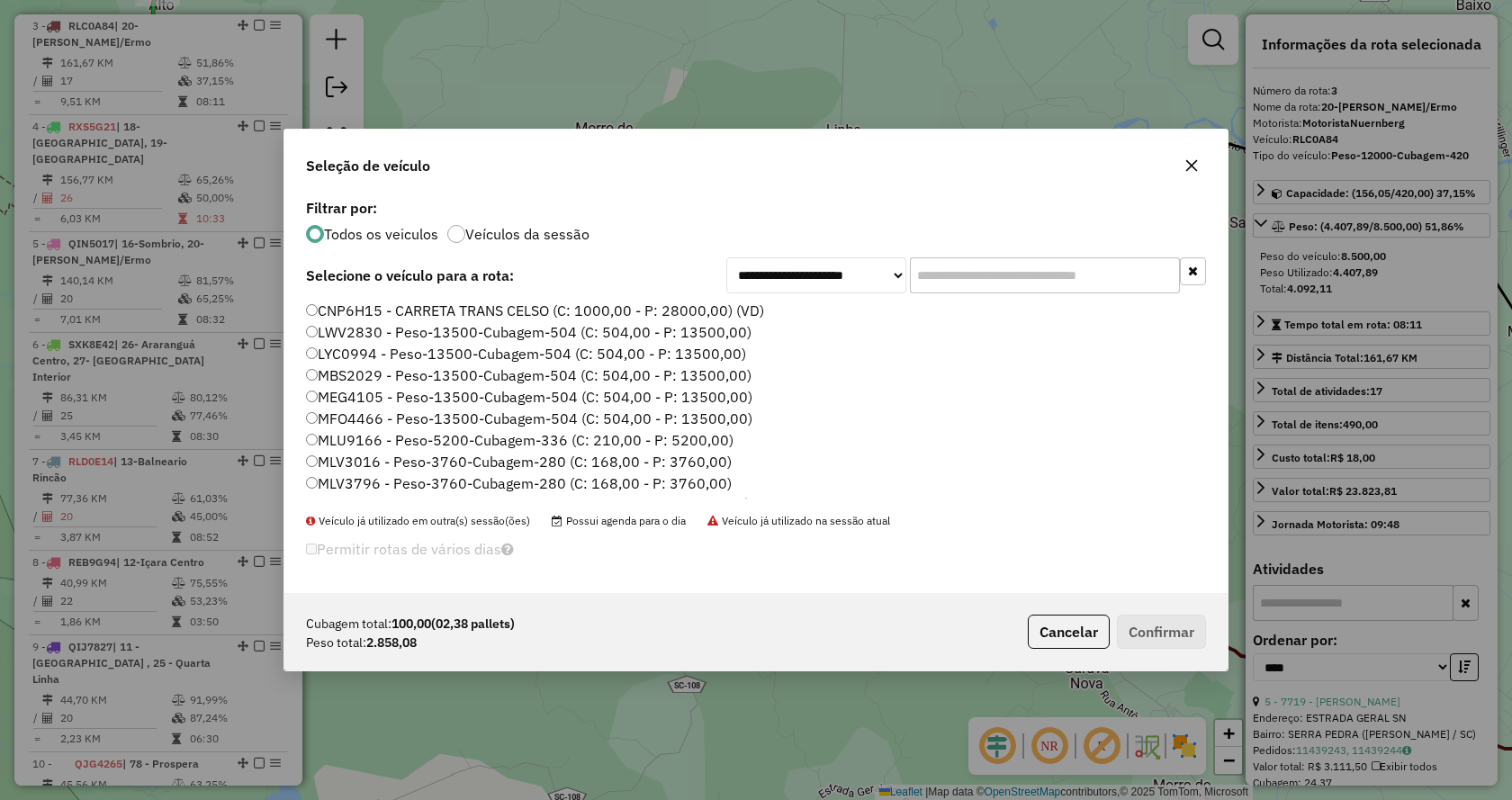
click at [1077, 266] on input "text" at bounding box center [1045, 275] width 270 height 36
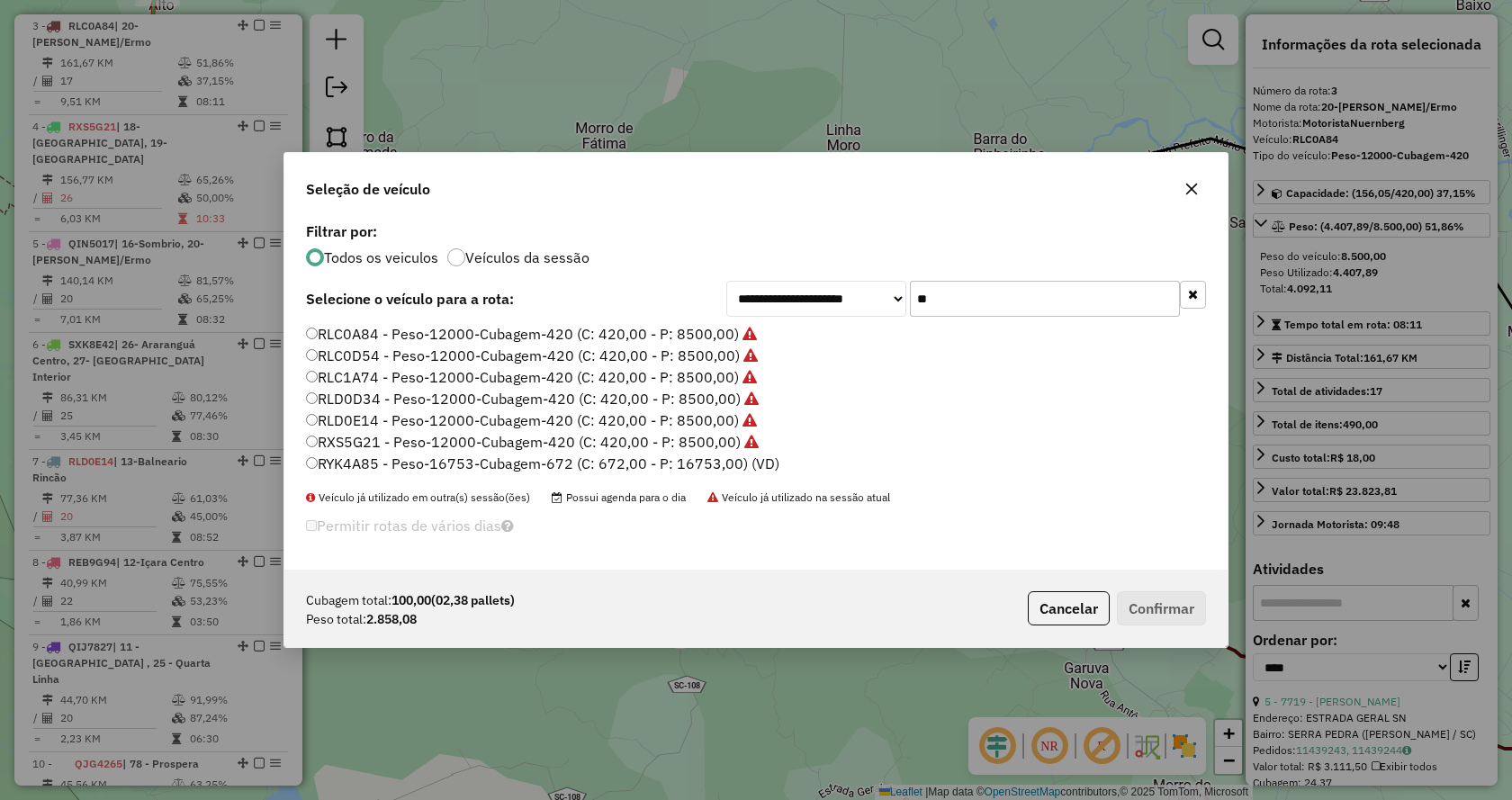
type input "**"
click at [746, 473] on label "RYK4A85 - Peso-16753-Cubagem-672 (C: 672,00 - P: 16753,00) (VD)" at bounding box center [543, 463] width 474 height 22
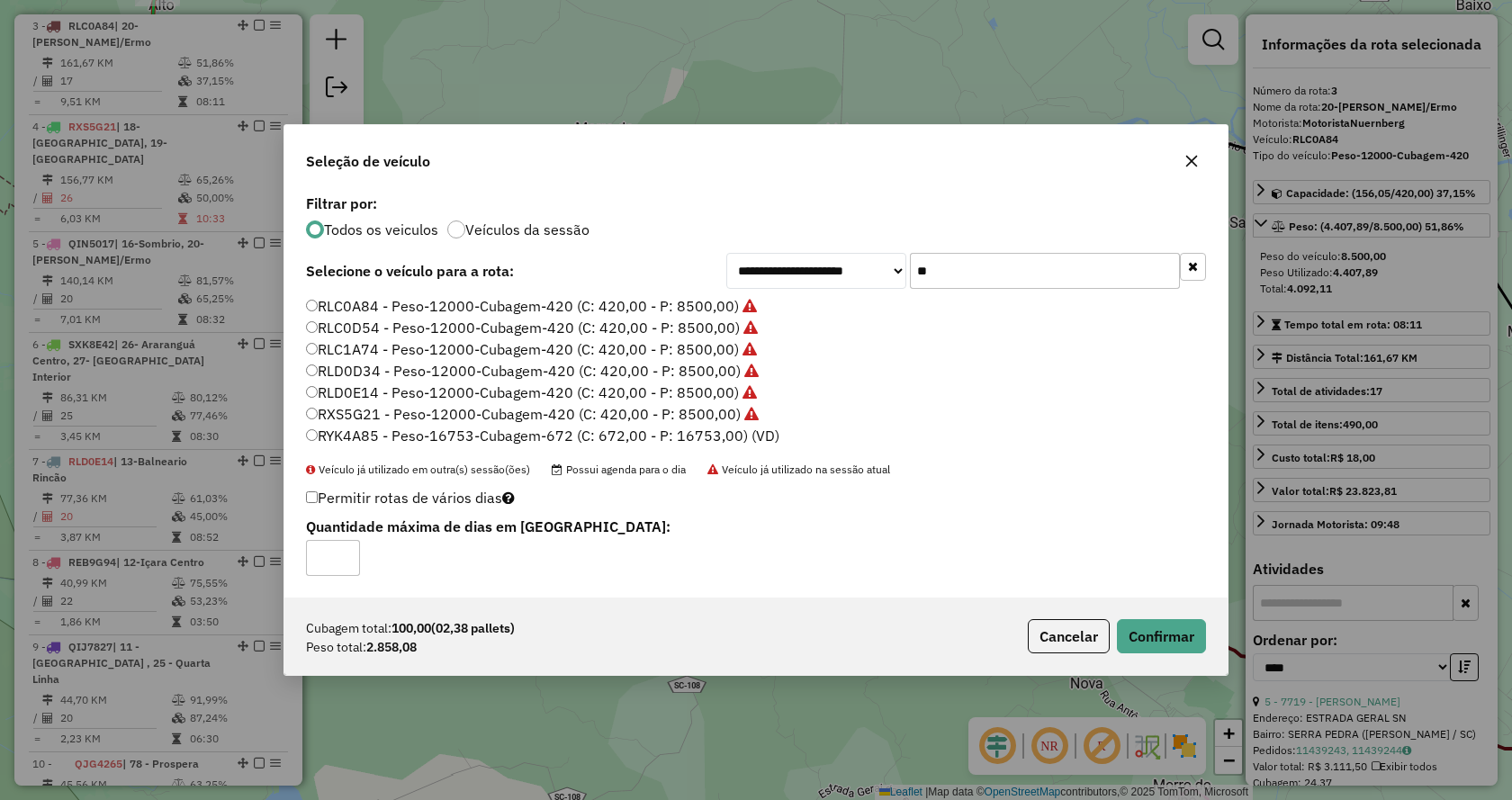
click at [1168, 655] on div "Cubagem total: 100,00 (02,38 pallets) Peso total: 2.858,08 Cancelar Confirmar" at bounding box center [756, 636] width 943 height 77
click at [1164, 646] on button "Confirmar" at bounding box center [1161, 636] width 89 height 34
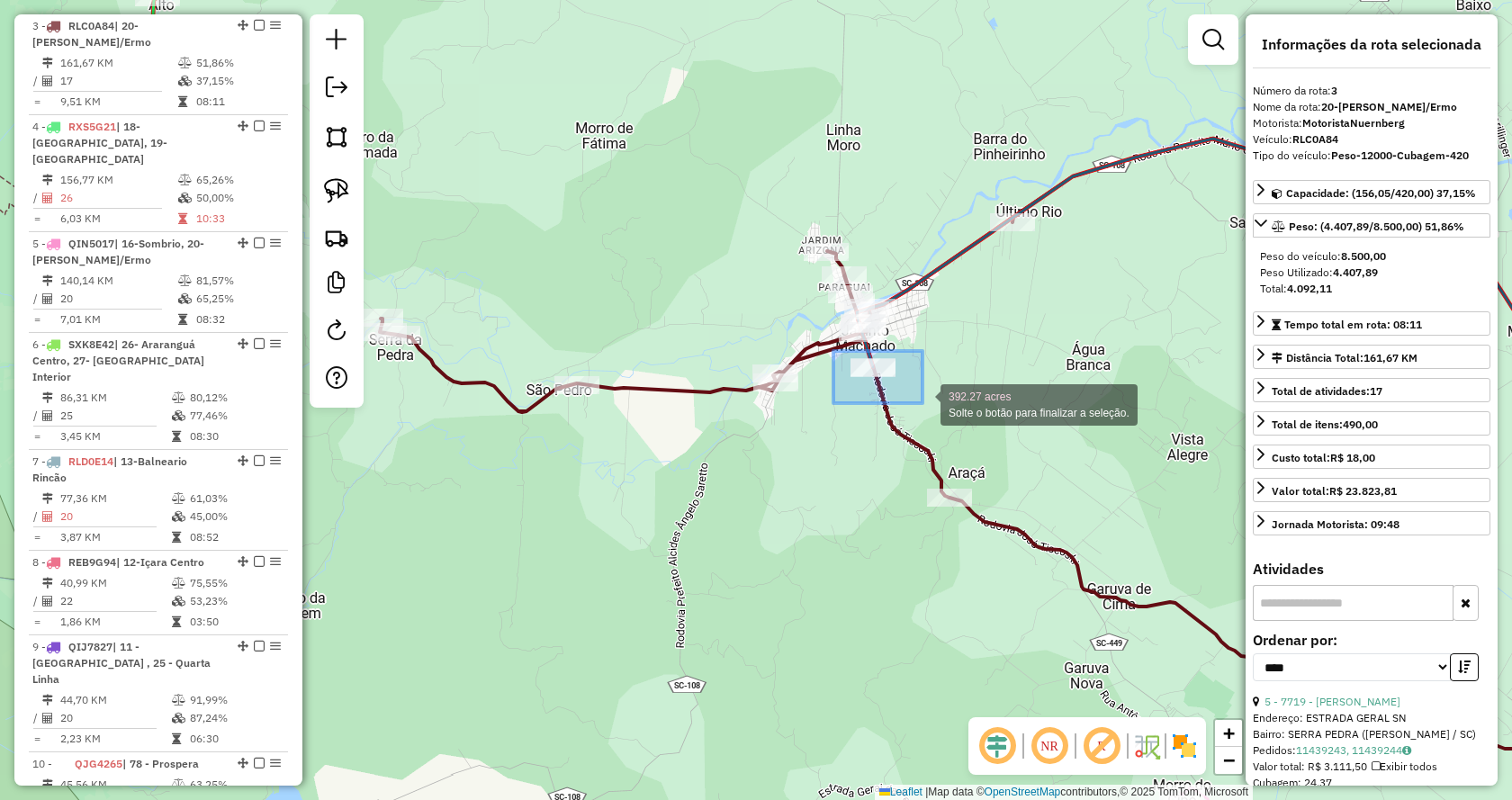
drag, startPoint x: 833, startPoint y: 352, endPoint x: 922, endPoint y: 403, distance: 102.6
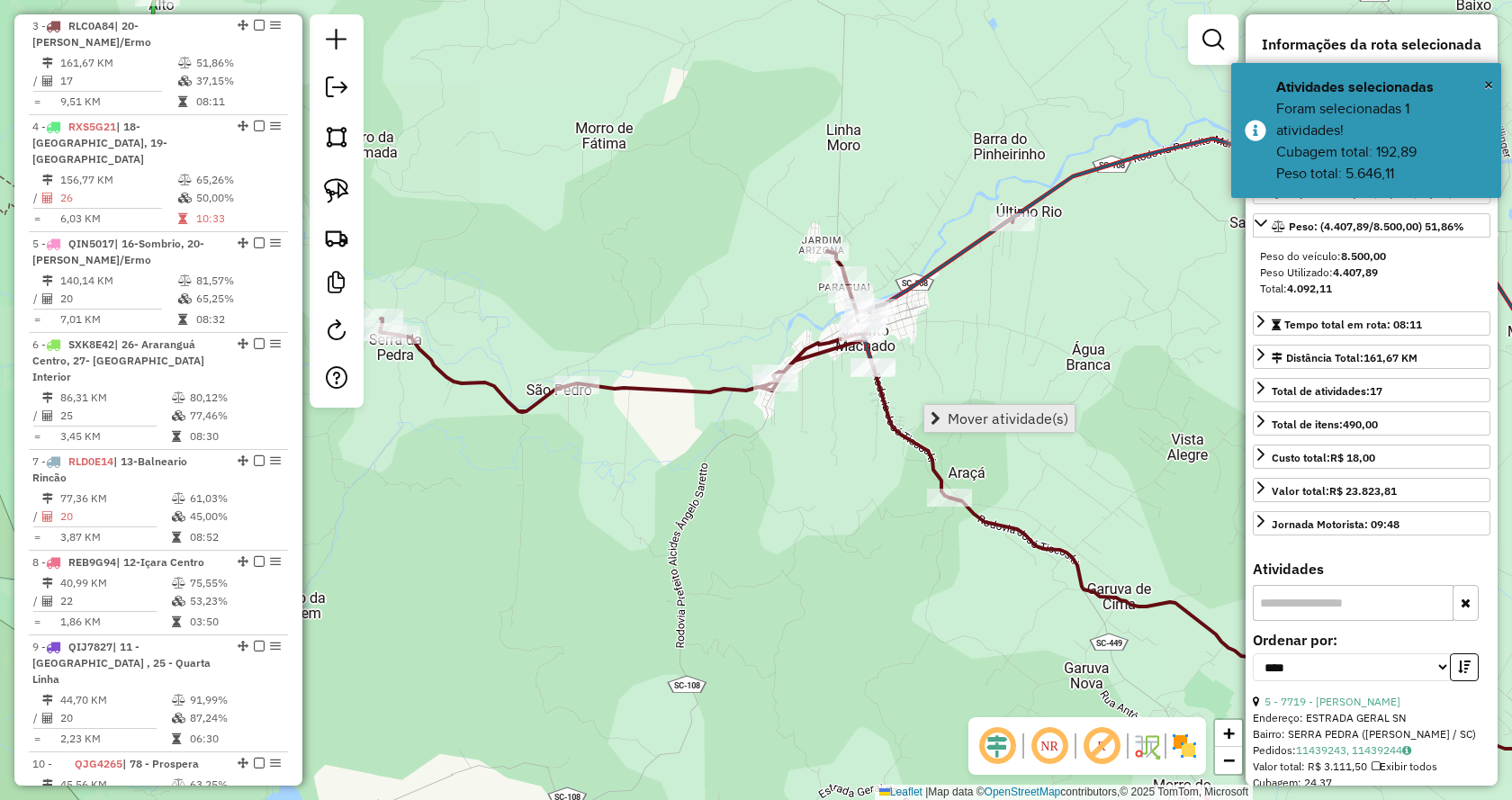
click at [939, 413] on span "Mover atividade(s)" at bounding box center [936, 418] width 10 height 15
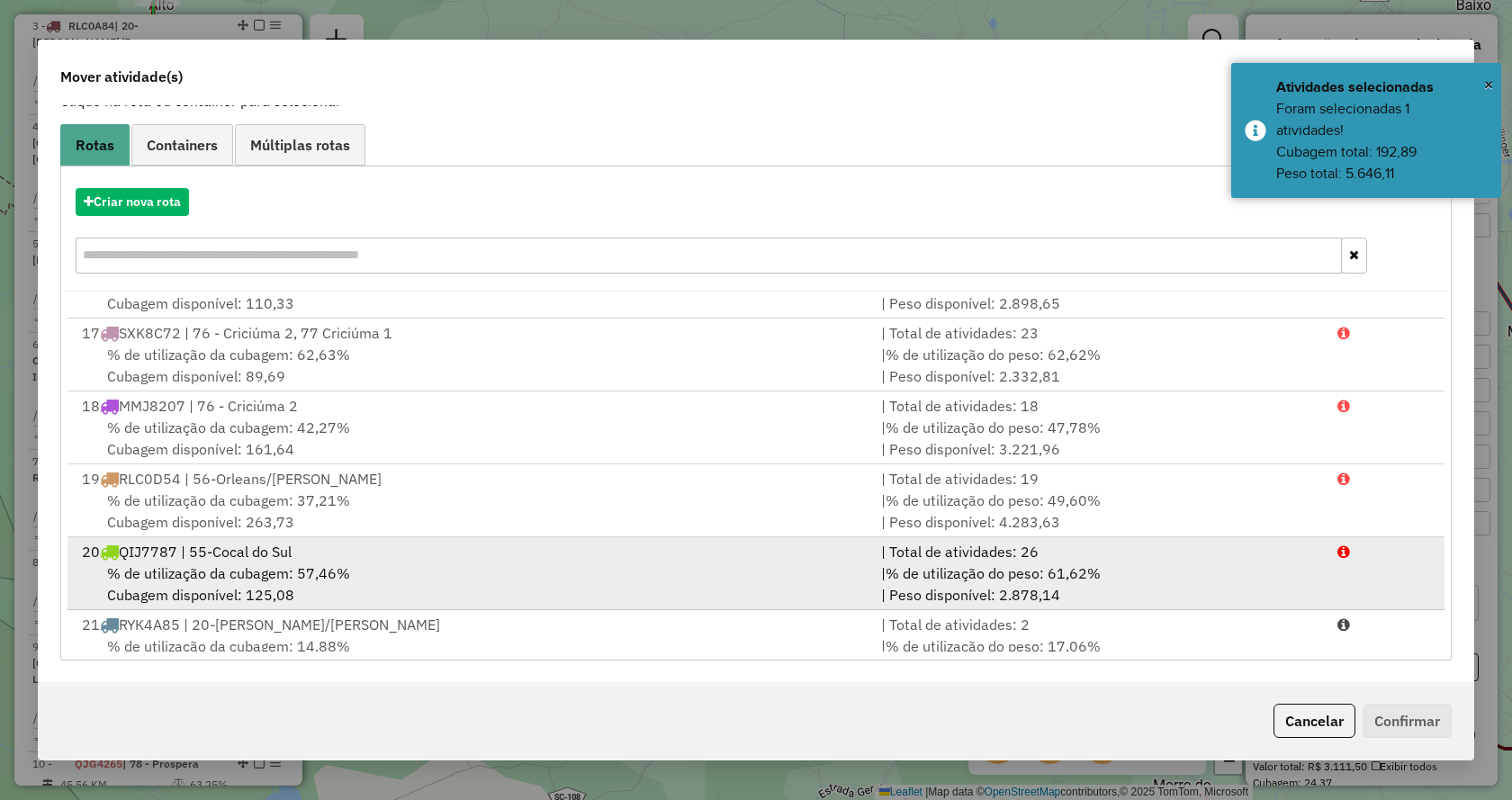
scroll to position [1171, 0]
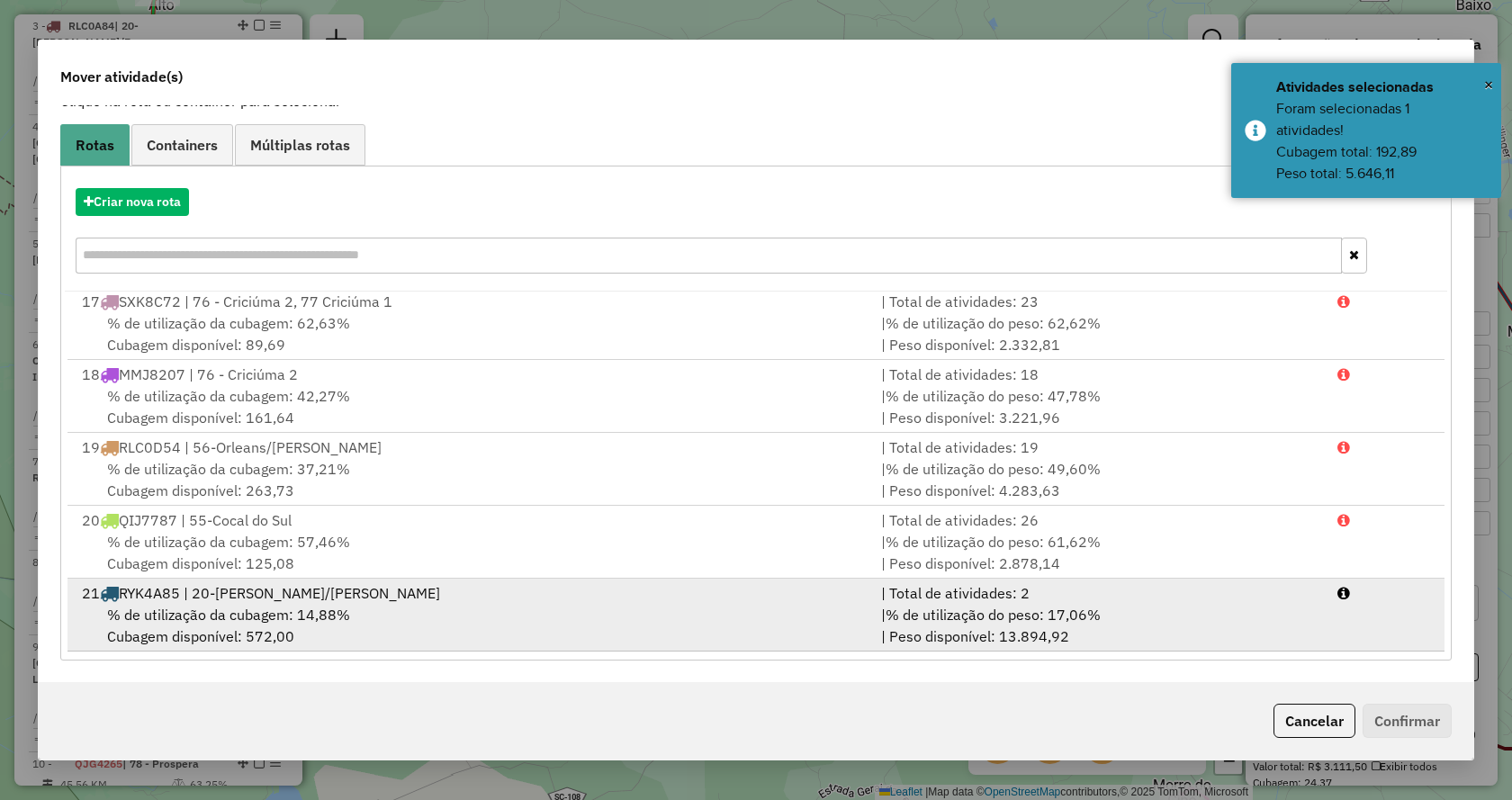
click at [1210, 621] on div "| % de utilização do peso: 17,06% | Peso disponível: 13.894,92" at bounding box center [1098, 626] width 456 height 43
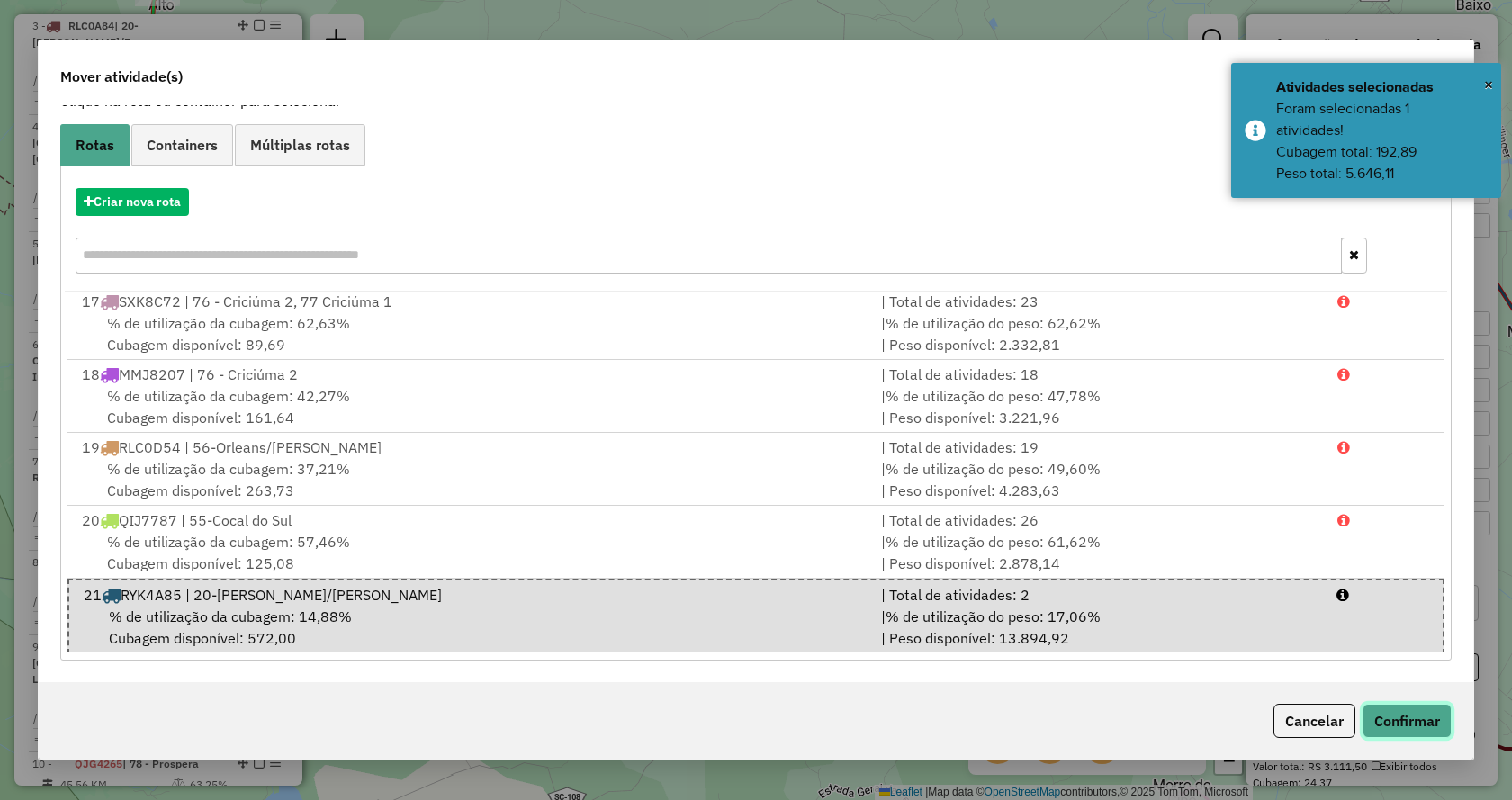
click at [1391, 719] on button "Confirmar" at bounding box center [1406, 721] width 89 height 34
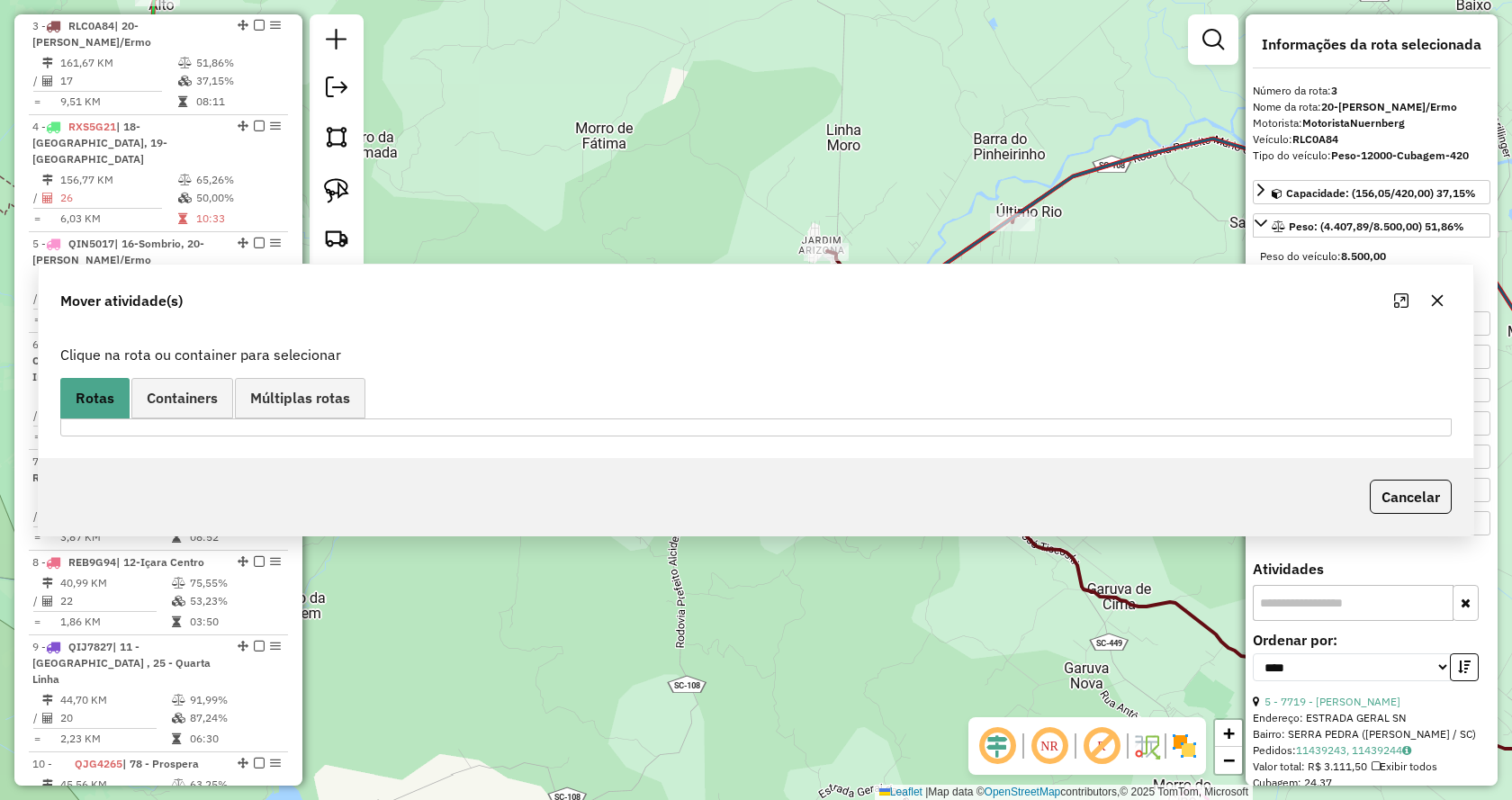
scroll to position [0, 0]
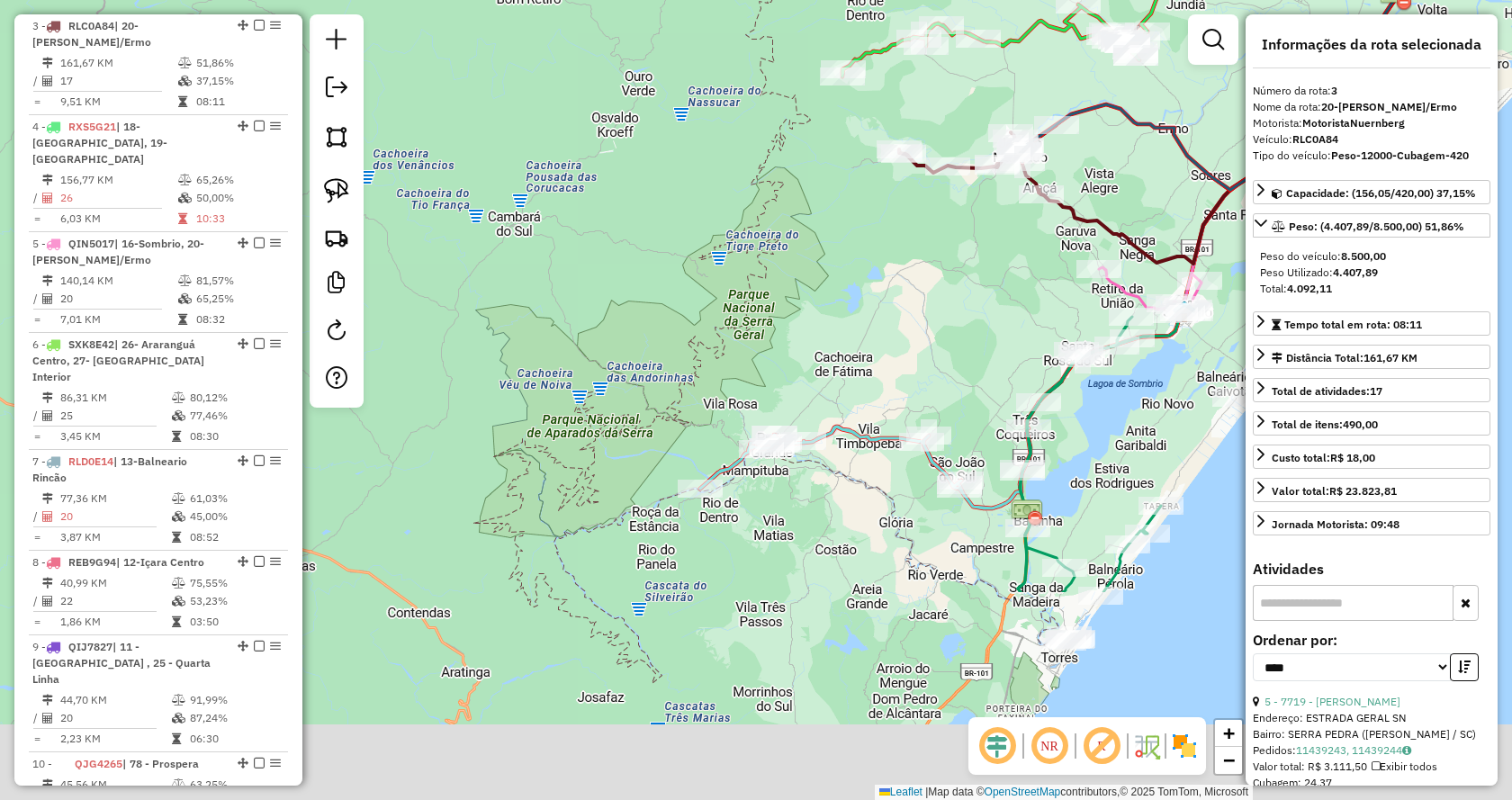
drag, startPoint x: 1104, startPoint y: 574, endPoint x: 1127, endPoint y: 179, distance: 395.7
click at [1127, 179] on icon at bounding box center [1236, 188] width 275 height 260
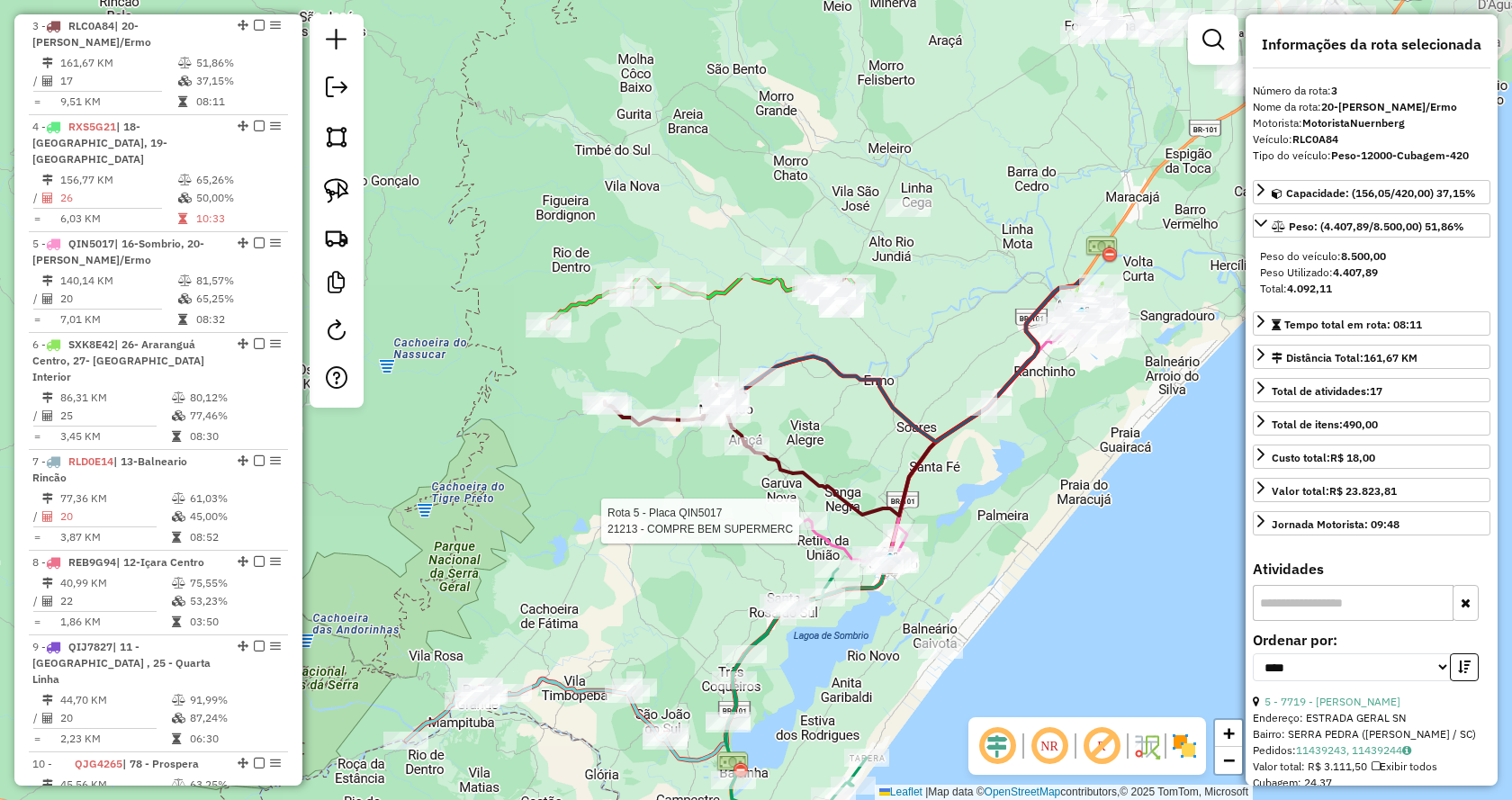
drag, startPoint x: 1184, startPoint y: 334, endPoint x: 862, endPoint y: 692, distance: 481.5
click at [862, 692] on div "Rota 5 - Placa QIN5017 21213 - COMPRE BEM SUPERMERC Janela de atendimento Grade…" at bounding box center [756, 400] width 1512 height 800
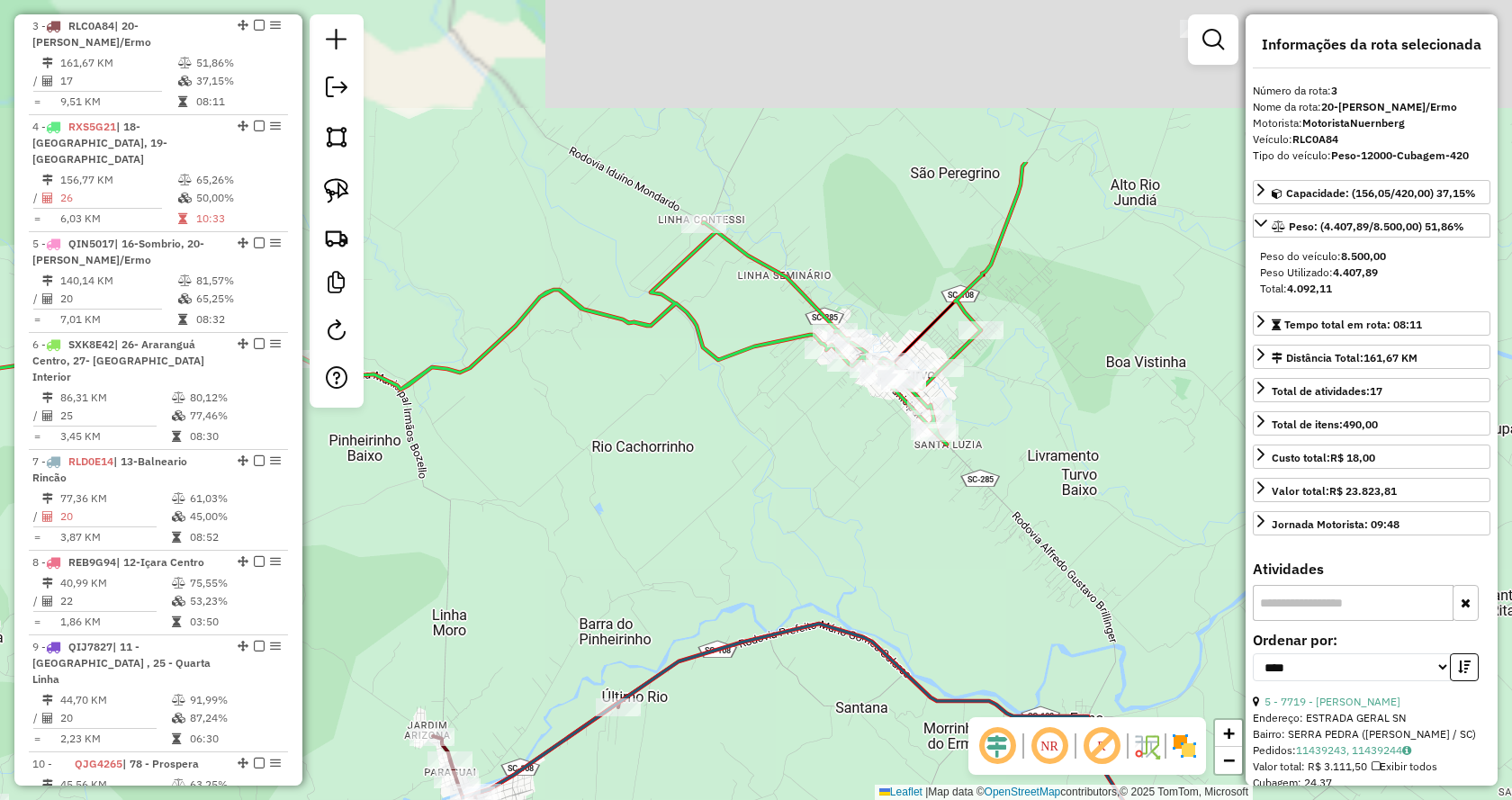
drag, startPoint x: 824, startPoint y: 311, endPoint x: 860, endPoint y: 541, distance: 232.8
click at [860, 541] on div "Janela de atendimento Grade de atendimento Capacidade Transportadoras Veículos …" at bounding box center [756, 400] width 1512 height 800
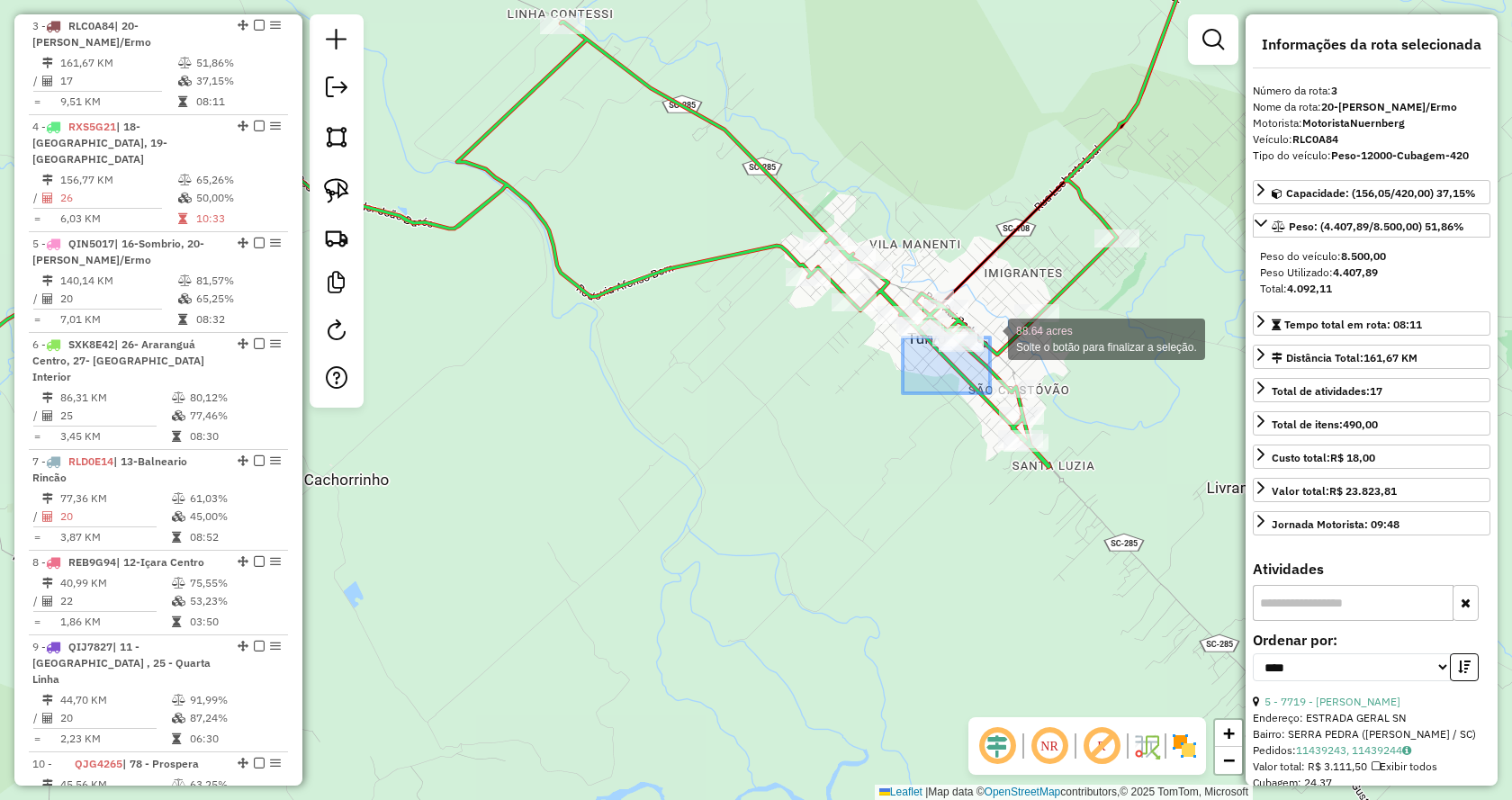
click at [1016, 305] on div "88.64 acres Solte o botão para finalizar a seleção. Janela de atendimento Grade…" at bounding box center [756, 400] width 1512 height 800
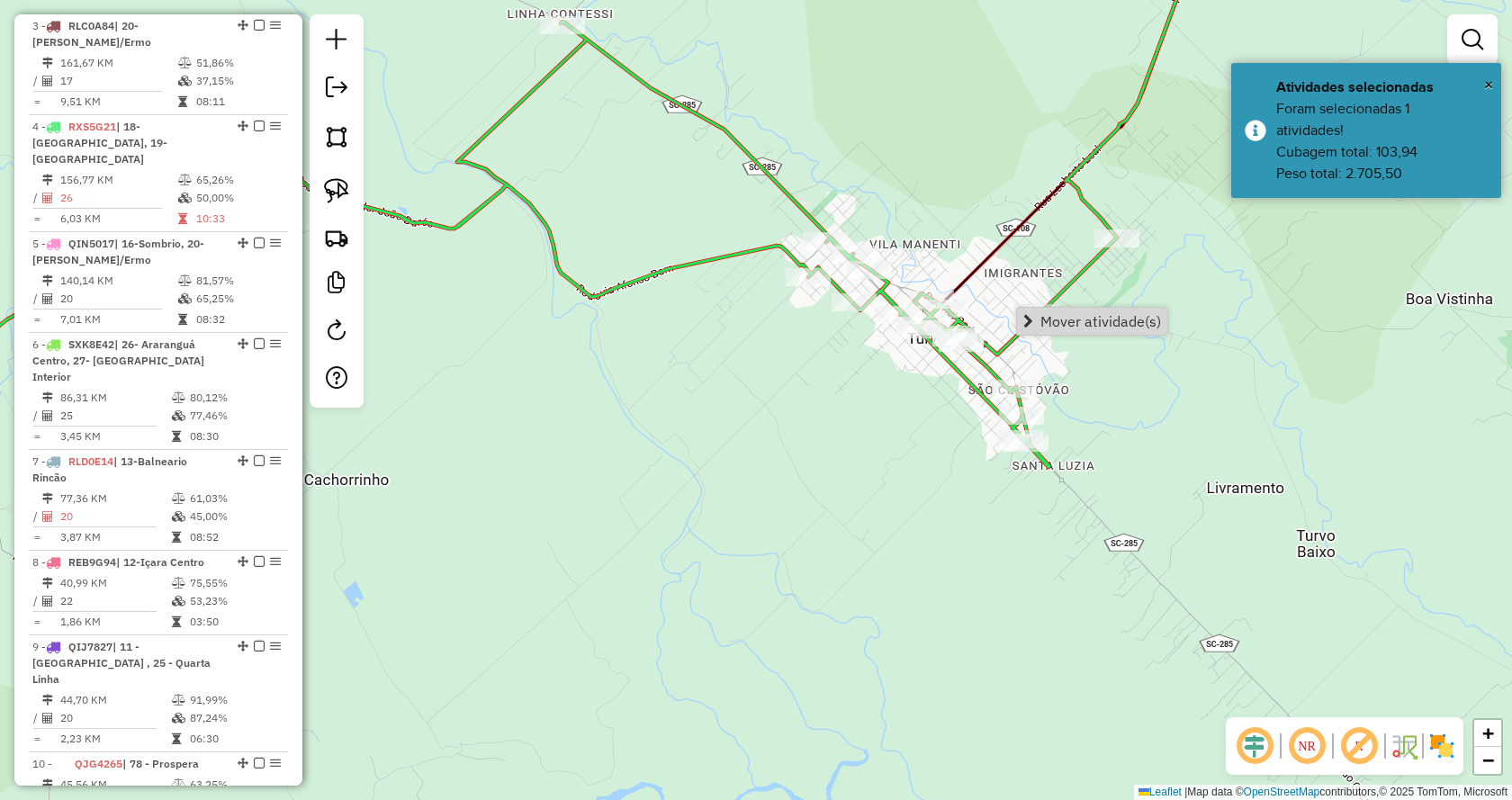
click at [1129, 419] on div "Janela de atendimento Grade de atendimento Capacidade Transportadoras Veículos …" at bounding box center [756, 400] width 1512 height 800
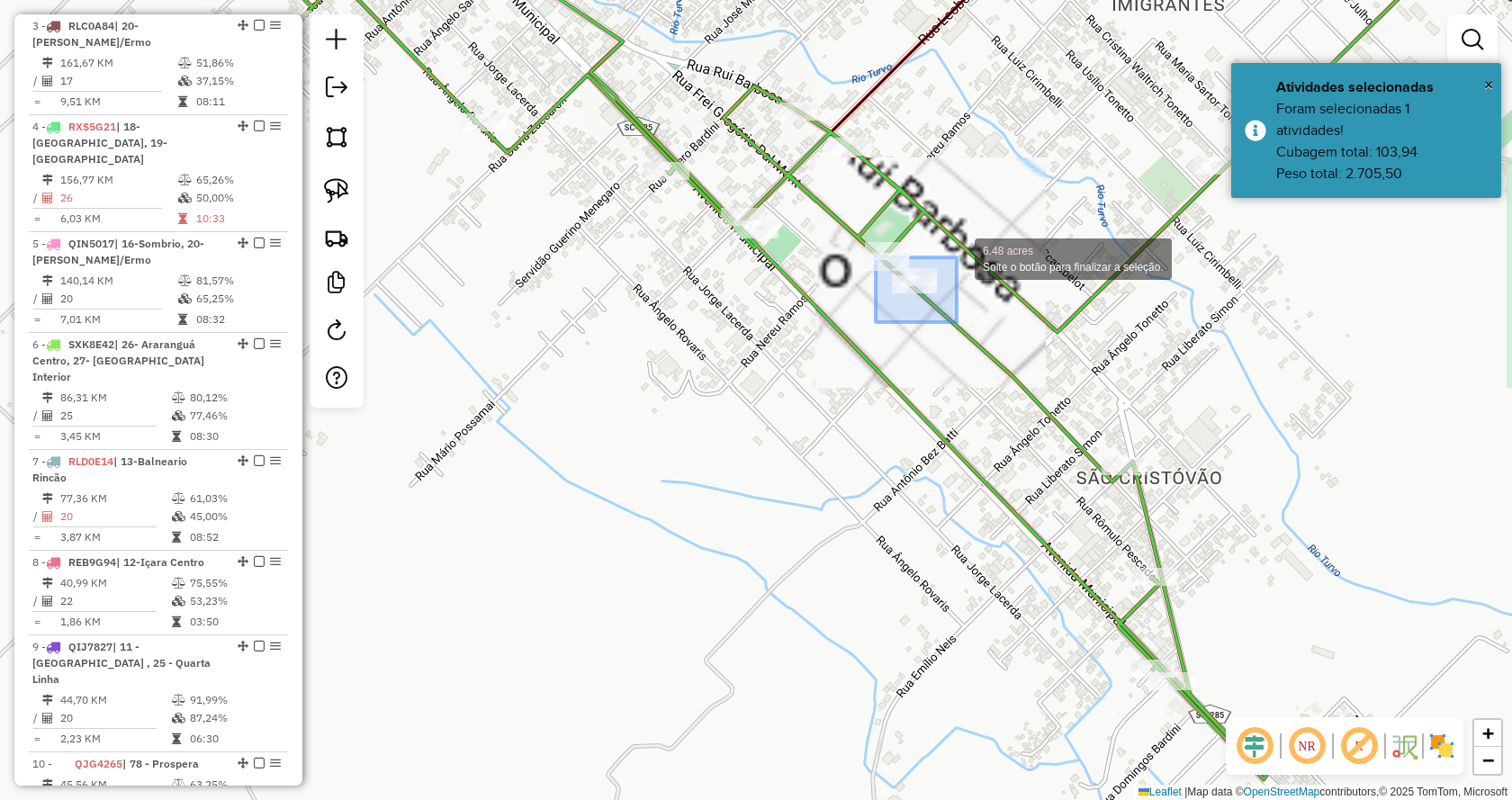
drag, startPoint x: 876, startPoint y: 322, endPoint x: 959, endPoint y: 254, distance: 107.3
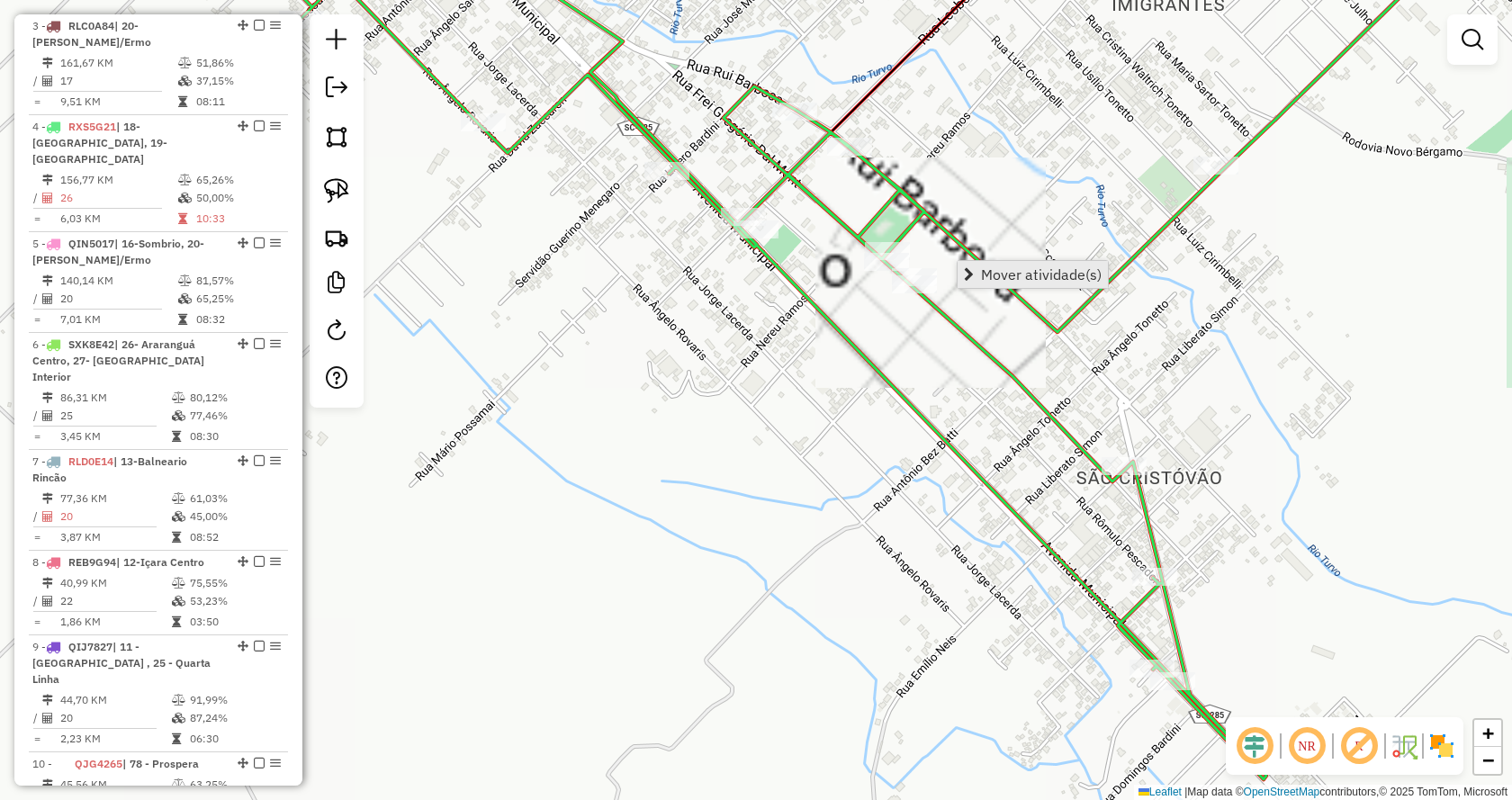
click at [993, 276] on span "Mover atividade(s)" at bounding box center [1040, 274] width 120 height 15
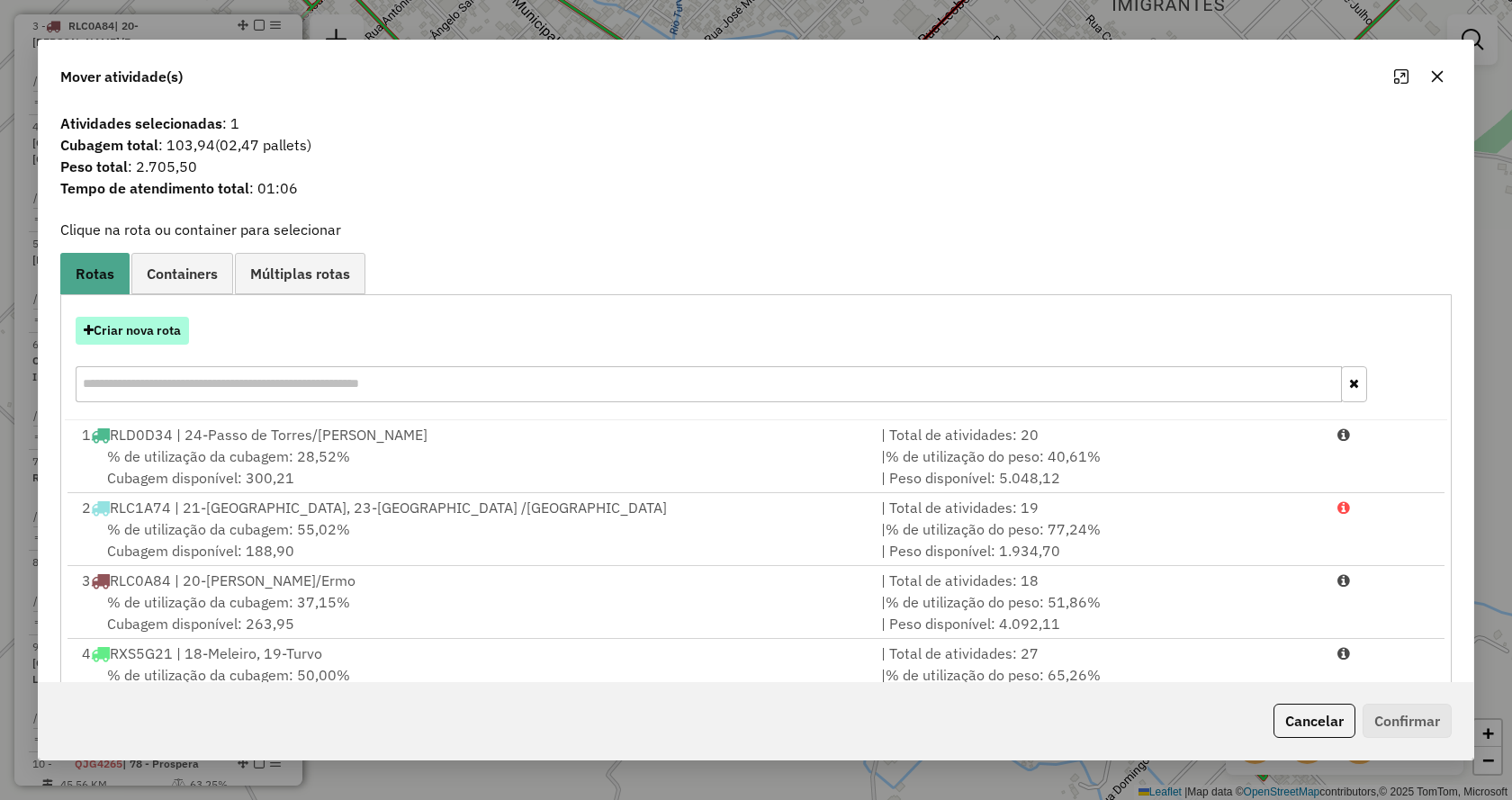
click at [175, 326] on button "Criar nova rota" at bounding box center [132, 331] width 114 height 28
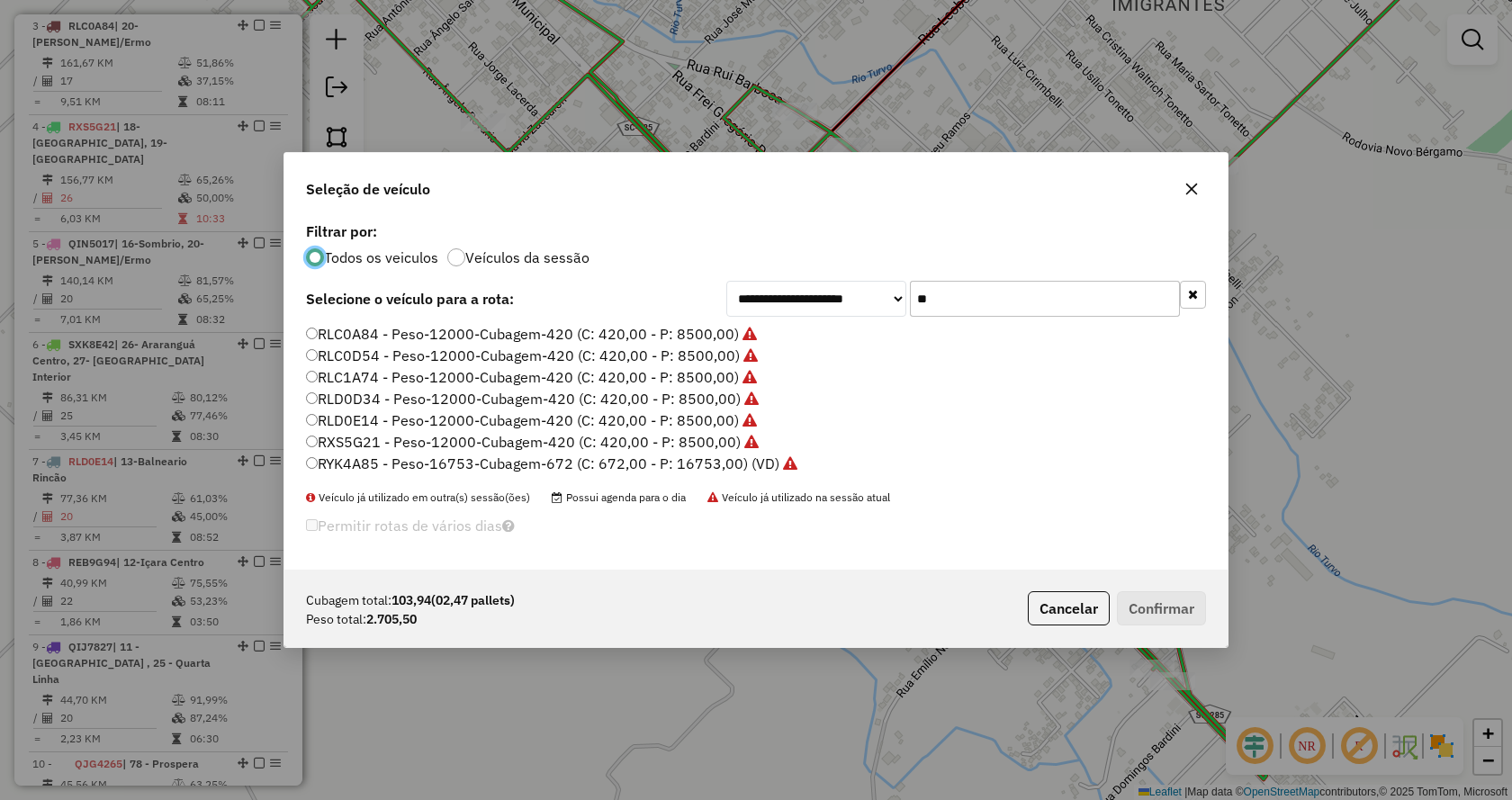
scroll to position [11, 6]
click at [646, 460] on label "RYK4A85 - Peso-16753-Cubagem-672 (C: 672,00 - P: 16753,00) (VD)" at bounding box center [552, 463] width 491 height 22
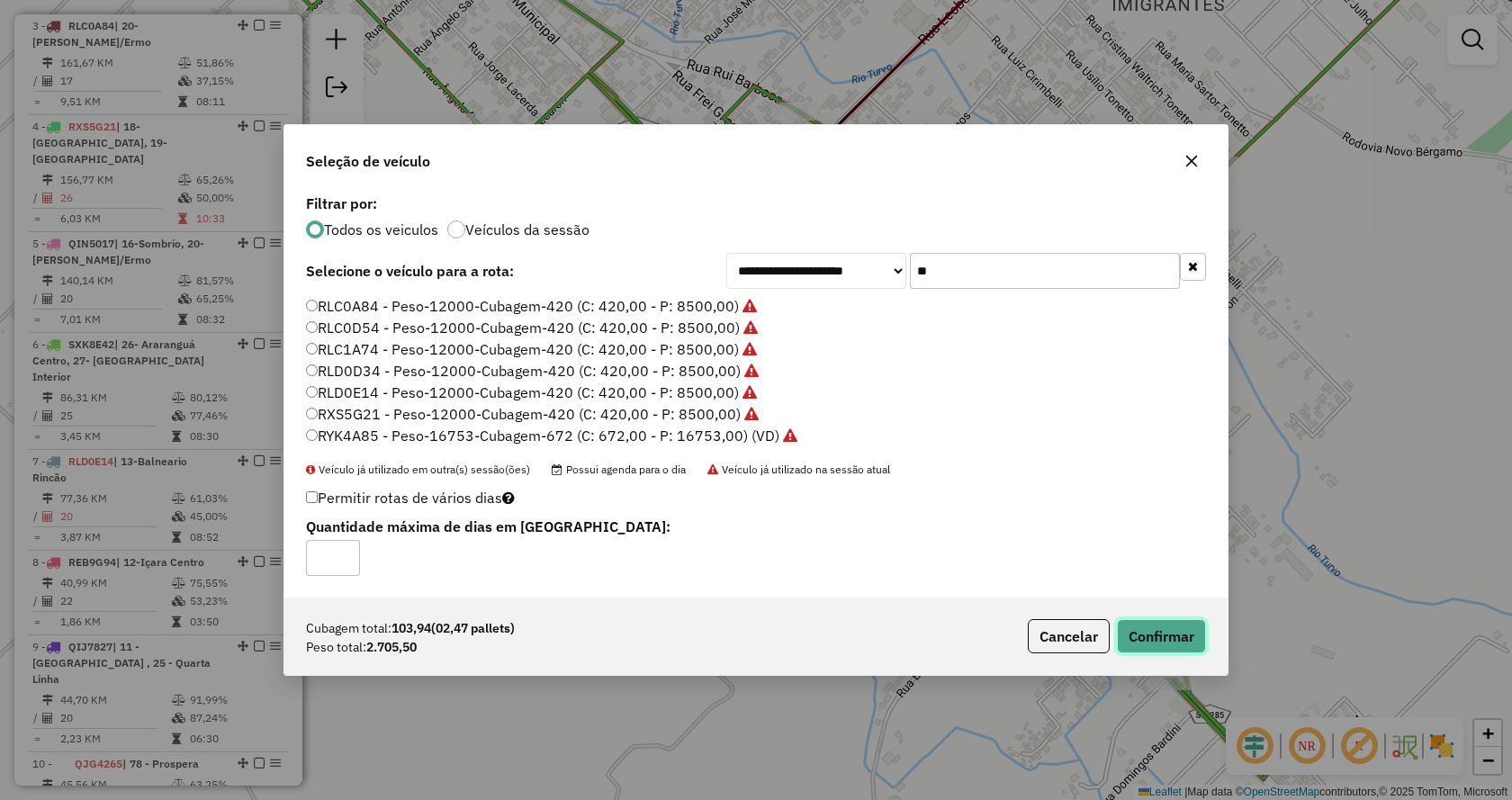
click at [1139, 629] on button "Confirmar" at bounding box center [1161, 636] width 89 height 34
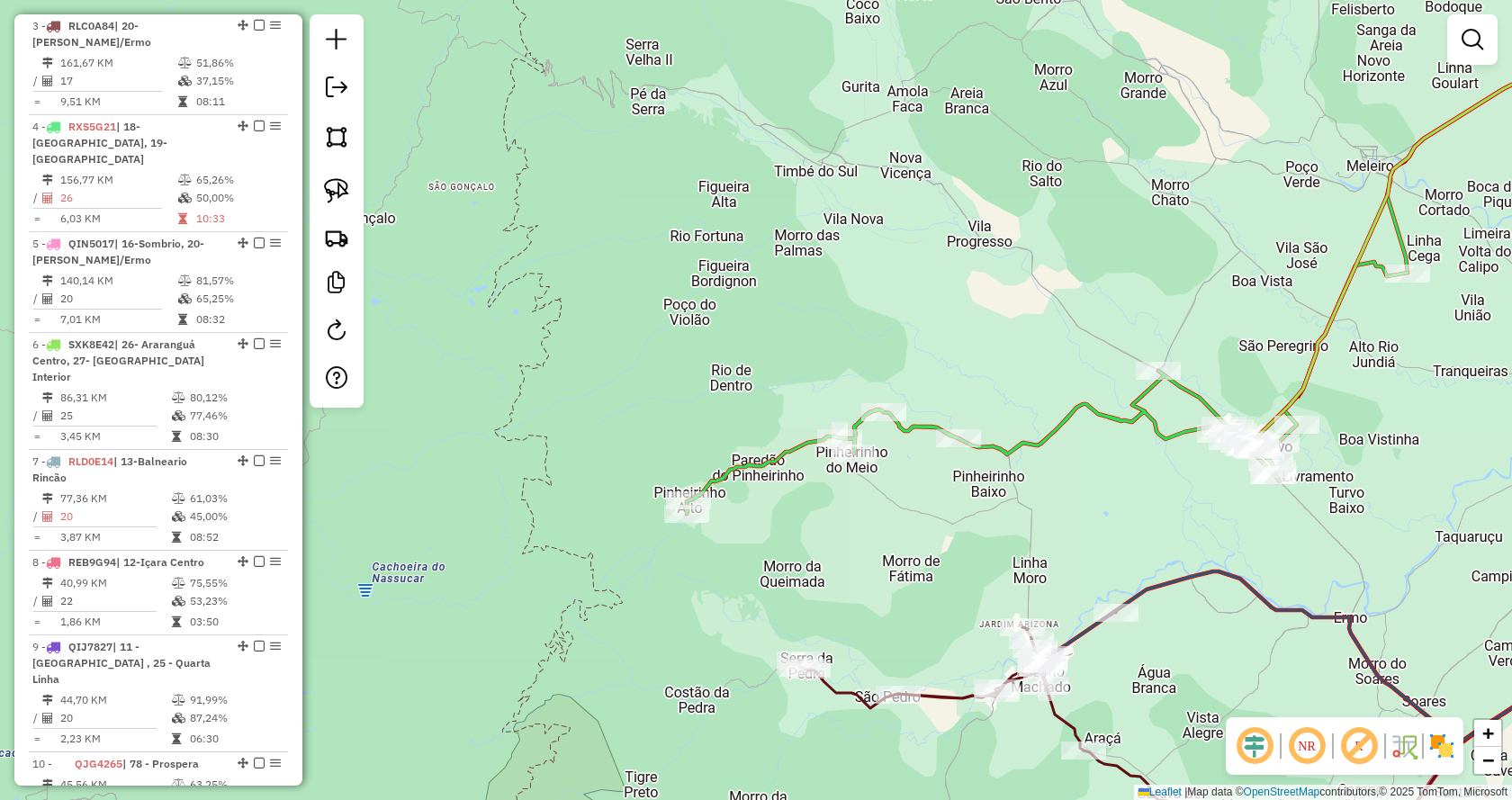
drag, startPoint x: 1395, startPoint y: 485, endPoint x: 1113, endPoint y: 483, distance: 282.0
click at [1113, 483] on div "Janela de atendimento Grade de atendimento Capacidade Transportadoras Veículos …" at bounding box center [756, 400] width 1512 height 800
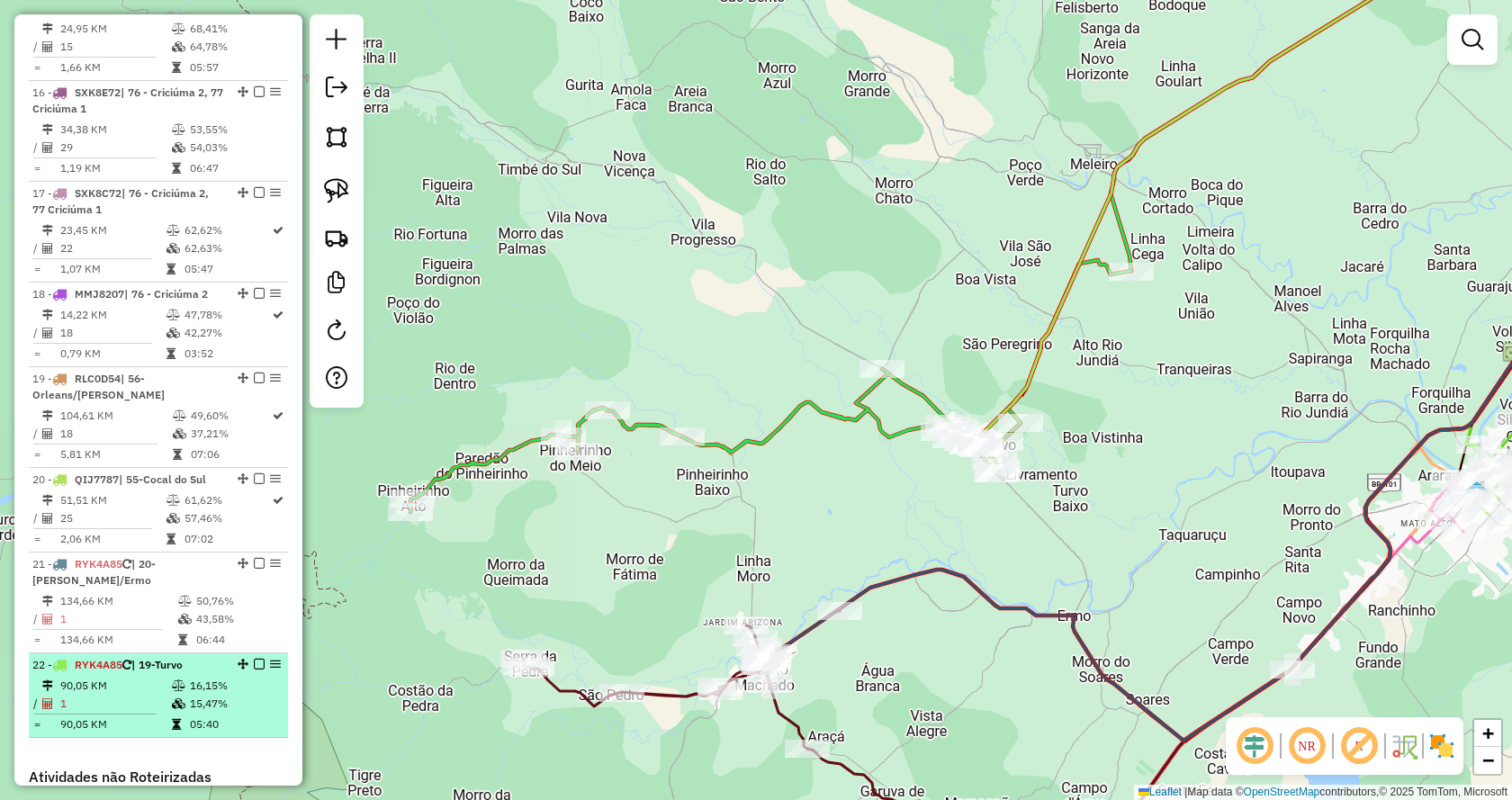
scroll to position [2433, 0]
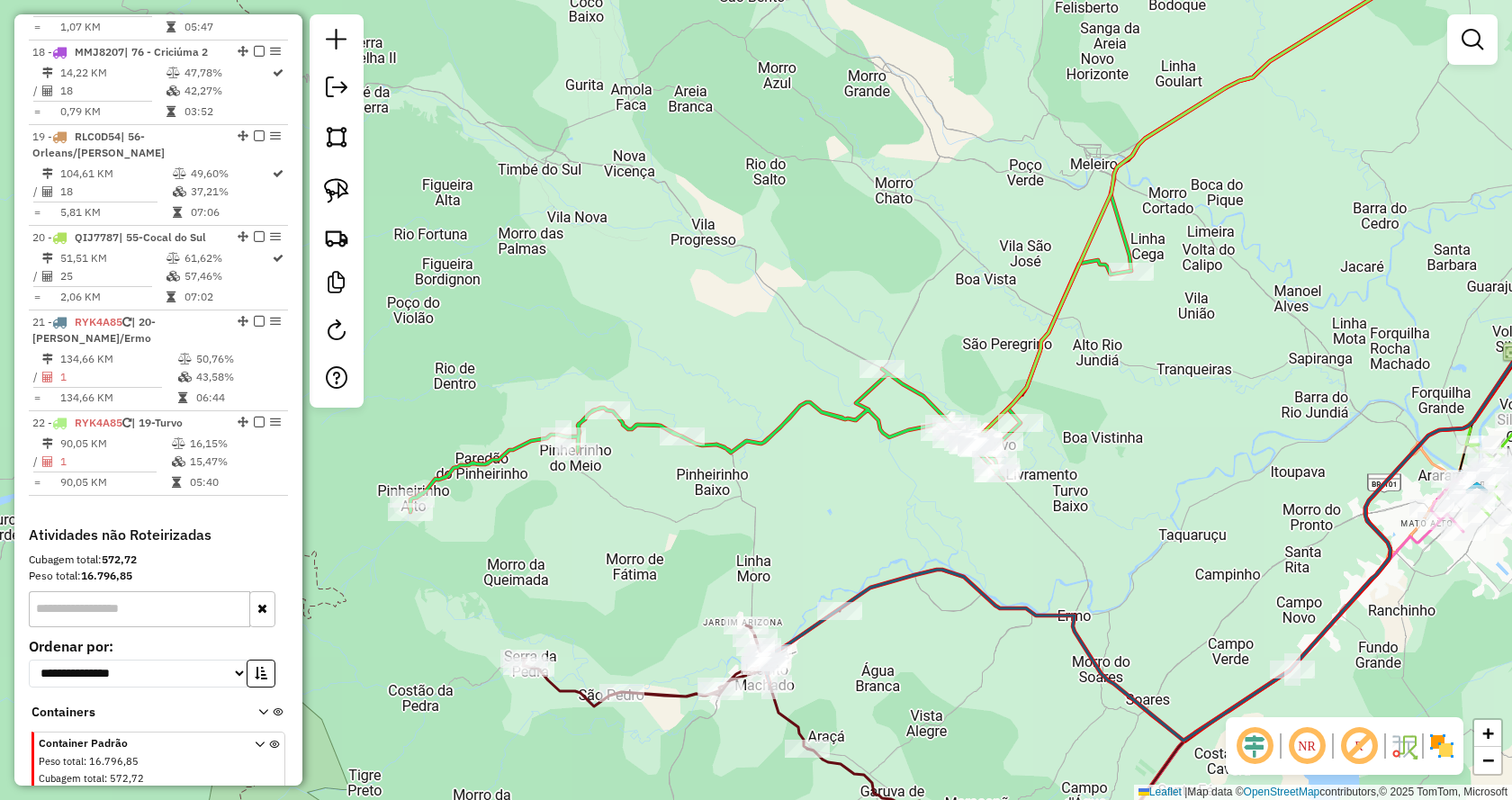
click at [132, 735] on span "Container Padrão Peso total : 16.796,85 Cubagem total : 572,72 Total de ativida…" at bounding box center [136, 772] width 195 height 72
click at [205, 735] on span "Container Padrão" at bounding box center [136, 743] width 195 height 17
click at [201, 735] on span "Container Padrão Peso total : 16.796,85 Cubagem total : 572,72 Total de ativida…" at bounding box center [136, 772] width 195 height 72
click at [254, 735] on span at bounding box center [266, 772] width 24 height 72
click at [241, 735] on div "Container Padrão Peso total : 16.796,85 Cubagem total : 572,72 Total de ativida…" at bounding box center [160, 772] width 243 height 72
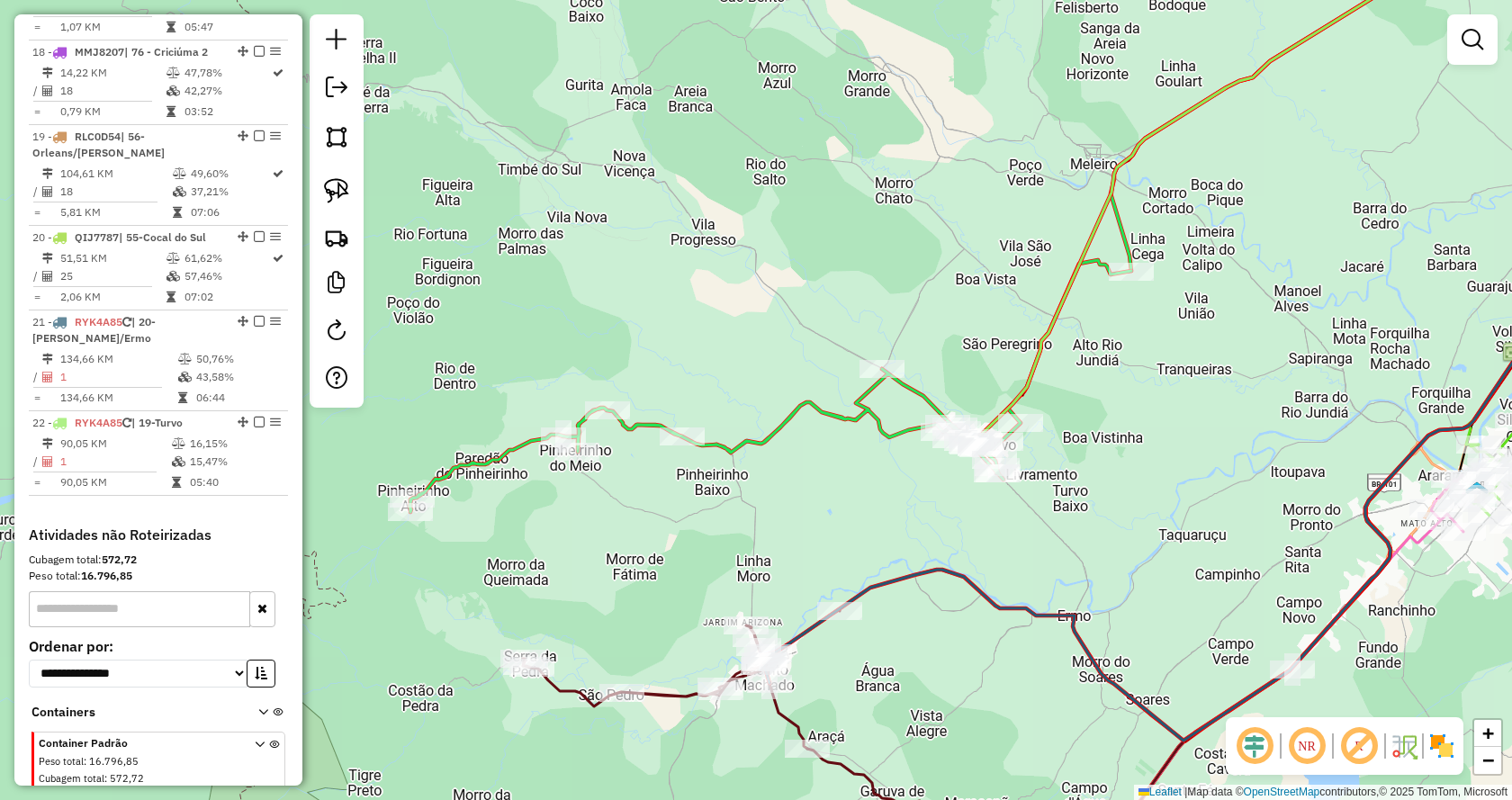
click at [240, 735] on div "Container Padrão Peso total : 16.796,85 Cubagem total : 572,72 Total de ativida…" at bounding box center [160, 772] width 243 height 72
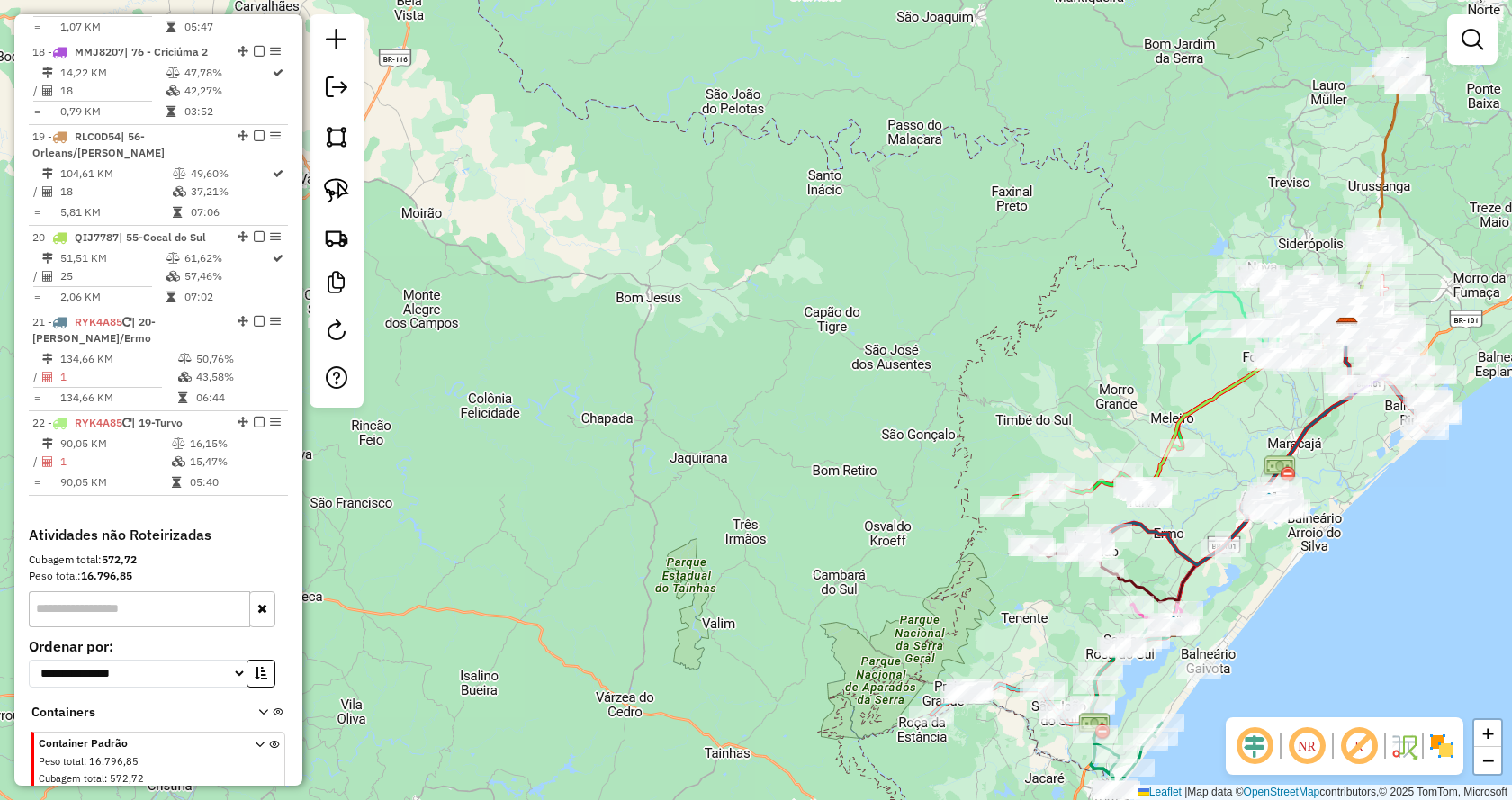
click at [1213, 439] on div "Janela de atendimento Grade de atendimento Capacidade Transportadoras Veículos …" at bounding box center [756, 400] width 1512 height 800
drag, startPoint x: 1293, startPoint y: 419, endPoint x: 1213, endPoint y: 514, distance: 124.2
click at [1213, 514] on div "Janela de atendimento Grade de atendimento Capacidade Transportadoras Veículos …" at bounding box center [756, 400] width 1512 height 800
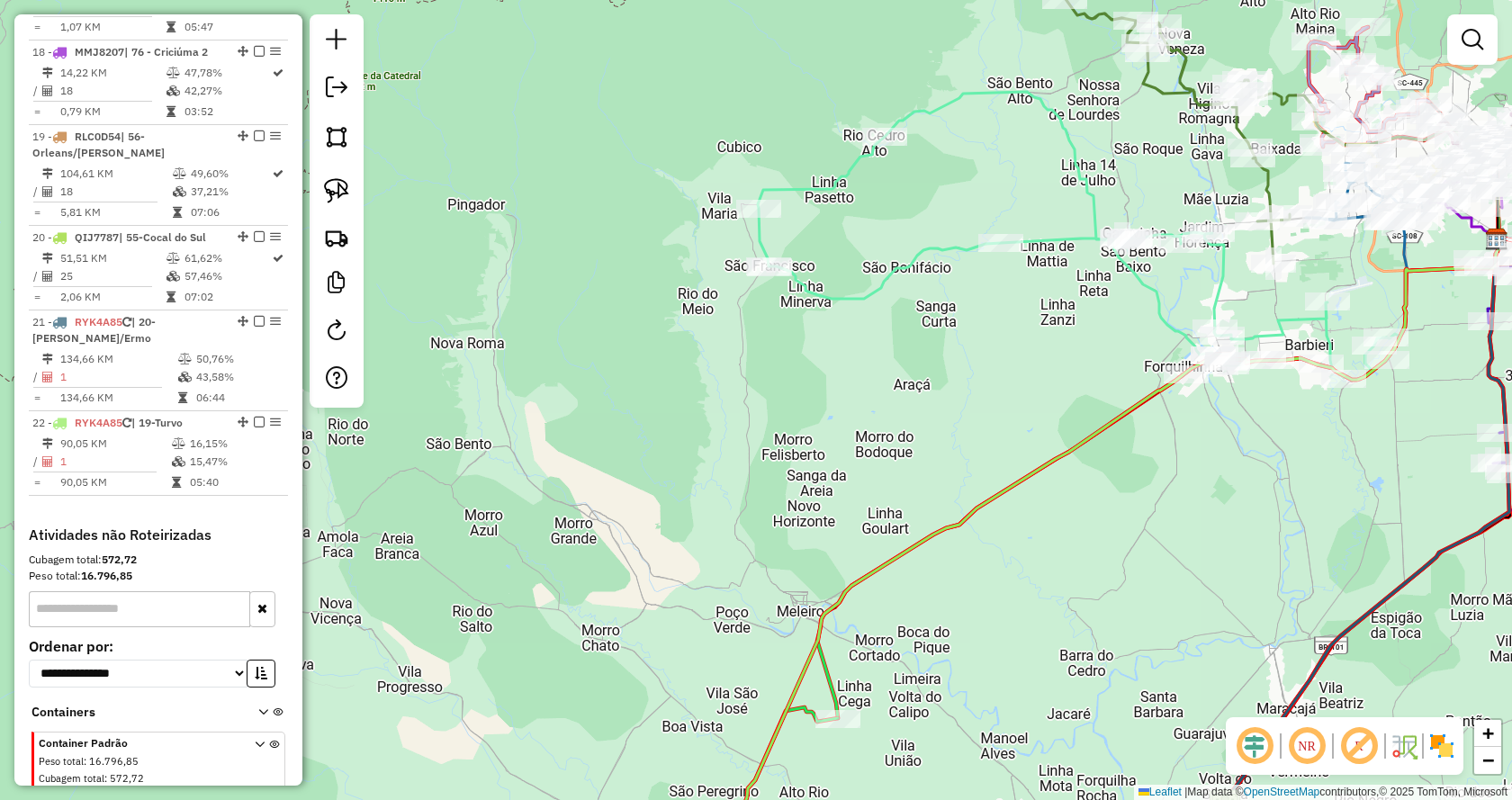
click at [269, 740] on icon at bounding box center [274, 774] width 10 height 68
click at [254, 740] on icon at bounding box center [259, 774] width 10 height 68
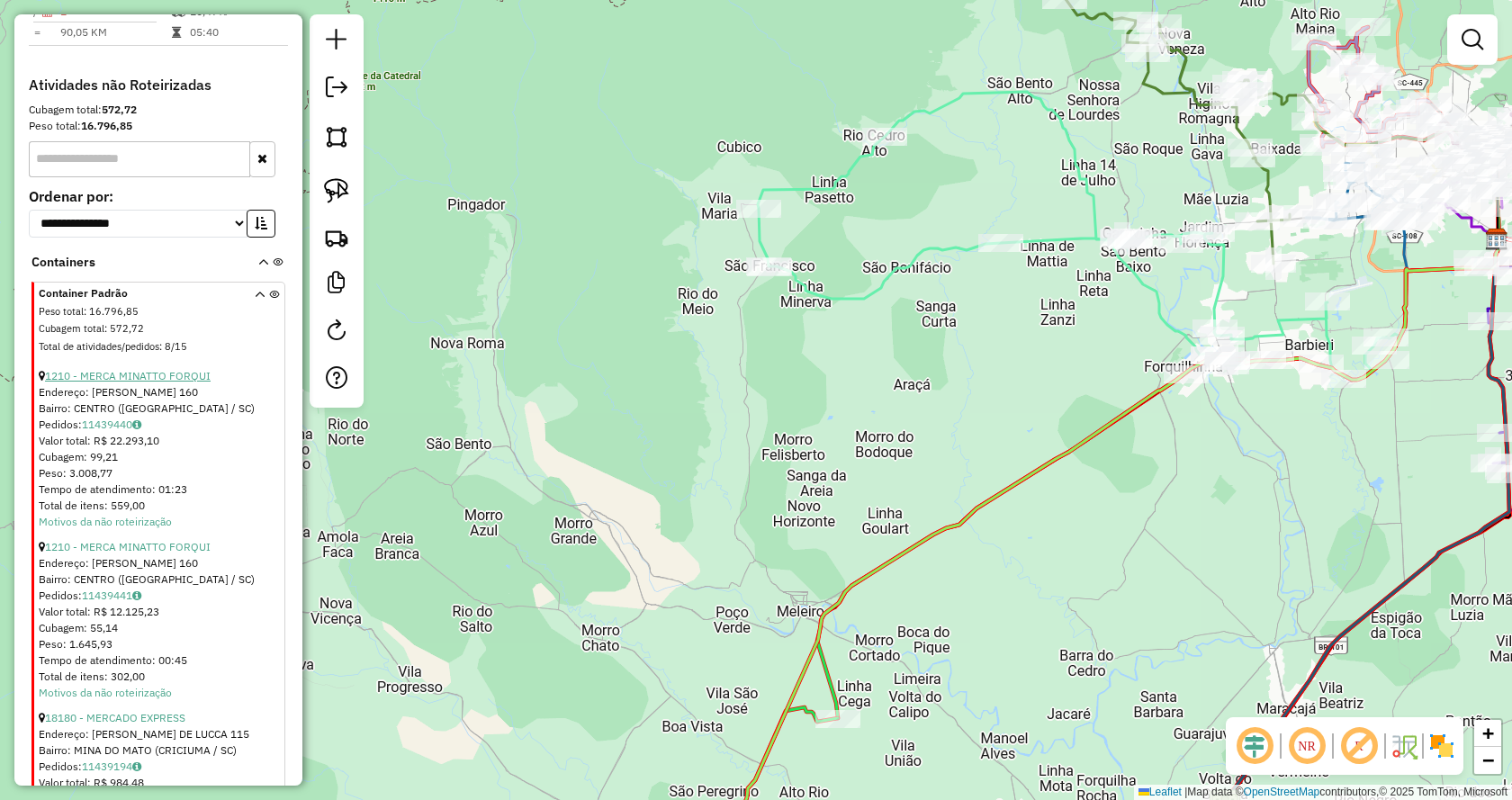
click at [189, 369] on link "1210 - MERCA MINATTO FORQUI" at bounding box center [127, 376] width 165 height 14
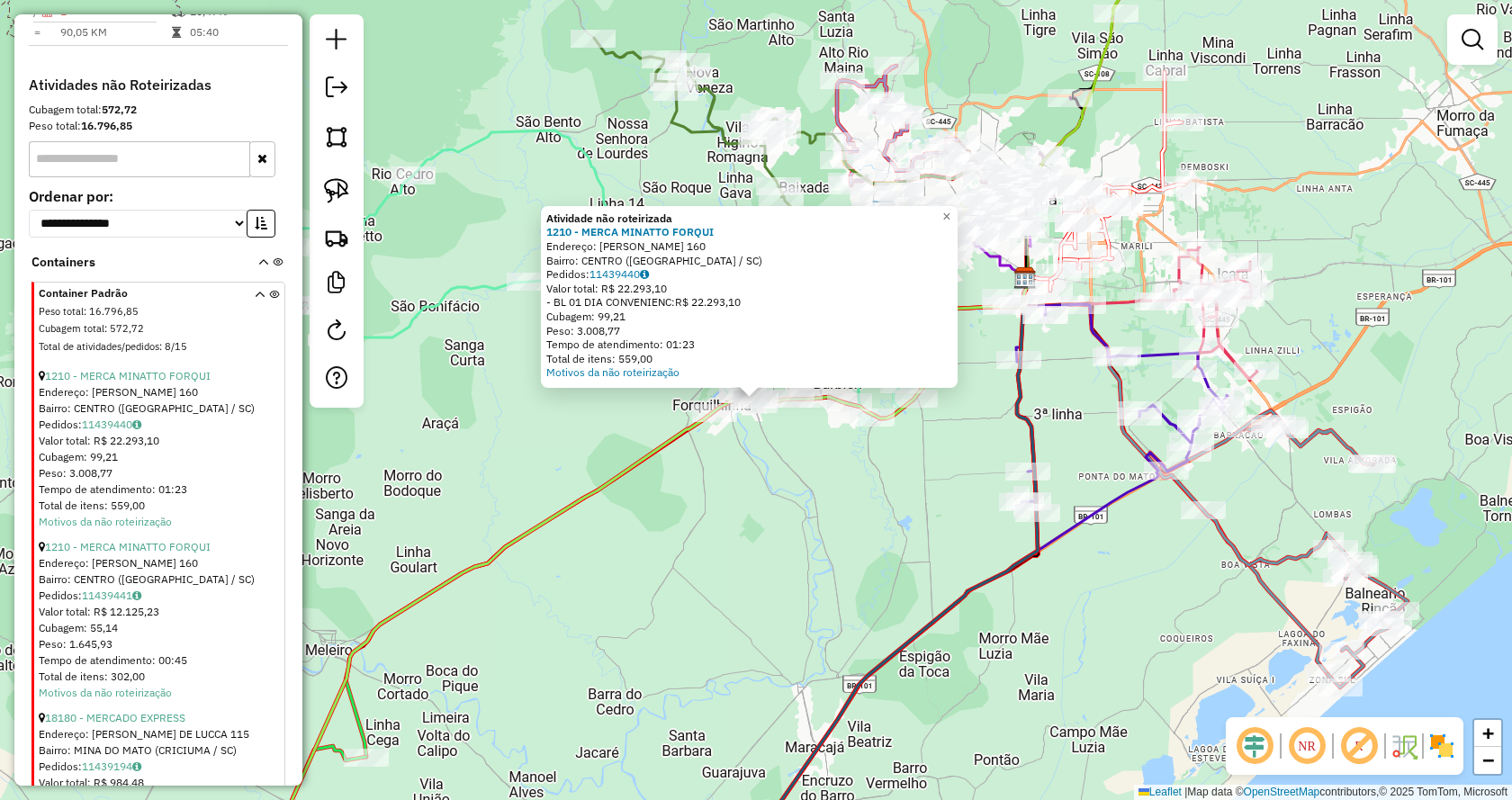
drag, startPoint x: 677, startPoint y: 545, endPoint x: 687, endPoint y: 576, distance: 32.6
click at [687, 576] on icon at bounding box center [641, 579] width 770 height 603
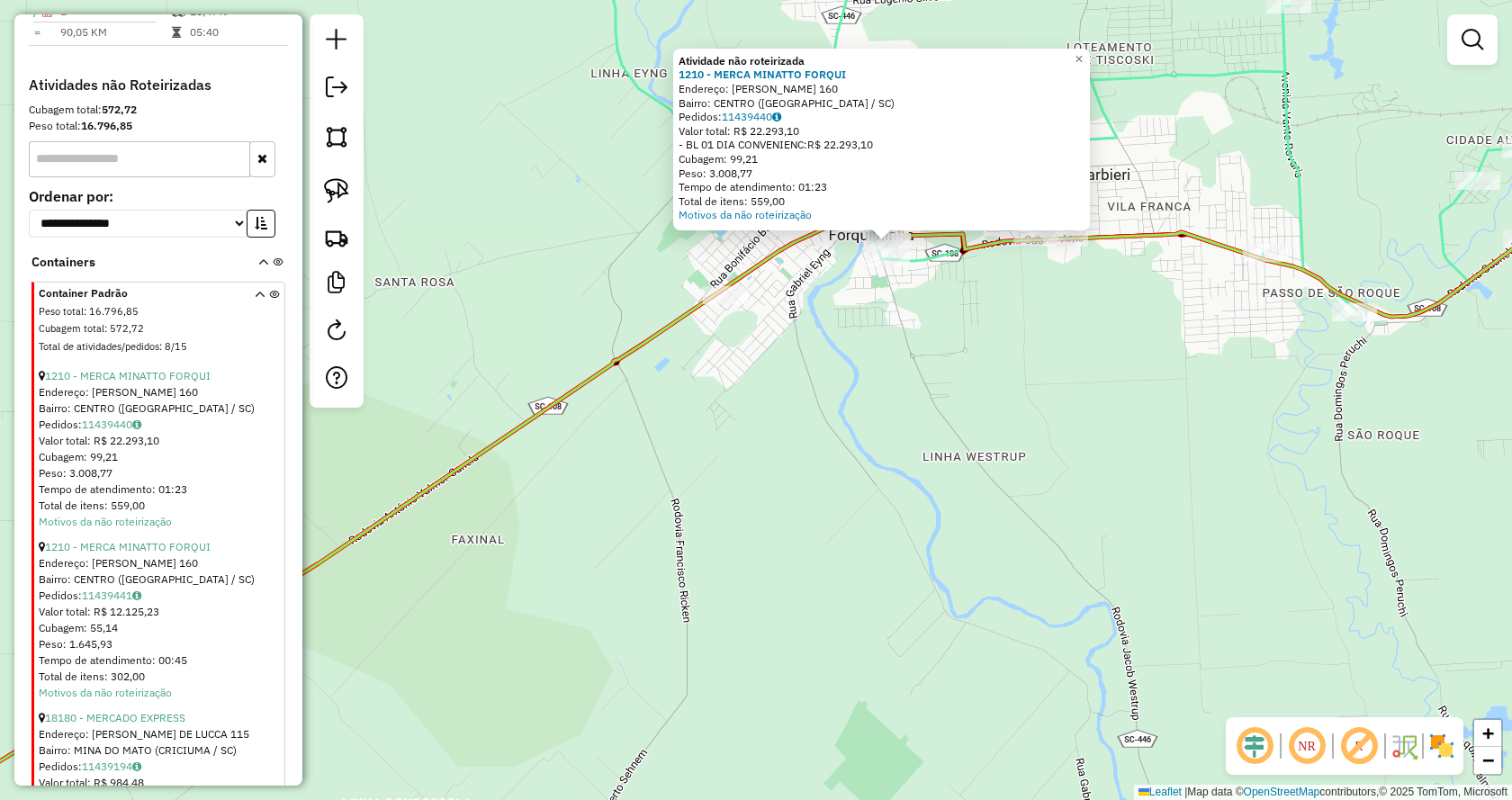
drag, startPoint x: 832, startPoint y: 461, endPoint x: 820, endPoint y: 650, distance: 189.4
click at [820, 650] on div "Atividade não roteirizada 1210 - MERCA MINATTO FORQUI Endereço: ALAMEDA FELIPE …" at bounding box center [756, 400] width 1512 height 800
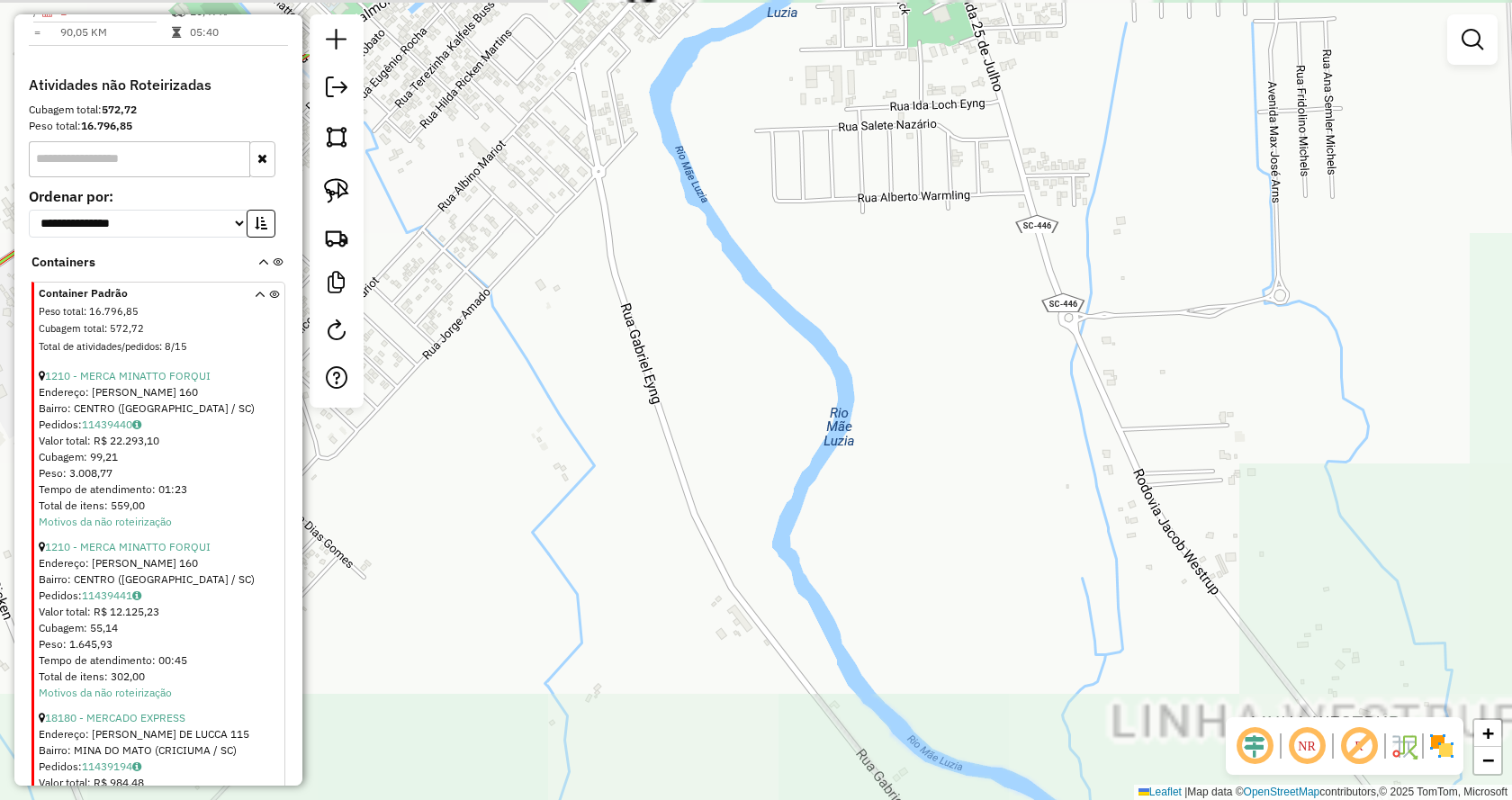
drag, startPoint x: 941, startPoint y: 475, endPoint x: 934, endPoint y: 692, distance: 217.1
click at [931, 704] on div "Atividade não roteirizada 1210 - MERCA MINATTO FORQUI Endereço: ALAMEDA FELIPE …" at bounding box center [756, 400] width 1512 height 800
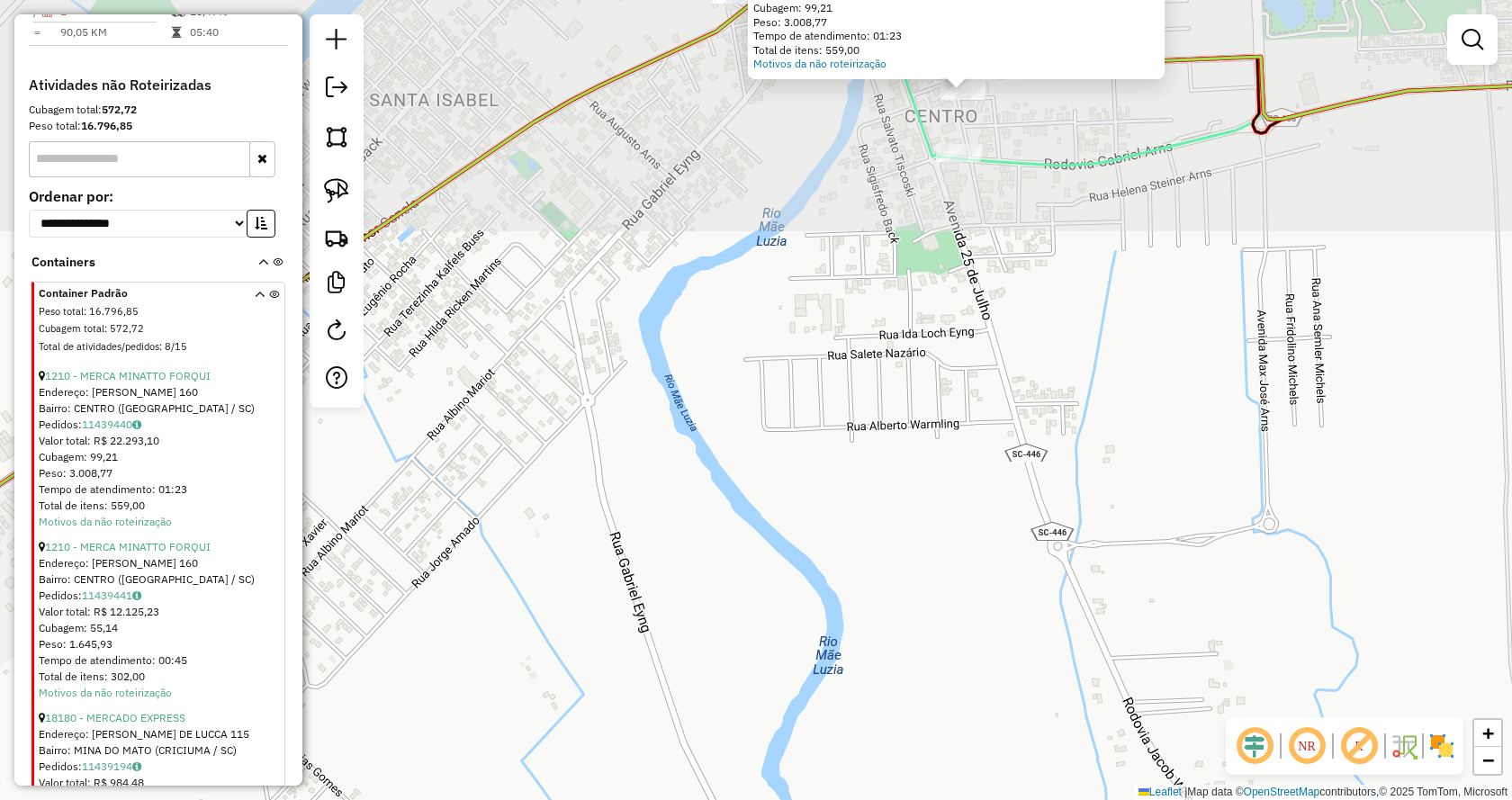
click at [871, 670] on div "Atividade não roteirizada 1210 - MERCA MINATTO FORQUI Endereço: ALAMEDA FELIPE …" at bounding box center [756, 400] width 1512 height 800
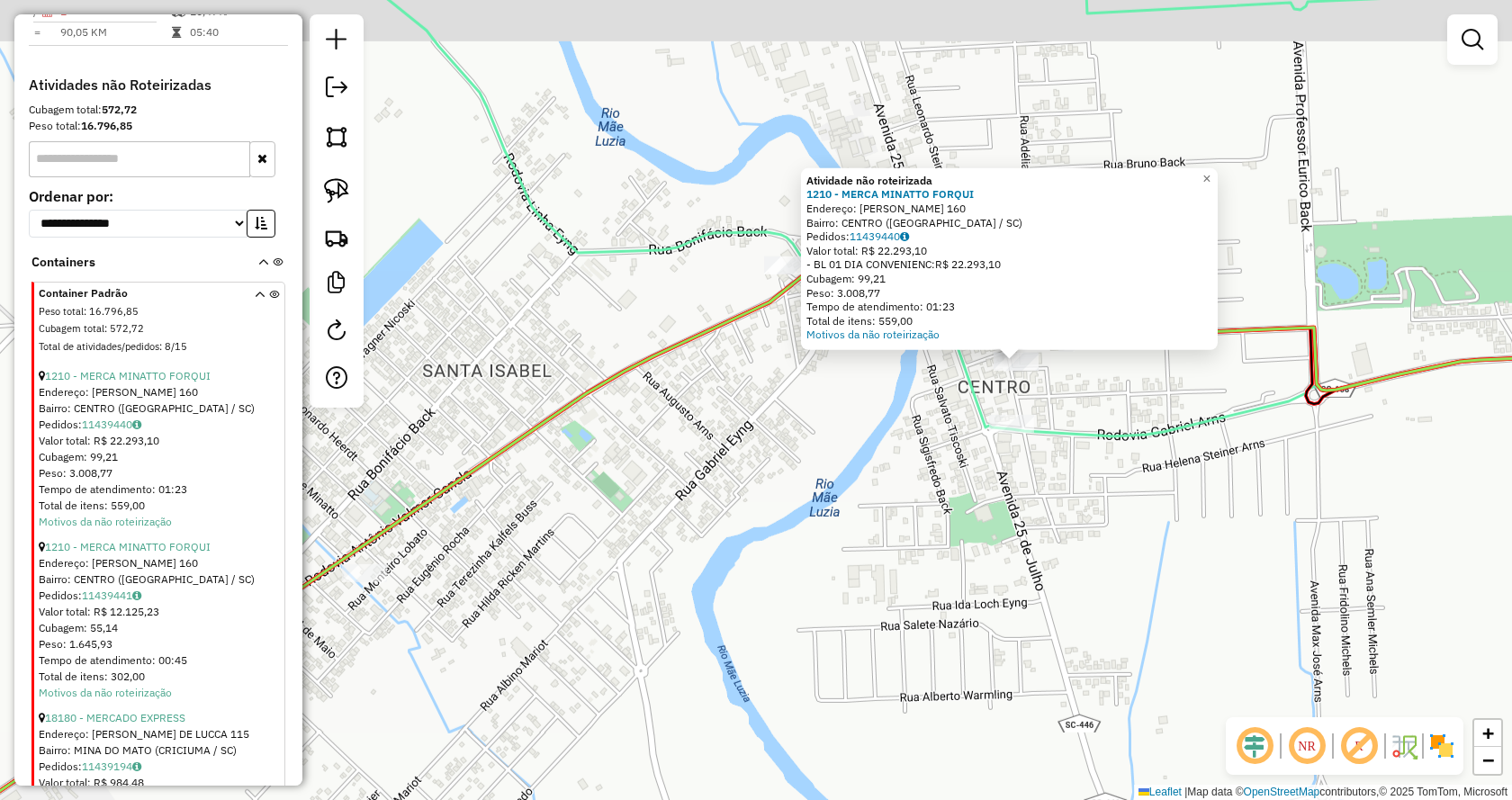
click at [844, 578] on div "Atividade não roteirizada 1210 - MERCA MINATTO FORQUI Endereço: ALAMEDA FELIPE …" at bounding box center [756, 400] width 1512 height 800
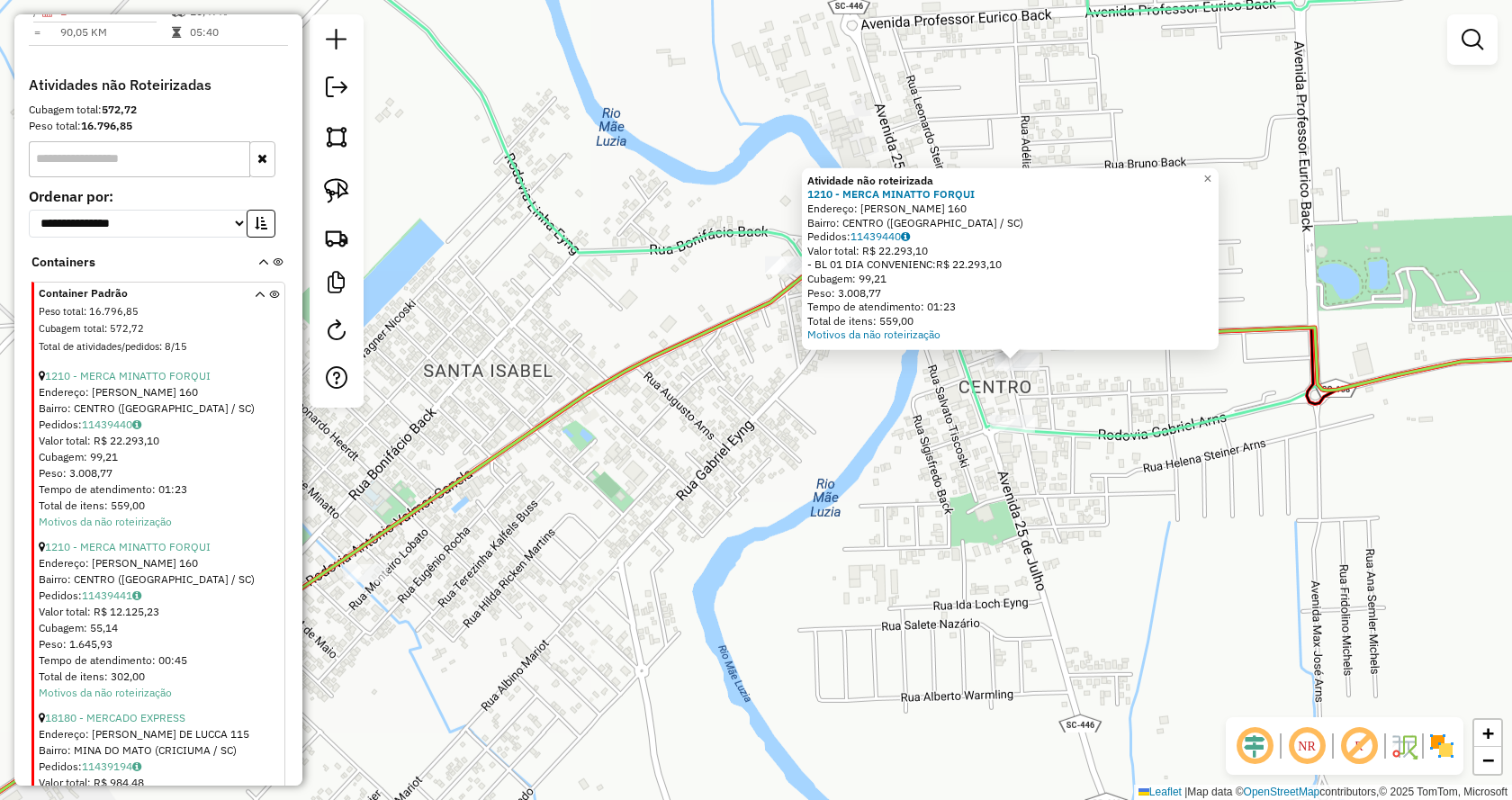
click at [833, 493] on div "Atividade não roteirizada 1210 - MERCA MINATTO FORQUI Endereço: ALAMEDA FELIPE …" at bounding box center [756, 400] width 1512 height 800
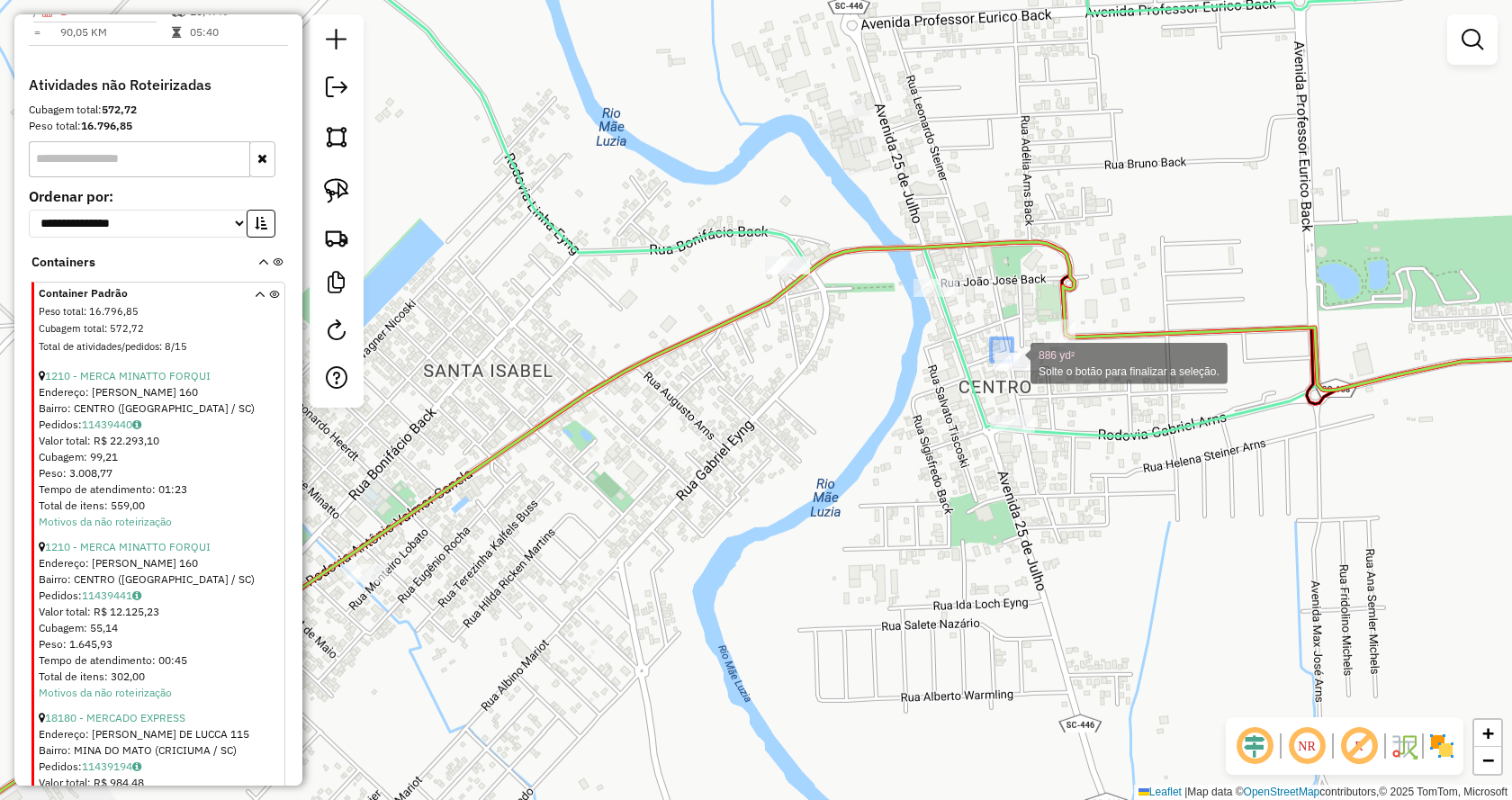
drag, startPoint x: 990, startPoint y: 339, endPoint x: 1045, endPoint y: 386, distance: 72.3
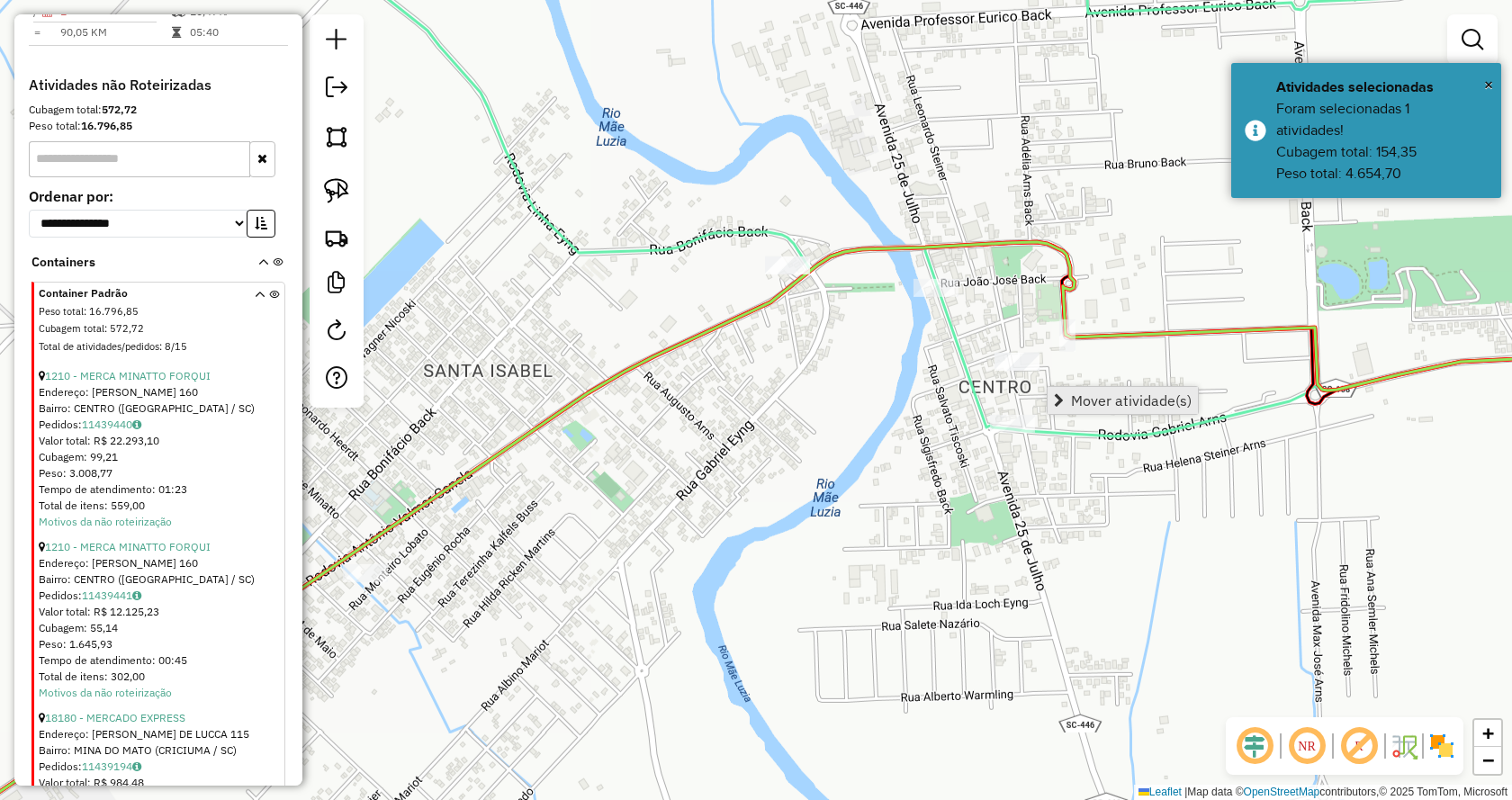
click at [1056, 402] on span "Mover atividade(s)" at bounding box center [1059, 400] width 10 height 15
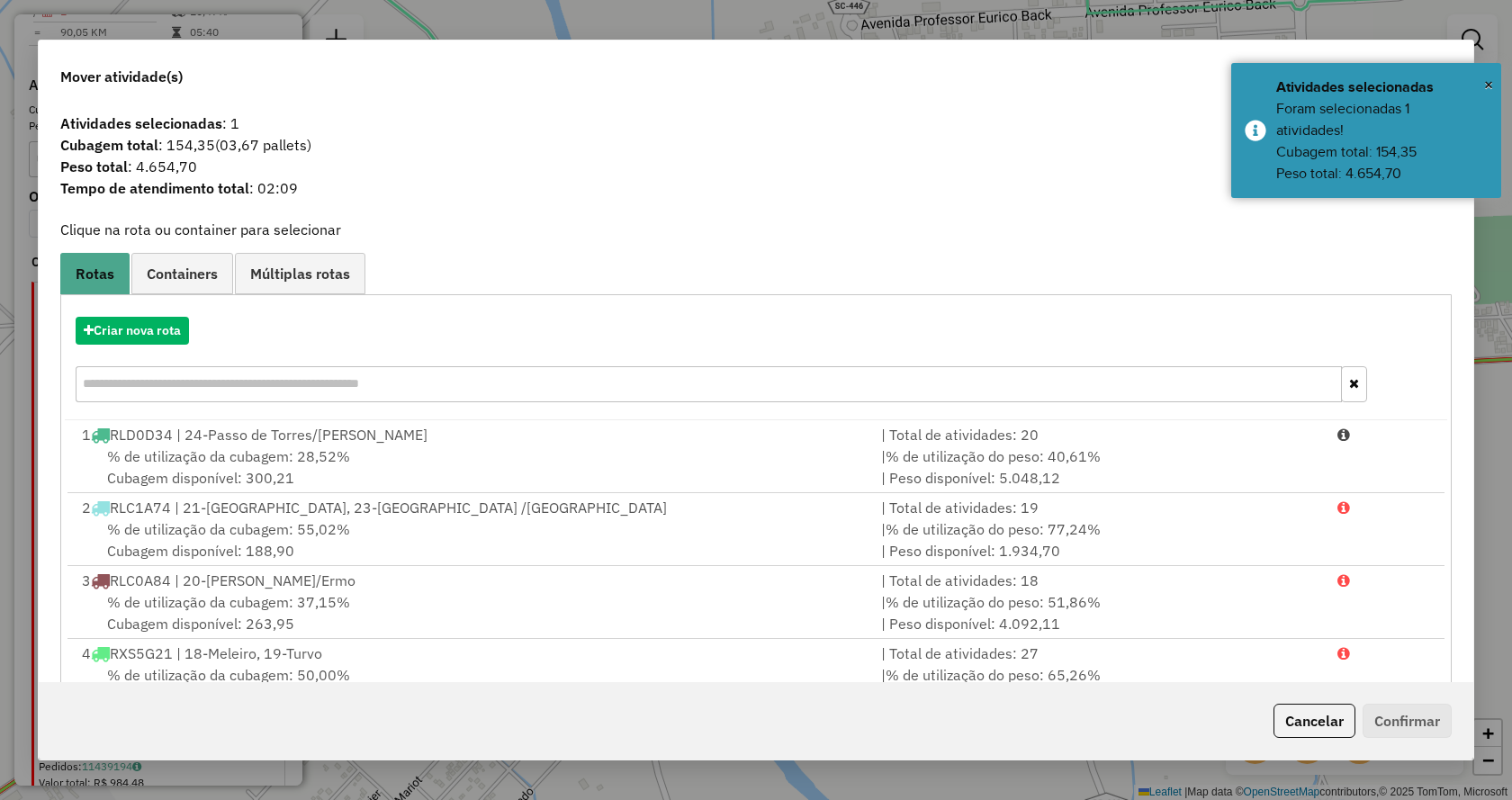
click at [105, 313] on div "Criar nova rota" at bounding box center [756, 362] width 1382 height 118
click at [192, 321] on div "Criar nova rota" at bounding box center [756, 331] width 1382 height 28
click at [152, 330] on button "Criar nova rota" at bounding box center [132, 331] width 114 height 28
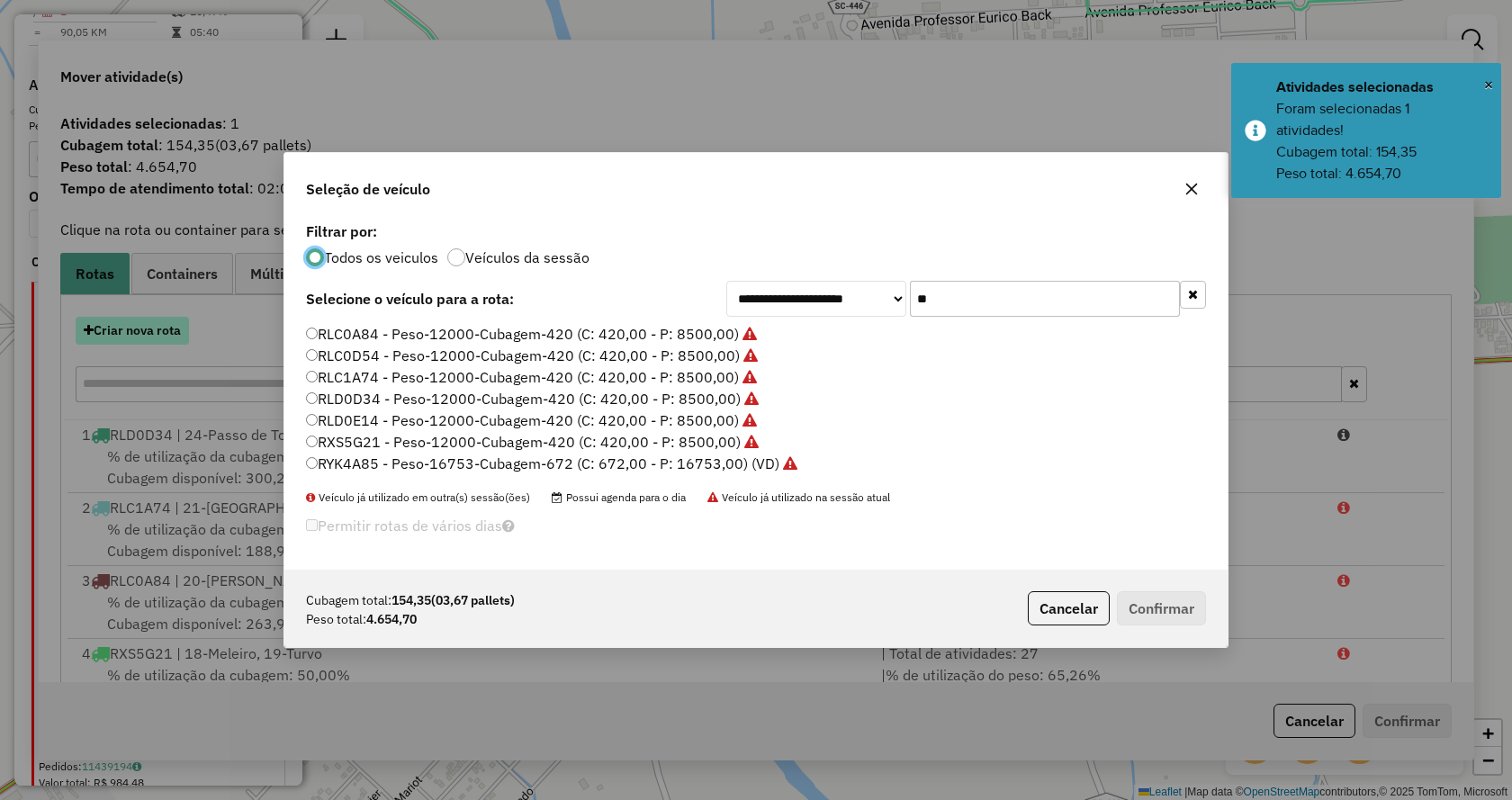
scroll to position [11, 6]
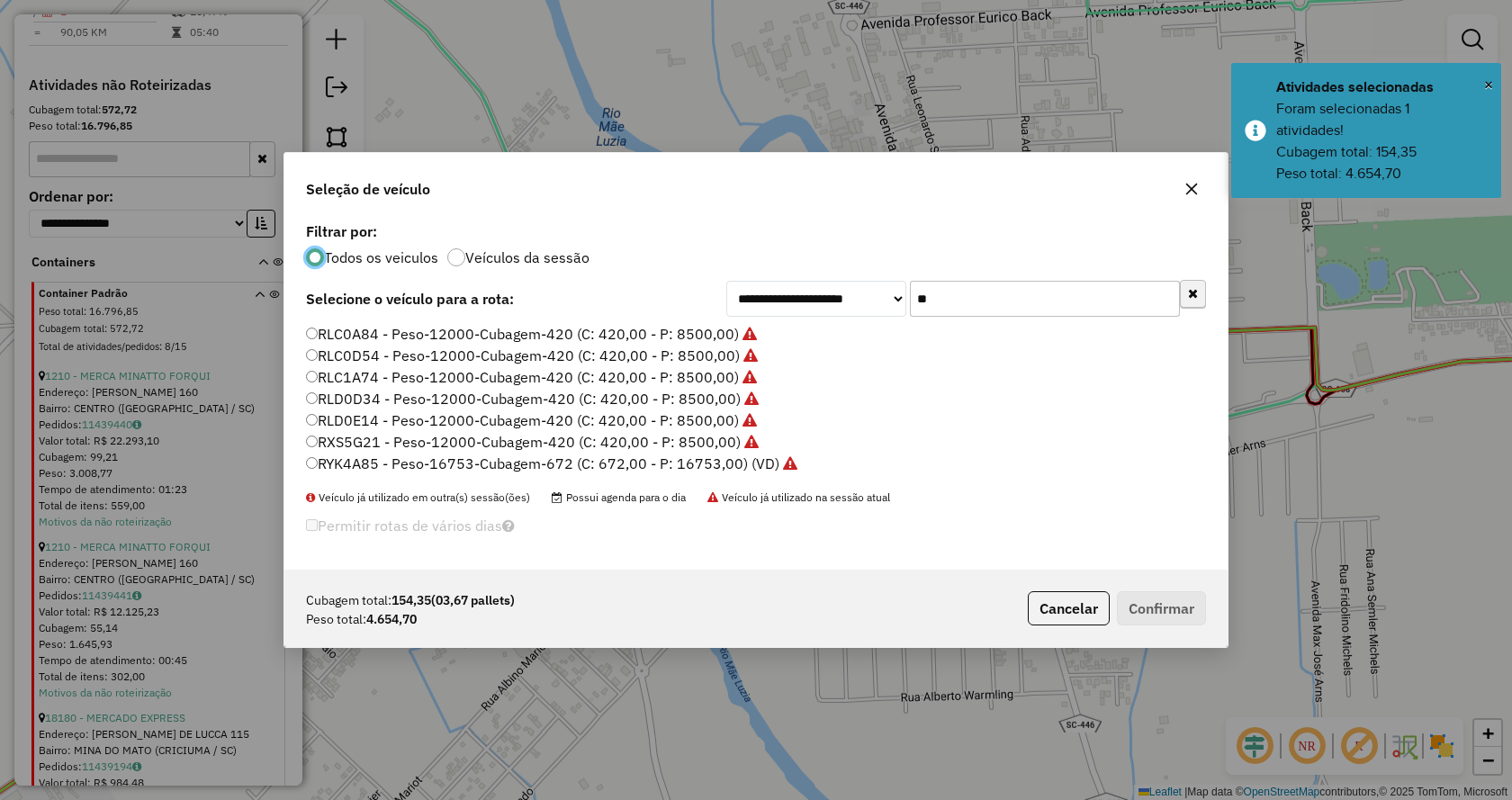
click at [1205, 302] on div "**********" at bounding box center [756, 395] width 943 height 353
click at [1198, 302] on button "button" at bounding box center [1192, 295] width 26 height 28
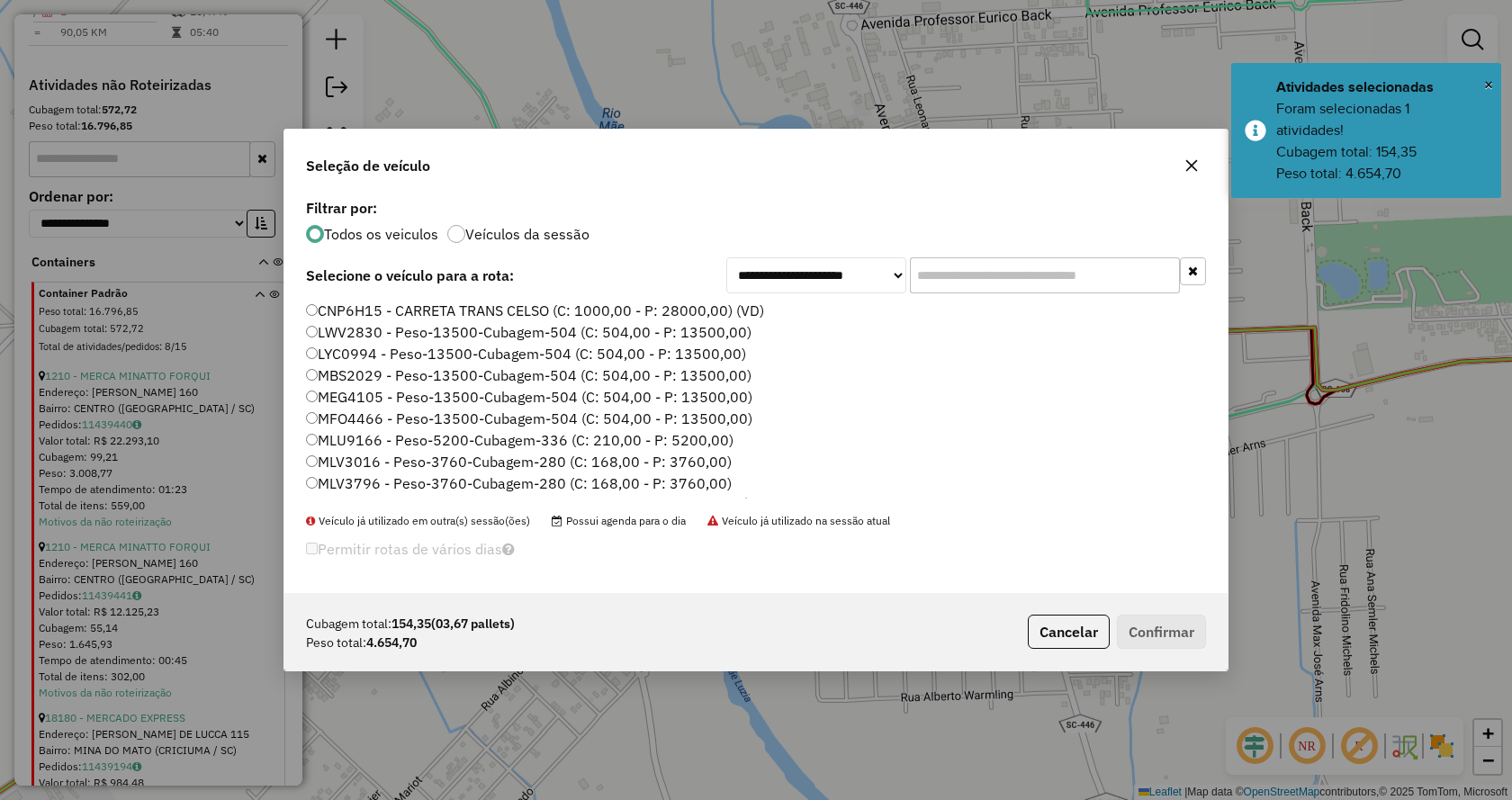
drag, startPoint x: 1129, startPoint y: 273, endPoint x: 1145, endPoint y: 297, distance: 28.8
click at [1129, 273] on input "text" at bounding box center [1045, 275] width 270 height 36
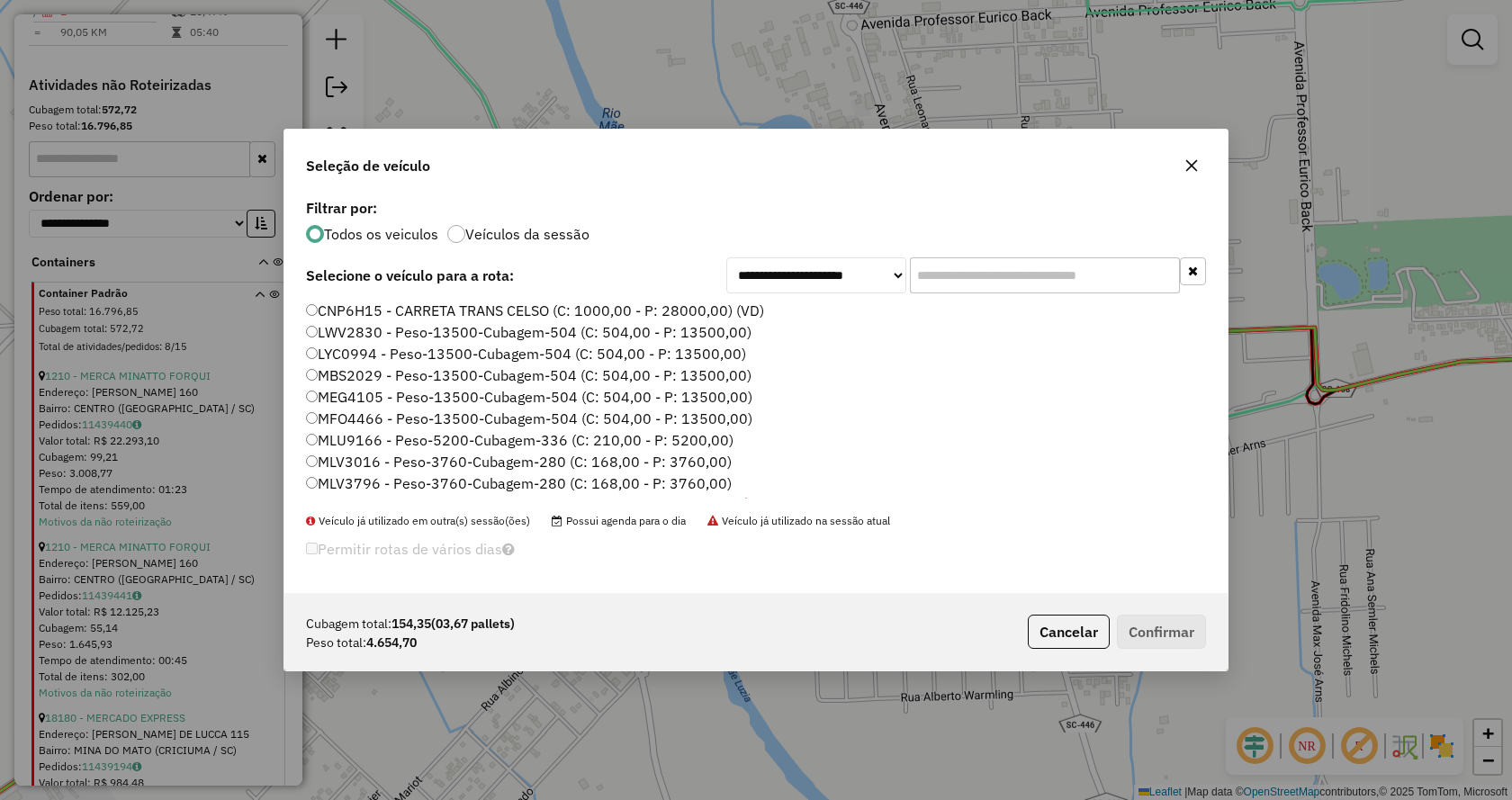
click at [1091, 276] on input "text" at bounding box center [1045, 275] width 270 height 36
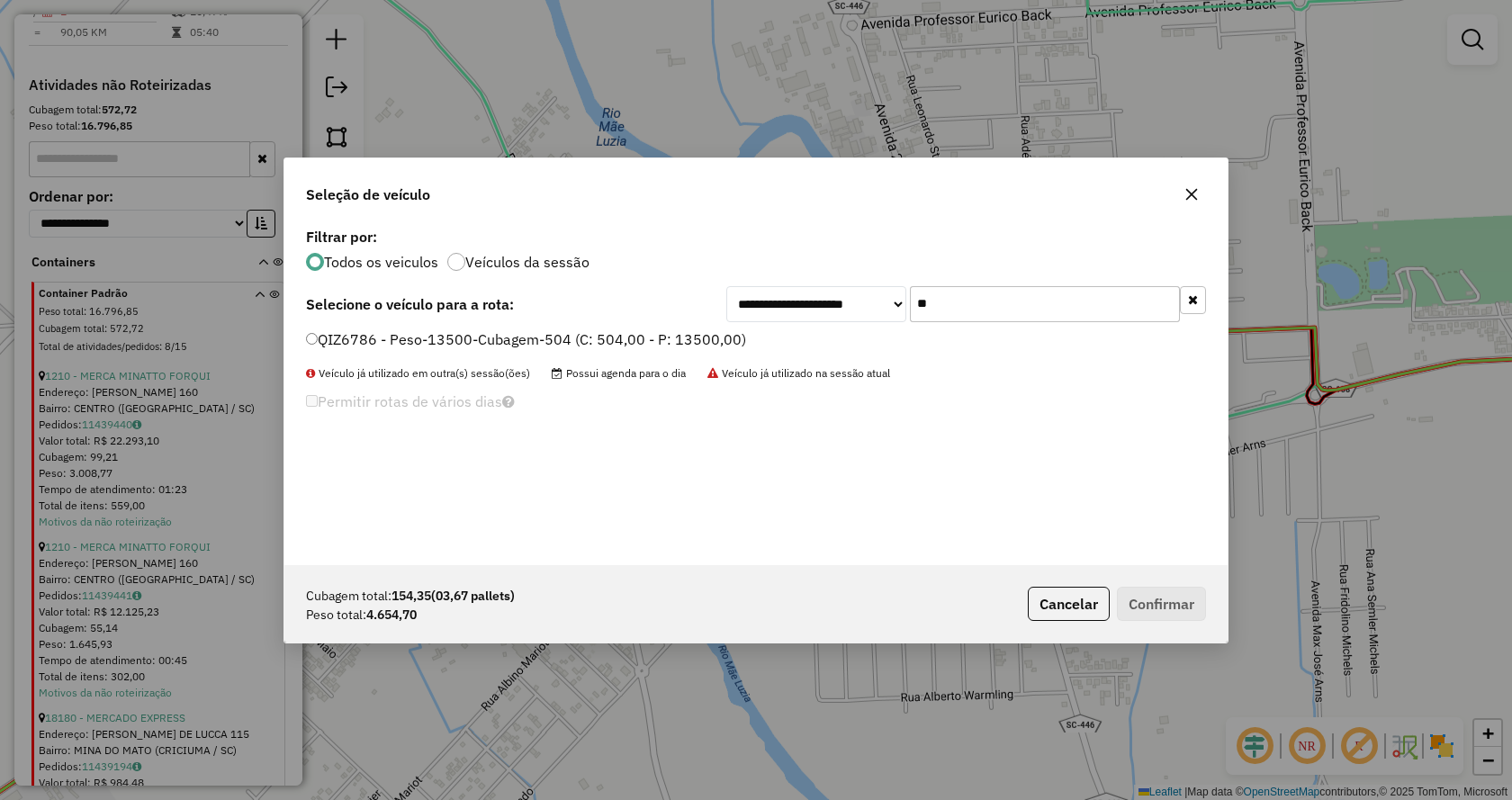
type input "**"
click at [700, 335] on label "QIZ6786 - Peso-13500-Cubagem-504 (C: 504,00 - P: 13500,00)" at bounding box center [527, 340] width 440 height 22
click at [1134, 606] on button "Confirmar" at bounding box center [1161, 603] width 89 height 34
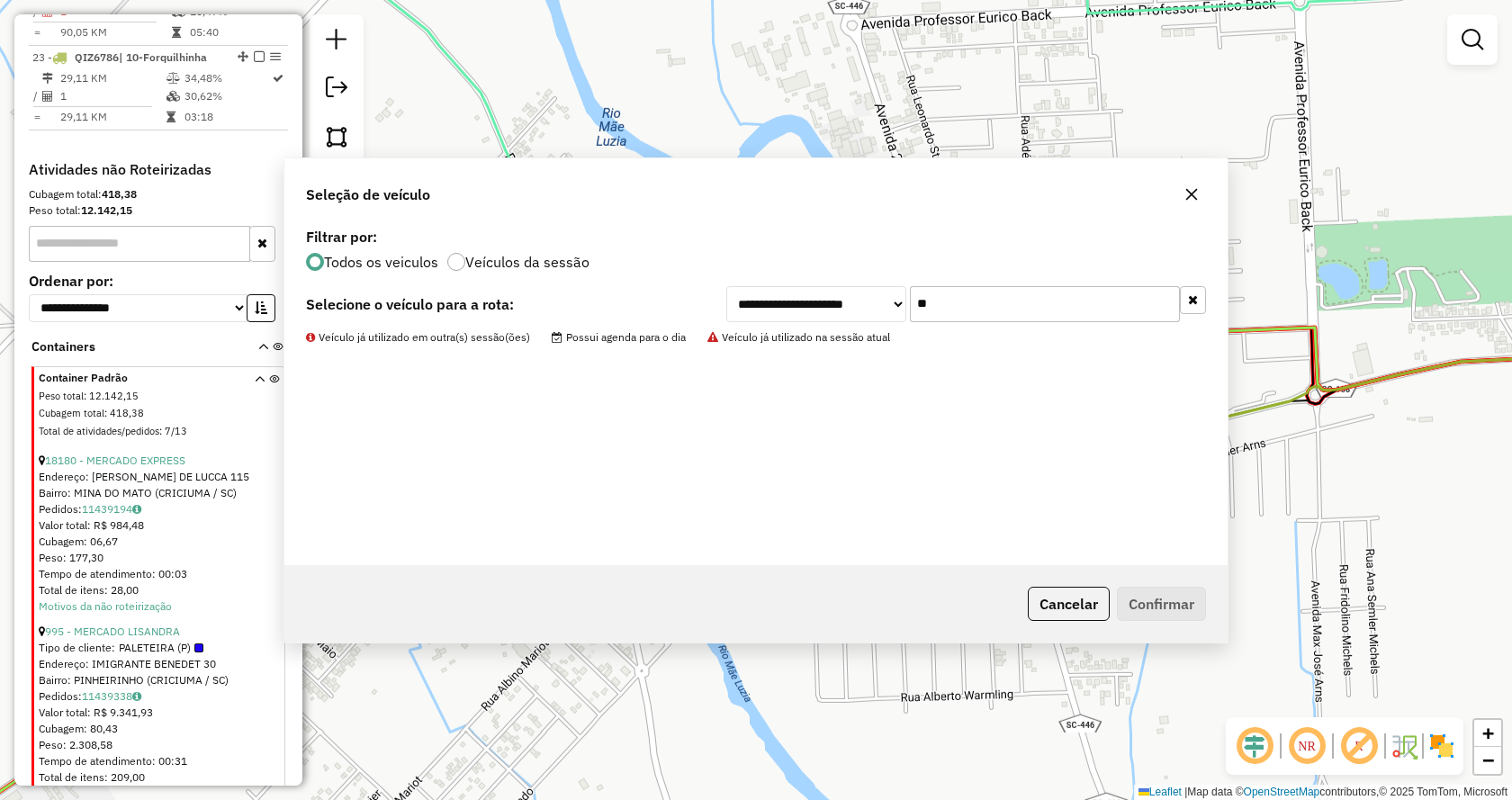
scroll to position [2968, 0]
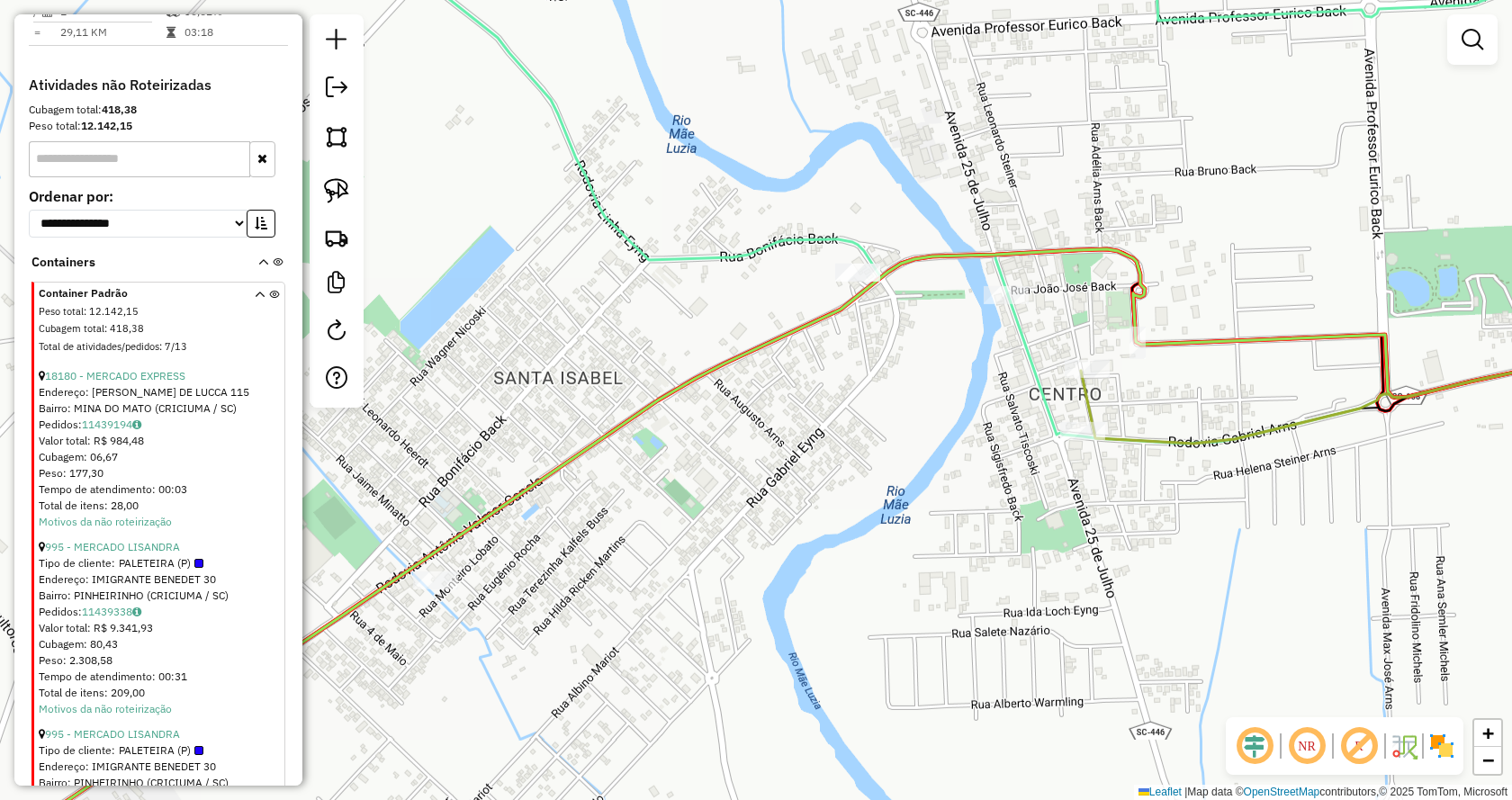
drag, startPoint x: 570, startPoint y: 497, endPoint x: 706, endPoint y: 463, distance: 140.2
click at [702, 464] on div "Janela de atendimento Grade de atendimento Capacidade Transportadoras Veículos …" at bounding box center [756, 400] width 1512 height 800
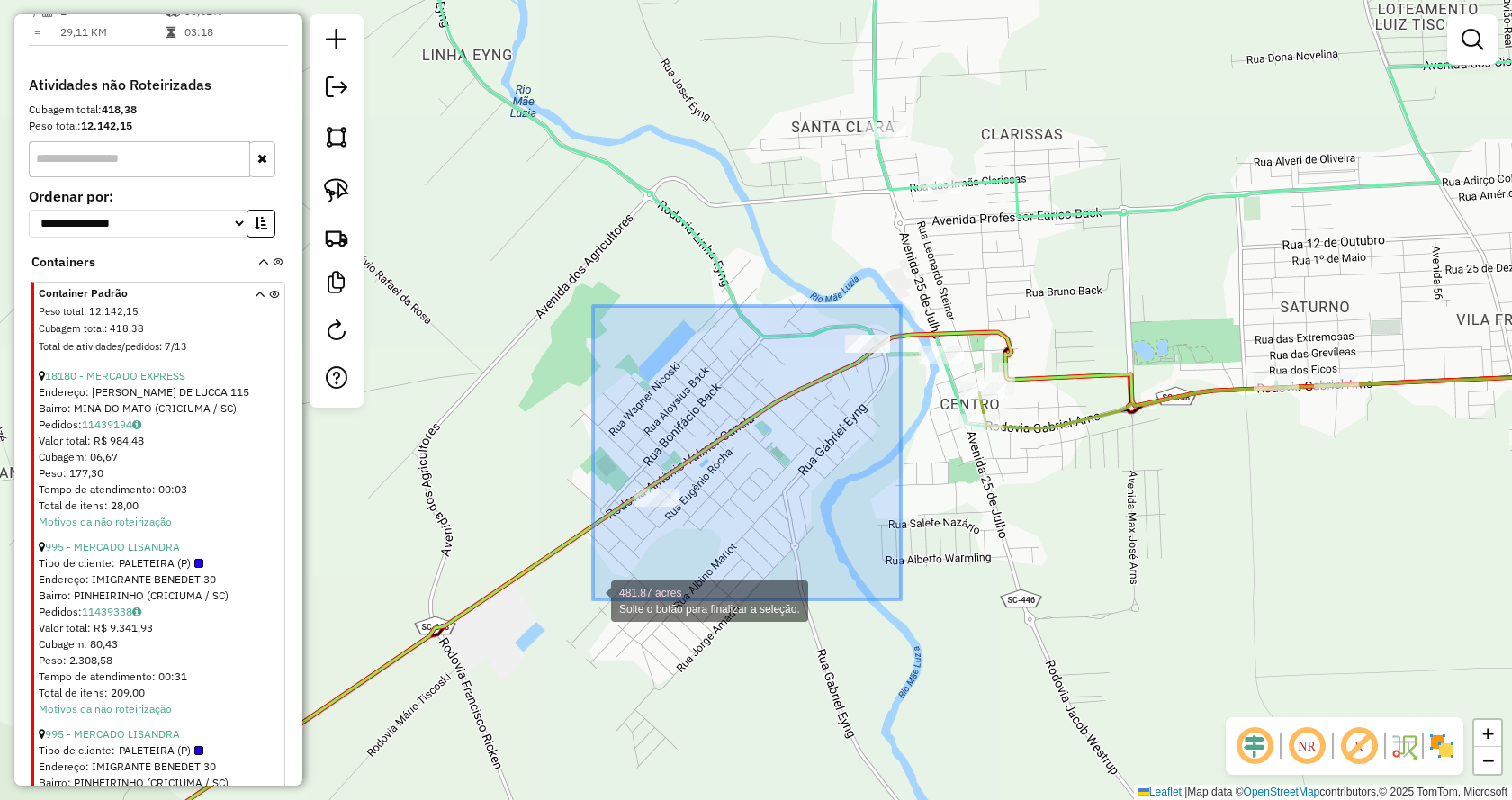
drag, startPoint x: 900, startPoint y: 306, endPoint x: 593, endPoint y: 599, distance: 424.4
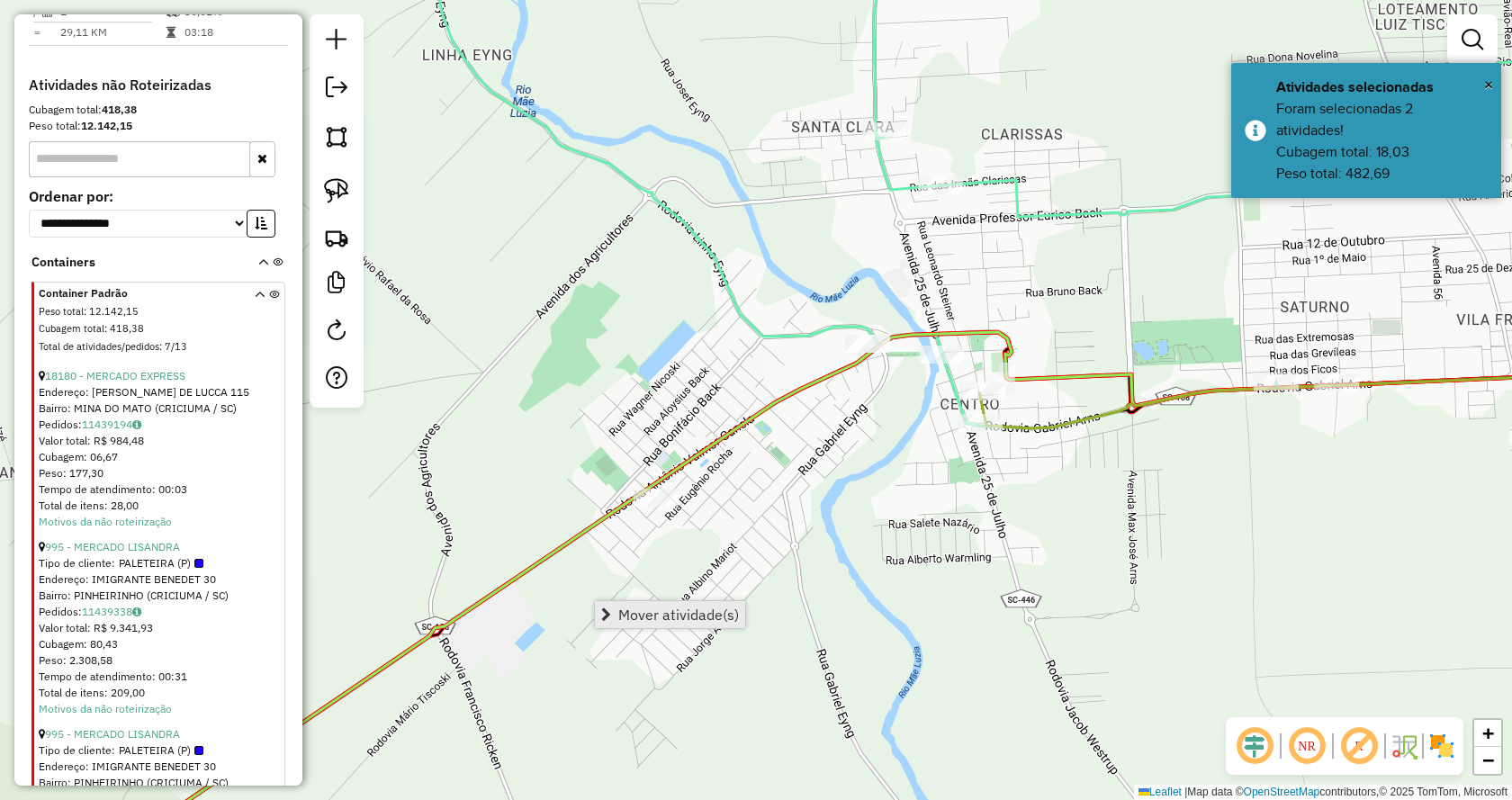
click at [710, 608] on span "Mover atividade(s)" at bounding box center [678, 615] width 120 height 15
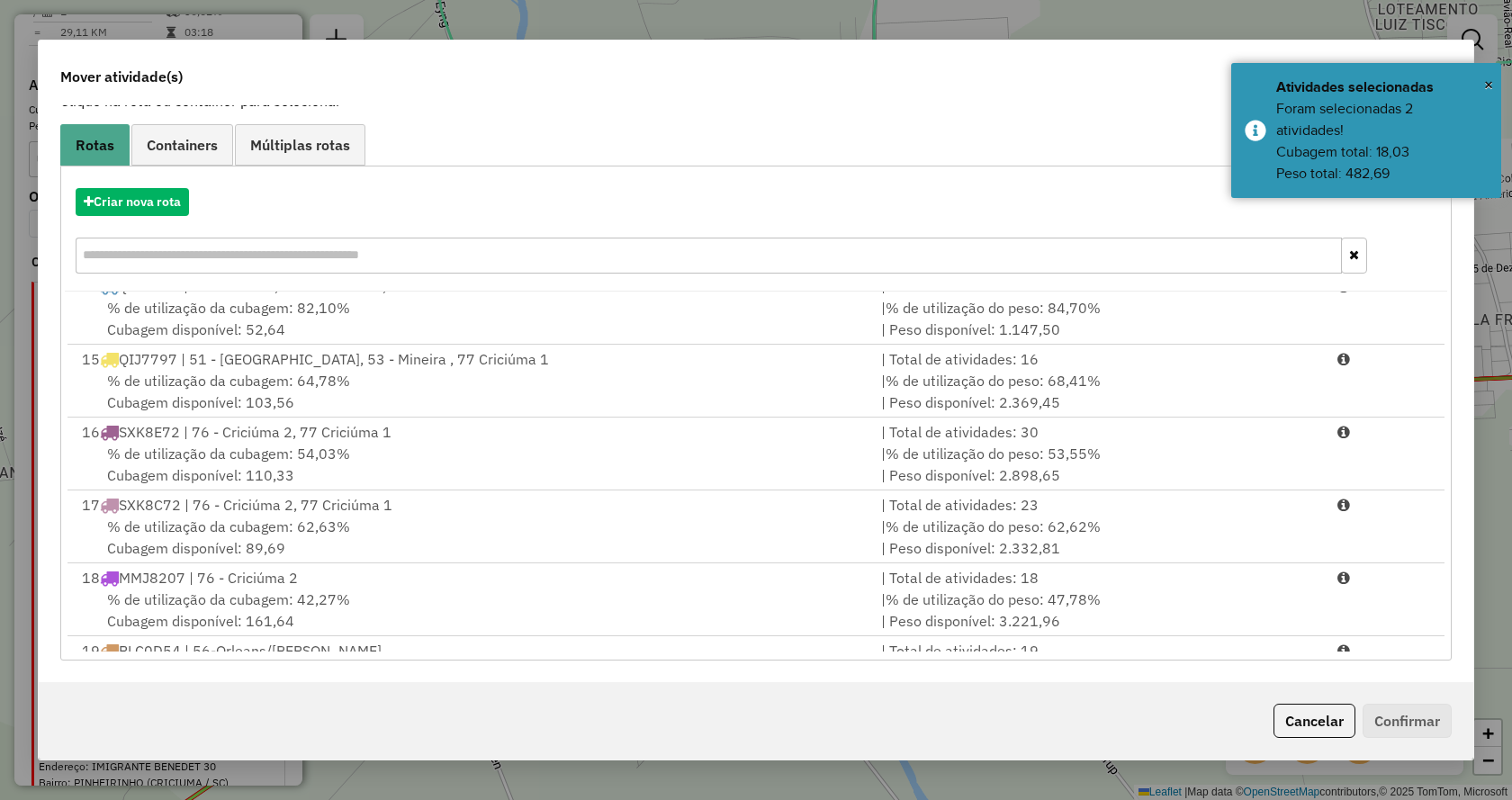
scroll to position [1317, 0]
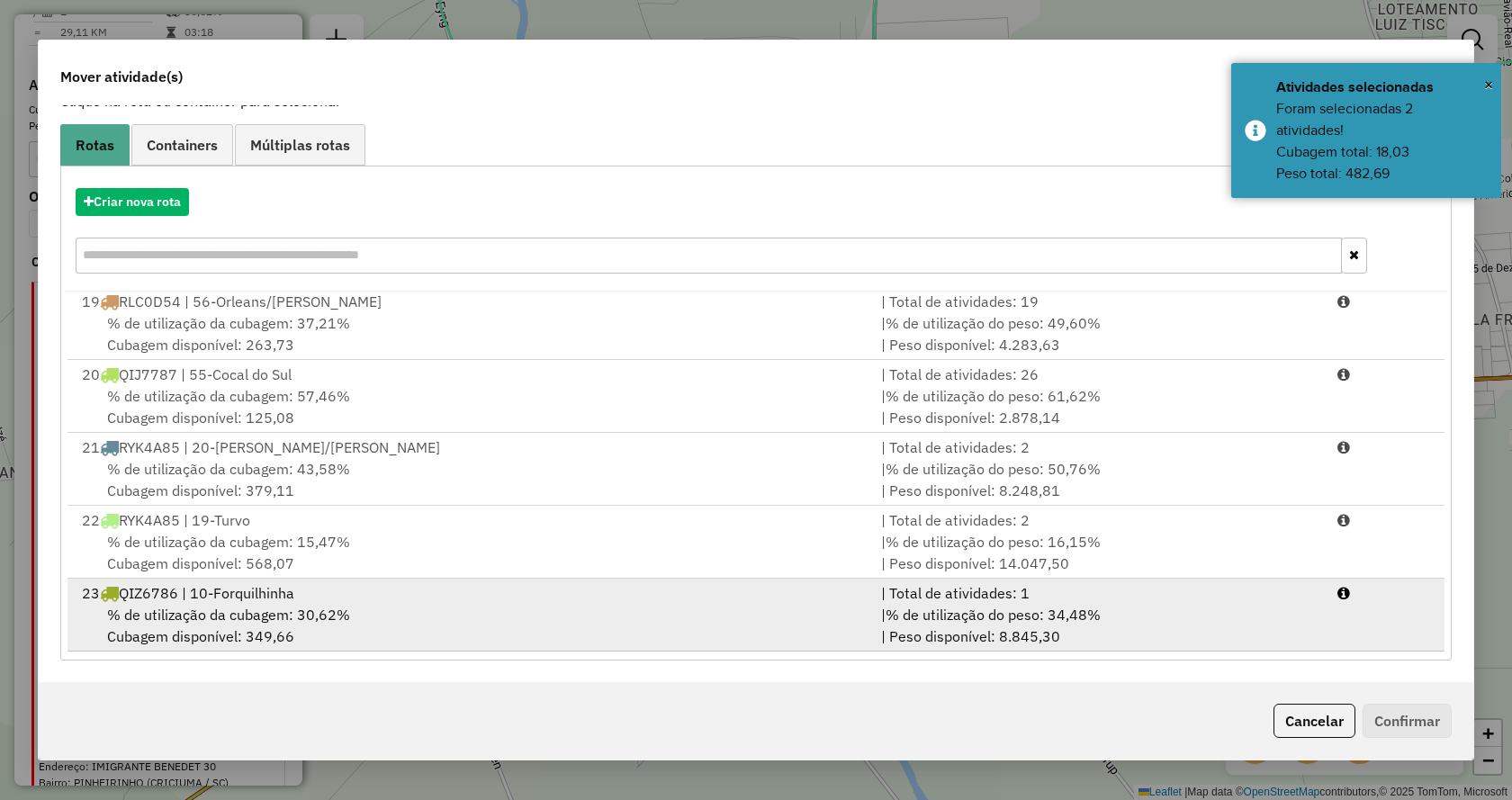
click at [1320, 622] on li "23 QIZ6786 | 10-Forquilhinha | Total de atividades: 1 % de utilização da cubage…" at bounding box center [756, 615] width 1377 height 72
click at [1320, 622] on li "23 QIZ6786 | 10-Forquilhinha | Total de atividades: 1 % de utilização da cubage…" at bounding box center [756, 616] width 1377 height 75
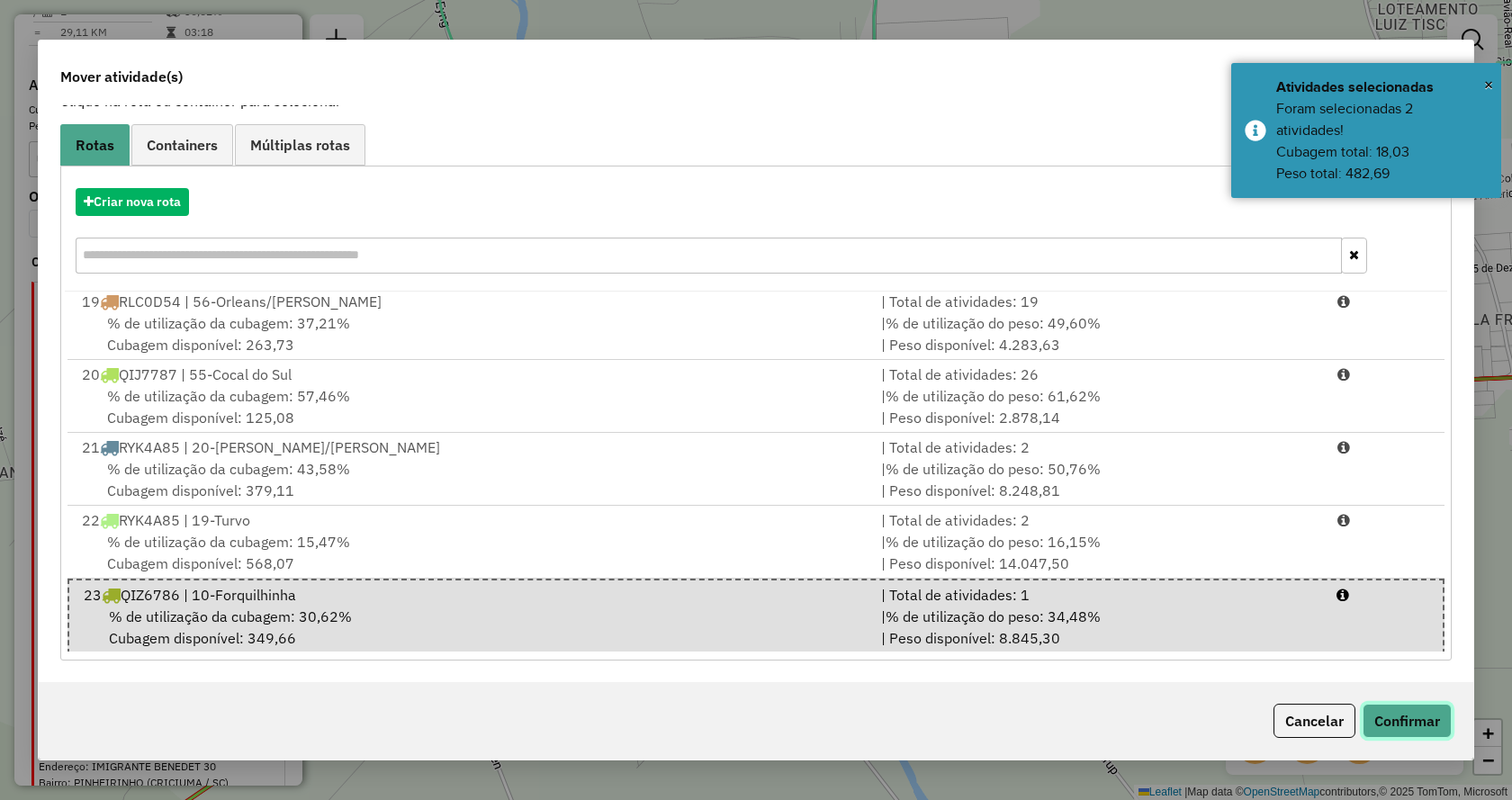
click at [1399, 716] on button "Confirmar" at bounding box center [1406, 721] width 89 height 34
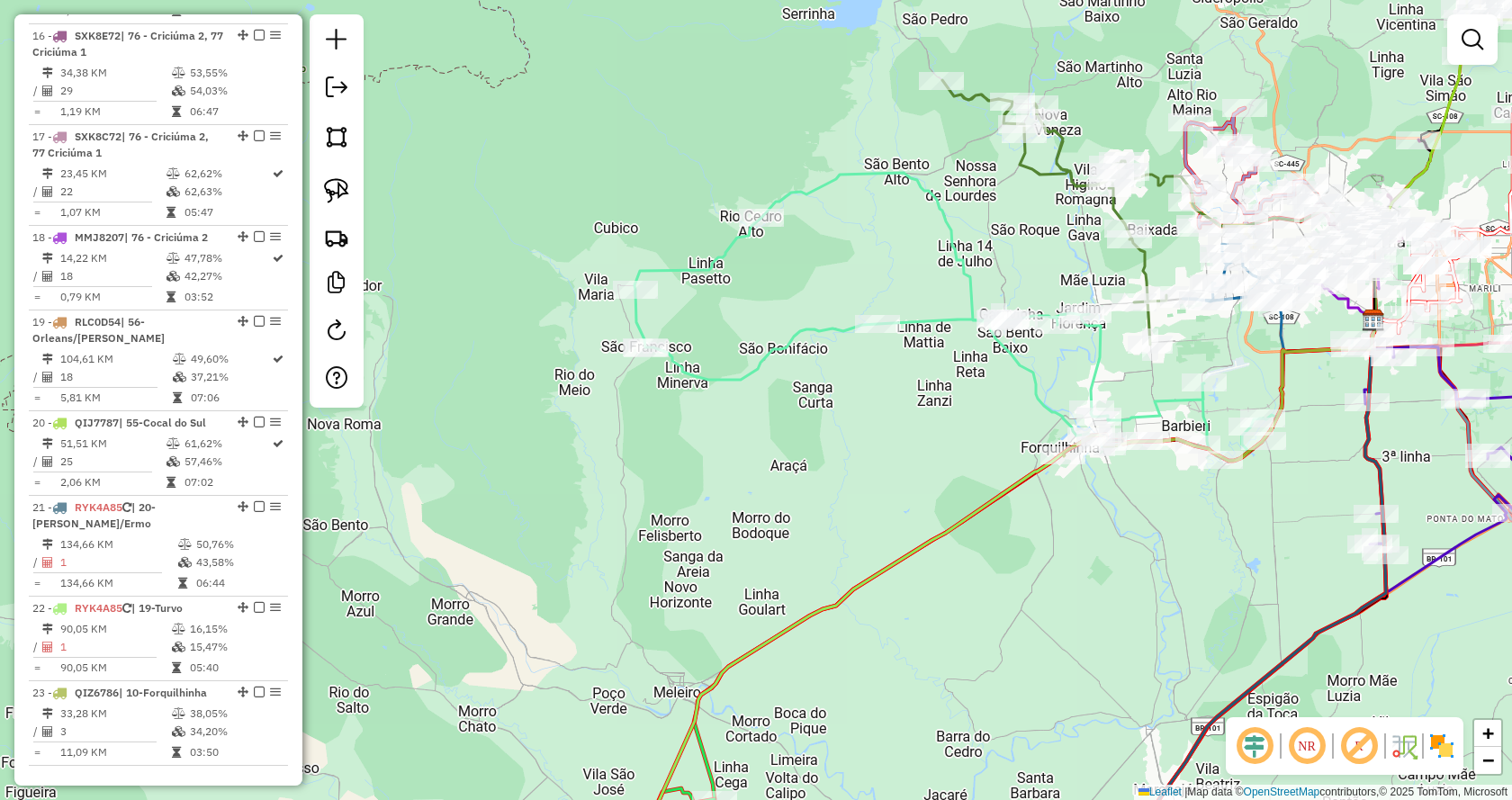
scroll to position [2338, 0]
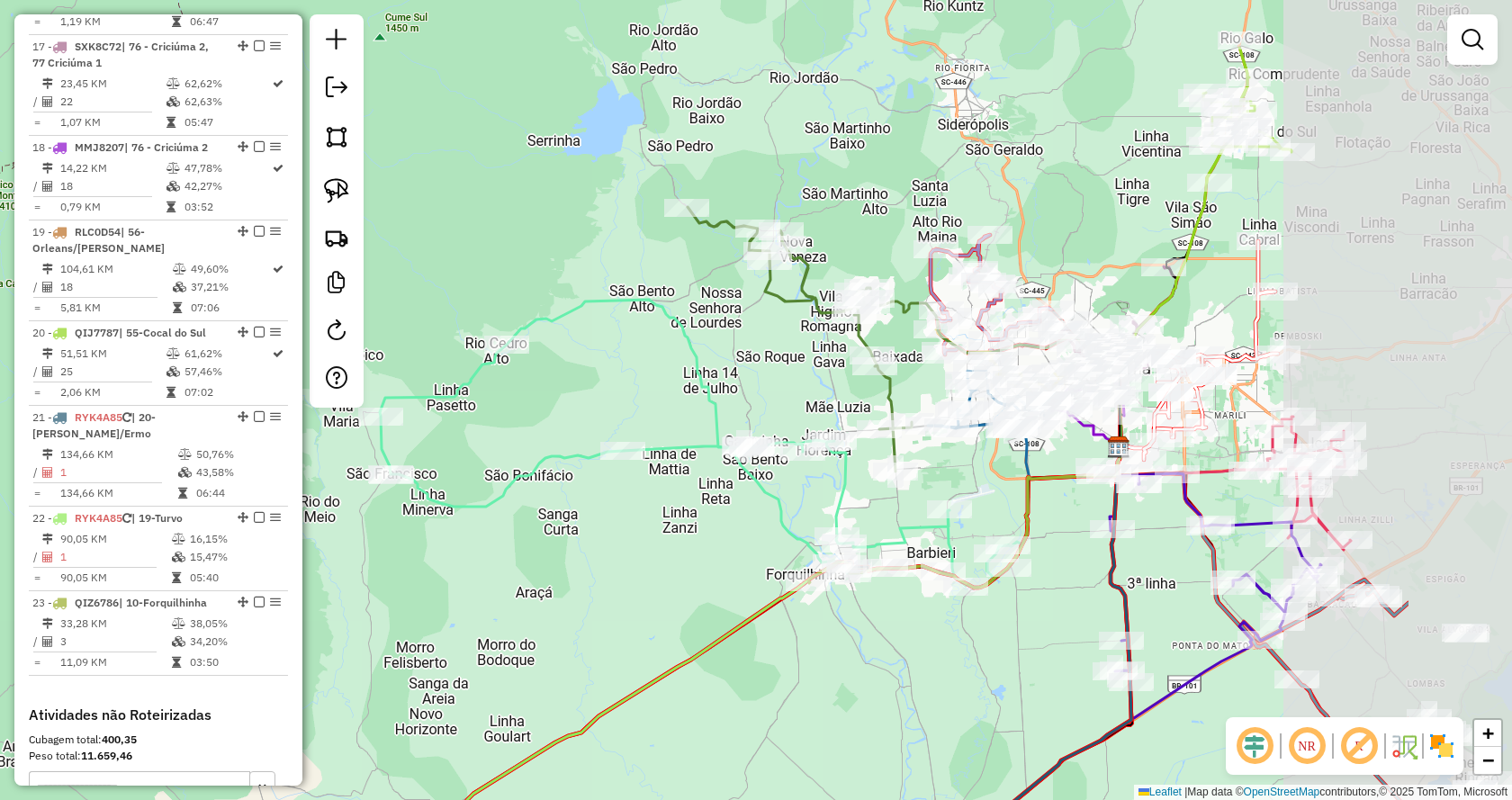
drag, startPoint x: 1318, startPoint y: 324, endPoint x: 1058, endPoint y: 452, distance: 289.8
click at [1058, 452] on div "Janela de atendimento Grade de atendimento Capacidade Transportadoras Veículos …" at bounding box center [756, 400] width 1512 height 800
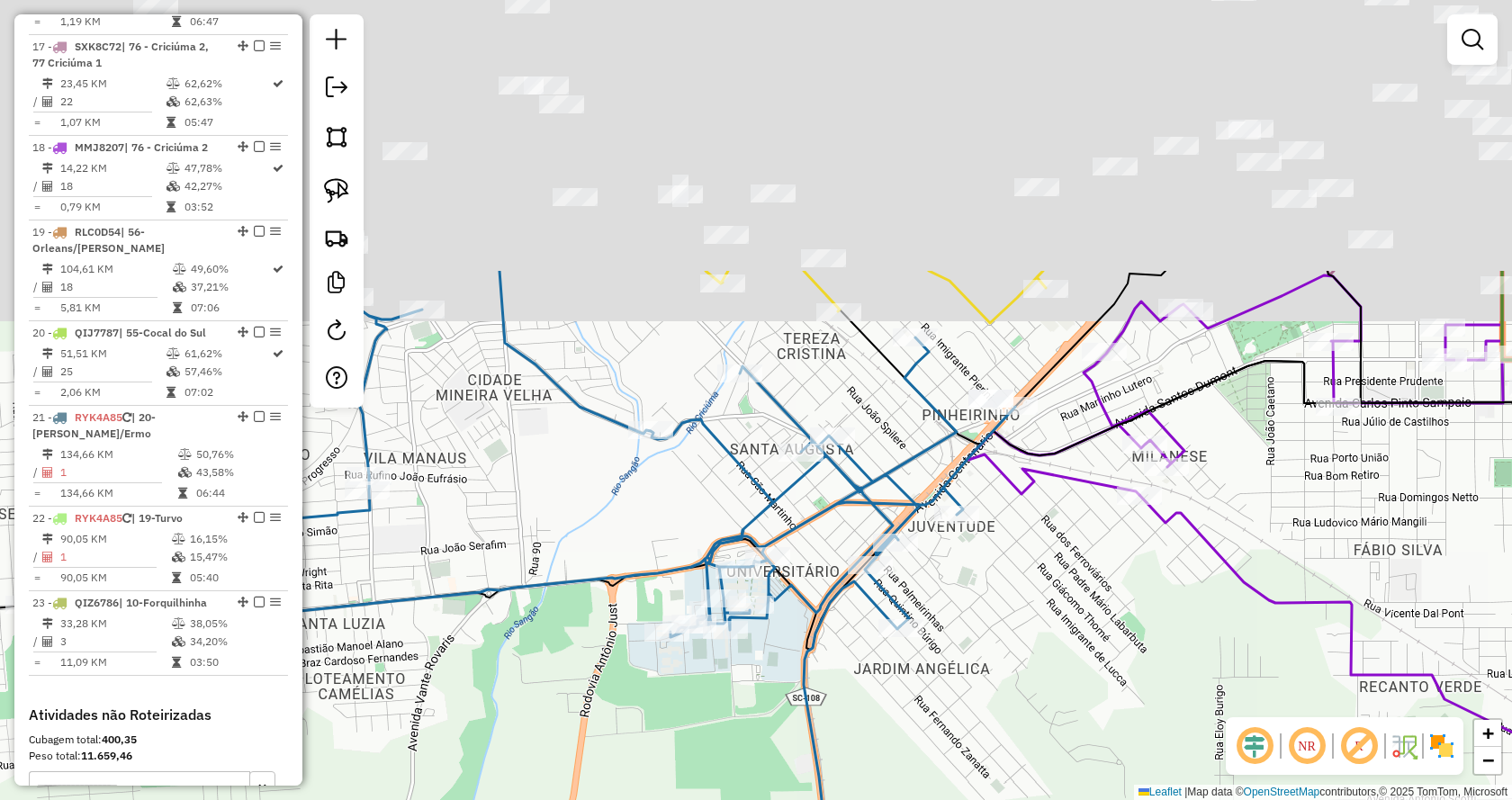
drag, startPoint x: 986, startPoint y: 255, endPoint x: 1047, endPoint y: 606, distance: 356.3
click at [1047, 606] on div "Janela de atendimento Grade de atendimento Capacidade Transportadoras Veículos …" at bounding box center [756, 400] width 1512 height 800
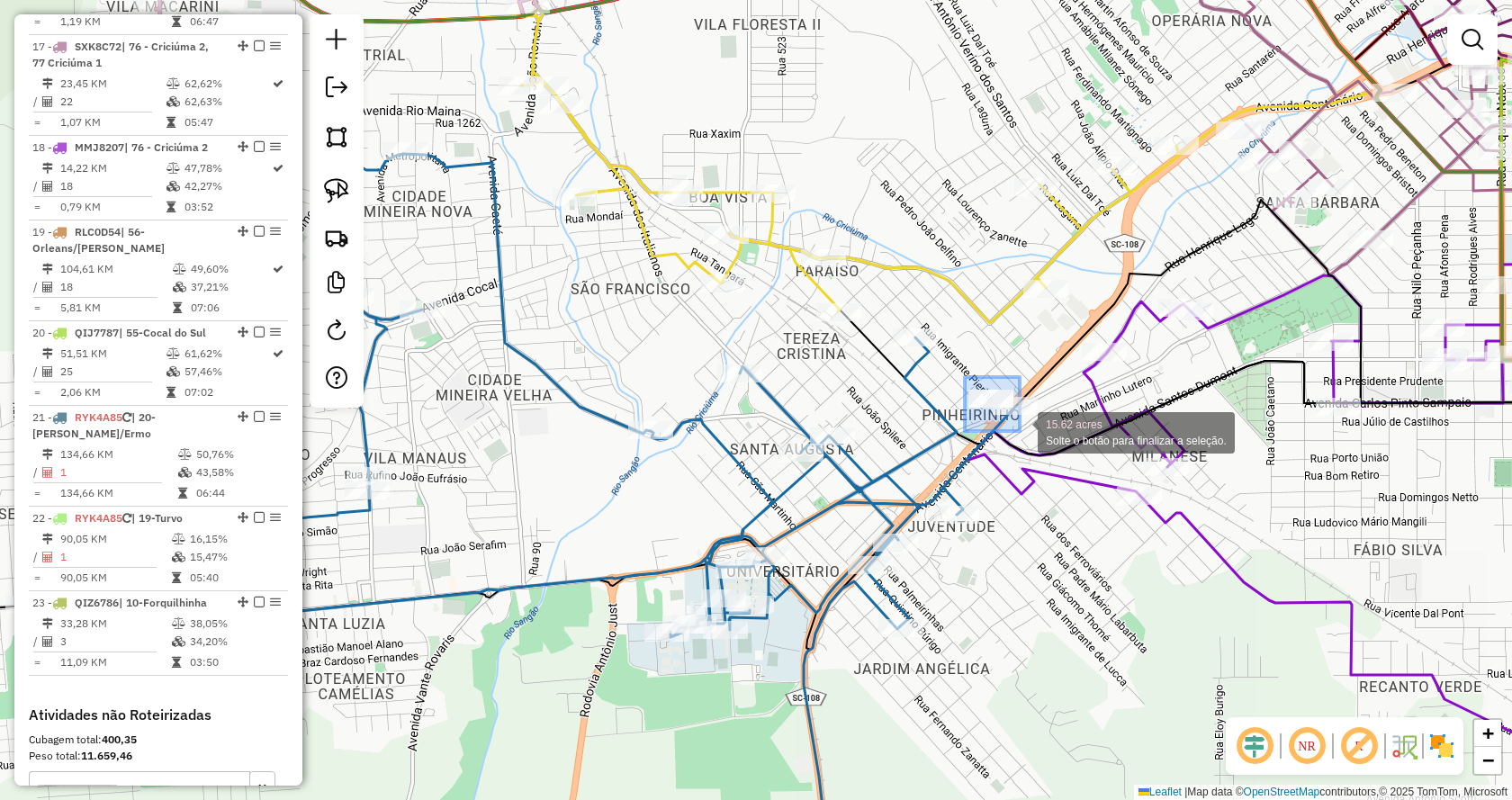
drag, startPoint x: 965, startPoint y: 377, endPoint x: 1020, endPoint y: 431, distance: 77.1
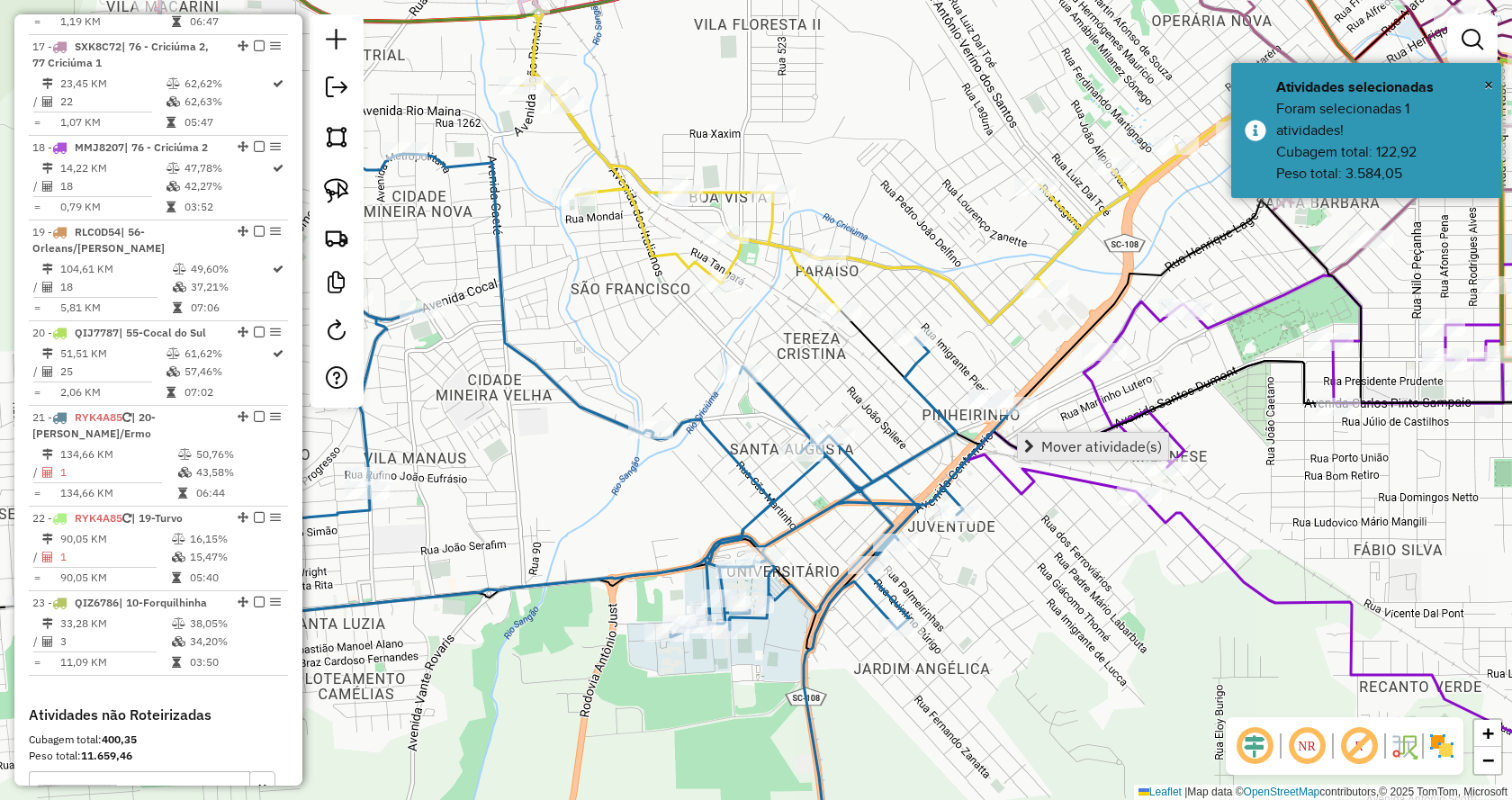
click at [1047, 447] on span "Mover atividade(s)" at bounding box center [1101, 447] width 120 height 15
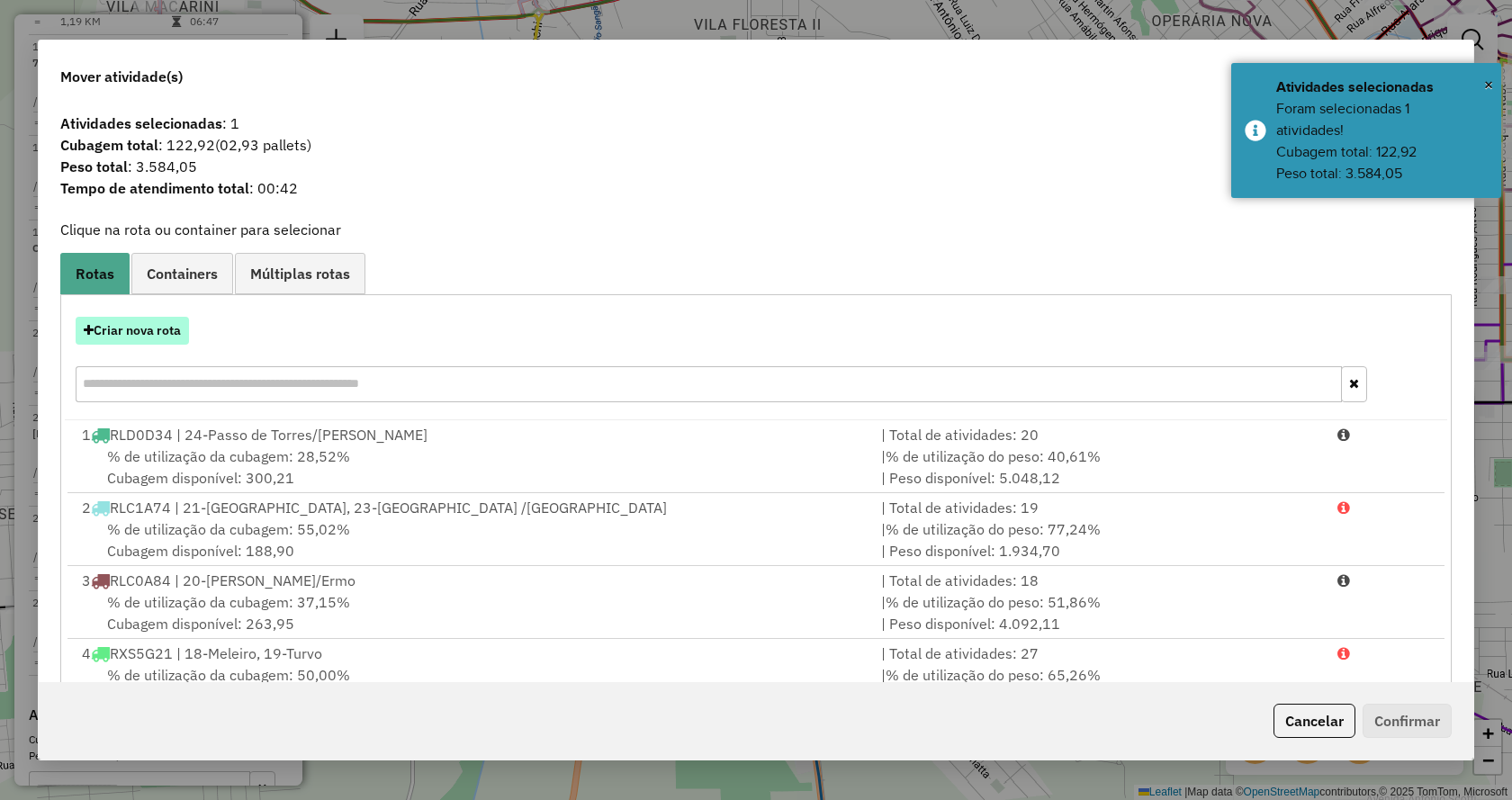
click at [136, 329] on button "Criar nova rota" at bounding box center [132, 331] width 114 height 28
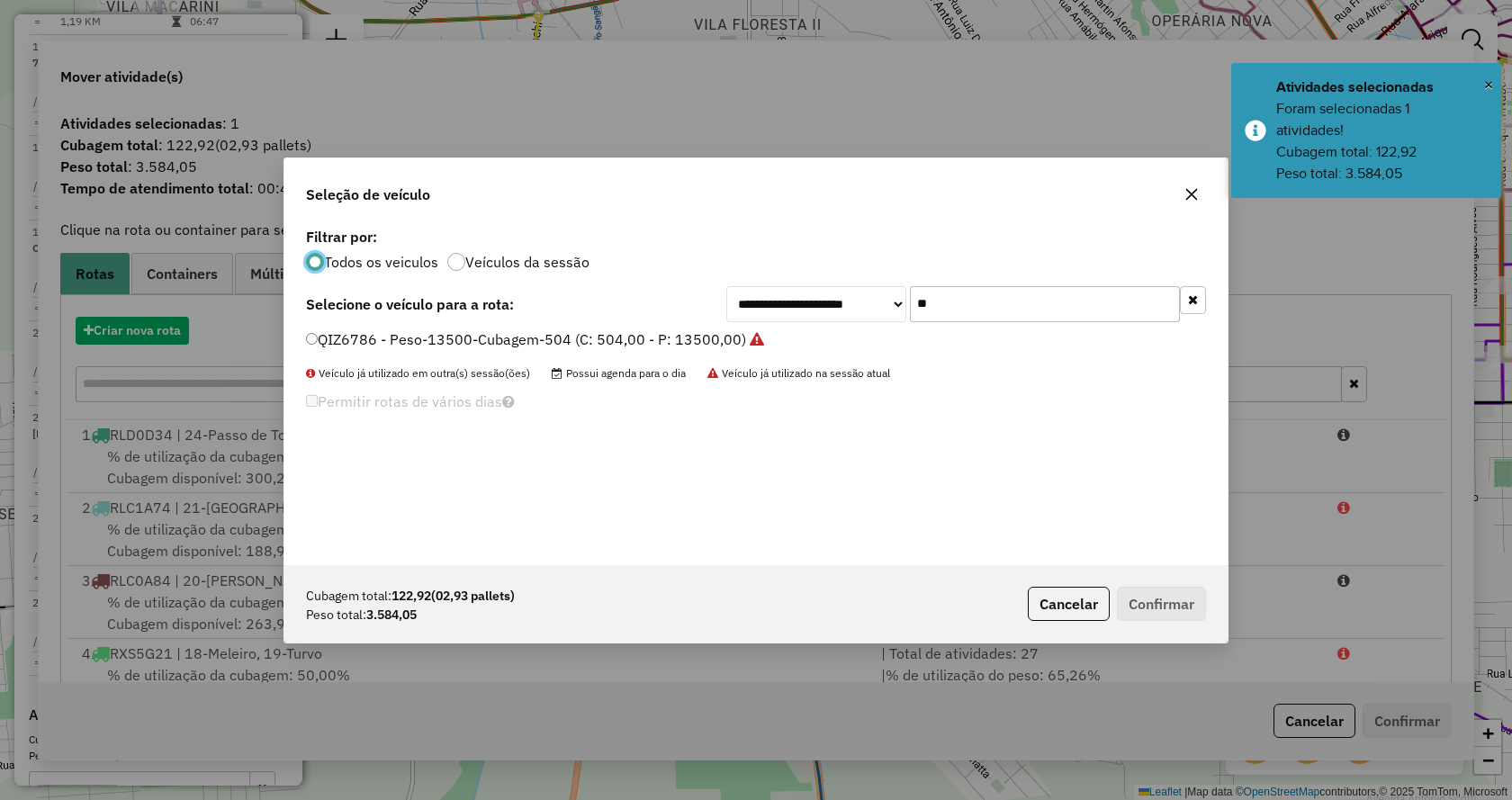
scroll to position [10, 6]
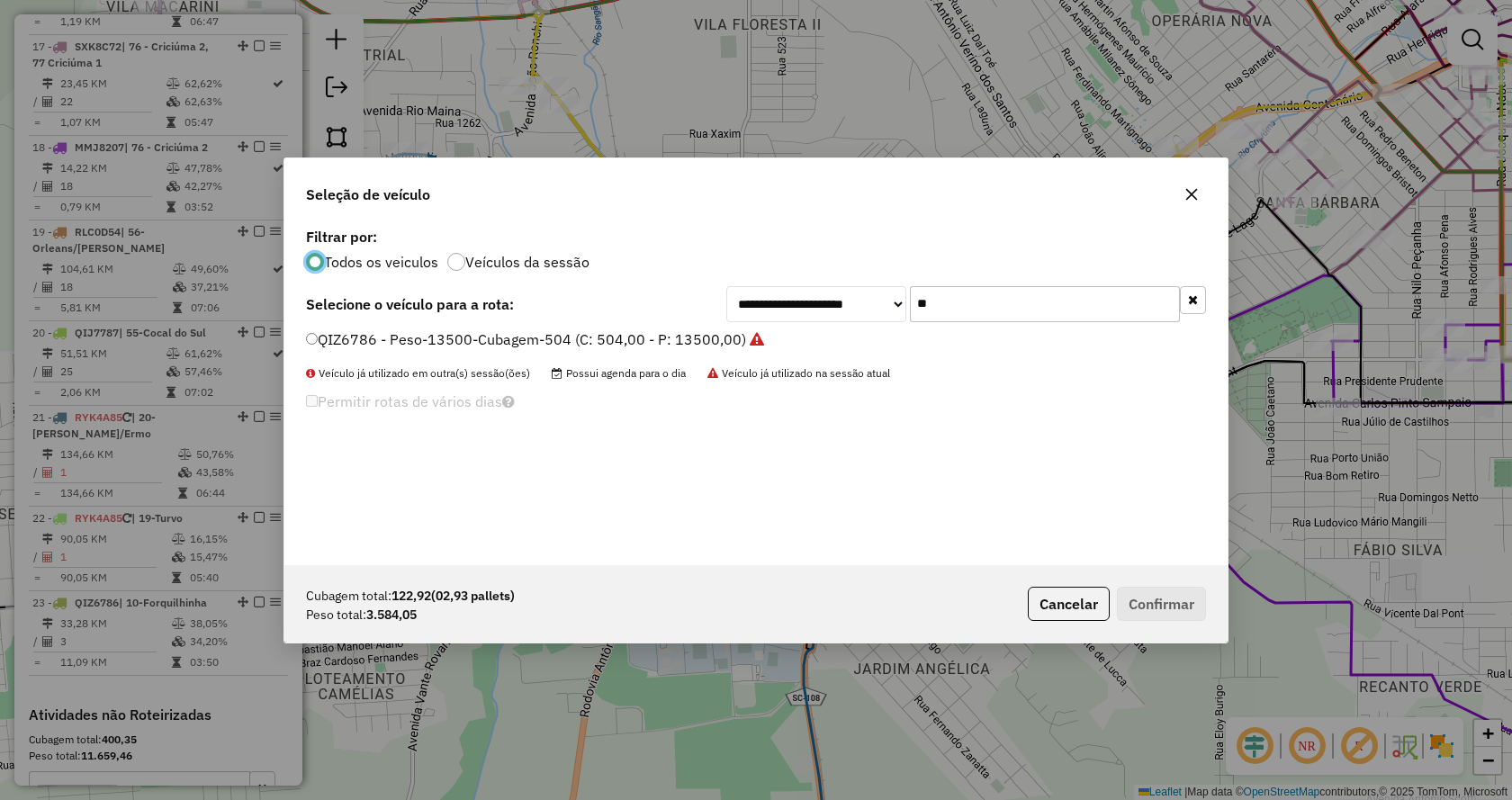
click at [1190, 302] on icon "button" at bounding box center [1193, 300] width 10 height 13
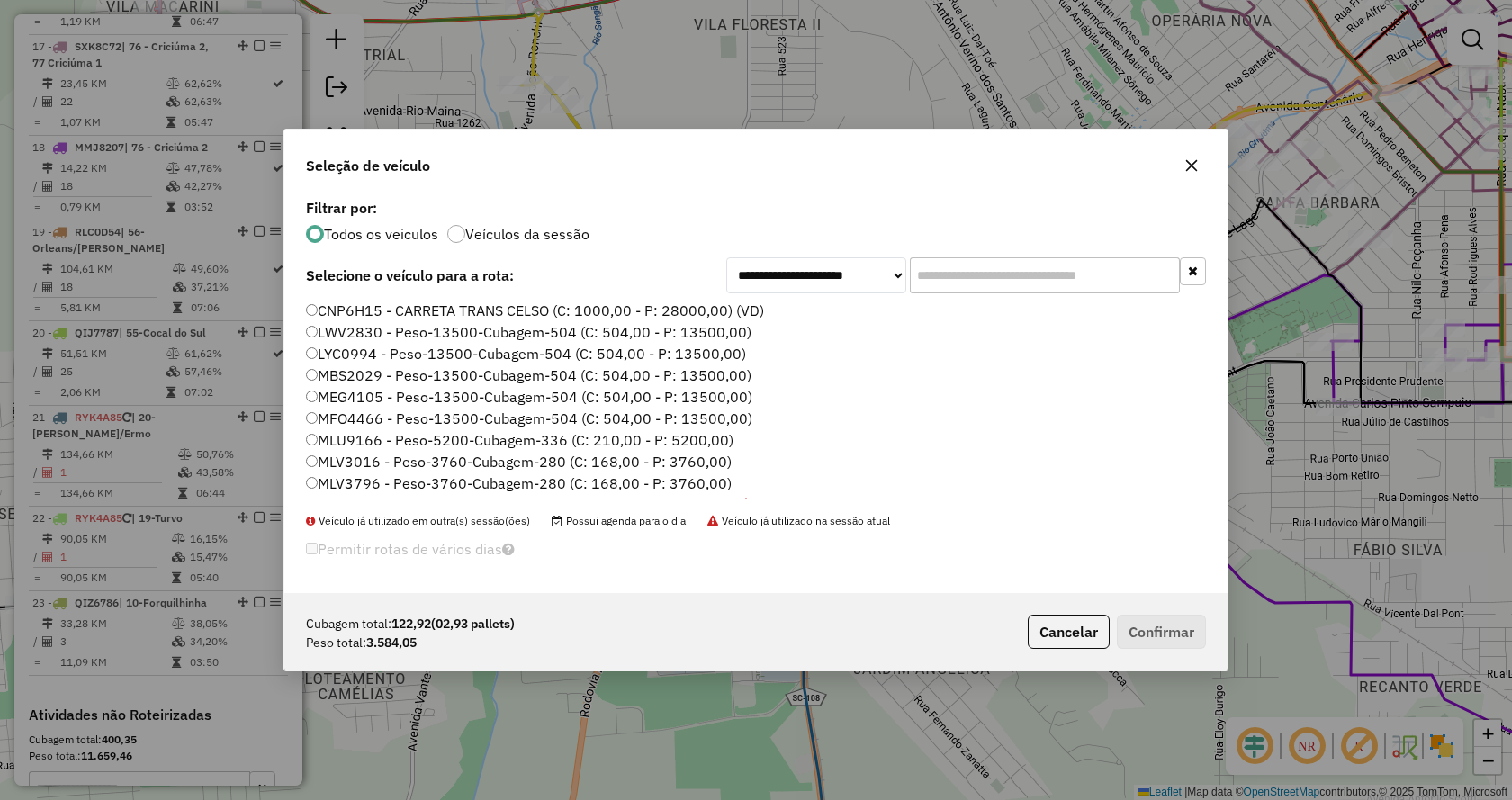
drag, startPoint x: 1111, startPoint y: 277, endPoint x: 1117, endPoint y: 294, distance: 18.0
click at [1111, 277] on input "text" at bounding box center [1045, 275] width 270 height 36
click at [1100, 276] on input "text" at bounding box center [1045, 275] width 270 height 36
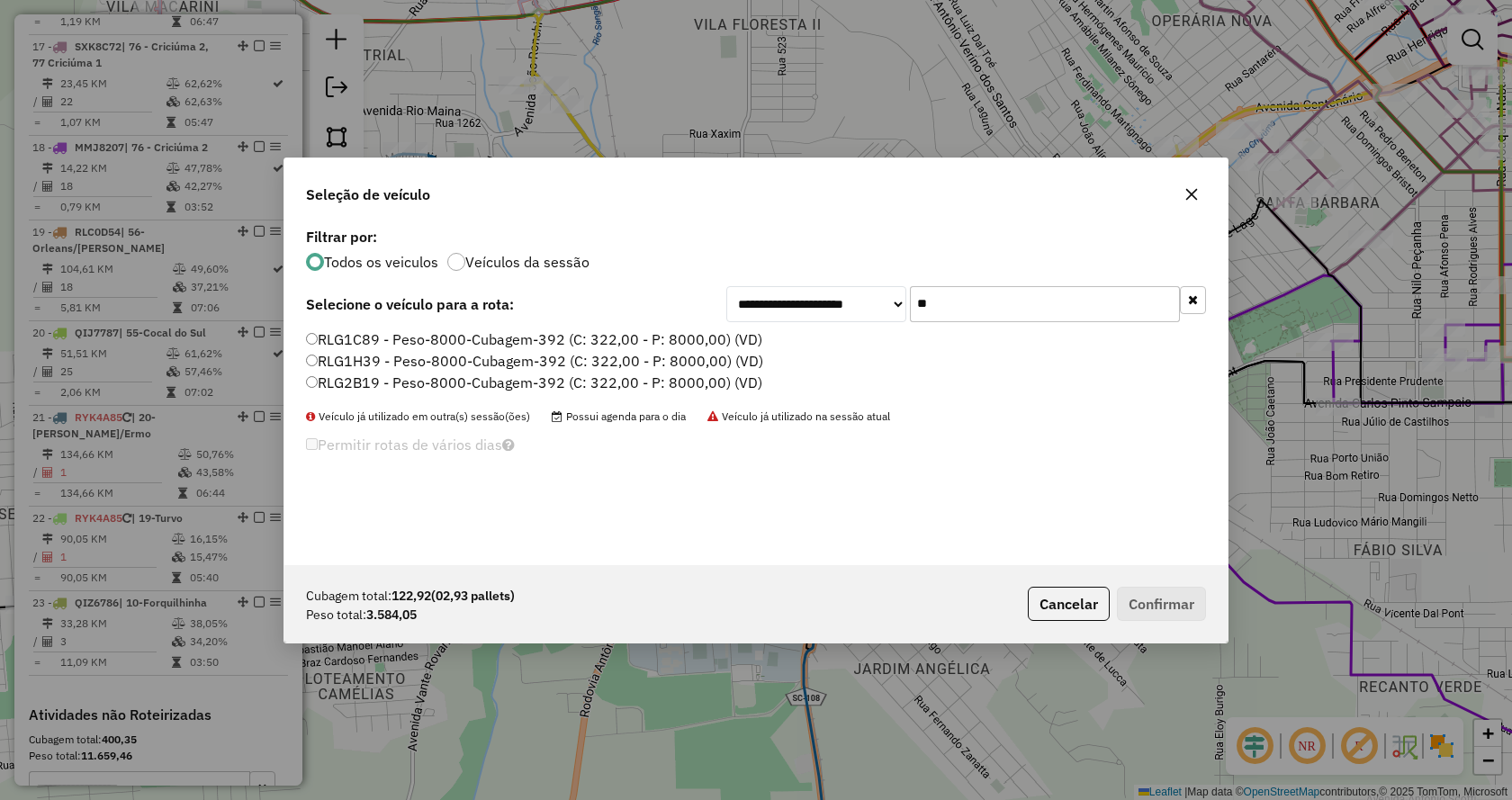
type input "**"
click at [682, 361] on label "RLG1H39 - Peso-8000-Cubagem-392 (C: 322,00 - P: 8000,00) (VD)" at bounding box center [534, 361] width 457 height 22
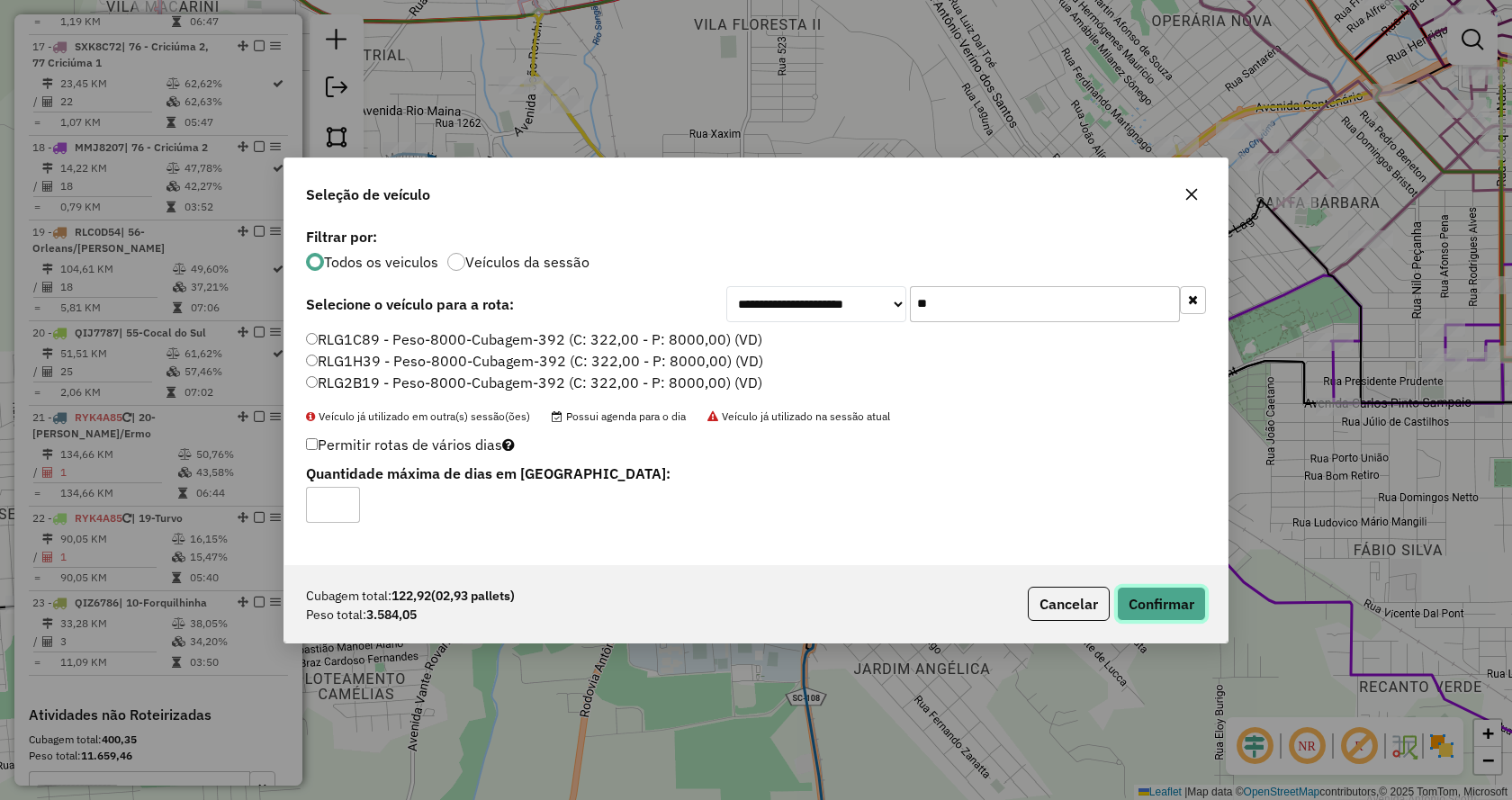
click at [1132, 598] on button "Confirmar" at bounding box center [1161, 603] width 89 height 34
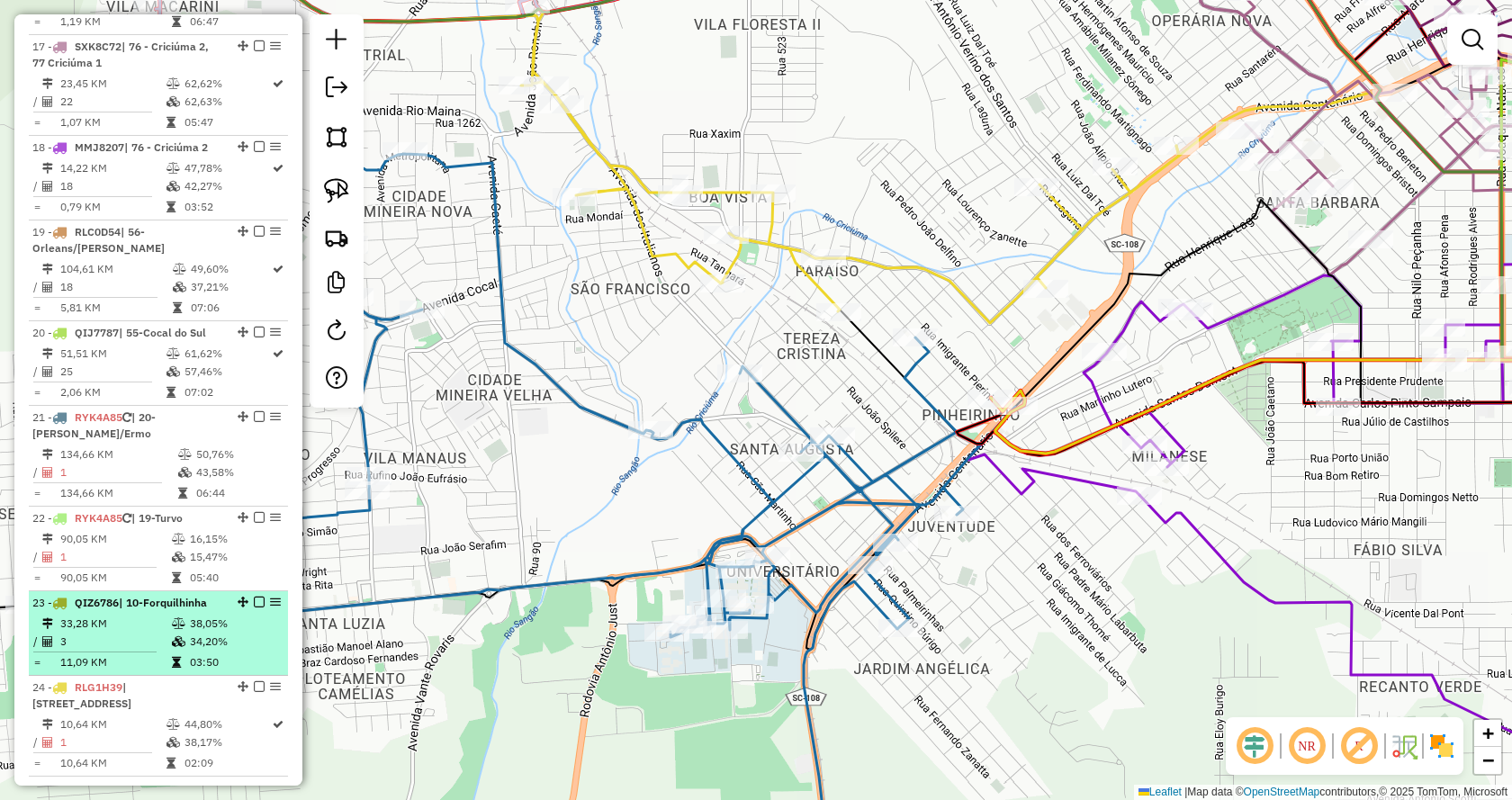
click at [117, 633] on td "3" at bounding box center [115, 641] width 112 height 18
select select "*********"
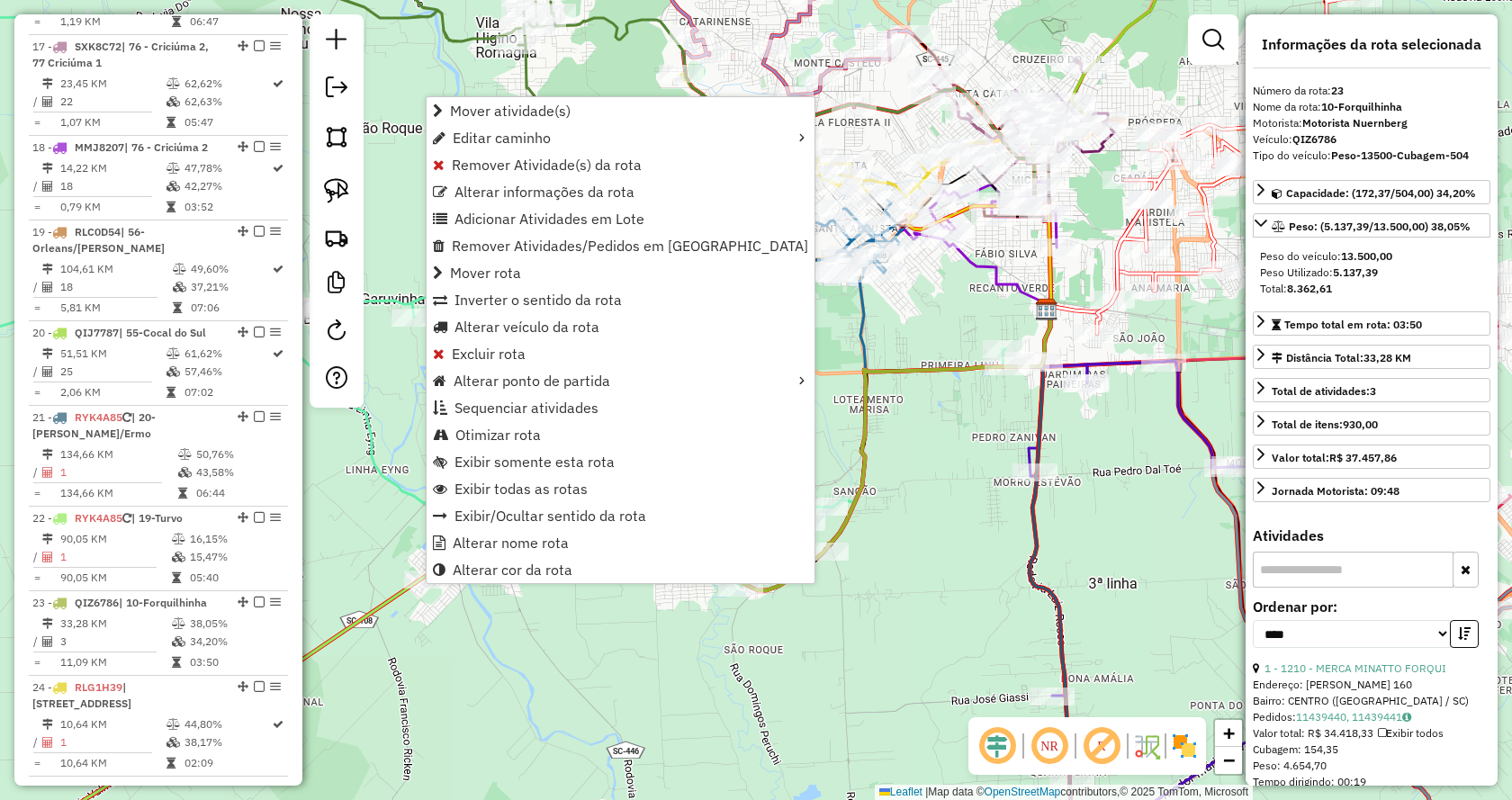
scroll to position [2850, 0]
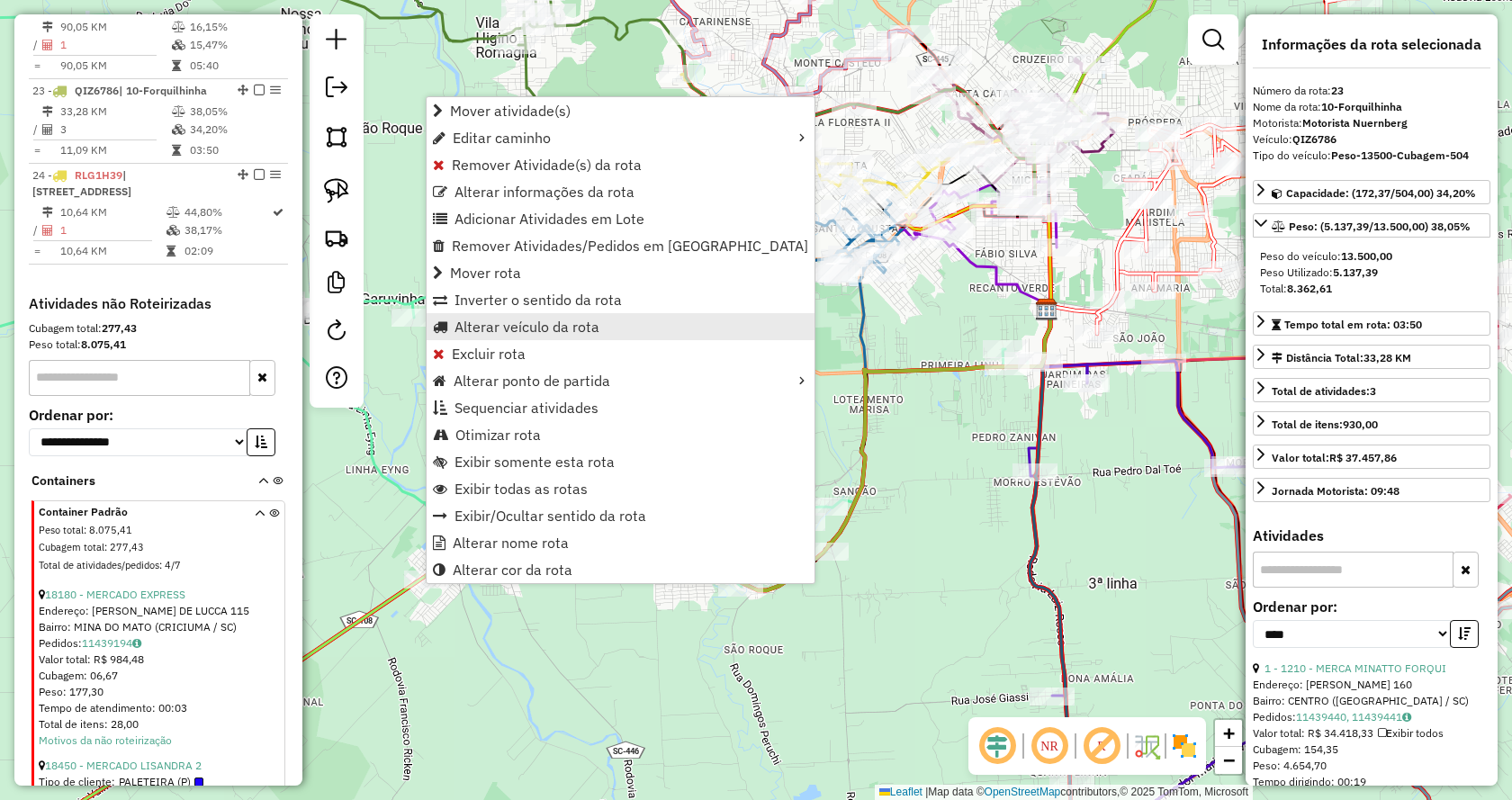
click at [475, 319] on span "Alterar veículo da rota" at bounding box center [527, 326] width 145 height 15
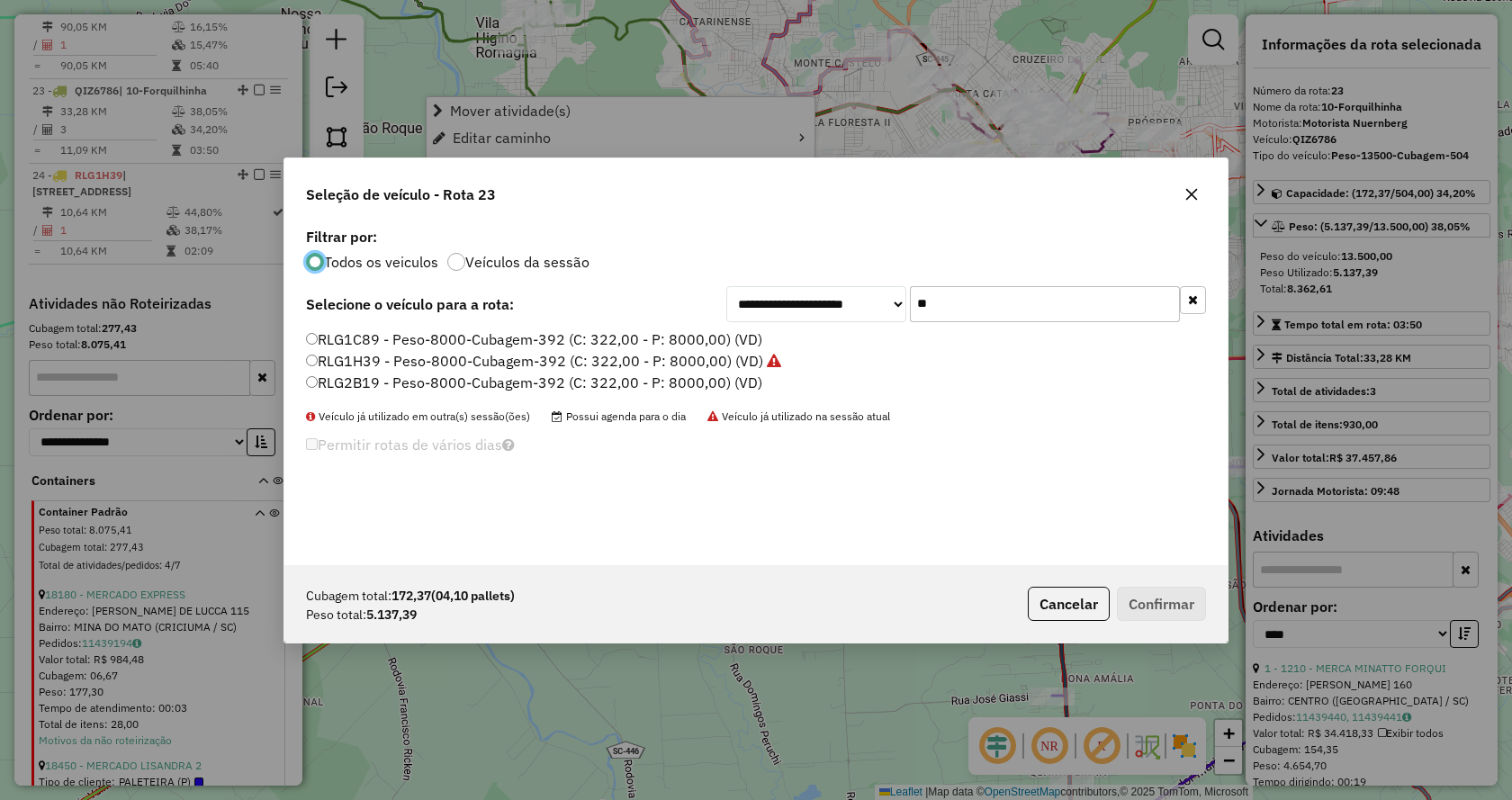
scroll to position [10, 6]
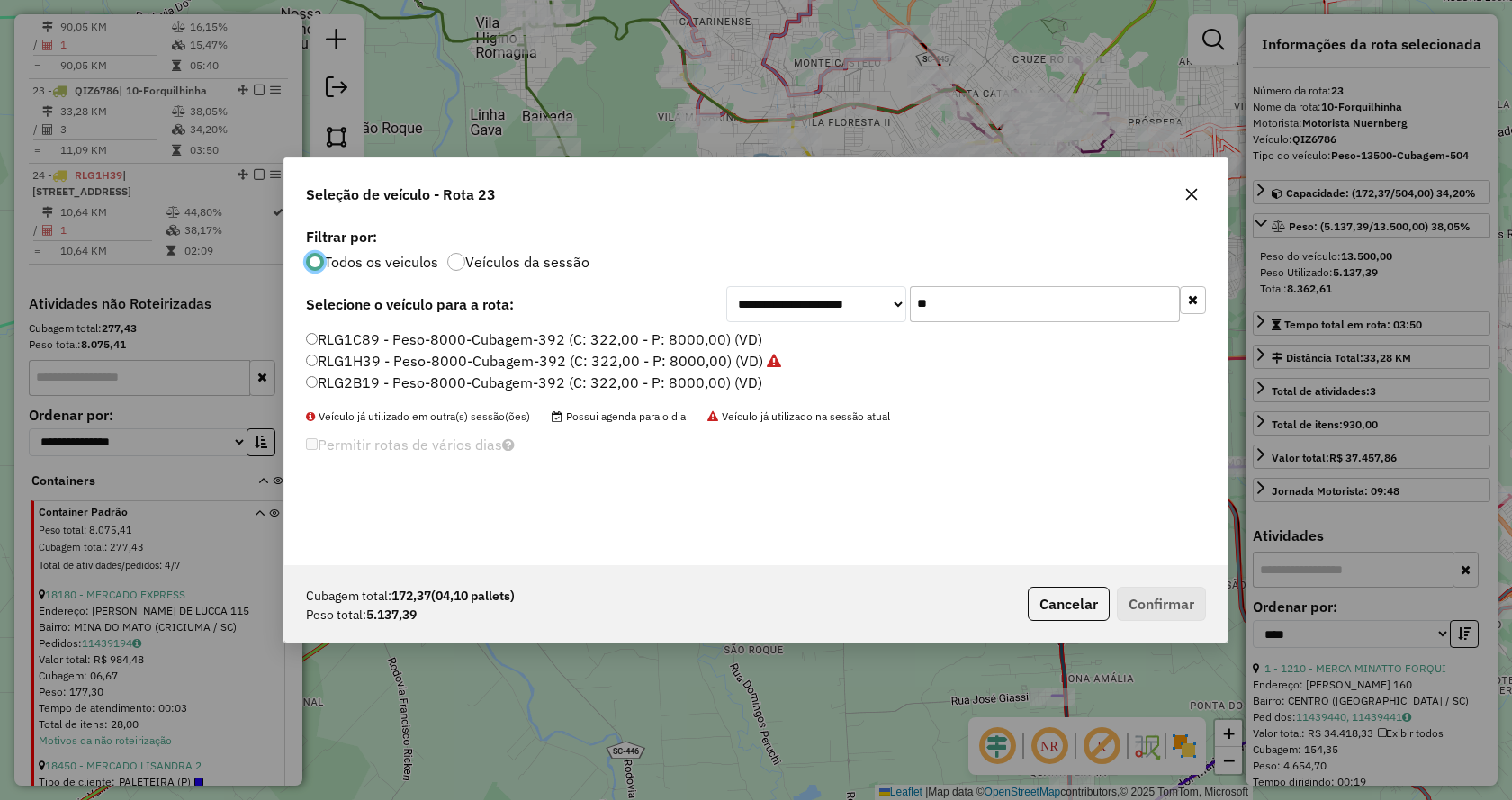
click at [718, 336] on label "RLG1C89 - Peso-8000-Cubagem-392 (C: 322,00 - P: 8000,00) (VD)" at bounding box center [534, 340] width 456 height 22
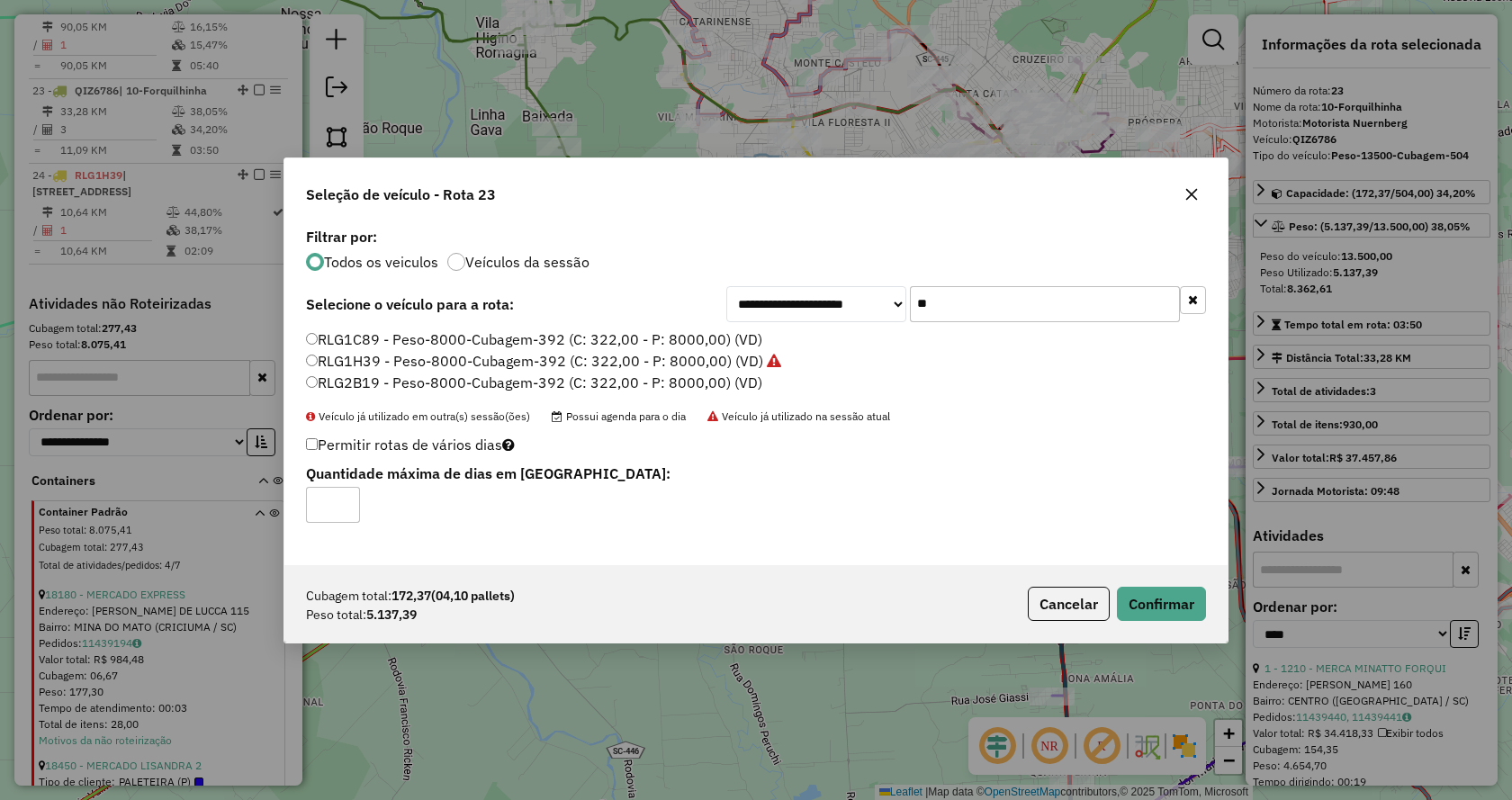
click at [638, 383] on label "RLG2B19 - Peso-8000-Cubagem-392 (C: 322,00 - P: 8000,00) (VD)" at bounding box center [534, 383] width 456 height 22
click at [1176, 607] on button "Confirmar" at bounding box center [1161, 603] width 89 height 34
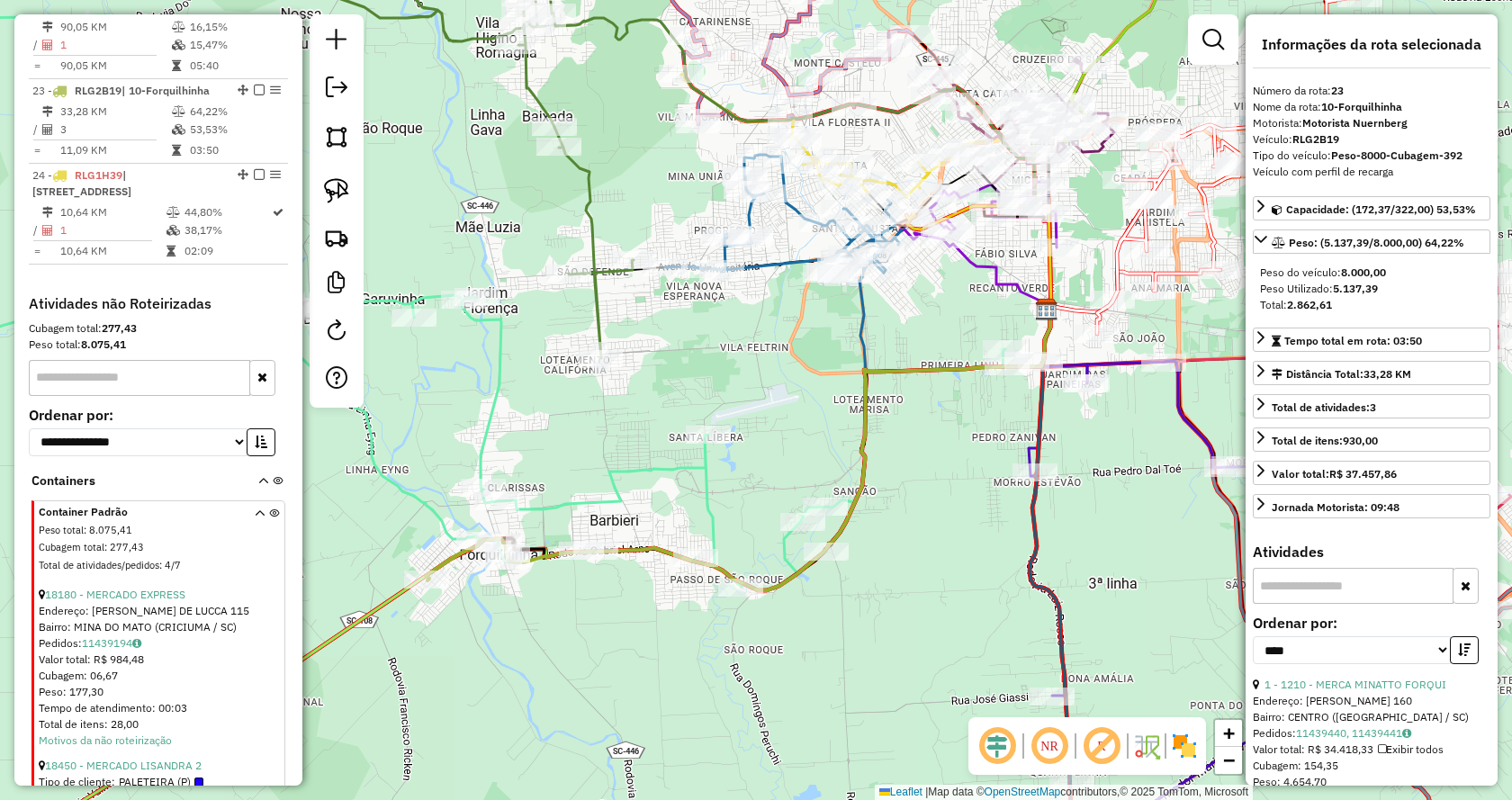
click at [891, 576] on div "Janela de atendimento Grade de atendimento Capacidade Transportadoras Veículos …" at bounding box center [756, 400] width 1512 height 800
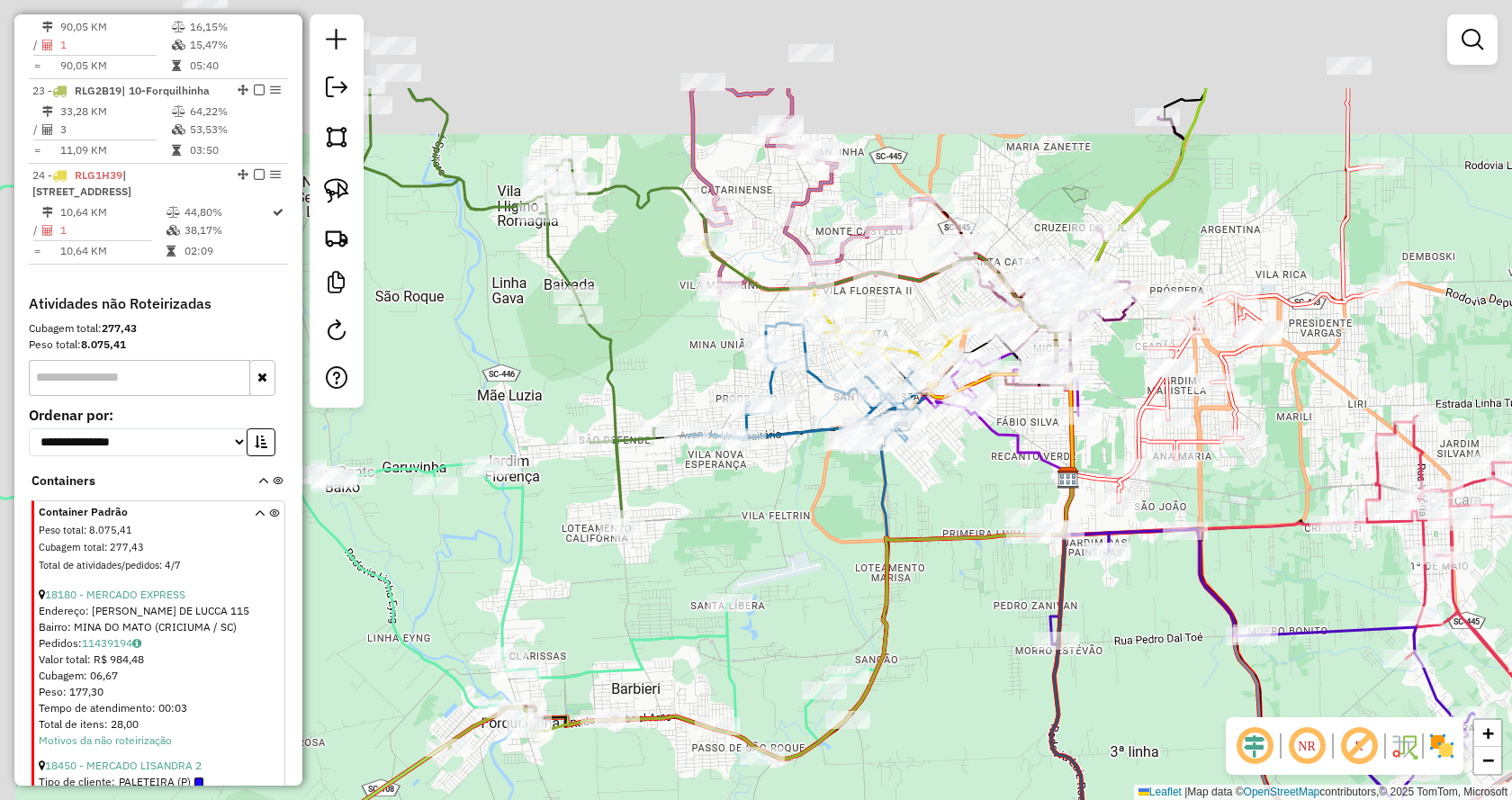
drag, startPoint x: 1267, startPoint y: 261, endPoint x: 1289, endPoint y: 430, distance: 170.4
click at [1289, 430] on div "Janela de atendimento Grade de atendimento Capacidade Transportadoras Veículos …" at bounding box center [756, 400] width 1512 height 800
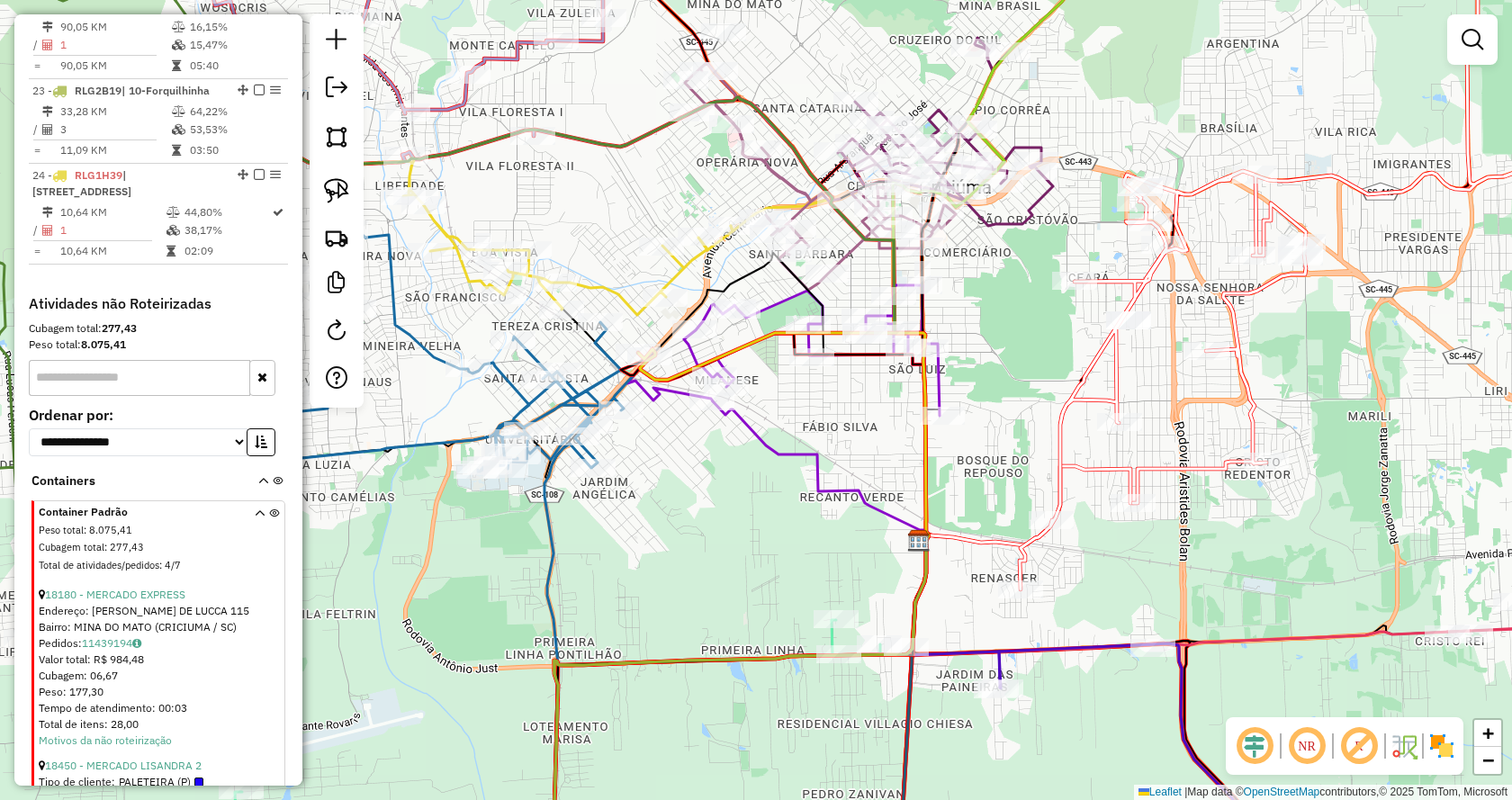
drag, startPoint x: 967, startPoint y: 353, endPoint x: 1024, endPoint y: 368, distance: 58.9
click at [1034, 364] on div "Janela de atendimento Grade de atendimento Capacidade Transportadoras Veículos …" at bounding box center [756, 400] width 1512 height 800
click at [123, 588] on link "18180 - MERCADO EXPRESS" at bounding box center [115, 594] width 140 height 14
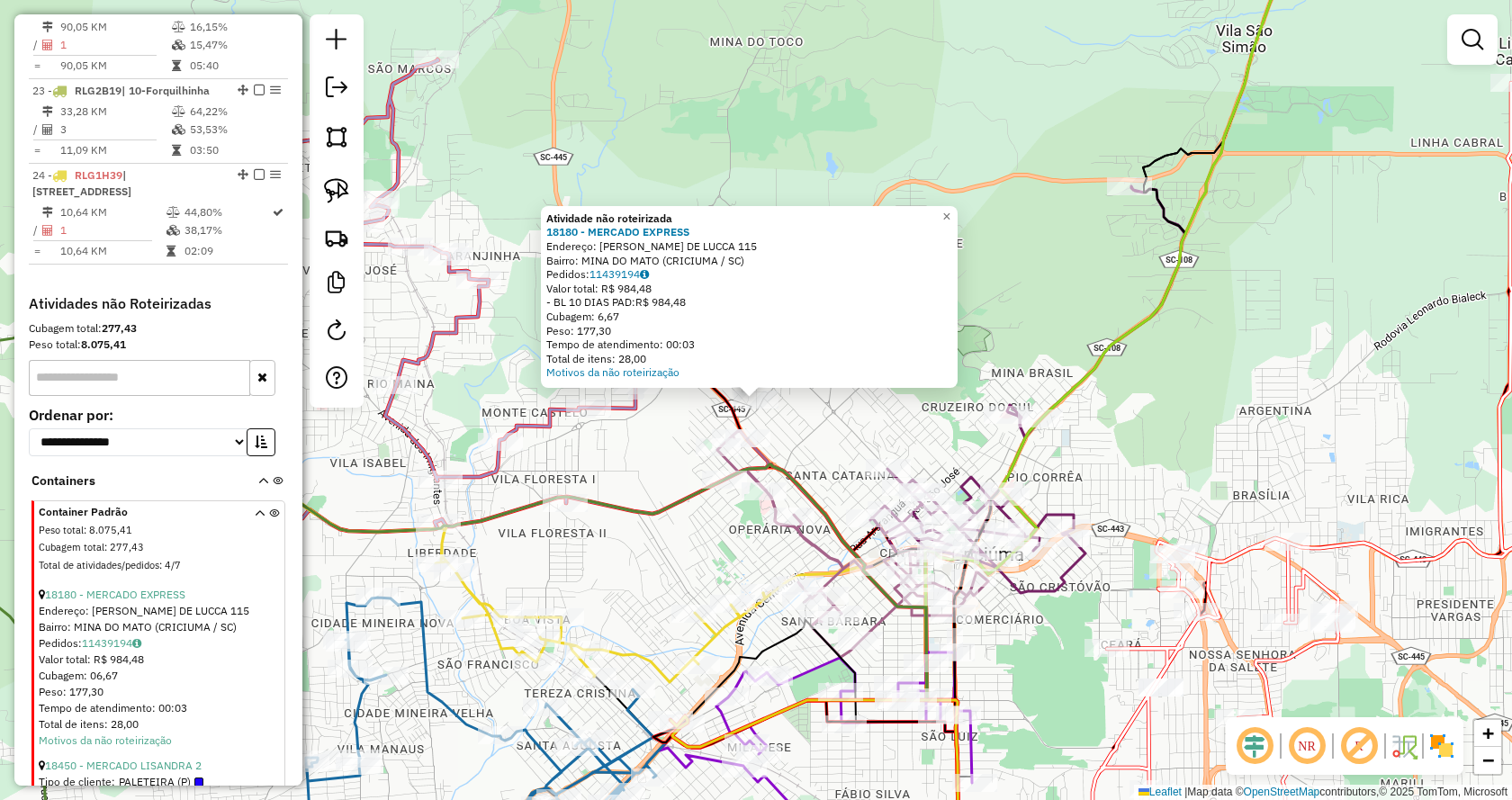
click at [813, 428] on div "Atividade não roteirizada 18180 - MERCADO EXPRESS Endereço: ANAIR NASPOLINI DE …" at bounding box center [756, 400] width 1512 height 800
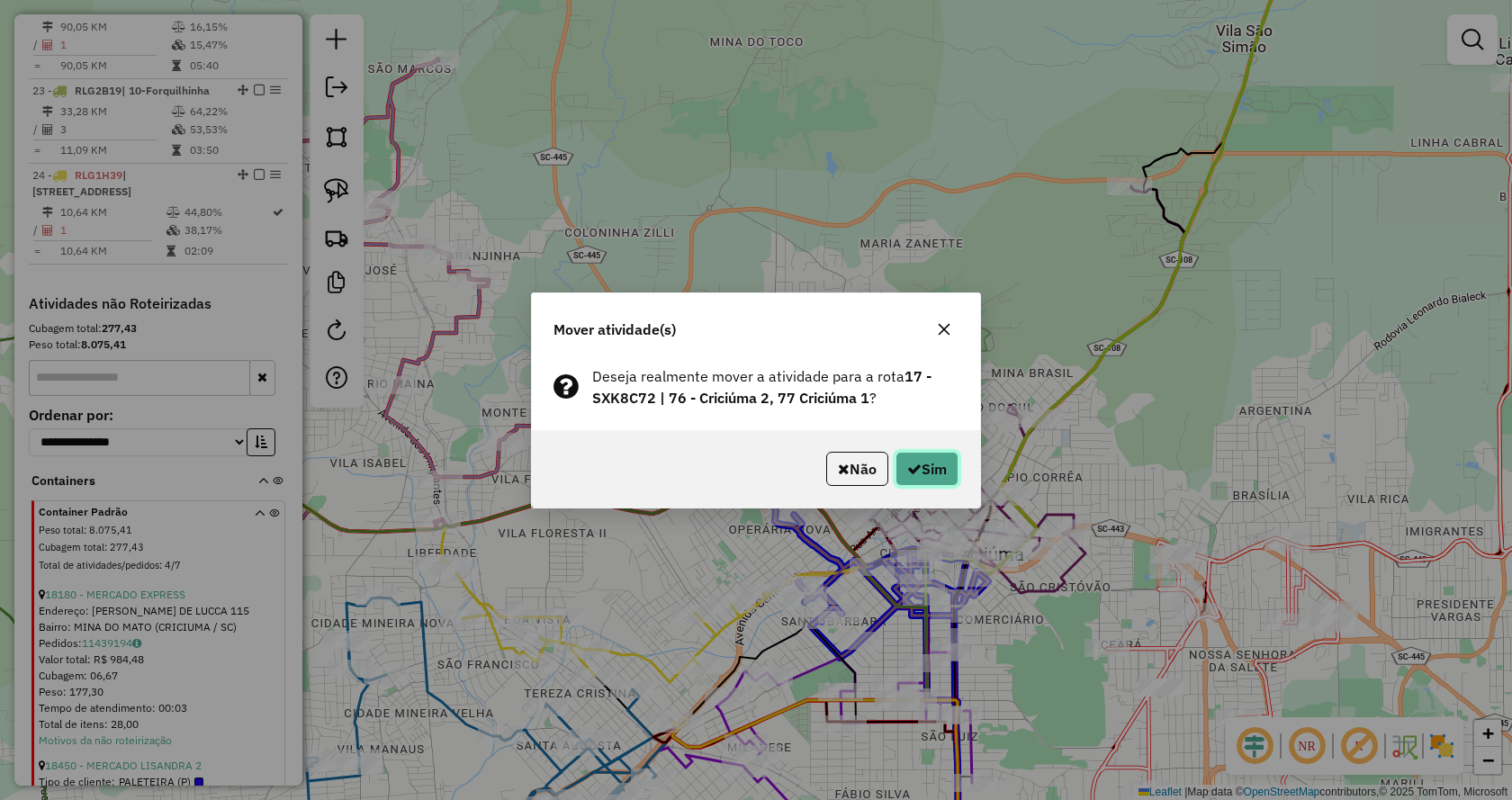
click at [897, 477] on button "Sim" at bounding box center [927, 469] width 63 height 34
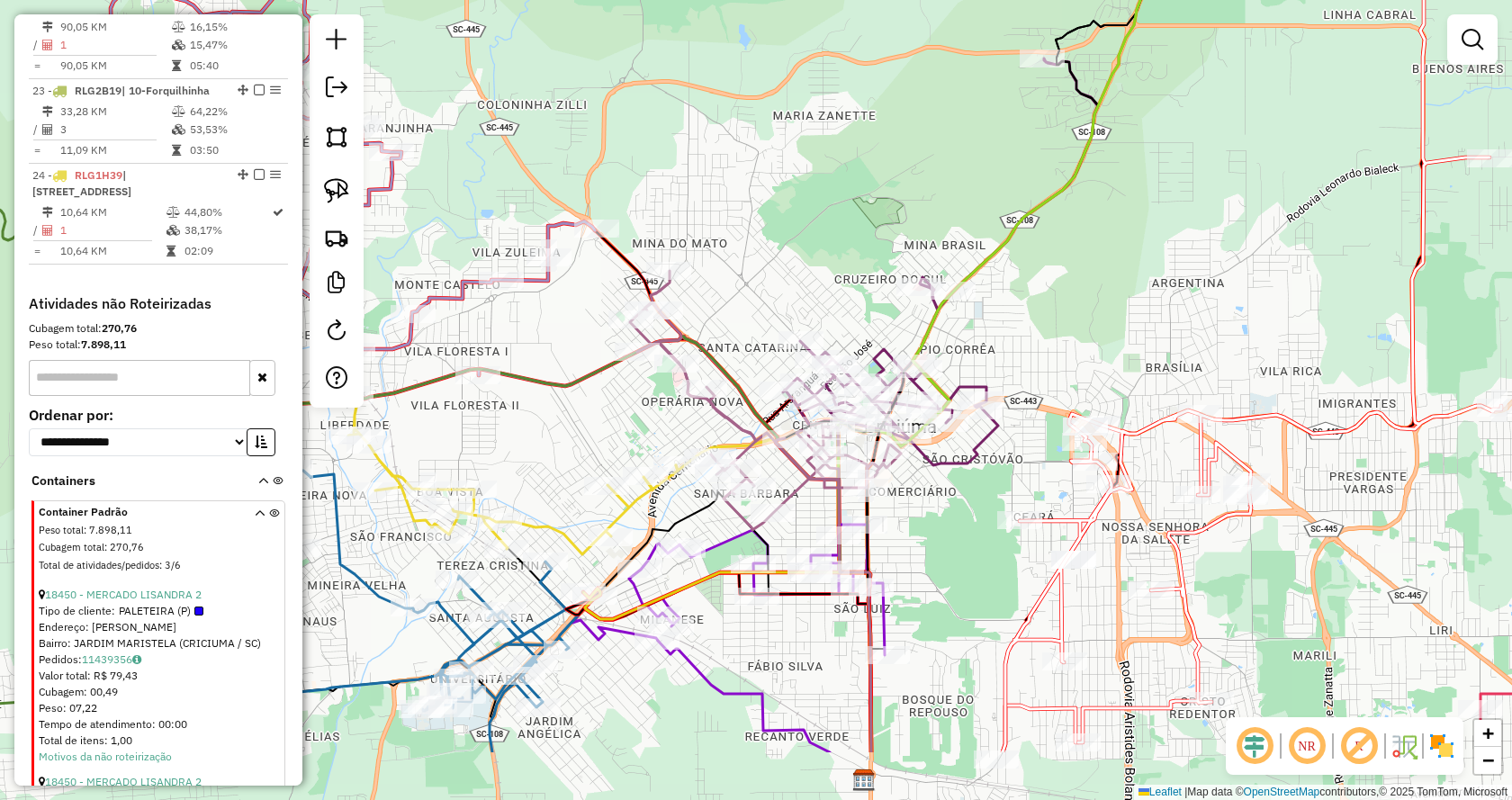
drag, startPoint x: 1106, startPoint y: 616, endPoint x: 985, endPoint y: 447, distance: 207.9
click at [985, 447] on div "Janela de atendimento Grade de atendimento Capacidade Transportadoras Veículos …" at bounding box center [756, 400] width 1512 height 800
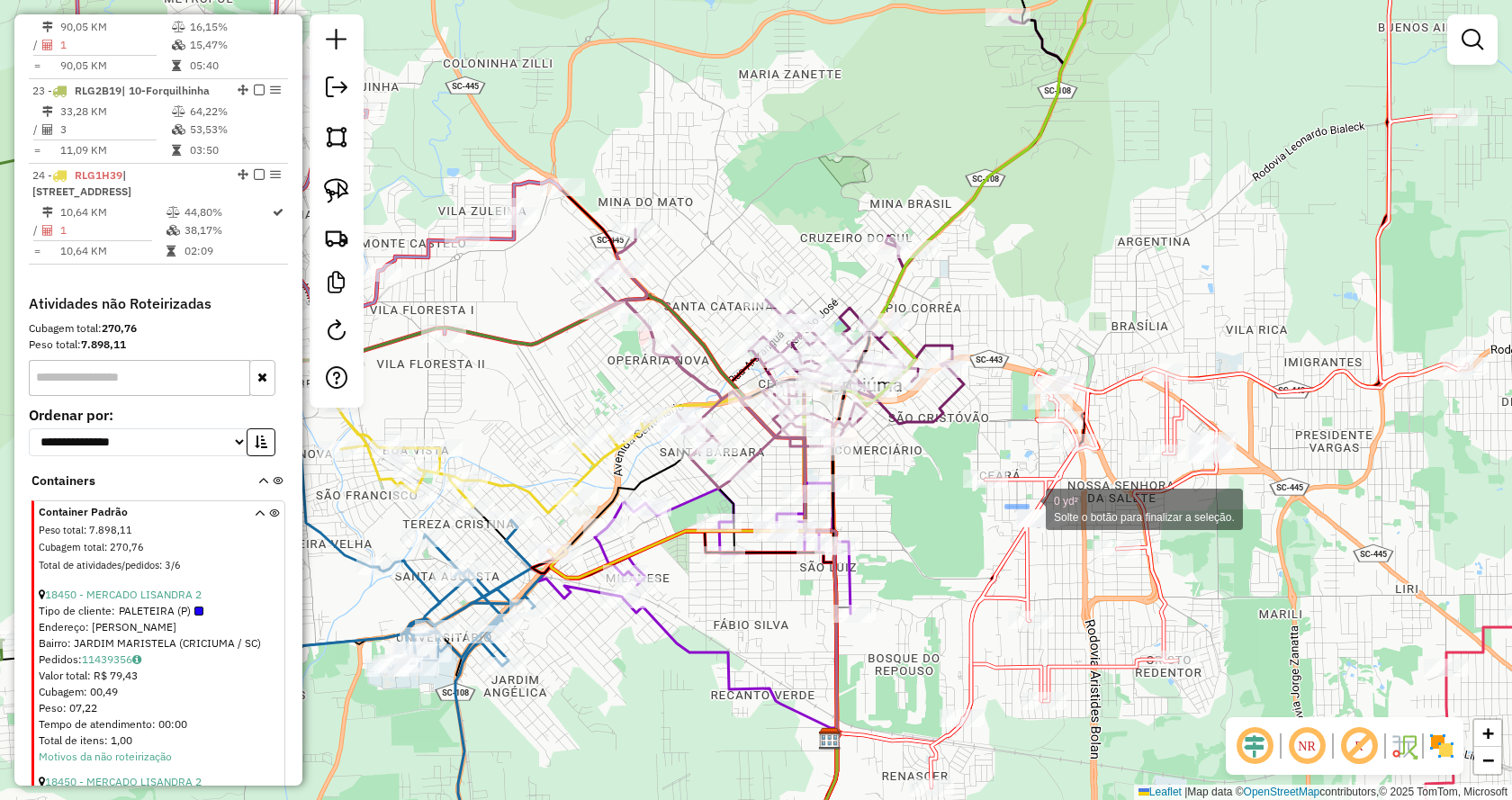
drag, startPoint x: 1028, startPoint y: 508, endPoint x: 1064, endPoint y: 532, distance: 43.3
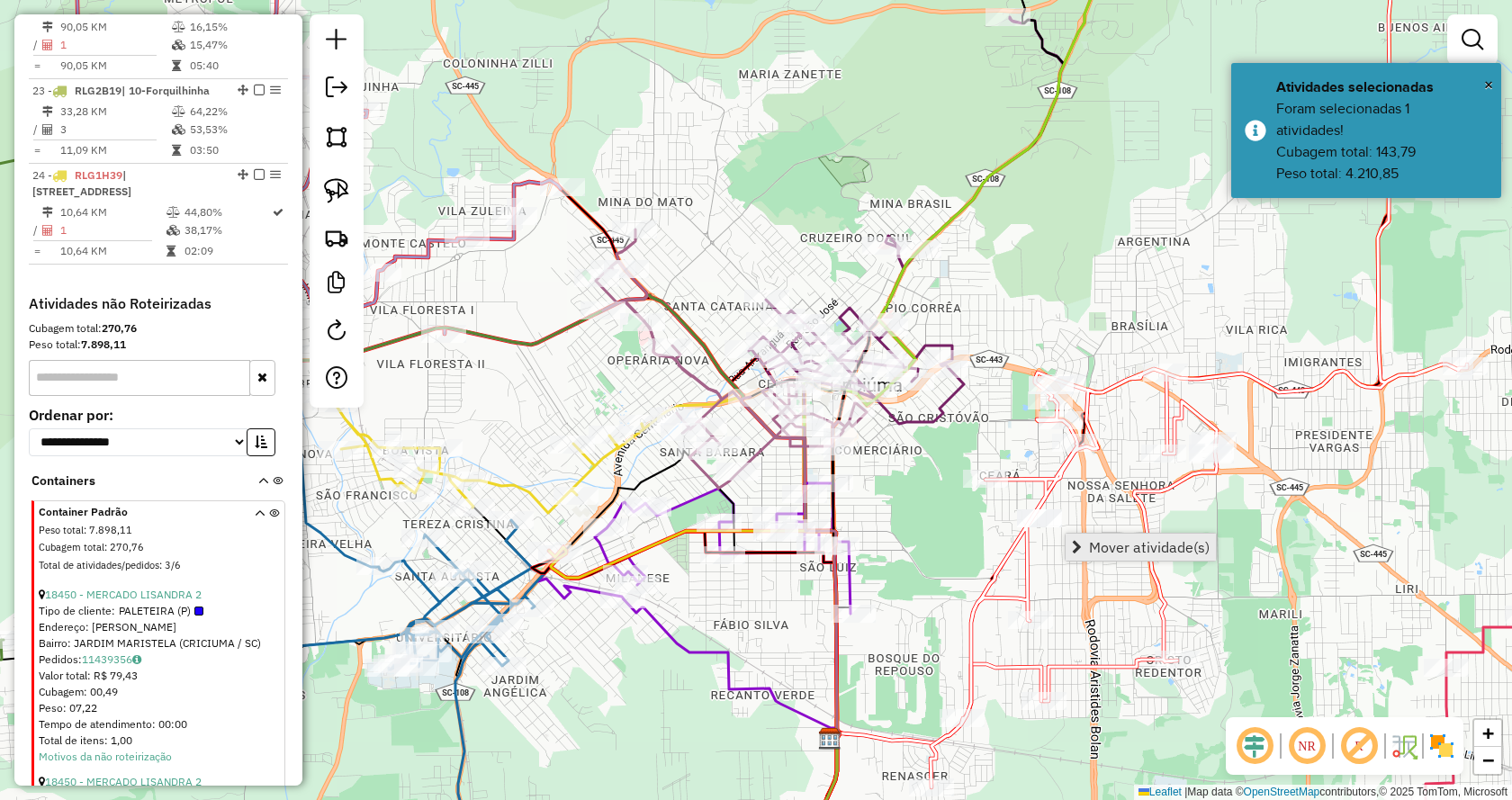
click at [1073, 544] on span "Mover atividade(s)" at bounding box center [1077, 547] width 10 height 15
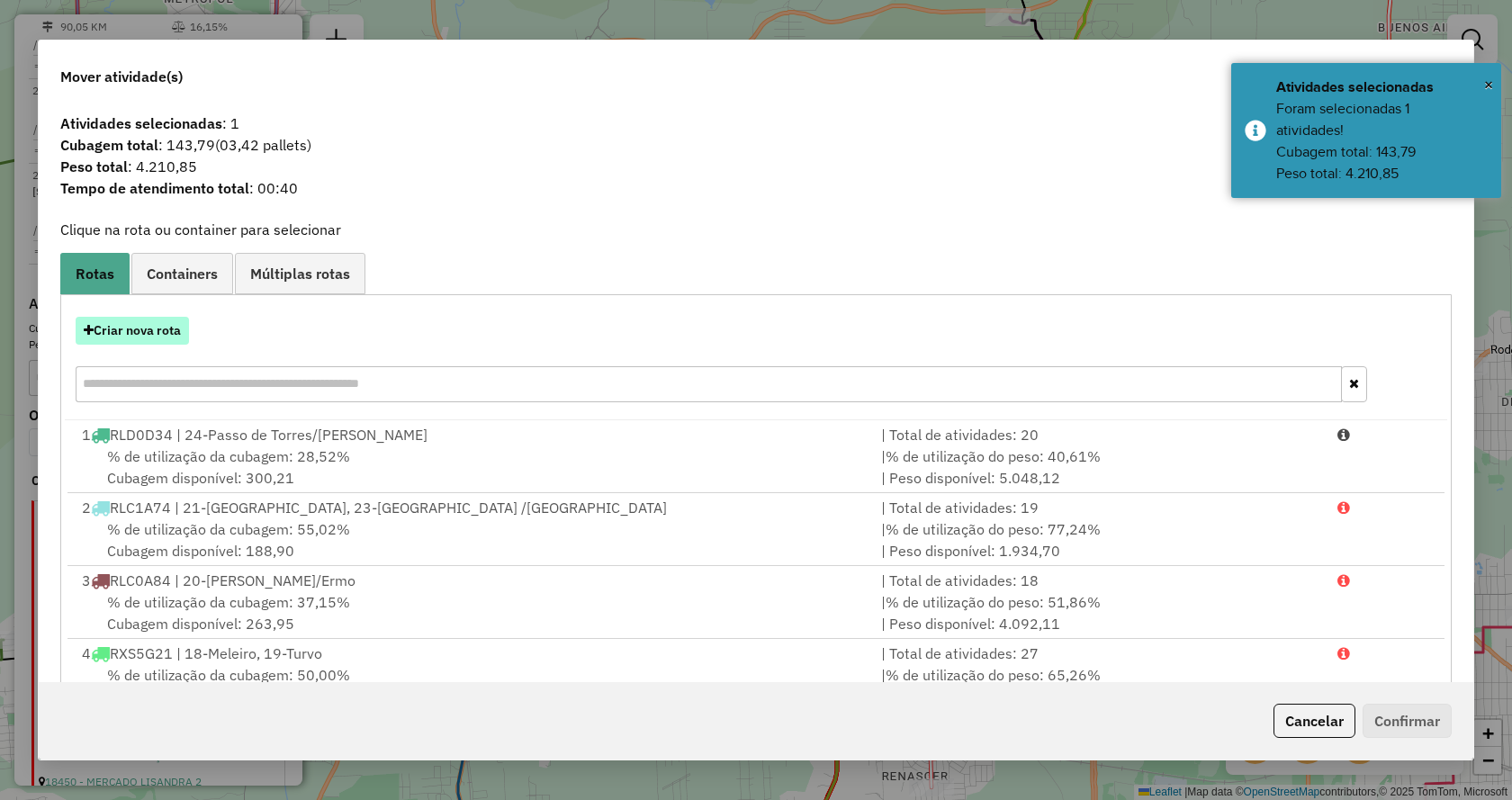
click at [168, 343] on button "Criar nova rota" at bounding box center [132, 331] width 114 height 28
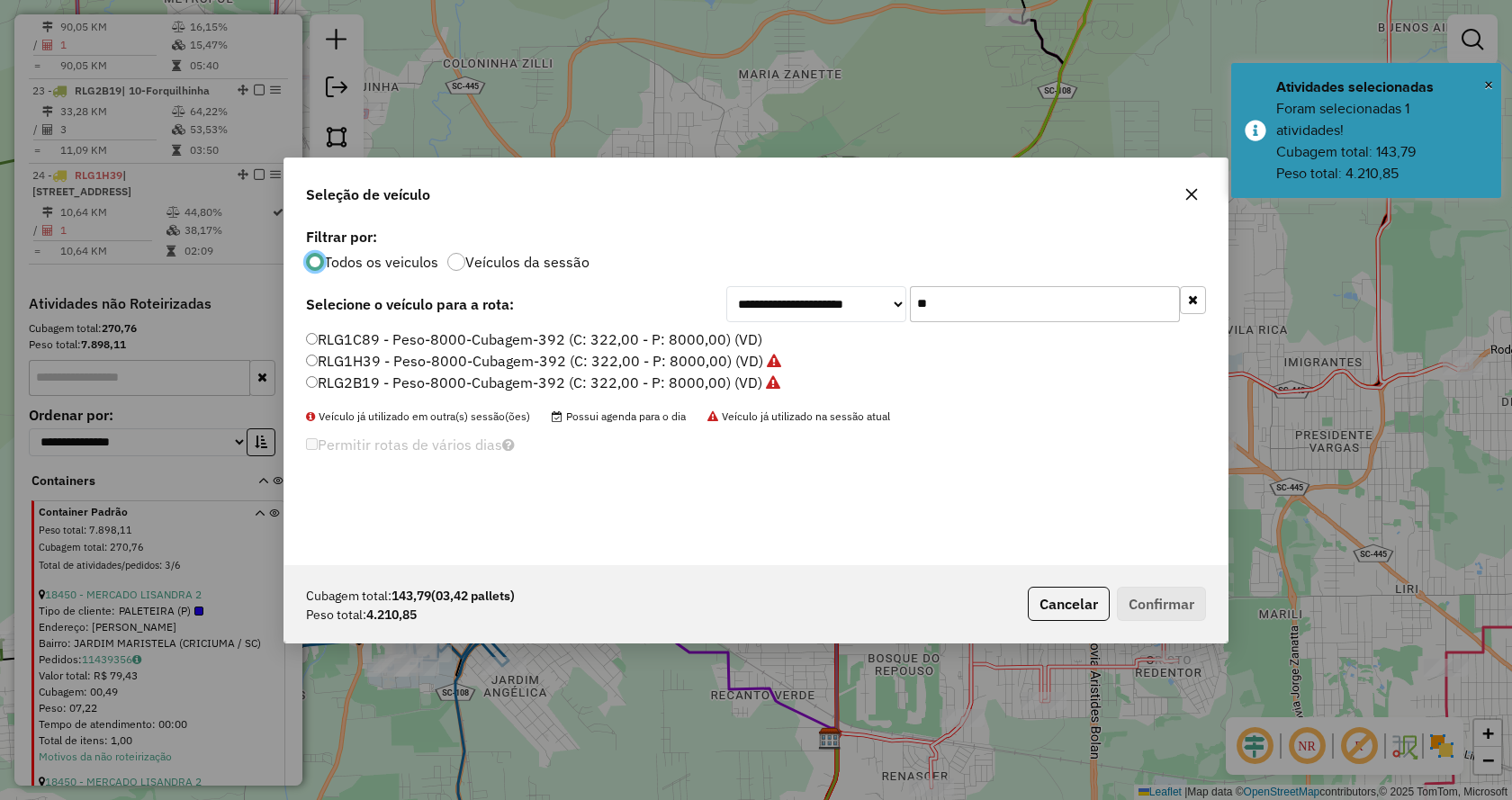
drag, startPoint x: 557, startPoint y: 336, endPoint x: 784, endPoint y: 400, distance: 235.8
click at [559, 336] on label "RLG1C89 - Peso-8000-Cubagem-392 (C: 322,00 - P: 8000,00) (VD)" at bounding box center [534, 340] width 456 height 22
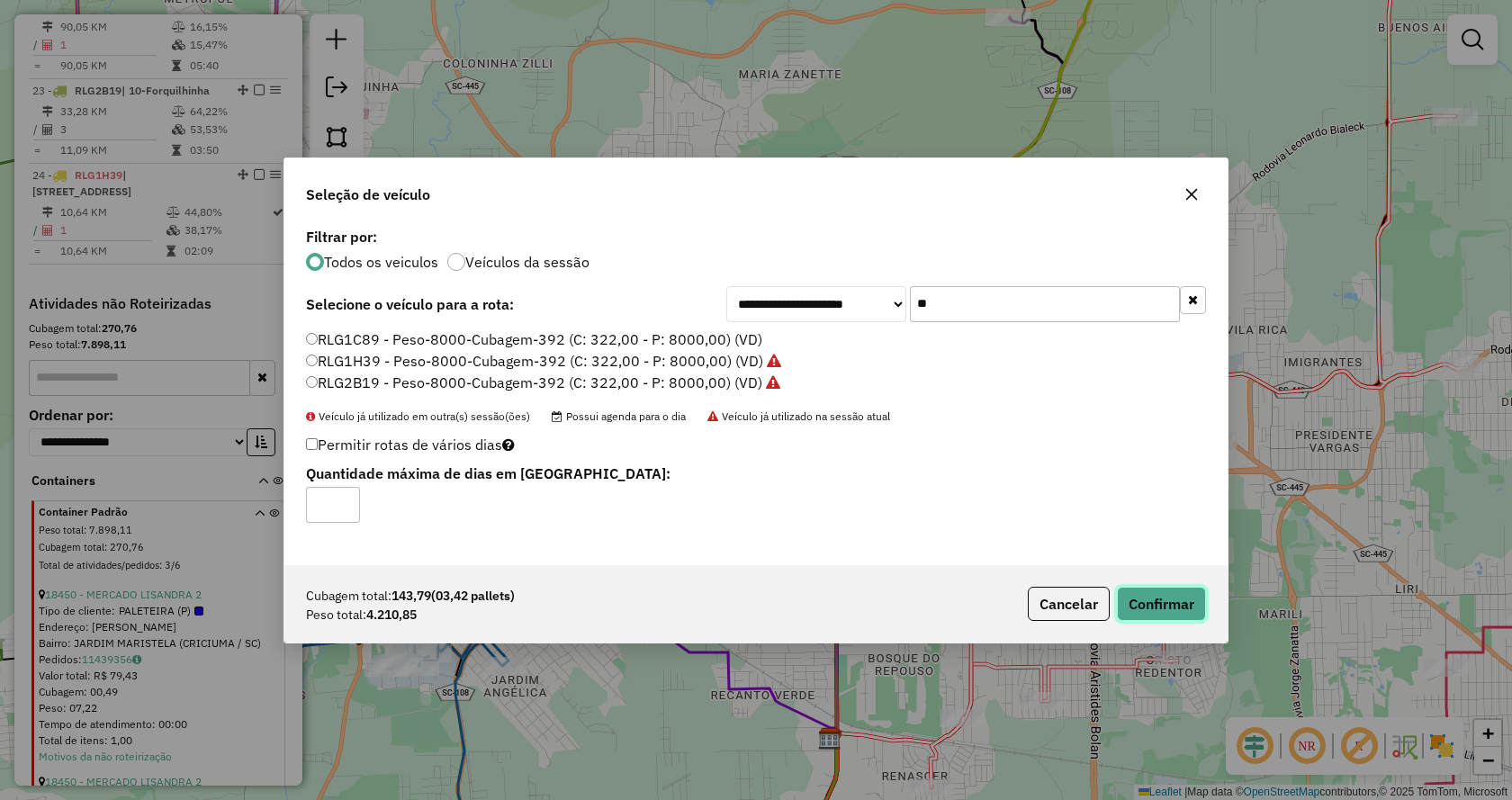
click at [1177, 598] on button "Confirmar" at bounding box center [1161, 603] width 89 height 34
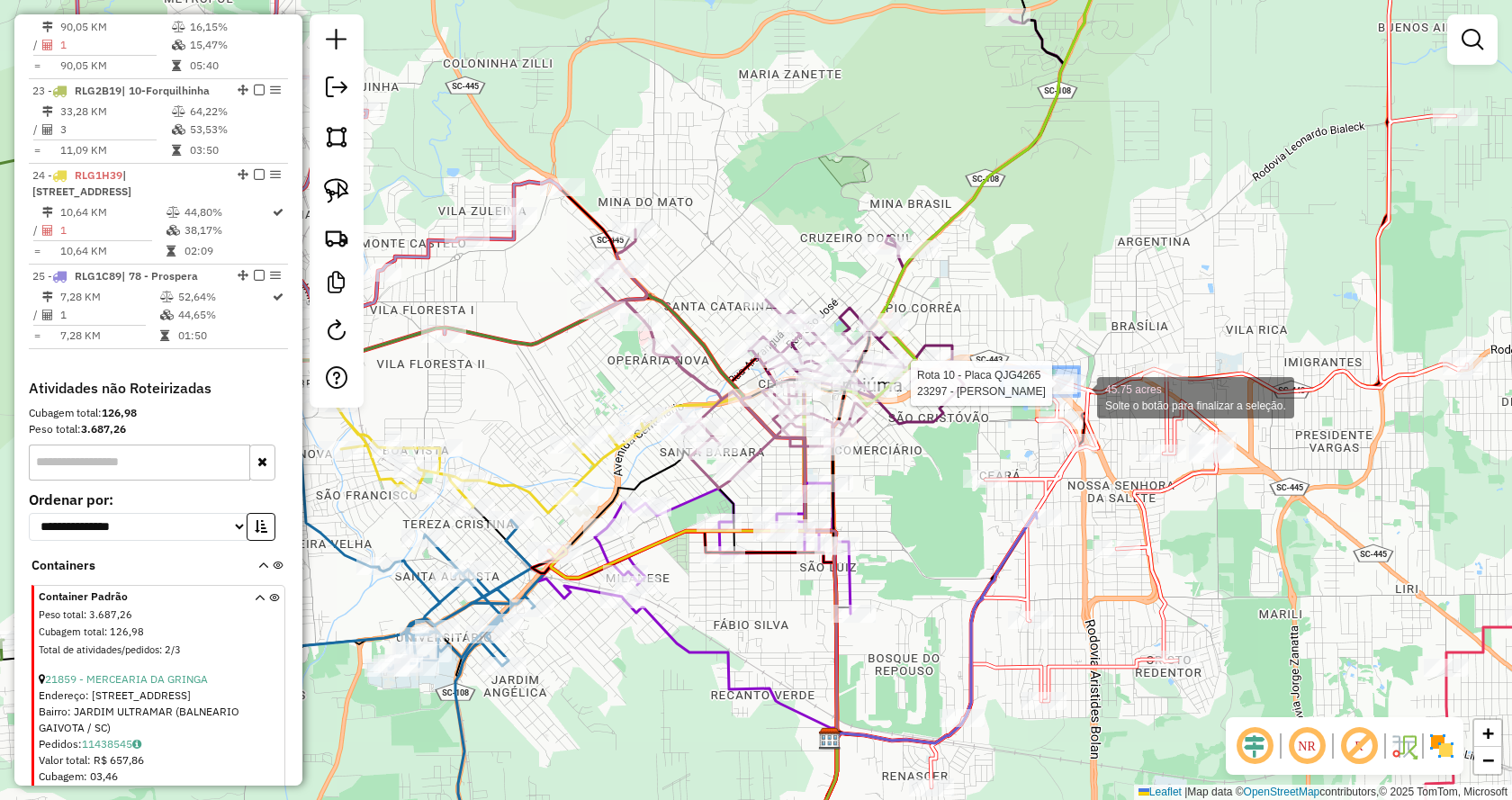
drag, startPoint x: 1005, startPoint y: 367, endPoint x: 1083, endPoint y: 398, distance: 83.9
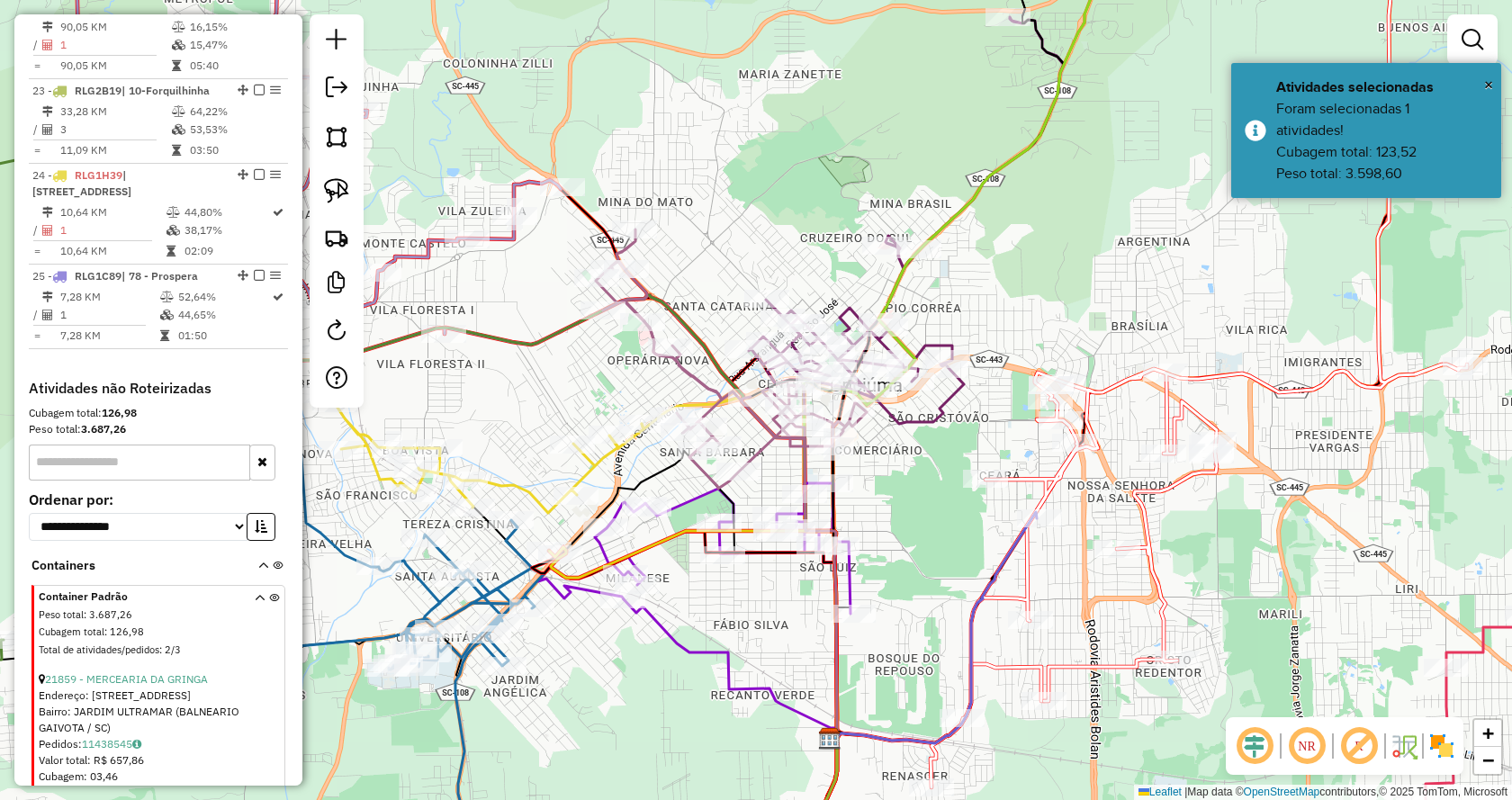
click at [1083, 398] on icon at bounding box center [1199, 353] width 536 height 868
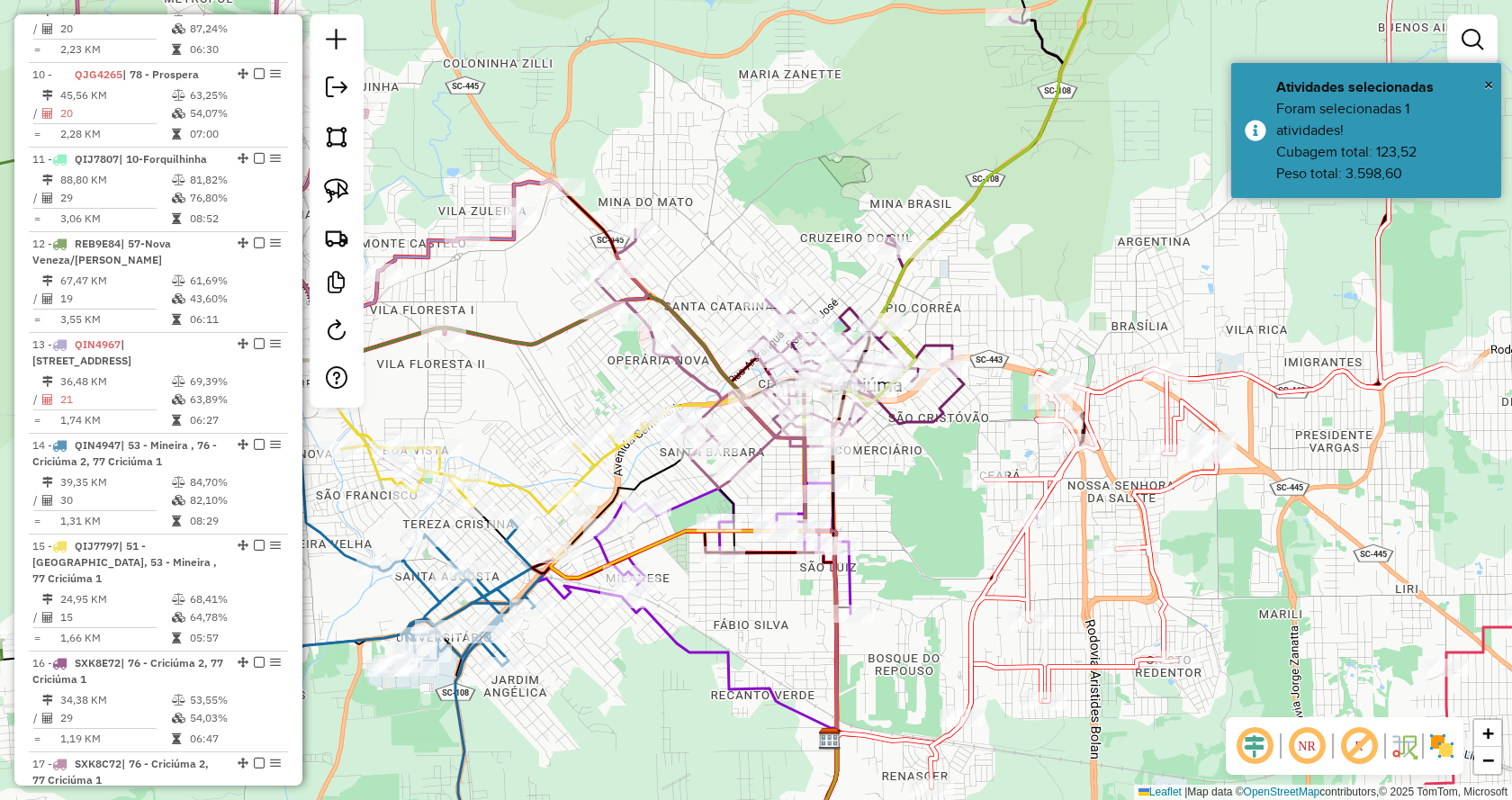
select select "*********"
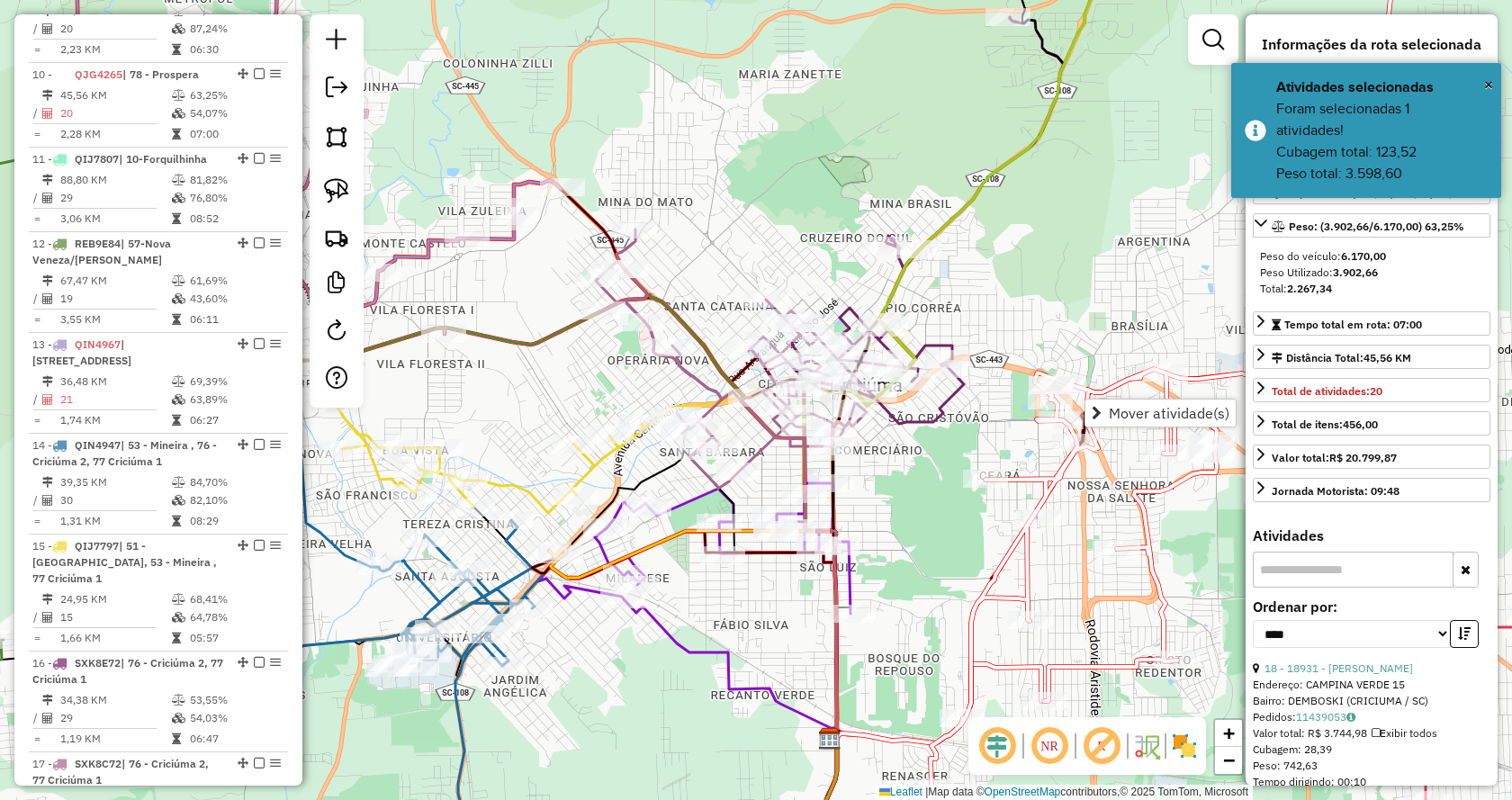
click at [1079, 316] on div "Rota 10 - Placa QJG4265 23297 - MANOEL DA CRUZ Janela de atendimento Grade de a…" at bounding box center [756, 400] width 1512 height 800
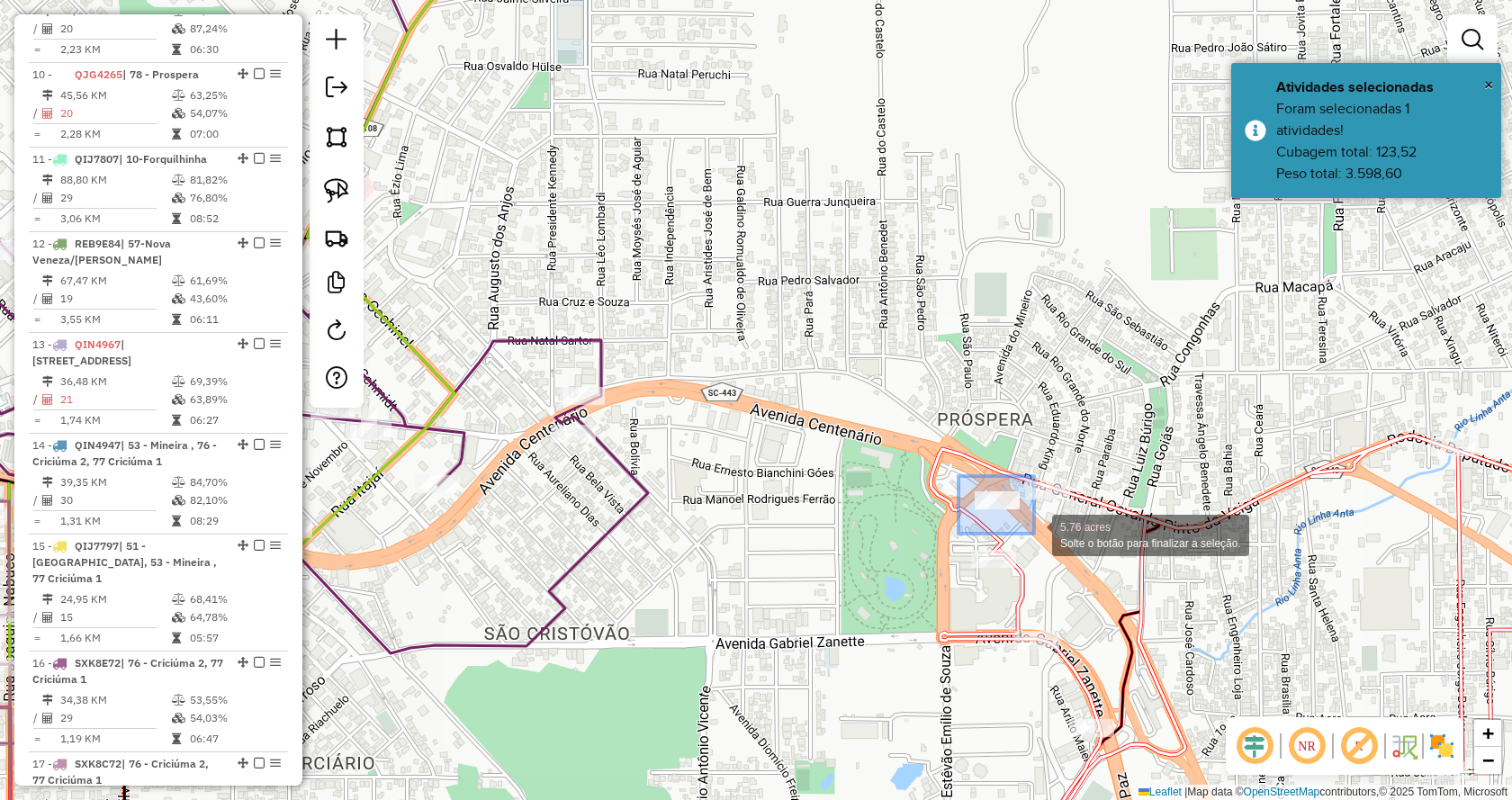
drag, startPoint x: 958, startPoint y: 476, endPoint x: 1031, endPoint y: 534, distance: 93.2
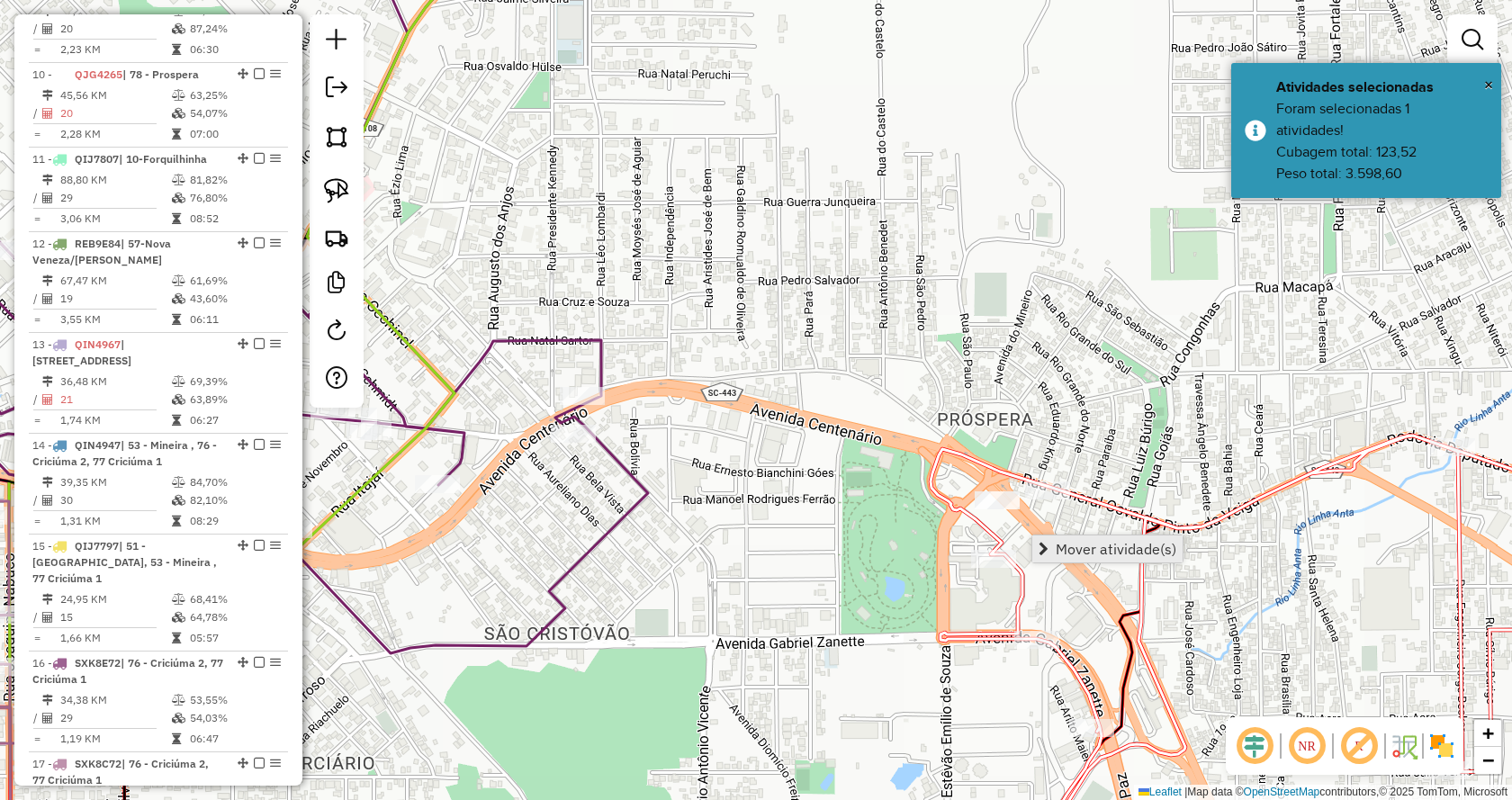
click at [1053, 542] on link "Mover atividade(s)" at bounding box center [1108, 549] width 151 height 27
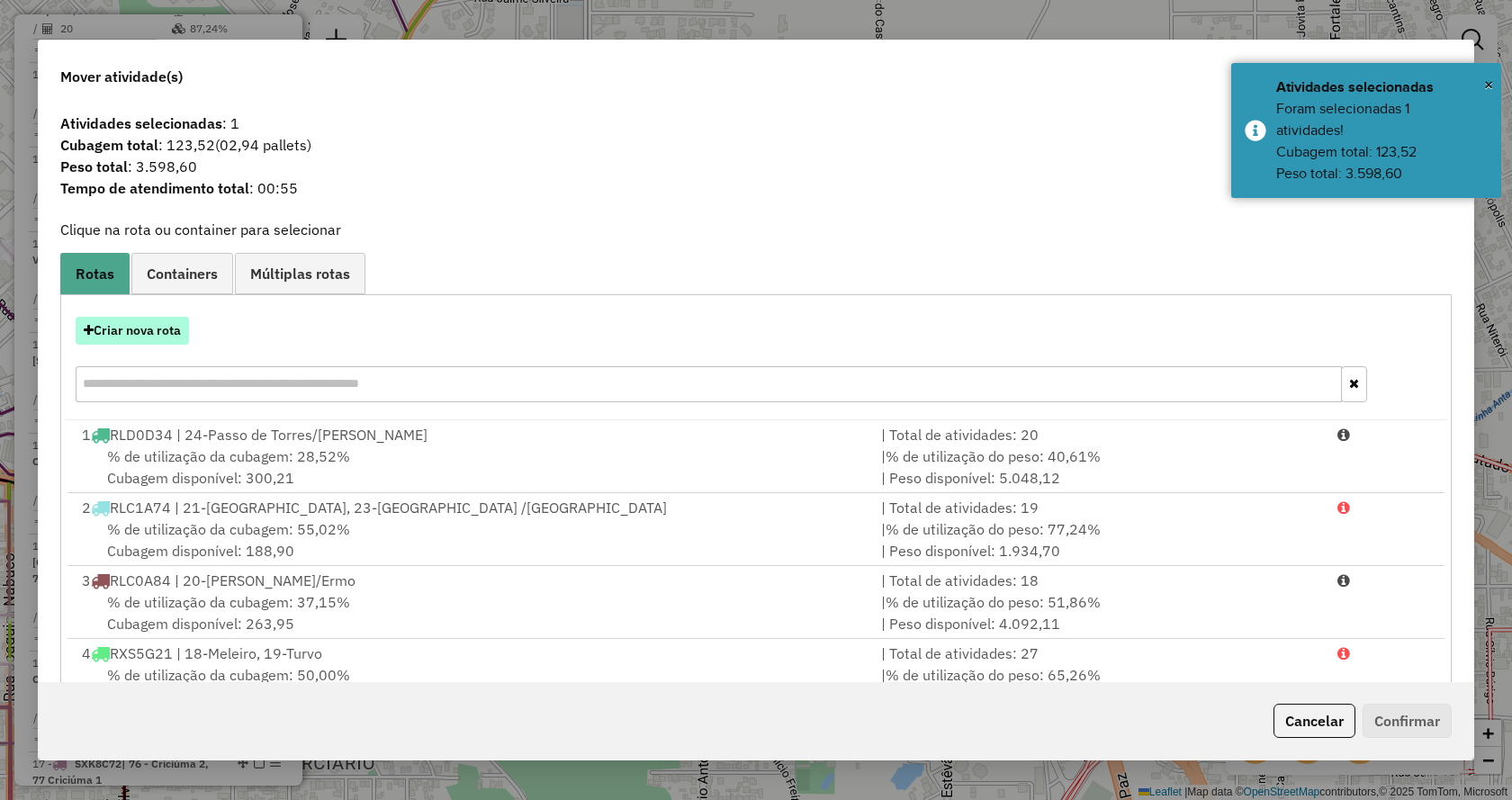
click at [128, 330] on button "Criar nova rota" at bounding box center [132, 331] width 114 height 28
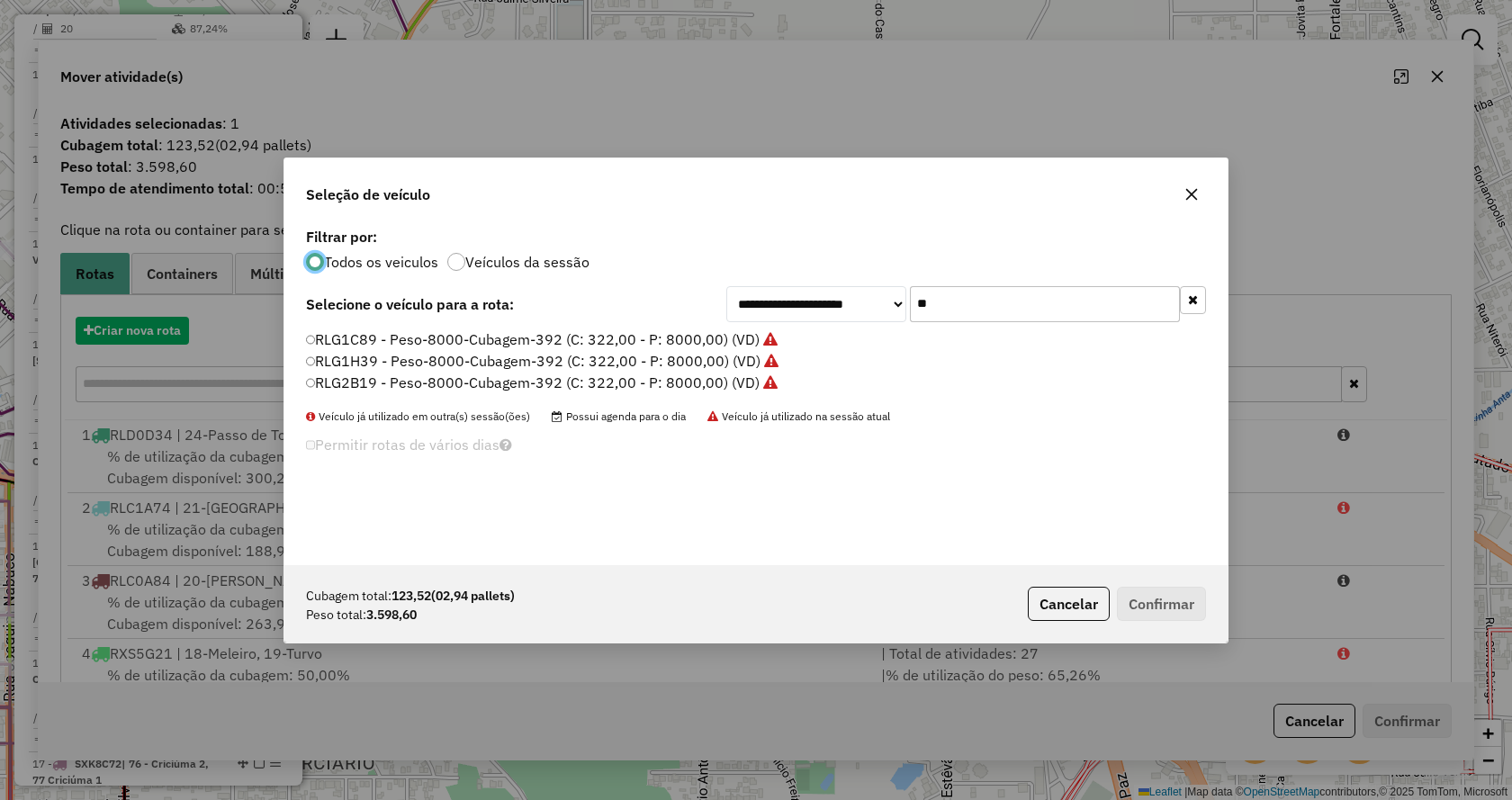
scroll to position [10, 6]
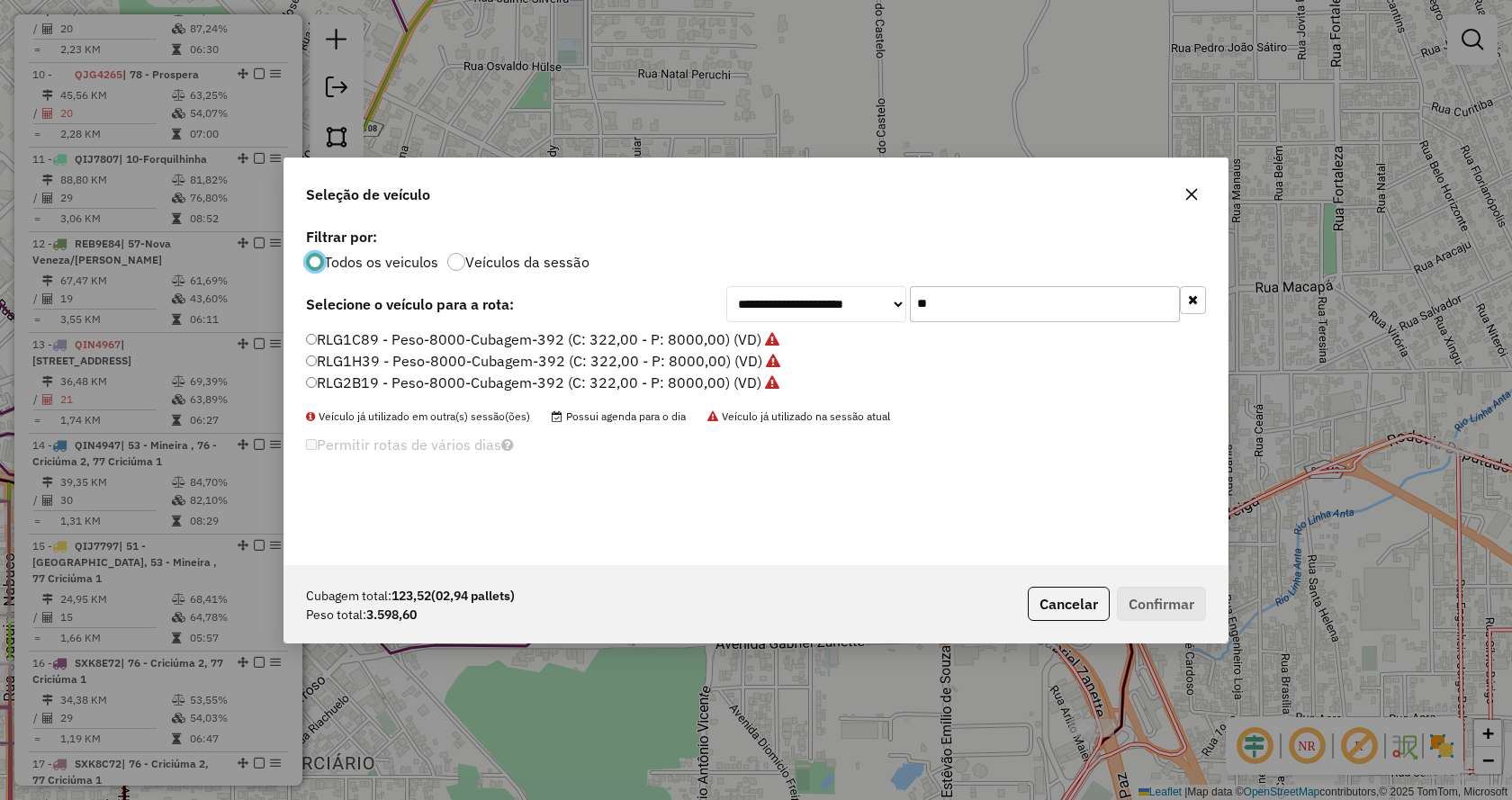
click at [405, 364] on label "RLG1H39 - Peso-8000-Cubagem-392 (C: 322,00 - P: 8000,00) (VD)" at bounding box center [543, 361] width 475 height 22
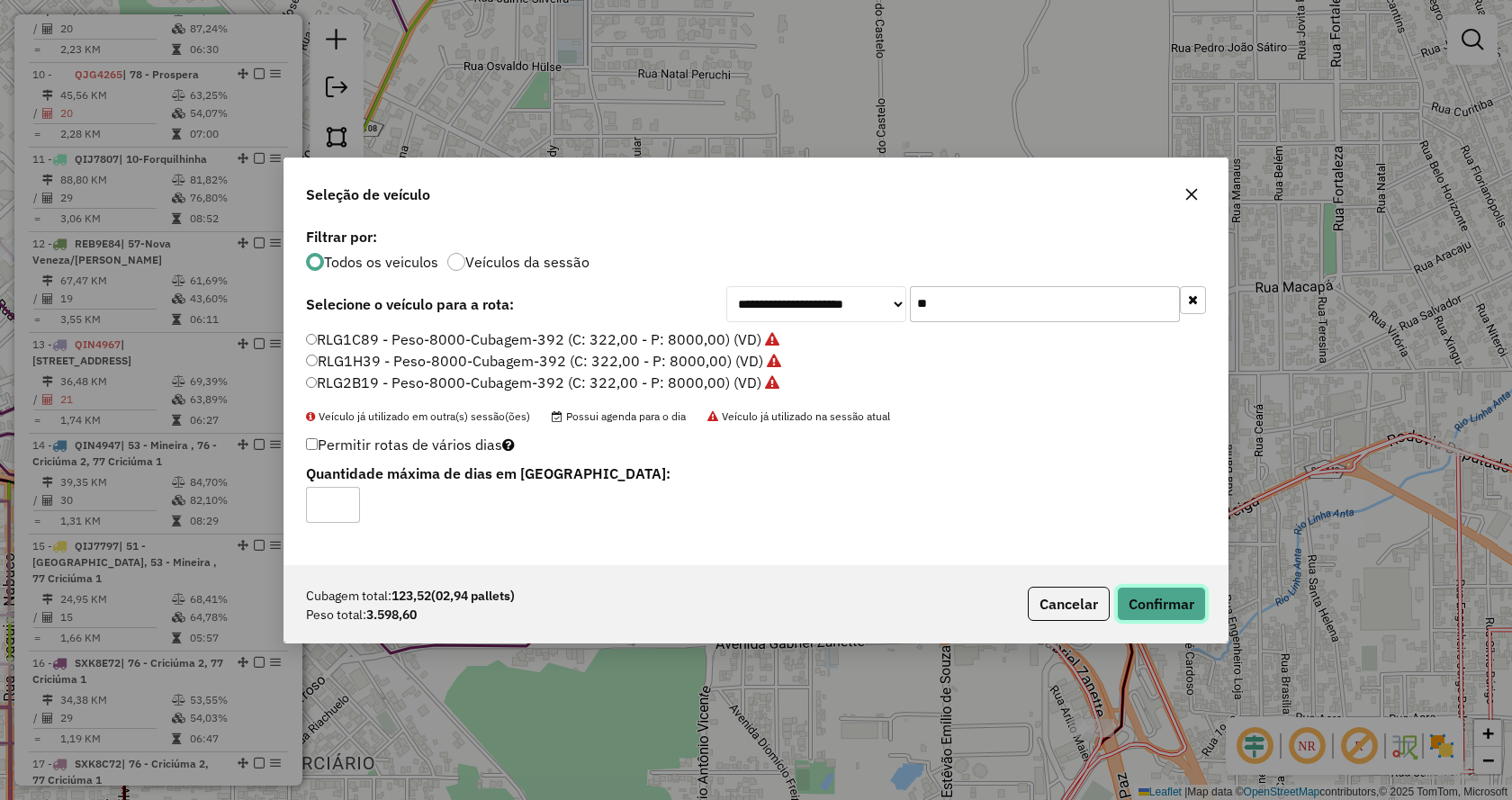
click at [1155, 594] on button "Confirmar" at bounding box center [1161, 603] width 89 height 34
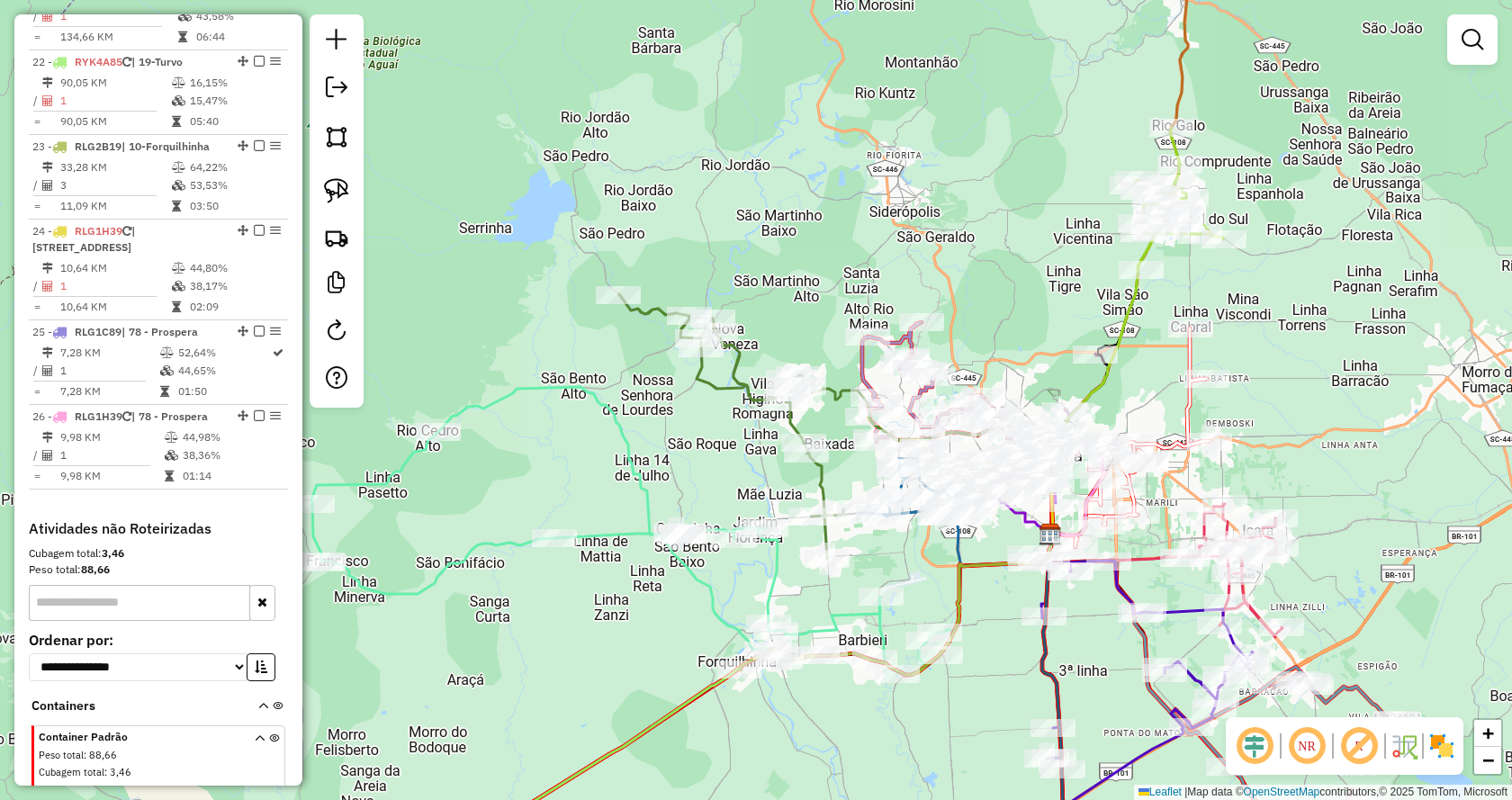
scroll to position [2965, 0]
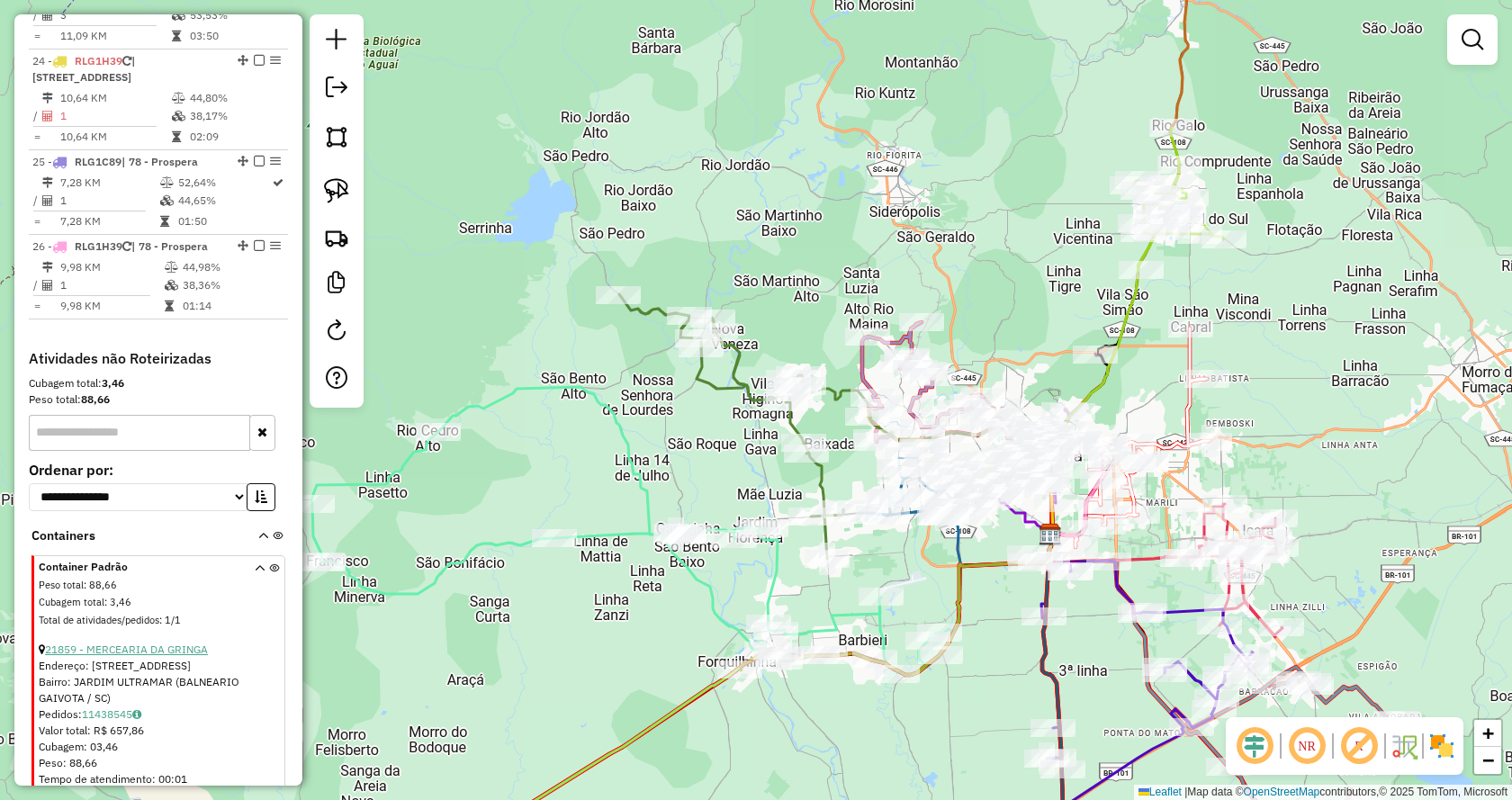
click at [182, 643] on link "21859 - MERCEARIA DA GRINGA" at bounding box center [126, 650] width 162 height 14
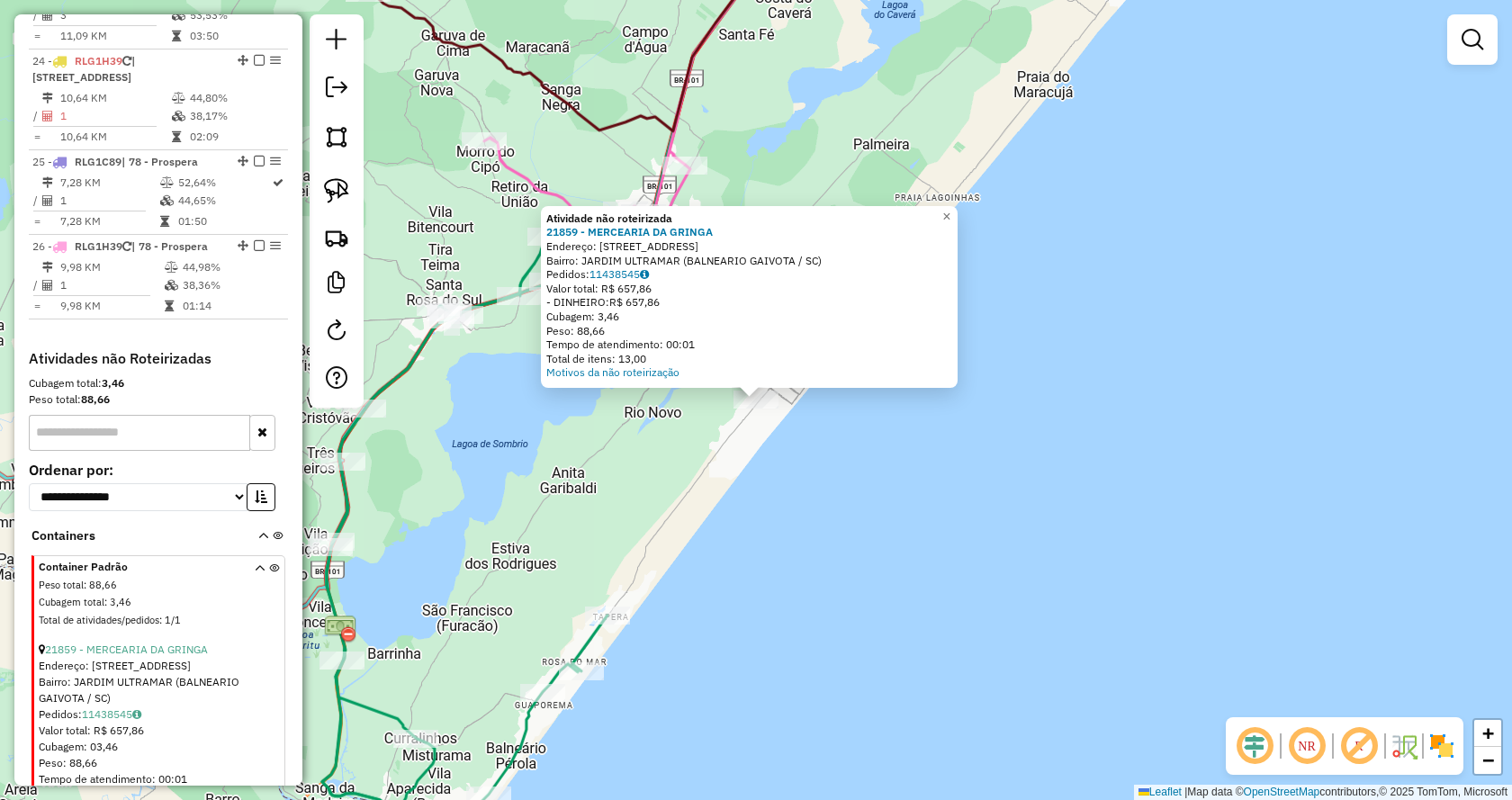
click at [540, 470] on div "Atividade não roteirizada 21859 - MERCEARIA DA GRINGA Endereço: RUA W 4 1100 Ba…" at bounding box center [756, 400] width 1512 height 800
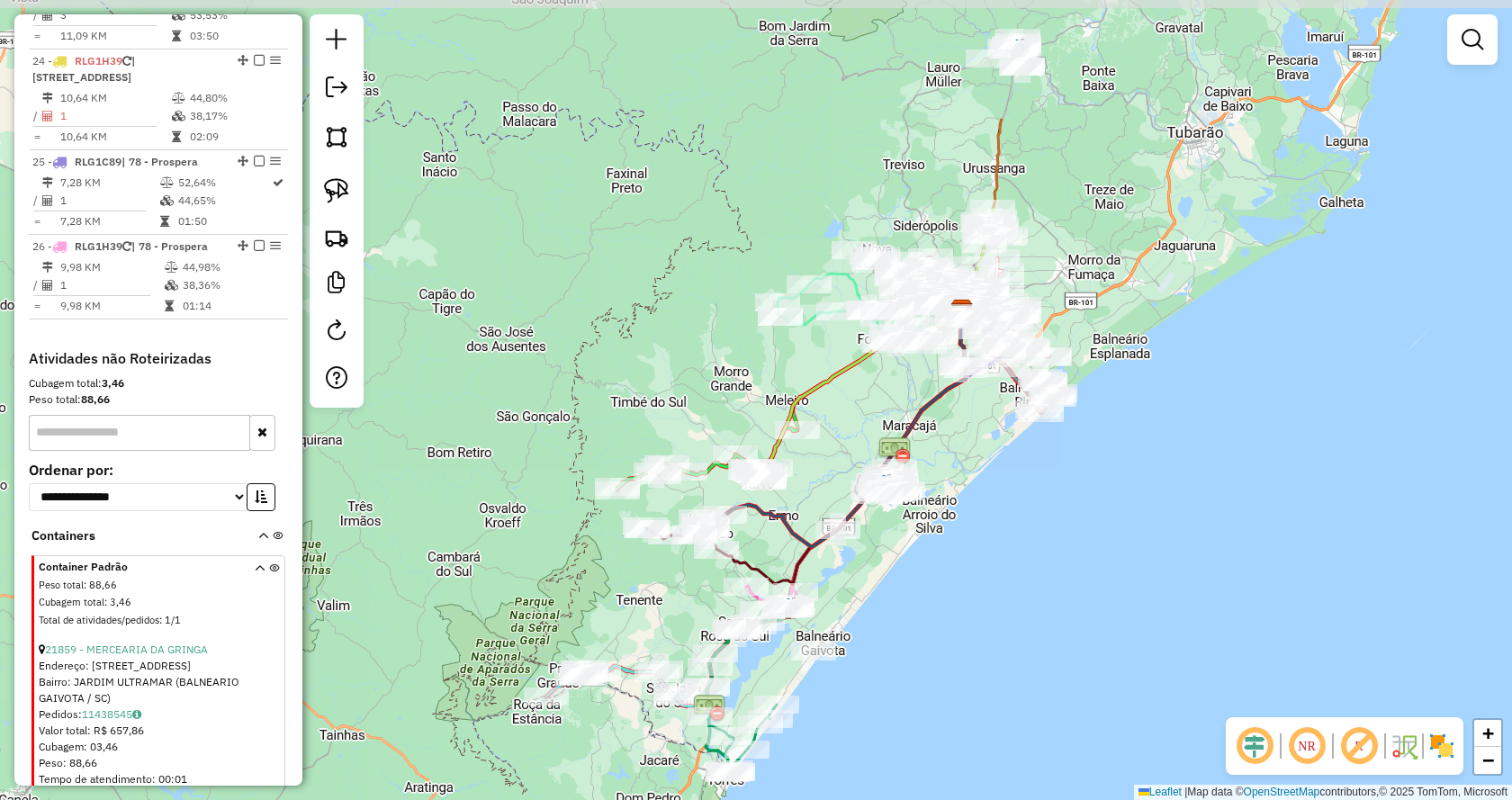
drag, startPoint x: 686, startPoint y: 493, endPoint x: 901, endPoint y: 690, distance: 291.6
click at [901, 690] on div "Janela de atendimento Grade de atendimento Capacidade Transportadoras Veículos …" at bounding box center [756, 400] width 1512 height 800
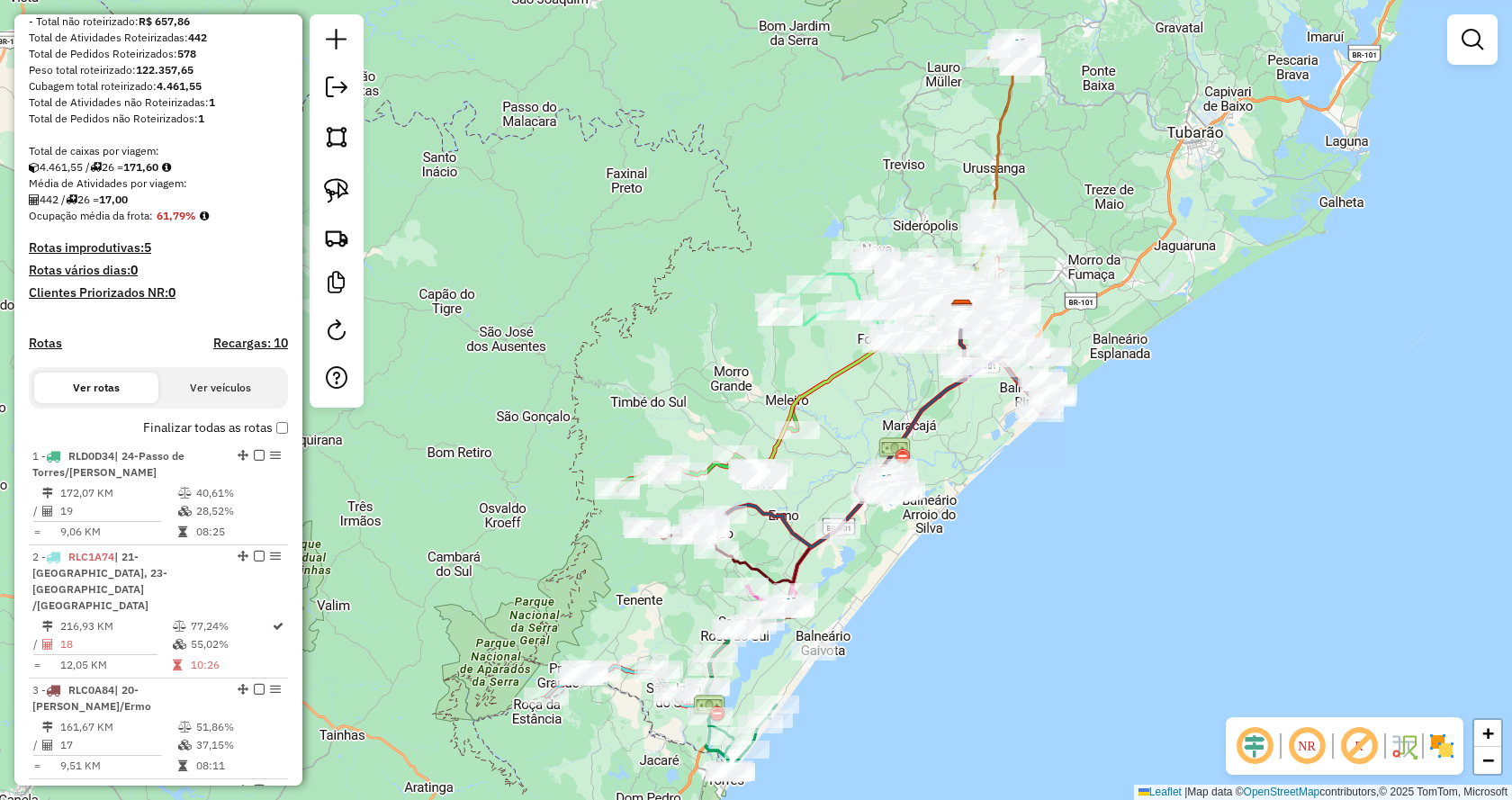
scroll to position [270, 0]
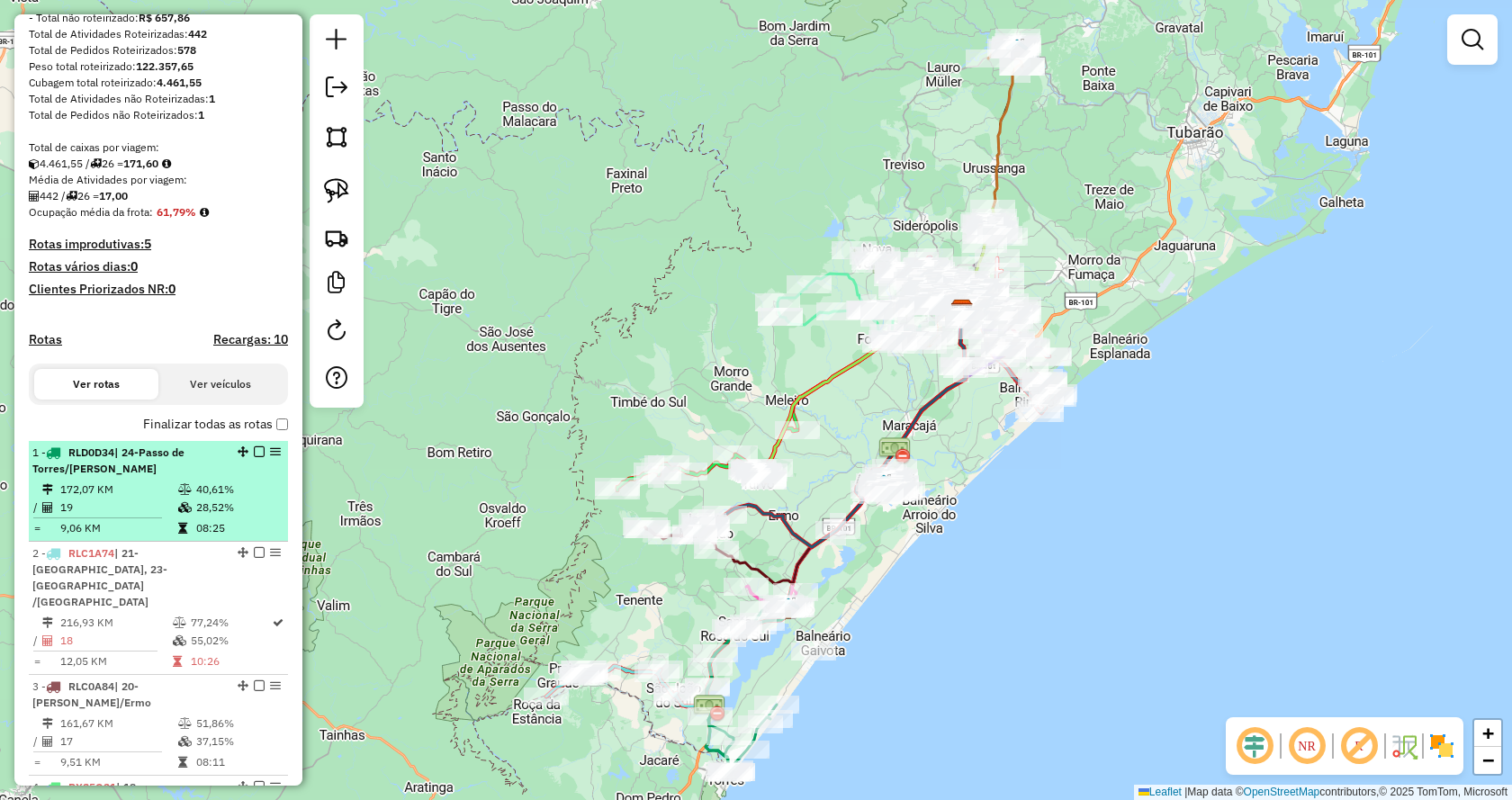
click at [89, 475] on span "| 24-Passo de Torres/[PERSON_NAME]" at bounding box center [108, 460] width 152 height 29
select select "*********"
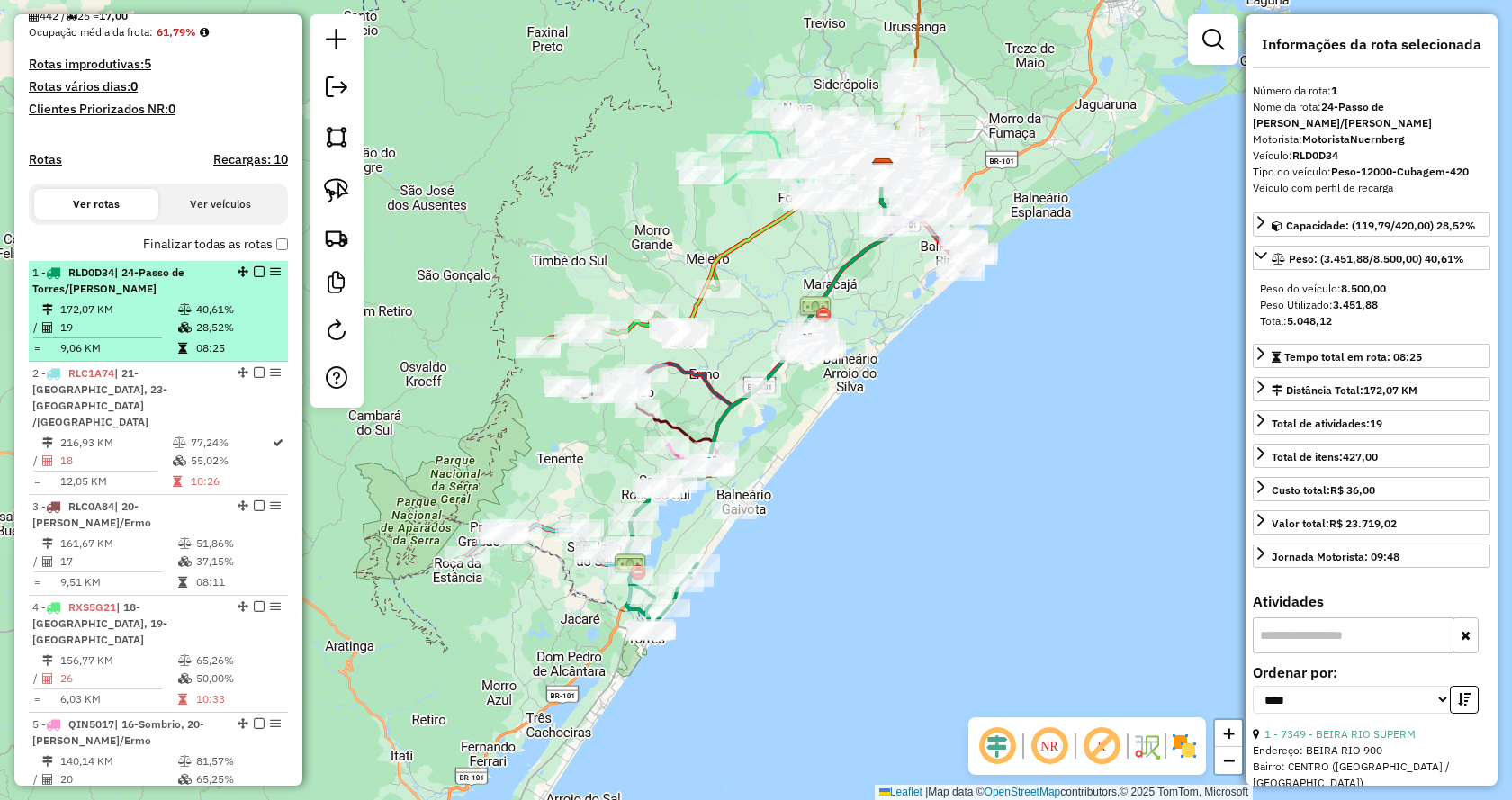
scroll to position [541, 0]
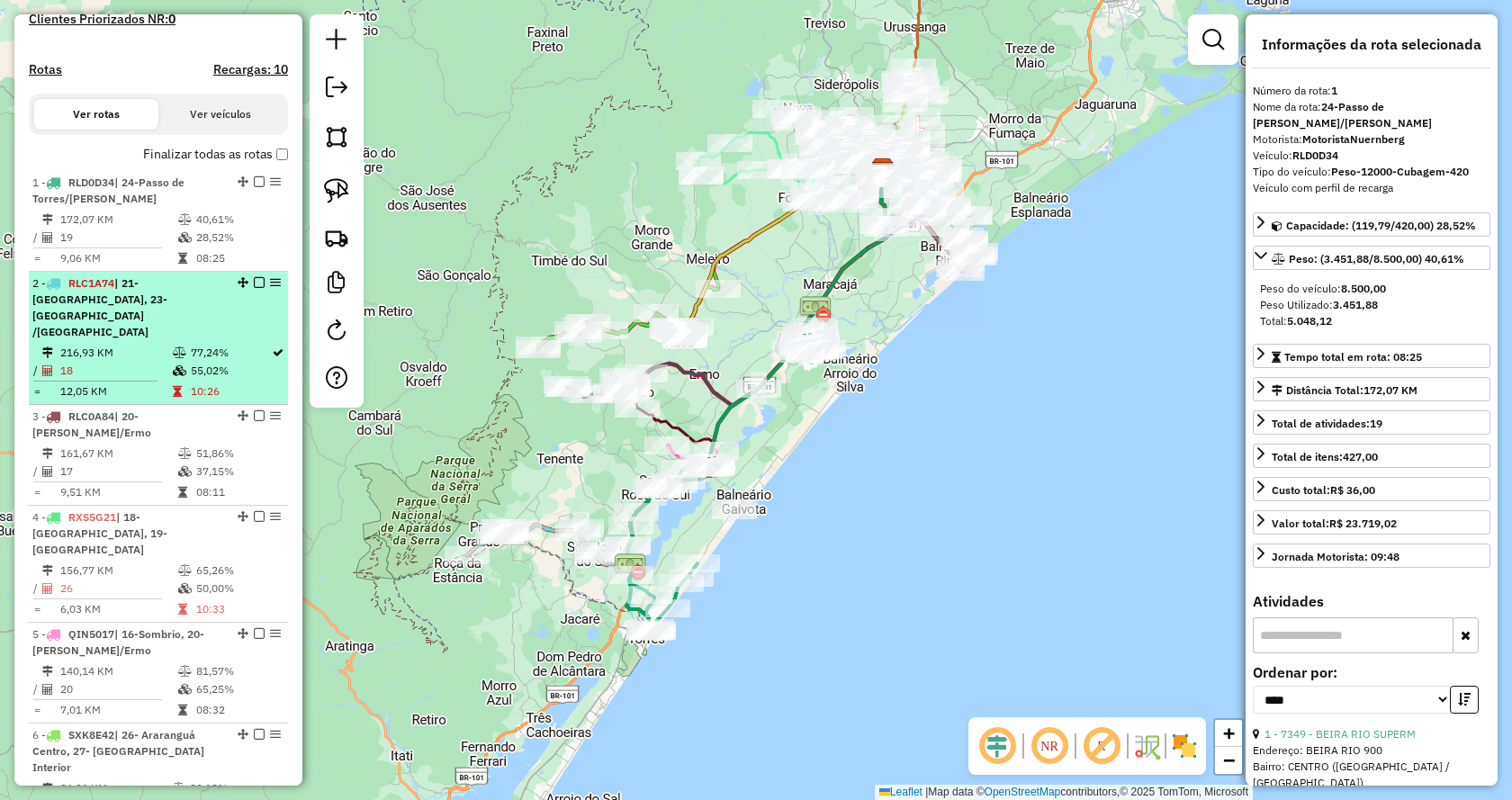
click at [121, 351] on td "216,93 KM" at bounding box center [115, 353] width 113 height 18
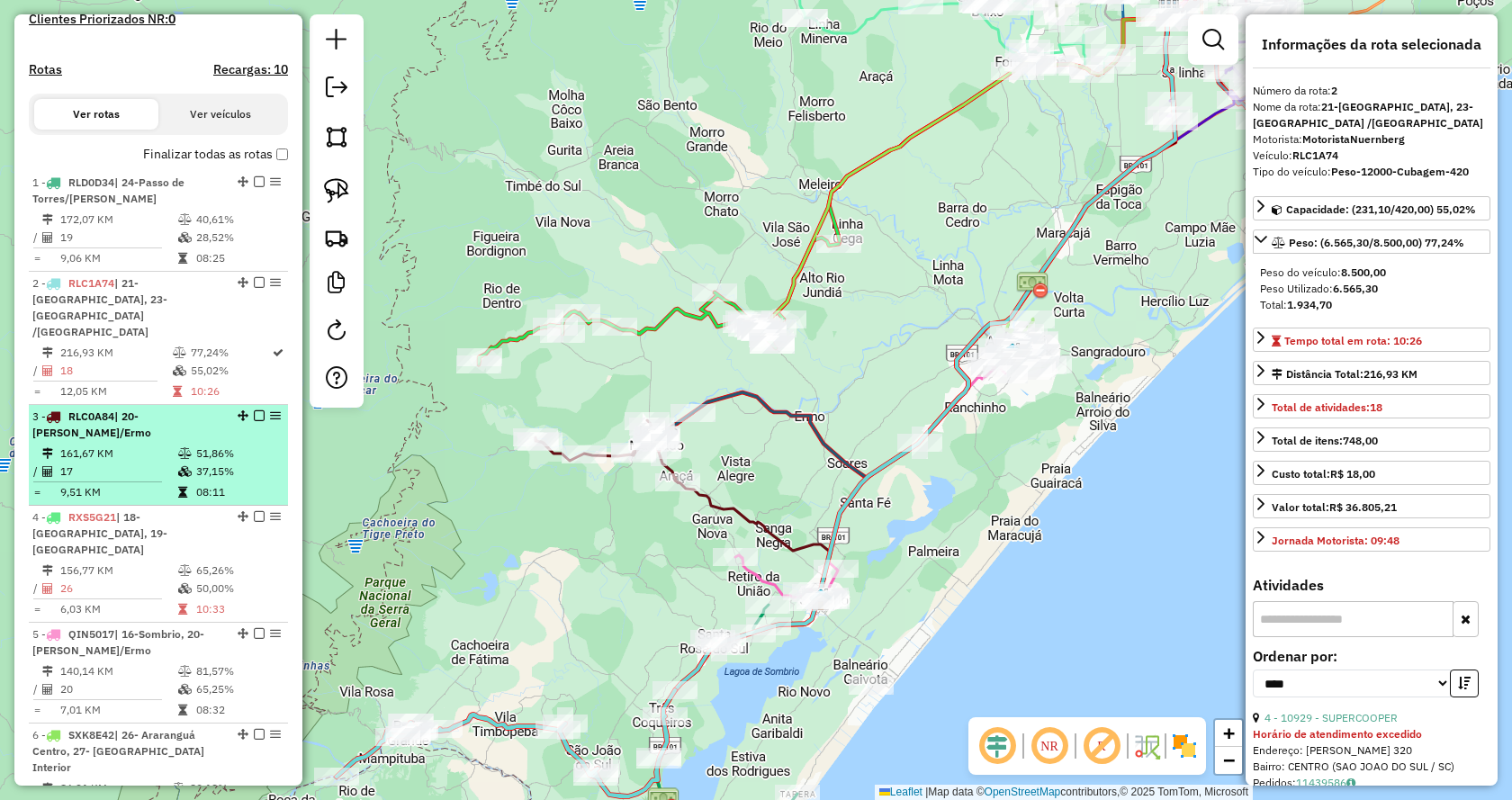
click at [115, 465] on td "17" at bounding box center [118, 472] width 117 height 18
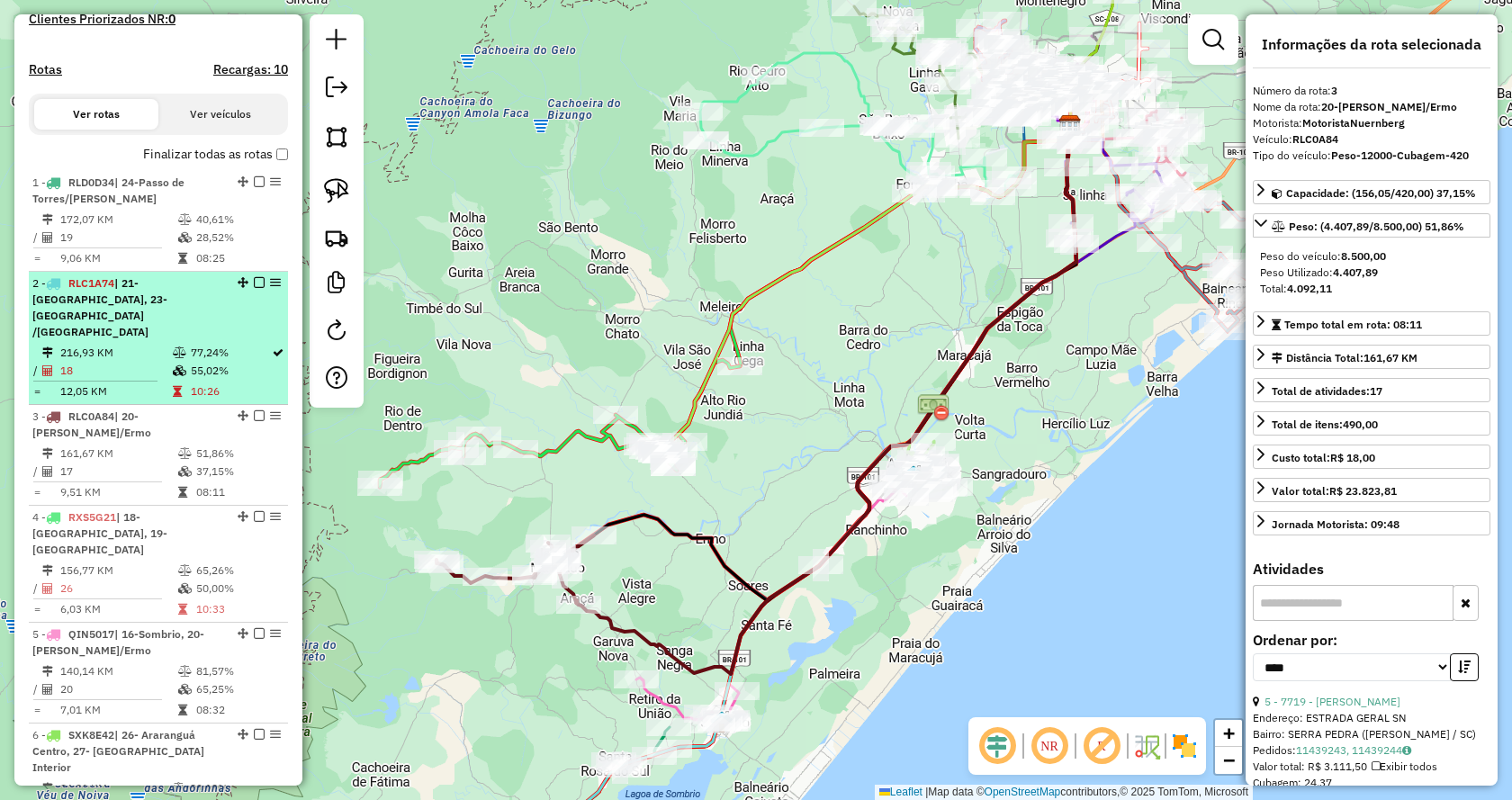
click at [97, 344] on td "216,93 KM" at bounding box center [115, 353] width 113 height 18
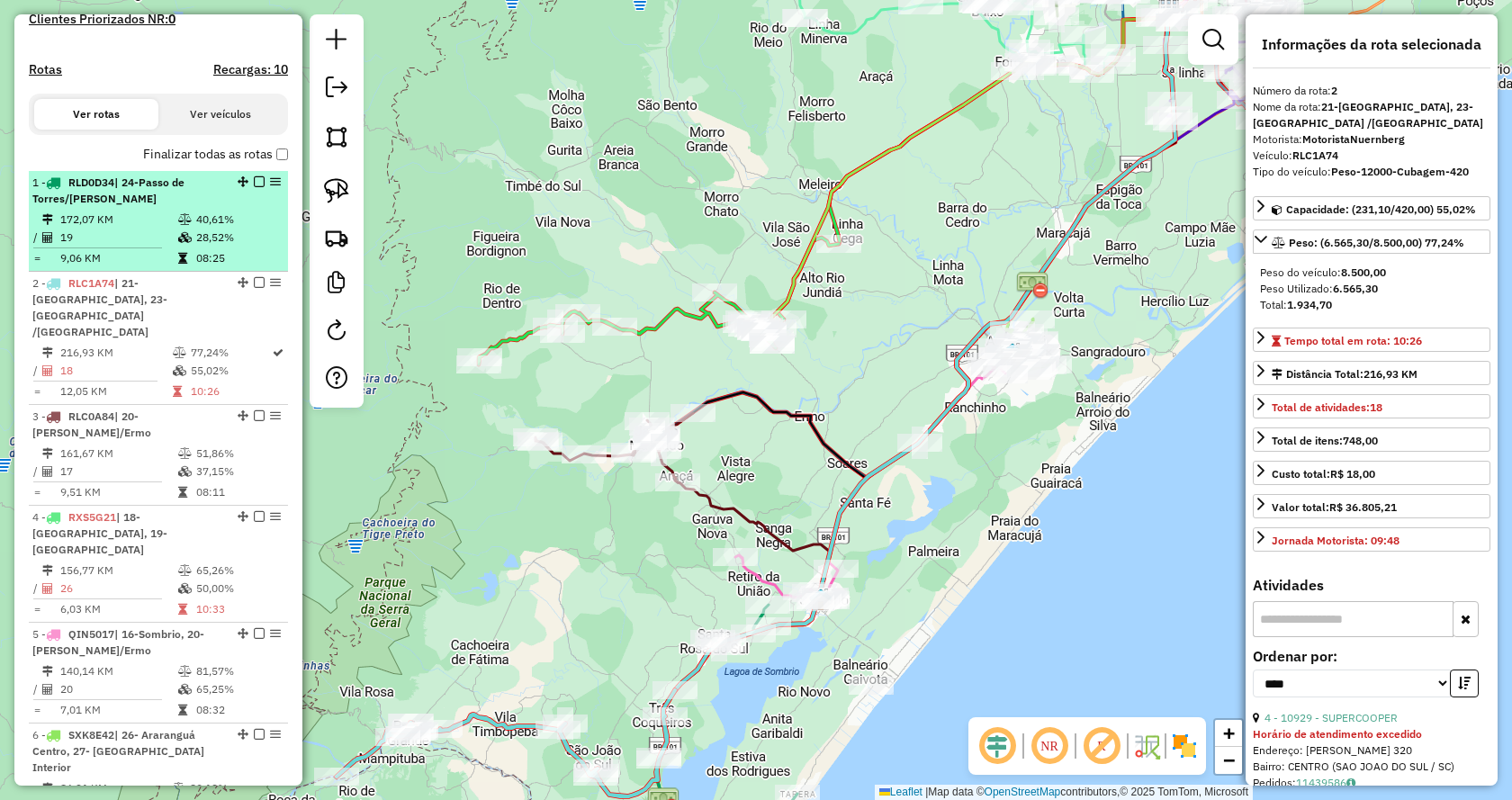
click at [115, 247] on td "19" at bounding box center [118, 238] width 117 height 18
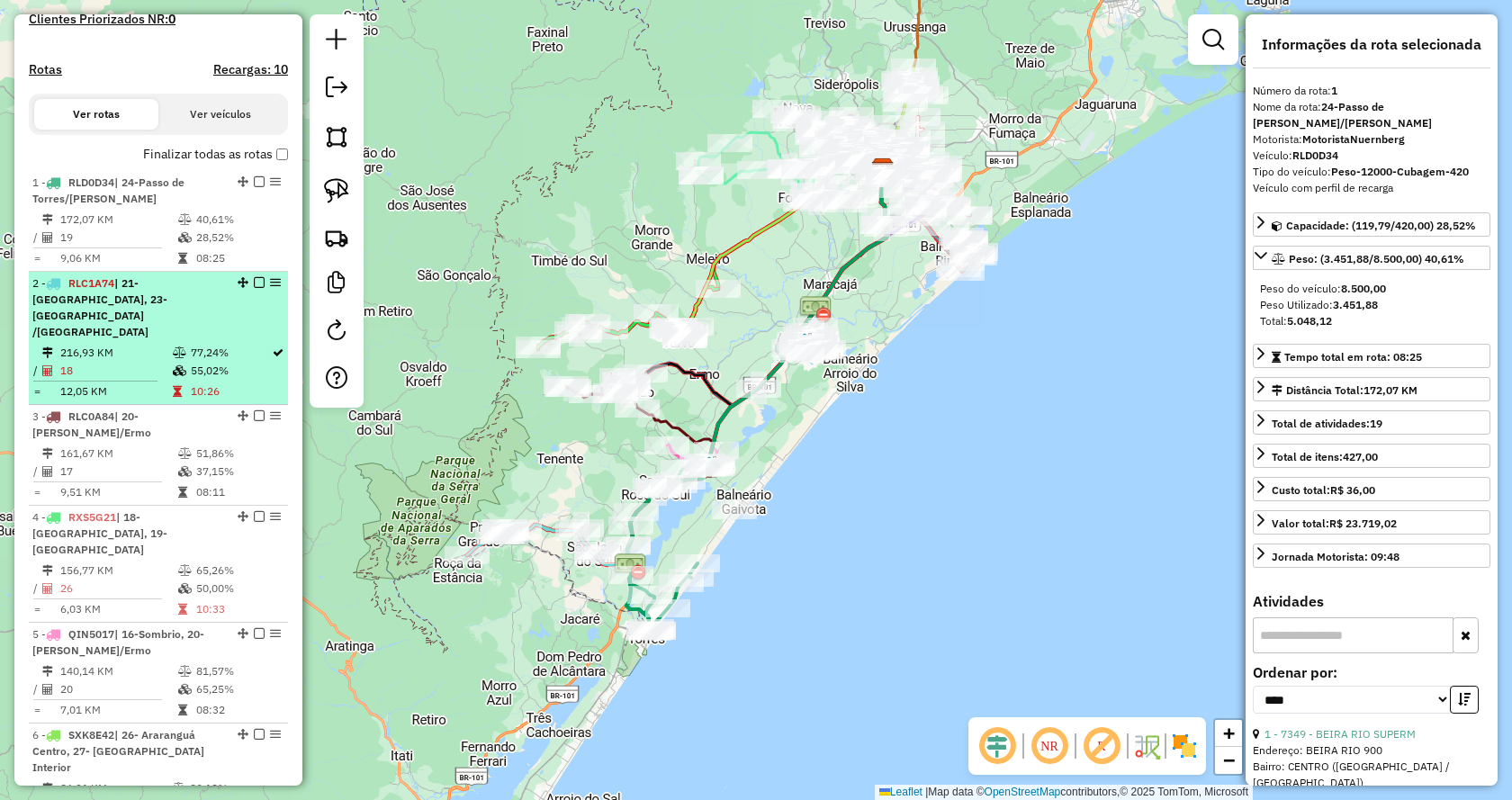
click at [116, 333] on div "2 - RLC1A74 | 21-Santa Rosa do Sul, 23-São João do Sul /Praia Grande" at bounding box center [127, 307] width 191 height 65
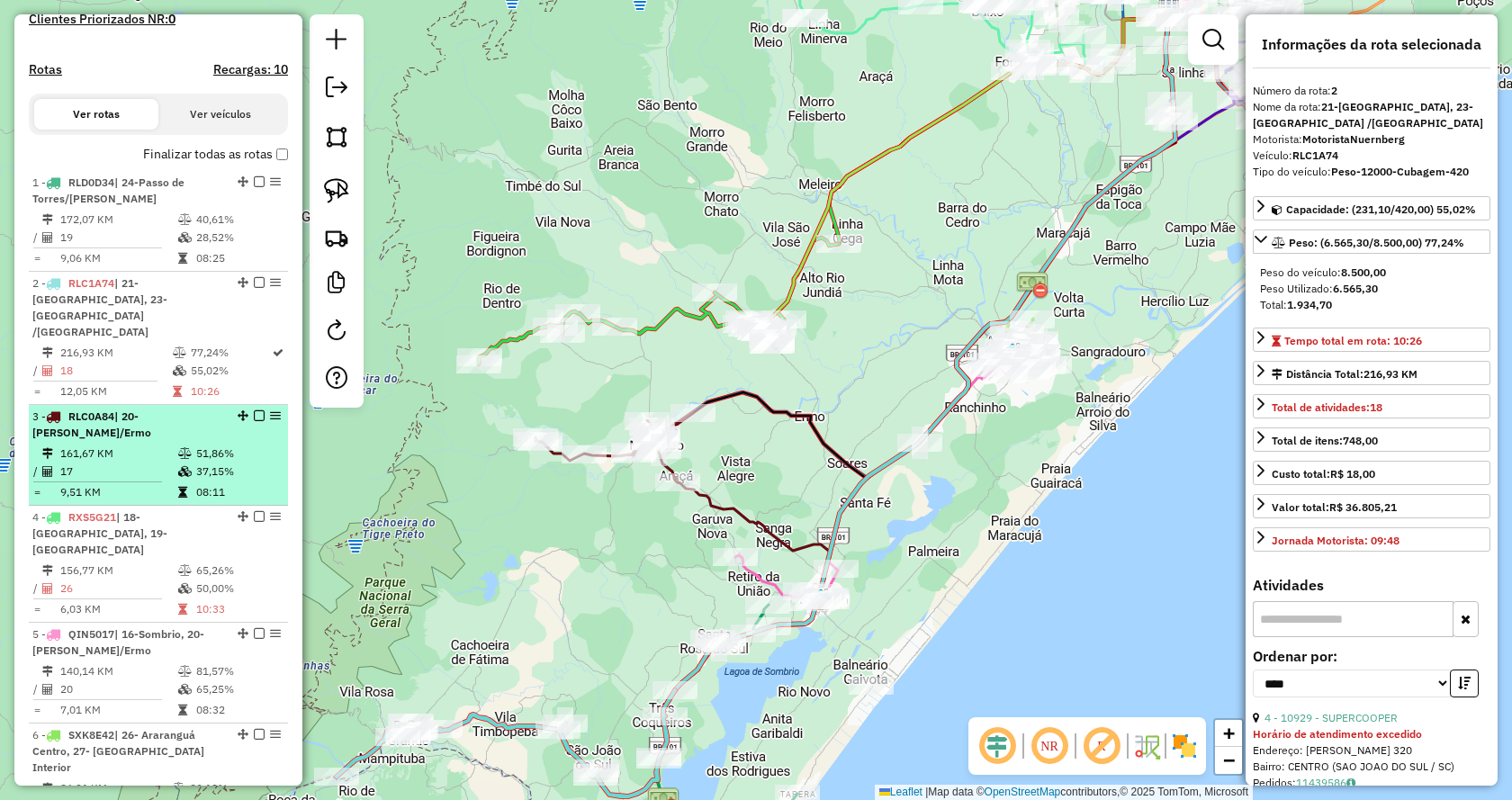
click at [102, 475] on td "17" at bounding box center [118, 472] width 117 height 18
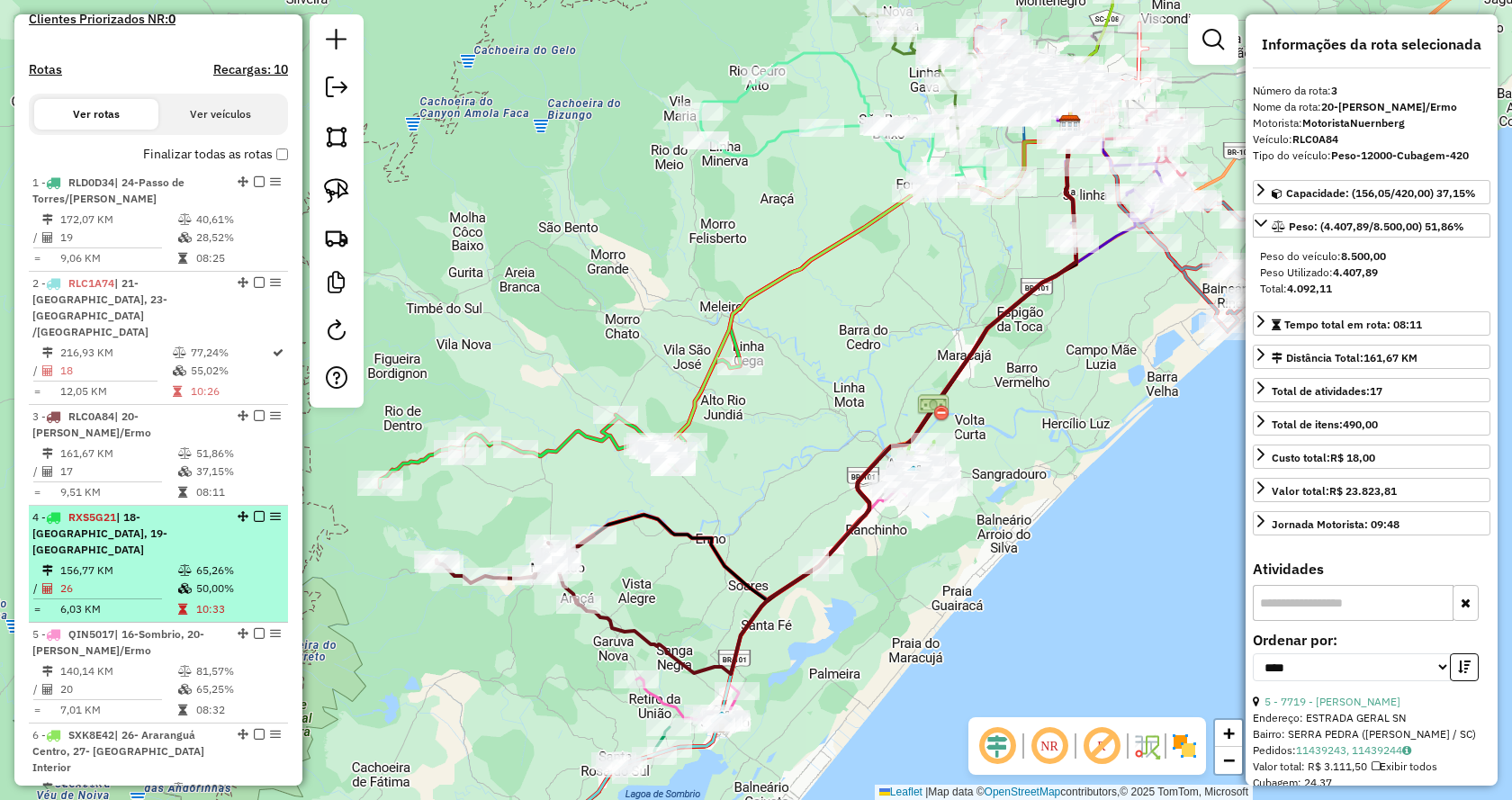
click at [129, 562] on td "156,77 KM" at bounding box center [118, 571] width 117 height 18
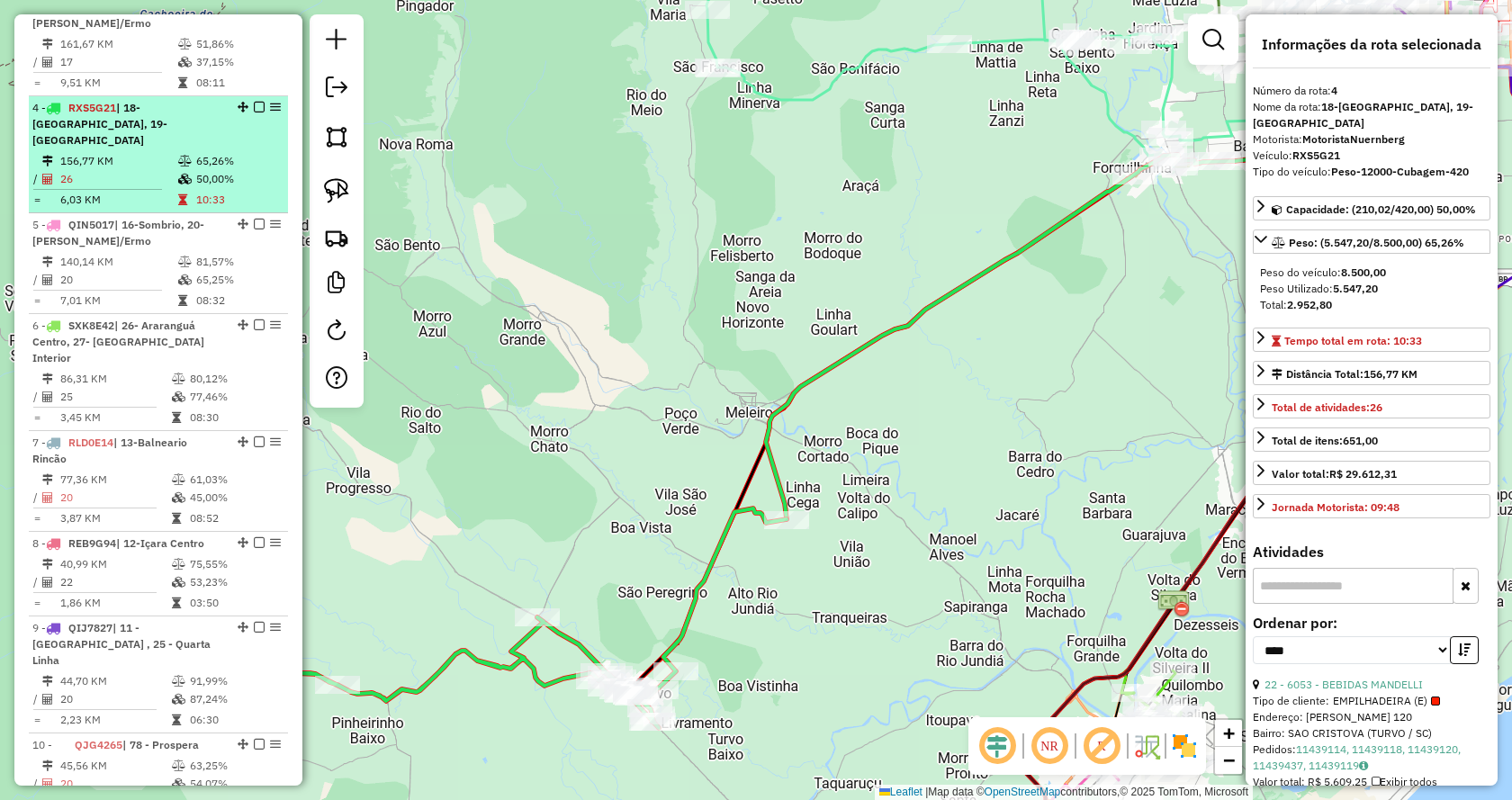
scroll to position [990, 0]
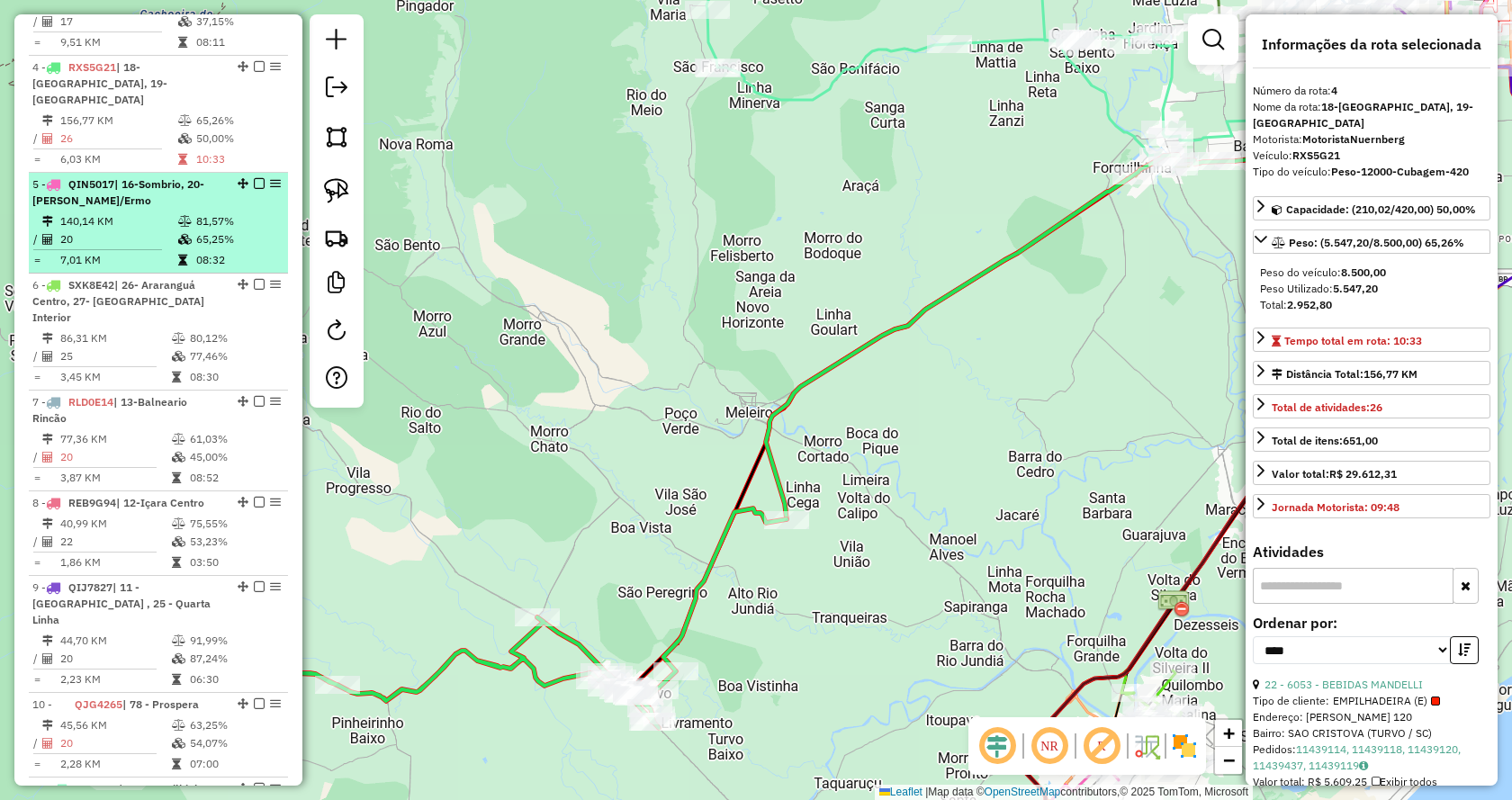
click at [116, 230] on td "20" at bounding box center [118, 239] width 117 height 18
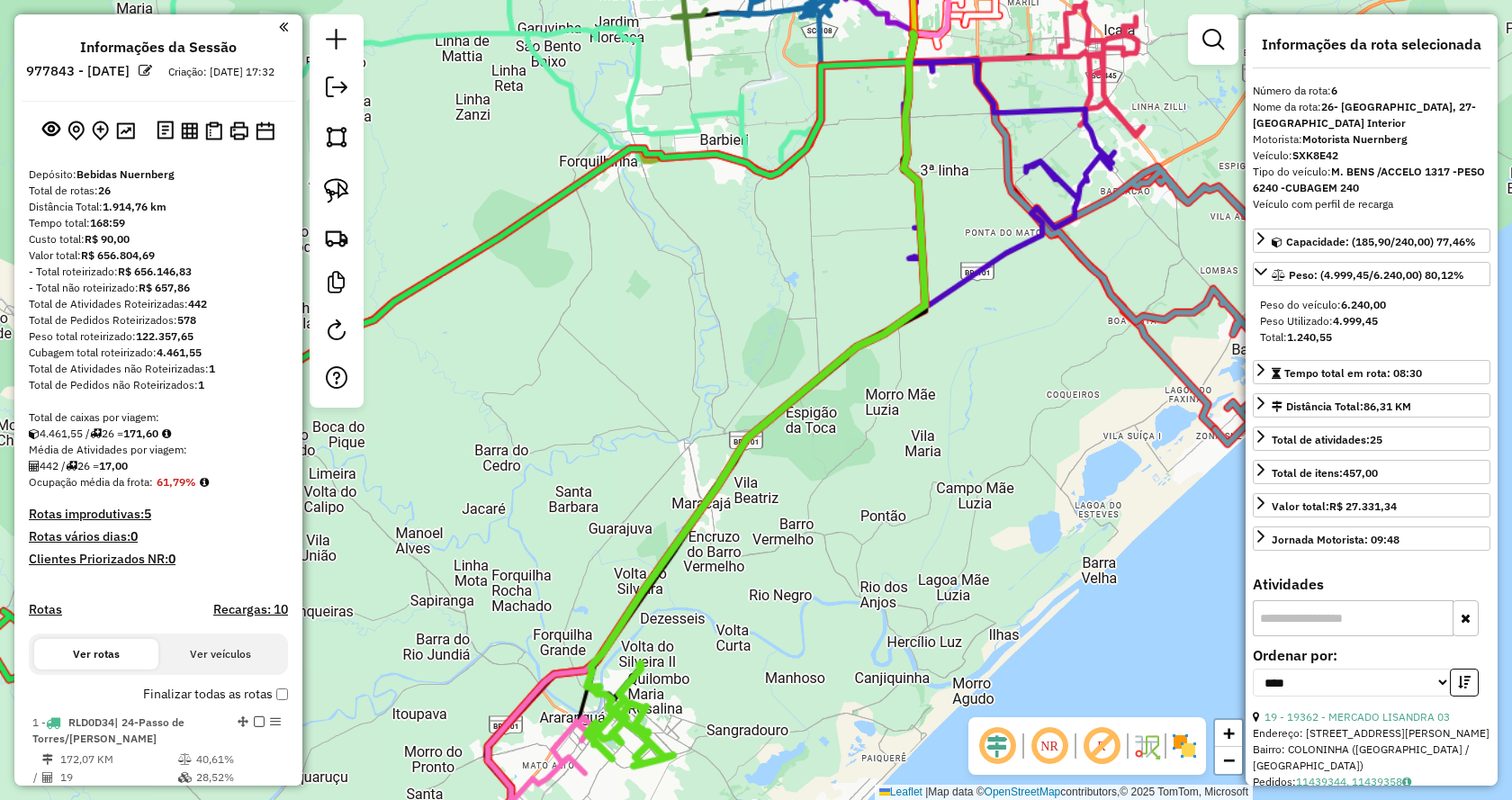
select select "*********"
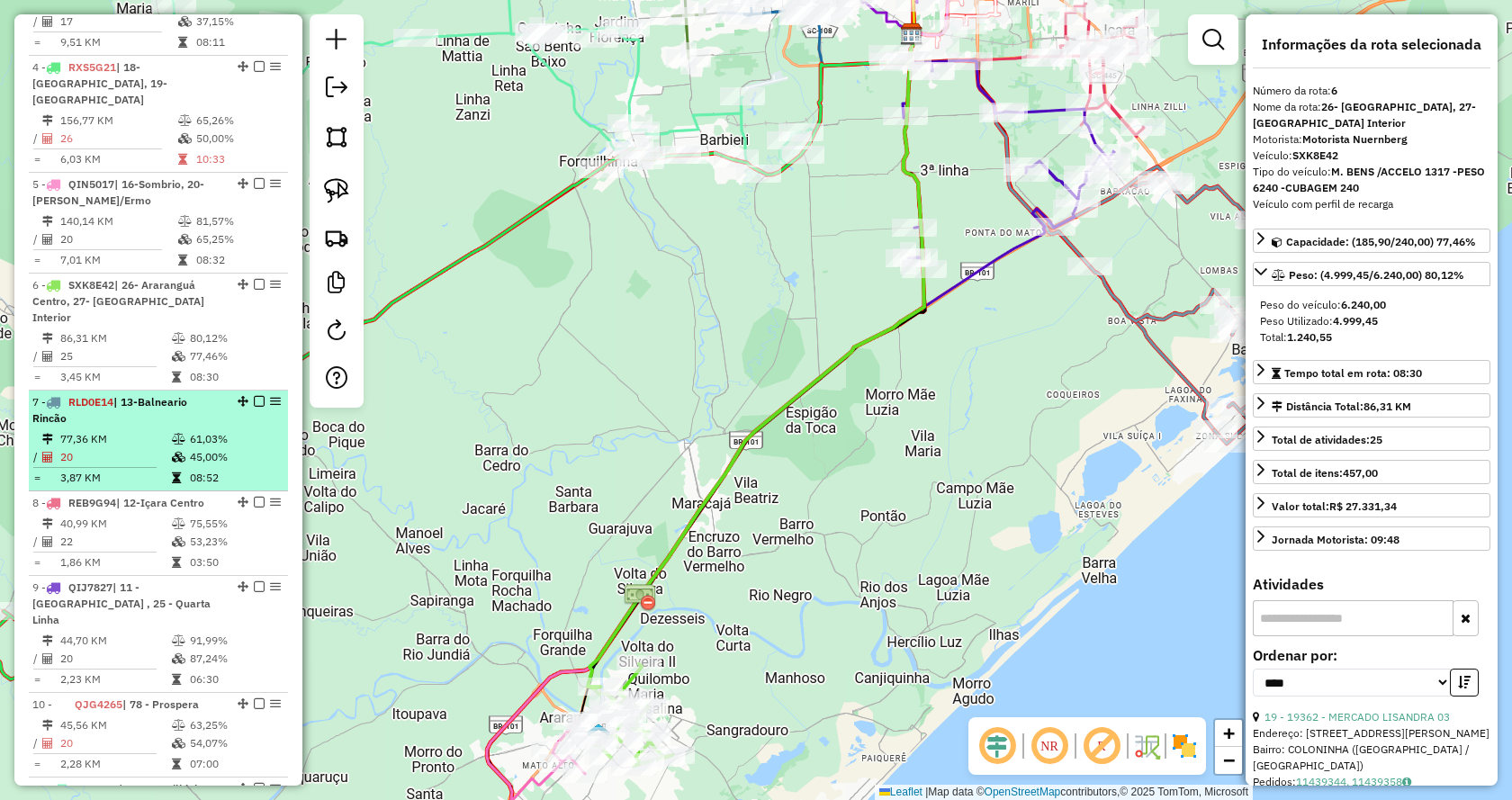
click at [140, 396] on li "7 - RLD0E14 | 13-Balneario Rincão 77,36 KM 61,03% / 20 45,00% = 3,87 KM 08:52" at bounding box center [158, 441] width 259 height 101
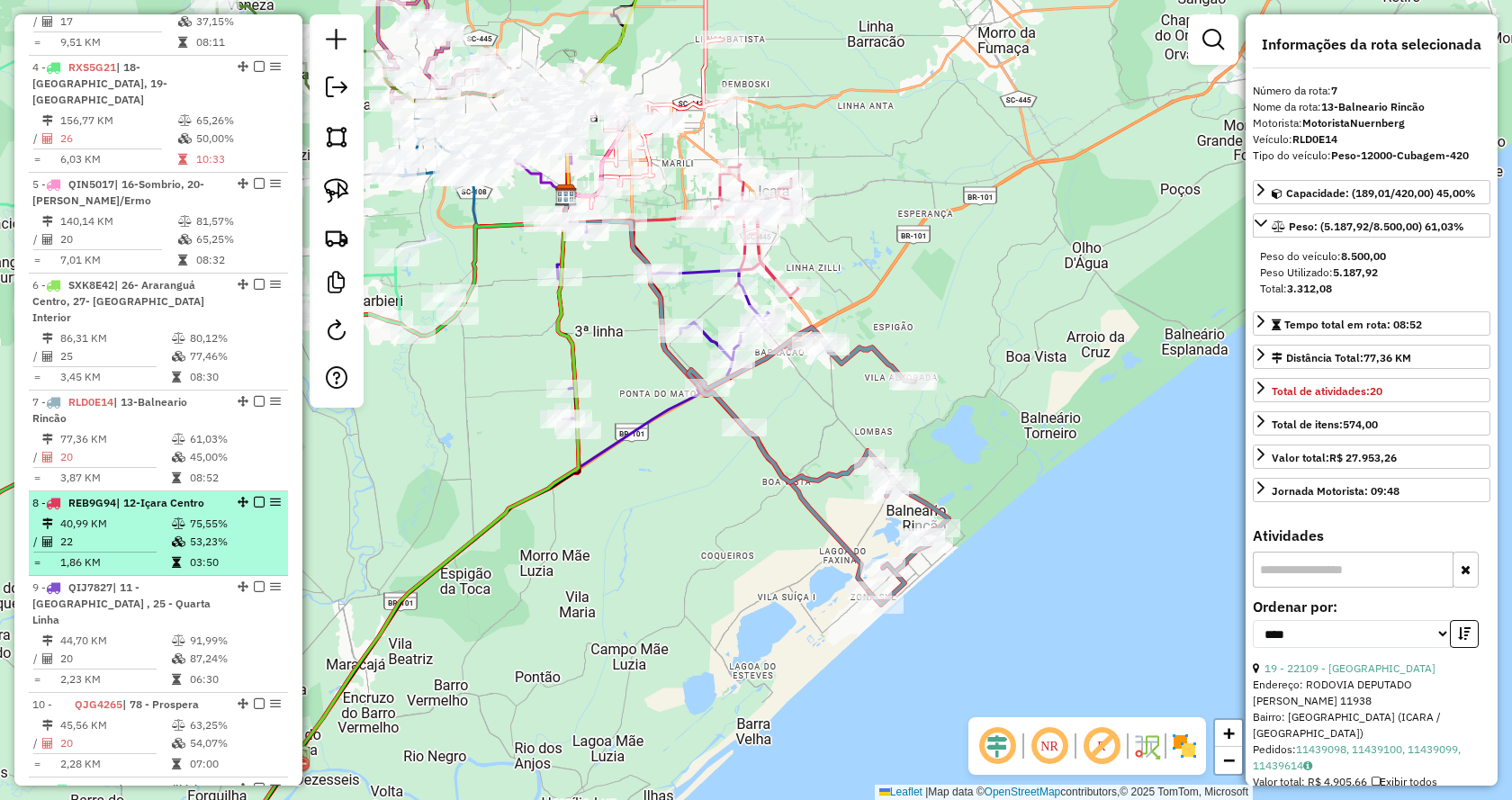
click at [150, 515] on td "40,99 KM" at bounding box center [115, 524] width 112 height 18
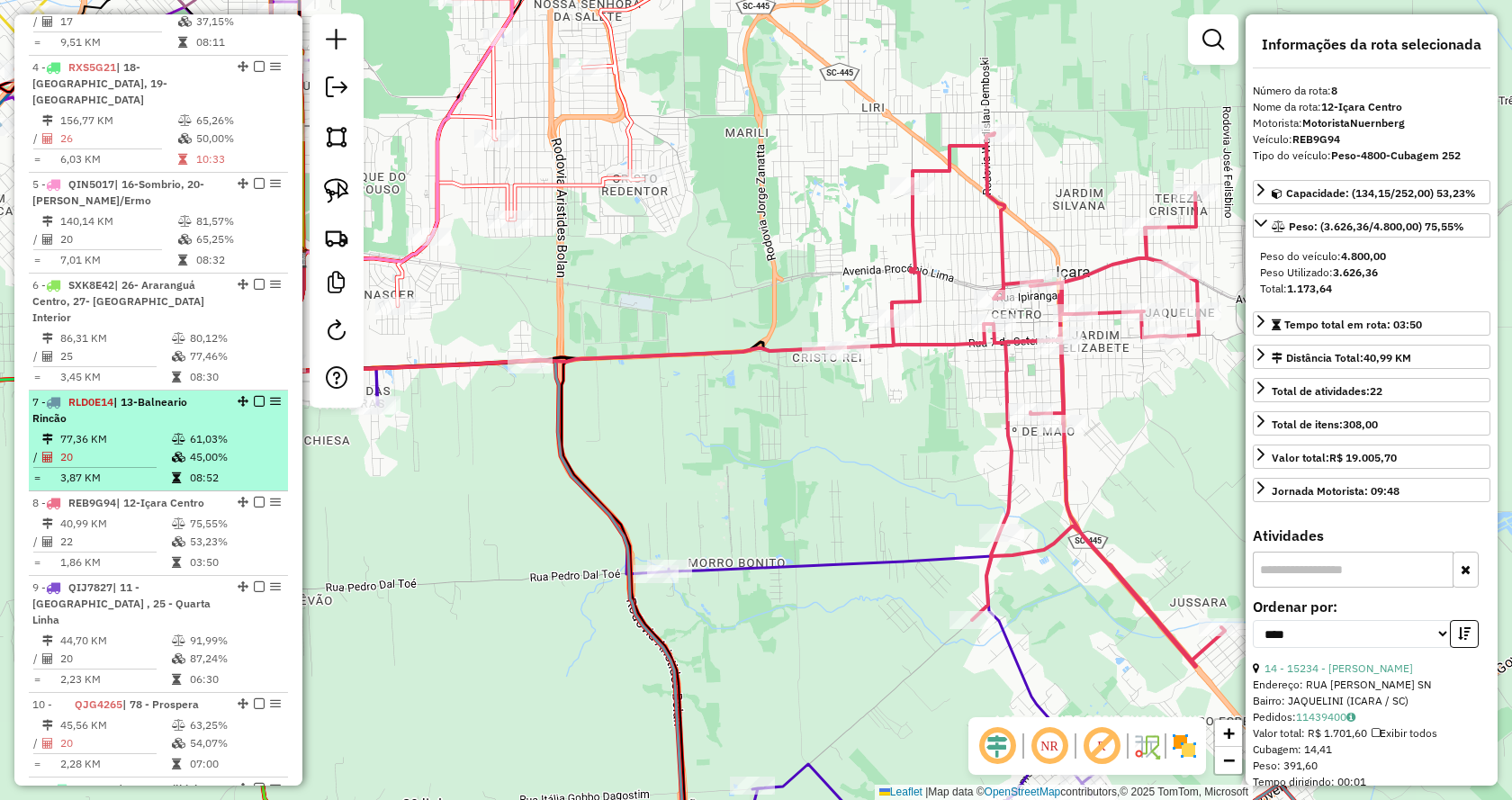
drag, startPoint x: 119, startPoint y: 414, endPoint x: 124, endPoint y: 452, distance: 38.3
click at [118, 431] on td "77,36 KM" at bounding box center [115, 440] width 112 height 18
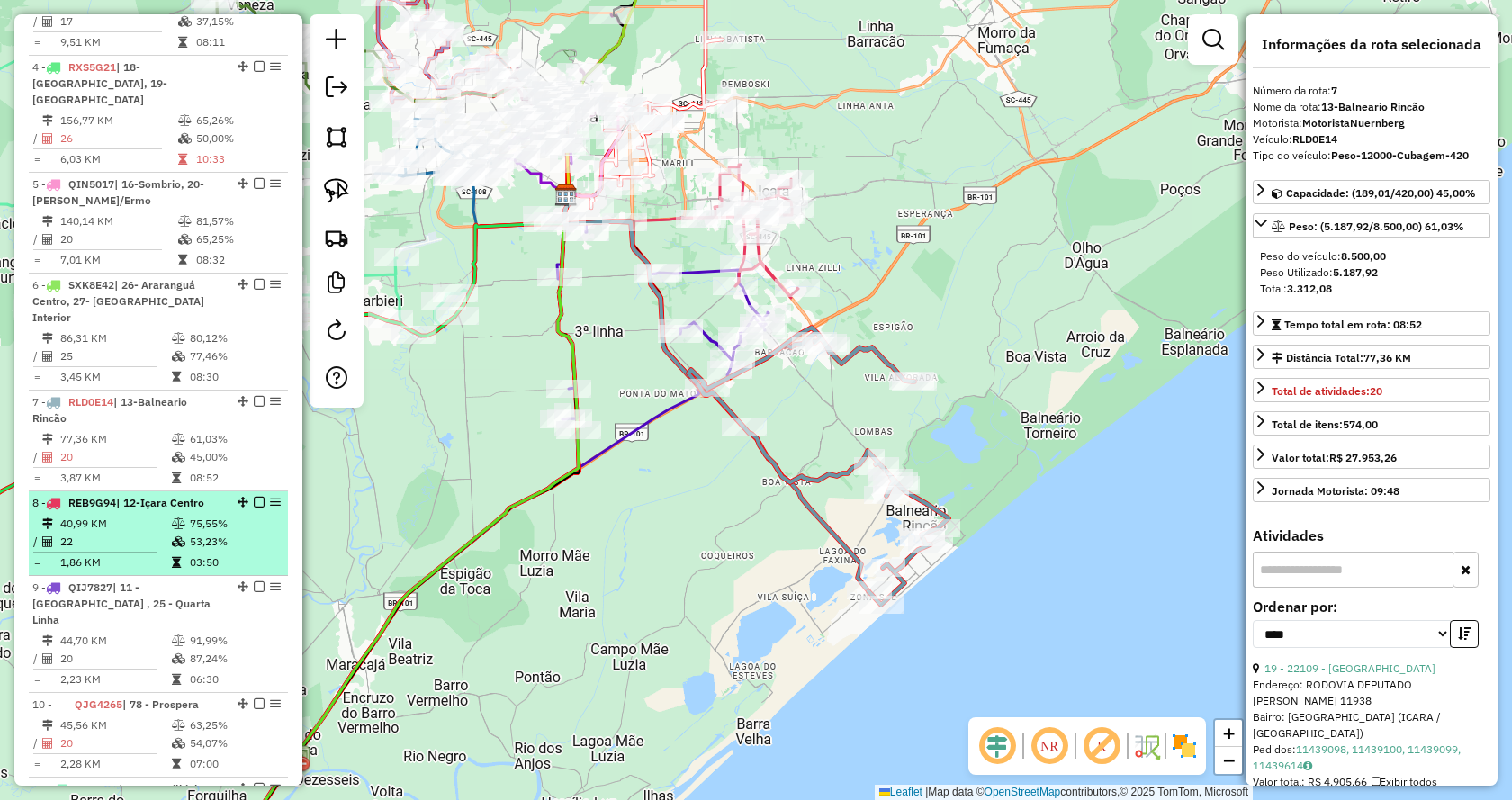
click at [96, 533] on td "22" at bounding box center [115, 541] width 112 height 18
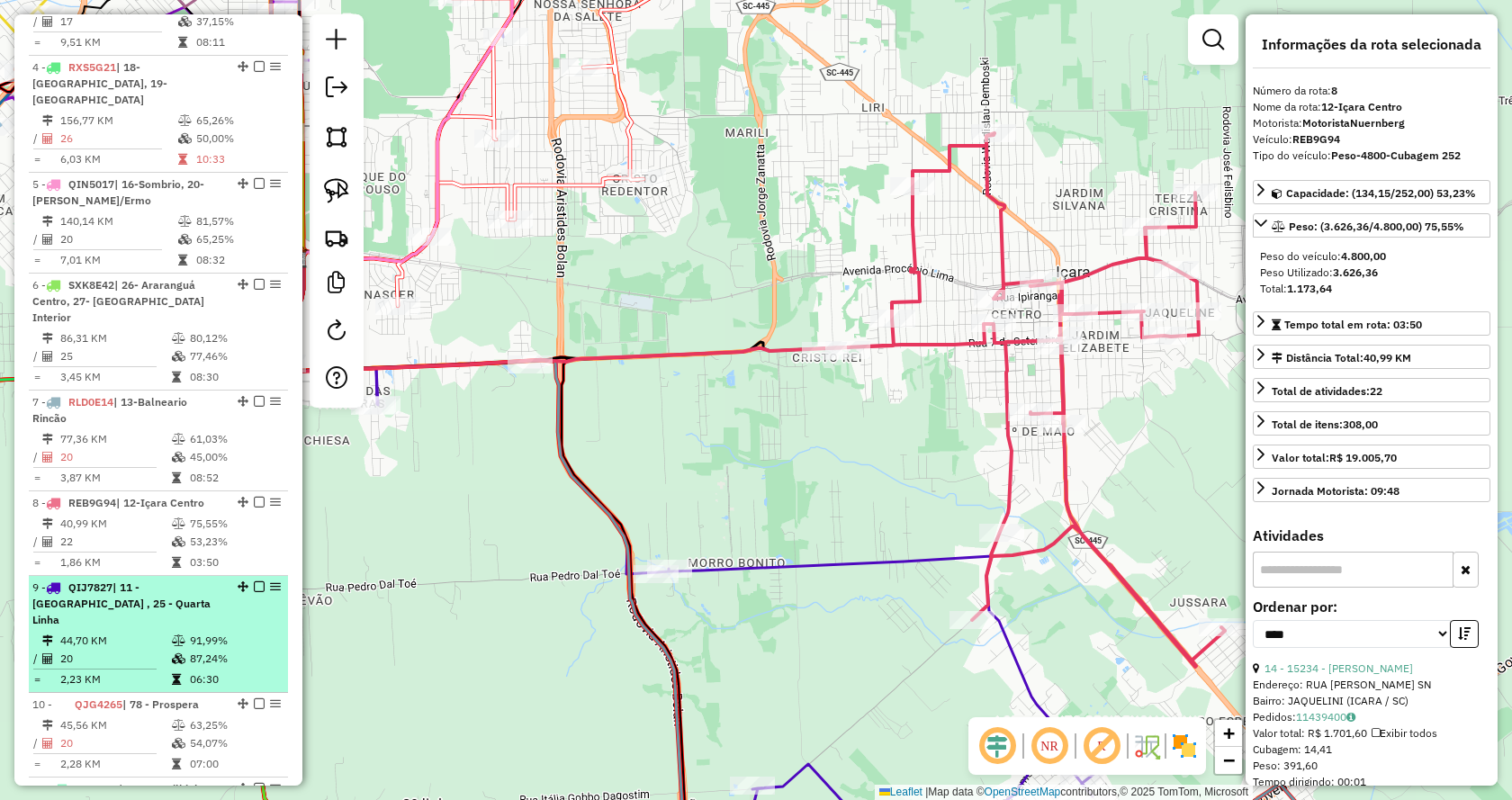
click at [115, 632] on td "44,70 KM" at bounding box center [115, 640] width 112 height 18
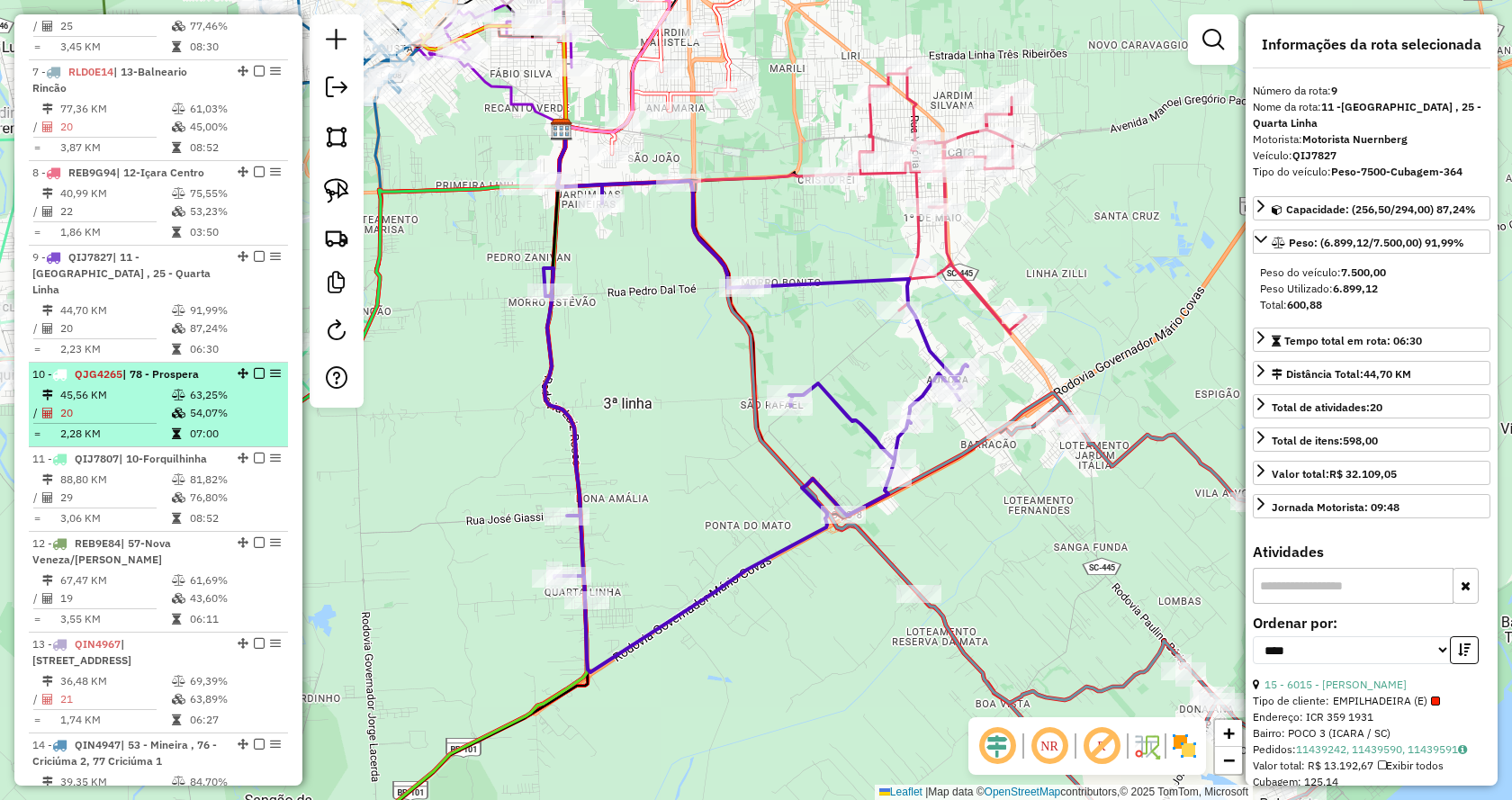
scroll to position [1350, 0]
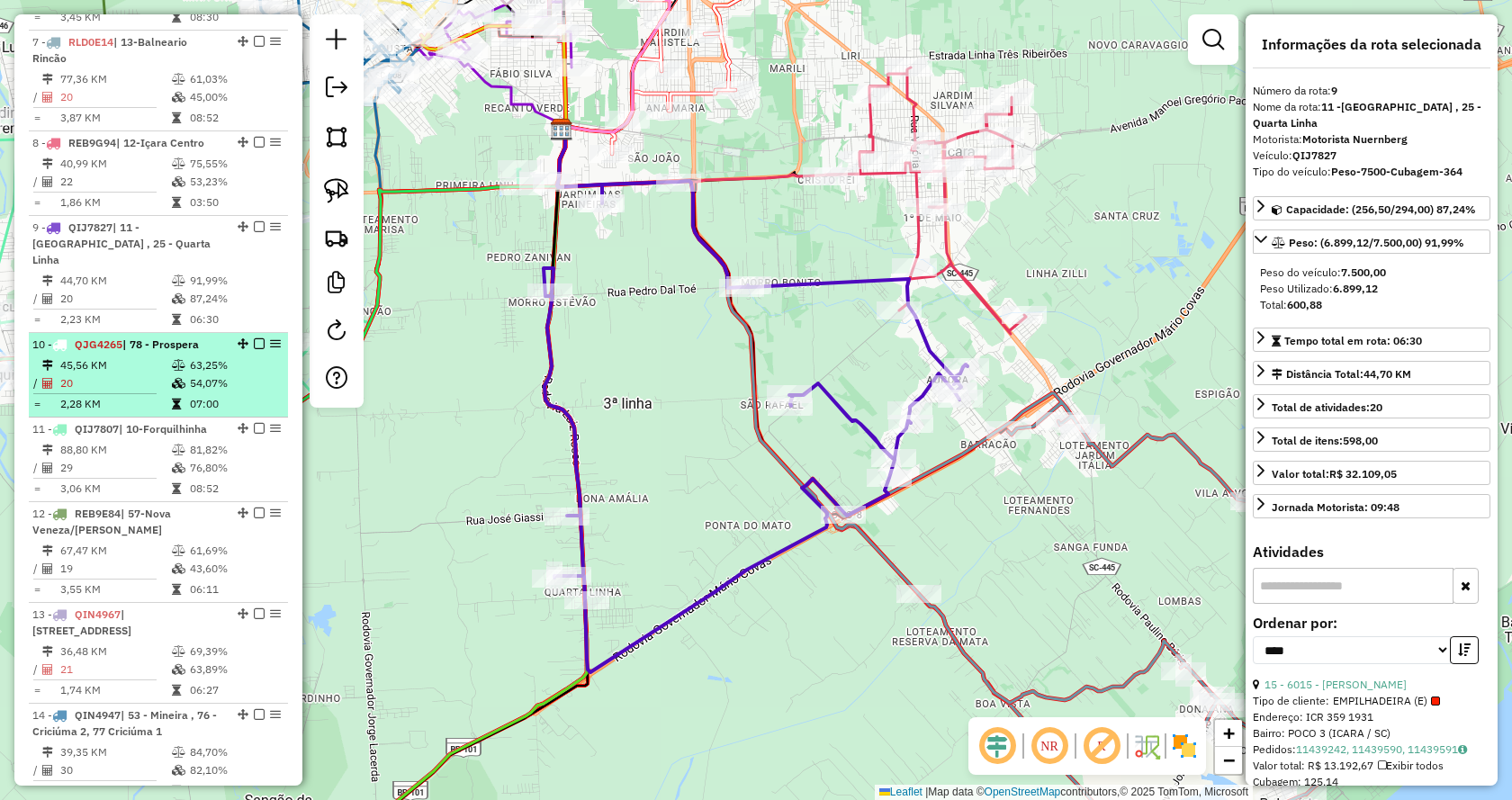
click at [103, 338] on span "QJG4265" at bounding box center [98, 345] width 48 height 14
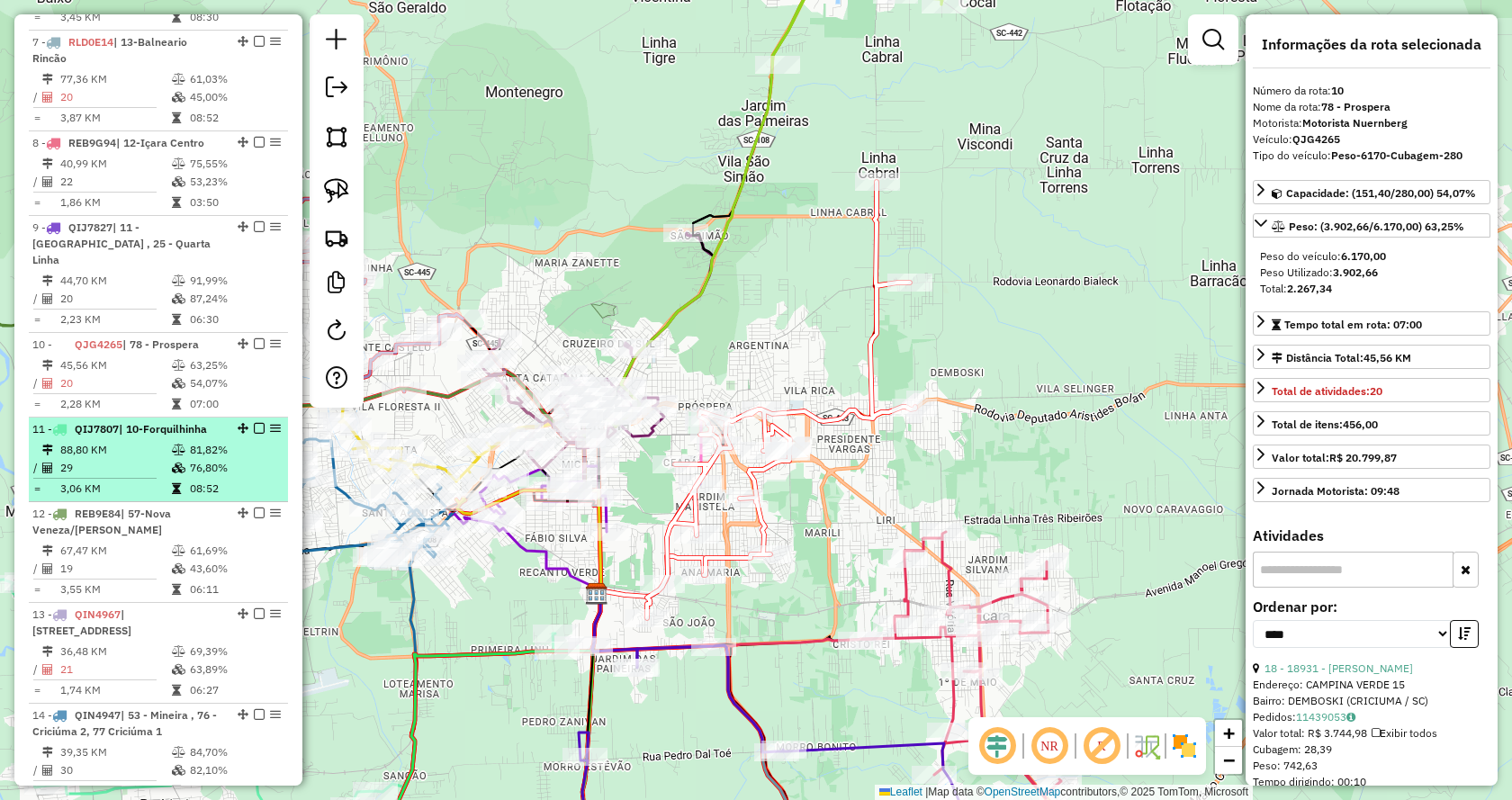
click at [140, 459] on td "29" at bounding box center [115, 468] width 112 height 18
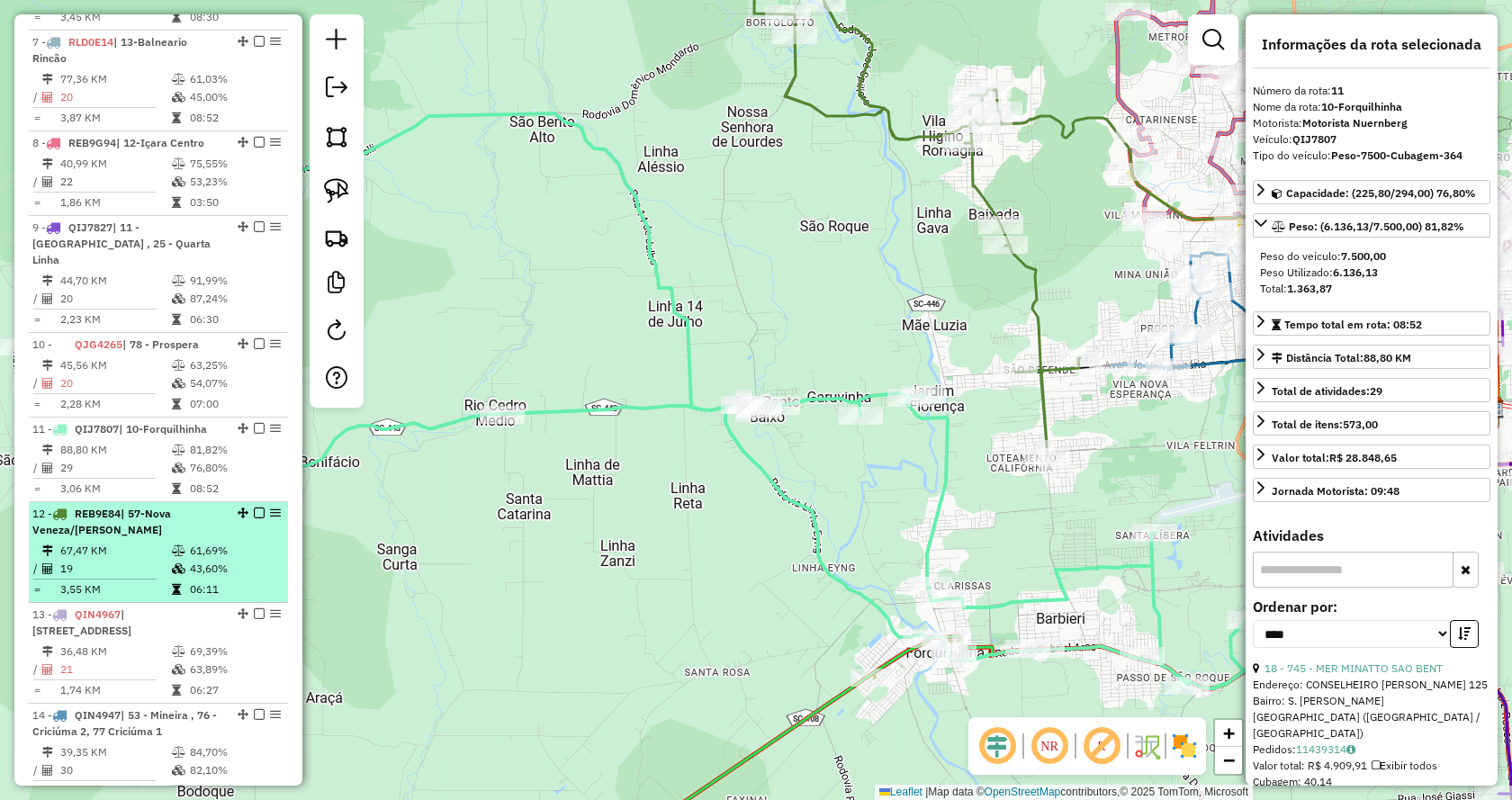
click at [138, 506] on div "12 - REB9E84 | 57-Nova Veneza/[PERSON_NAME]" at bounding box center [127, 522] width 191 height 32
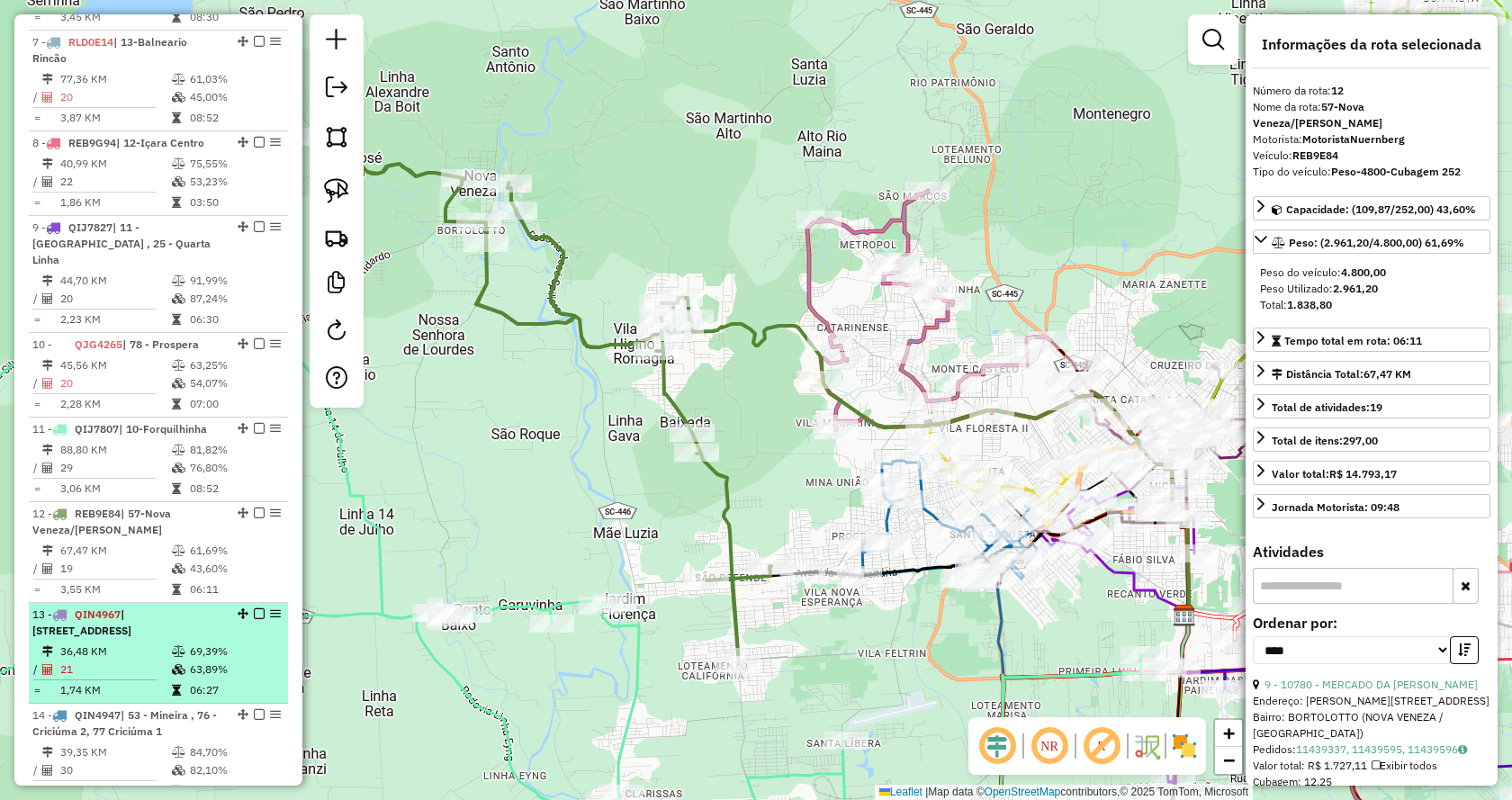
click at [131, 608] on span "| [STREET_ADDRESS]" at bounding box center [81, 623] width 99 height 29
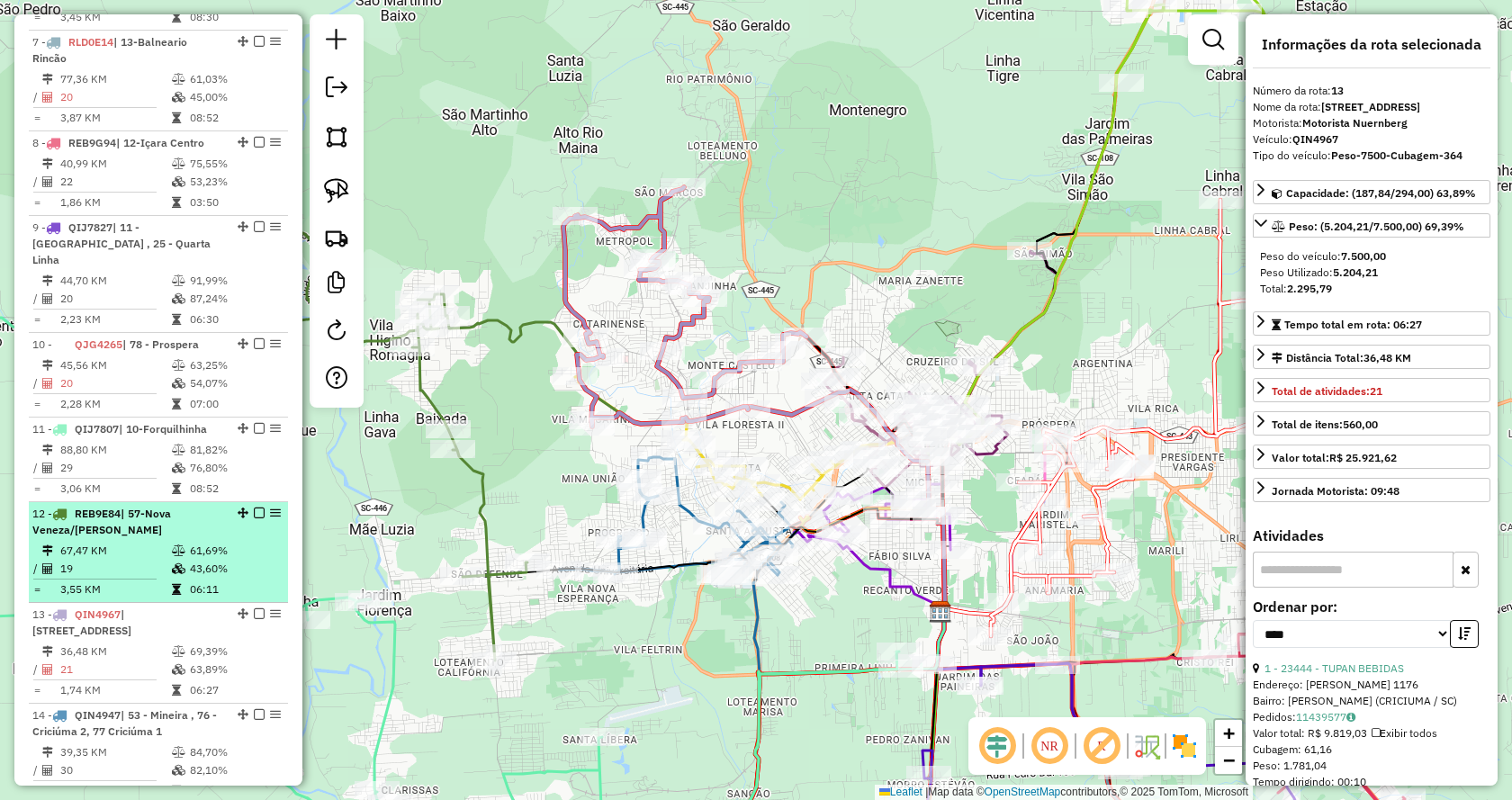
click at [109, 560] on td "19" at bounding box center [115, 569] width 112 height 18
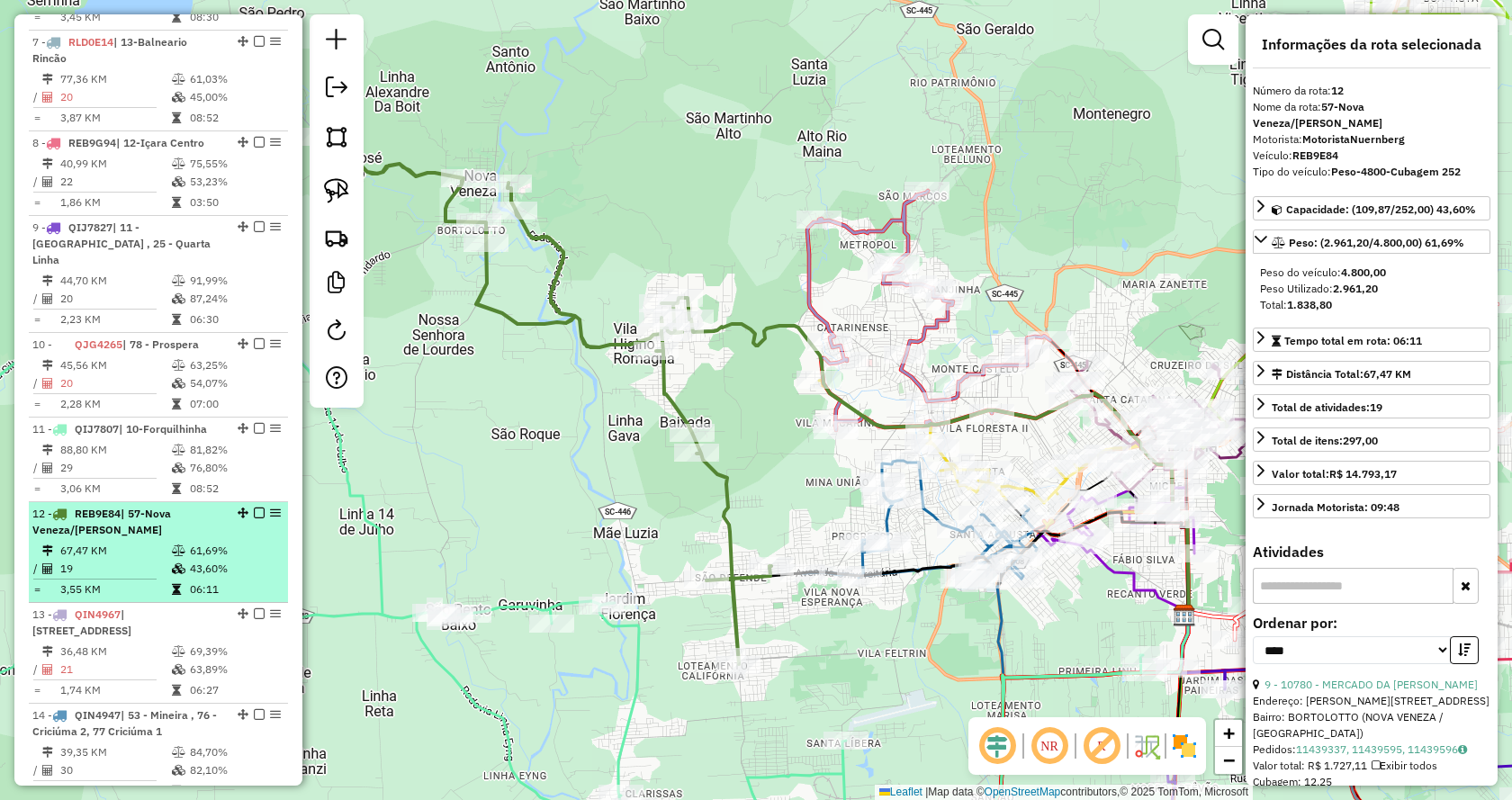
click at [113, 542] on td "67,47 KM" at bounding box center [115, 551] width 112 height 18
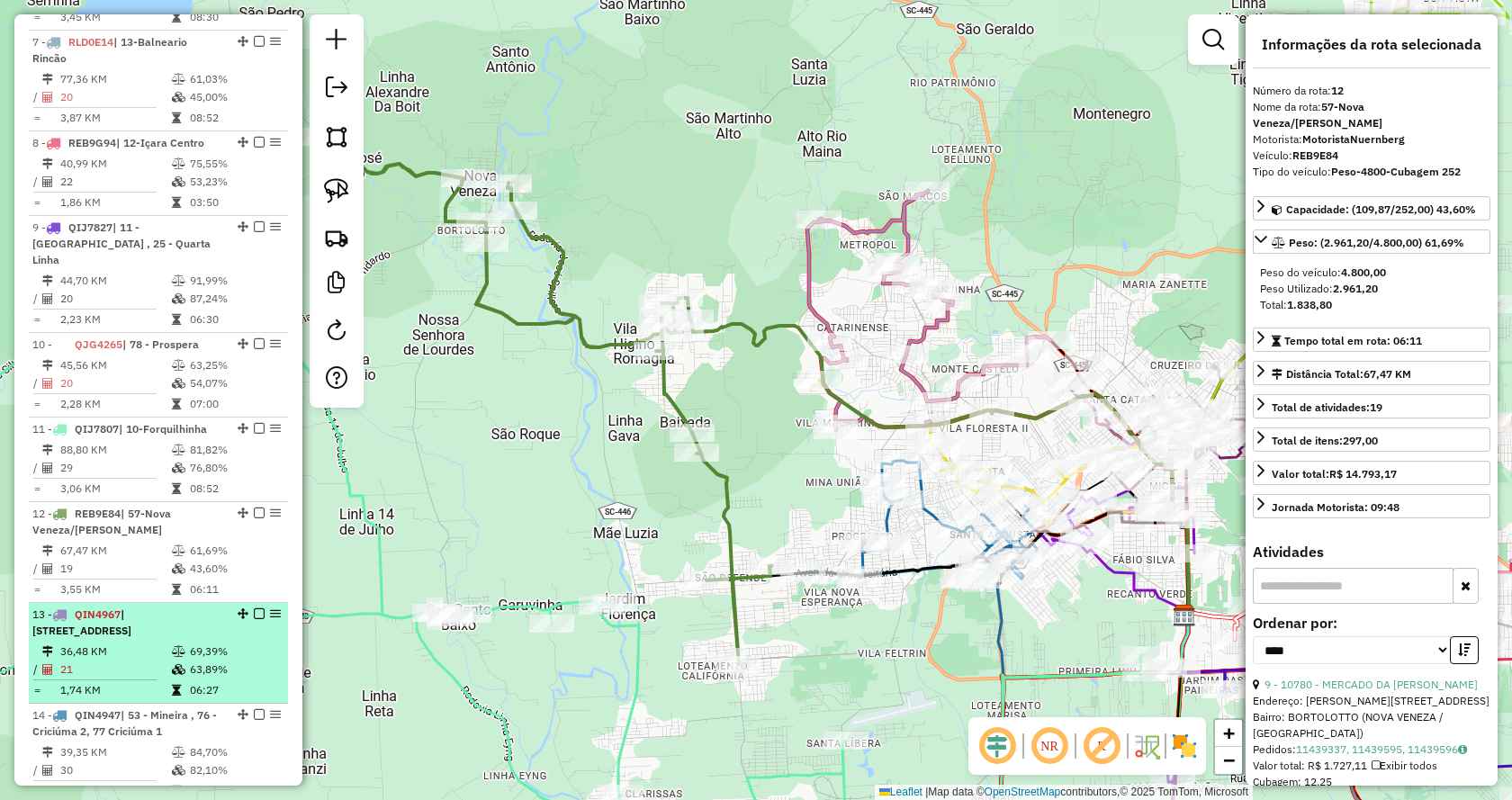
click at [154, 643] on td "36,48 KM" at bounding box center [115, 652] width 112 height 18
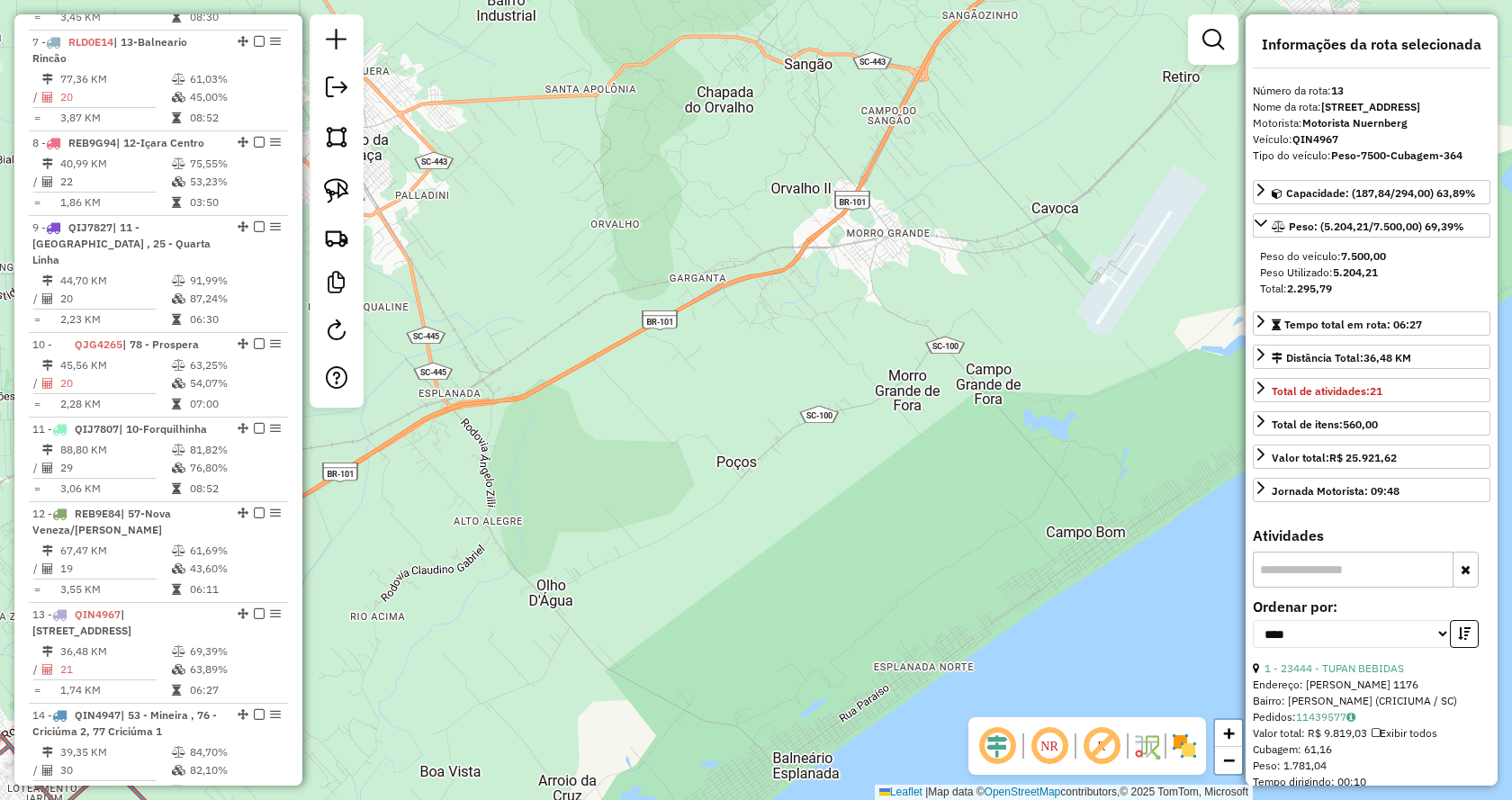
drag, startPoint x: 669, startPoint y: 493, endPoint x: 692, endPoint y: 485, distance: 24.4
click at [681, 488] on div "Janela de atendimento Grade de atendimento Capacidade Transportadoras Veículos …" at bounding box center [756, 400] width 1512 height 800
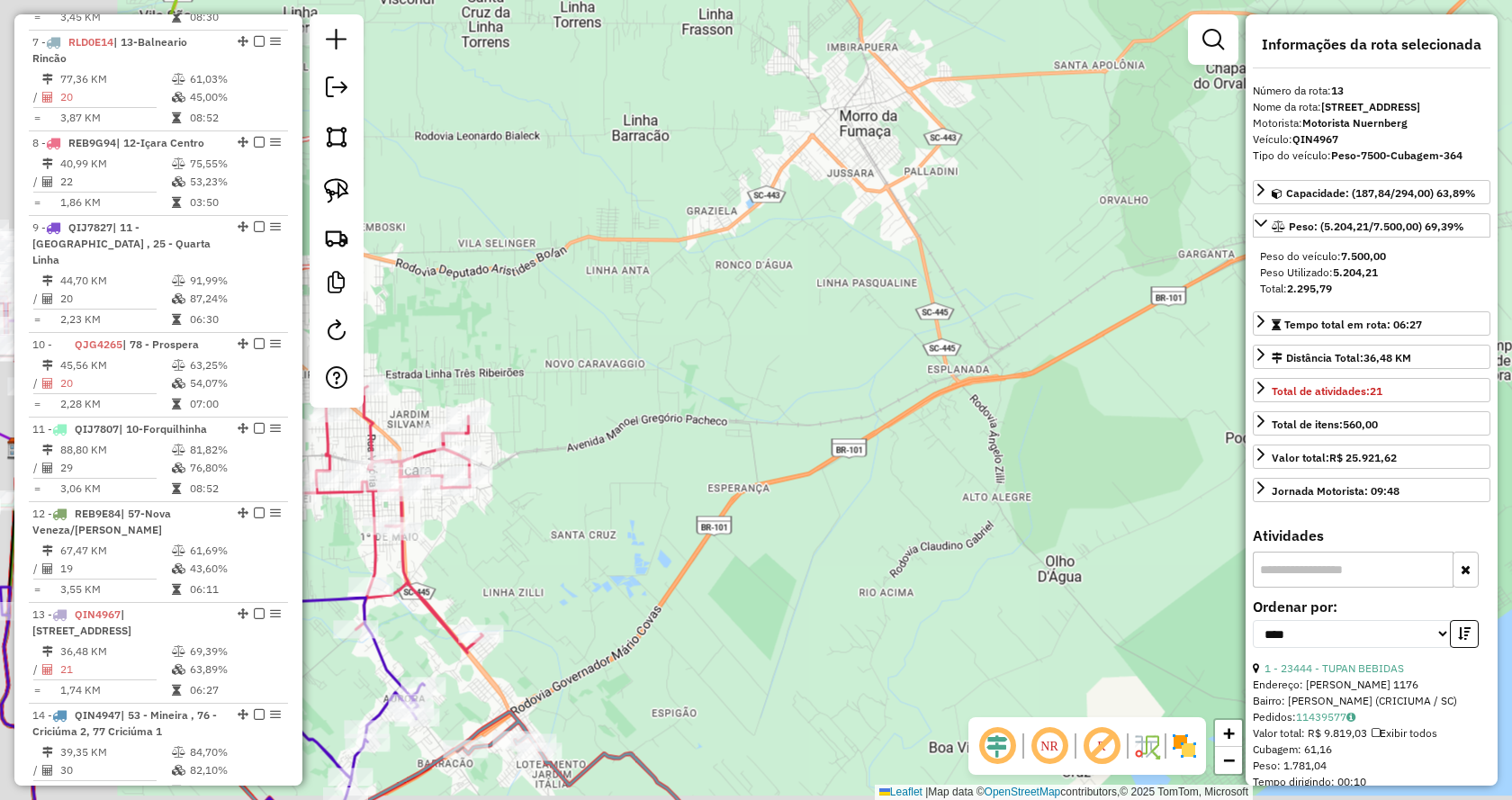
drag, startPoint x: 865, startPoint y: 442, endPoint x: 841, endPoint y: 367, distance: 78.7
click at [944, 426] on div "Janela de atendimento Grade de atendimento Capacidade Transportadoras Veículos …" at bounding box center [756, 400] width 1512 height 800
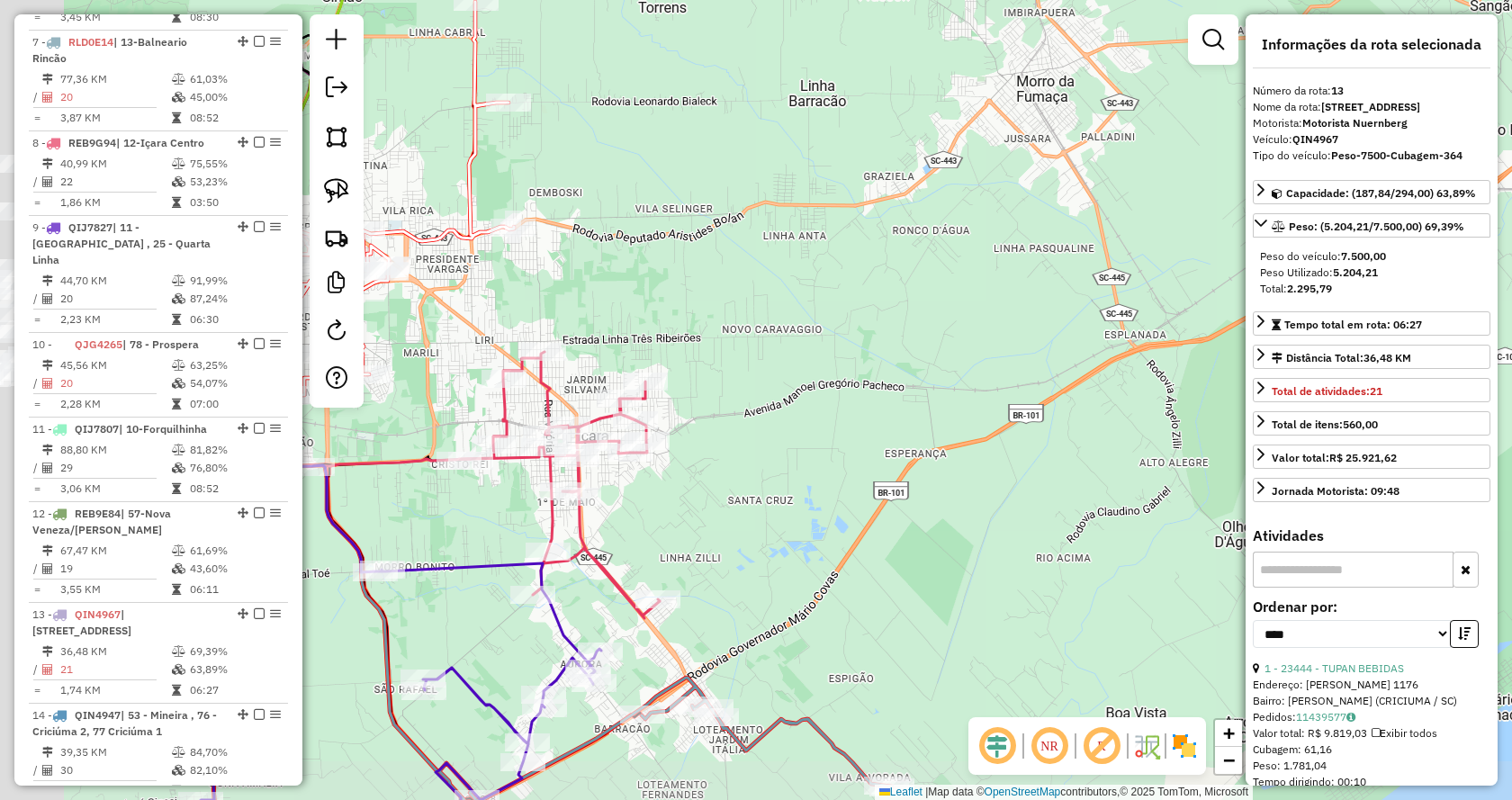
click at [1135, 384] on div "Janela de atendimento Grade de atendimento Capacidade Transportadoras Veículos …" at bounding box center [756, 400] width 1512 height 800
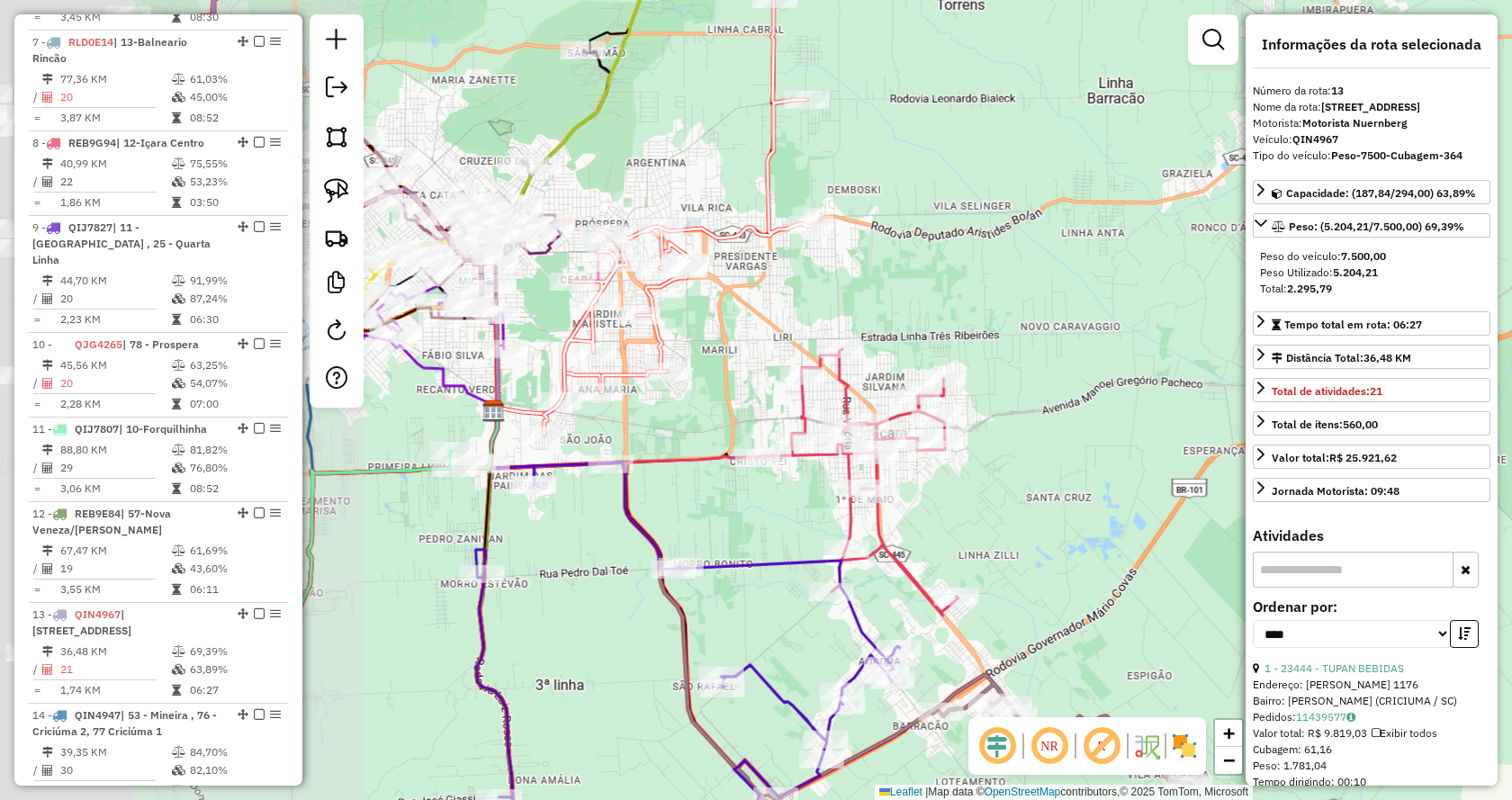
click at [1075, 349] on div "Janela de atendimento Grade de atendimento Capacidade Transportadoras Veículos …" at bounding box center [756, 400] width 1512 height 800
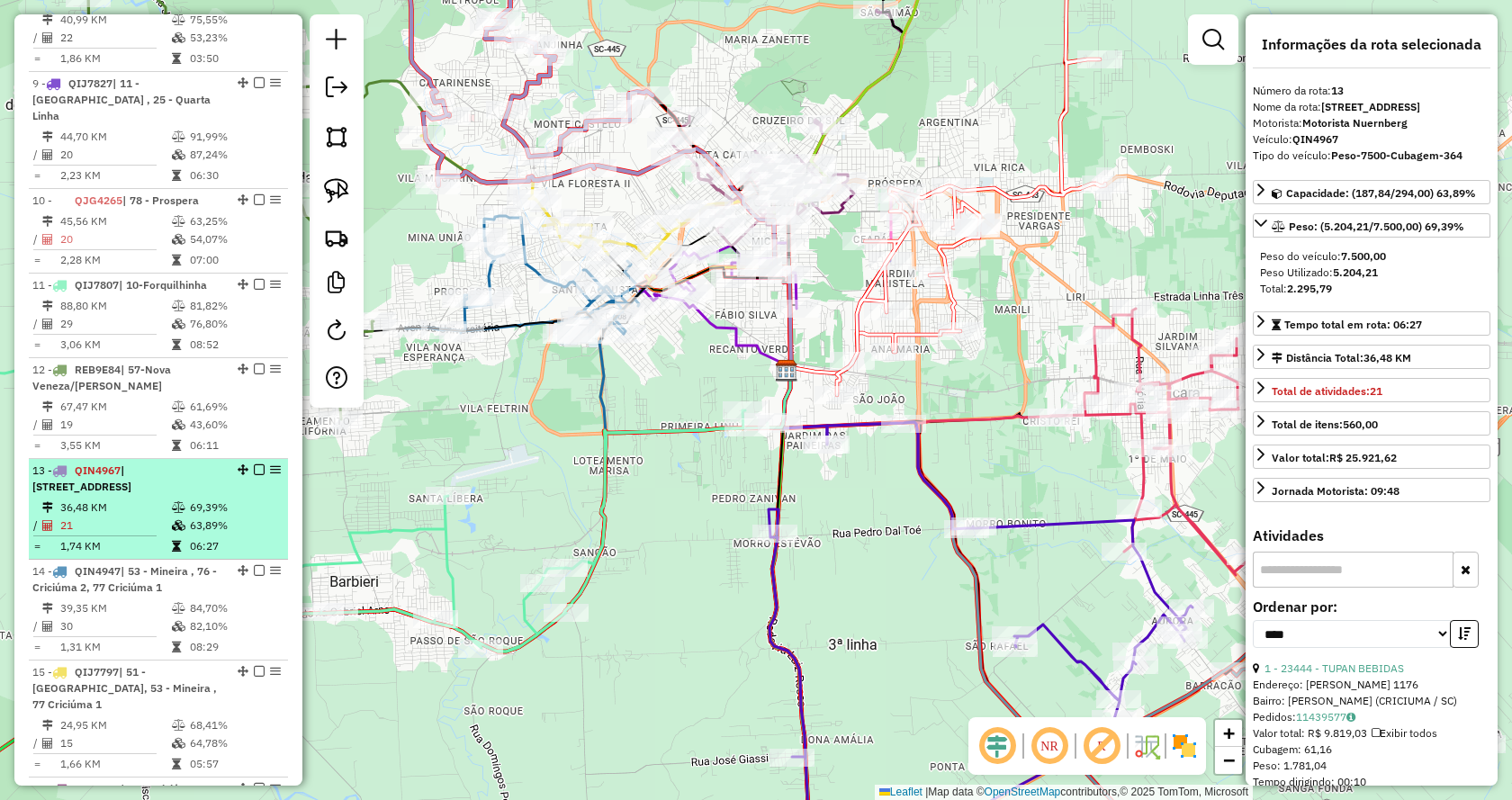
scroll to position [1711, 0]
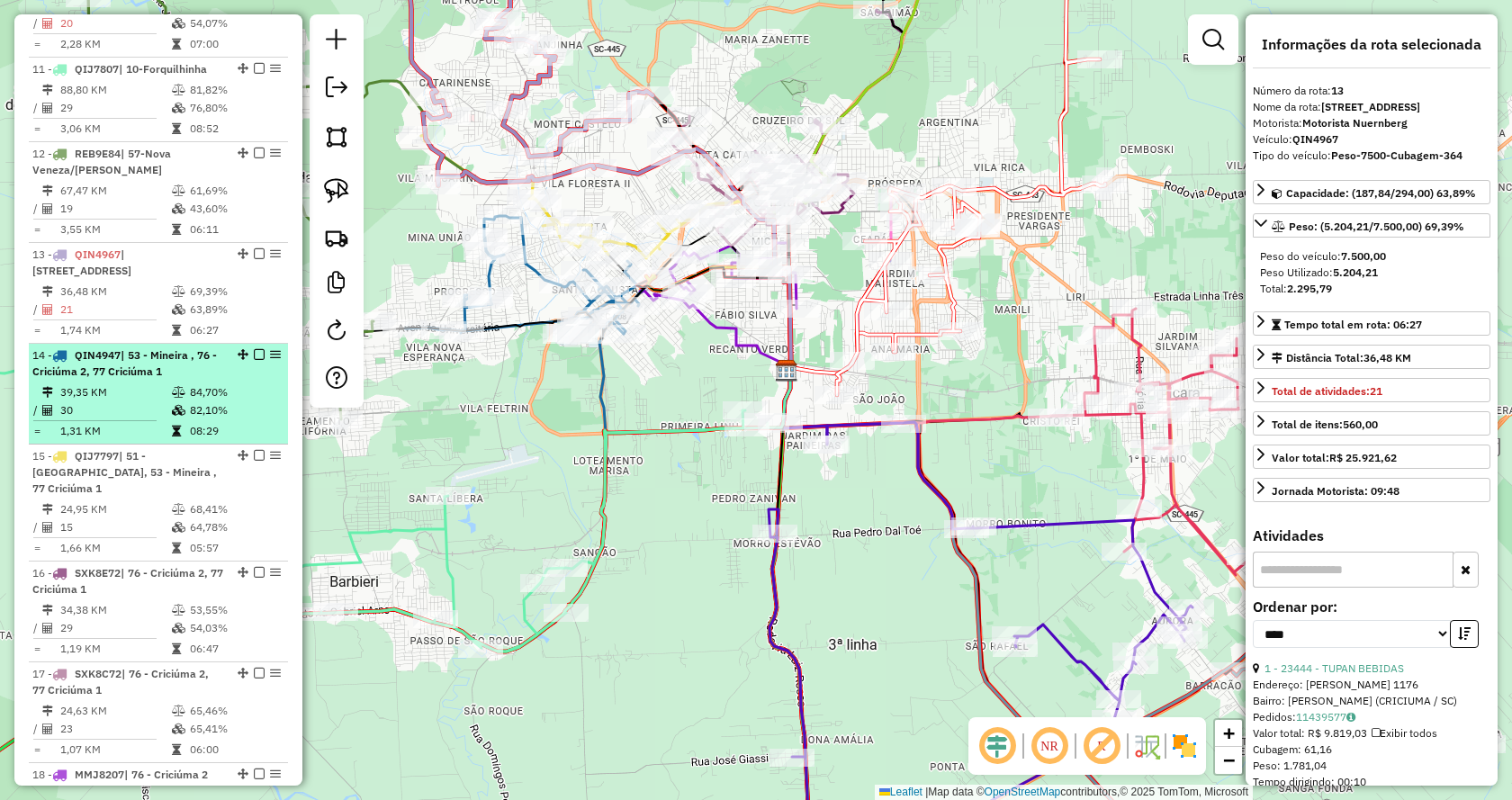
click at [117, 384] on td "39,35 KM" at bounding box center [115, 393] width 112 height 18
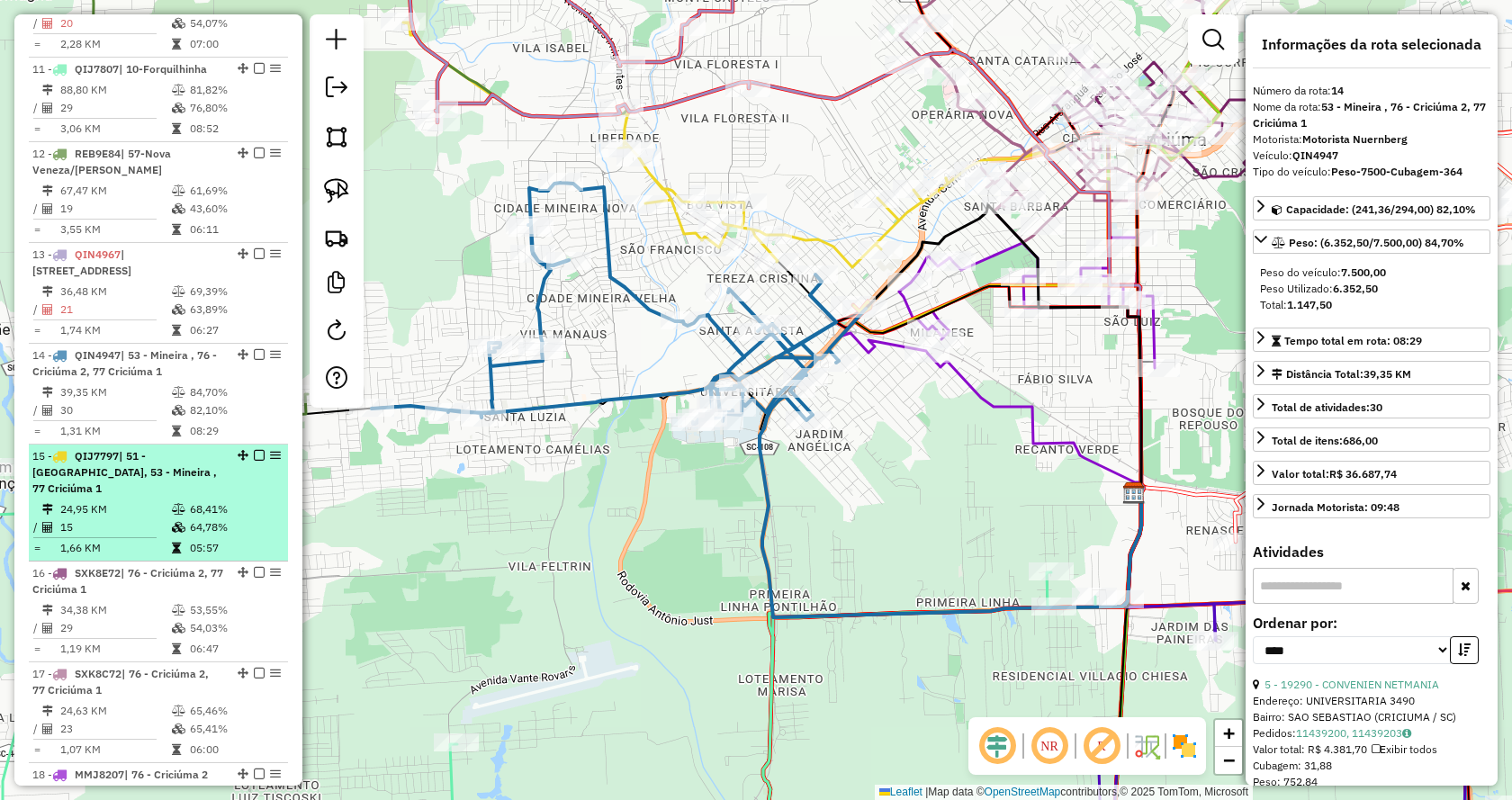
click at [128, 449] on span "| 51 - [GEOGRAPHIC_DATA], 53 - Mineira , 77 Criciúma 1" at bounding box center [124, 472] width 184 height 46
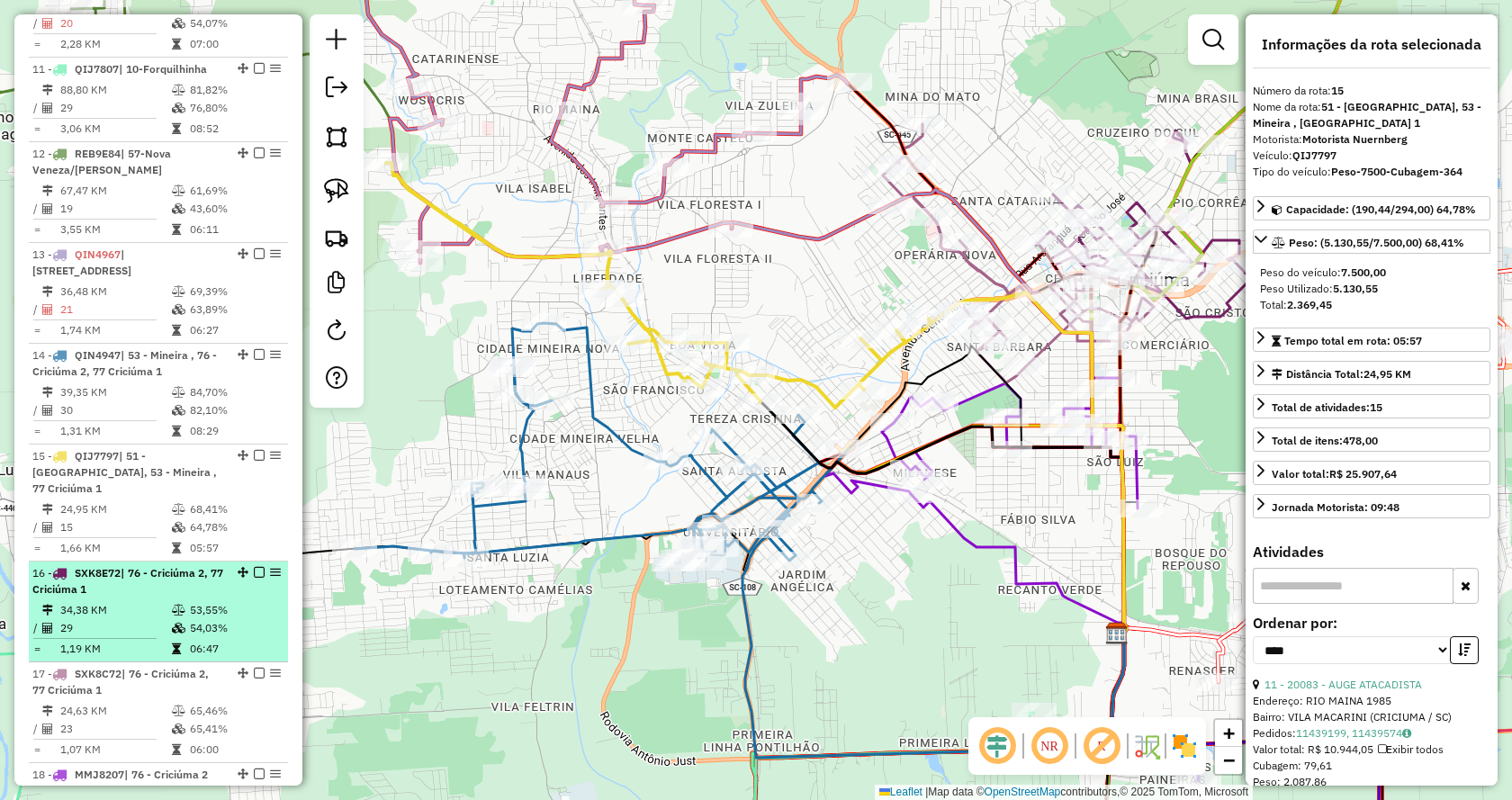
click at [103, 565] on div "16 - SXK8E72 | 76 - Criciúma 2, 77 Criciúma 1" at bounding box center [127, 581] width 191 height 32
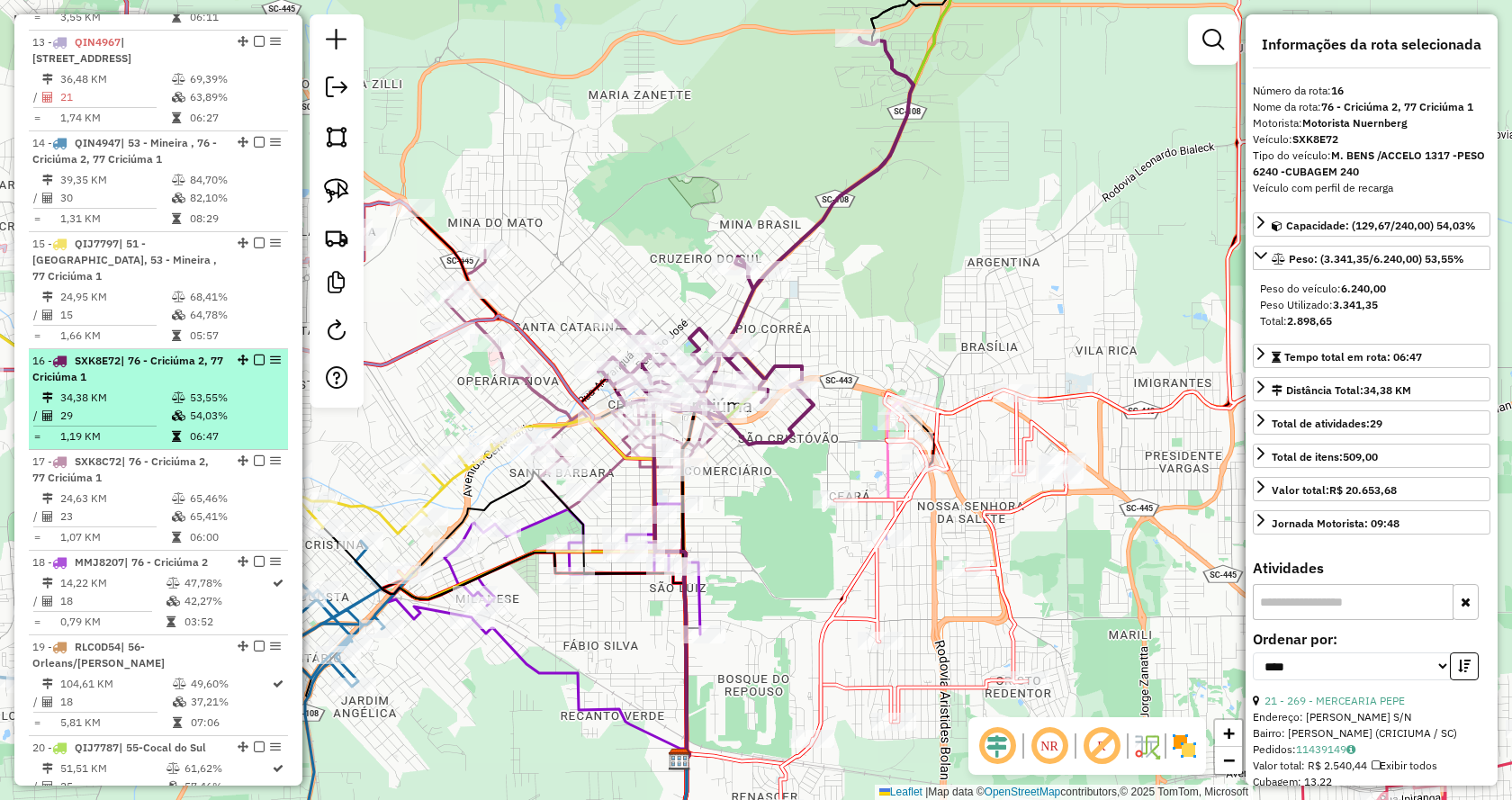
scroll to position [2071, 0]
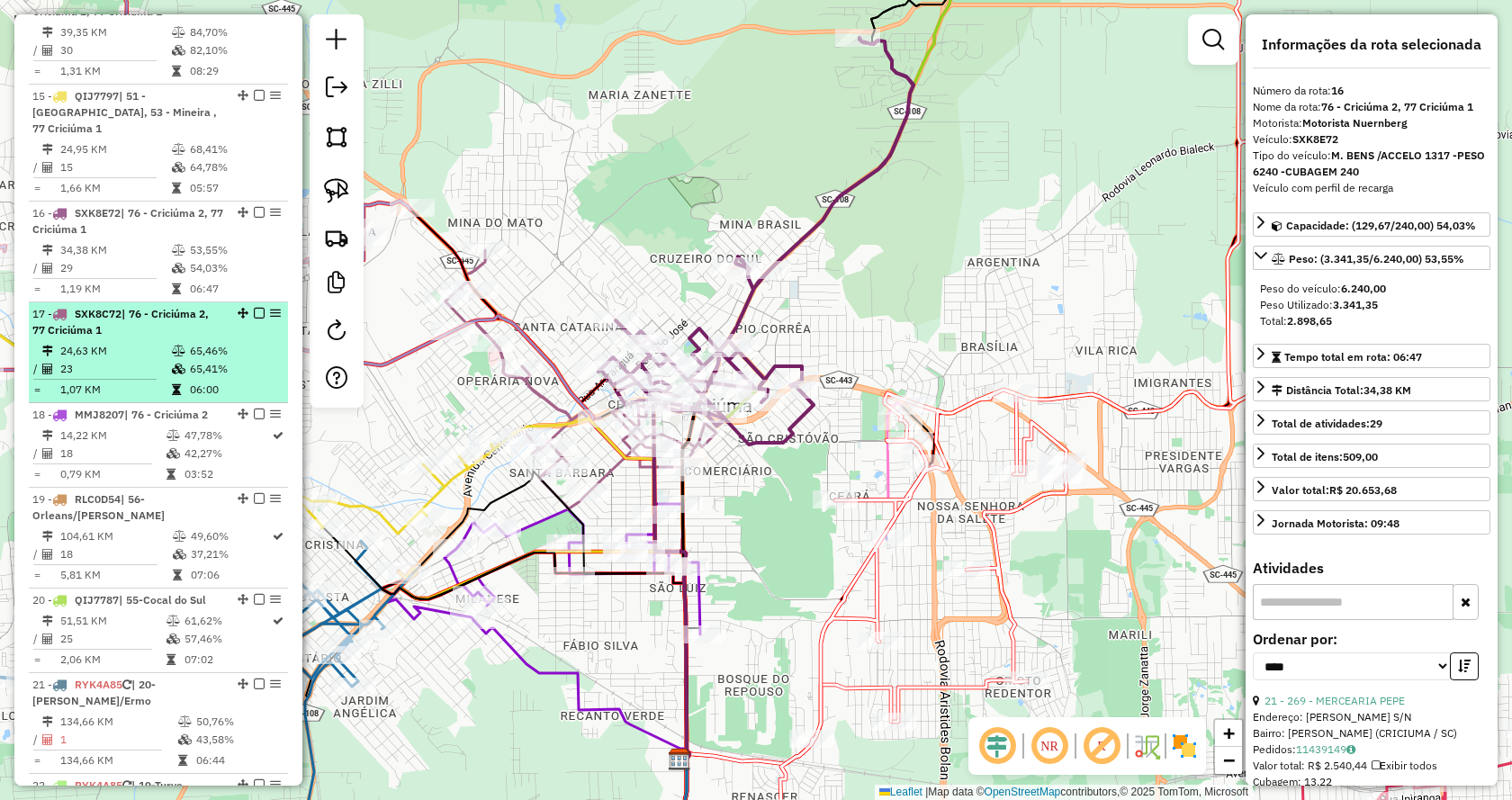
click at [115, 360] on td "23" at bounding box center [115, 369] width 112 height 18
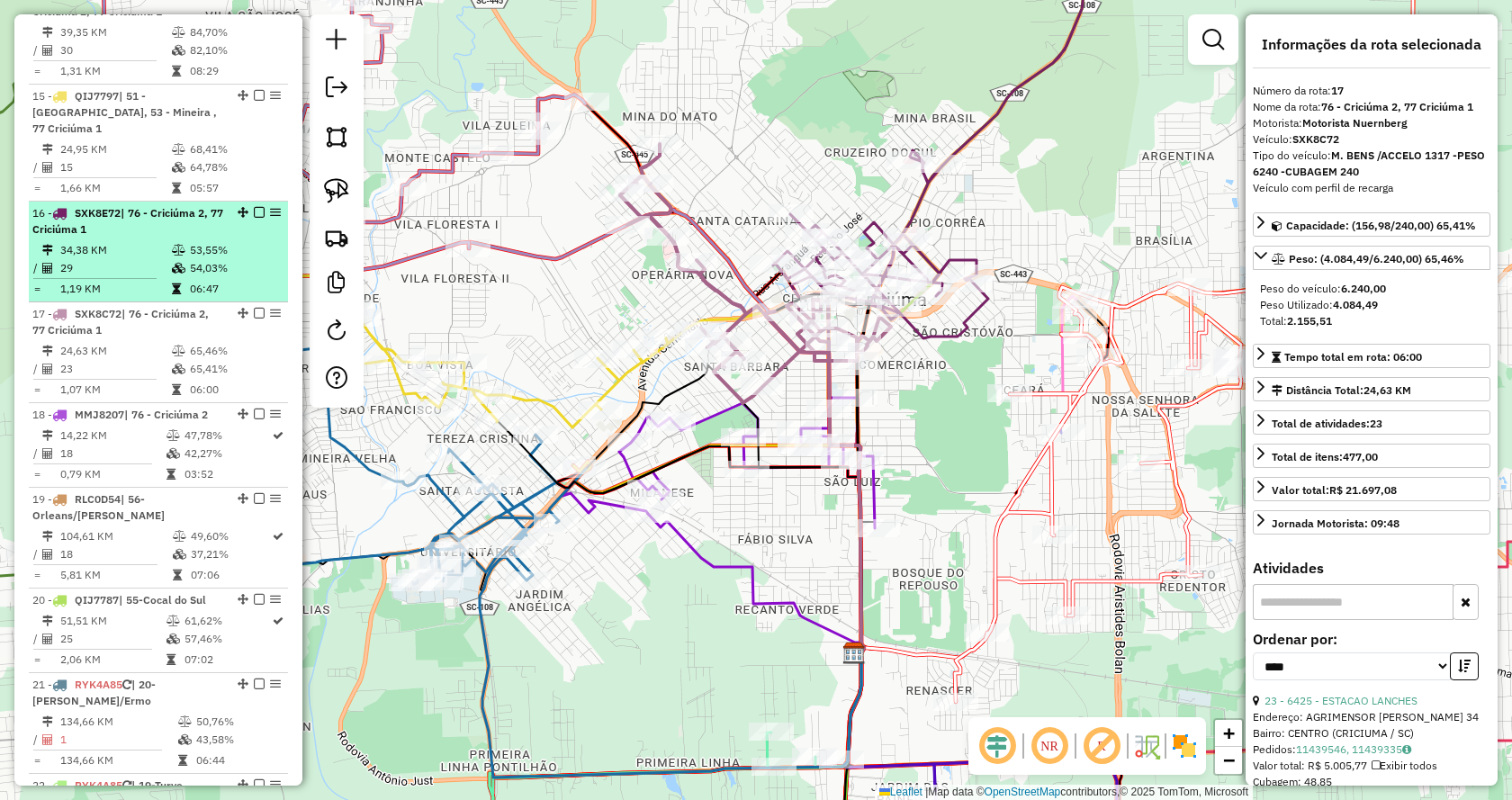
click at [113, 241] on td "34,38 KM" at bounding box center [115, 250] width 112 height 18
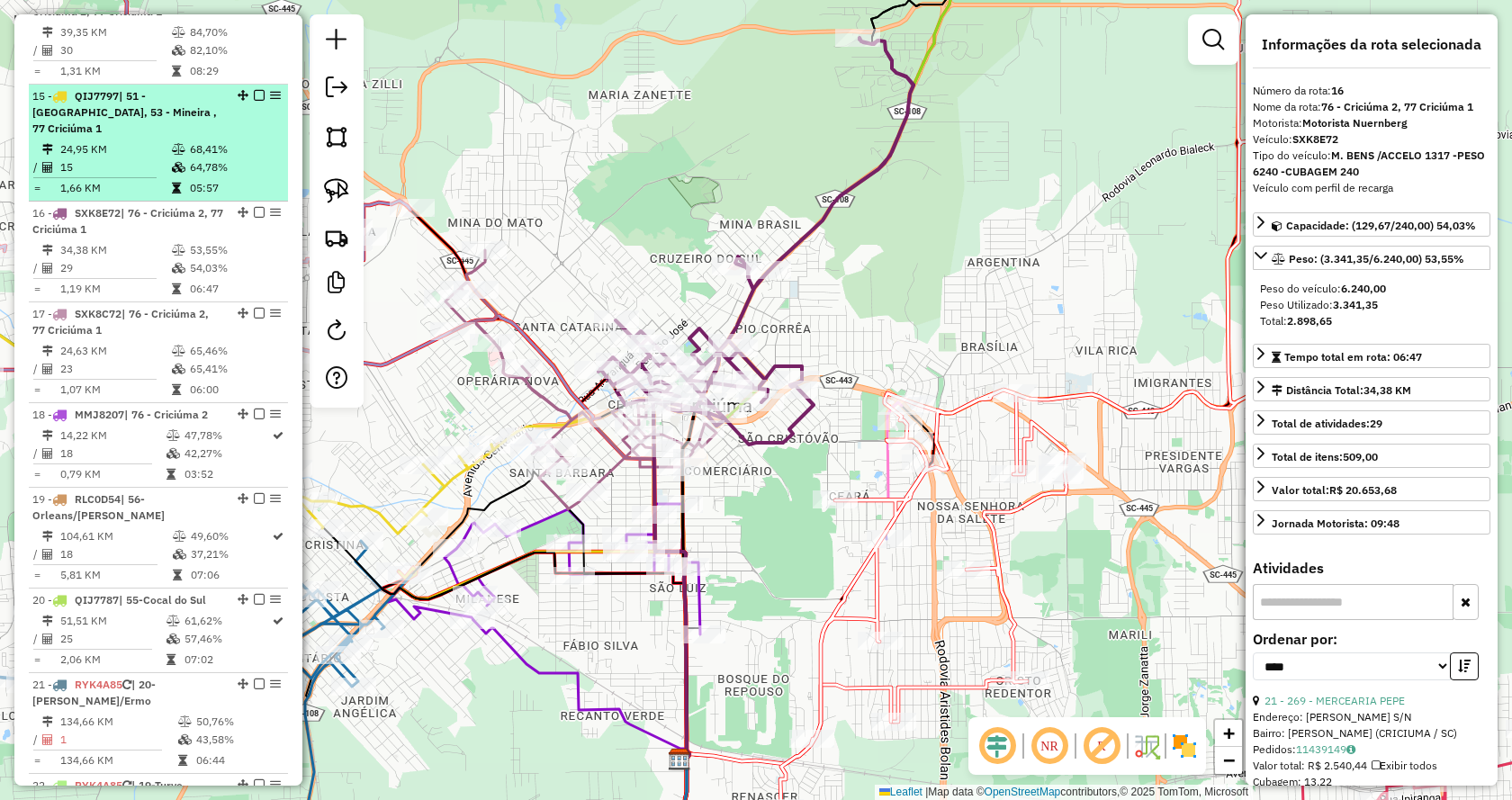
click at [125, 176] on td at bounding box center [102, 177] width 139 height 3
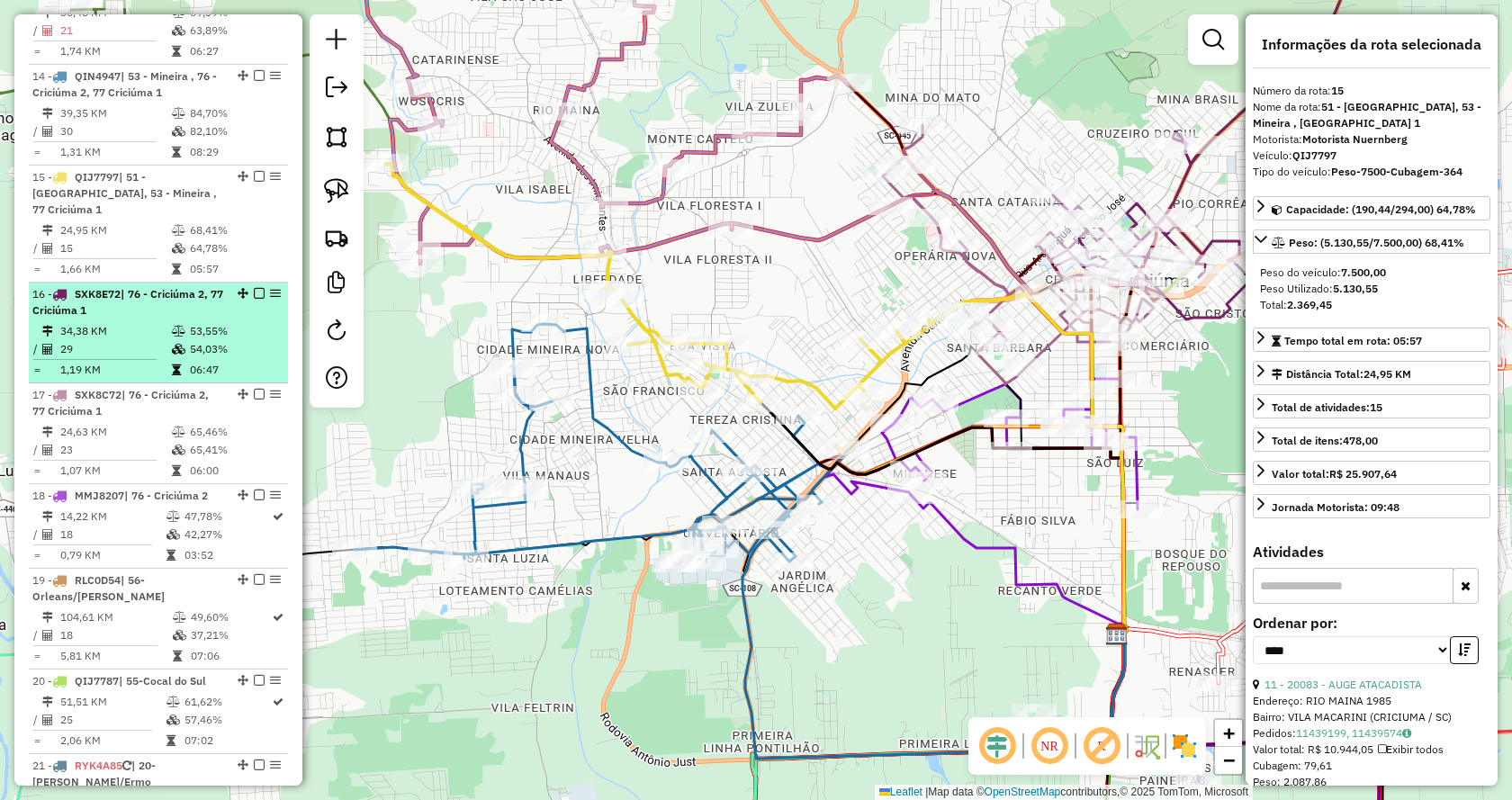
scroll to position [1891, 0]
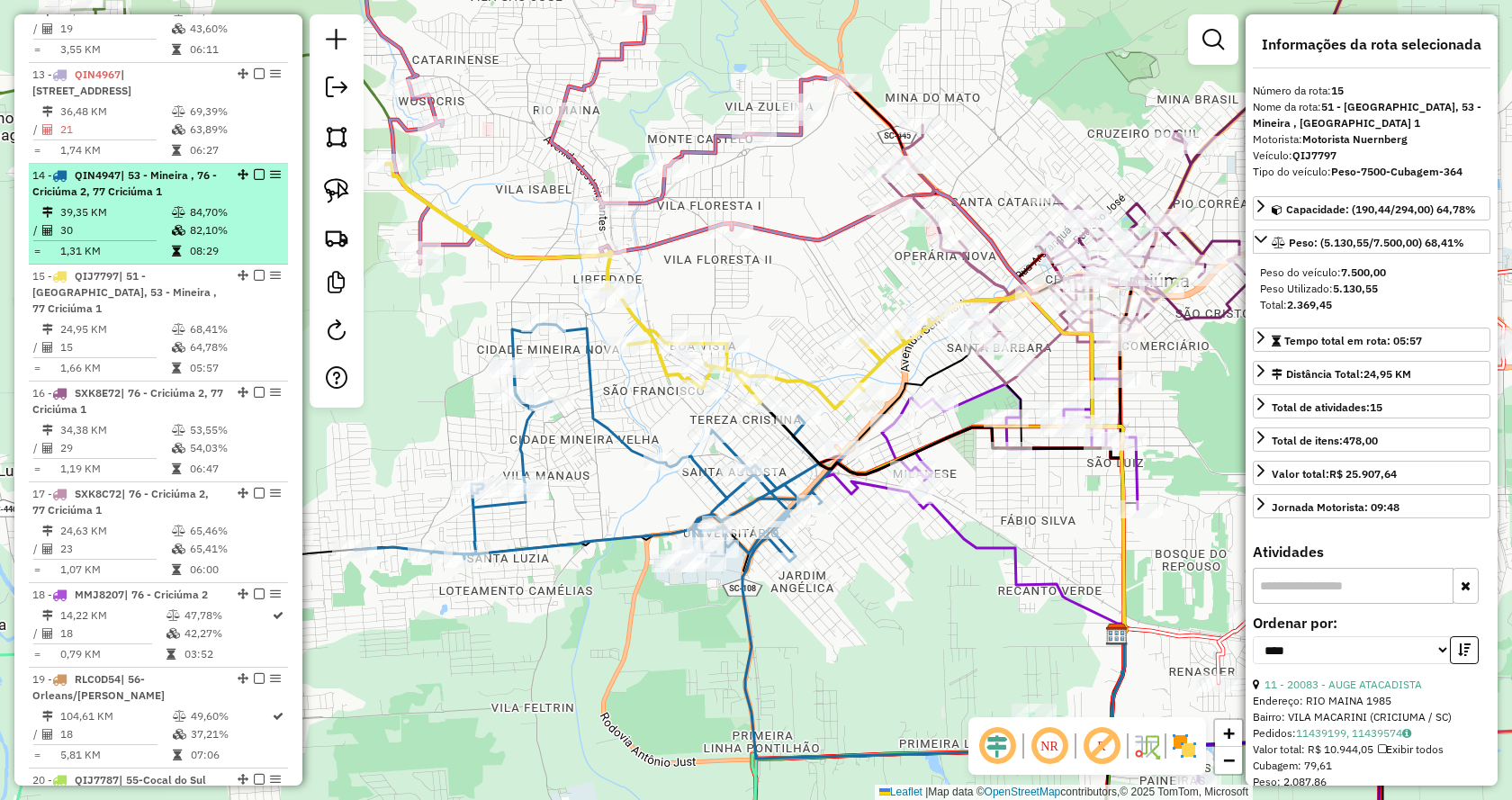
click at [75, 204] on td "39,35 KM" at bounding box center [115, 212] width 112 height 18
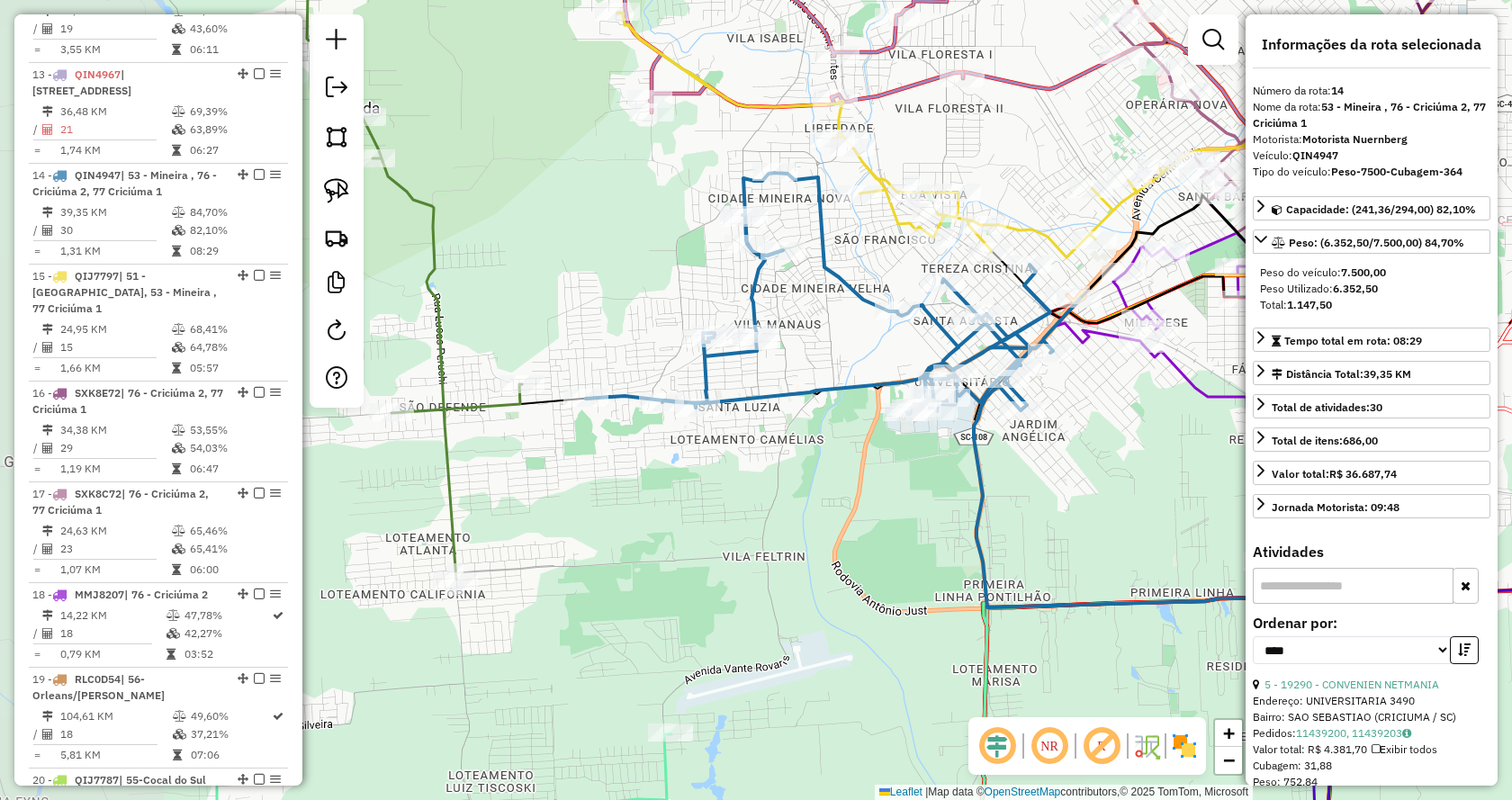
drag, startPoint x: 429, startPoint y: 442, endPoint x: 660, endPoint y: 417, distance: 232.3
click at [660, 417] on div "Janela de atendimento Grade de atendimento Capacidade Transportadoras Veículos …" at bounding box center [756, 400] width 1512 height 800
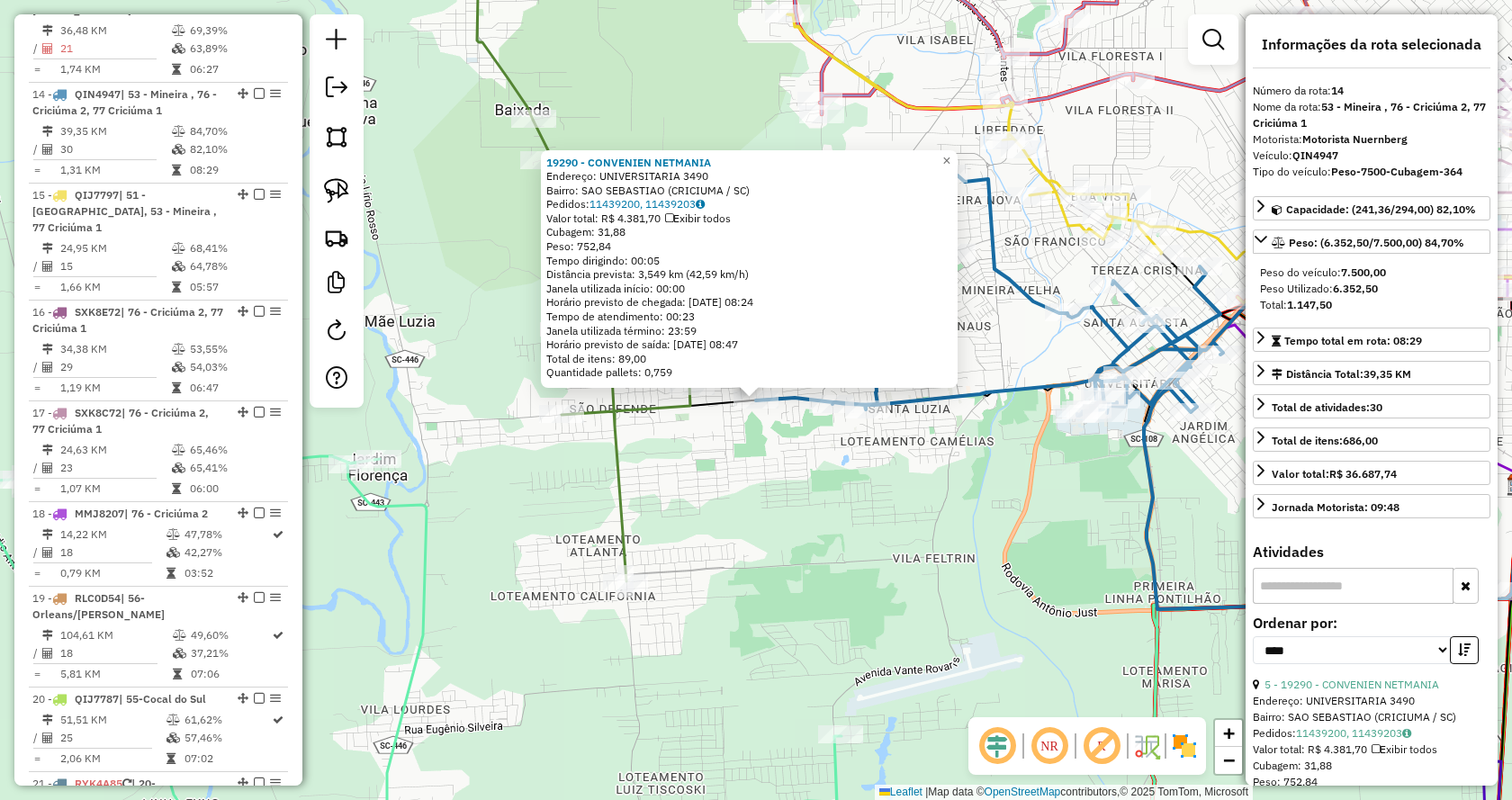
scroll to position [1992, 0]
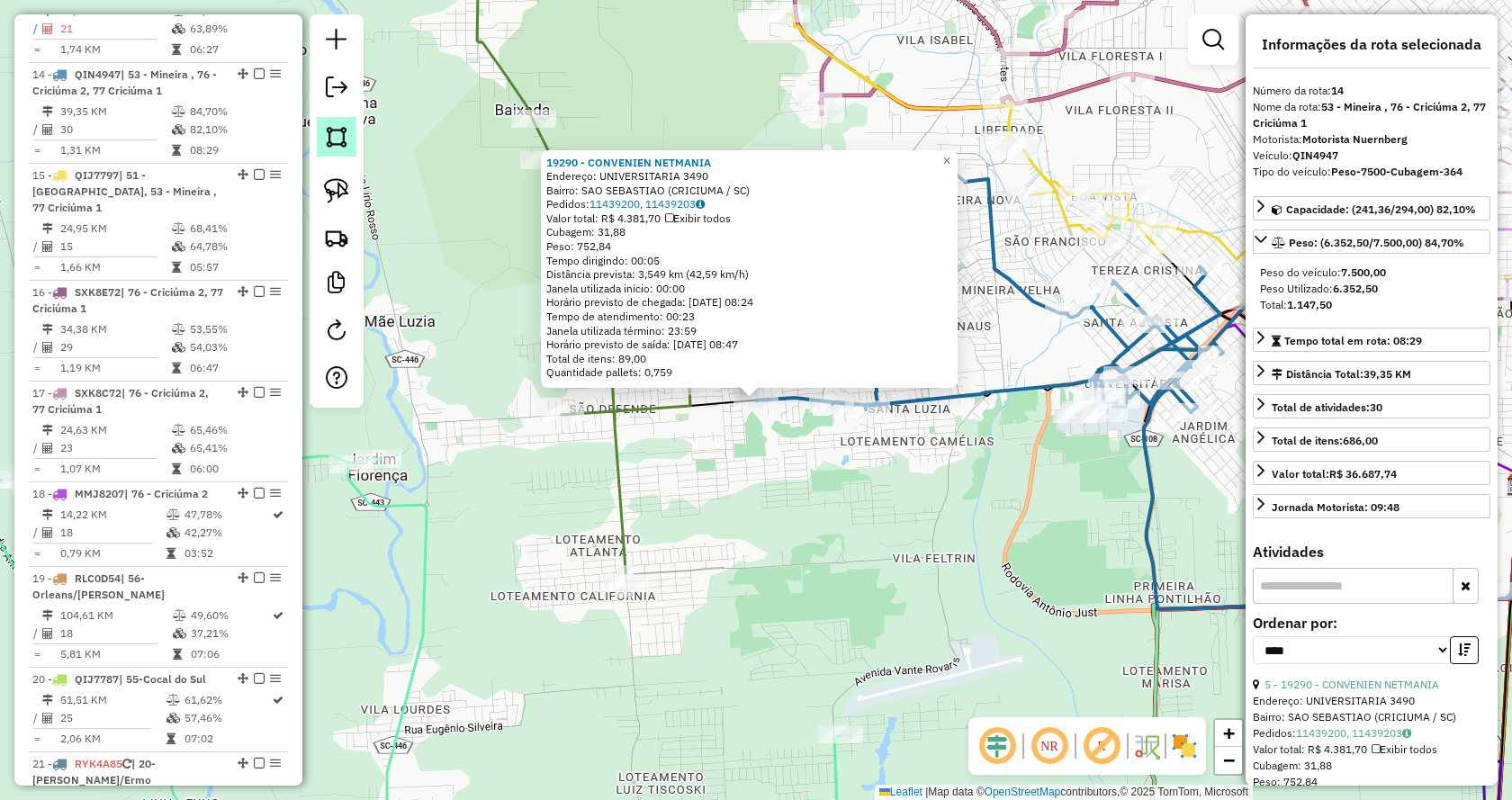
click at [342, 140] on img at bounding box center [337, 137] width 25 height 25
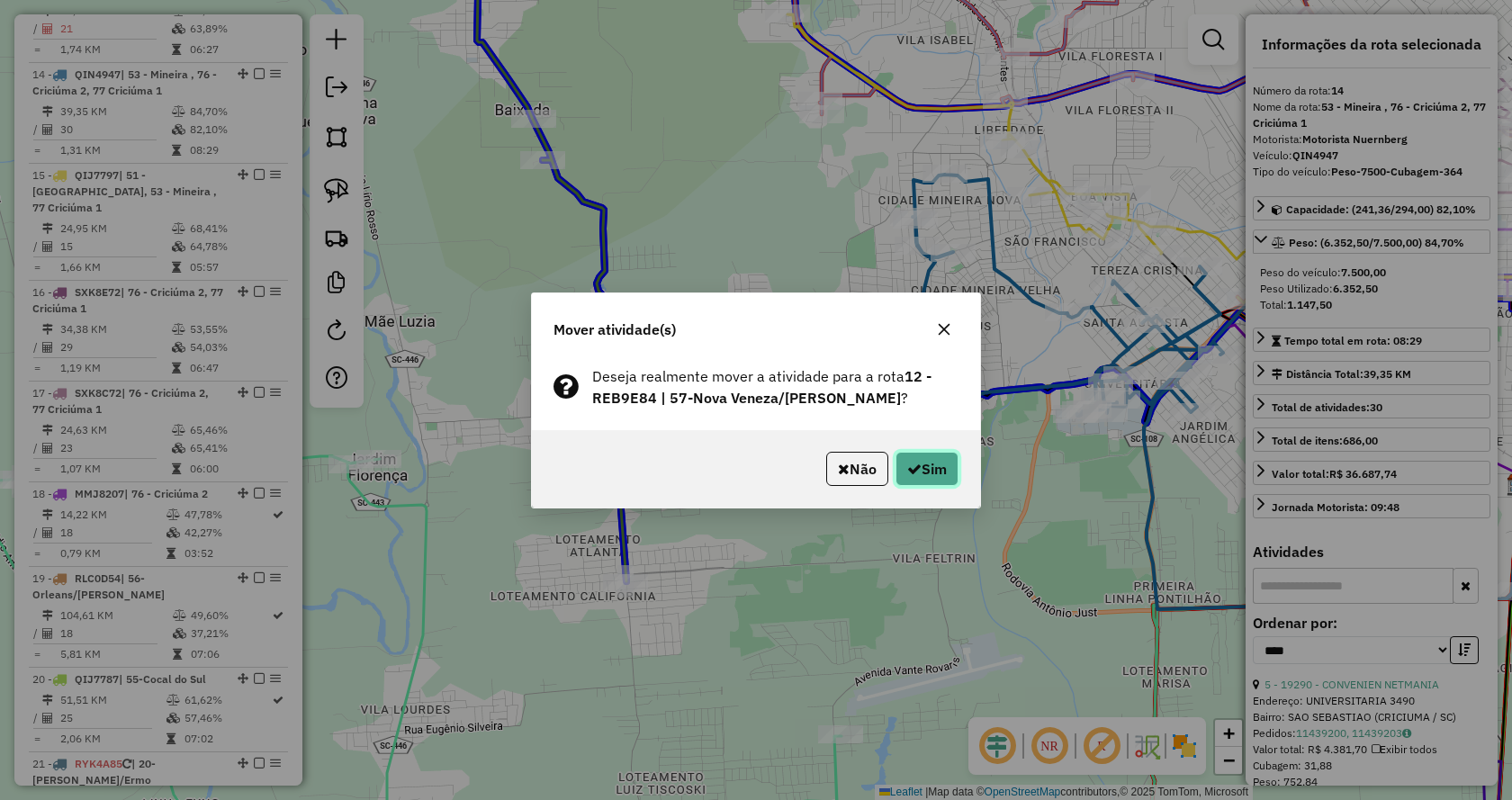
click at [916, 464] on icon "button" at bounding box center [914, 469] width 15 height 15
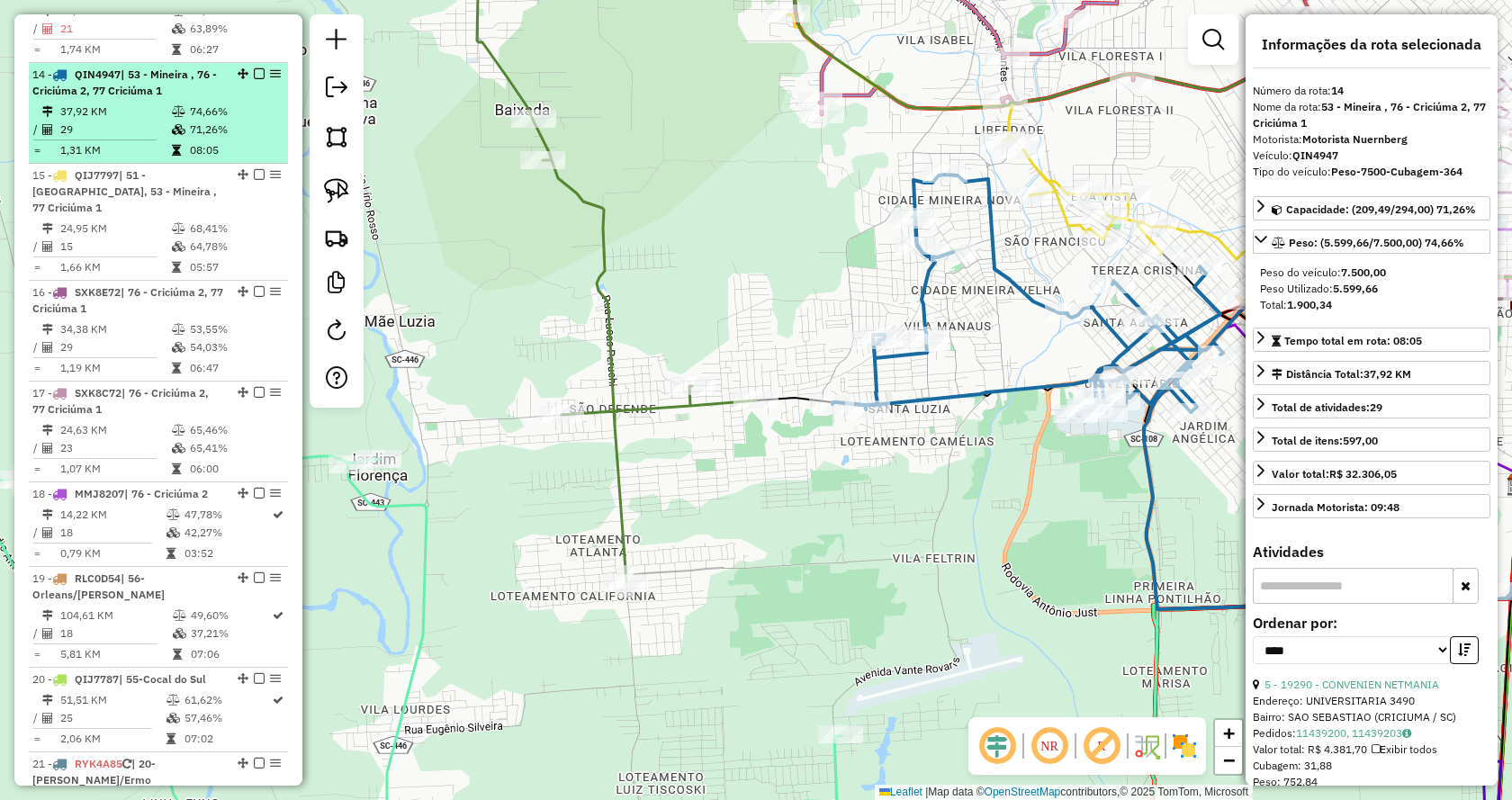
click at [90, 103] on td "37,92 KM" at bounding box center [115, 112] width 112 height 18
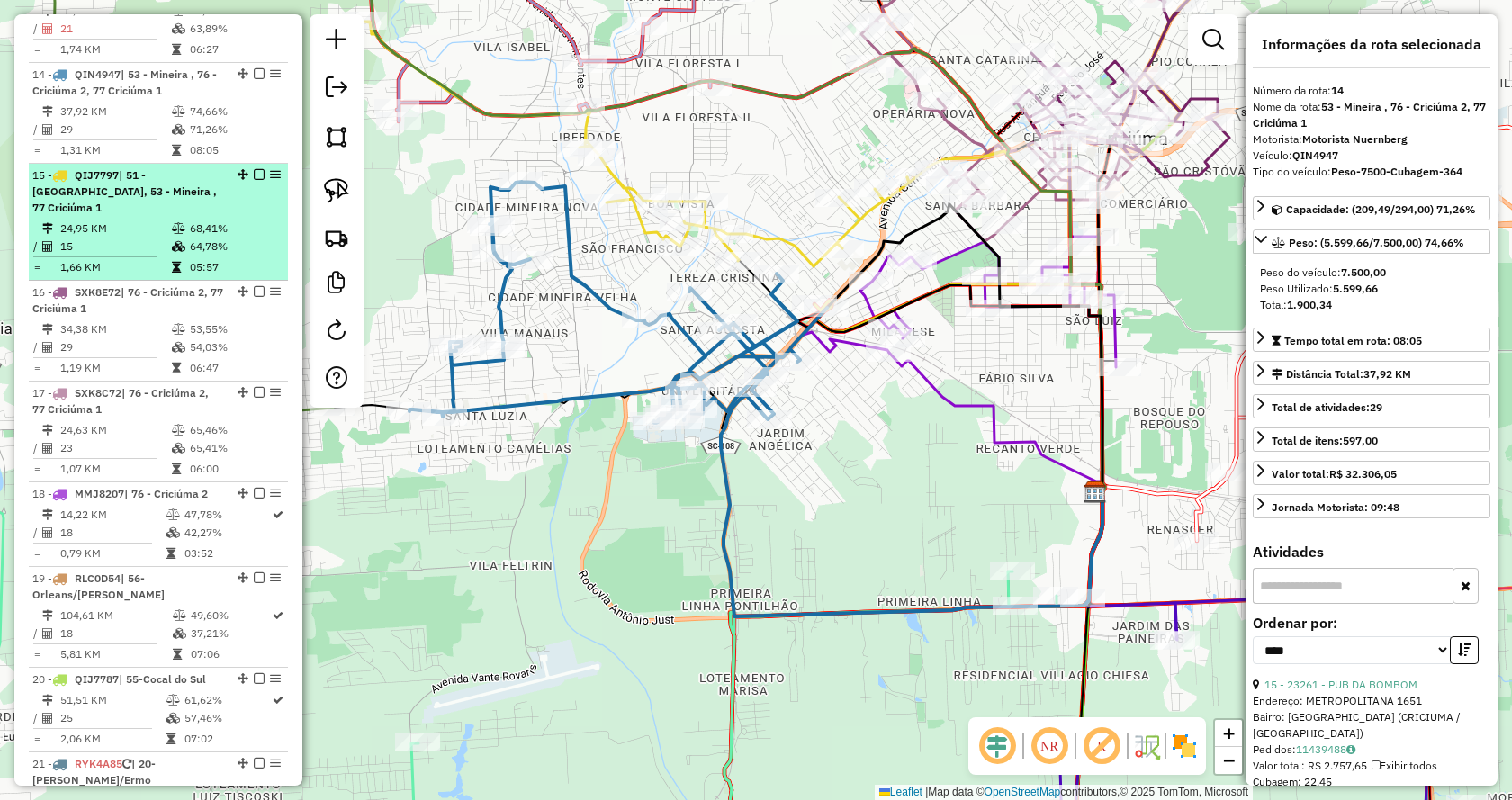
click at [115, 219] on td "24,95 KM" at bounding box center [115, 228] width 112 height 18
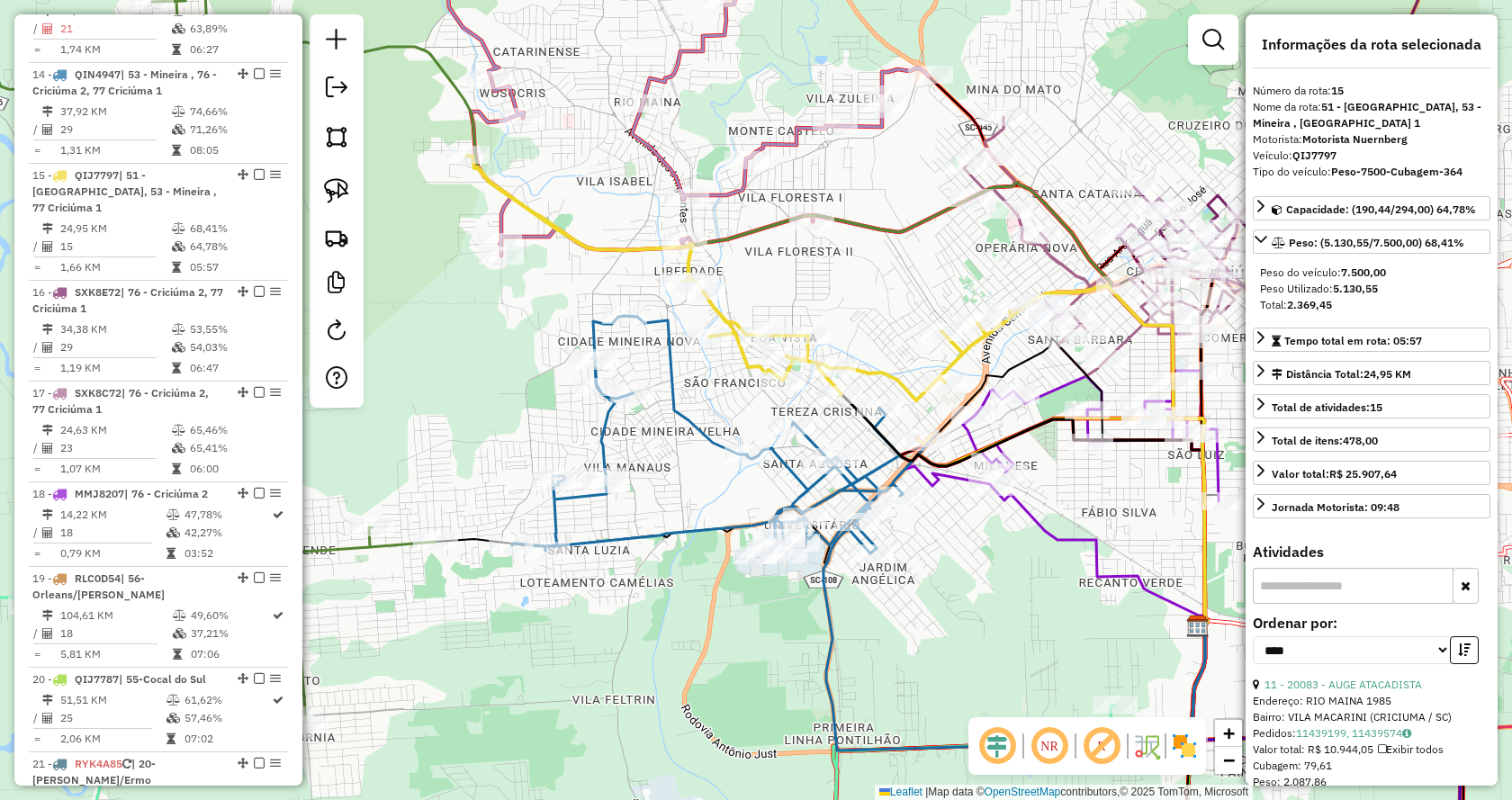
drag, startPoint x: 410, startPoint y: 568, endPoint x: 441, endPoint y: 559, distance: 32.3
click at [441, 559] on div "Janela de atendimento Grade de atendimento Capacidade Transportadoras Veículos …" at bounding box center [756, 400] width 1512 height 800
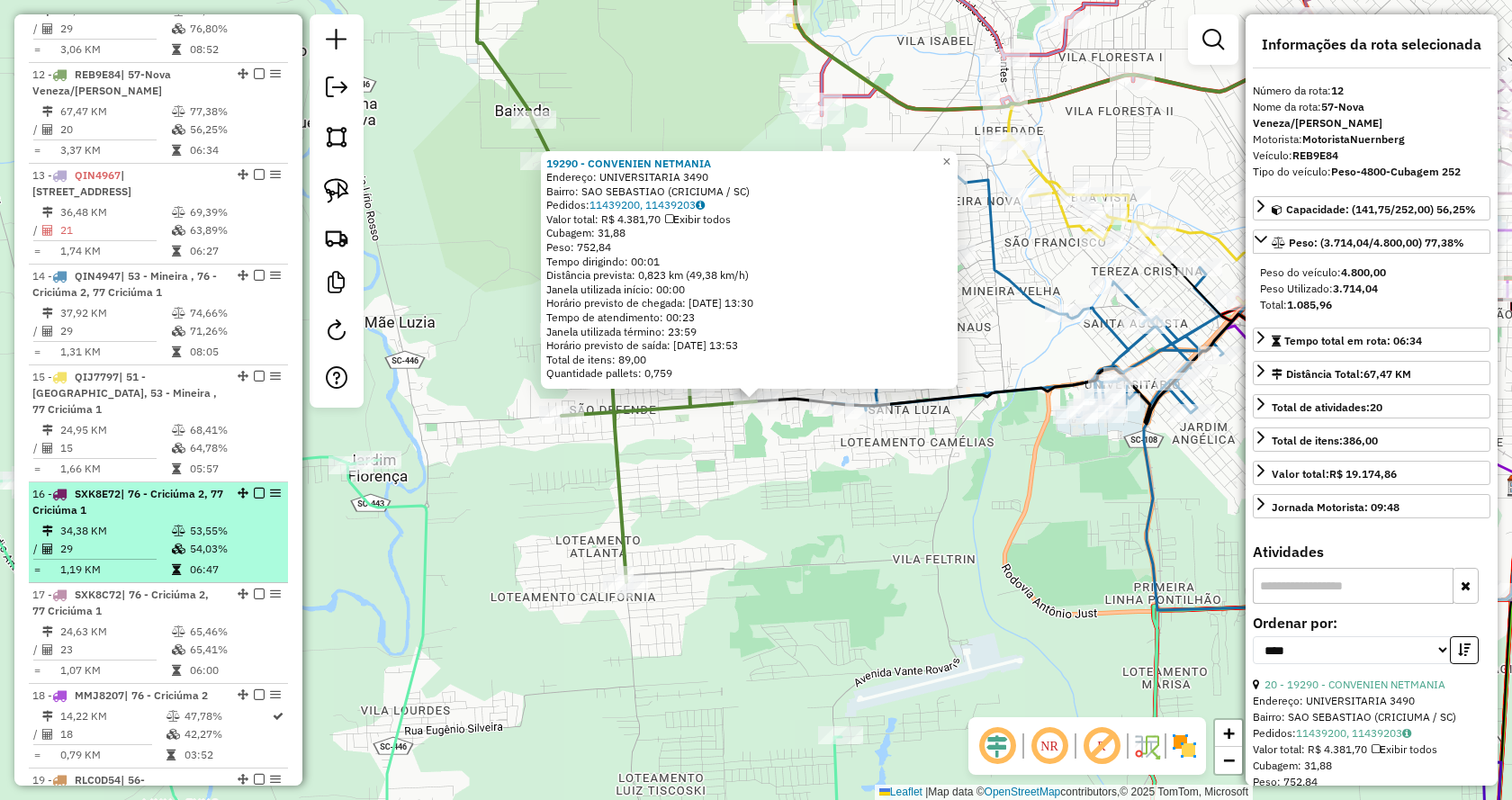
scroll to position [1970, 0]
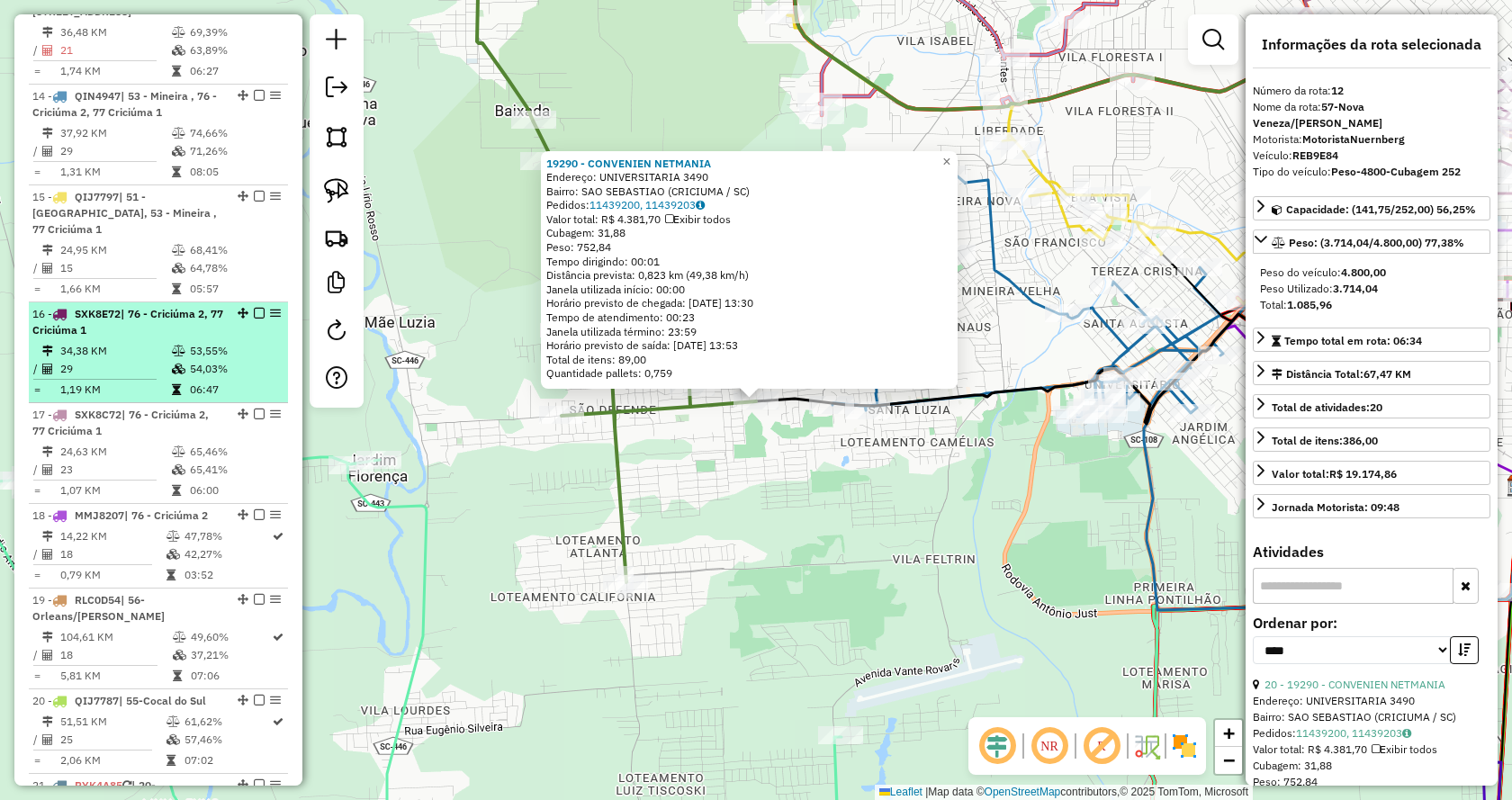
click at [115, 306] on div "16 - SXK8E72 | 76 - Criciúma 2, 77 Criciúma 1" at bounding box center [127, 322] width 191 height 32
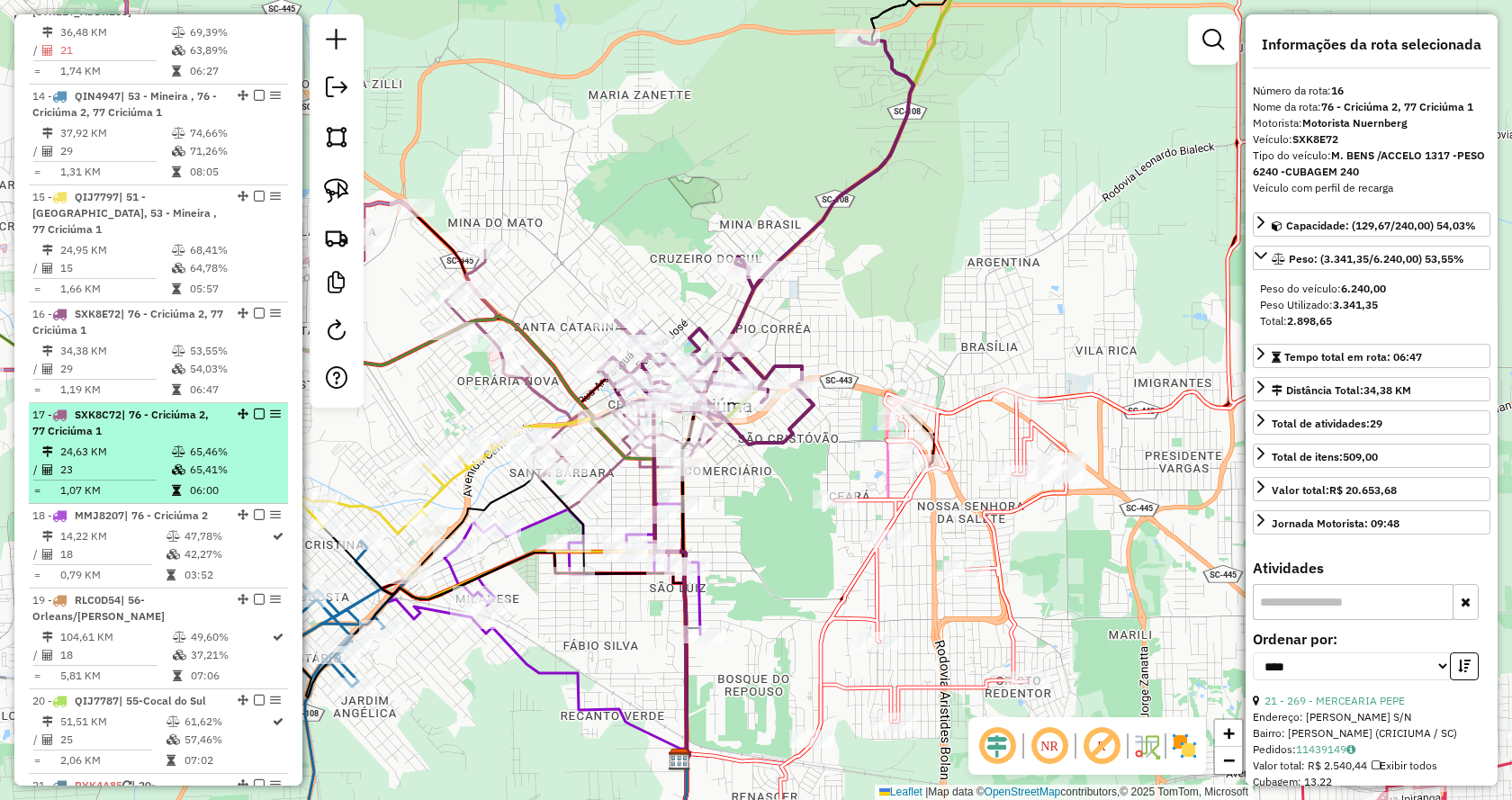
click at [119, 407] on div "17 - SXK8C72 | 76 - Criciúma 2, 77 Criciúma 1" at bounding box center [127, 423] width 191 height 32
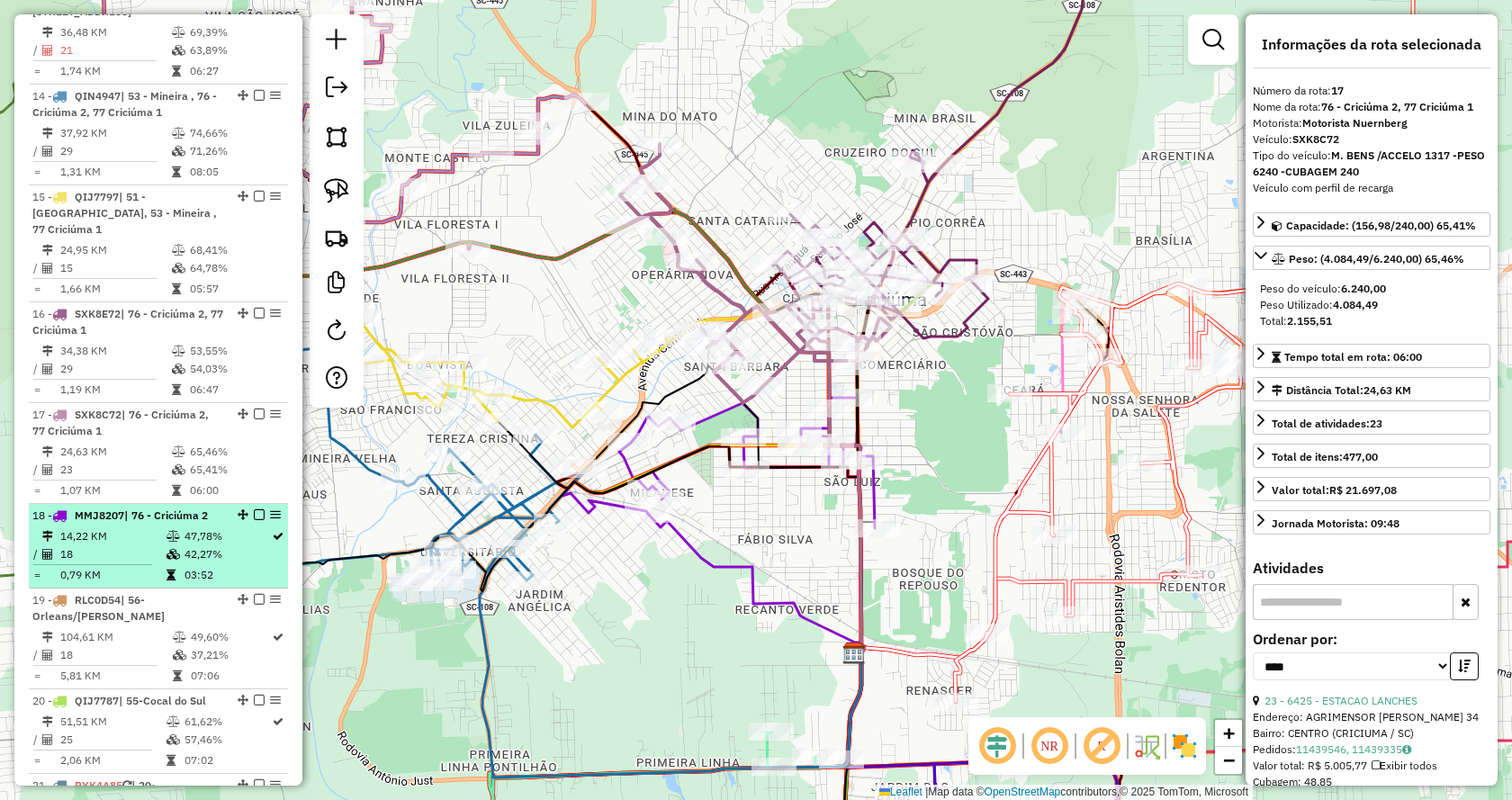
click at [110, 528] on td "14,22 KM" at bounding box center [113, 537] width 106 height 18
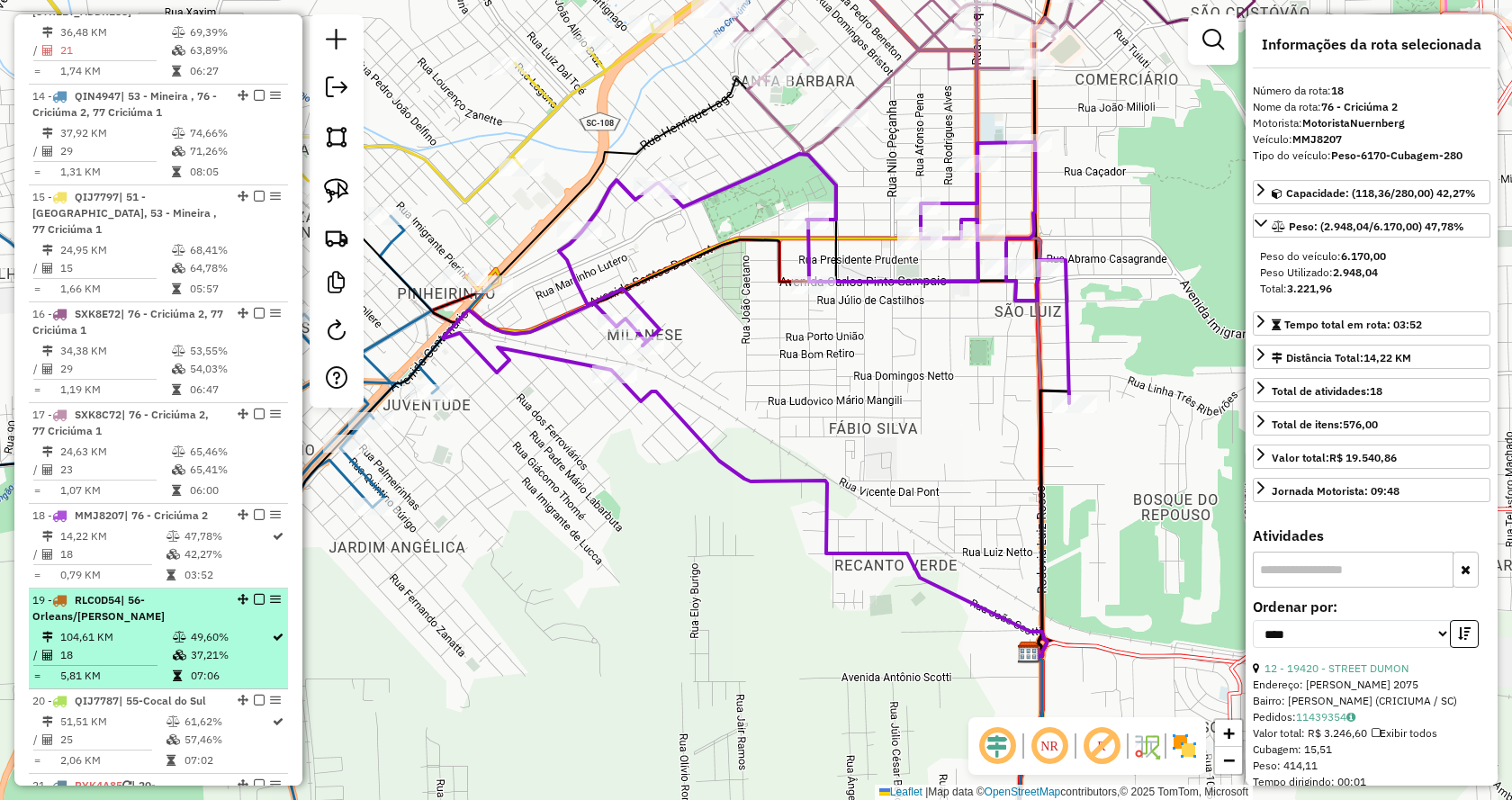
click at [93, 593] on span "RLC0D54" at bounding box center [97, 600] width 46 height 14
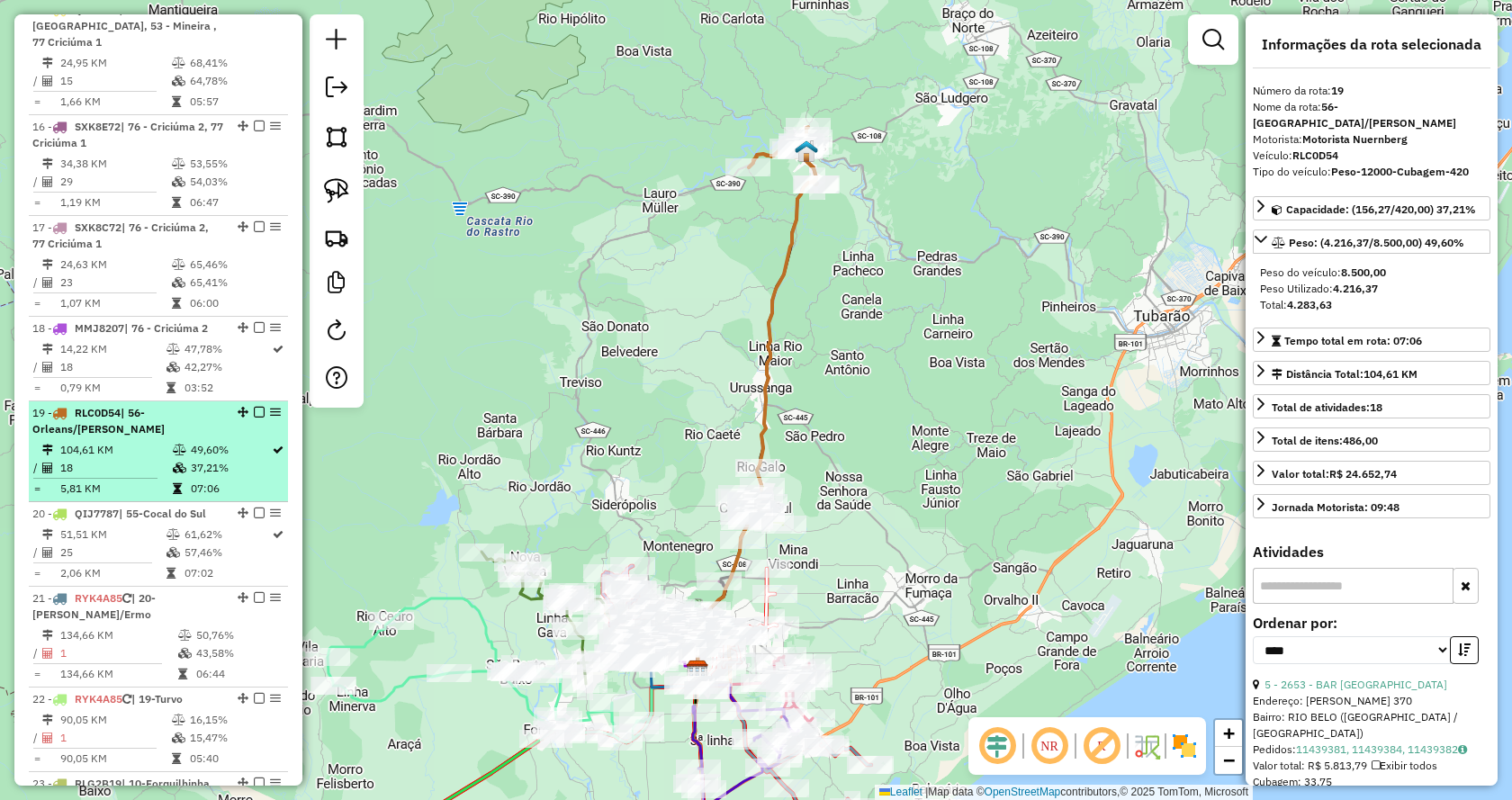
scroll to position [2330, 0]
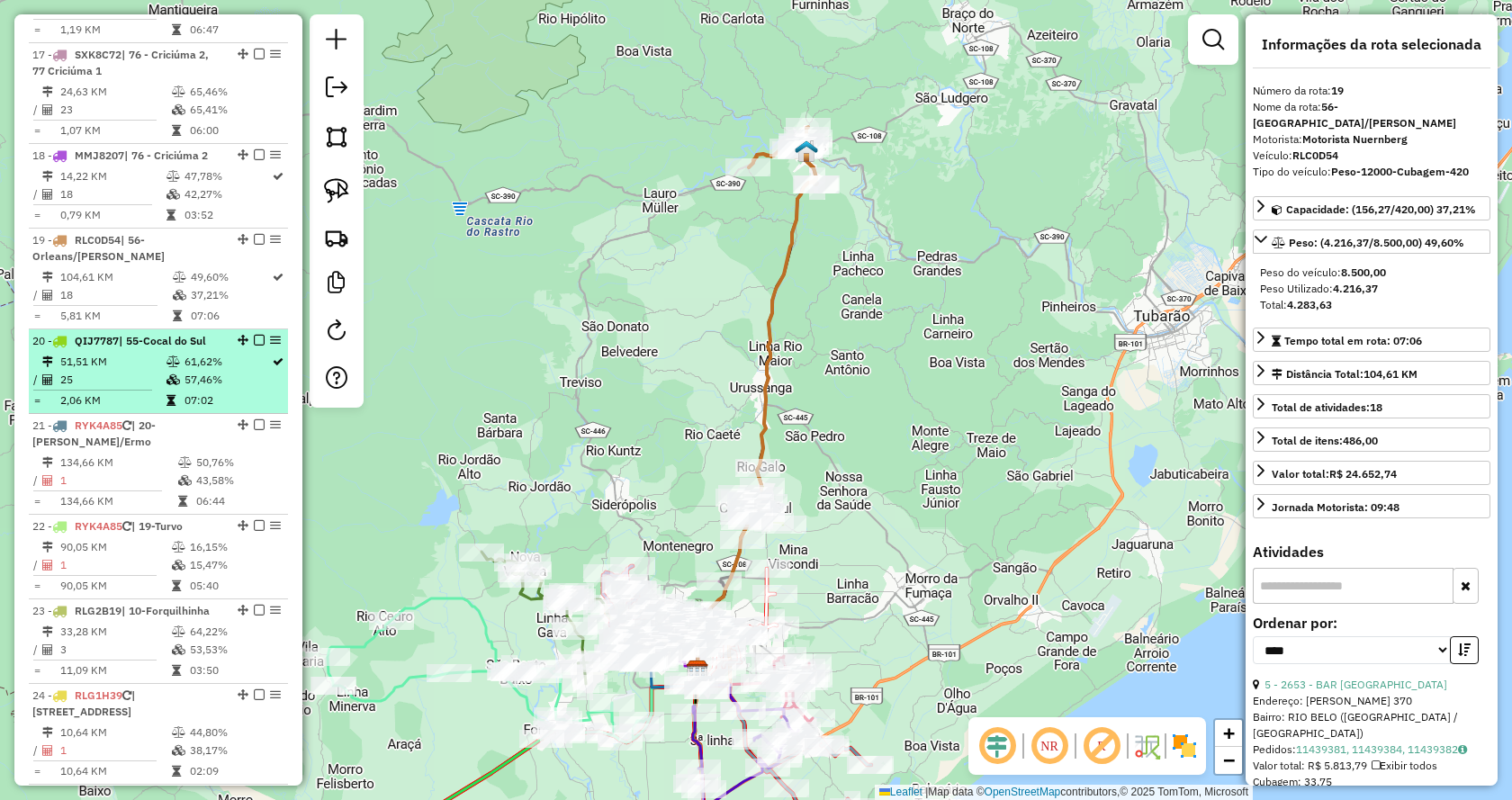
click at [113, 353] on td "51,51 KM" at bounding box center [113, 361] width 106 height 18
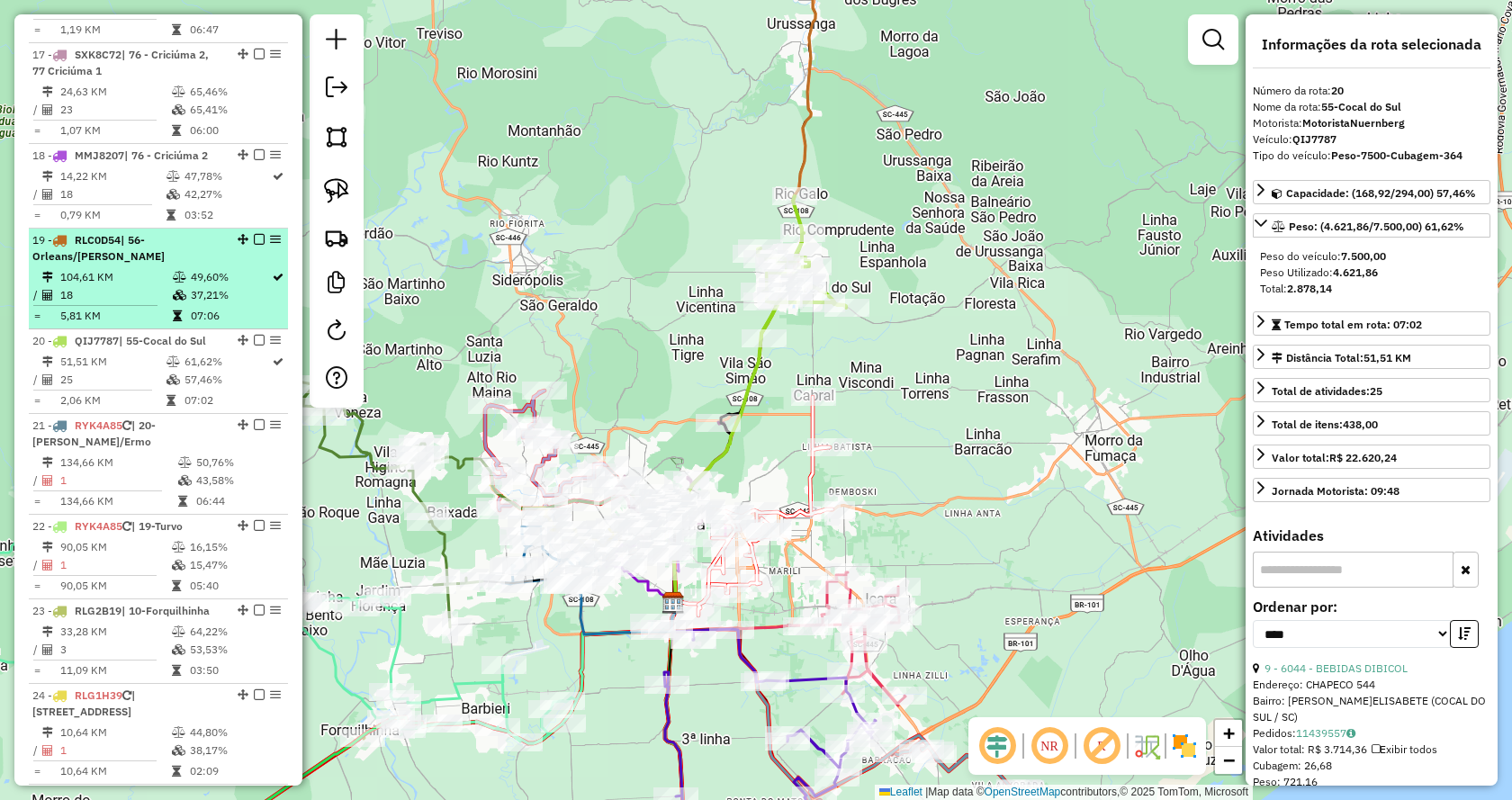
click at [88, 286] on td "18" at bounding box center [115, 295] width 113 height 18
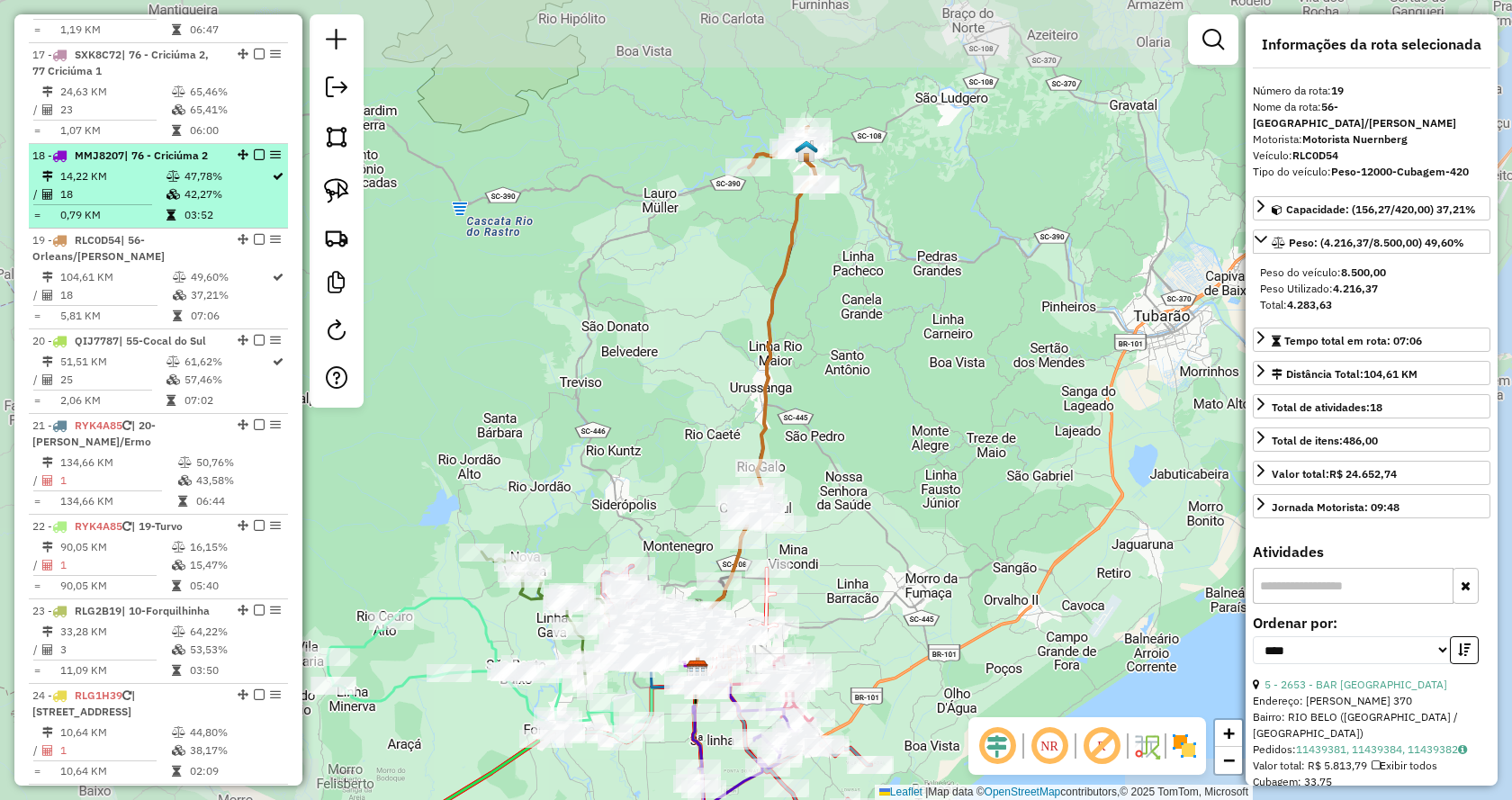
click at [113, 167] on td "14,22 KM" at bounding box center [113, 176] width 106 height 18
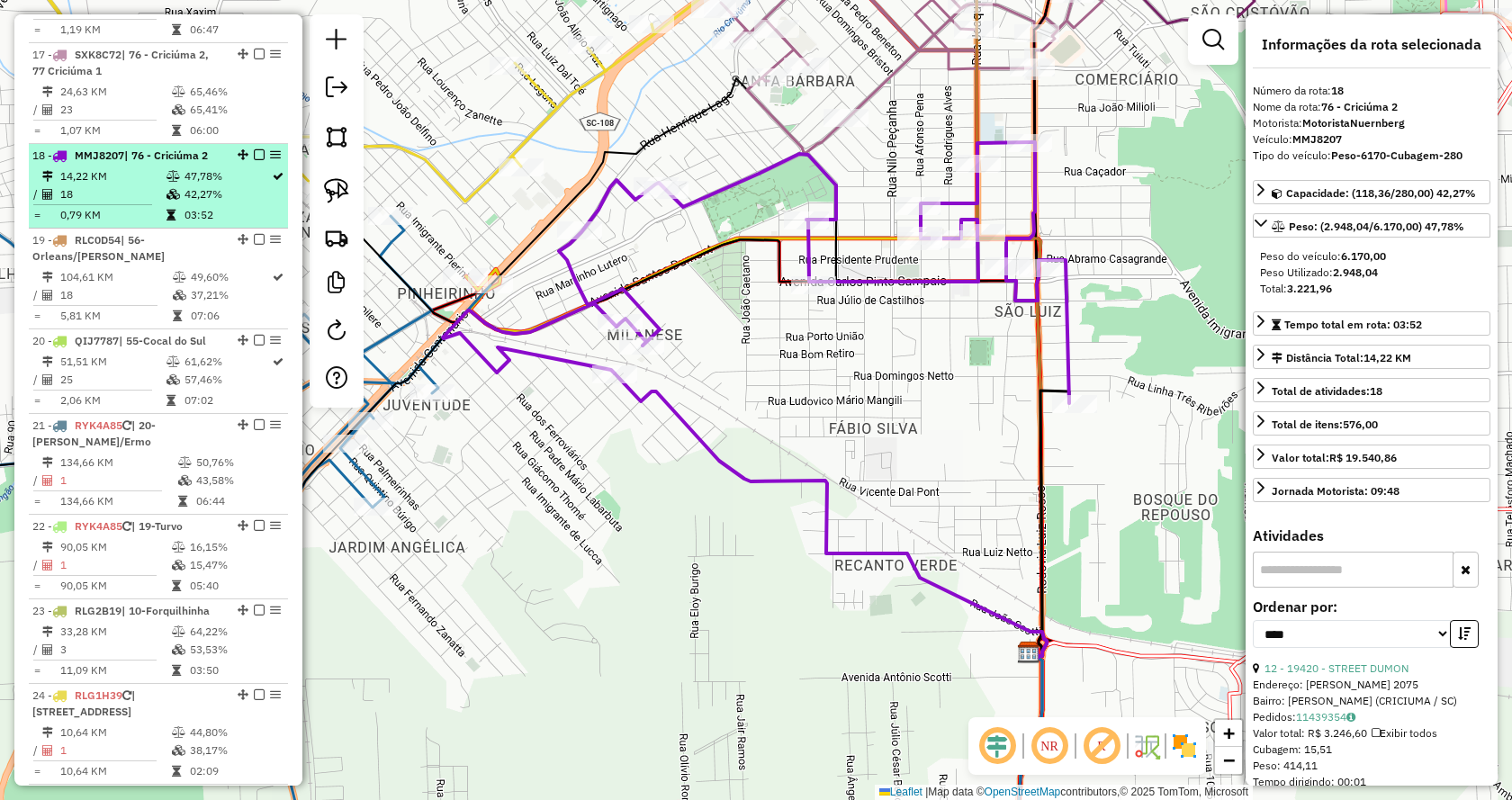
click at [106, 185] on td "18" at bounding box center [113, 194] width 106 height 18
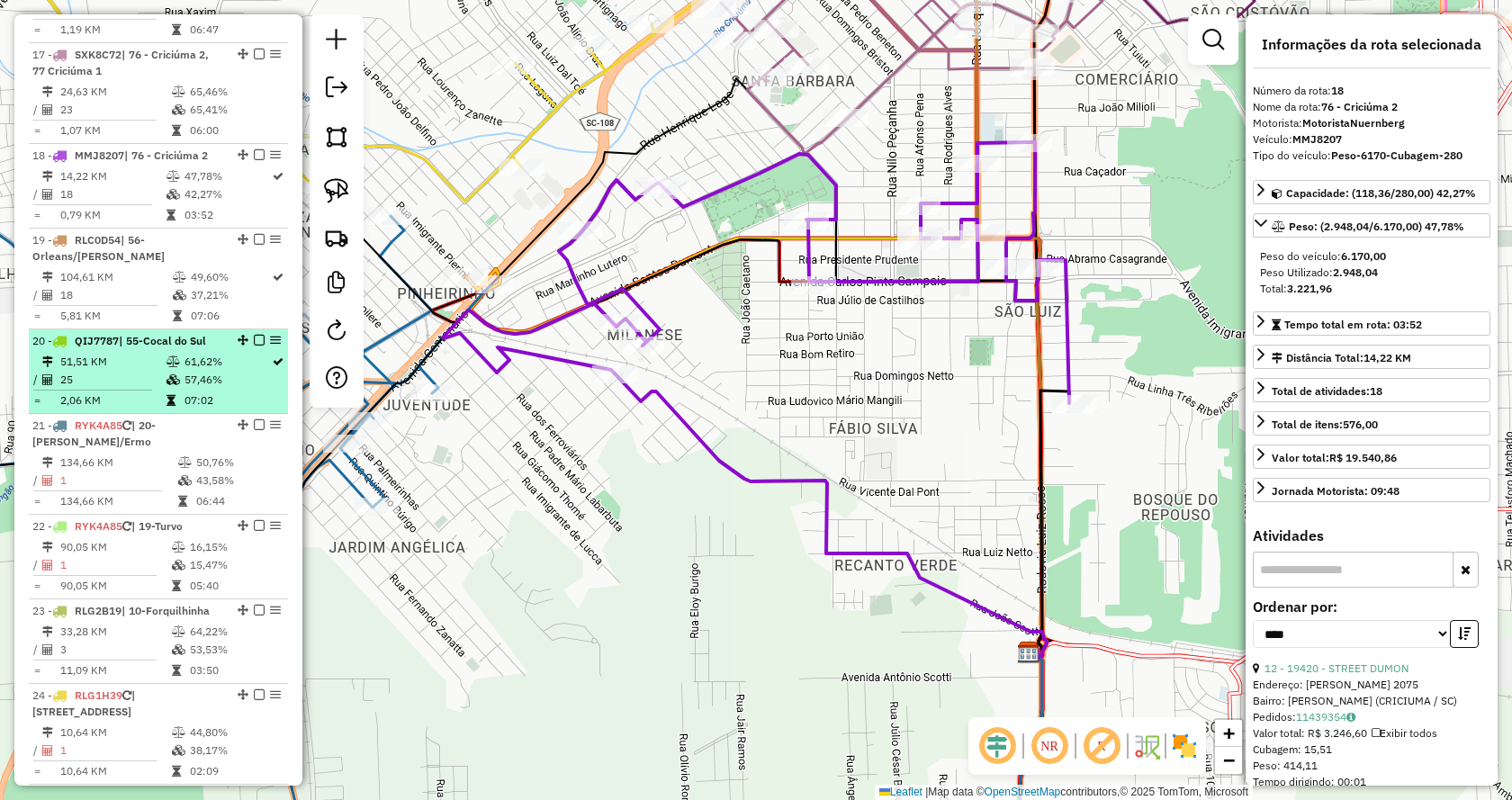
scroll to position [2150, 0]
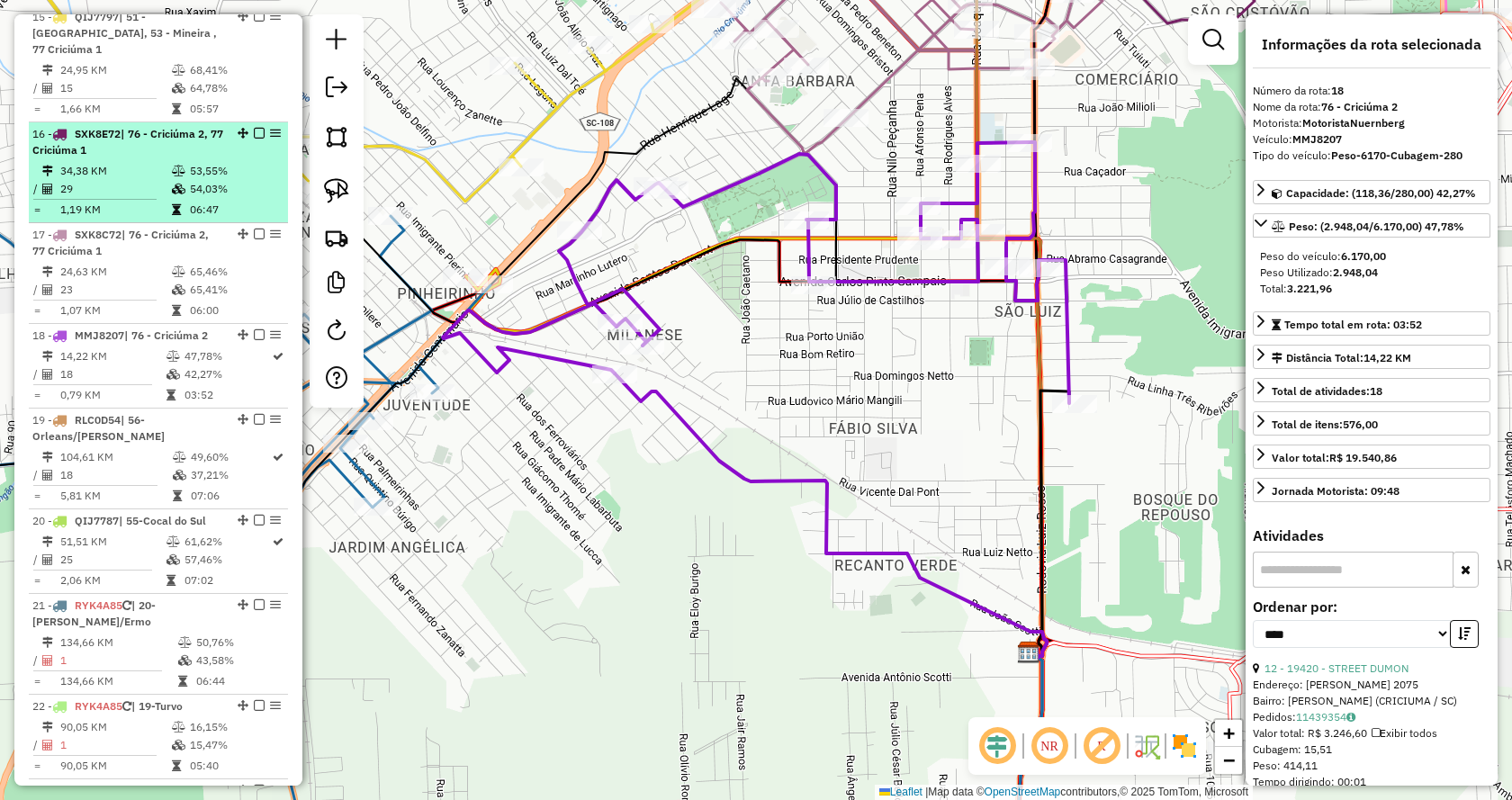
click at [99, 163] on td "34,38 KM" at bounding box center [115, 171] width 112 height 18
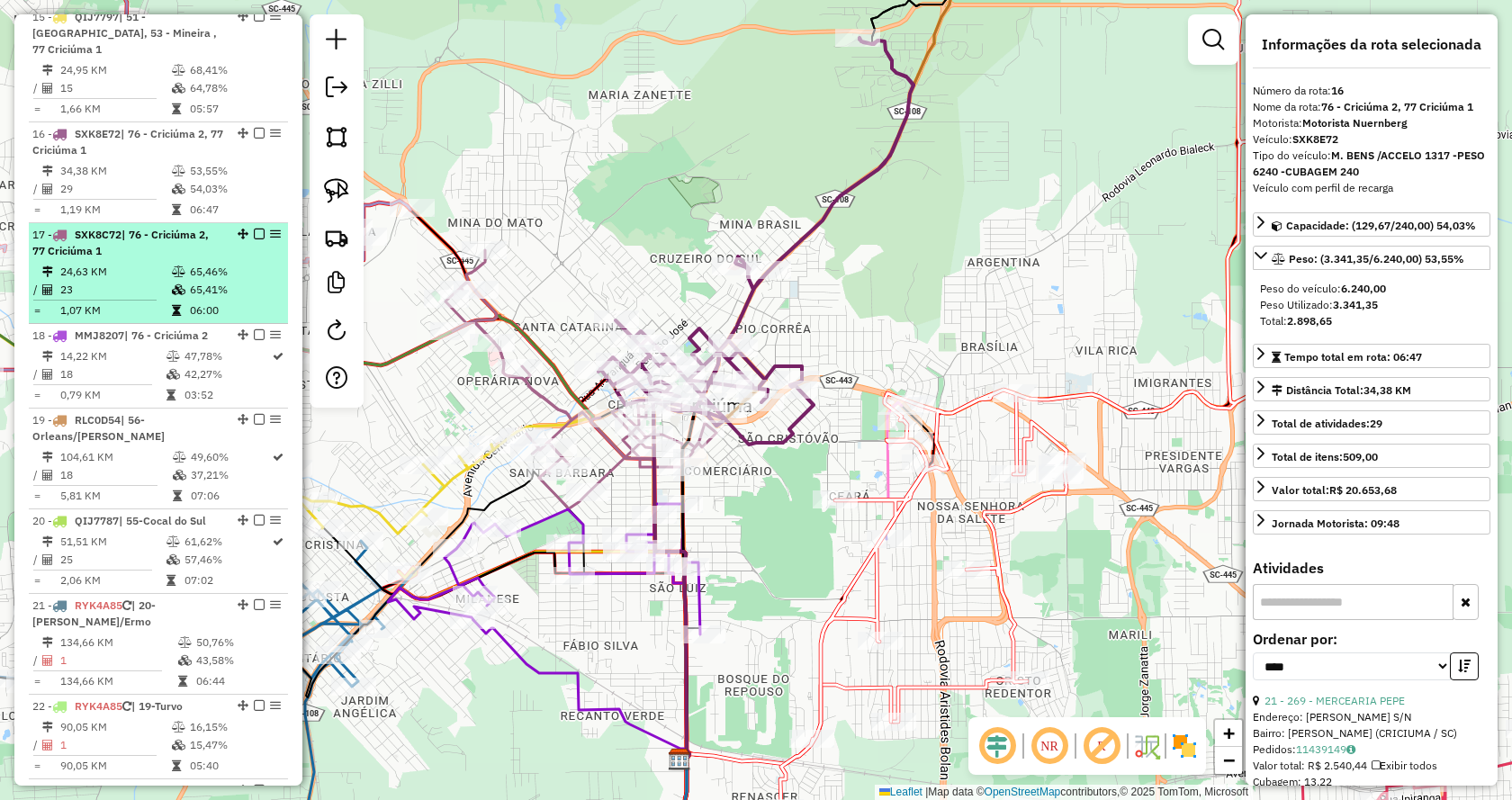
click at [118, 227] on div "17 - SXK8C72 | 76 - Criciúma 2, 77 Criciúma 1" at bounding box center [127, 243] width 191 height 32
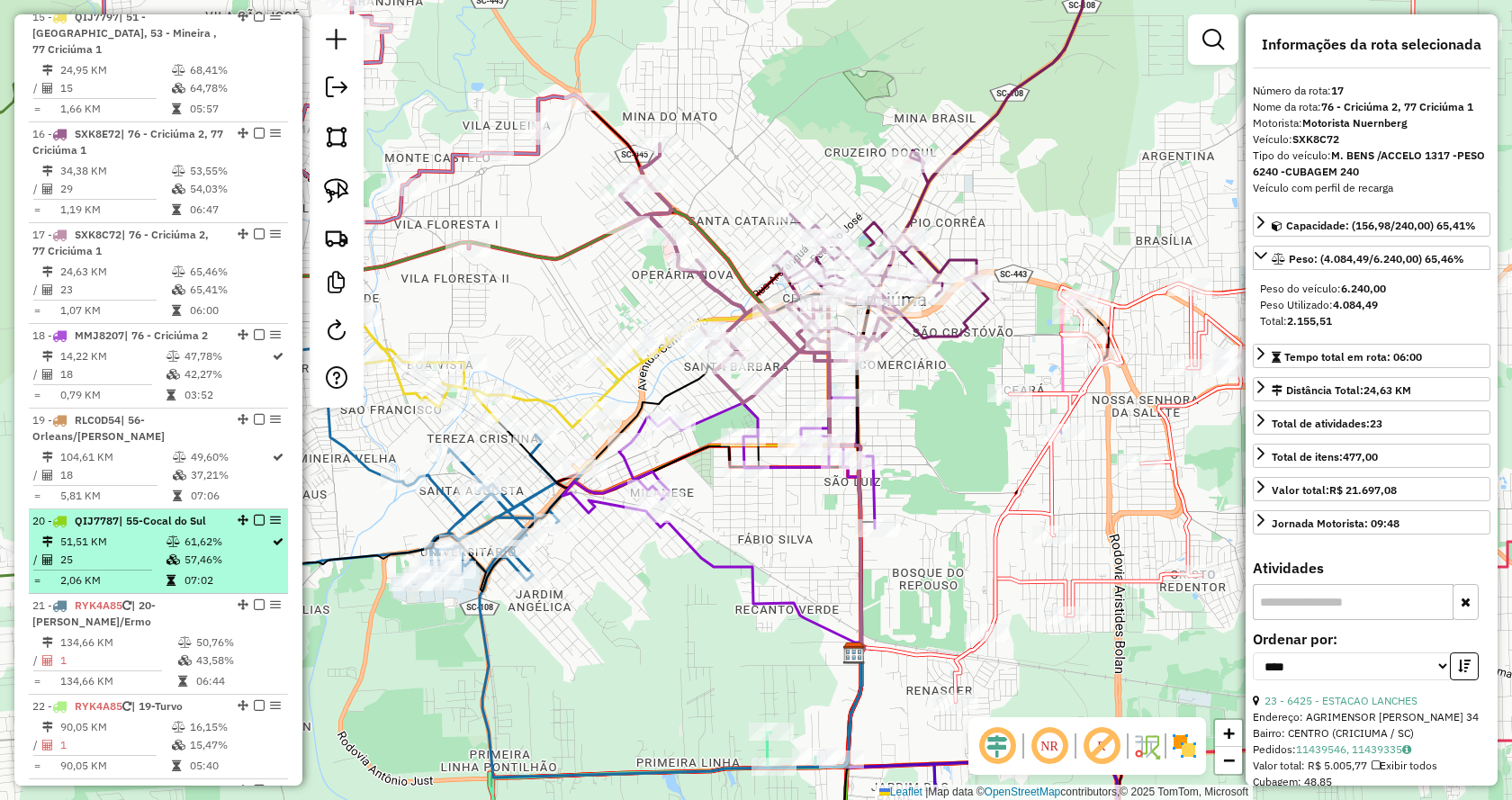
click at [94, 509] on li "20 - QIJ7787 | 55-Cocal do Sul 51,51 KM 61,62% / 25 57,46% = 2,06 KM 07:02" at bounding box center [158, 551] width 259 height 84
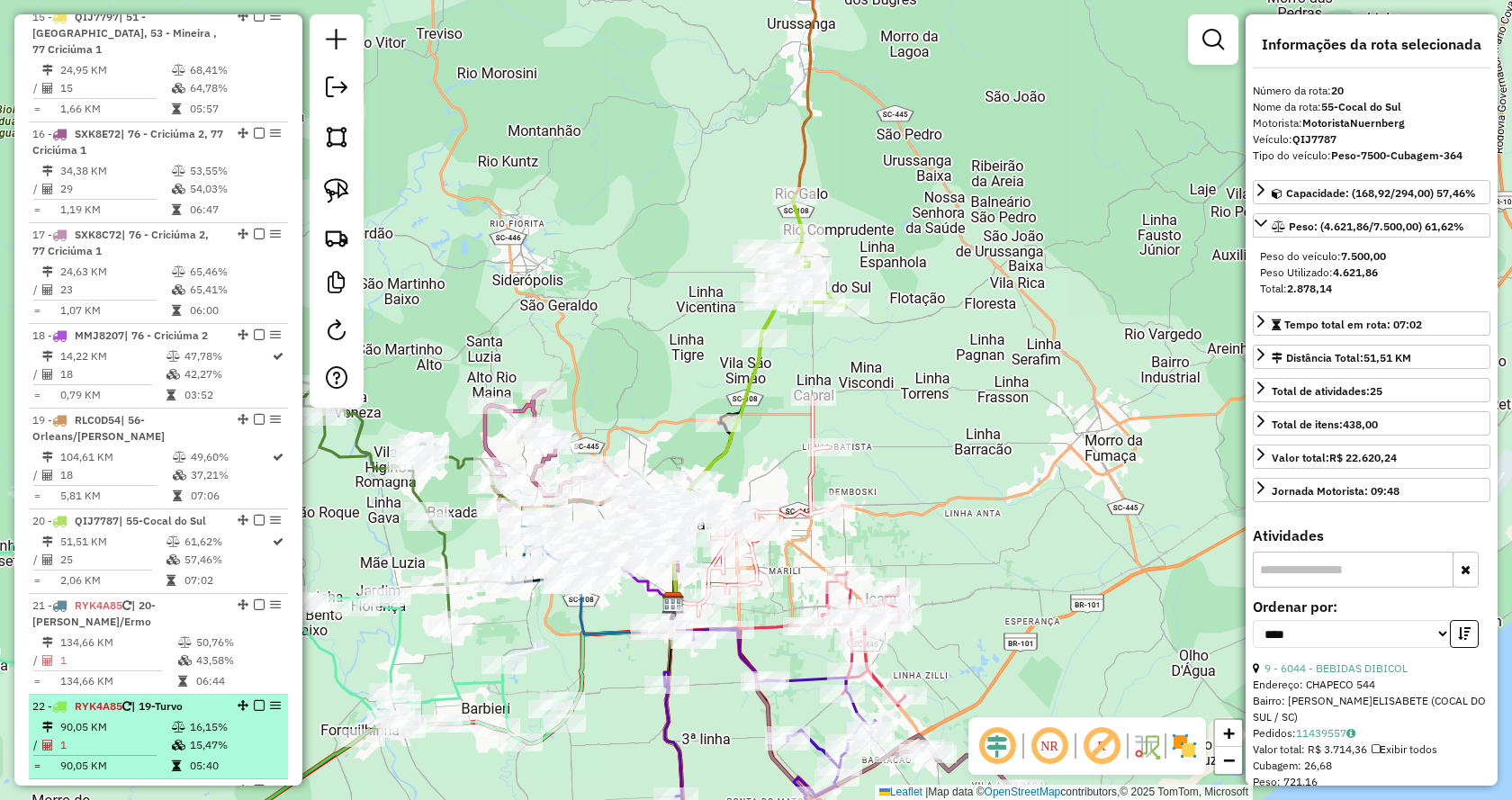
click at [117, 719] on td "90,05 KM" at bounding box center [115, 728] width 112 height 18
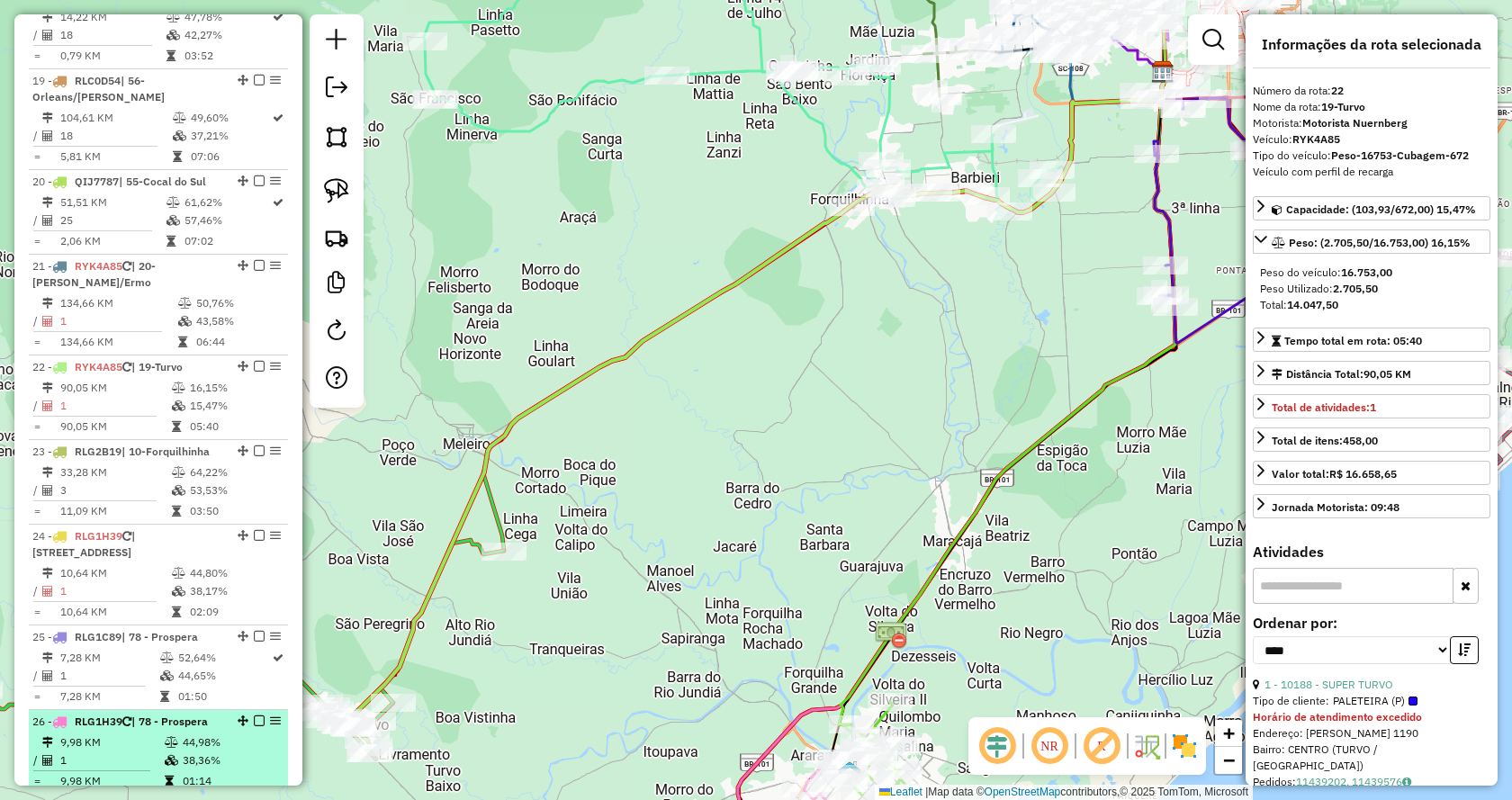
scroll to position [2510, 0]
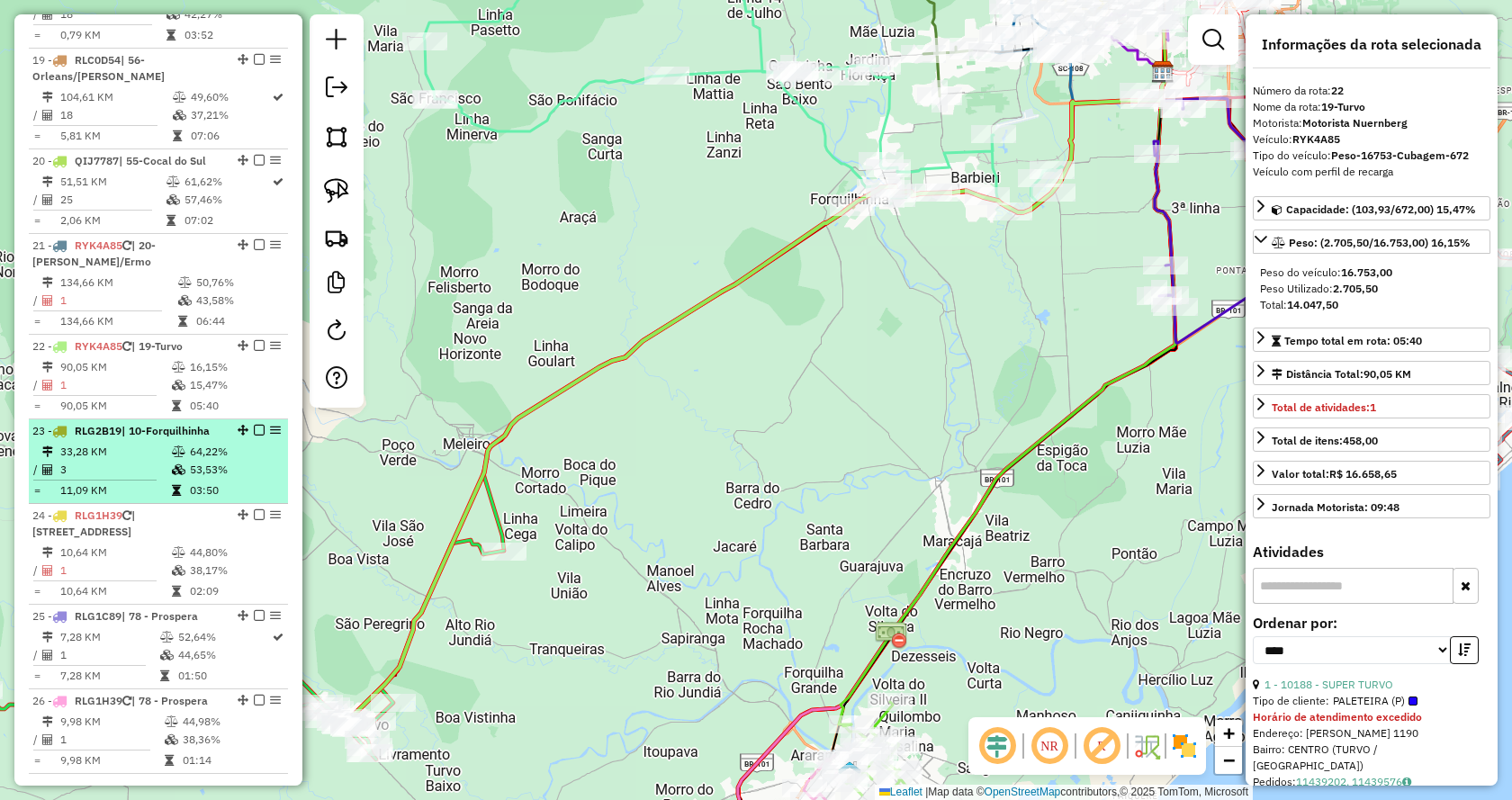
click at [141, 443] on td "33,28 KM" at bounding box center [115, 451] width 112 height 18
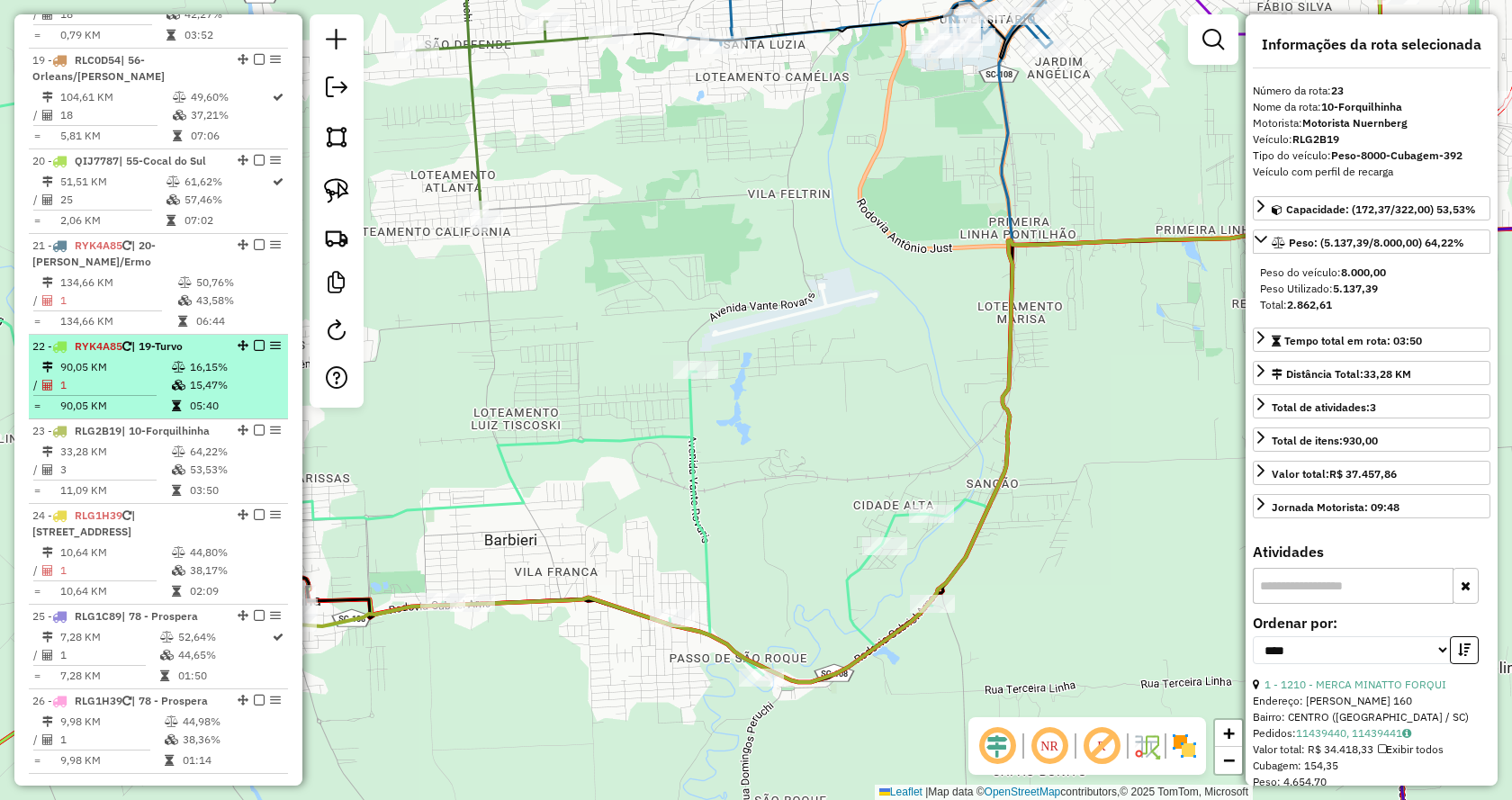
click at [104, 376] on td "1" at bounding box center [115, 385] width 112 height 18
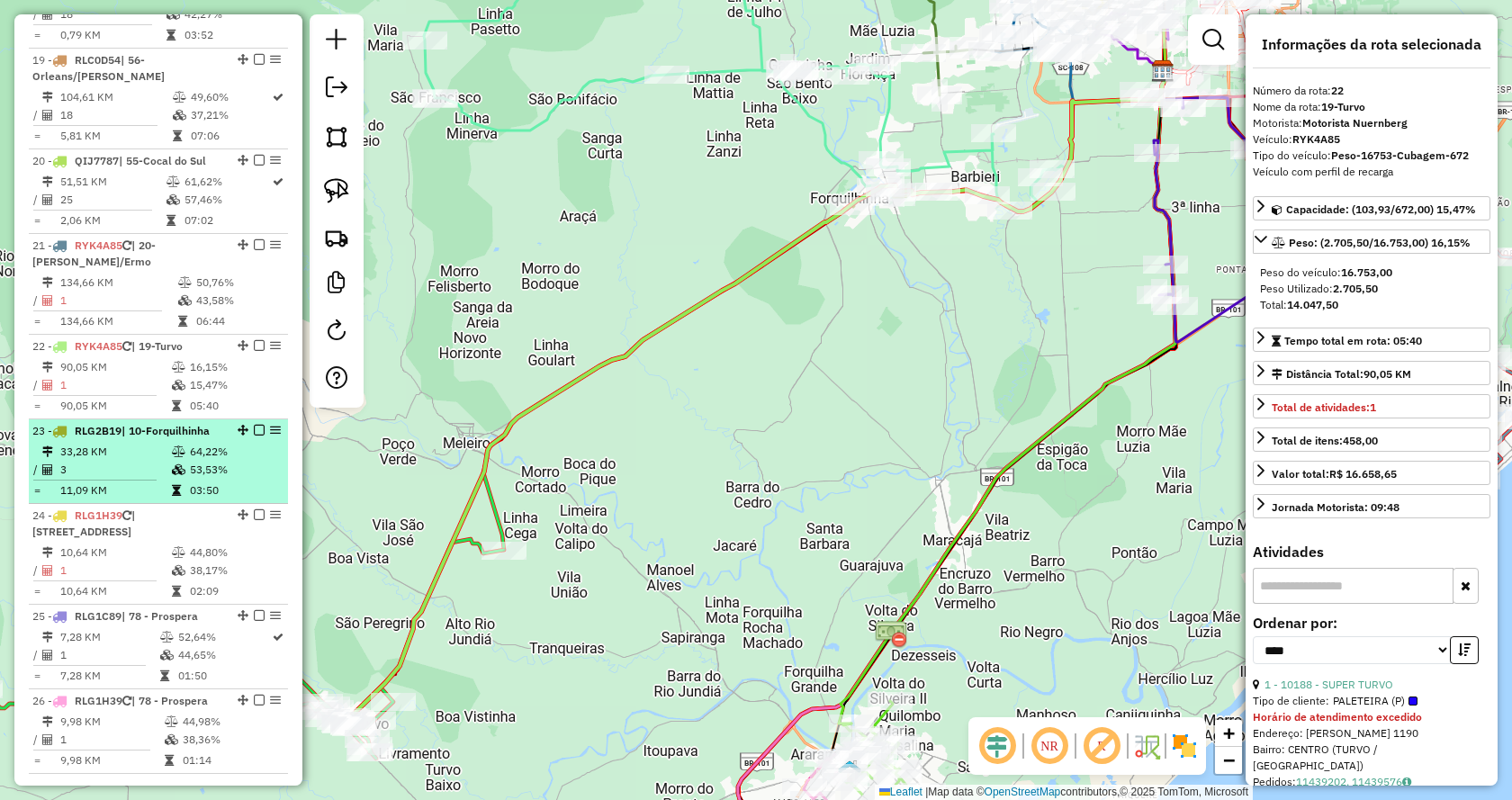
click at [130, 419] on li "23 - RLG2B19 | 10-Forquilhinha 33,28 KM 64,22% / 3 53,53% = 11,09 KM 03:50" at bounding box center [158, 461] width 259 height 84
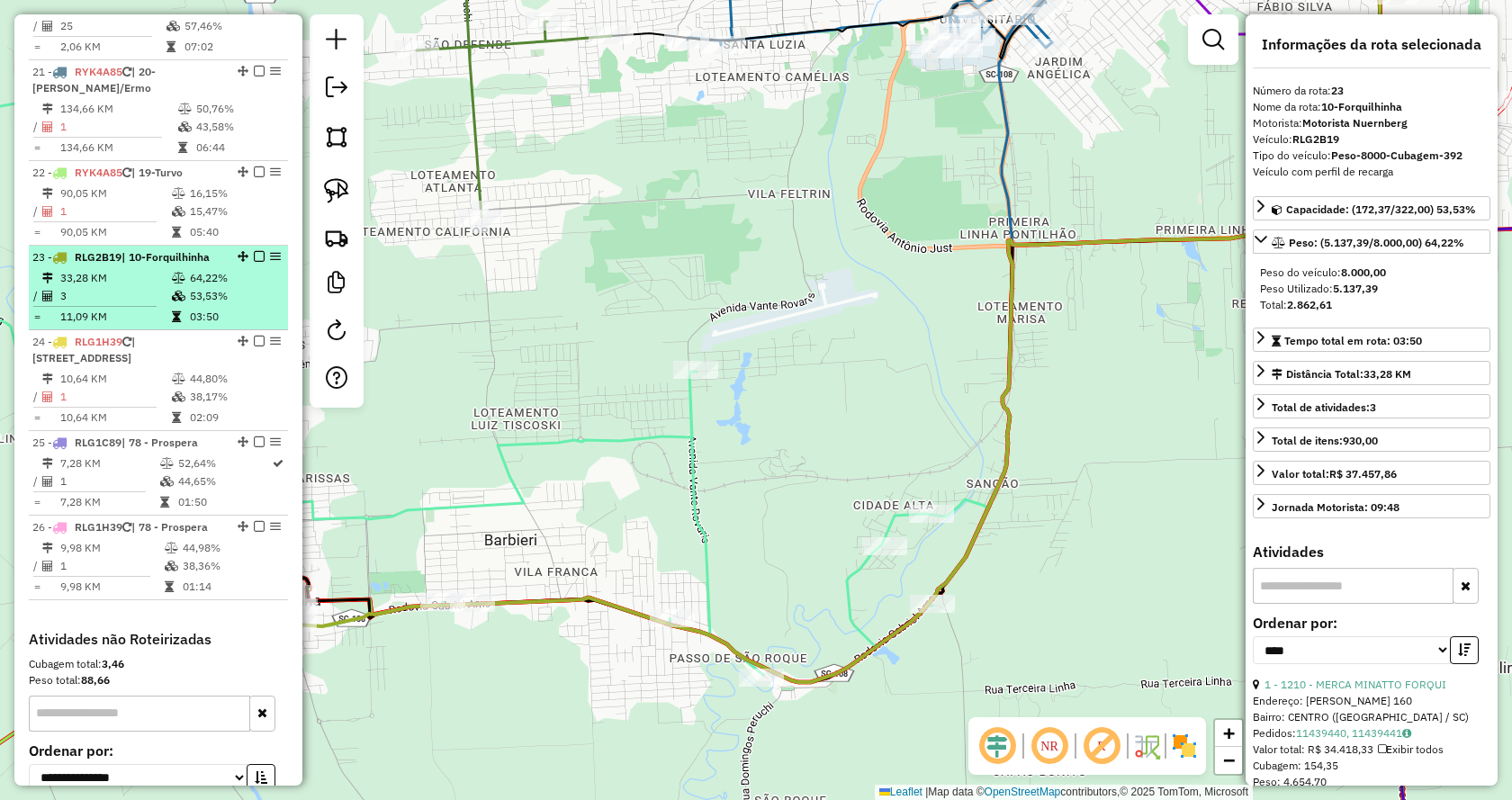
scroll to position [2690, 0]
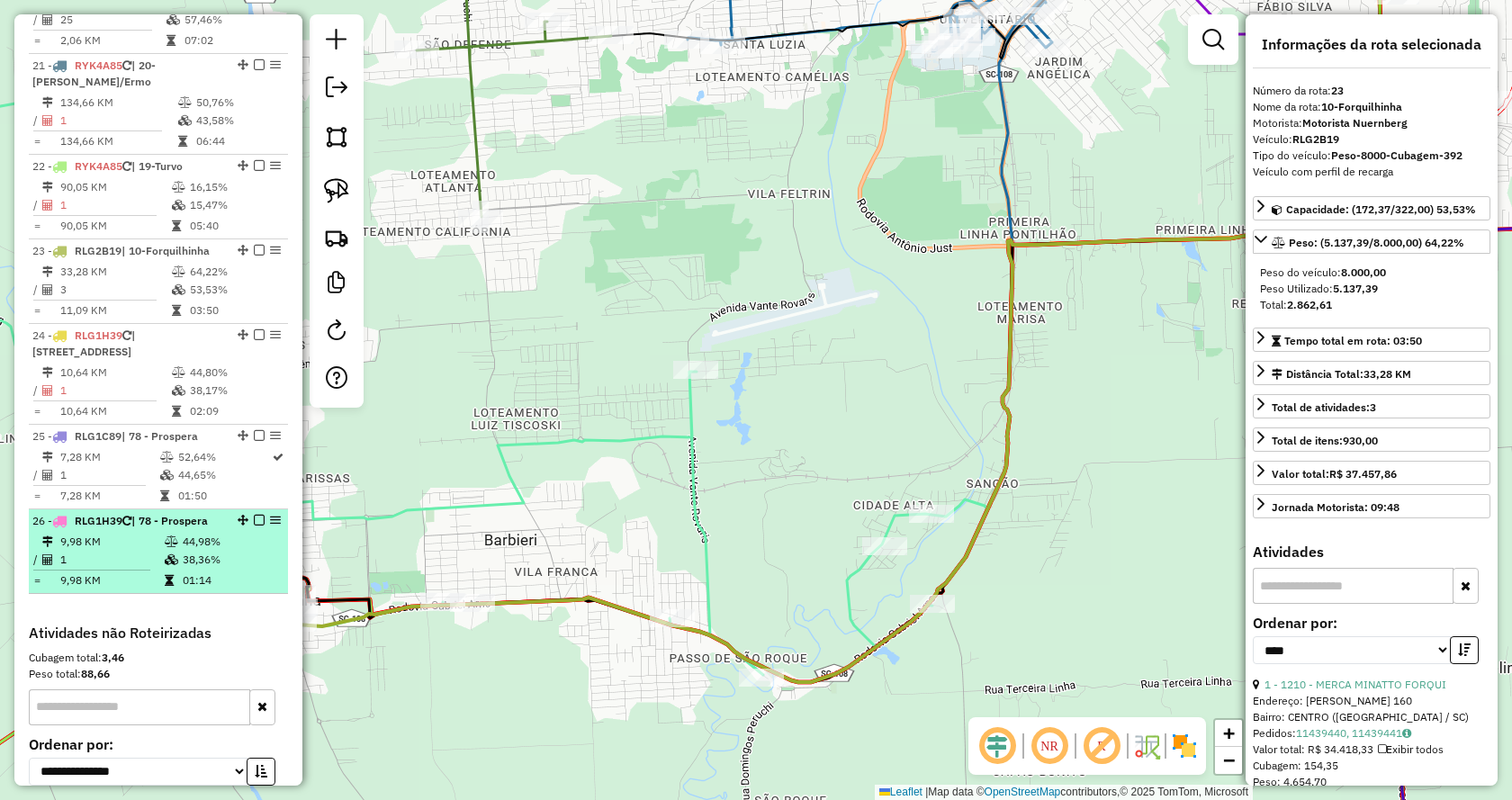
click at [90, 533] on td "9,98 KM" at bounding box center [112, 541] width 105 height 18
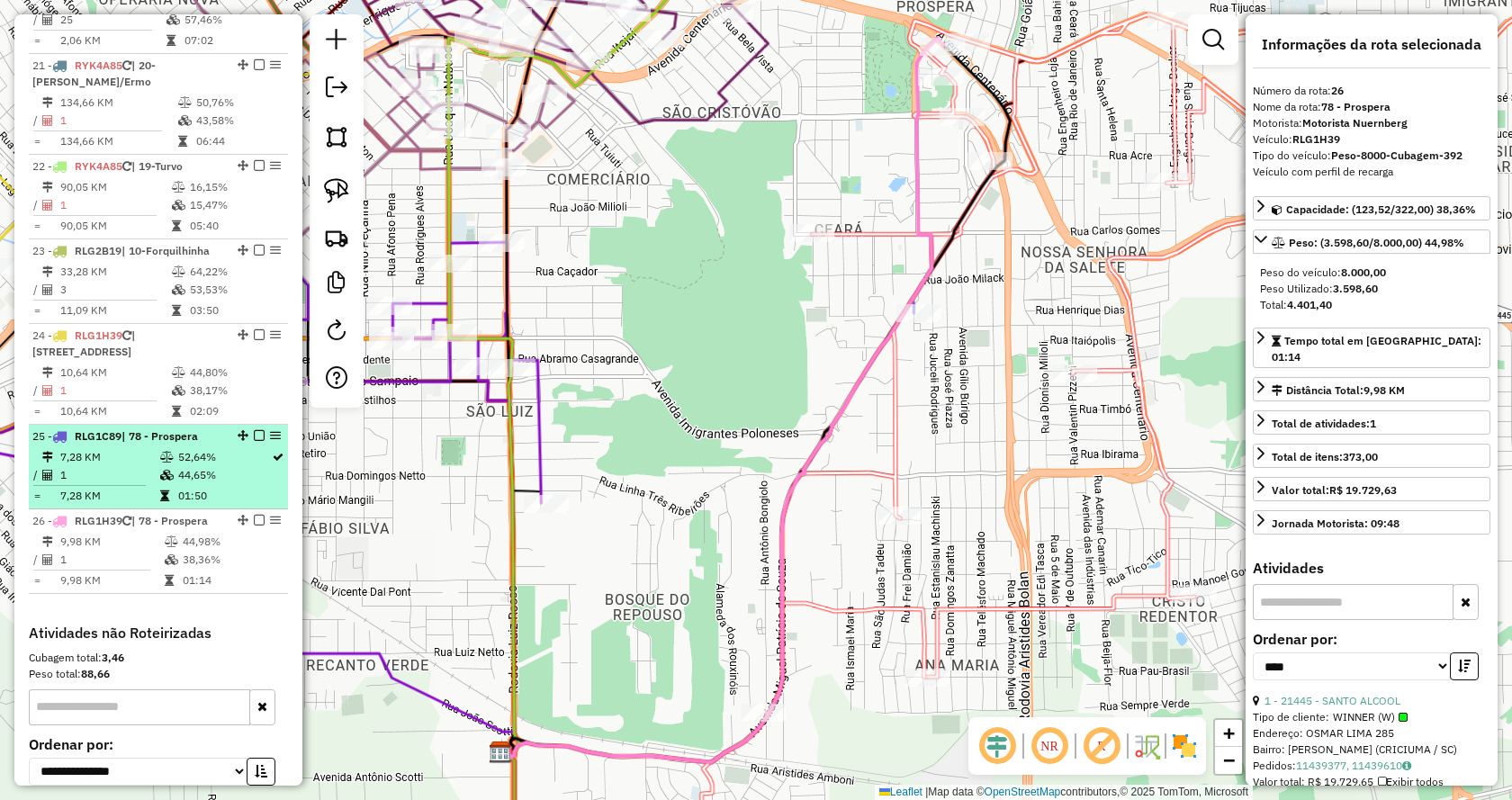
click at [89, 466] on td "1" at bounding box center [110, 475] width 100 height 18
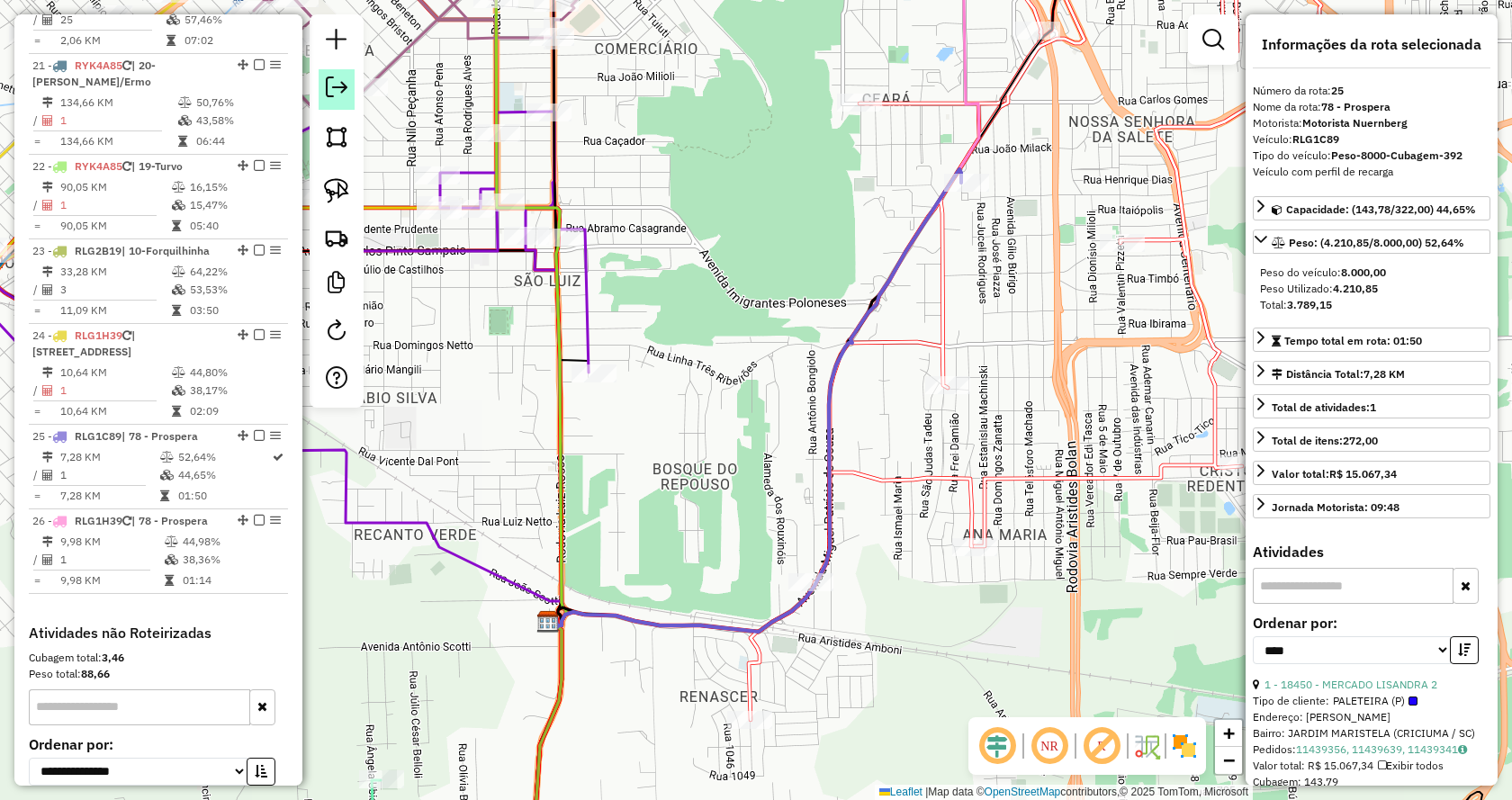
click at [352, 94] on link at bounding box center [336, 89] width 36 height 40
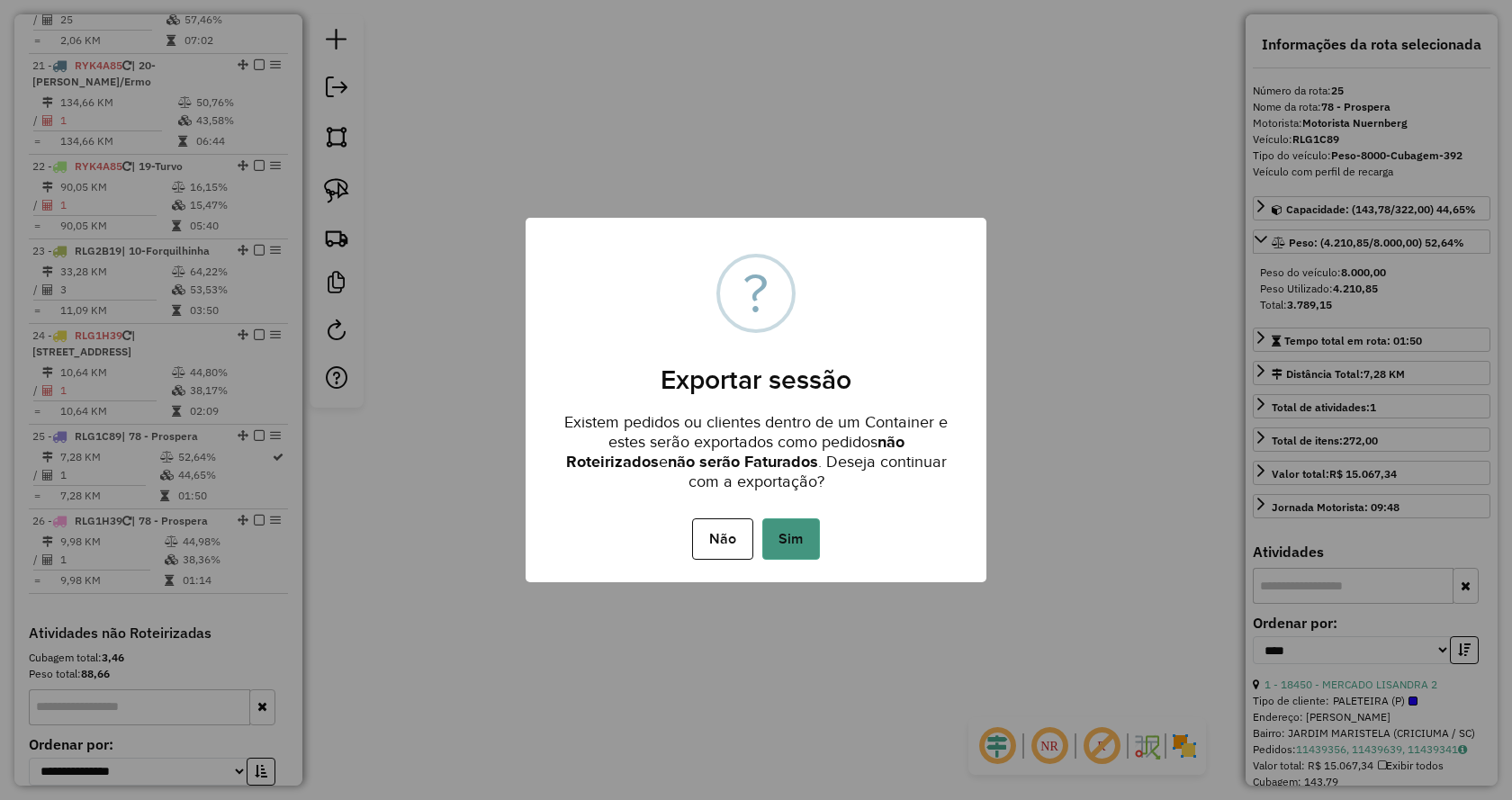
click at [797, 520] on button "Sim" at bounding box center [791, 540] width 58 height 41
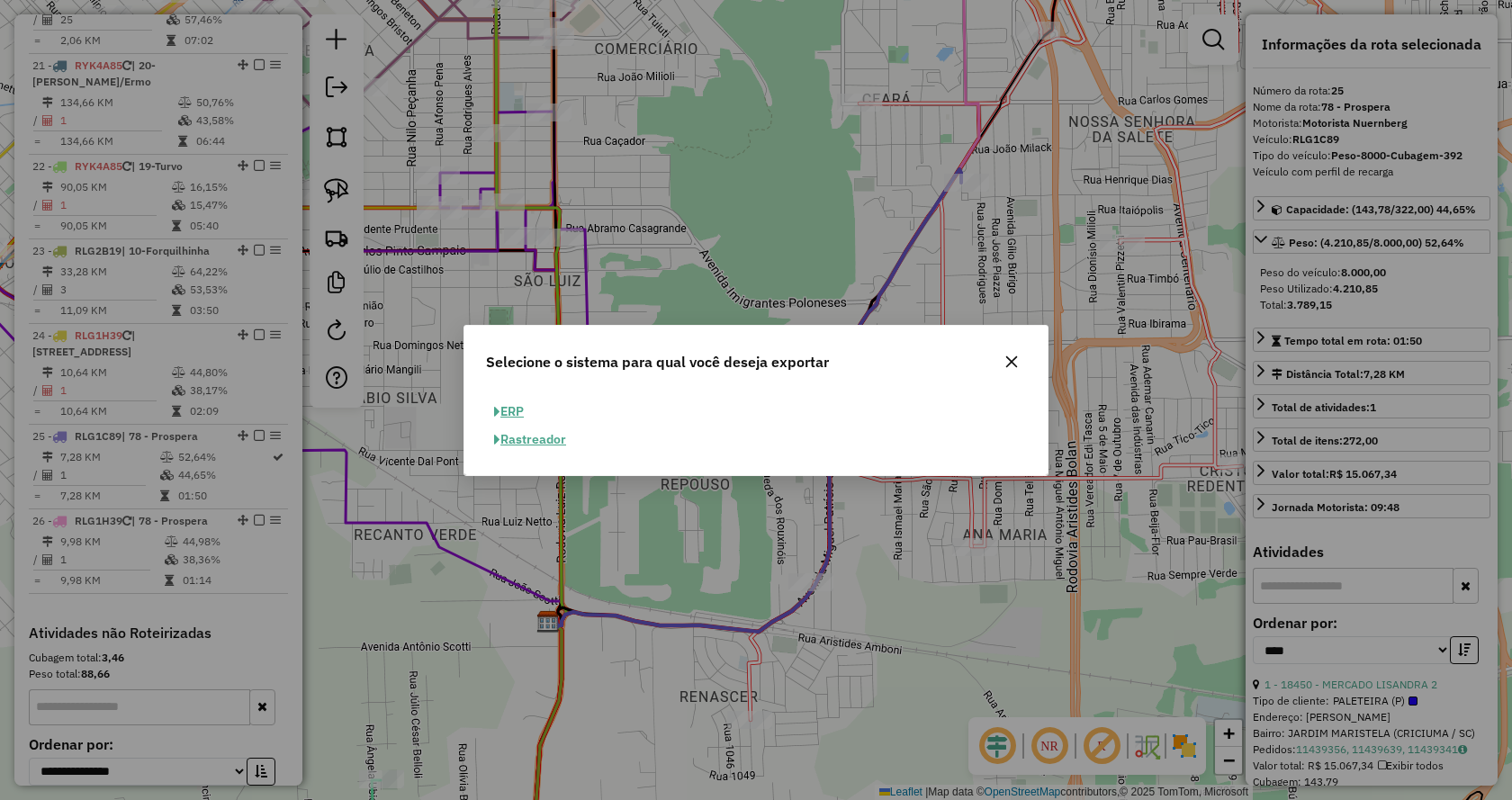
click at [511, 405] on button "ERP" at bounding box center [509, 411] width 46 height 28
select select "**"
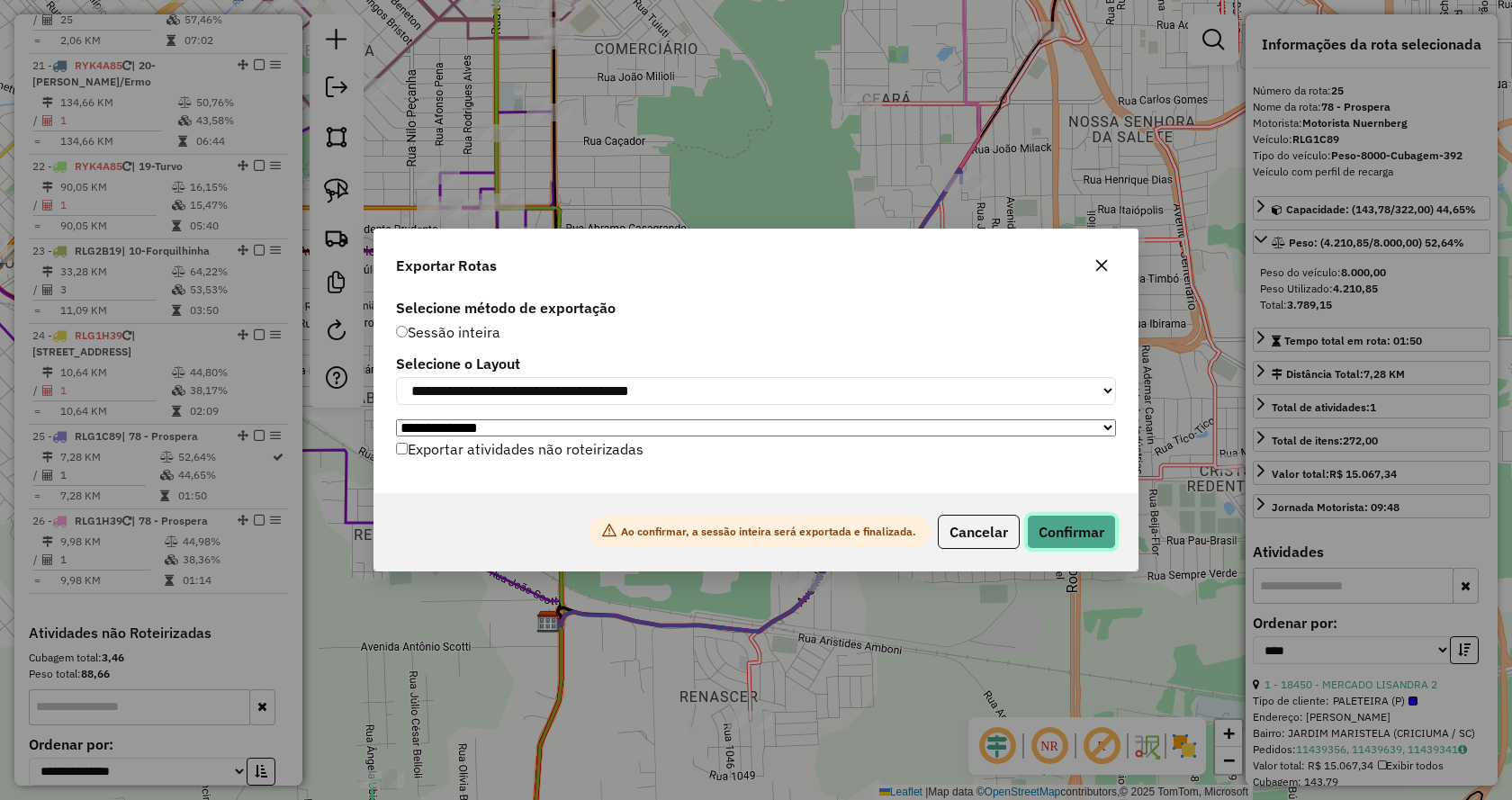
click at [1040, 531] on button "Confirmar" at bounding box center [1071, 532] width 89 height 34
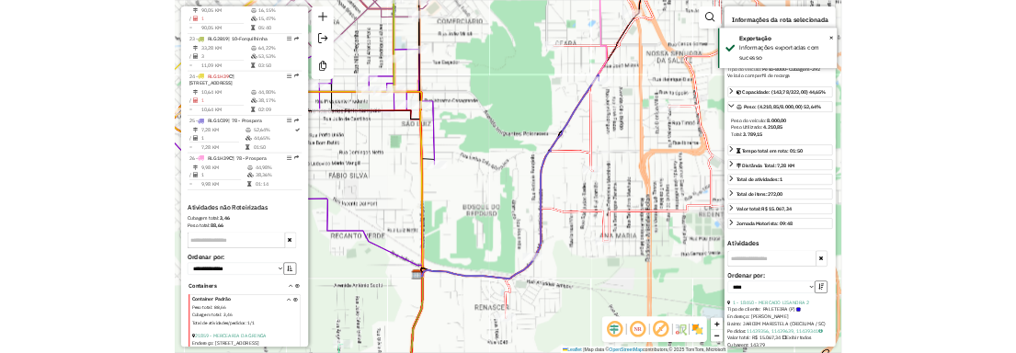
scroll to position [2999, 0]
